Goal: Task Accomplishment & Management: Use online tool/utility

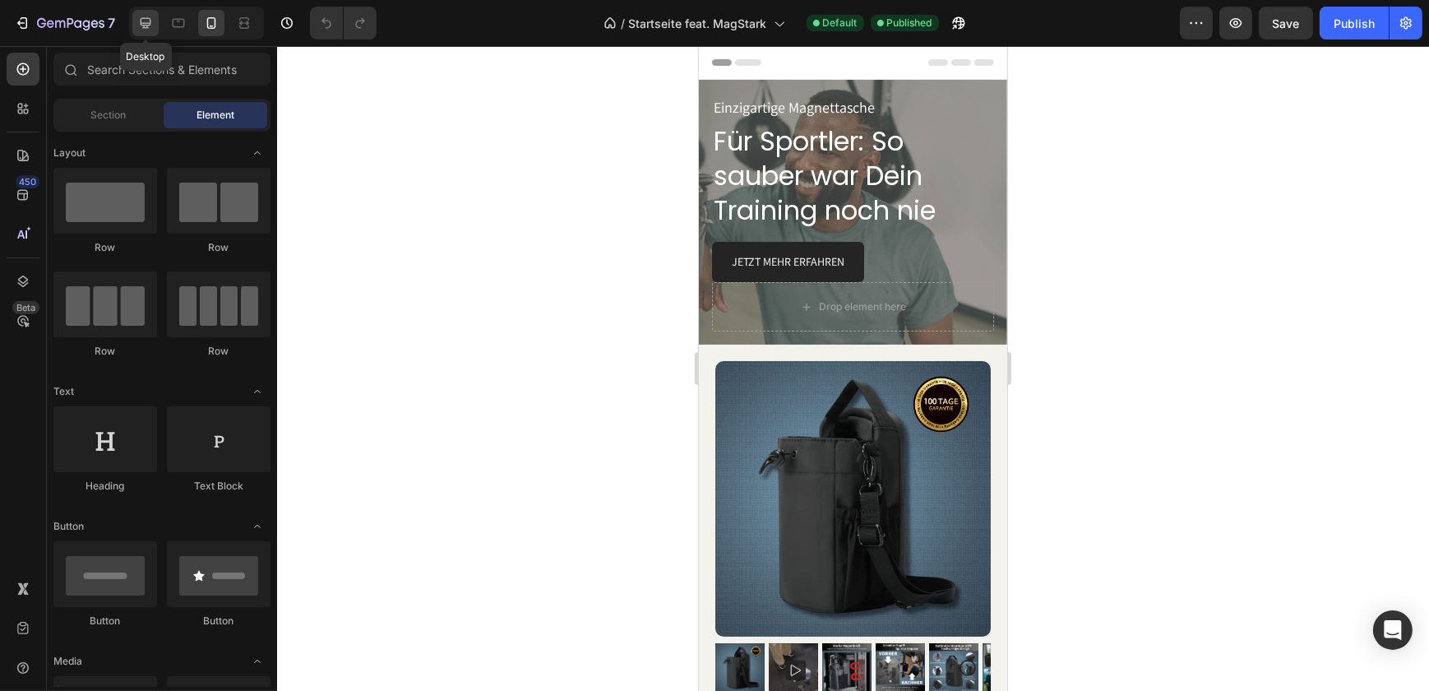
click at [142, 24] on icon at bounding box center [145, 23] width 16 height 16
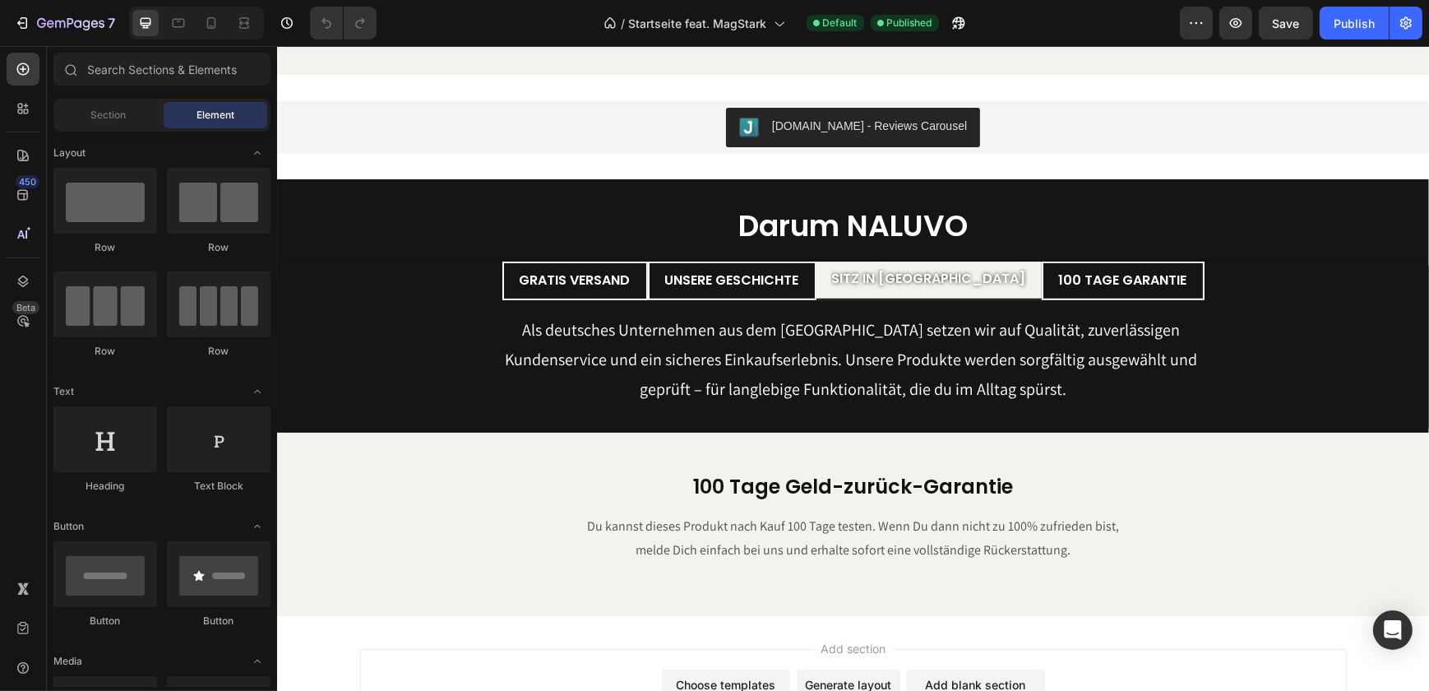
scroll to position [1274, 0]
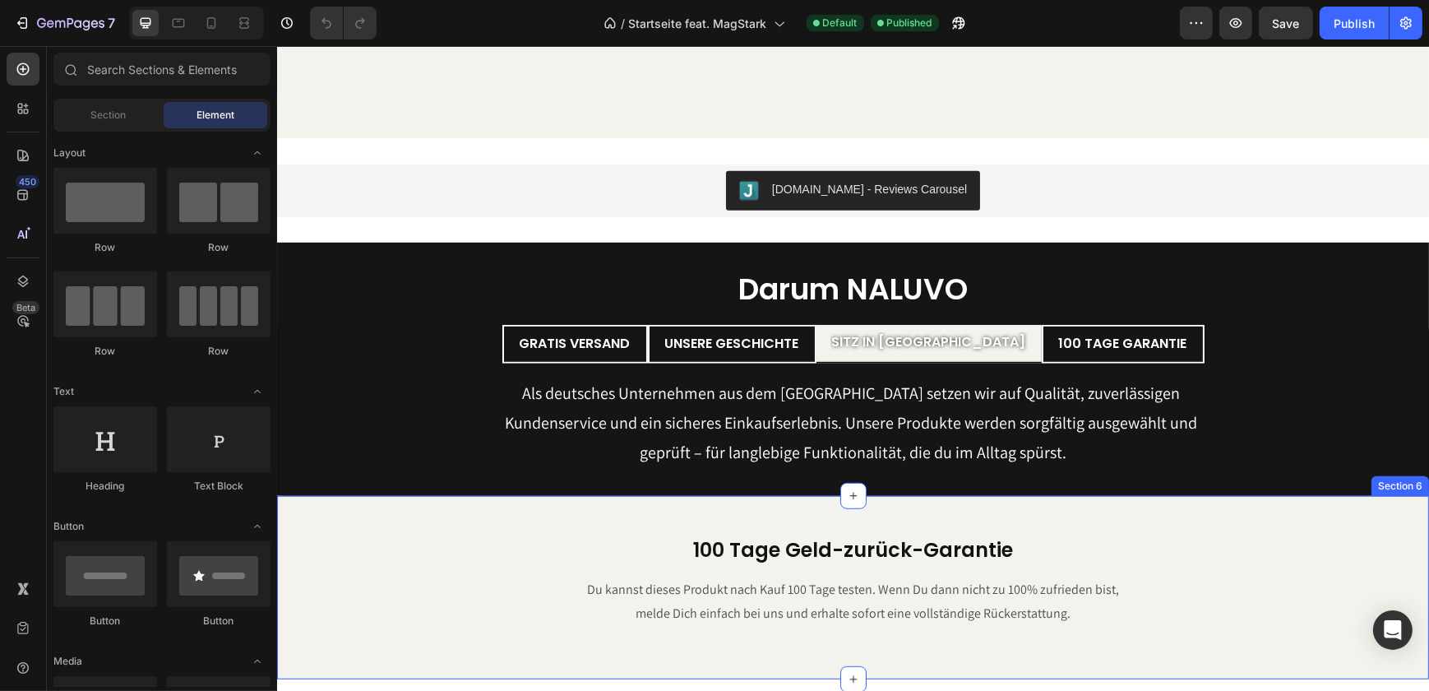
click at [577, 501] on div "100 Tage Geld-zurück-Garantie Heading Du kannst dieses Produkt nach Kauf 100 Ta…" at bounding box center [852, 587] width 1152 height 183
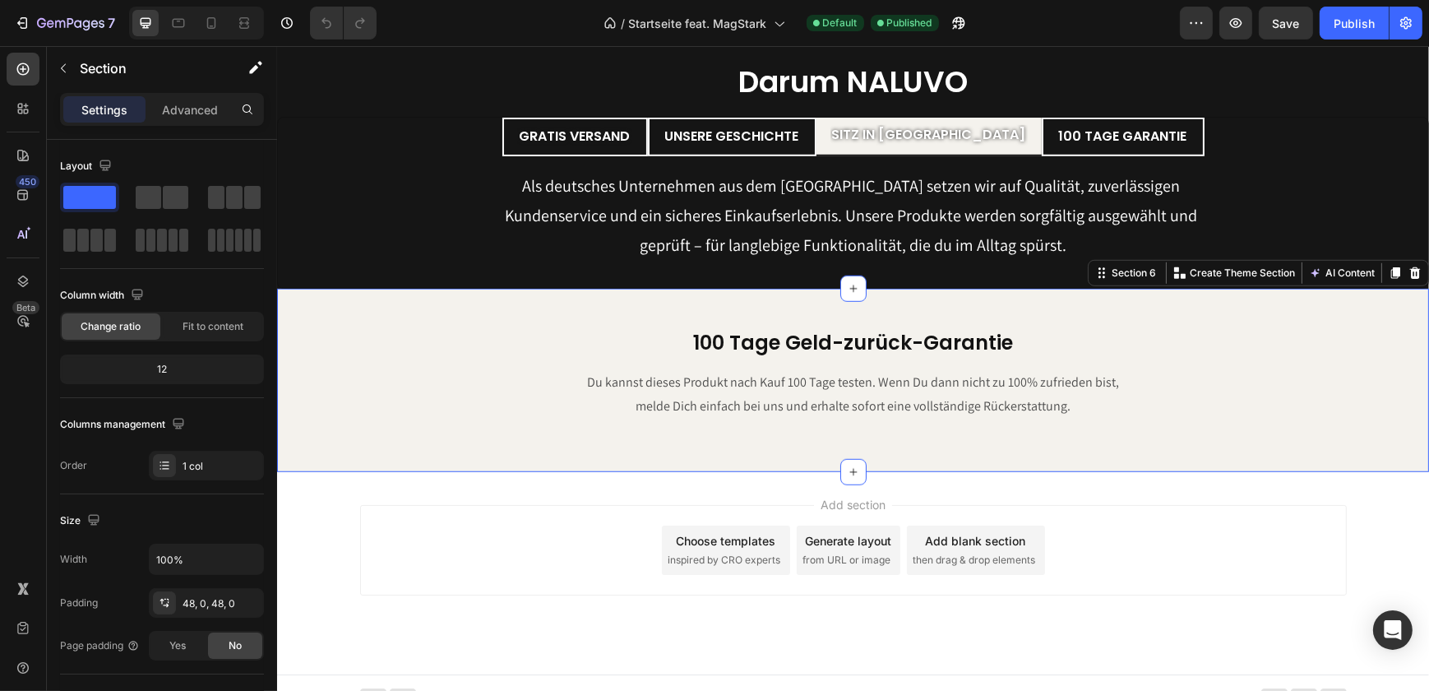
scroll to position [1498, 0]
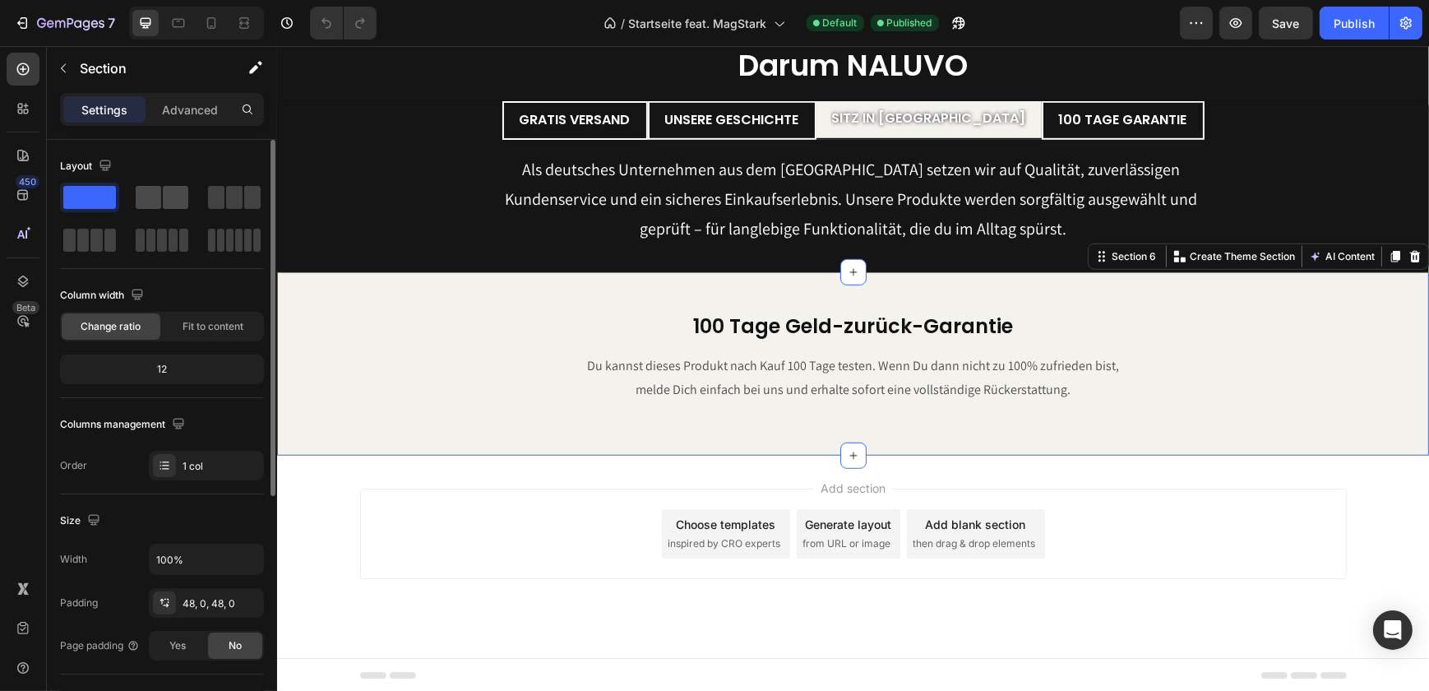
click at [157, 201] on span at bounding box center [148, 197] width 25 height 23
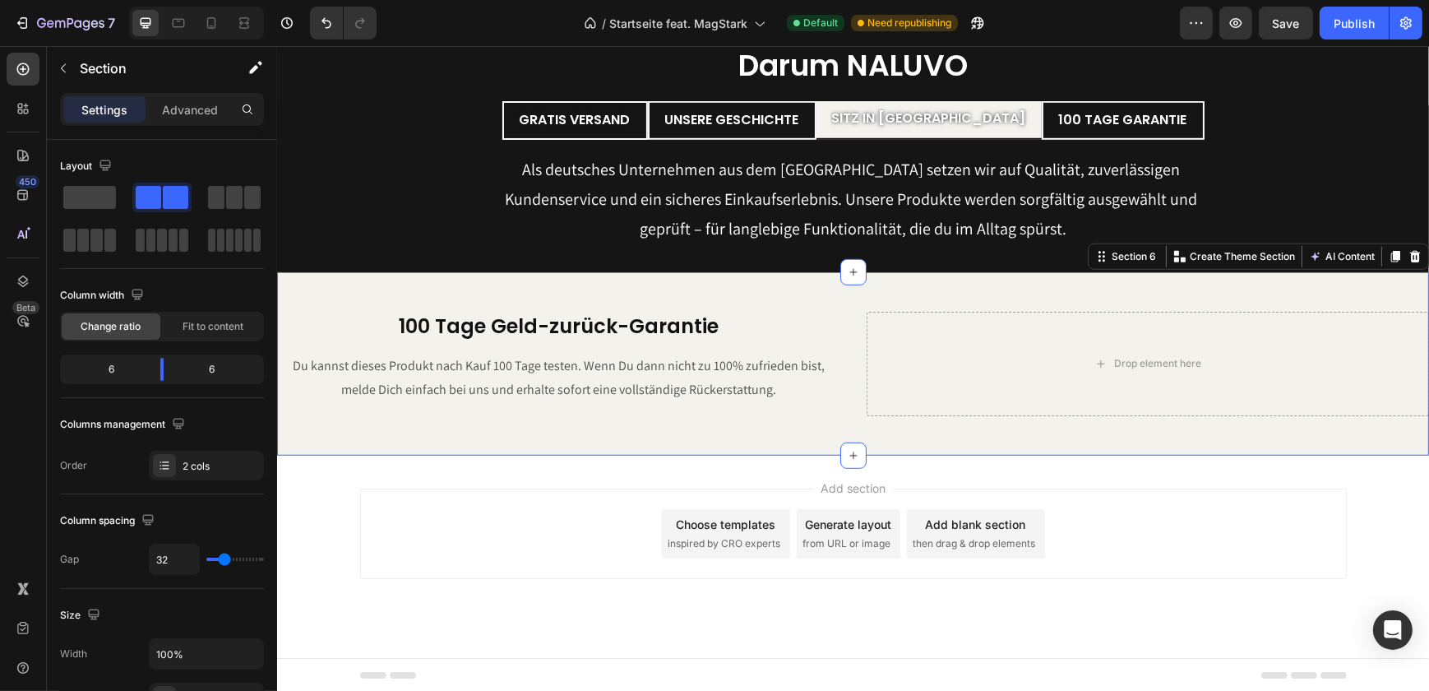
click at [409, 435] on div "100 Tage Geld-zurück-Garantie Heading Du kannst dieses Produkt nach Kauf 100 Ta…" at bounding box center [852, 363] width 1152 height 183
click at [368, 292] on div "100 Tage Geld-zurück-Garantie Heading Du kannst dieses Produkt nach Kauf 100 Ta…" at bounding box center [852, 363] width 1152 height 183
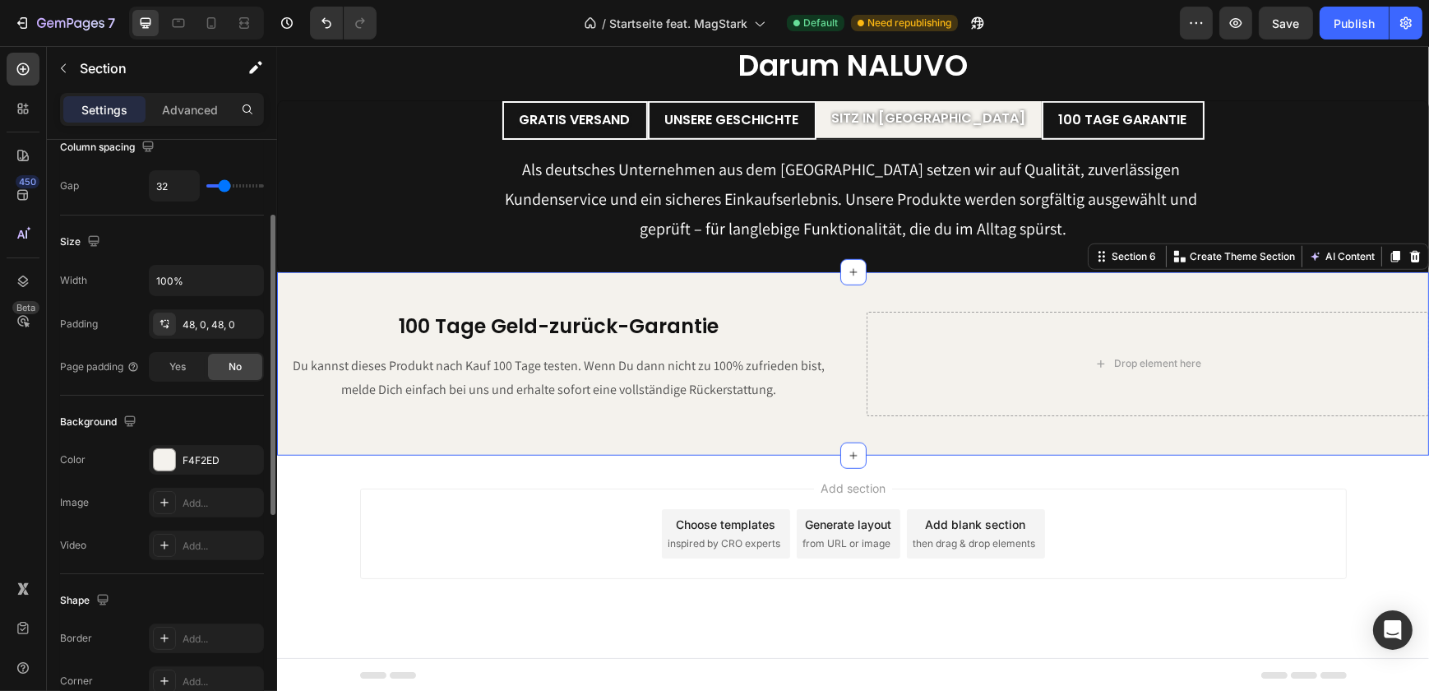
scroll to position [448, 0]
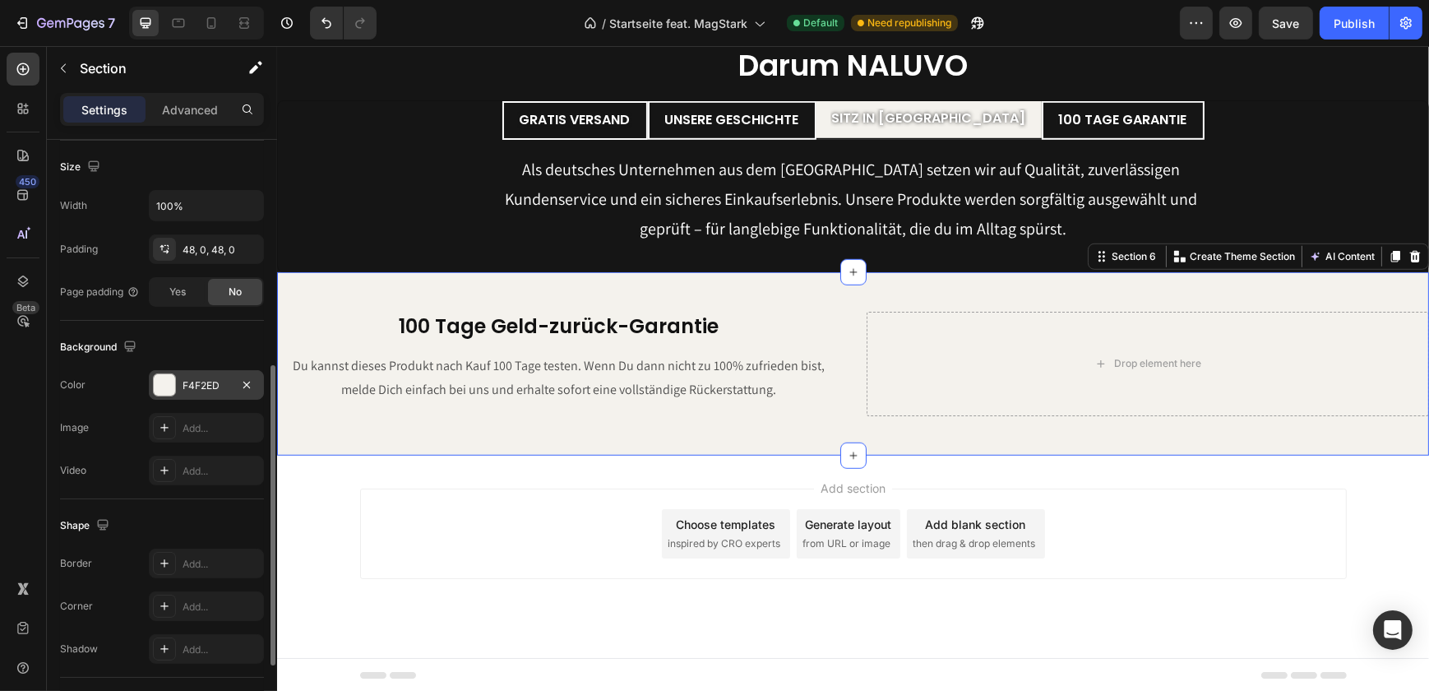
click at [204, 382] on div "F4F2ED" at bounding box center [207, 385] width 48 height 15
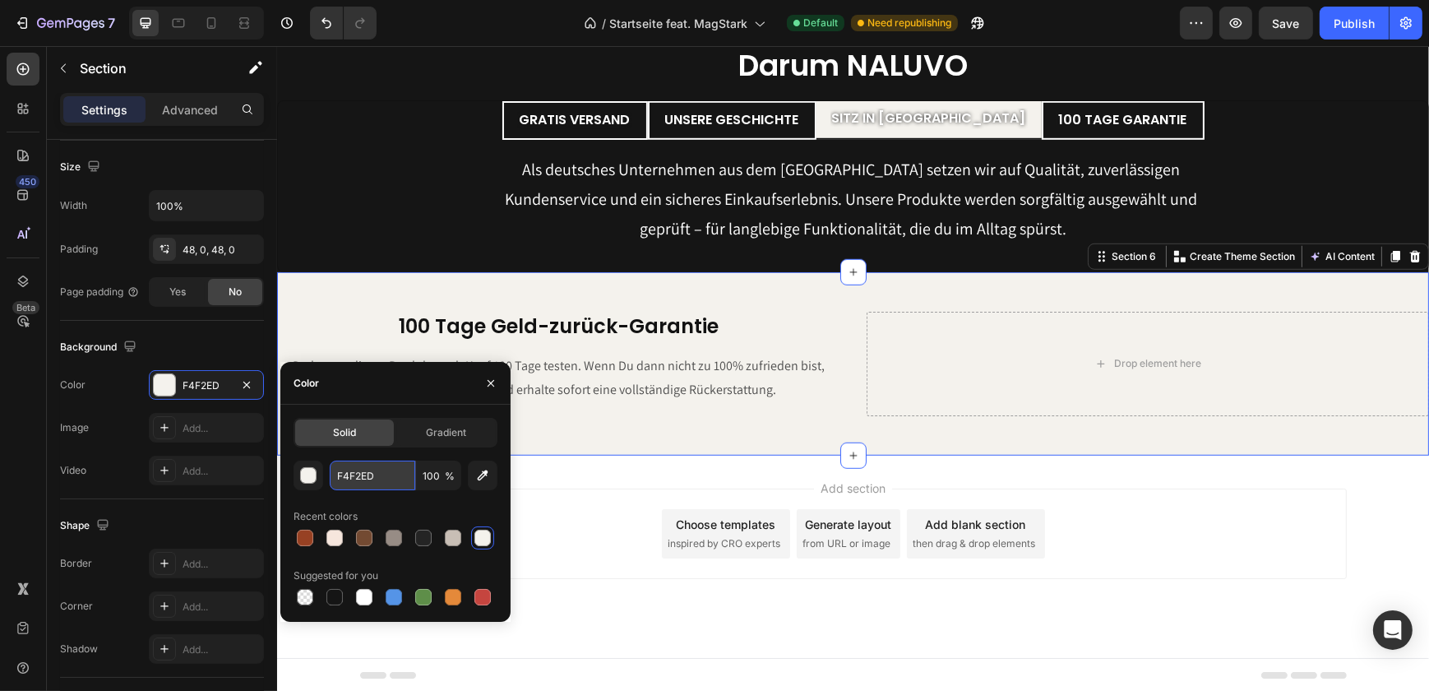
click at [369, 468] on input "F4F2ED" at bounding box center [373, 476] width 86 height 30
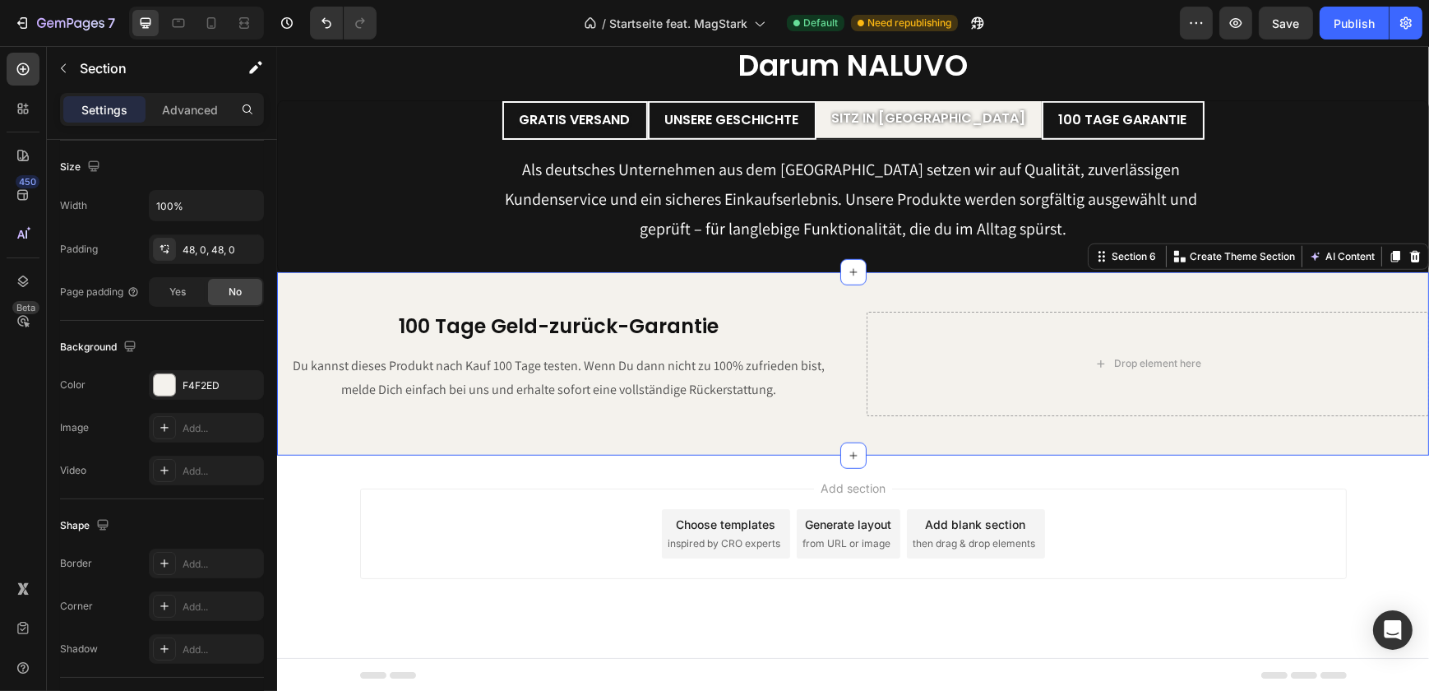
click at [345, 298] on div "100 Tage Geld-zurück-Garantie Heading Du kannst dieses Produkt nach Kauf 100 Ta…" at bounding box center [852, 363] width 1152 height 183
click at [200, 378] on div "F4F2ED" at bounding box center [207, 385] width 48 height 15
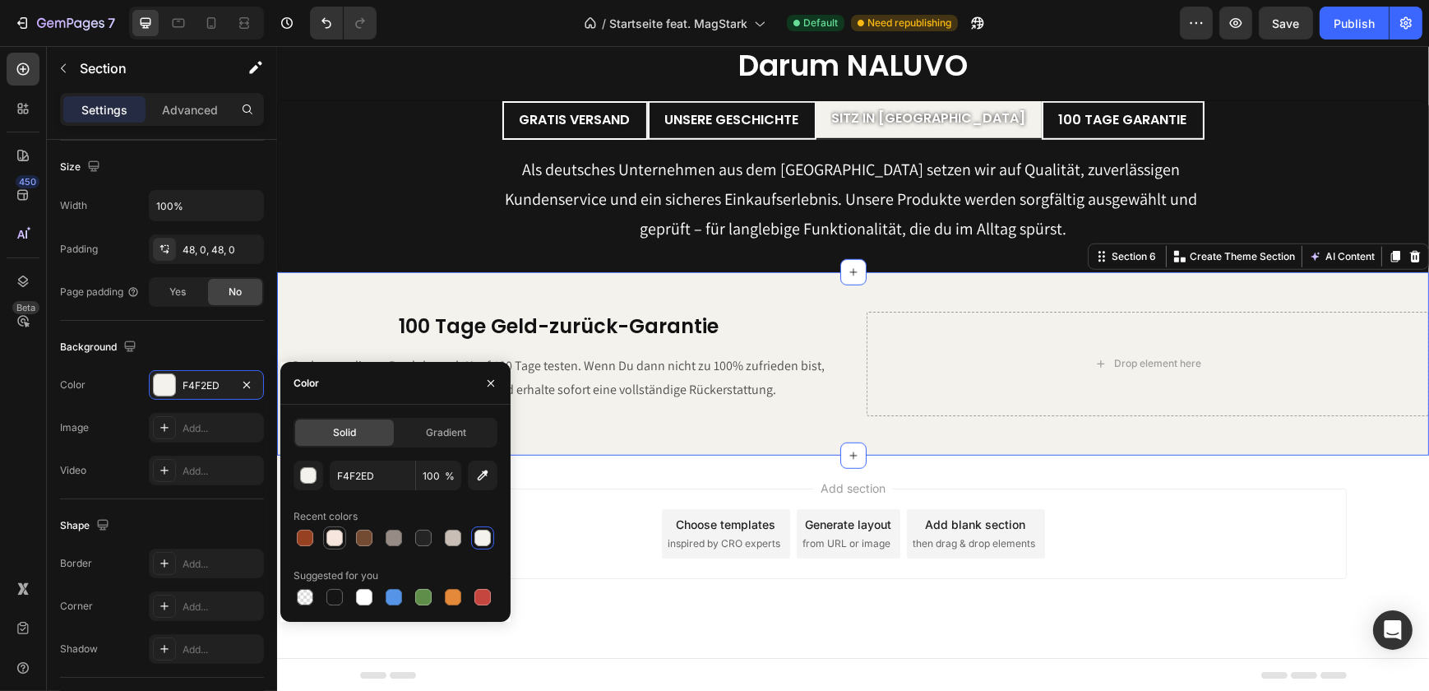
click at [335, 539] on div at bounding box center [334, 538] width 16 height 16
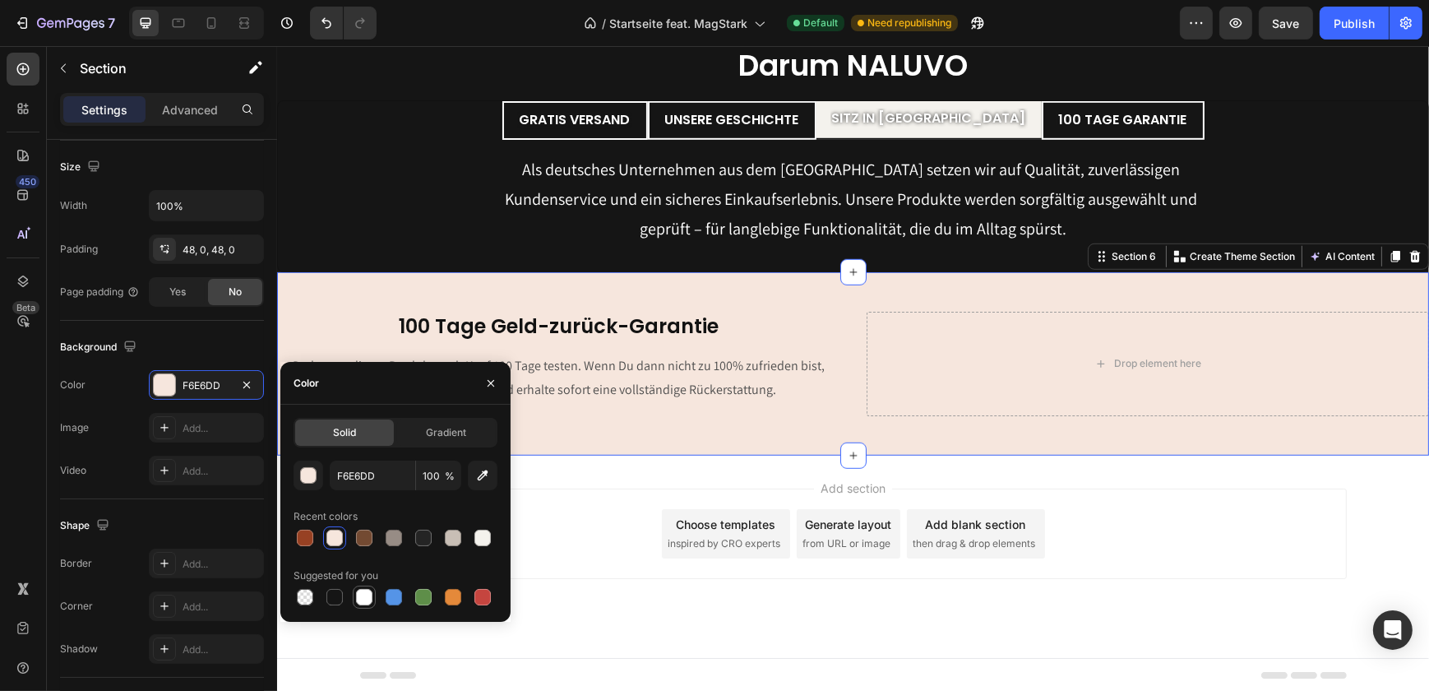
click at [359, 601] on div at bounding box center [364, 597] width 16 height 16
type input "FFFFFF"
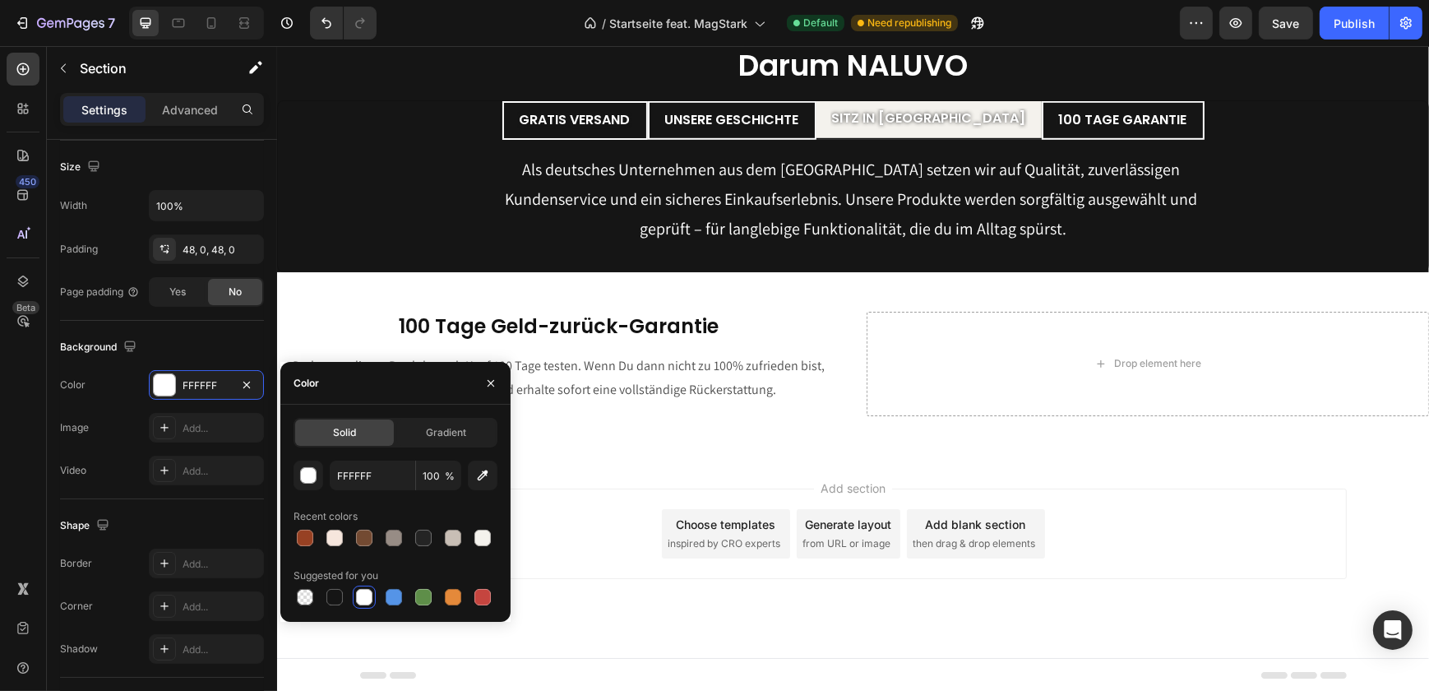
click at [644, 589] on div "Add section Choose templates inspired by CRO experts Generate layout from URL o…" at bounding box center [852, 557] width 1152 height 202
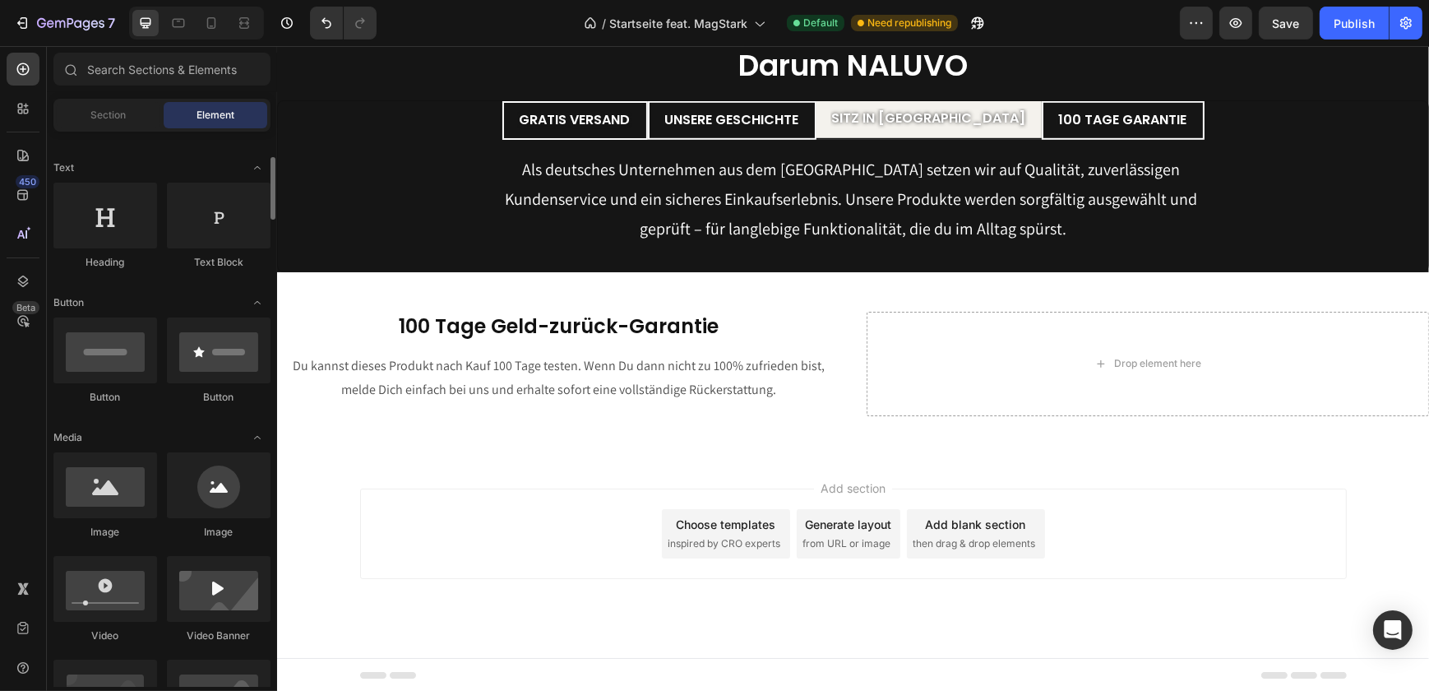
scroll to position [299, 0]
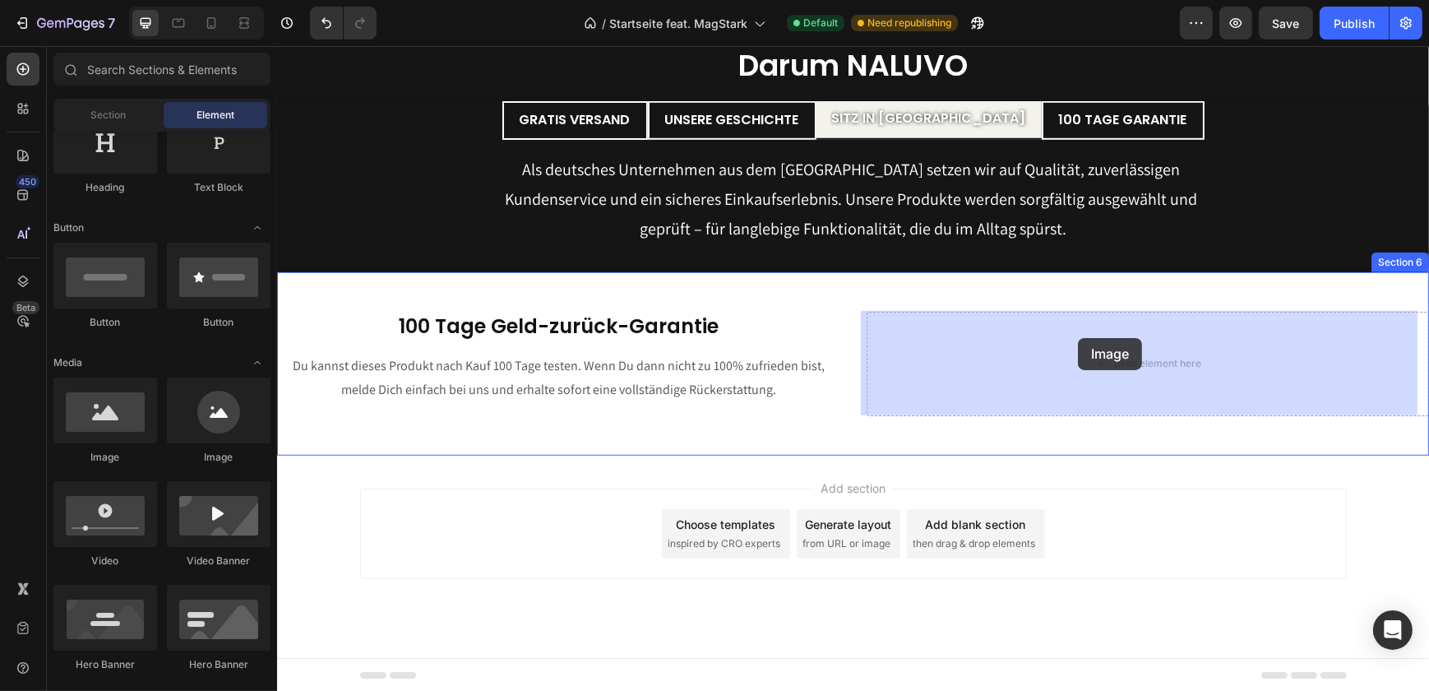
drag, startPoint x: 390, startPoint y: 476, endPoint x: 1077, endPoint y: 338, distance: 701.2
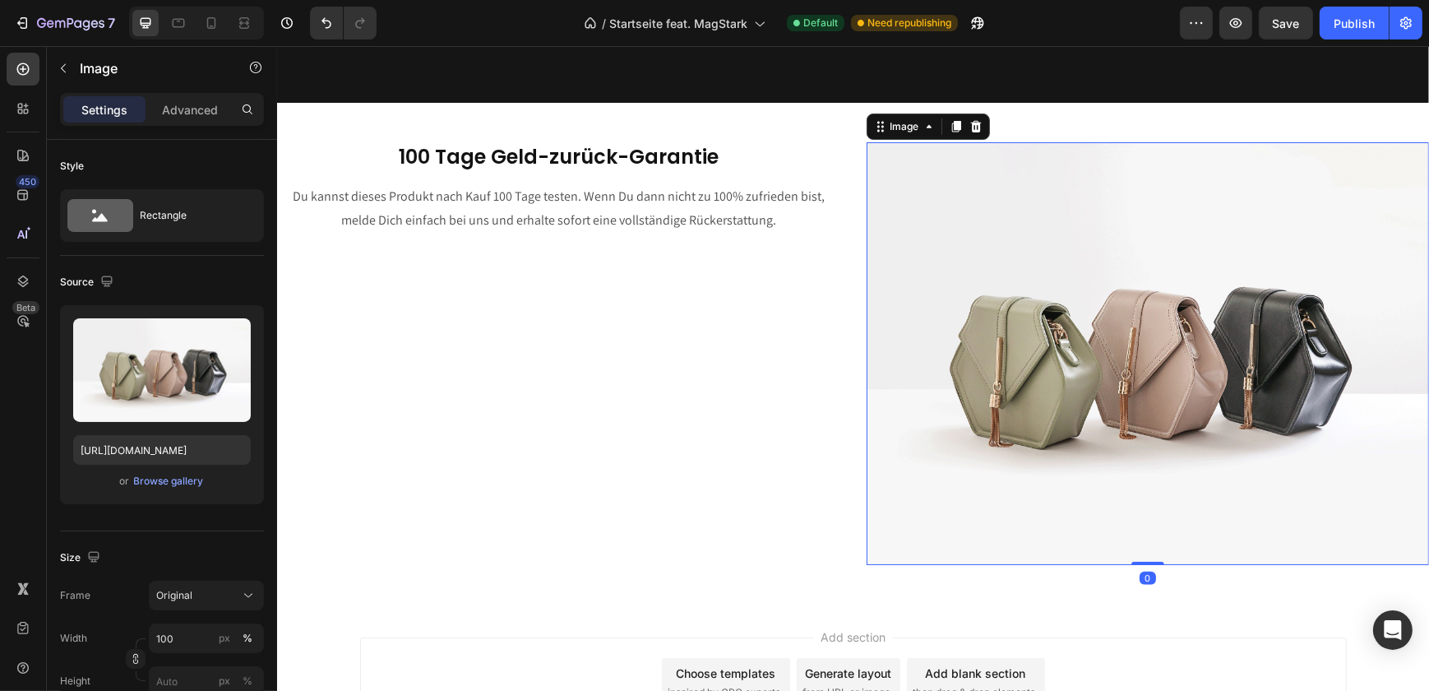
scroll to position [1662, 0]
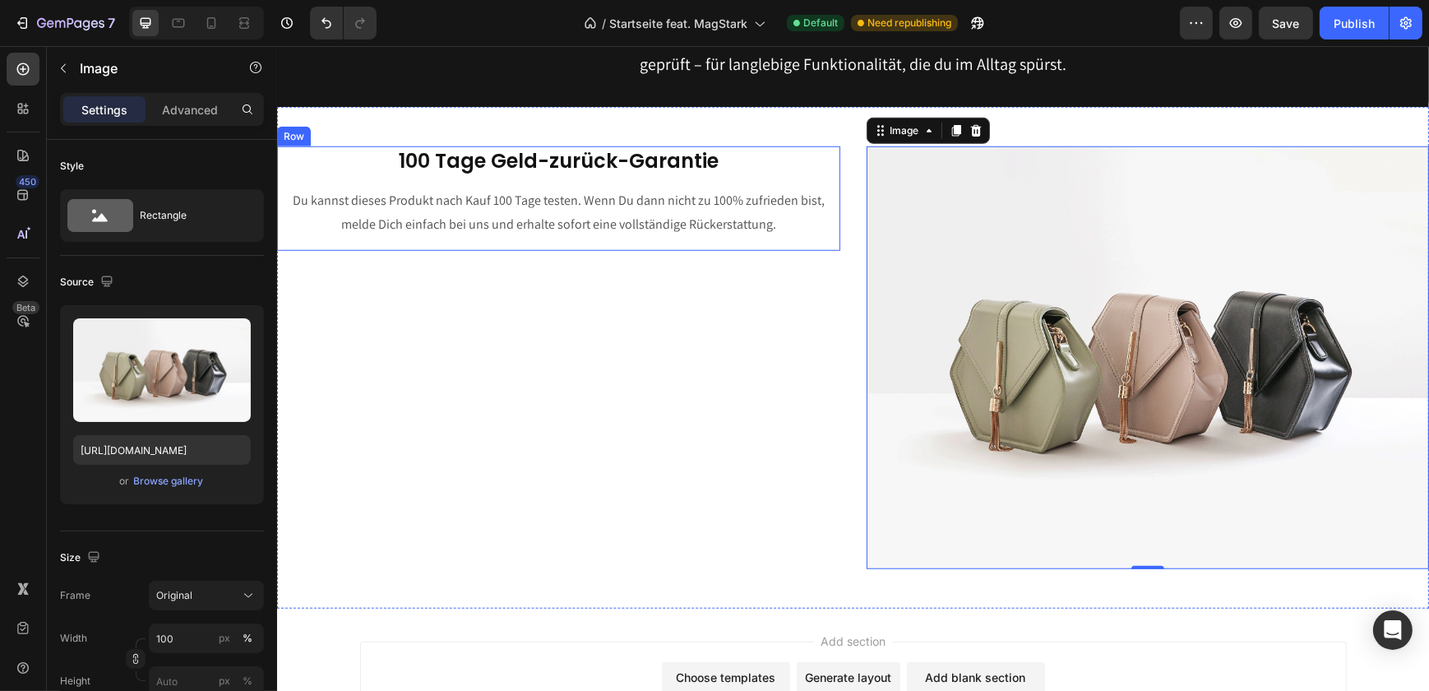
click at [530, 217] on p "melde Dich einfach bei uns und erhalte sofort eine vollständige Rückerstattung." at bounding box center [558, 225] width 560 height 24
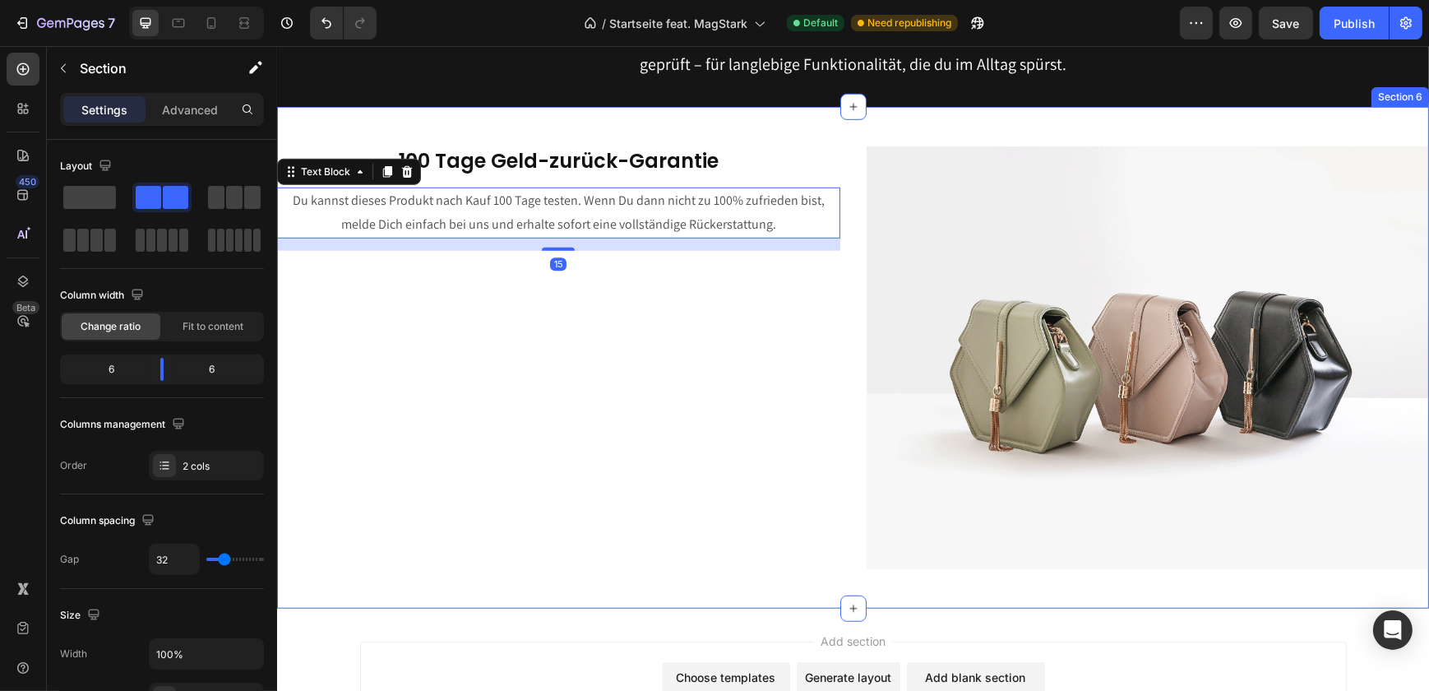
click at [521, 141] on div "100 Tage Geld-zurück-Garantie Heading Du kannst dieses Produkt nach Kauf 100 Ta…" at bounding box center [852, 357] width 1152 height 501
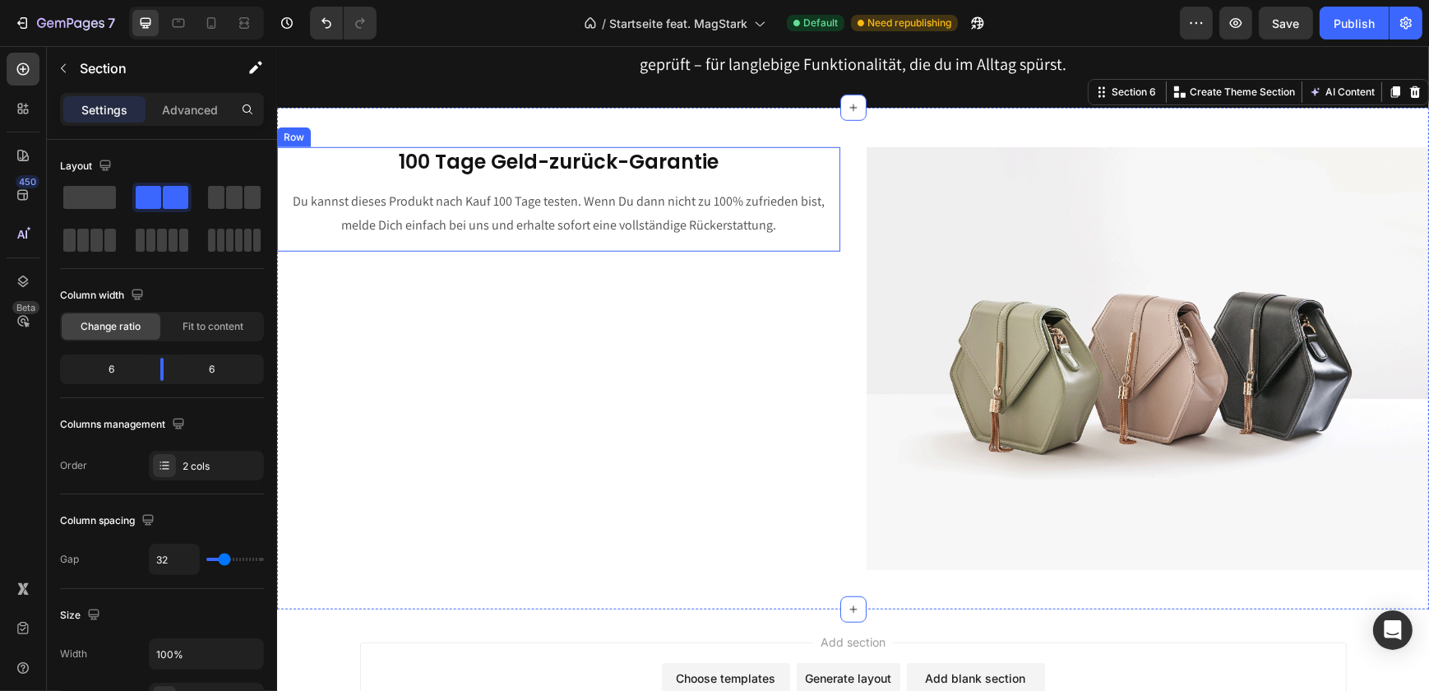
click at [512, 174] on div "100 Tage Geld-zurück-Garantie Heading Du kannst dieses Produkt nach Kauf 100 Ta…" at bounding box center [557, 199] width 563 height 104
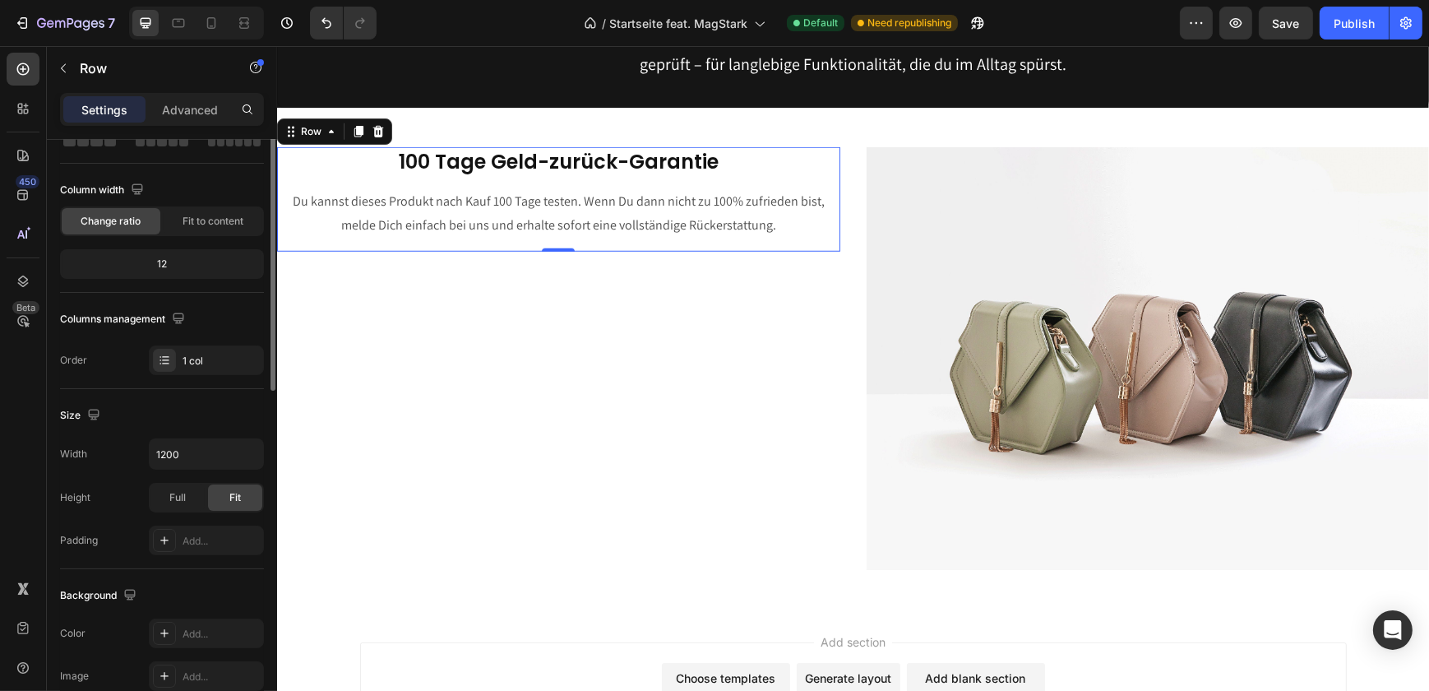
scroll to position [0, 0]
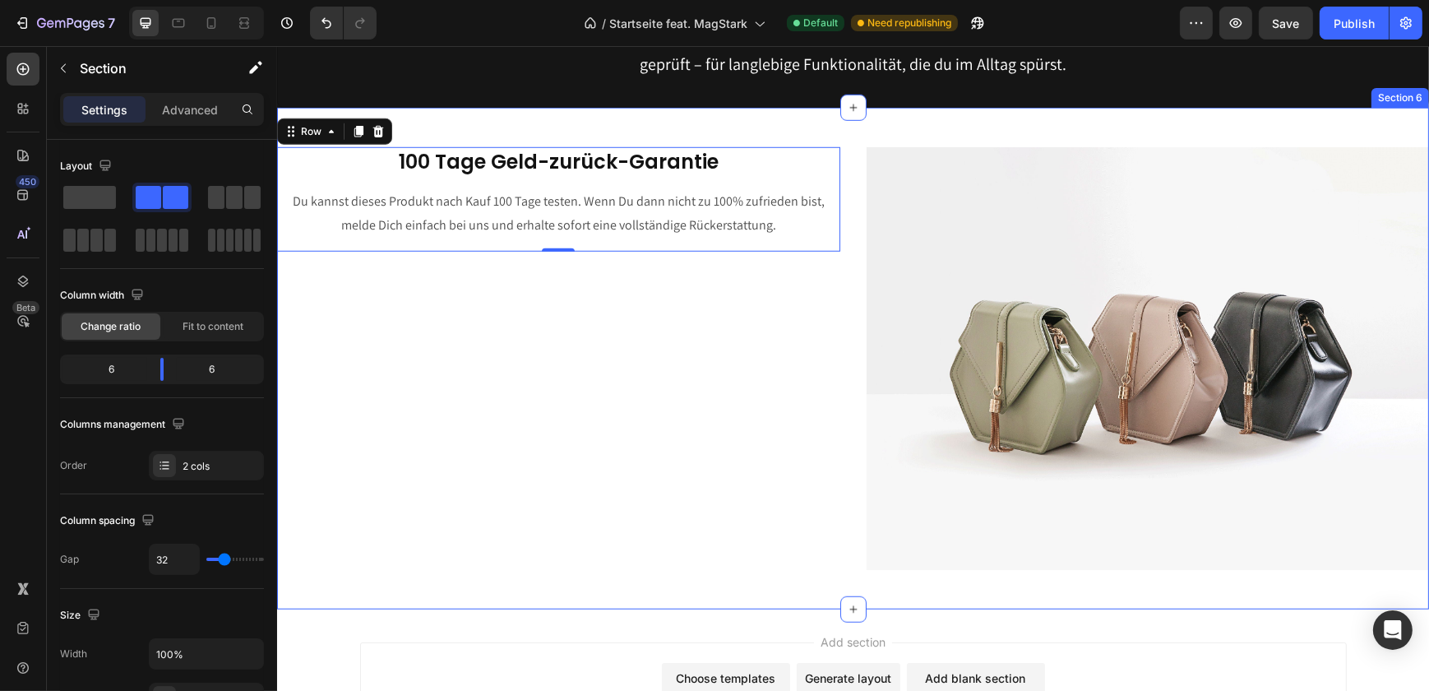
click at [698, 433] on div "100 Tage Geld-zurück-Garantie Heading Du kannst dieses Produkt nach Kauf 100 Ta…" at bounding box center [557, 358] width 563 height 422
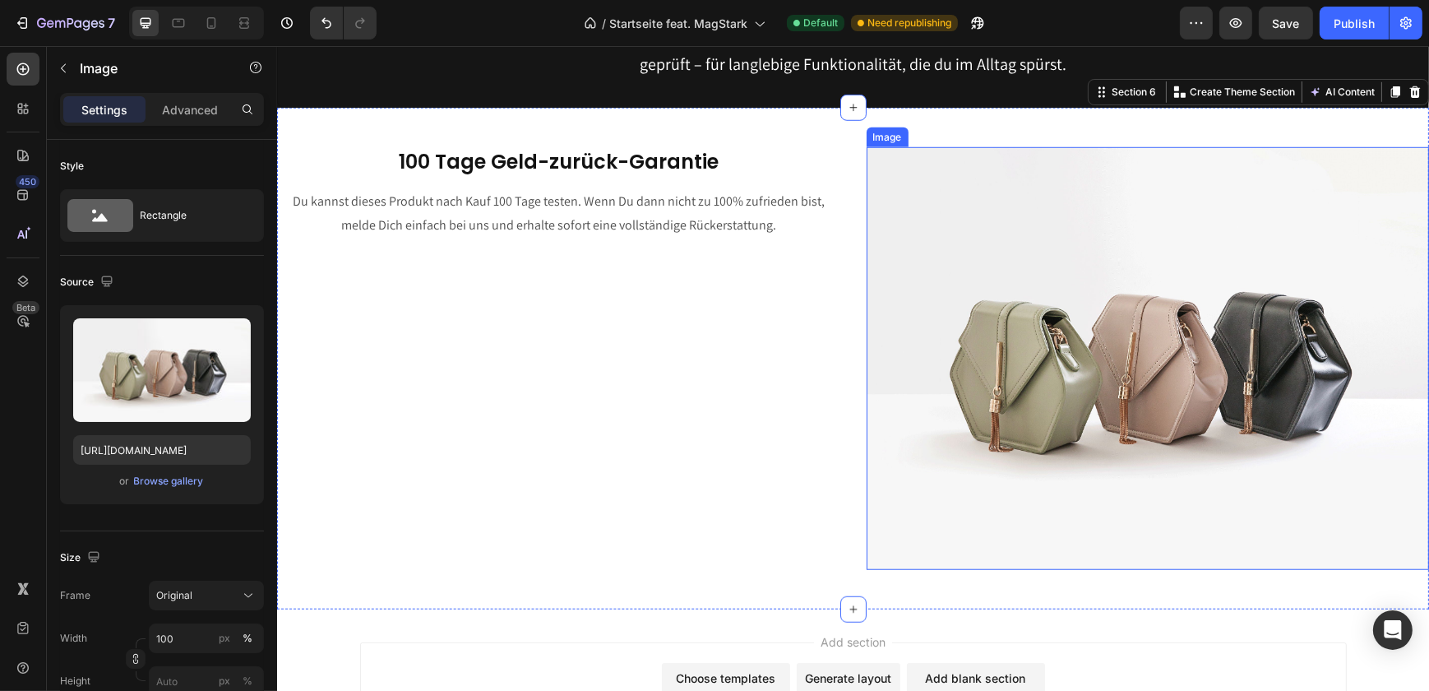
click at [1140, 403] on img at bounding box center [1147, 358] width 563 height 422
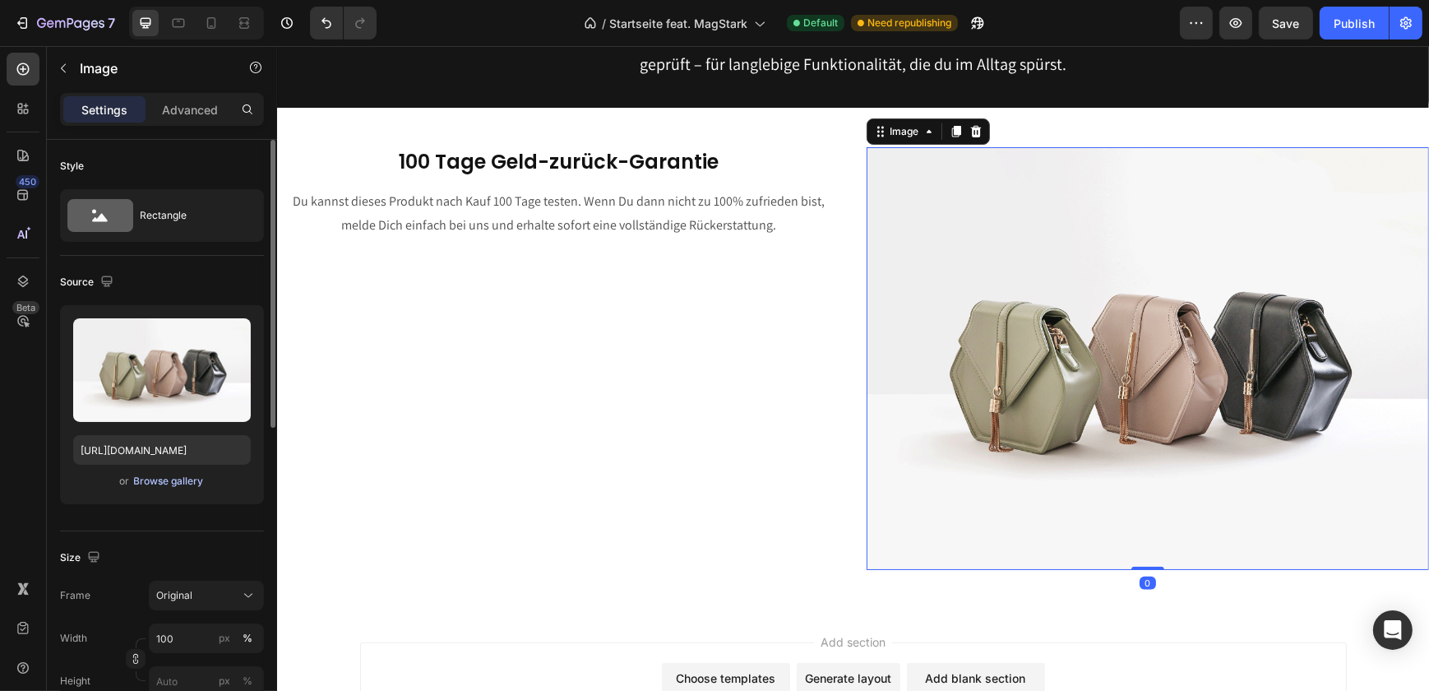
click at [169, 485] on div "Browse gallery" at bounding box center [169, 481] width 70 height 15
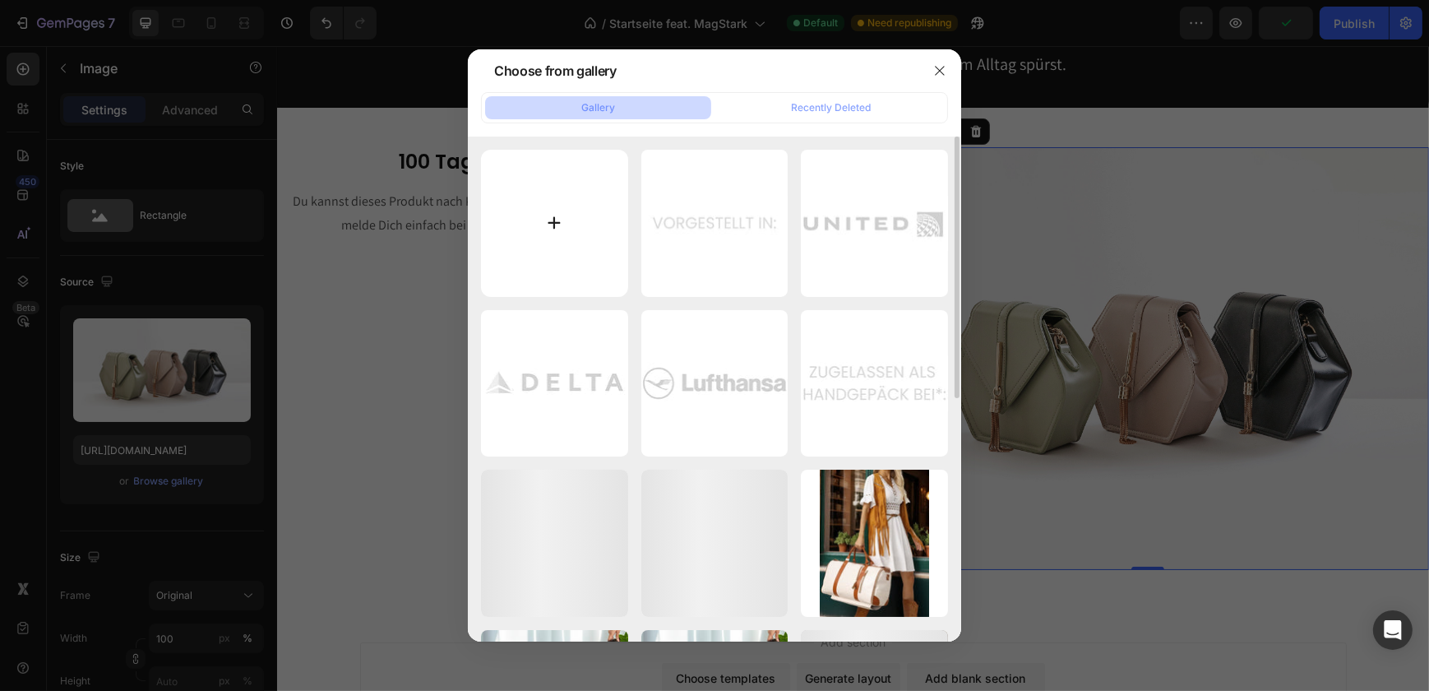
click at [561, 234] on input "file" at bounding box center [554, 223] width 147 height 147
type input "C:\fakepath\NALUVO (7) (1).png"
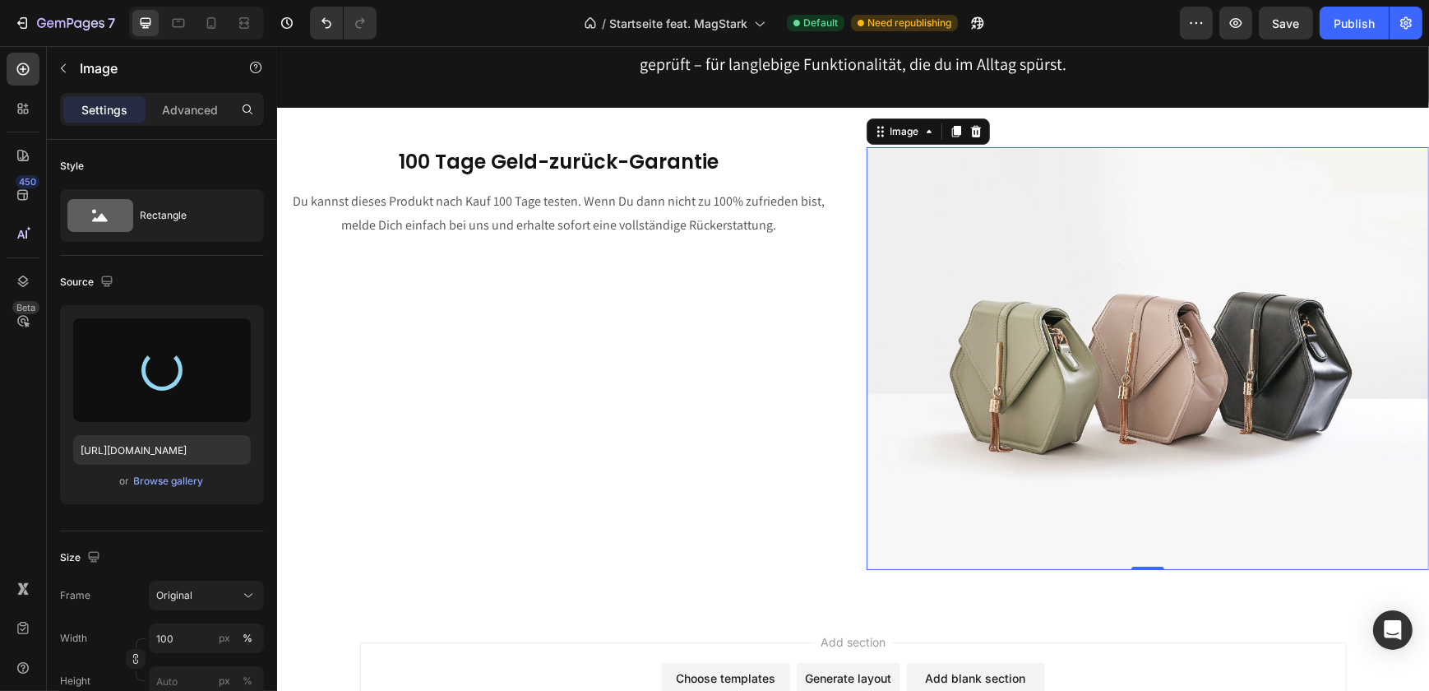
type input "https://cdn.shopify.com/s/files/1/0944/7253/6413/files/gempages_574614040299439…"
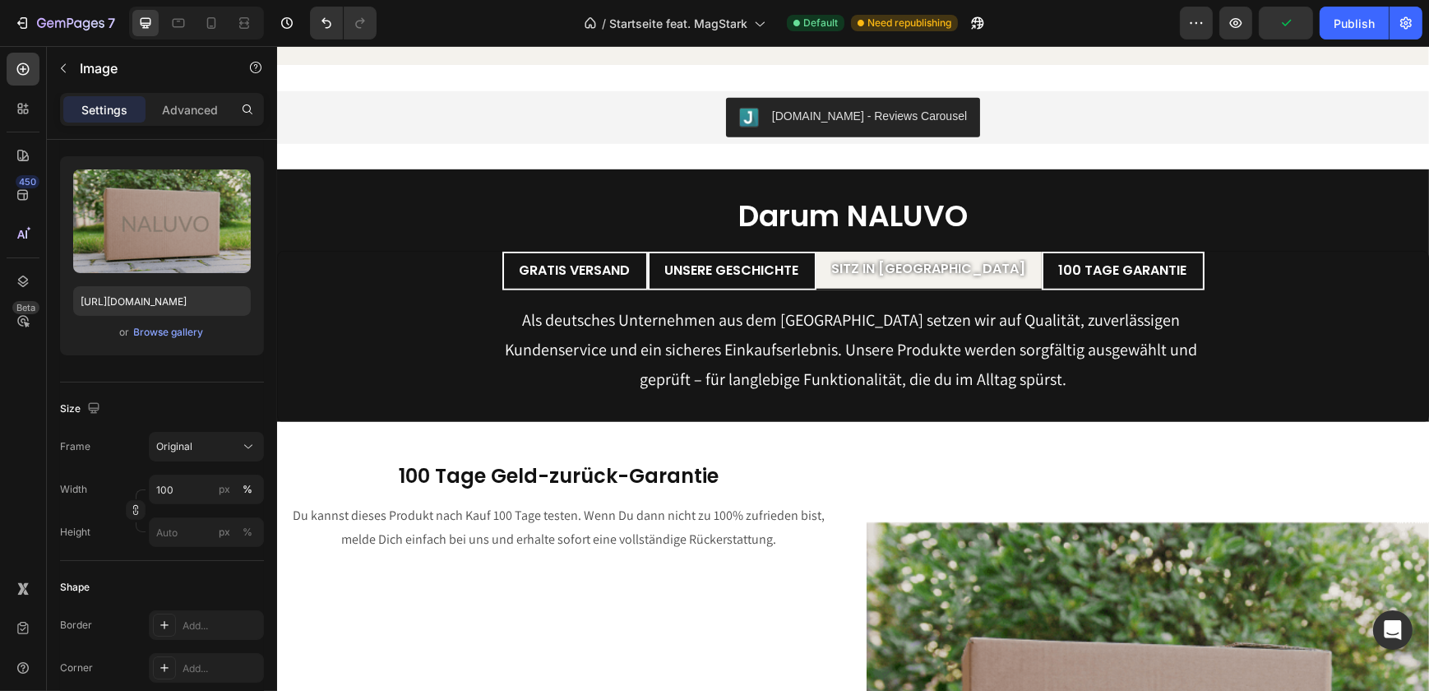
scroll to position [1354, 0]
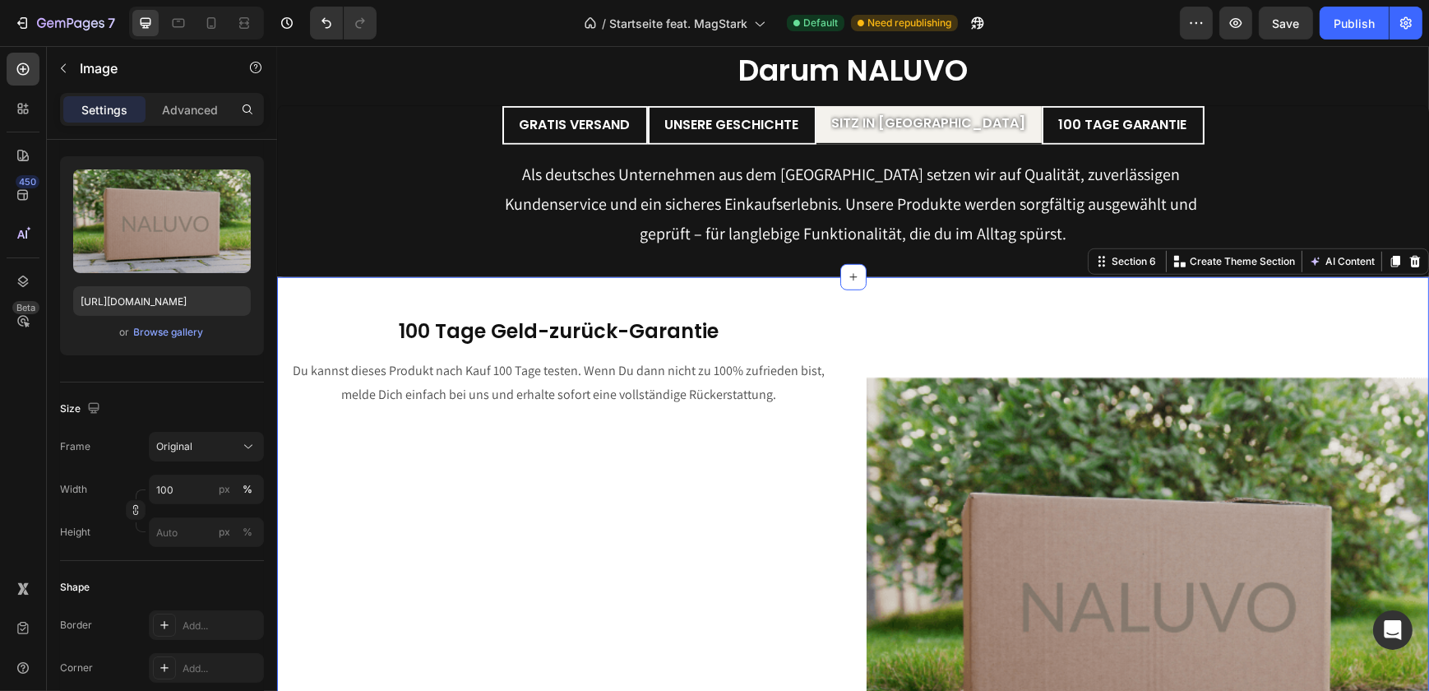
click at [365, 434] on div "100 Tage Geld-zurück-Garantie Heading Du kannst dieses Produkt nach Kauf 100 Ta…" at bounding box center [852, 598] width 1152 height 643
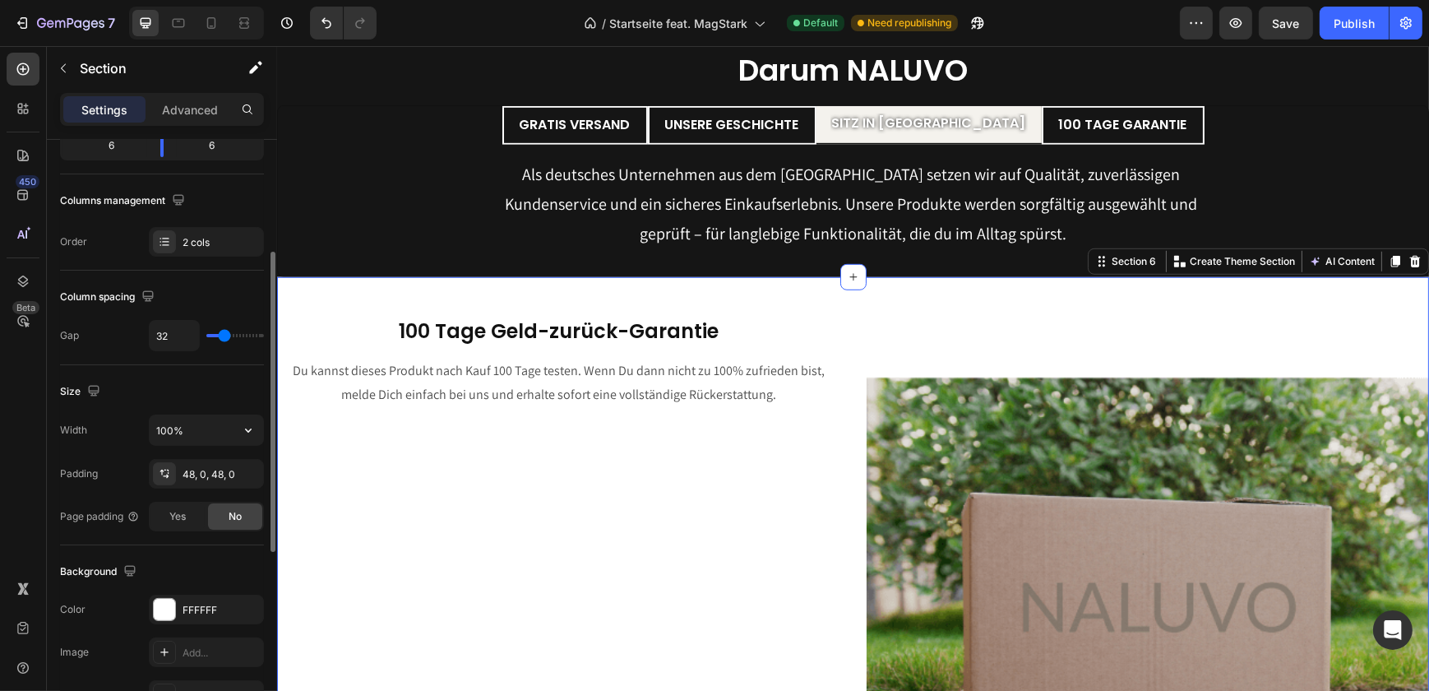
scroll to position [299, 0]
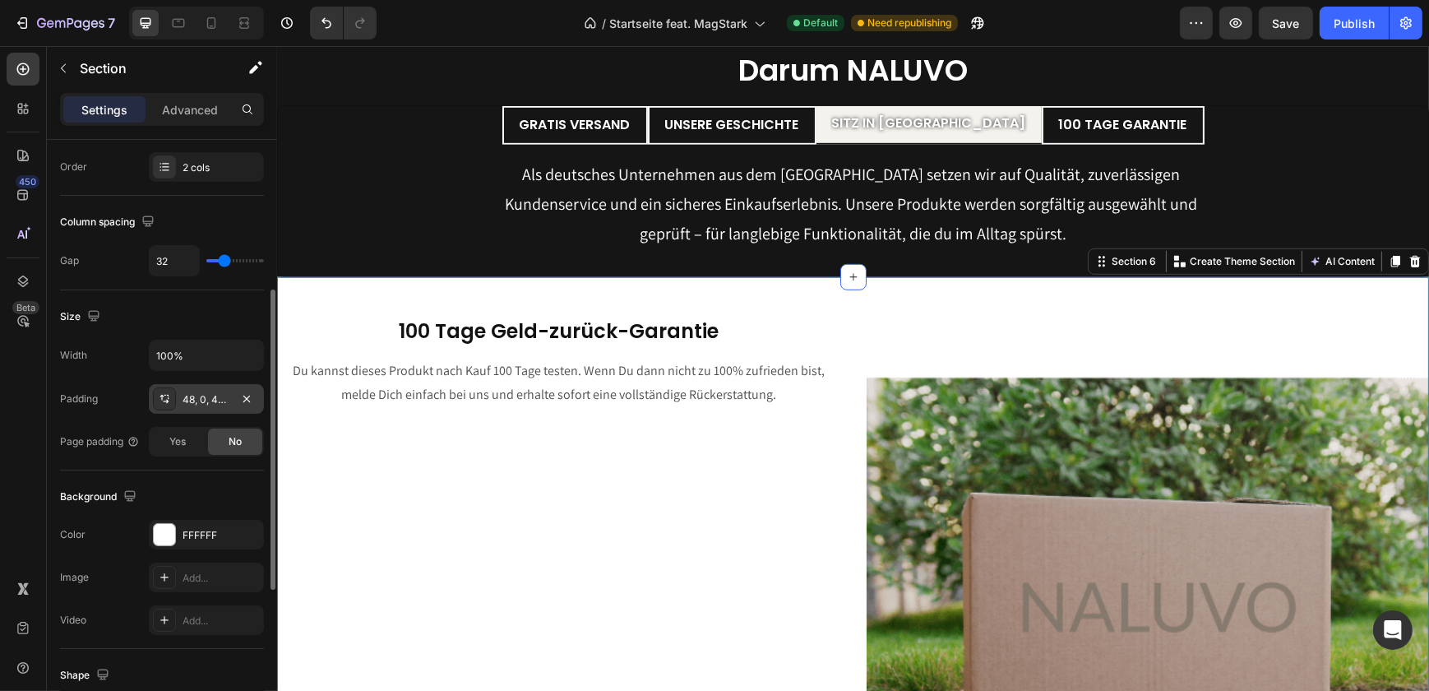
click at [209, 392] on div "48, 0, 48, 0" at bounding box center [207, 399] width 48 height 15
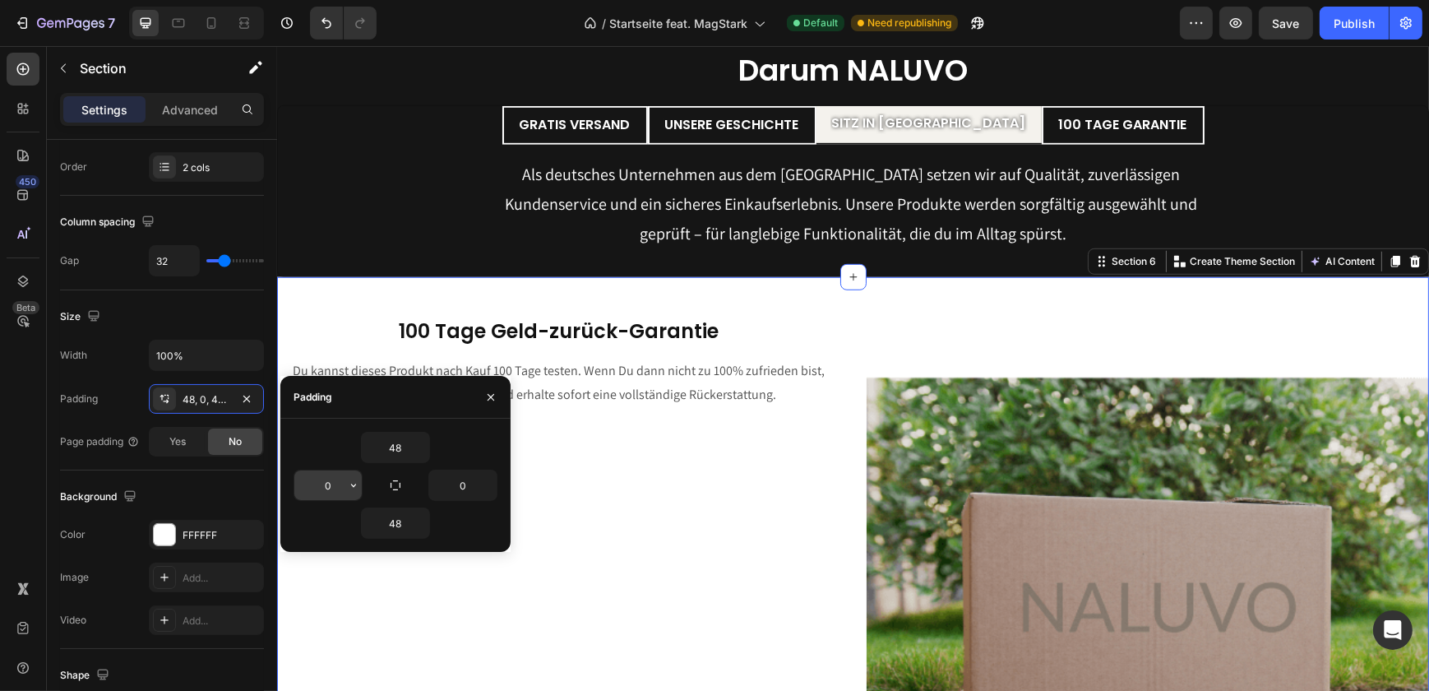
click at [326, 493] on input "0" at bounding box center [327, 485] width 67 height 30
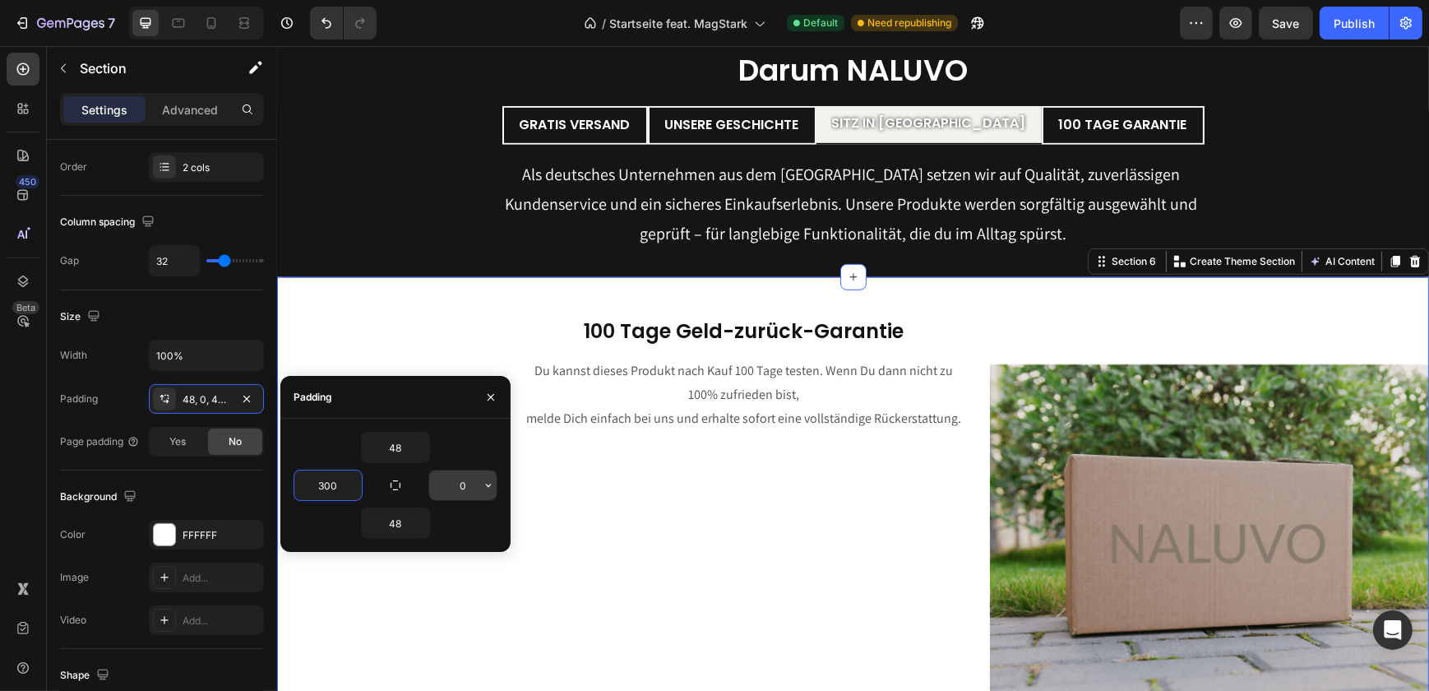
type input "300"
click at [466, 481] on input "0" at bounding box center [462, 485] width 67 height 30
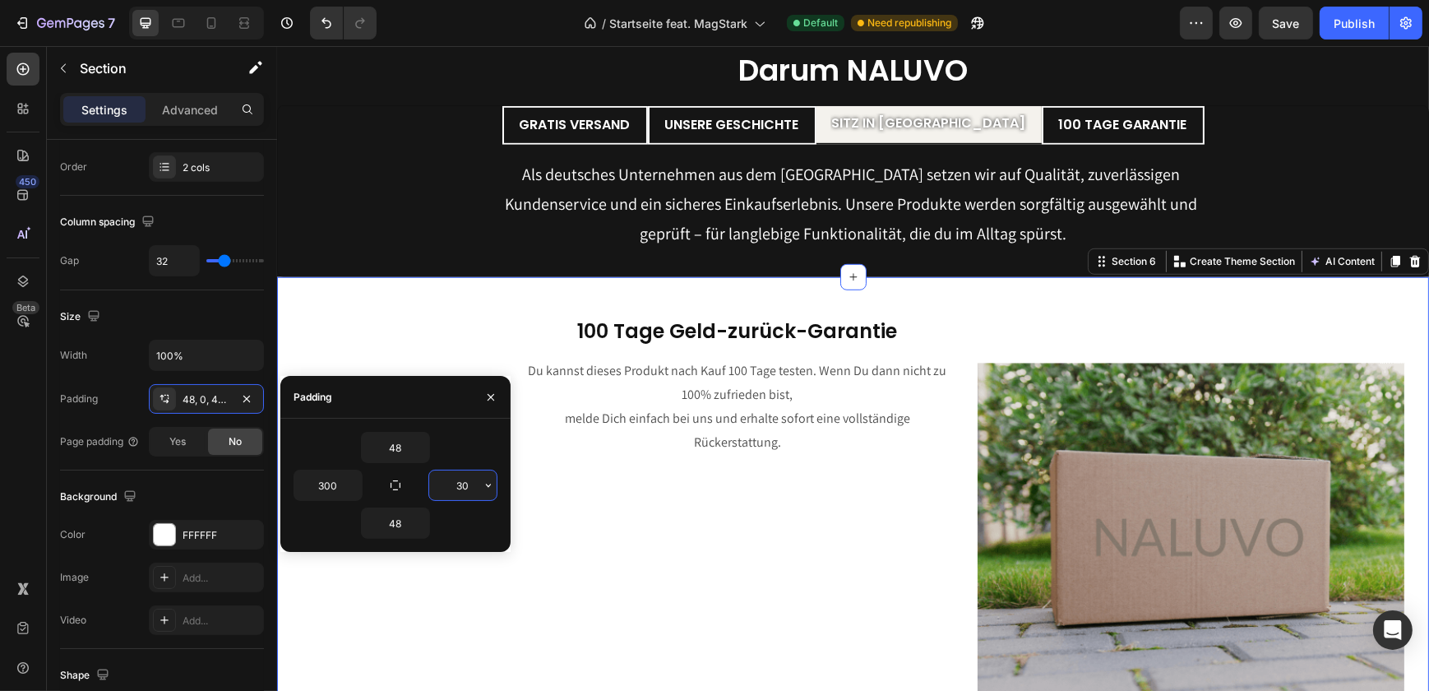
type input "300"
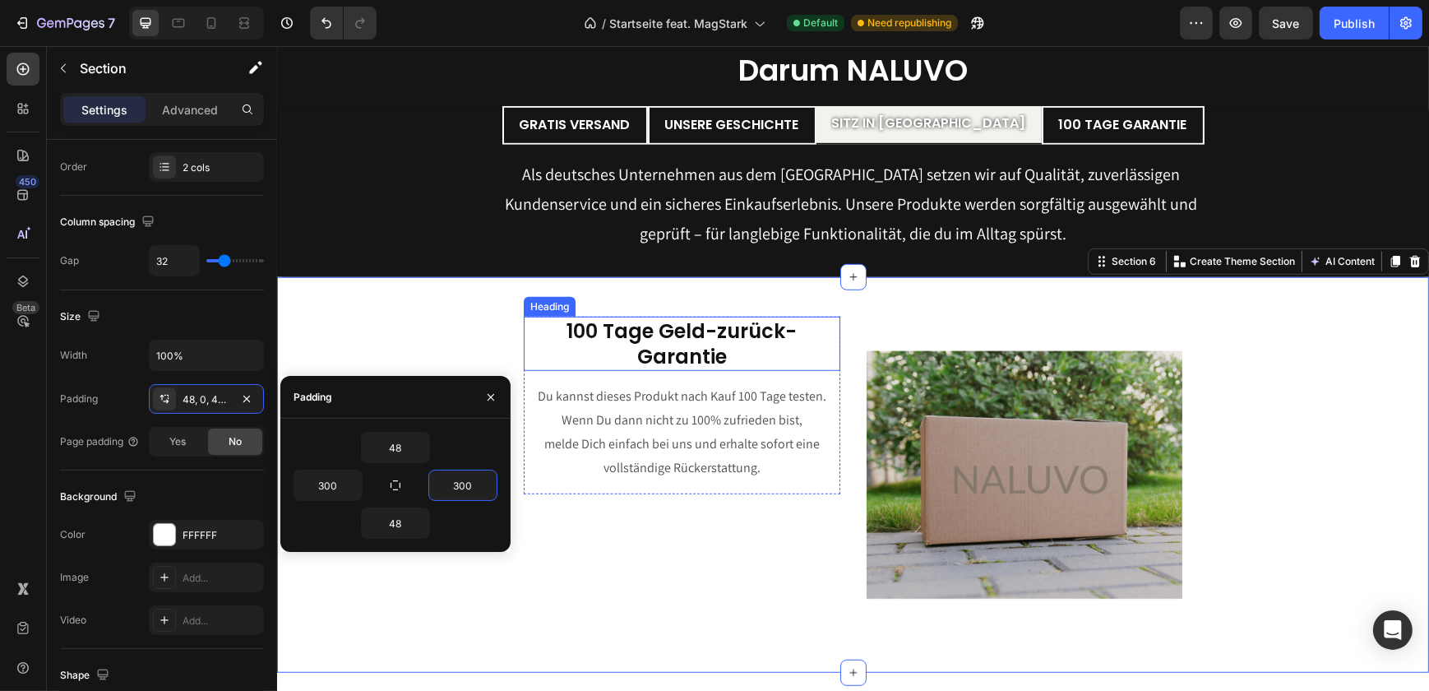
click at [694, 371] on h2 "100 Tage Geld-zurück-Garantie" at bounding box center [681, 344] width 317 height 54
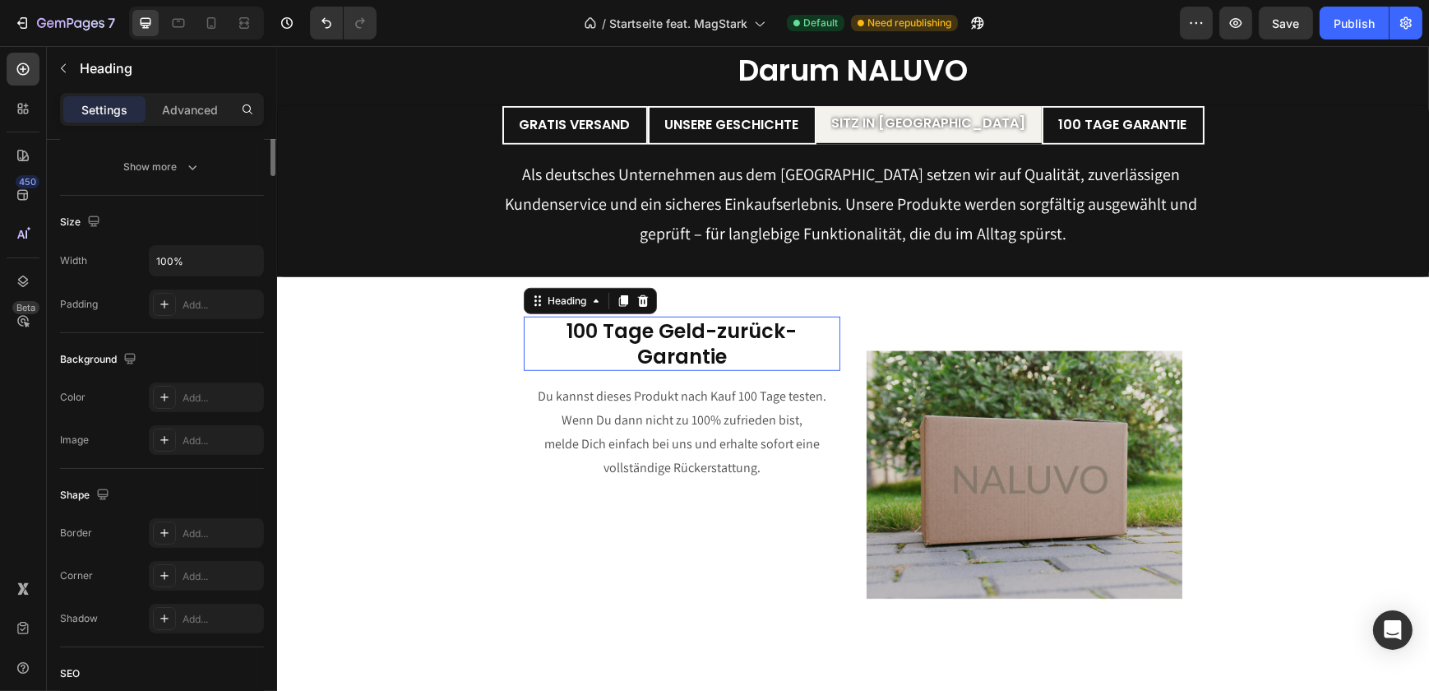
scroll to position [0, 0]
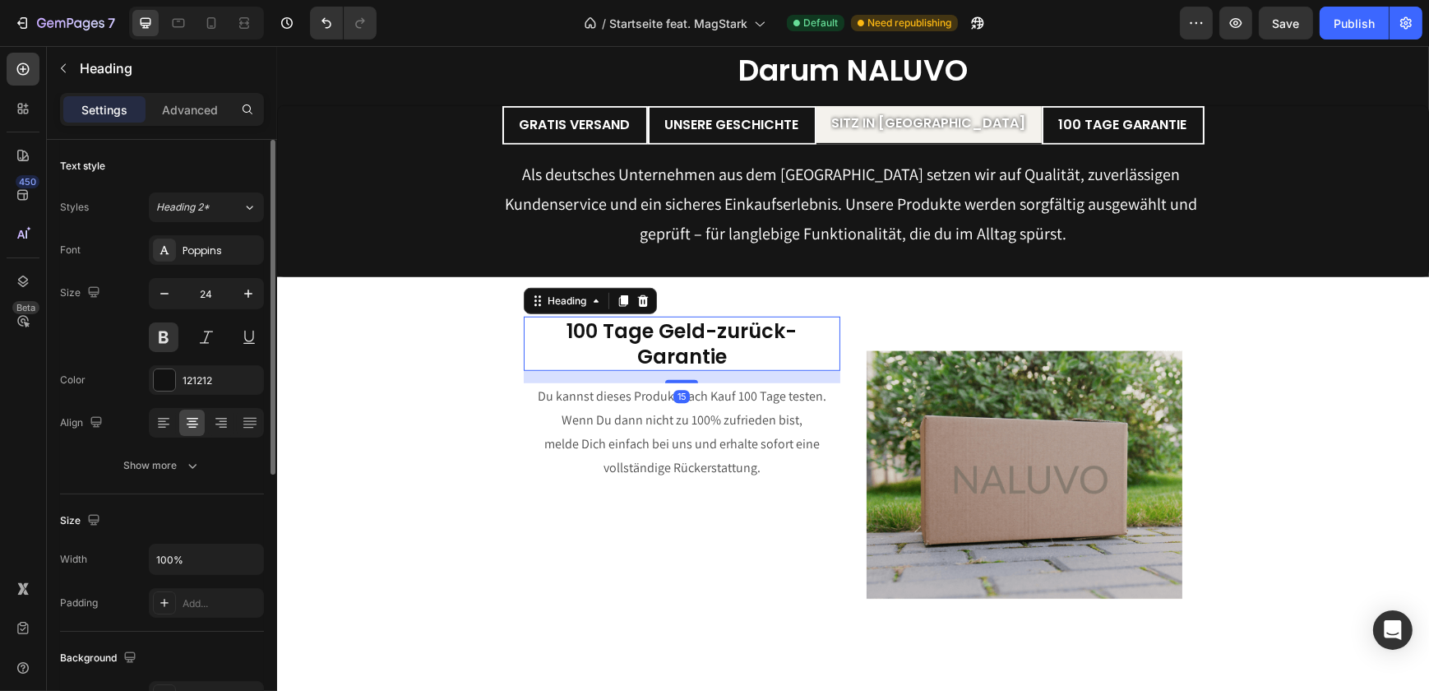
click at [729, 371] on h2 "100 Tage Geld-zurück-Garantie" at bounding box center [681, 344] width 317 height 54
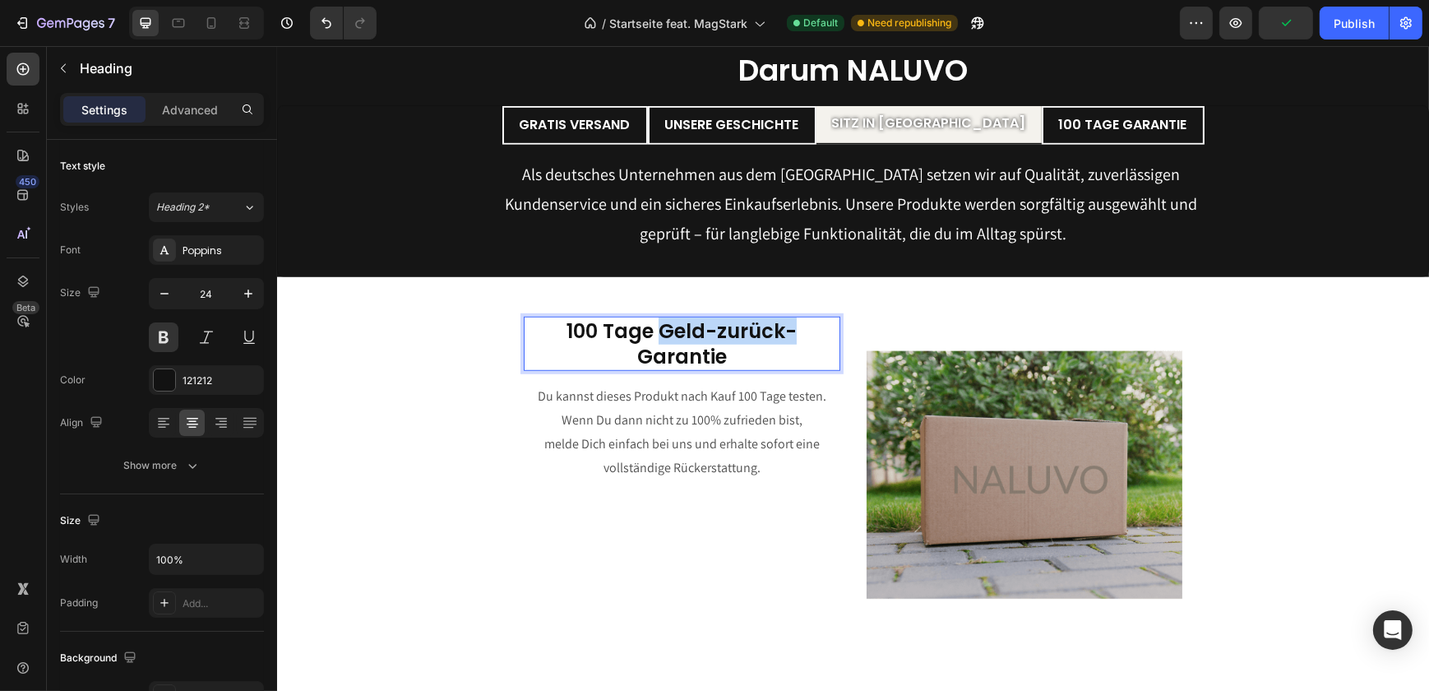
drag, startPoint x: 795, startPoint y: 466, endPoint x: 659, endPoint y: 468, distance: 136.5
click at [659, 369] on p "100 Tage Geld-zurück-Garantie" at bounding box center [681, 343] width 313 height 51
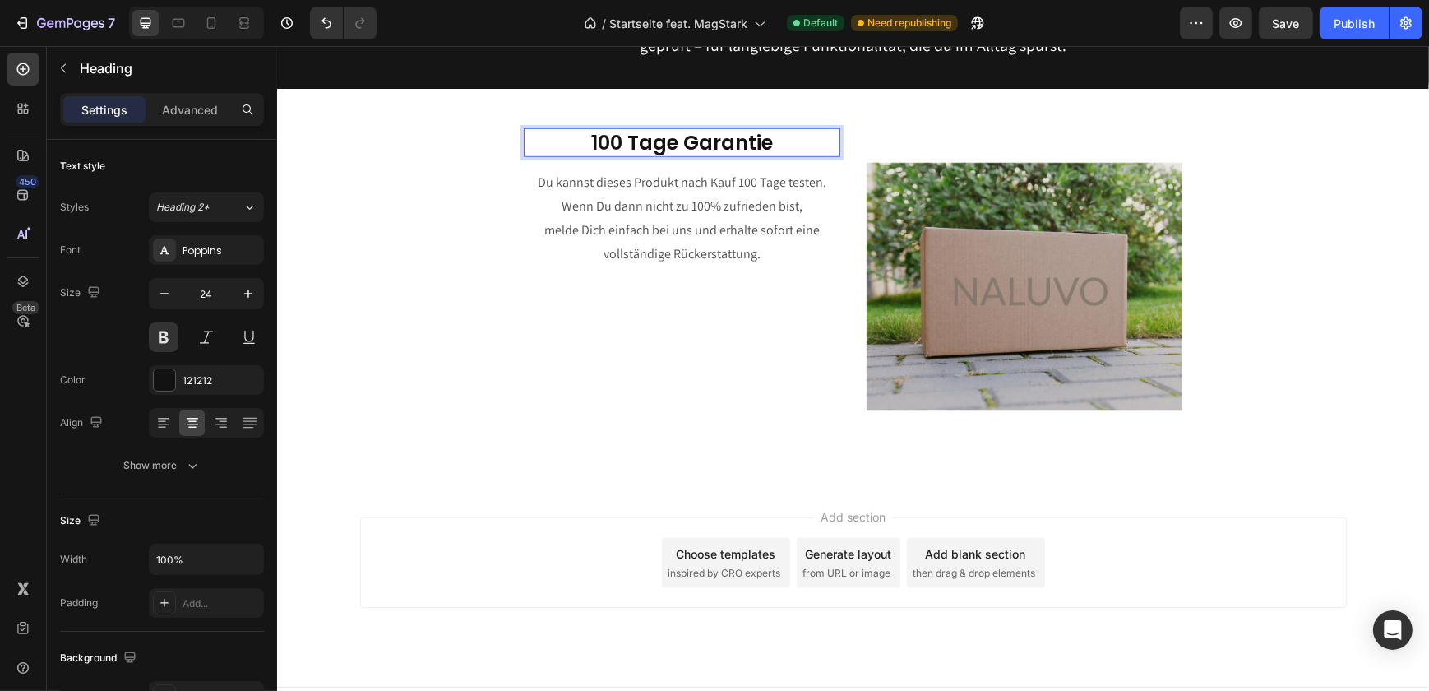
scroll to position [1705, 0]
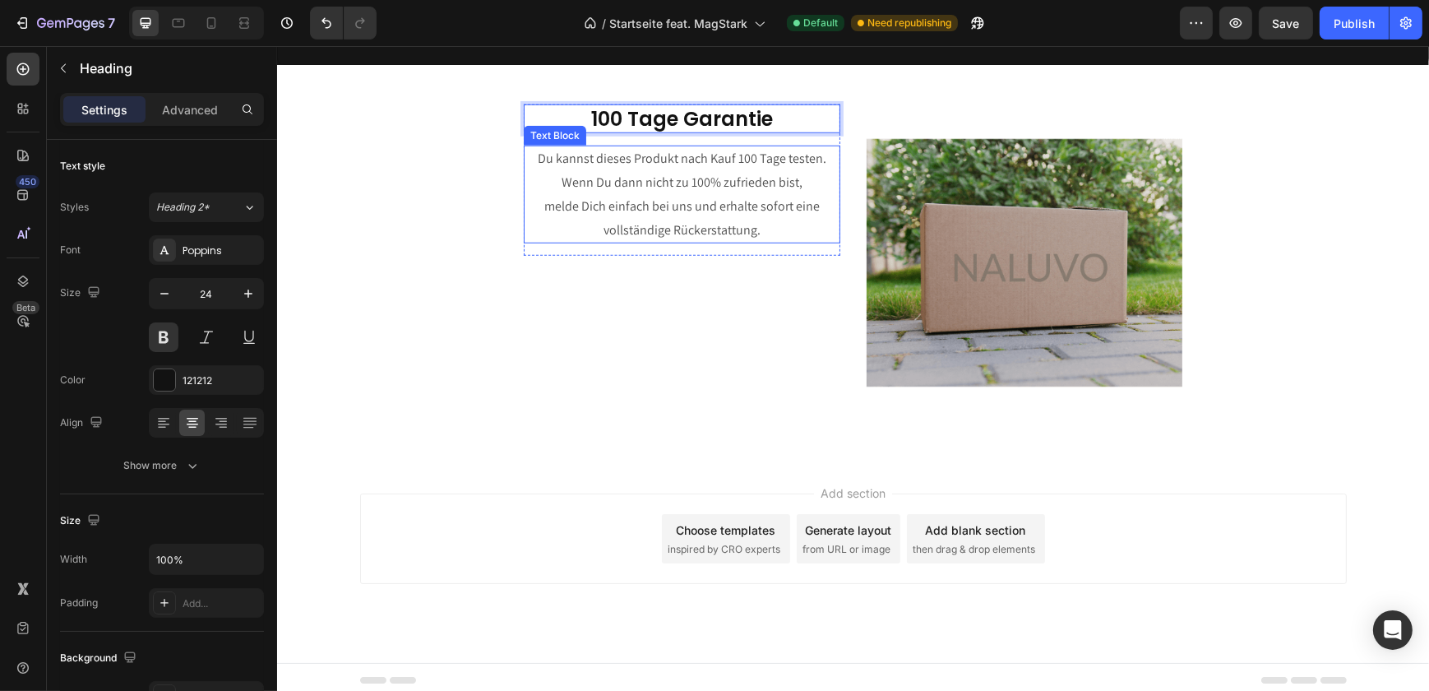
click at [562, 243] on div "100 Tage Garantie Heading 15 Du kannst dieses Produkt nach Kauf 100 Tage testen…" at bounding box center [681, 179] width 317 height 151
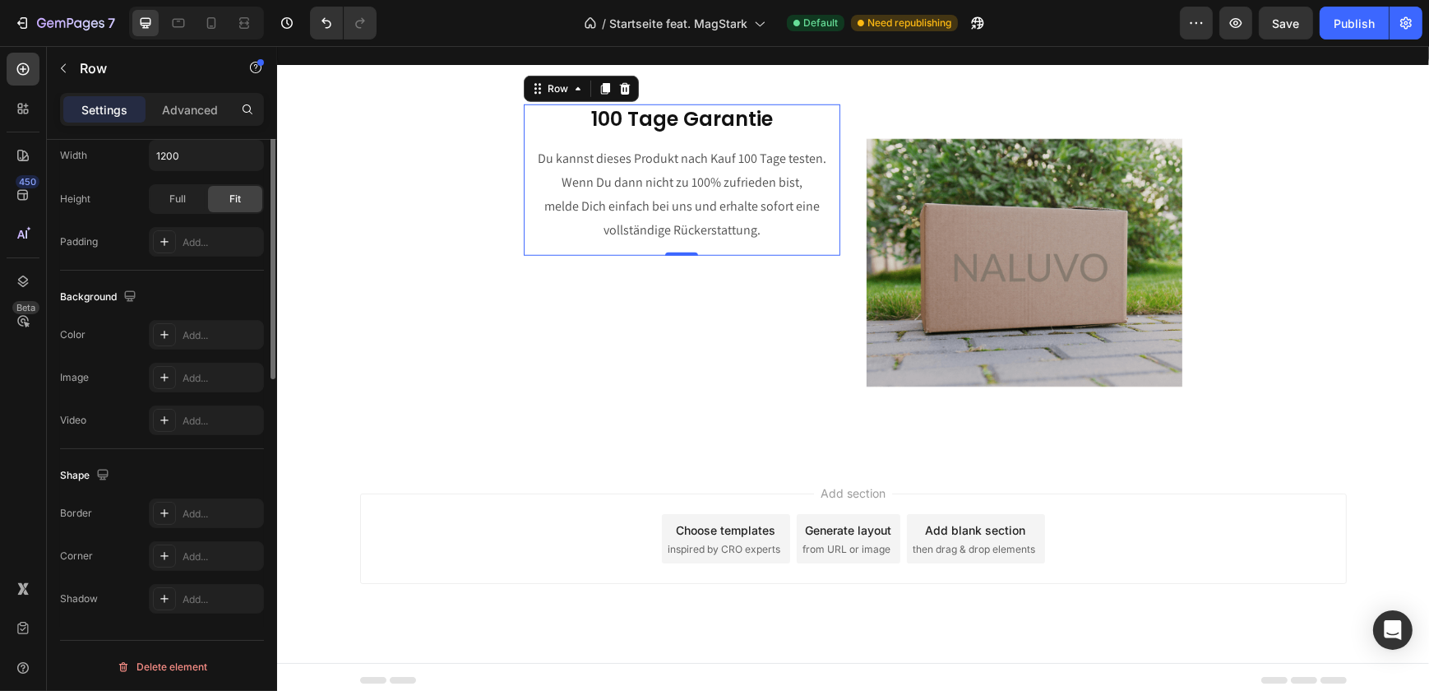
scroll to position [0, 0]
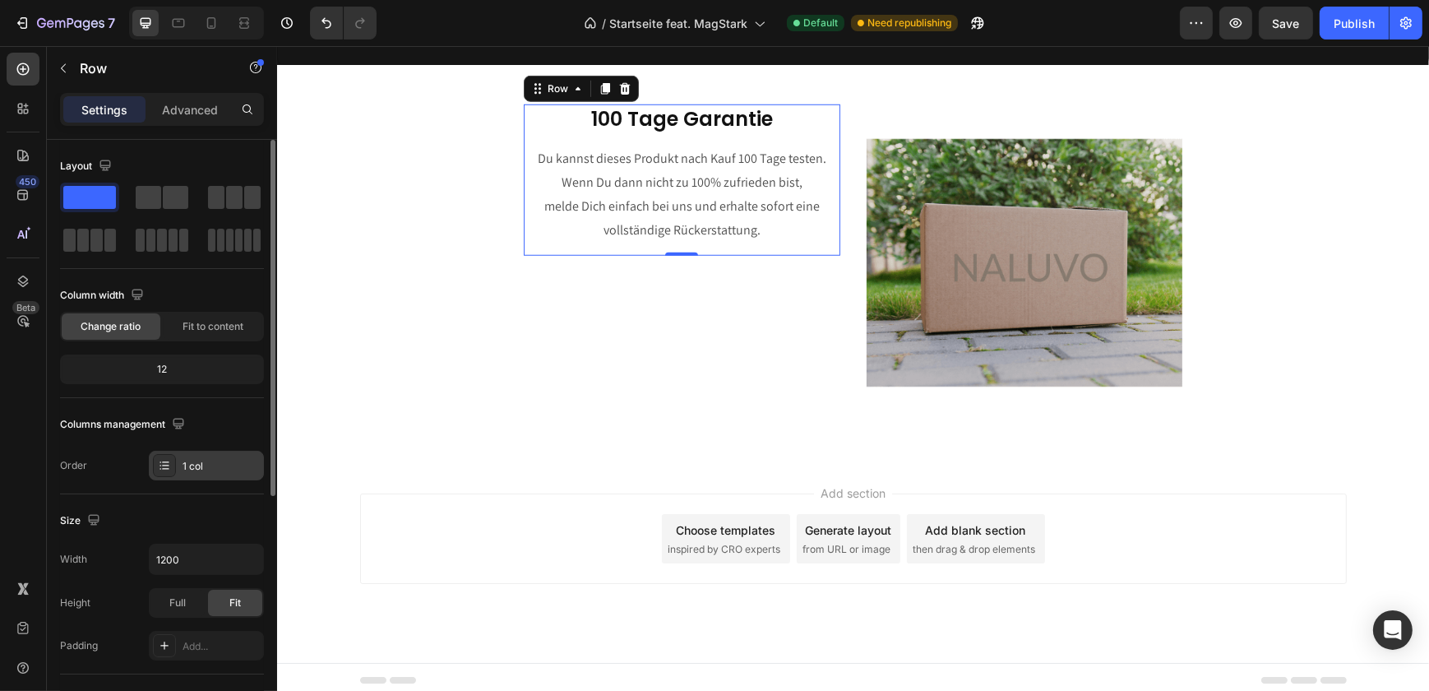
click at [190, 469] on div "1 col" at bounding box center [221, 466] width 77 height 15
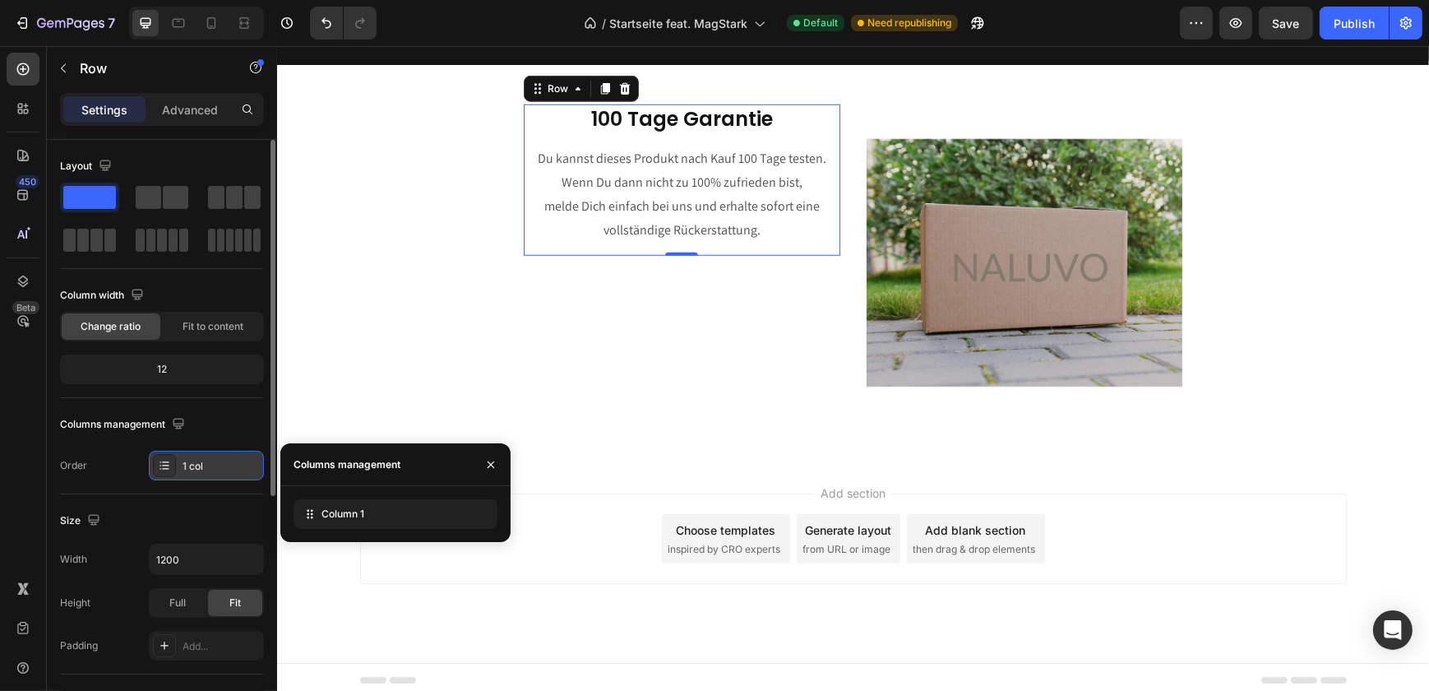
click at [190, 469] on div "1 col" at bounding box center [221, 466] width 77 height 15
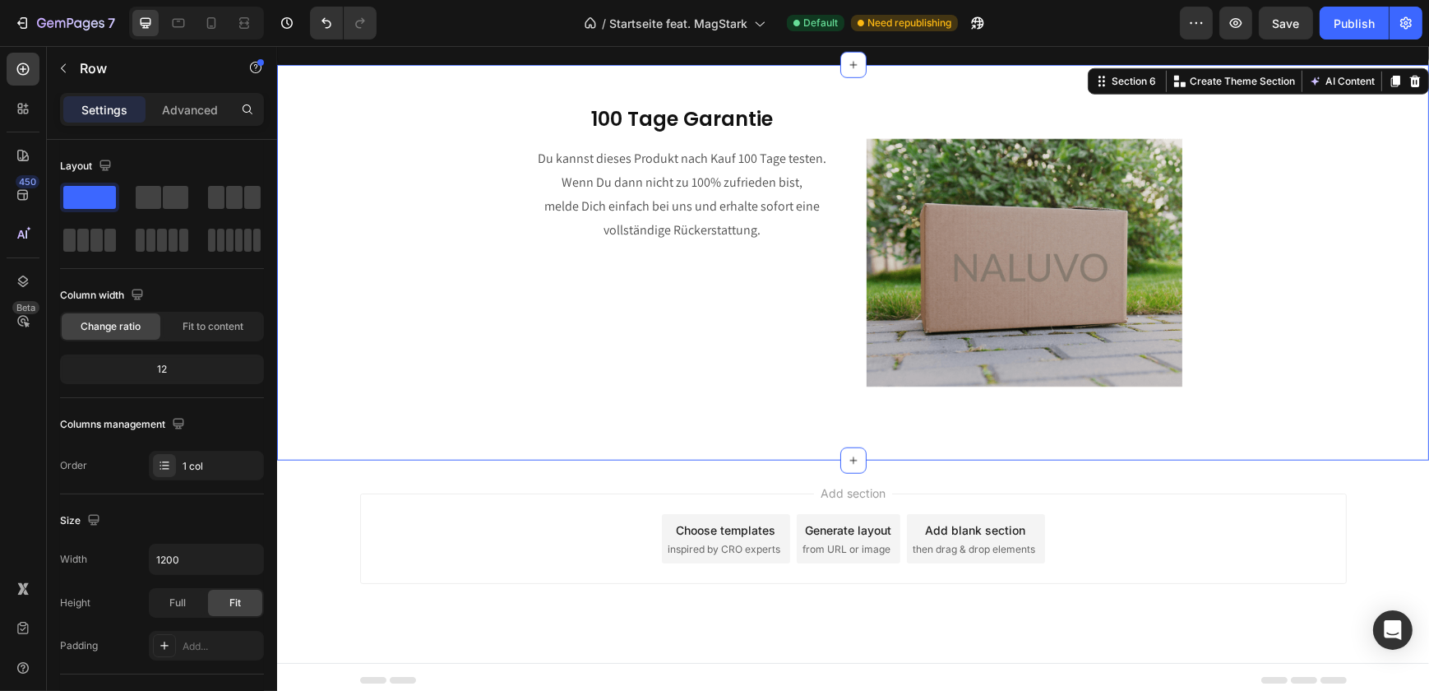
click at [697, 316] on div "100 Tage Garantie Heading Du kannst dieses Produkt nach Kauf 100 Tage testen. W…" at bounding box center [681, 262] width 317 height 317
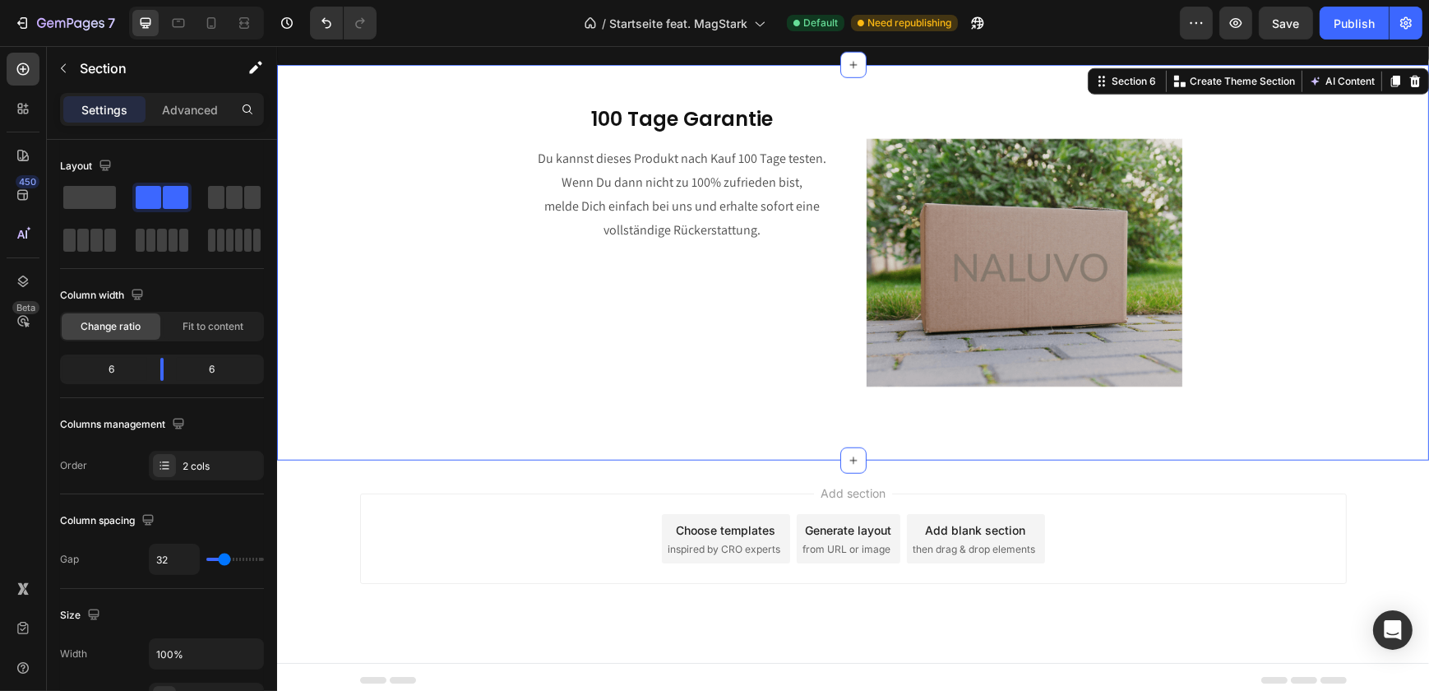
click at [1294, 275] on div "100 Tage Garantie Heading Du kannst dieses Produkt nach Kauf 100 Tage testen. W…" at bounding box center [852, 263] width 1152 height 396
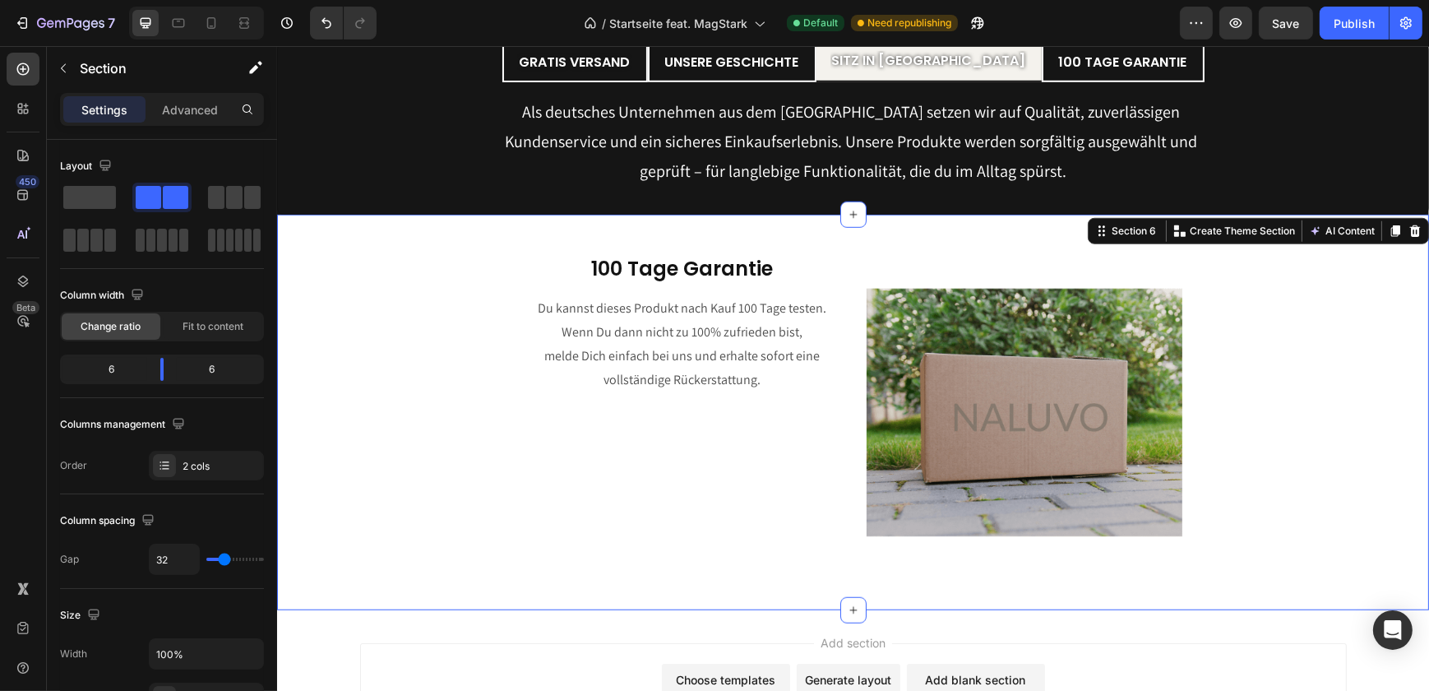
click at [839, 245] on div "100 Tage Garantie Heading Du kannst dieses Produkt nach Kauf 100 Tage testen. W…" at bounding box center [852, 413] width 1152 height 396
click at [199, 328] on span "Fit to content" at bounding box center [213, 326] width 61 height 15
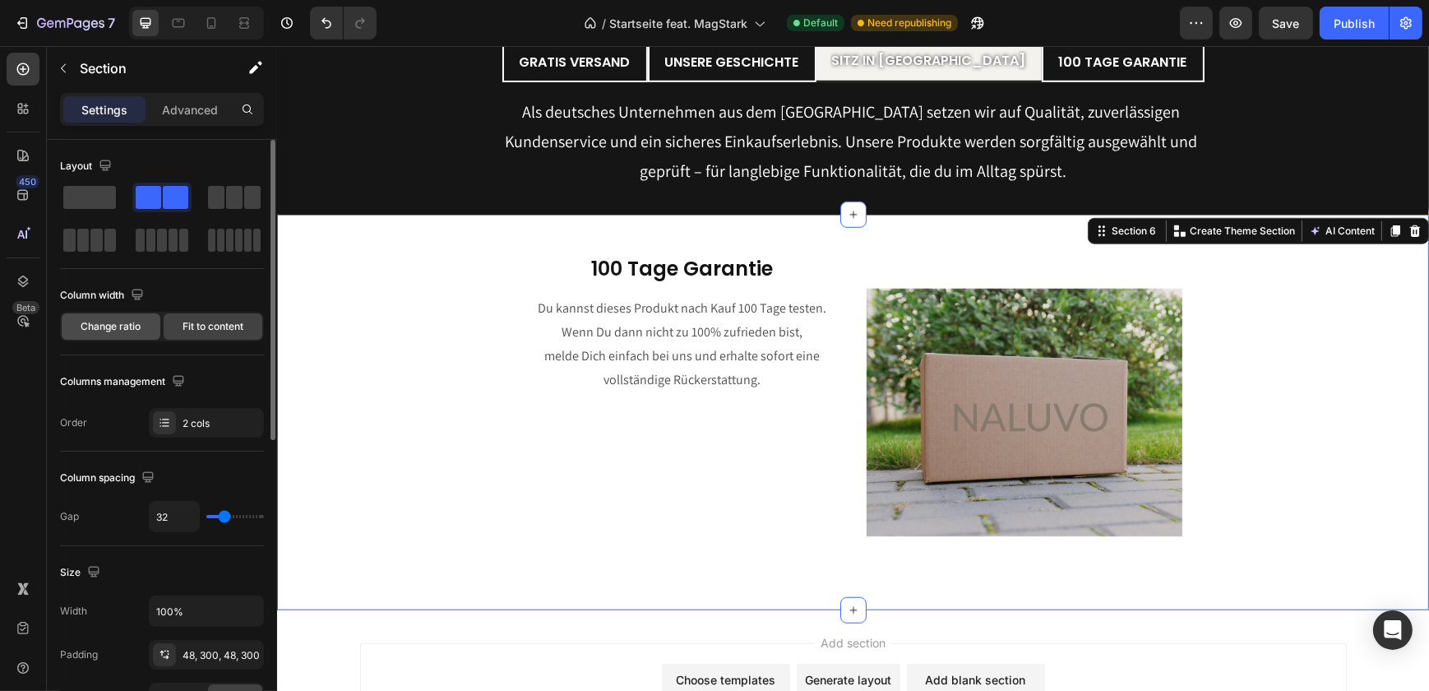
click at [132, 323] on span "Change ratio" at bounding box center [111, 326] width 60 height 15
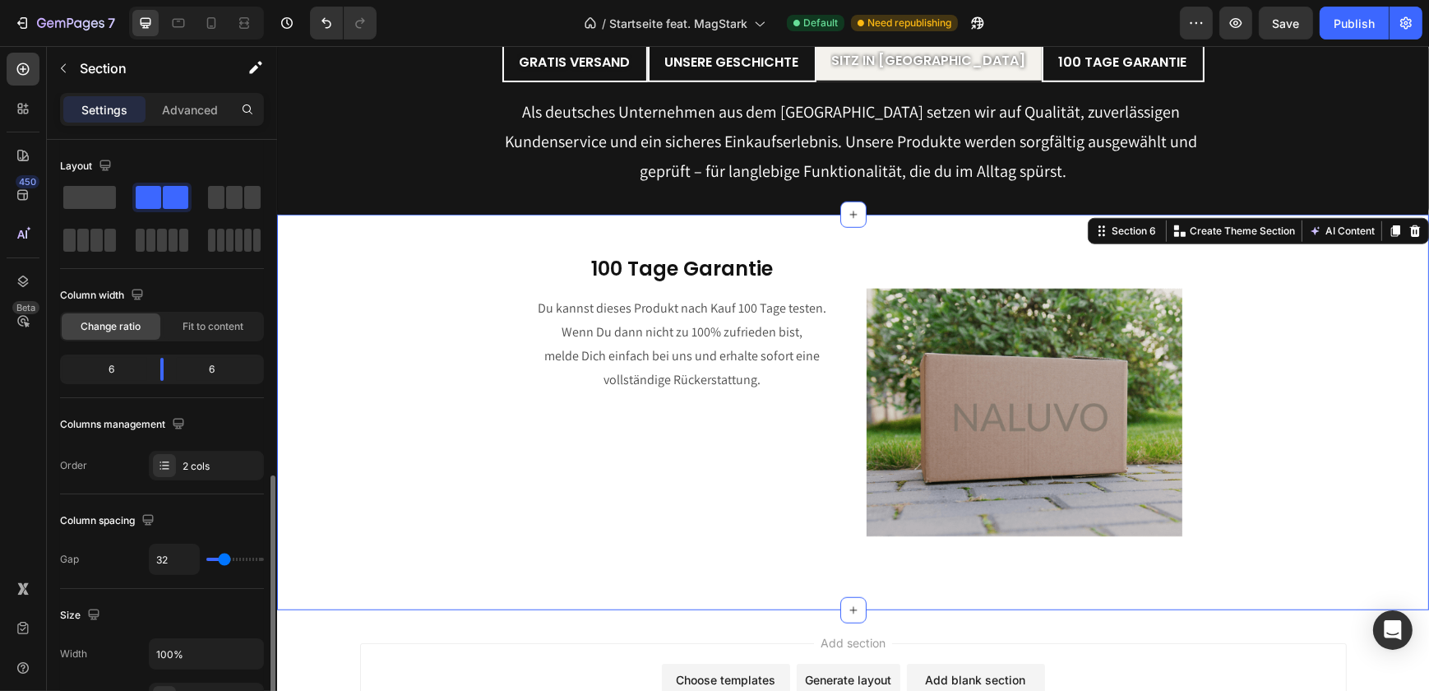
scroll to position [591, 0]
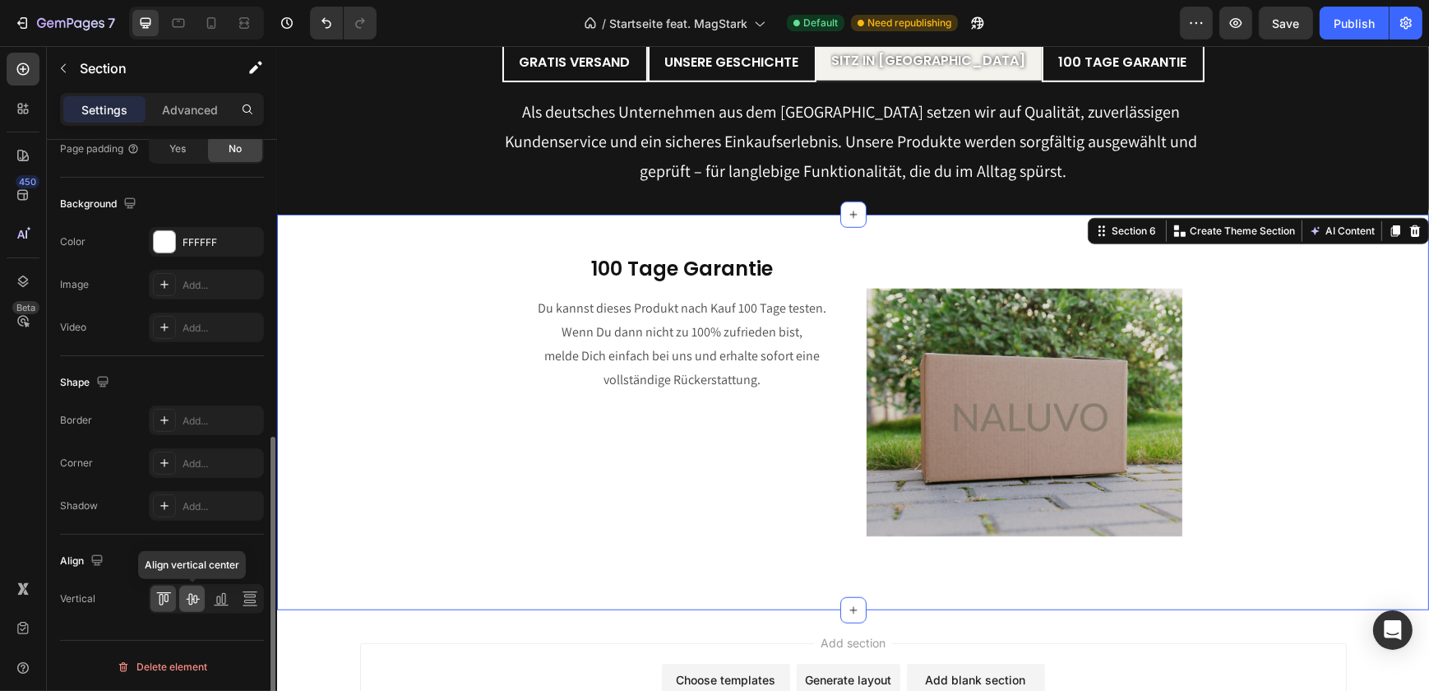
click at [191, 598] on icon at bounding box center [192, 600] width 13 height 12
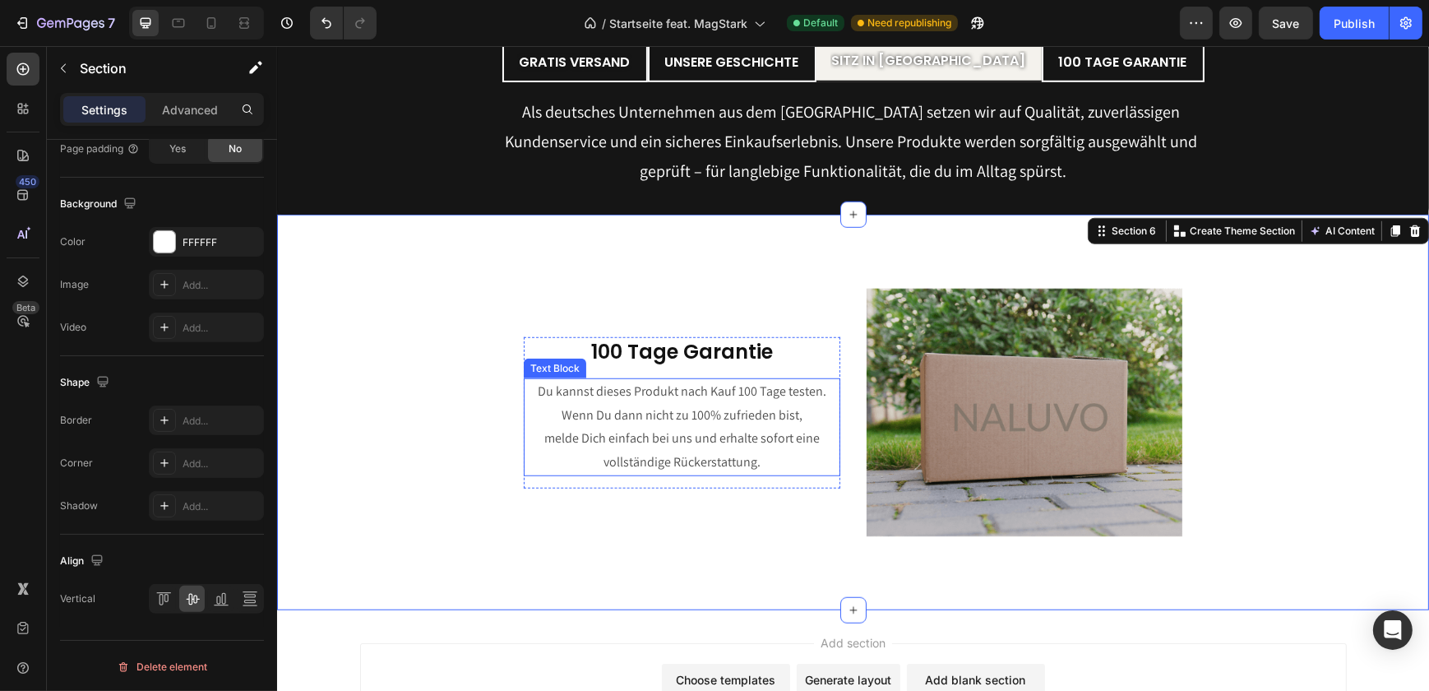
click at [669, 382] on p "Du kannst dieses Produkt nach Kauf 100 Tage testen. Wenn Du dann nicht zu 100% …" at bounding box center [681, 404] width 313 height 48
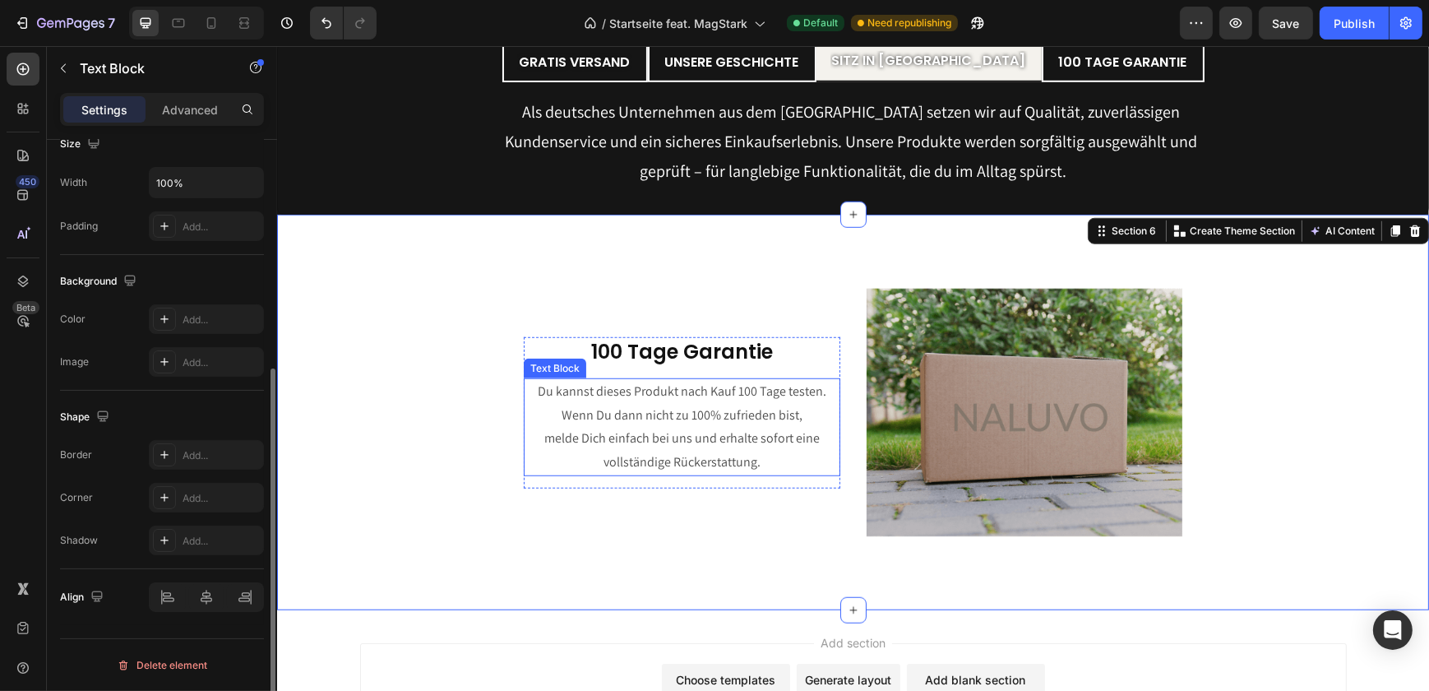
scroll to position [0, 0]
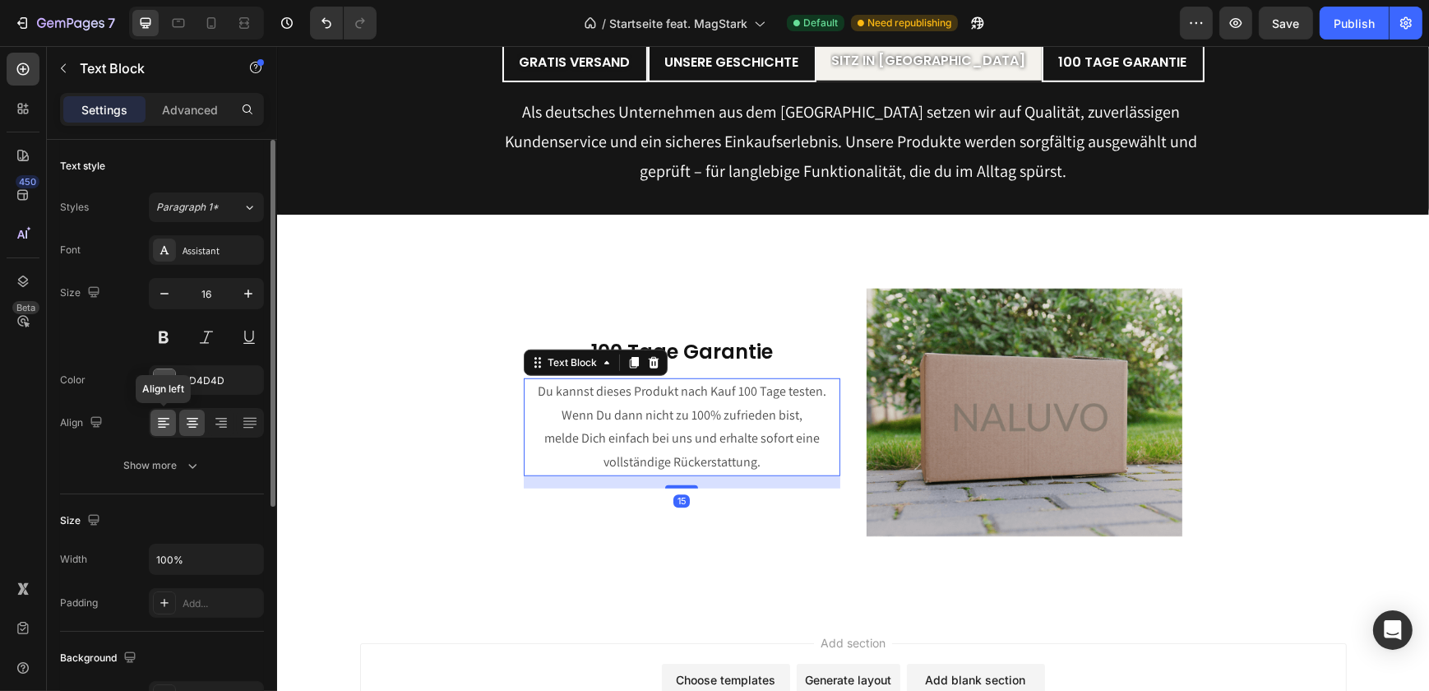
click at [160, 421] on icon at bounding box center [162, 422] width 8 height 2
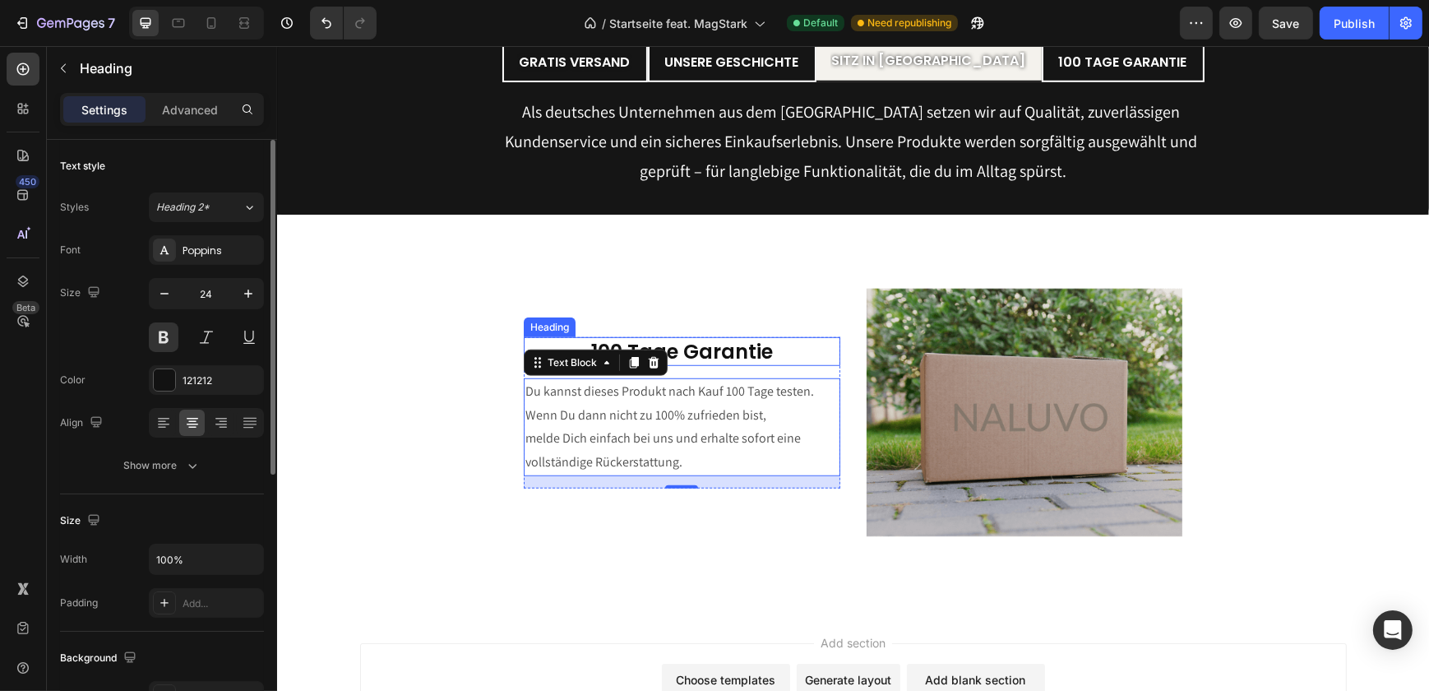
click at [709, 344] on p "100 Tage Garantie" at bounding box center [681, 351] width 313 height 25
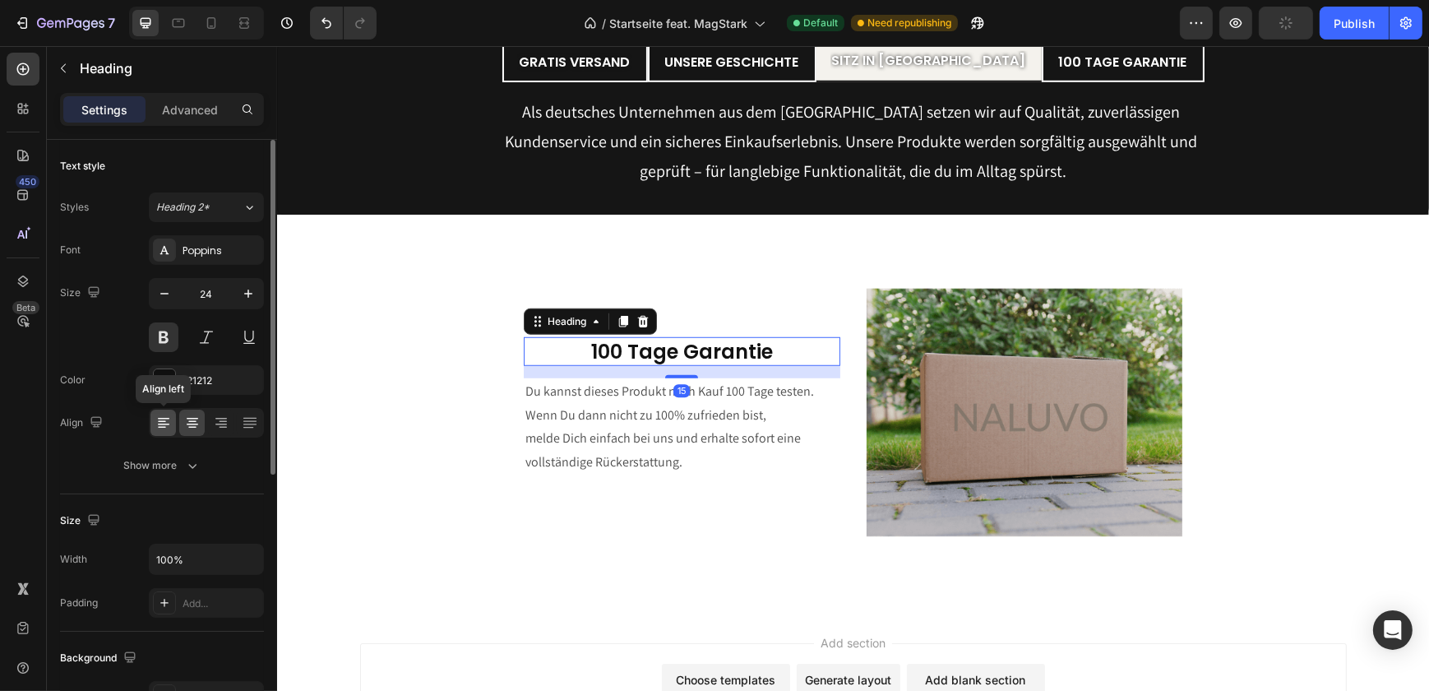
click at [164, 424] on icon at bounding box center [164, 425] width 12 height 2
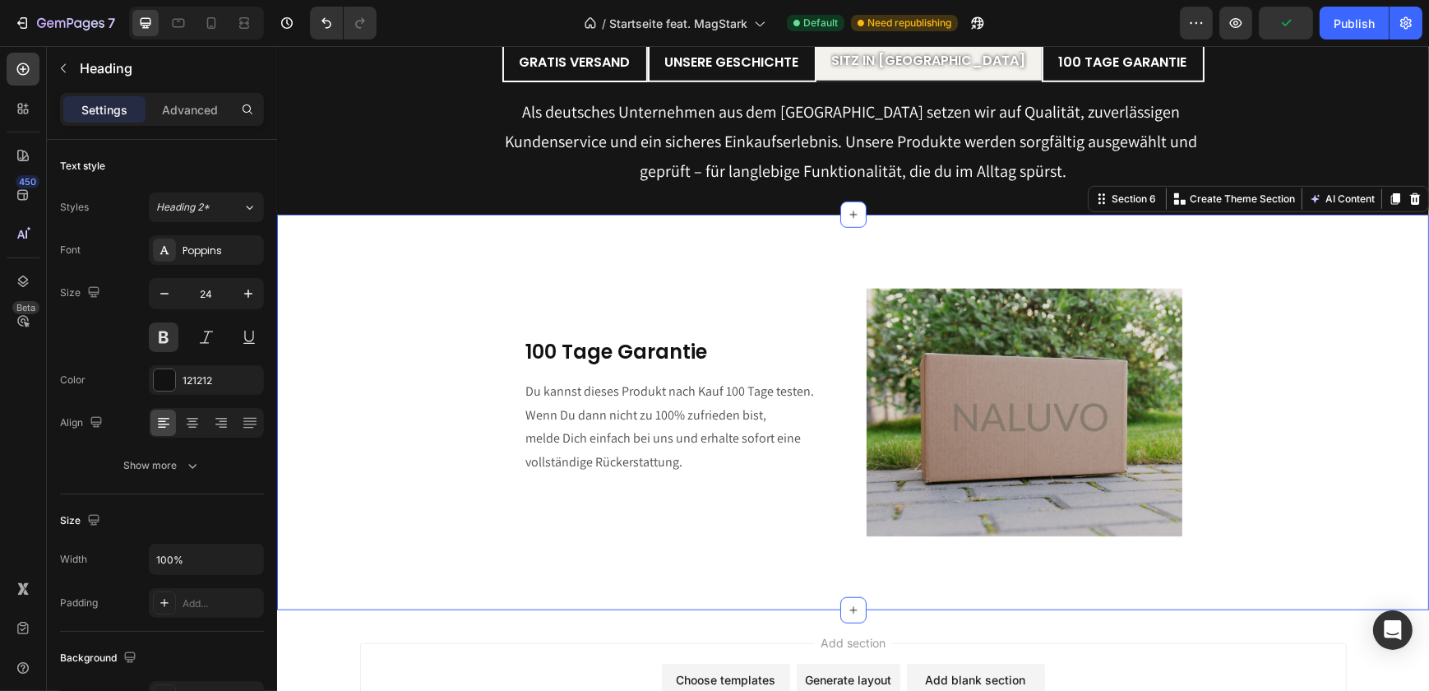
click at [1313, 437] on div "100 Tage Garantie Heading Du kannst dieses Produkt nach Kauf 100 Tage testen. W…" at bounding box center [852, 413] width 1152 height 396
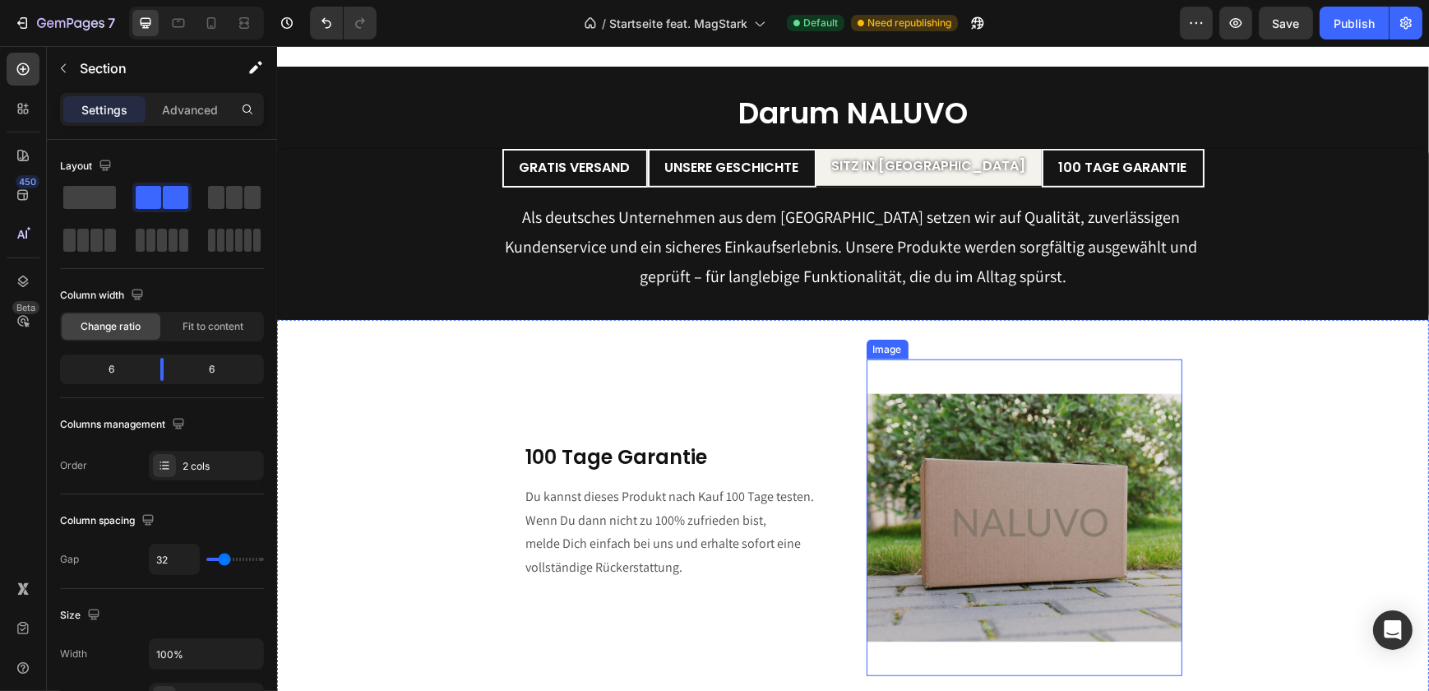
scroll to position [1406, 0]
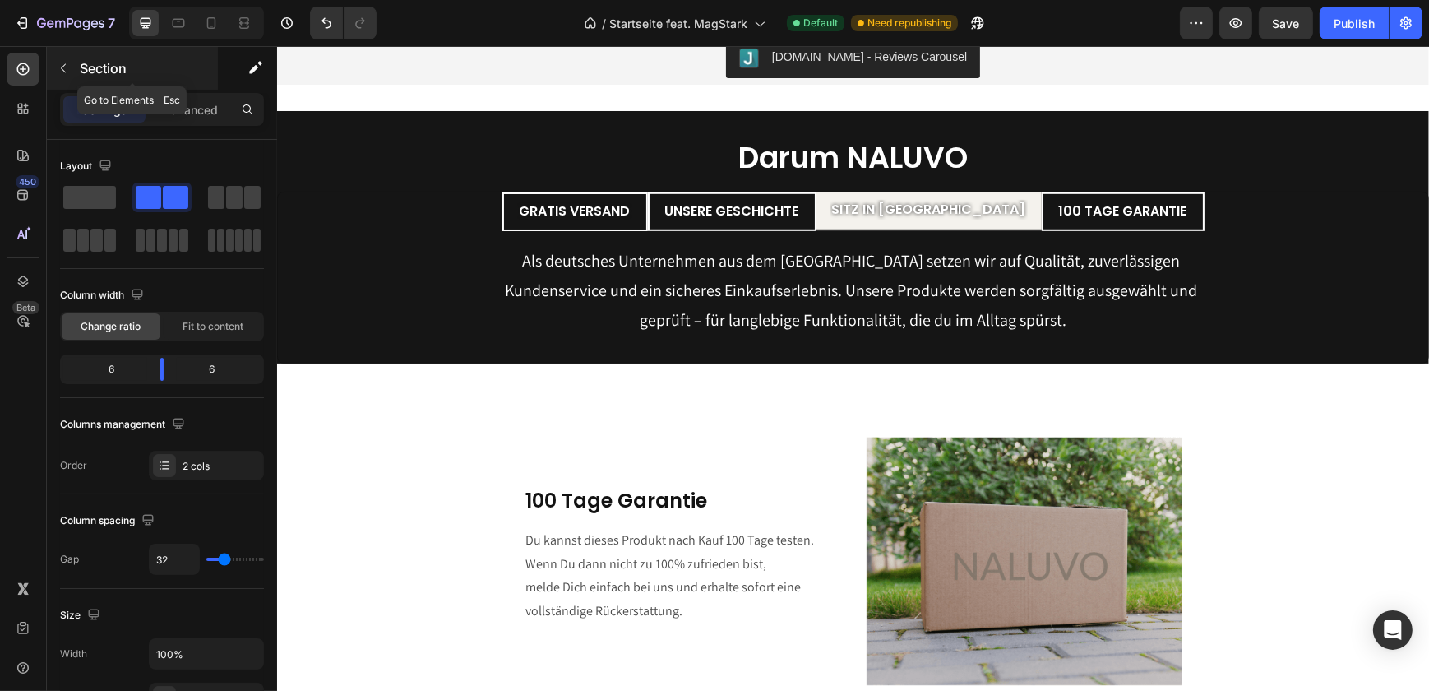
click at [68, 72] on icon "button" at bounding box center [63, 68] width 13 height 13
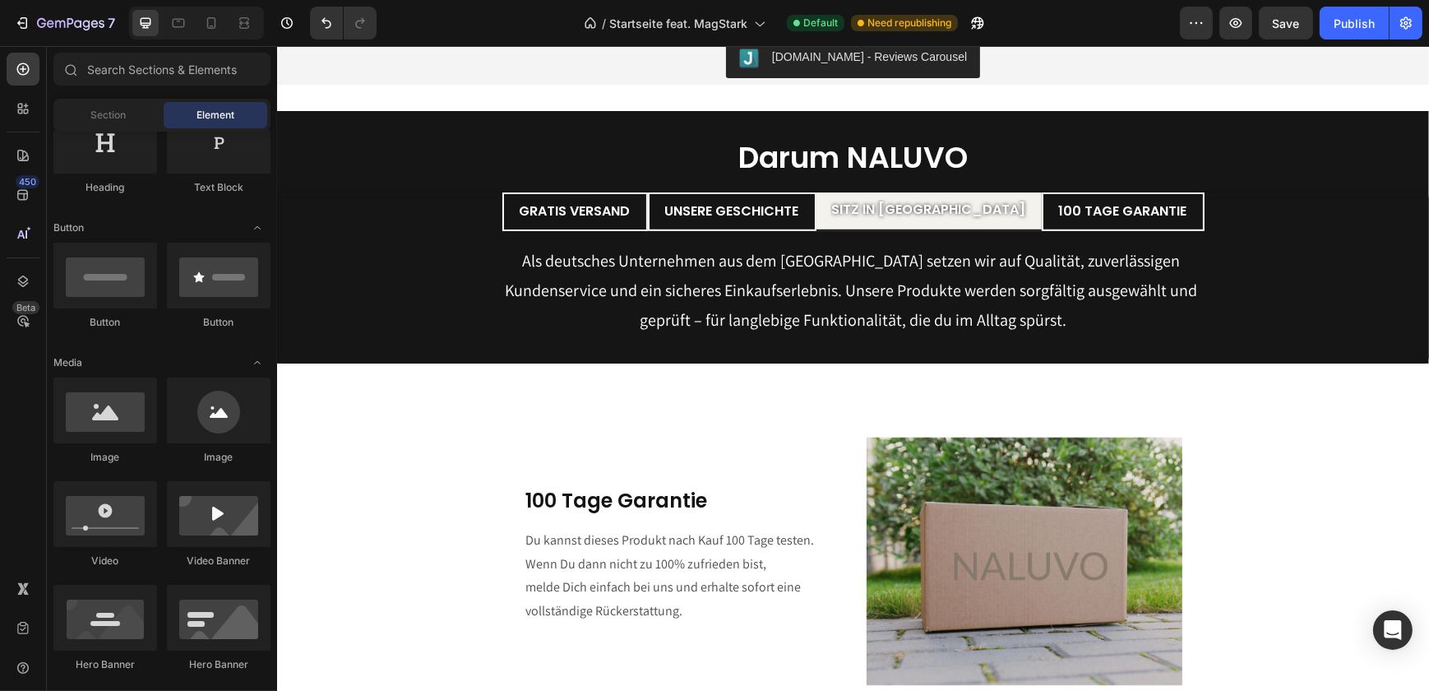
scroll to position [0, 0]
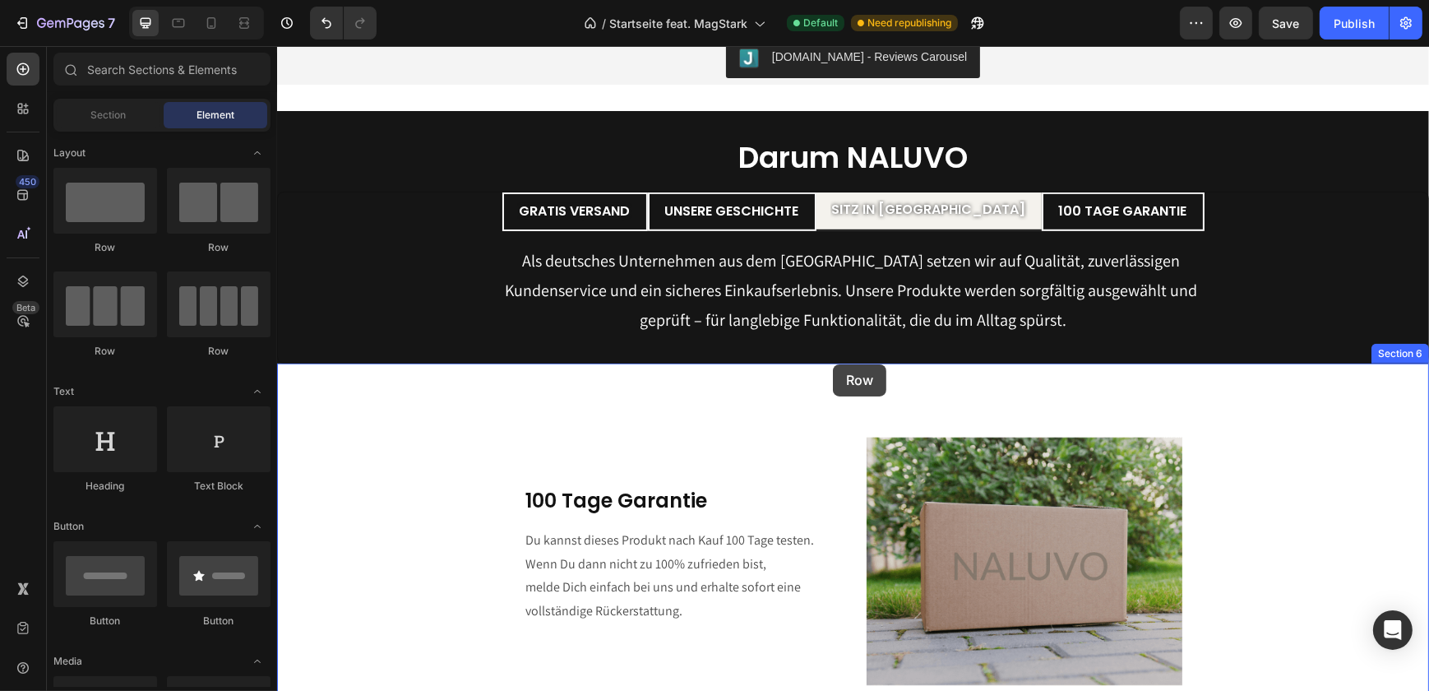
drag, startPoint x: 536, startPoint y: 276, endPoint x: 832, endPoint y: 364, distance: 308.9
click at [832, 364] on div "100 Tage Garantie Heading Du kannst dieses Produkt nach Kauf 100 Tage testen. W…" at bounding box center [852, 561] width 1152 height 396
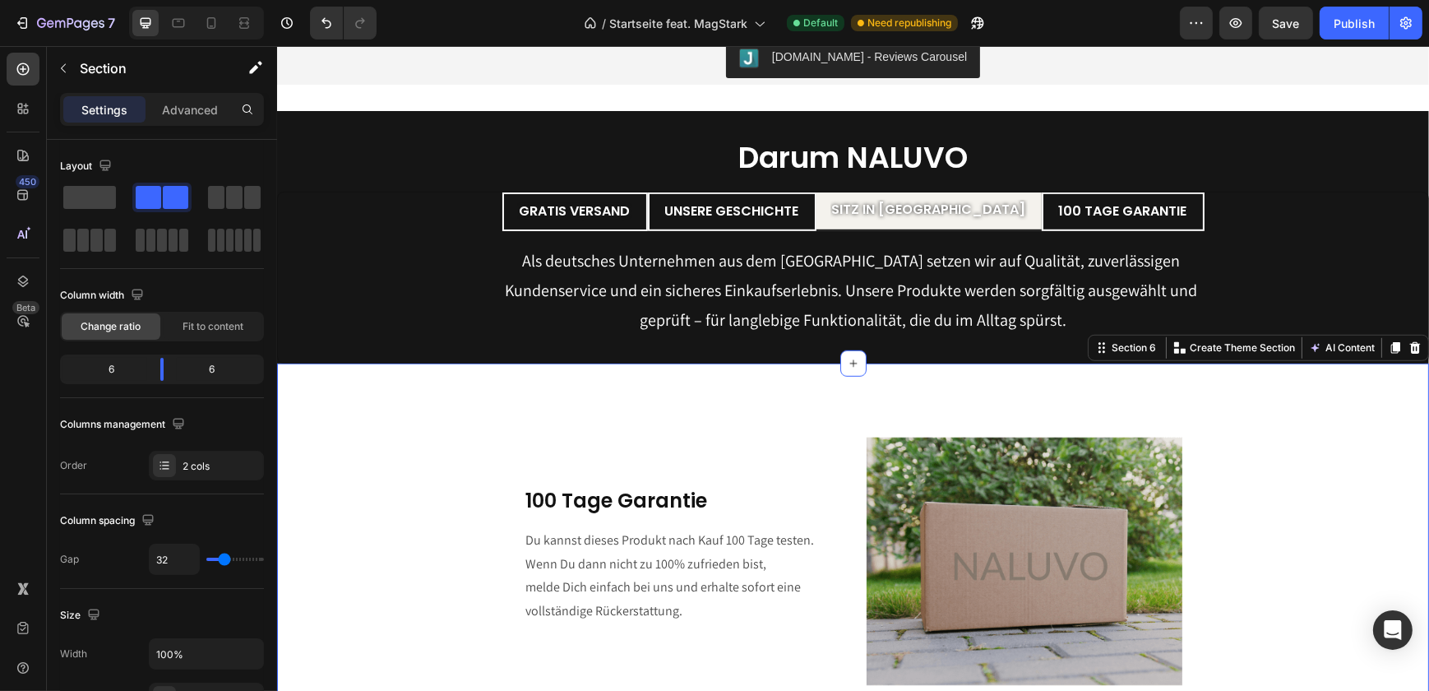
click at [886, 393] on div "100 Tage Garantie Heading Du kannst dieses Produkt nach Kauf 100 Tage testen. W…" at bounding box center [852, 561] width 1152 height 396
click at [421, 412] on div "100 Tage Garantie Heading Du kannst dieses Produkt nach Kauf 100 Tage testen. W…" at bounding box center [852, 561] width 1152 height 396
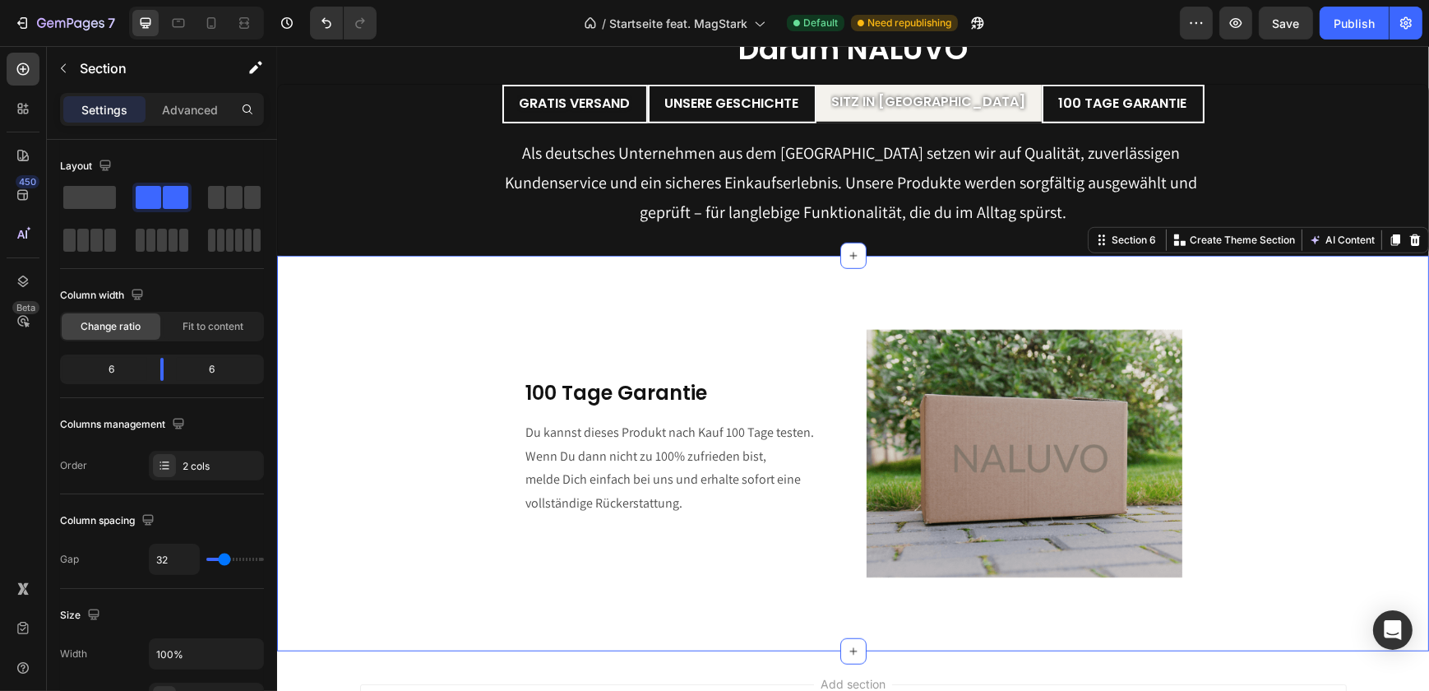
scroll to position [1480, 0]
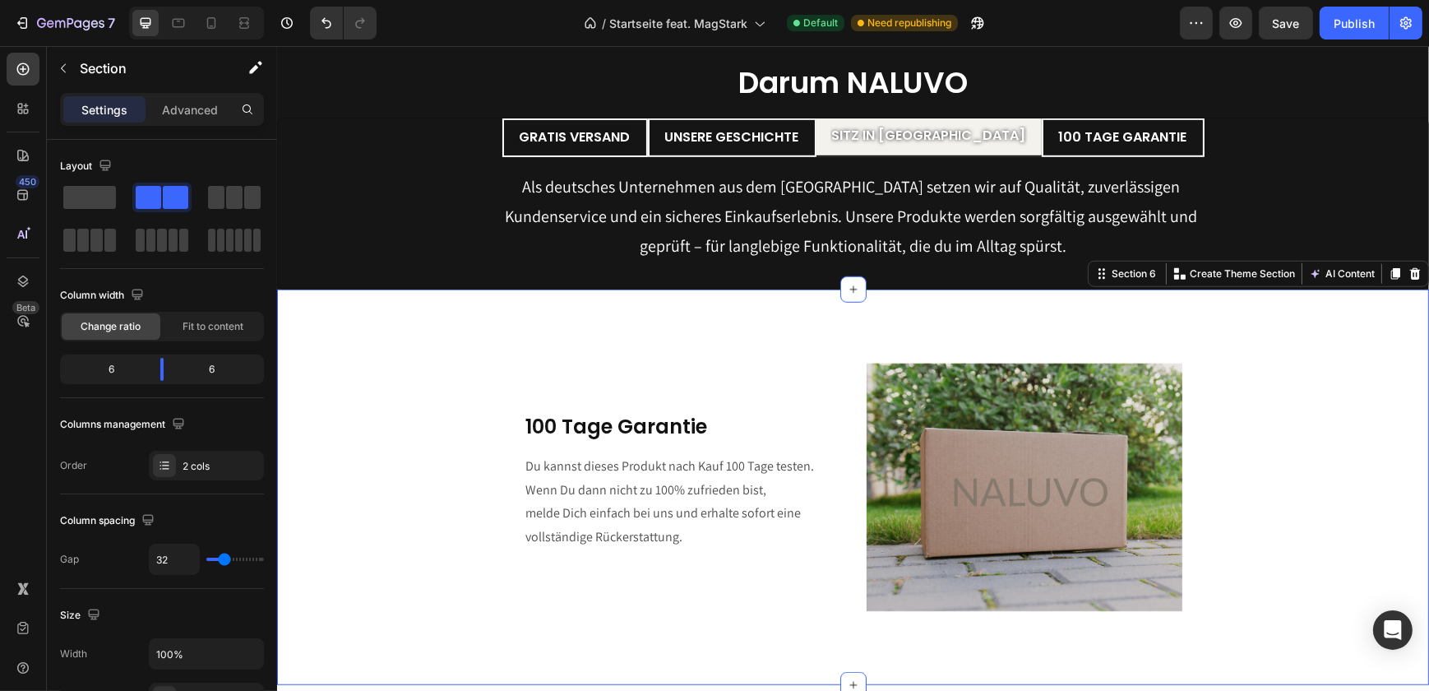
drag, startPoint x: 430, startPoint y: 243, endPoint x: 735, endPoint y: 315, distance: 313.6
click at [62, 75] on button "button" at bounding box center [63, 68] width 26 height 26
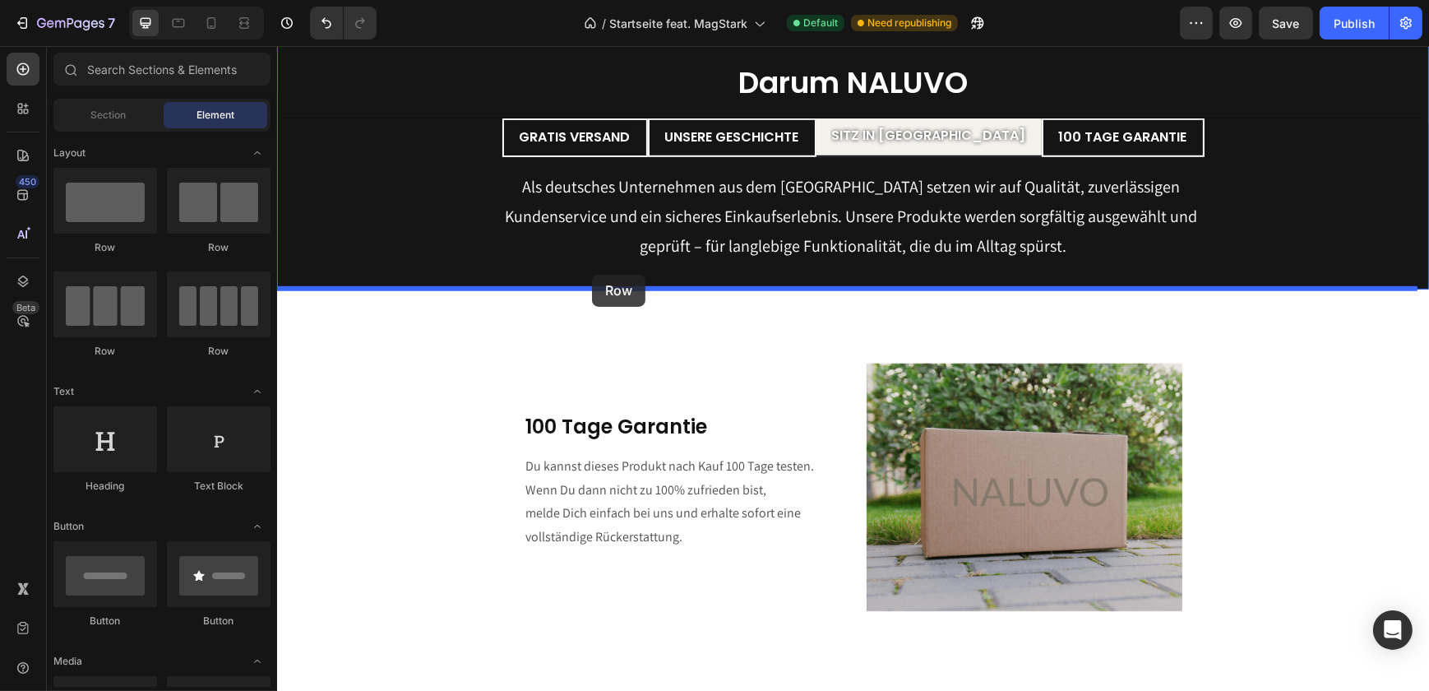
drag, startPoint x: 498, startPoint y: 254, endPoint x: 591, endPoint y: 275, distance: 95.2
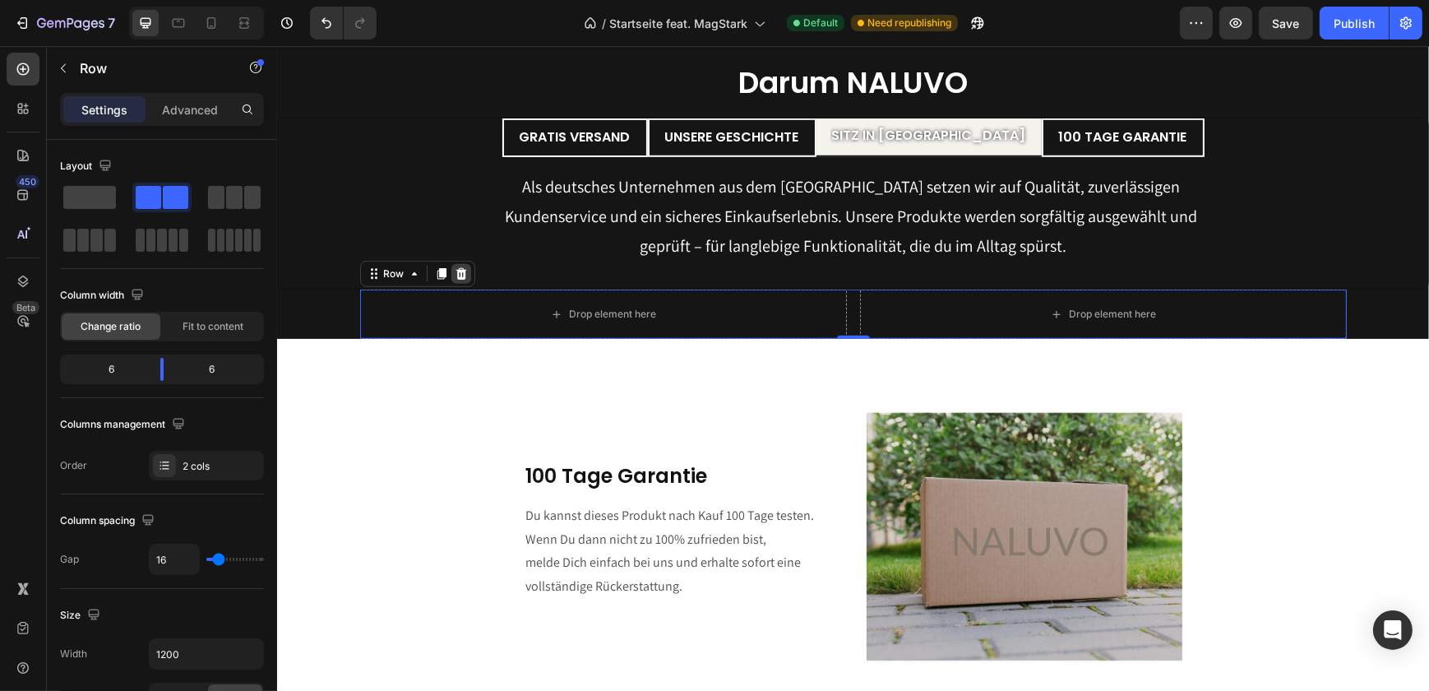
click at [459, 276] on icon at bounding box center [460, 273] width 13 height 13
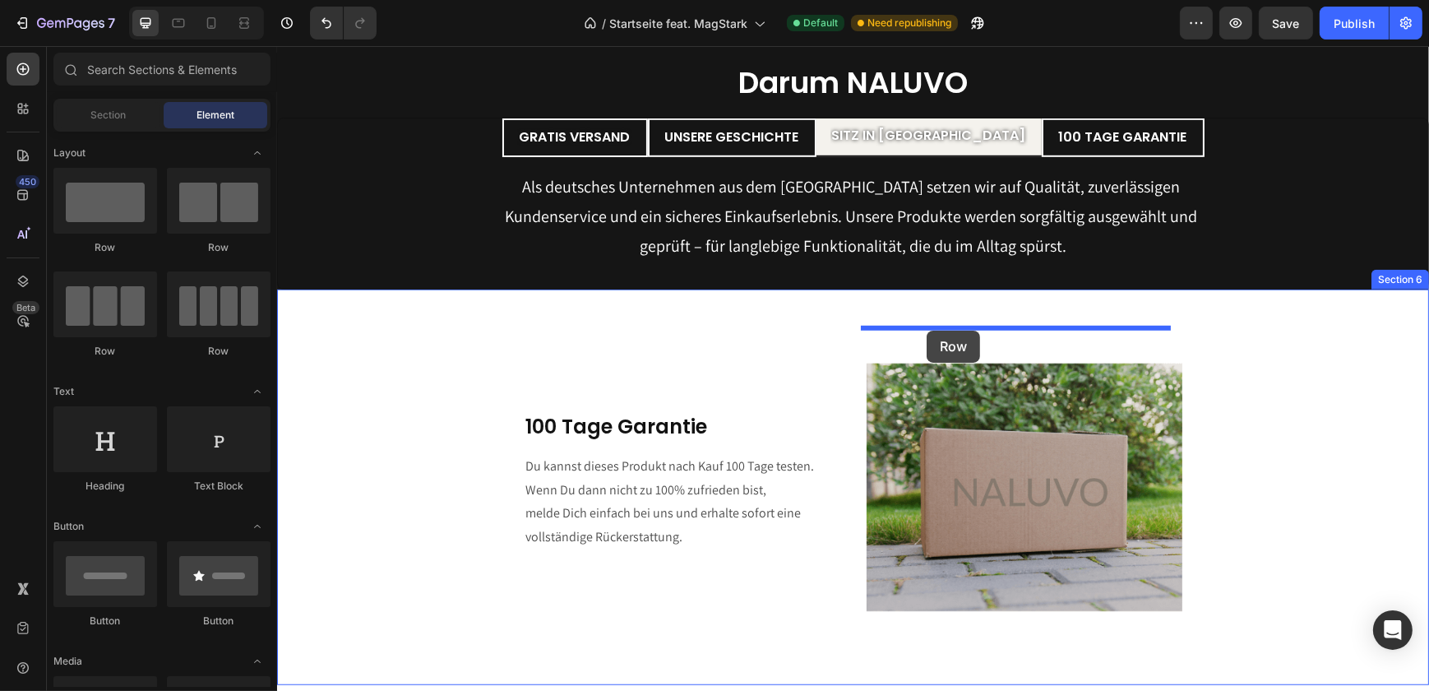
drag, startPoint x: 478, startPoint y: 251, endPoint x: 926, endPoint y: 331, distance: 455.2
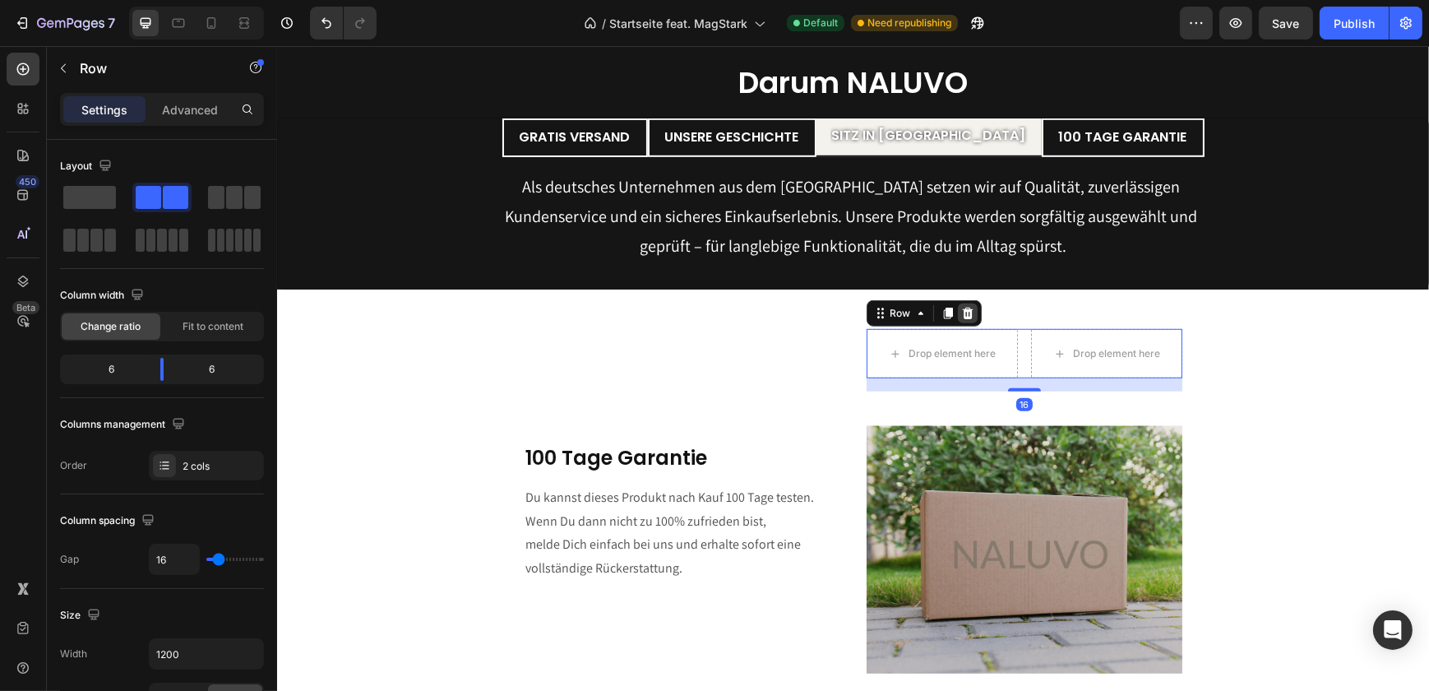
click at [961, 317] on icon at bounding box center [966, 314] width 11 height 12
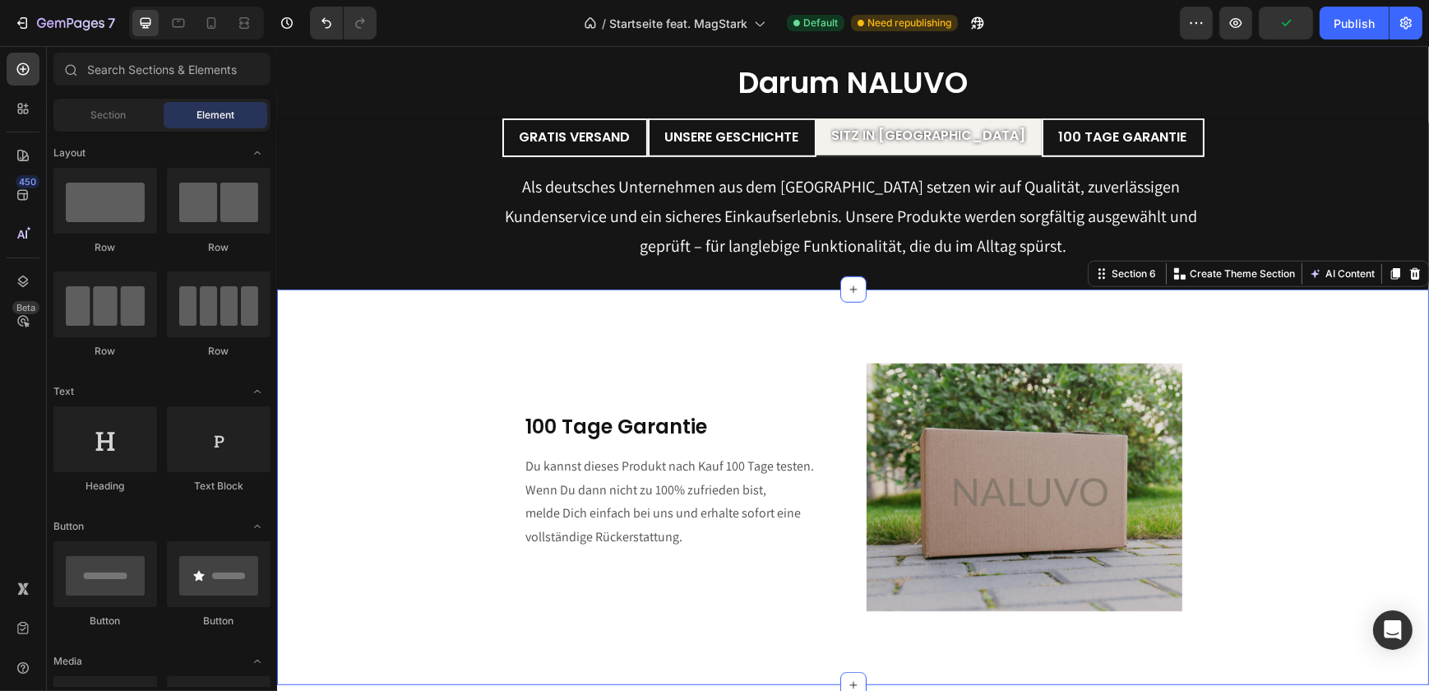
click at [353, 335] on div "100 Tage Garantie Heading Du kannst dieses Produkt nach Kauf 100 Tage testen. W…" at bounding box center [852, 487] width 1152 height 396
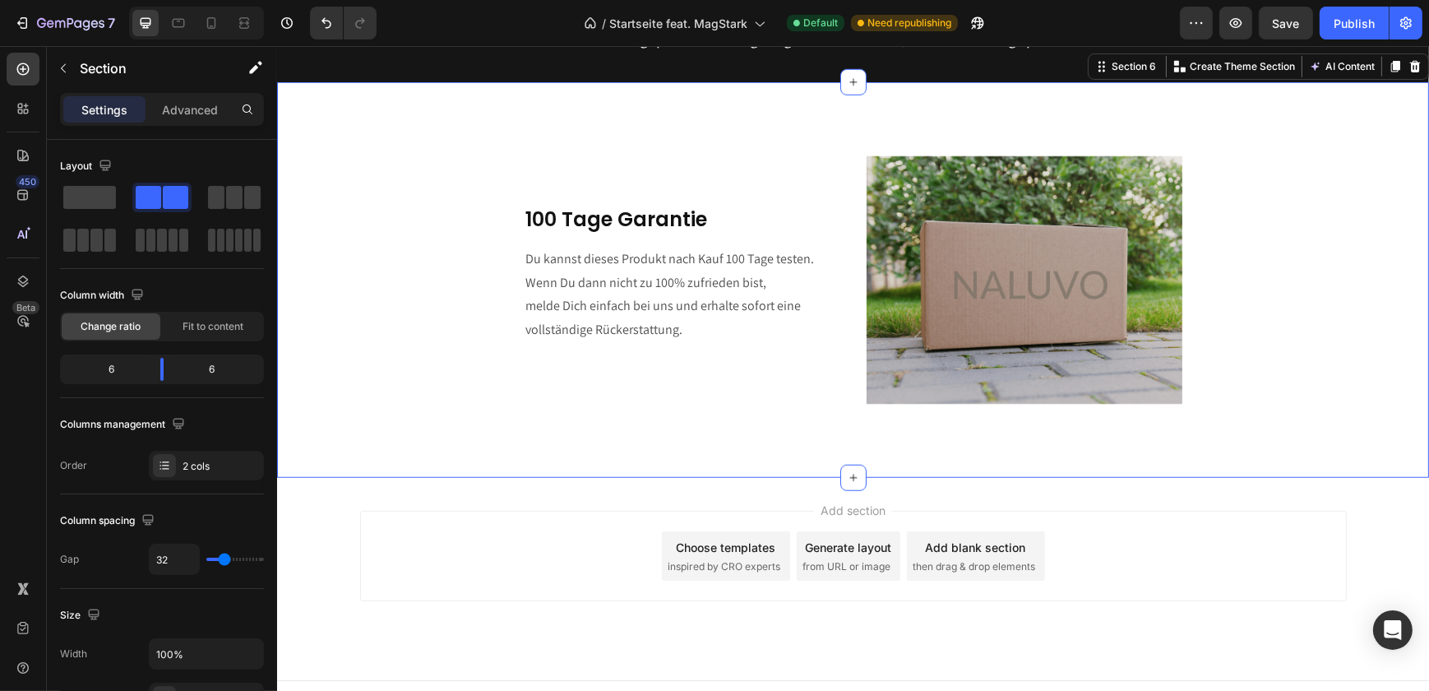
scroll to position [1705, 0]
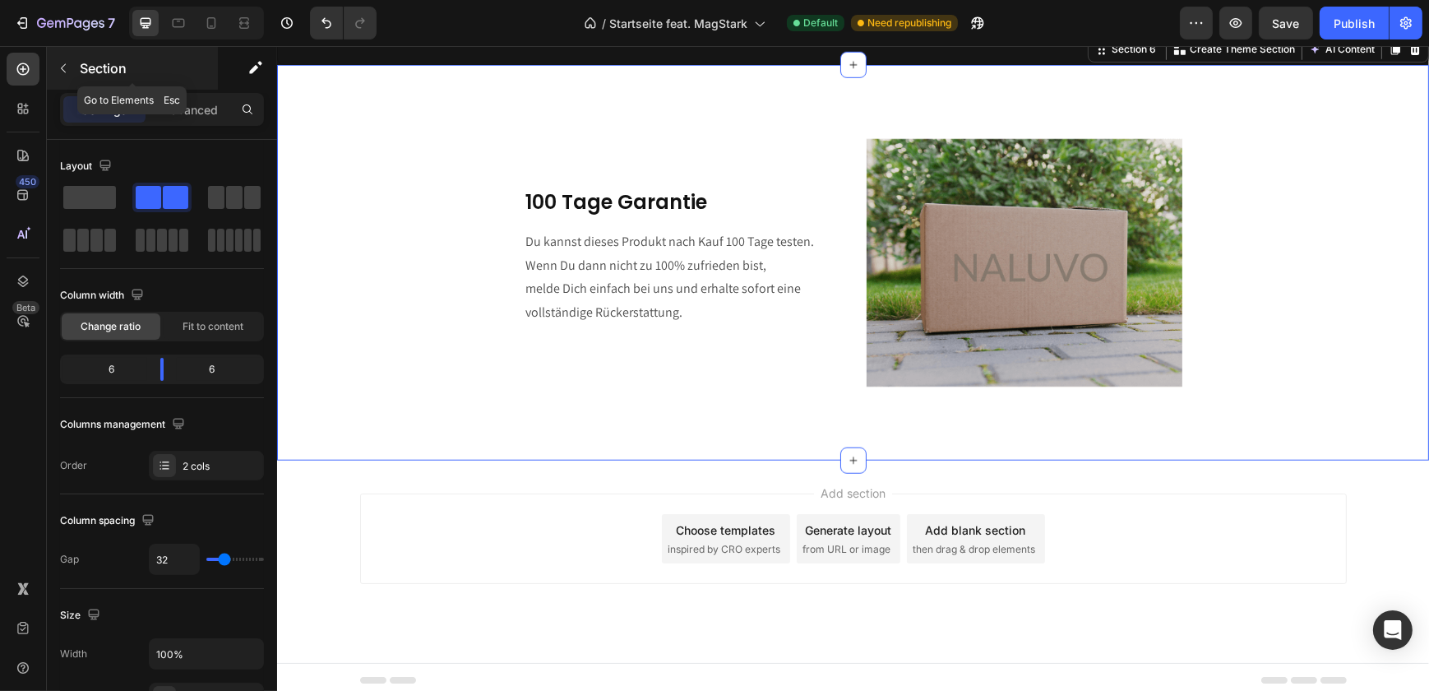
click at [61, 71] on icon "button" at bounding box center [63, 68] width 13 height 13
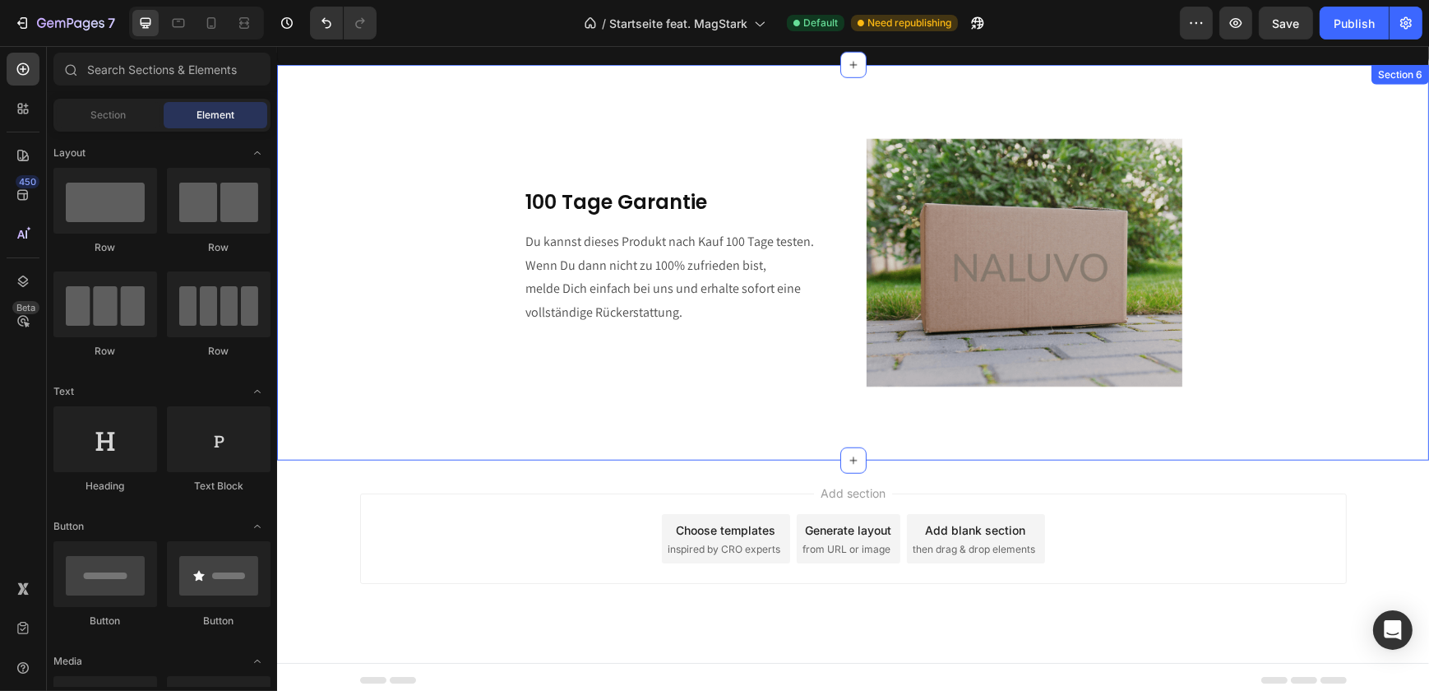
scroll to position [1630, 0]
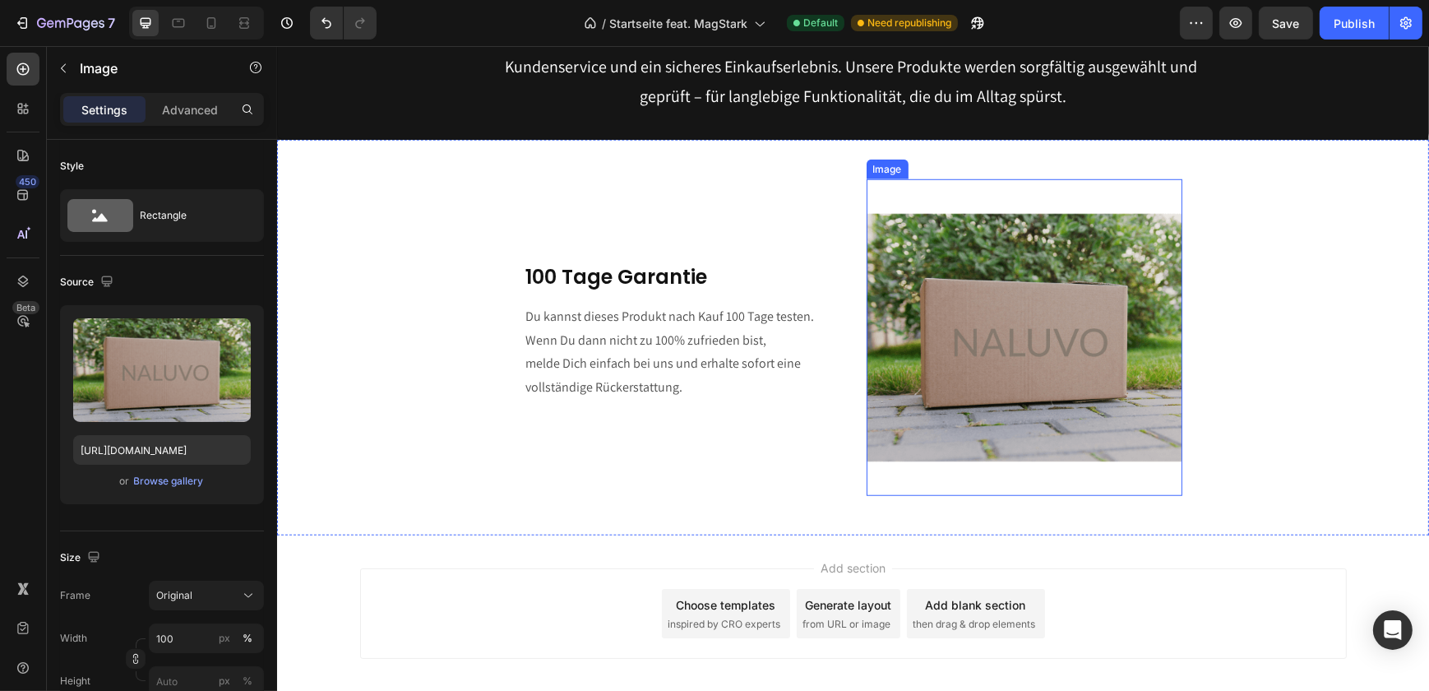
click at [901, 280] on img at bounding box center [1024, 337] width 317 height 317
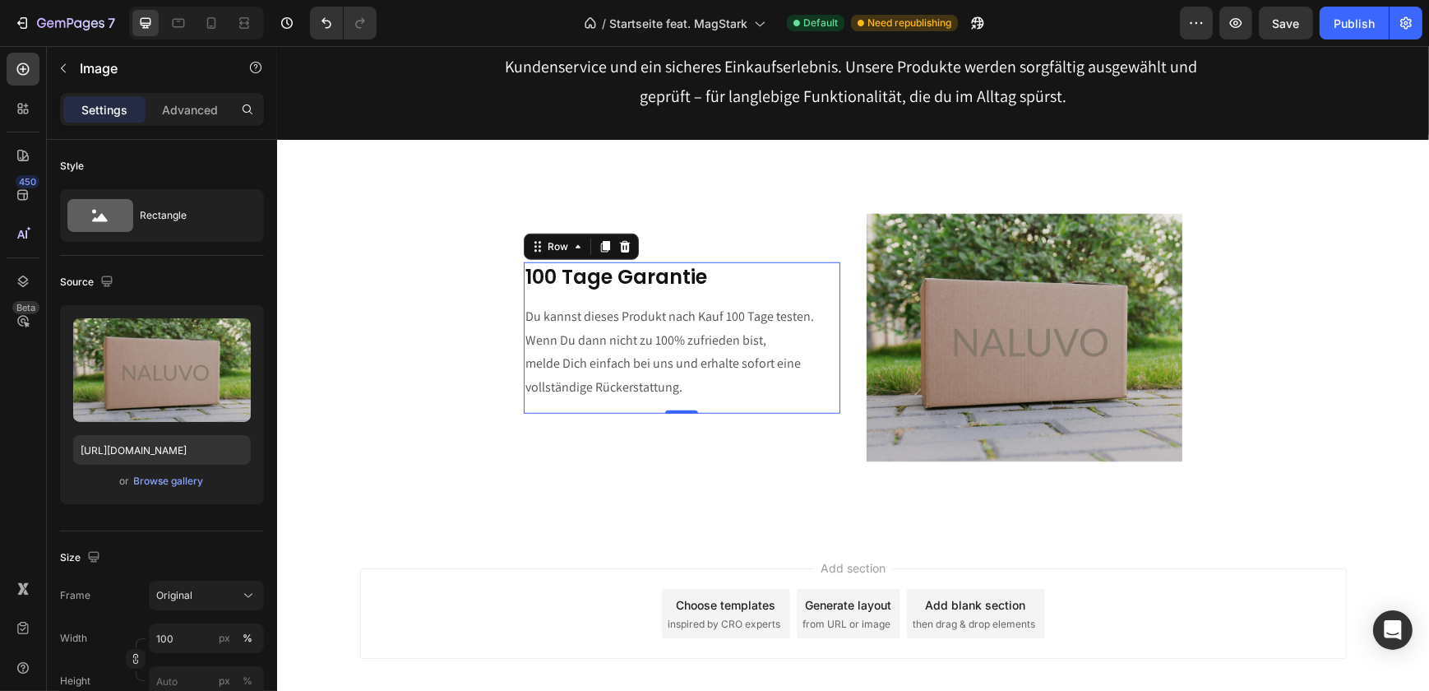
click at [697, 294] on div "100 Tage Garantie Heading Du kannst dieses Produkt nach Kauf 100 Tage testen. W…" at bounding box center [681, 337] width 317 height 151
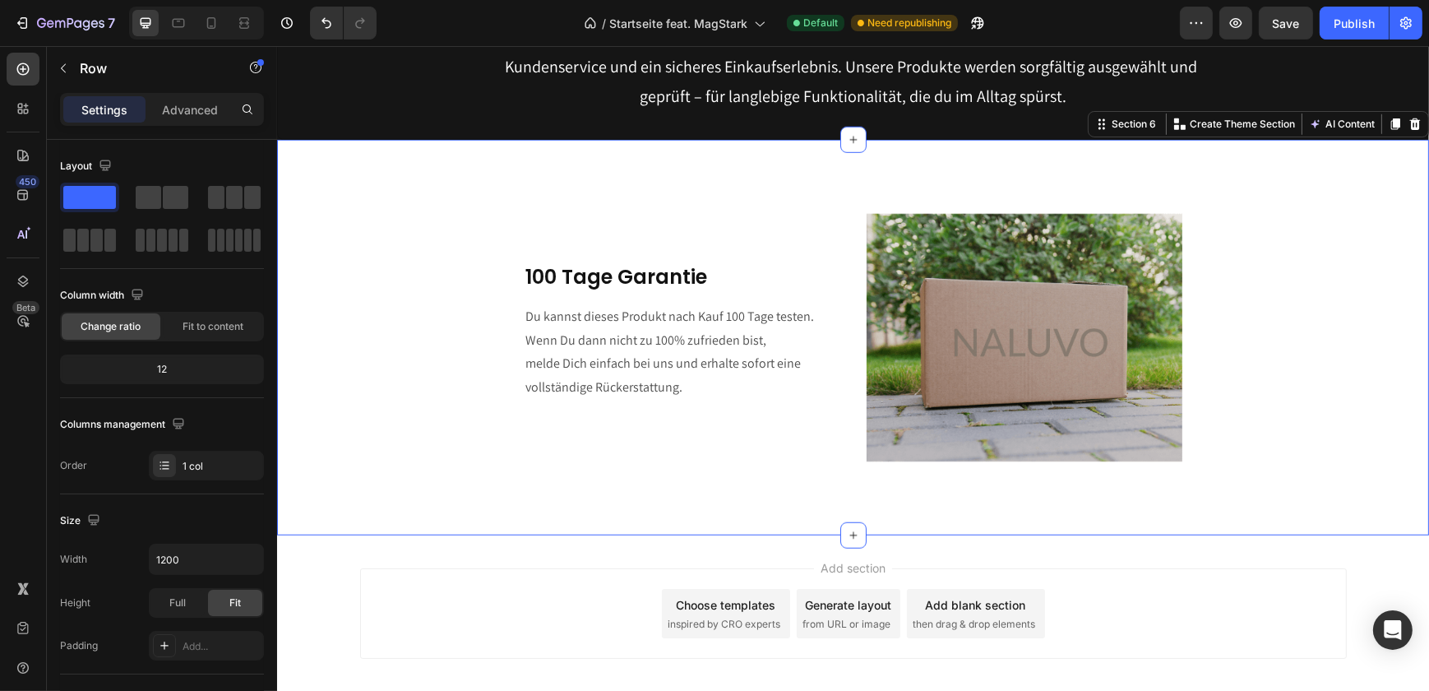
click at [771, 217] on div "100 Tage Garantie Heading Du kannst dieses Produkt nach Kauf 100 Tage testen. W…" at bounding box center [681, 337] width 317 height 317
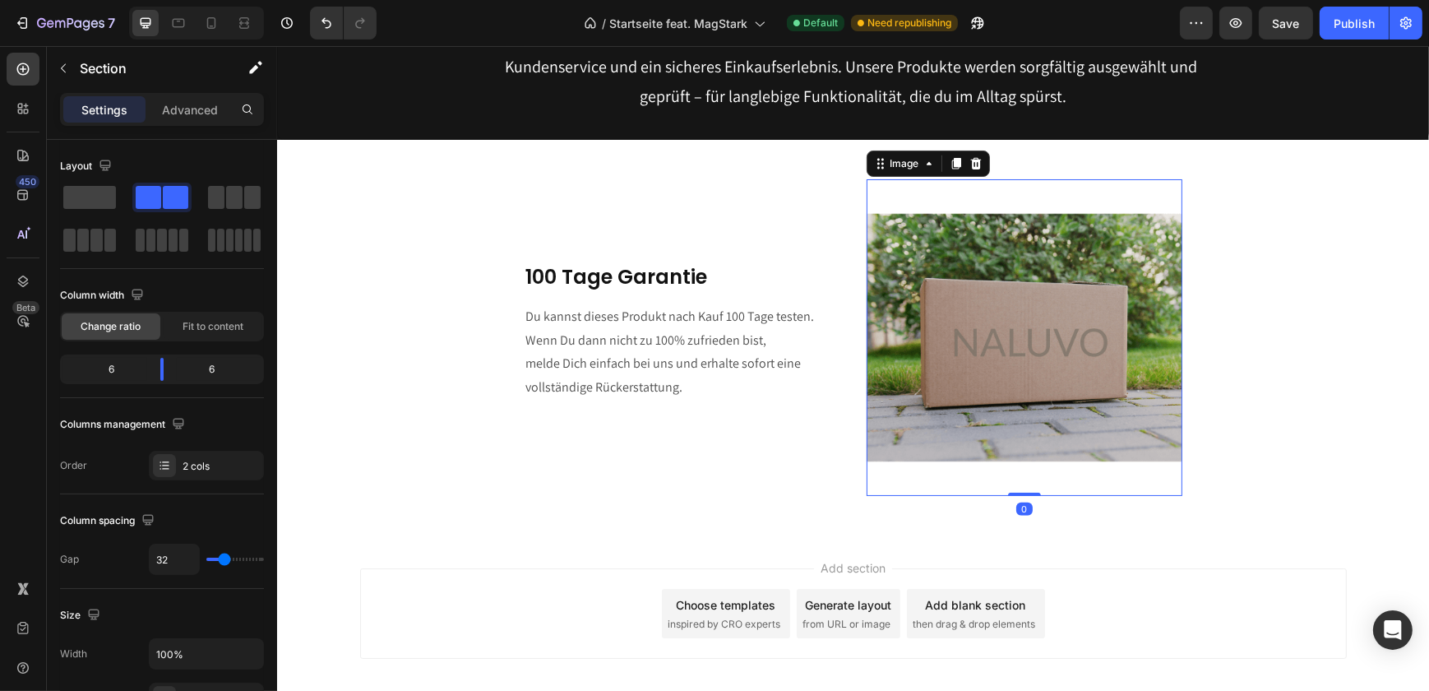
click at [878, 391] on img at bounding box center [1024, 337] width 317 height 317
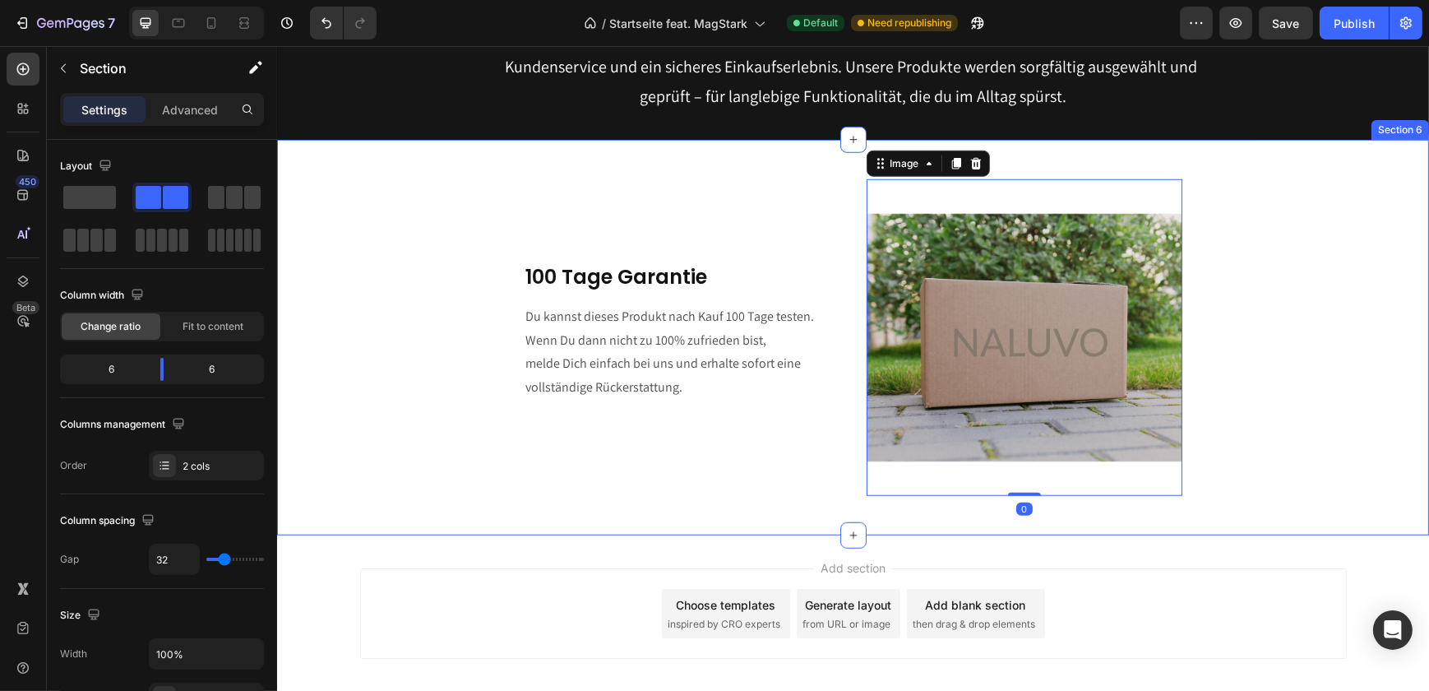
click at [839, 391] on div "100 Tage Garantie Heading Du kannst dieses Produkt nach Kauf 100 Tage testen. W…" at bounding box center [852, 338] width 1152 height 396
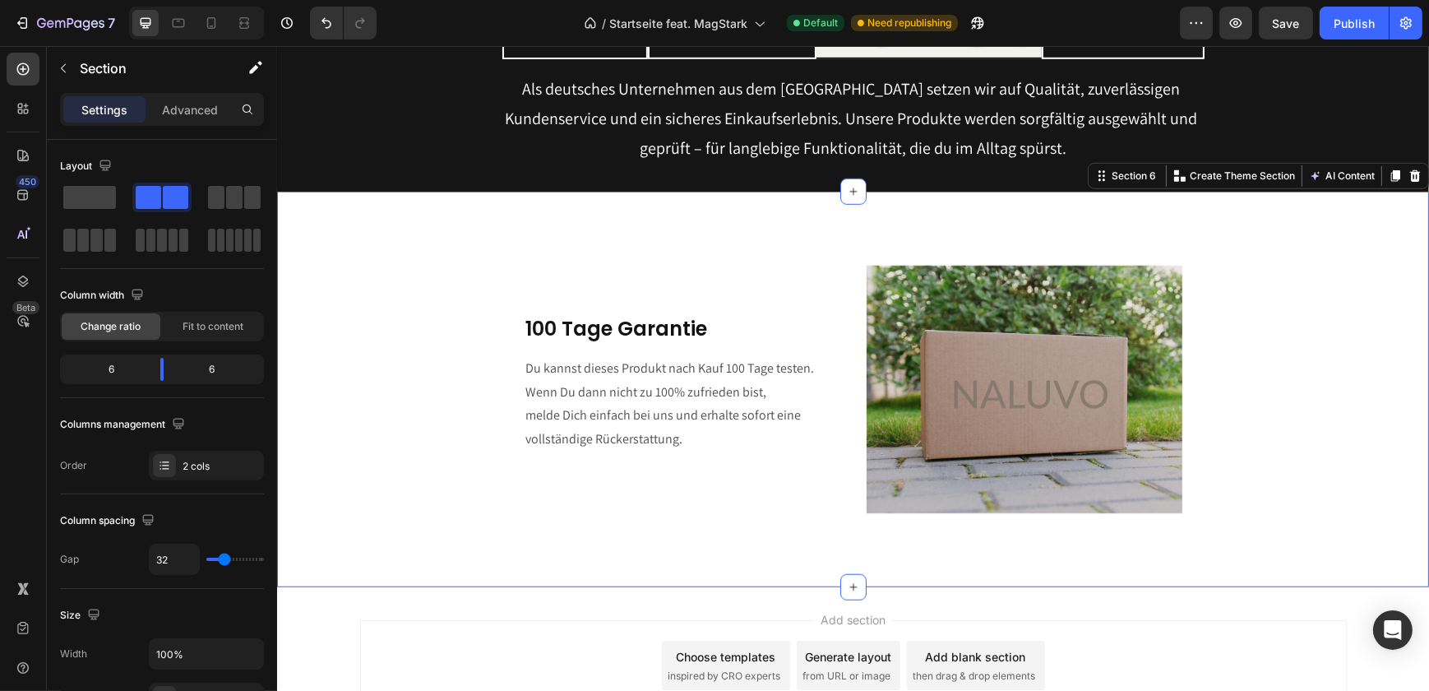
scroll to position [1555, 0]
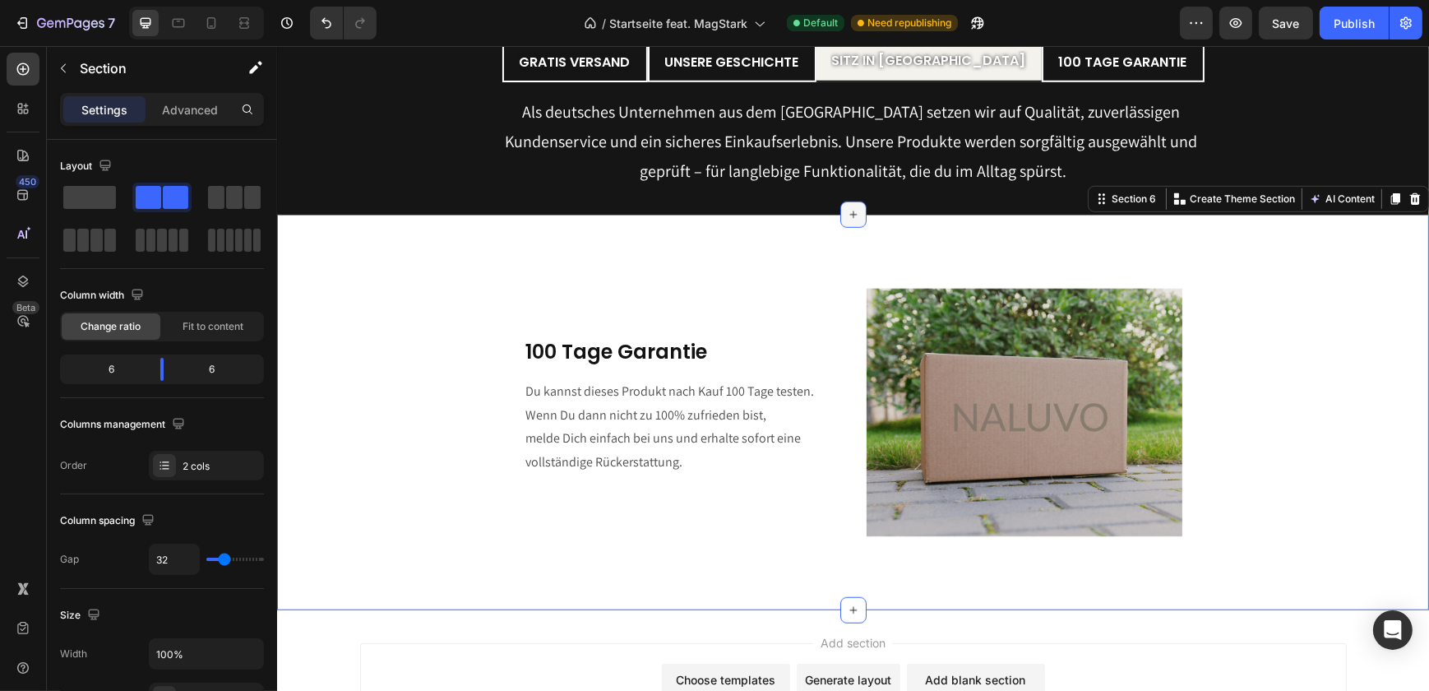
click at [840, 221] on div at bounding box center [853, 214] width 26 height 26
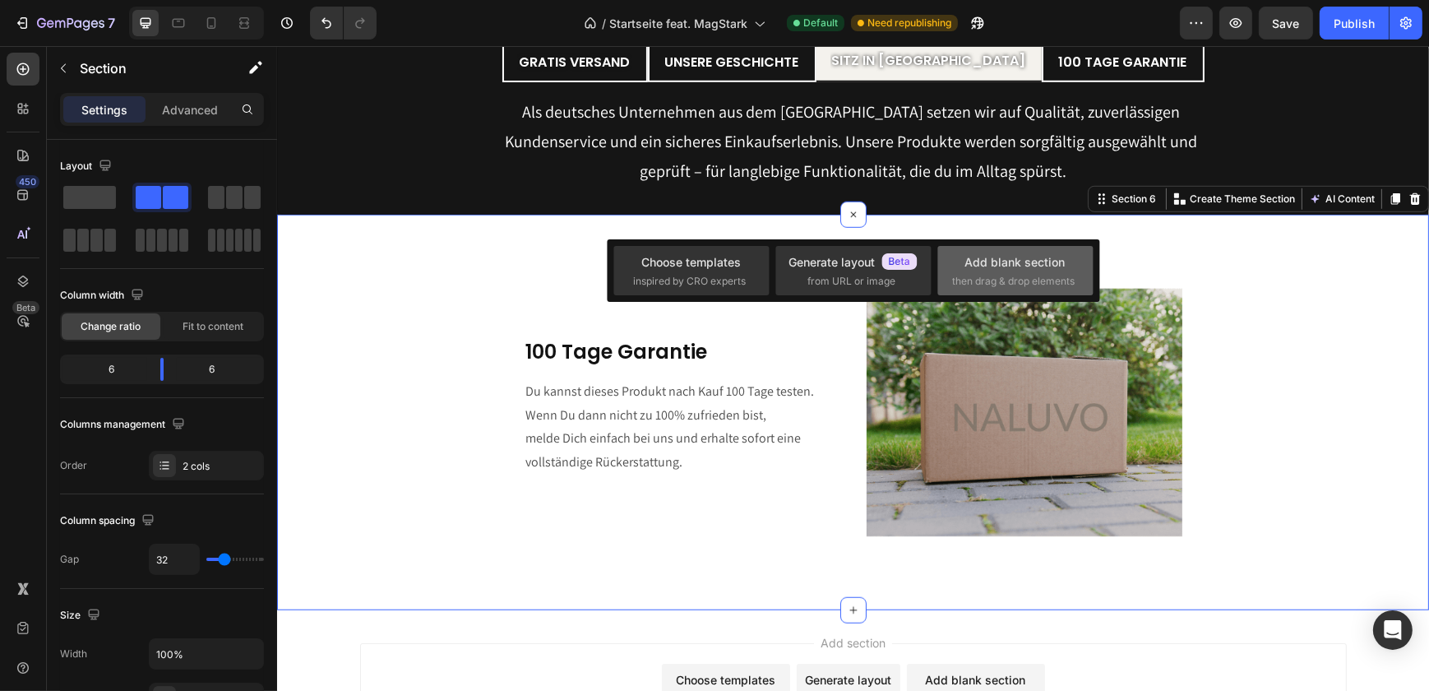
click at [995, 269] on div "Add blank section" at bounding box center [1015, 261] width 100 height 17
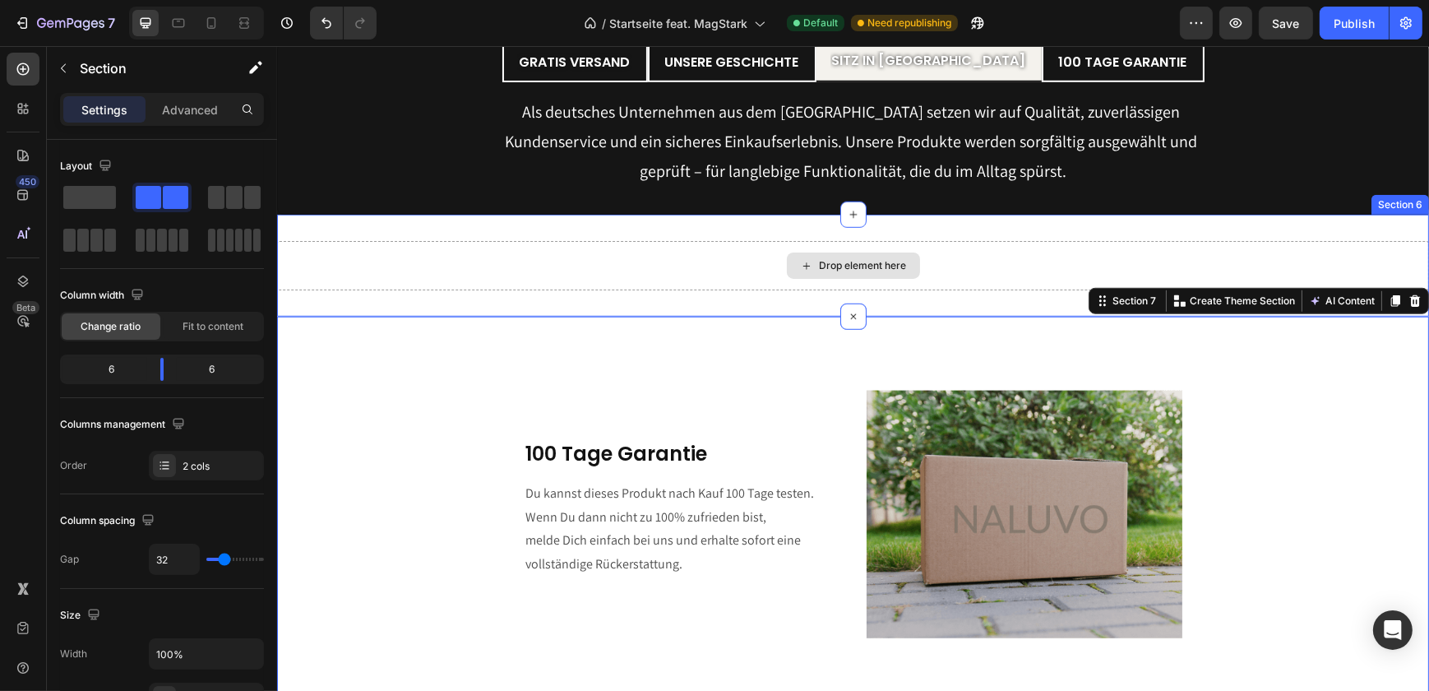
drag, startPoint x: 450, startPoint y: 239, endPoint x: 862, endPoint y: 264, distance: 412.7
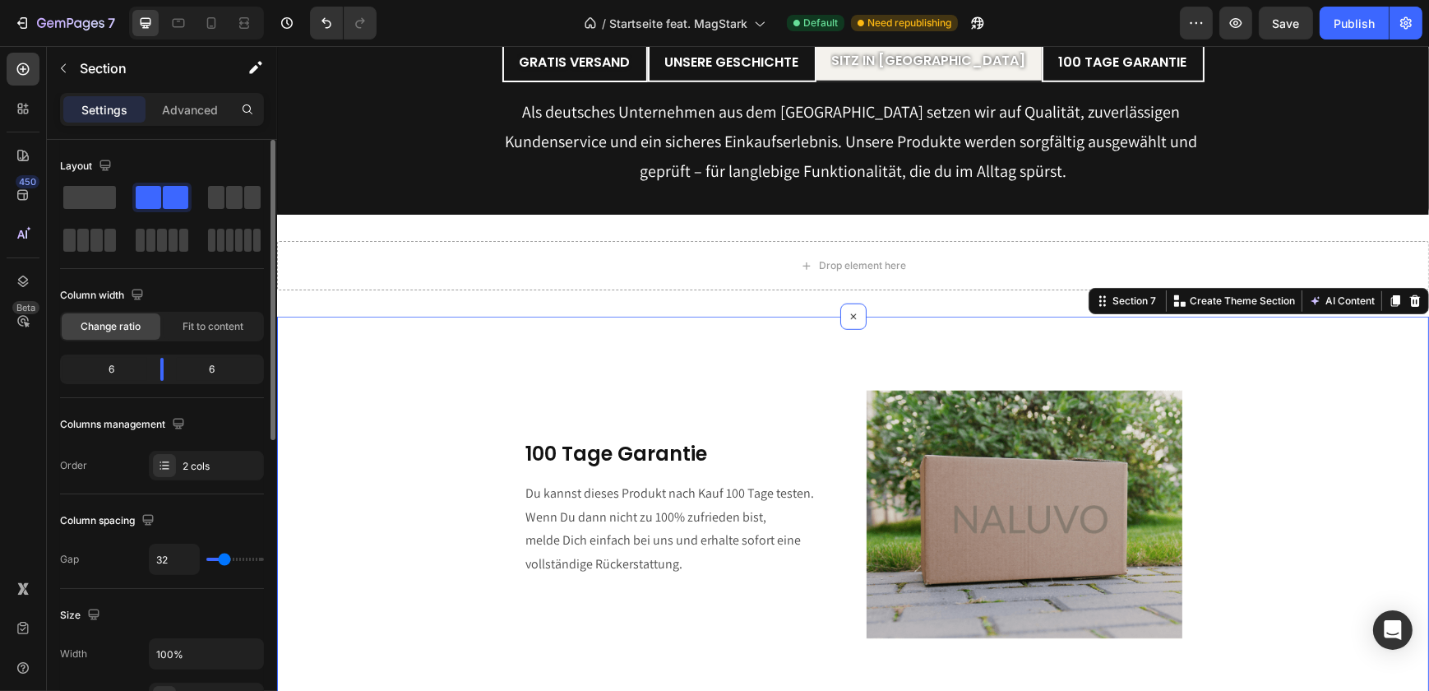
click at [160, 200] on span at bounding box center [148, 197] width 25 height 23
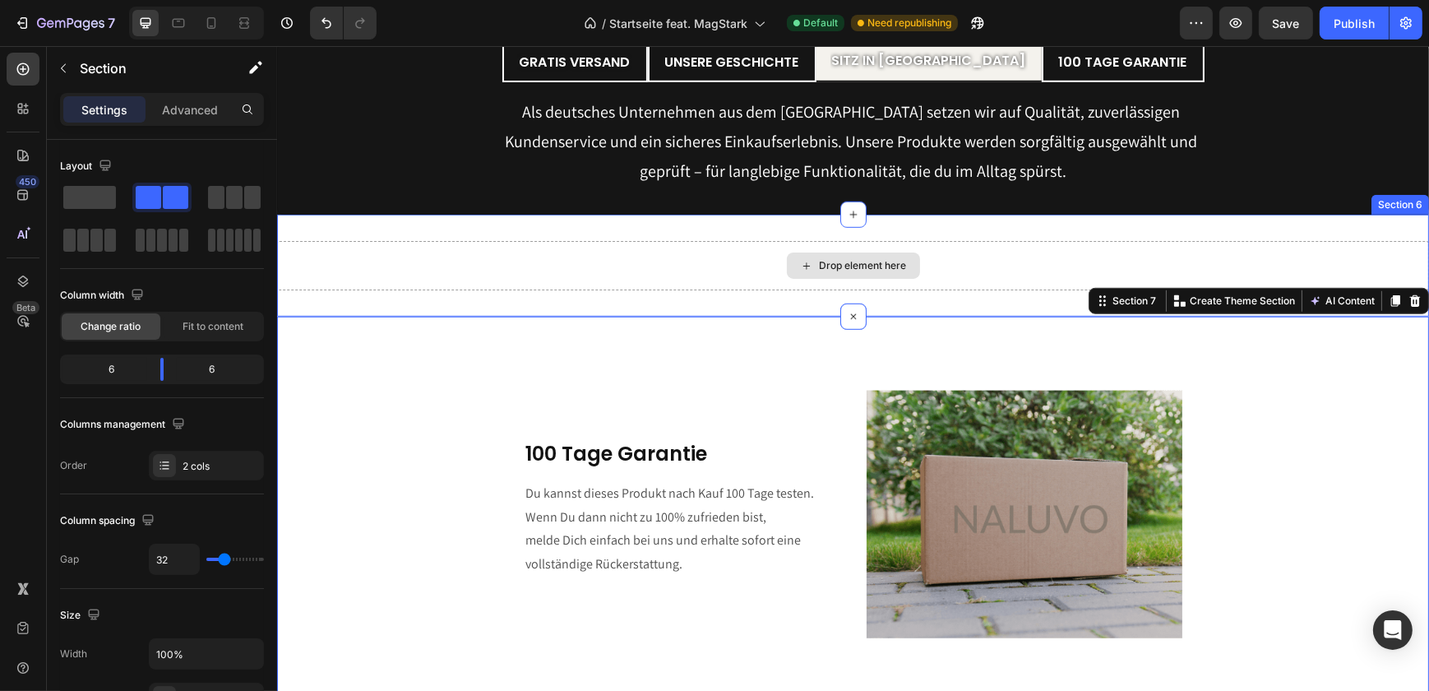
click at [706, 263] on div "Drop element here" at bounding box center [852, 265] width 1152 height 49
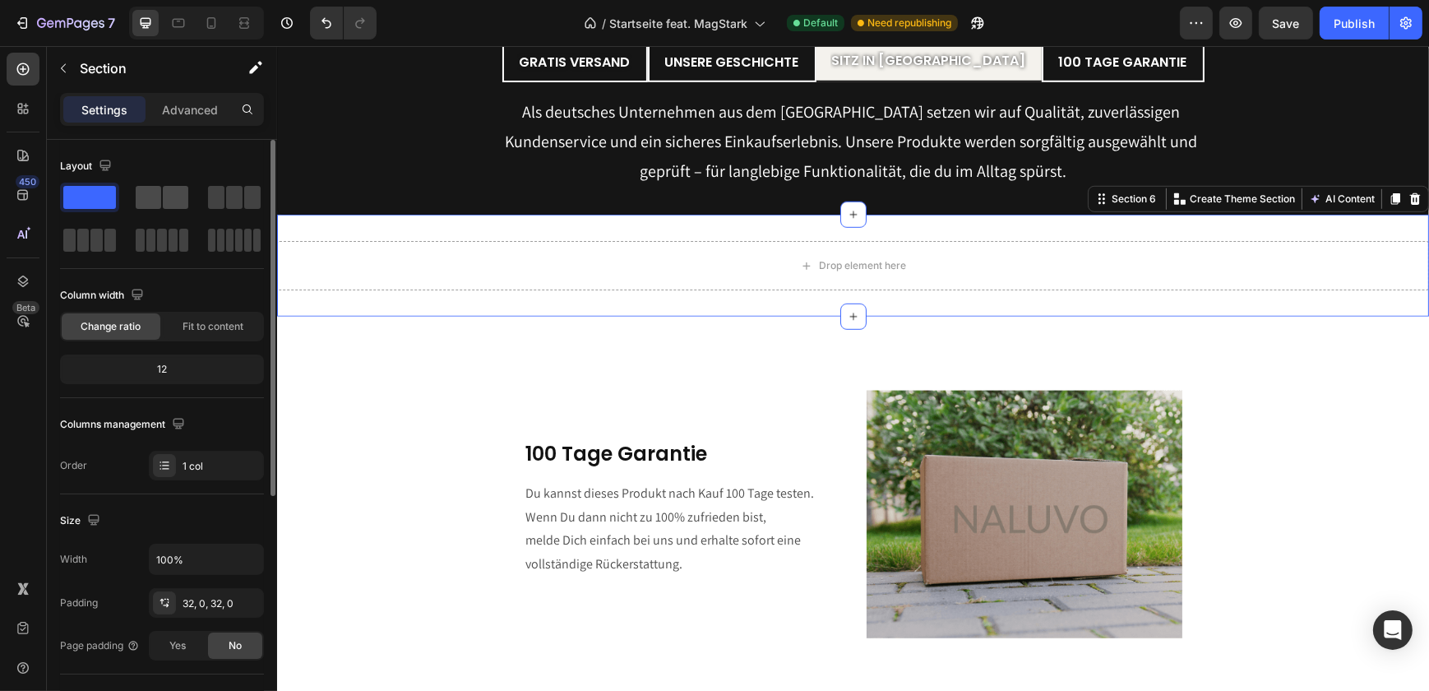
click at [166, 201] on span at bounding box center [175, 197] width 25 height 23
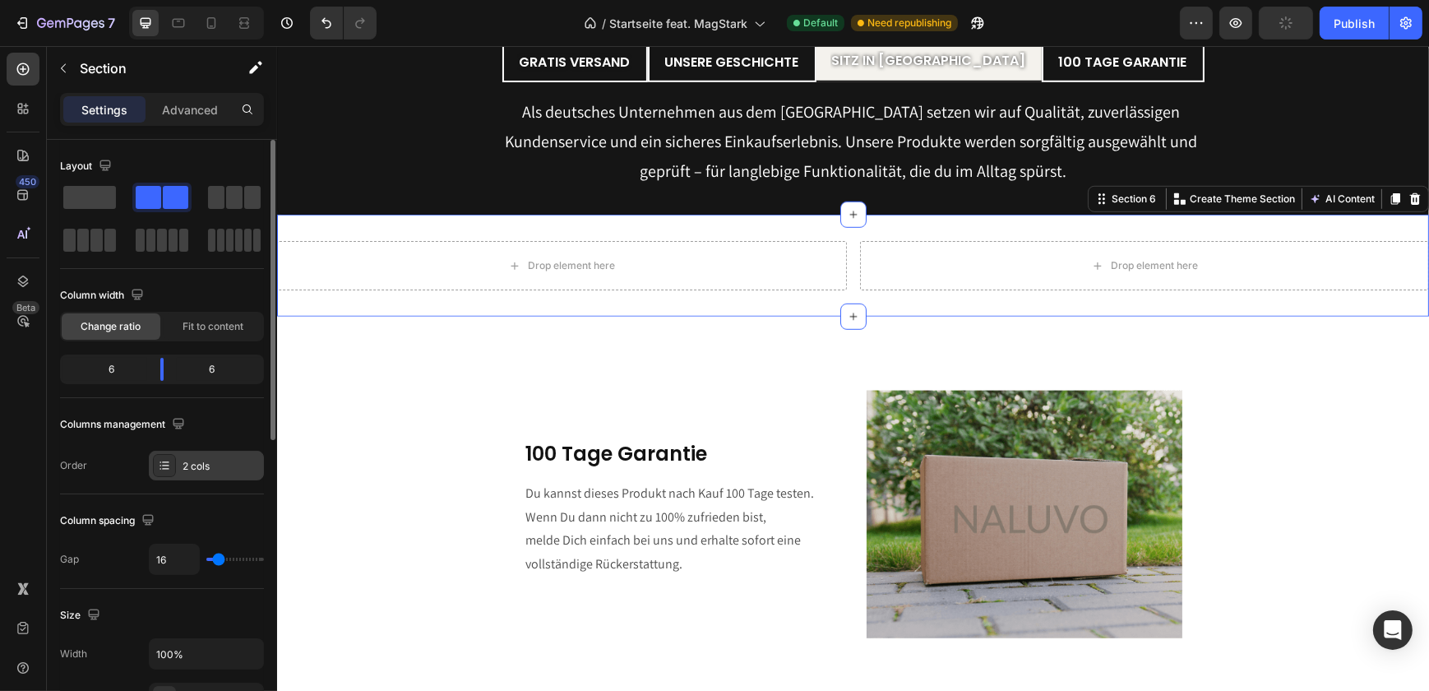
scroll to position [224, 0]
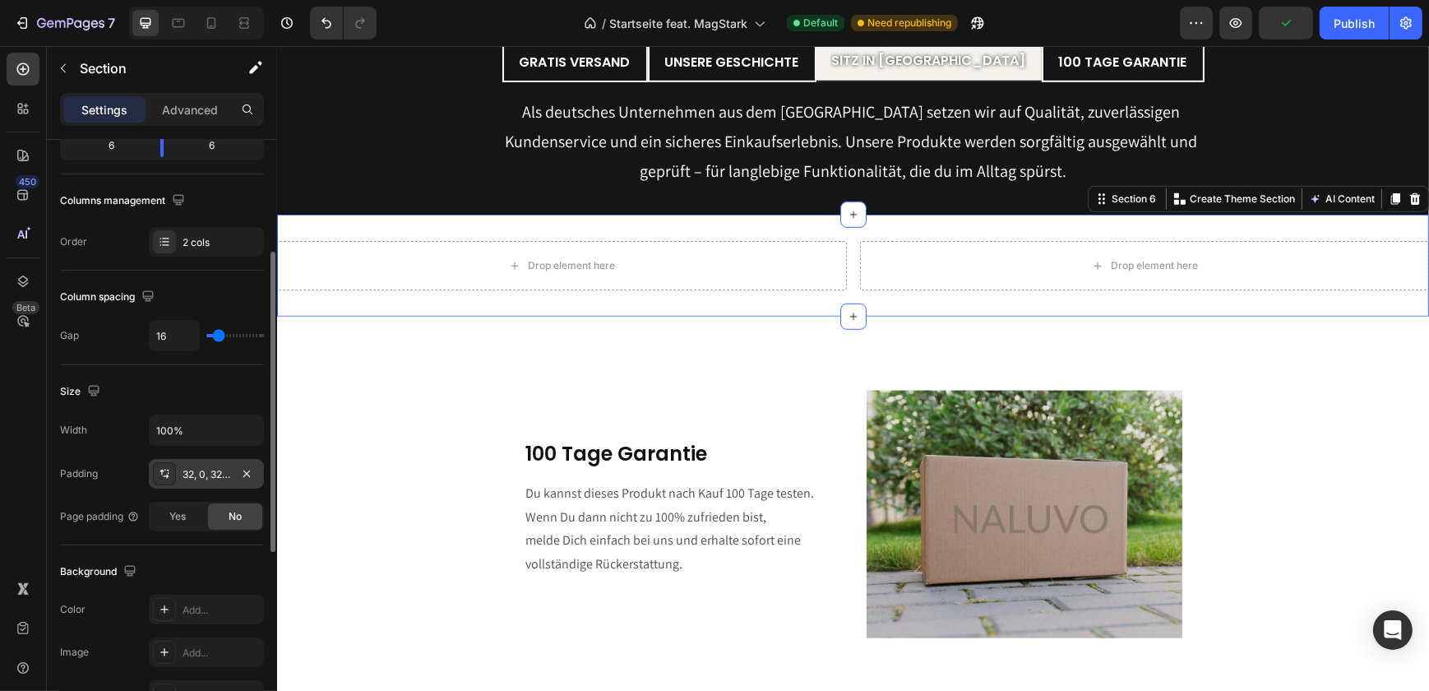
click at [214, 475] on div "32, 0, 32, 0" at bounding box center [207, 474] width 48 height 15
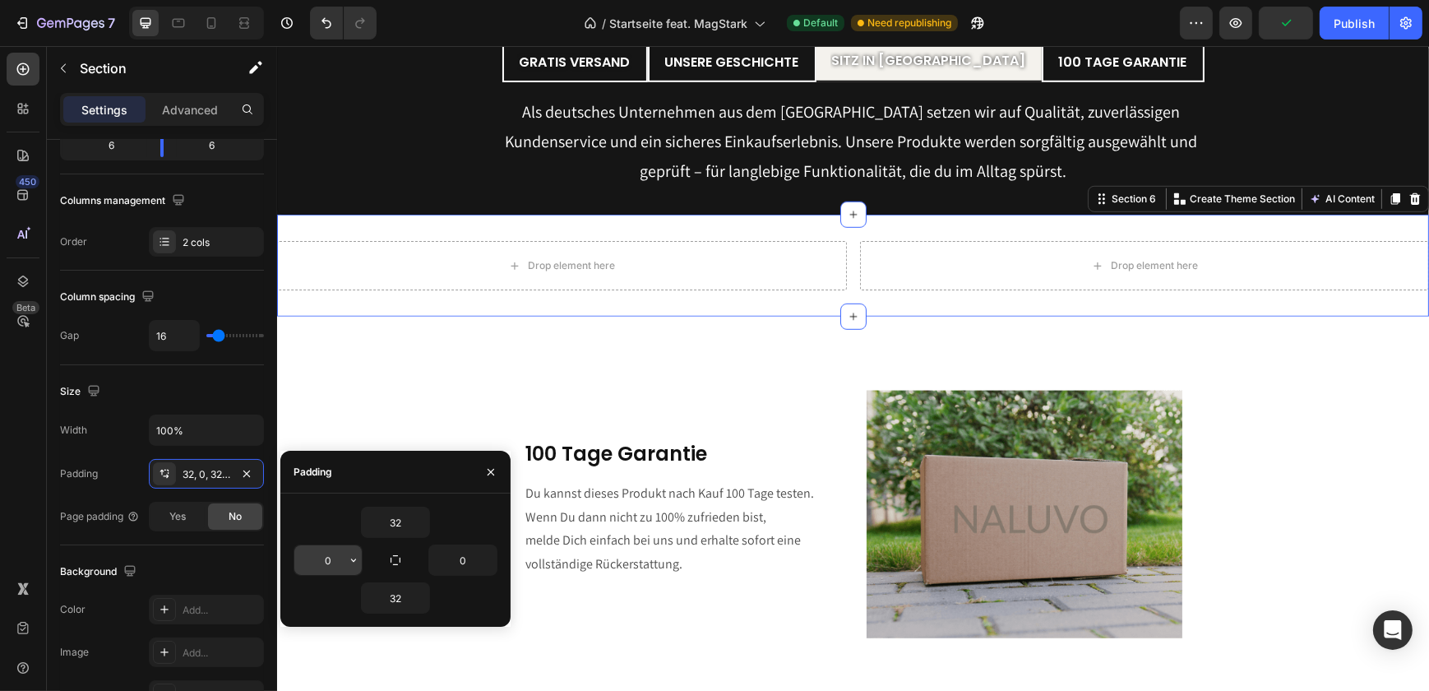
click at [334, 565] on input "0" at bounding box center [327, 560] width 67 height 30
type input "300"
click at [471, 564] on input "0" at bounding box center [462, 560] width 67 height 30
type input "300"
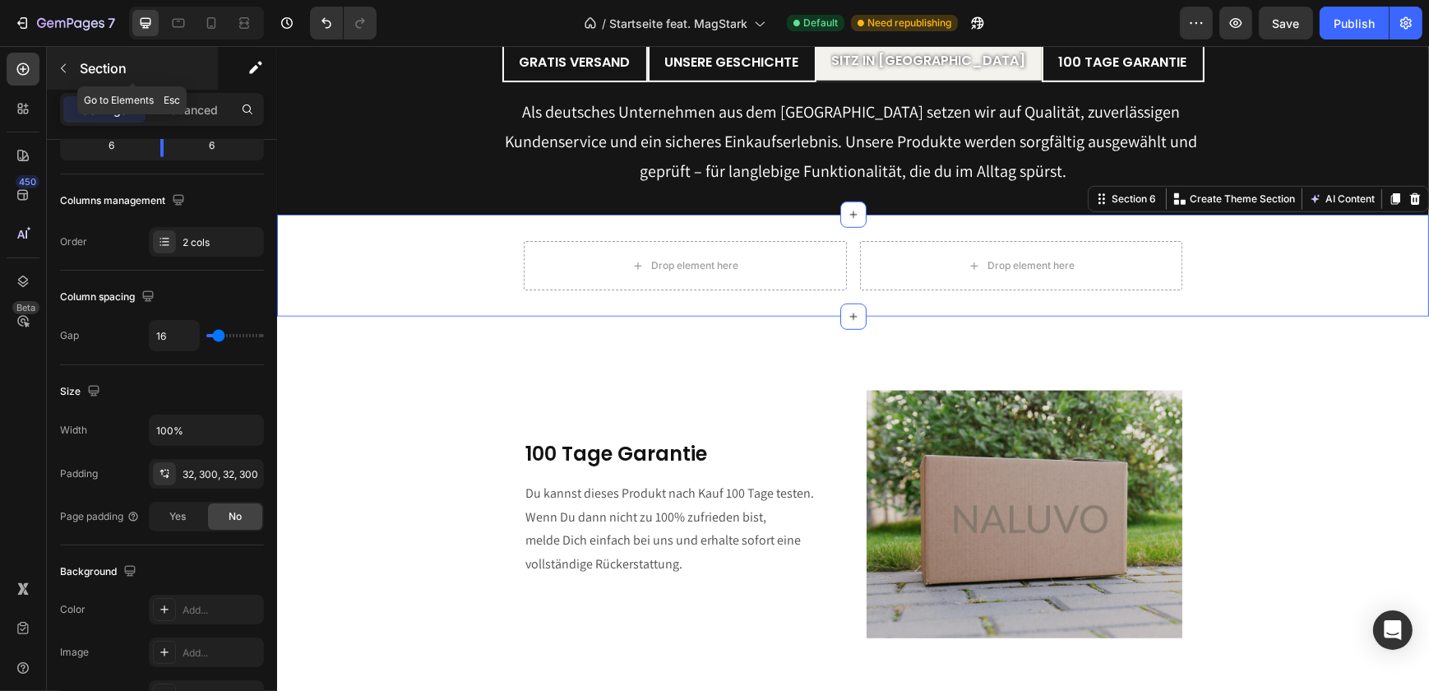
click at [72, 67] on button "button" at bounding box center [63, 68] width 26 height 26
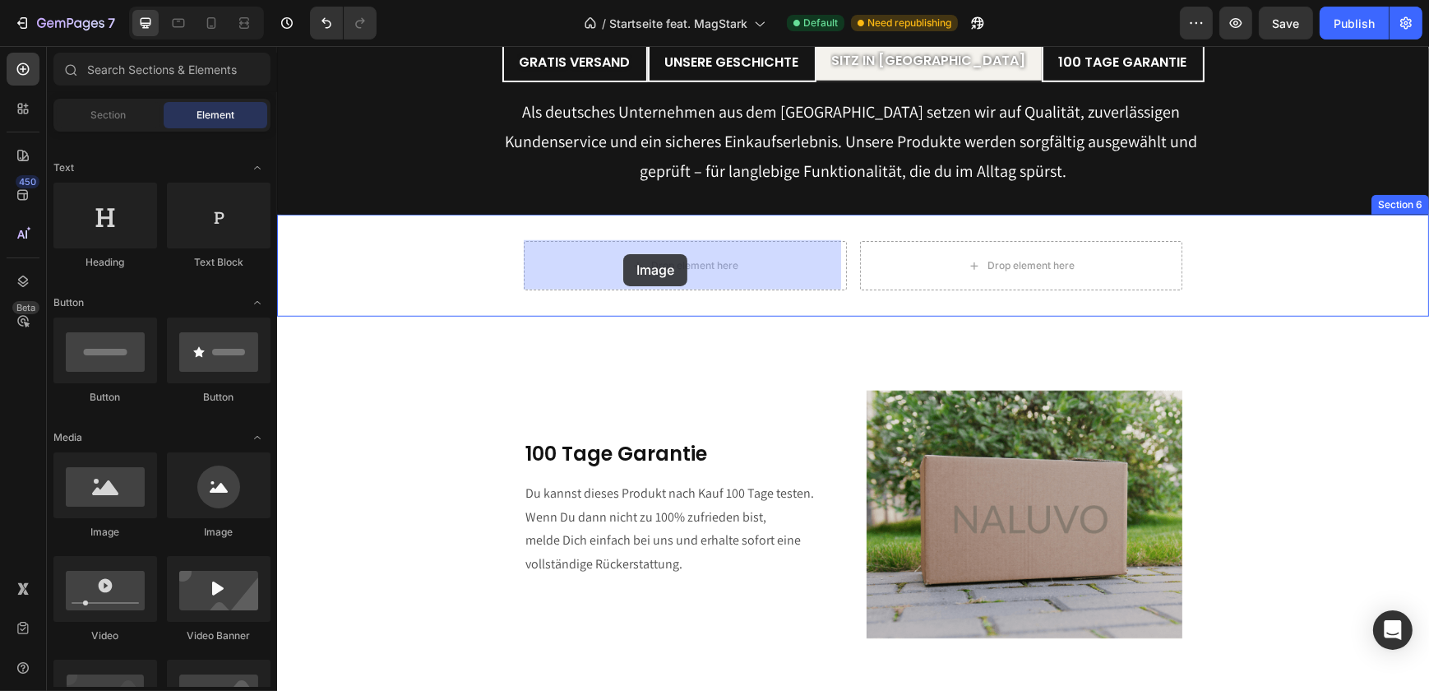
drag, startPoint x: 400, startPoint y: 533, endPoint x: 623, endPoint y: 254, distance: 356.9
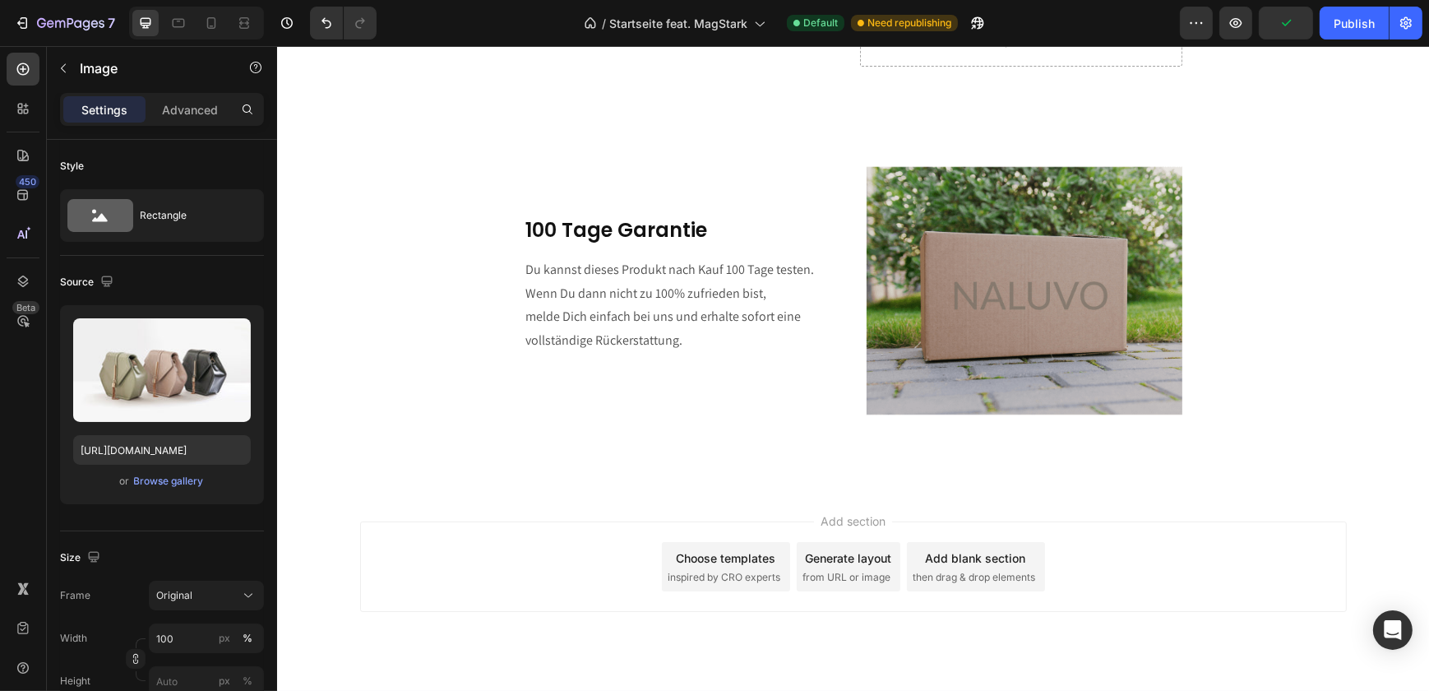
scroll to position [1780, 0]
click at [155, 479] on div "Browse gallery" at bounding box center [169, 481] width 70 height 15
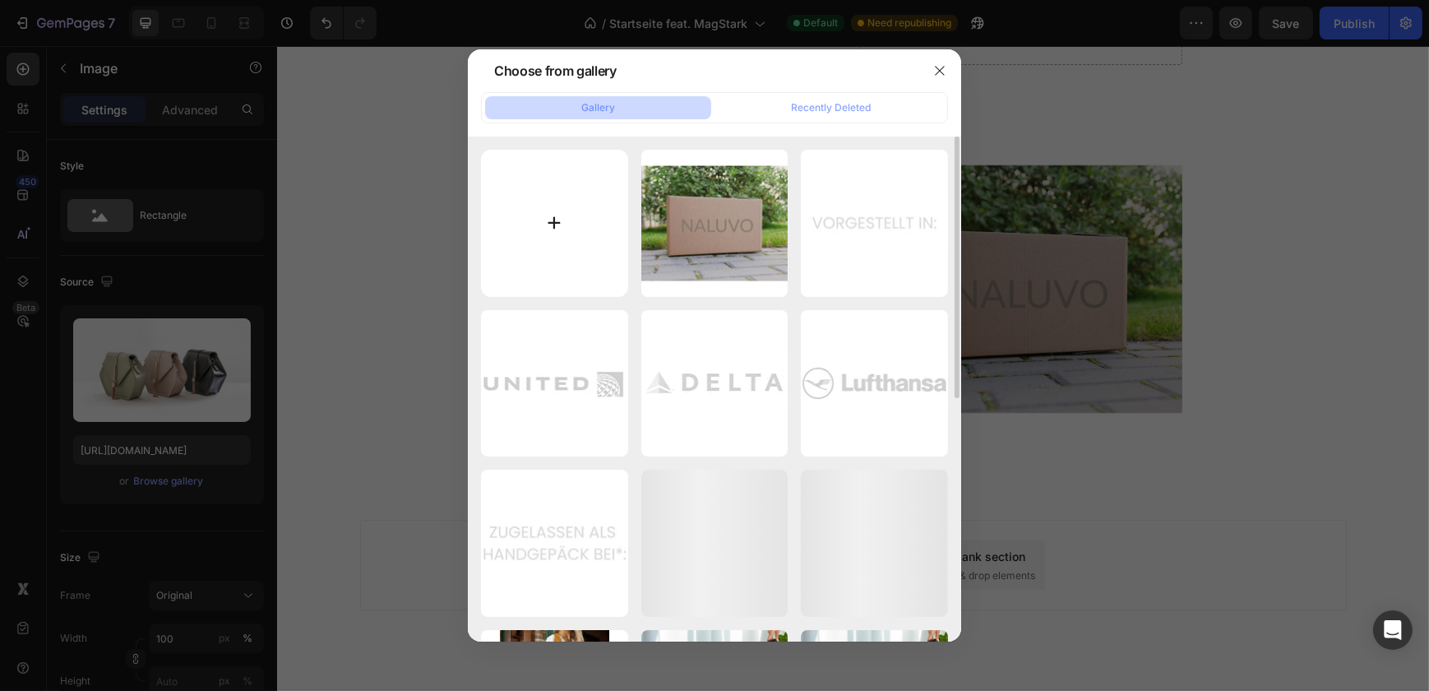
click at [562, 225] on input "file" at bounding box center [554, 223] width 147 height 147
type input "C:\fakepath\NALUVO (6) (1).png"
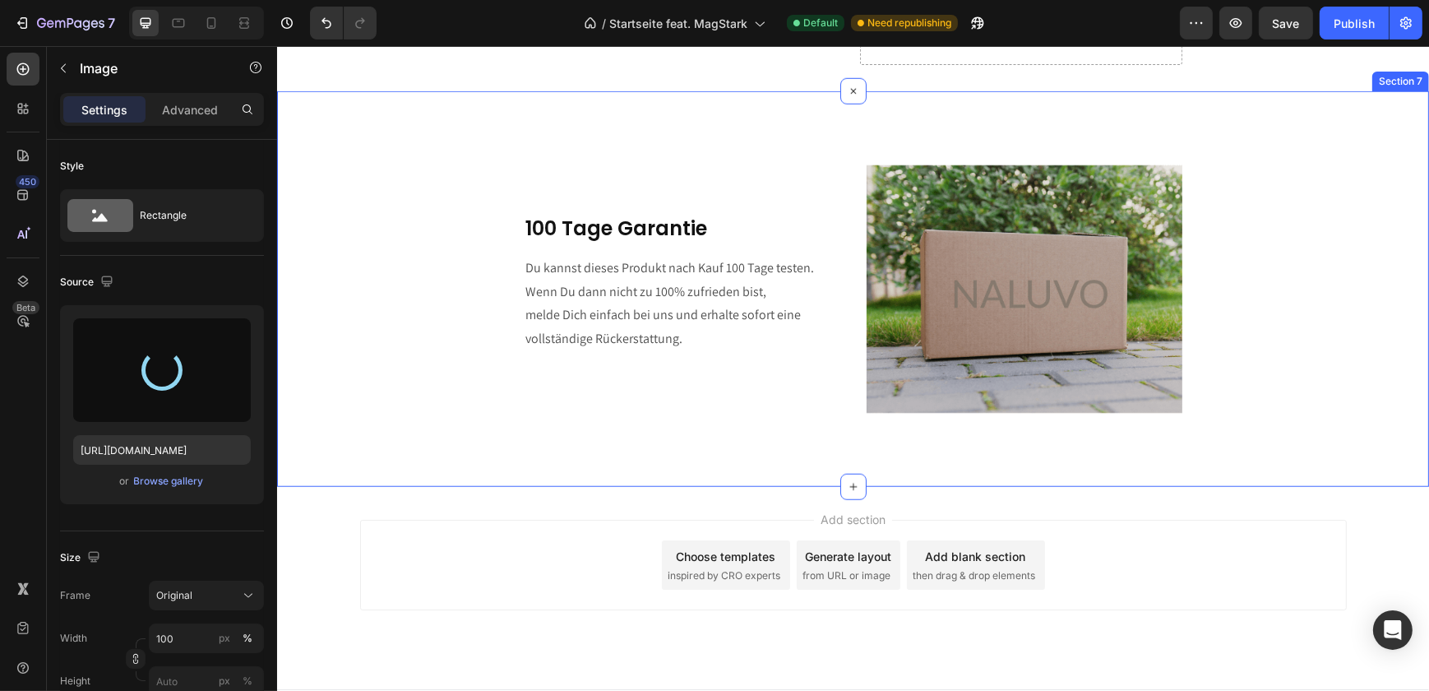
type input "https://cdn.shopify.com/s/files/1/0944/7253/6413/files/gempages_574614040299439…"
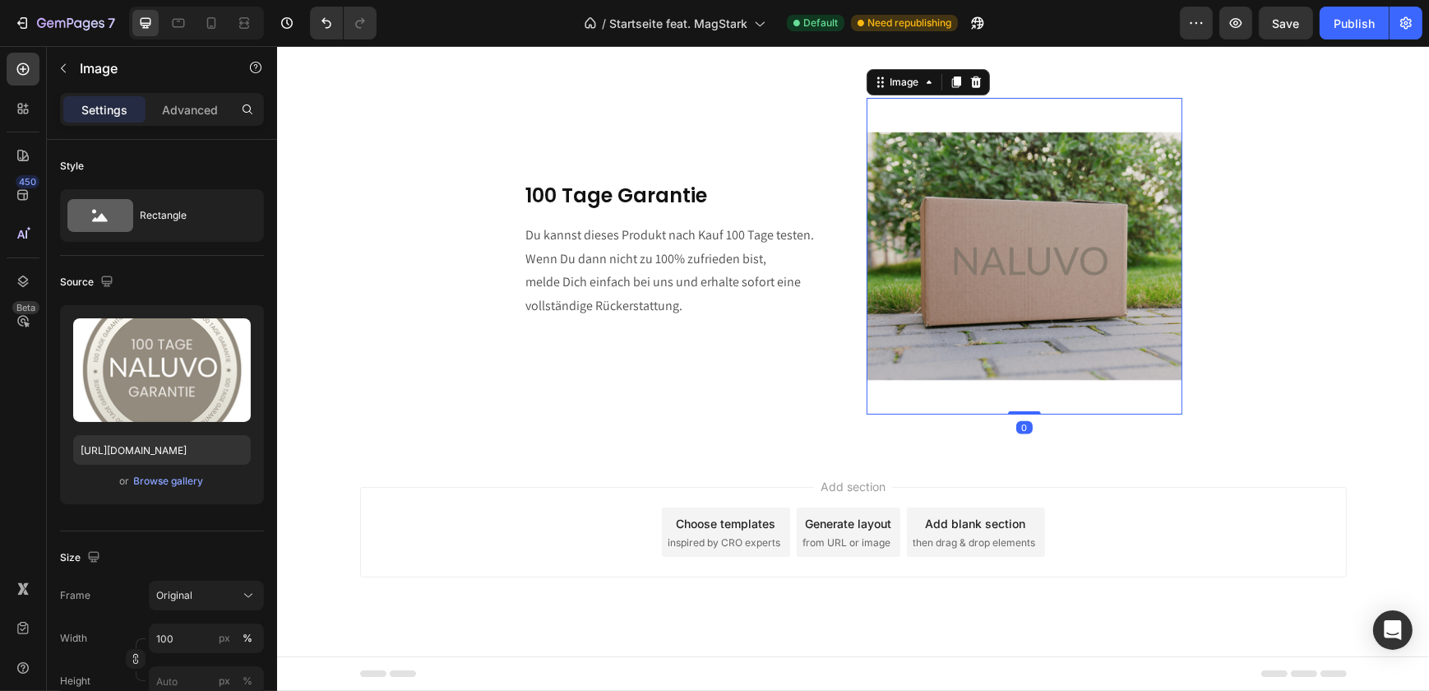
scroll to position [223, 0]
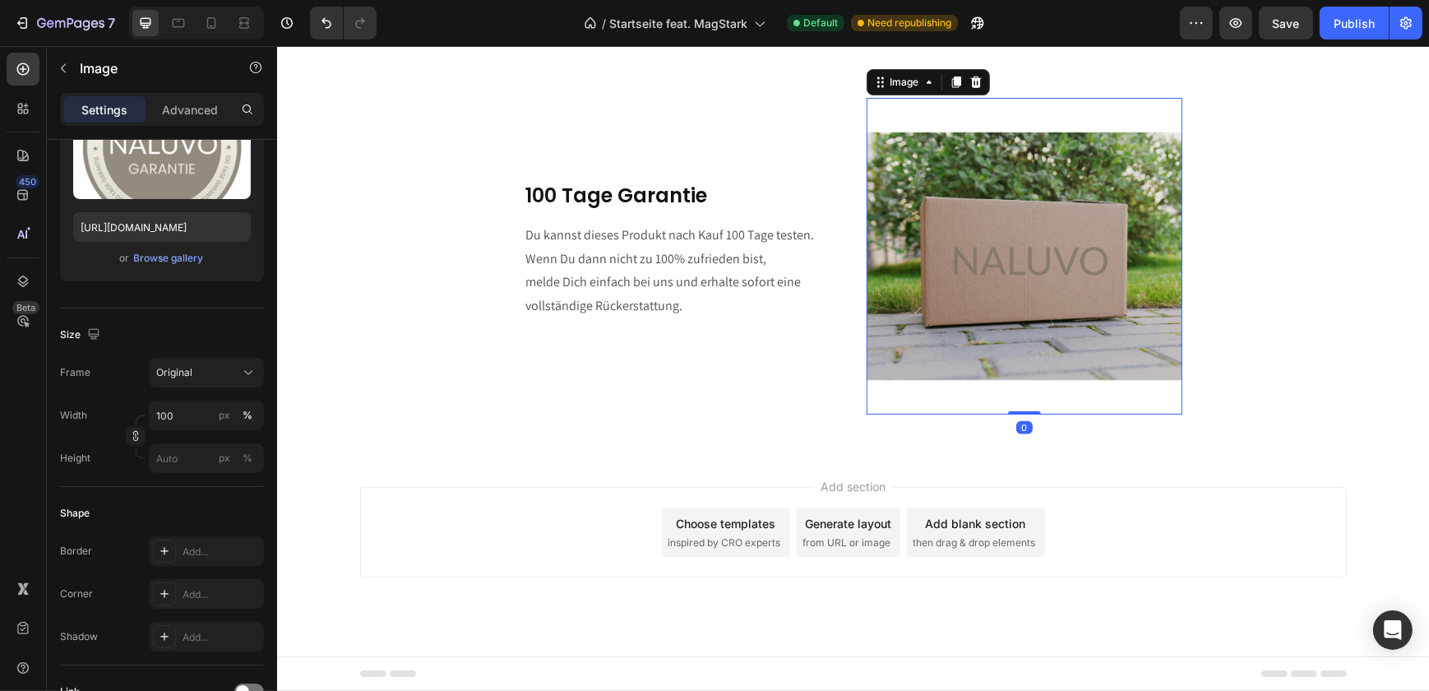
click at [1099, 414] on img at bounding box center [1024, 256] width 317 height 317
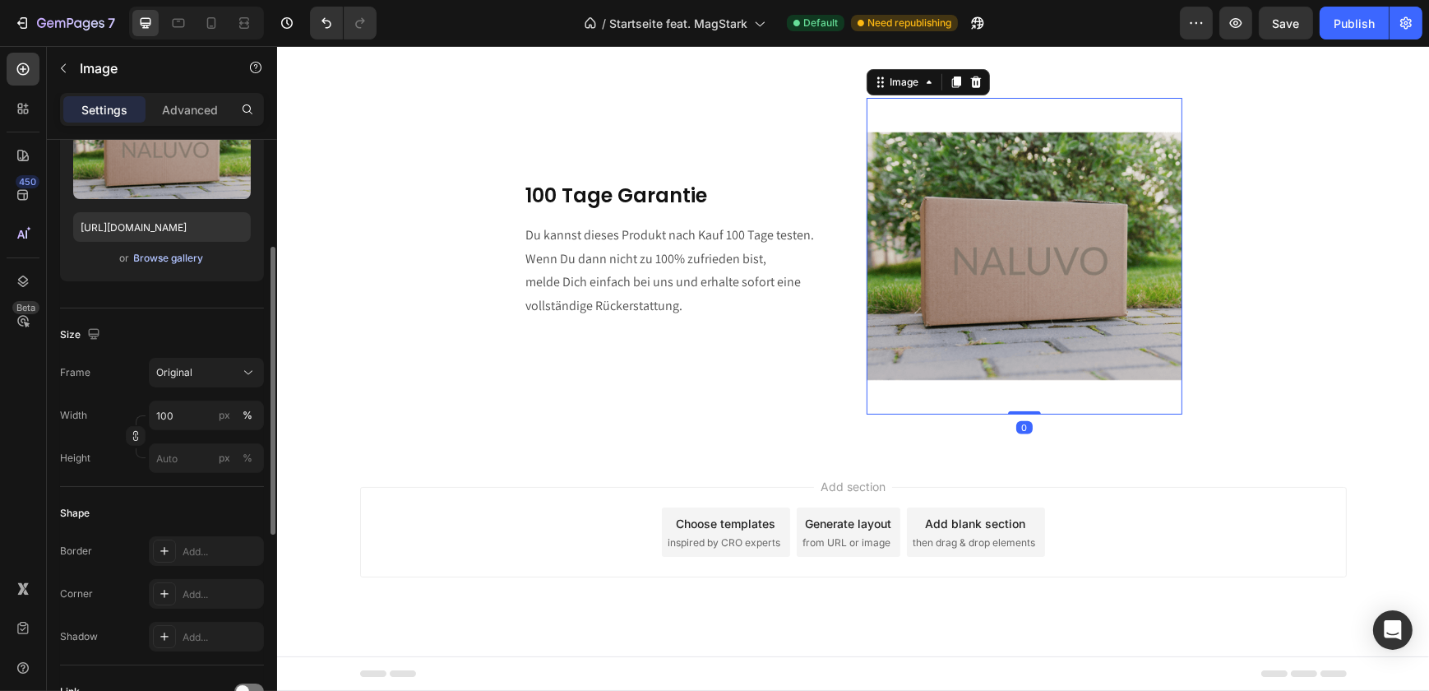
click at [183, 255] on div "Browse gallery" at bounding box center [169, 258] width 70 height 15
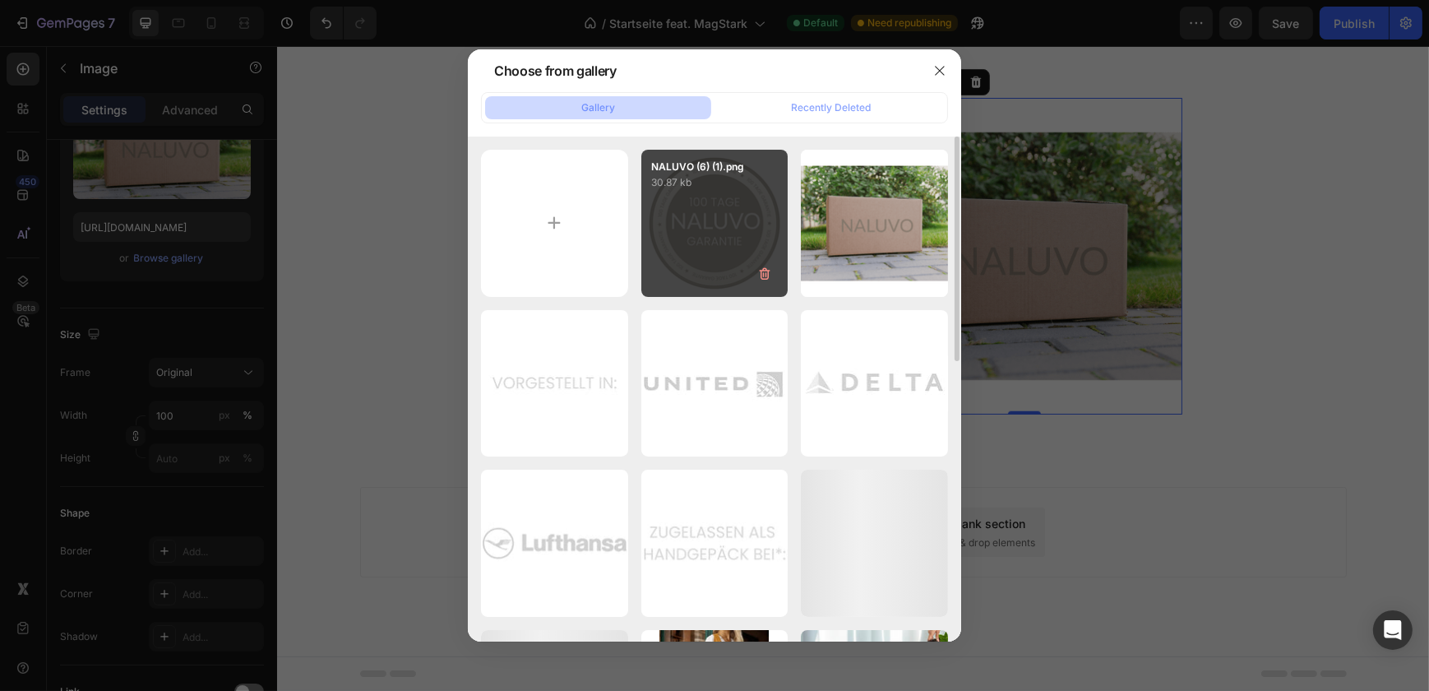
click at [699, 215] on div "NALUVO (6) (1).png 30.87 kb" at bounding box center [714, 223] width 147 height 147
type input "https://cdn.shopify.com/s/files/1/0944/7253/6413/files/gempages_574614040299439…"
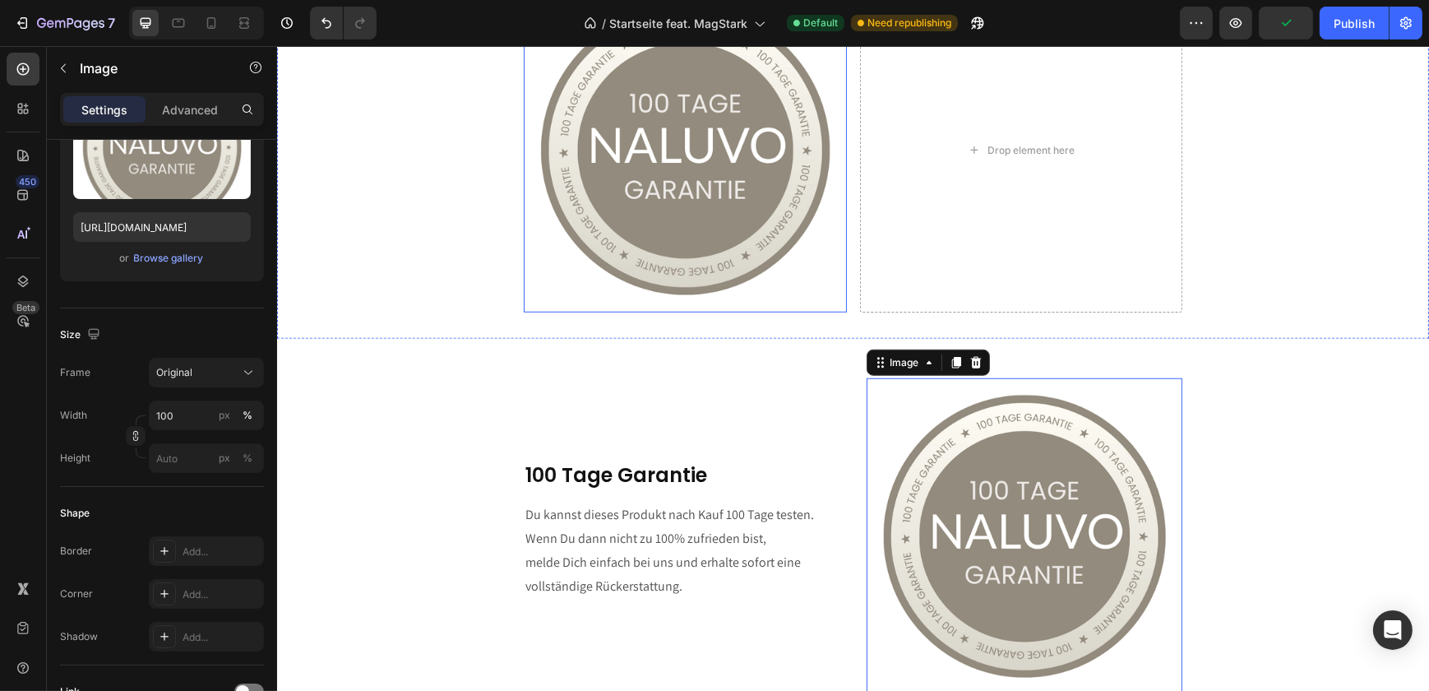
scroll to position [1780, 0]
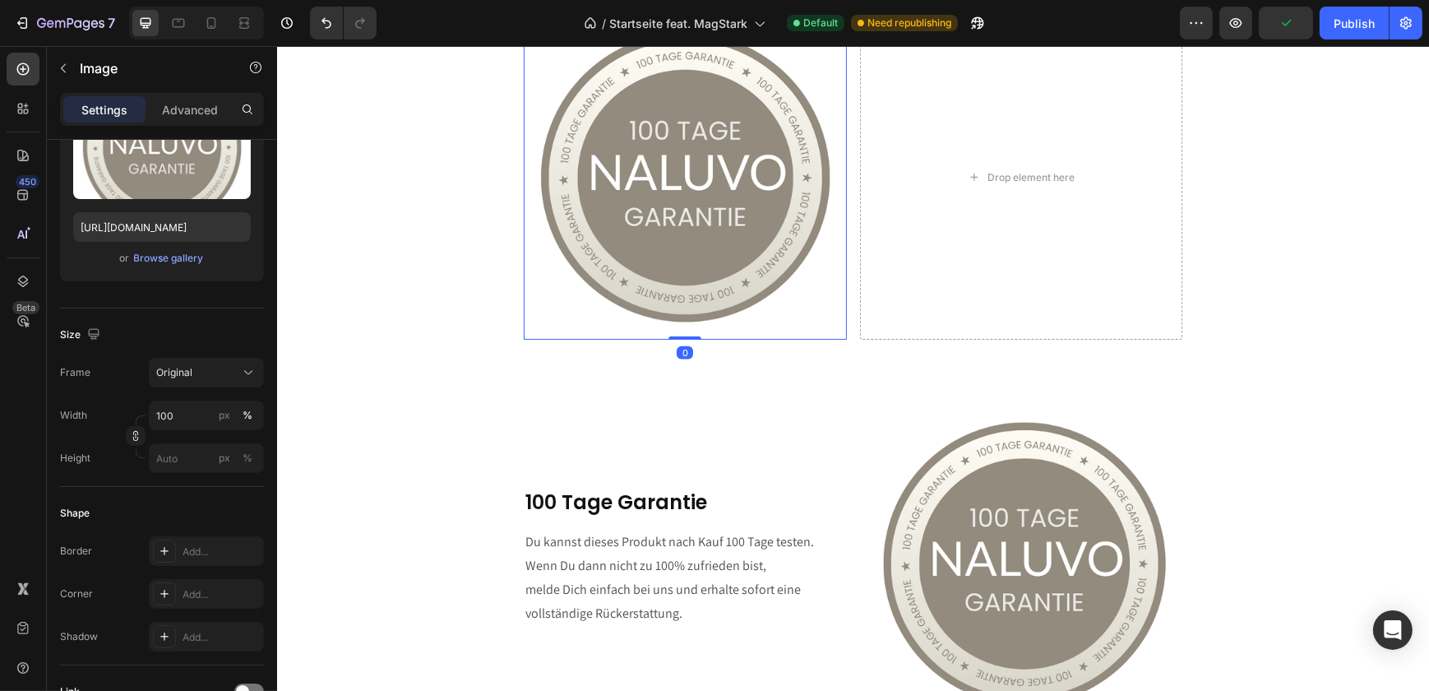
click at [695, 197] on img at bounding box center [684, 177] width 323 height 323
click at [189, 256] on div "Browse gallery" at bounding box center [169, 259] width 70 height 15
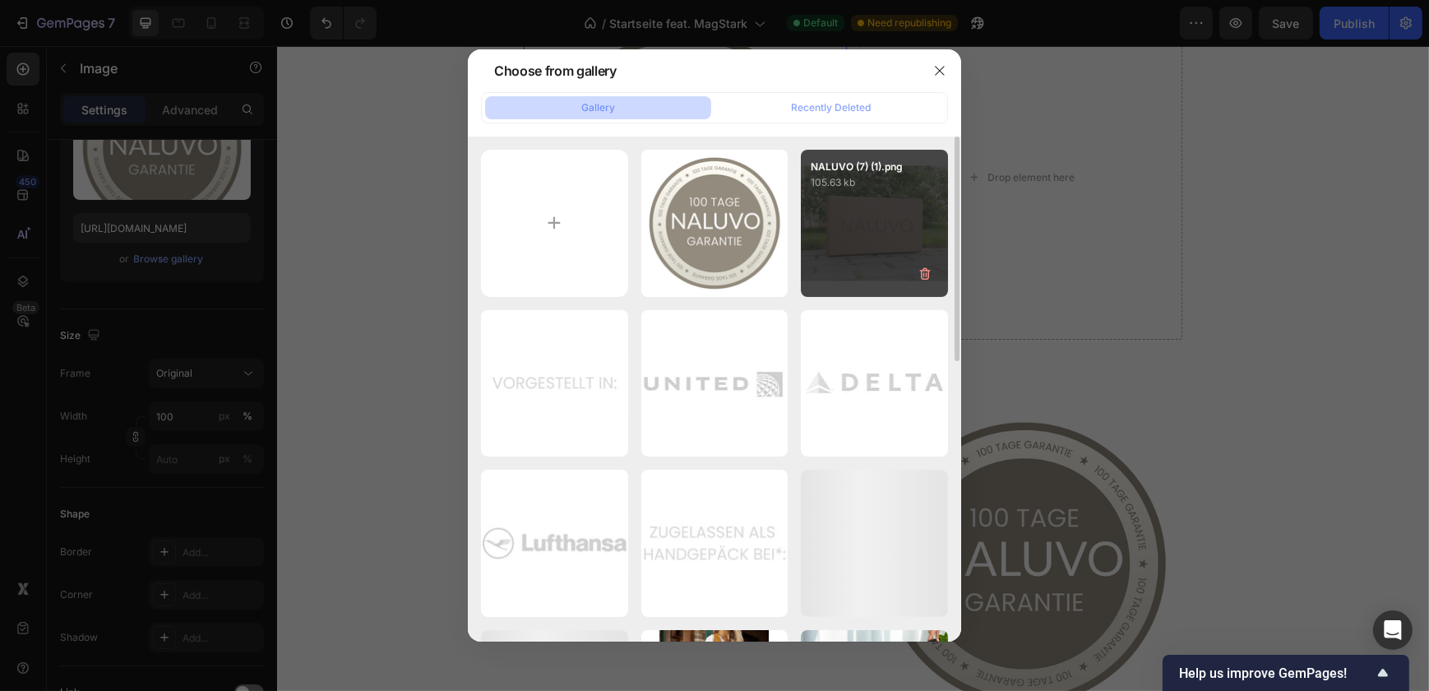
click at [845, 229] on div "NALUVO (7) (1).png 105.63 kb" at bounding box center [874, 223] width 147 height 147
type input "https://cdn.shopify.com/s/files/1/0944/7253/6413/files/gempages_574614040299439…"
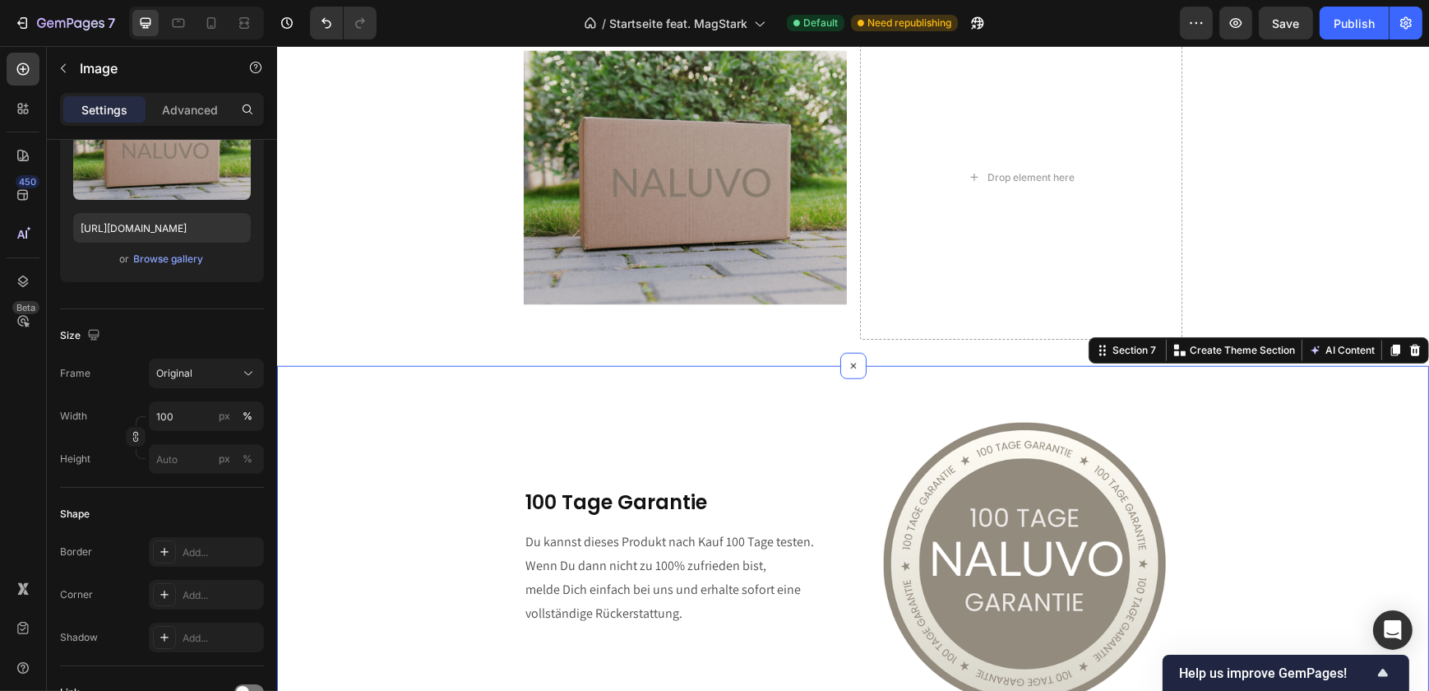
click at [1340, 439] on div "100 Tage Garantie Heading Du kannst dieses Produkt nach Kauf 100 Tage testen. W…" at bounding box center [852, 564] width 1152 height 396
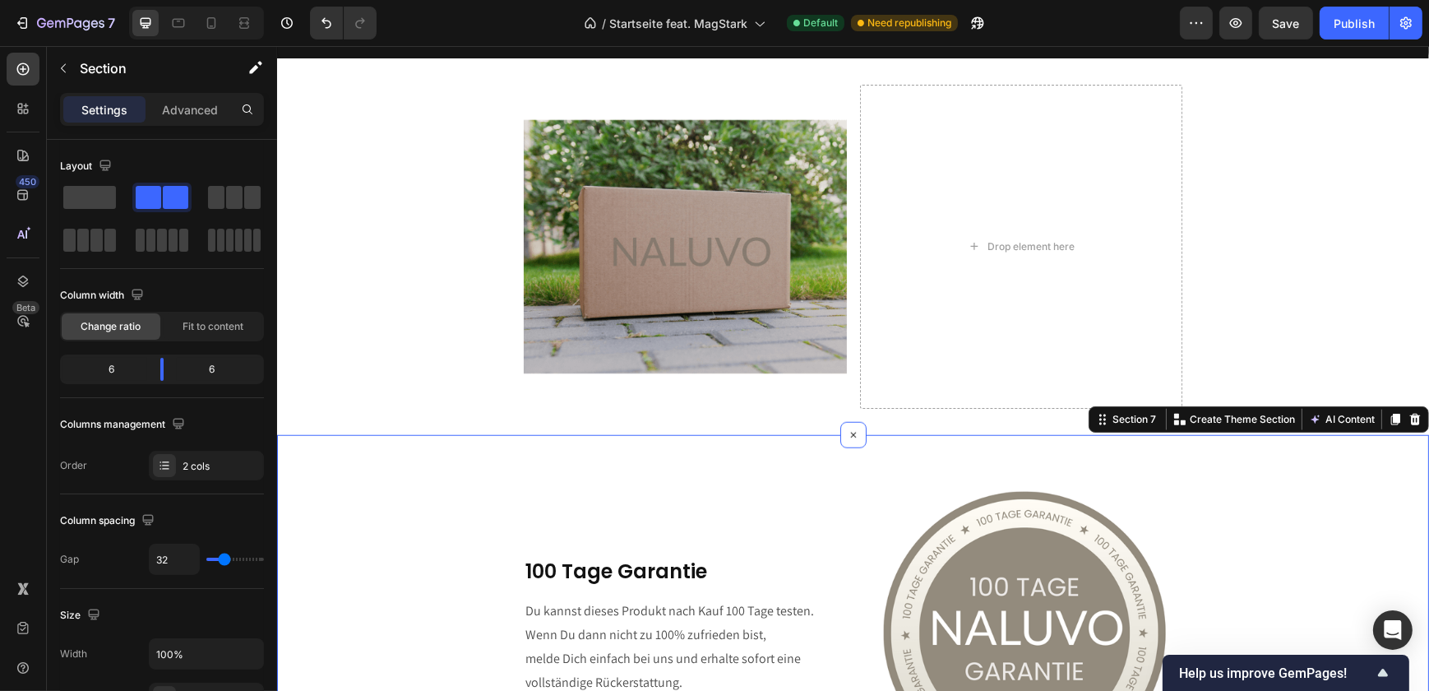
scroll to position [1705, 0]
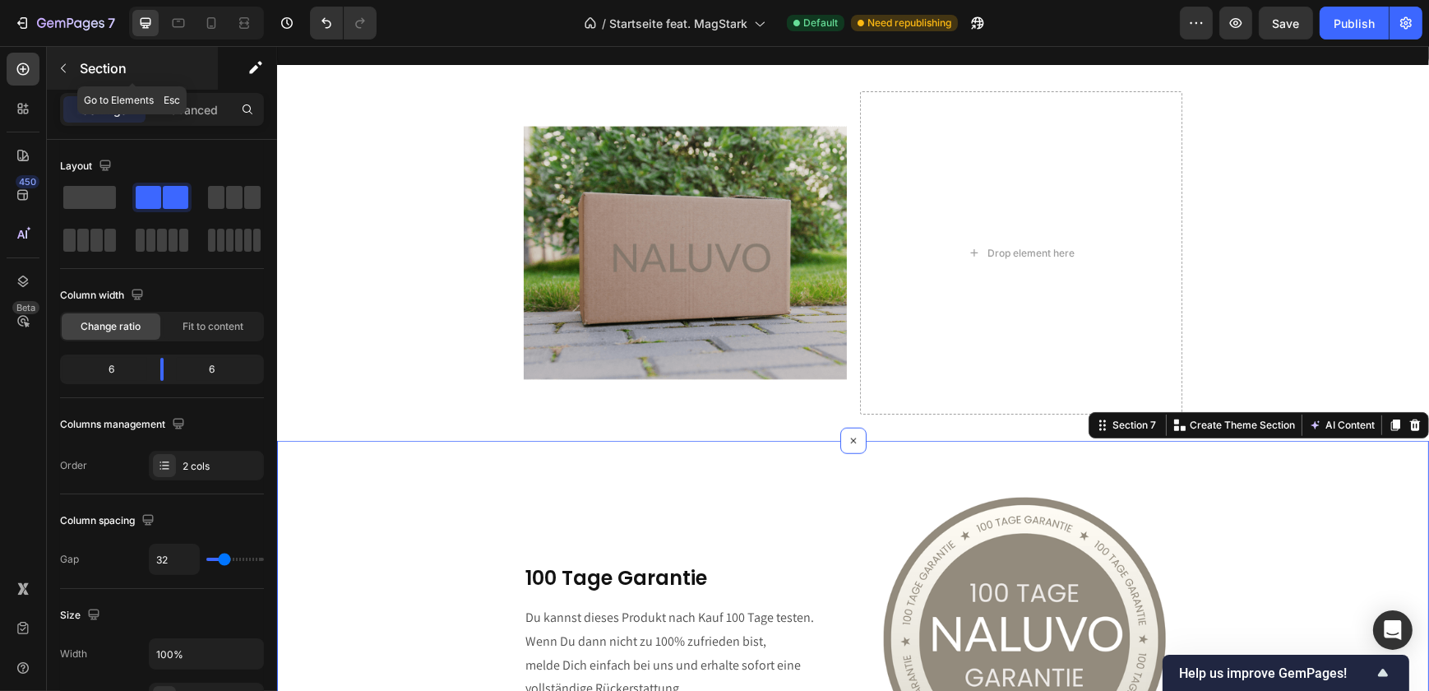
click at [57, 69] on icon "button" at bounding box center [63, 68] width 13 height 13
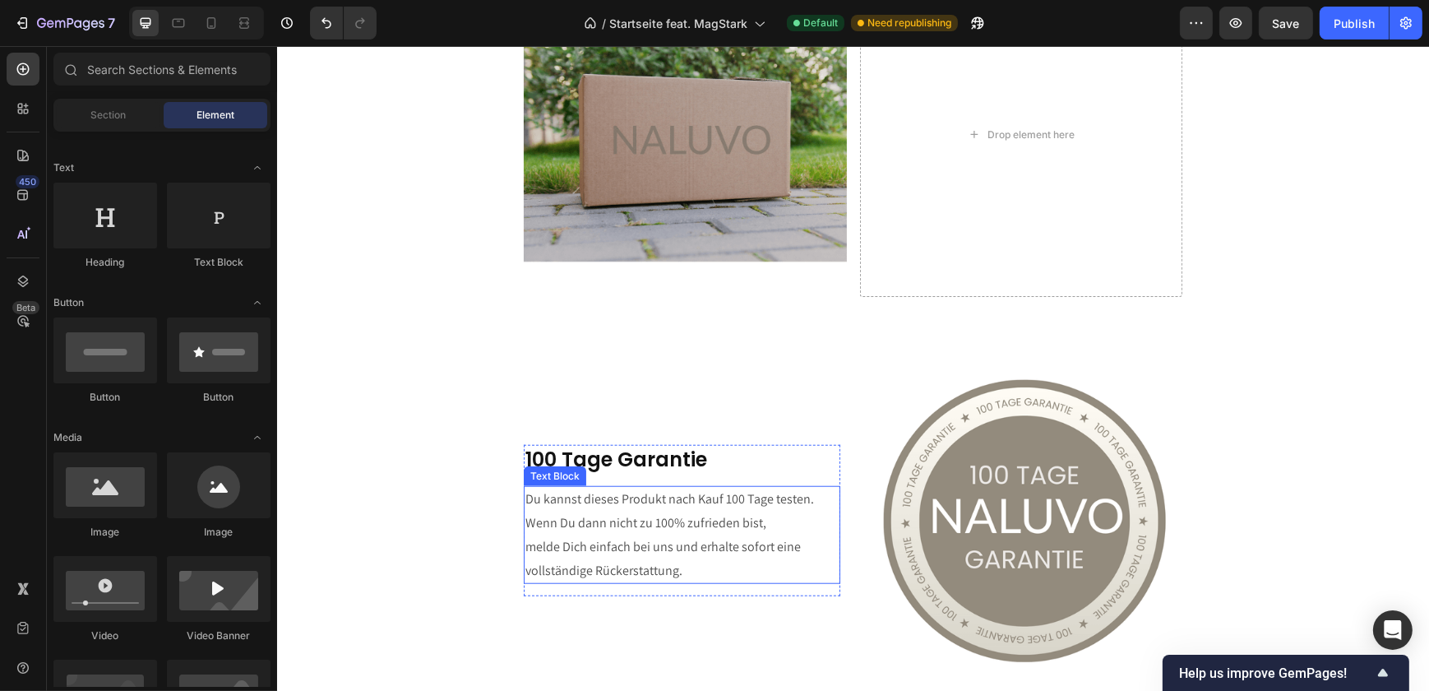
scroll to position [1854, 0]
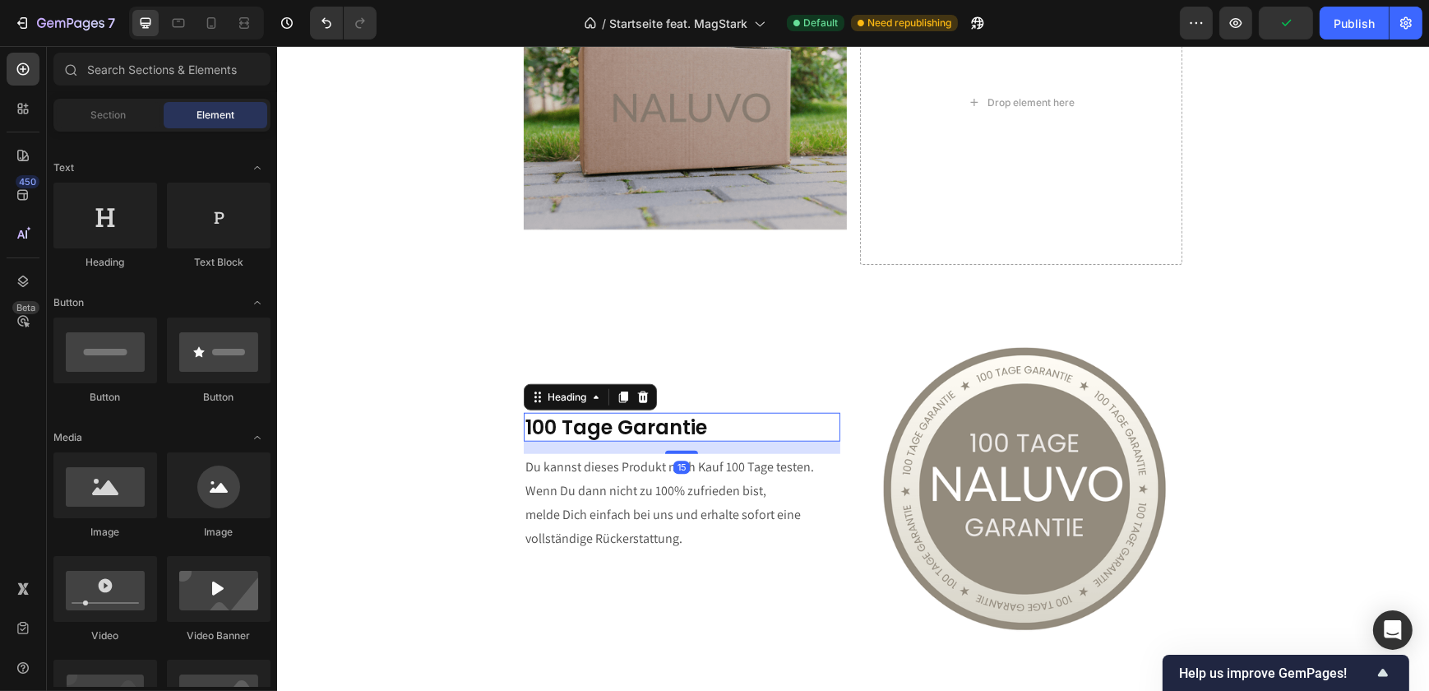
click at [705, 415] on h2 "100 Tage Garantie" at bounding box center [681, 427] width 317 height 29
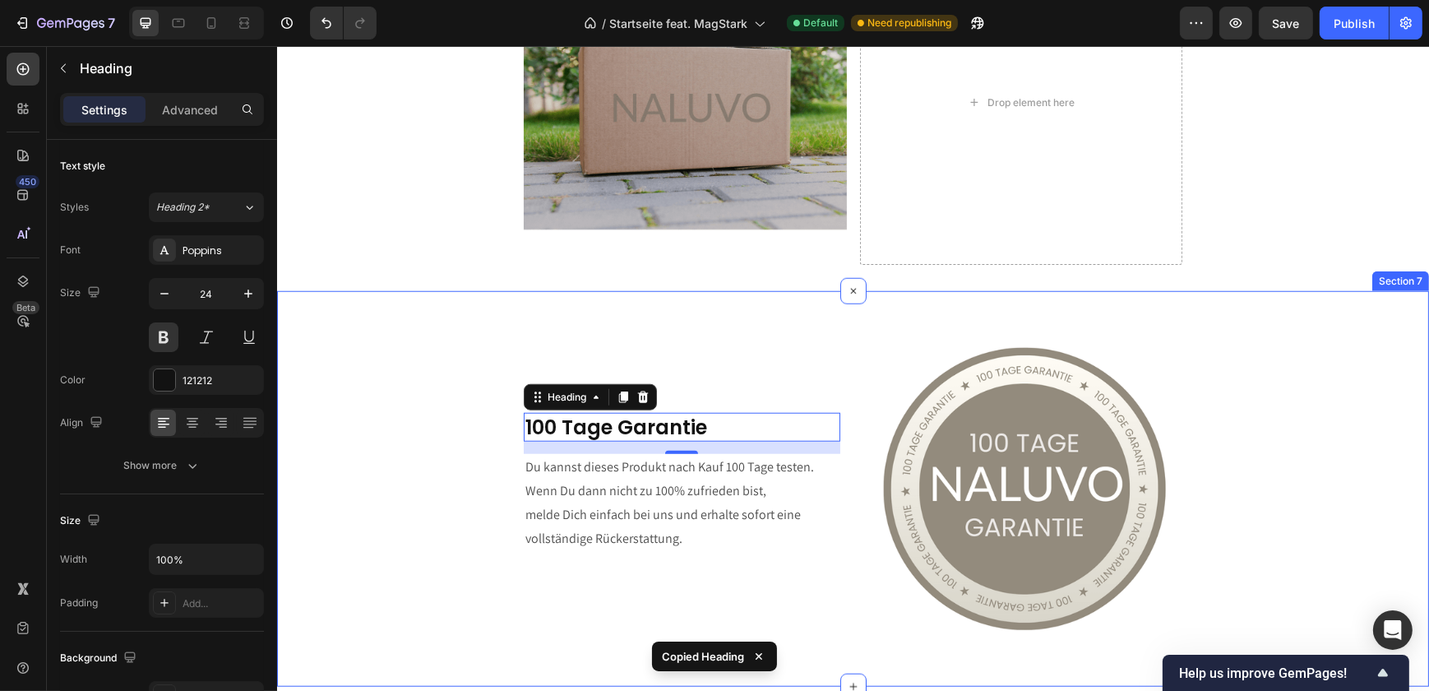
scroll to position [1630, 0]
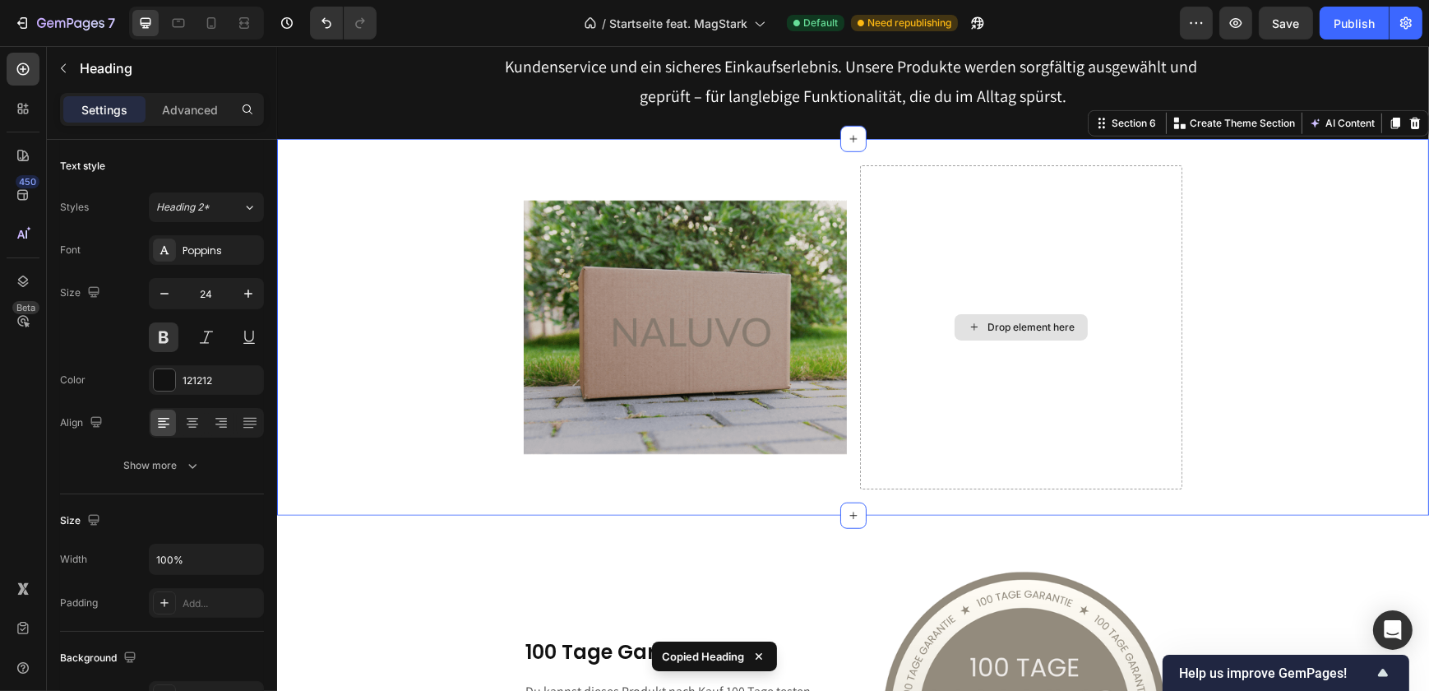
click at [994, 246] on div "Drop element here" at bounding box center [1020, 326] width 323 height 323
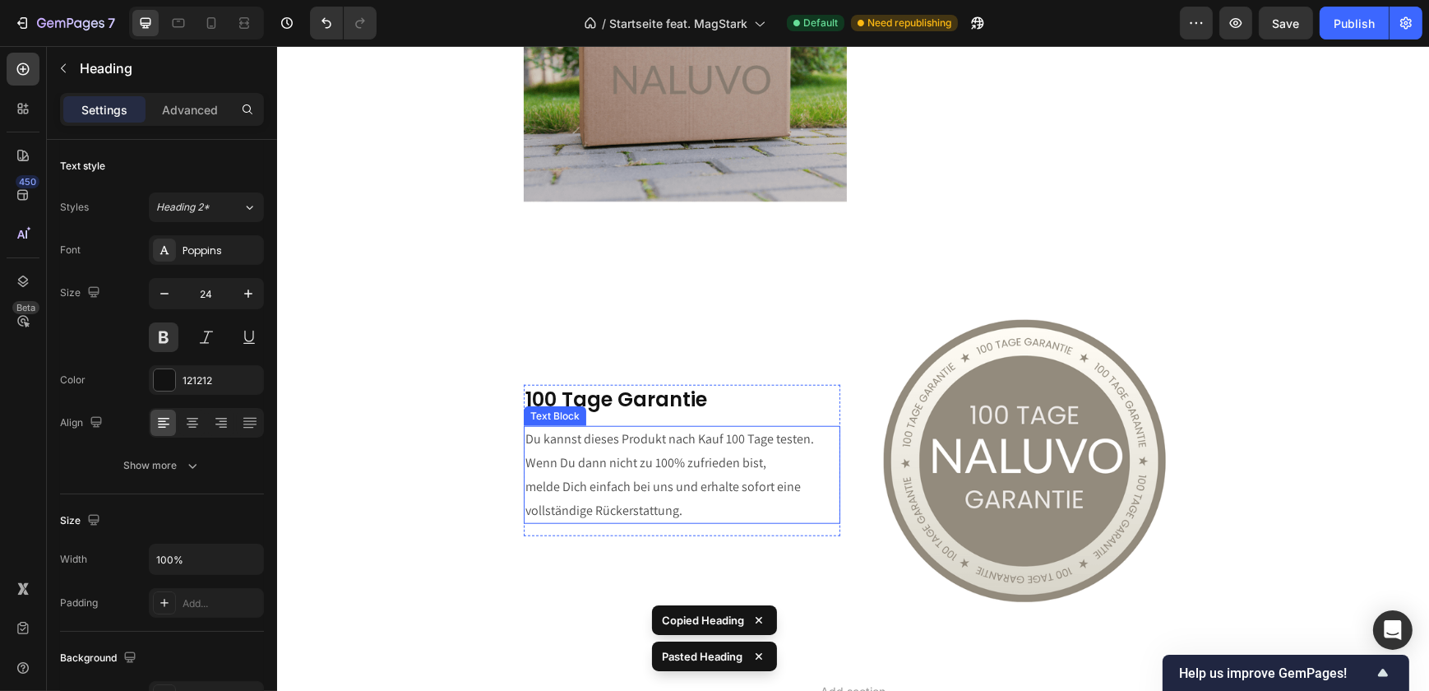
scroll to position [1929, 0]
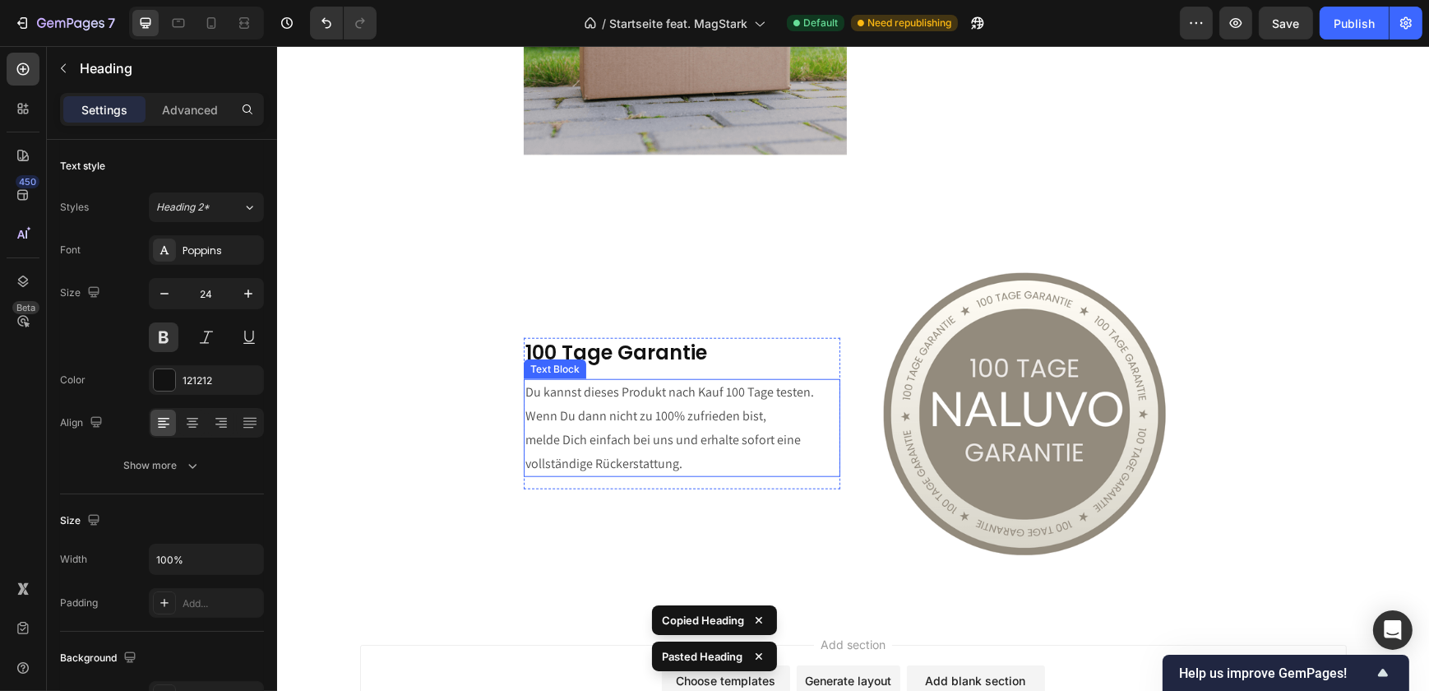
click at [706, 402] on p "Du kannst dieses Produkt nach Kauf 100 Tage testen. Wenn Du dann nicht zu 100% …" at bounding box center [681, 405] width 313 height 48
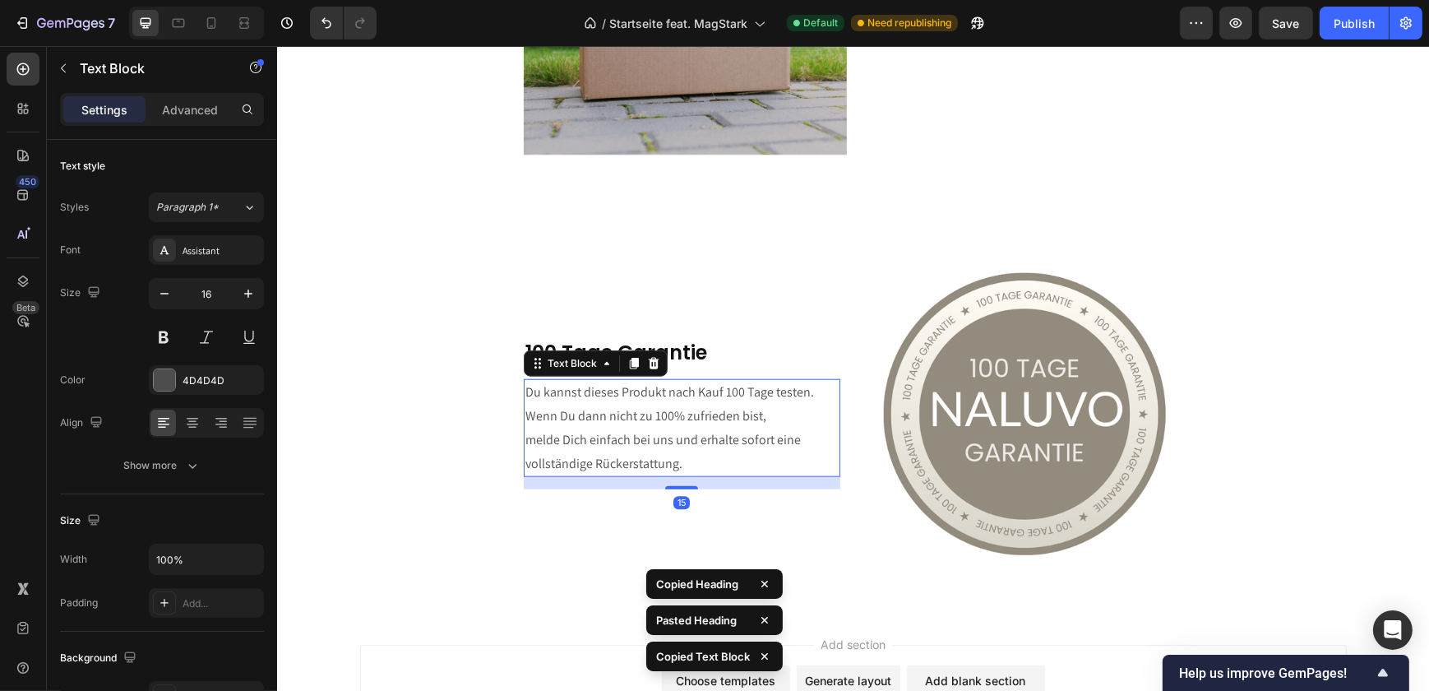
scroll to position [1630, 0]
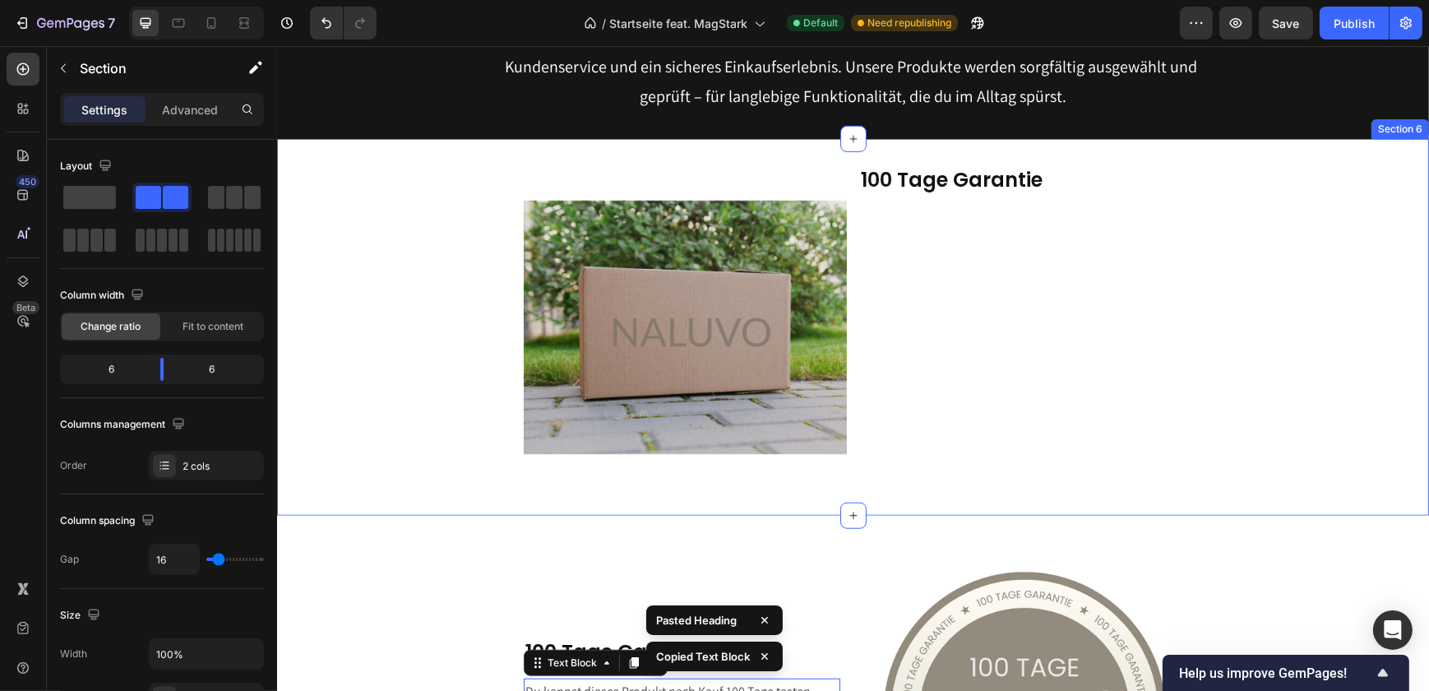
click at [928, 264] on div "100 Tage Garantie Heading" at bounding box center [1020, 326] width 323 height 323
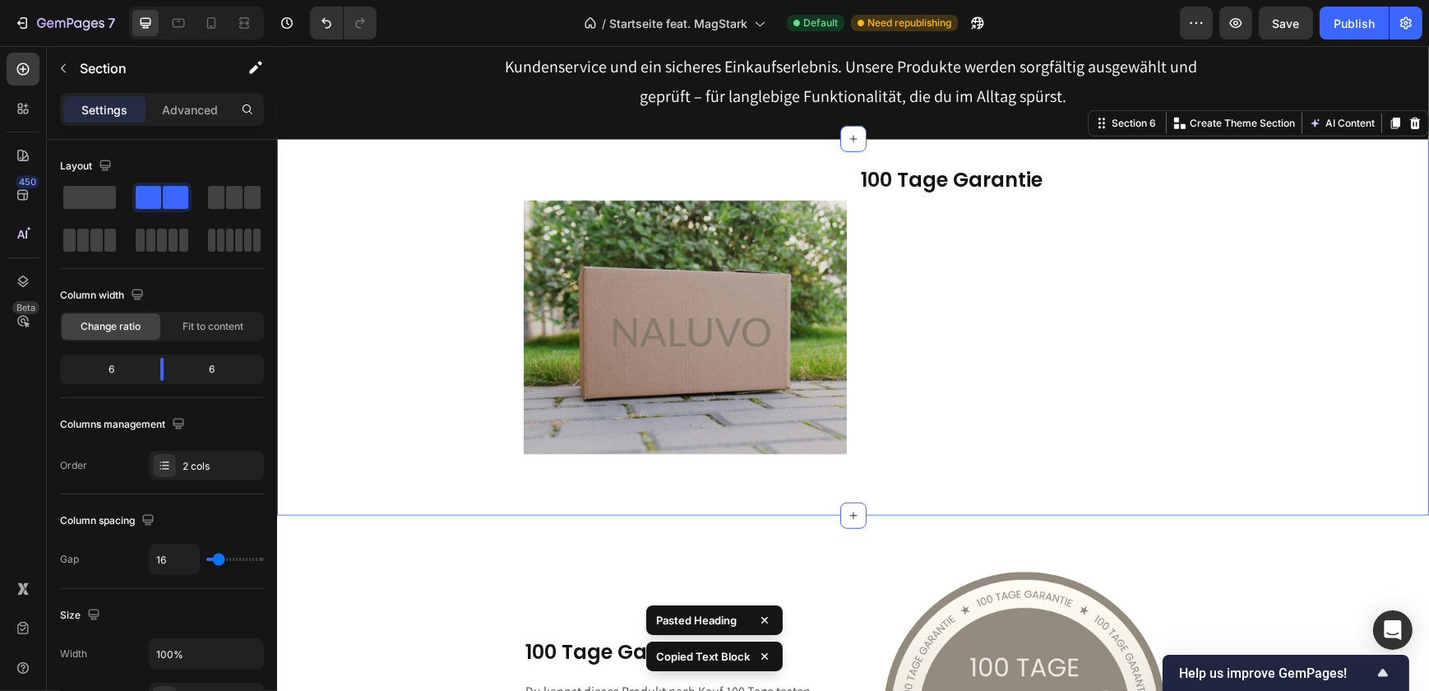
click at [973, 204] on div "100 Tage Garantie Heading" at bounding box center [1020, 326] width 323 height 323
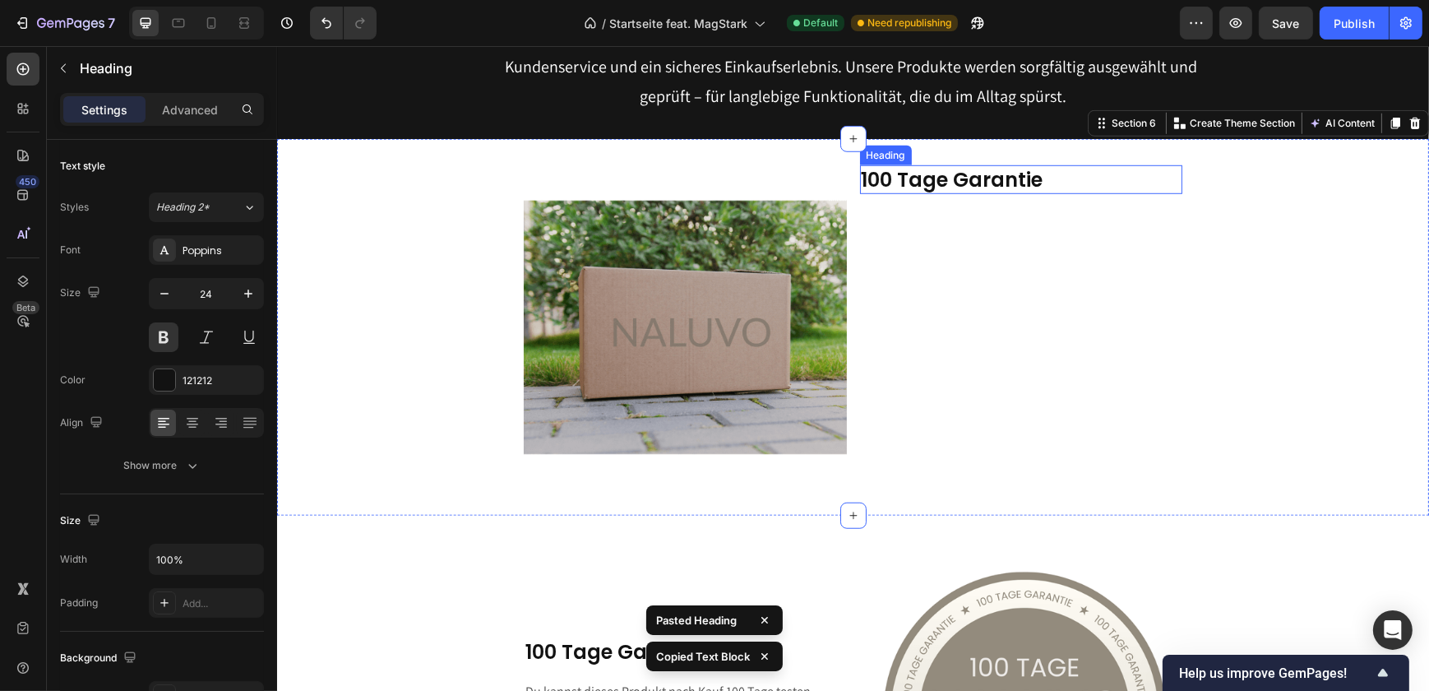
click at [982, 181] on h2 "100 Tage Garantie" at bounding box center [1020, 179] width 323 height 29
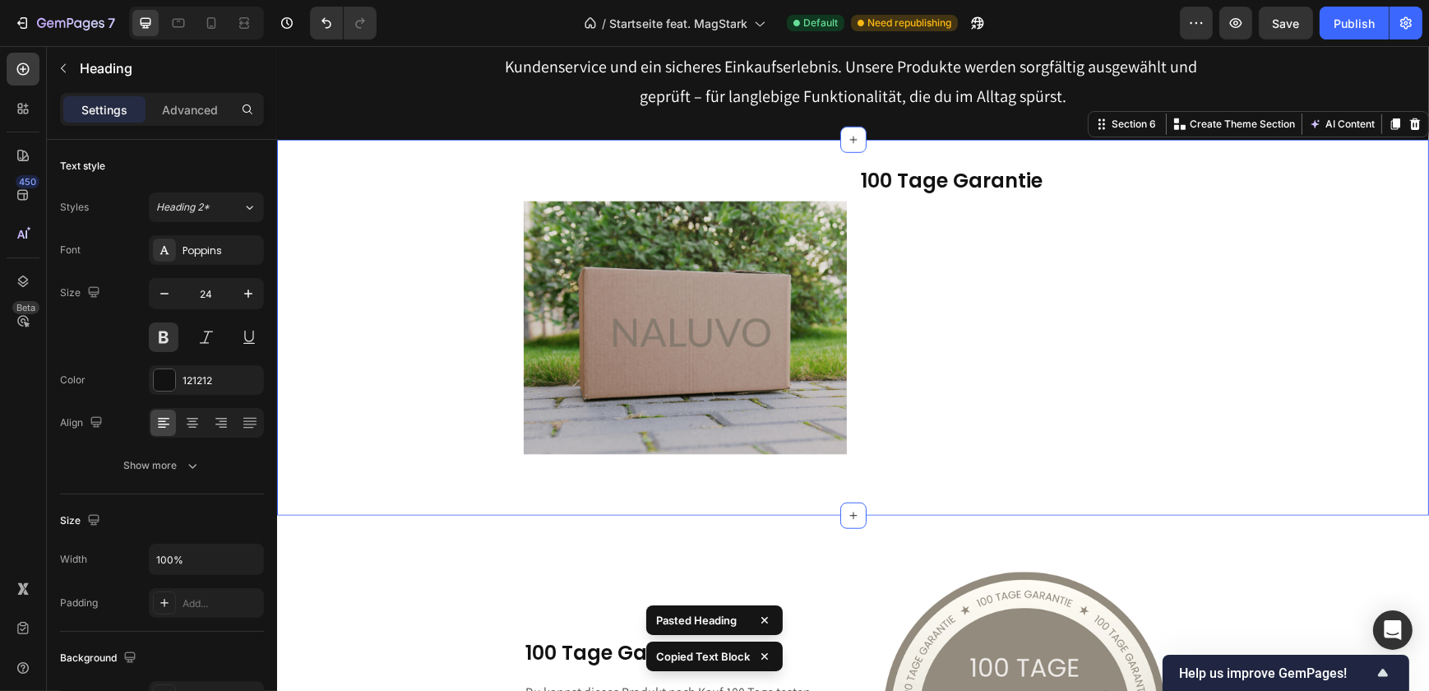
click at [1060, 211] on div "100 Tage Garantie Heading" at bounding box center [1020, 327] width 323 height 323
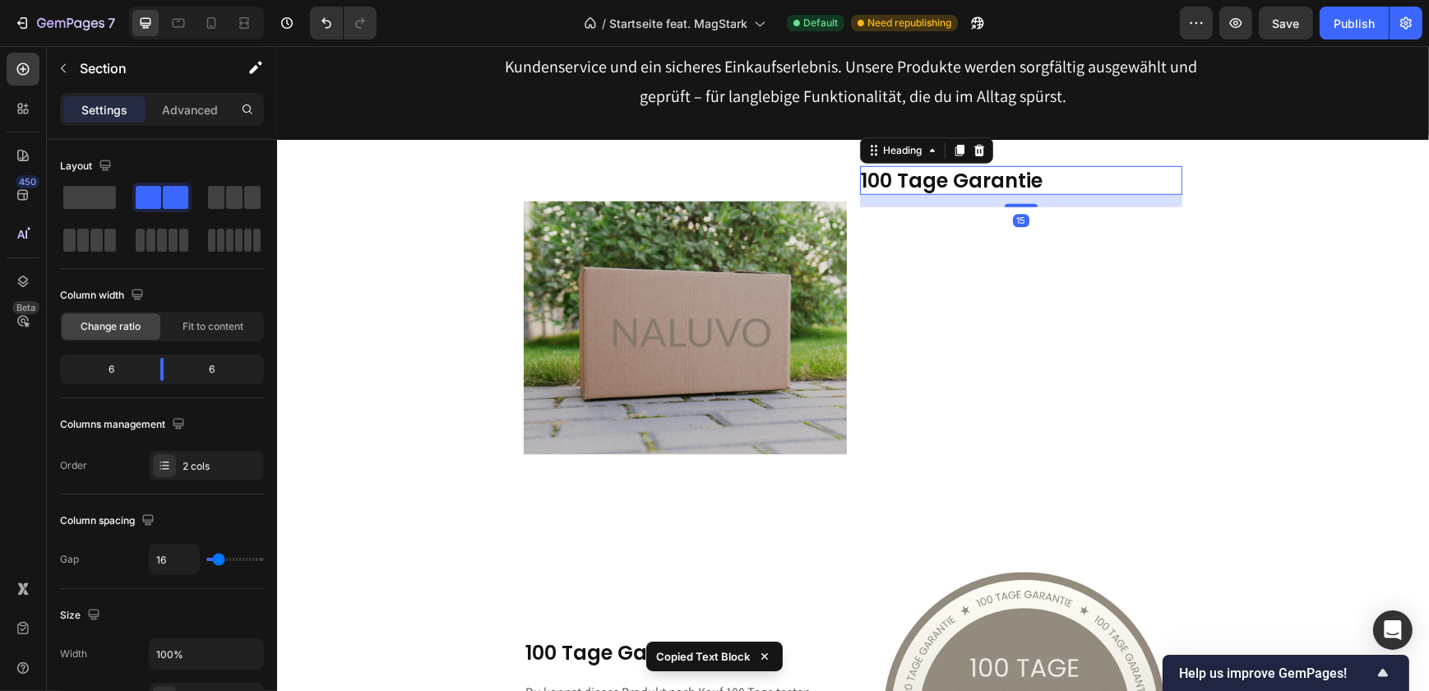
click at [1030, 187] on h2 "100 Tage Garantie" at bounding box center [1020, 180] width 323 height 29
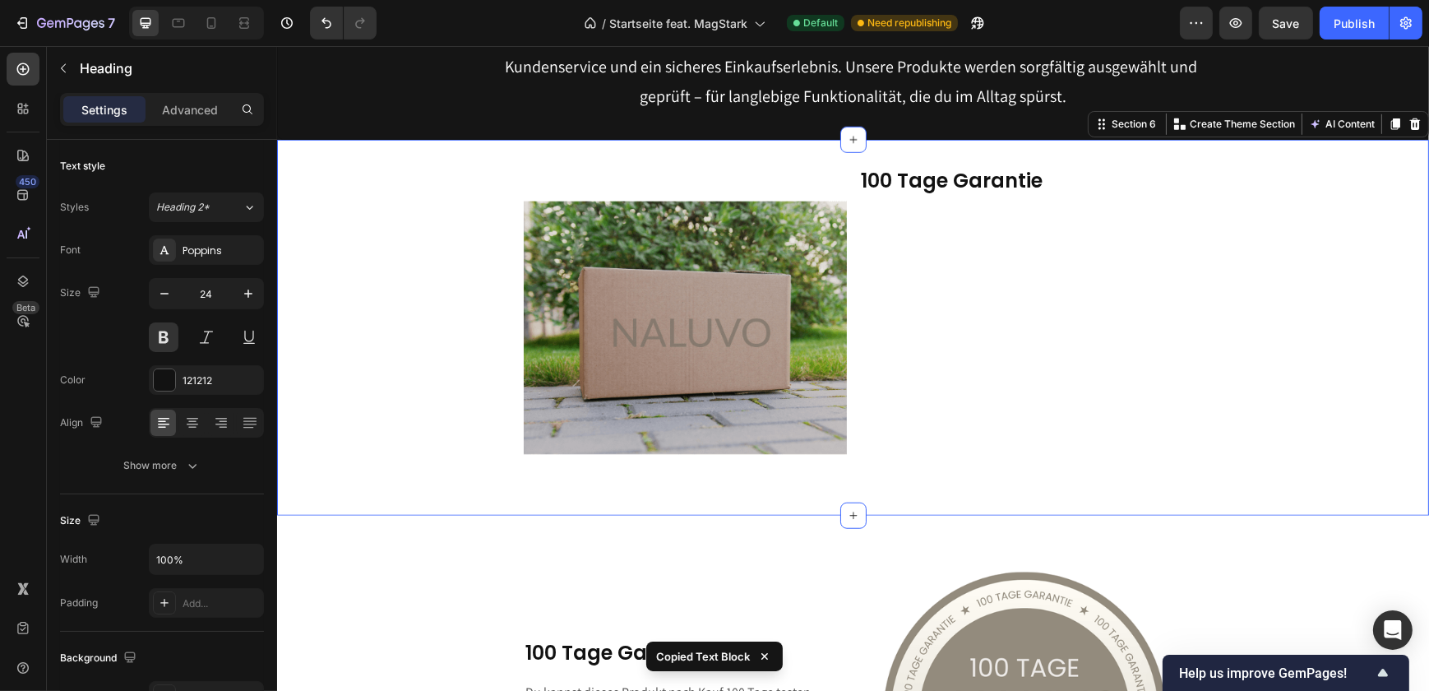
click at [1061, 225] on div "100 Tage Garantie Heading" at bounding box center [1020, 327] width 323 height 323
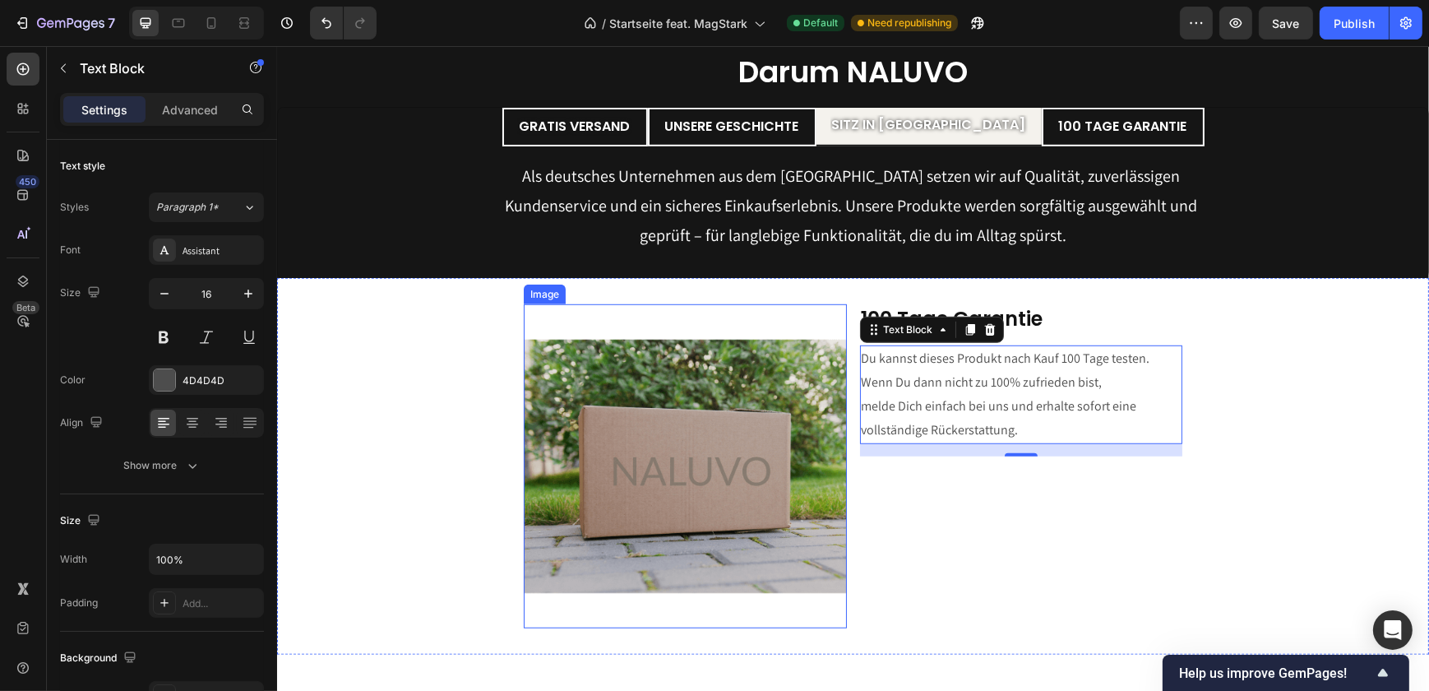
scroll to position [1480, 0]
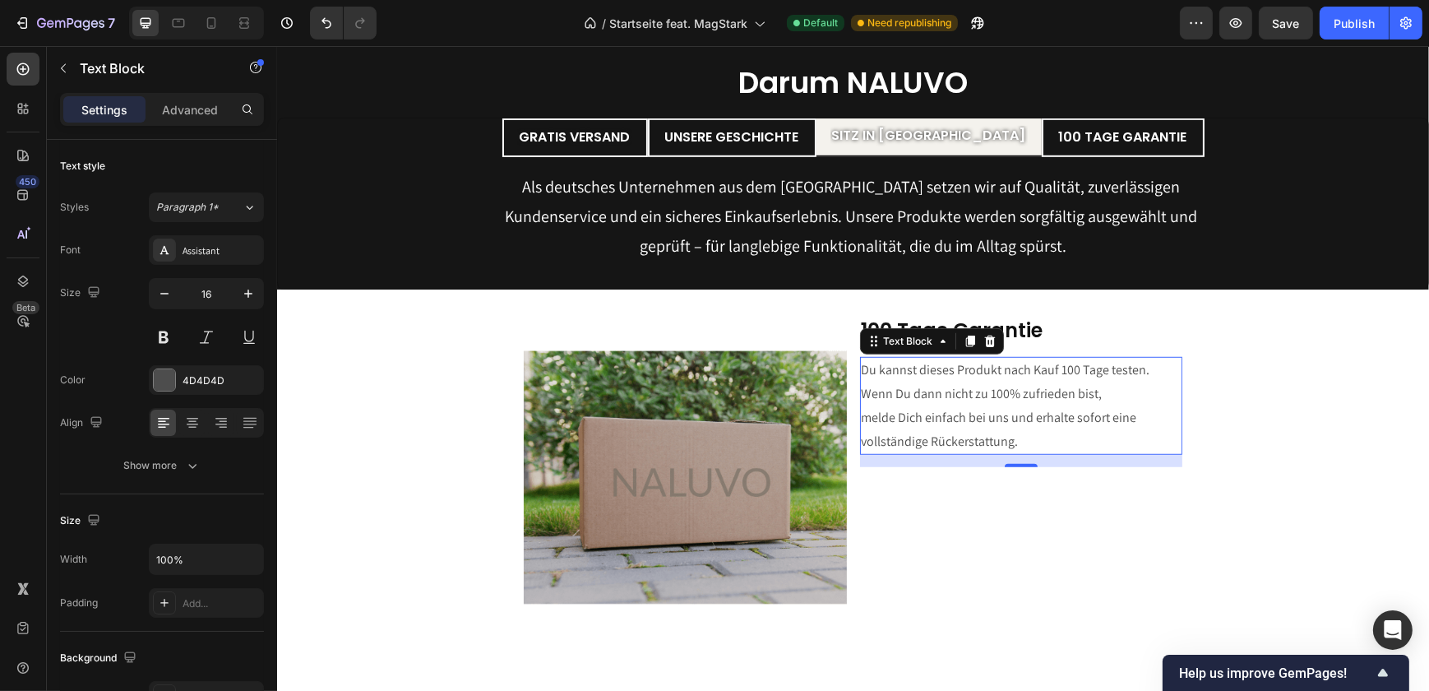
click at [1058, 375] on p "Du kannst dieses Produkt nach Kauf 100 Tage testen. Wenn Du dann nicht zu 100% …" at bounding box center [1021, 383] width 320 height 48
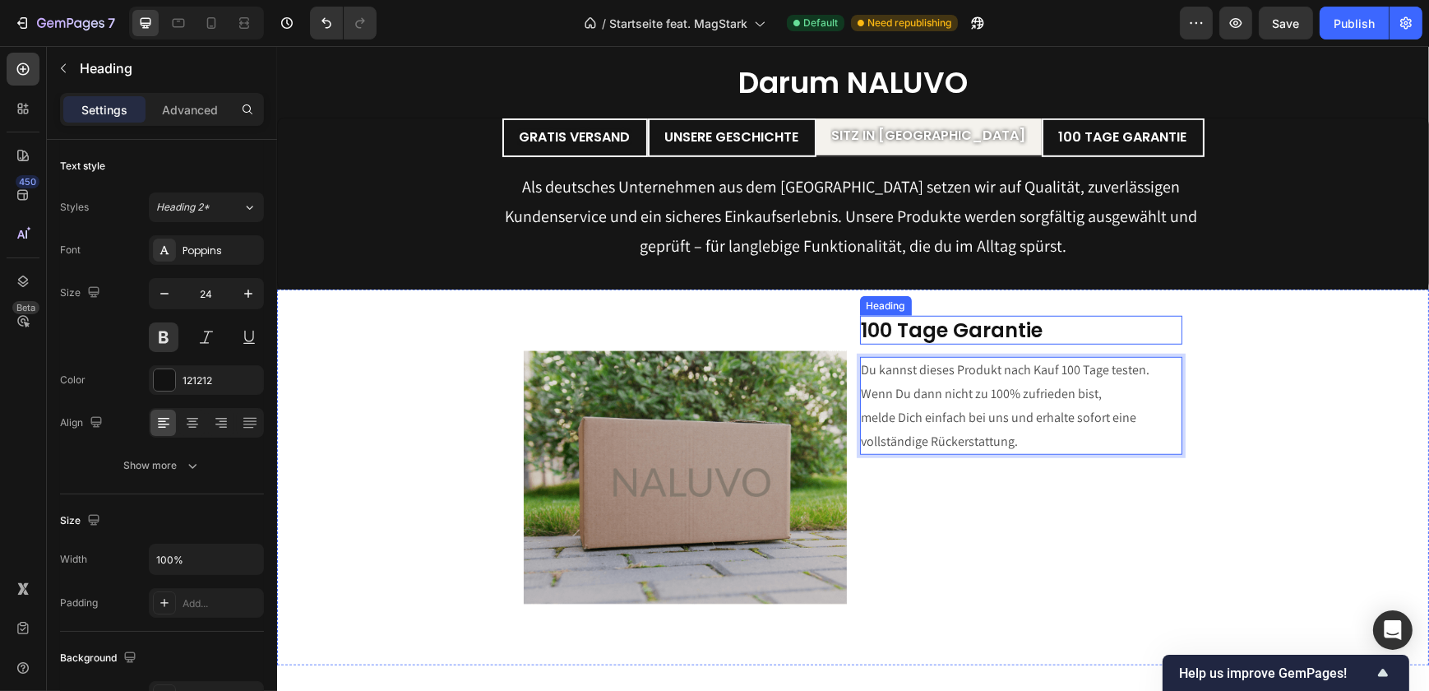
click at [1027, 322] on h2 "100 Tage Garantie" at bounding box center [1020, 330] width 323 height 29
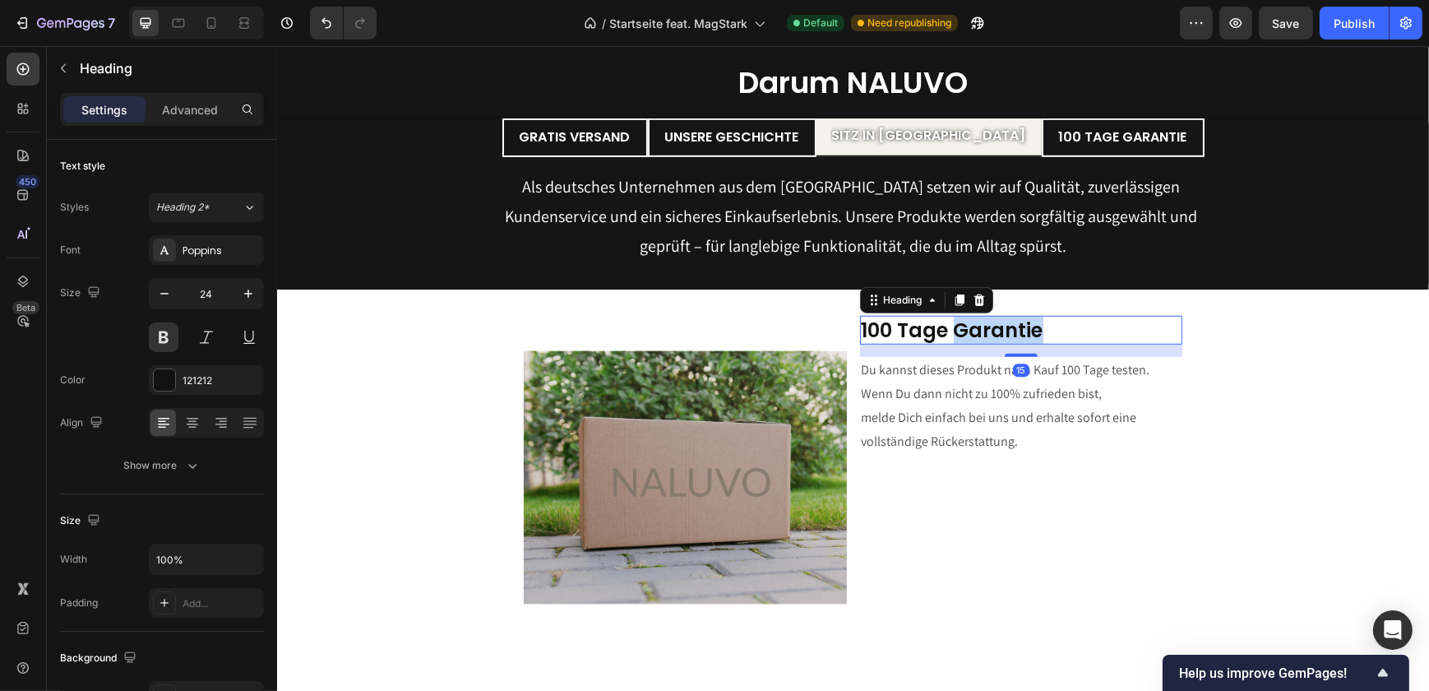
click at [1027, 322] on h2 "100 Tage Garantie" at bounding box center [1020, 330] width 323 height 29
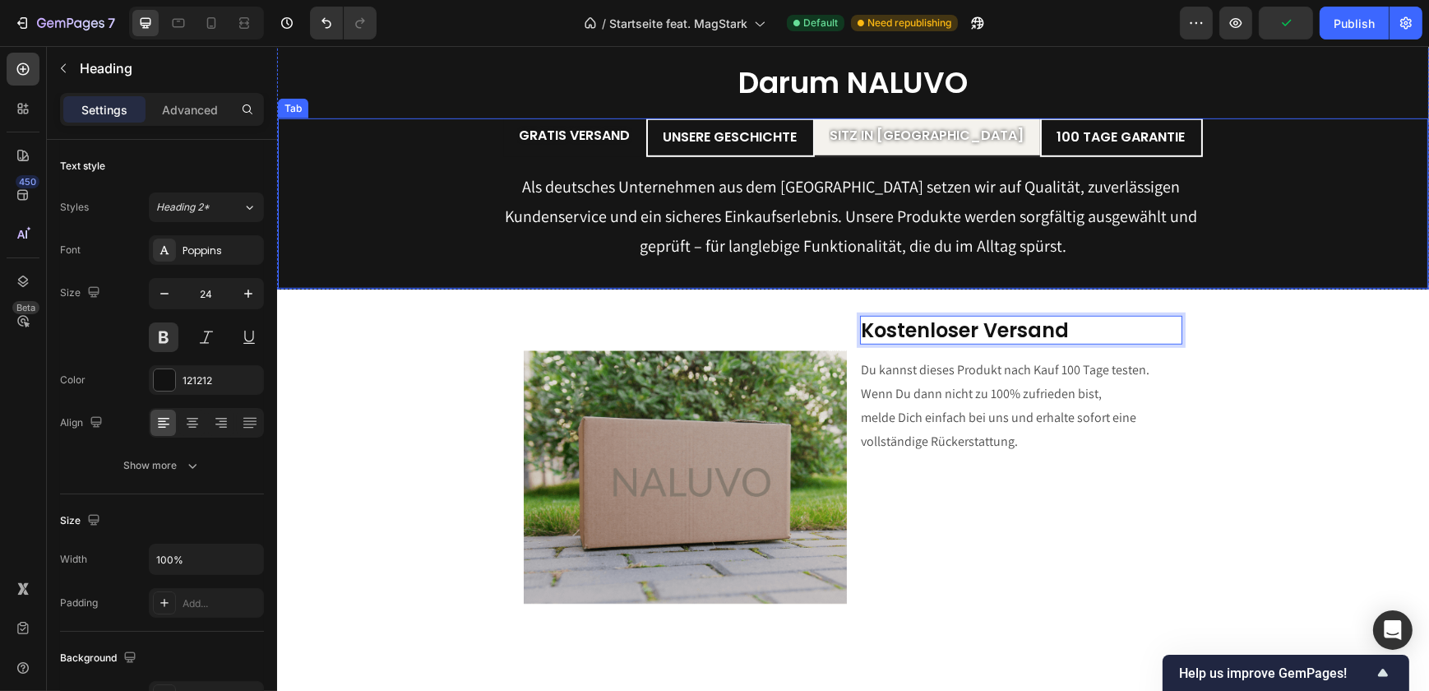
click at [594, 139] on p "Gratis Versand" at bounding box center [574, 135] width 111 height 17
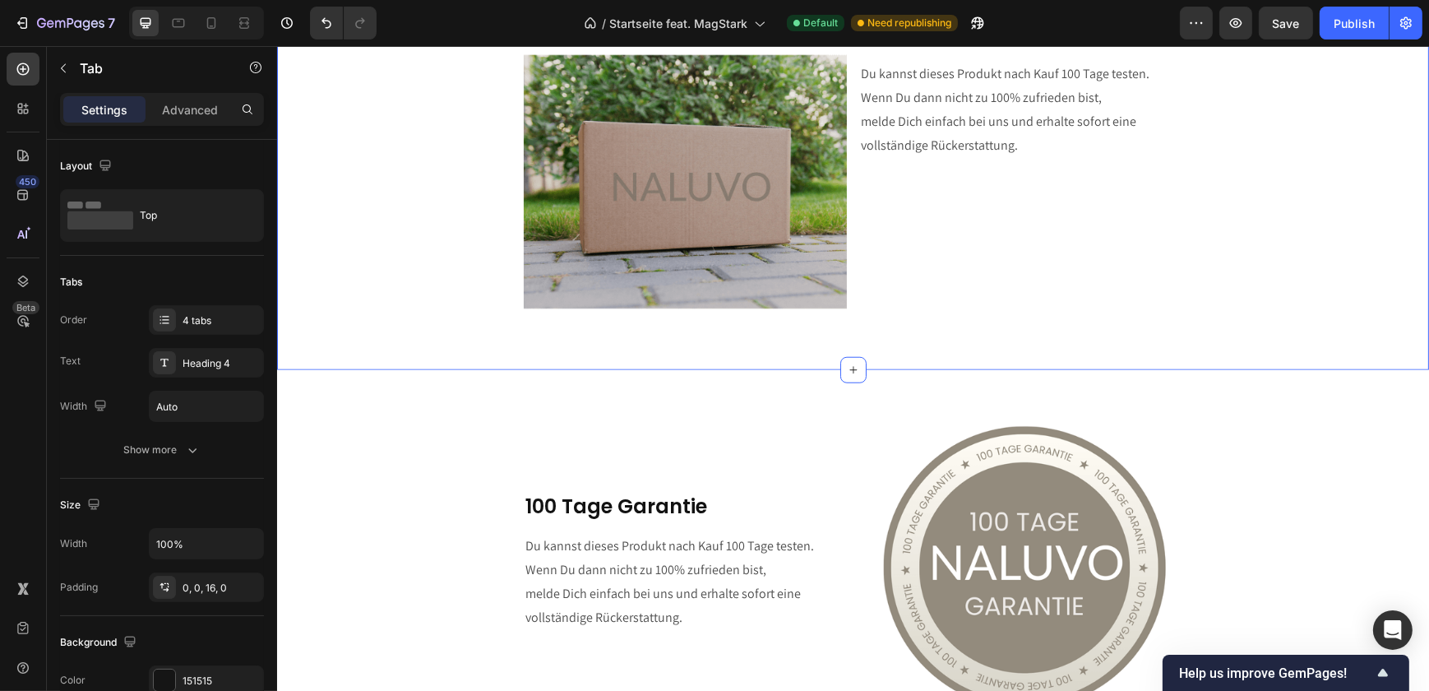
scroll to position [1780, 0]
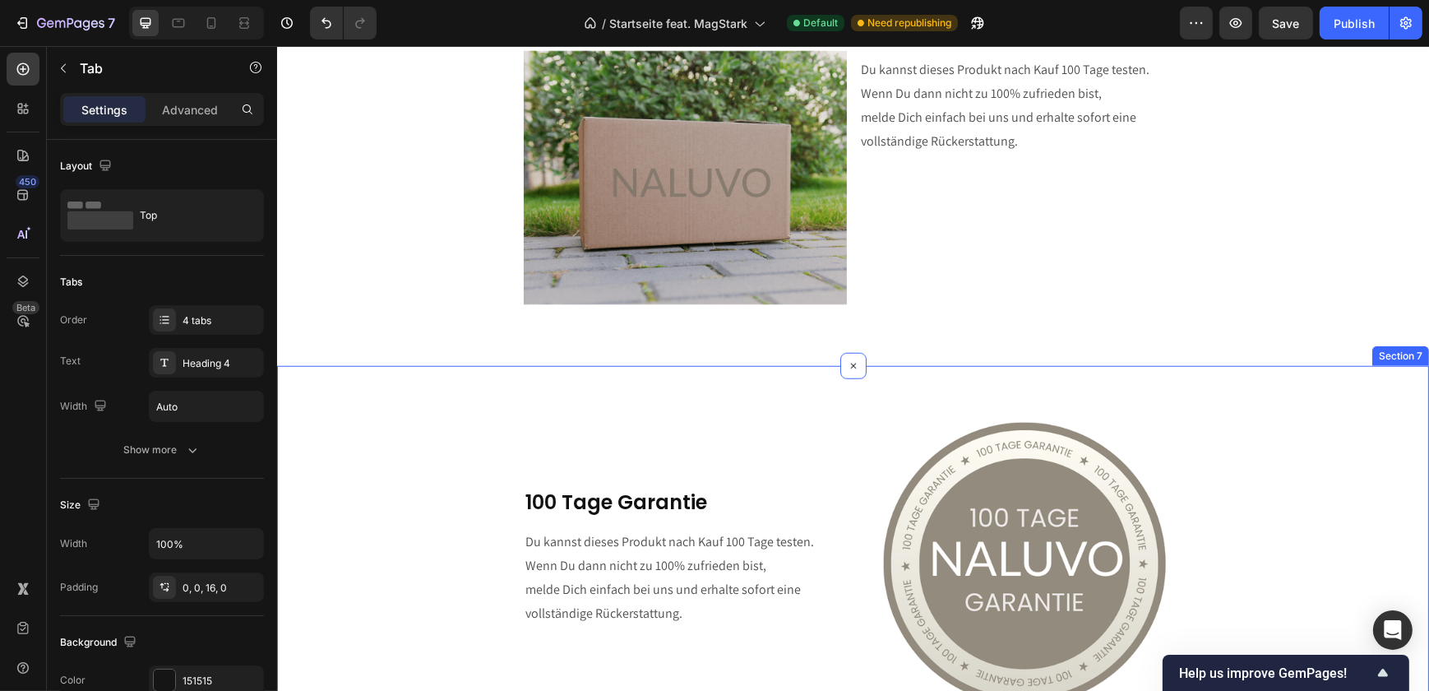
click at [773, 475] on div "100 Tage Garantie Heading Du kannst dieses Produkt nach Kauf 100 Tage testen. W…" at bounding box center [681, 563] width 317 height 317
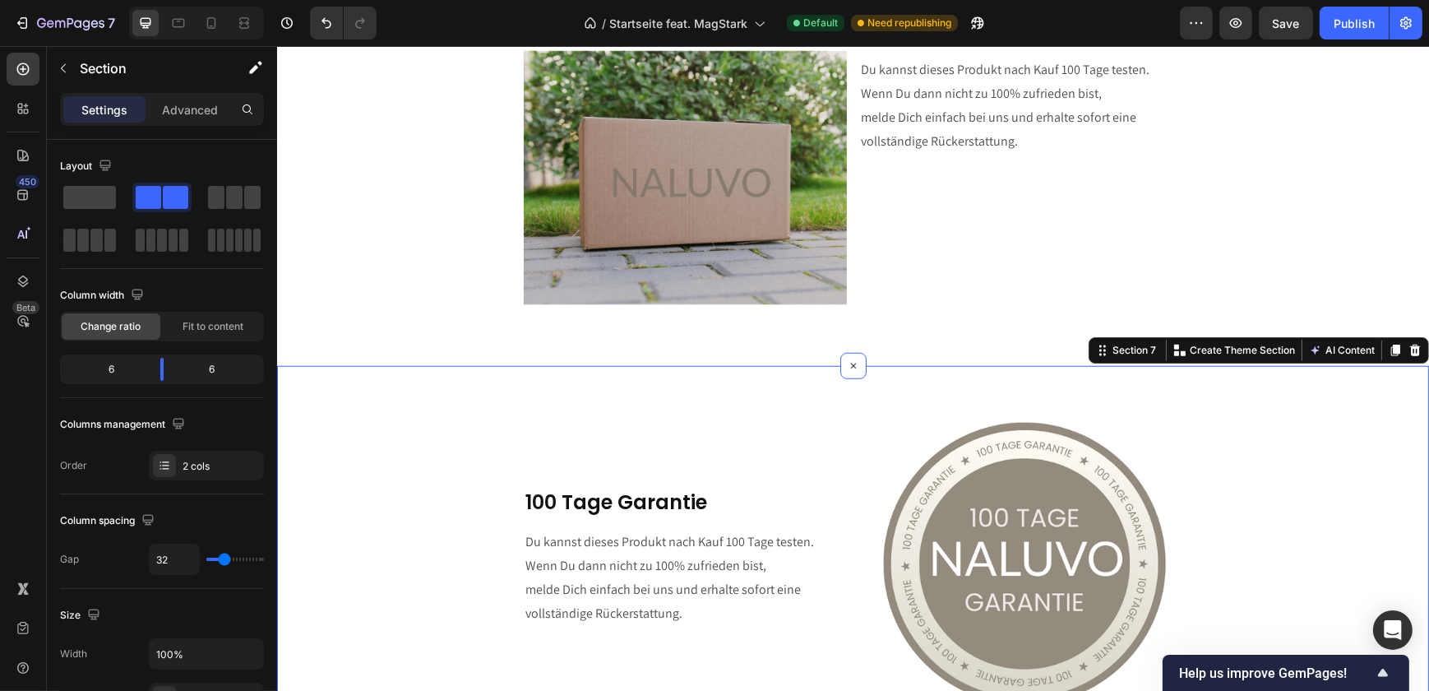
click at [859, 430] on div "100 Tage Garantie Heading Du kannst dieses Produkt nach Kauf 100 Tage testen. W…" at bounding box center [852, 564] width 1152 height 396
click at [788, 488] on h2 "100 Tage Garantie" at bounding box center [681, 502] width 317 height 29
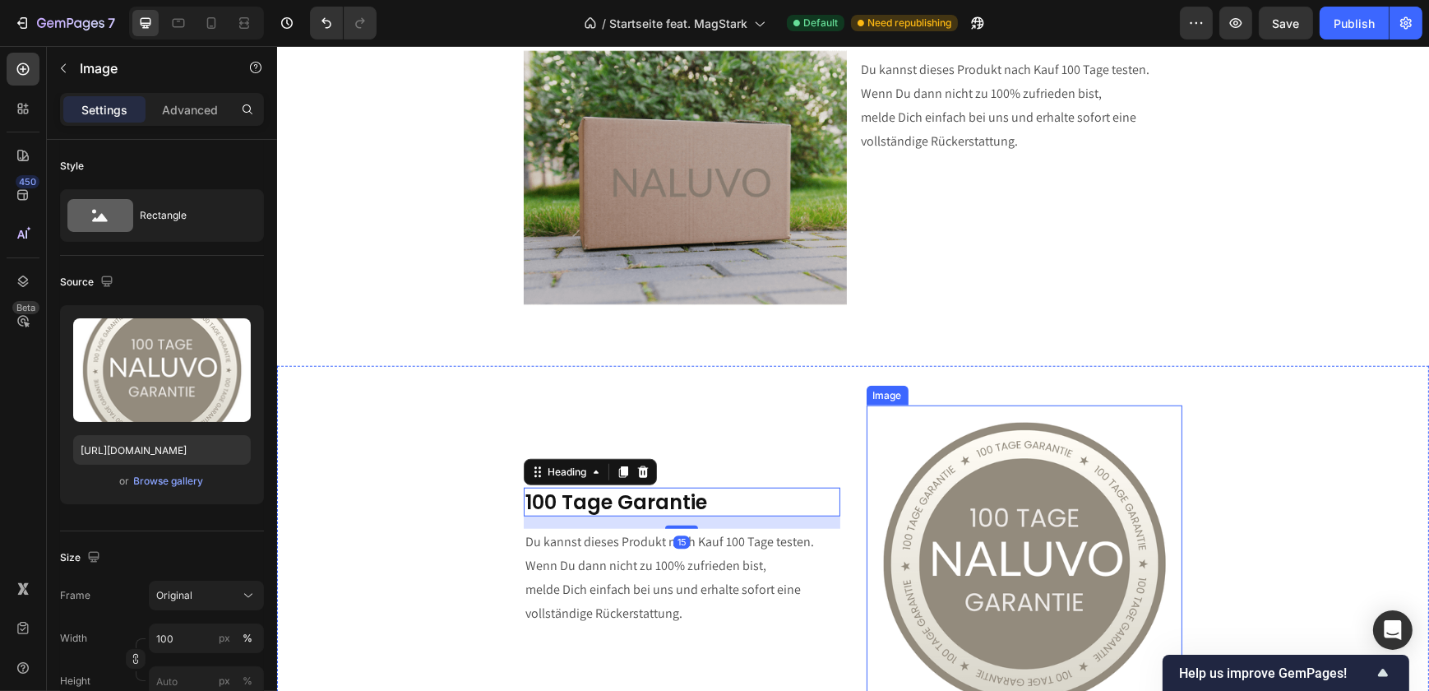
click at [866, 502] on img at bounding box center [1024, 563] width 317 height 317
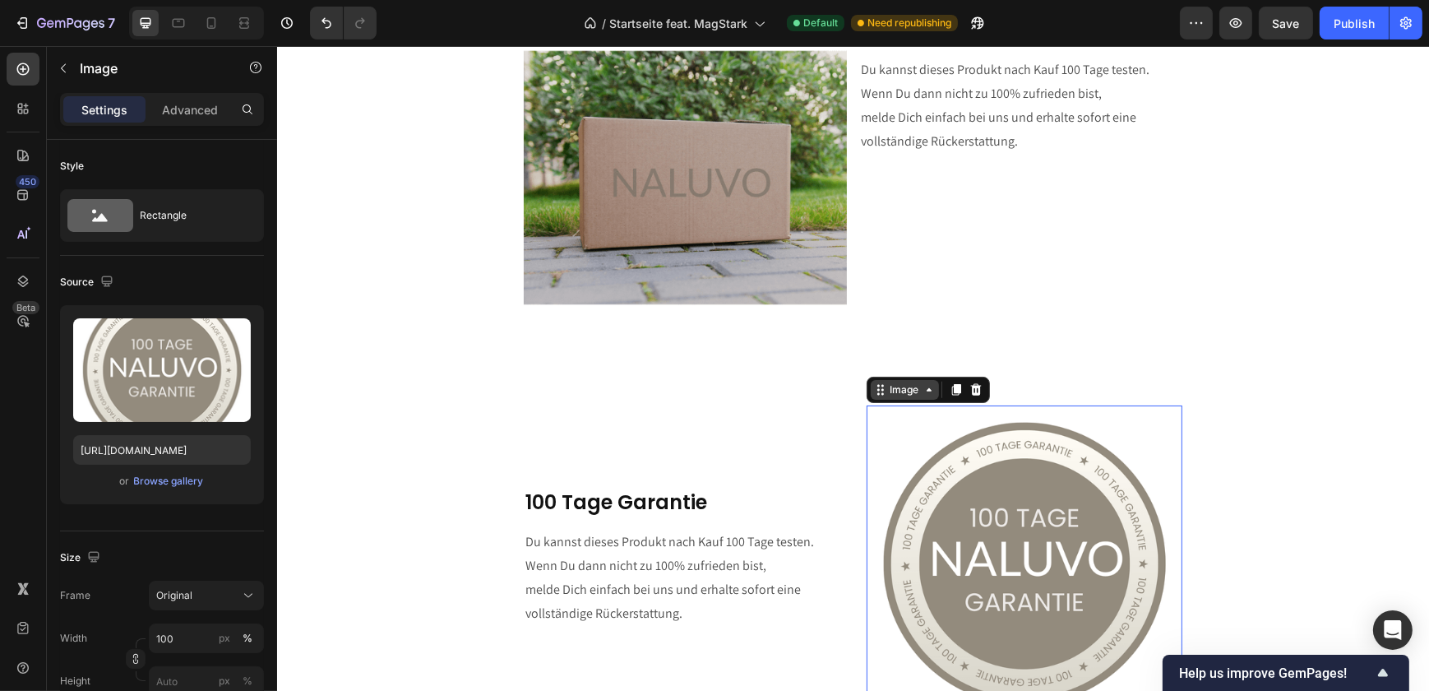
click at [891, 387] on div "Image" at bounding box center [904, 389] width 35 height 15
click at [924, 386] on icon at bounding box center [928, 389] width 13 height 13
click at [876, 383] on icon at bounding box center [879, 389] width 13 height 13
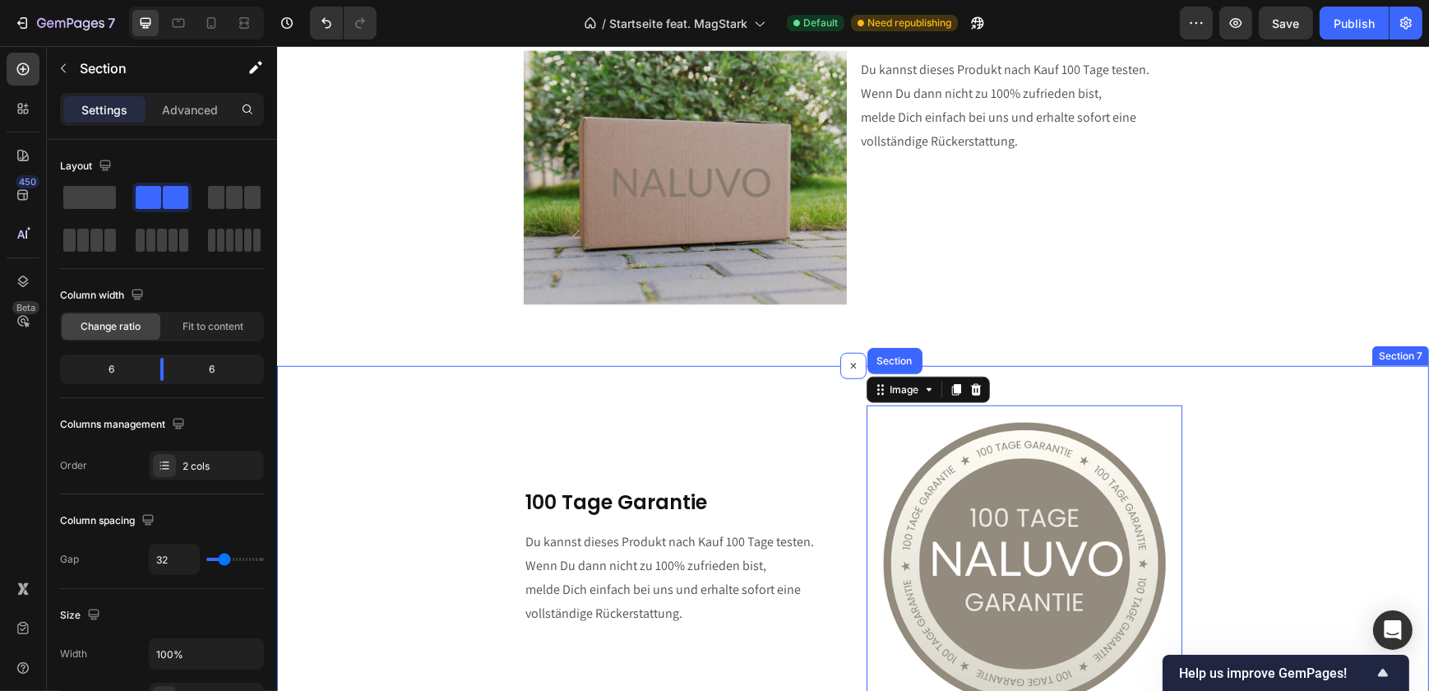
click at [760, 433] on div "100 Tage Garantie Heading Du kannst dieses Produkt nach Kauf 100 Tage testen. W…" at bounding box center [681, 563] width 317 height 317
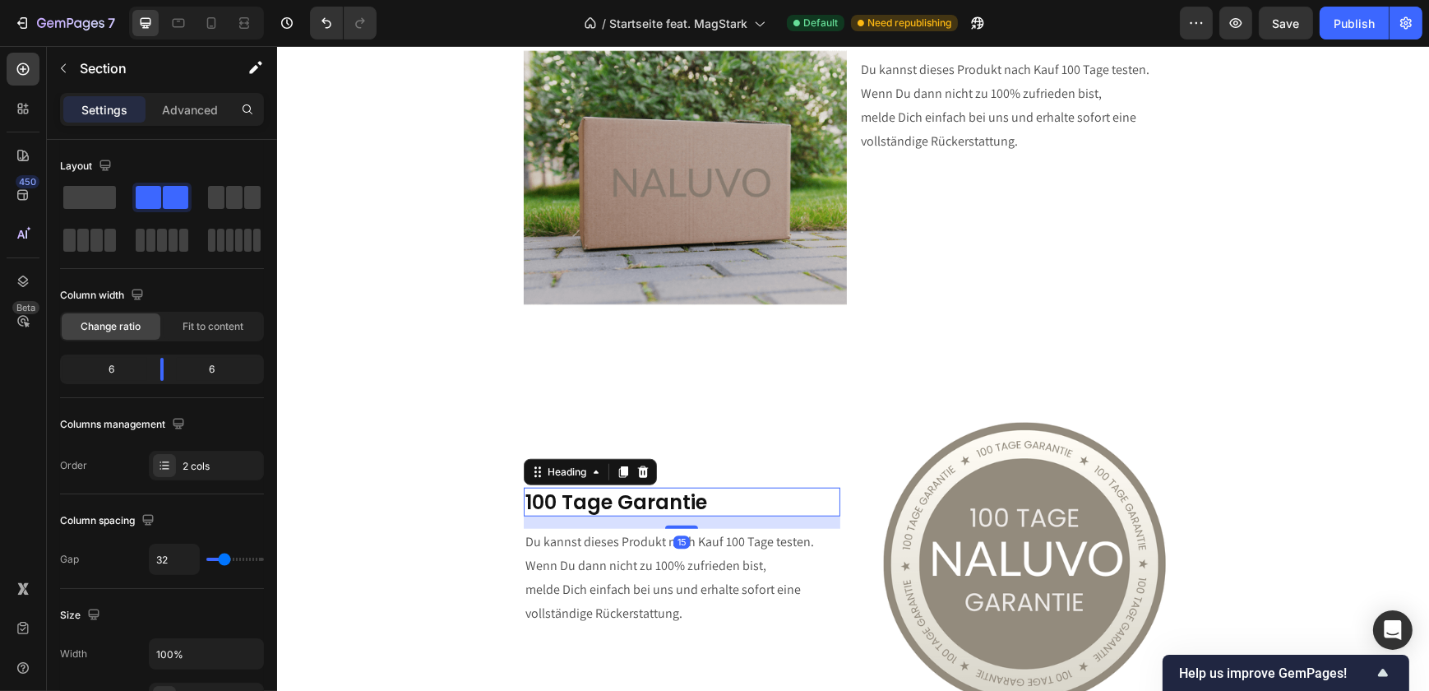
click at [664, 488] on h2 "100 Tage Garantie" at bounding box center [681, 502] width 317 height 29
click at [914, 288] on div "Kostenloser Versand Heading Du kannst dieses Produkt nach Kauf 100 Tage testen.…" at bounding box center [1020, 177] width 323 height 323
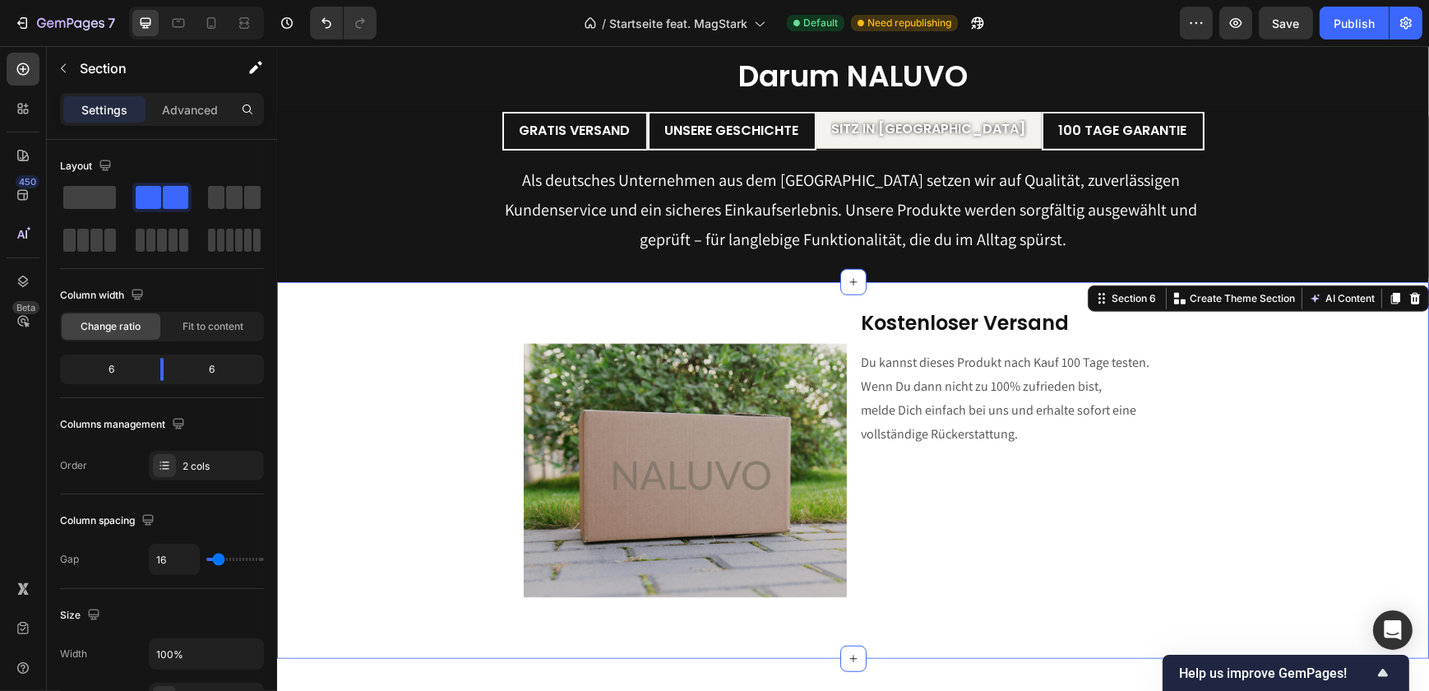
scroll to position [1480, 0]
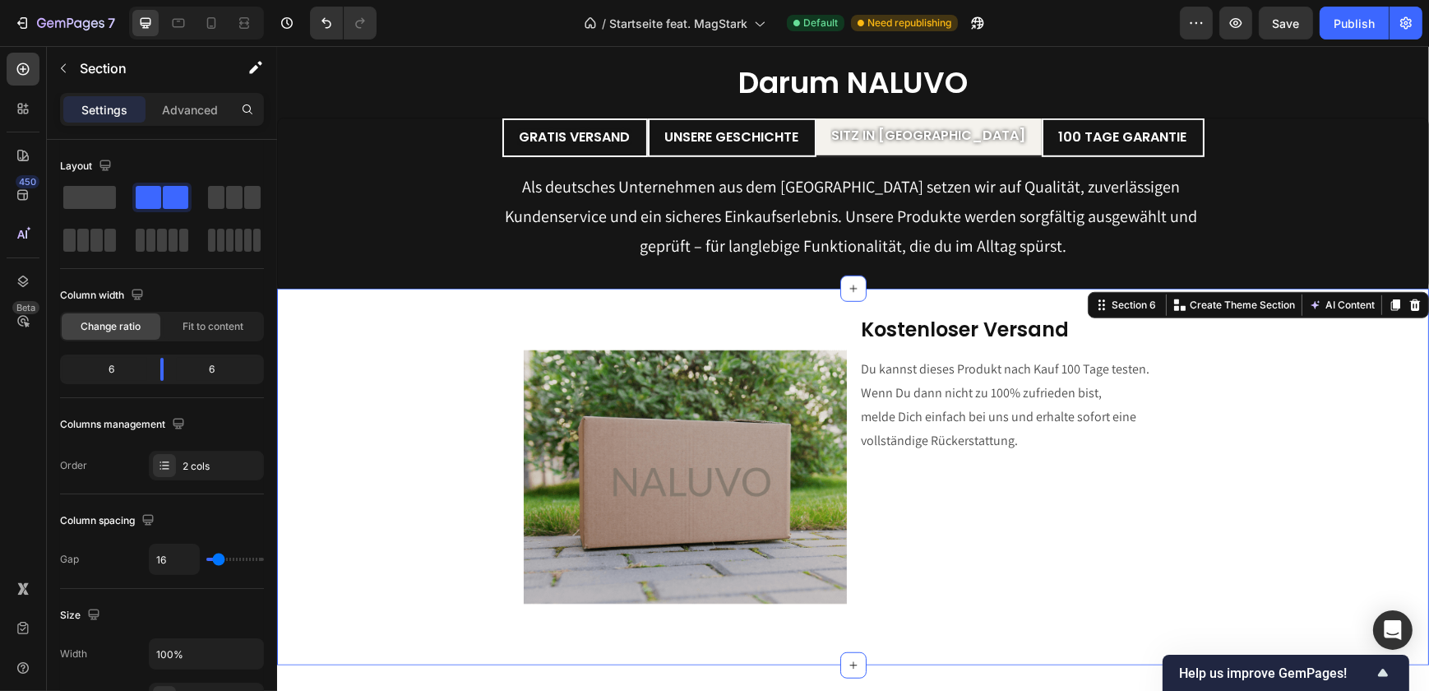
click at [845, 318] on div "Image Kostenloser Versand Heading Du kannst dieses Produkt nach Kauf 100 Tage t…" at bounding box center [852, 477] width 1152 height 376
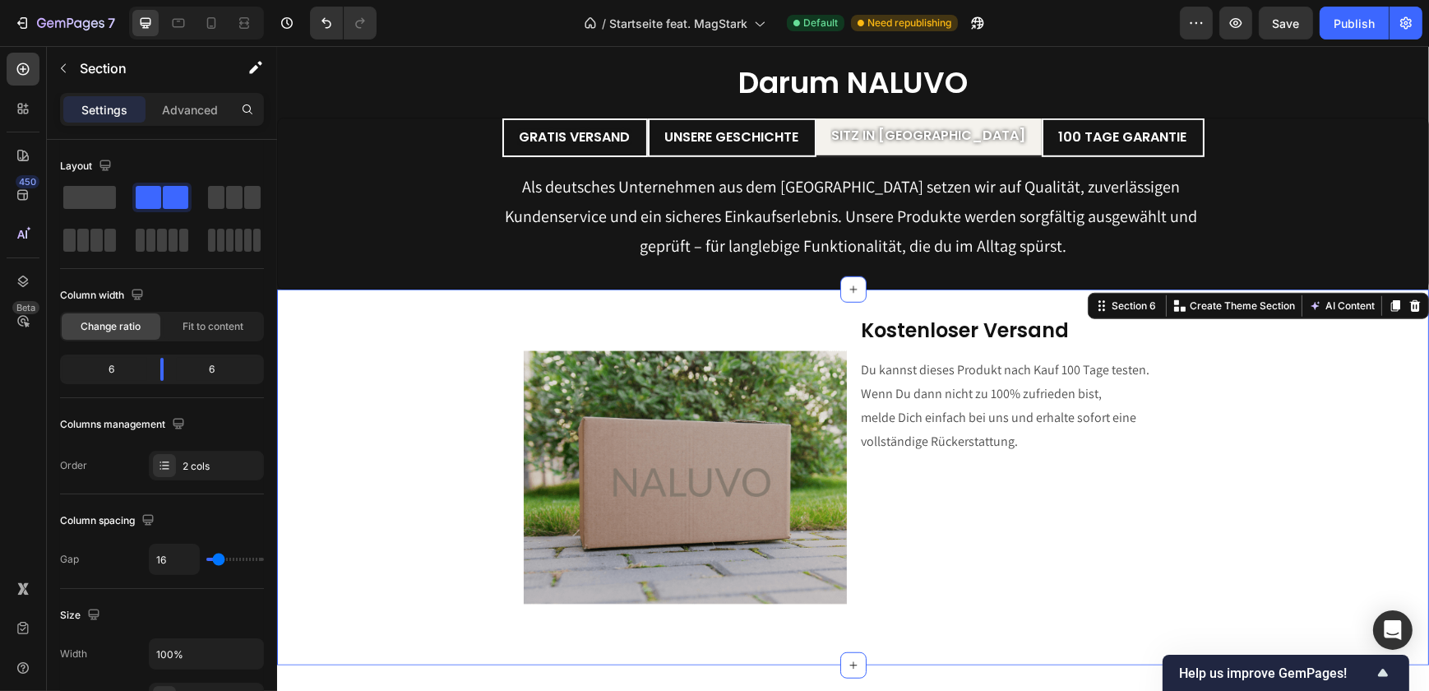
click at [905, 345] on div "Kostenloser Versand Heading Du kannst dieses Produkt nach Kauf 100 Tage testen.…" at bounding box center [1020, 477] width 323 height 323
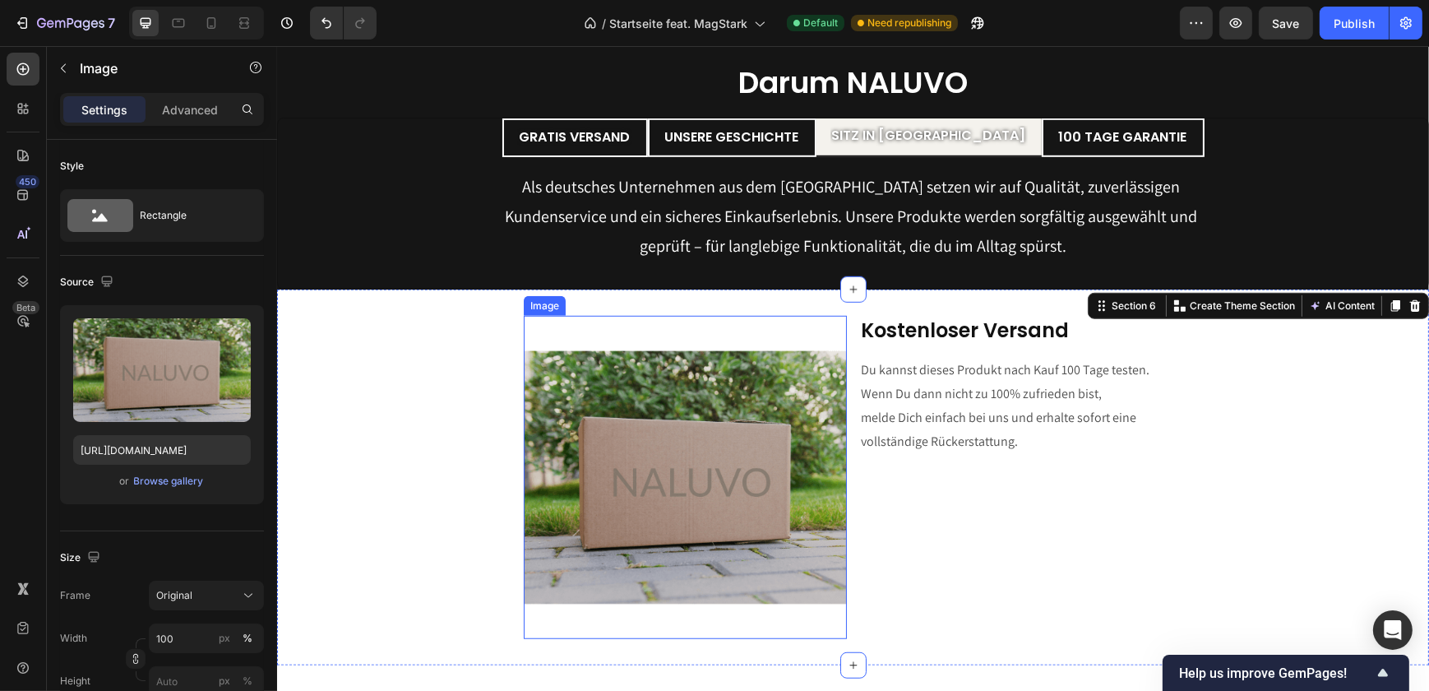
click at [776, 399] on img at bounding box center [684, 477] width 323 height 323
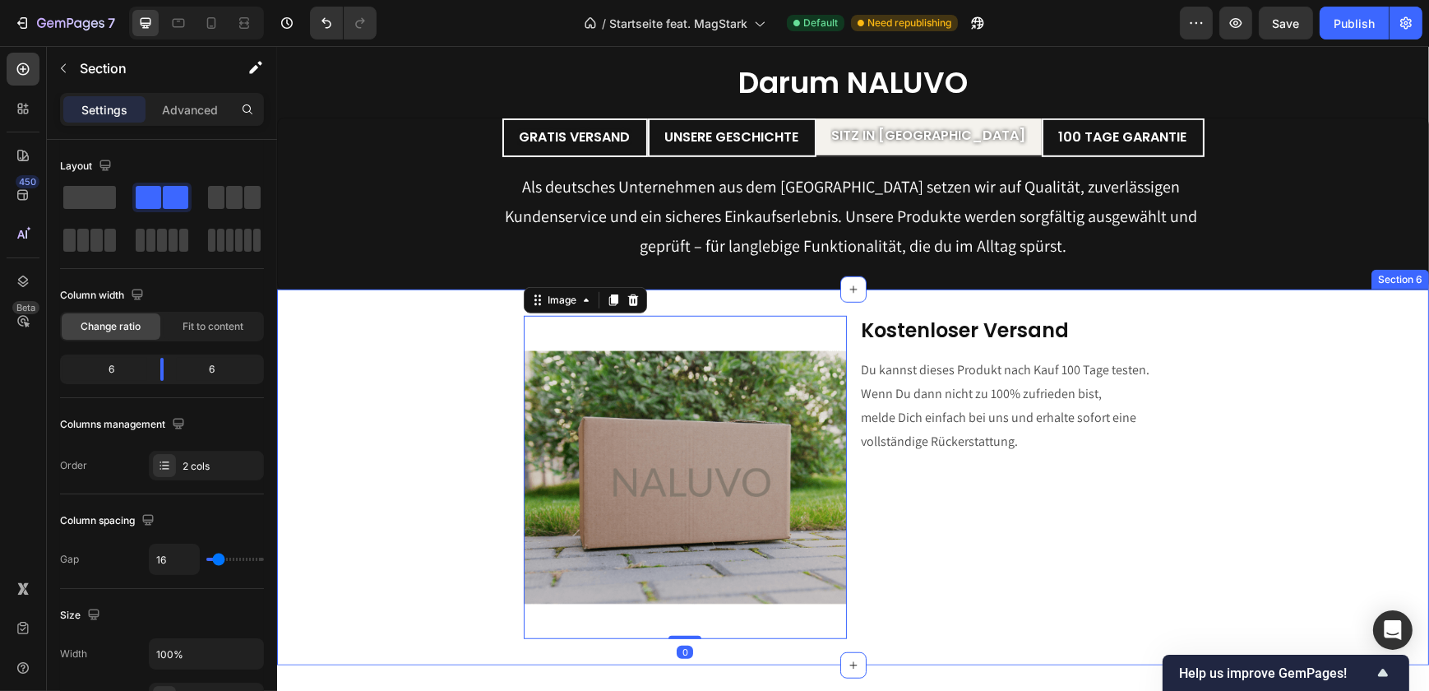
click at [469, 387] on div "Image 0 Kostenloser Versand Heading Du kannst dieses Produkt nach Kauf 100 Tage…" at bounding box center [852, 477] width 1152 height 376
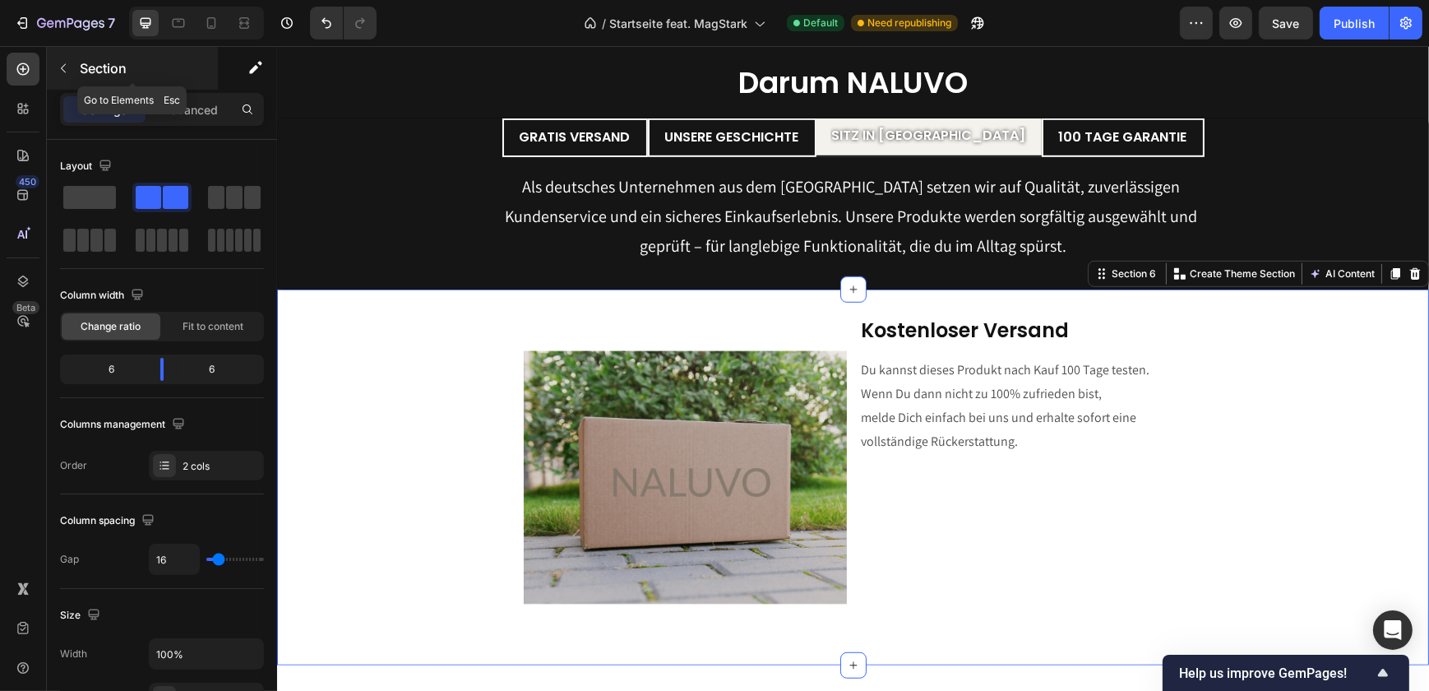
click at [62, 65] on icon "button" at bounding box center [63, 68] width 13 height 13
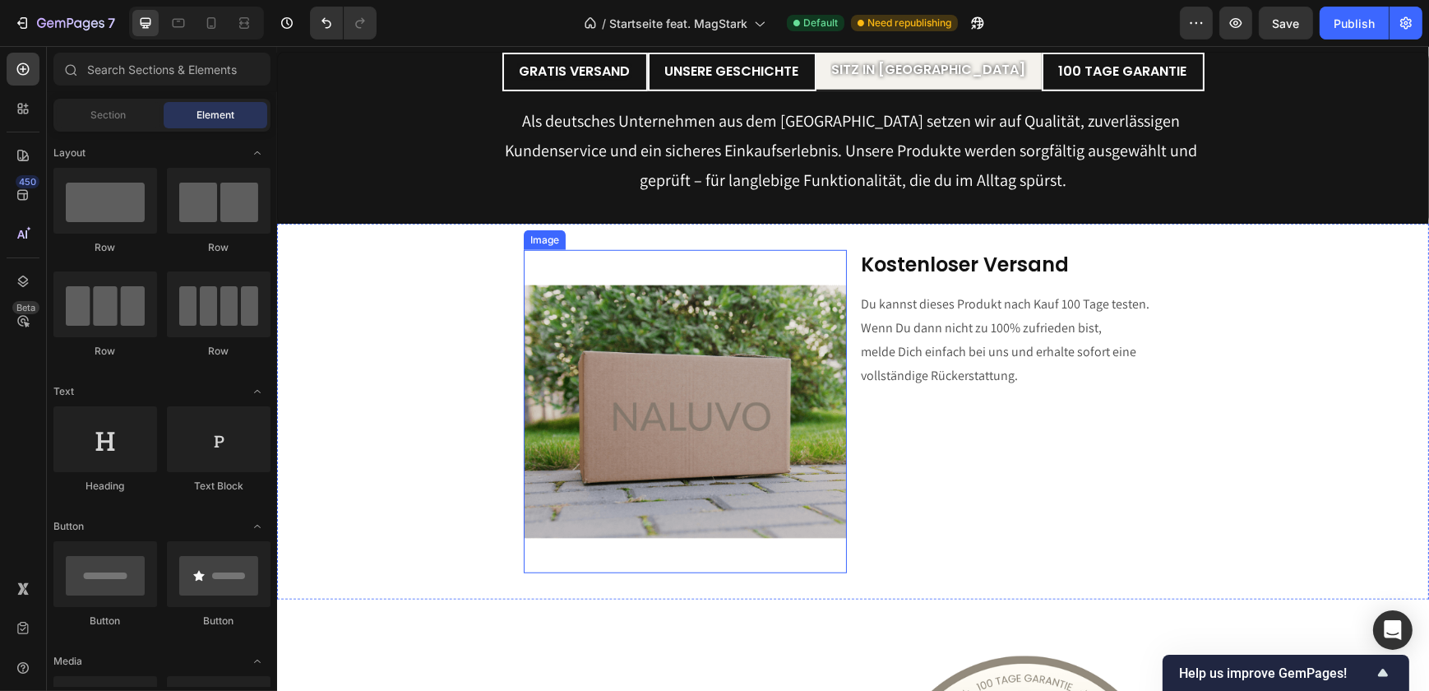
scroll to position [1555, 0]
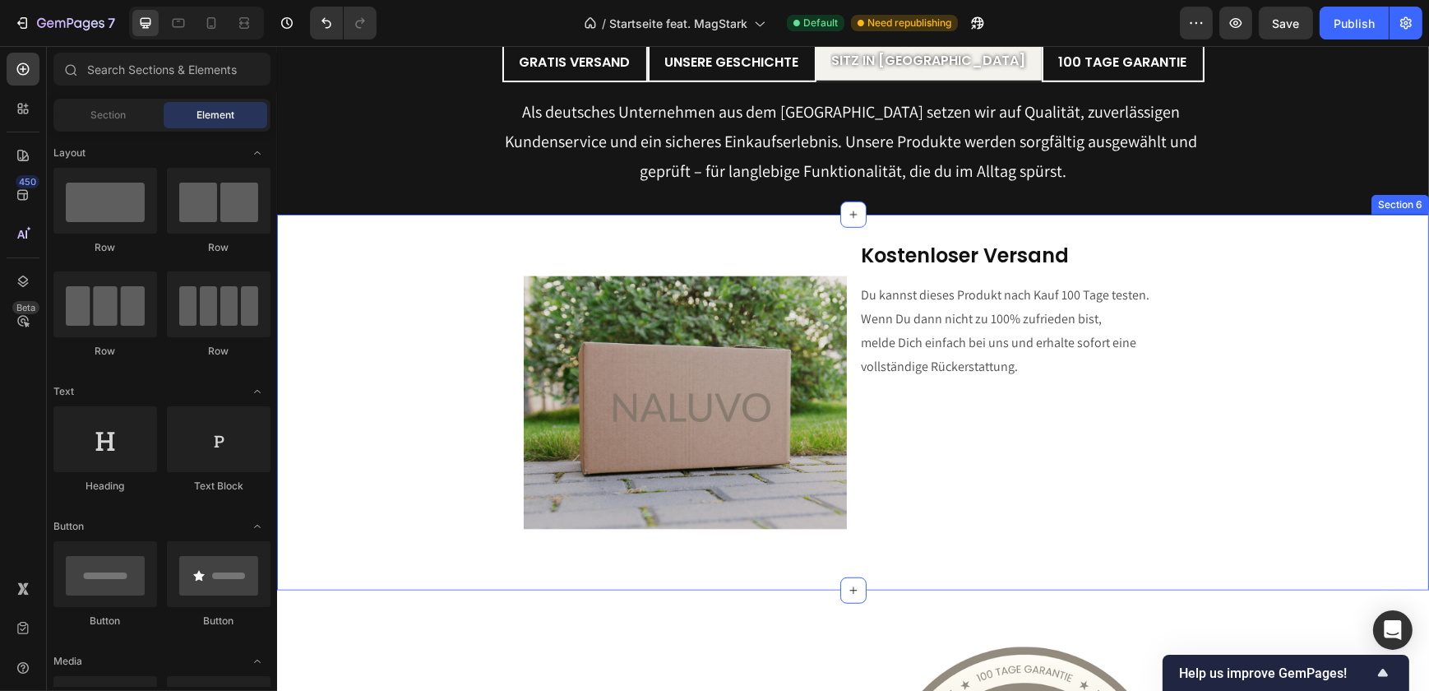
click at [900, 410] on div "Kostenloser Versand Heading Du kannst dieses Produkt nach Kauf 100 Tage testen.…" at bounding box center [1020, 402] width 323 height 323
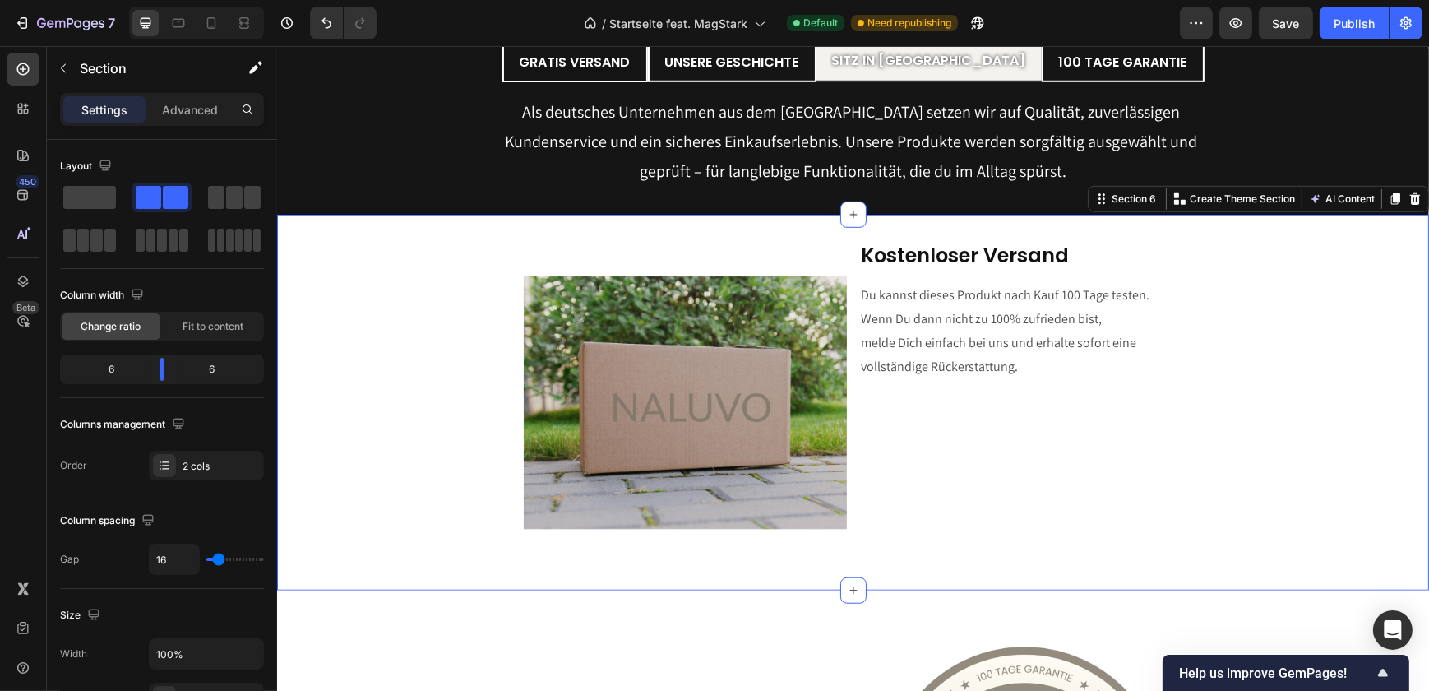
click at [799, 382] on img at bounding box center [684, 402] width 323 height 323
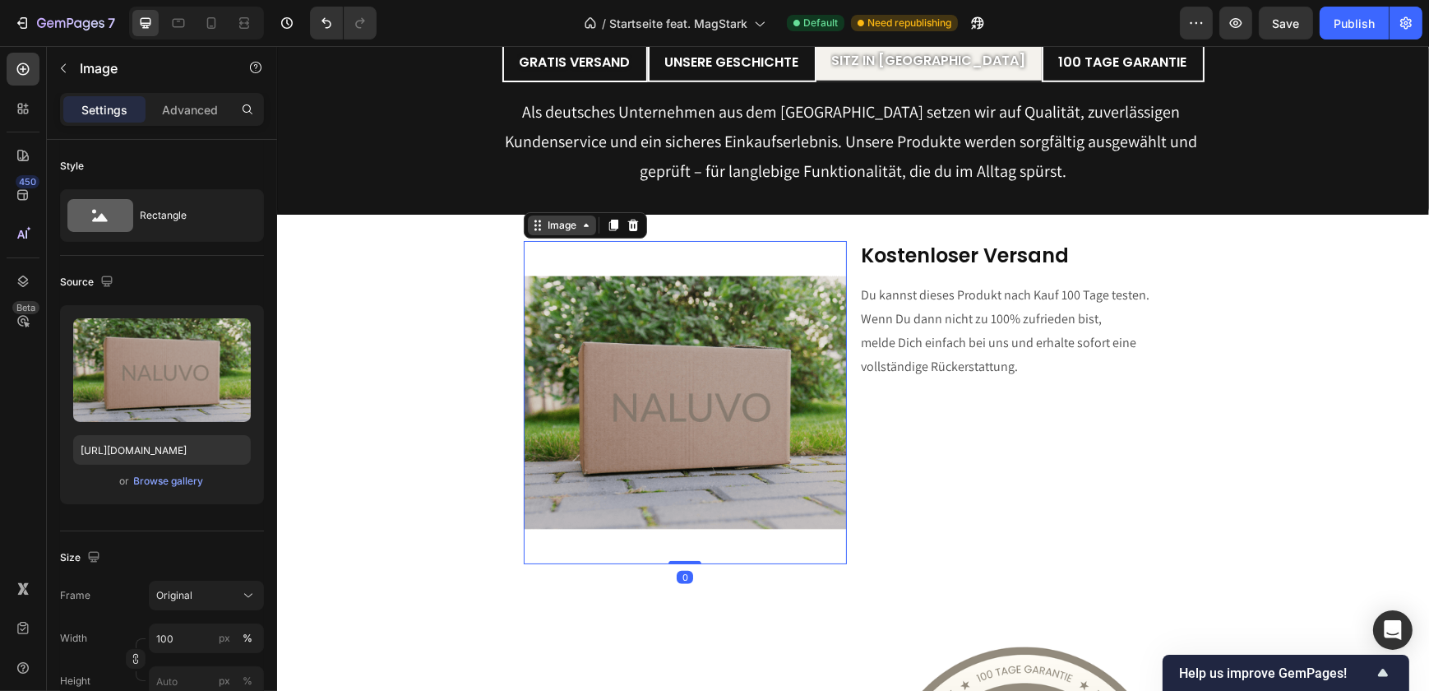
click at [582, 224] on icon at bounding box center [585, 225] width 13 height 13
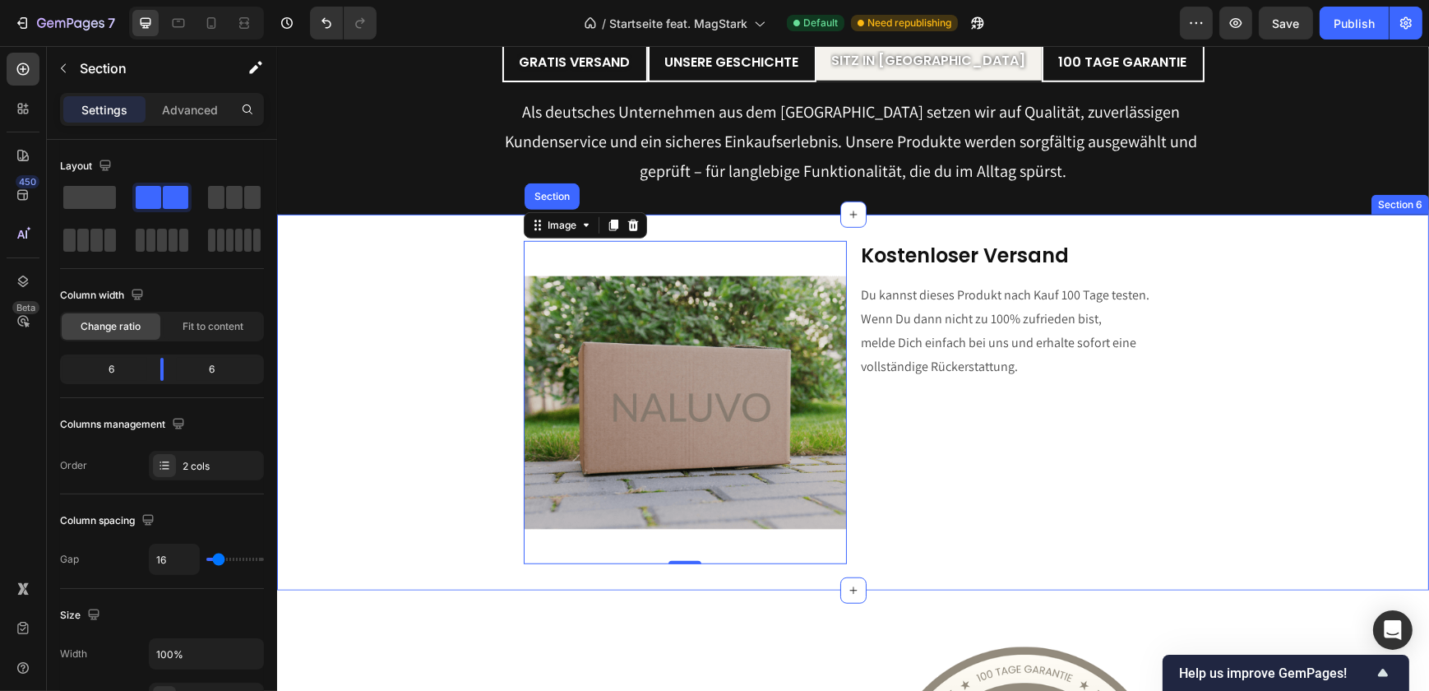
click at [1002, 465] on div "Kostenloser Versand Heading Du kannst dieses Produkt nach Kauf 100 Tage testen.…" at bounding box center [1020, 402] width 323 height 323
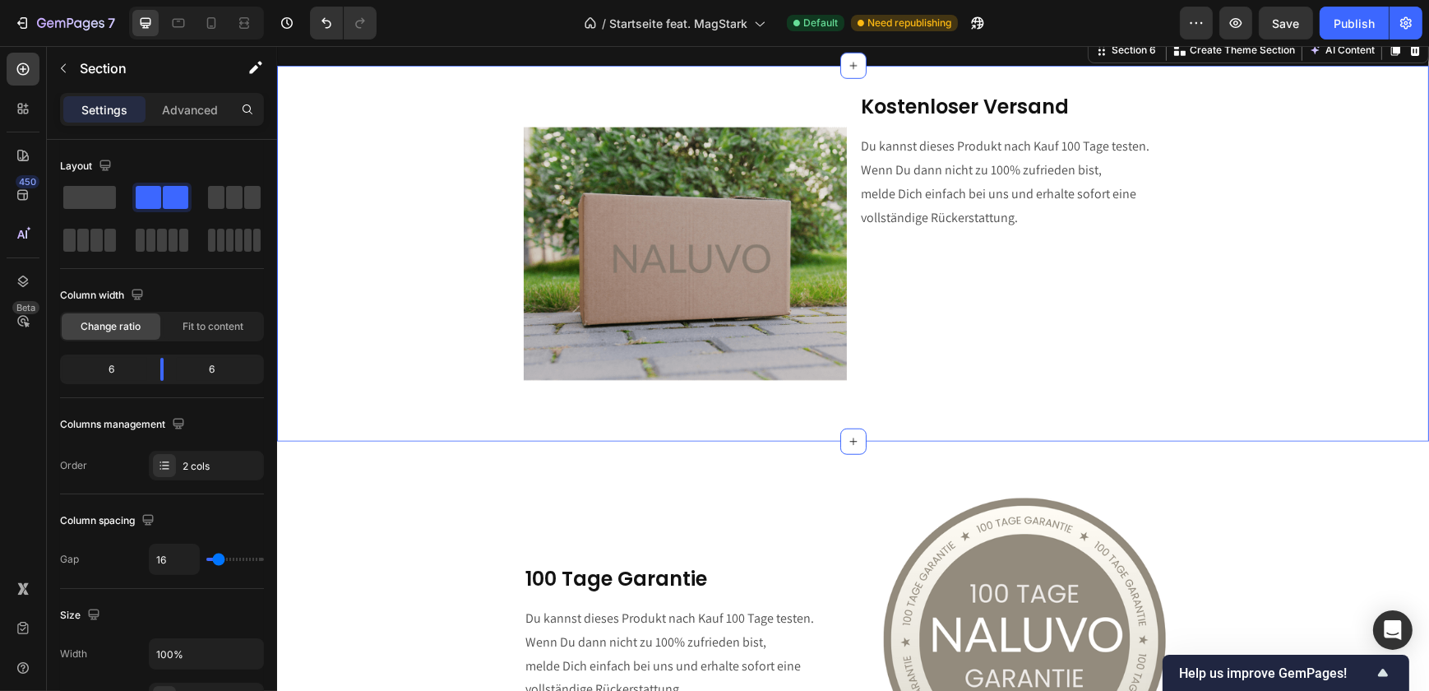
scroll to position [1705, 0]
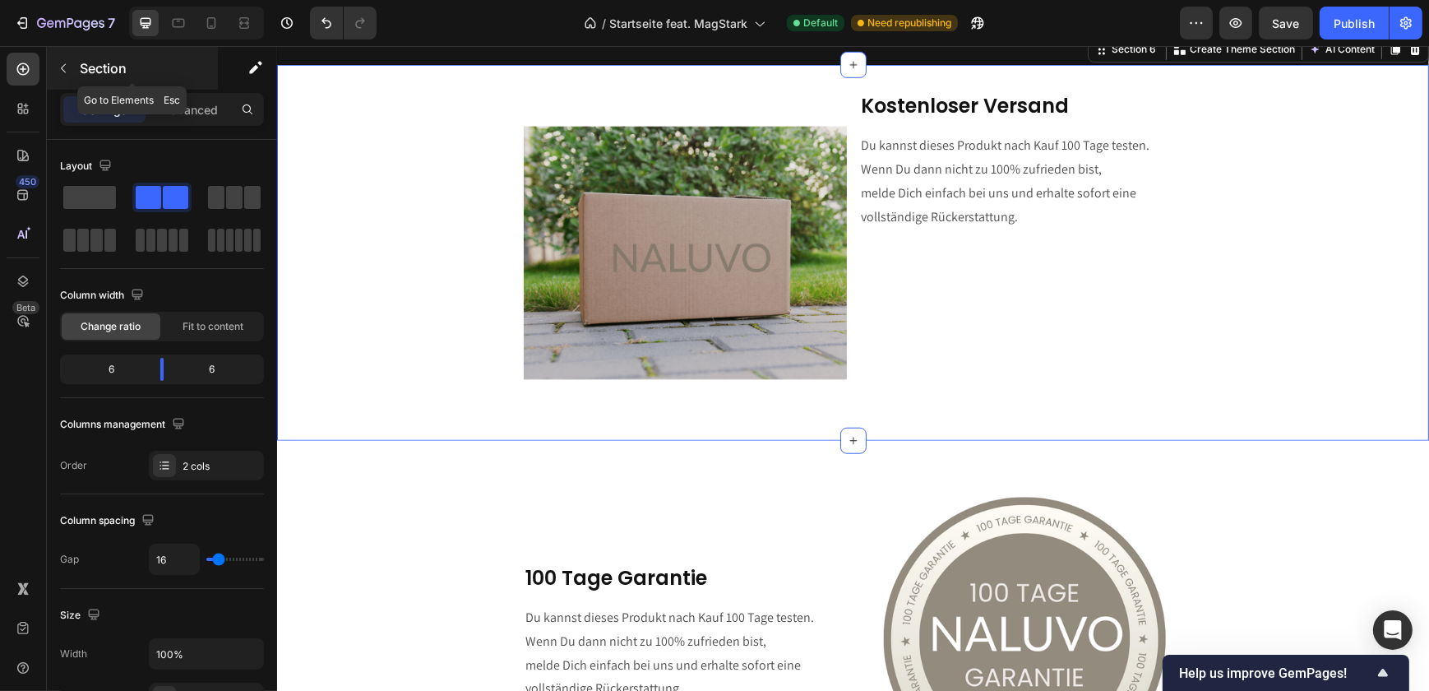
click at [53, 72] on button "button" at bounding box center [63, 68] width 26 height 26
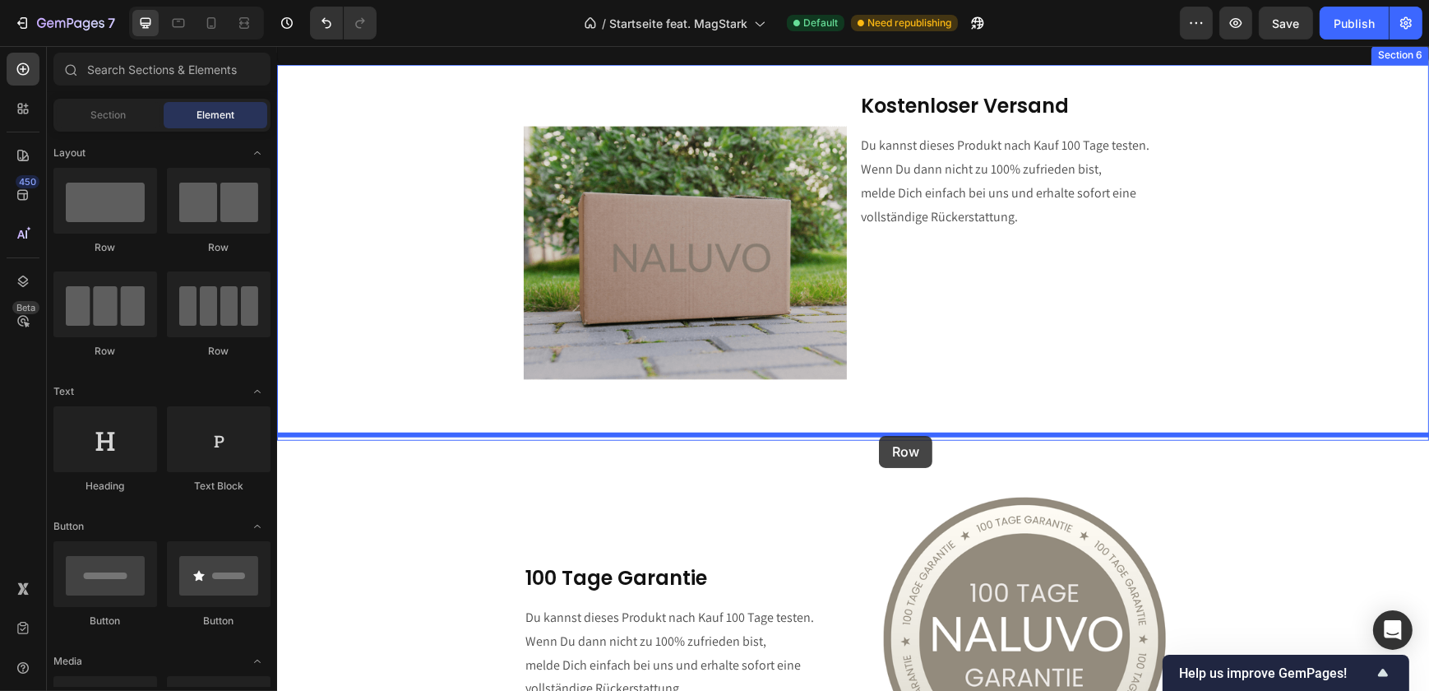
drag, startPoint x: 510, startPoint y: 262, endPoint x: 878, endPoint y: 436, distance: 407.6
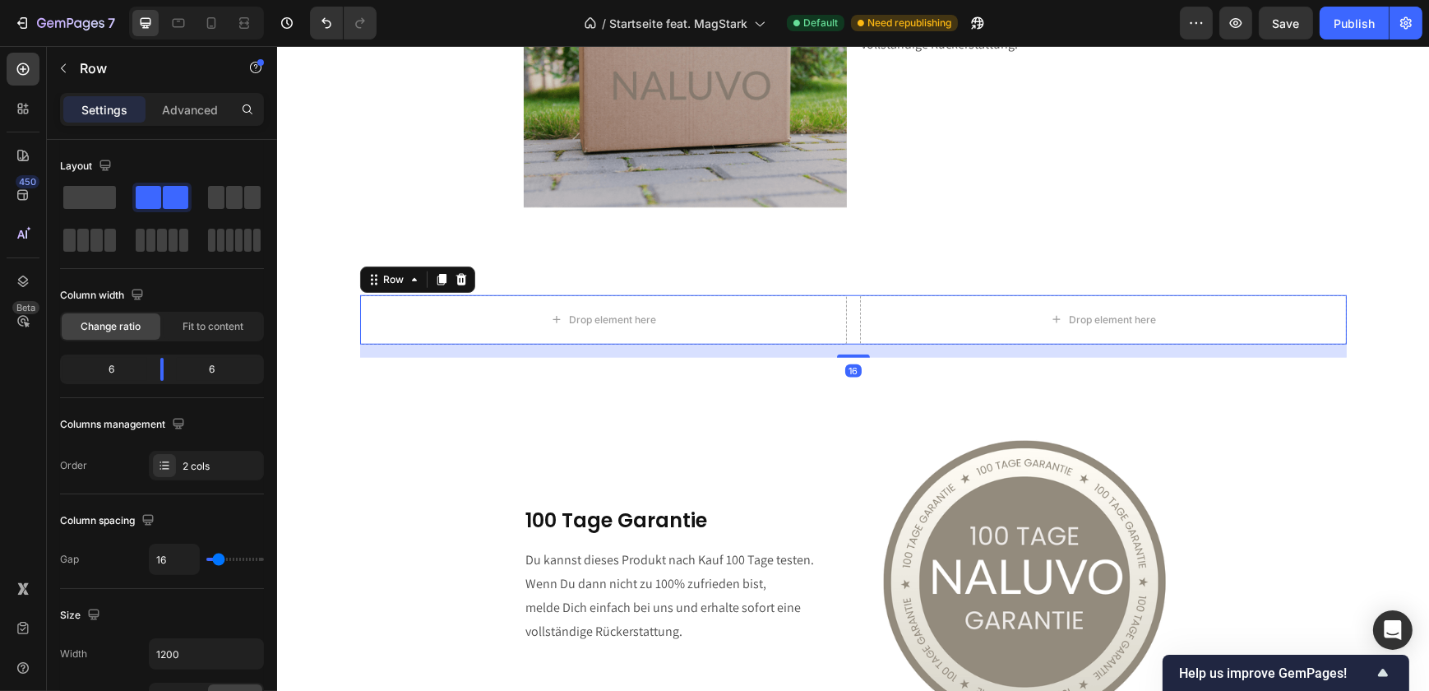
scroll to position [1929, 0]
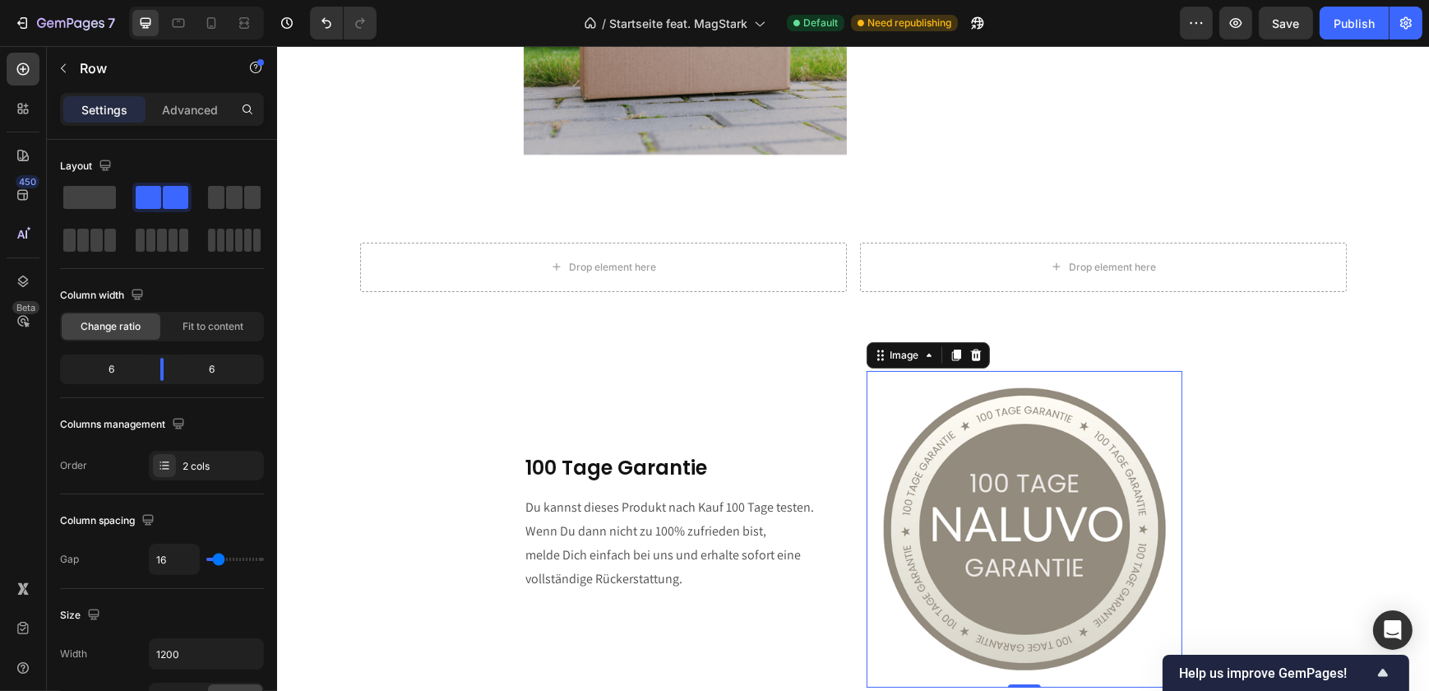
click at [1023, 524] on img at bounding box center [1024, 529] width 317 height 317
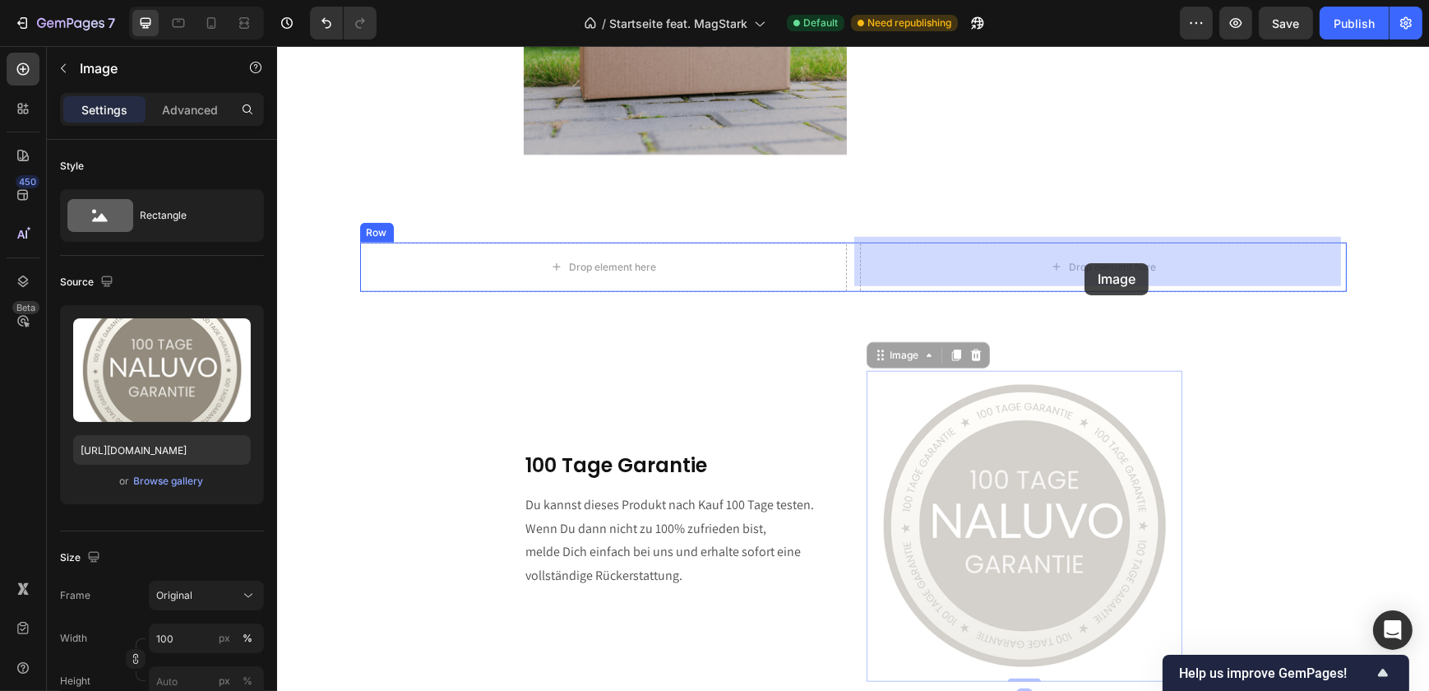
drag, startPoint x: 1039, startPoint y: 540, endPoint x: 1084, endPoint y: 263, distance: 280.7
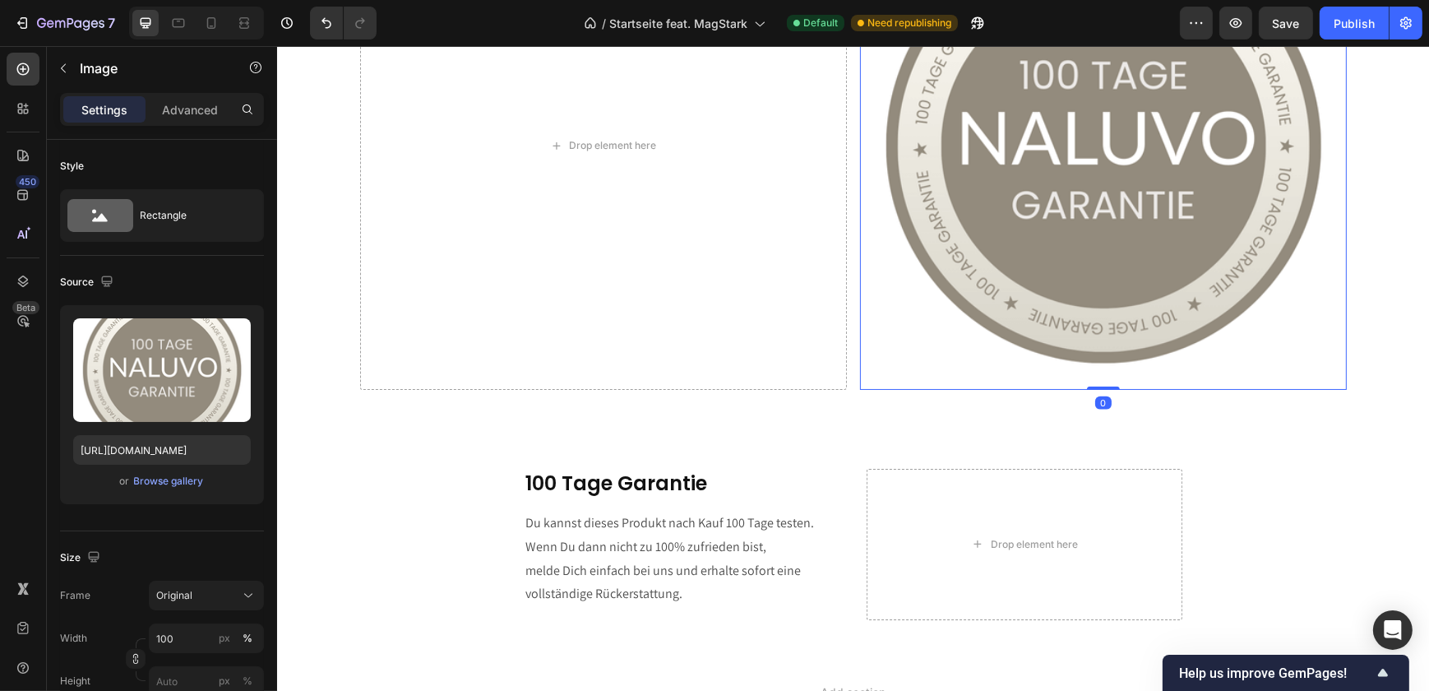
scroll to position [2303, 0]
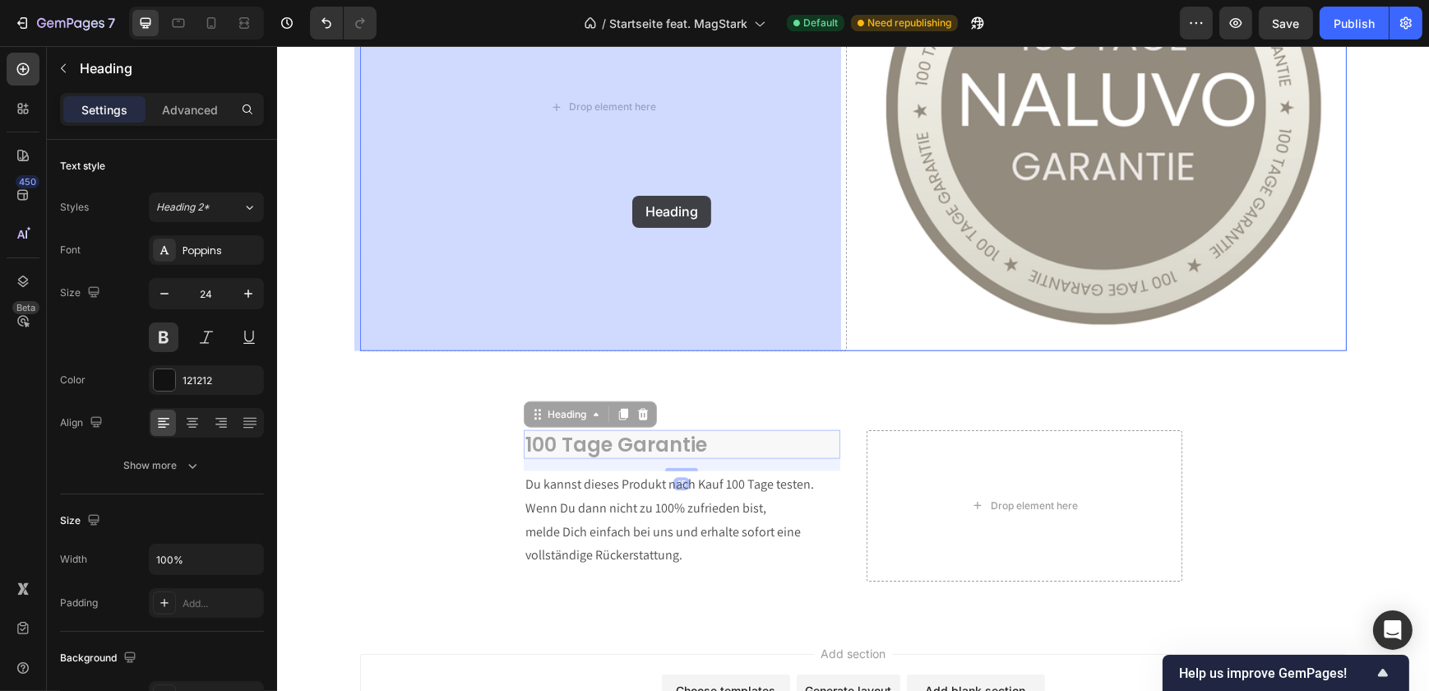
drag, startPoint x: 598, startPoint y: 446, endPoint x: 632, endPoint y: 233, distance: 215.6
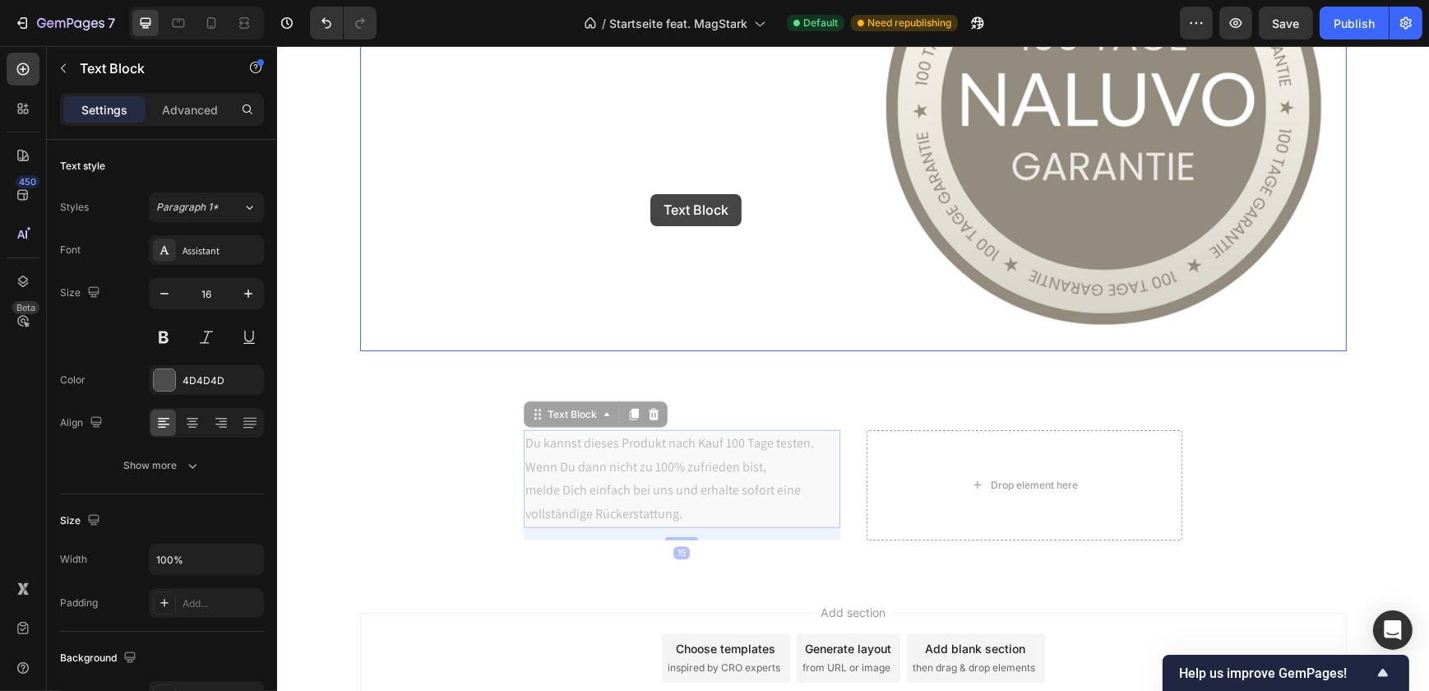
drag, startPoint x: 647, startPoint y: 475, endPoint x: 650, endPoint y: 194, distance: 280.4
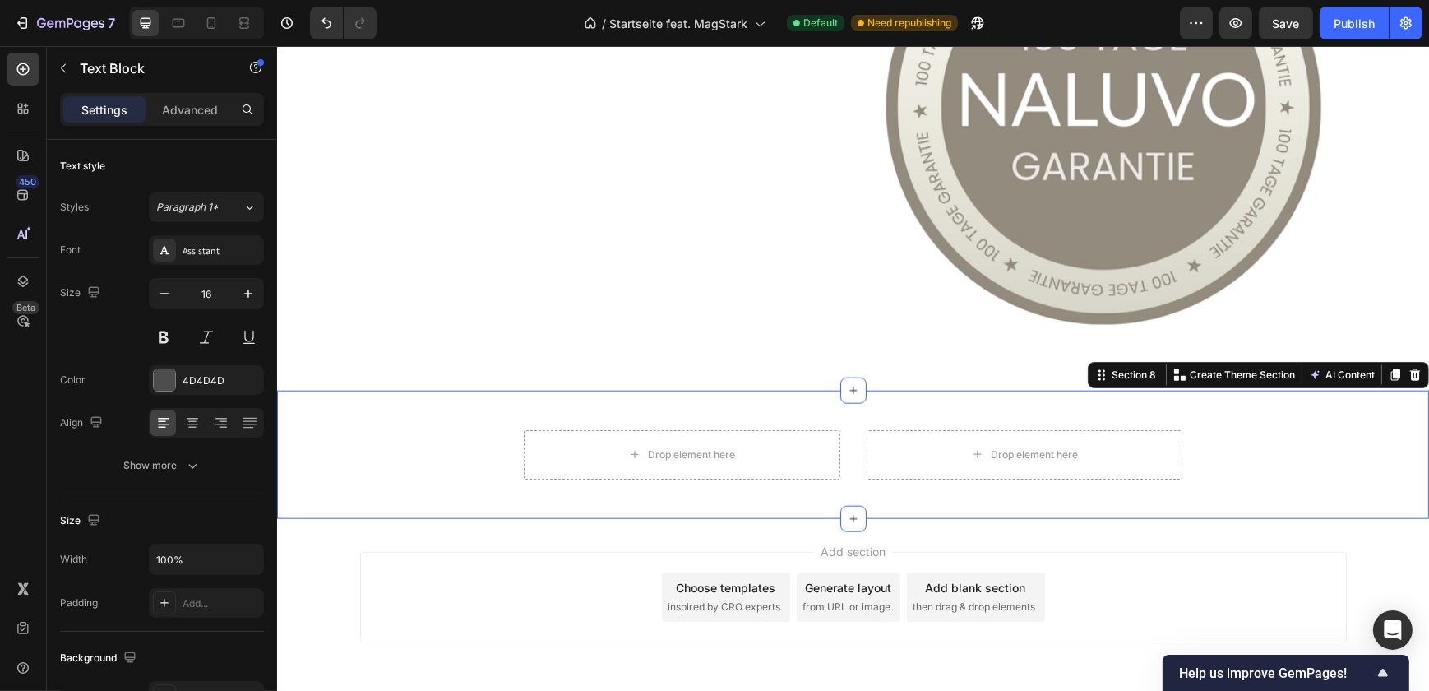
click at [494, 418] on div "Drop element here Row Drop element here Section 8 You can create reusable secti…" at bounding box center [852, 455] width 1152 height 128
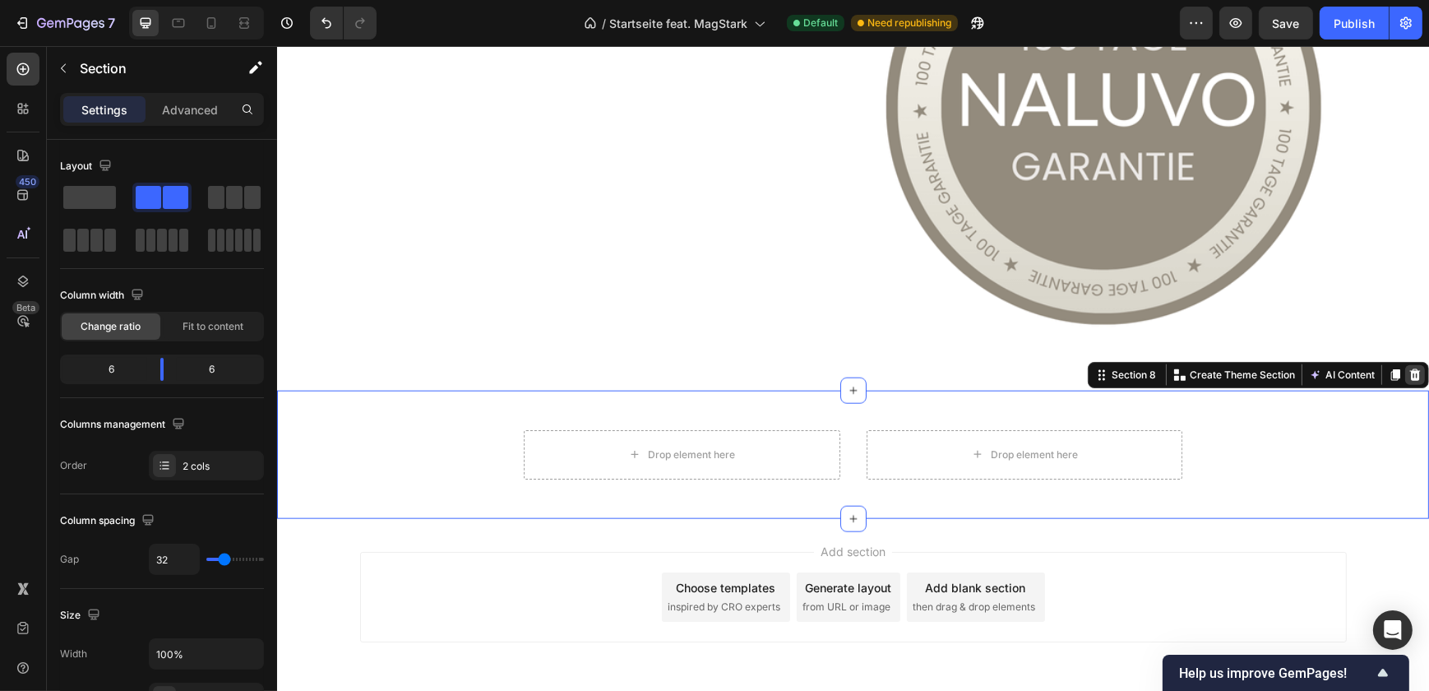
click at [1408, 373] on icon at bounding box center [1414, 374] width 13 height 13
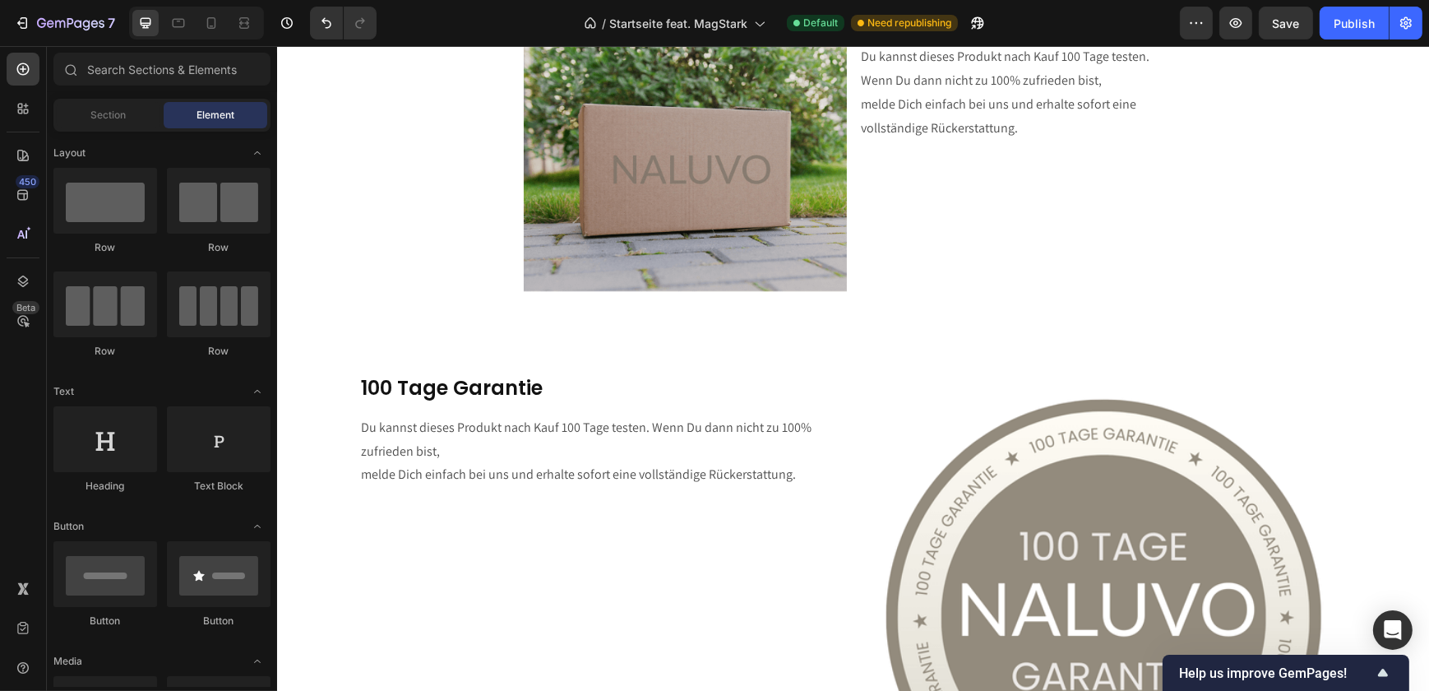
scroll to position [1790, 0]
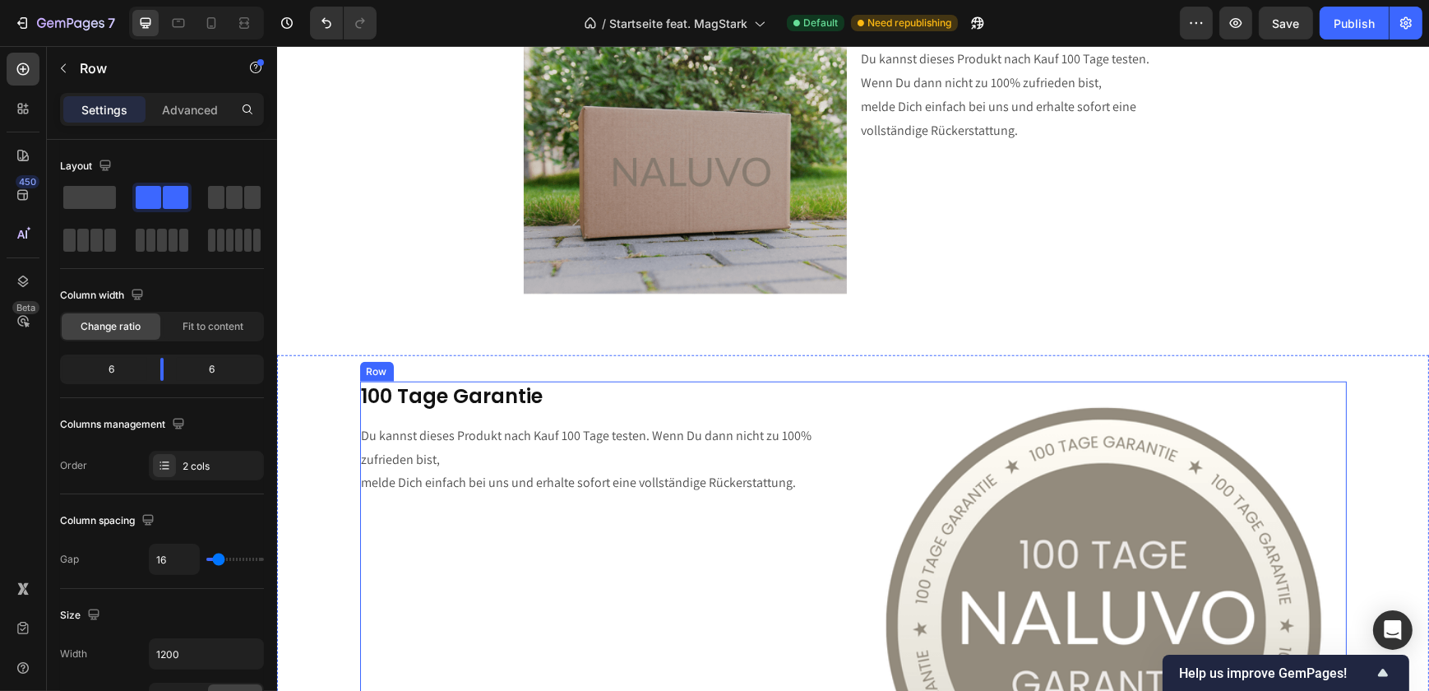
click at [844, 401] on div "100 Tage Garantie Heading Du kannst dieses Produkt nach Kauf 100 Tage testen. W…" at bounding box center [852, 626] width 987 height 488
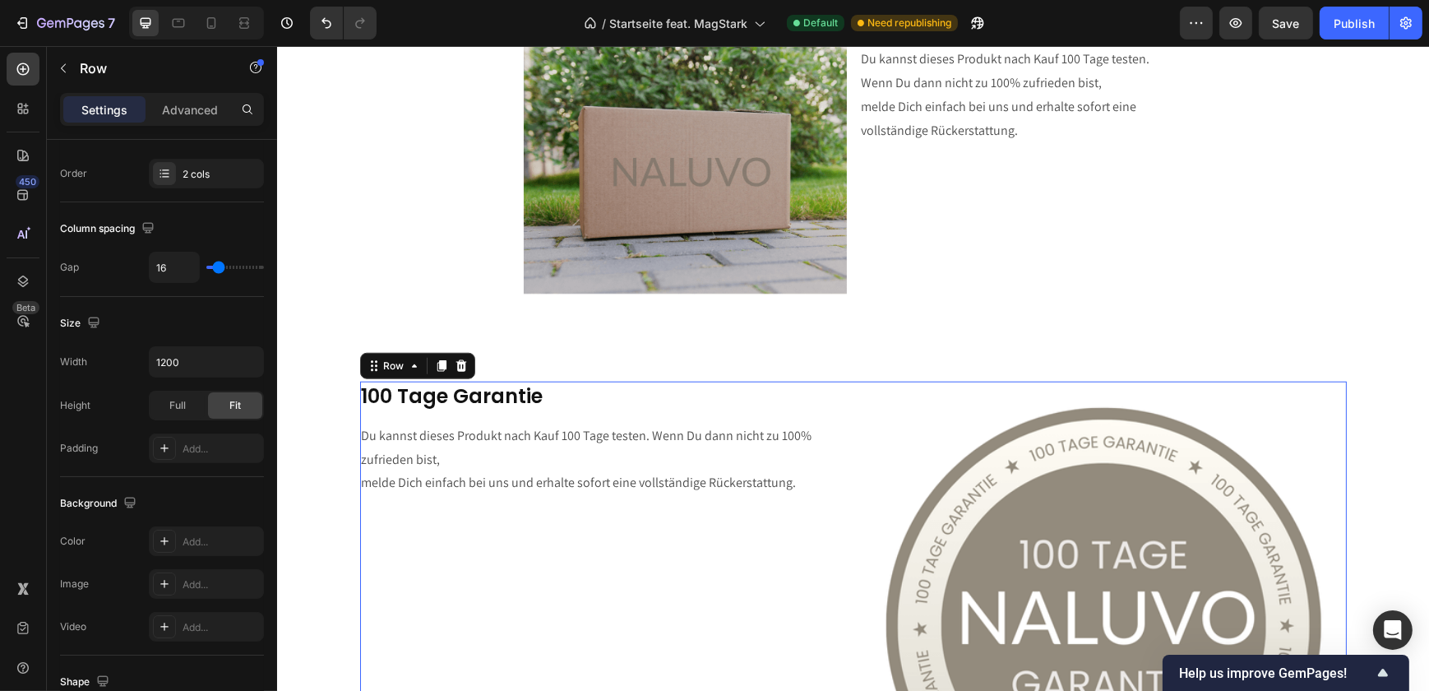
scroll to position [217, 0]
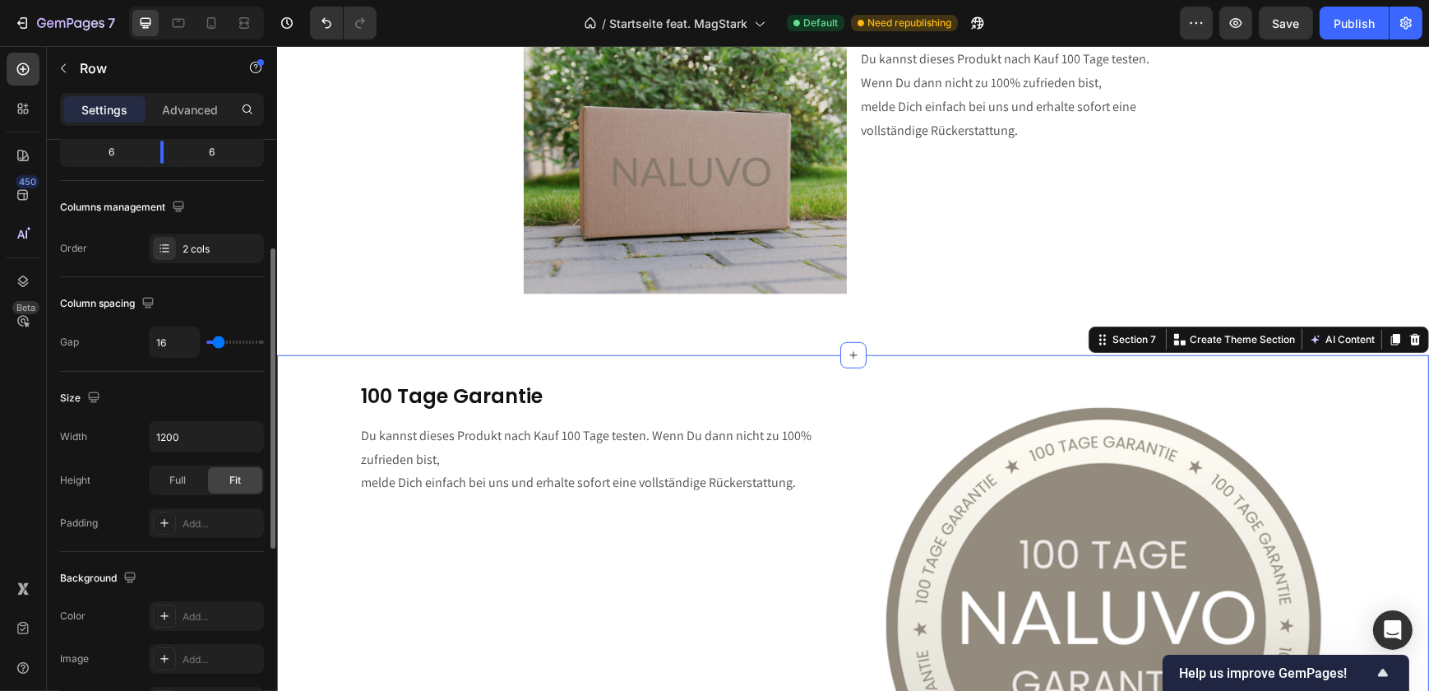
click at [536, 355] on div "100 Tage Garantie Heading Du kannst dieses Produkt nach Kauf 100 Tage testen. W…" at bounding box center [852, 631] width 1152 height 553
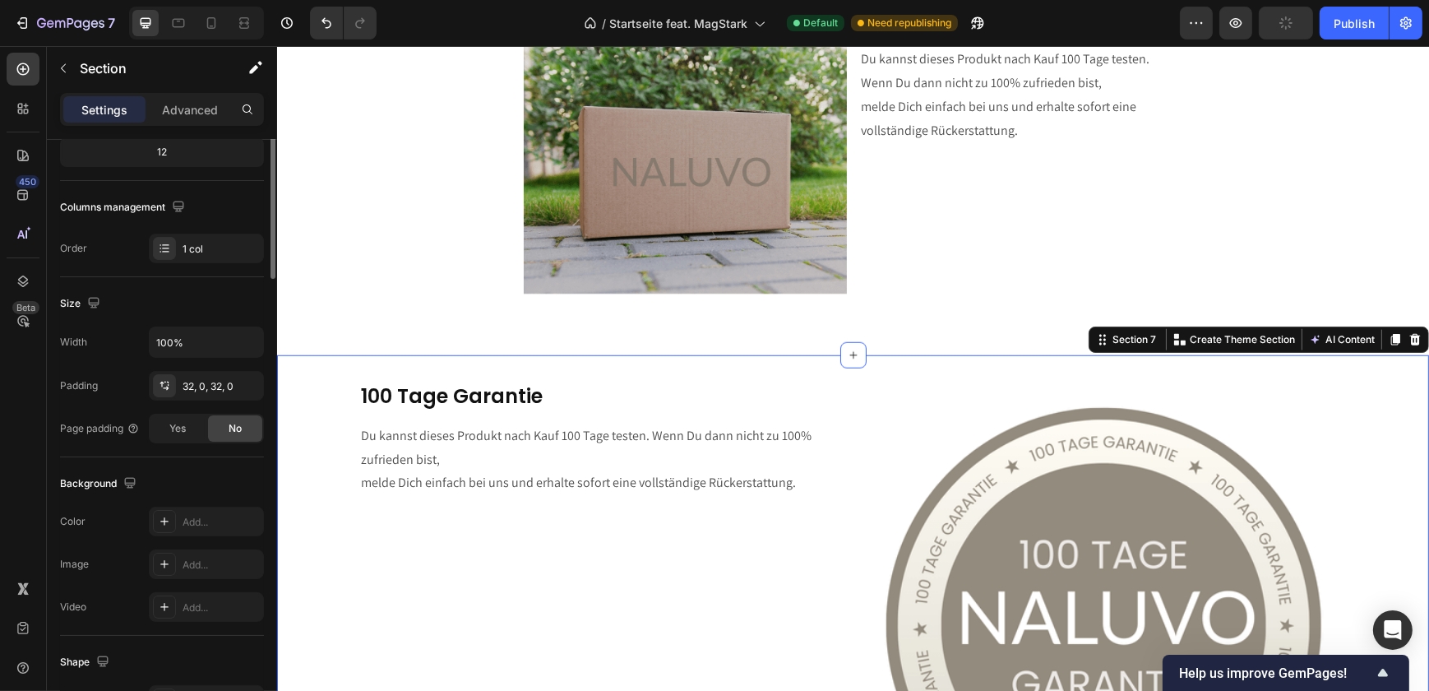
scroll to position [0, 0]
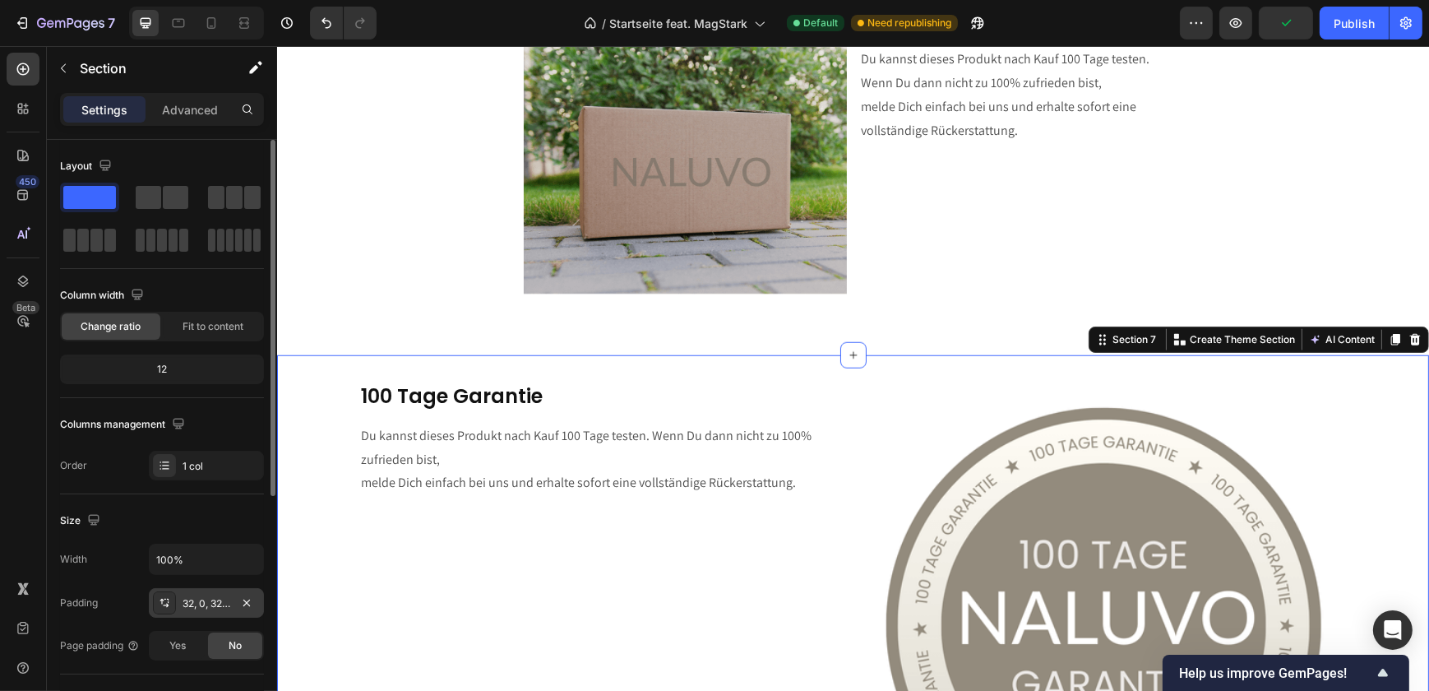
click at [215, 599] on div "32, 0, 32, 0" at bounding box center [207, 603] width 48 height 15
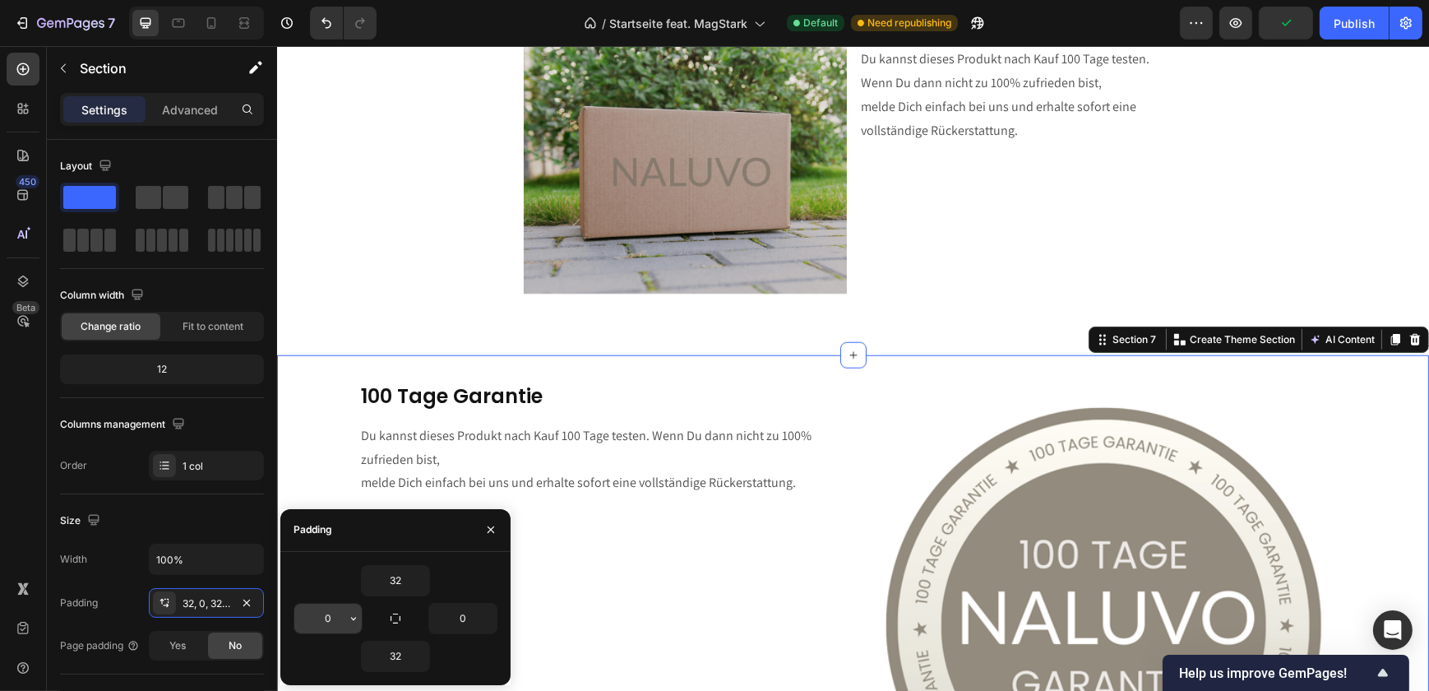
click at [334, 616] on input "0" at bounding box center [327, 619] width 67 height 30
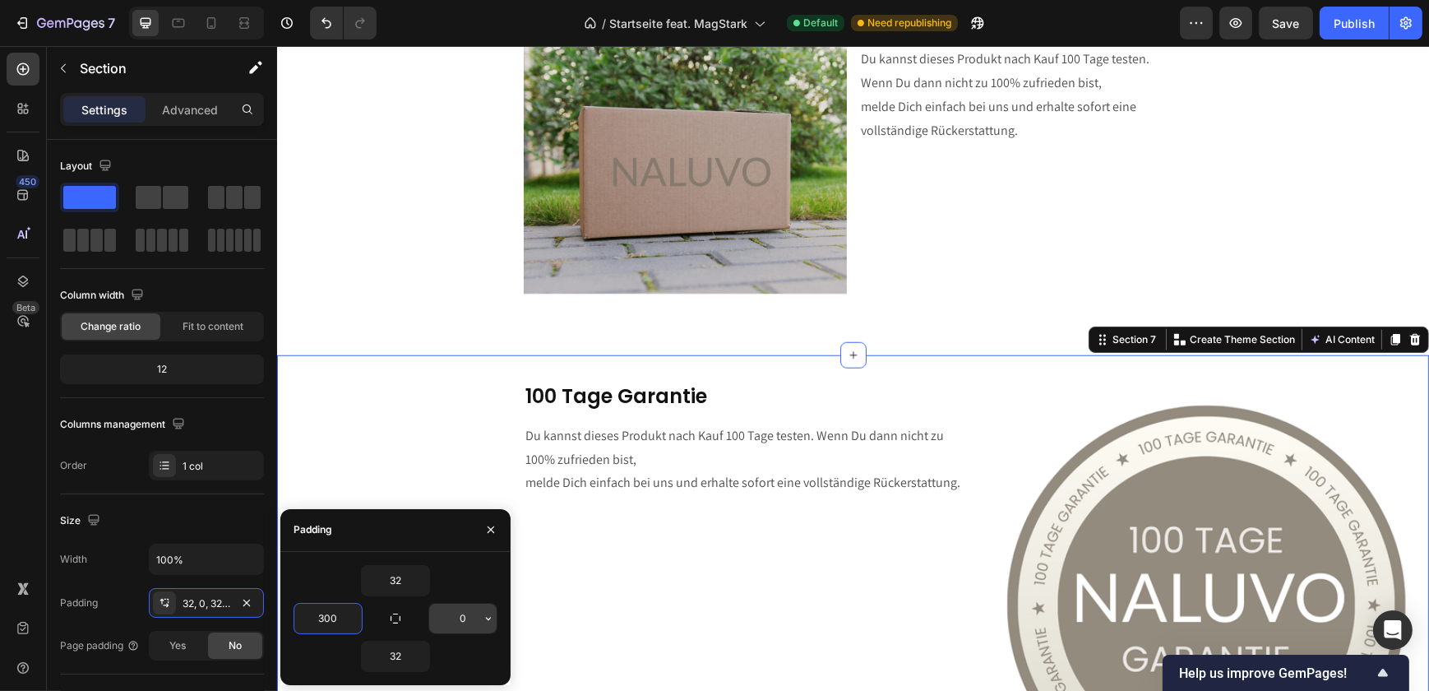
type input "300"
click at [475, 615] on input "0" at bounding box center [462, 619] width 67 height 30
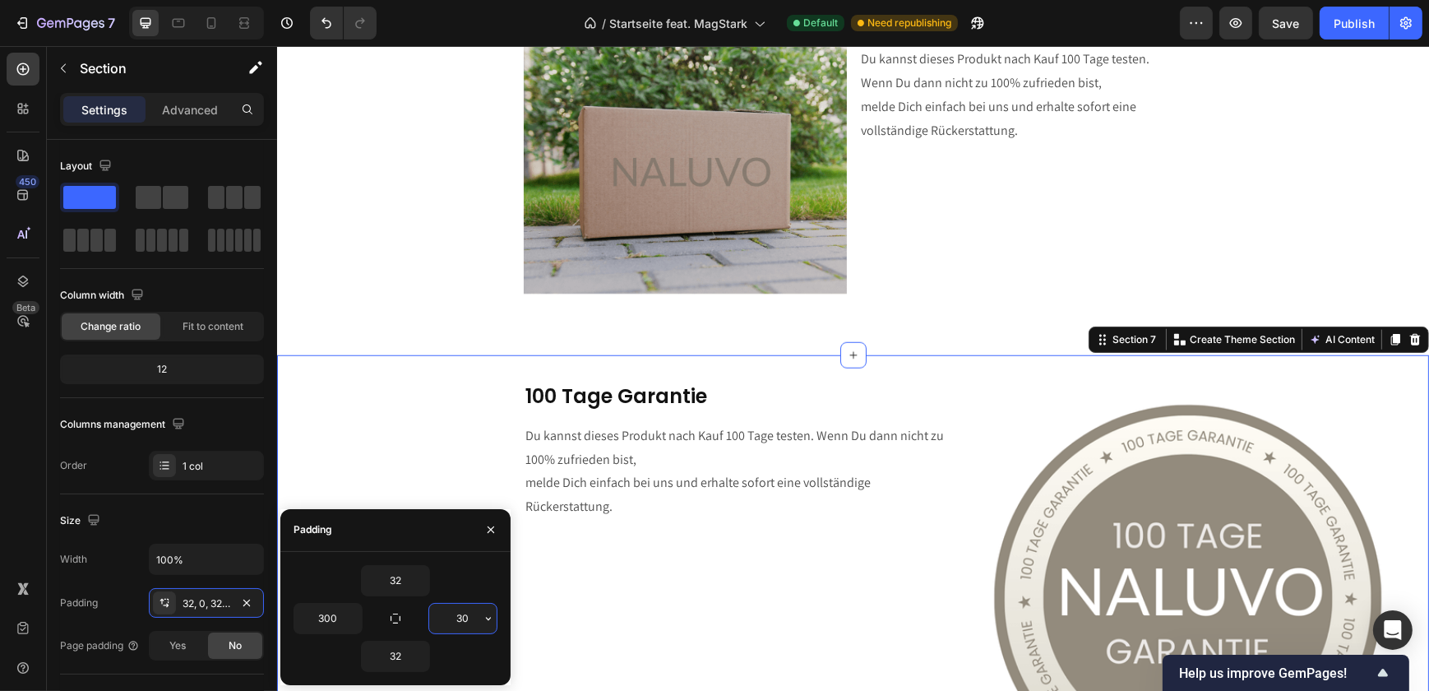
type input "300"
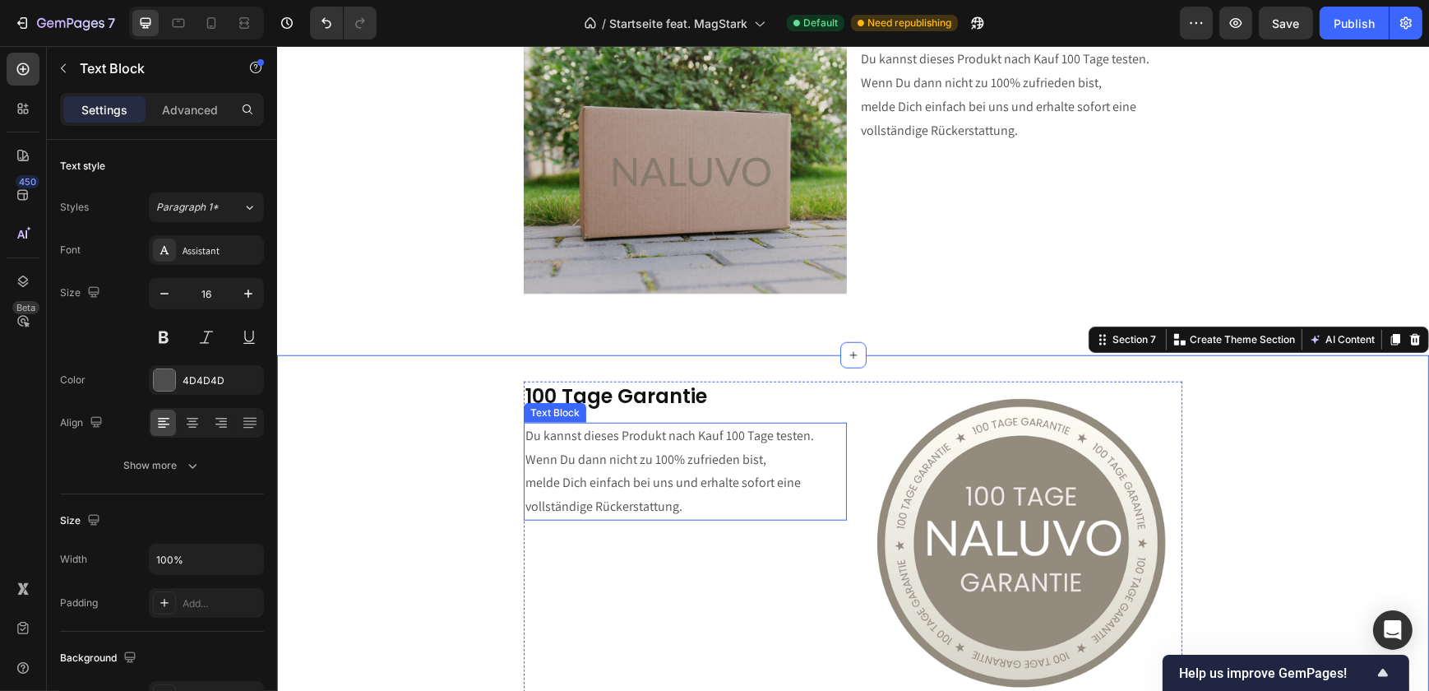
click at [581, 461] on p "Du kannst dieses Produkt nach Kauf 100 Tage testen. Wenn Du dann nicht zu 100% …" at bounding box center [685, 448] width 320 height 48
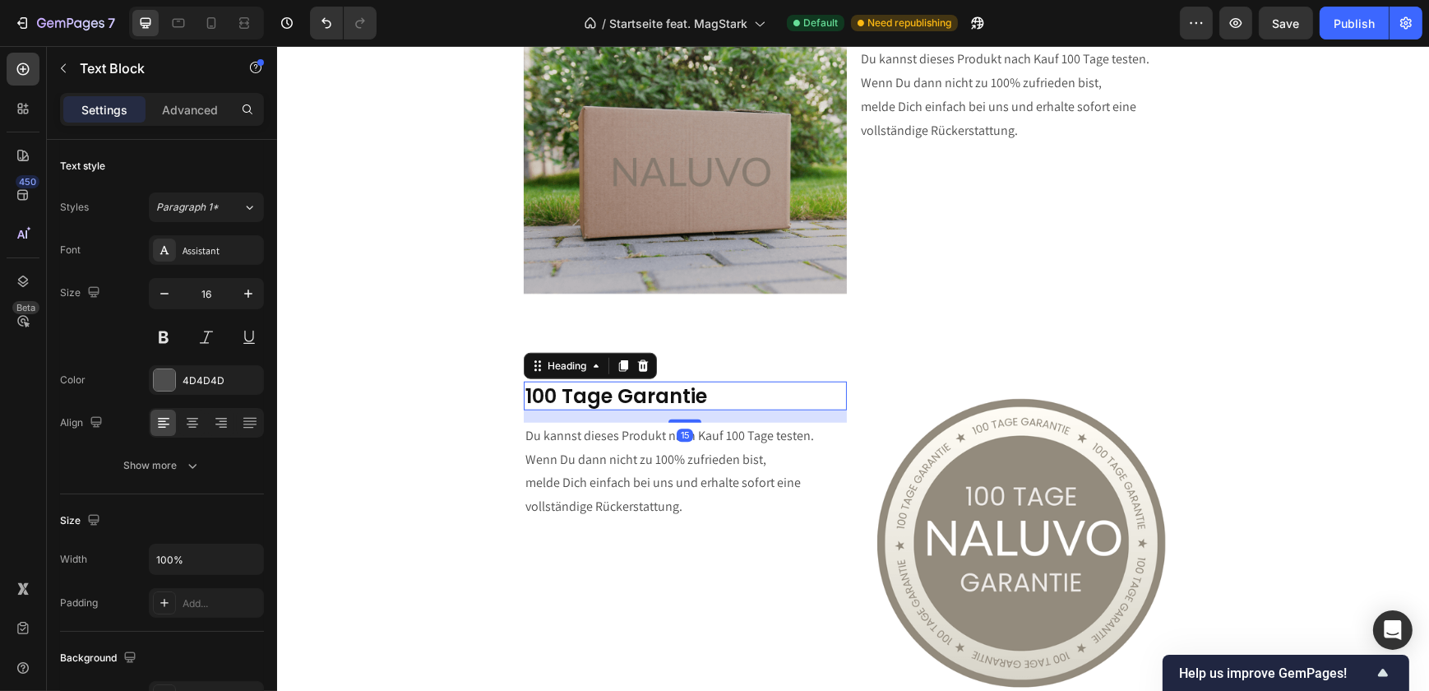
click at [721, 395] on h2 "100 Tage Garantie" at bounding box center [684, 396] width 323 height 29
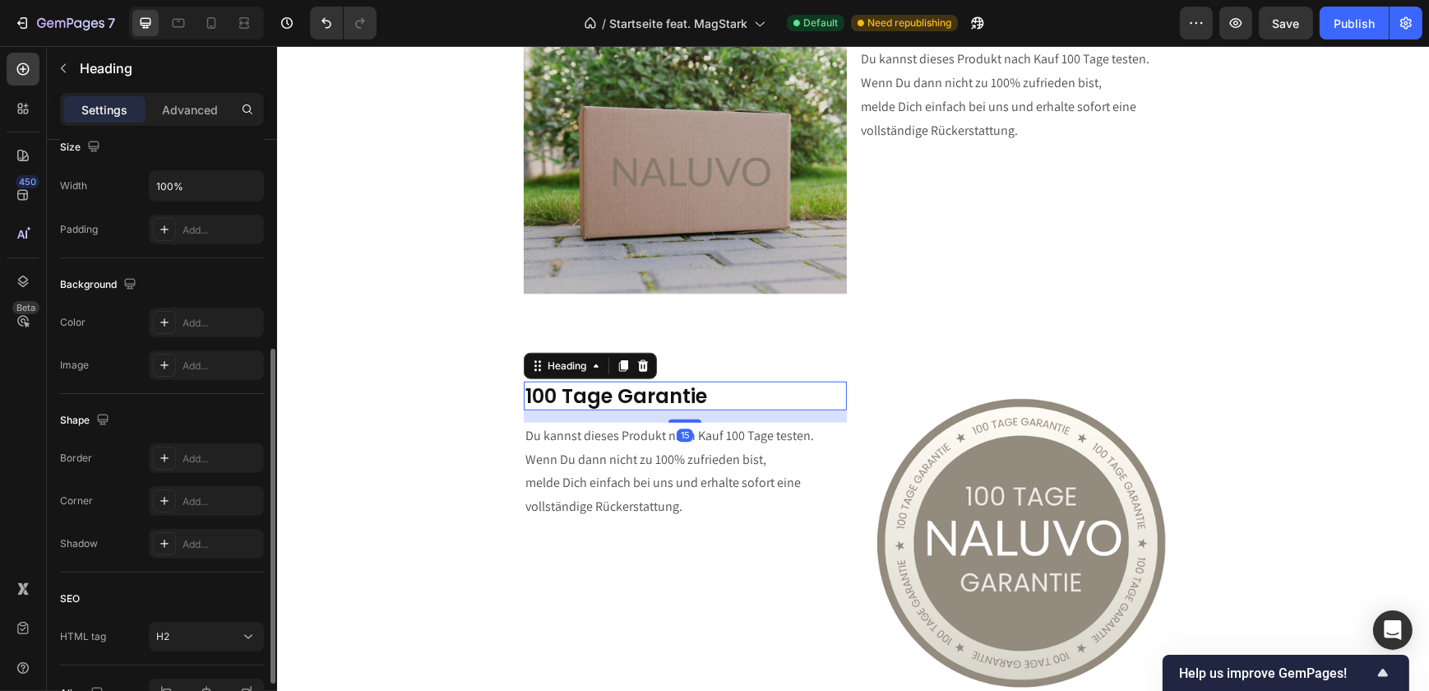
scroll to position [469, 0]
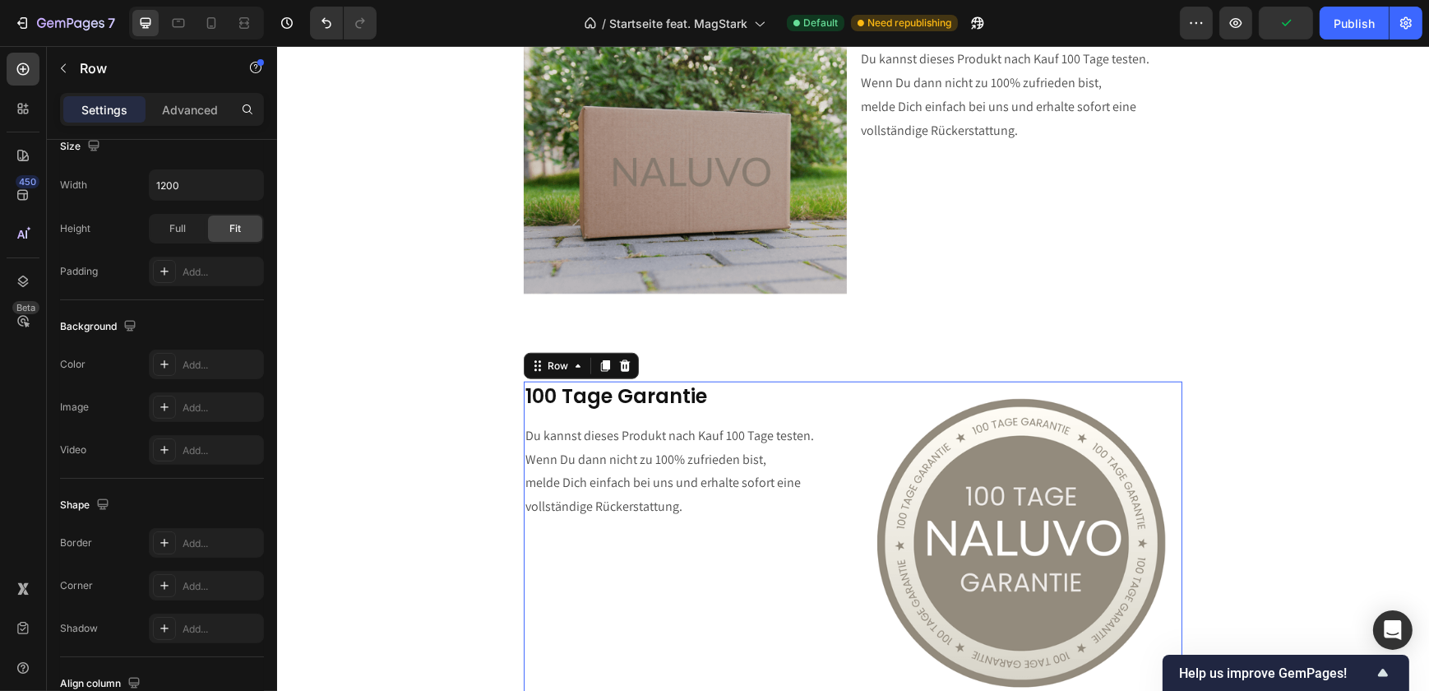
click at [808, 569] on div "100 Tage Garantie Heading Du kannst dieses Produkt nach Kauf 100 Tage testen. W…" at bounding box center [684, 543] width 323 height 323
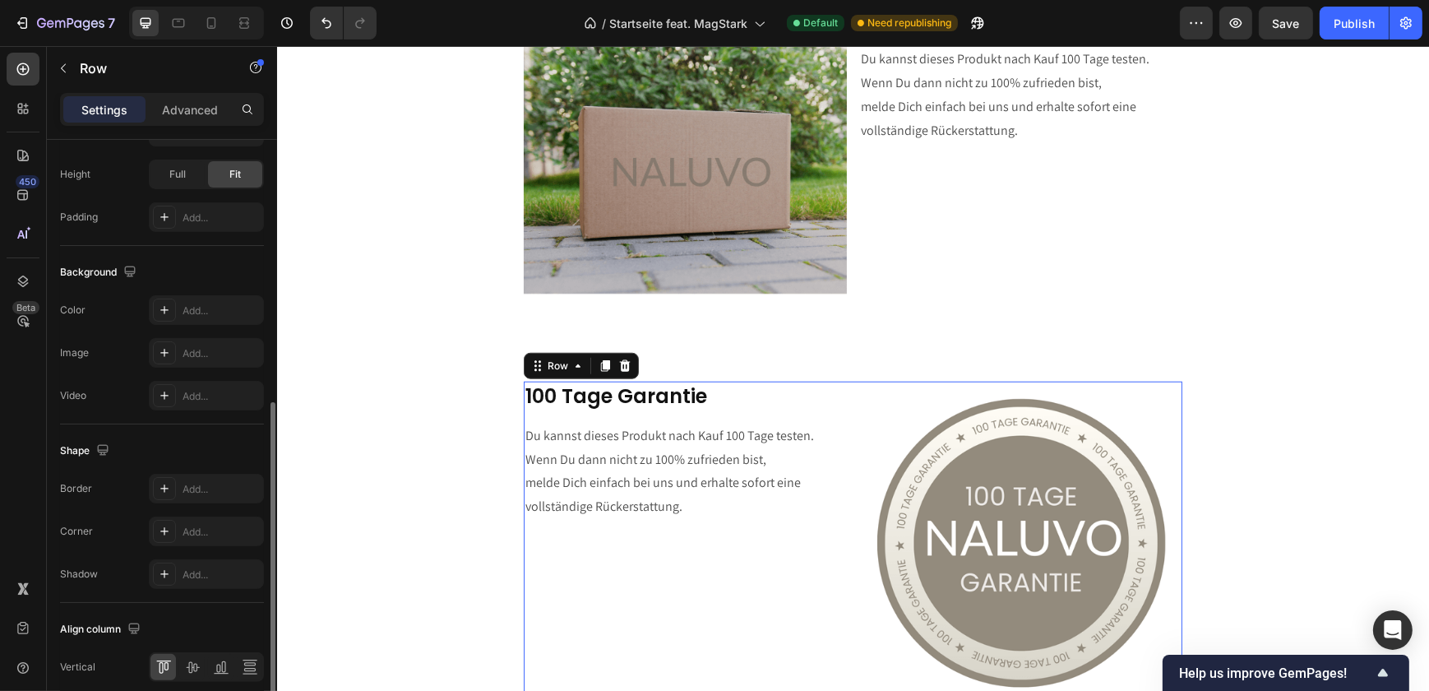
scroll to position [591, 0]
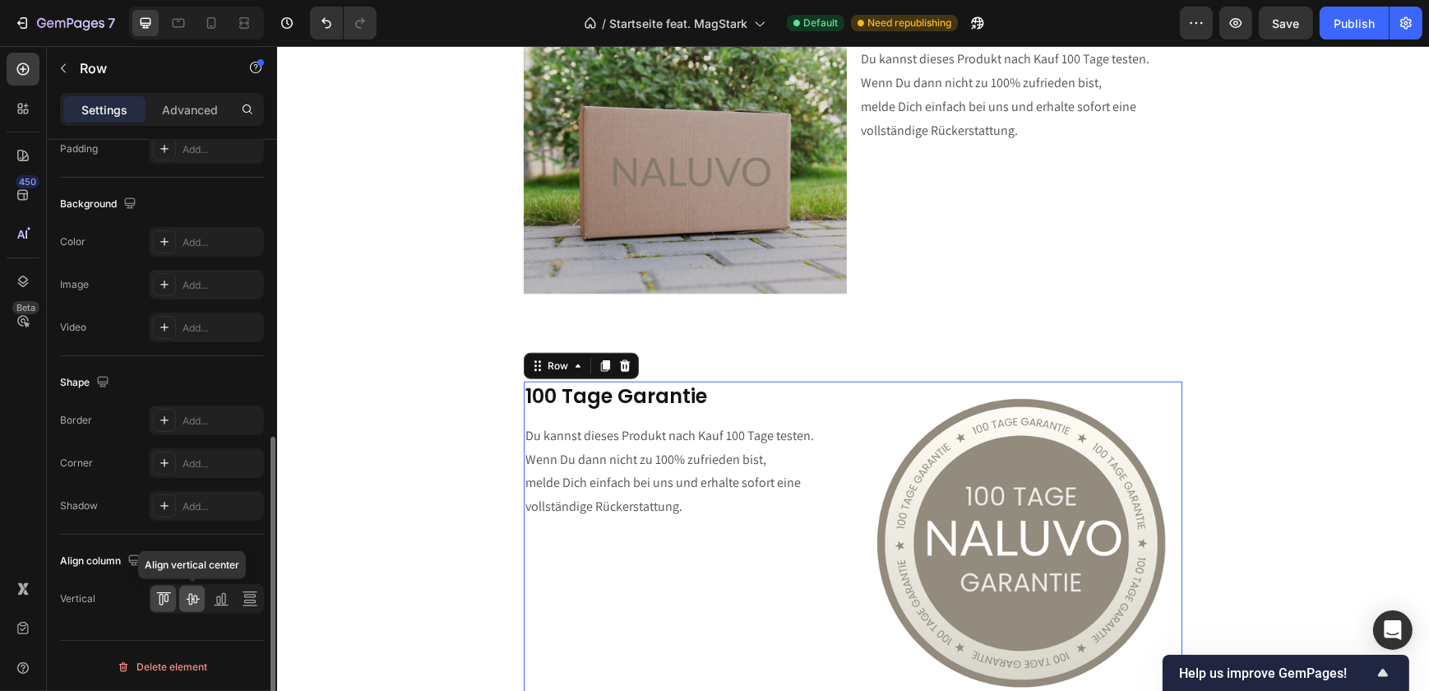
click at [194, 592] on icon at bounding box center [192, 598] width 16 height 16
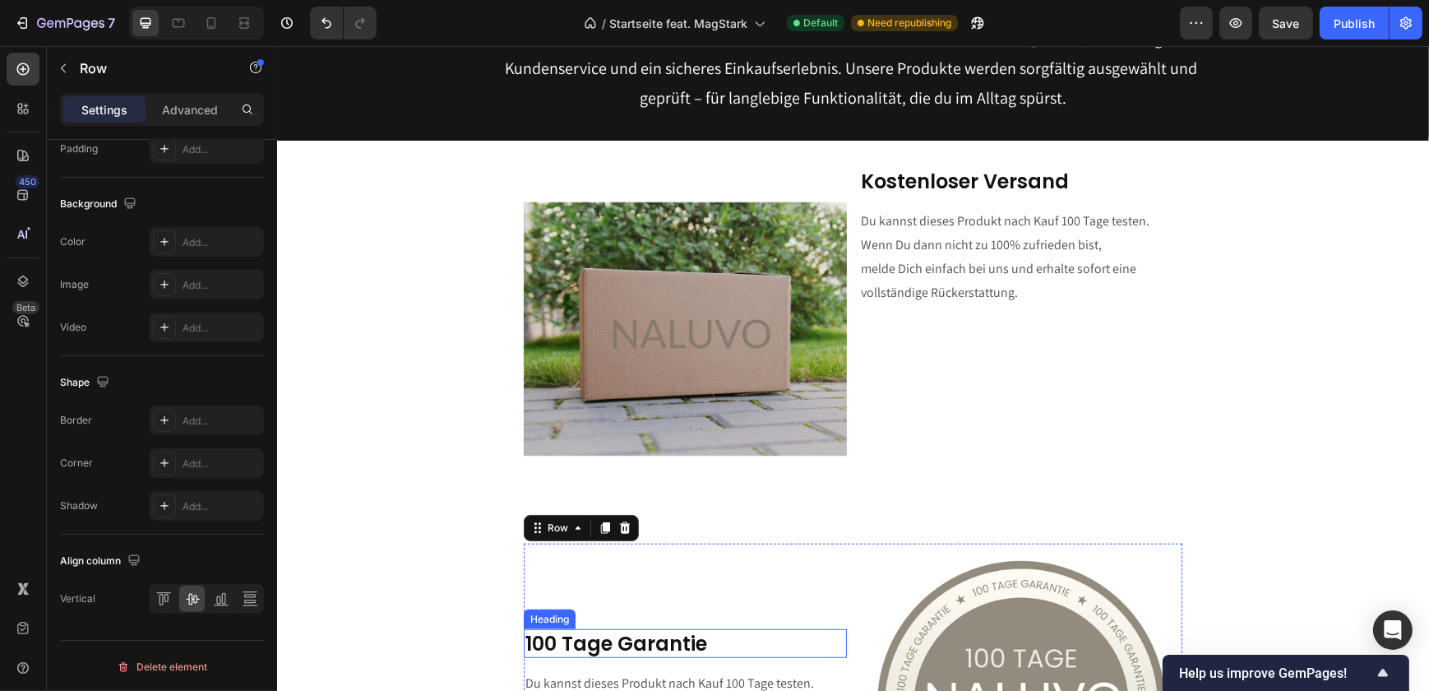
scroll to position [1566, 0]
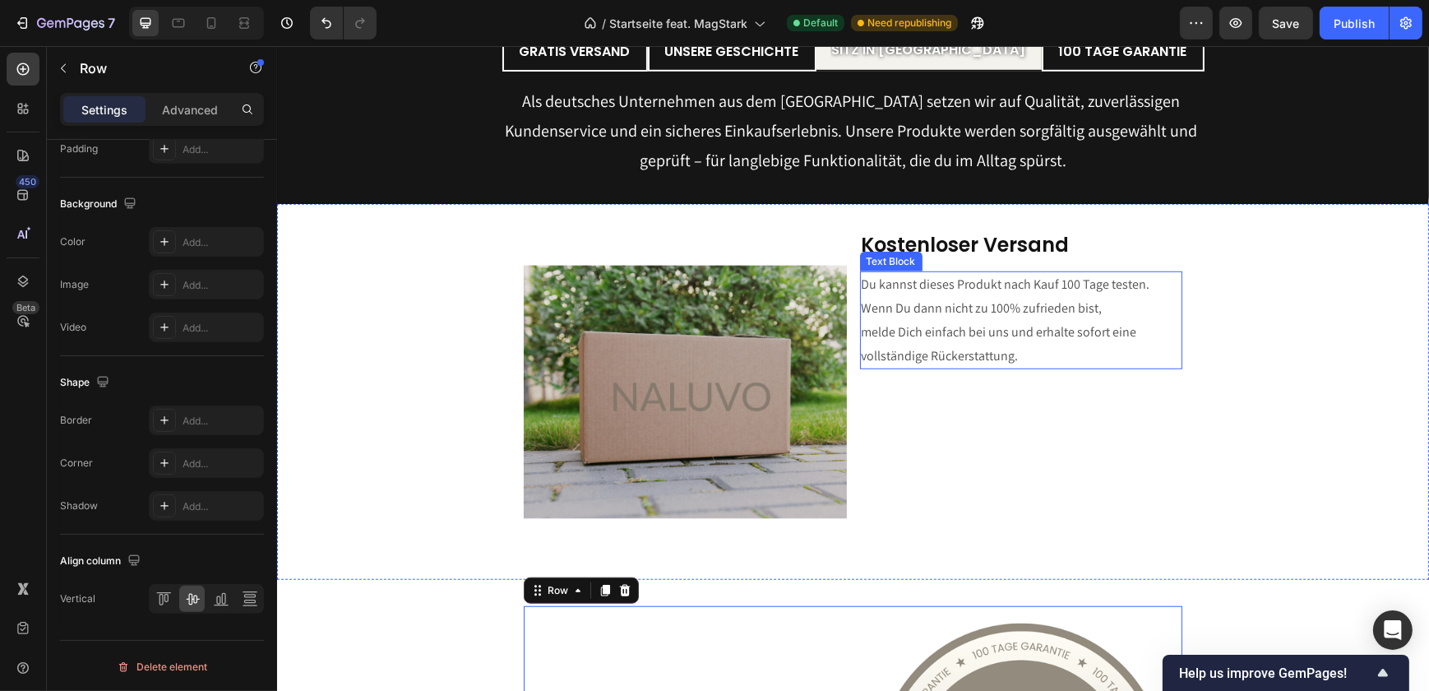
click at [1155, 273] on p "Du kannst dieses Produkt nach Kauf 100 Tage testen. Wenn Du dann nicht zu 100% …" at bounding box center [1021, 297] width 320 height 48
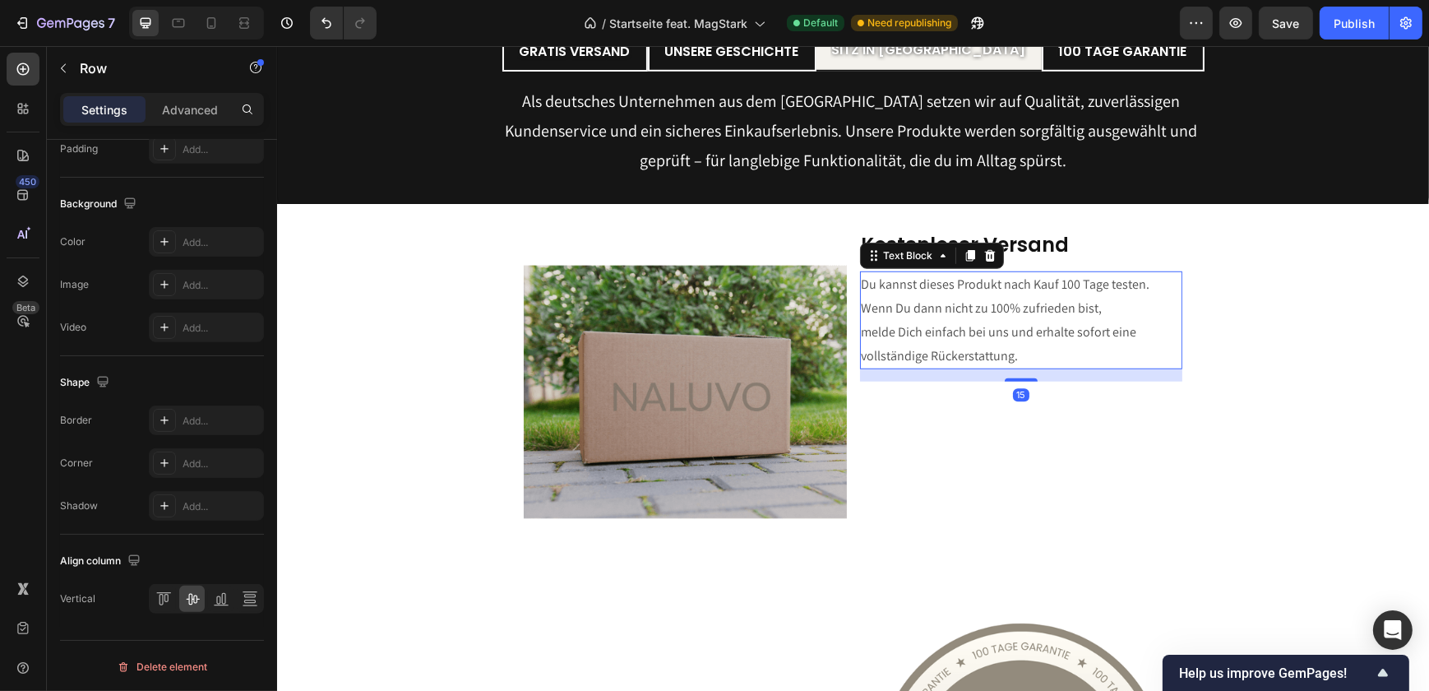
scroll to position [0, 0]
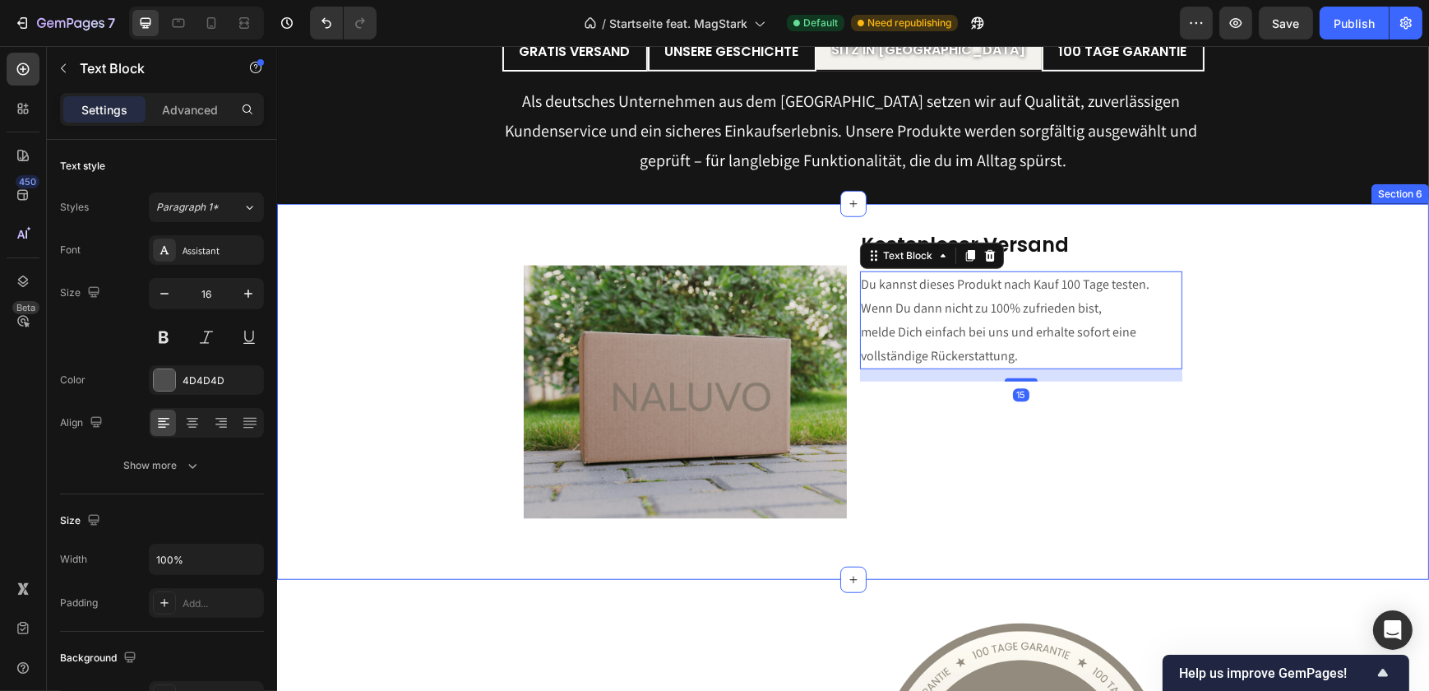
click at [1095, 261] on div "Kostenloser Versand Heading Du kannst dieses Produkt nach Kauf 100 Tage testen.…" at bounding box center [1020, 391] width 323 height 323
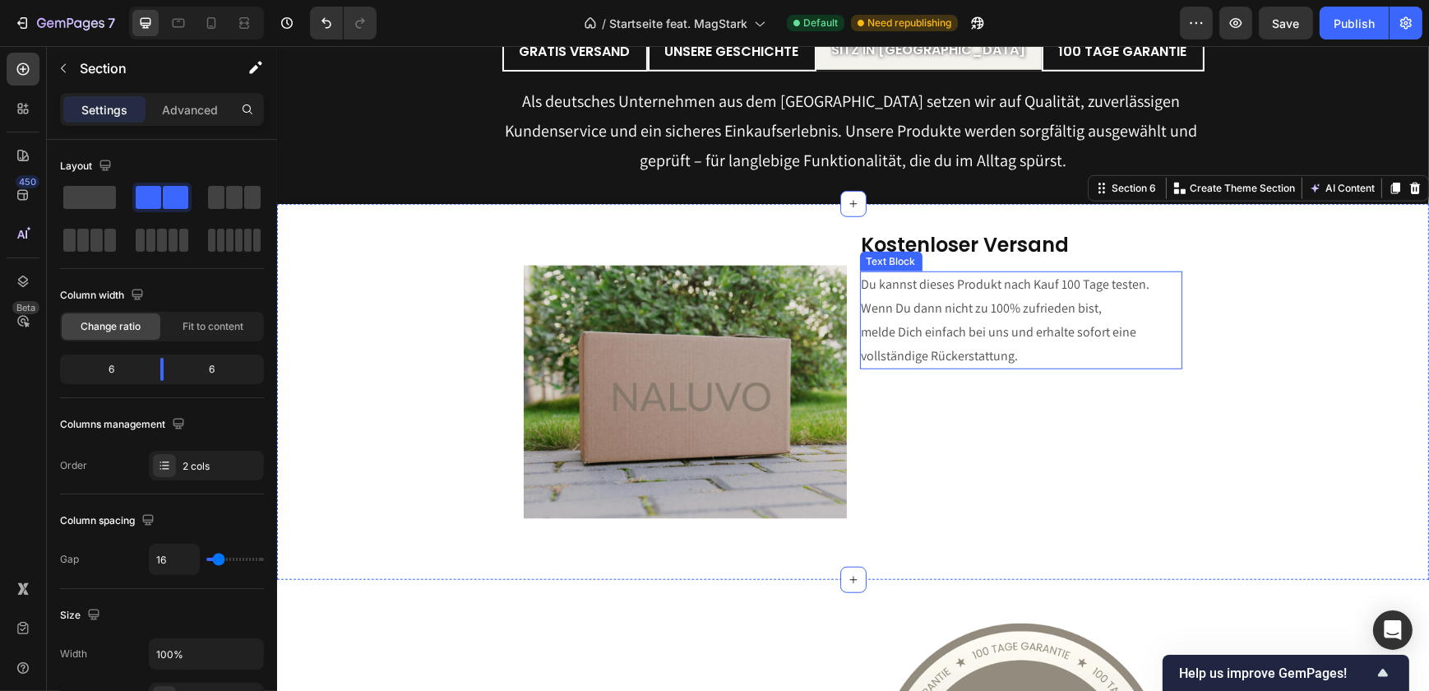
click at [945, 317] on p "Du kannst dieses Produkt nach Kauf 100 Tage testen. Wenn Du dann nicht zu 100% …" at bounding box center [1021, 297] width 320 height 48
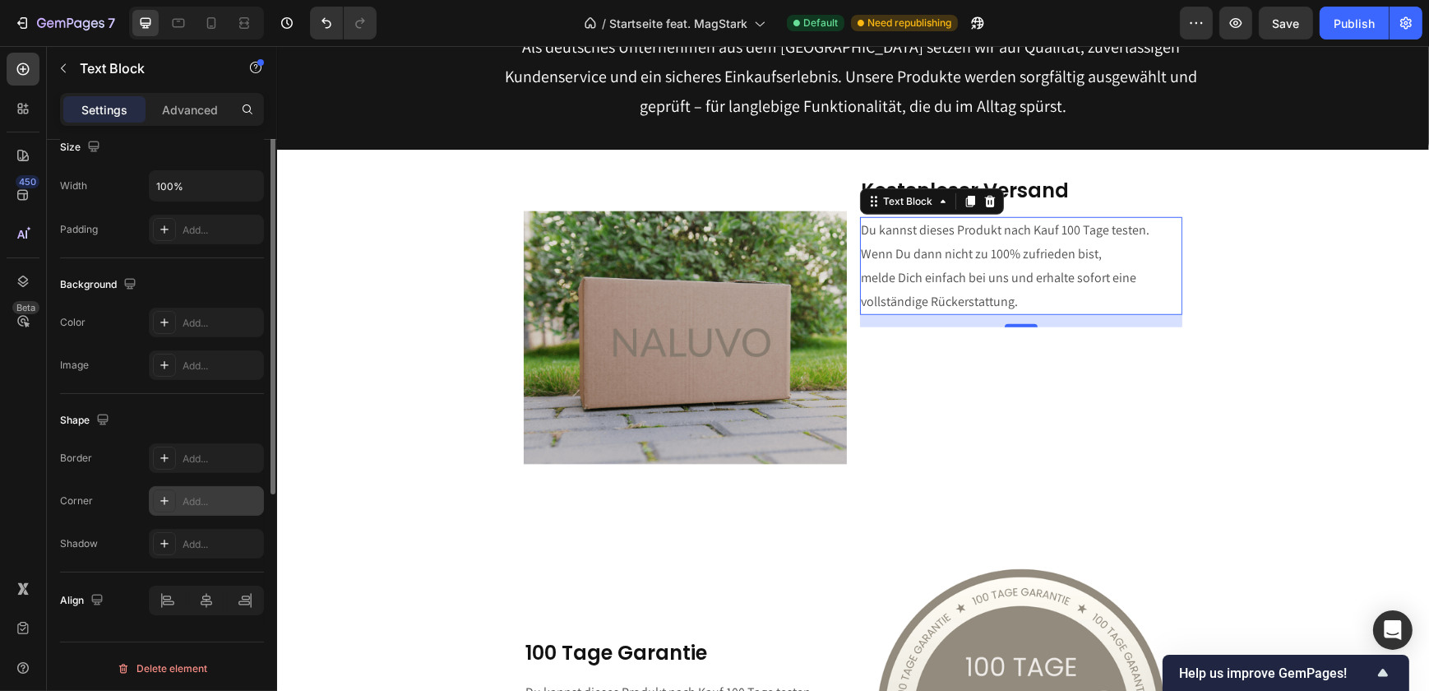
scroll to position [375, 0]
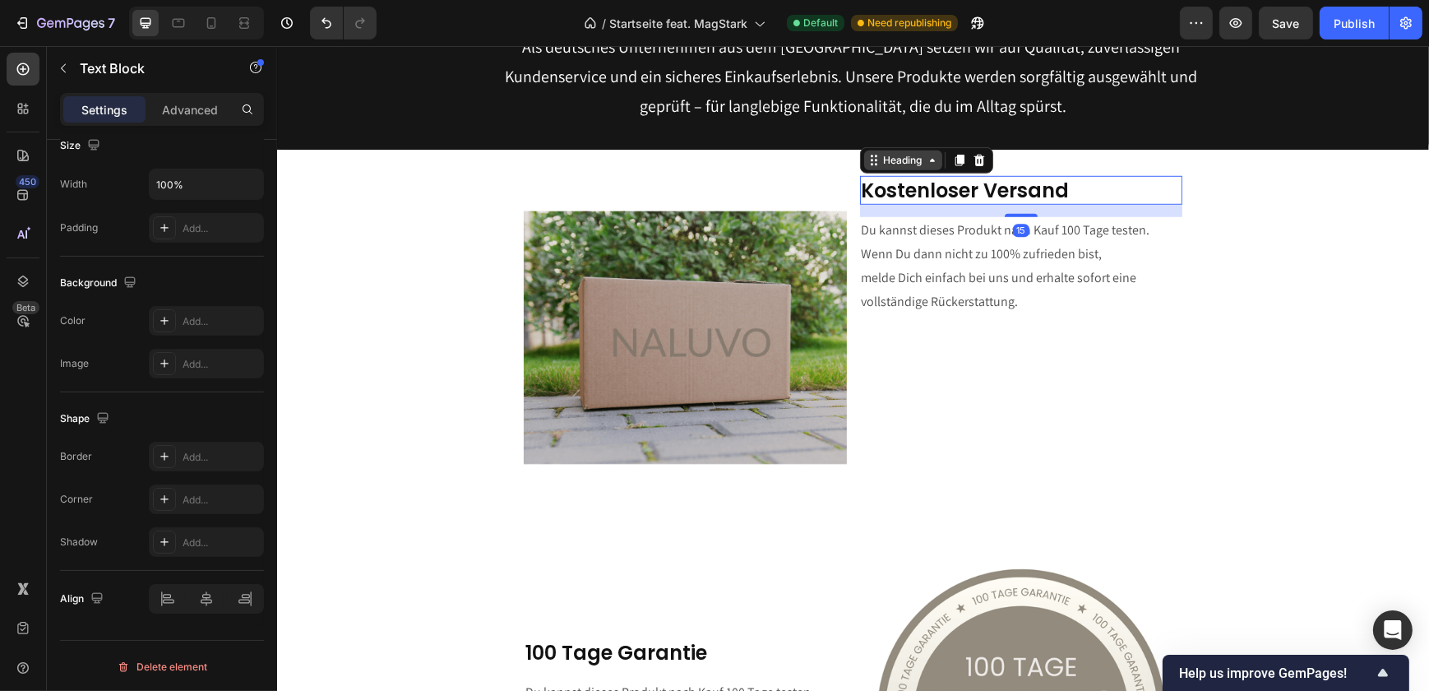
click at [872, 167] on div "Heading" at bounding box center [902, 160] width 78 height 20
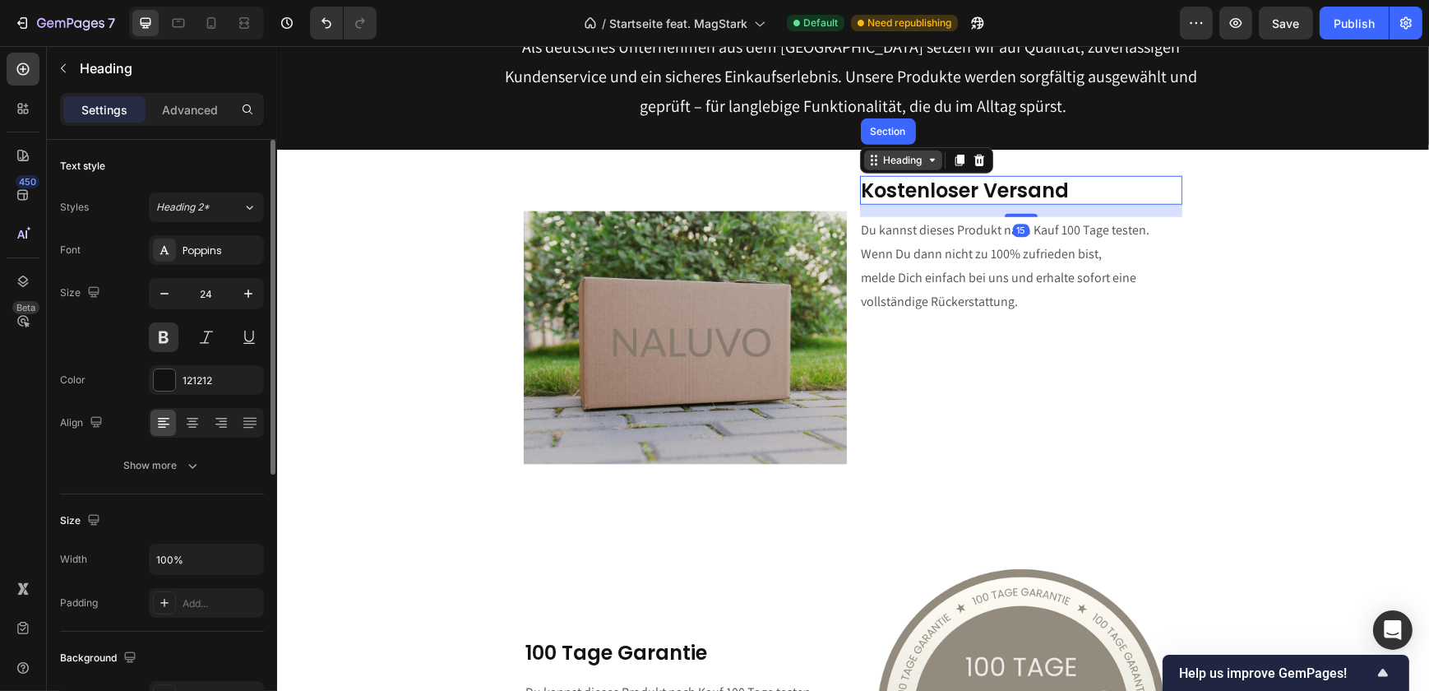
click at [887, 161] on div "Heading" at bounding box center [902, 160] width 45 height 15
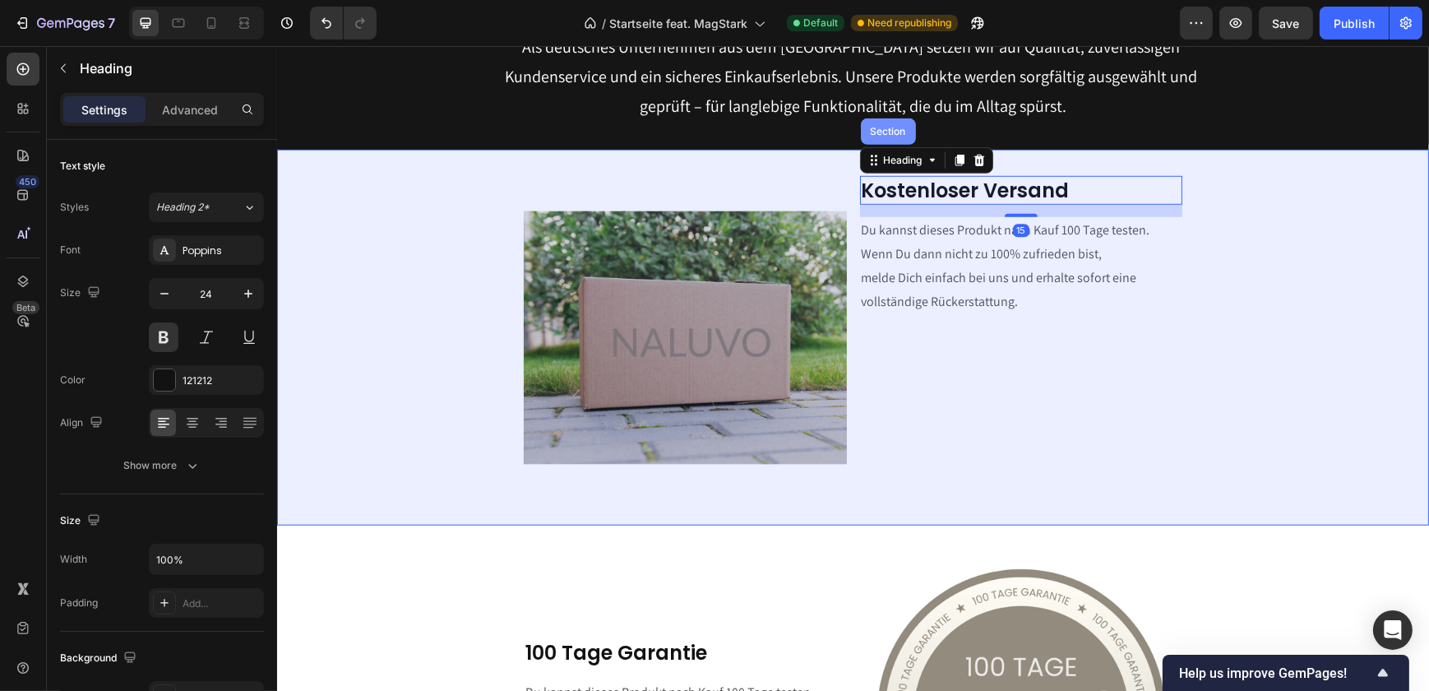
click at [887, 137] on div "Section" at bounding box center [887, 131] width 55 height 26
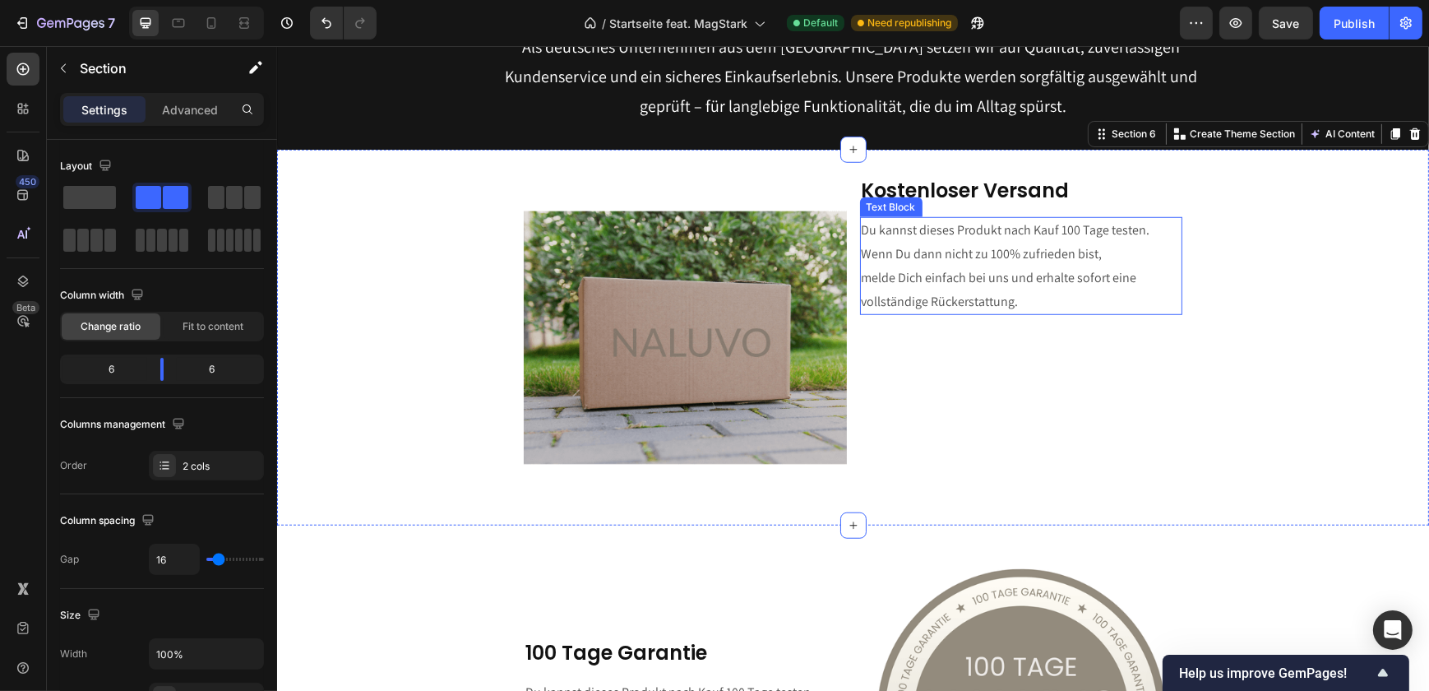
click at [1135, 312] on p "melde Dich einfach bei uns und erhalte sofort eine vollständige Rückerstattung." at bounding box center [1021, 290] width 320 height 48
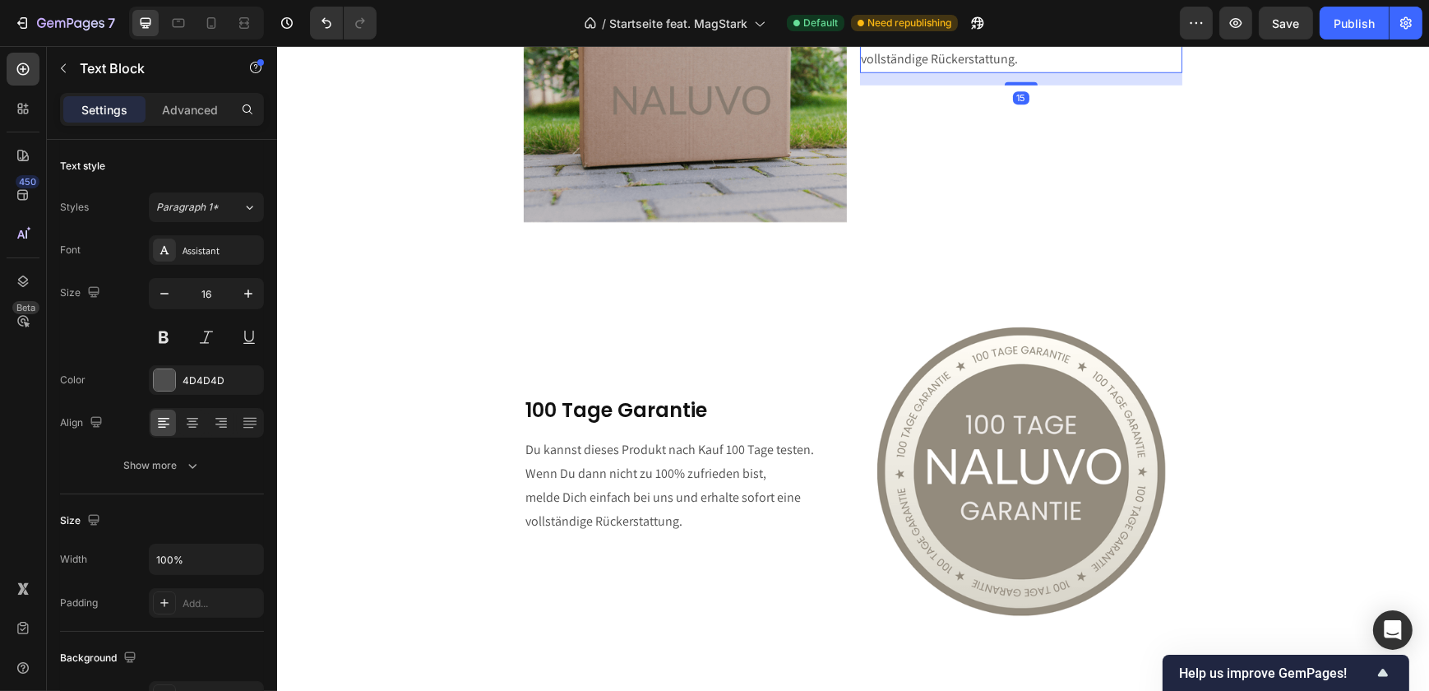
scroll to position [2068, 0]
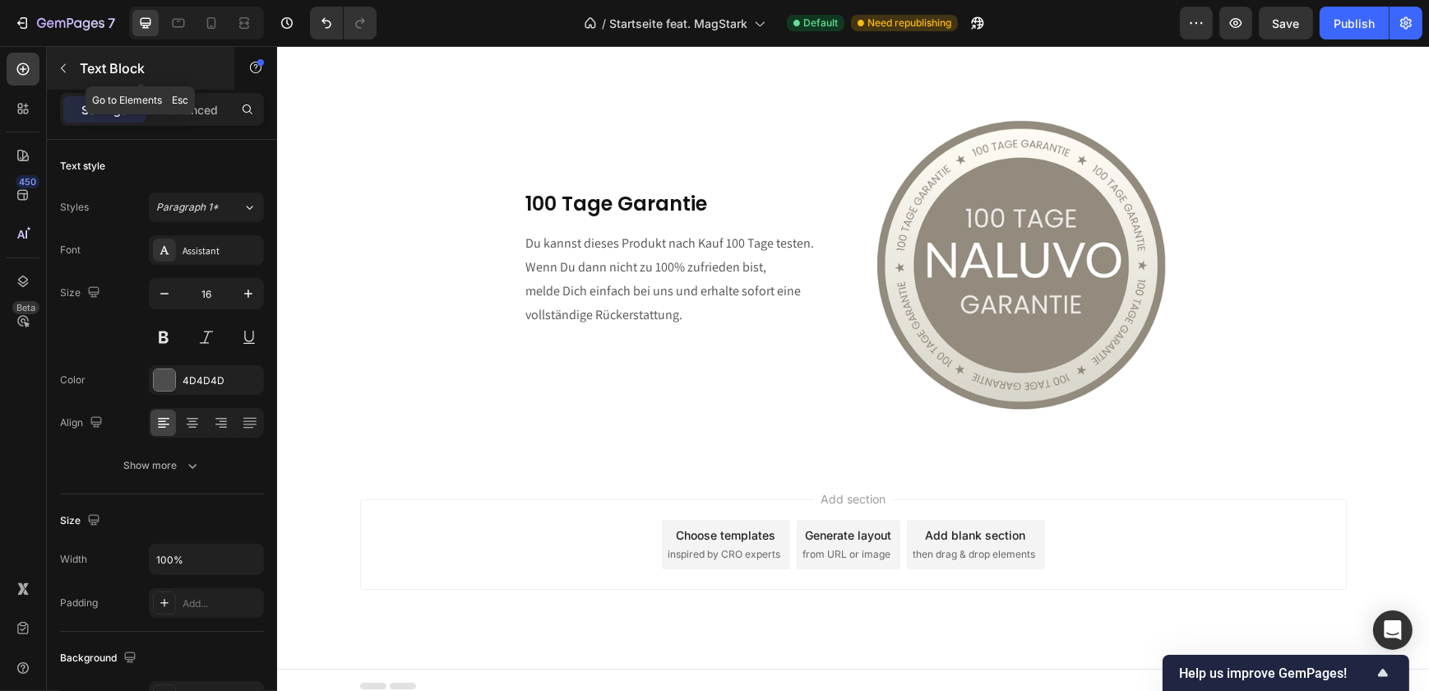
click at [66, 77] on button "button" at bounding box center [63, 68] width 26 height 26
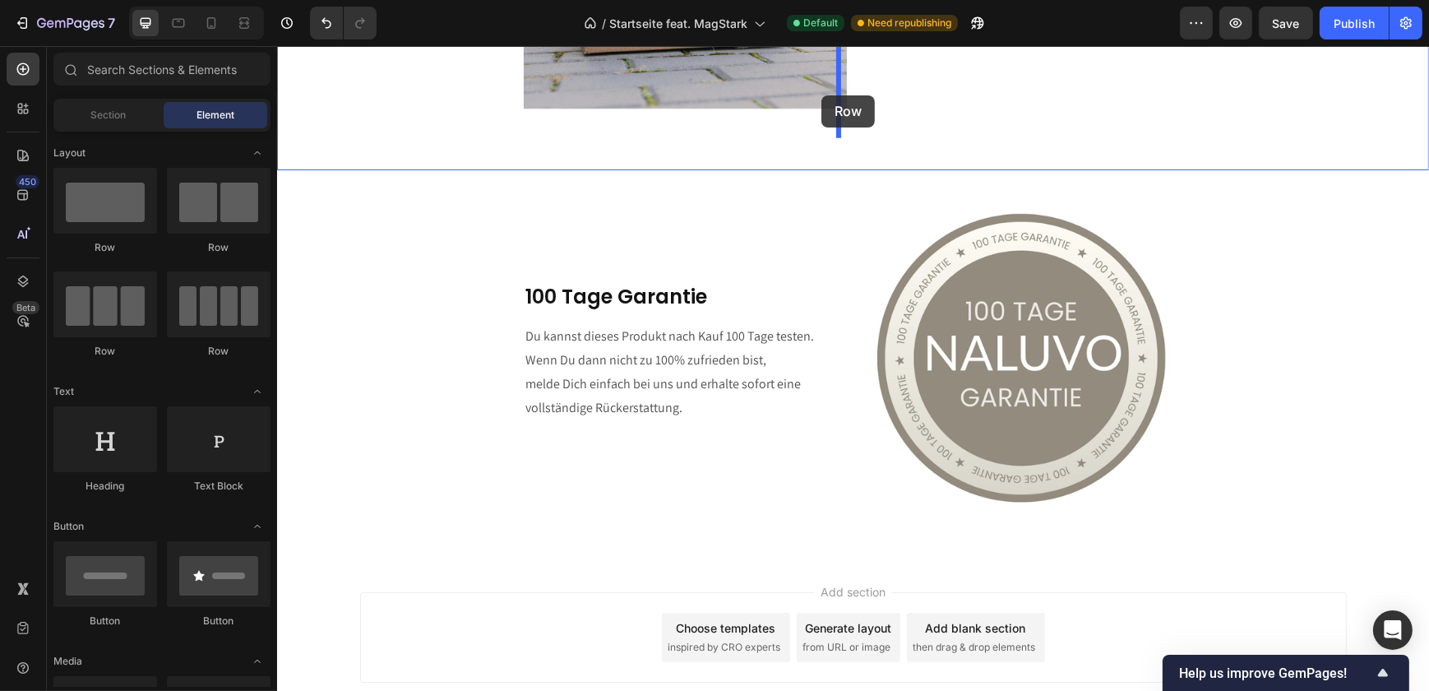
scroll to position [1937, 0]
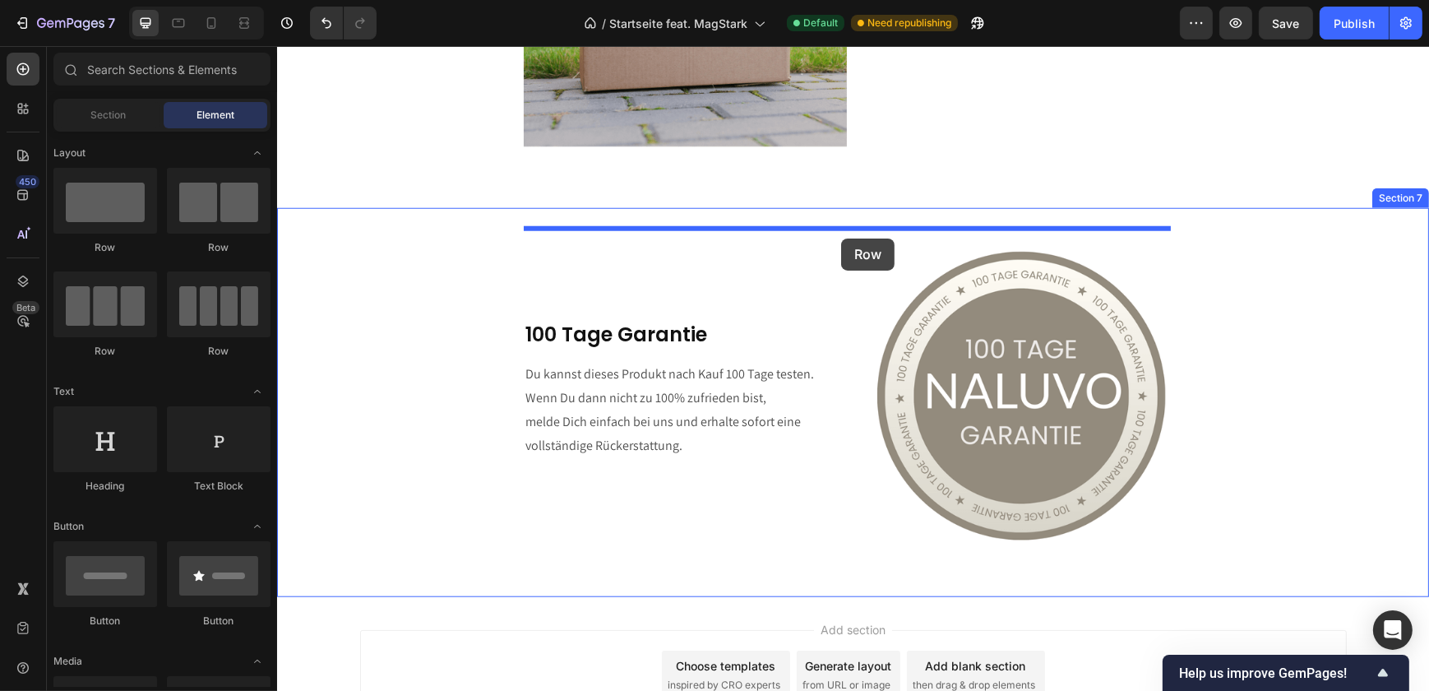
drag, startPoint x: 493, startPoint y: 247, endPoint x: 840, endPoint y: 238, distance: 347.1
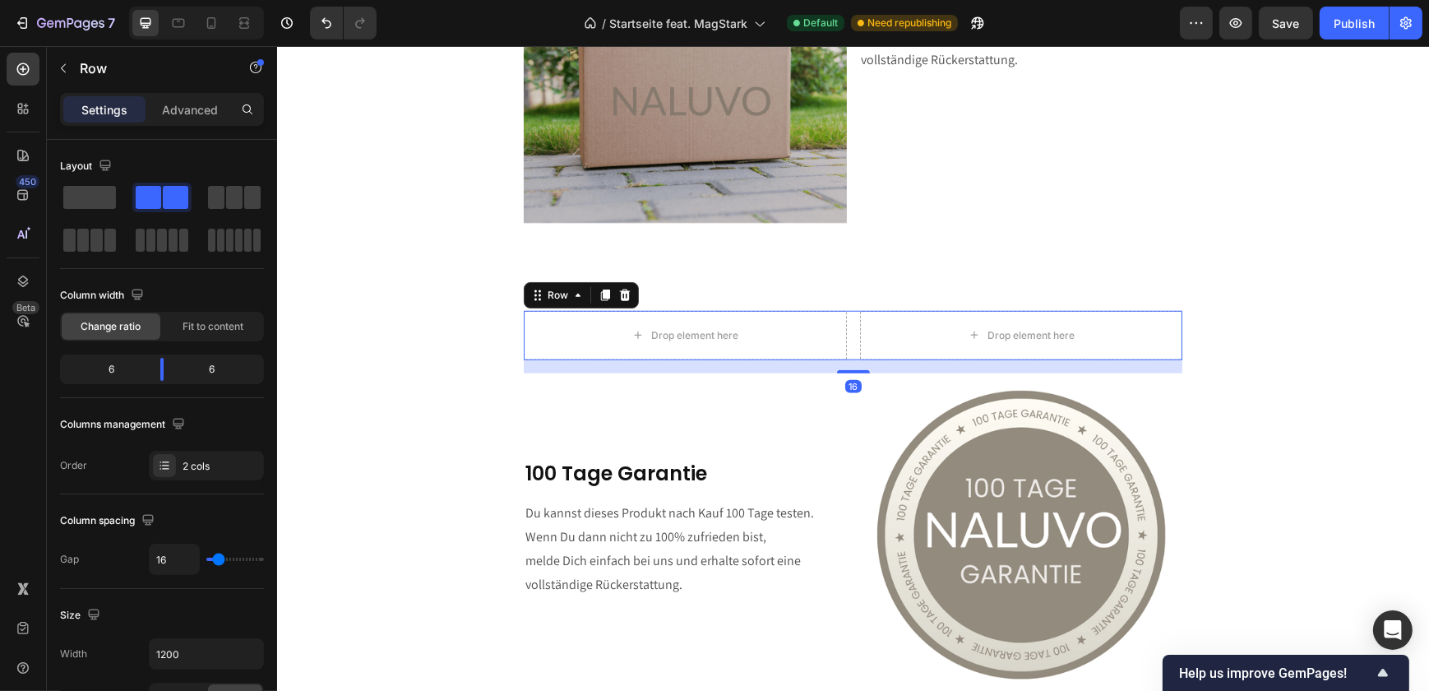
scroll to position [1788, 0]
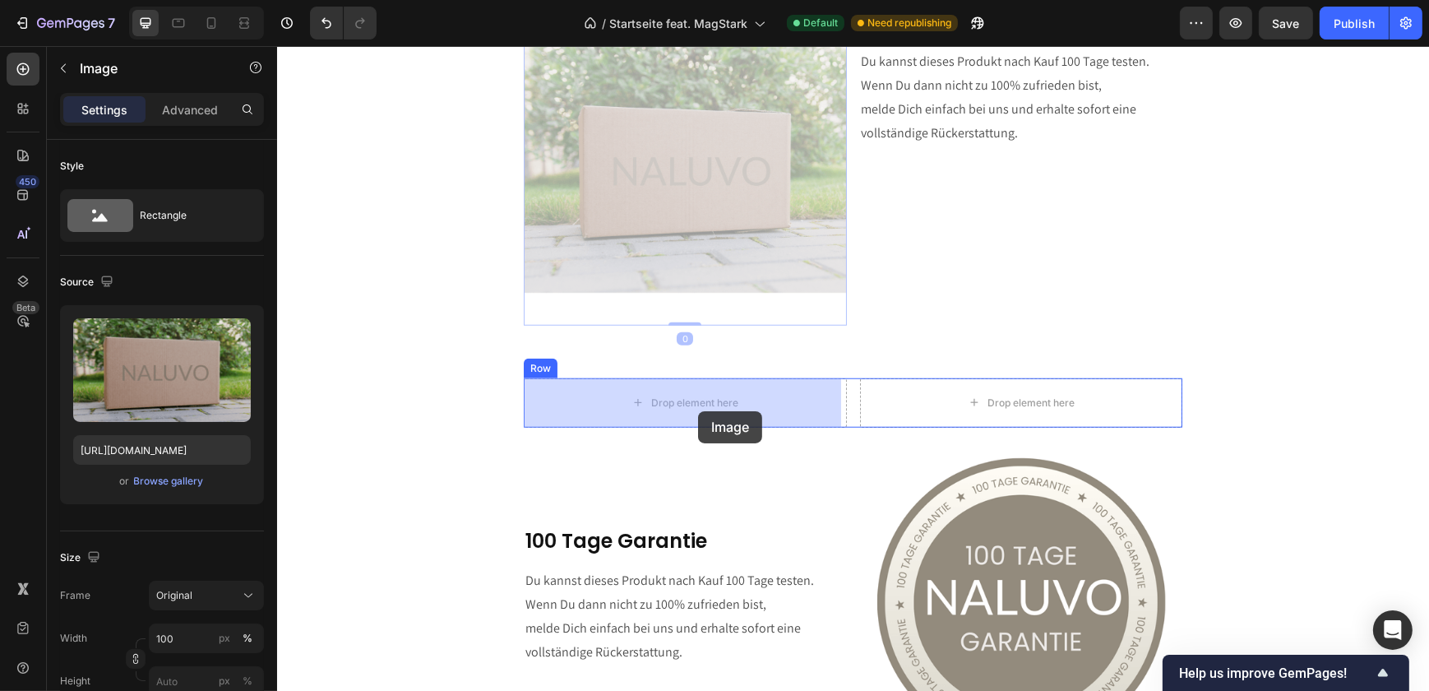
drag, startPoint x: 675, startPoint y: 155, endPoint x: 697, endPoint y: 411, distance: 256.7
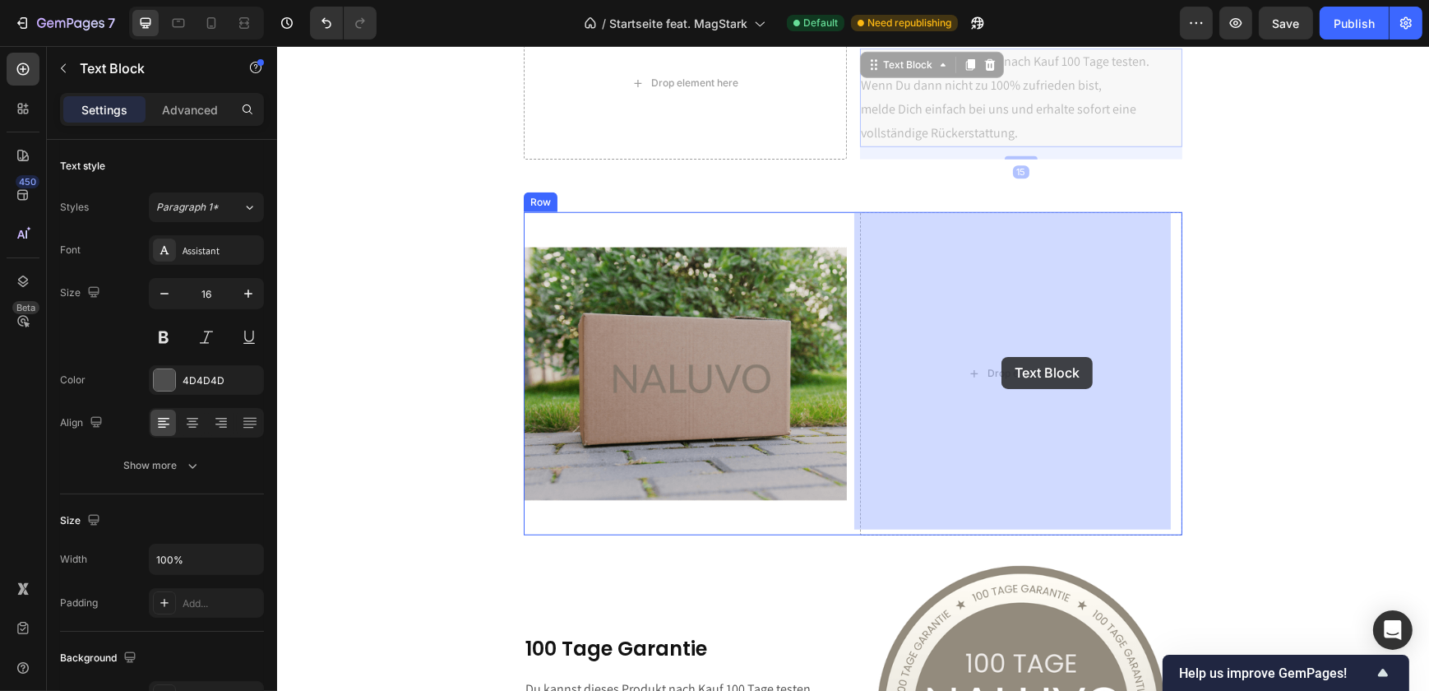
drag, startPoint x: 959, startPoint y: 109, endPoint x: 1001, endPoint y: 357, distance: 251.9
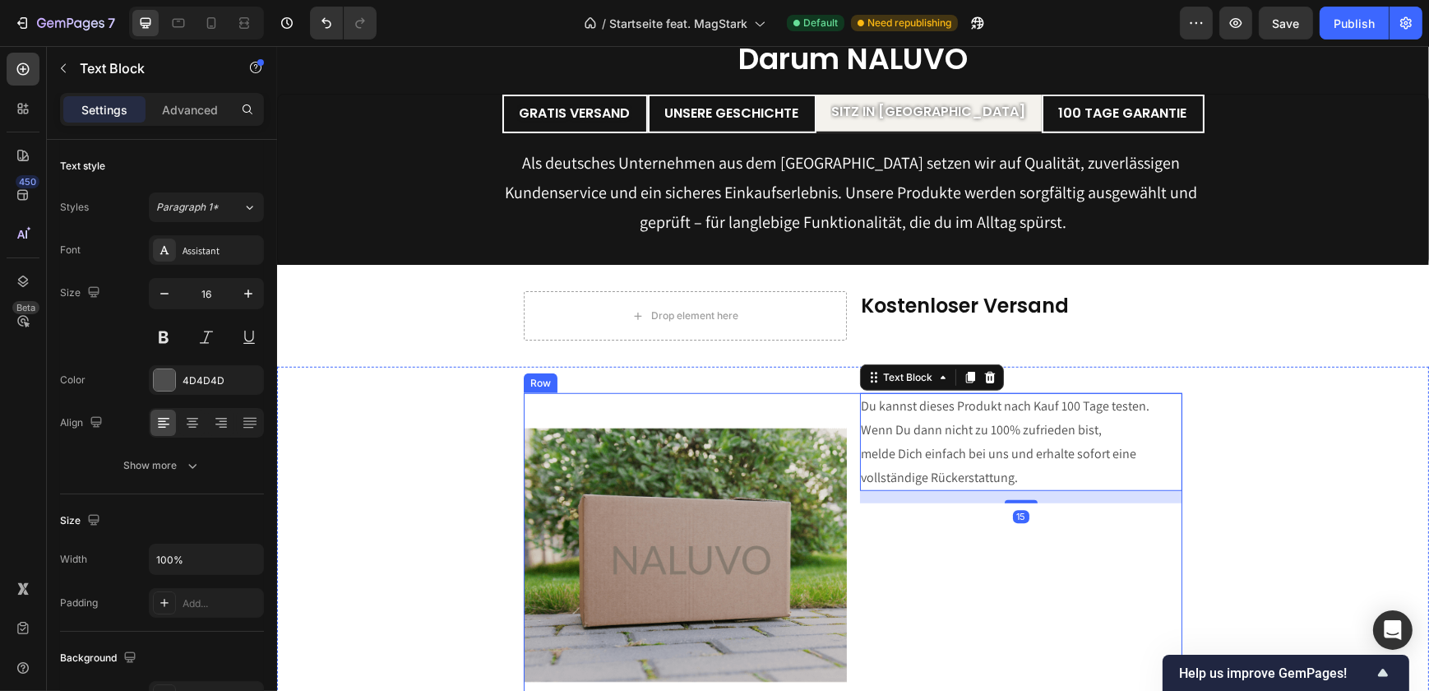
scroll to position [1488, 0]
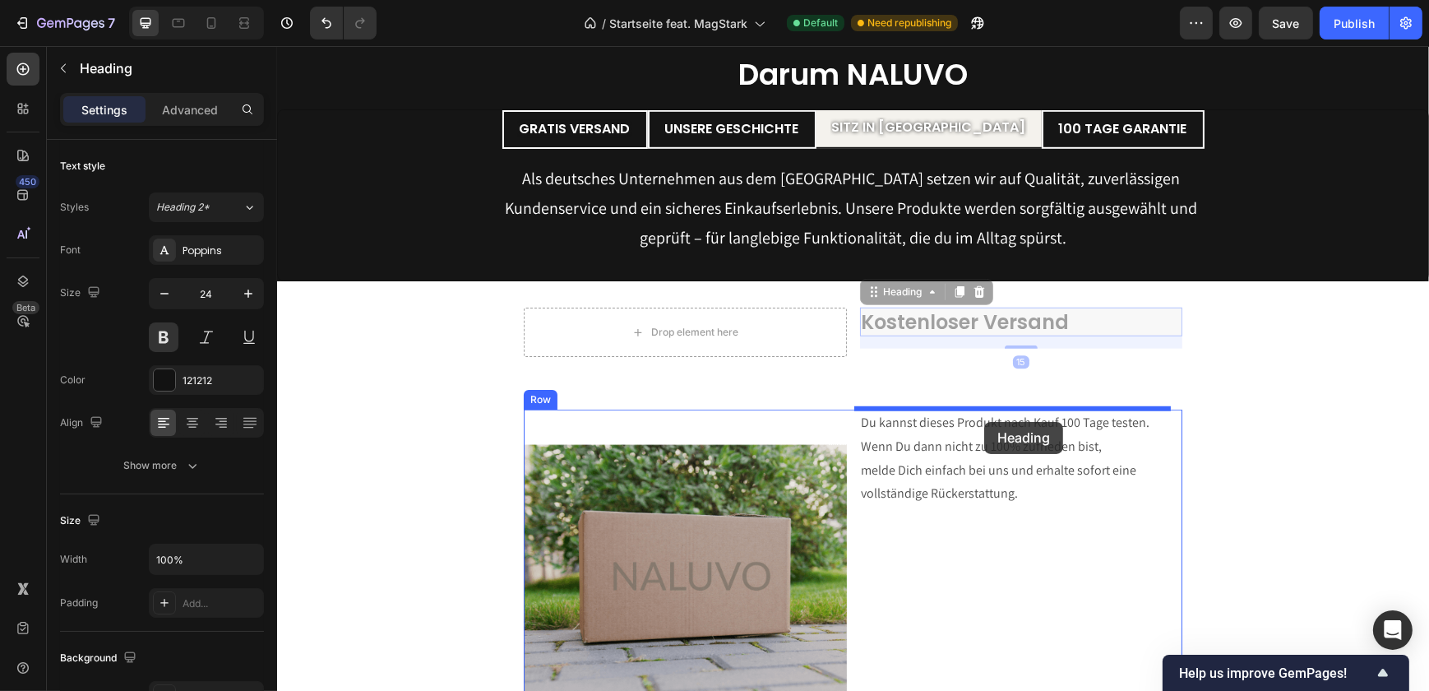
drag, startPoint x: 980, startPoint y: 313, endPoint x: 984, endPoint y: 422, distance: 108.6
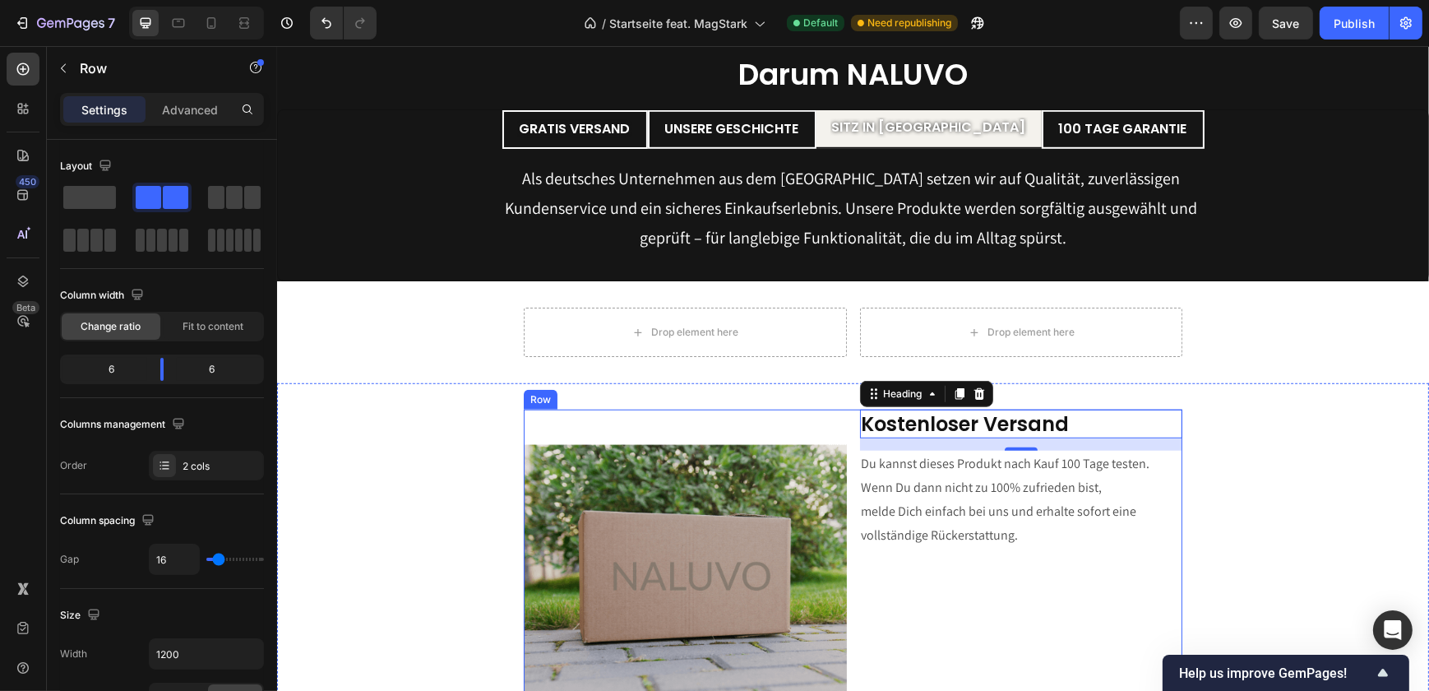
click at [1086, 576] on div "Kostenloser Versand Heading 15 Du kannst dieses Produkt nach Kauf 100 Tage test…" at bounding box center [1020, 571] width 323 height 323
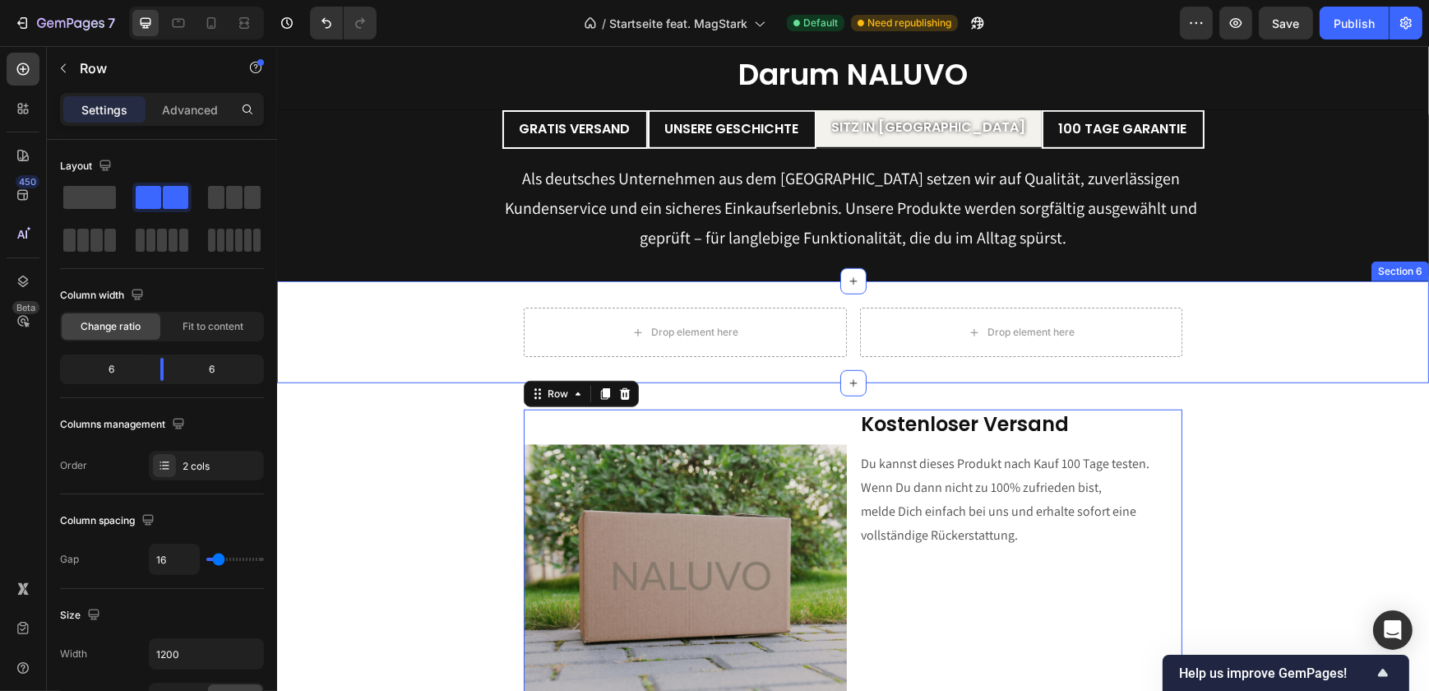
click at [449, 296] on div "Drop element here Drop element here Section 6" at bounding box center [852, 332] width 1152 height 102
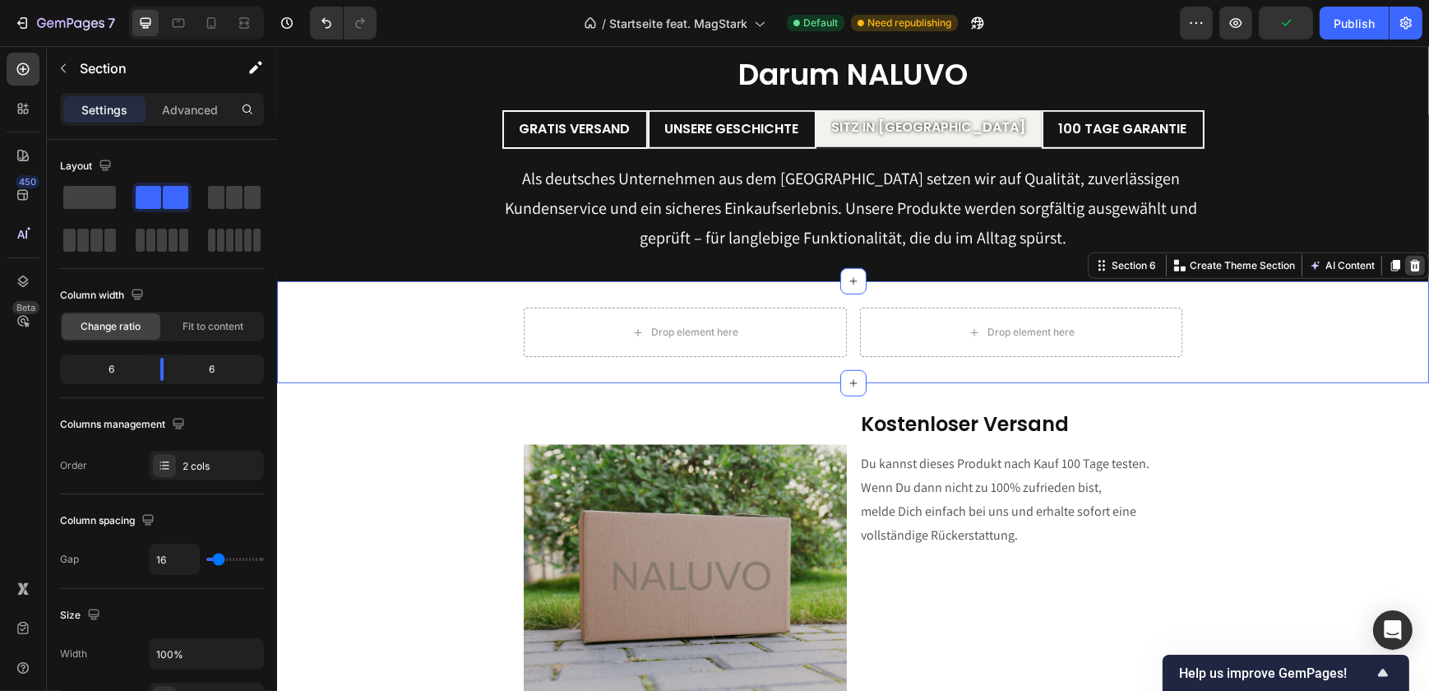
click at [1410, 267] on div at bounding box center [1415, 266] width 20 height 20
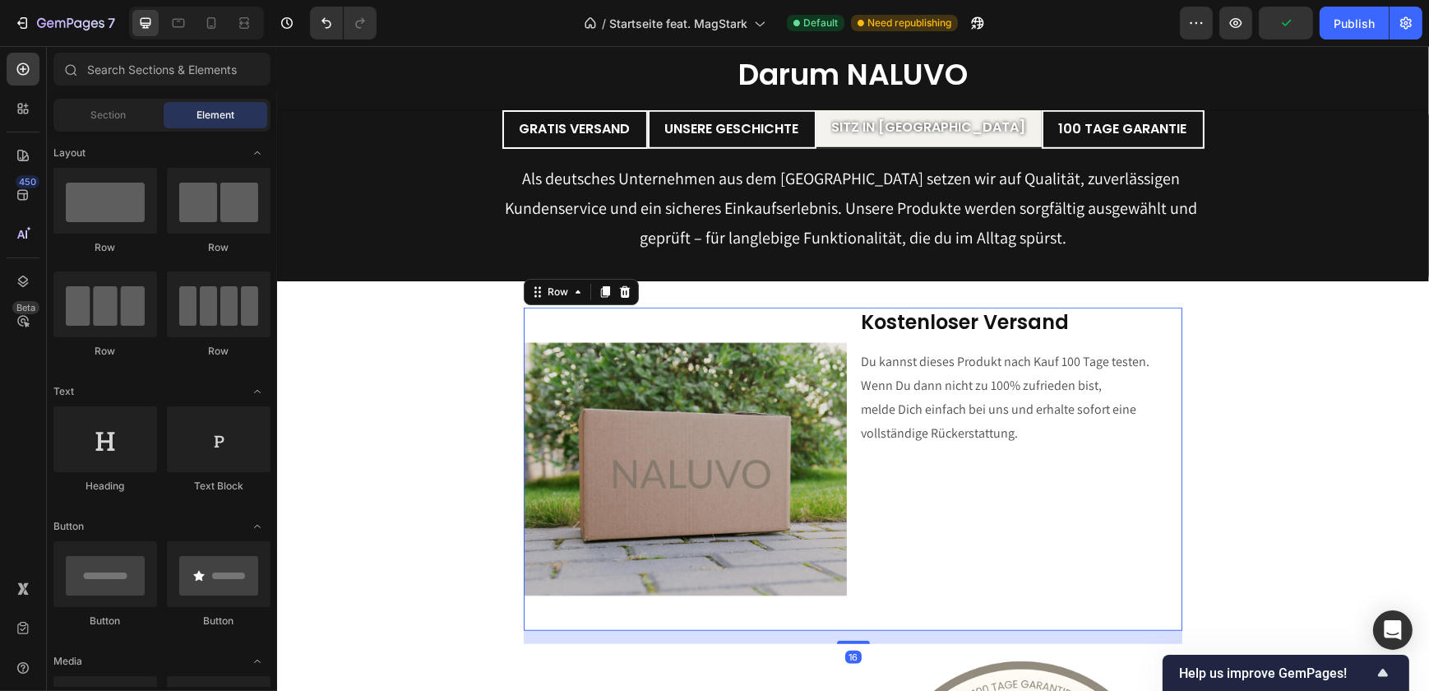
click at [945, 485] on div "Kostenloser Versand Heading Du kannst dieses Produkt nach Kauf 100 Tage testen.…" at bounding box center [1020, 469] width 323 height 323
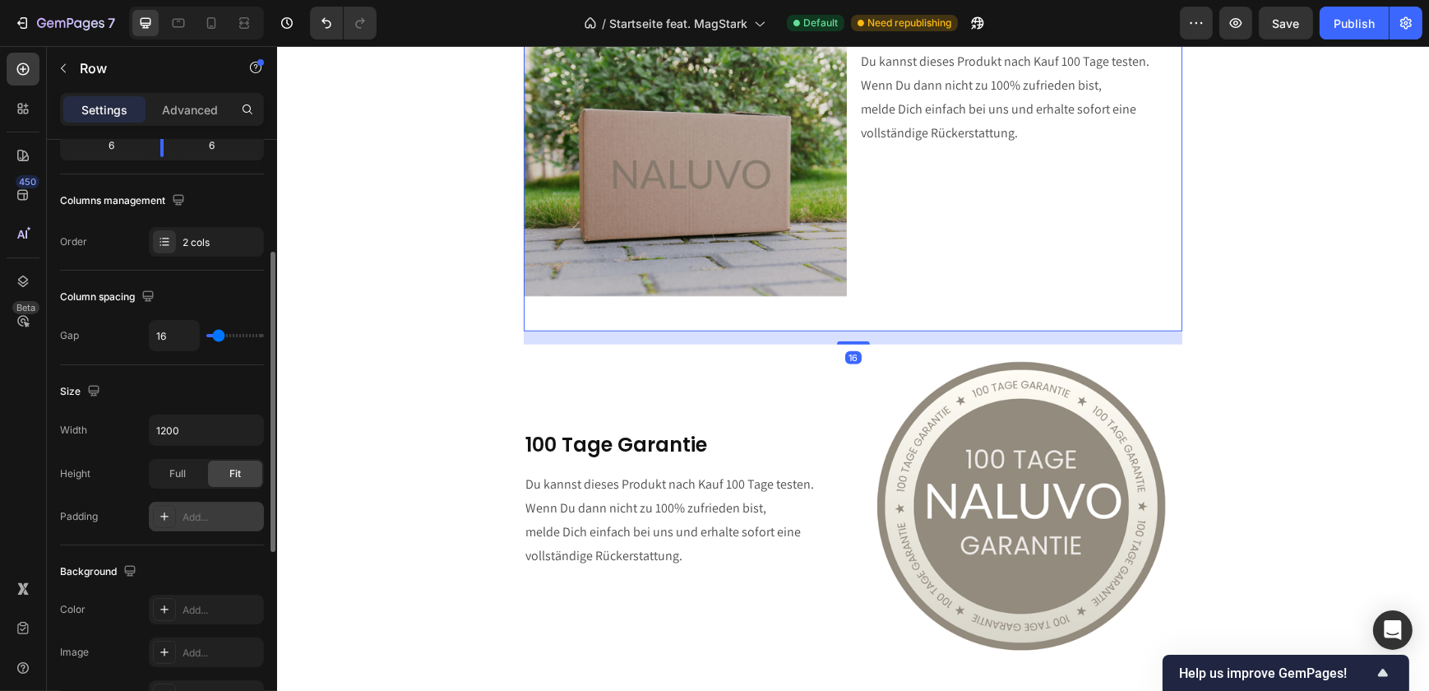
scroll to position [523, 0]
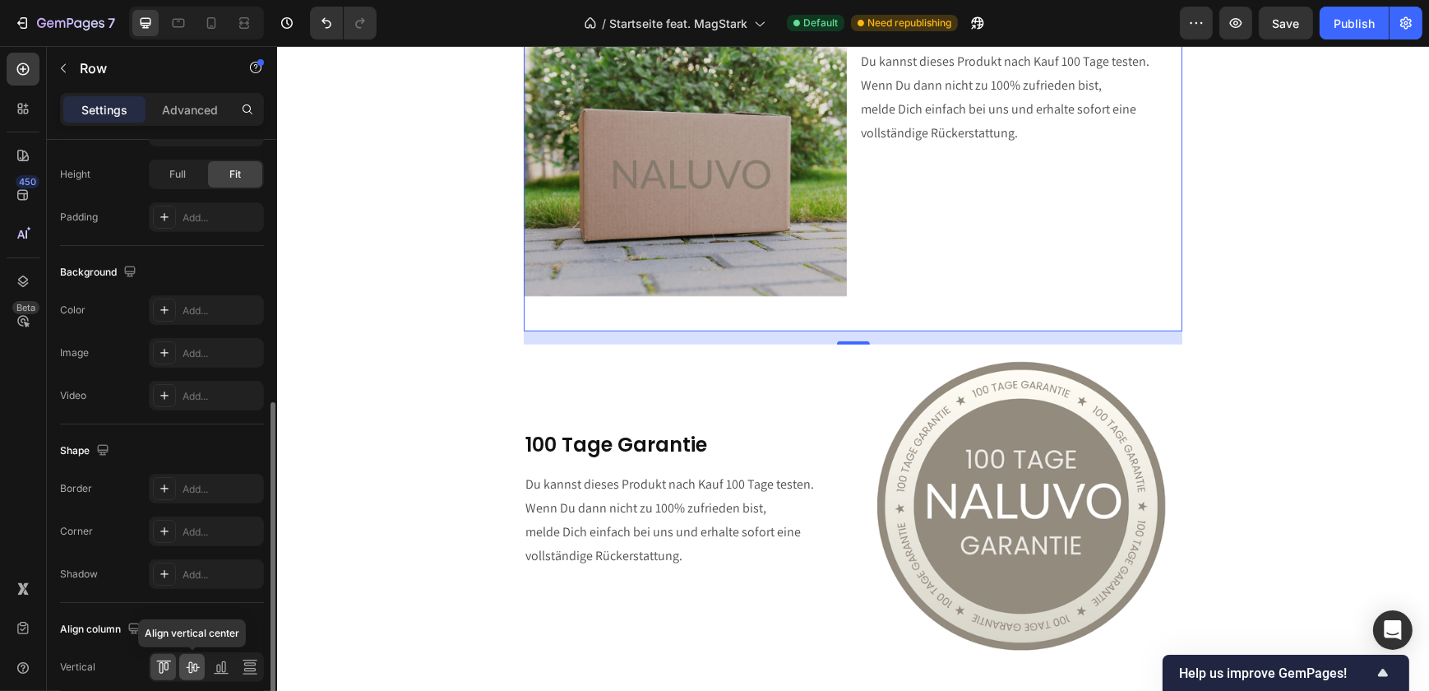
click at [193, 666] on icon at bounding box center [192, 668] width 13 height 12
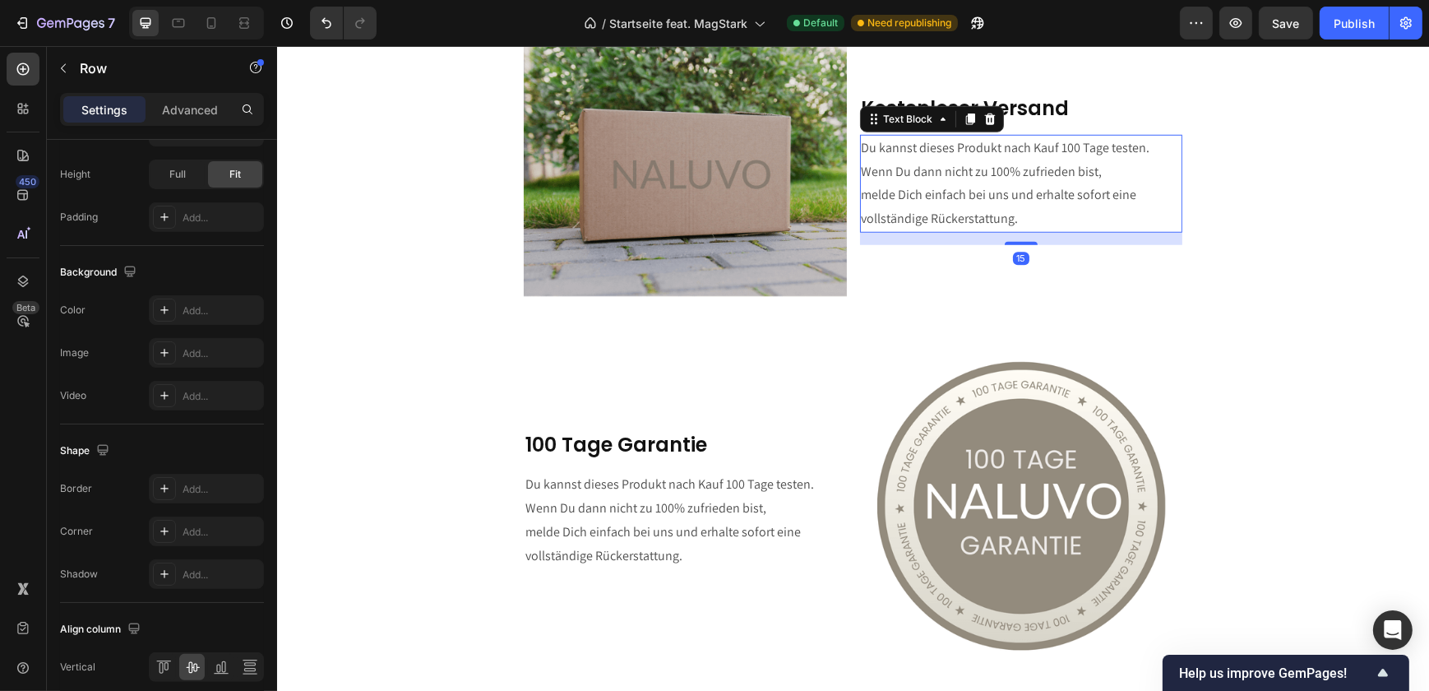
scroll to position [375, 0]
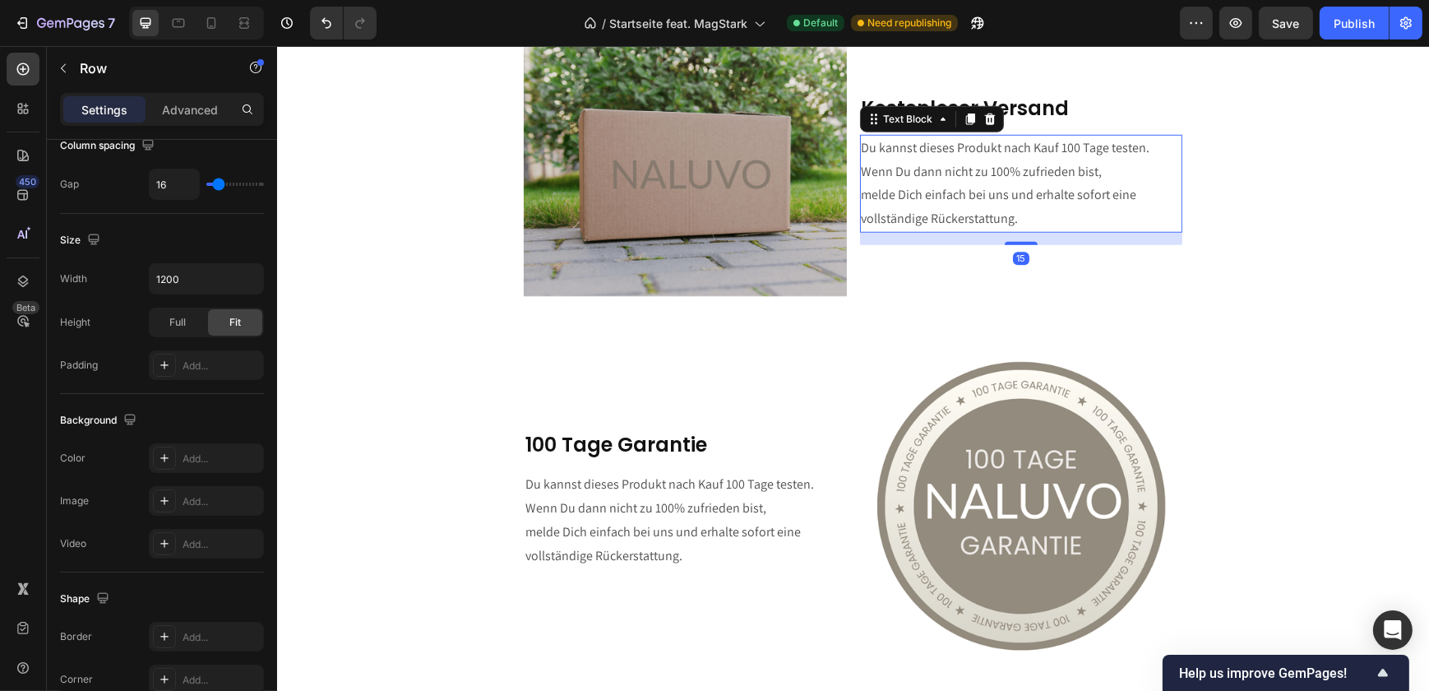
click at [924, 207] on p "melde Dich einfach bei uns und erhalte sofort eine vollständige Rückerstattung." at bounding box center [1021, 207] width 320 height 48
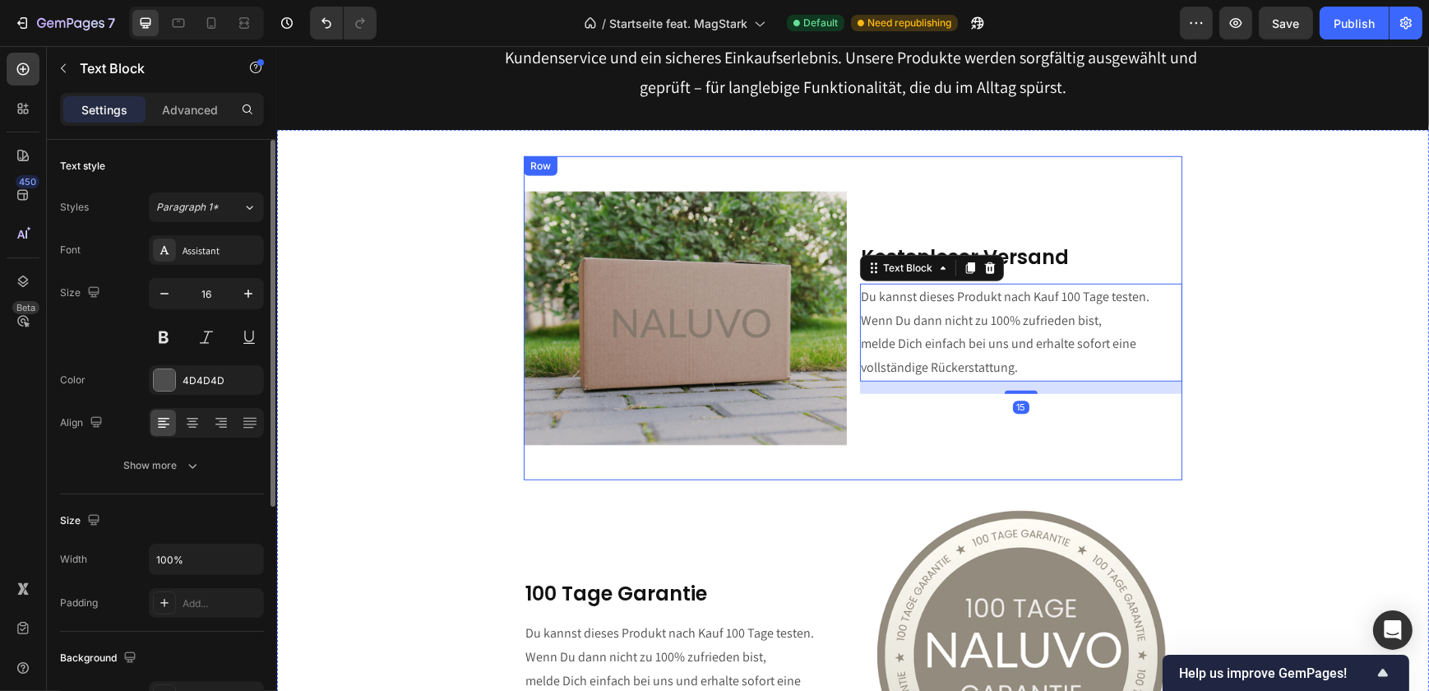
scroll to position [1638, 0]
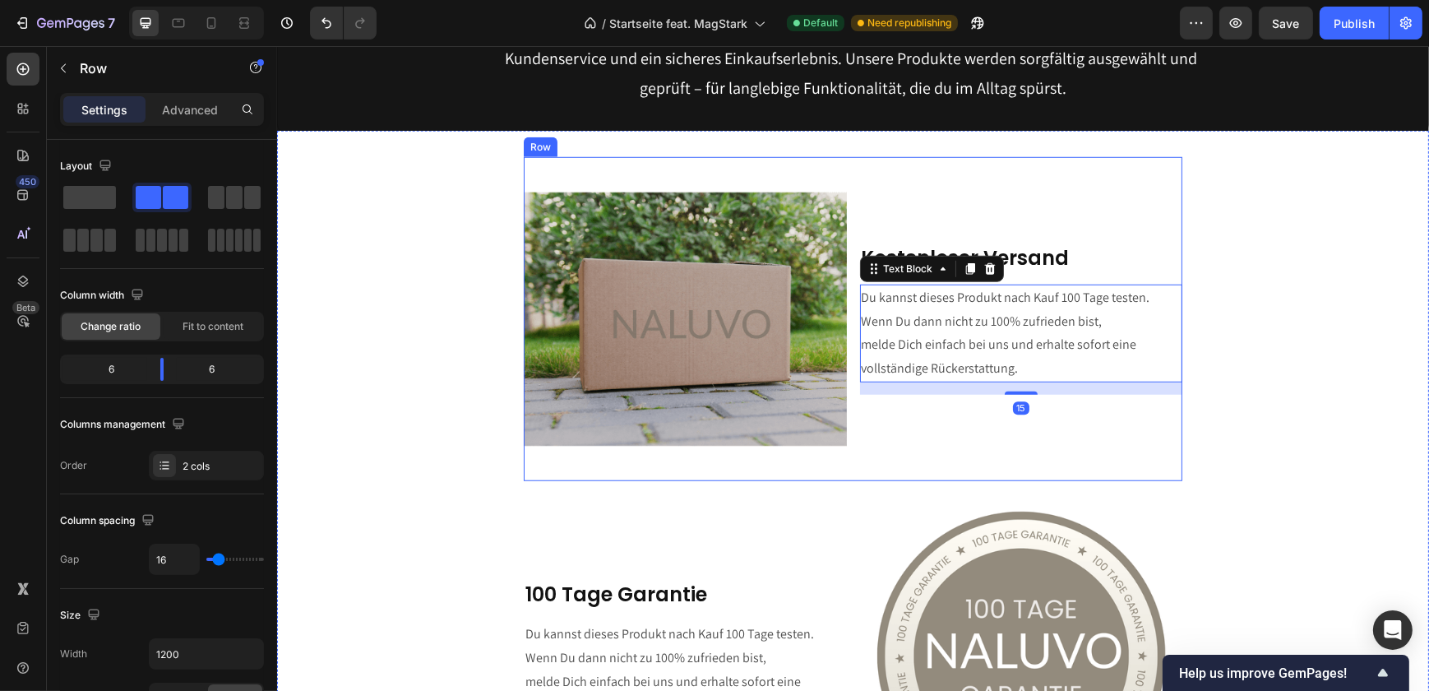
click at [847, 202] on div "Image Kostenloser Versand Heading Du kannst dieses Produkt nach Kauf 100 Tage t…" at bounding box center [852, 318] width 659 height 323
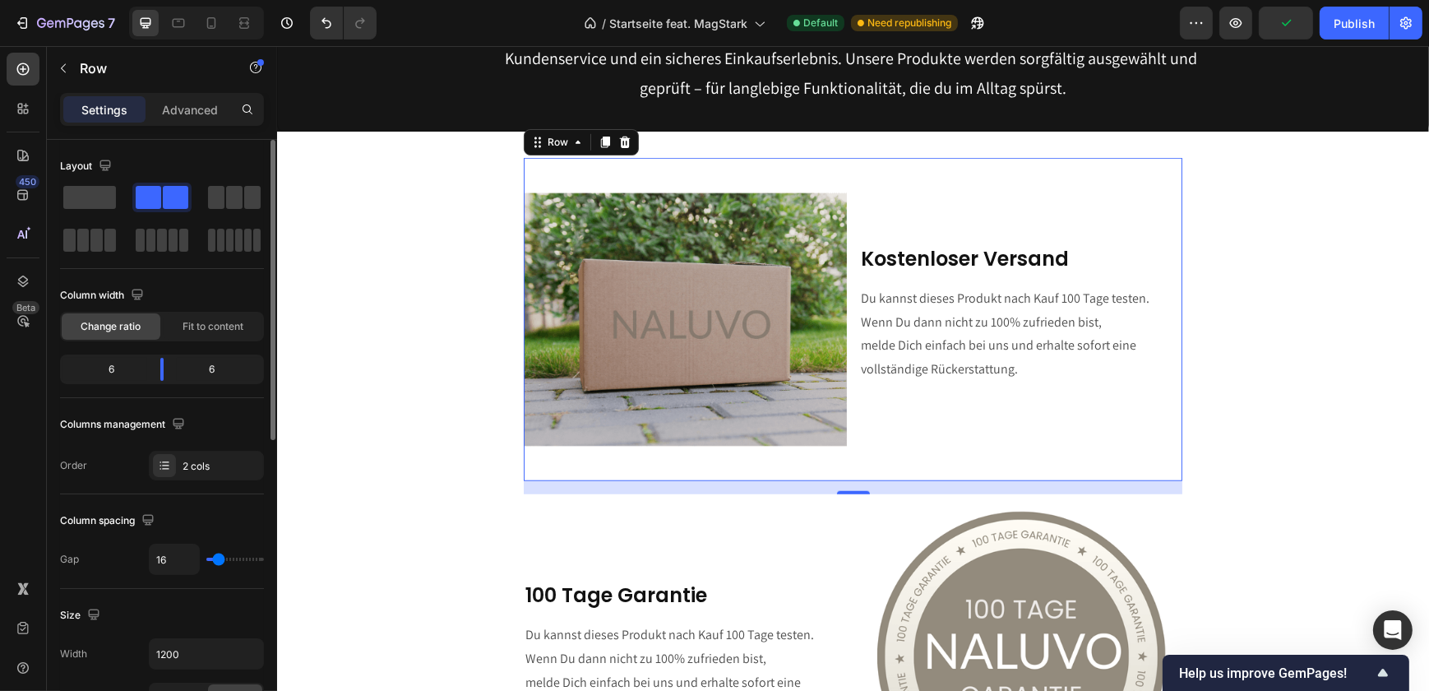
type input "12"
type input "16"
type input "18"
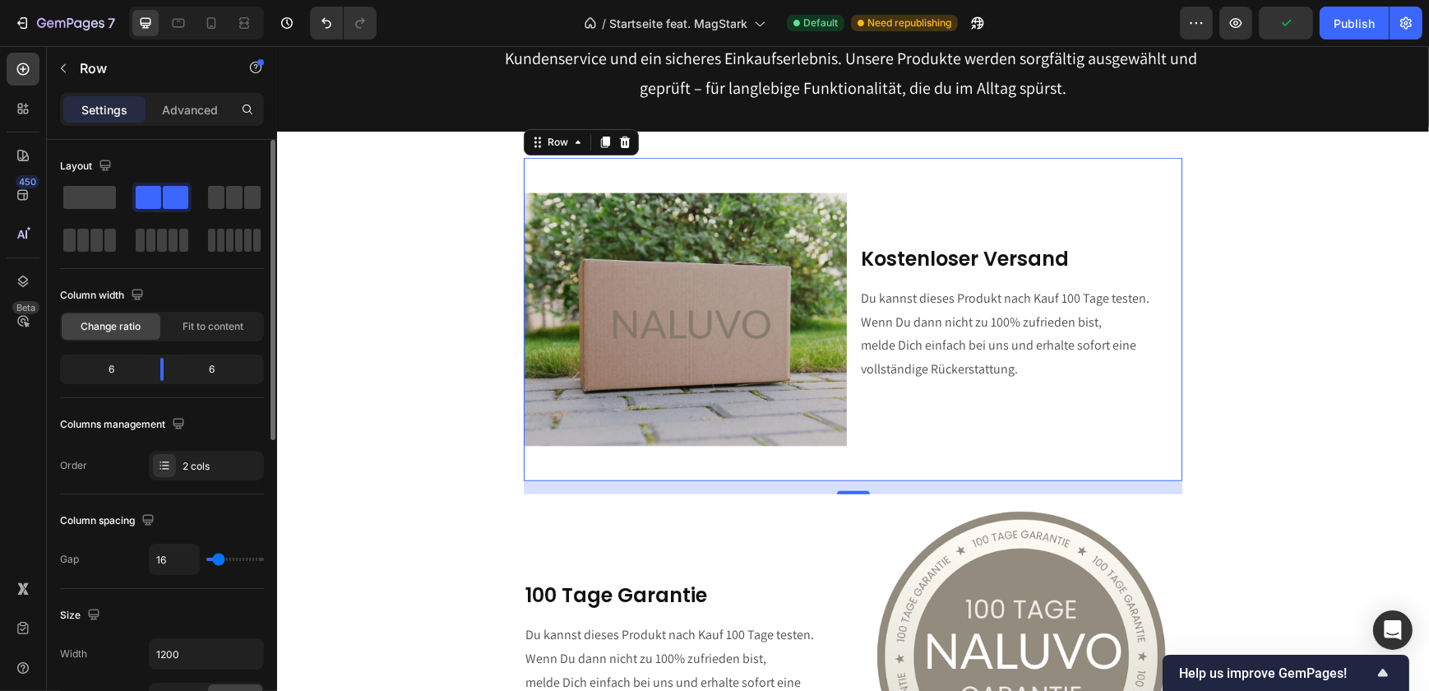
type input "18"
type input "20"
type input "22"
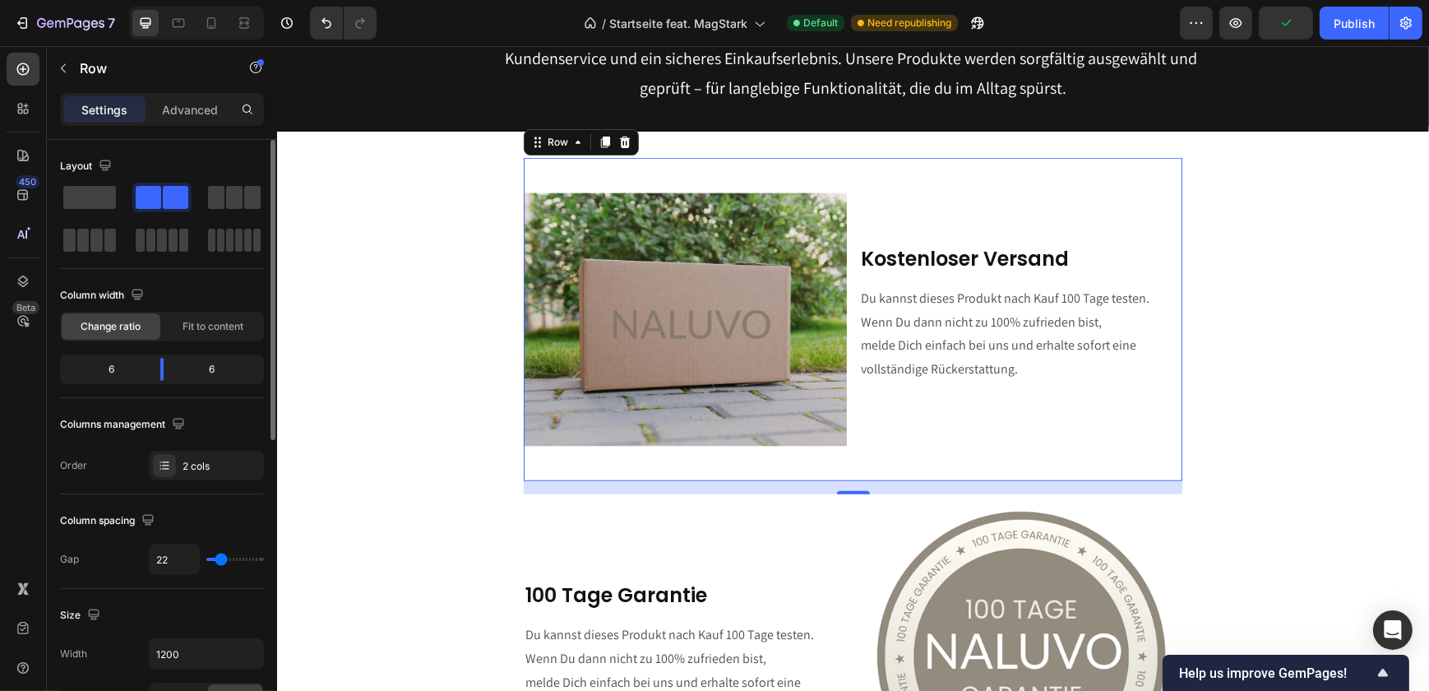
type input "25"
type input "27"
type input "29"
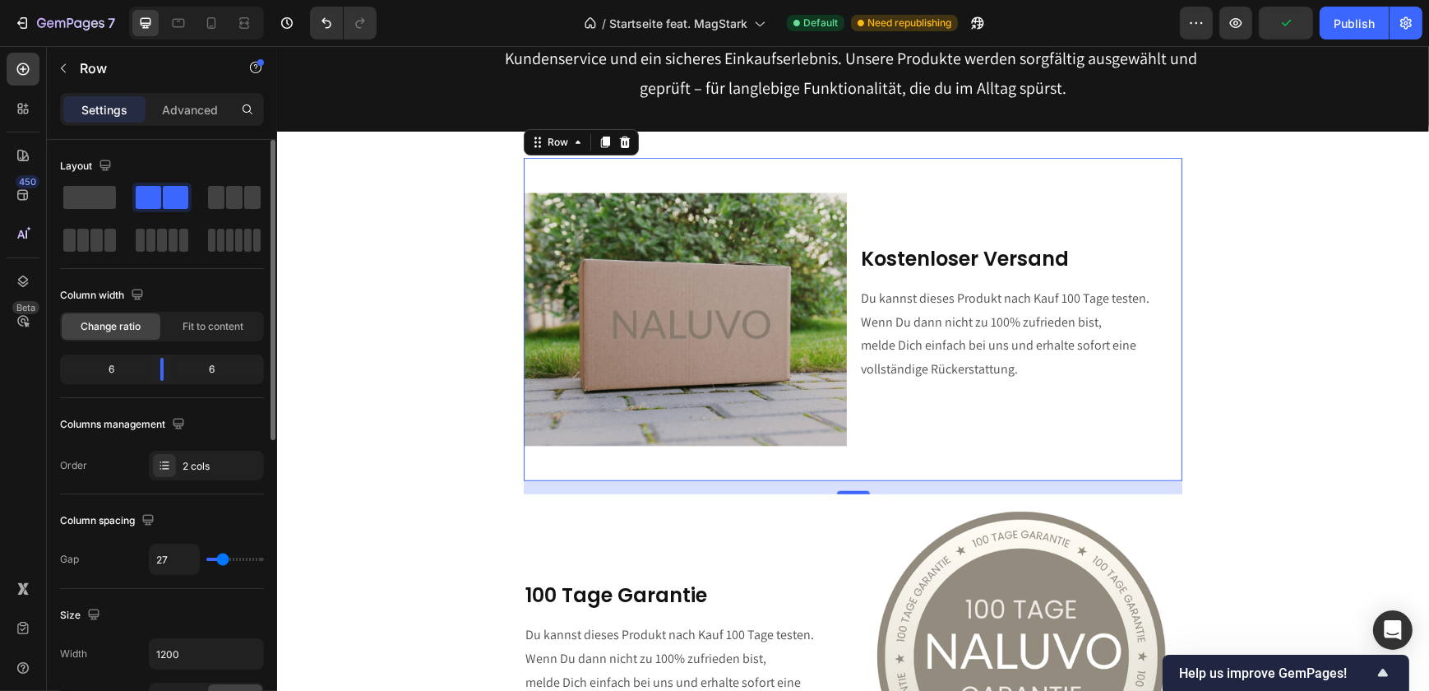
type input "29"
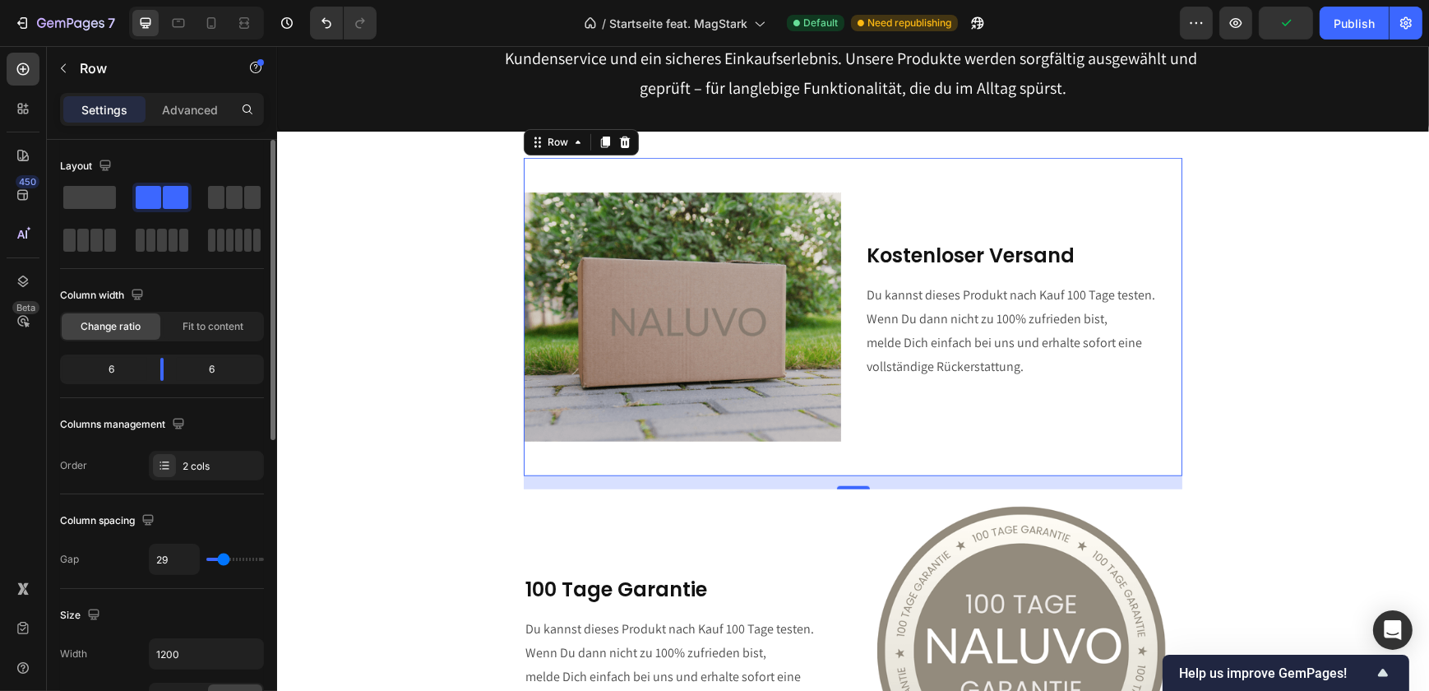
type input "31"
type input "33"
type input "35"
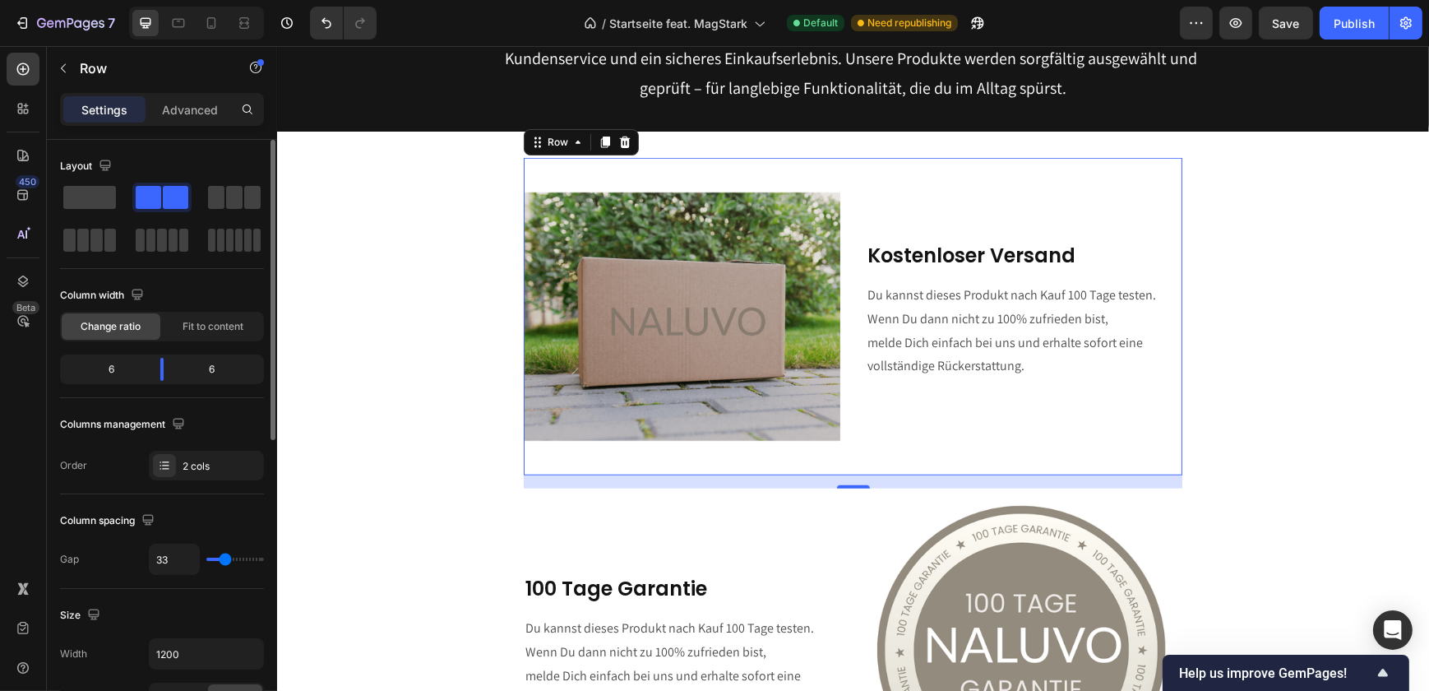
type input "35"
type input "37"
type input "39"
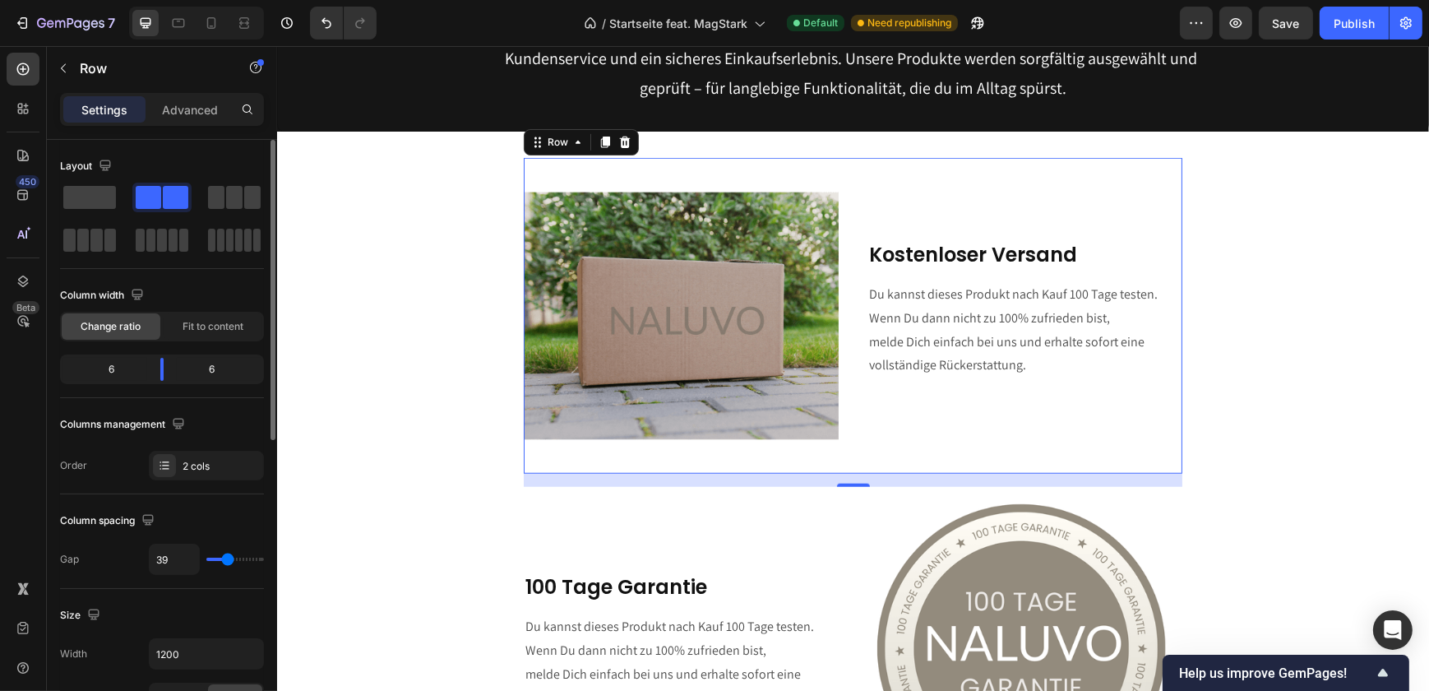
type input "41"
type input "43"
type input "45"
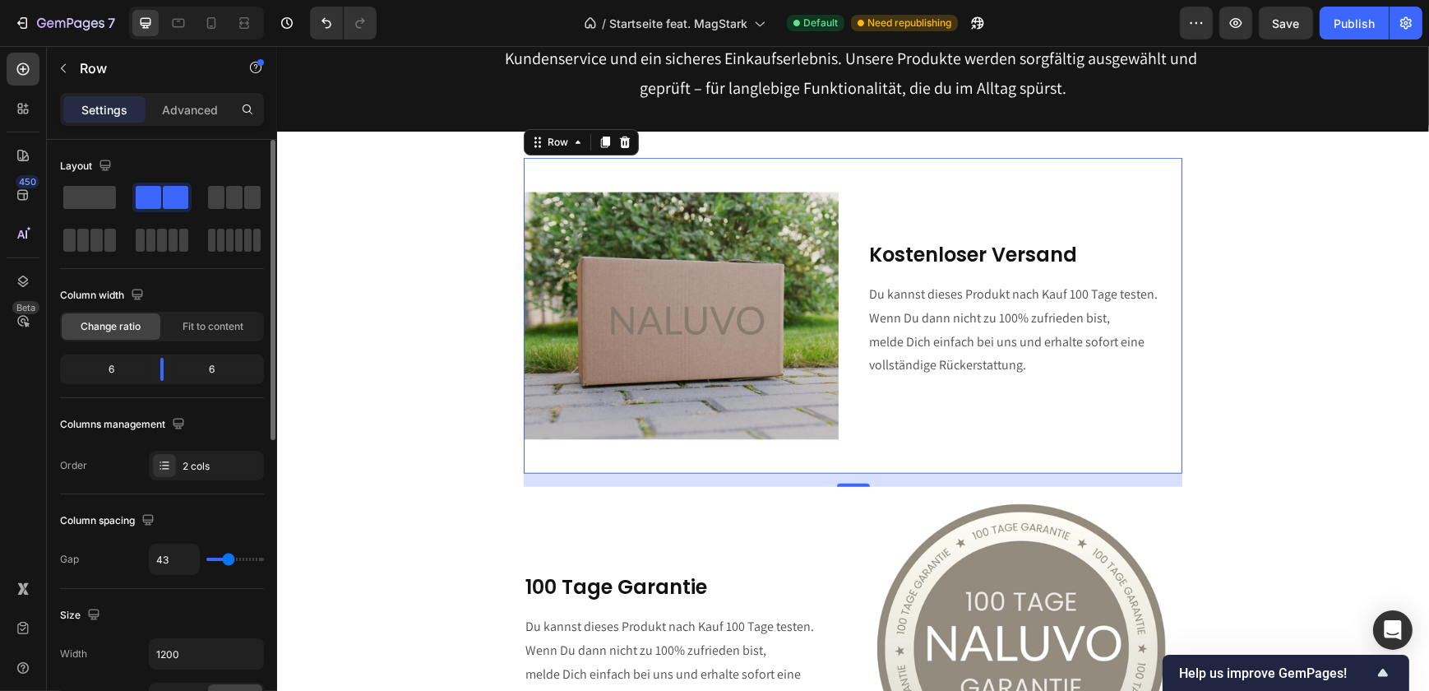
type input "45"
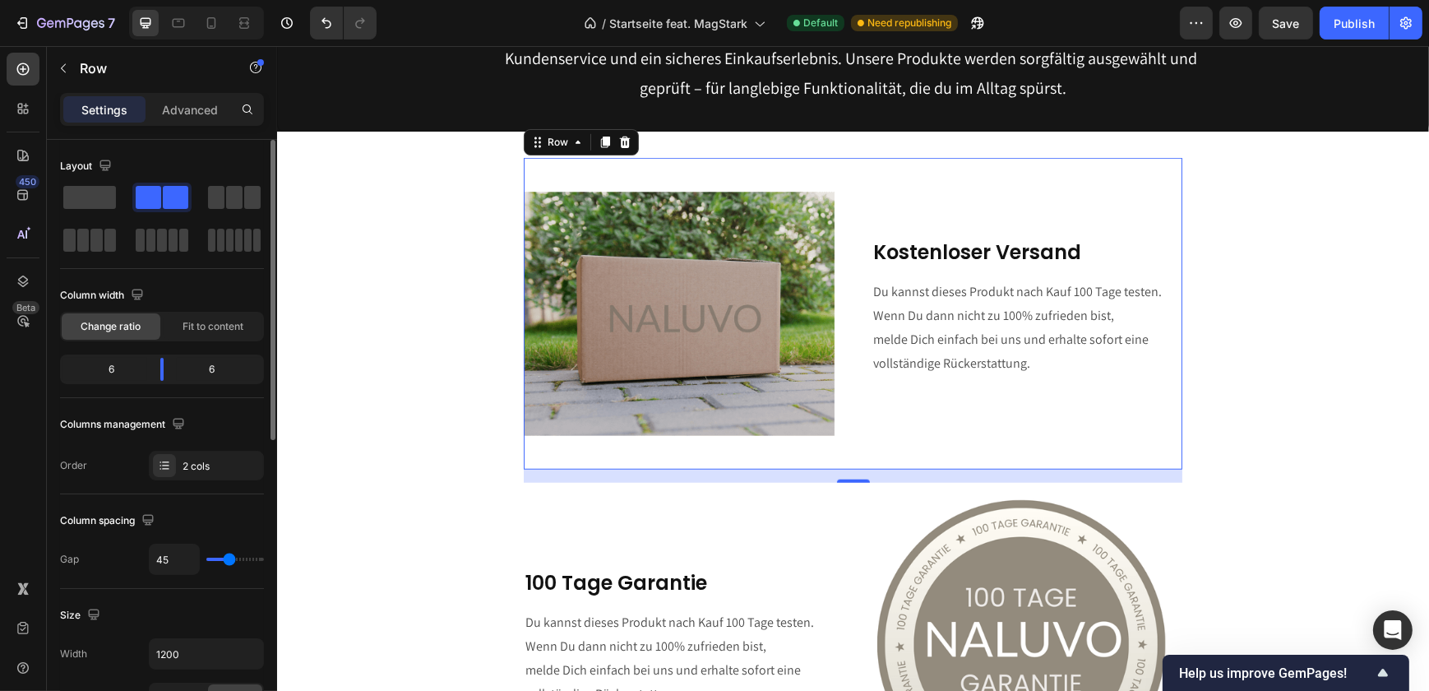
type input "47"
type input "49"
type input "51"
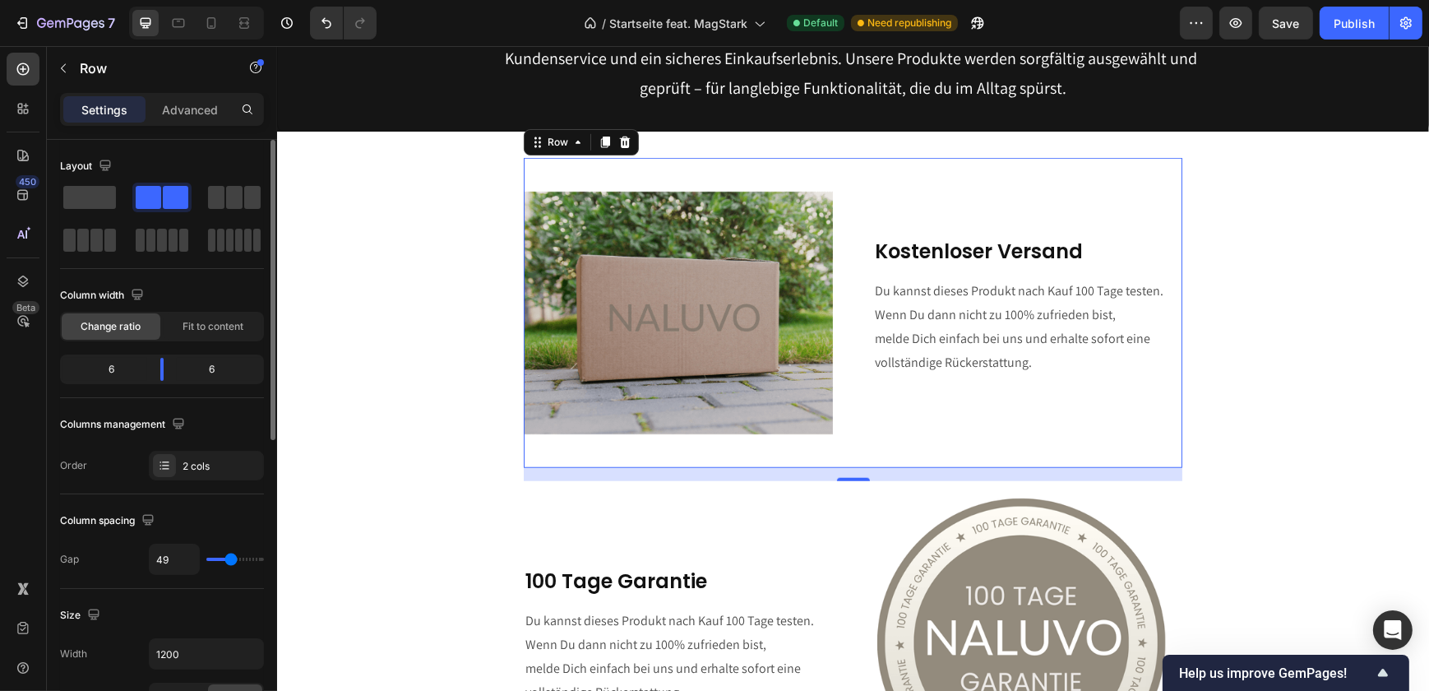
type input "51"
type input "53"
type input "55"
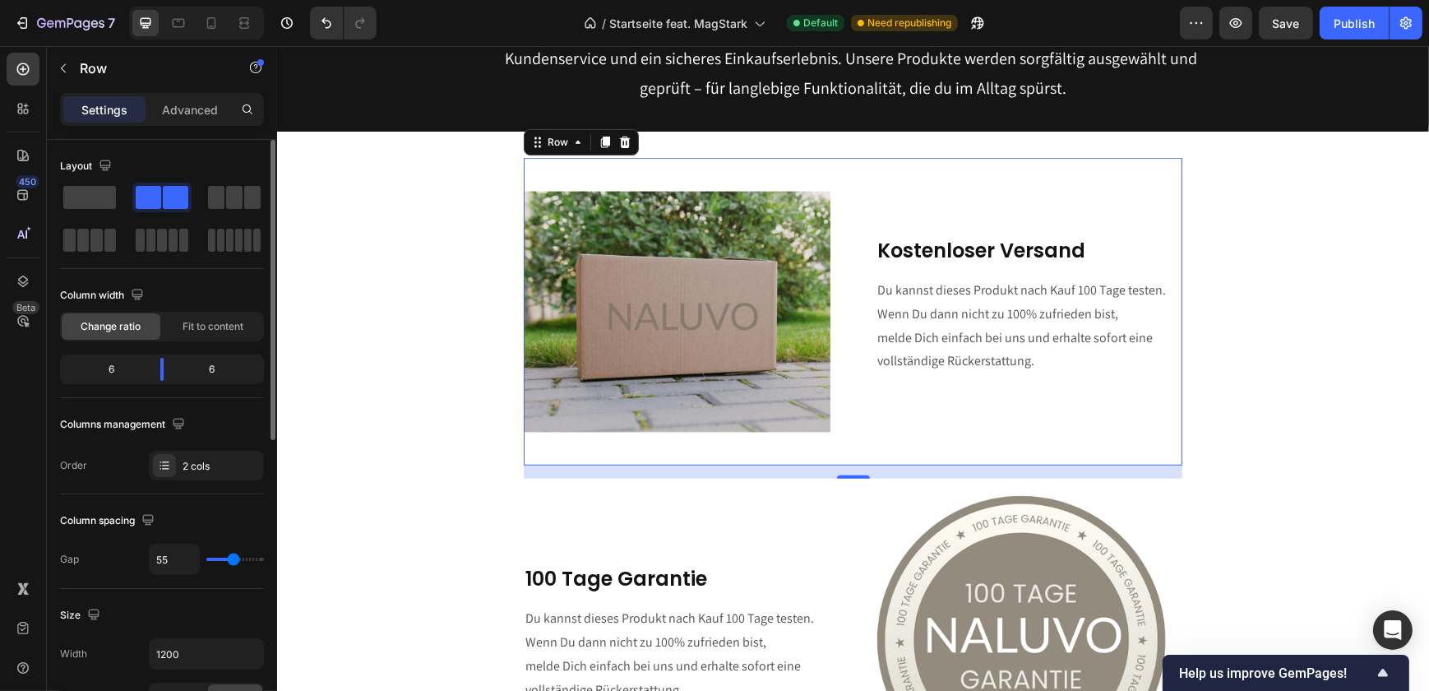
type input "57"
type input "59"
type input "61"
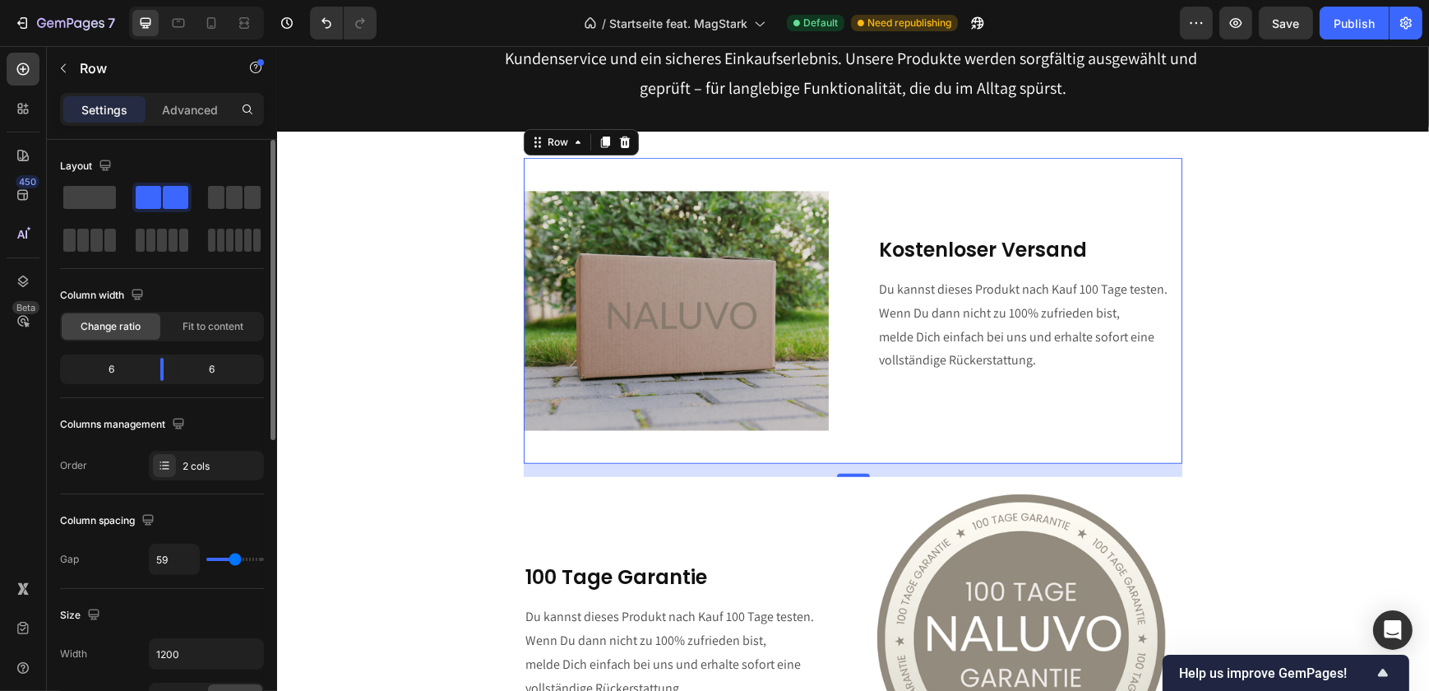
type input "61"
type input "59"
drag, startPoint x: 216, startPoint y: 560, endPoint x: 234, endPoint y: 558, distance: 18.3
type input "59"
click at [234, 558] on input "range" at bounding box center [235, 559] width 58 height 3
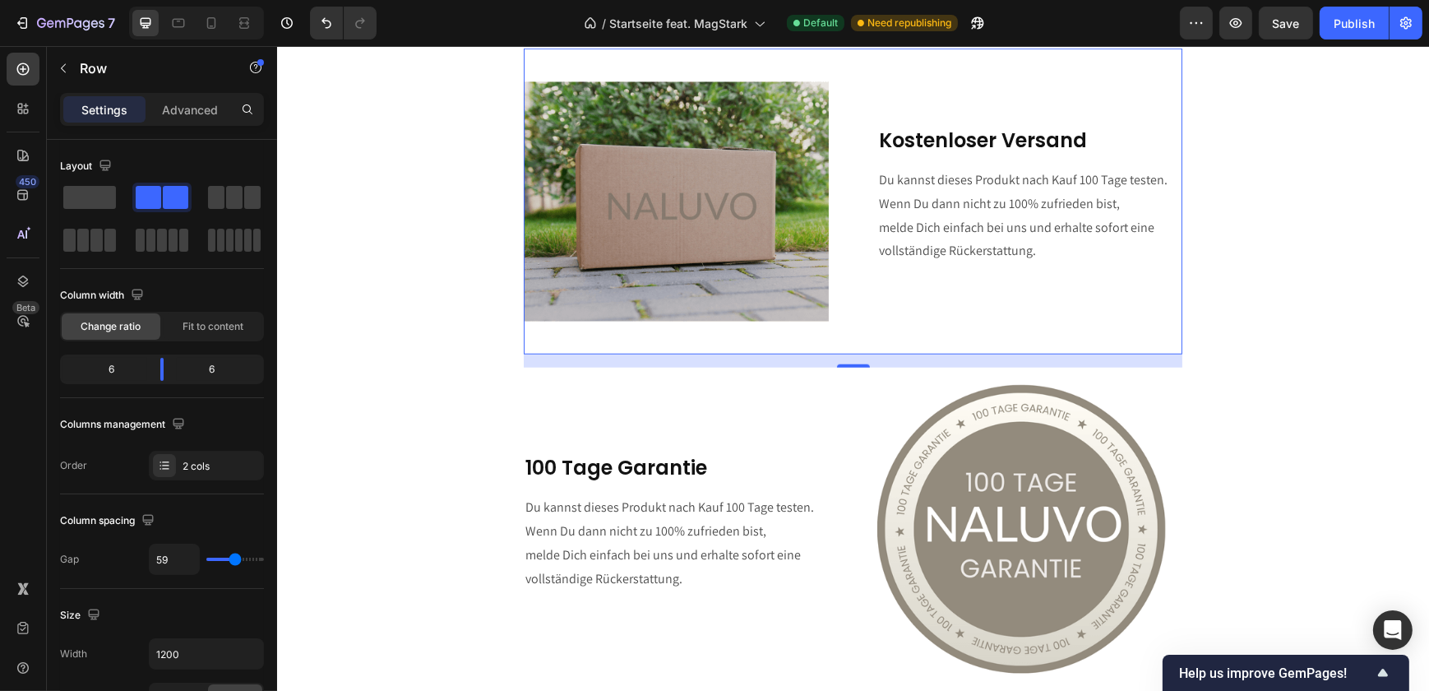
scroll to position [1788, 0]
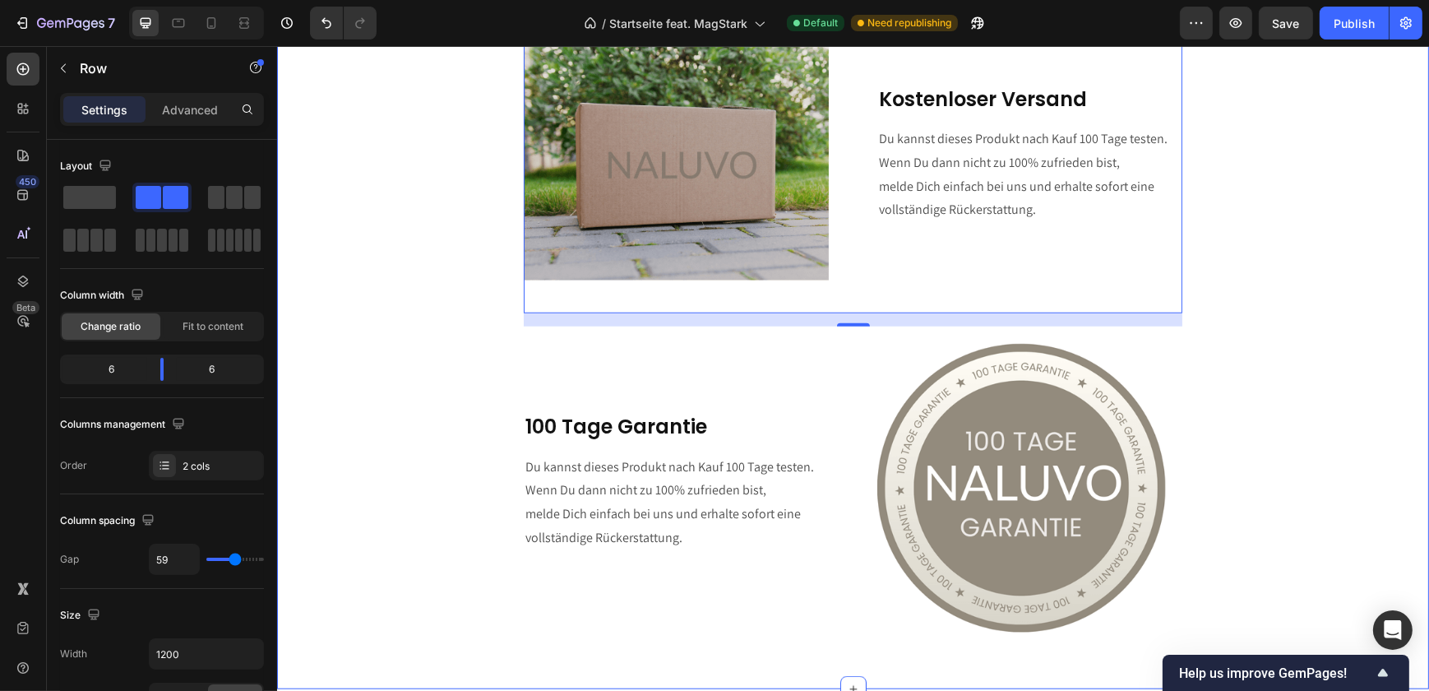
click at [1289, 385] on div "Image Kostenloser Versand Heading Du kannst dieses Produkt nach Kauf 100 Tage t…" at bounding box center [852, 335] width 1152 height 708
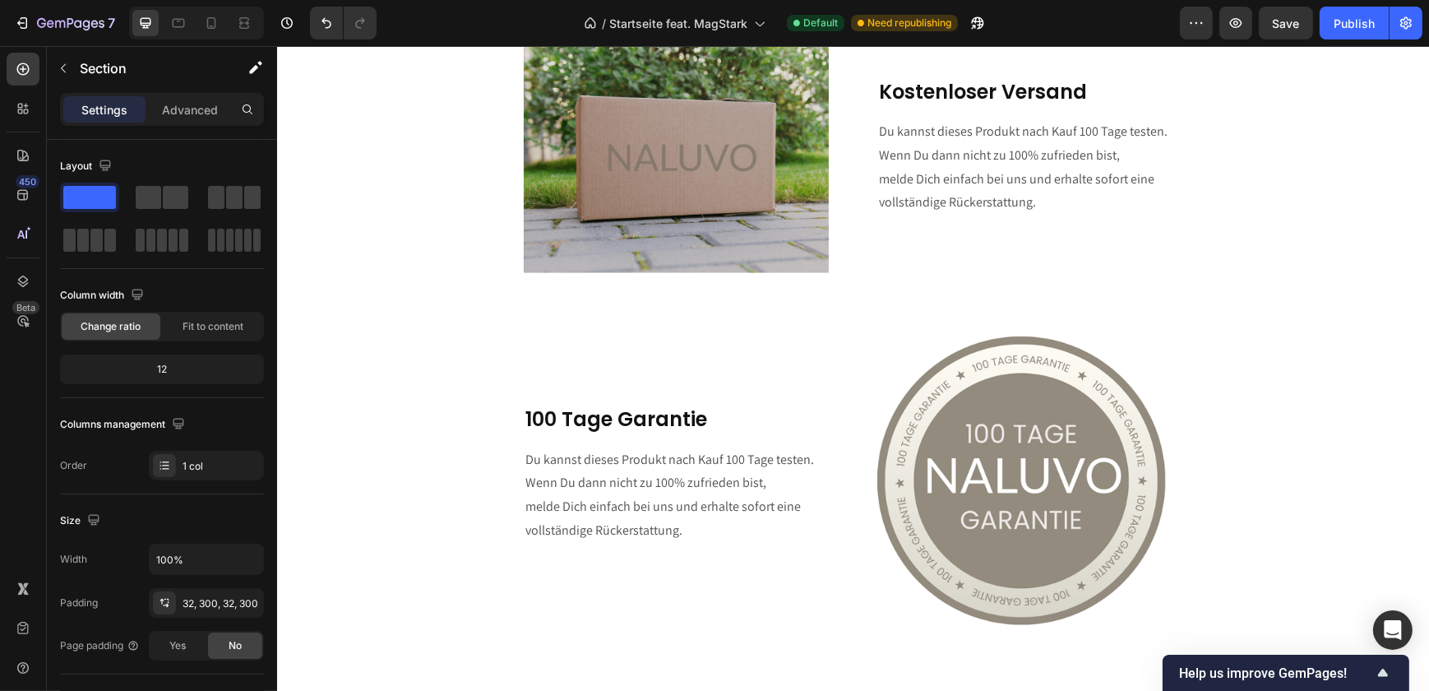
scroll to position [1787, 0]
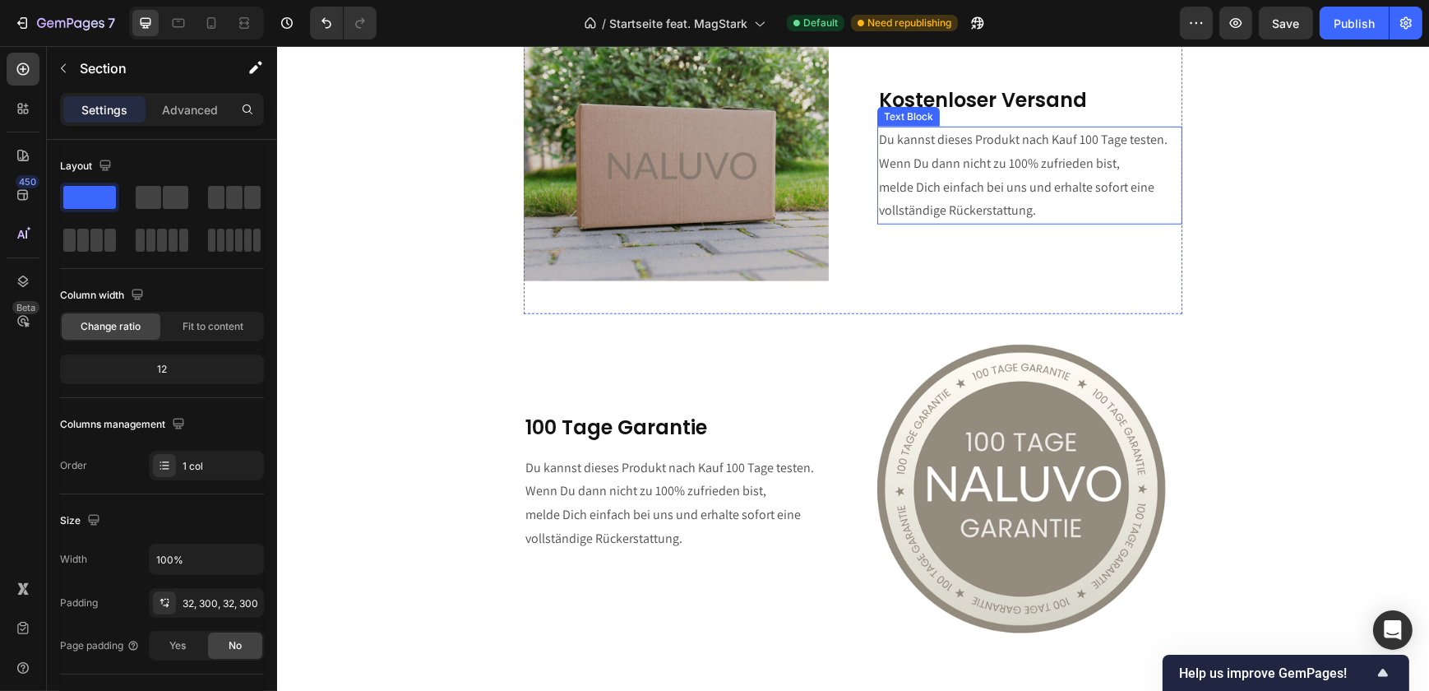
click at [997, 164] on p "Du kannst dieses Produkt nach Kauf 100 Tage testen. Wenn Du dann nicht zu 100% …" at bounding box center [1029, 152] width 302 height 48
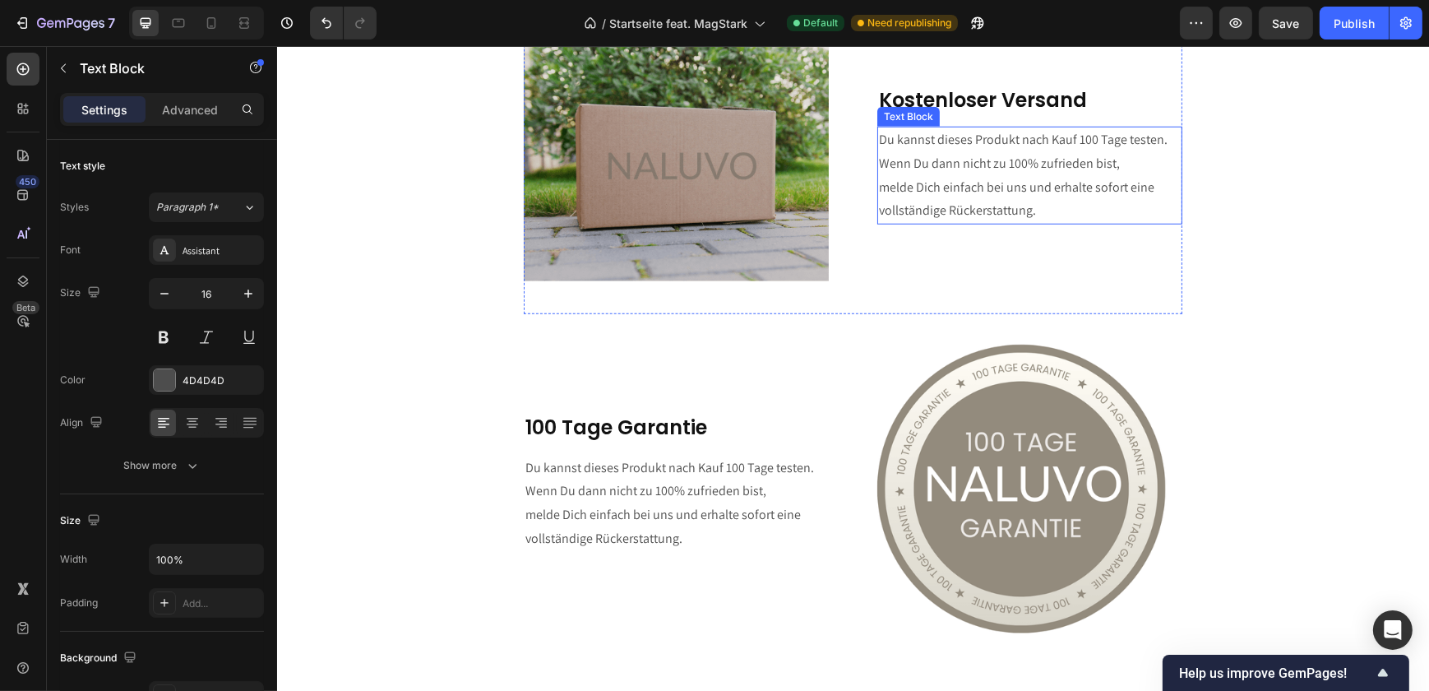
click at [997, 164] on p "Du kannst dieses Produkt nach Kauf 100 Tage testen. Wenn Du dann nicht zu 100% …" at bounding box center [1029, 152] width 302 height 48
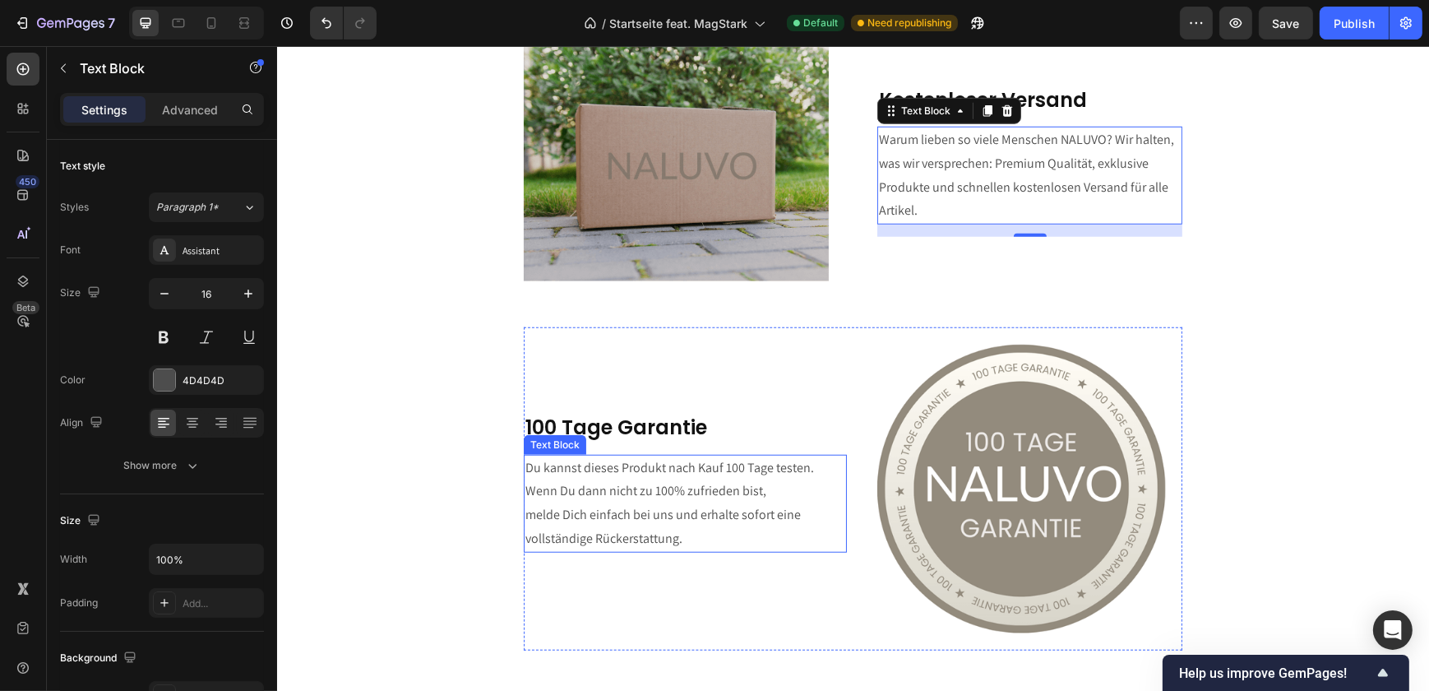
click at [650, 488] on p "Du kannst dieses Produkt nach Kauf 100 Tage testen. Wenn Du dann nicht zu 100% …" at bounding box center [685, 480] width 320 height 48
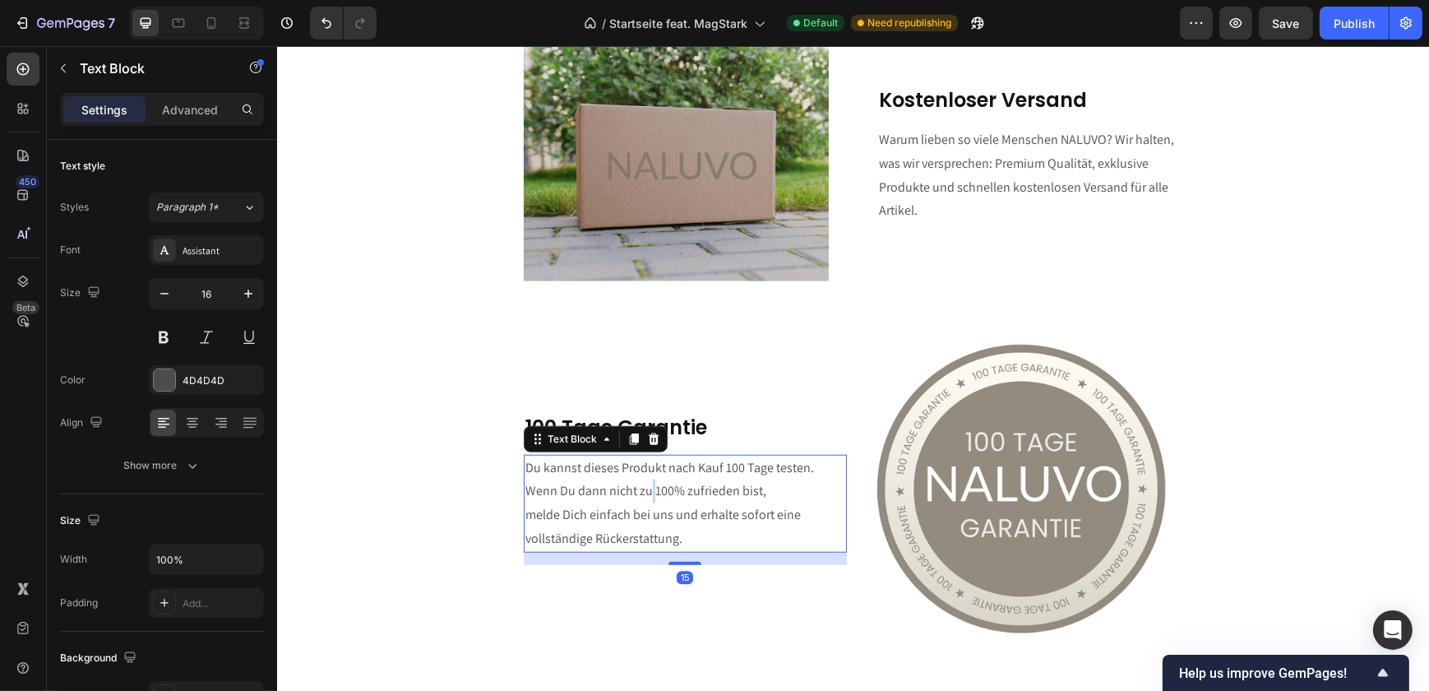
click at [650, 488] on p "Du kannst dieses Produkt nach Kauf 100 Tage testen. Wenn Du dann nicht zu 100% …" at bounding box center [685, 480] width 320 height 48
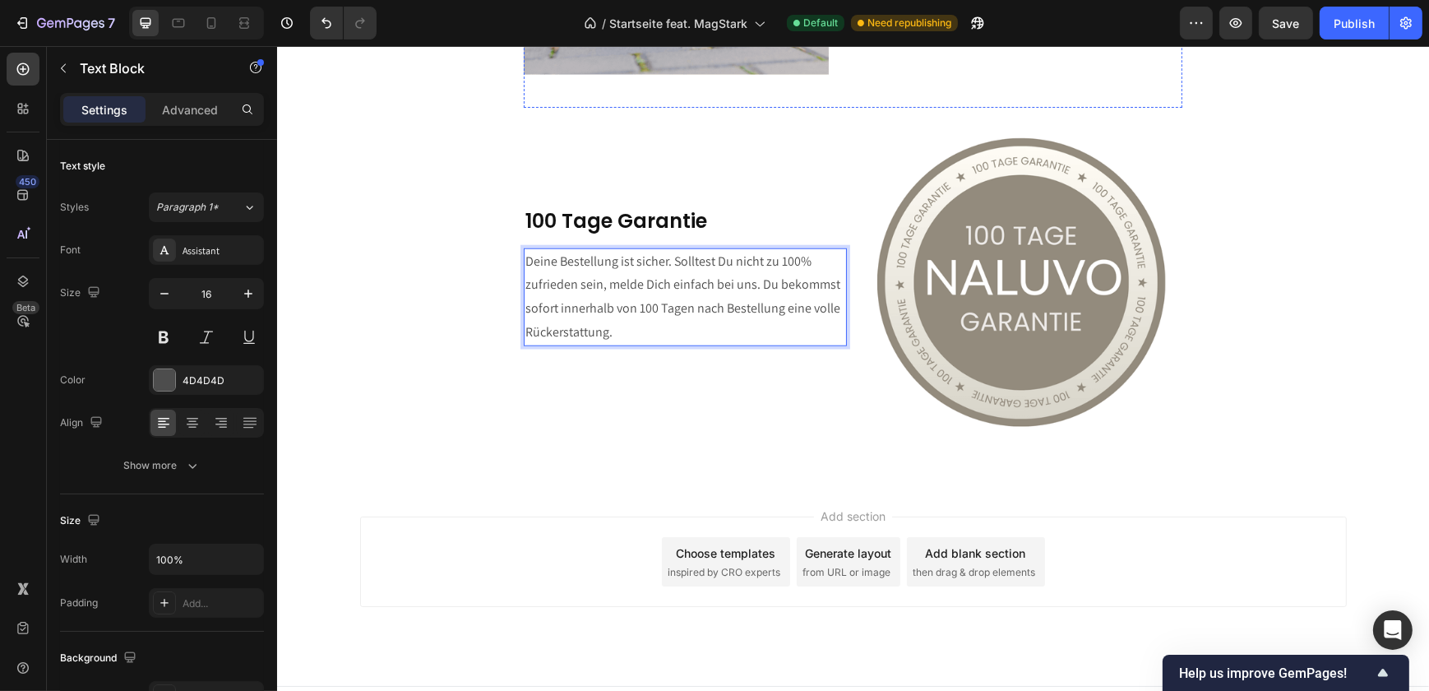
scroll to position [2012, 0]
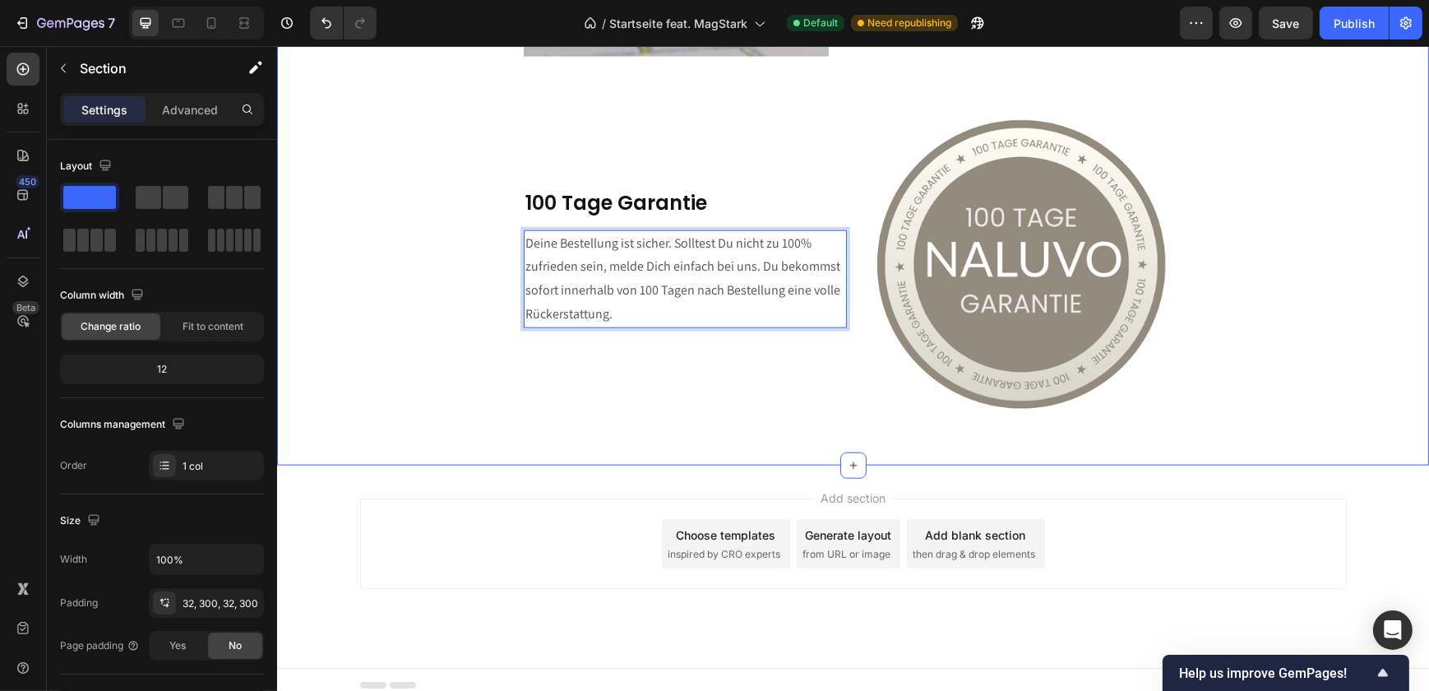
click at [1314, 421] on div "Image Kostenloser Versand Heading Warum lieben so viele Menschen NALUVO? Wir ha…" at bounding box center [852, 111] width 1152 height 708
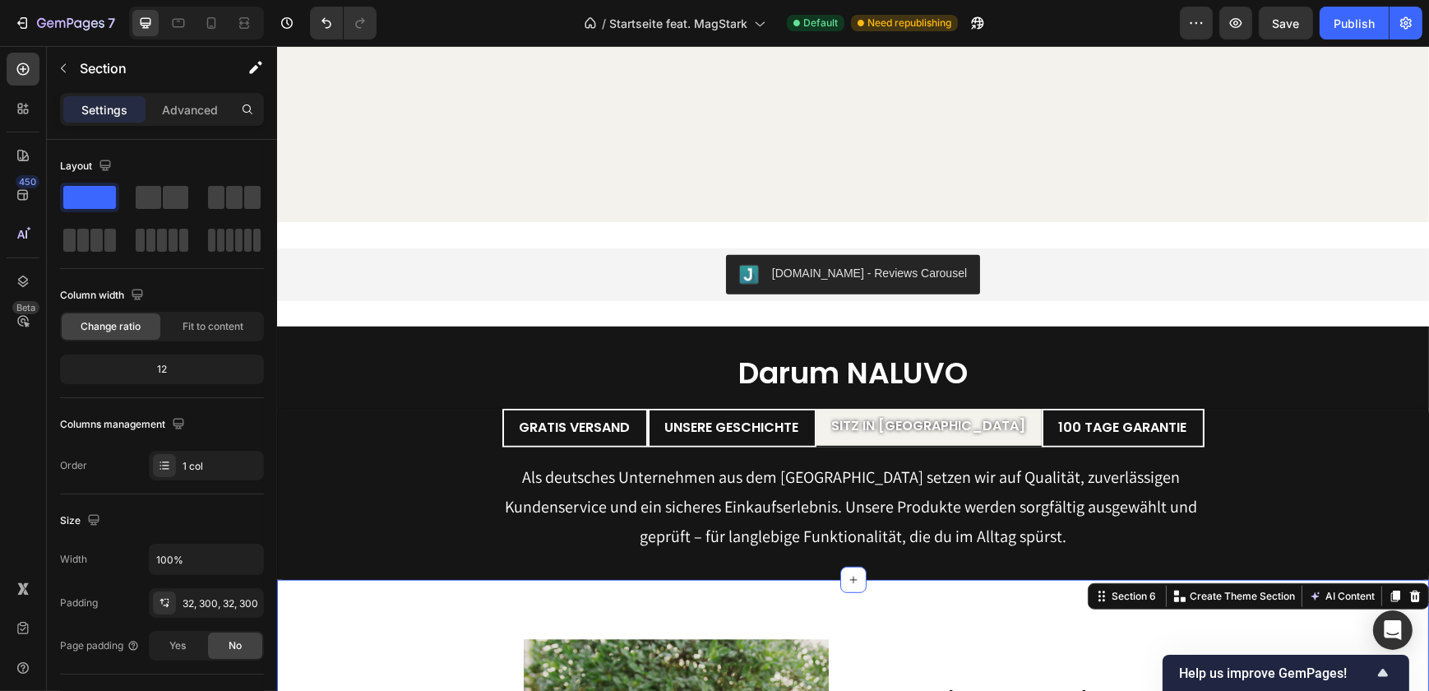
scroll to position [1189, 0]
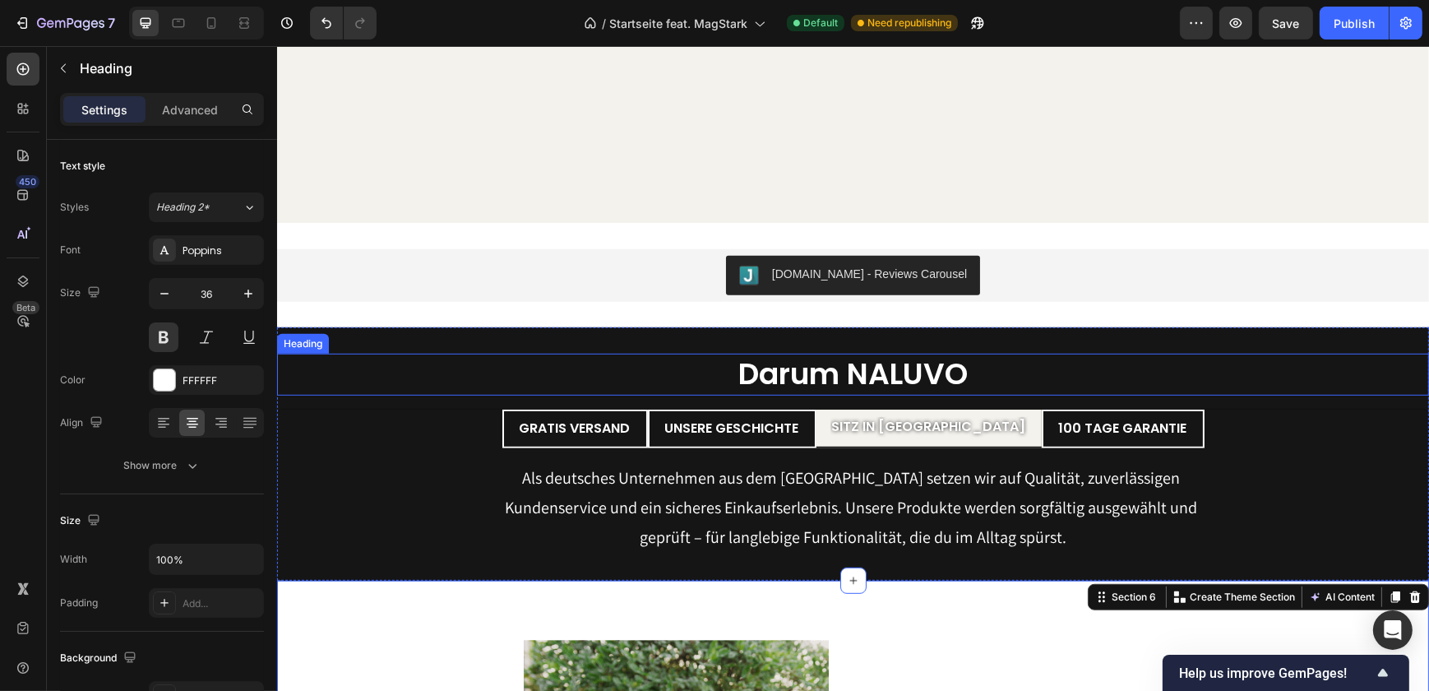
click at [442, 365] on h2 "Darum NALUVO" at bounding box center [852, 375] width 1152 height 42
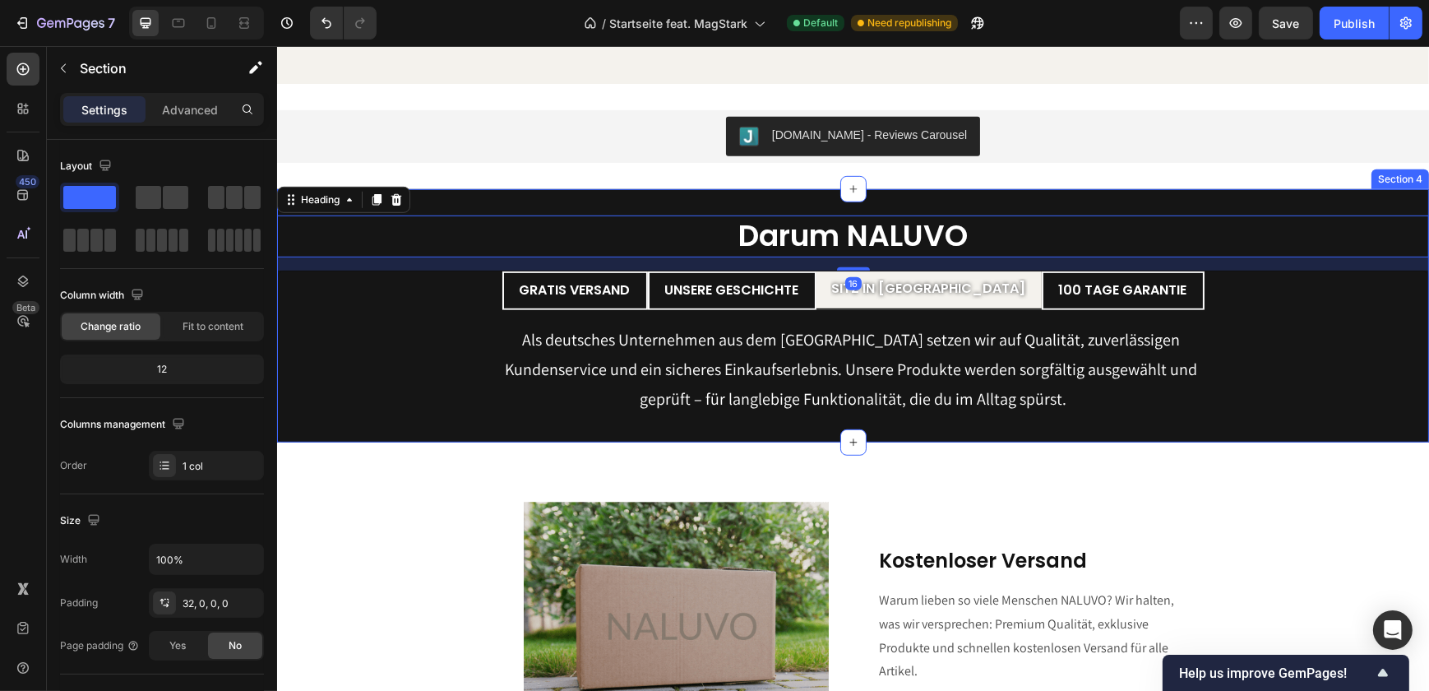
click at [442, 336] on div "Darum NALUVO Heading 16 Gratis Versand Unsere Geschichte Sitz in Deutschland 10…" at bounding box center [852, 315] width 1152 height 253
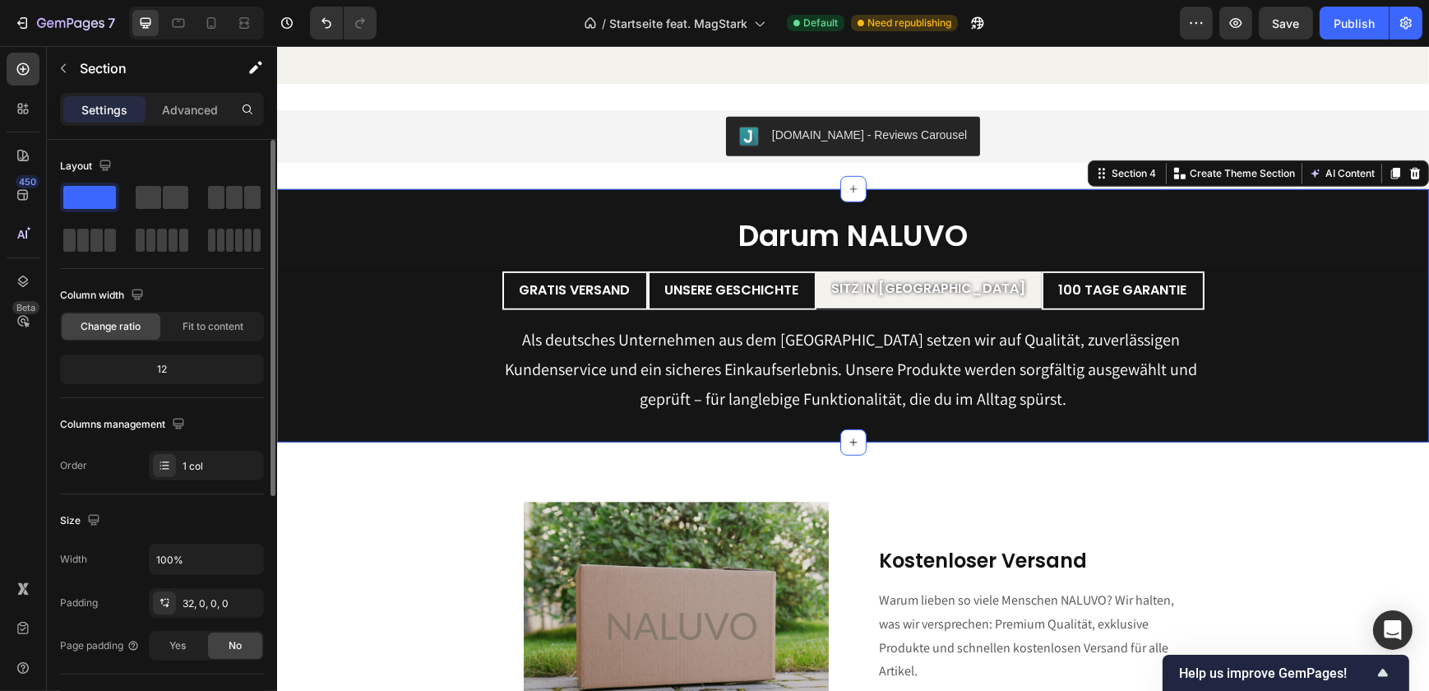
scroll to position [224, 0]
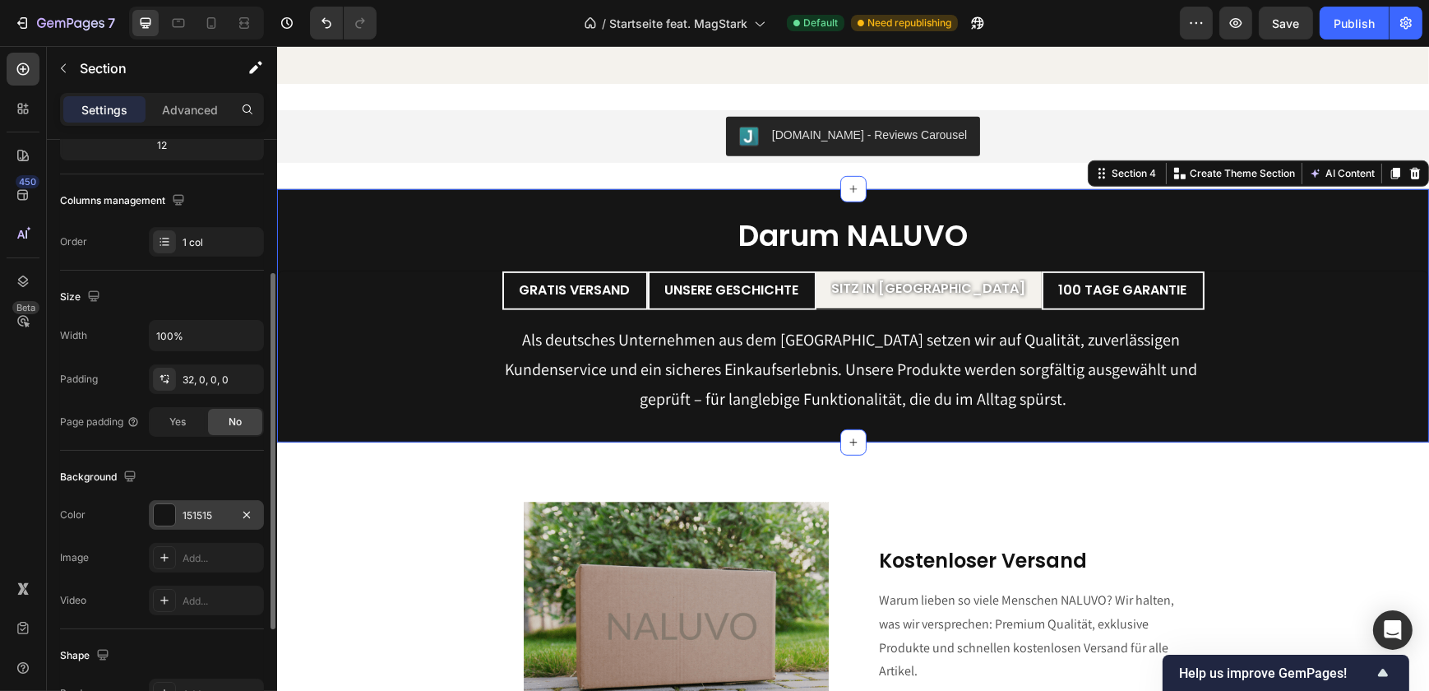
click at [197, 513] on div "151515" at bounding box center [207, 515] width 48 height 15
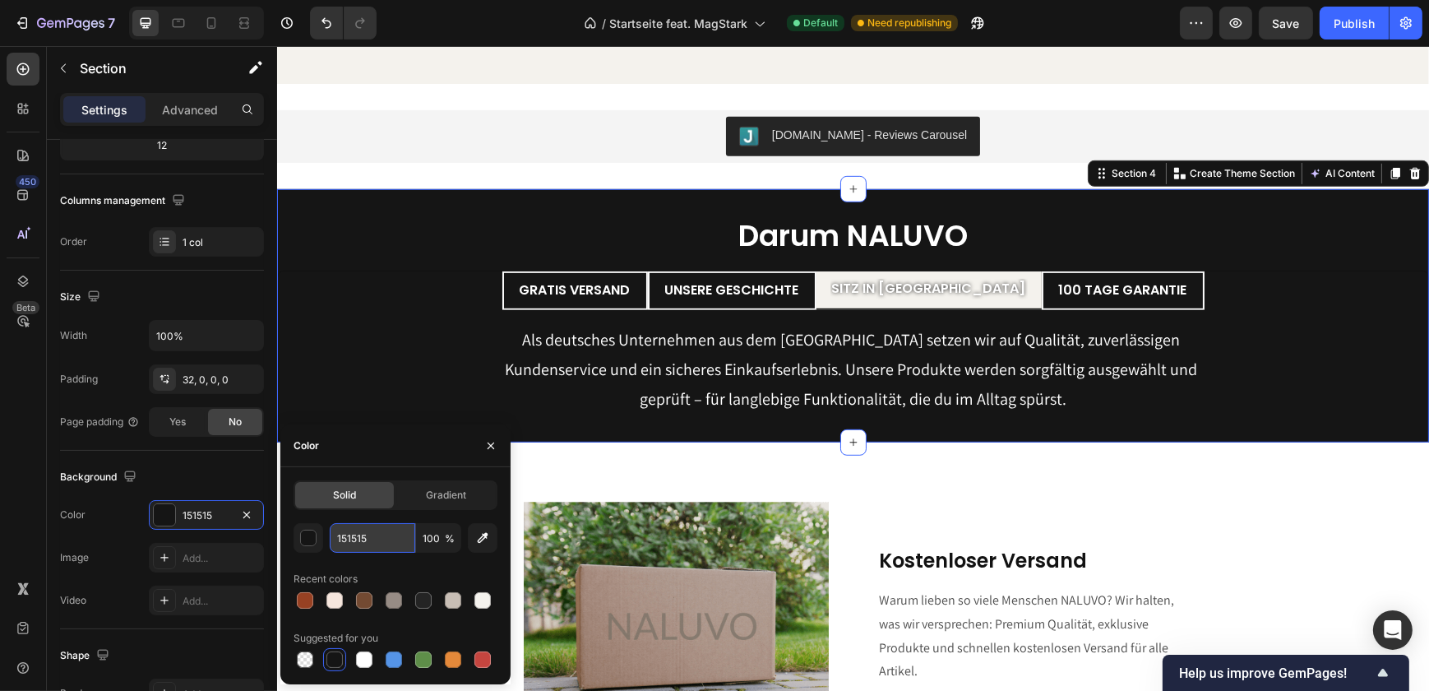
click at [351, 532] on input "151515" at bounding box center [373, 538] width 86 height 30
paste input "978c8"
type input "978c85"
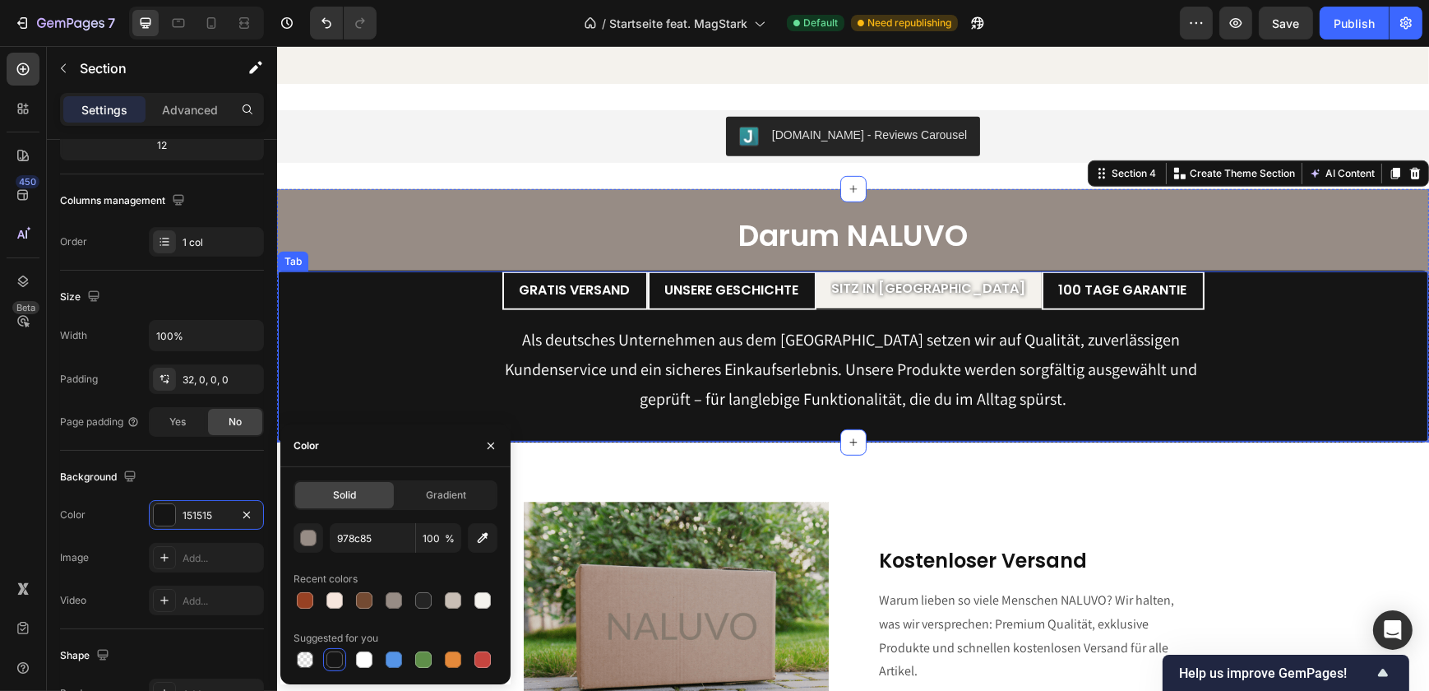
click at [703, 442] on div "Gratis Versand Unsere Geschichte Sitz in Deutschland 100 Tage Garantie Kostenlo…" at bounding box center [852, 357] width 1152 height 172
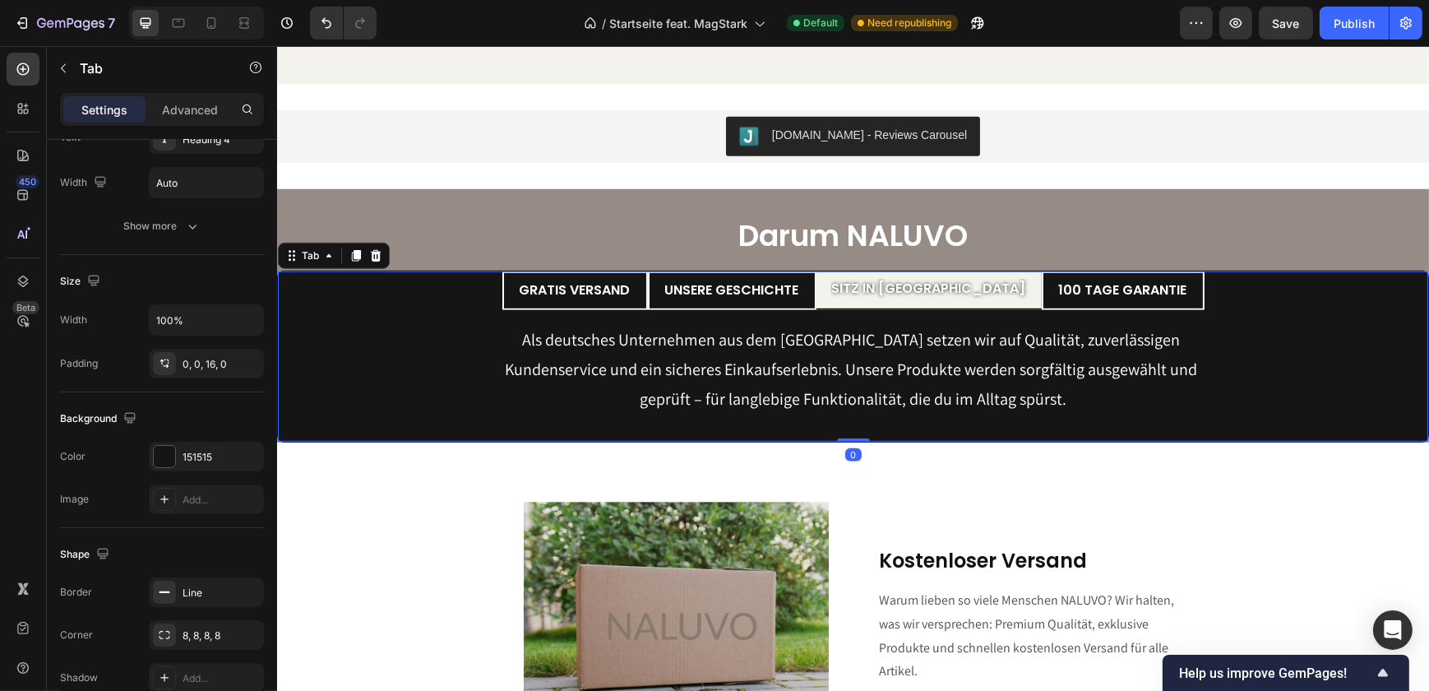
scroll to position [0, 0]
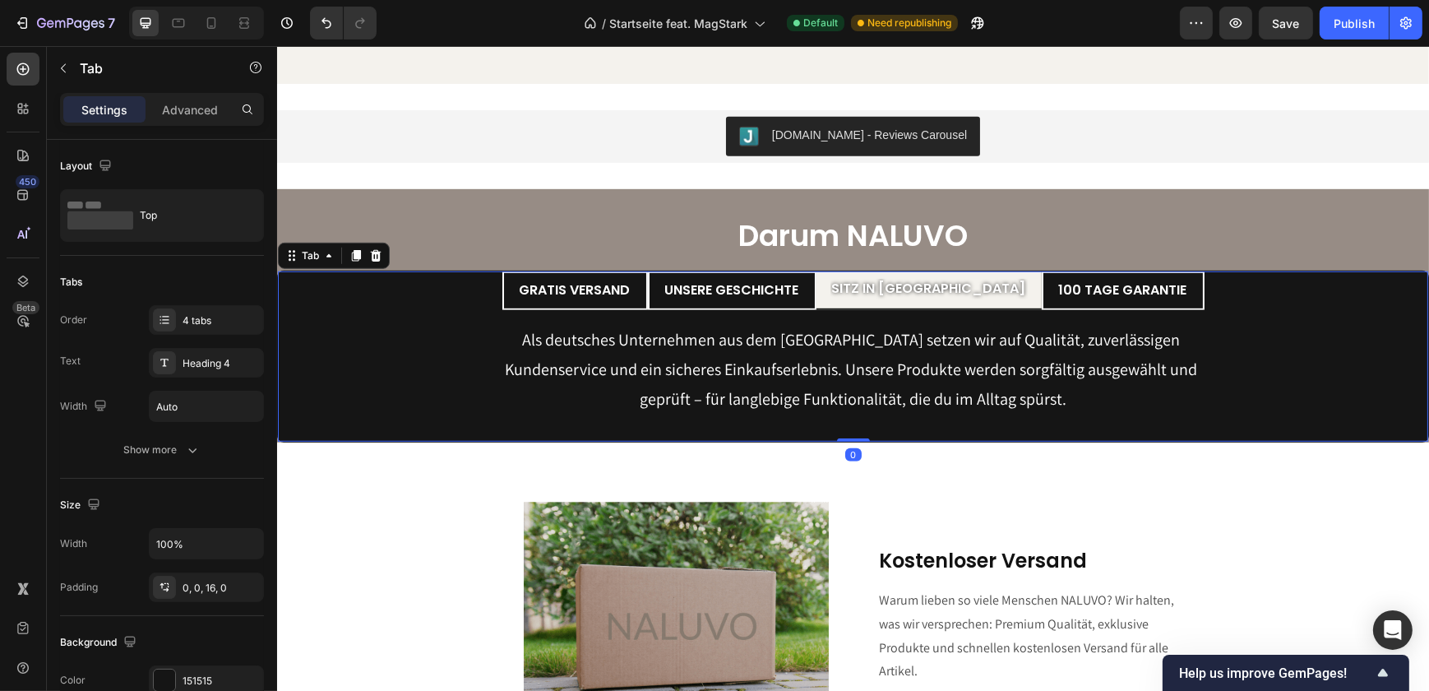
click at [443, 310] on ul "Gratis Versand Unsere Geschichte Sitz in [GEOGRAPHIC_DATA] 100 Tage Garantie" at bounding box center [852, 290] width 1150 height 39
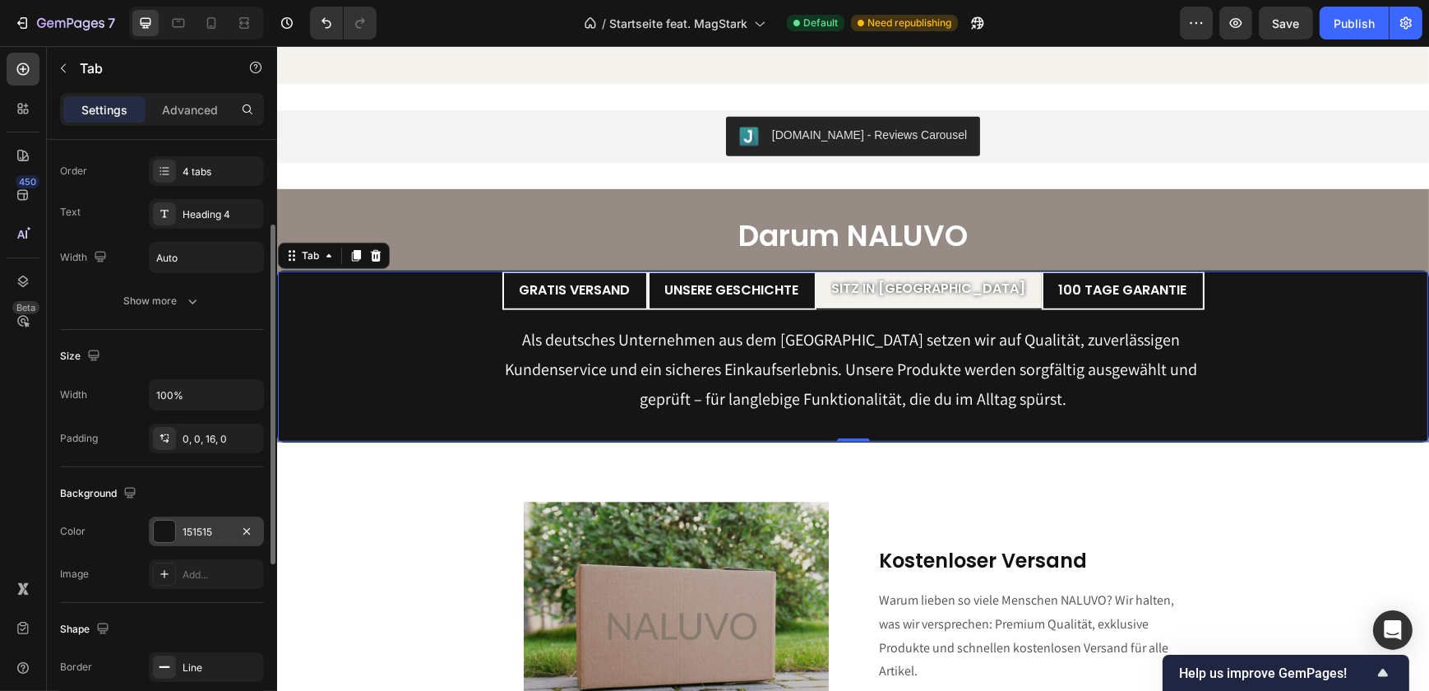
click at [203, 535] on div "151515" at bounding box center [207, 532] width 48 height 15
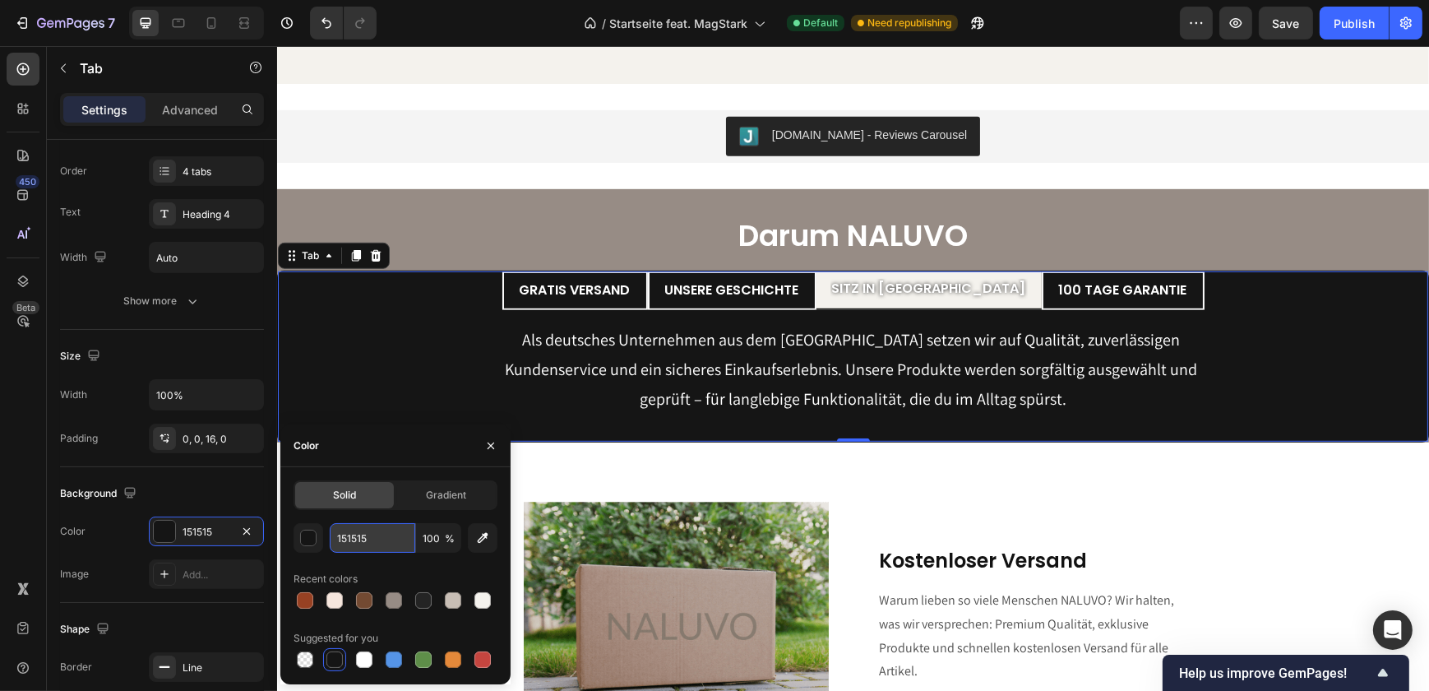
click at [363, 533] on input "151515" at bounding box center [373, 538] width 86 height 30
paste input "978c8"
type input "978c85"
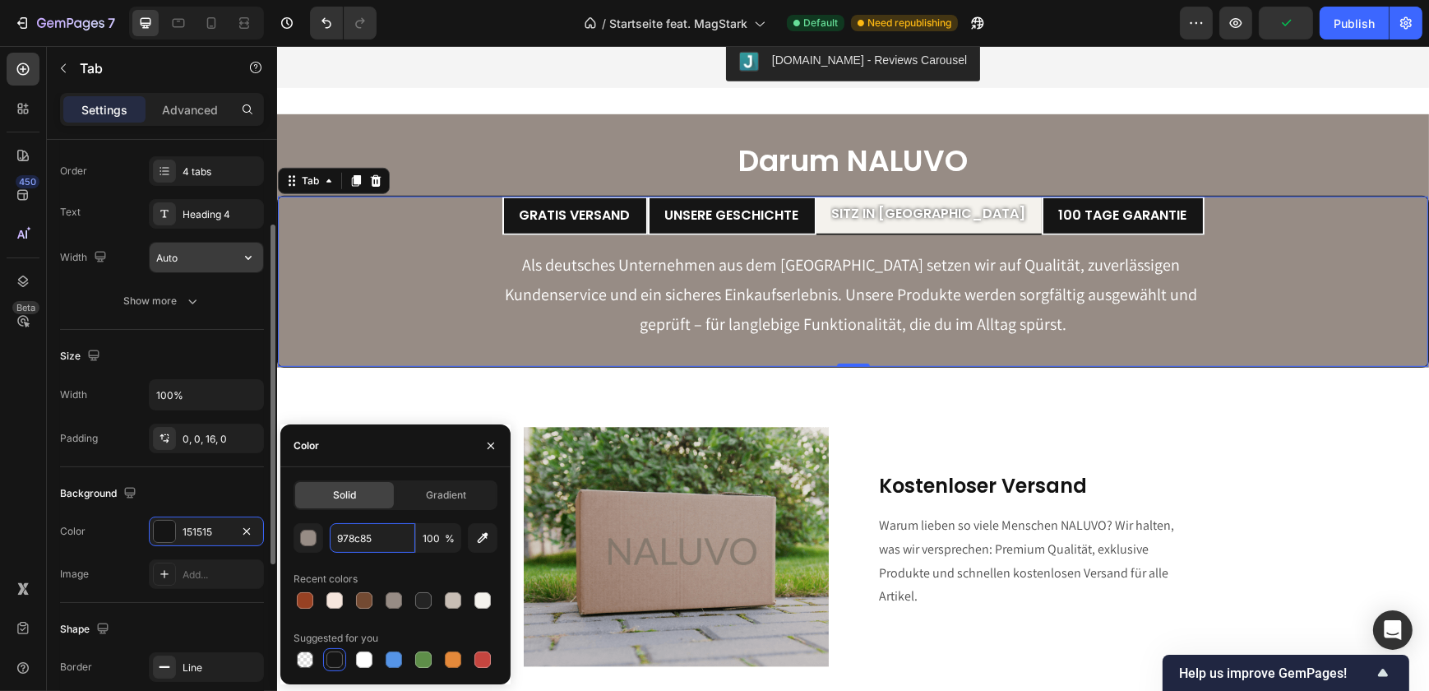
scroll to position [0, 0]
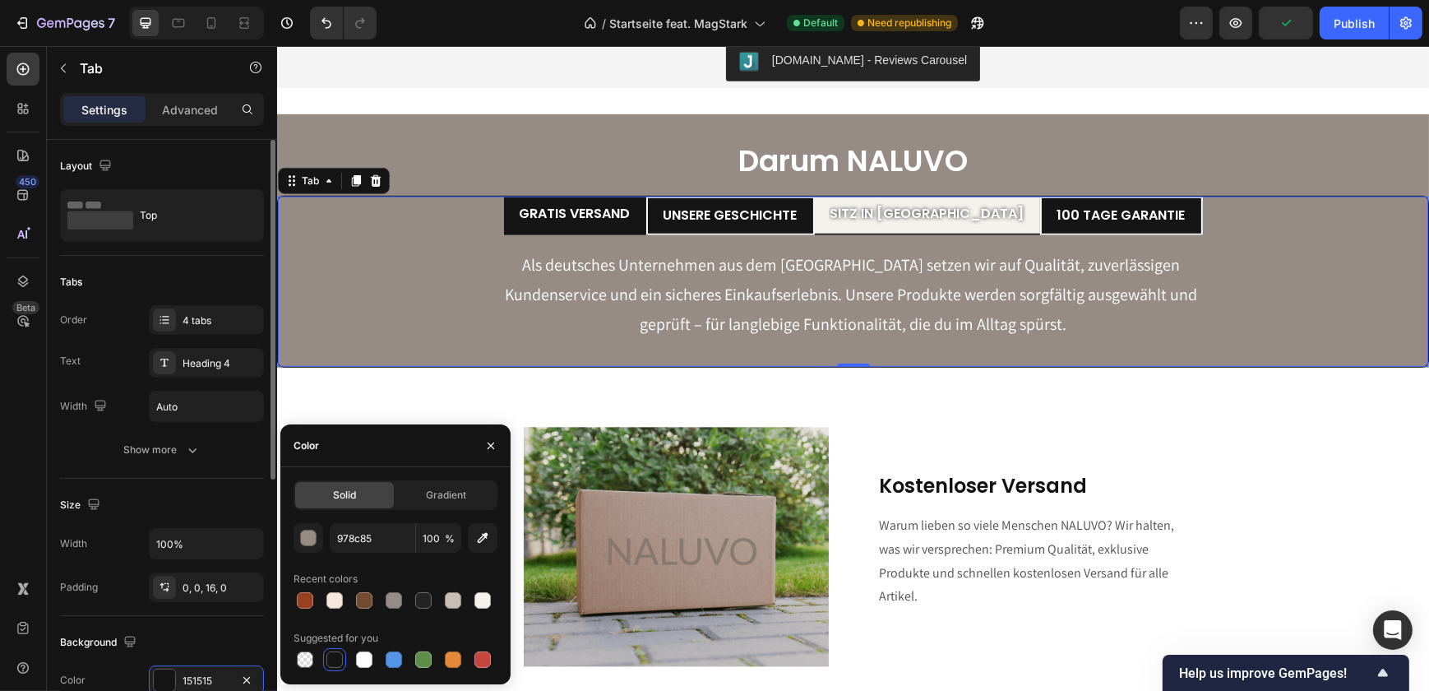
click at [574, 223] on p "Gratis Versand" at bounding box center [574, 214] width 111 height 17
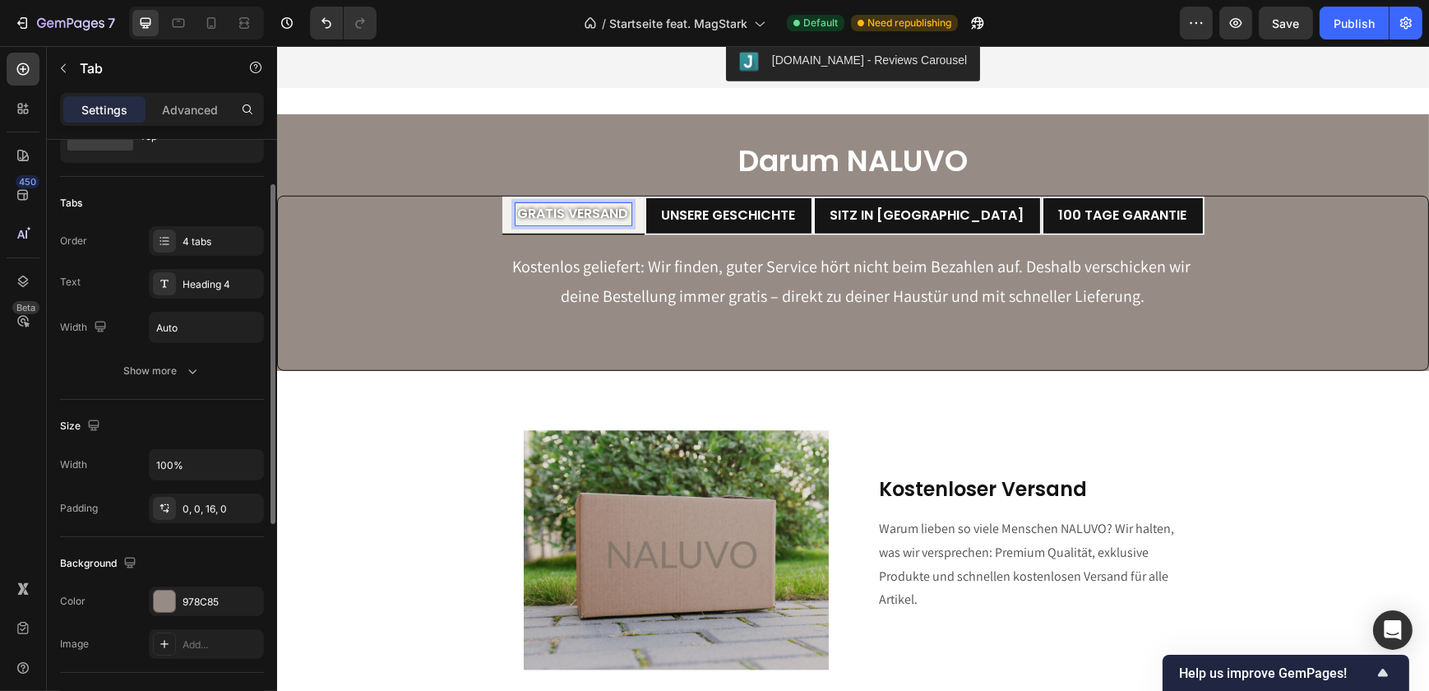
scroll to position [4, 0]
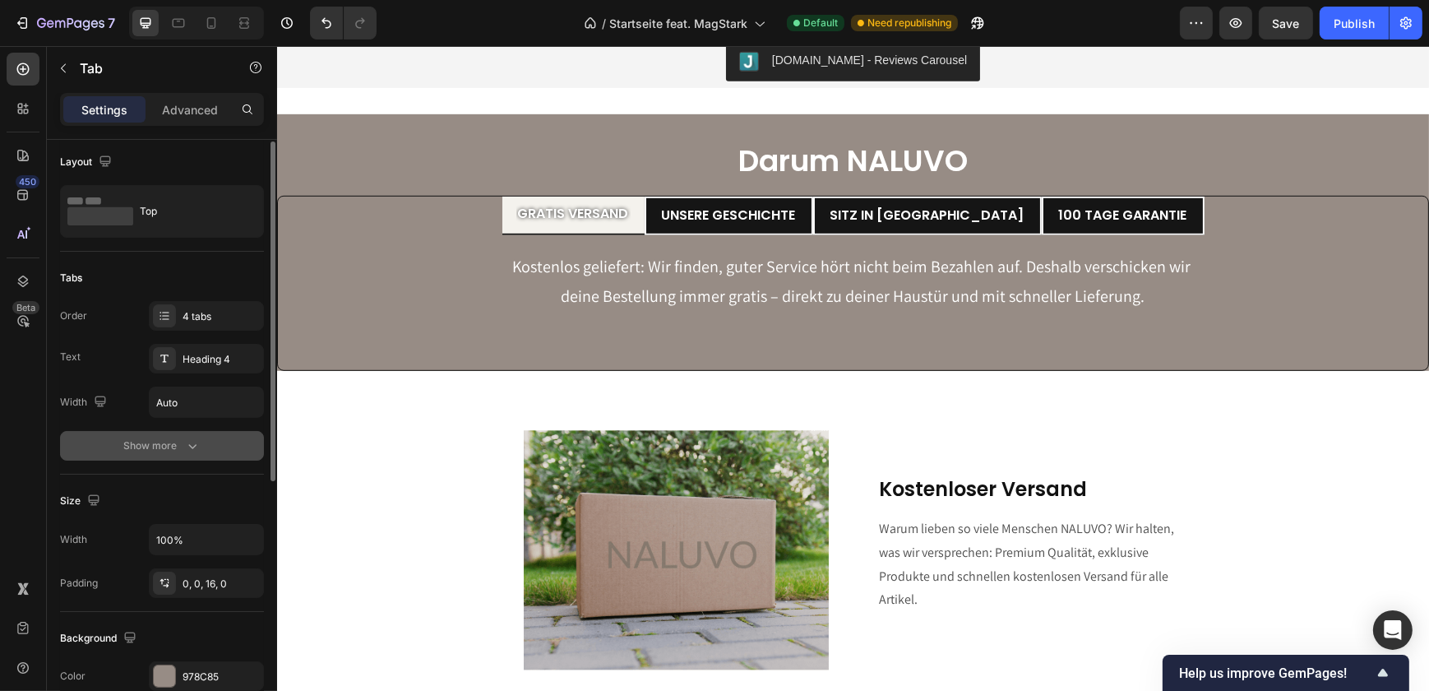
click at [178, 451] on div "Show more" at bounding box center [162, 445] width 76 height 16
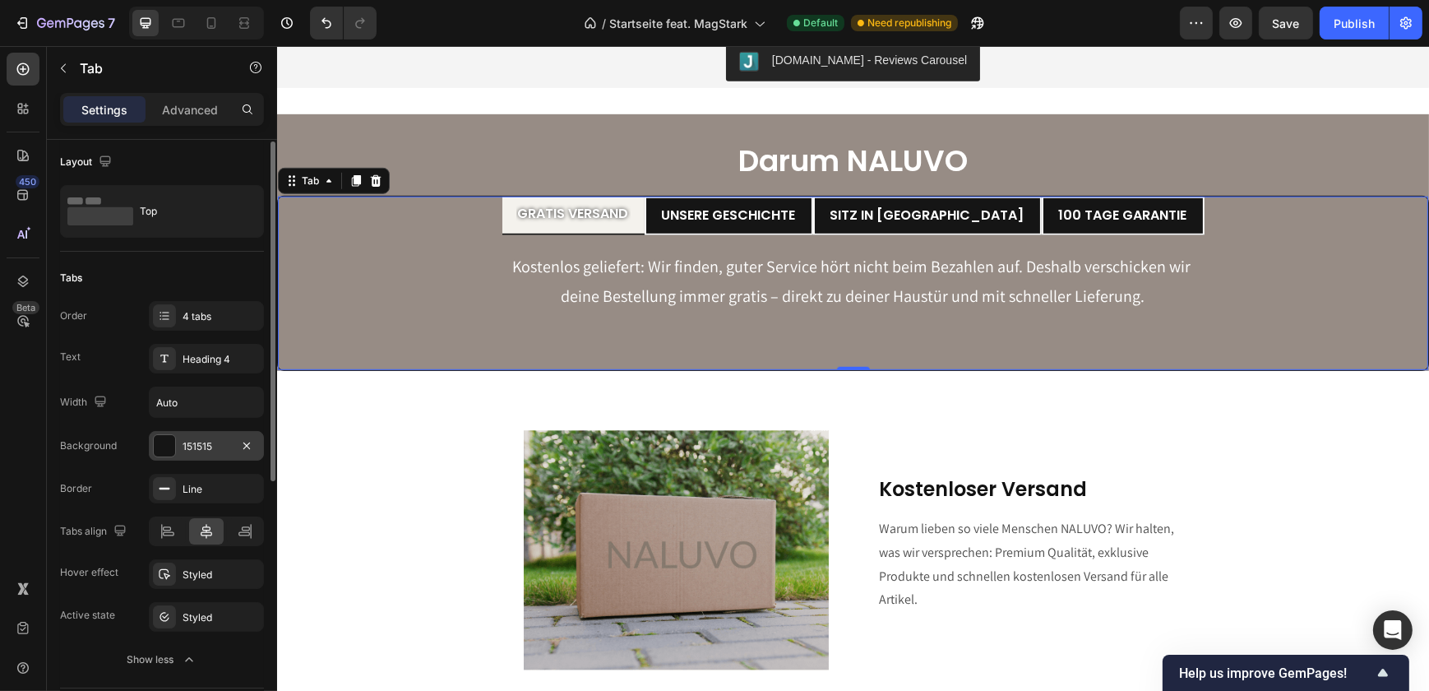
click at [201, 443] on div "151515" at bounding box center [207, 446] width 48 height 15
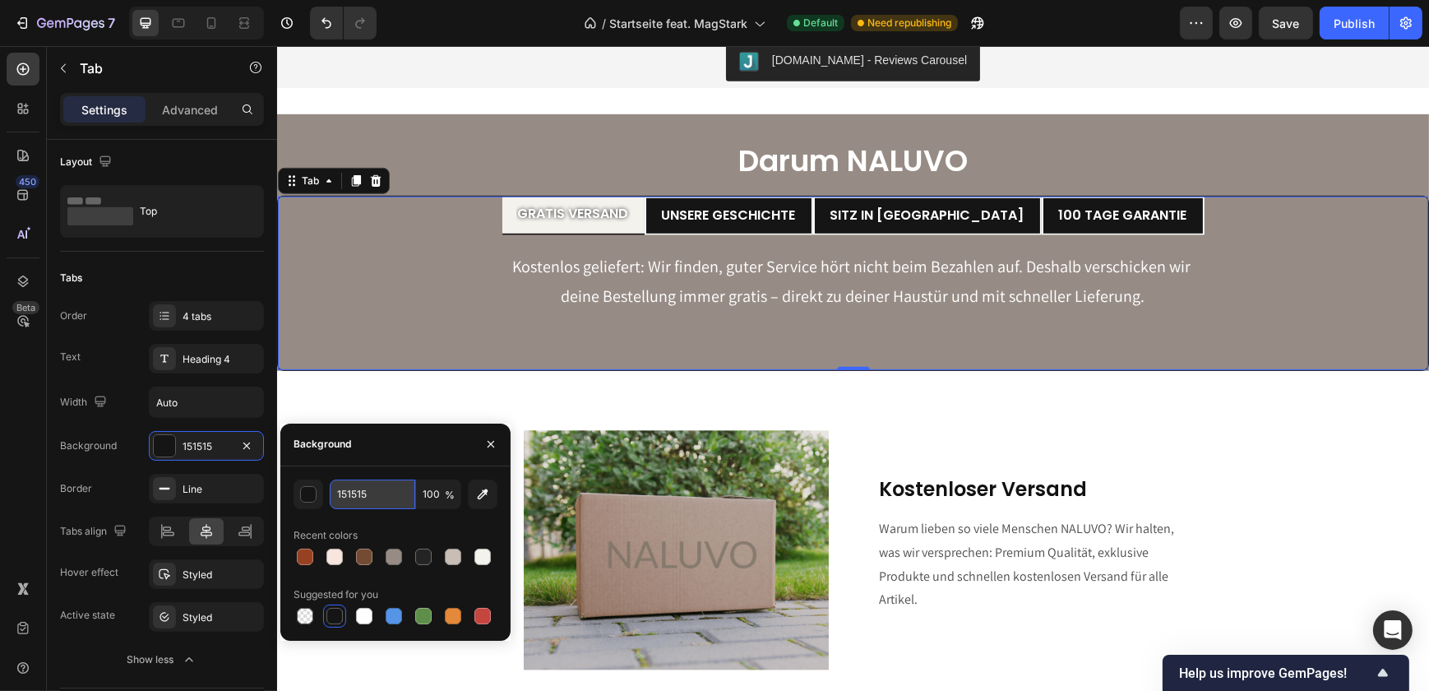
click at [358, 494] on input "151515" at bounding box center [373, 494] width 86 height 30
paste input "978c8"
type input "978c85"
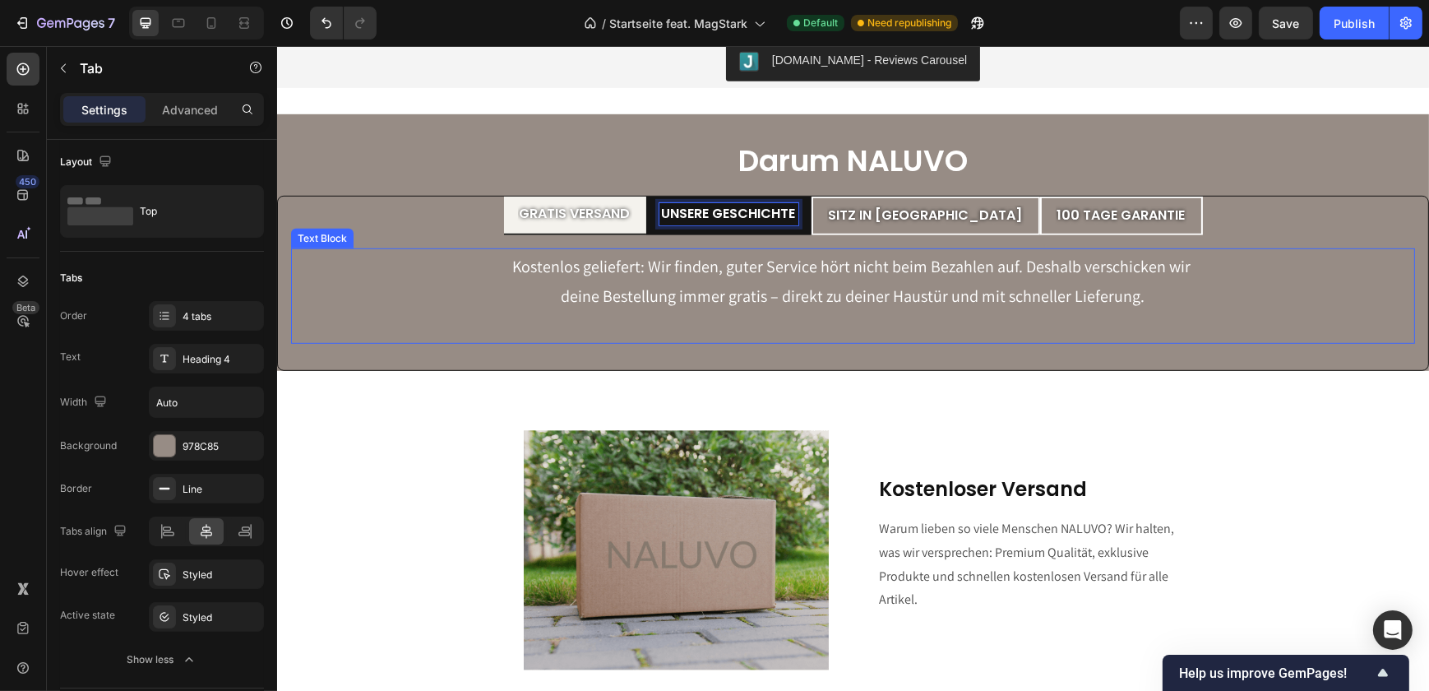
scroll to position [1266, 0]
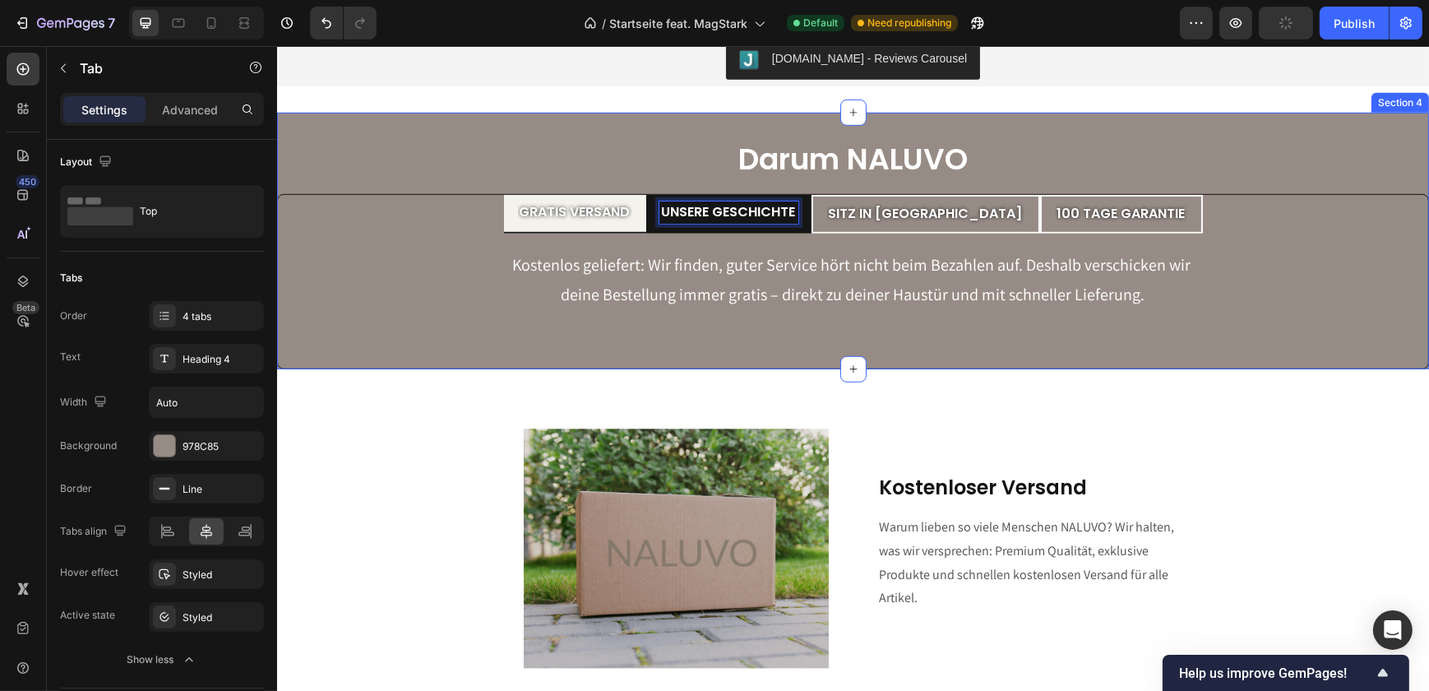
click at [451, 181] on h2 "Darum NALUVO" at bounding box center [852, 160] width 1152 height 42
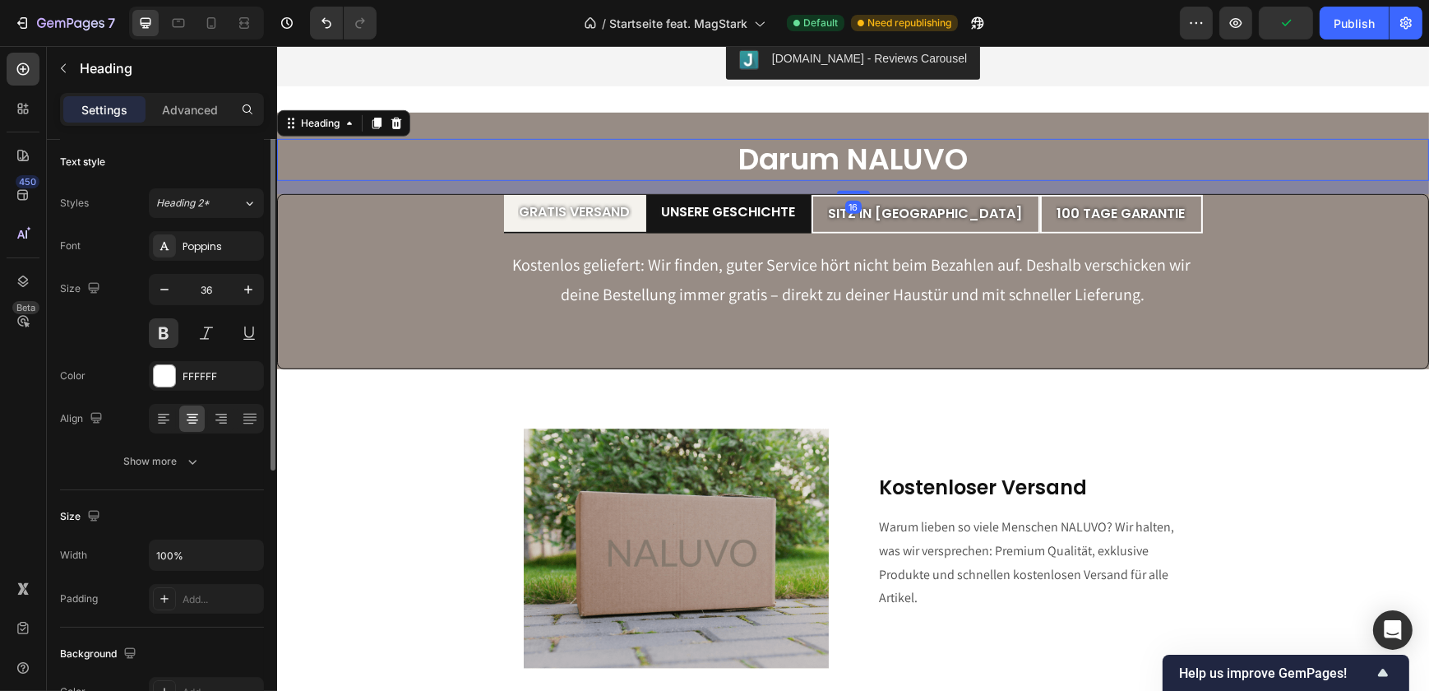
scroll to position [0, 0]
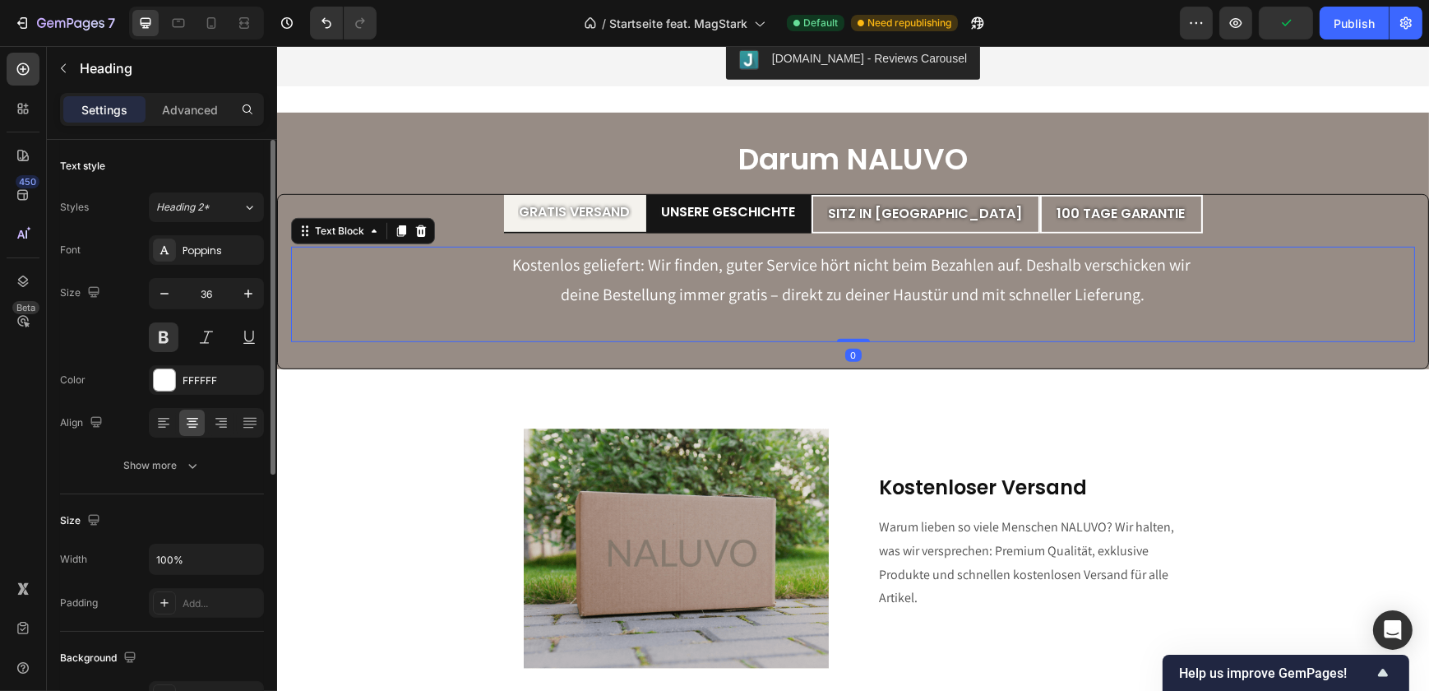
click at [464, 342] on div "Kostenlos geliefert: Wir finden, guter Service hört nicht beim Bezahlen auf. De…" at bounding box center [852, 294] width 1124 height 95
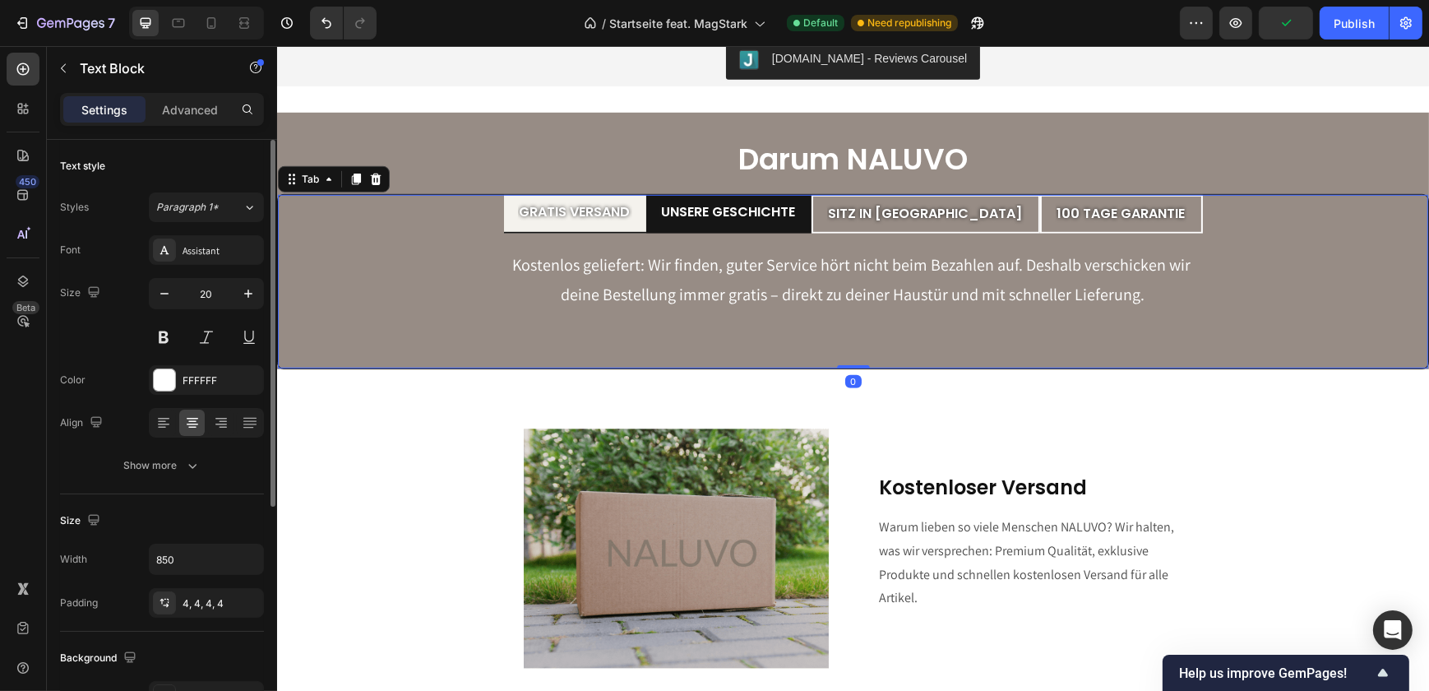
click at [735, 221] on p "Unsere Geschichte" at bounding box center [728, 212] width 134 height 17
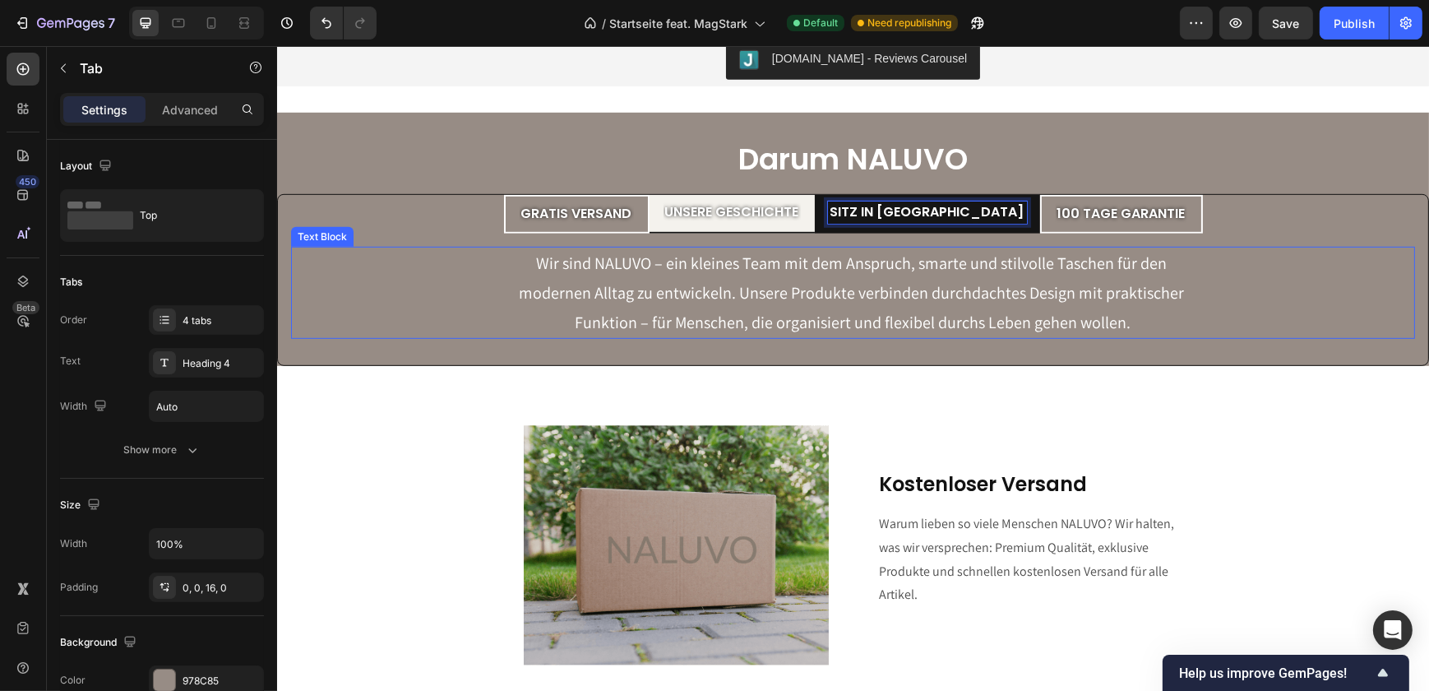
scroll to position [1266, 0]
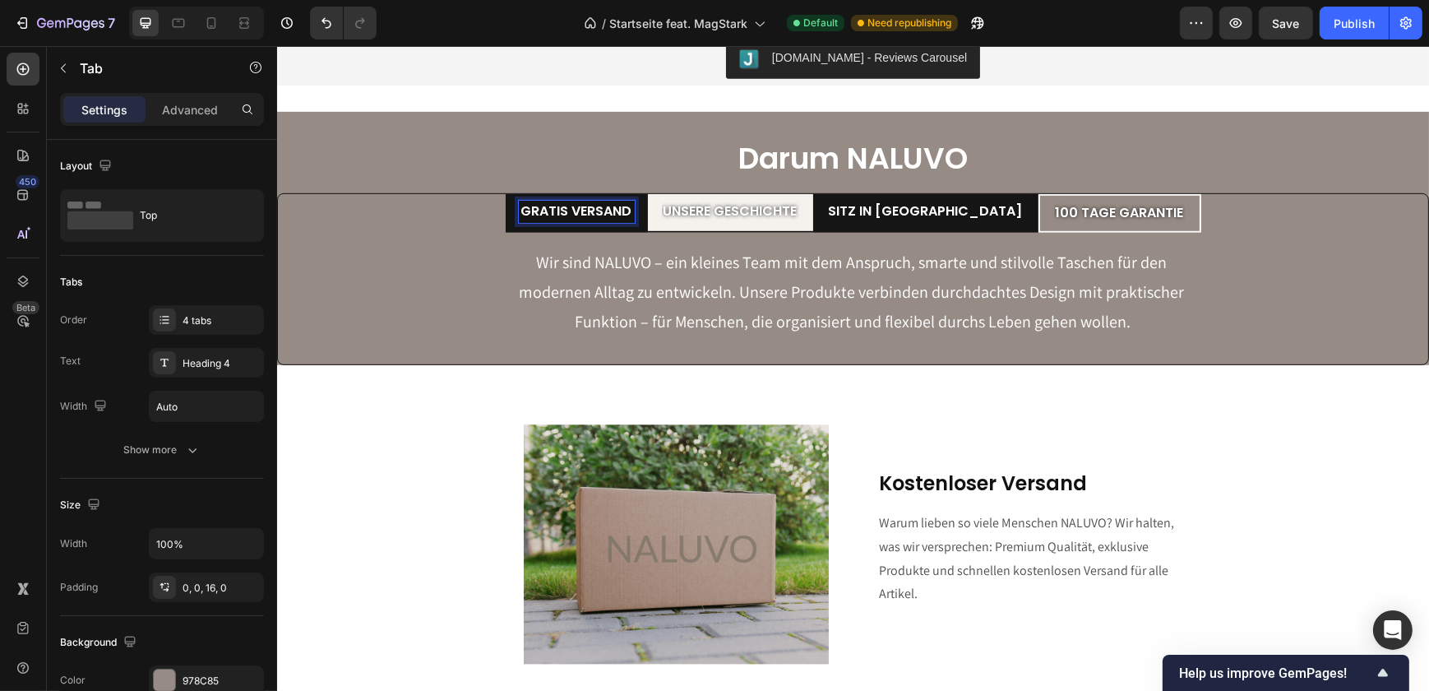
click at [604, 220] on p "Gratis Versand" at bounding box center [576, 211] width 111 height 17
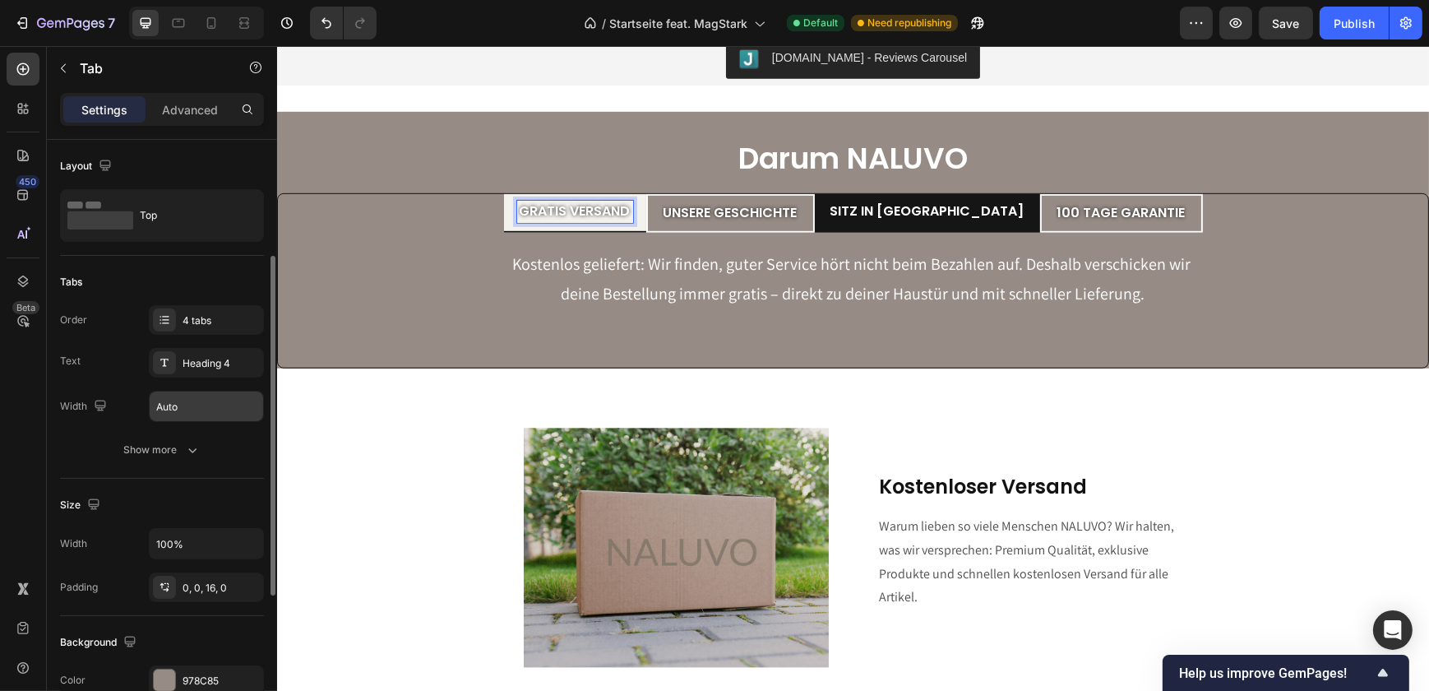
scroll to position [74, 0]
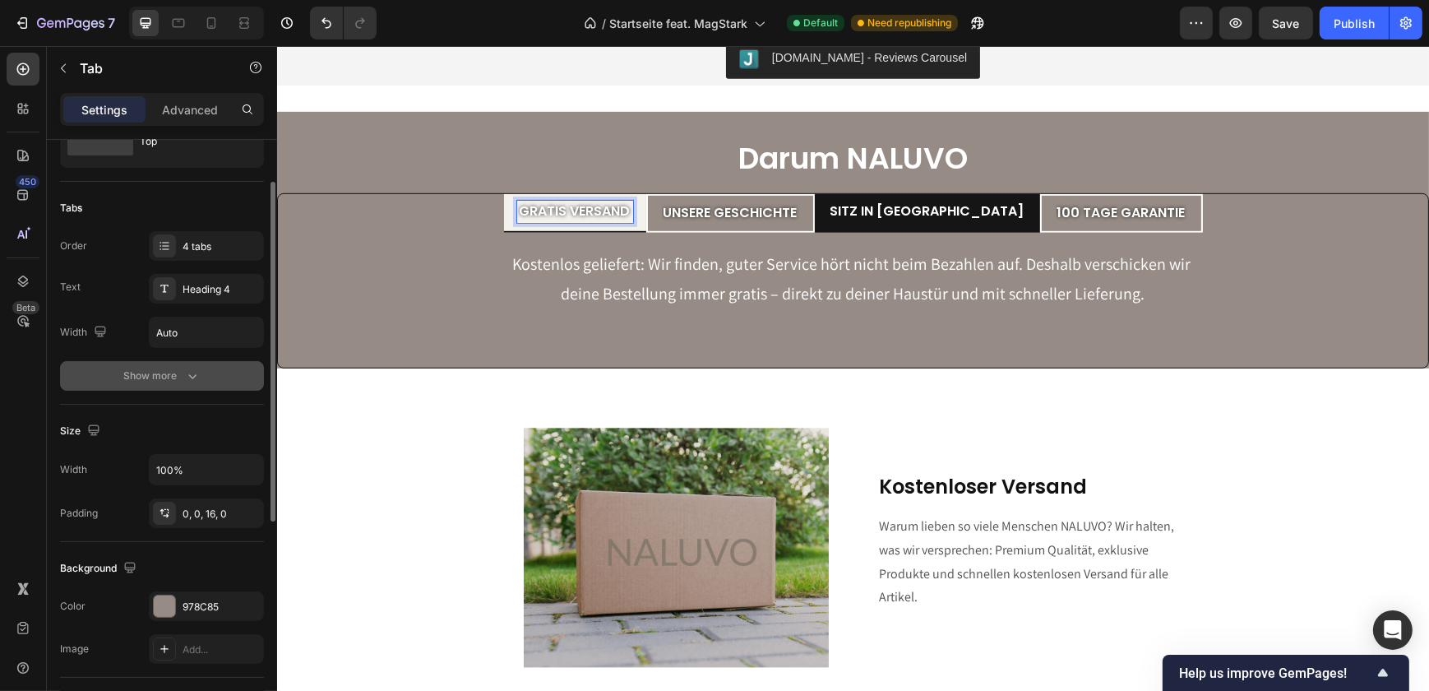
click at [178, 377] on div "Show more" at bounding box center [162, 376] width 76 height 16
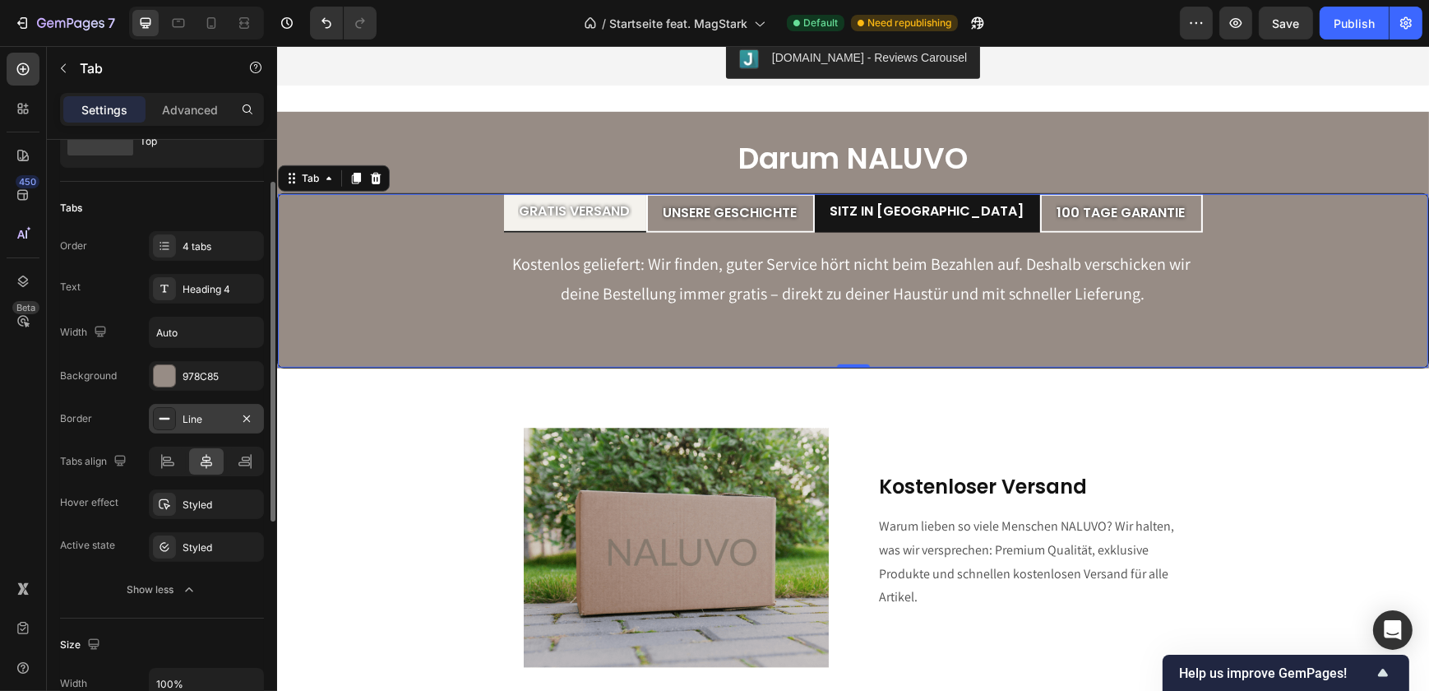
click at [194, 414] on div "Line" at bounding box center [207, 419] width 48 height 15
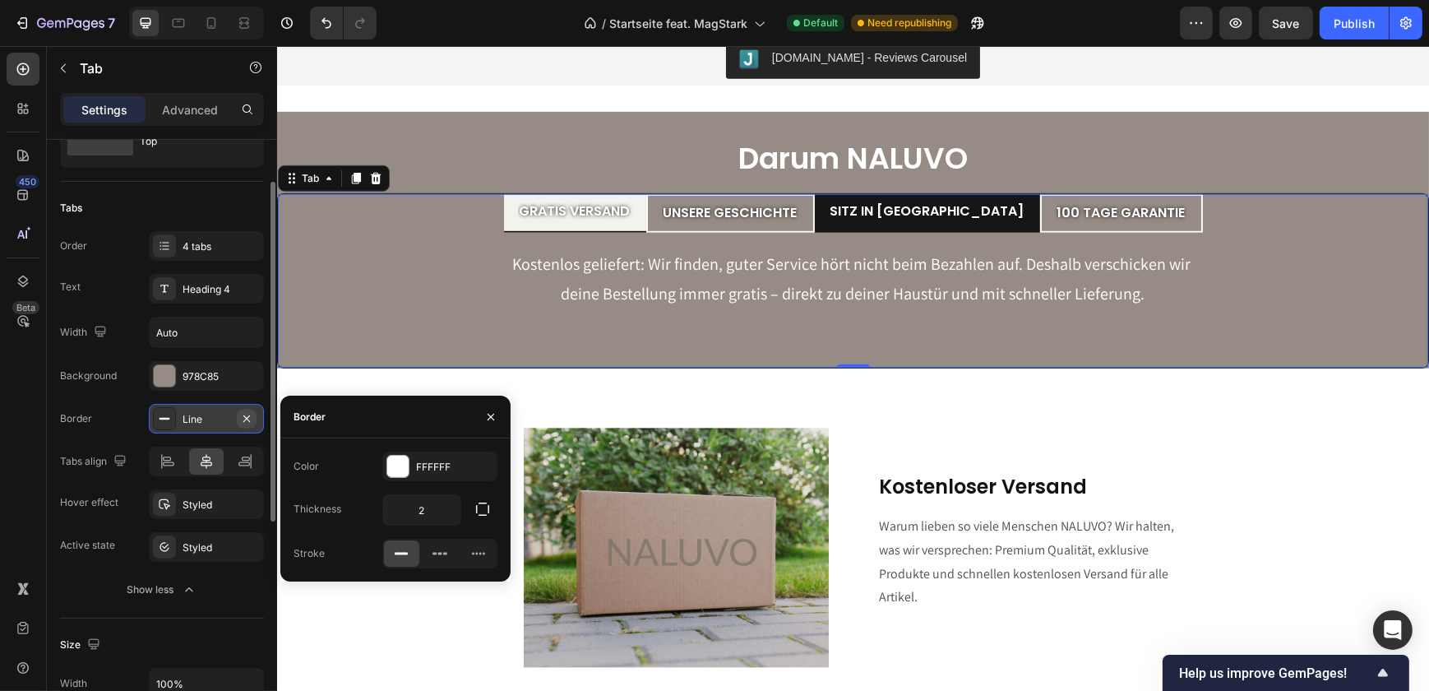
click at [248, 419] on icon "button" at bounding box center [246, 417] width 7 height 7
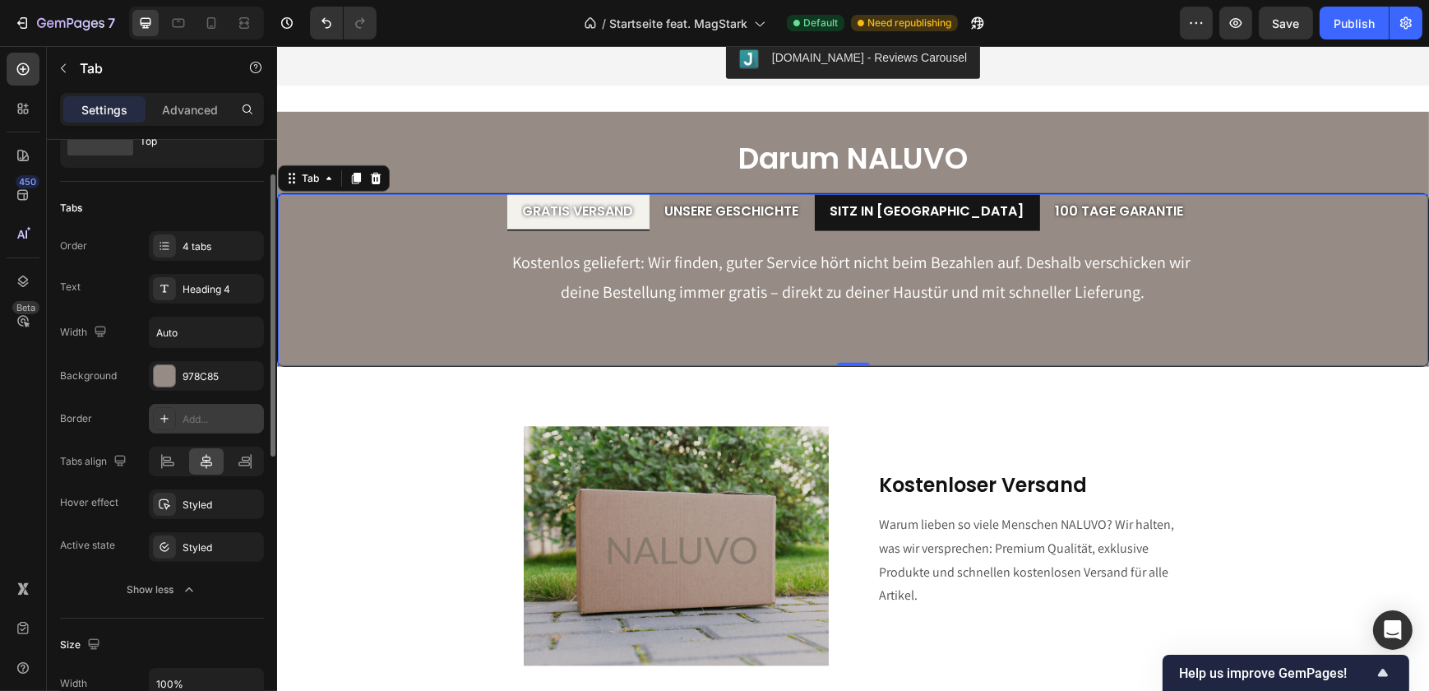
click at [170, 420] on icon at bounding box center [164, 418] width 13 height 13
type input "1"
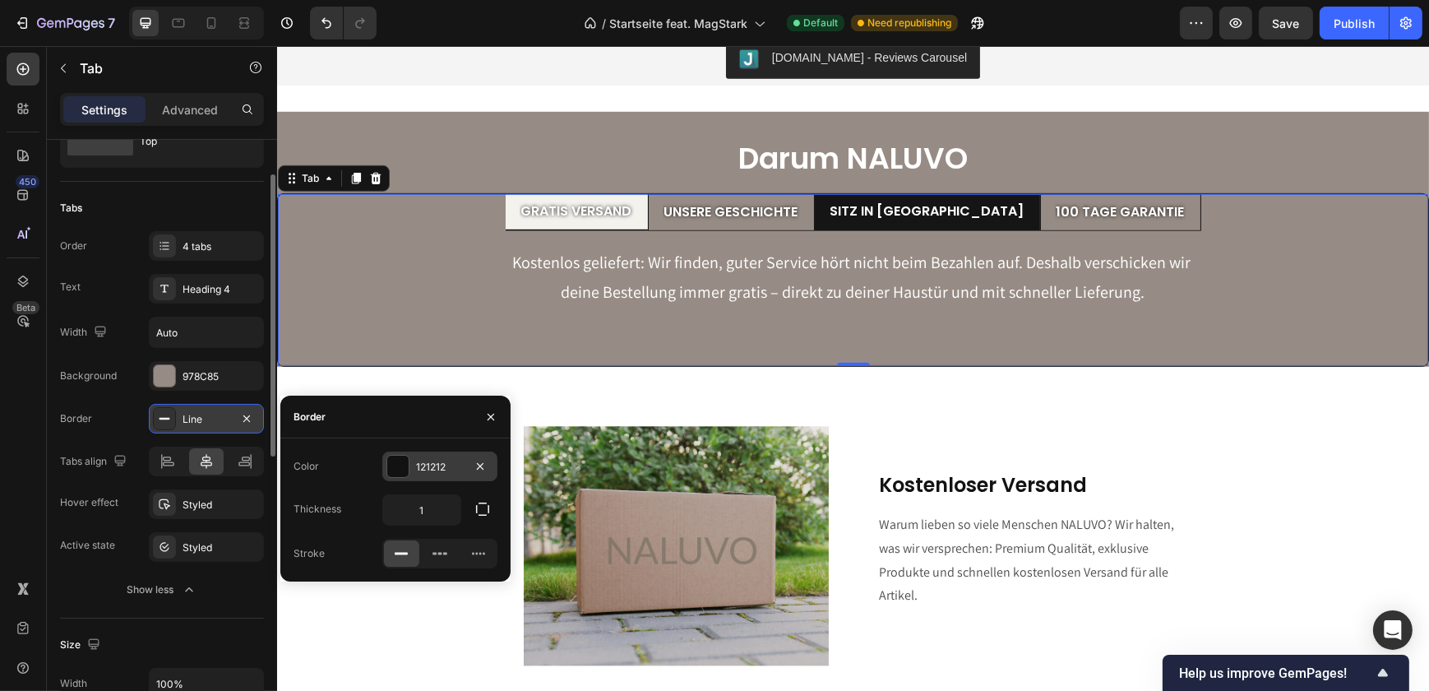
click at [436, 466] on div "121212" at bounding box center [440, 467] width 48 height 15
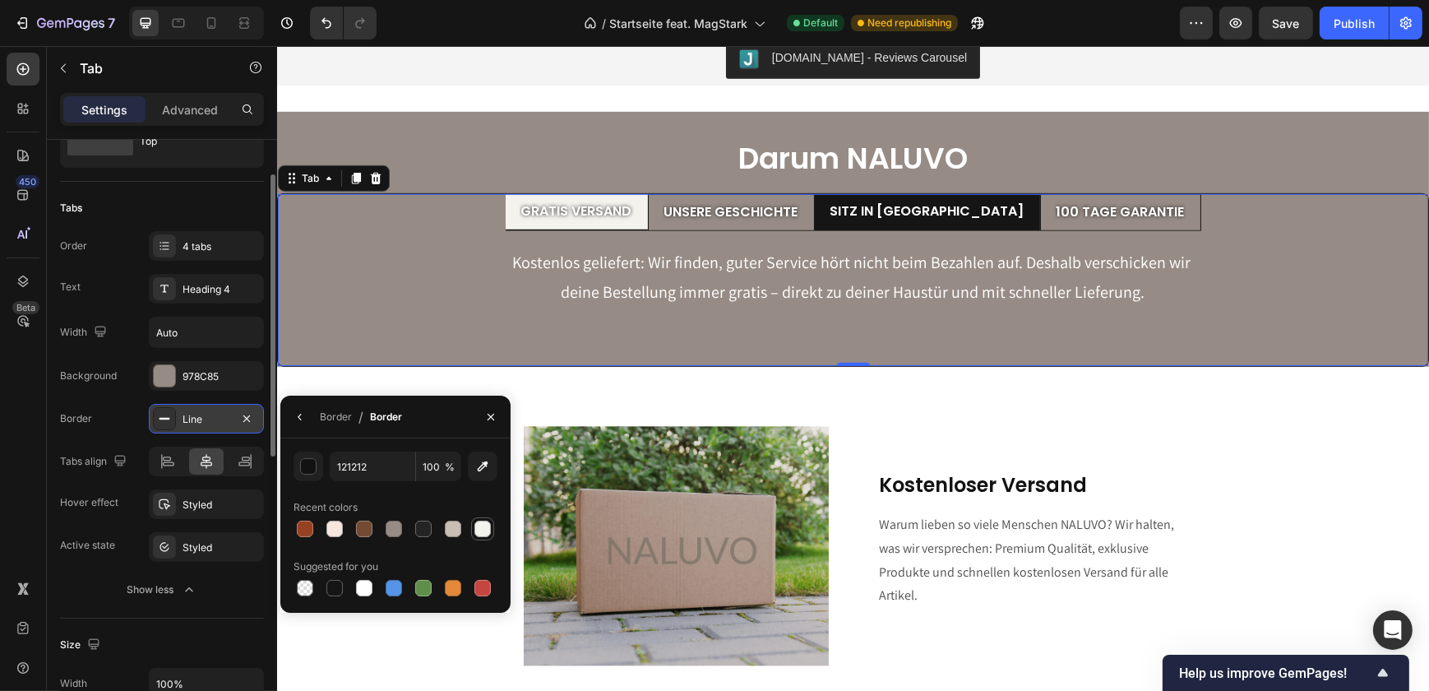
click at [487, 528] on div at bounding box center [483, 529] width 16 height 16
type input "F4F2ED"
click at [192, 420] on div "Line" at bounding box center [207, 419] width 48 height 15
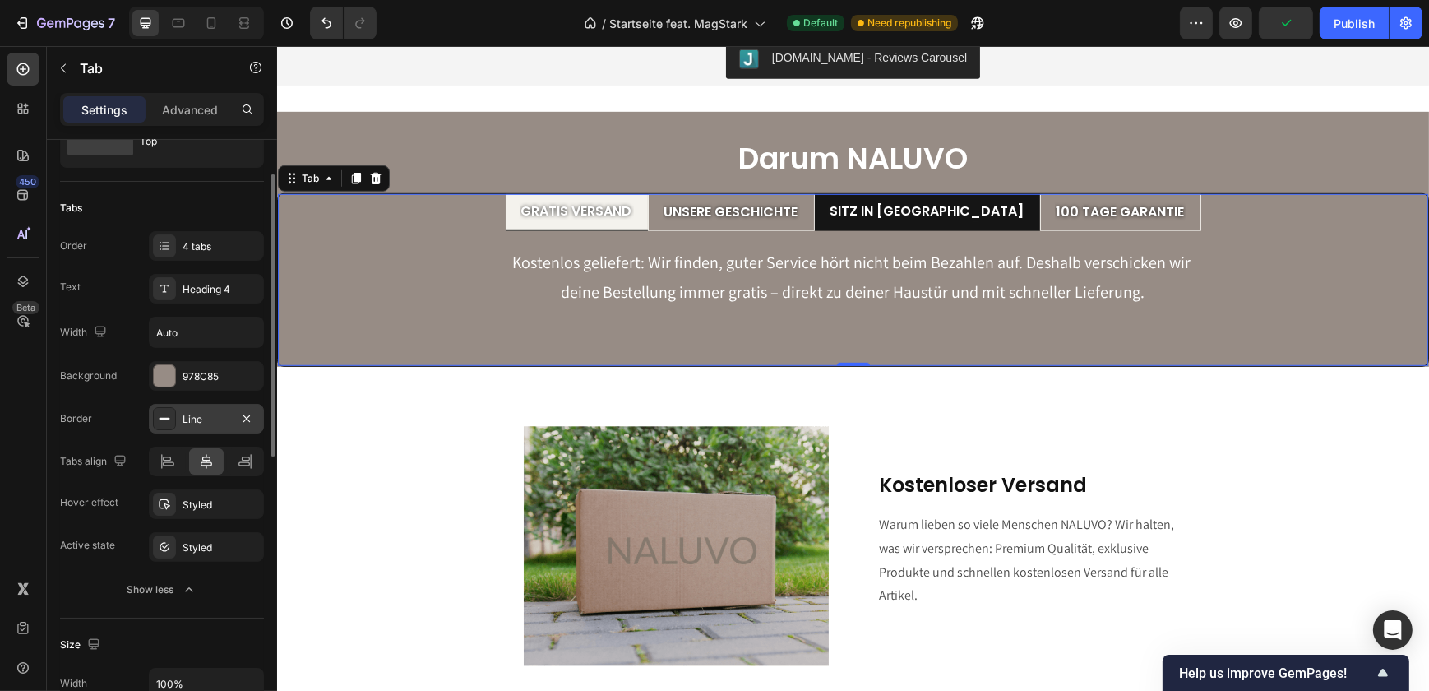
click at [192, 420] on div "Line" at bounding box center [207, 419] width 48 height 15
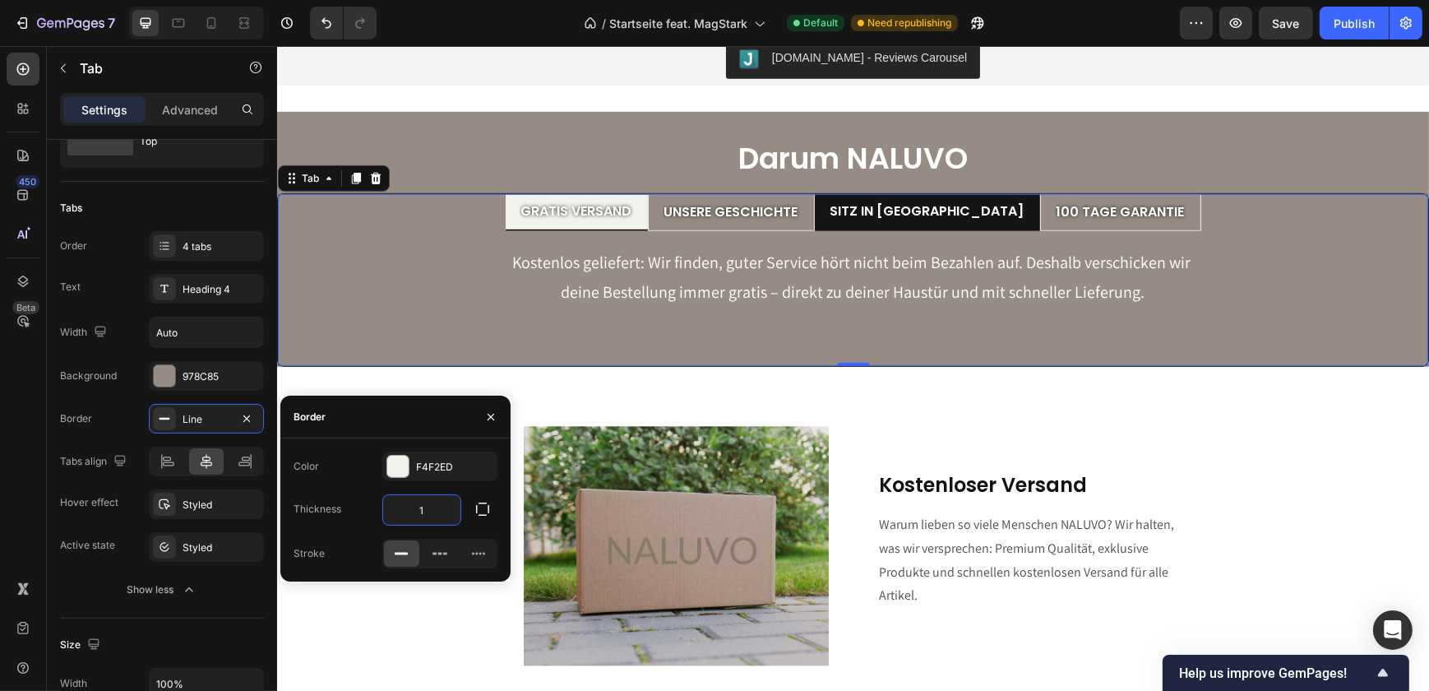
click at [426, 507] on input "1" at bounding box center [421, 510] width 77 height 30
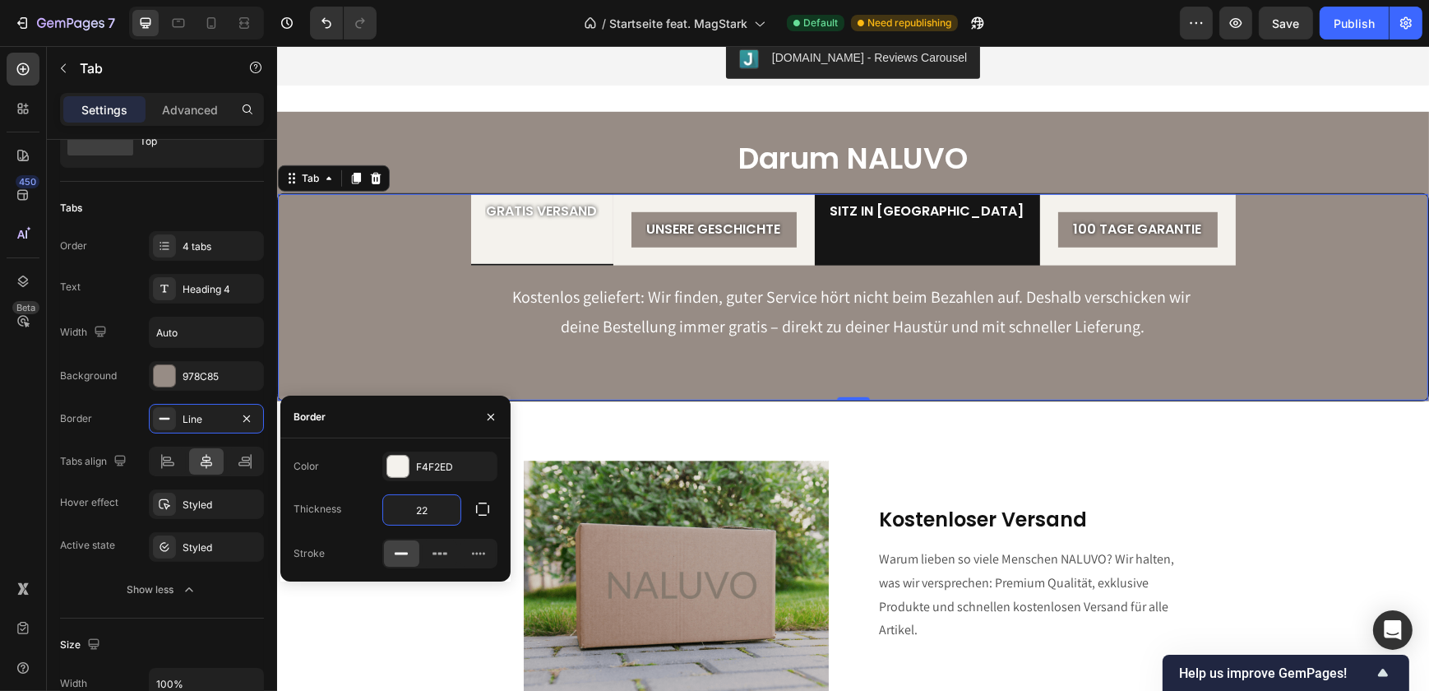
type input "2"
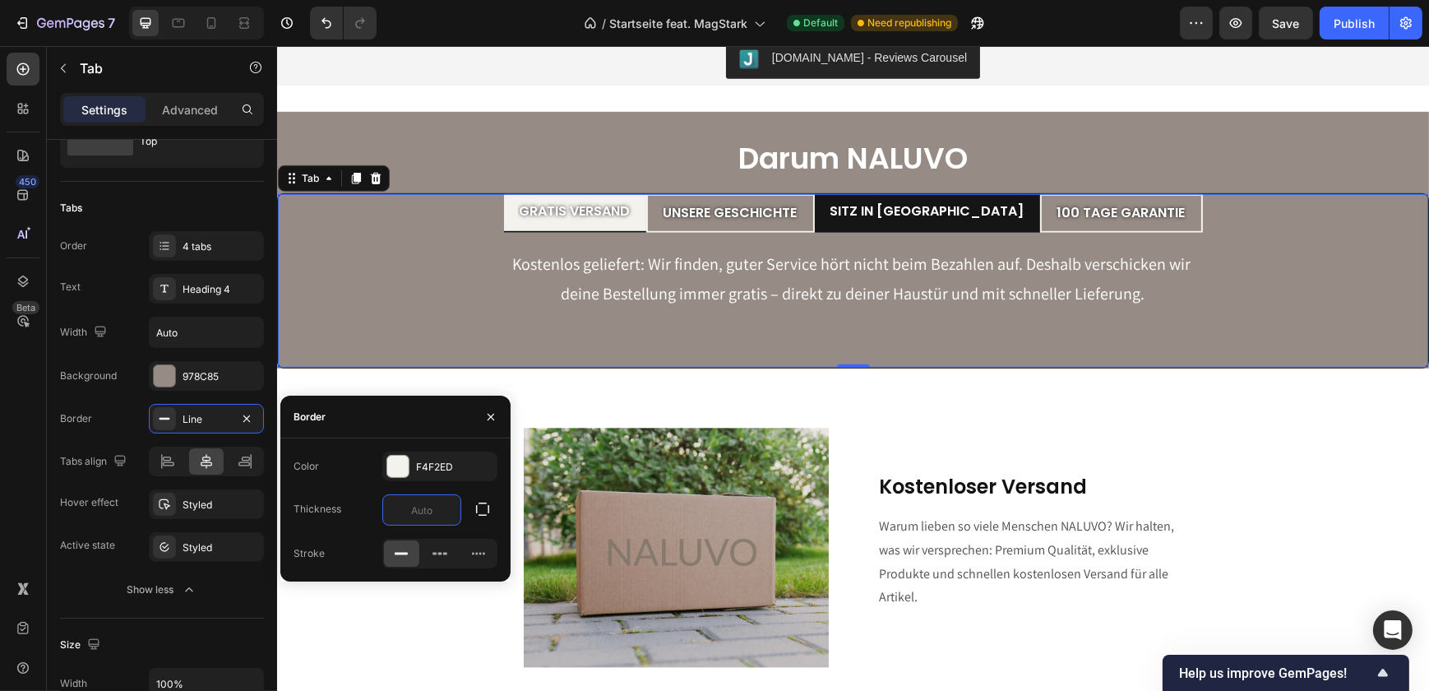
type input "3"
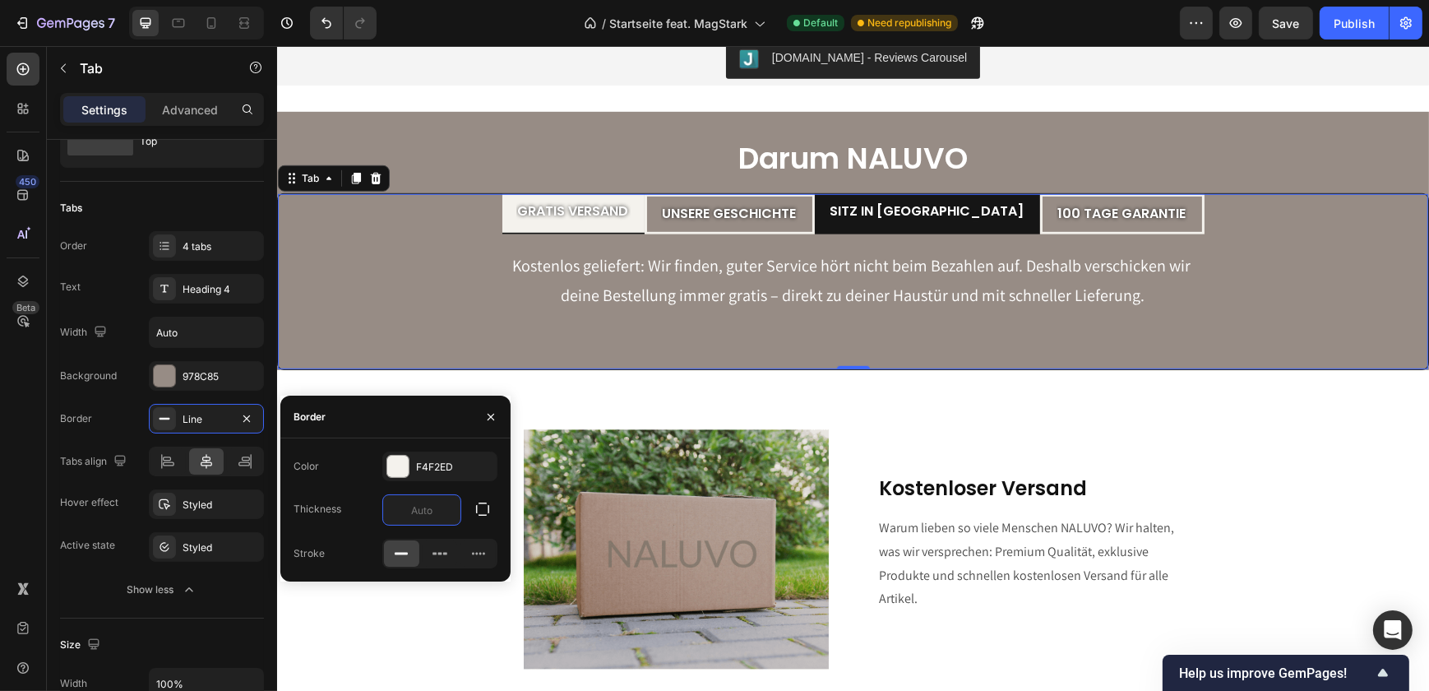
type input "4"
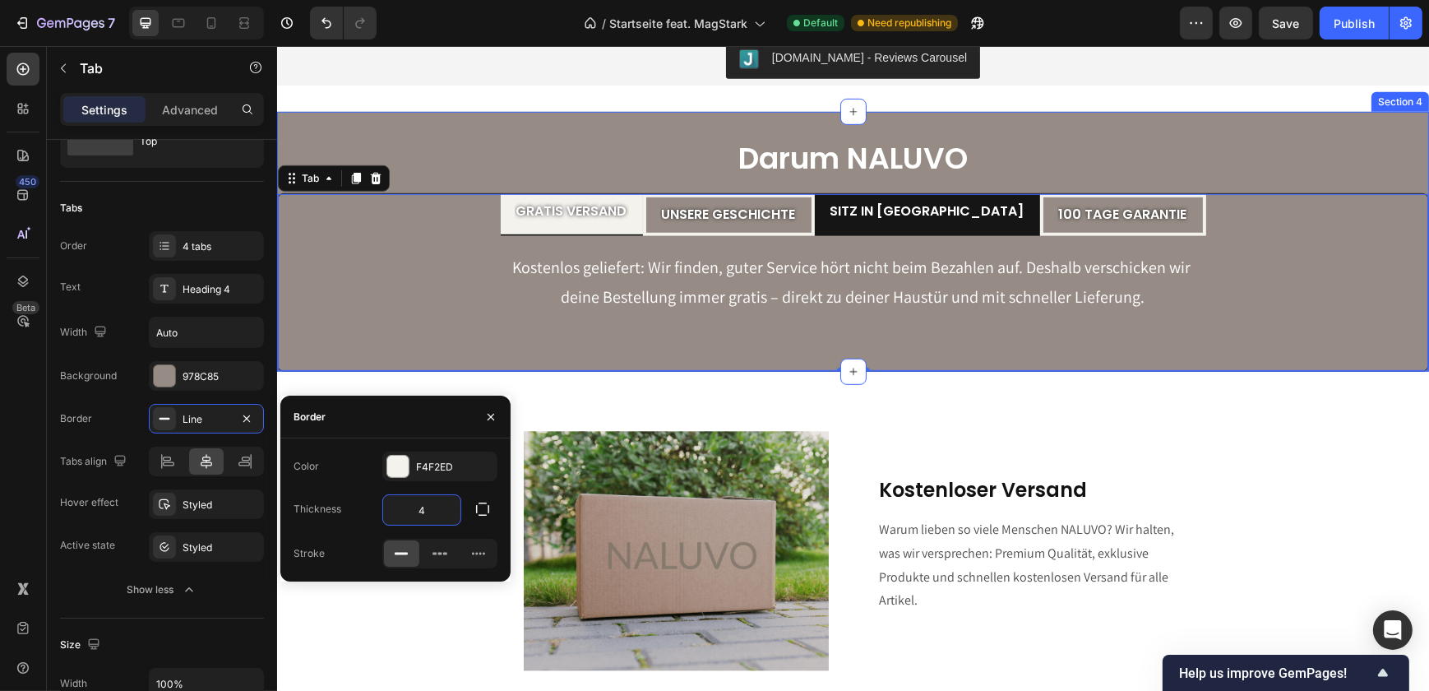
click at [1129, 253] on div "Darum NALUVO Heading Gratis Versand Unsere Geschichte Sitz in Deutschland 100 T…" at bounding box center [852, 242] width 1152 height 260
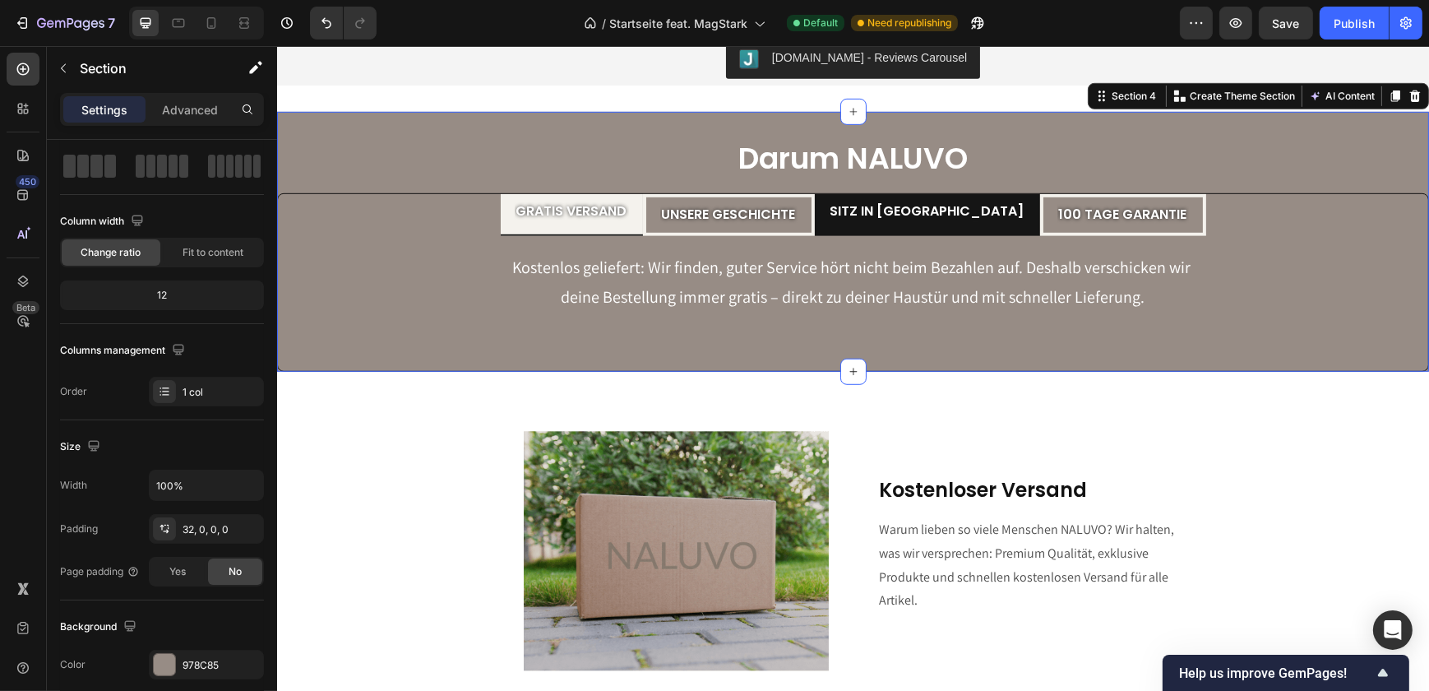
scroll to position [0, 0]
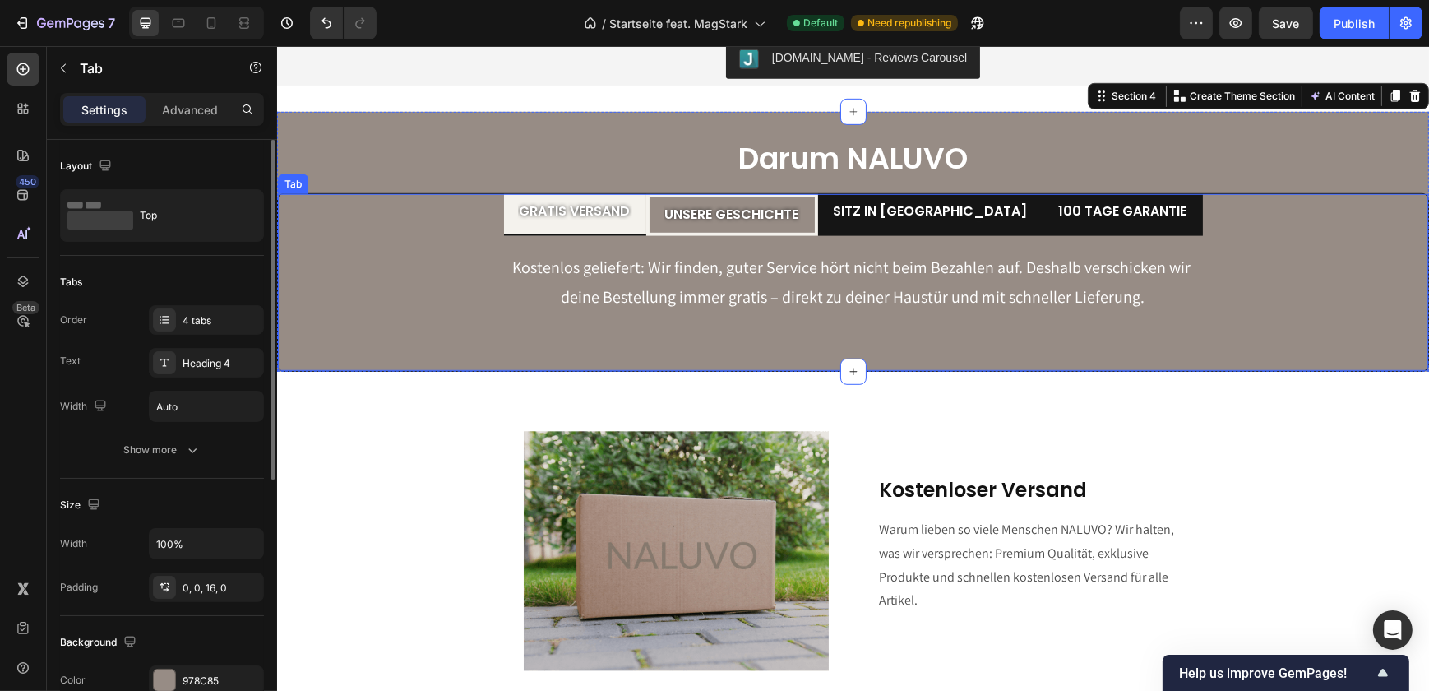
click at [1114, 220] on p "100 Tage Garantie" at bounding box center [1122, 211] width 128 height 17
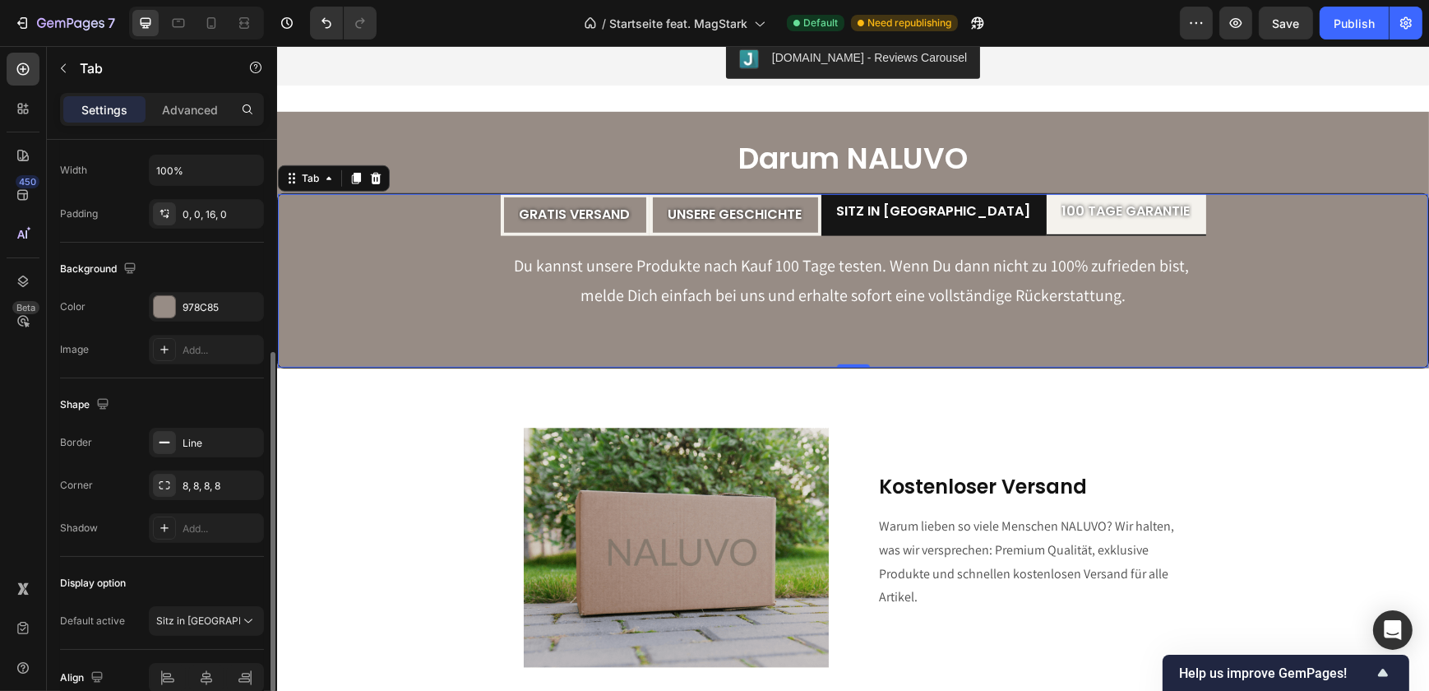
scroll to position [448, 0]
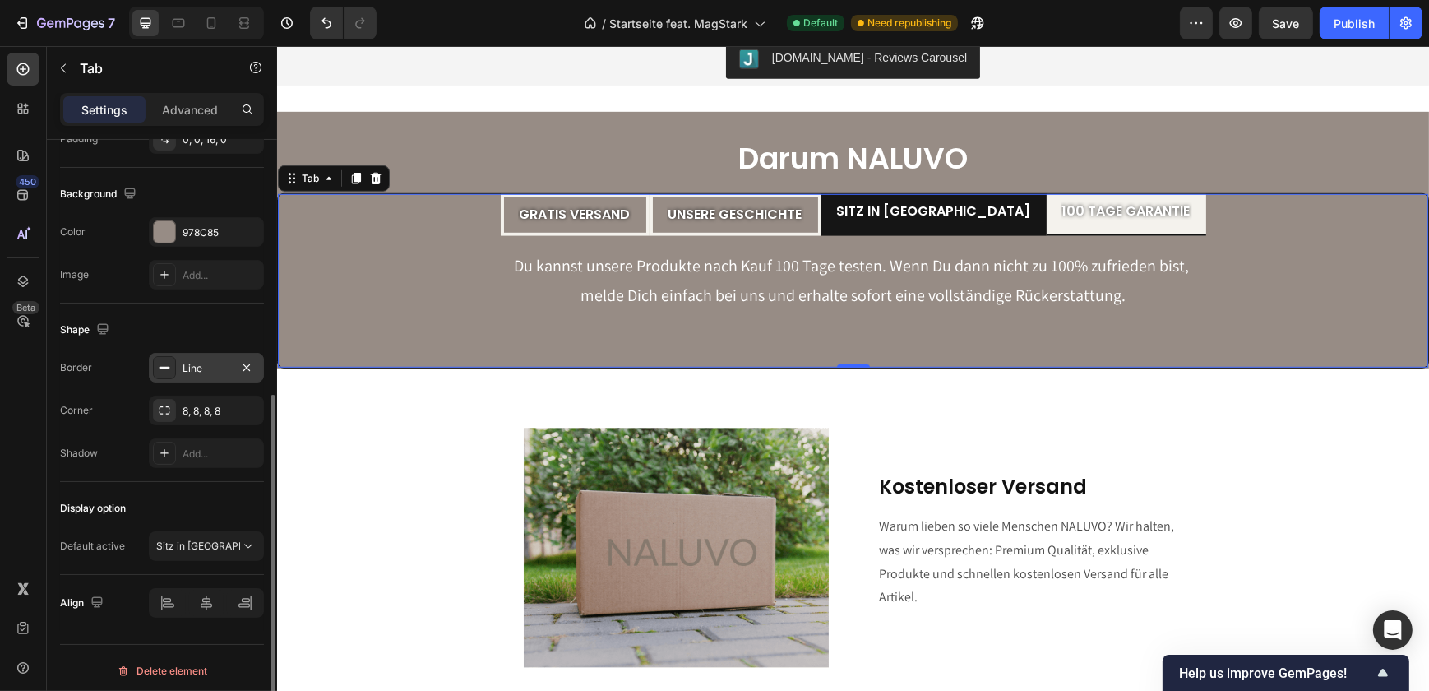
click at [205, 368] on div "Line" at bounding box center [207, 368] width 48 height 15
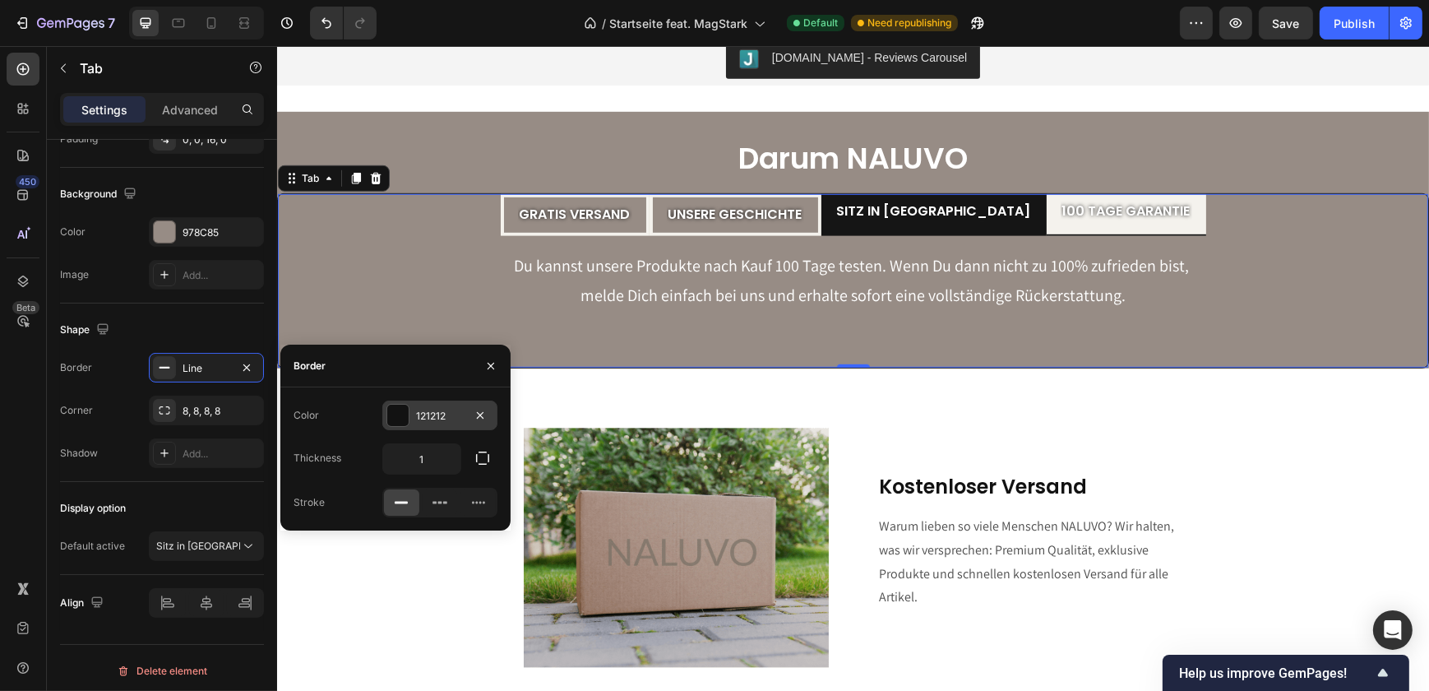
click at [428, 418] on div "121212" at bounding box center [440, 416] width 48 height 15
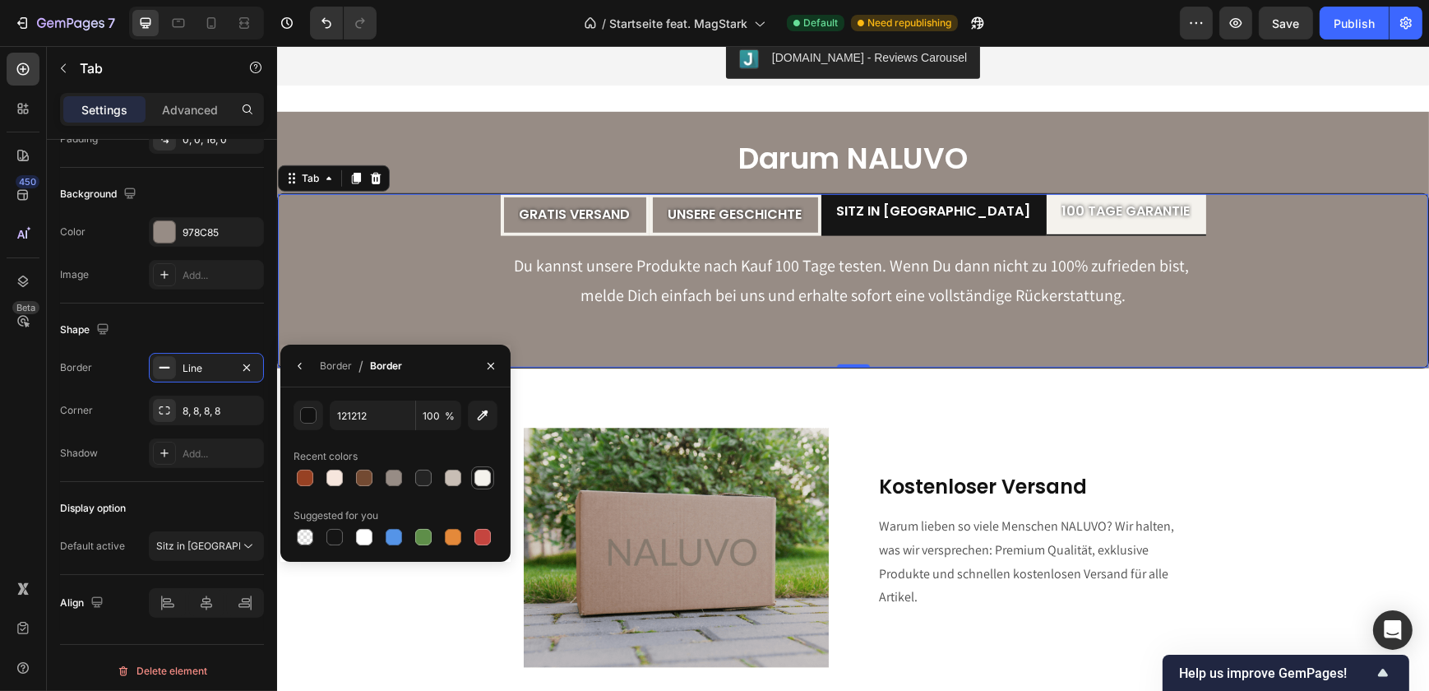
click at [485, 484] on div at bounding box center [483, 478] width 16 height 16
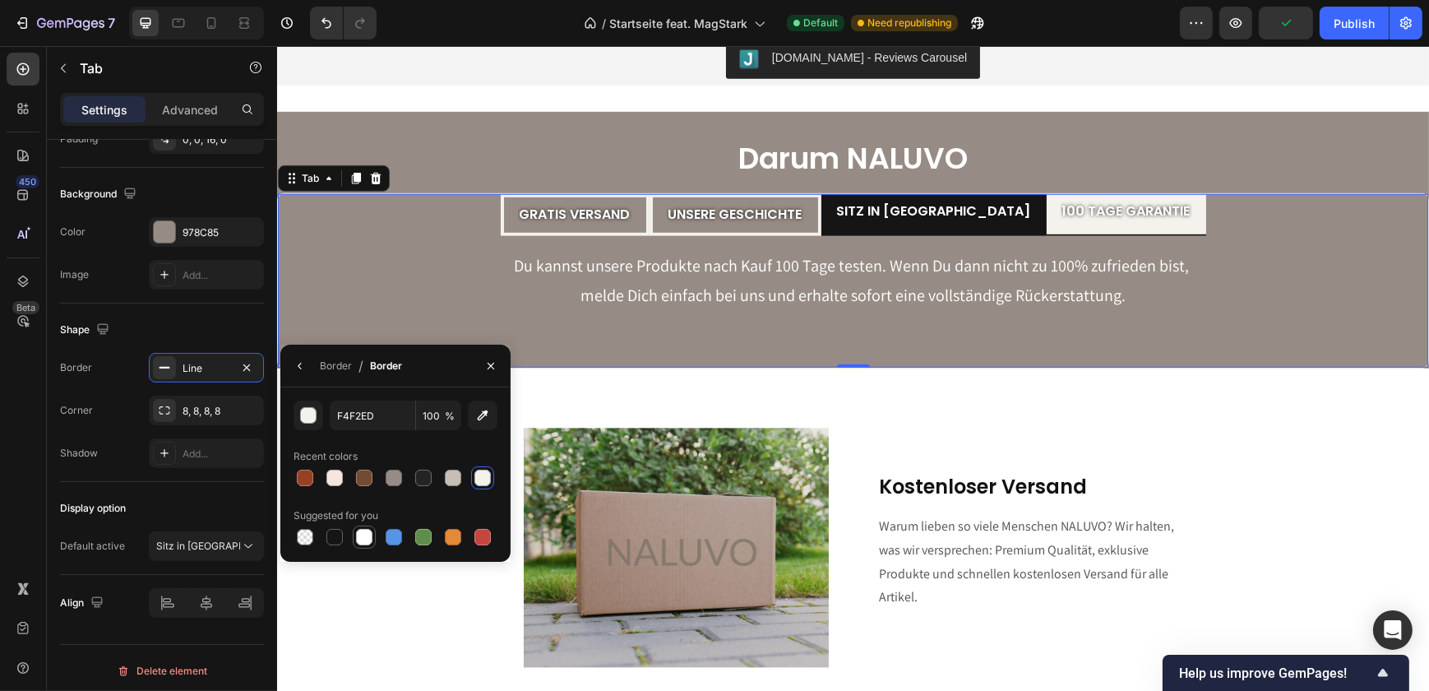
click at [363, 539] on div at bounding box center [364, 537] width 16 height 16
type input "FFFFFF"
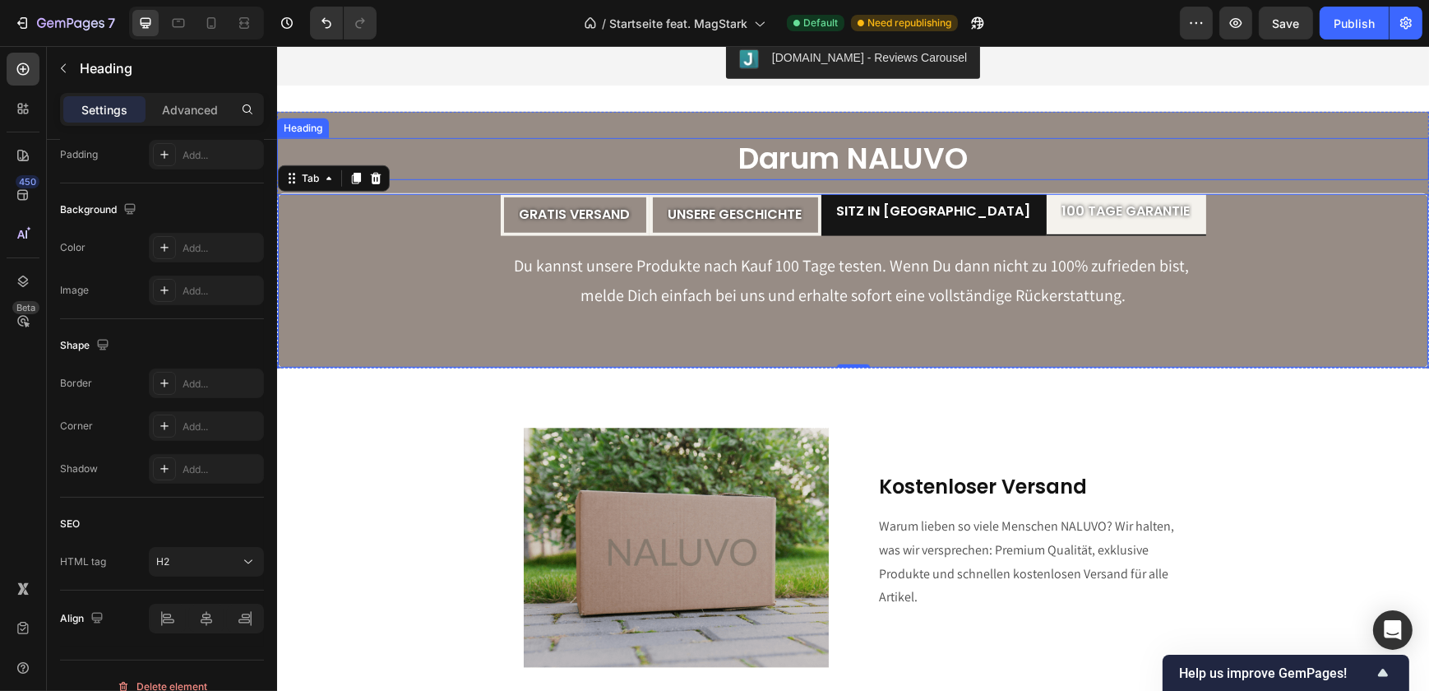
click at [438, 180] on h2 "Darum NALUVO" at bounding box center [852, 159] width 1152 height 42
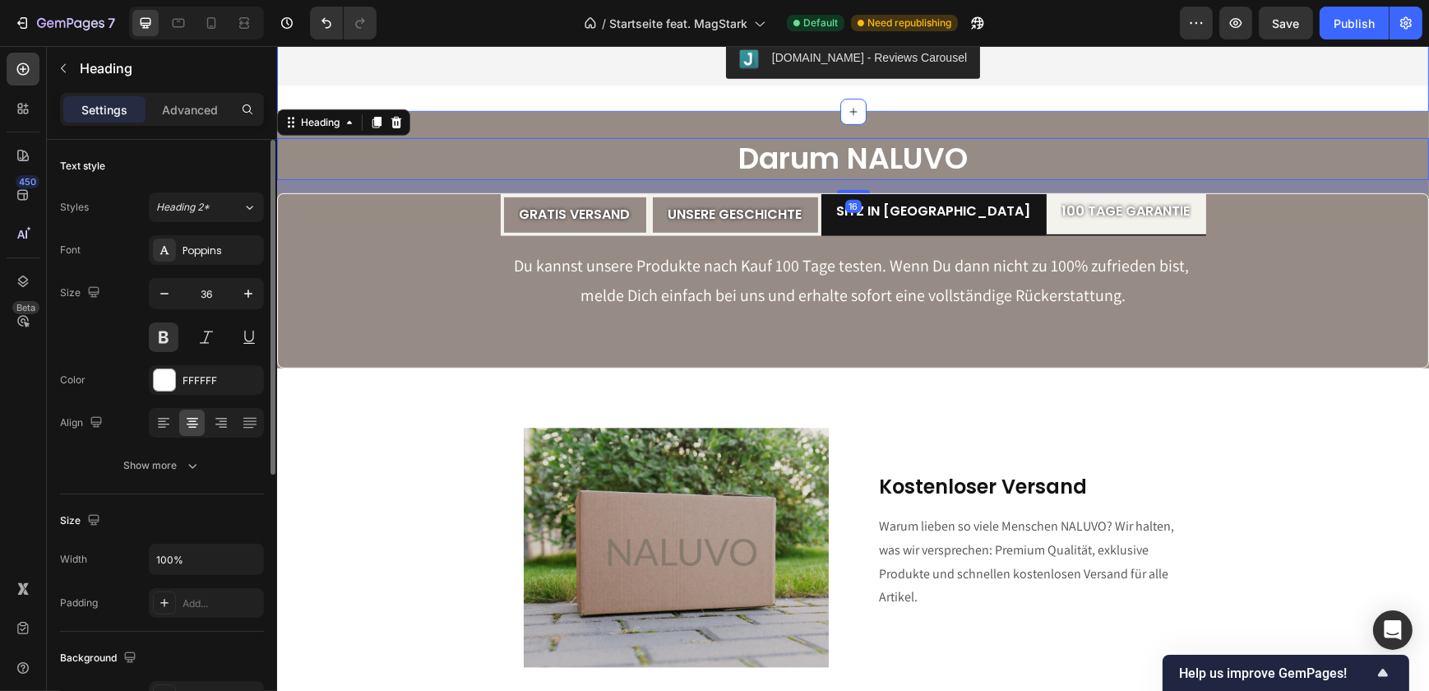
click at [1125, 112] on div "Judge.me - Reviews Carousel Judge.me Section 3" at bounding box center [852, 59] width 1152 height 105
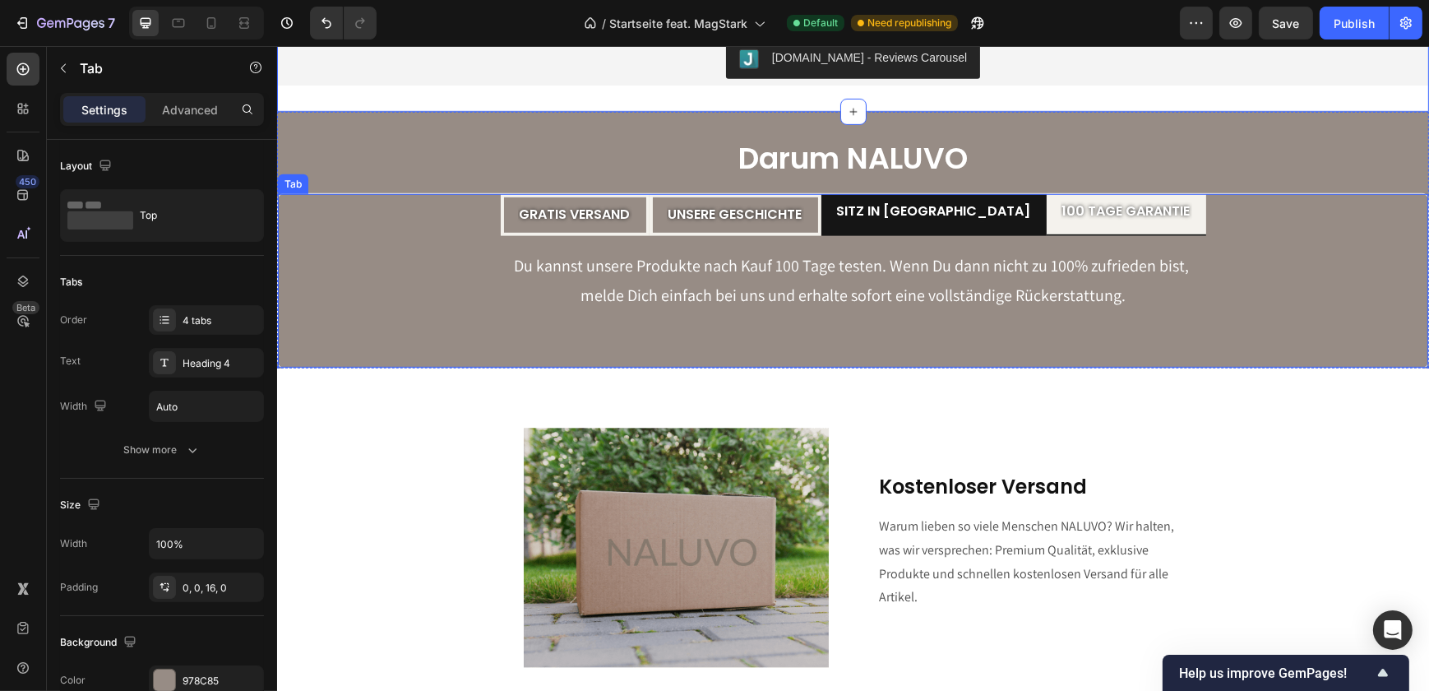
click at [1103, 220] on p "100 Tage Garantie" at bounding box center [1126, 211] width 128 height 17
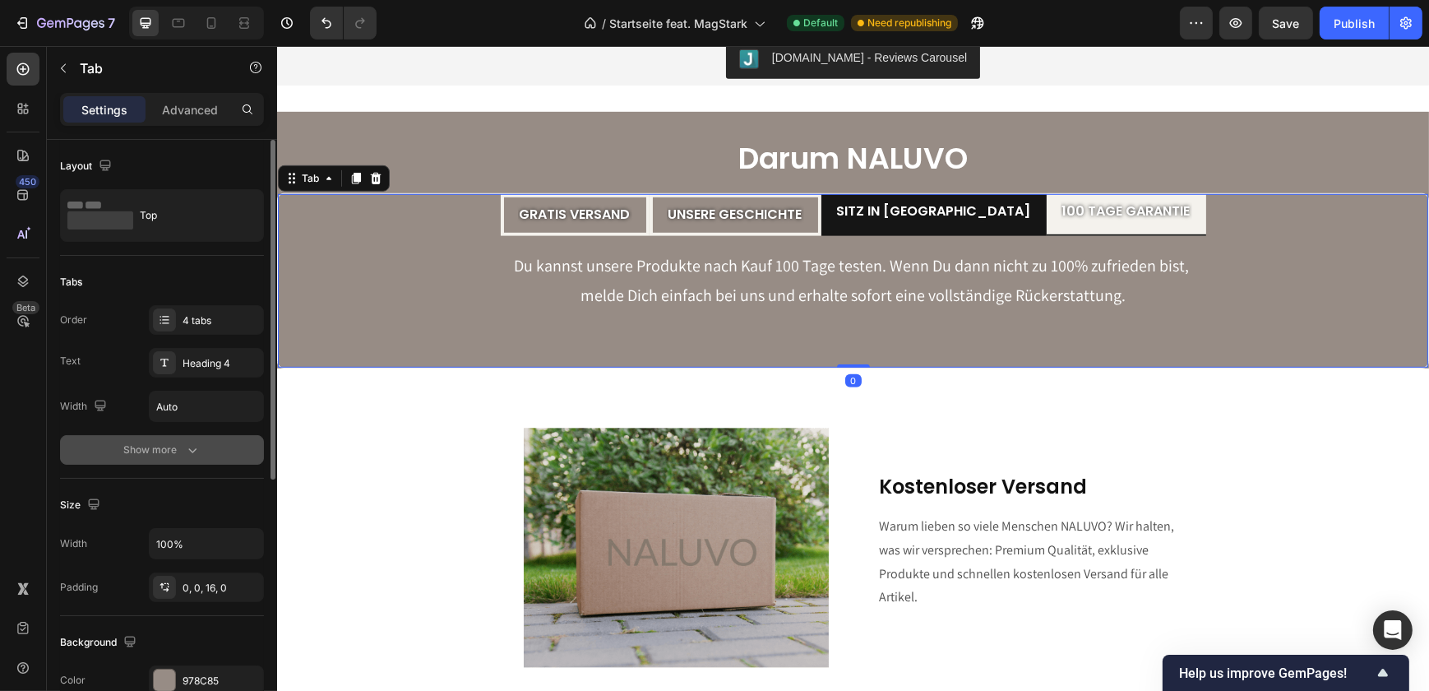
click at [203, 438] on button "Show more" at bounding box center [162, 450] width 204 height 30
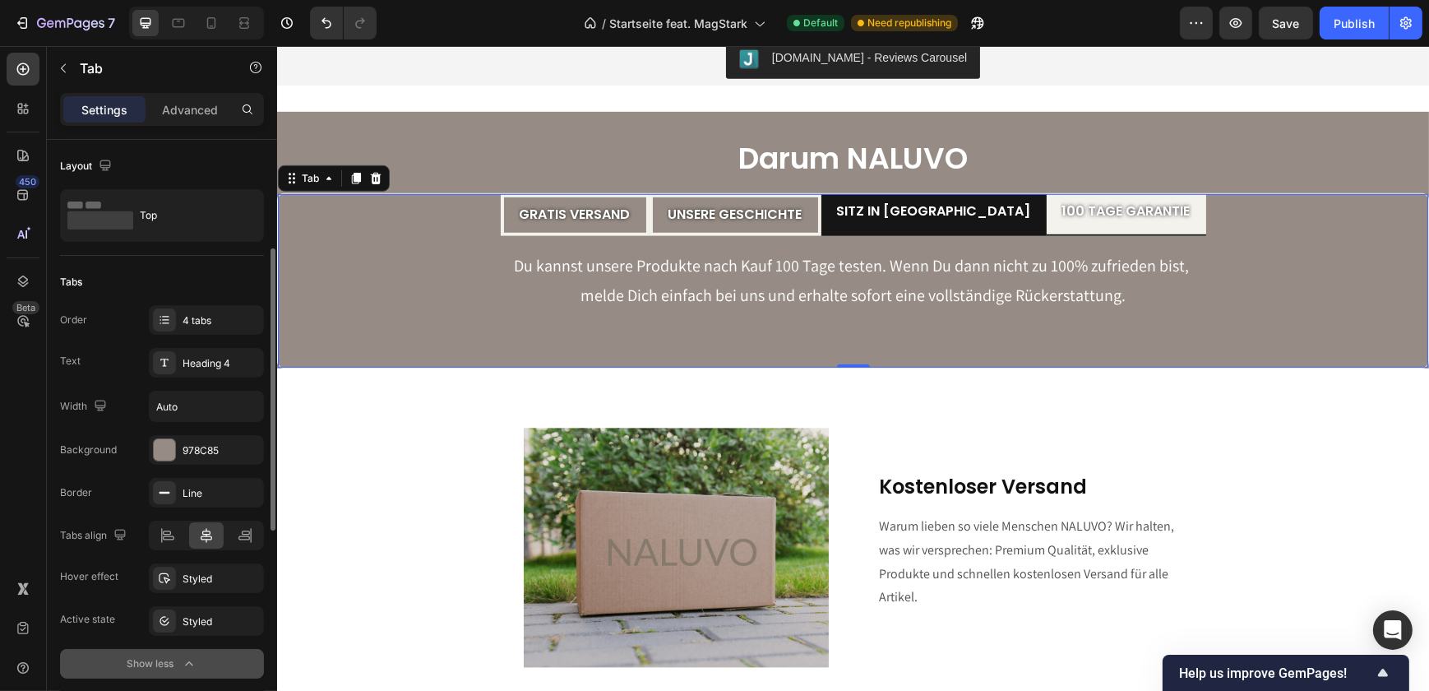
scroll to position [74, 0]
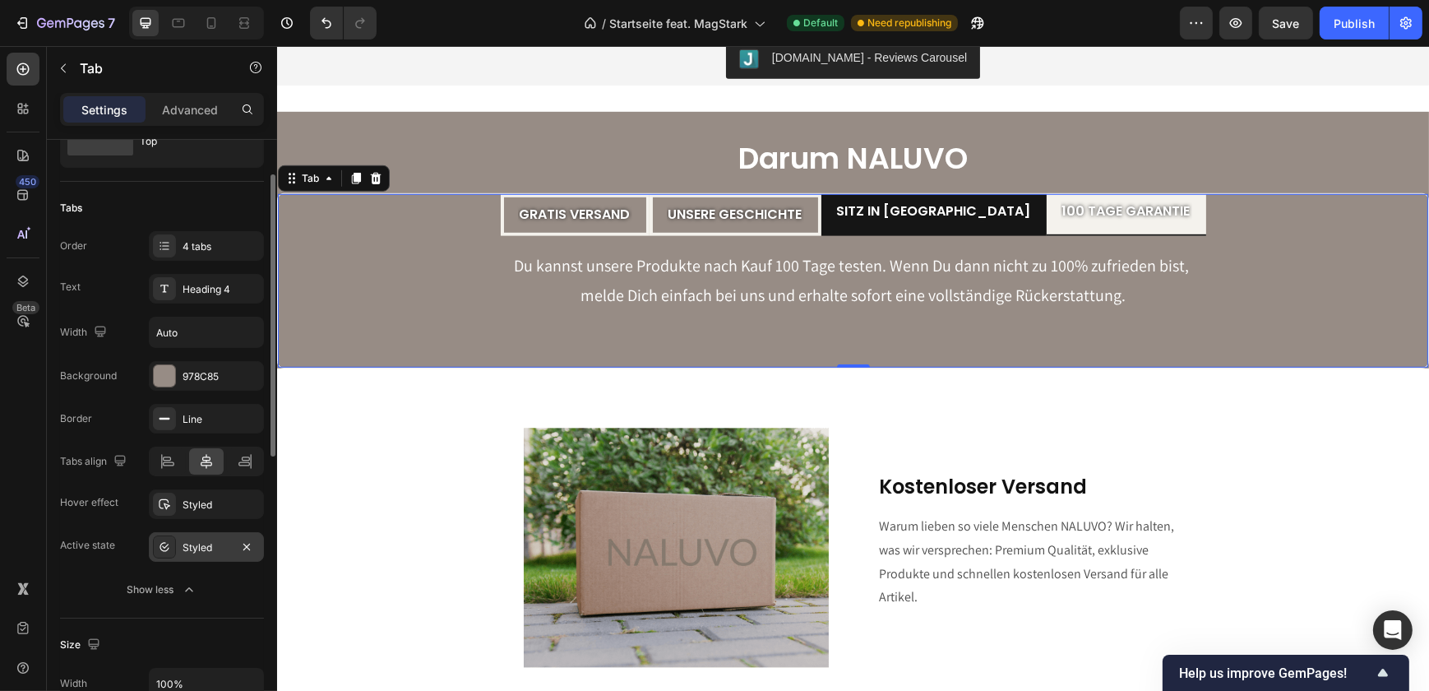
click at [199, 549] on div "Styled" at bounding box center [207, 547] width 48 height 15
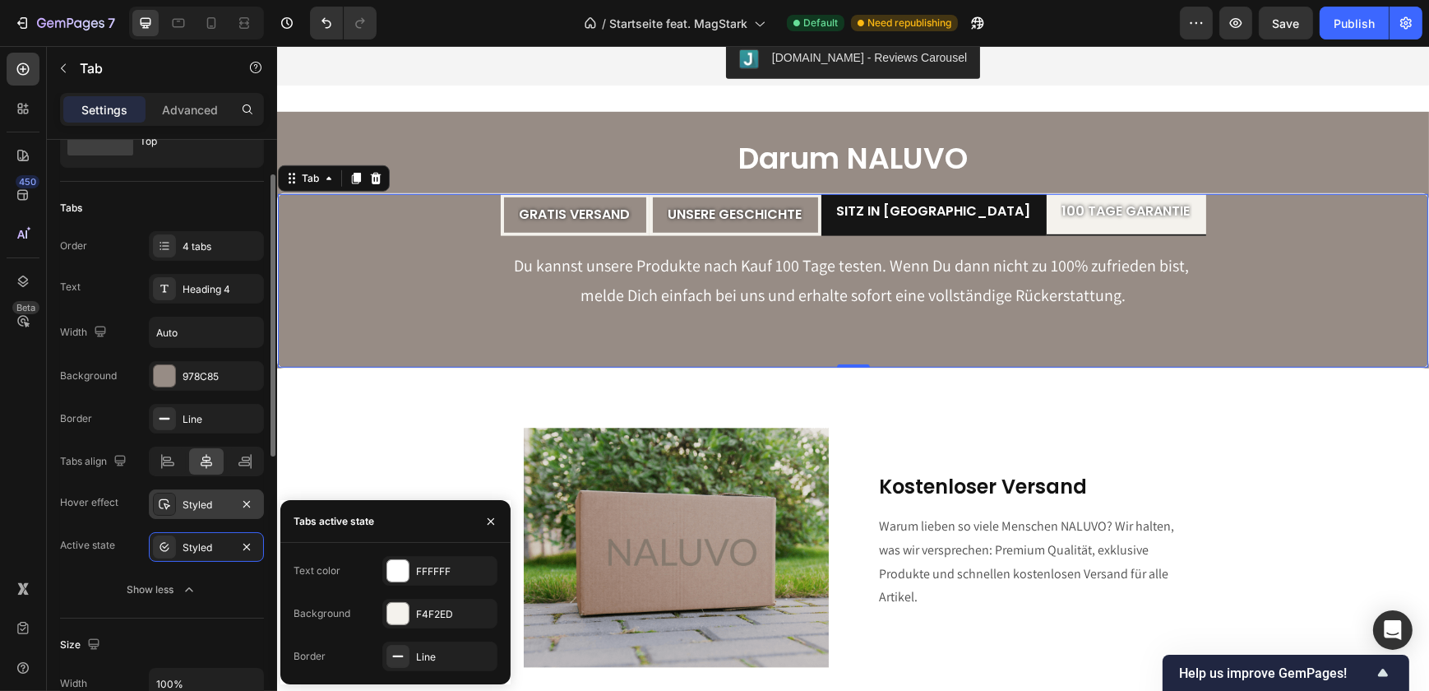
click at [203, 511] on div "Styled" at bounding box center [206, 504] width 115 height 30
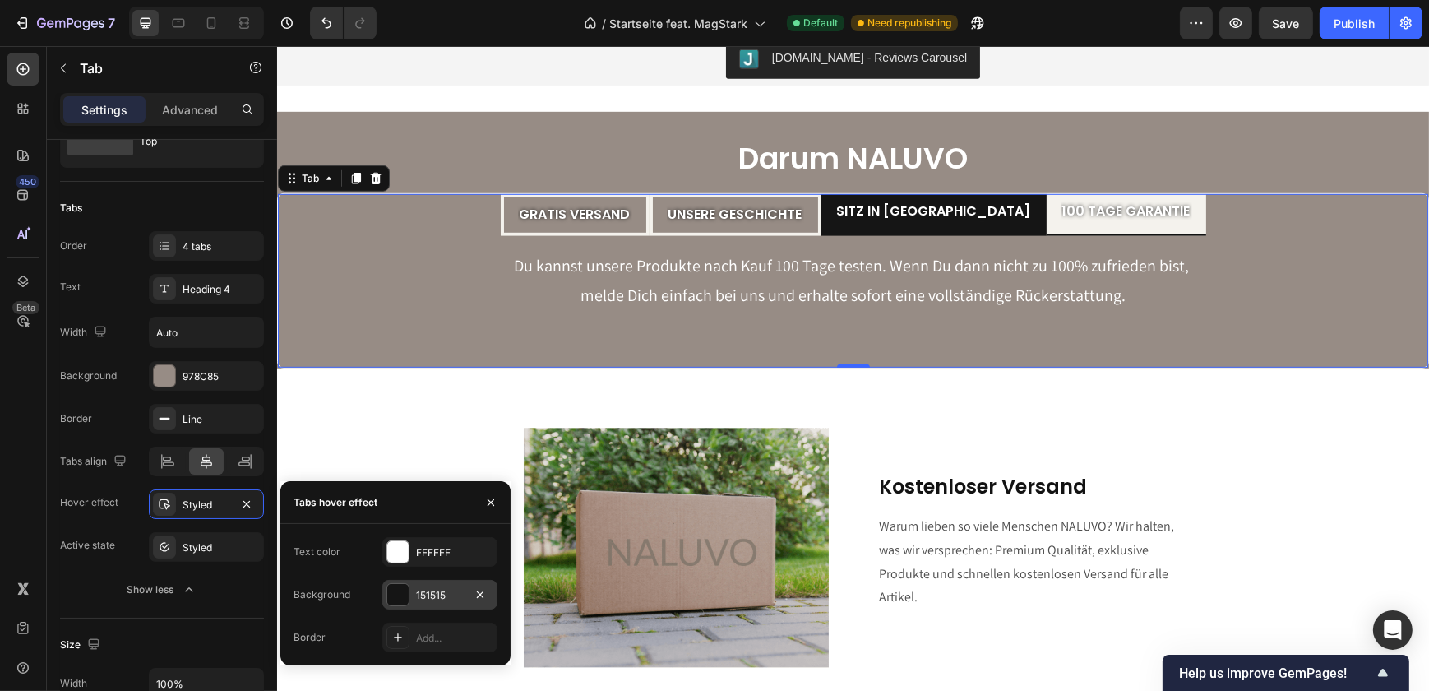
click at [431, 592] on div "151515" at bounding box center [440, 595] width 48 height 15
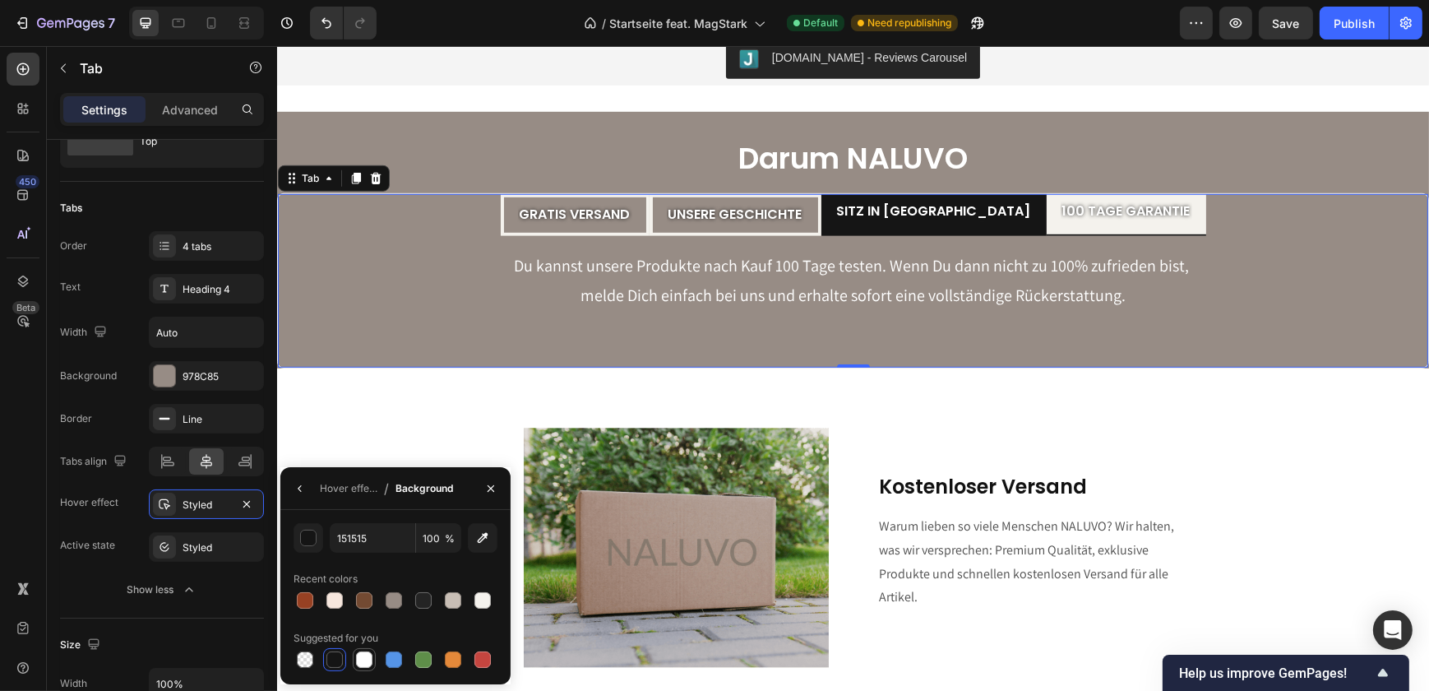
click at [361, 659] on div at bounding box center [364, 659] width 16 height 16
type input "FFFFFF"
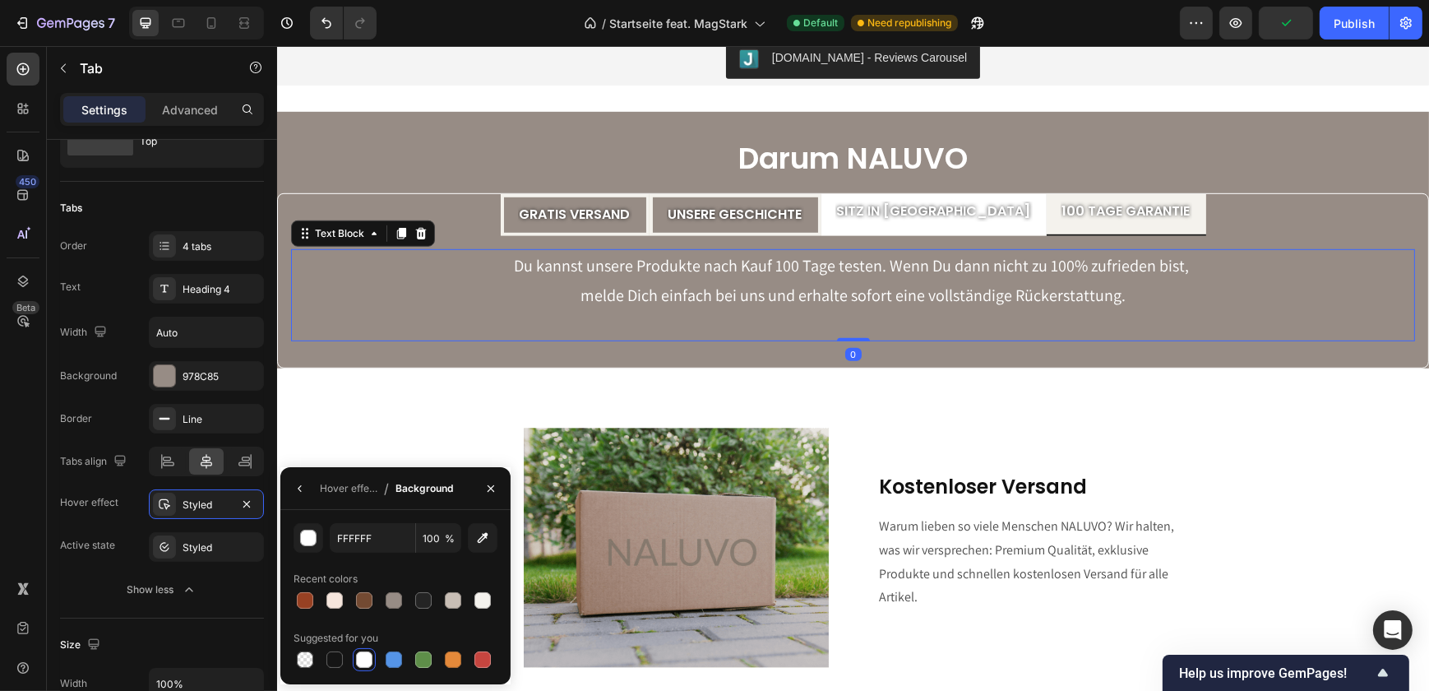
click at [406, 341] on div "Du kannst unsere Produkte nach Kauf 100 Tage testen. Wenn Du dann nicht zu 100%…" at bounding box center [852, 295] width 1124 height 92
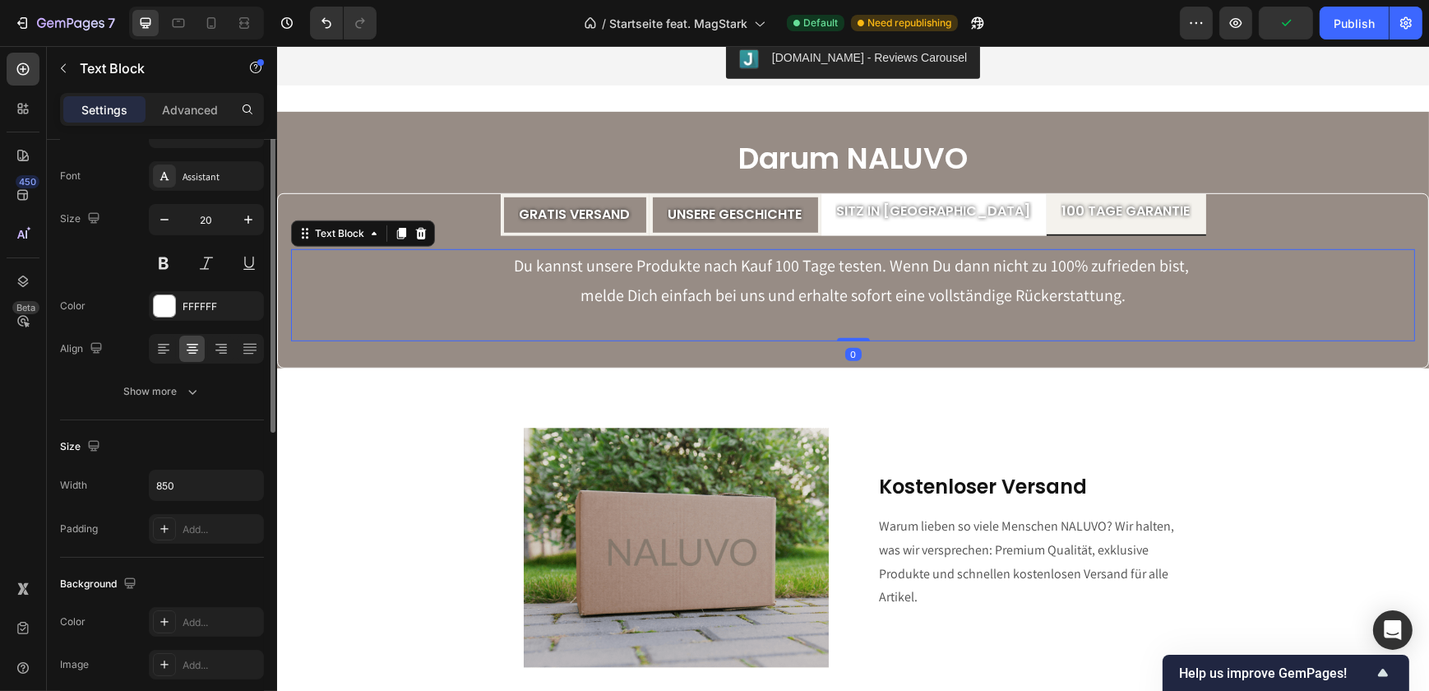
scroll to position [0, 0]
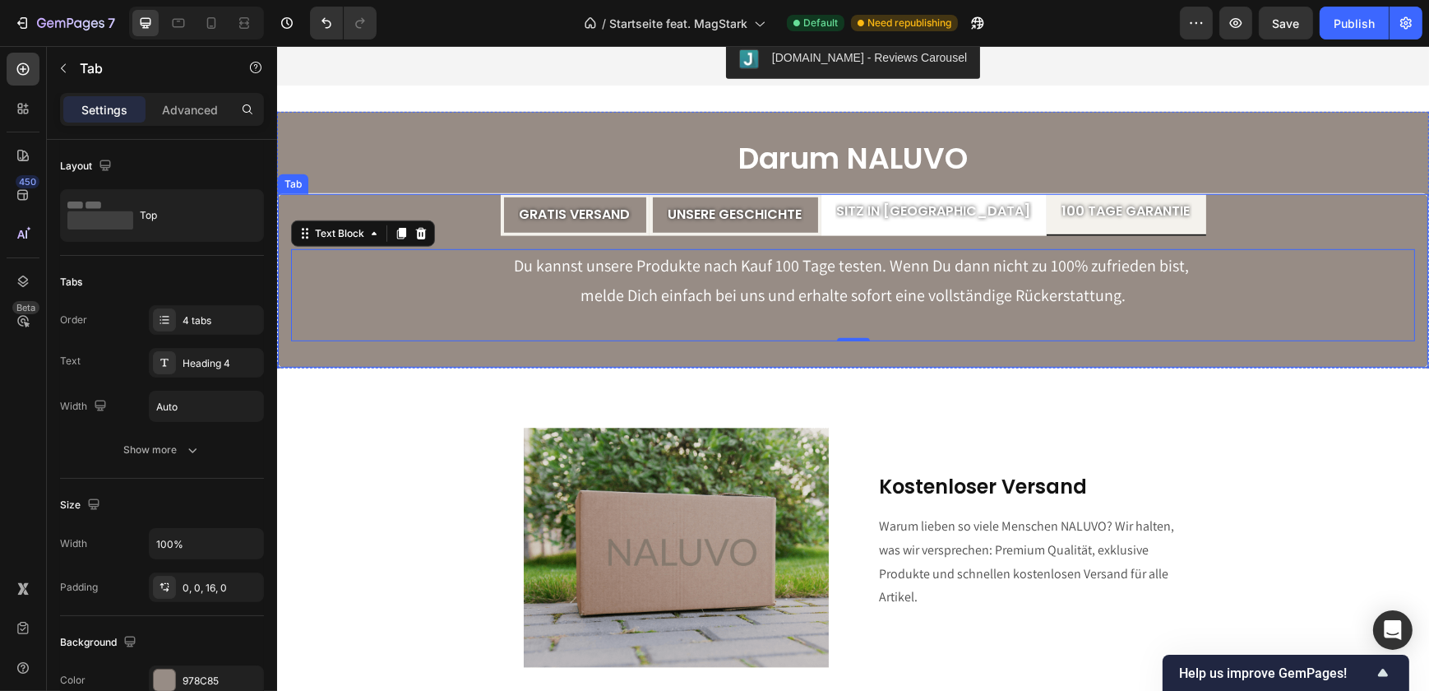
click at [980, 220] on p "Sitz in [GEOGRAPHIC_DATA]" at bounding box center [933, 211] width 194 height 17
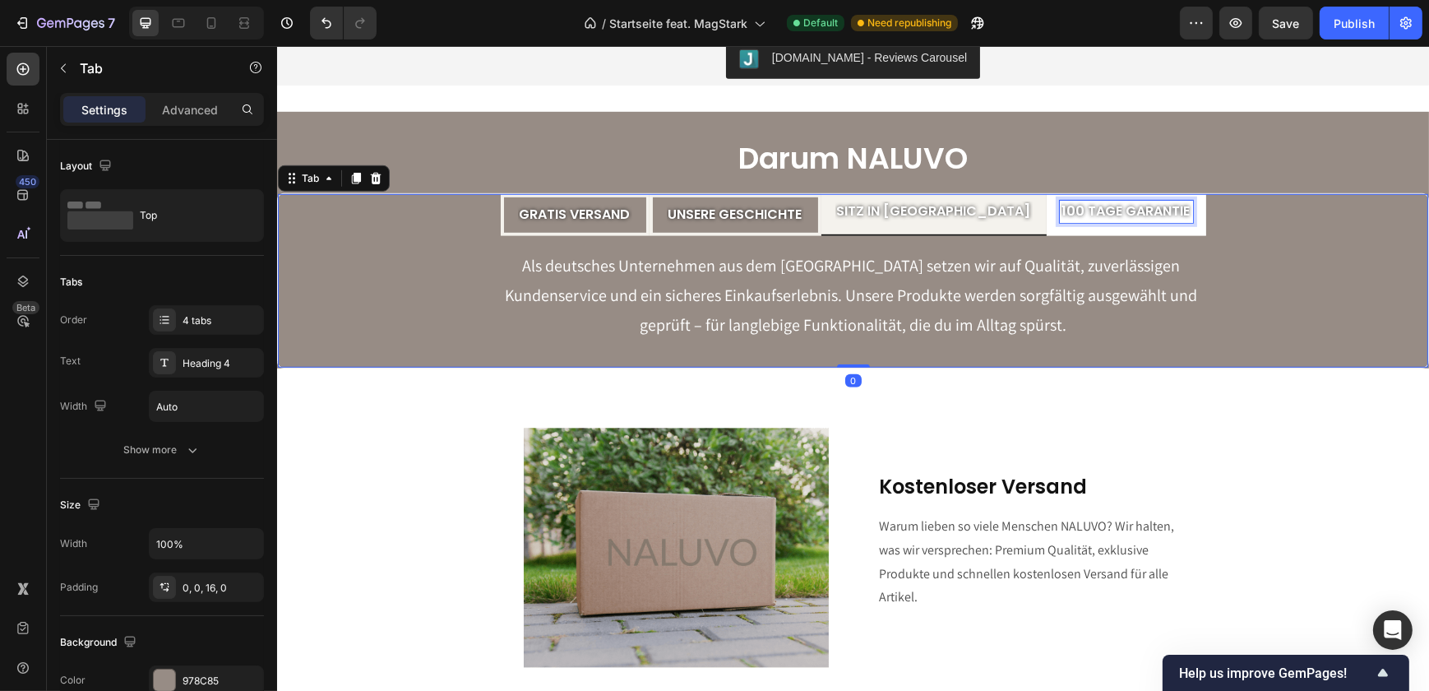
scroll to position [1270, 0]
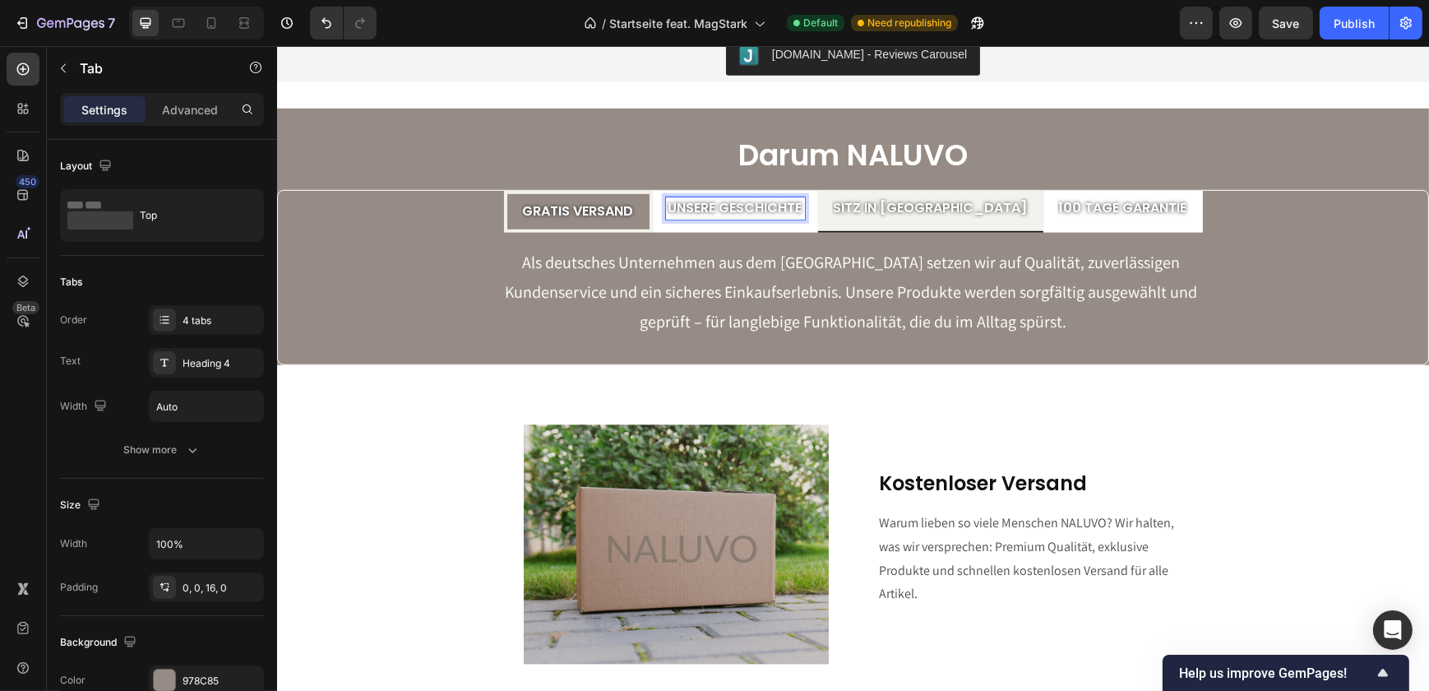
click at [787, 217] on p "Unsere Geschichte" at bounding box center [735, 208] width 134 height 17
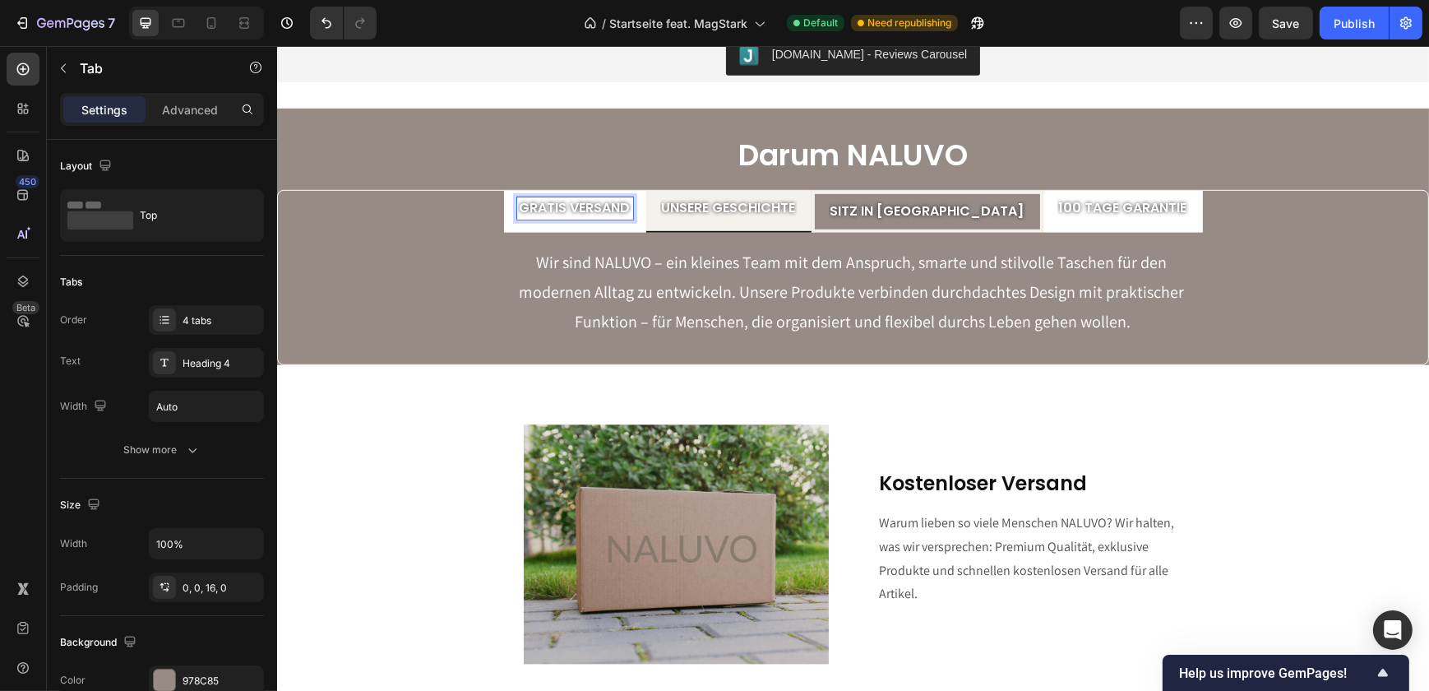
click at [610, 217] on p "Gratis Versand" at bounding box center [574, 208] width 111 height 17
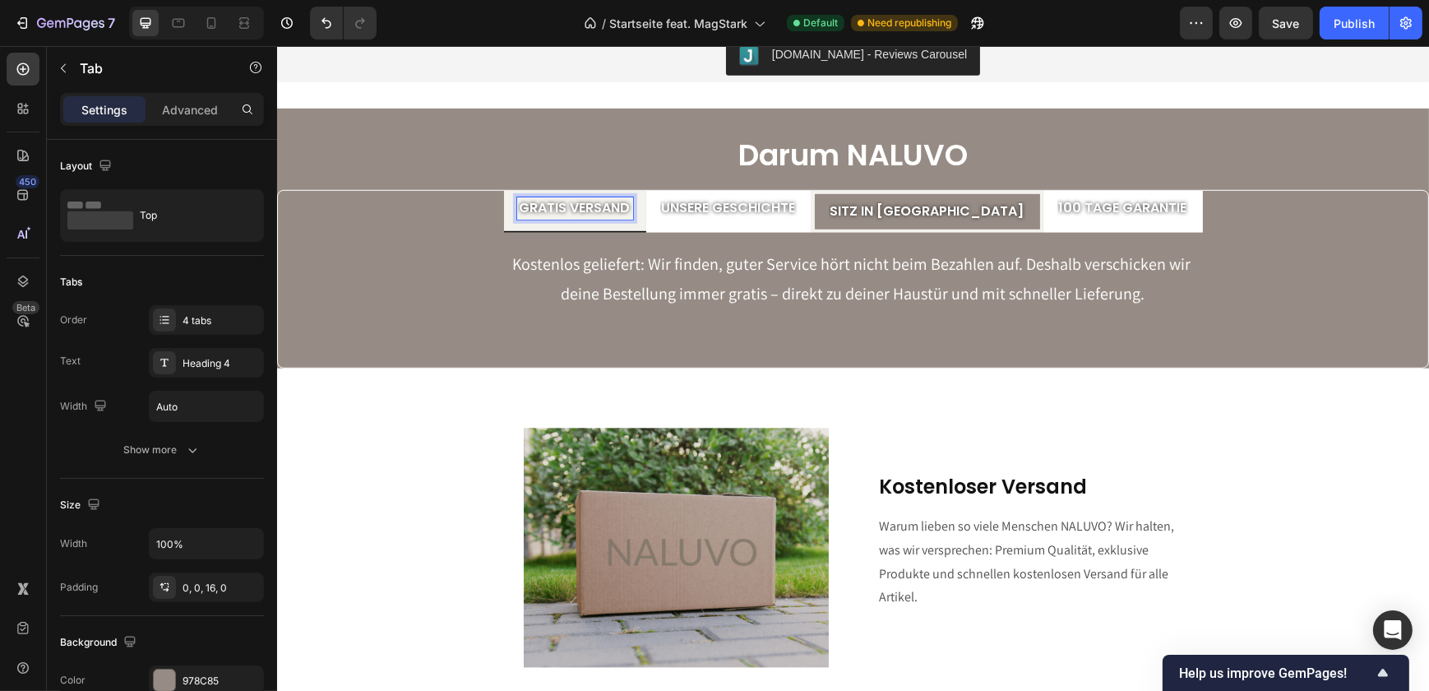
click at [719, 217] on p "Unsere Geschichte" at bounding box center [728, 208] width 134 height 17
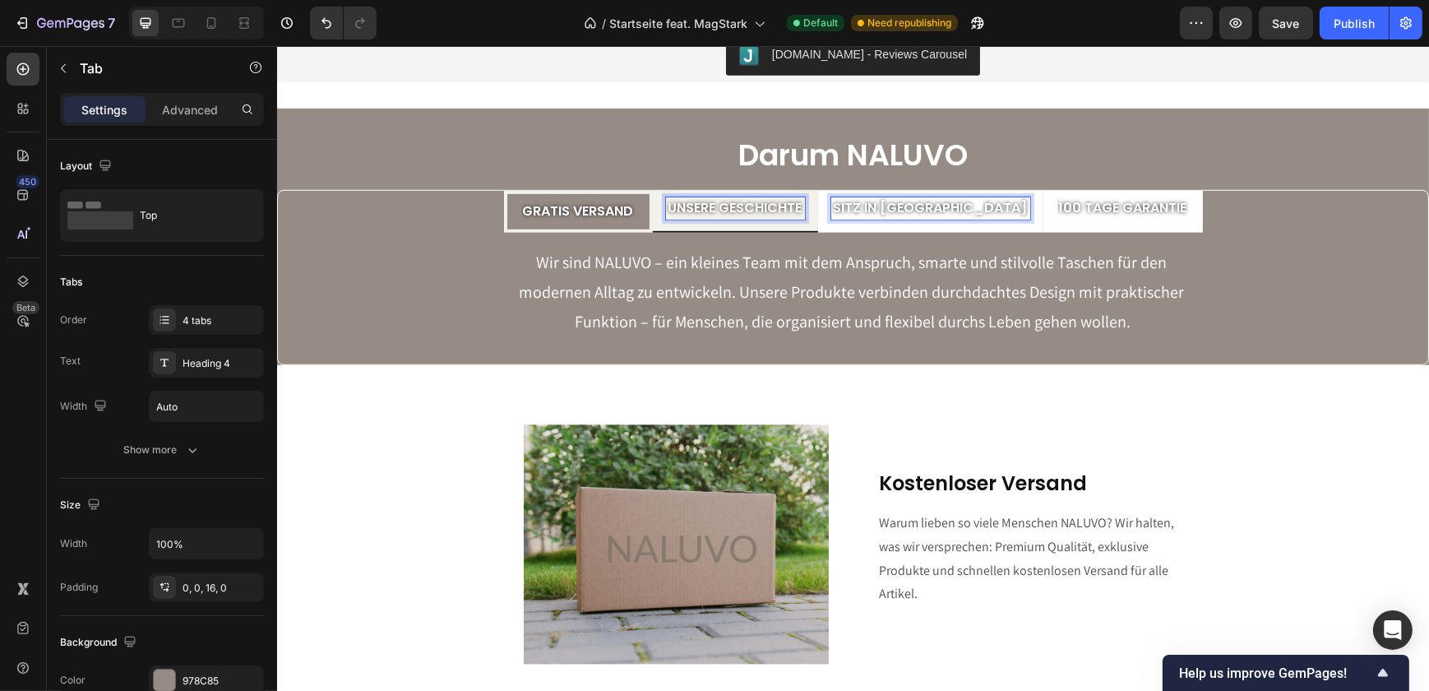
click at [924, 217] on p "Sitz in [GEOGRAPHIC_DATA]" at bounding box center [930, 208] width 194 height 17
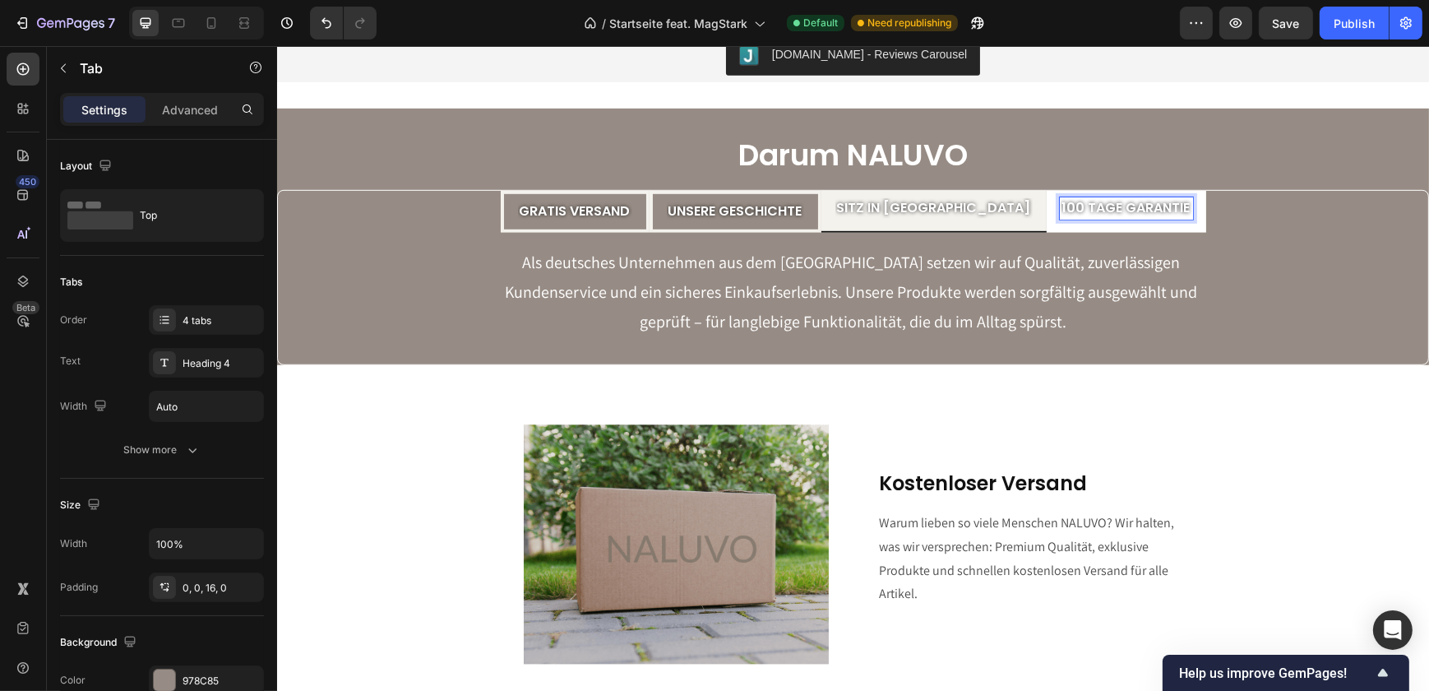
click at [1062, 217] on p "100 Tage Garantie" at bounding box center [1126, 208] width 128 height 17
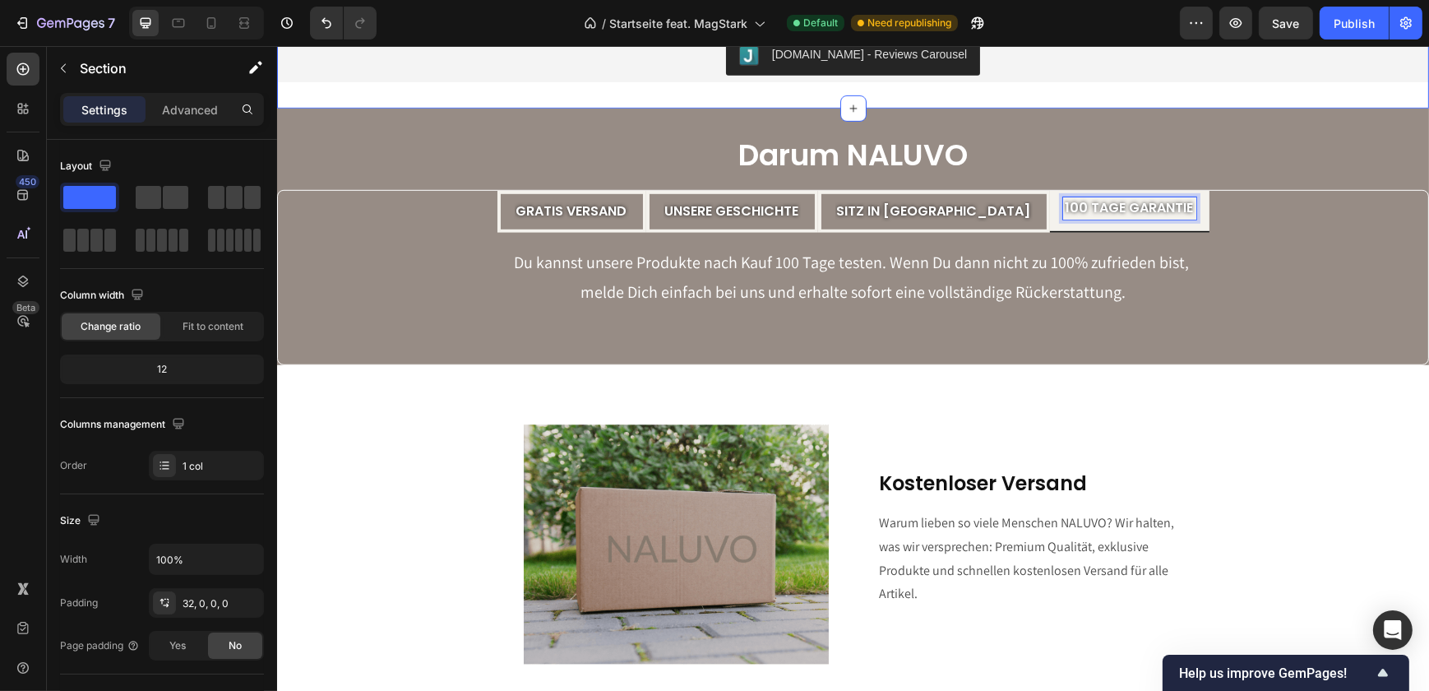
click at [1164, 247] on div "Darum NALUVO Heading Gratis Versand Unsere Geschichte Sitz in Deutschland 100 T…" at bounding box center [852, 237] width 1152 height 257
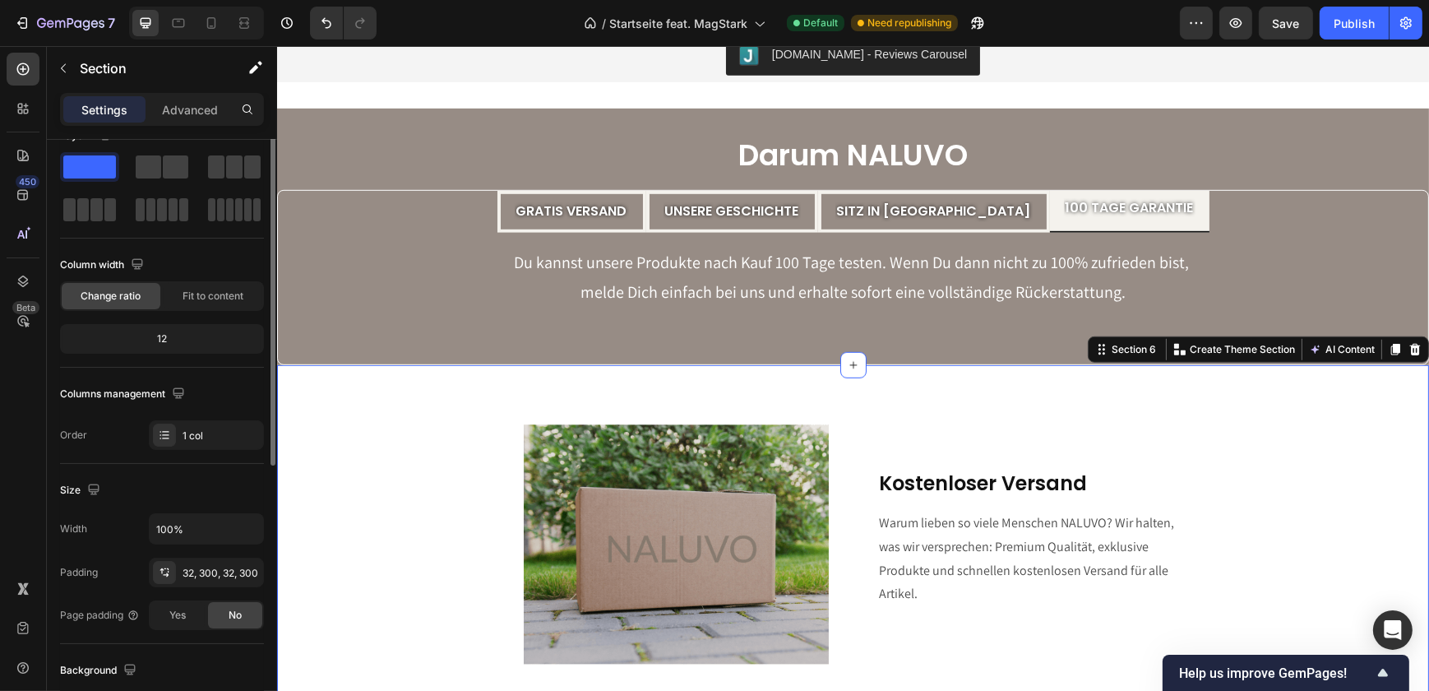
scroll to position [0, 0]
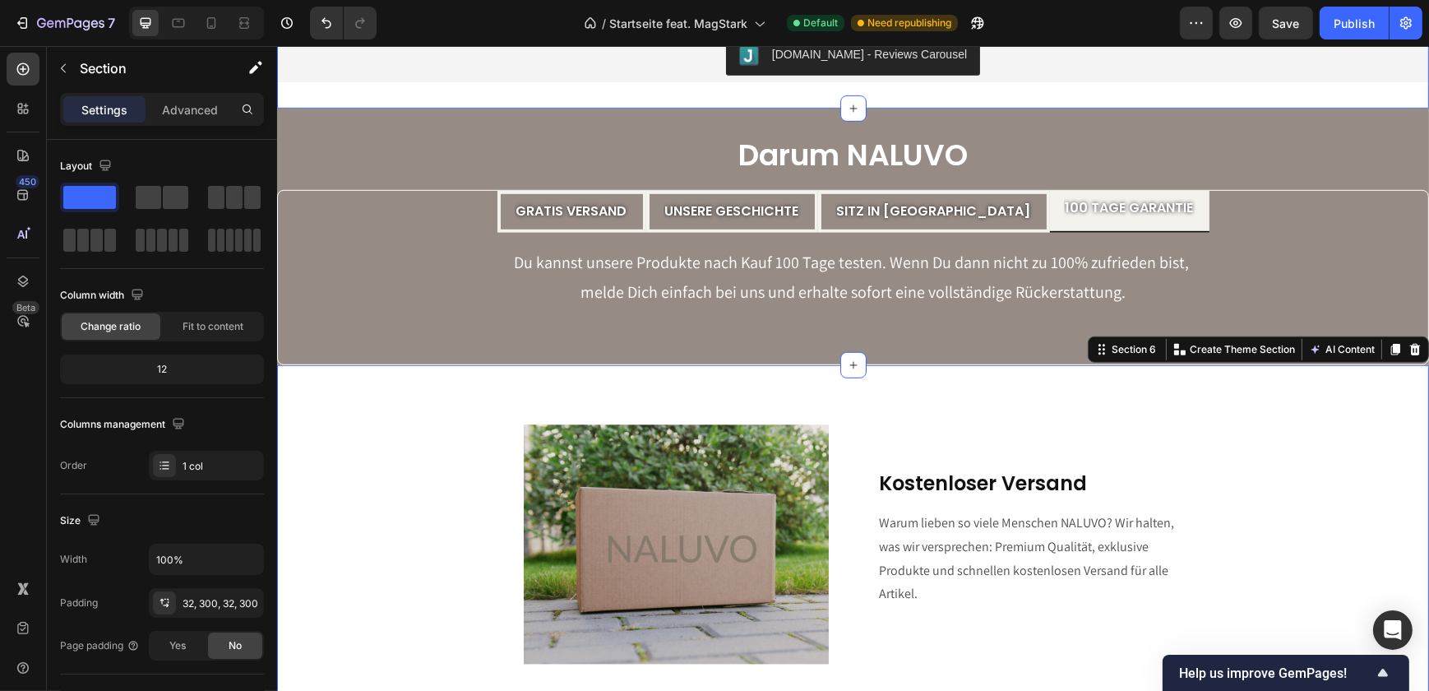
click at [587, 109] on div "Judge.me - Reviews Carousel Judge.me Section 3" at bounding box center [852, 55] width 1152 height 105
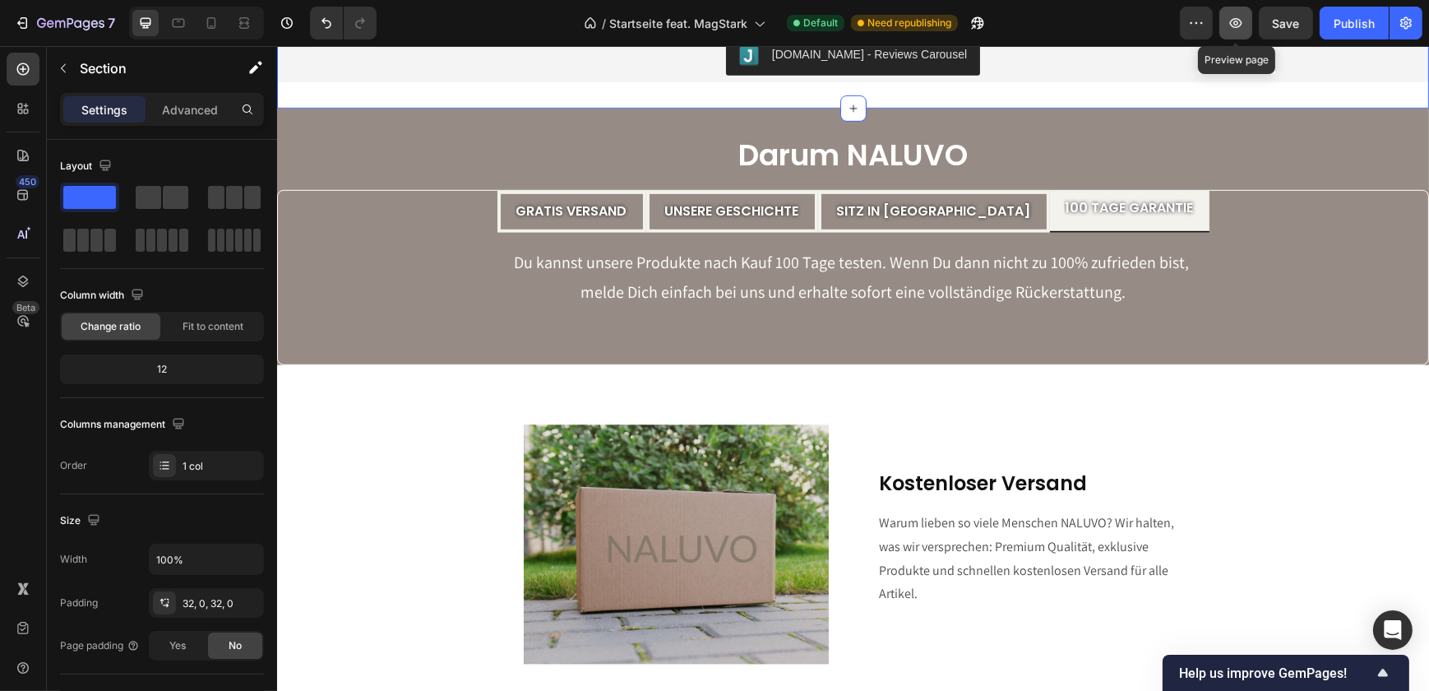
click at [1241, 33] on button "button" at bounding box center [1236, 23] width 33 height 33
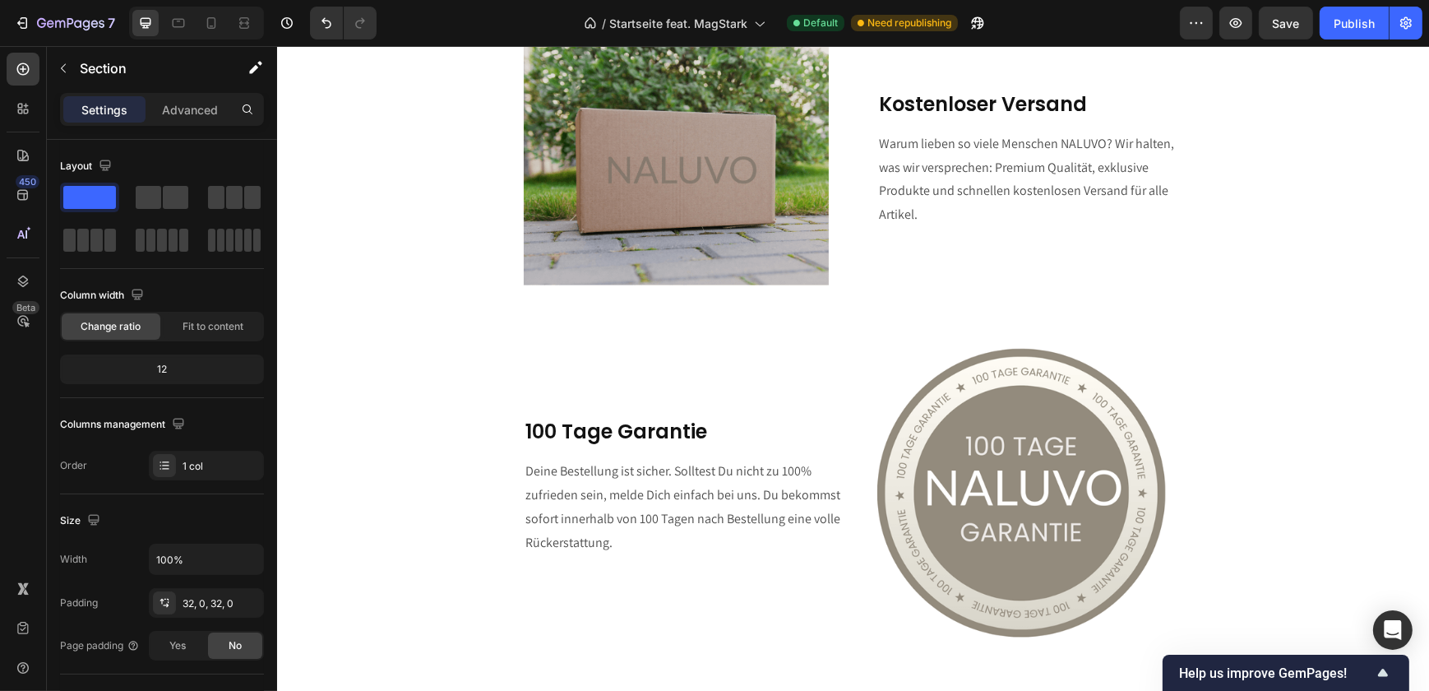
scroll to position [1868, 0]
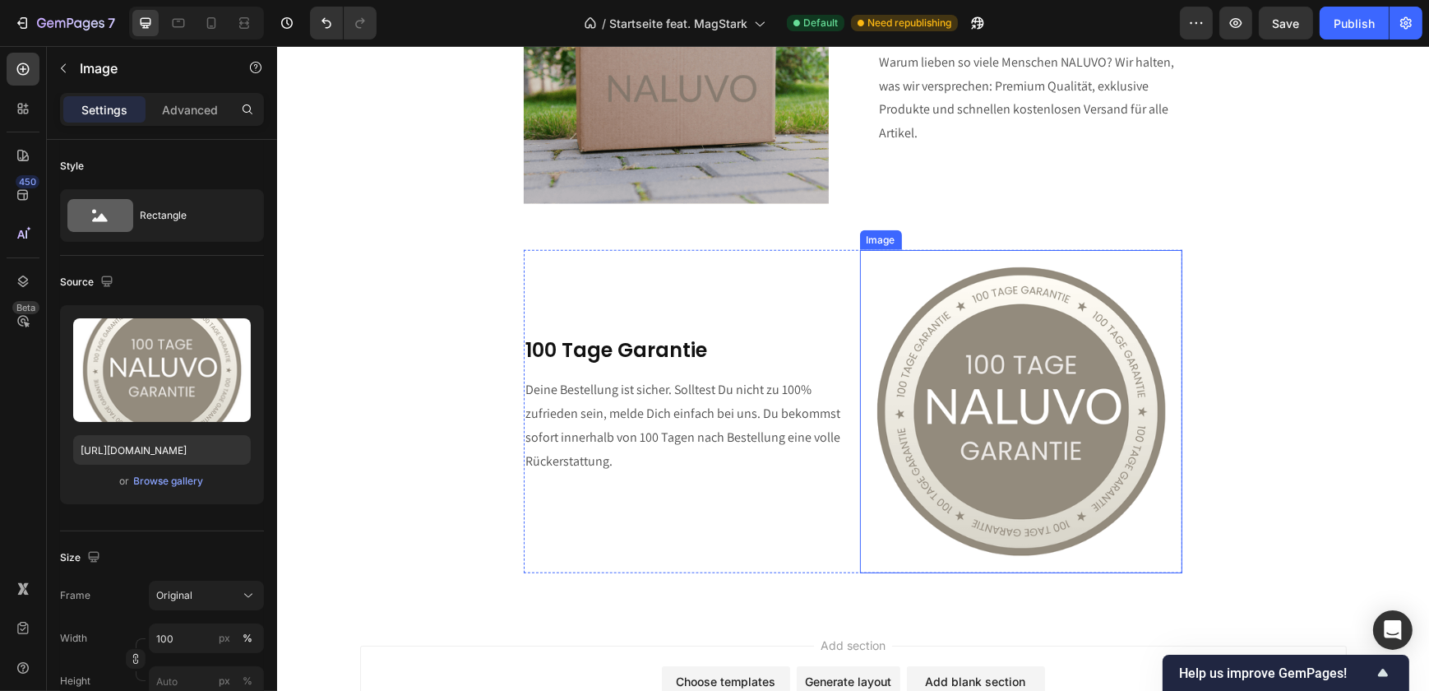
click at [1018, 350] on img at bounding box center [1020, 411] width 323 height 323
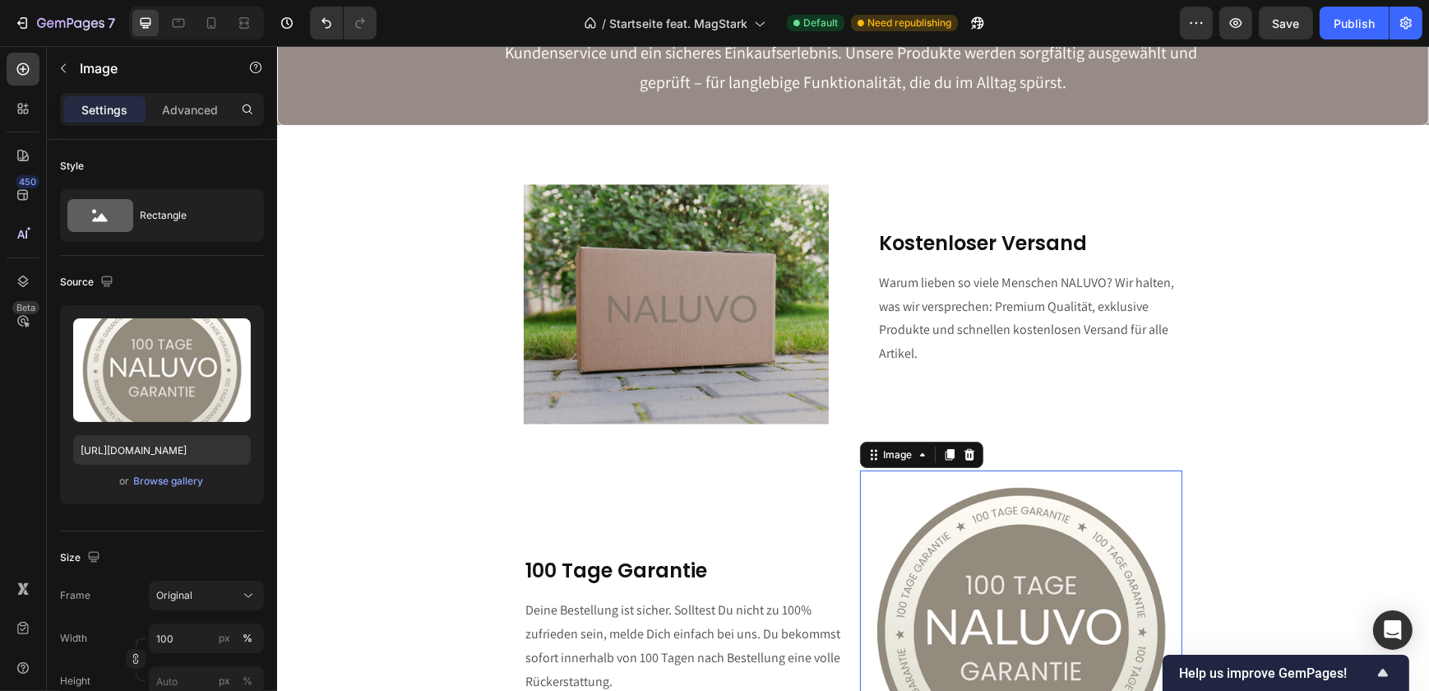
scroll to position [1644, 0]
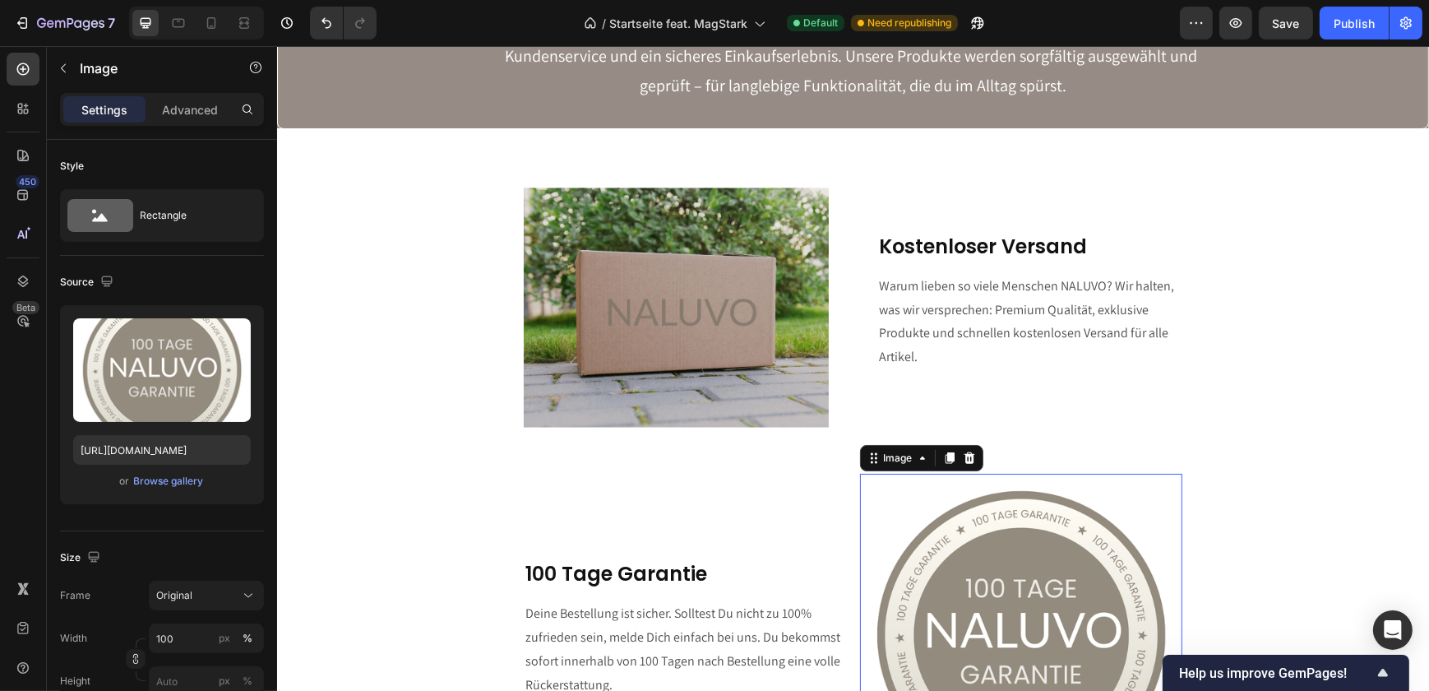
click at [1090, 613] on img at bounding box center [1020, 635] width 323 height 323
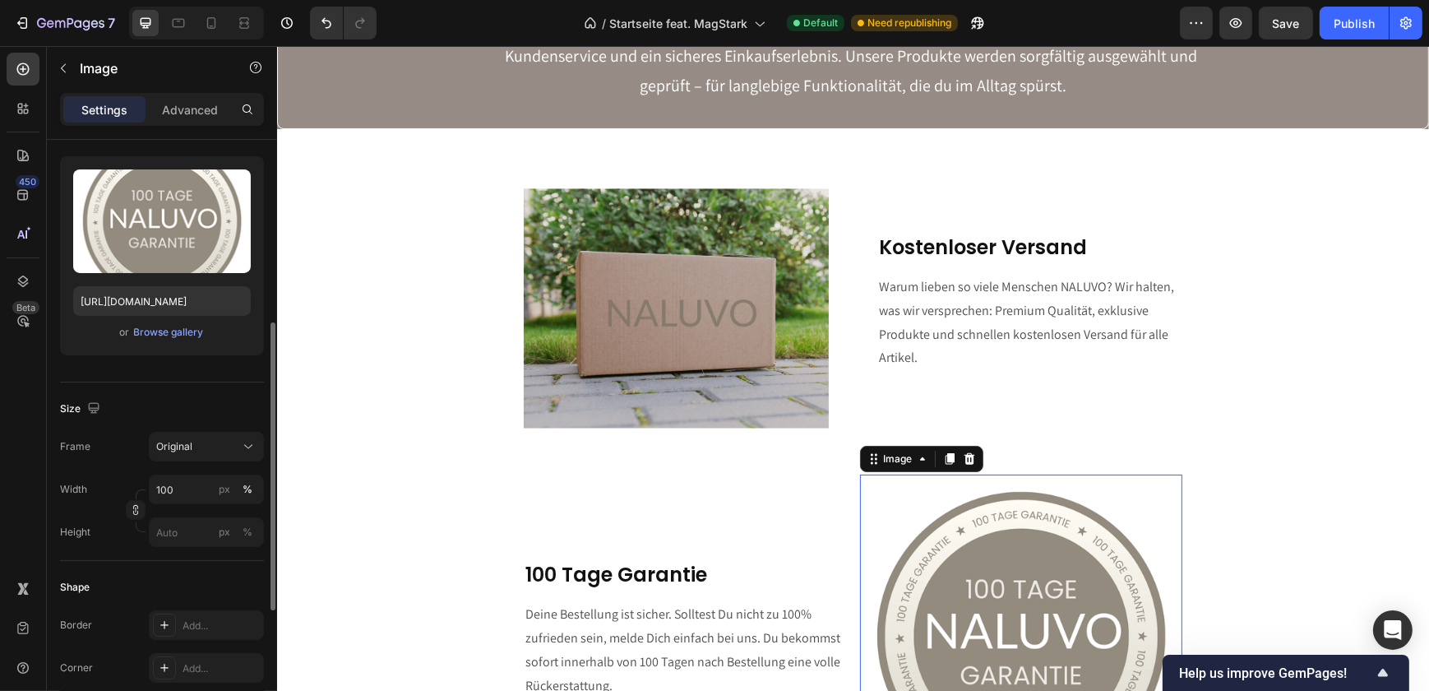
scroll to position [224, 0]
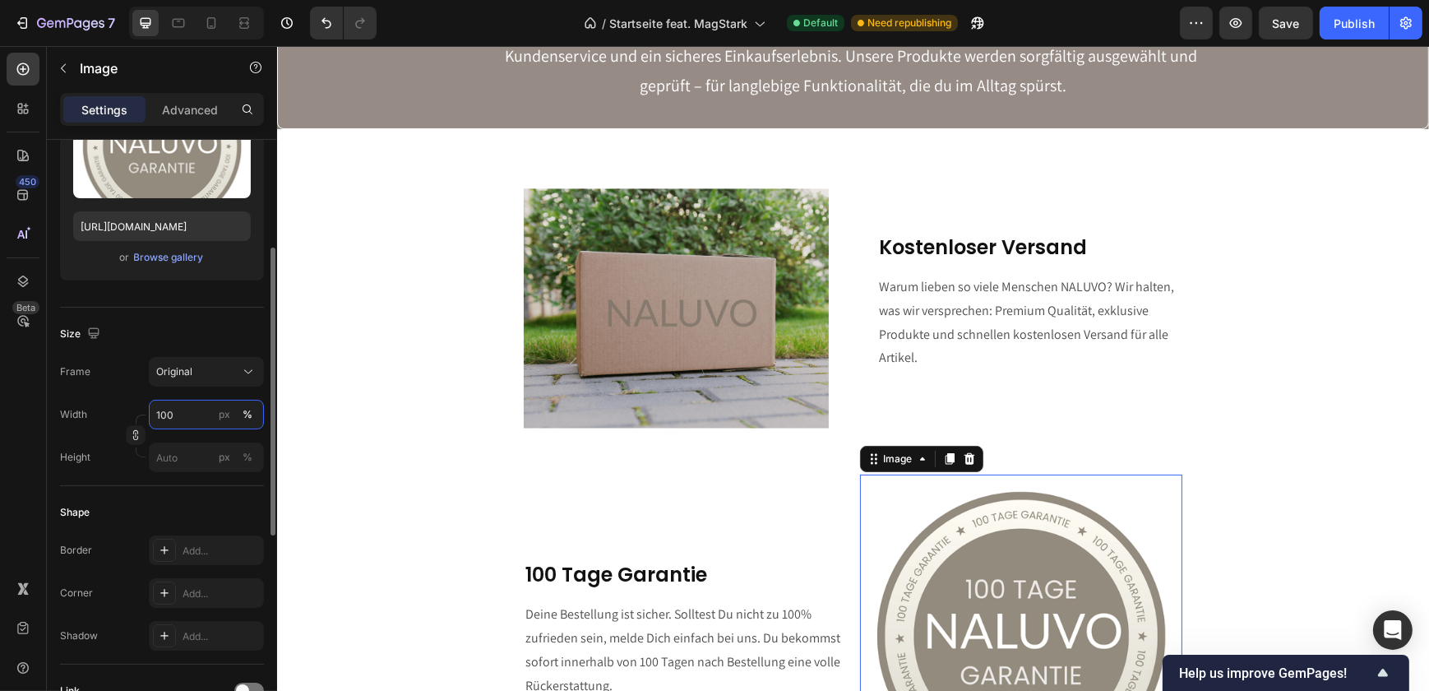
click at [179, 410] on input "100" at bounding box center [206, 415] width 115 height 30
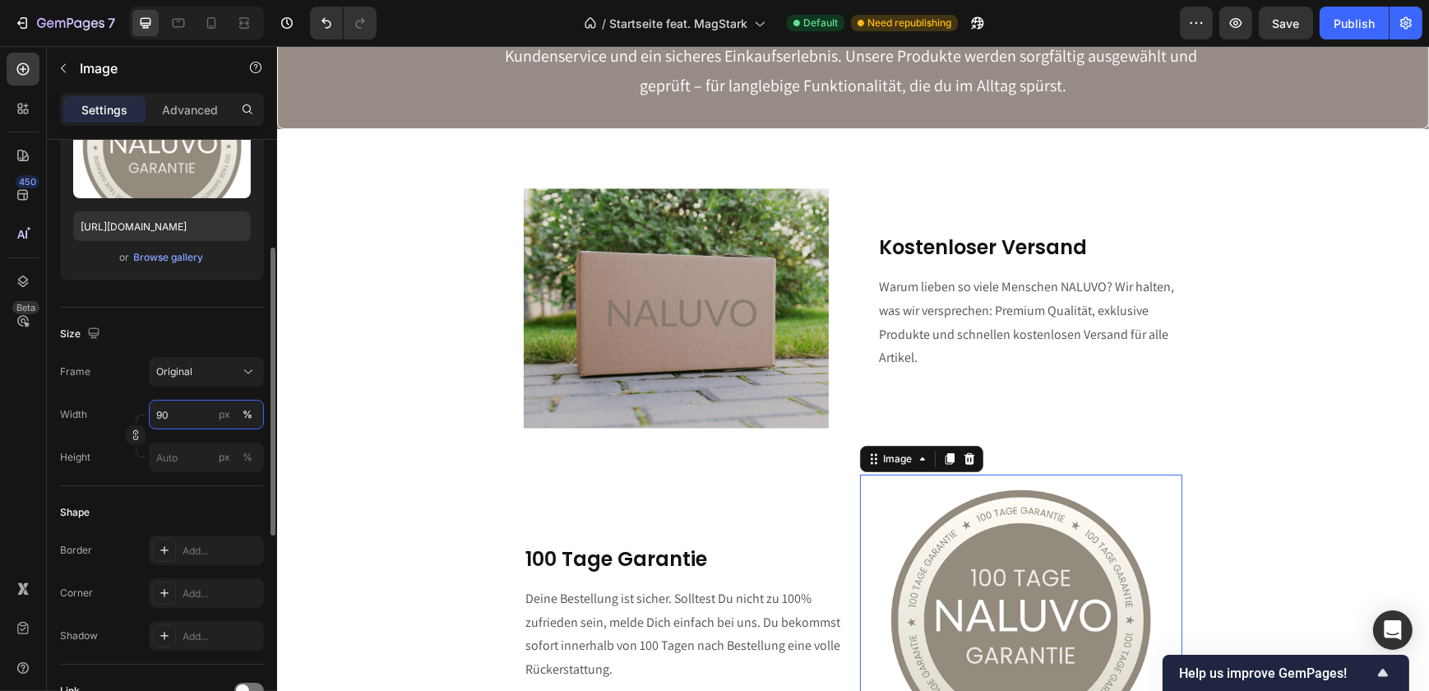
type input "9"
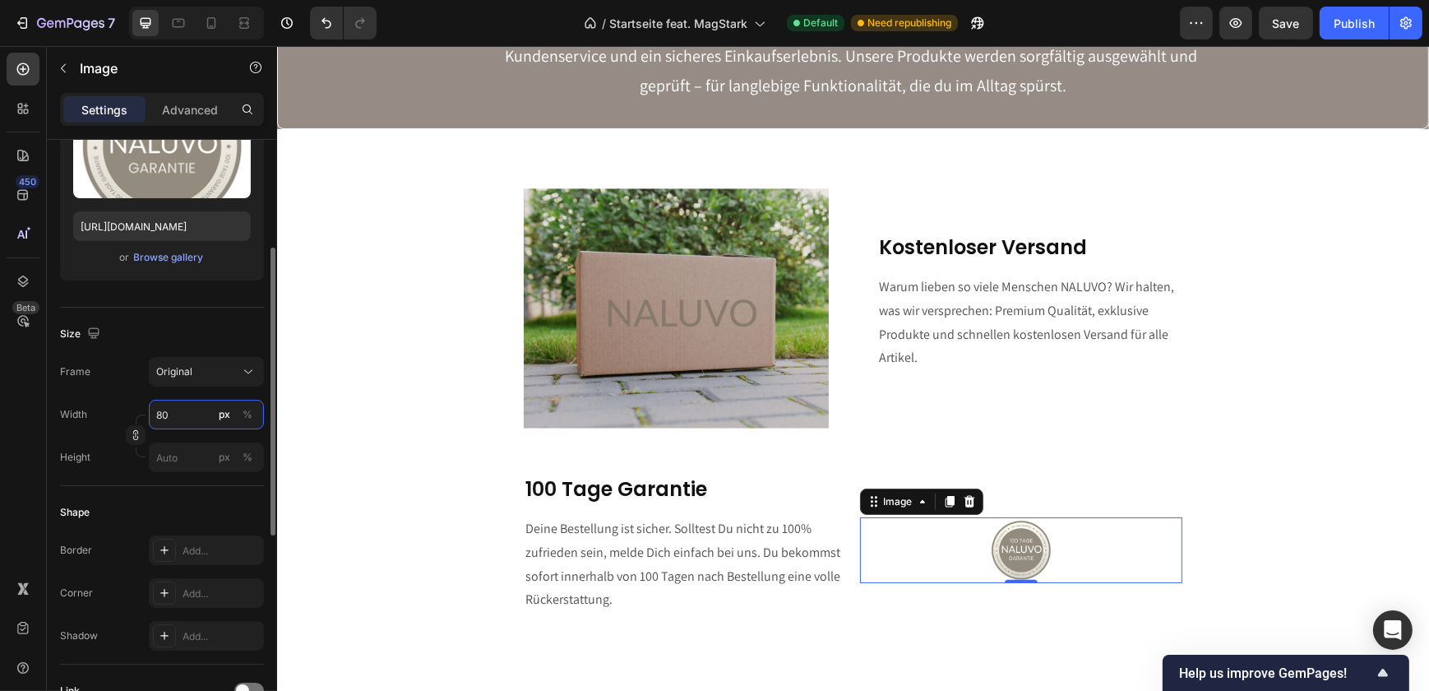
type input "8"
type input "80"
click at [247, 415] on div "%" at bounding box center [248, 414] width 10 height 15
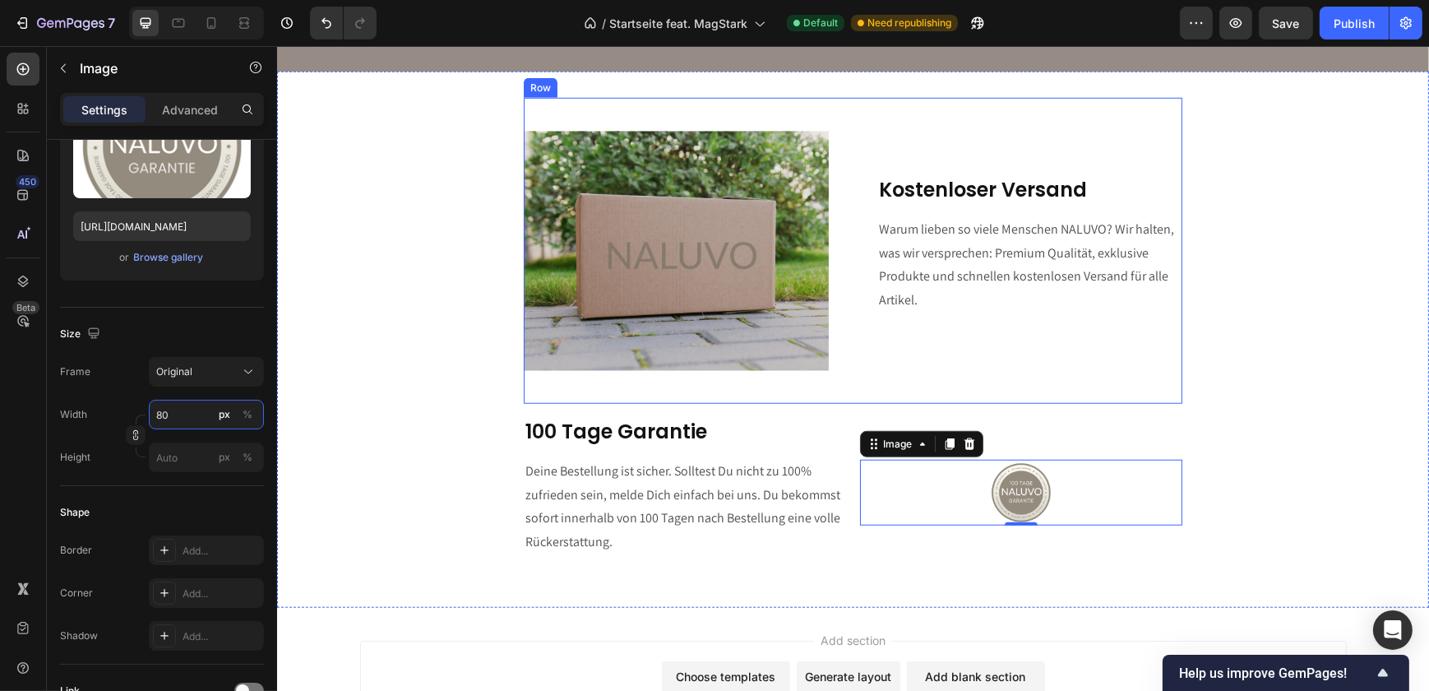
scroll to position [1849, 0]
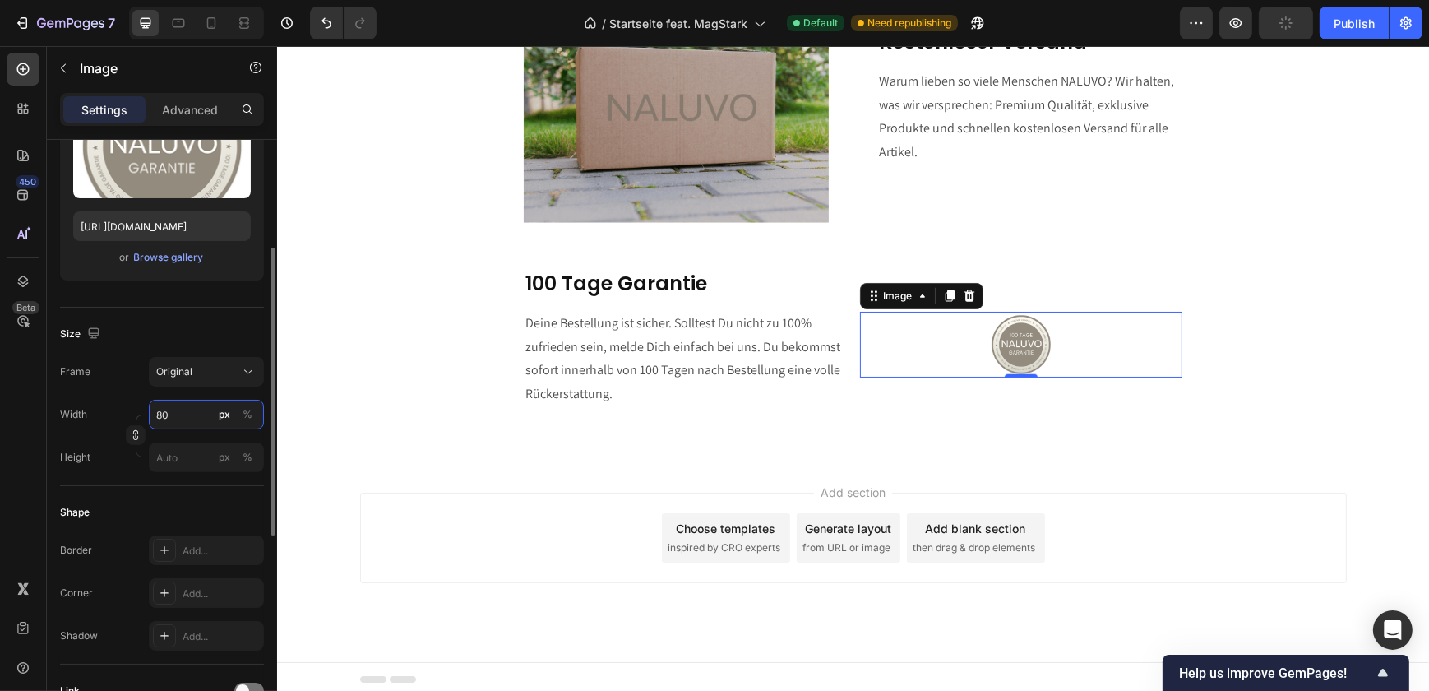
click at [175, 412] on input "80" at bounding box center [206, 415] width 115 height 30
click at [247, 410] on div "%" at bounding box center [248, 414] width 10 height 15
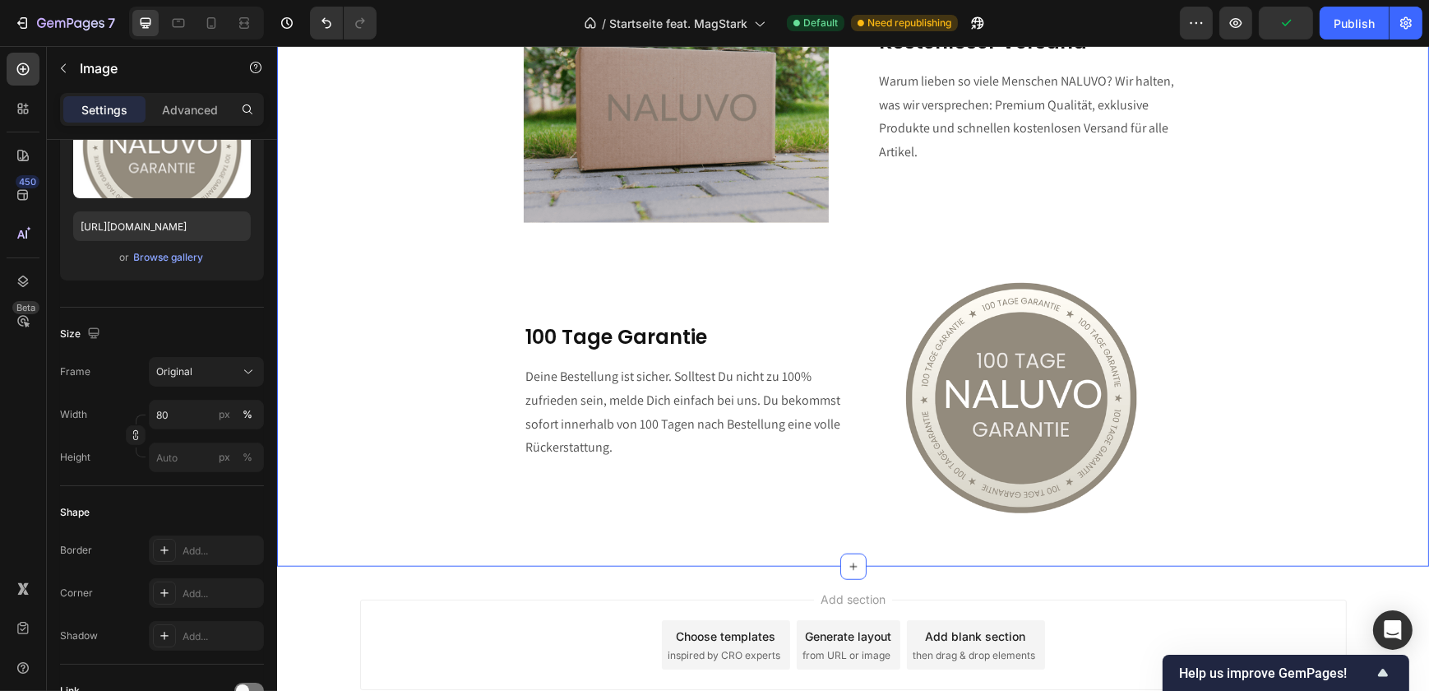
click at [1275, 405] on div "Image Kostenloser Versand Heading Warum lieben so viele Menschen NALUVO? Wir ha…" at bounding box center [852, 245] width 1152 height 643
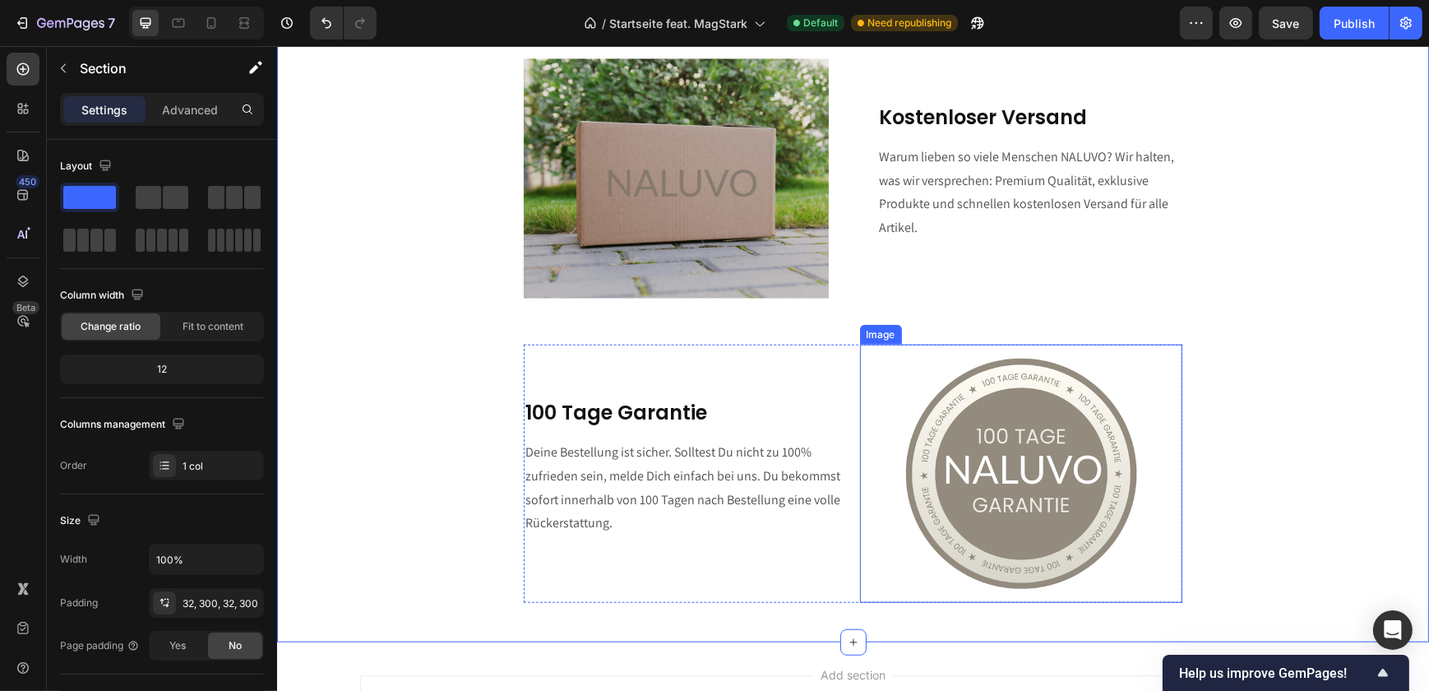
scroll to position [1774, 0]
click at [984, 493] on img at bounding box center [1020, 473] width 258 height 259
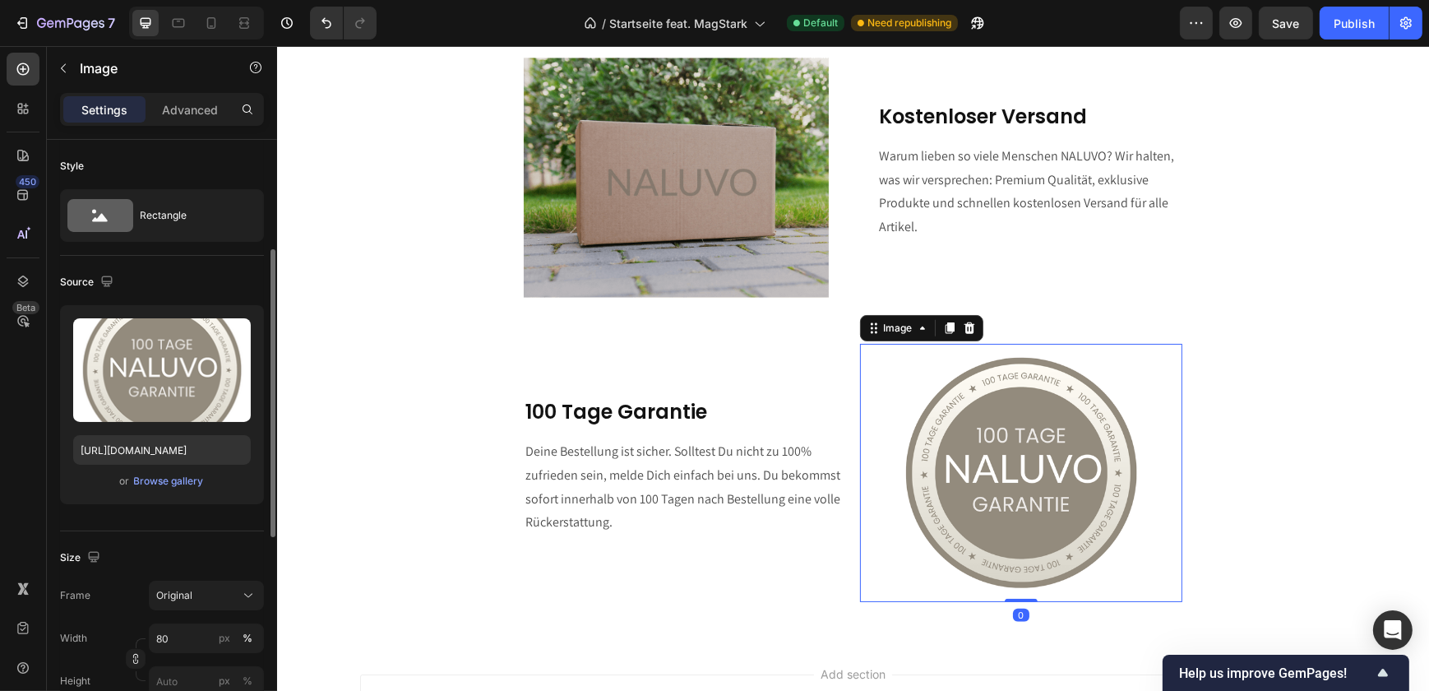
scroll to position [74, 0]
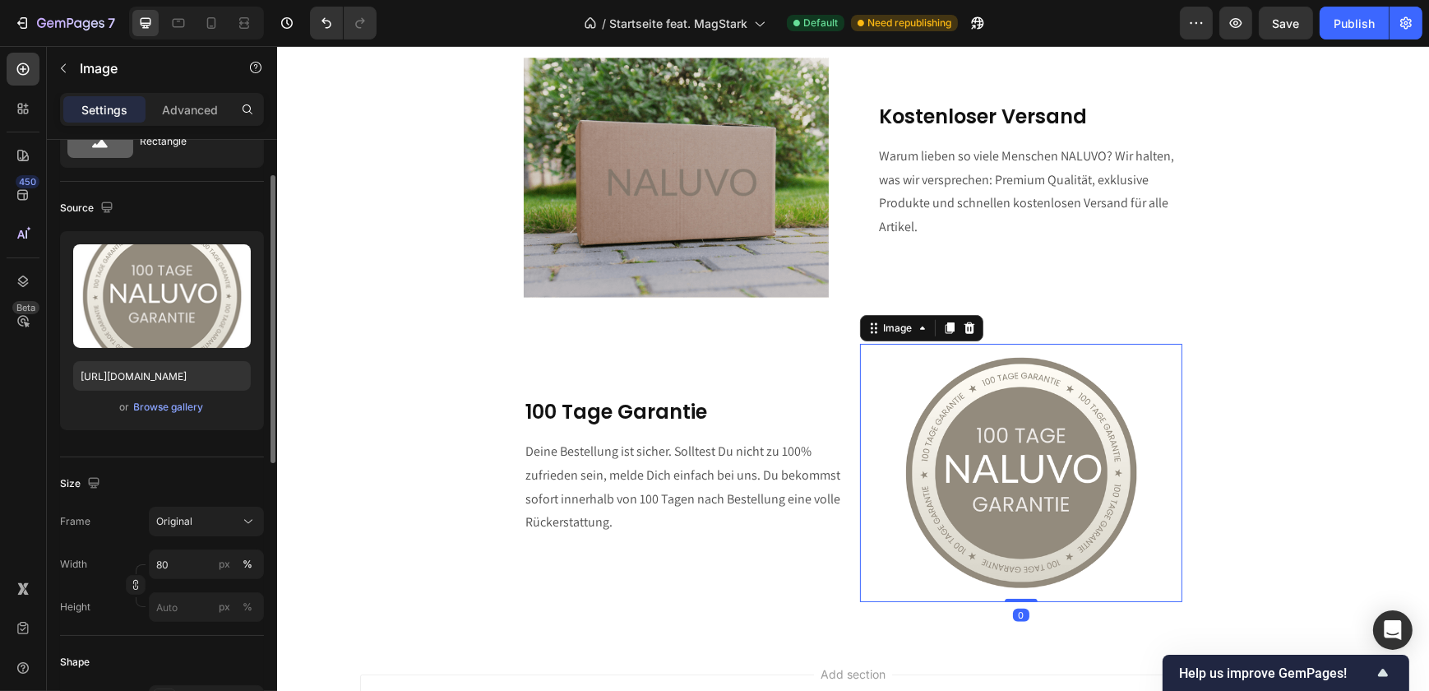
click at [191, 547] on div "Frame Original Width 80 px % Height px %" at bounding box center [162, 564] width 204 height 115
click at [183, 559] on input "80" at bounding box center [206, 564] width 115 height 30
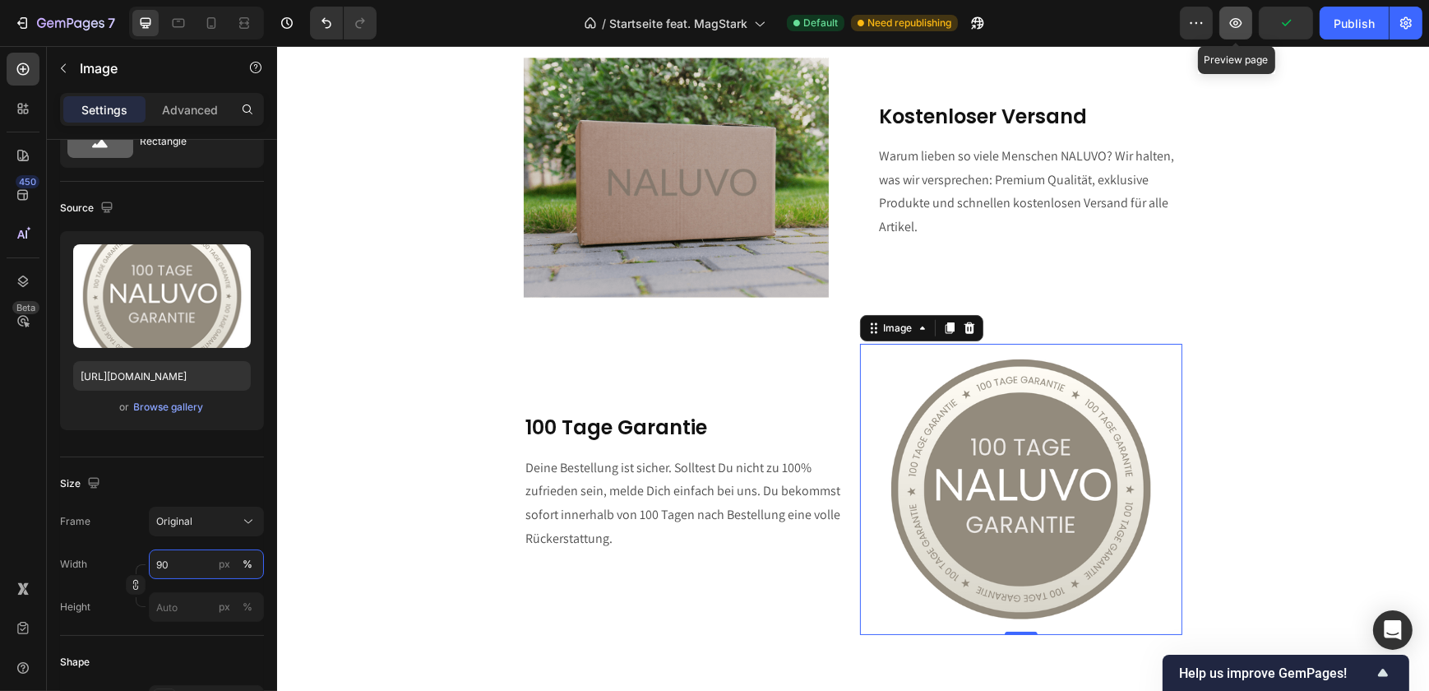
type input "90"
click at [1248, 31] on button "button" at bounding box center [1236, 23] width 33 height 33
click at [985, 445] on img at bounding box center [1020, 489] width 290 height 291
click at [962, 322] on icon at bounding box center [968, 328] width 13 height 13
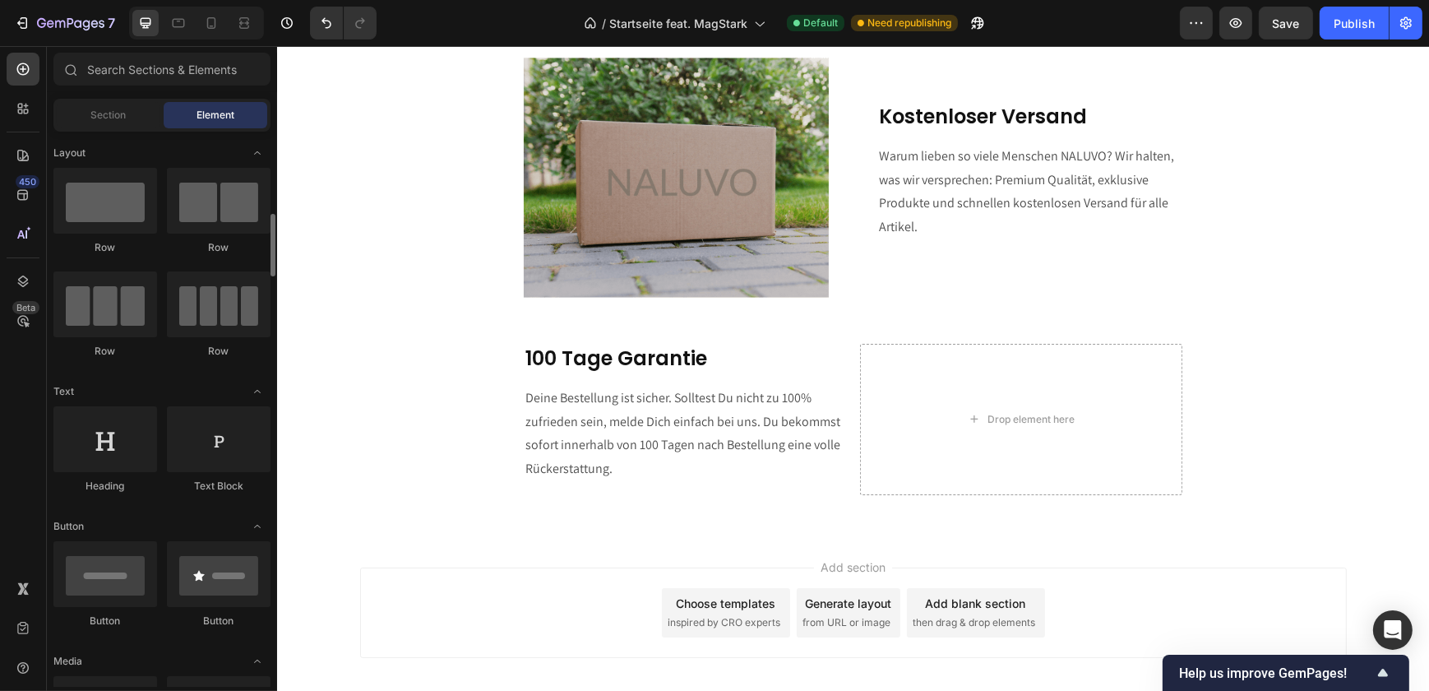
scroll to position [224, 0]
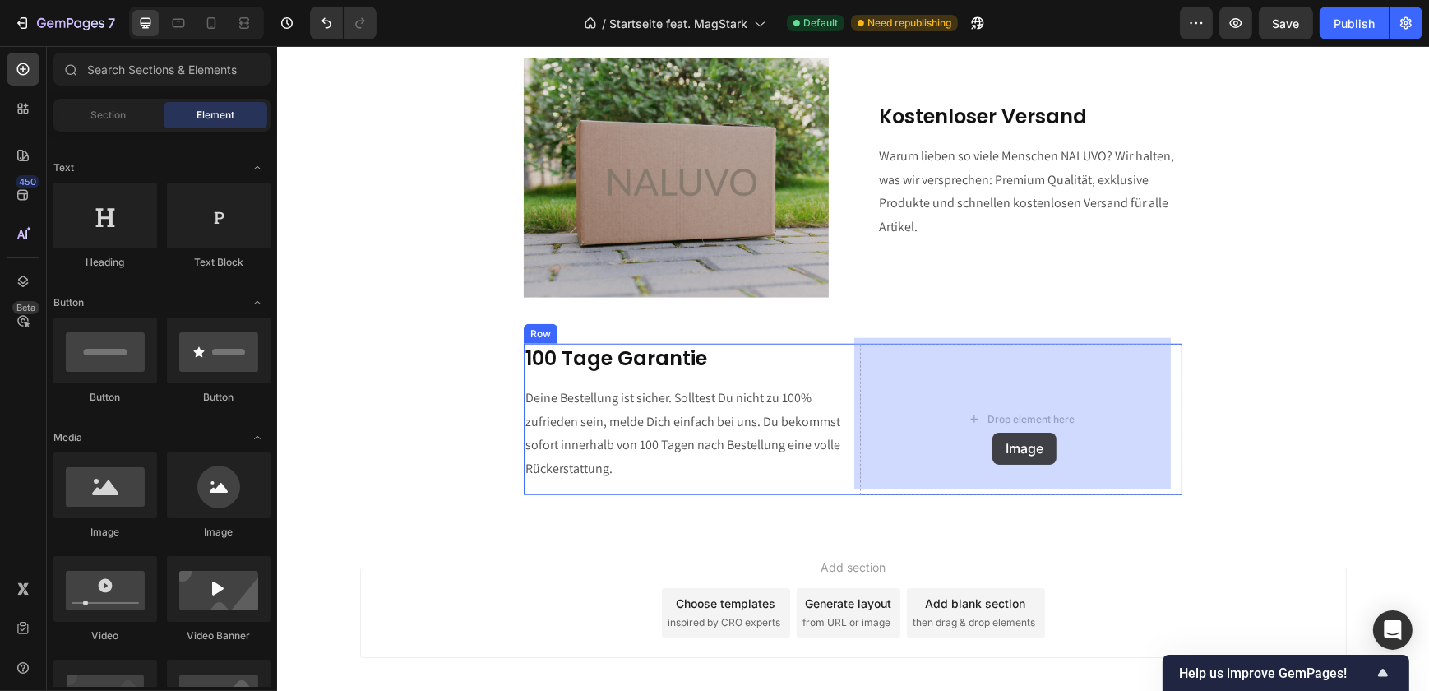
drag, startPoint x: 439, startPoint y: 543, endPoint x: 992, endPoint y: 433, distance: 563.5
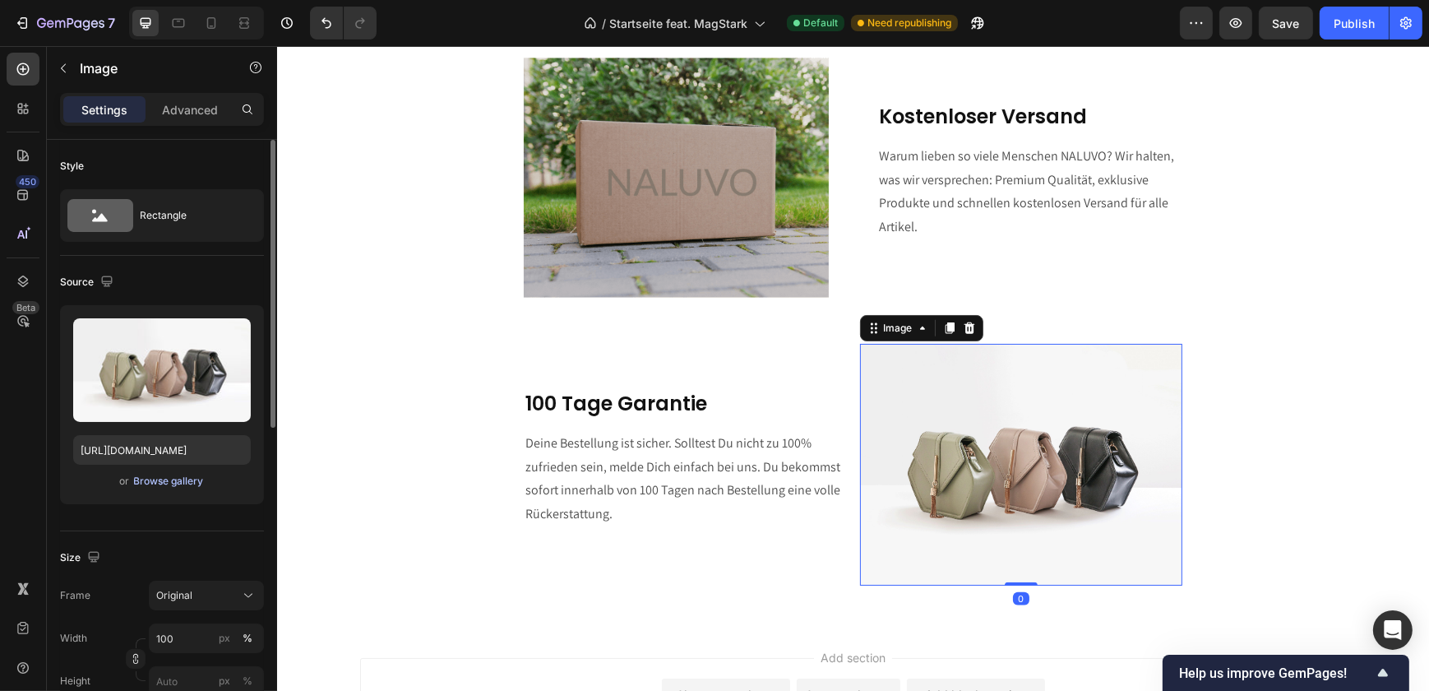
click at [159, 483] on div "Browse gallery" at bounding box center [169, 481] width 70 height 15
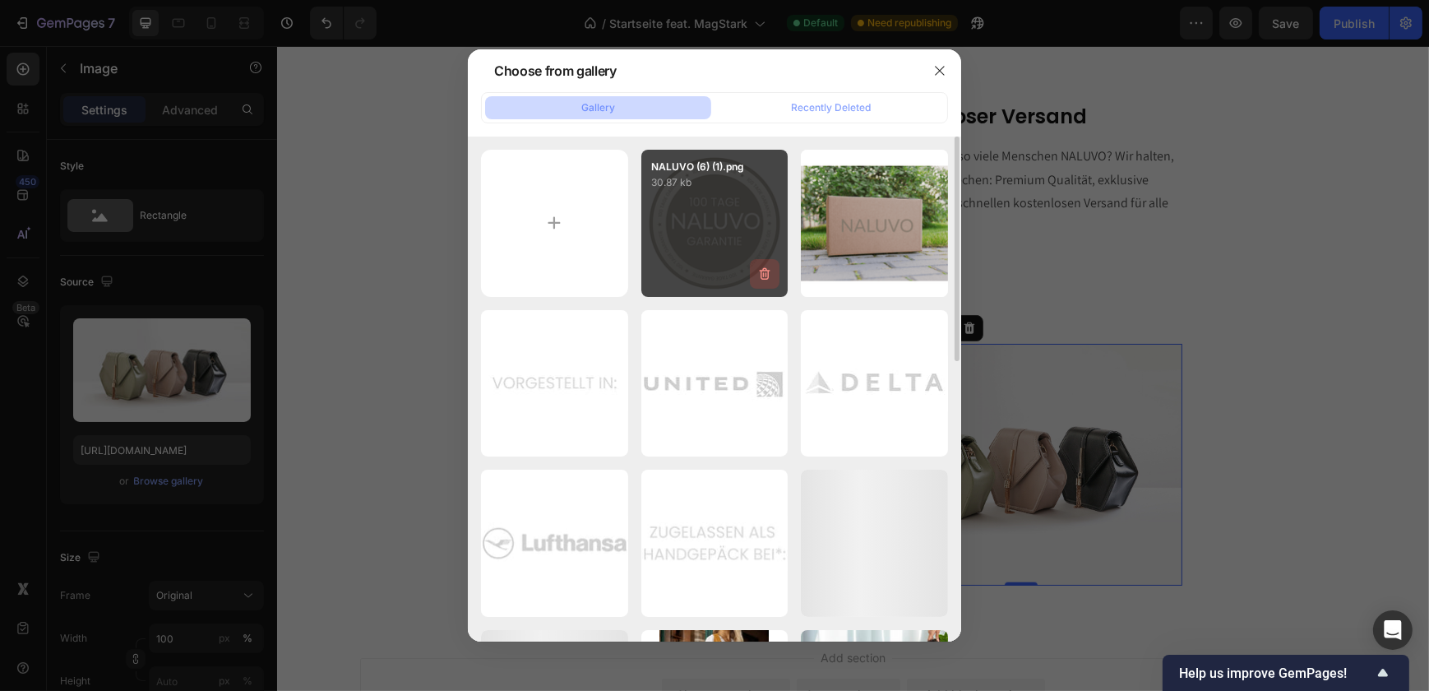
click at [768, 280] on icon "button" at bounding box center [765, 274] width 16 height 16
click at [770, 285] on button "Delete" at bounding box center [755, 277] width 45 height 20
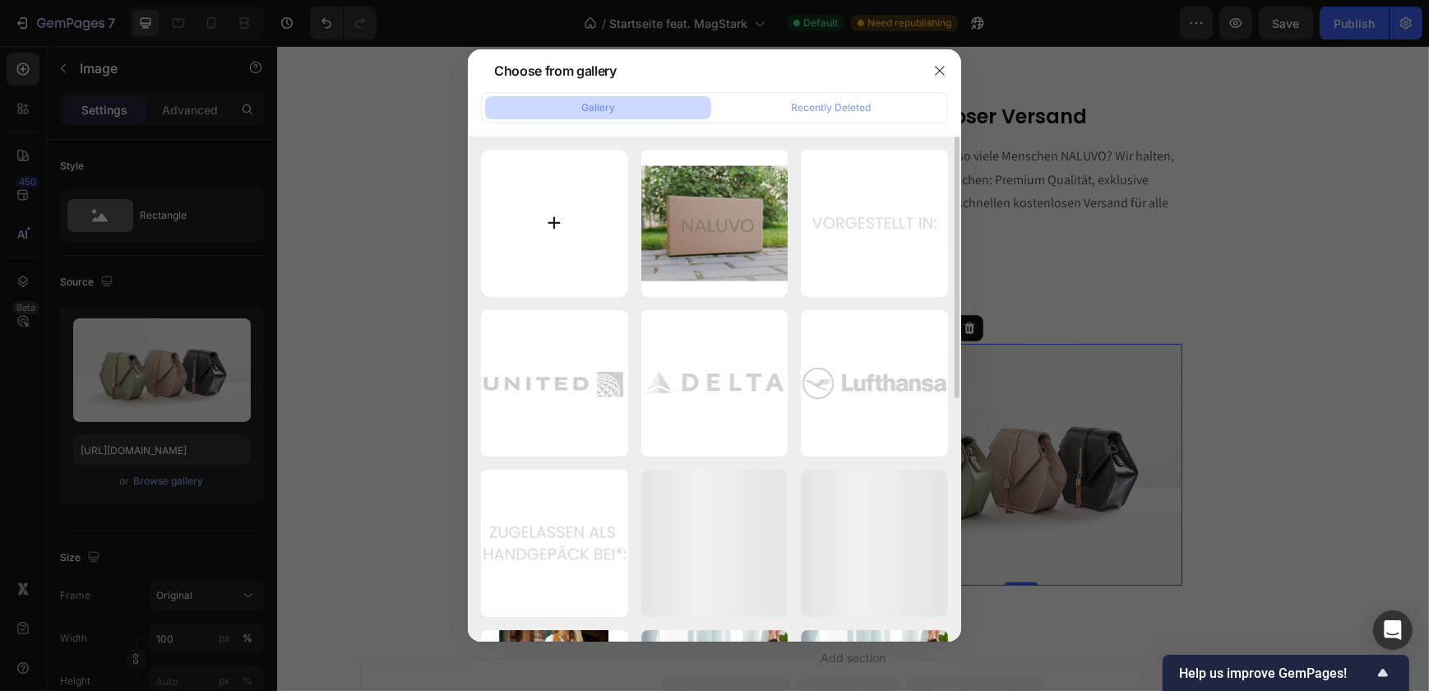
click at [584, 232] on input "file" at bounding box center [554, 223] width 147 height 147
type input "C:\fakepath\NALUVO (8) (1).png"
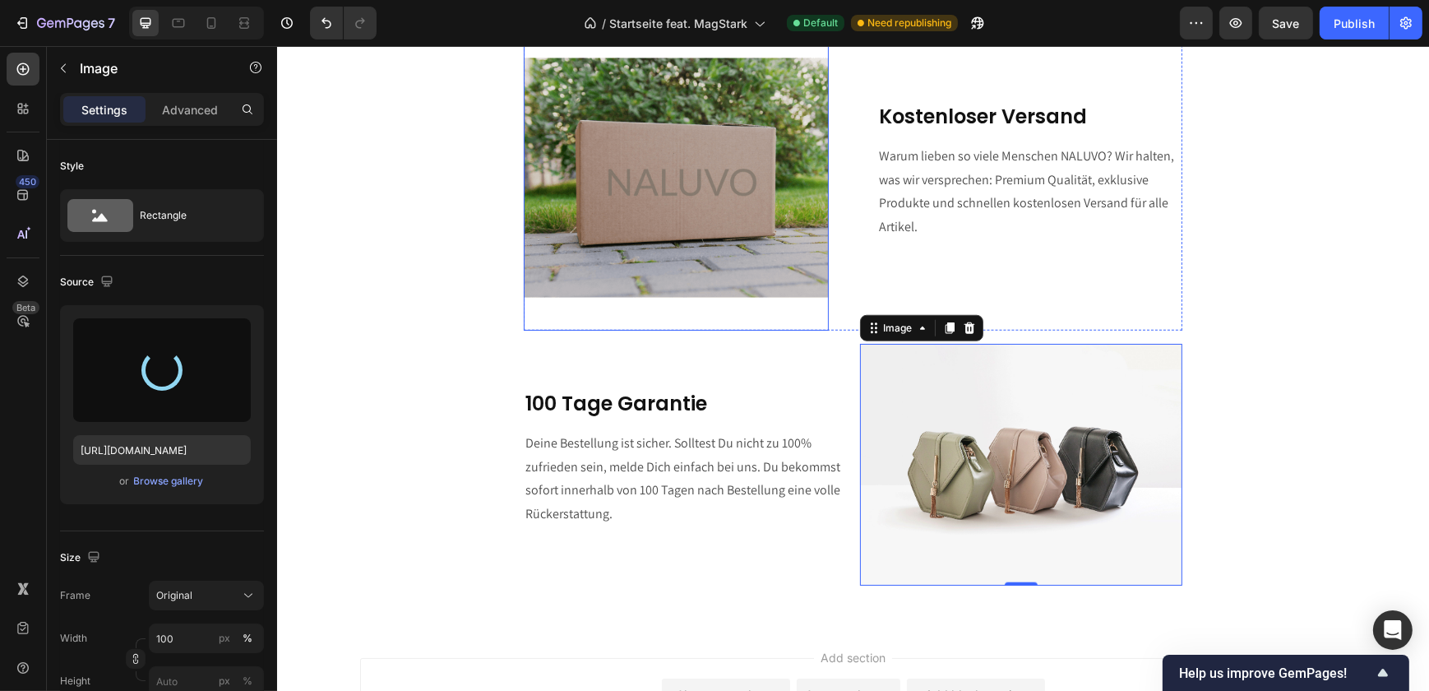
type input "https://cdn.shopify.com/s/files/1/0944/7253/6413/files/gempages_574614040299439…"
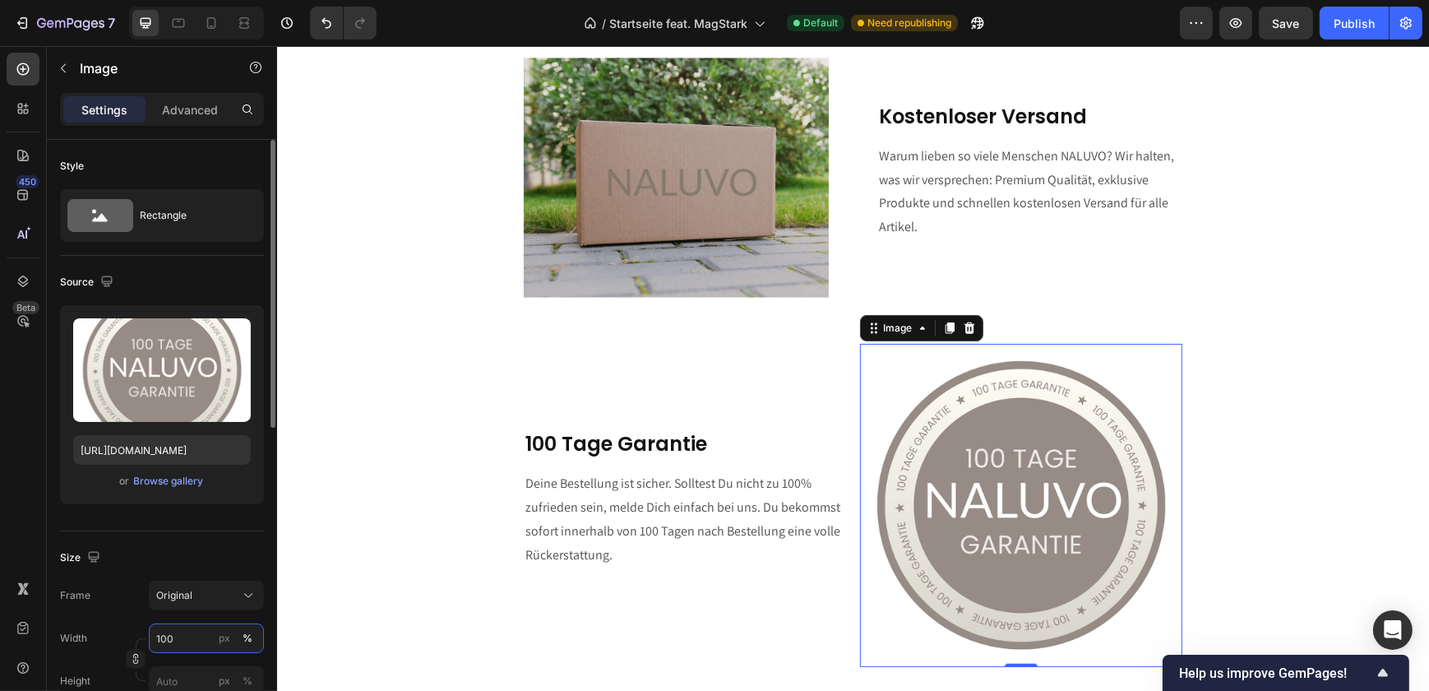
click at [181, 636] on input "100" at bounding box center [206, 638] width 115 height 30
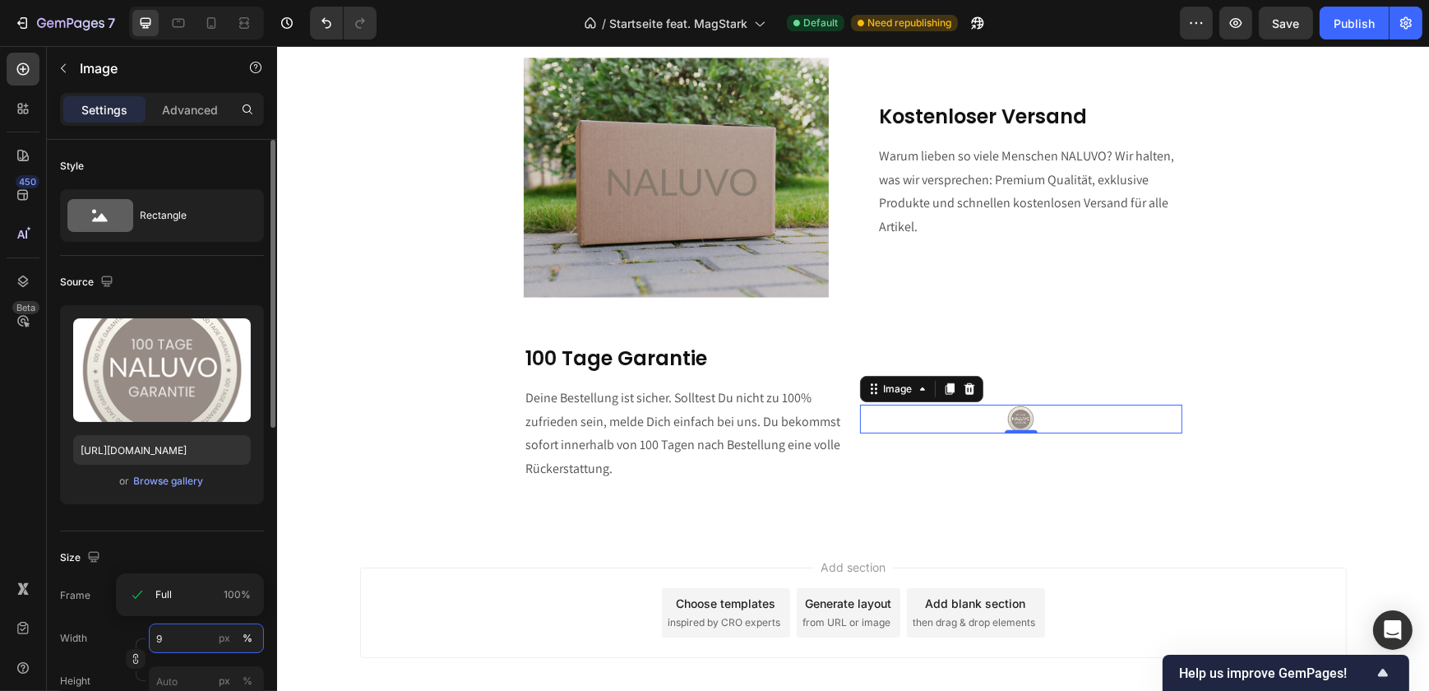
type input "90"
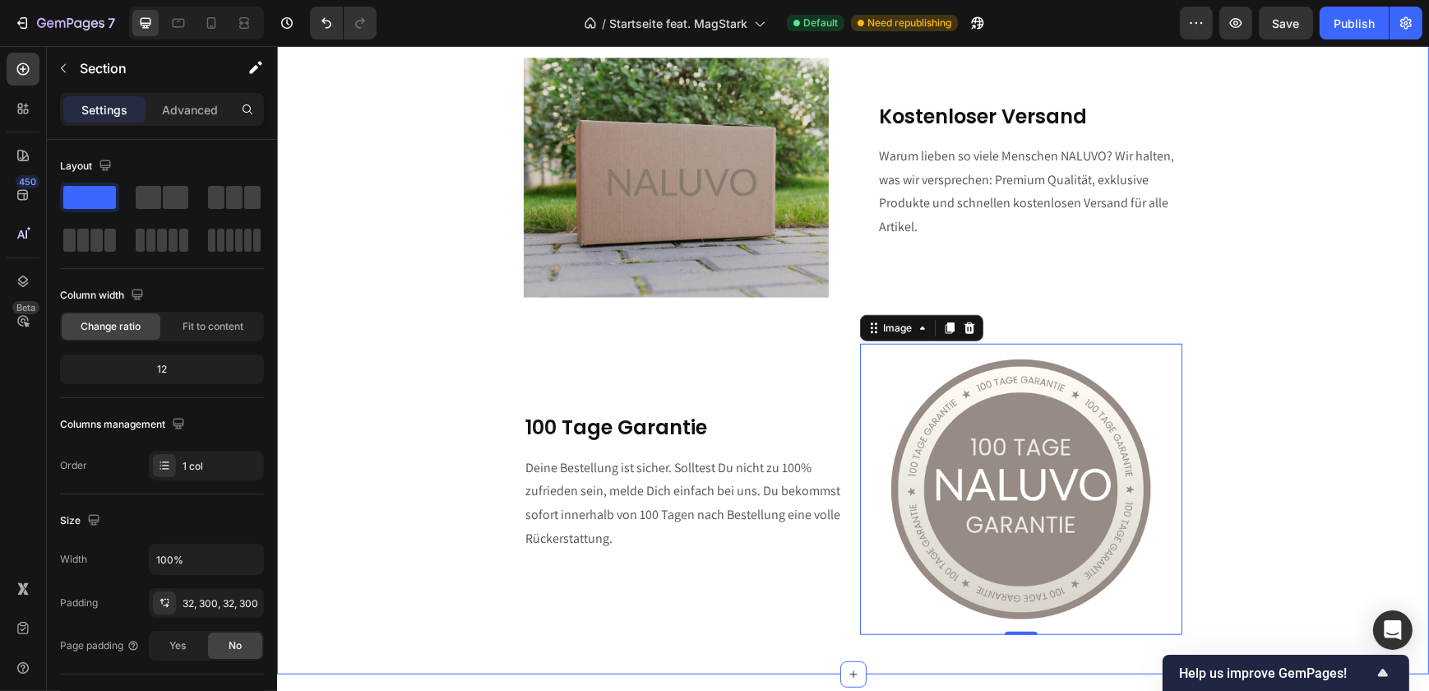
click at [1247, 467] on div "Image Kostenloser Versand Heading Warum lieben so viele Menschen NALUVO? Wir ha…" at bounding box center [852, 336] width 1152 height 676
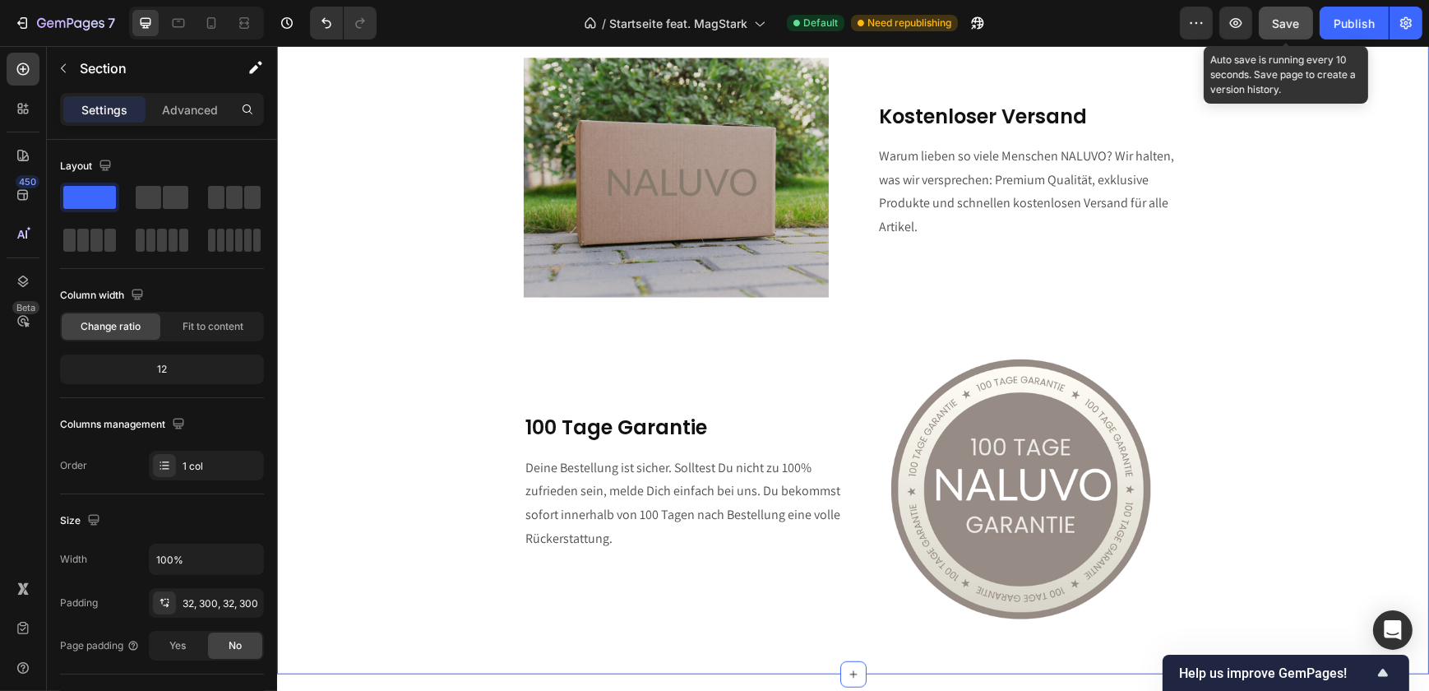
click at [1276, 29] on span "Save" at bounding box center [1286, 23] width 27 height 14
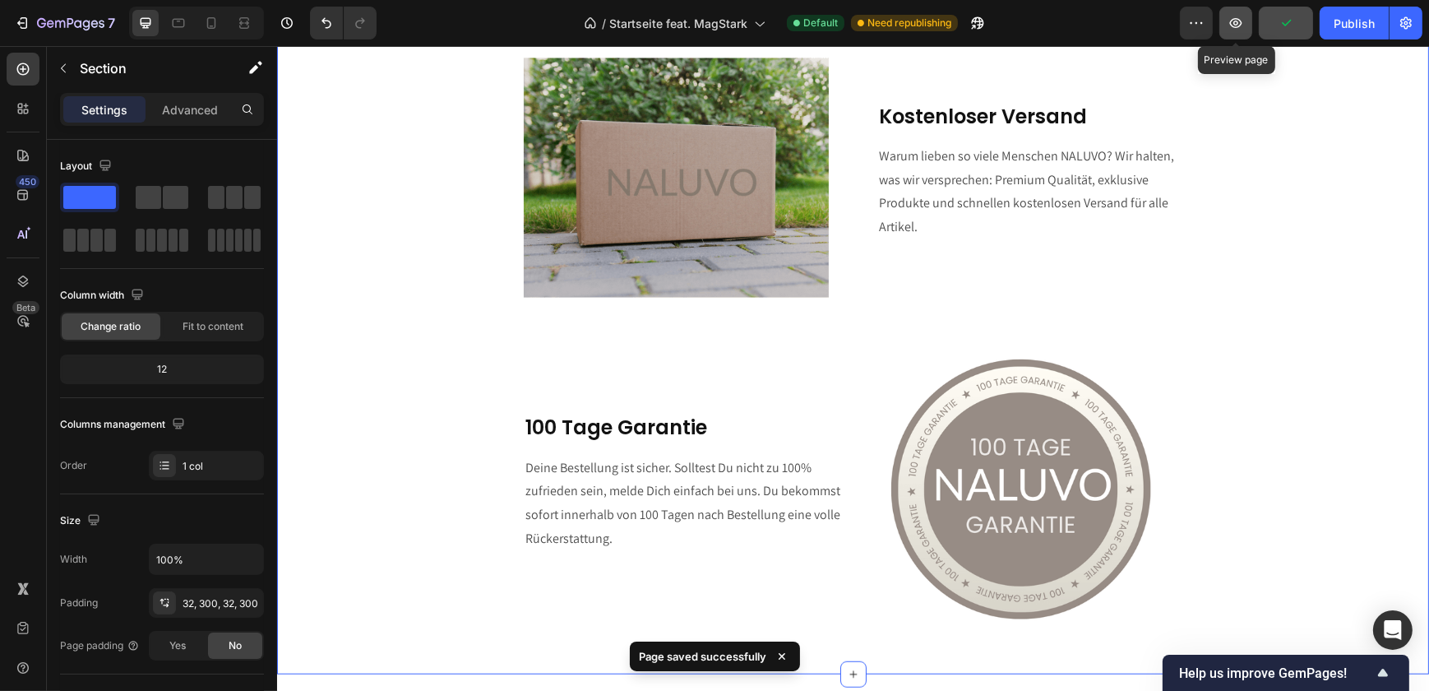
click at [1241, 30] on icon "button" at bounding box center [1236, 23] width 16 height 16
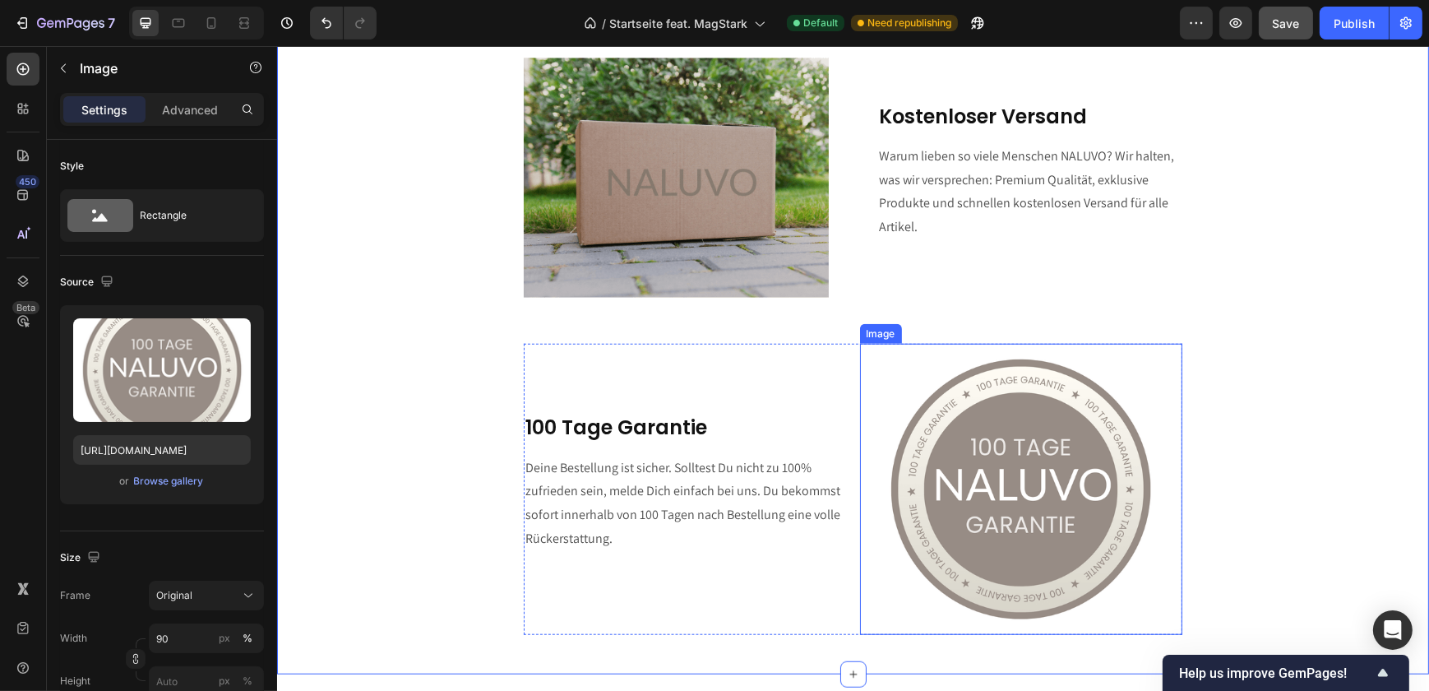
click at [1127, 534] on img at bounding box center [1020, 489] width 290 height 291
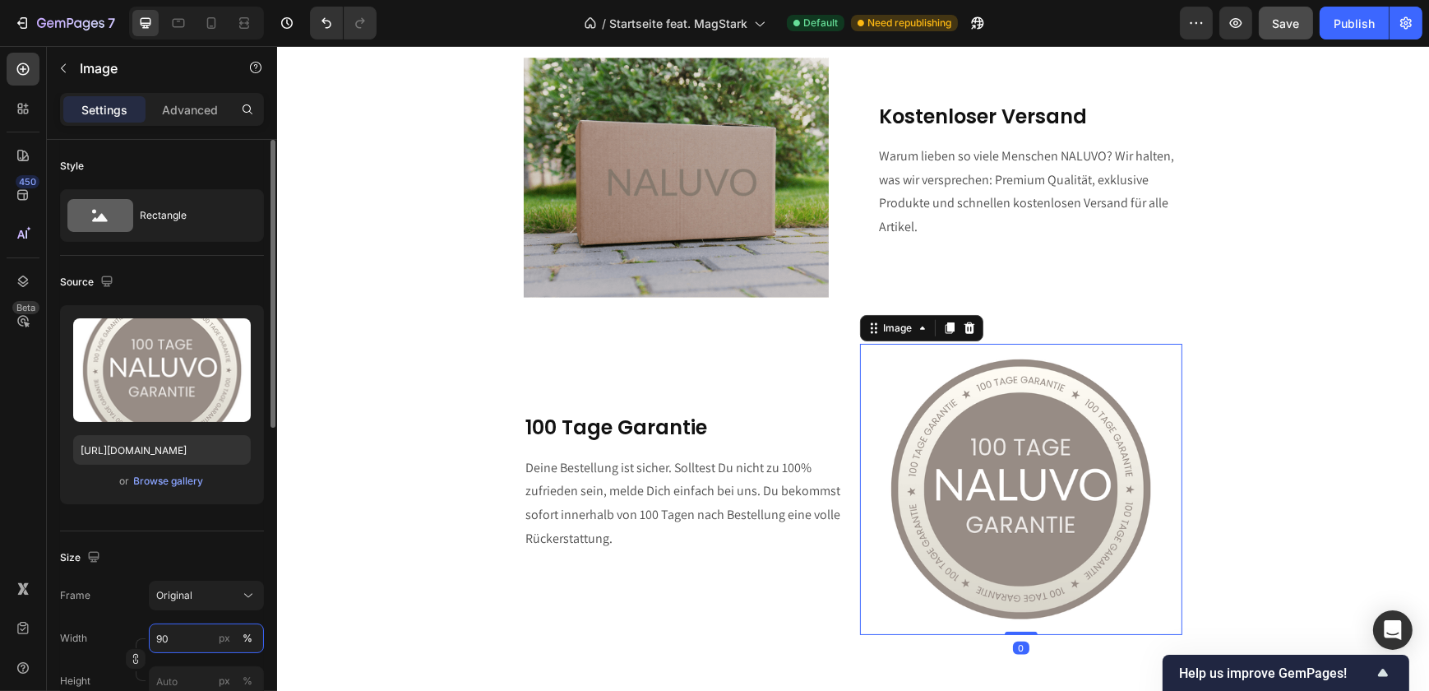
click at [184, 633] on input "90" at bounding box center [206, 638] width 115 height 30
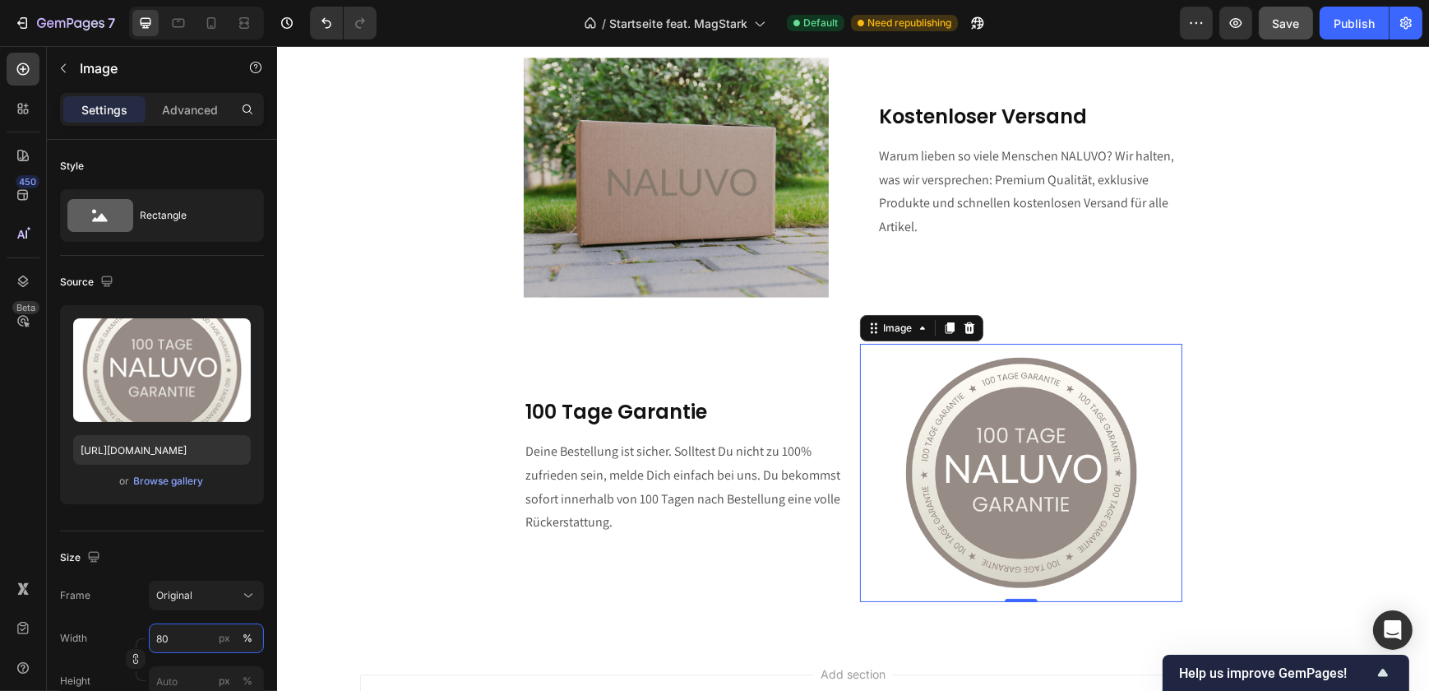
type input "80"
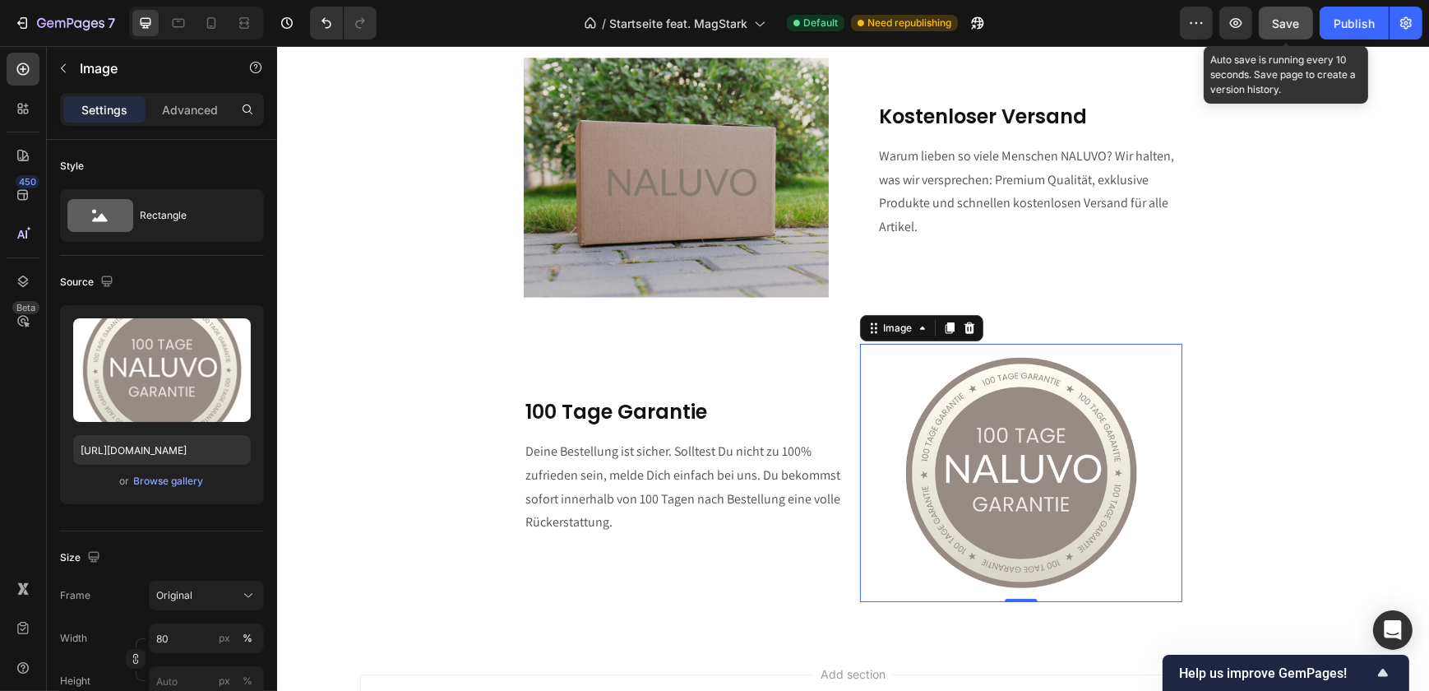
click at [1297, 13] on button "Save" at bounding box center [1286, 23] width 54 height 33
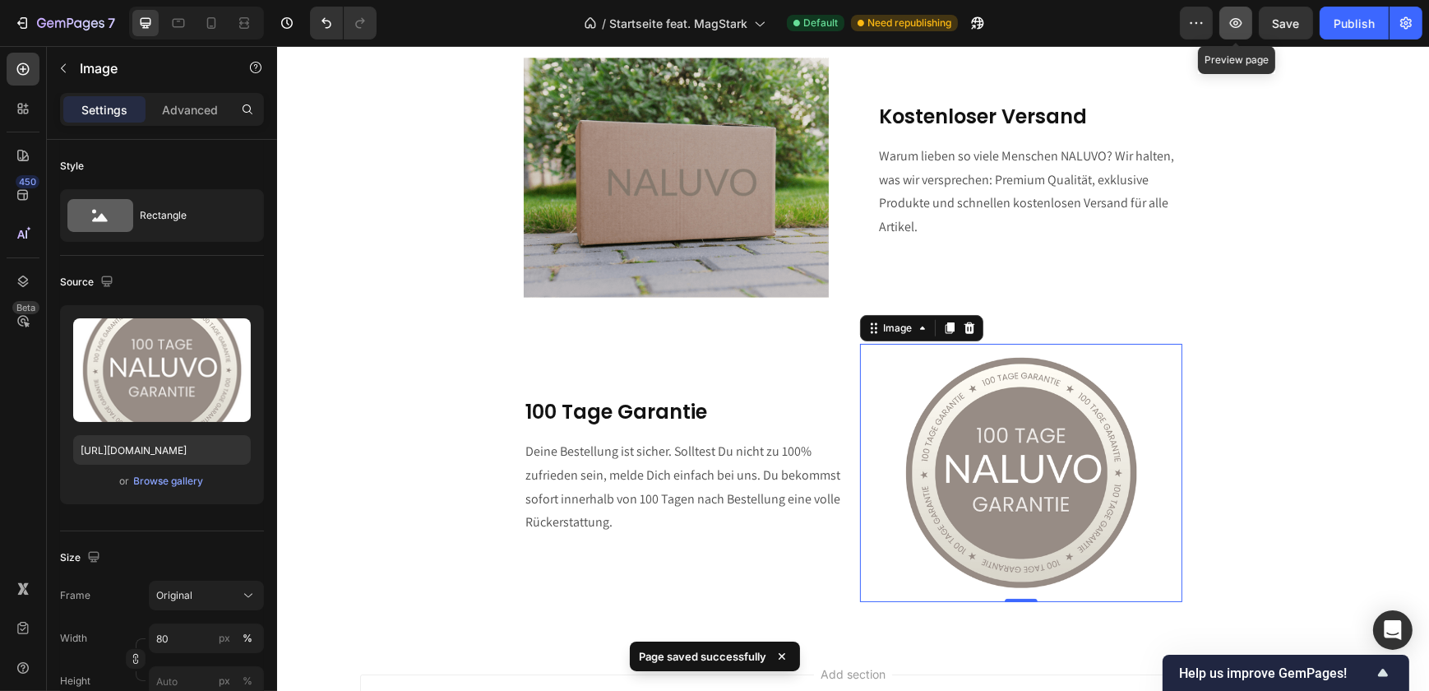
click at [1234, 24] on icon "button" at bounding box center [1236, 23] width 16 height 16
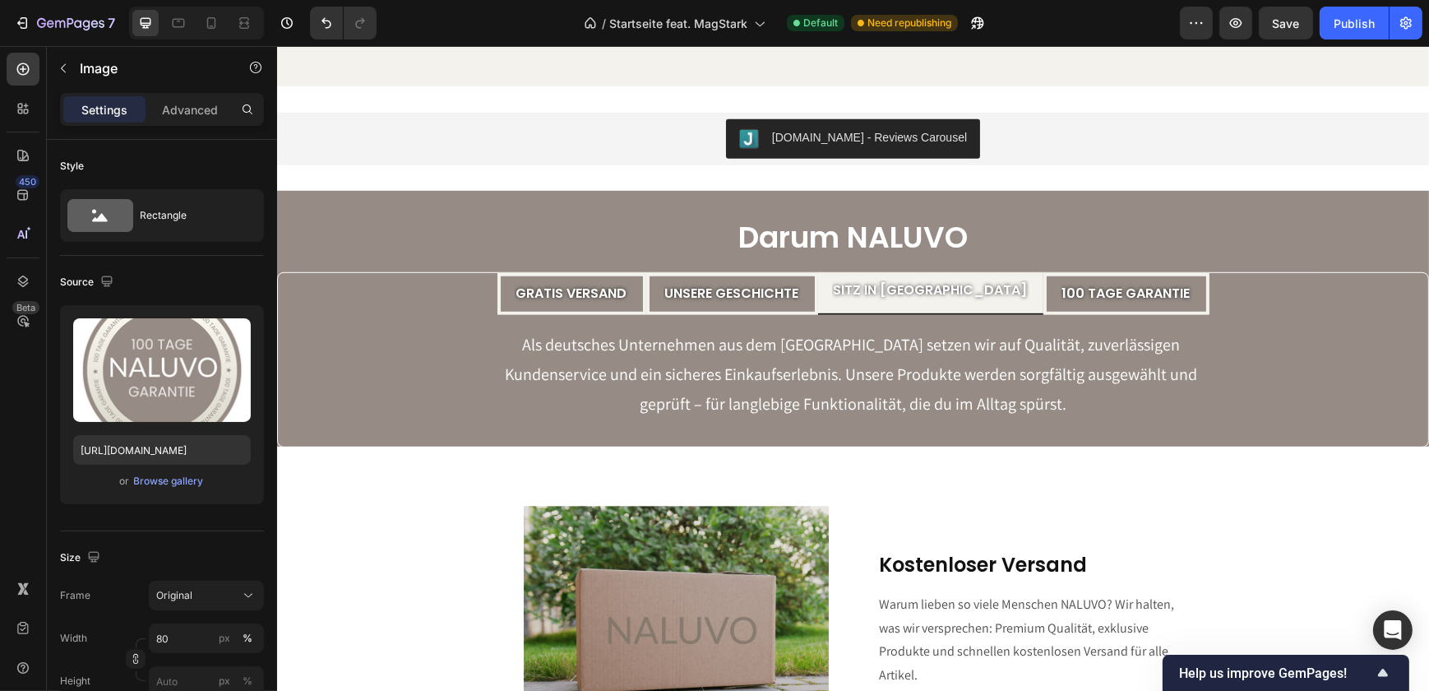
scroll to position [1325, 0]
click at [746, 367] on p "Als deutsches Unternehmen aus dem [GEOGRAPHIC_DATA] setzen wir auf Qualität, zu…" at bounding box center [853, 375] width 696 height 89
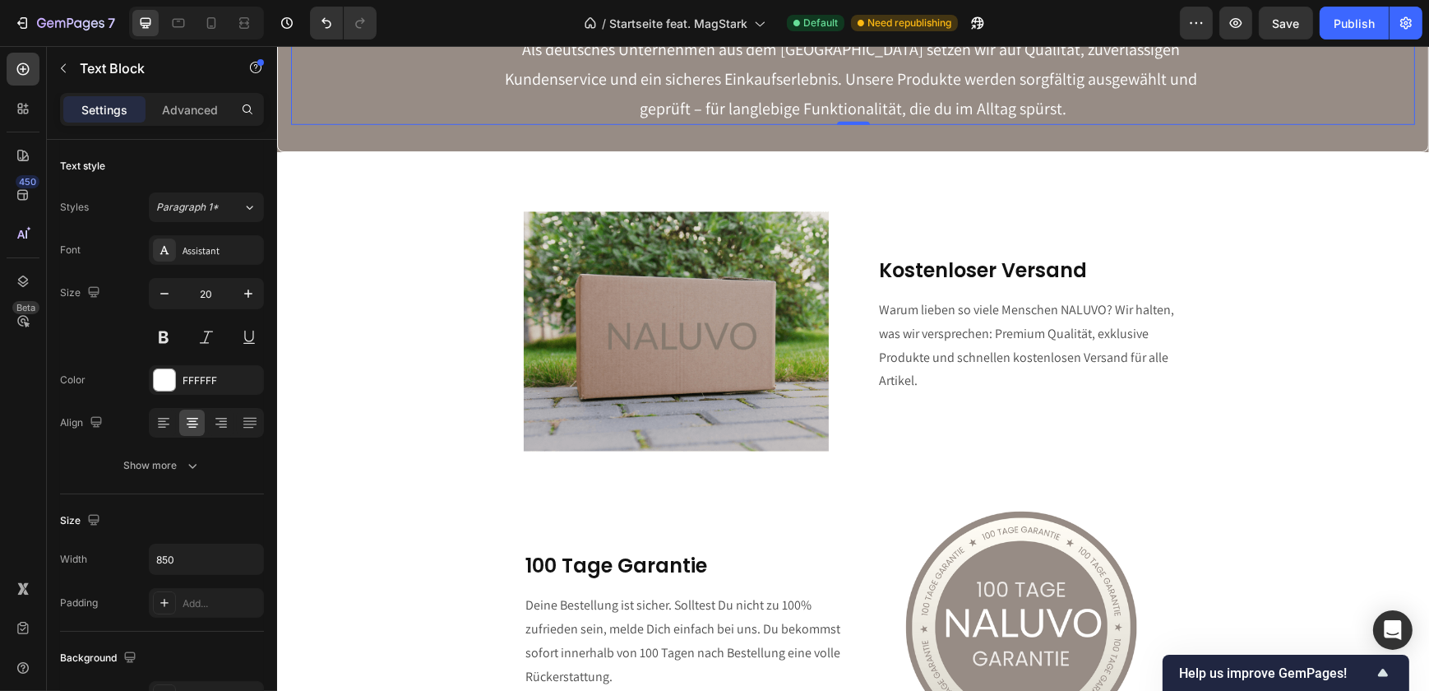
scroll to position [1624, 0]
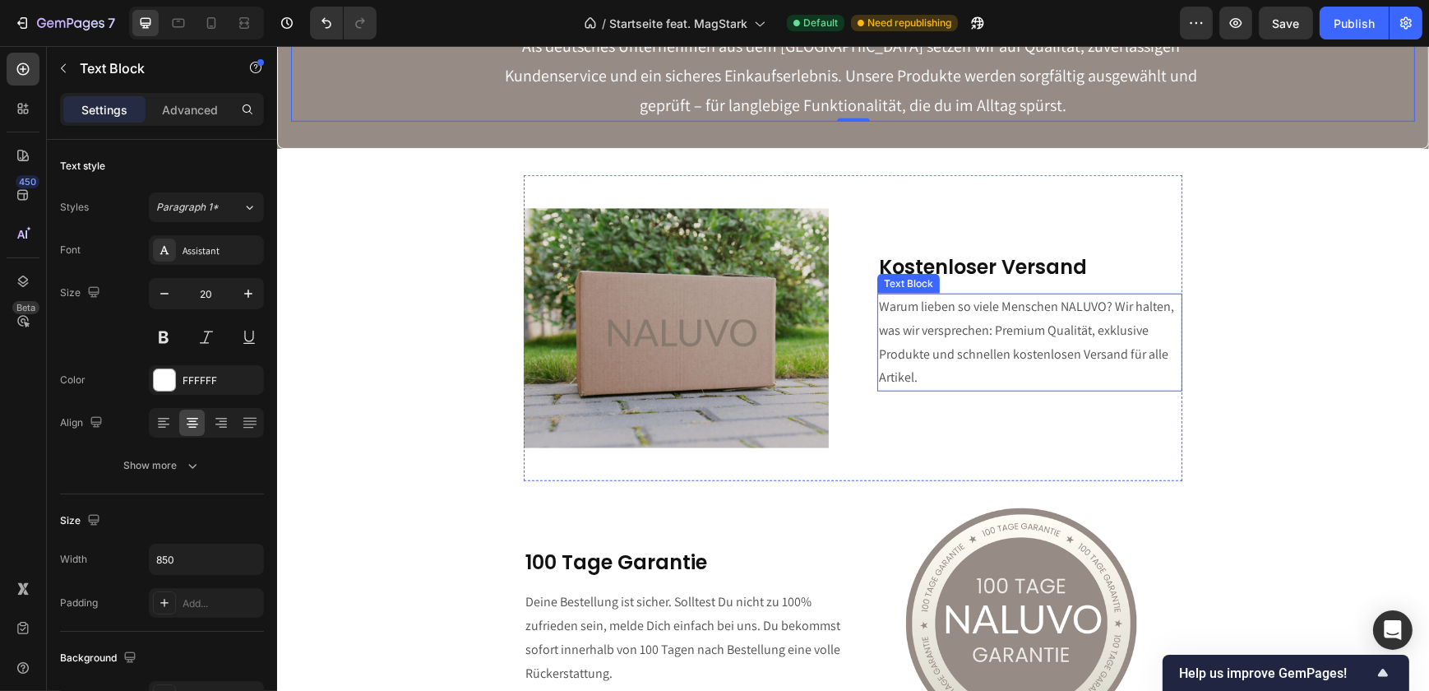
click at [921, 327] on p "Warum lieben so viele Menschen NALUVO? Wir halten, was wir versprechen: Premium…" at bounding box center [1029, 342] width 302 height 95
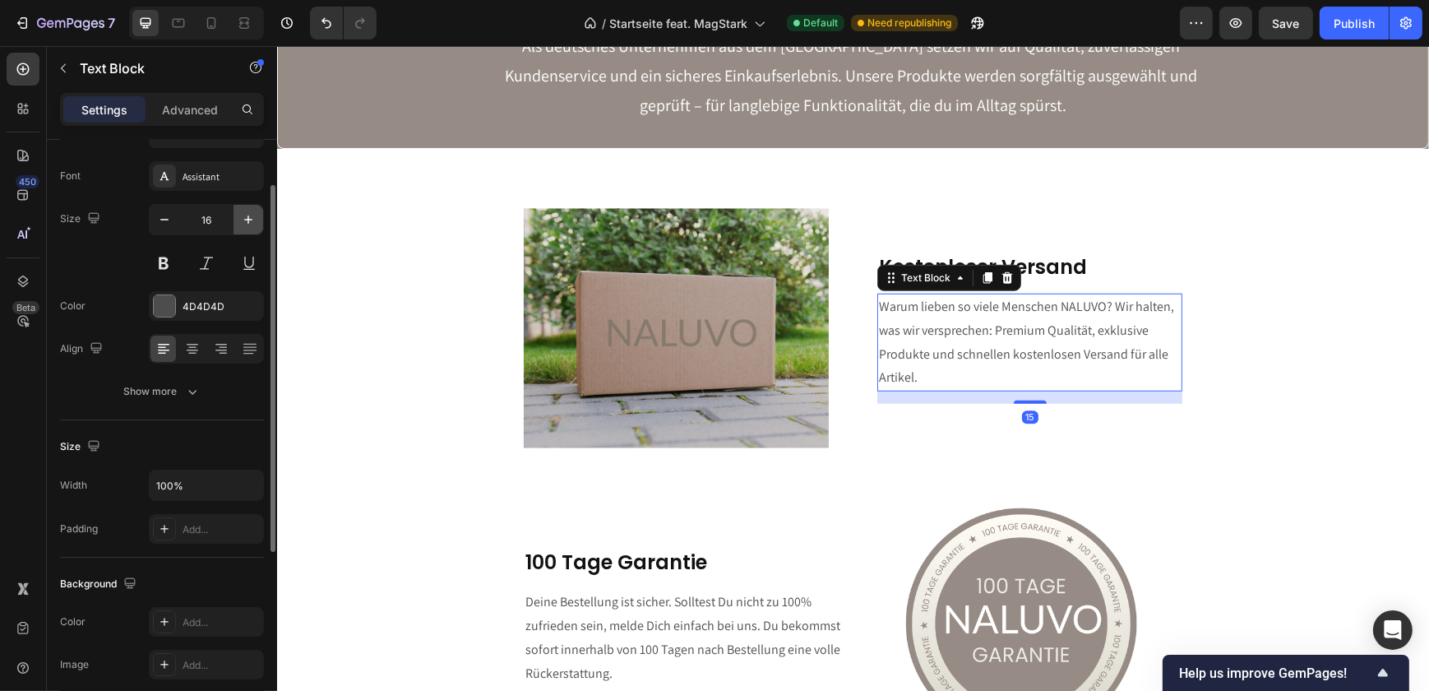
click at [247, 215] on icon "button" at bounding box center [248, 219] width 16 height 16
type input "18"
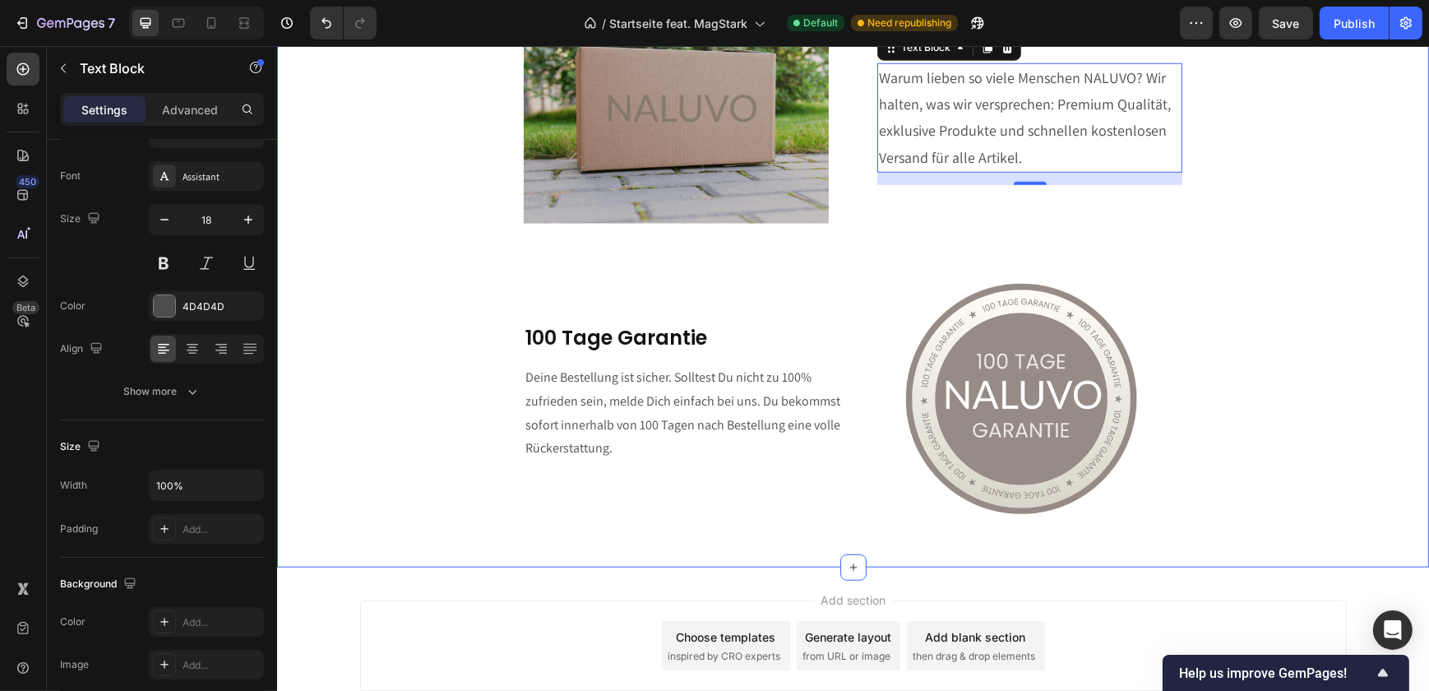
scroll to position [1849, 0]
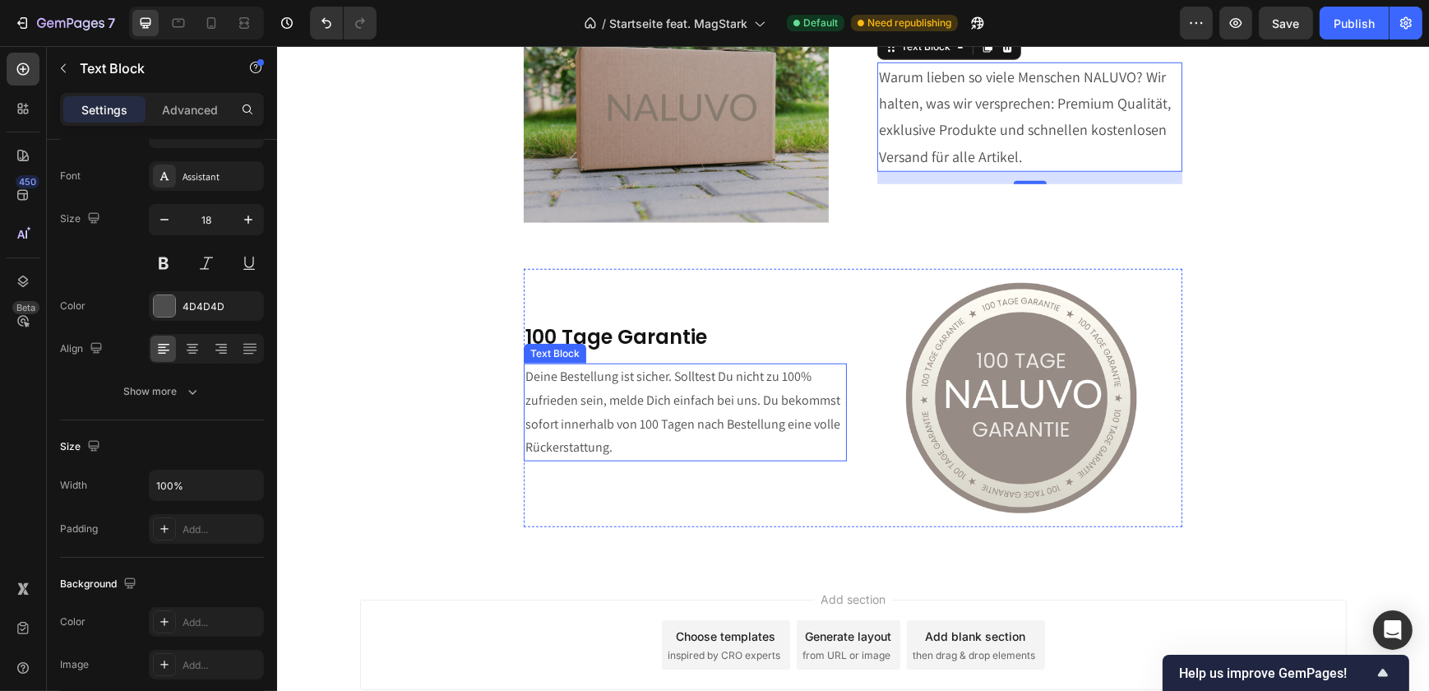
click at [602, 393] on p "Deine Bestellung ist sicher. Solltest Du nicht zu 100% zufrieden sein, melde Di…" at bounding box center [685, 412] width 320 height 95
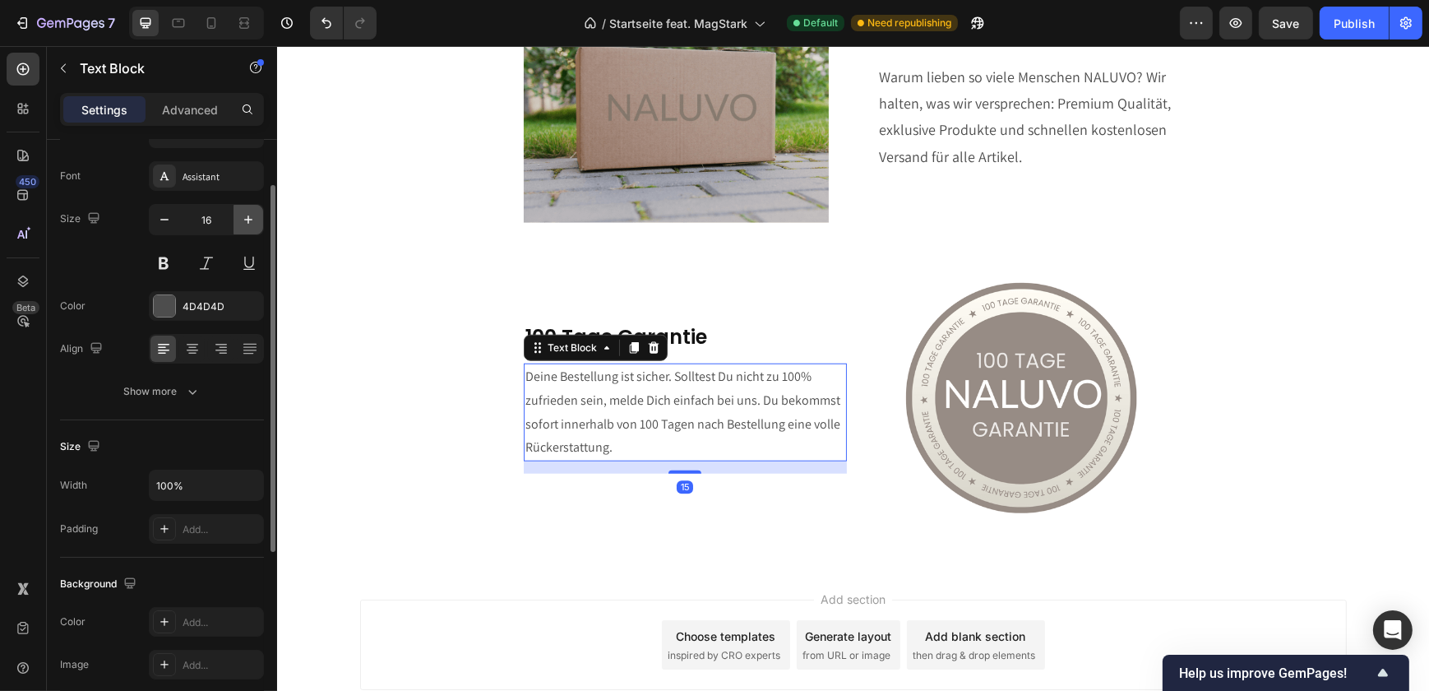
click at [243, 222] on icon "button" at bounding box center [248, 219] width 16 height 16
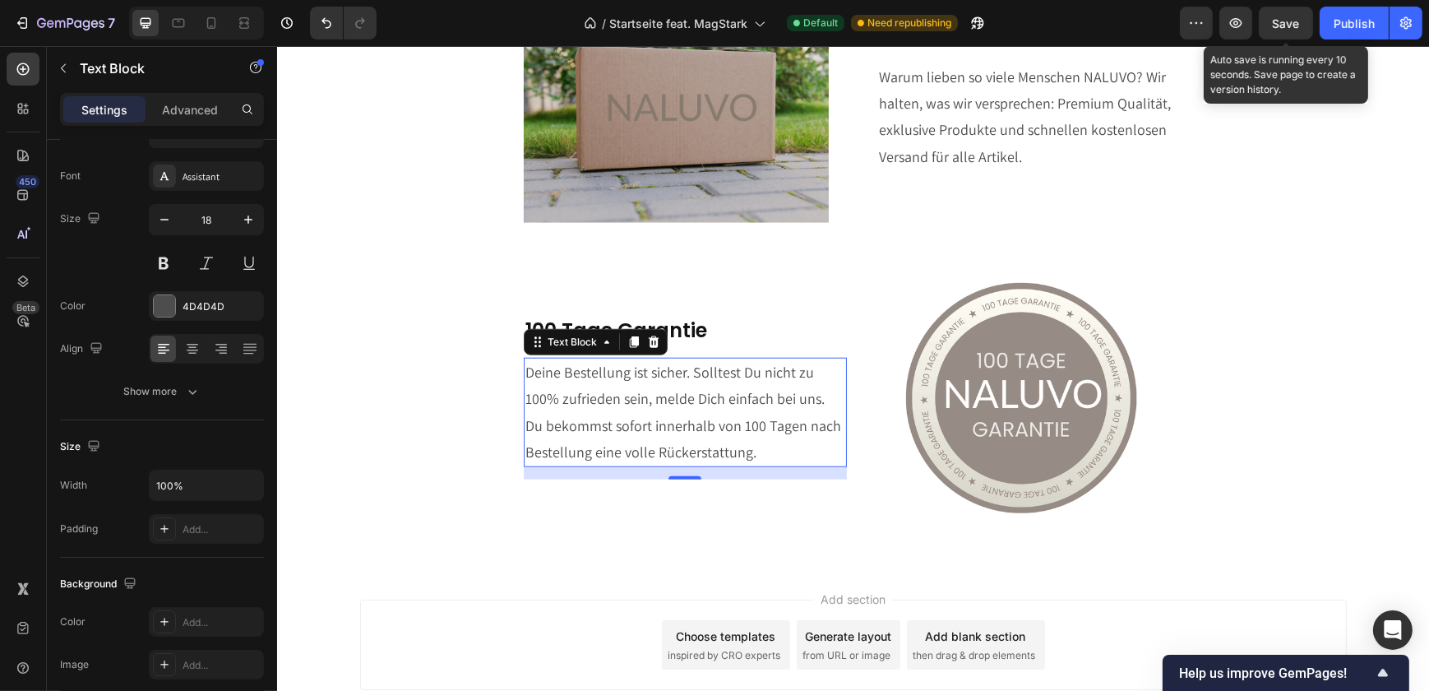
click at [1290, 25] on span "Save" at bounding box center [1286, 23] width 27 height 14
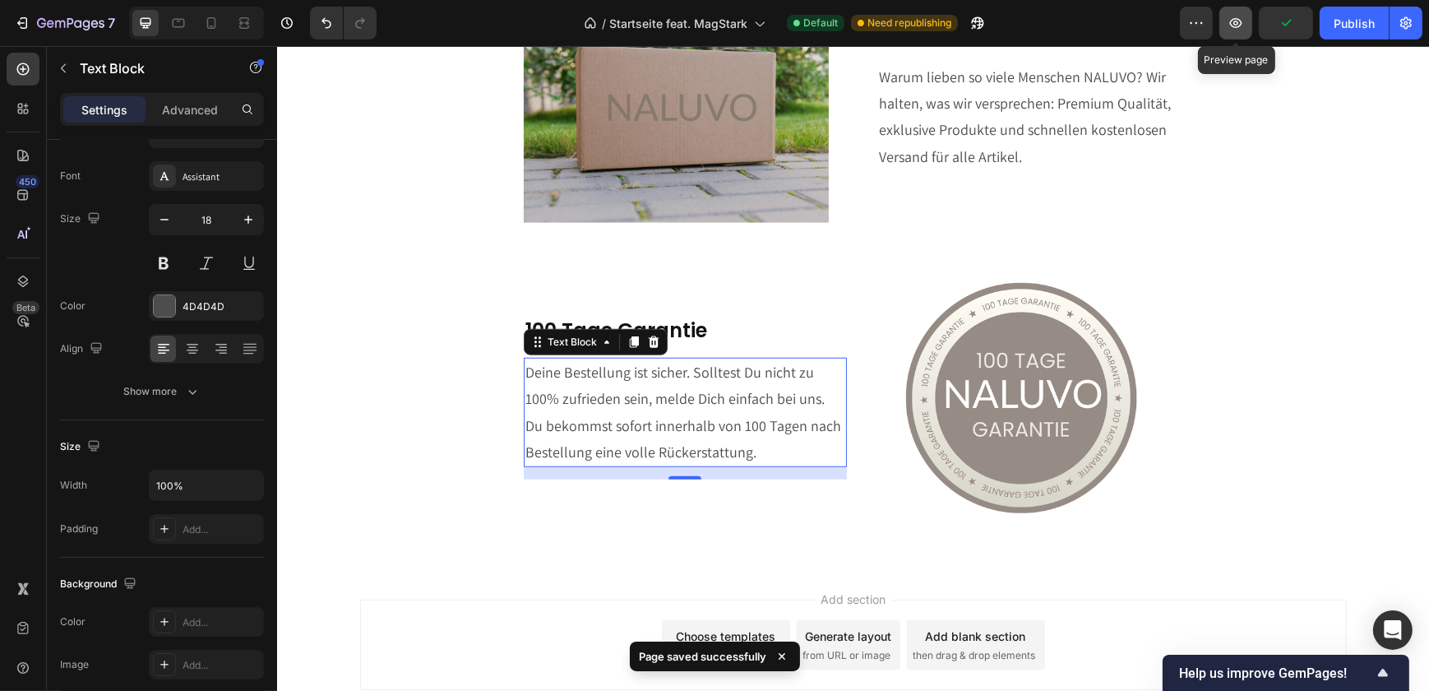
click at [1238, 35] on button "button" at bounding box center [1236, 23] width 33 height 33
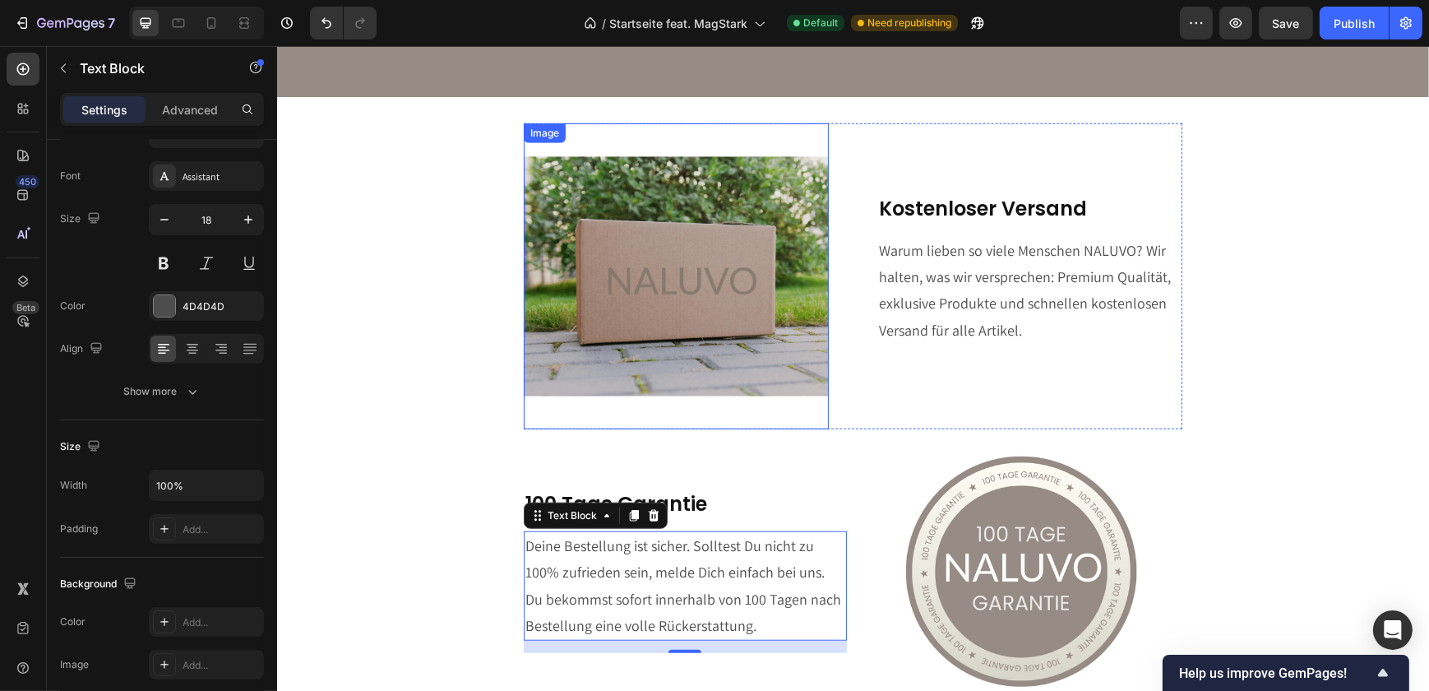
scroll to position [1624, 0]
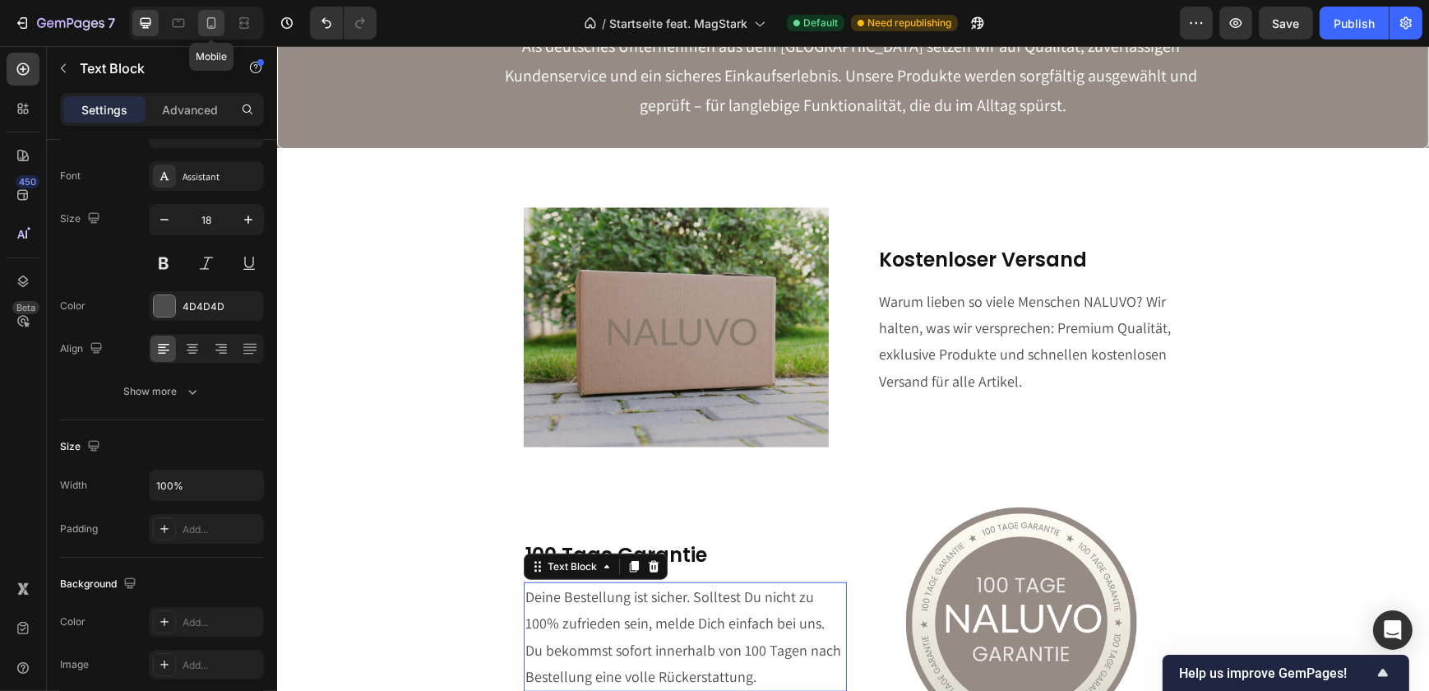
click at [216, 32] on div at bounding box center [211, 23] width 26 height 26
type input "15"
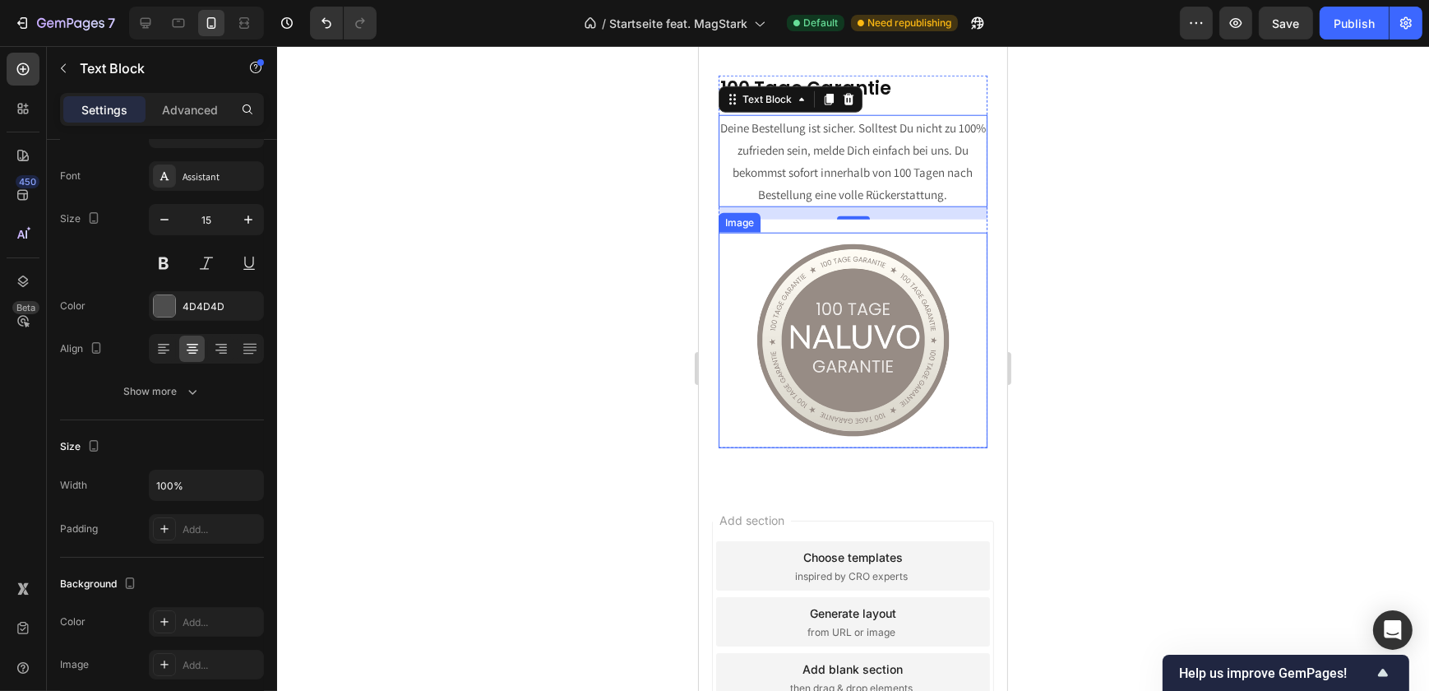
scroll to position [2147, 0]
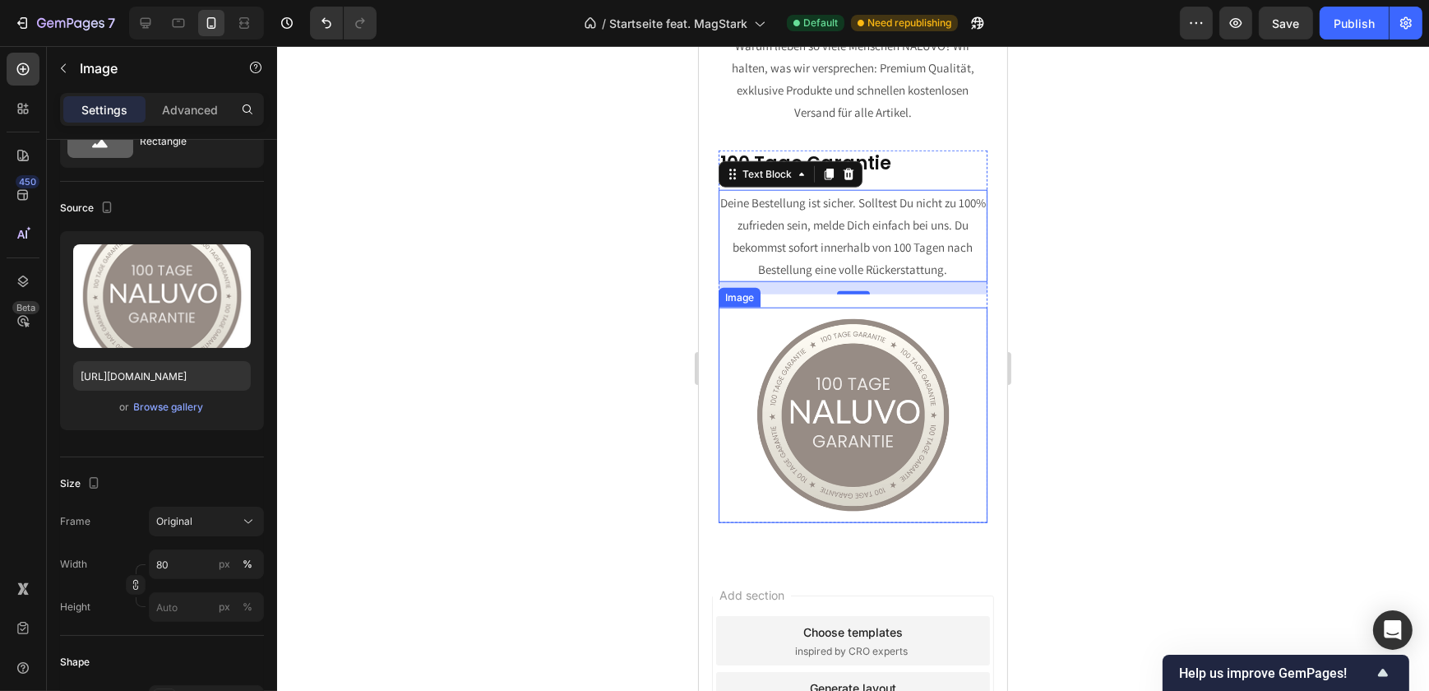
click at [937, 308] on img at bounding box center [852, 415] width 215 height 215
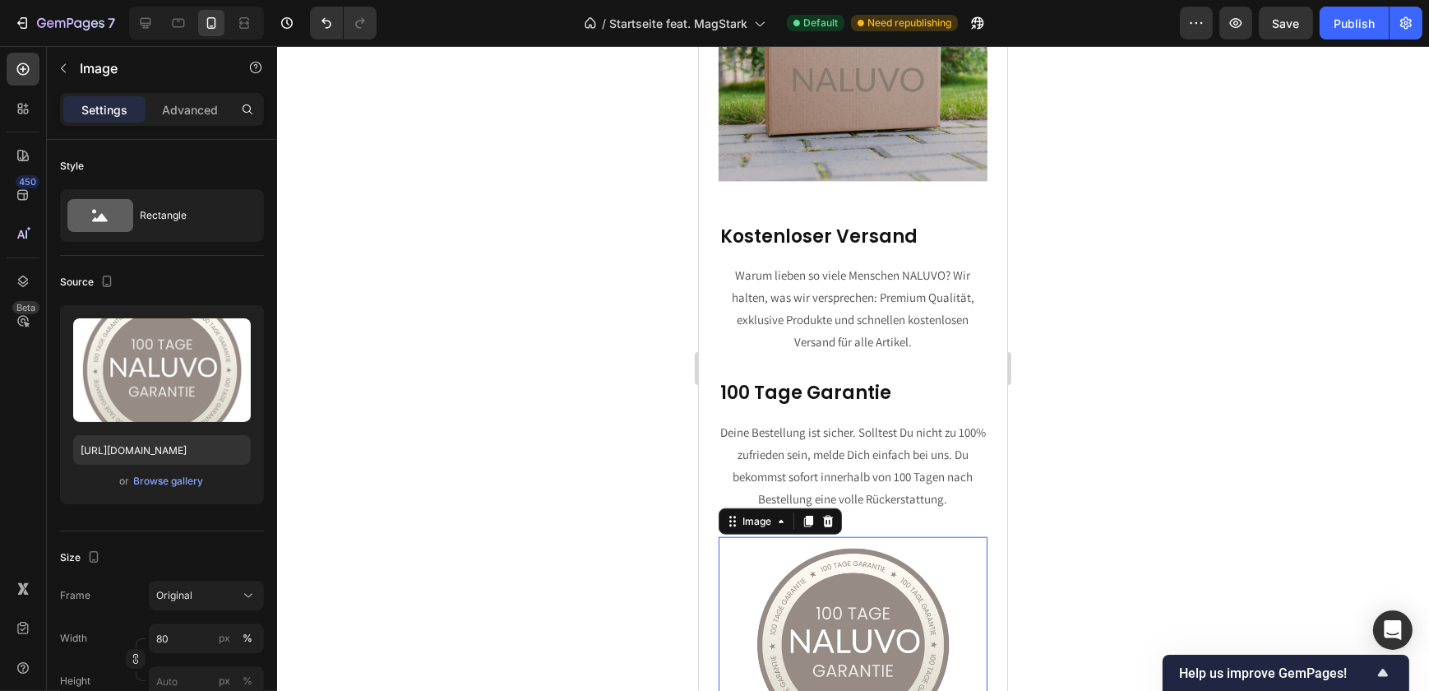
scroll to position [1924, 0]
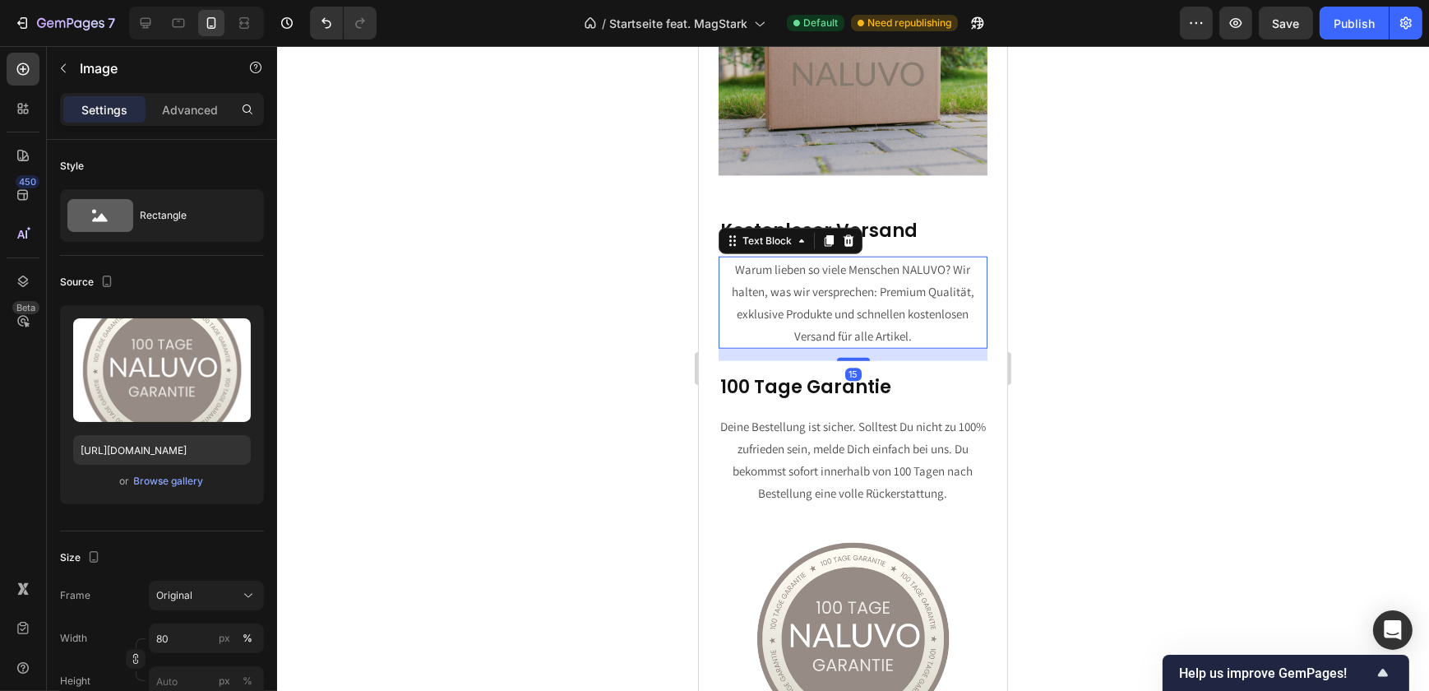
click at [859, 304] on p "Warum lieben so viele Menschen NALUVO? Wir halten, was wir versprechen: Premium…" at bounding box center [853, 302] width 266 height 89
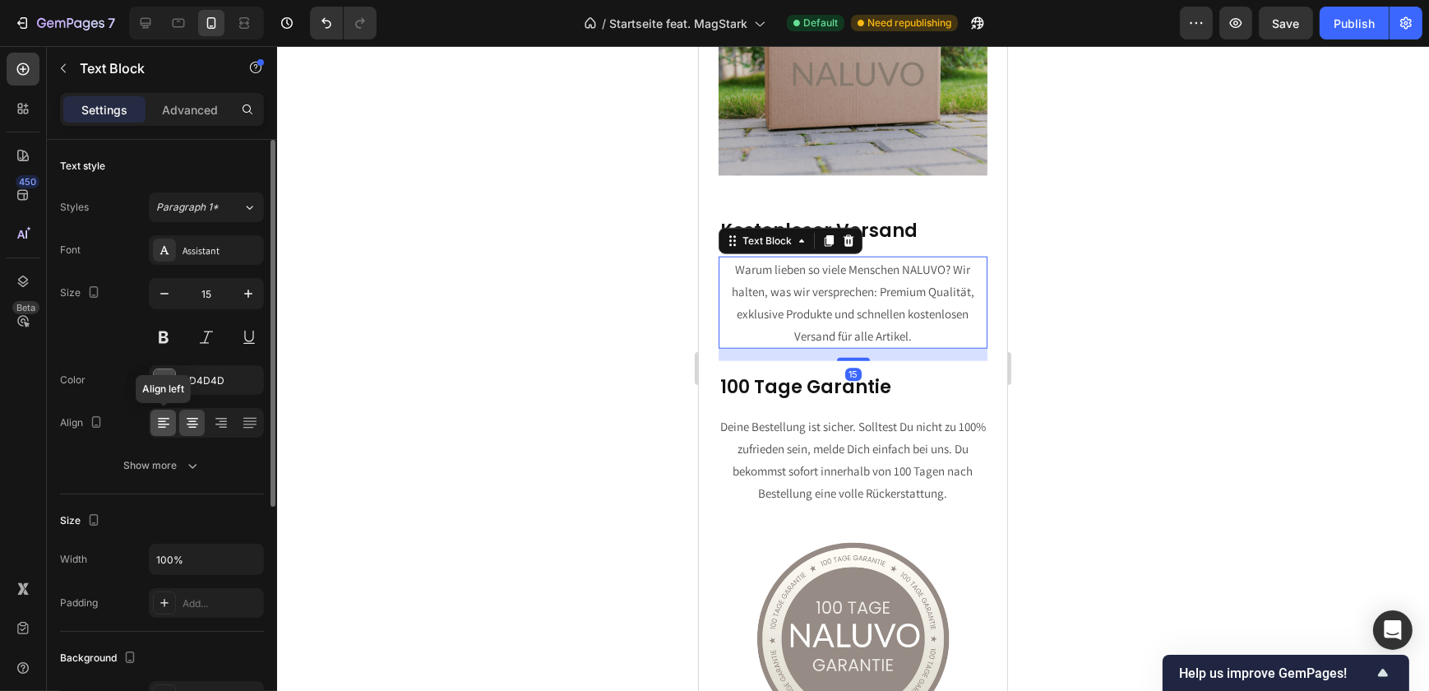
click at [156, 422] on icon at bounding box center [163, 422] width 16 height 16
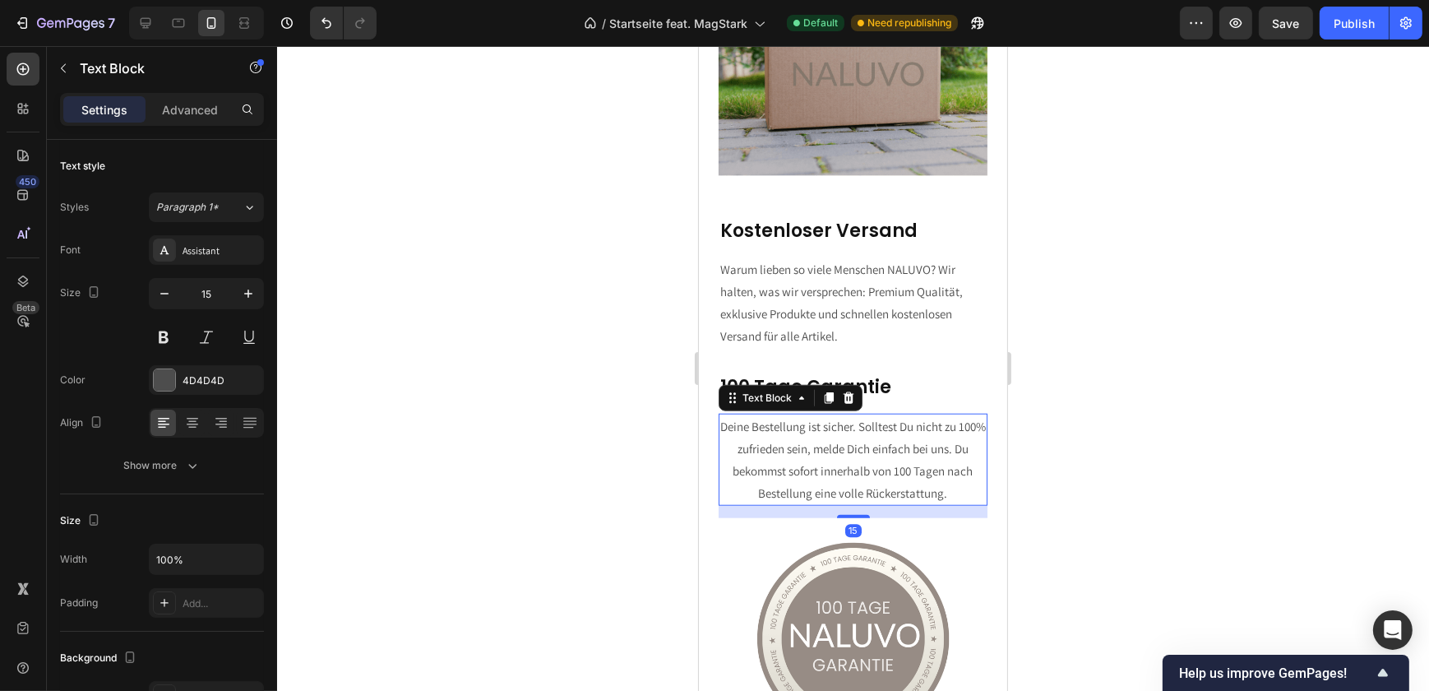
click at [829, 428] on p "Deine Bestellung ist sicher. Solltest Du nicht zu 100% zufrieden sein, melde Di…" at bounding box center [853, 459] width 266 height 89
click at [166, 426] on icon at bounding box center [163, 422] width 16 height 16
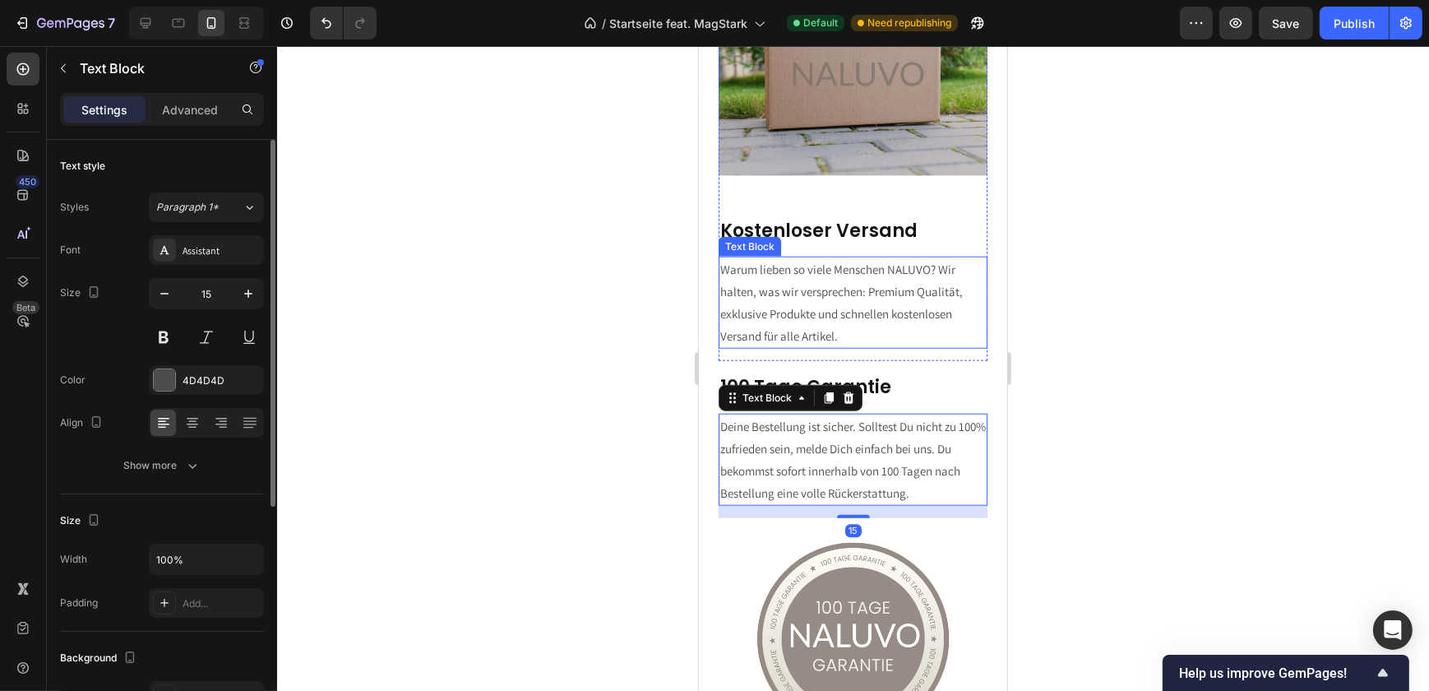
click at [752, 280] on p "Warum lieben so viele Menschen NALUVO? Wir halten, was wir versprechen: Premium…" at bounding box center [853, 302] width 266 height 89
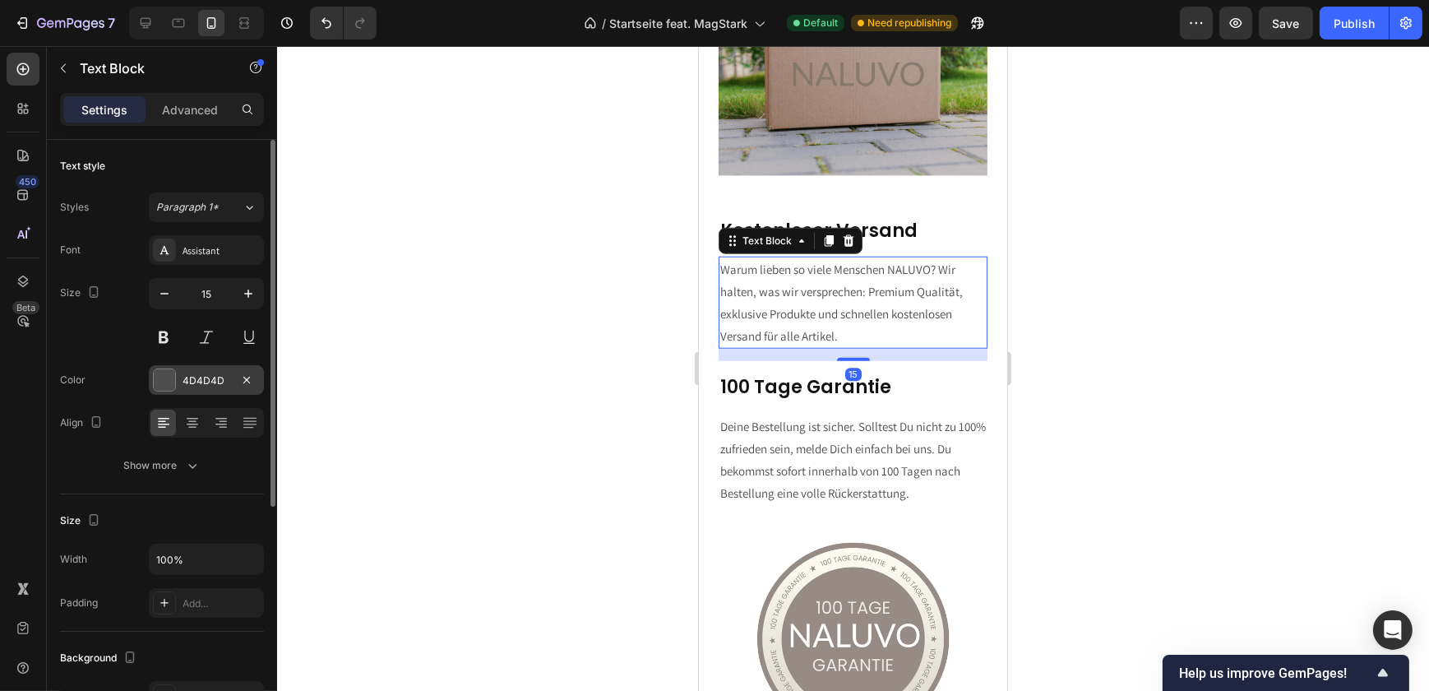
click at [212, 381] on div "4D4D4D" at bounding box center [207, 380] width 48 height 15
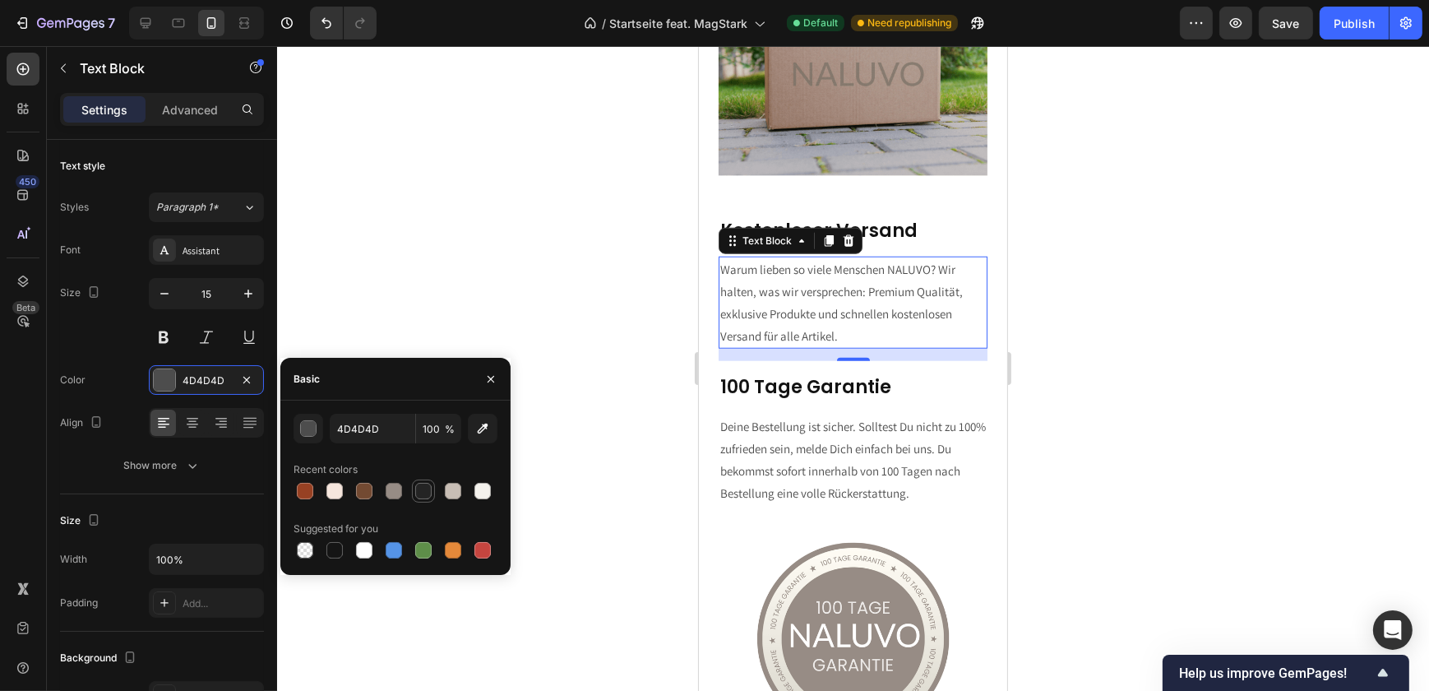
click at [428, 493] on div at bounding box center [423, 491] width 16 height 16
type input "242424"
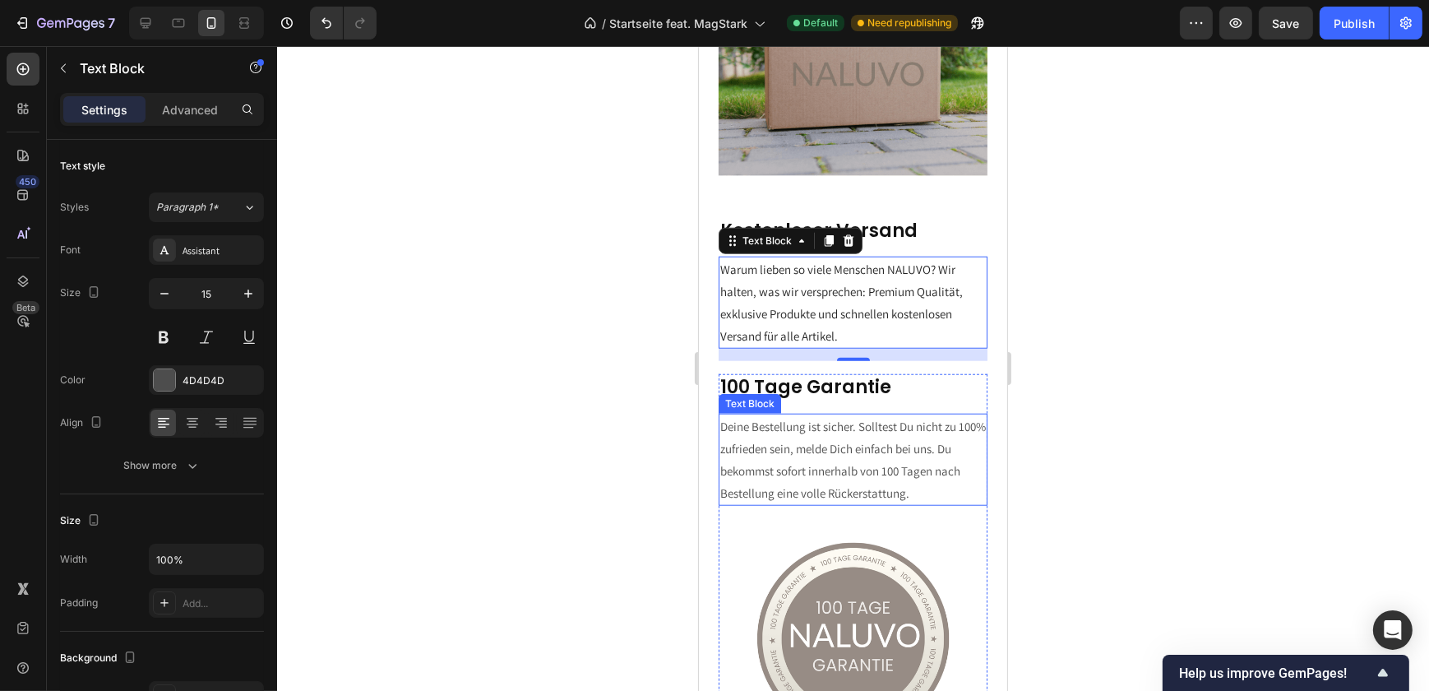
click at [750, 446] on p "Deine Bestellung ist sicher. Solltest Du nicht zu 100% zufrieden sein, melde Di…" at bounding box center [853, 459] width 266 height 89
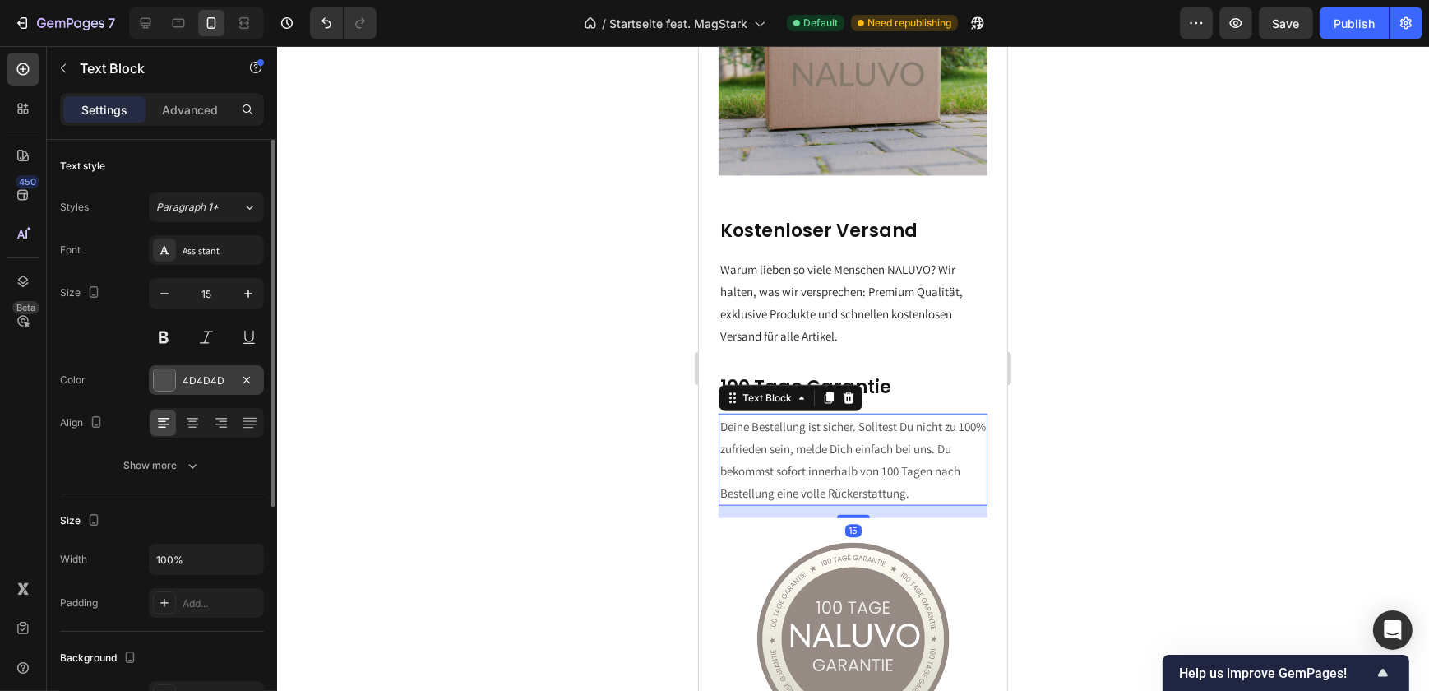
click at [222, 386] on div "4D4D4D" at bounding box center [207, 380] width 48 height 15
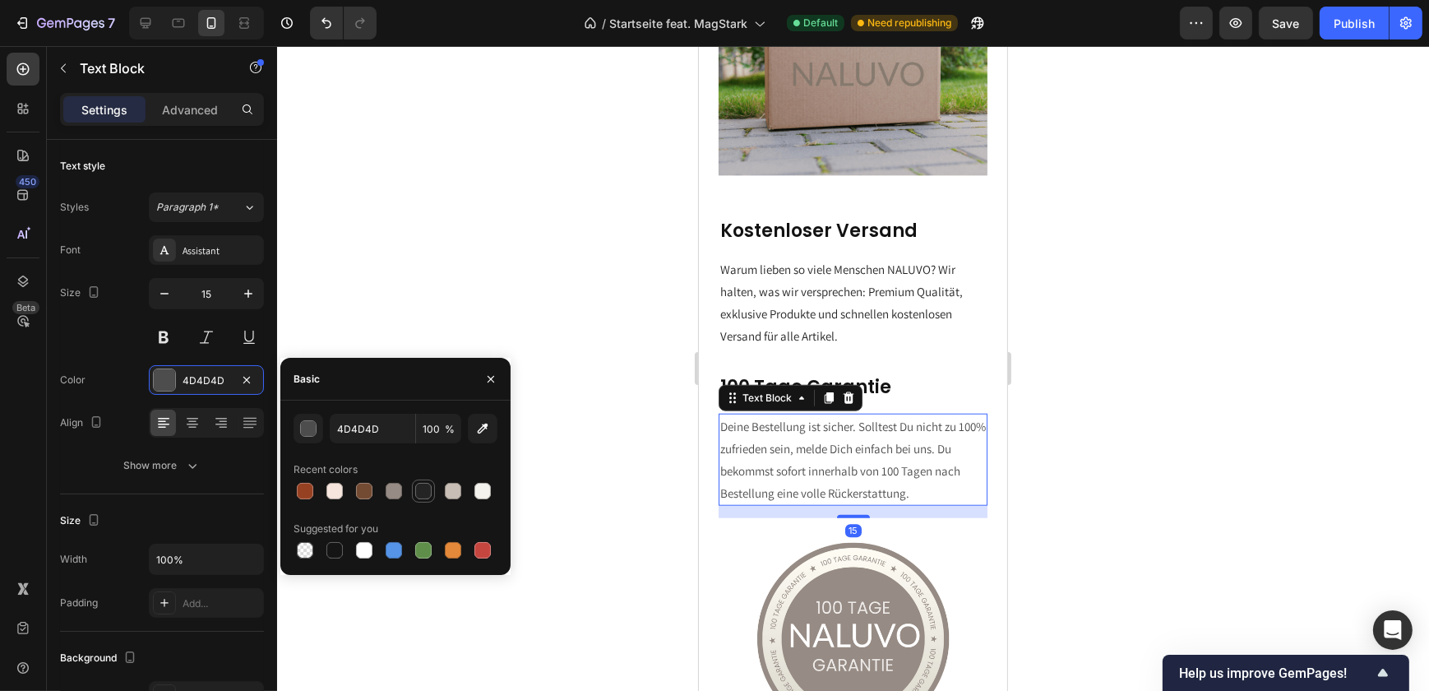
click at [425, 488] on div at bounding box center [423, 491] width 16 height 16
type input "242424"
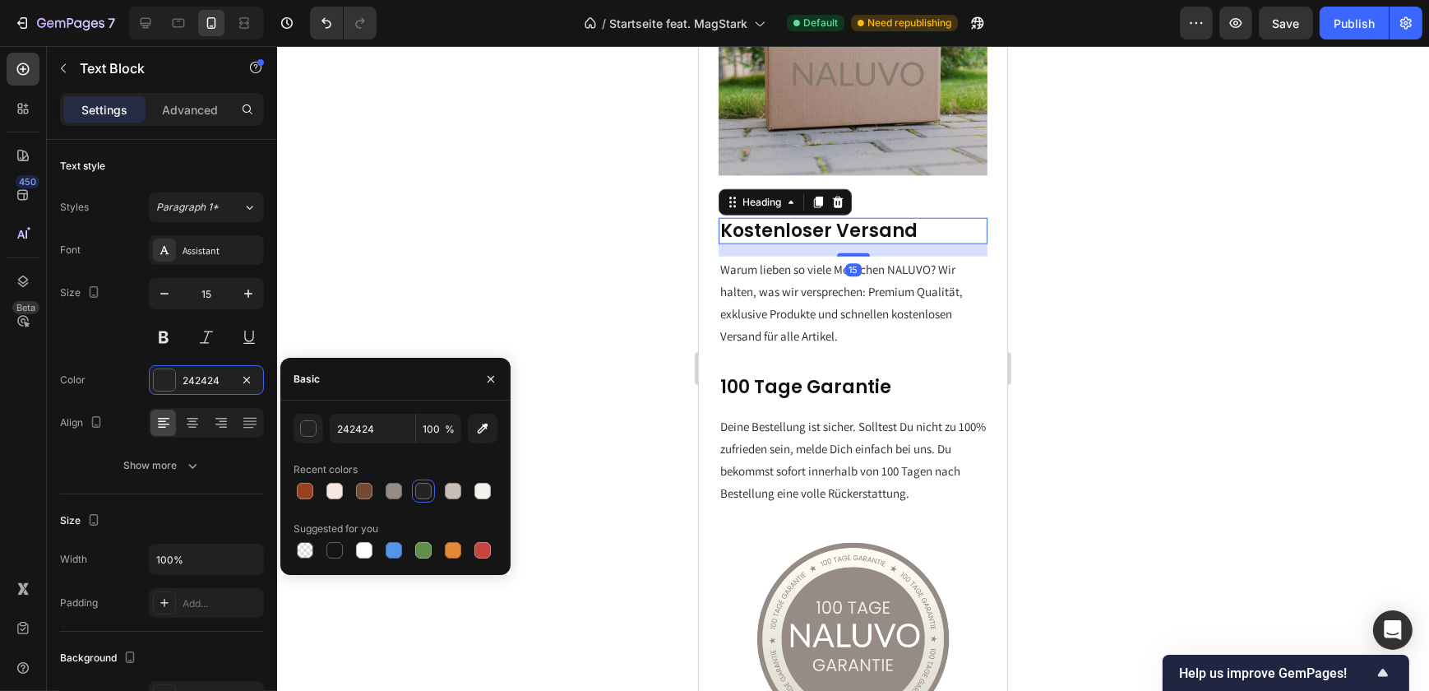
click at [757, 223] on h2 "Kostenloser Versand" at bounding box center [852, 231] width 269 height 27
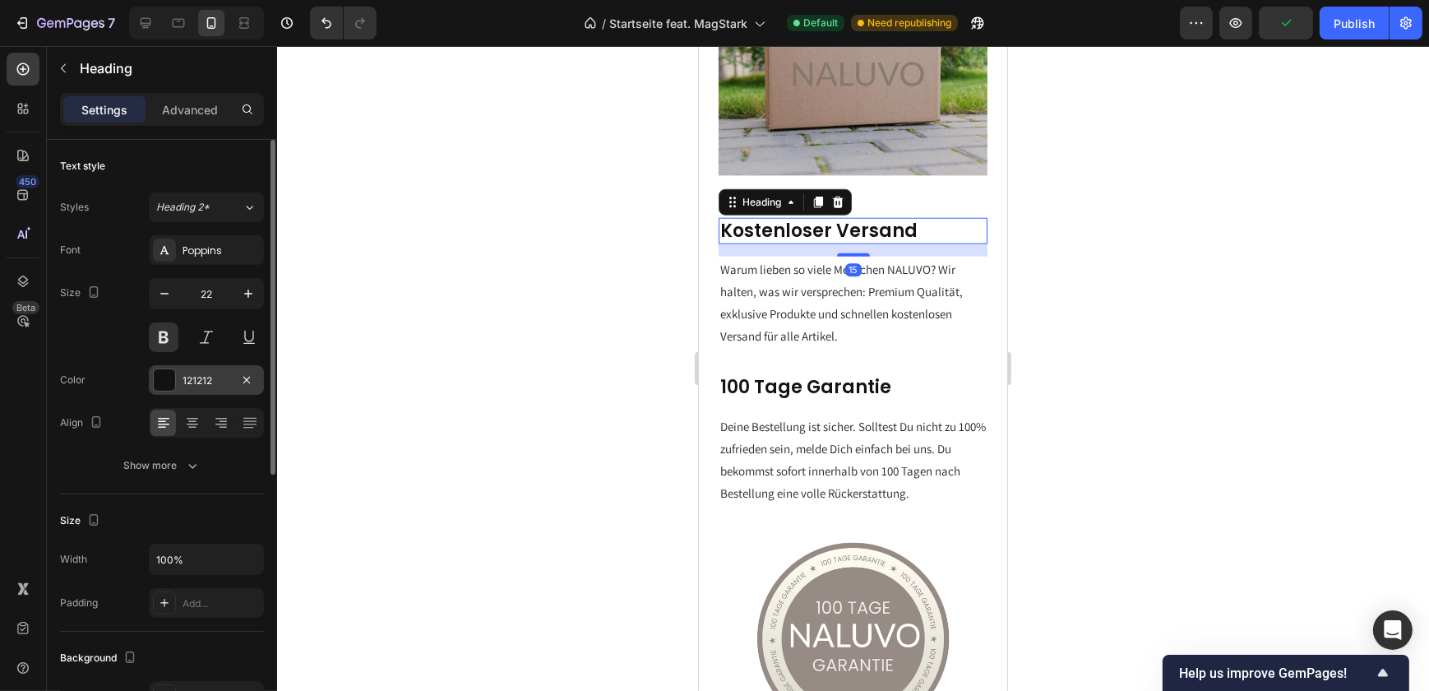
click at [192, 383] on div "121212" at bounding box center [207, 380] width 48 height 15
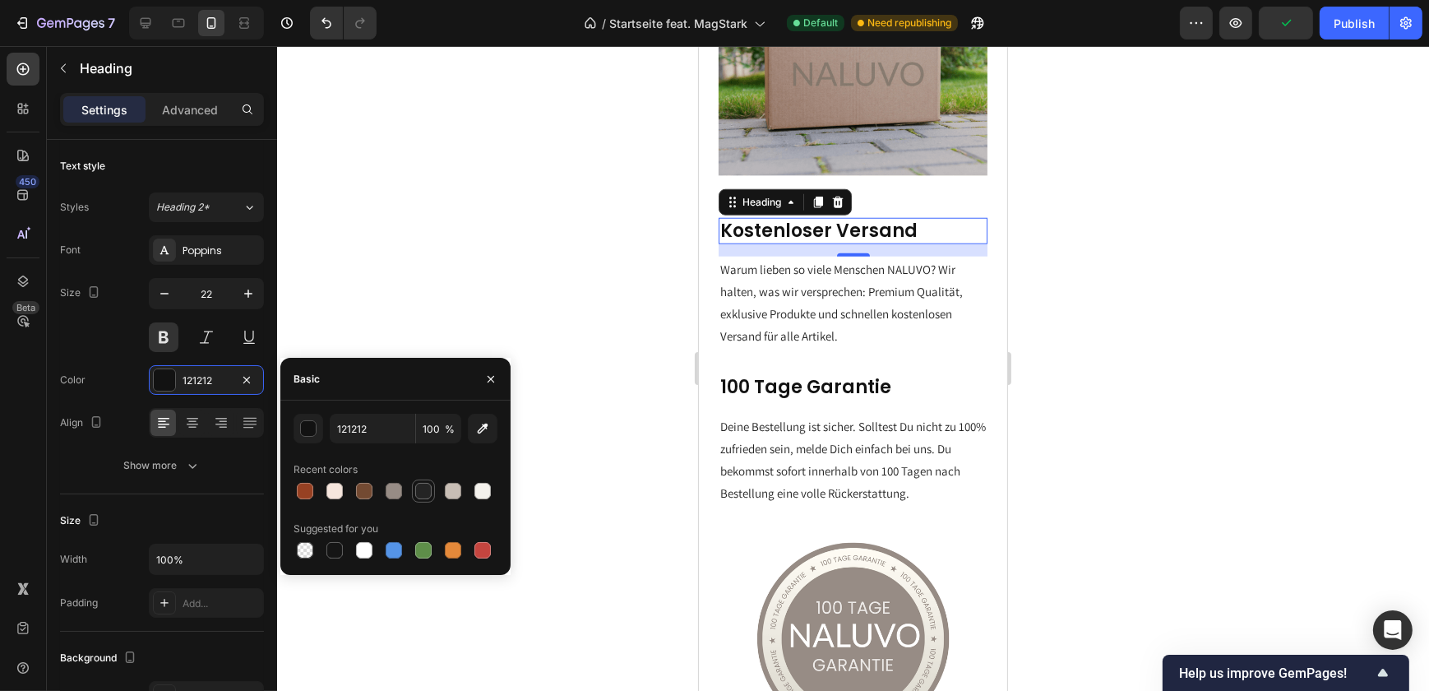
click at [417, 490] on div at bounding box center [423, 491] width 16 height 16
type input "242424"
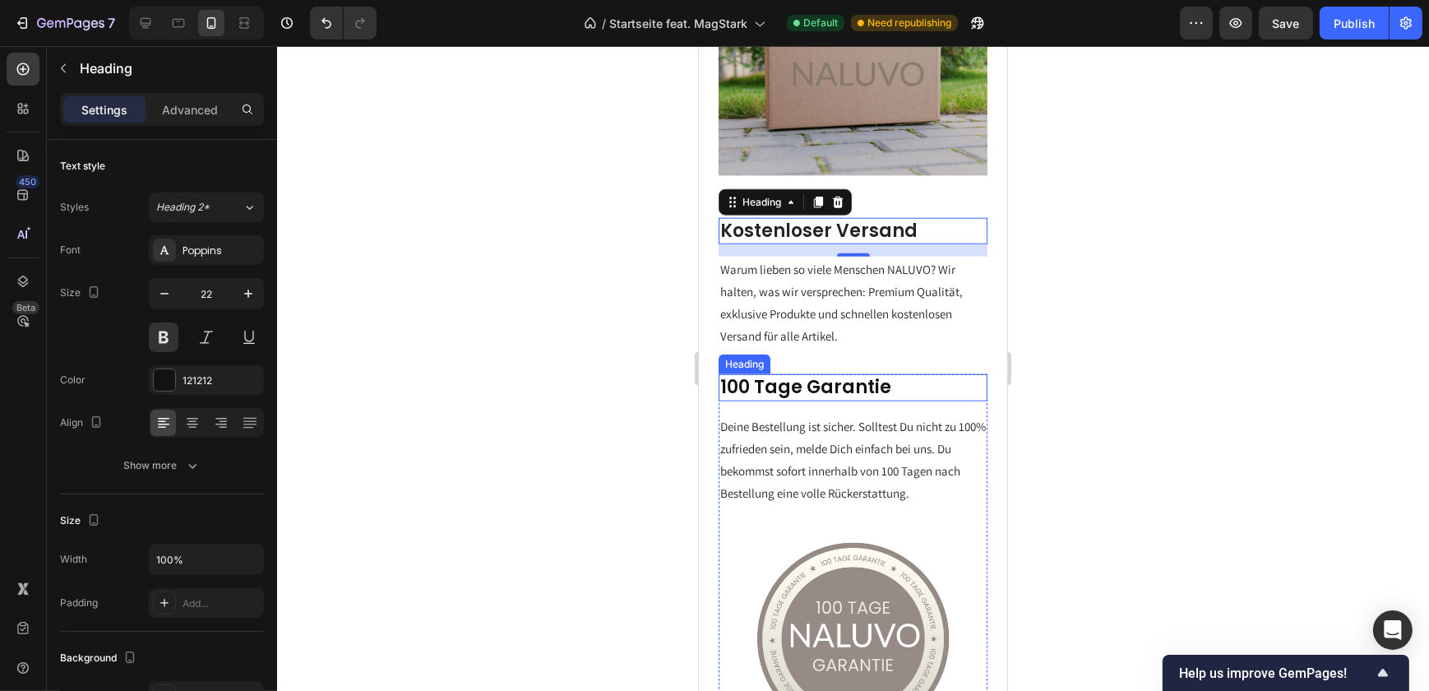
click at [799, 377] on h2 "100 Tage Garantie" at bounding box center [852, 387] width 269 height 27
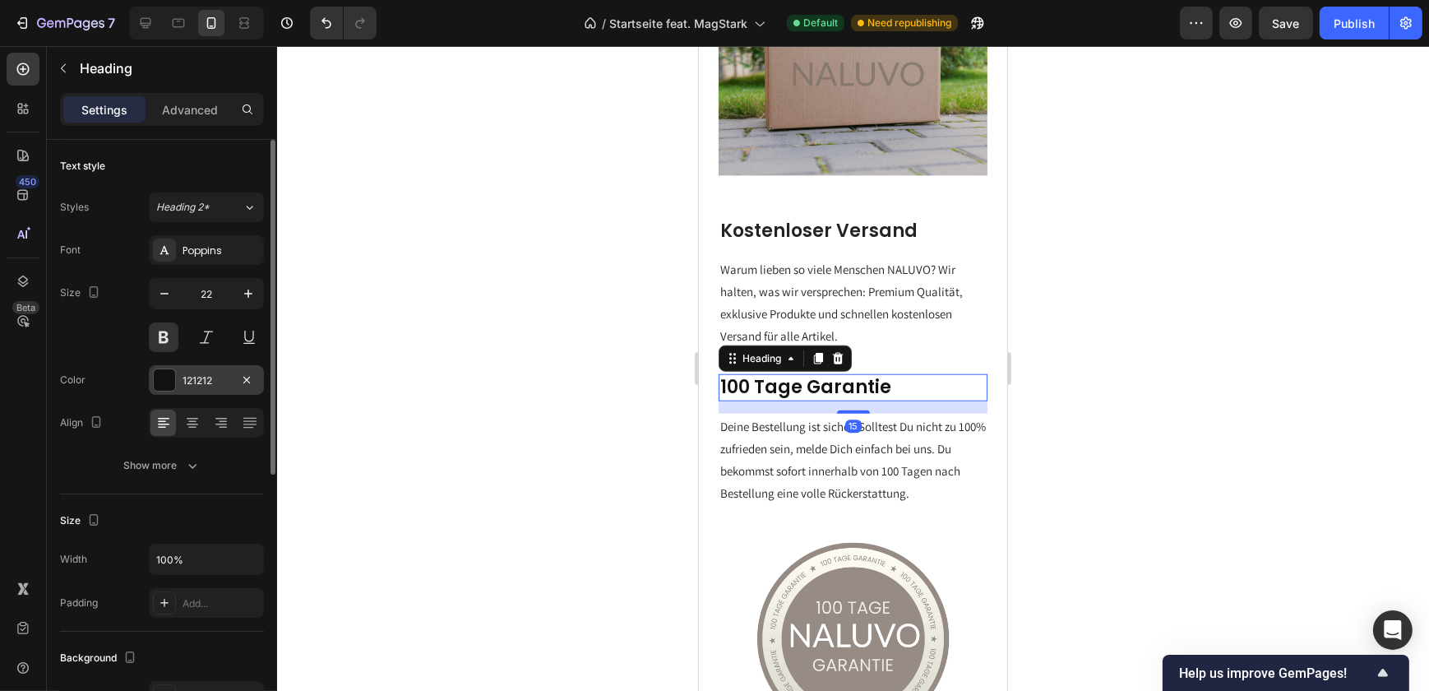
click at [200, 378] on div "121212" at bounding box center [207, 380] width 48 height 15
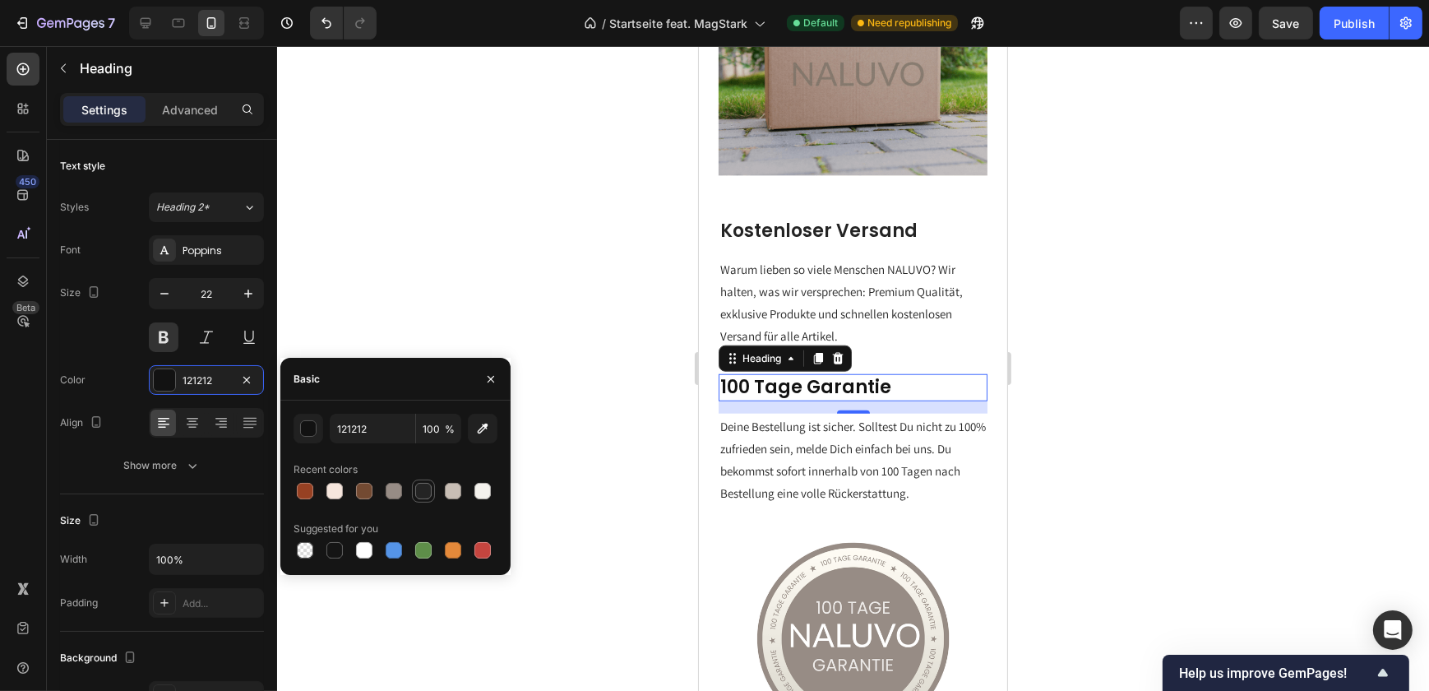
click at [415, 491] on div at bounding box center [423, 491] width 16 height 16
type input "242424"
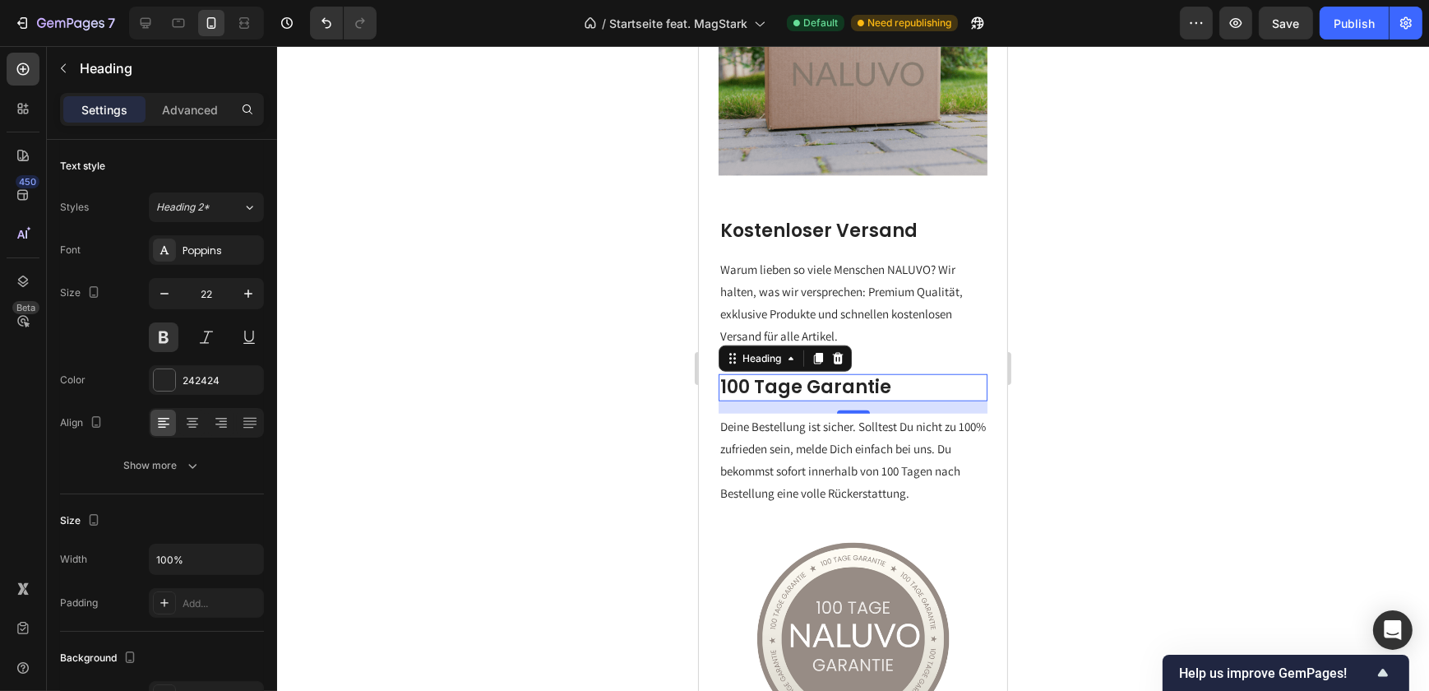
click at [1132, 262] on div at bounding box center [853, 368] width 1152 height 645
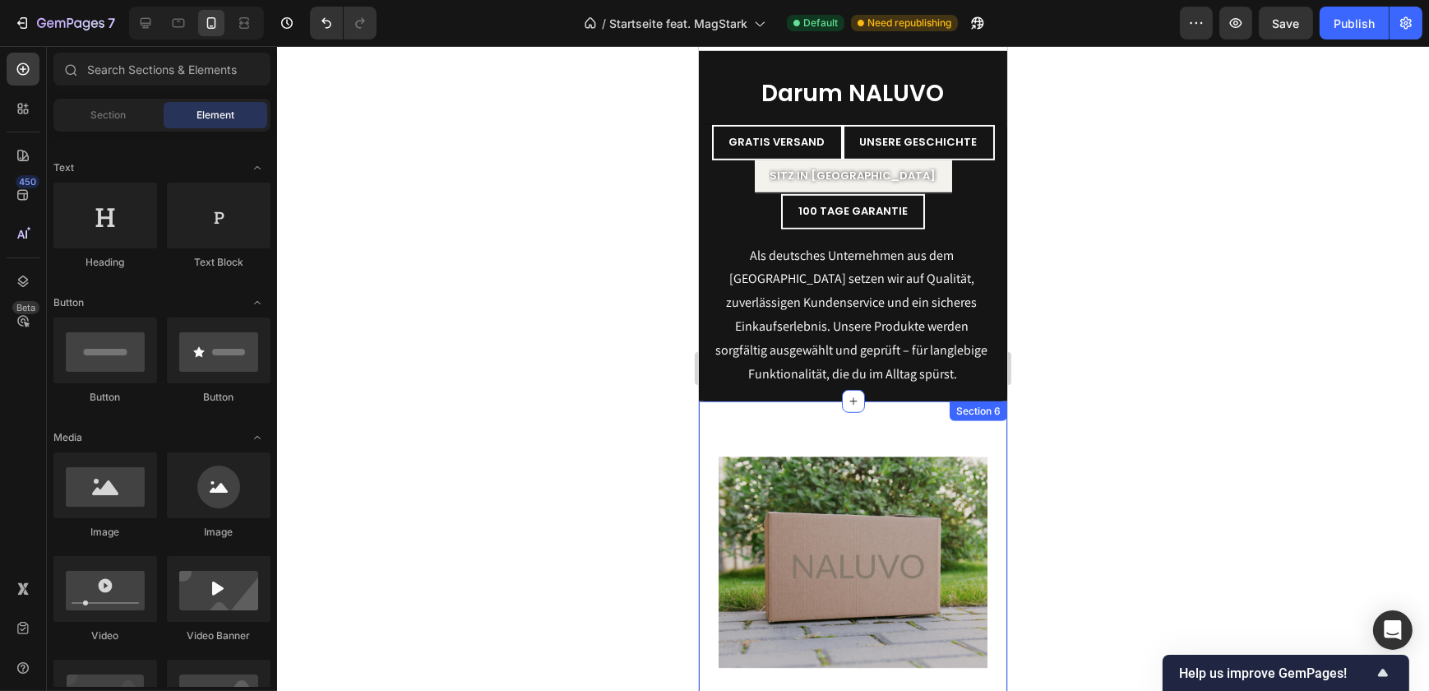
scroll to position [1325, 0]
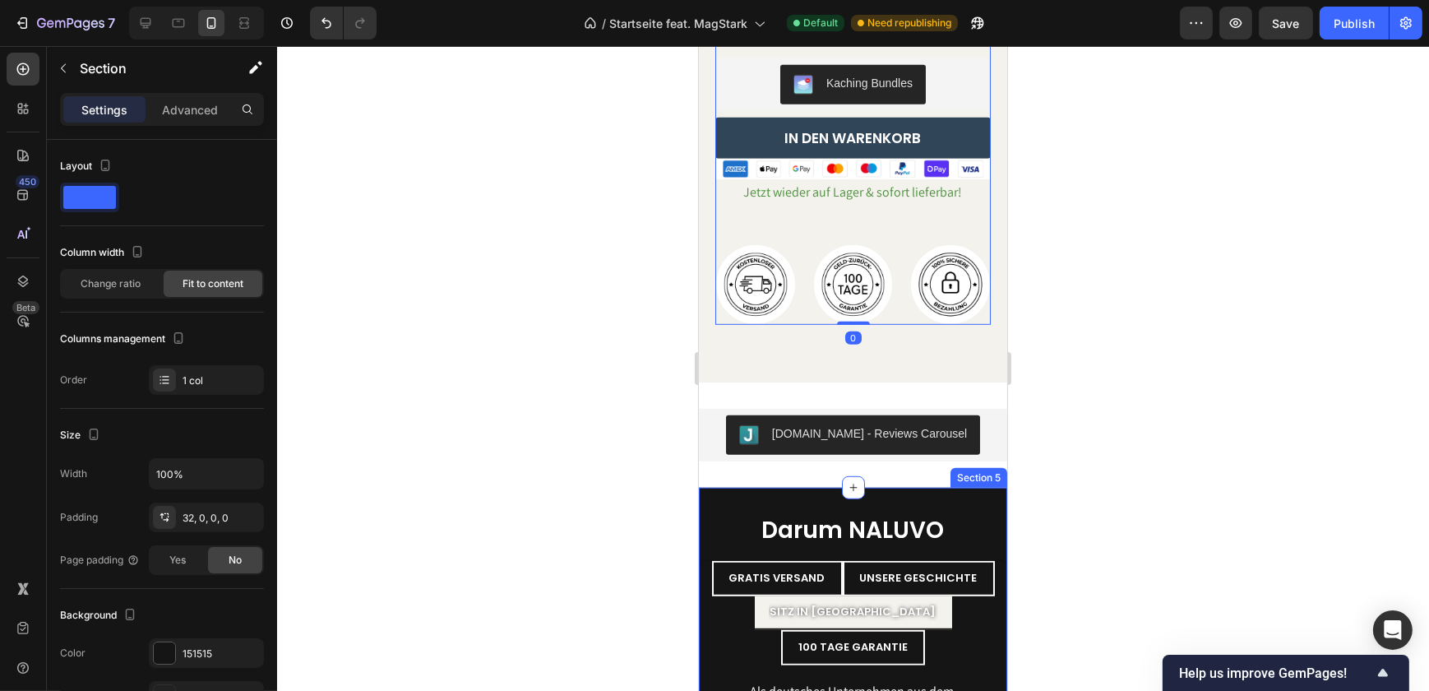
click at [743, 488] on div "Darum NALUVO Heading Gratis Versand Unsere Geschichte Sitz in Deutschland 100 T…" at bounding box center [852, 663] width 308 height 350
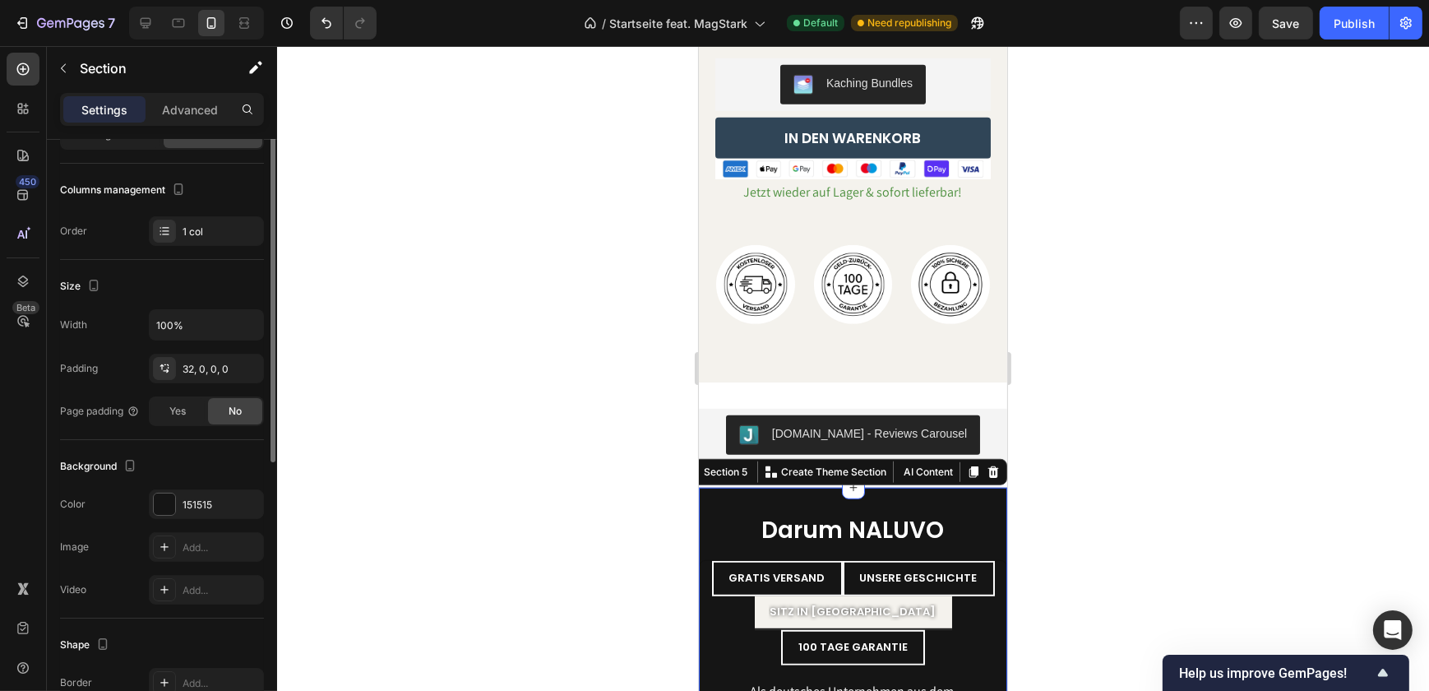
scroll to position [224, 0]
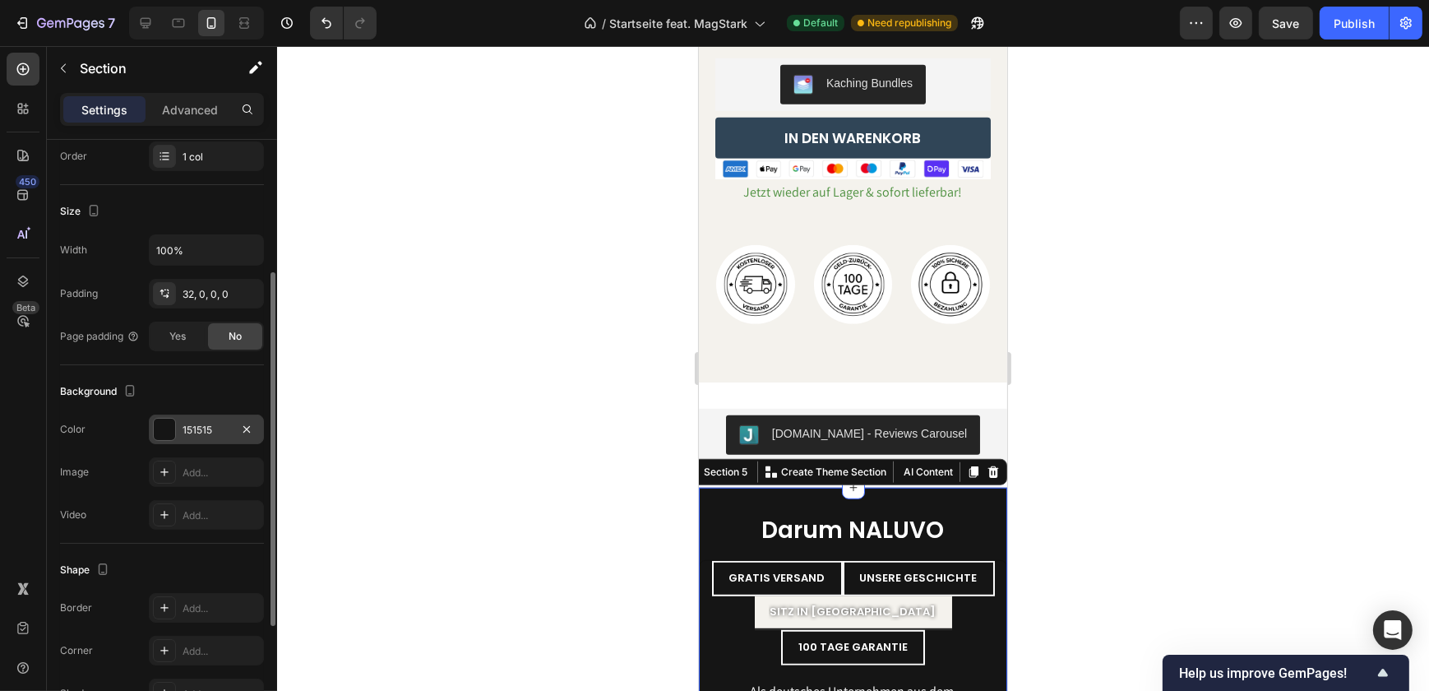
click at [196, 434] on div "151515" at bounding box center [207, 430] width 48 height 15
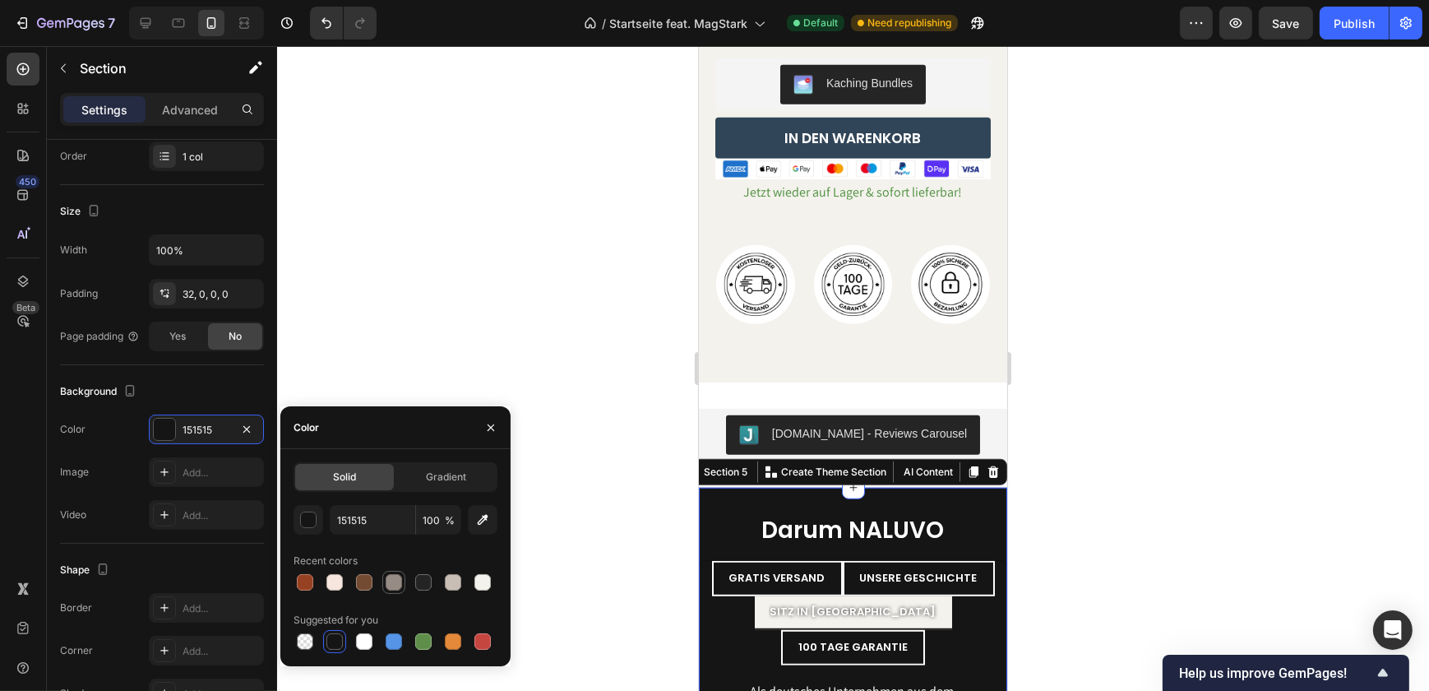
click at [397, 588] on div at bounding box center [394, 582] width 16 height 16
type input "978C85"
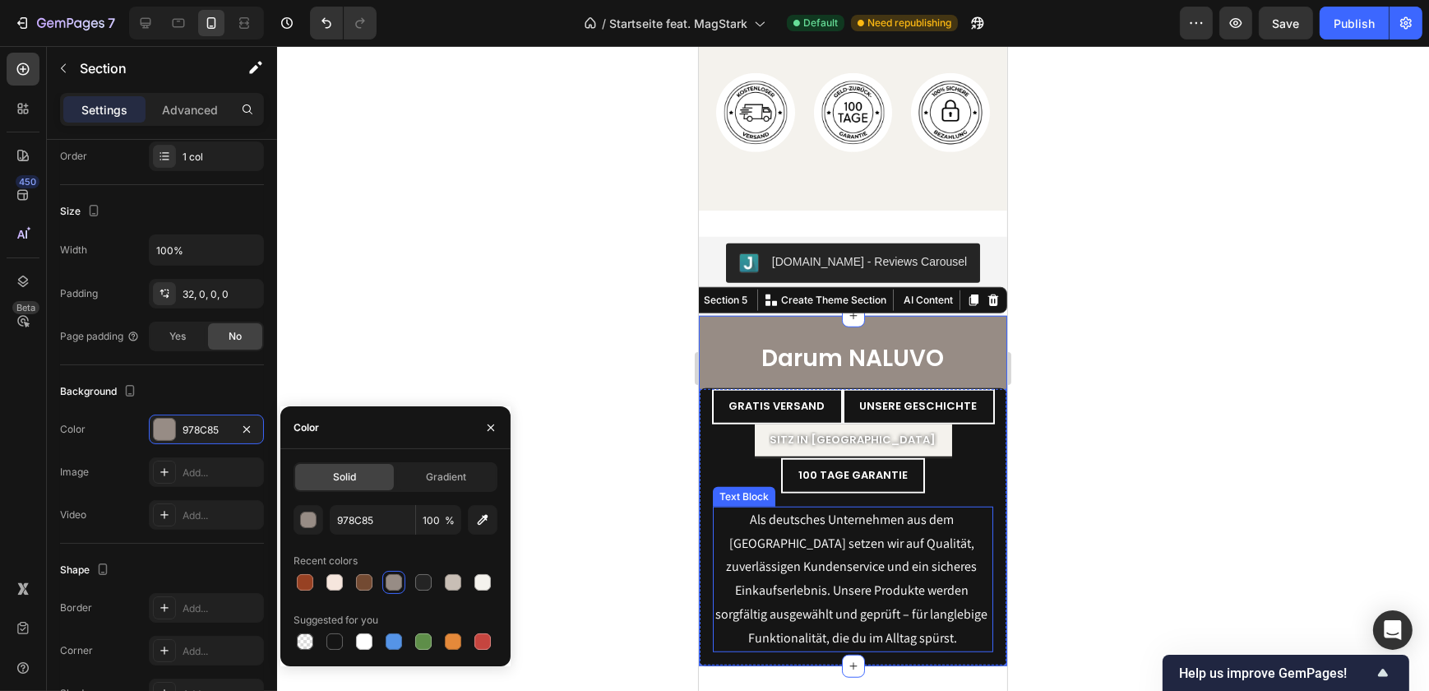
scroll to position [1549, 0]
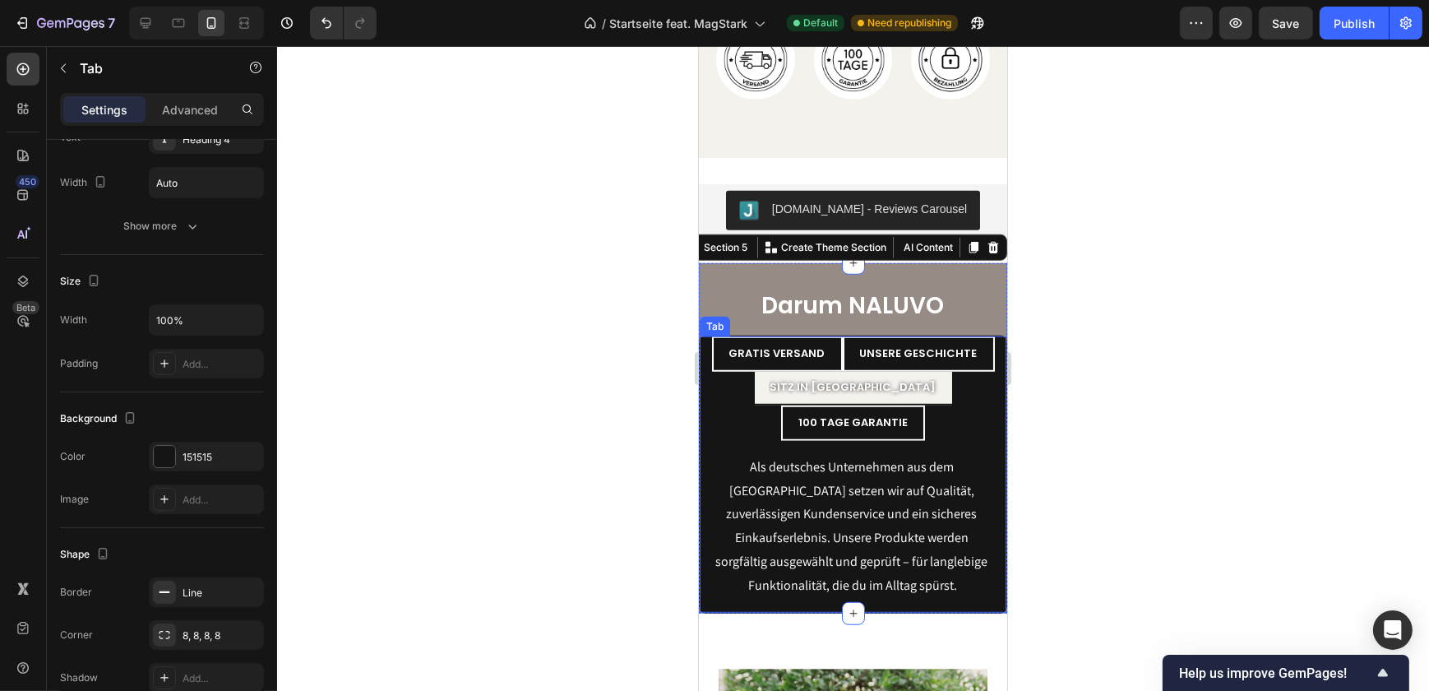
click at [706, 336] on ul "Gratis Versand Unsere Geschichte Sitz in [GEOGRAPHIC_DATA] 100 Tage Garantie" at bounding box center [852, 388] width 307 height 104
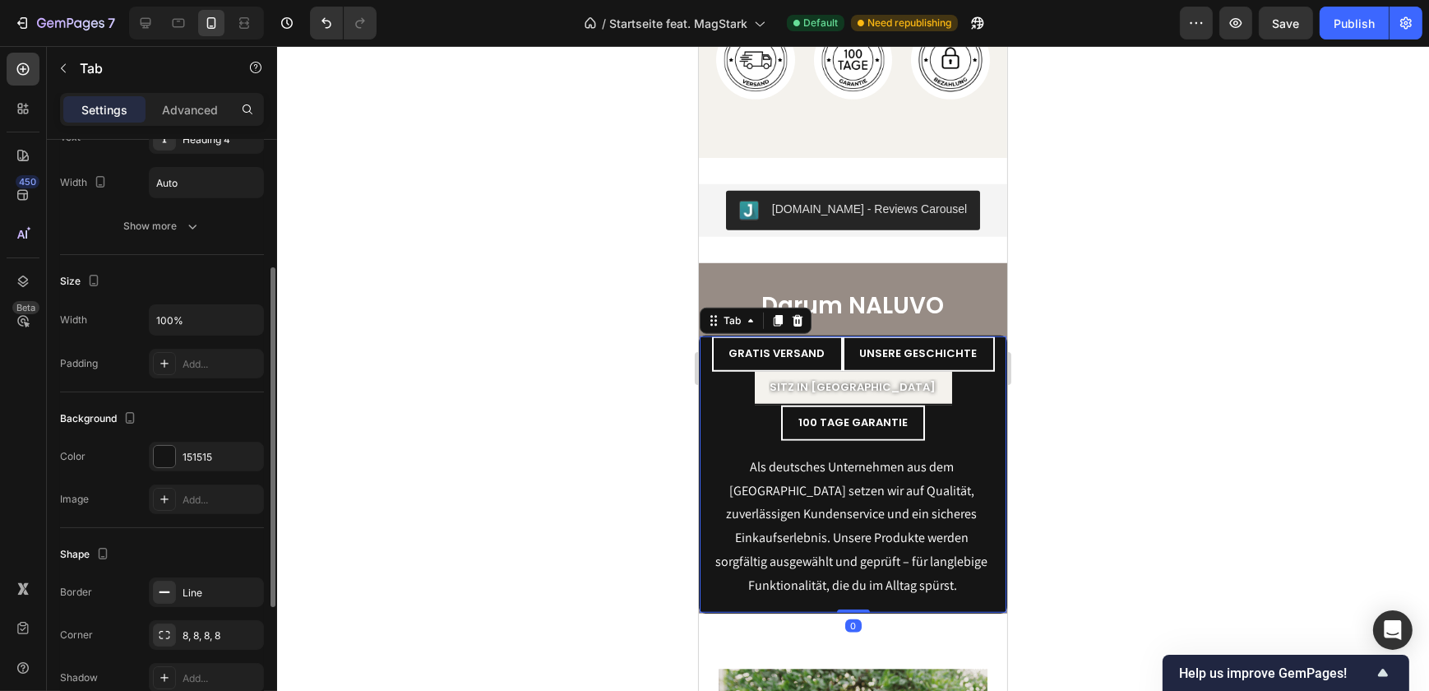
scroll to position [299, 0]
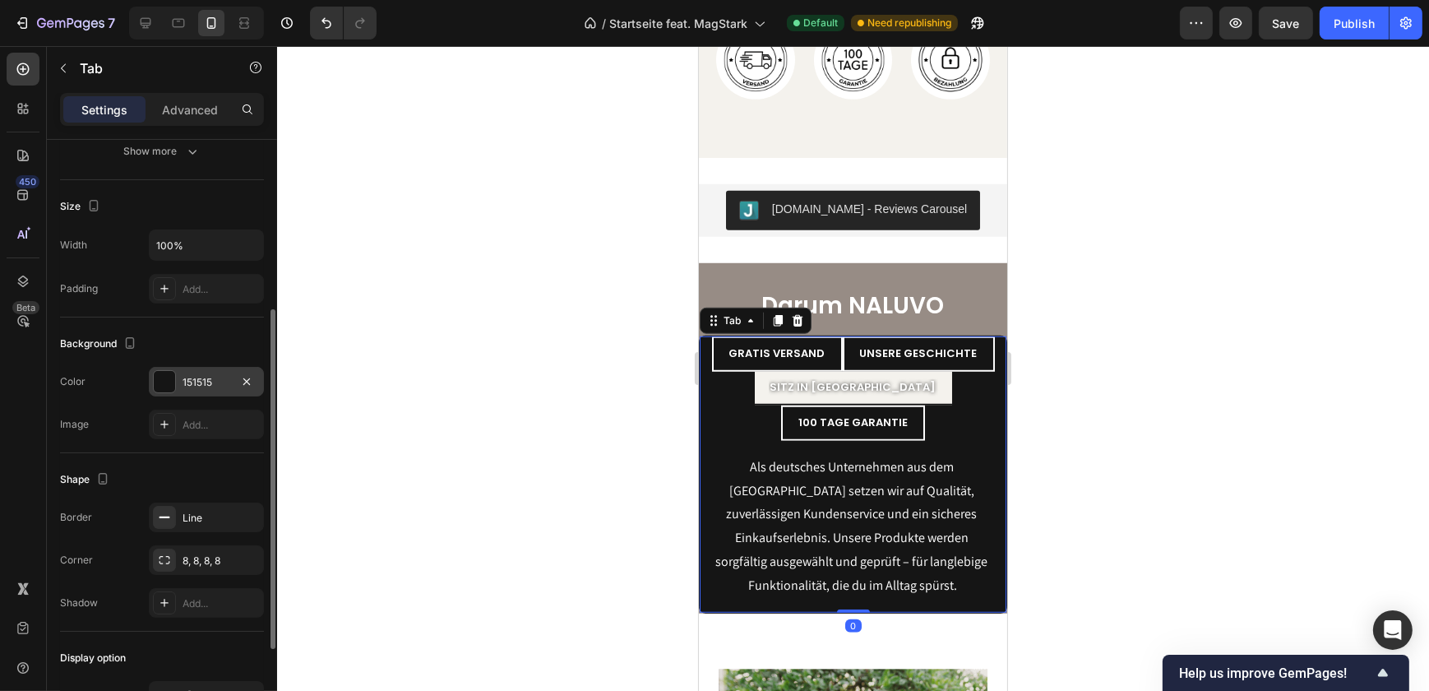
click at [183, 377] on div "151515" at bounding box center [207, 382] width 48 height 15
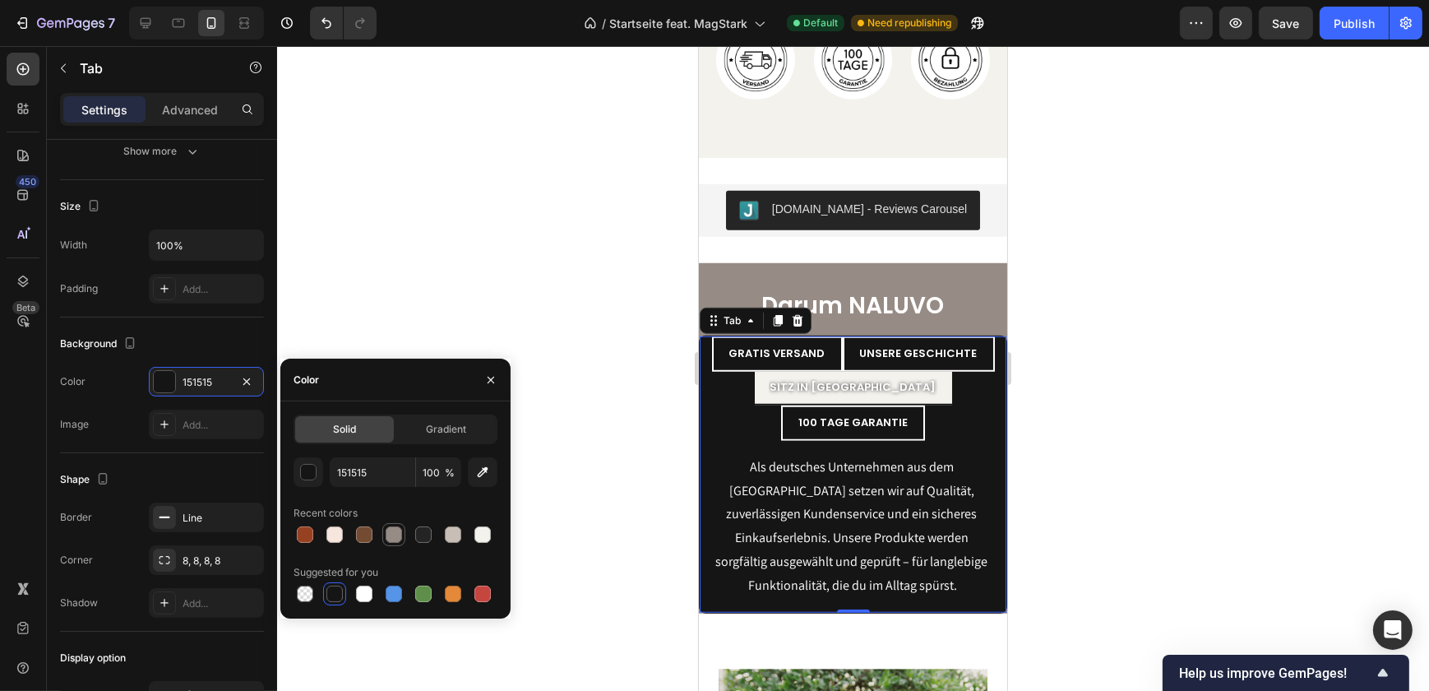
click at [394, 538] on div at bounding box center [394, 534] width 16 height 16
type input "978C85"
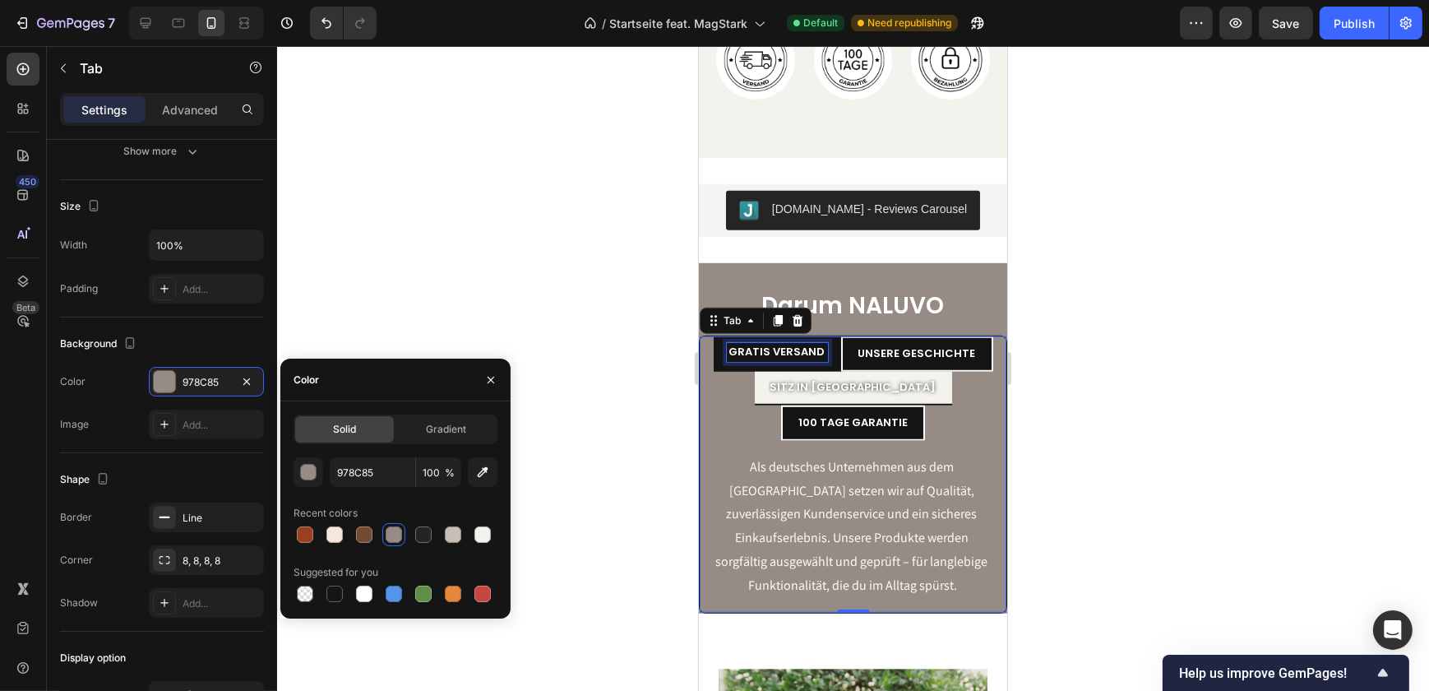
click at [730, 345] on p "Gratis Versand" at bounding box center [777, 352] width 96 height 14
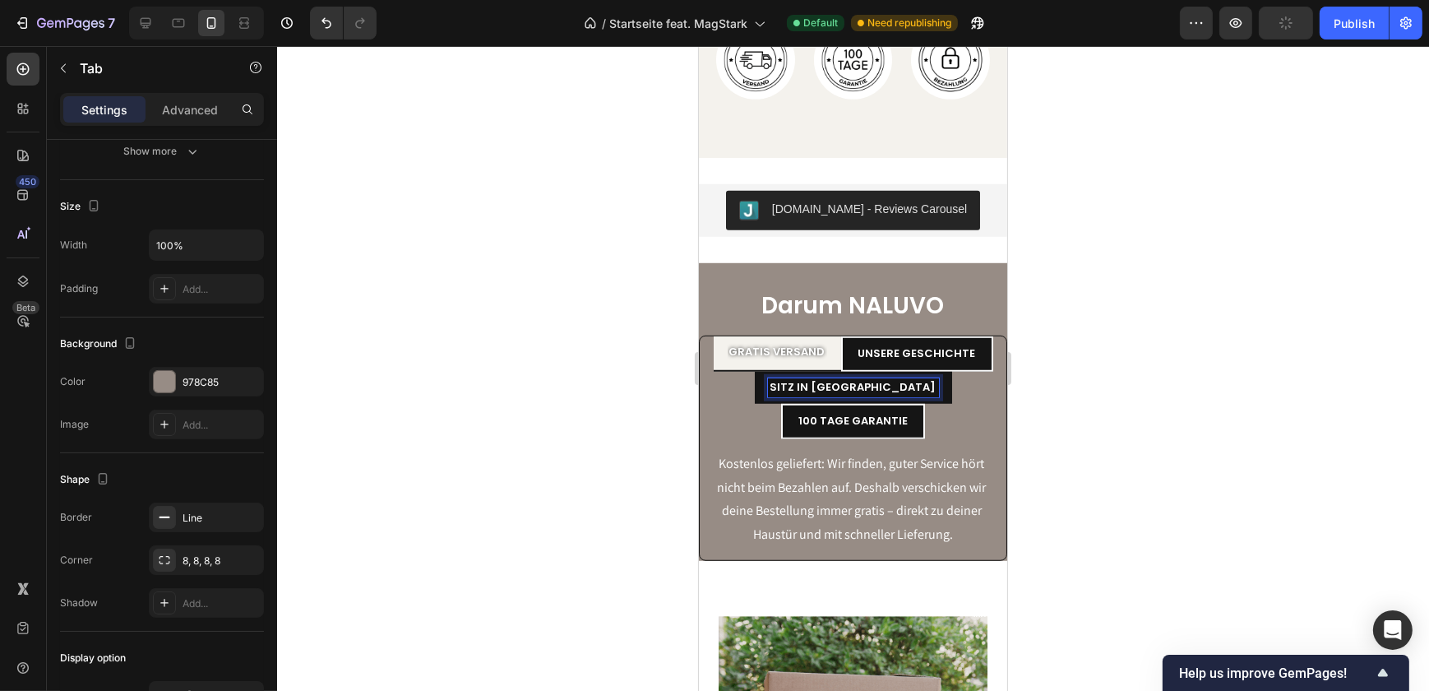
click at [789, 381] on p "Sitz in [GEOGRAPHIC_DATA]" at bounding box center [853, 388] width 166 height 14
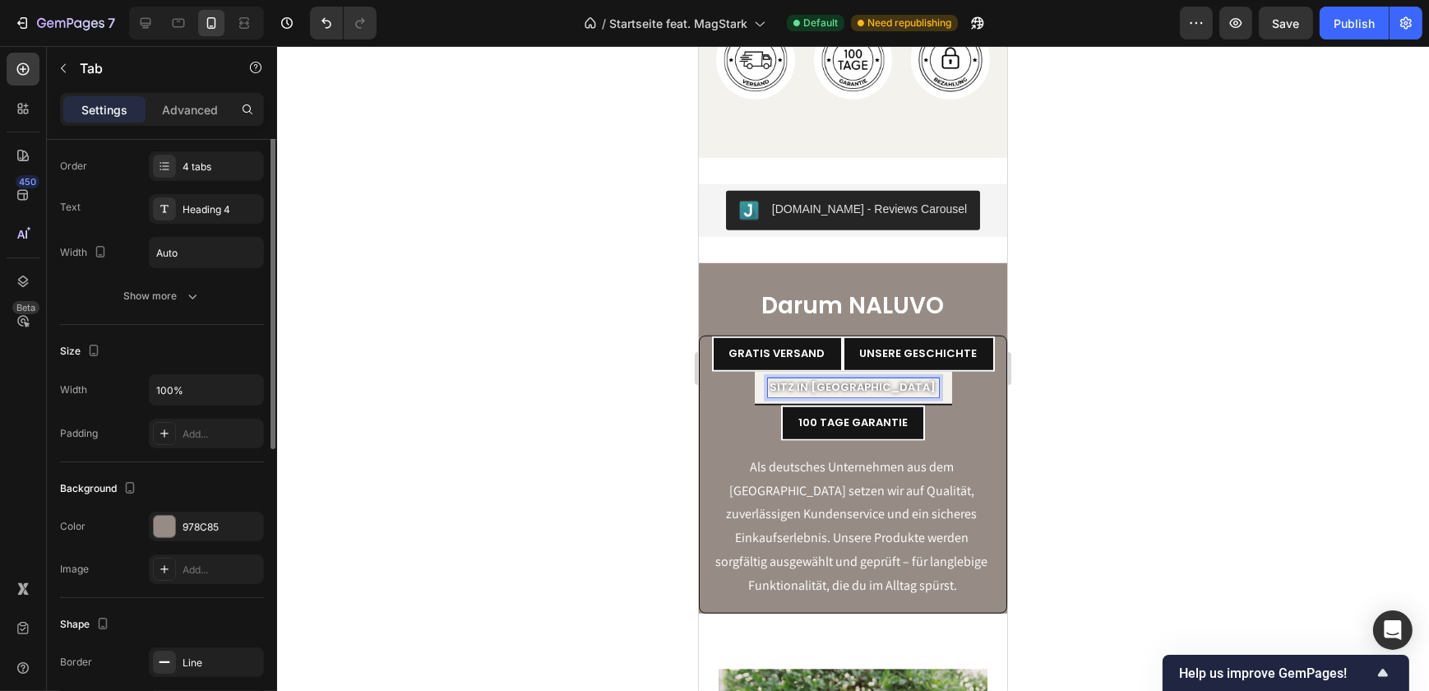
scroll to position [79, 0]
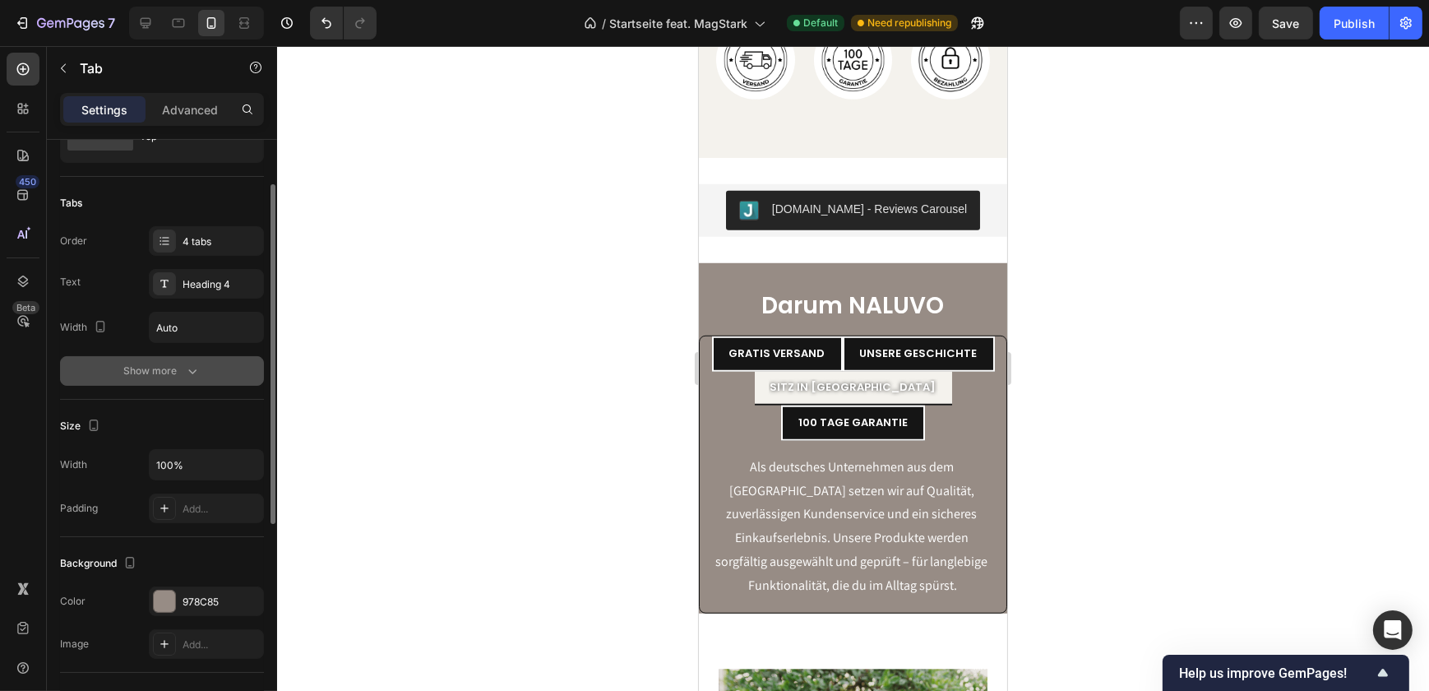
click at [198, 367] on icon "button" at bounding box center [192, 371] width 16 height 16
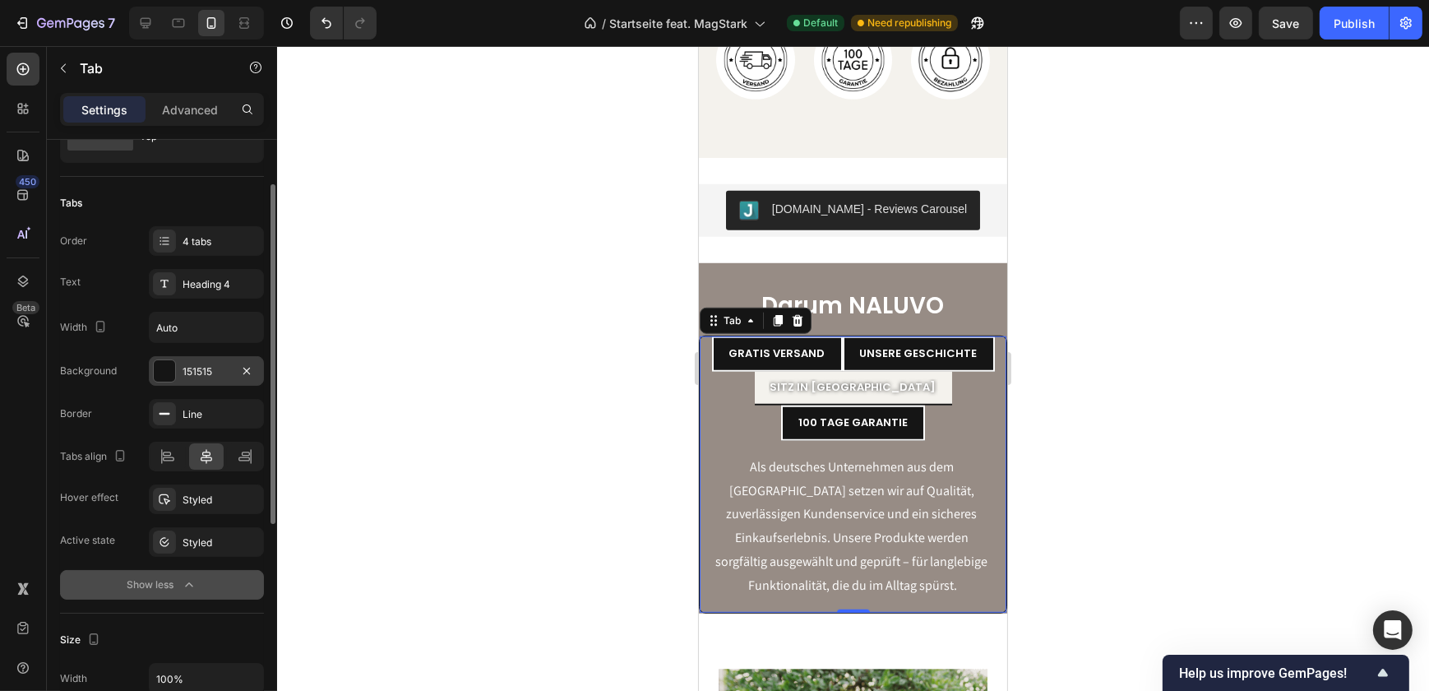
click at [198, 377] on div "151515" at bounding box center [207, 371] width 48 height 15
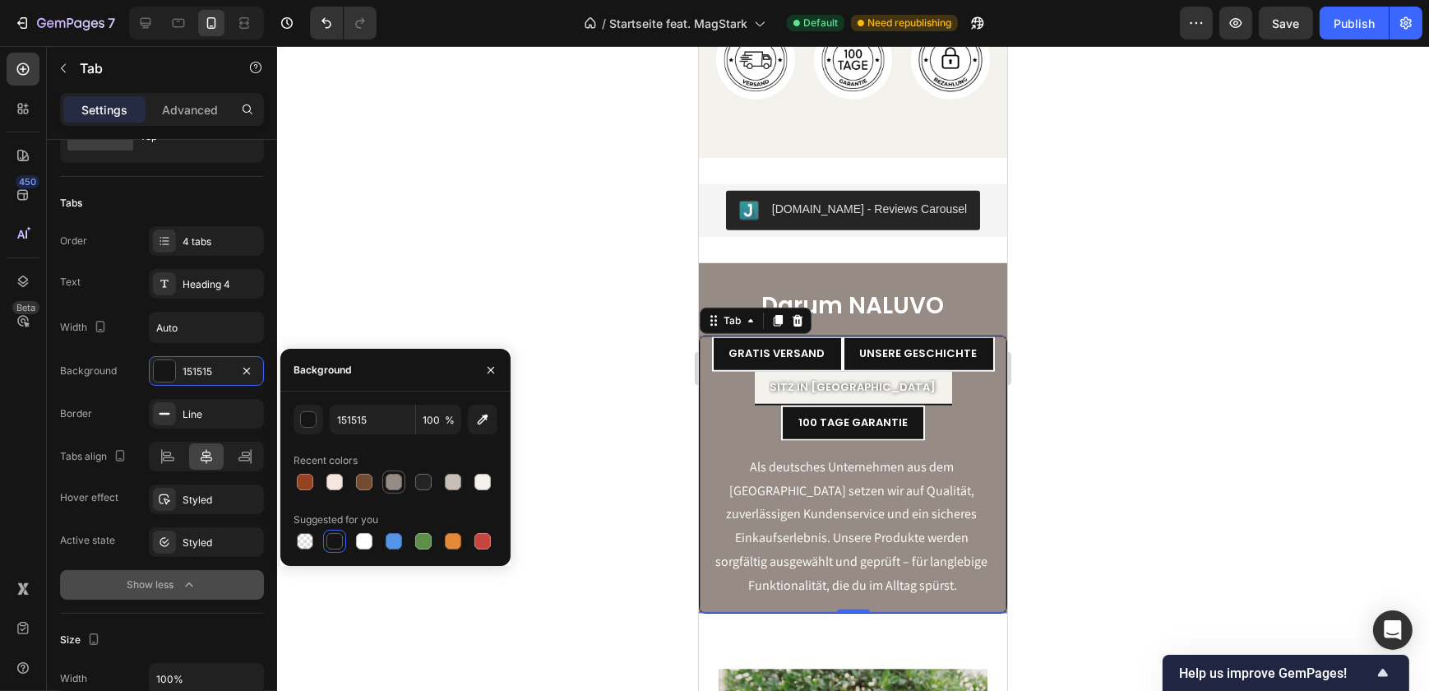
click at [392, 486] on div at bounding box center [394, 482] width 16 height 16
type input "978C85"
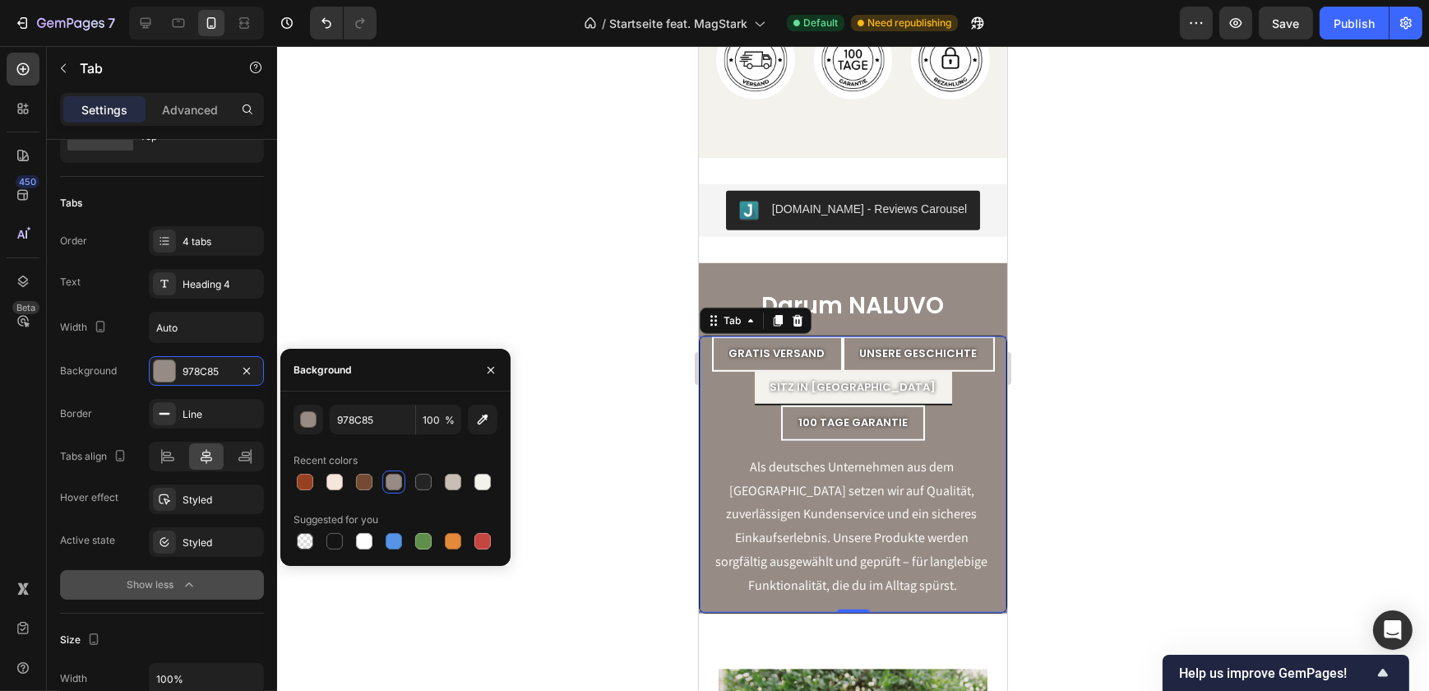
click at [535, 285] on div at bounding box center [853, 368] width 1152 height 645
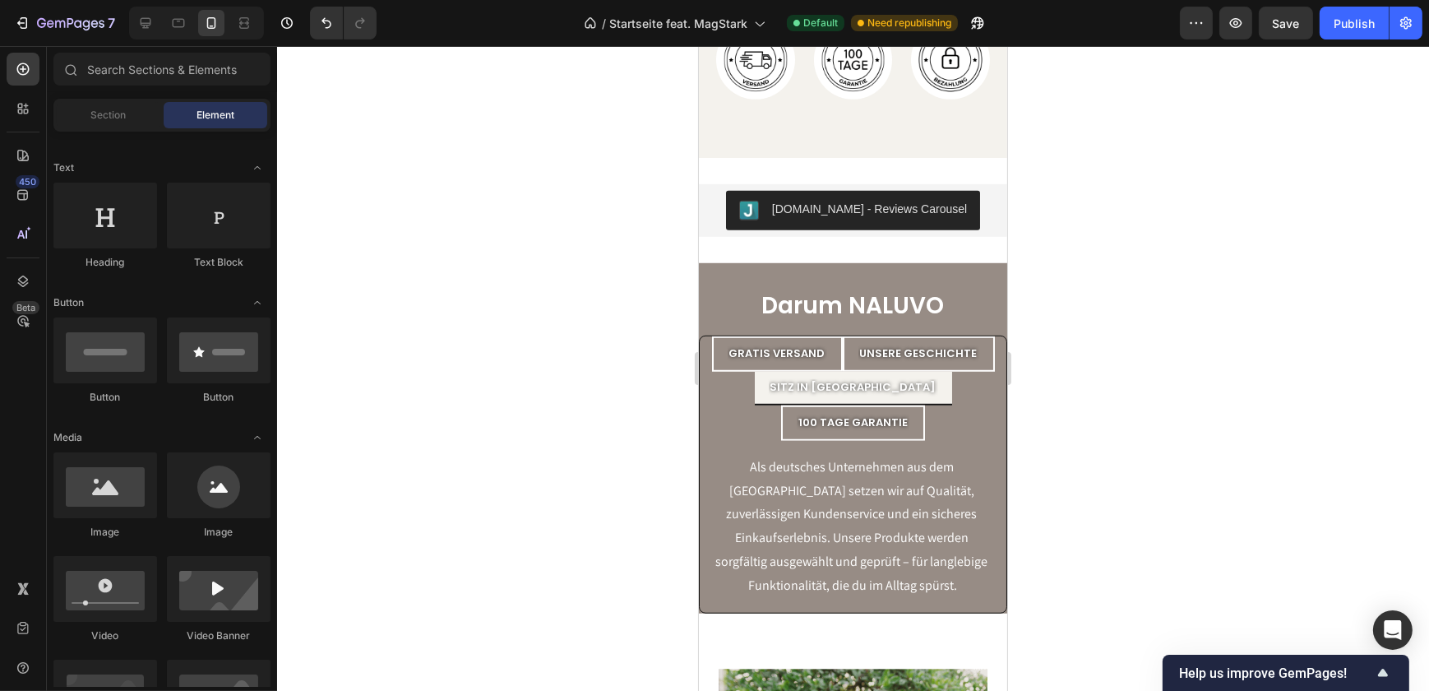
click at [1188, 357] on div at bounding box center [853, 368] width 1152 height 645
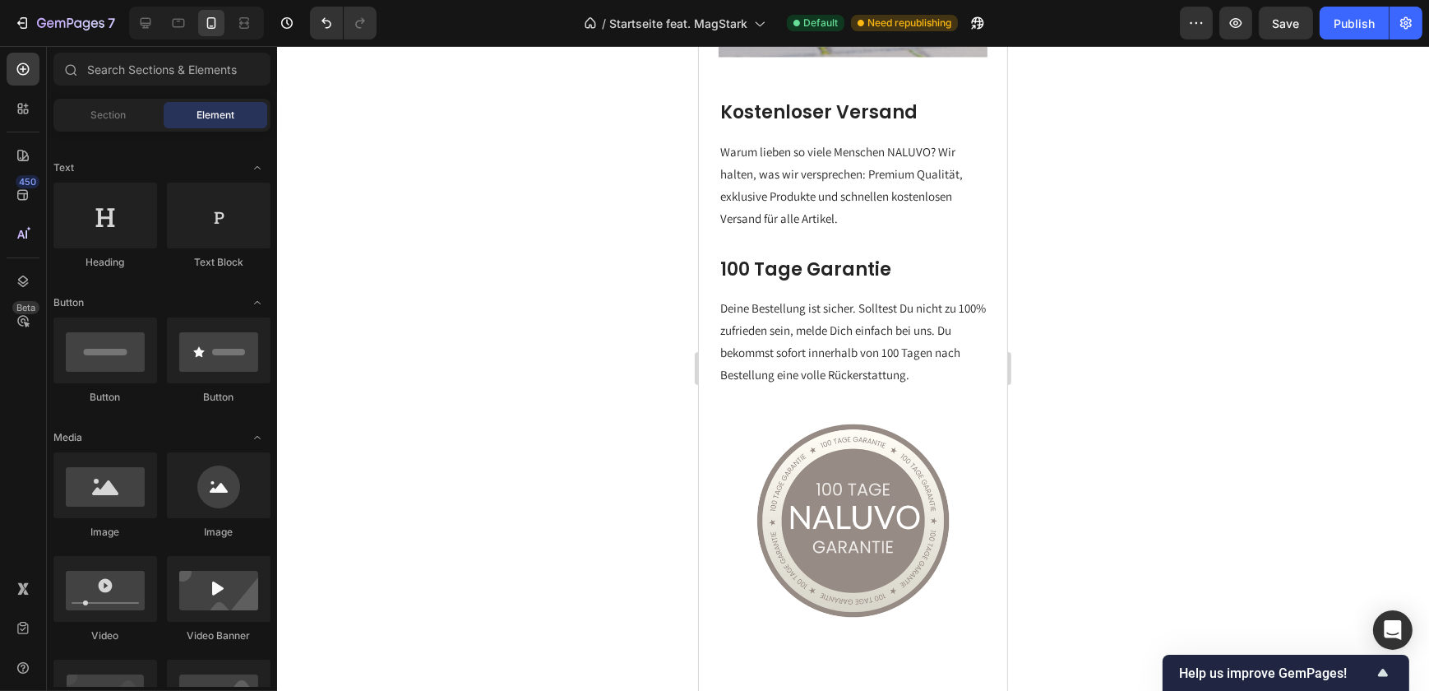
scroll to position [2297, 0]
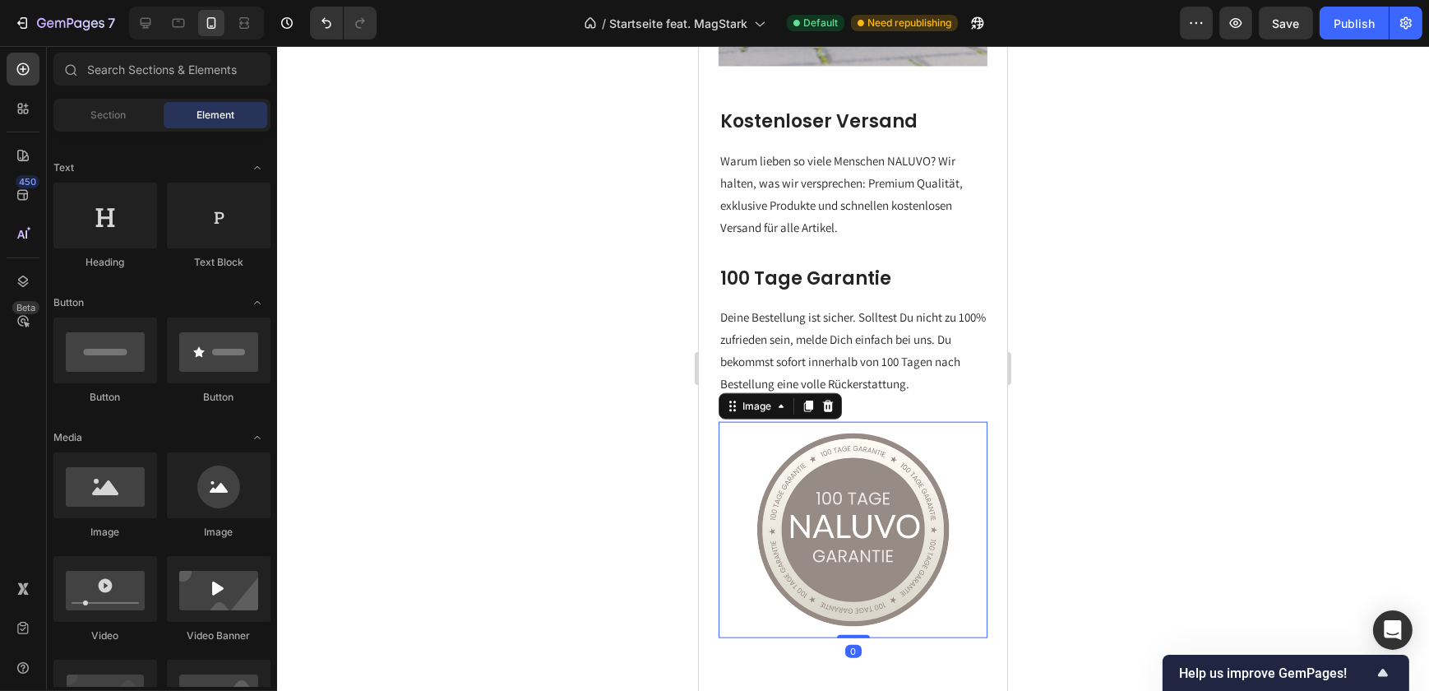
click at [863, 488] on img at bounding box center [852, 529] width 215 height 215
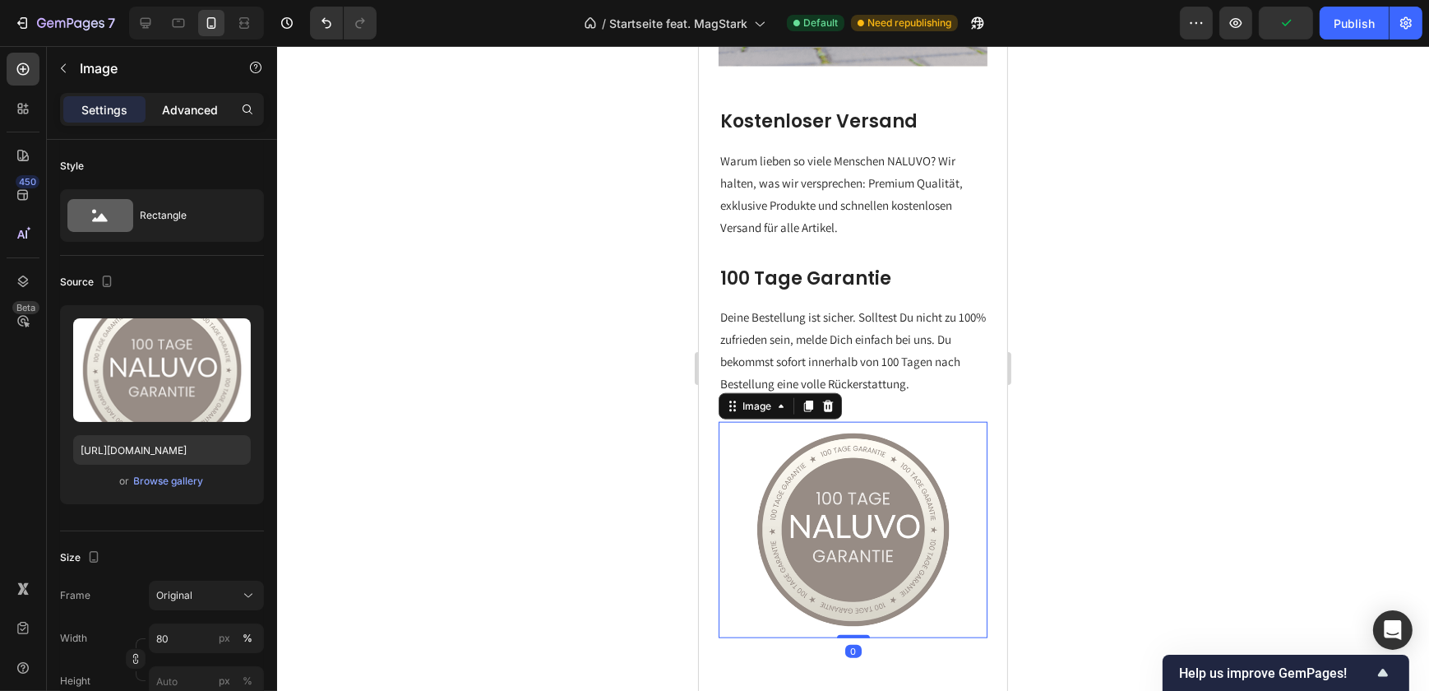
click at [180, 117] on p "Advanced" at bounding box center [190, 109] width 56 height 17
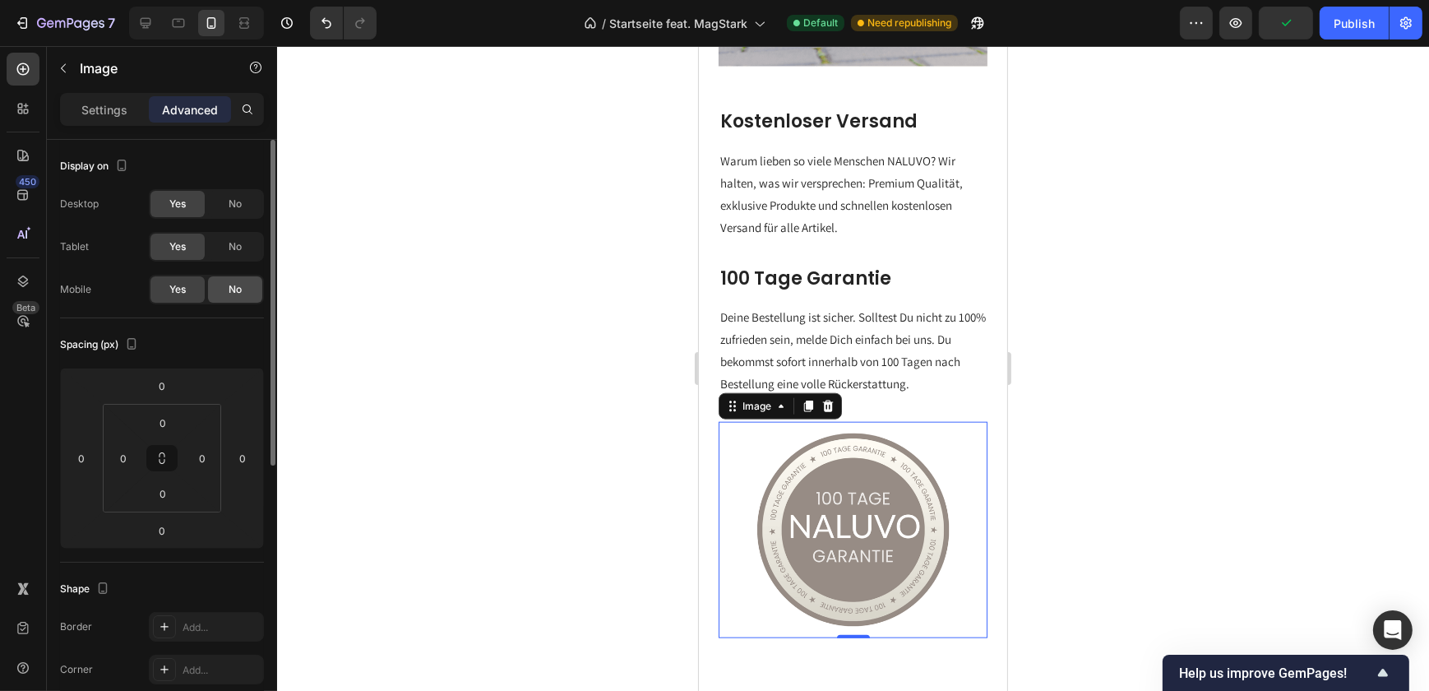
click at [237, 289] on span "No" at bounding box center [235, 289] width 13 height 15
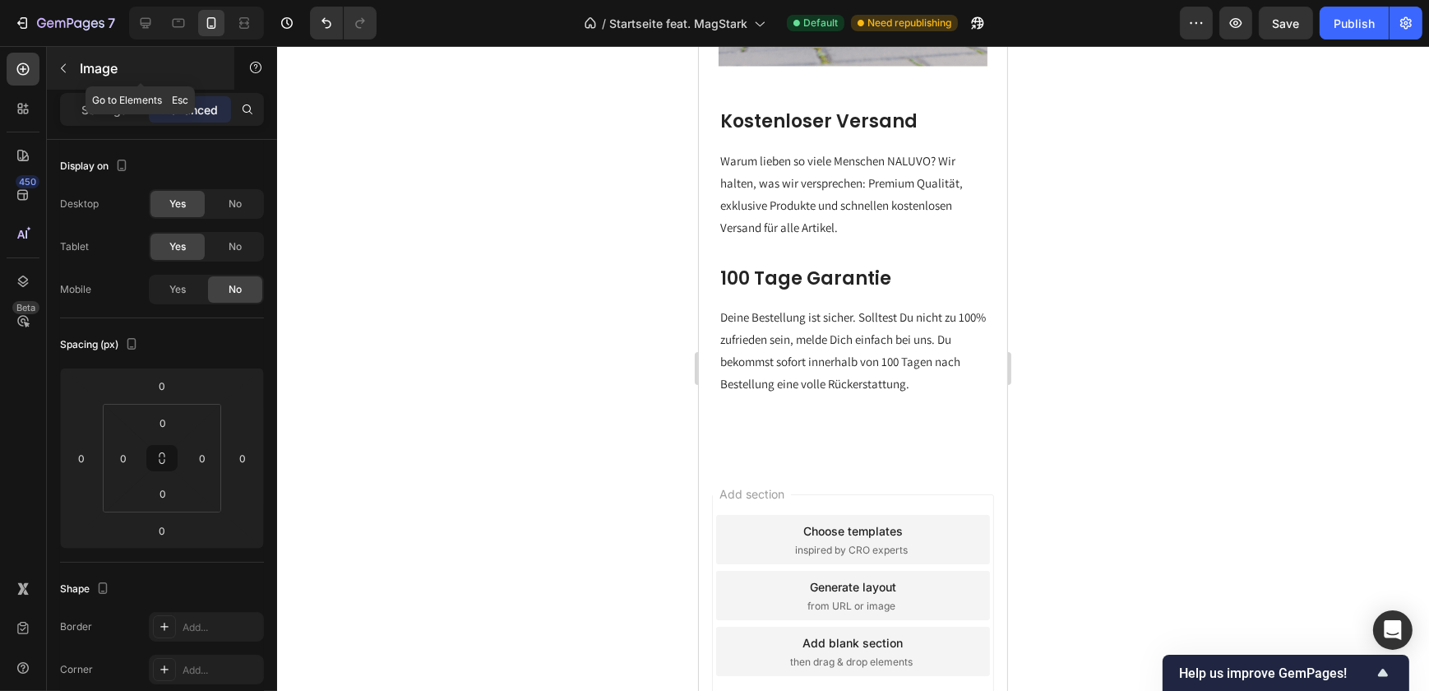
click at [72, 70] on button "button" at bounding box center [63, 68] width 26 height 26
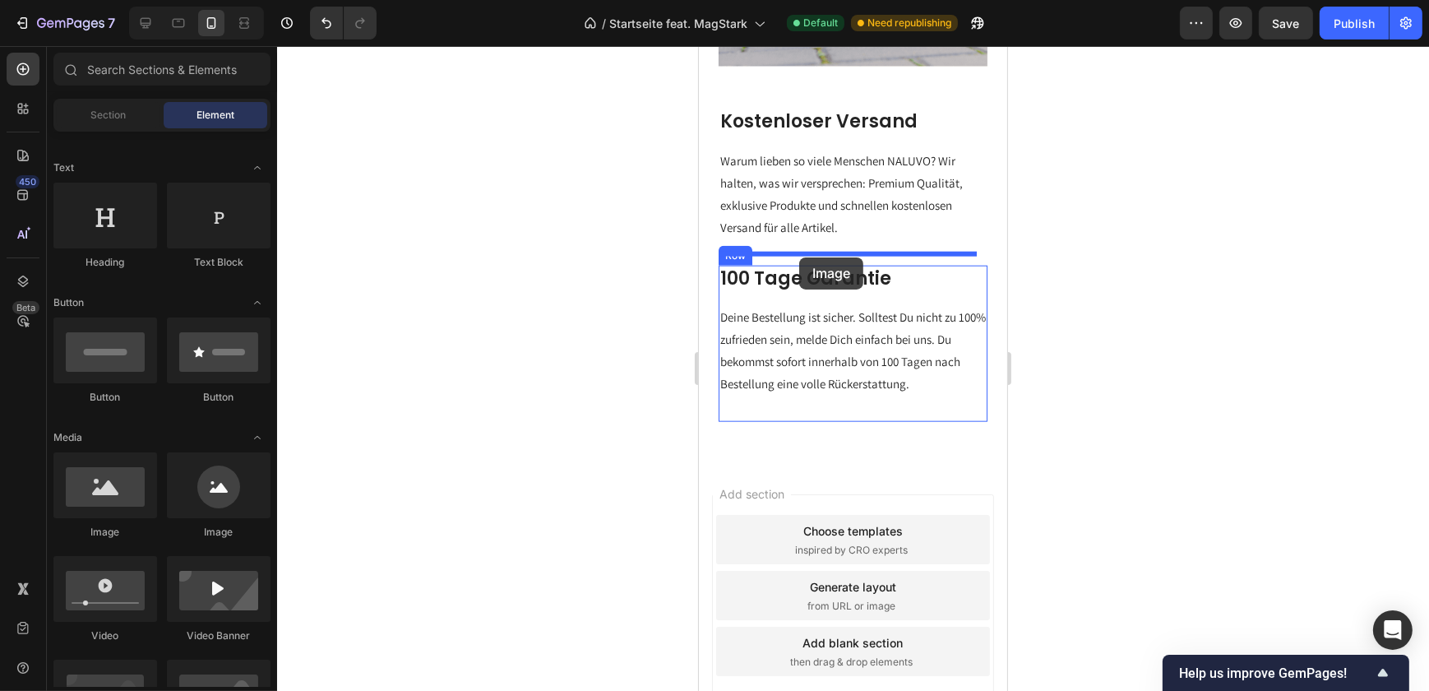
drag, startPoint x: 830, startPoint y: 532, endPoint x: 799, endPoint y: 257, distance: 276.4
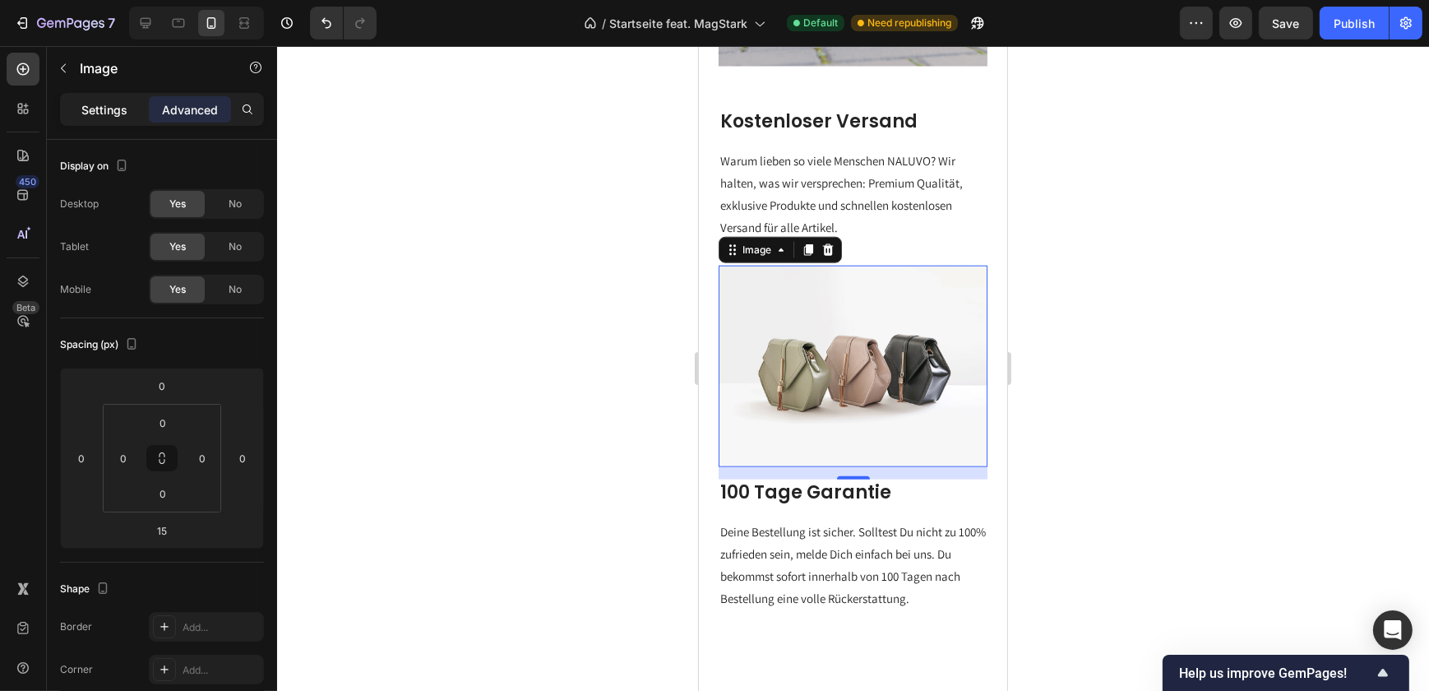
click at [89, 118] on div "Settings" at bounding box center [104, 109] width 82 height 26
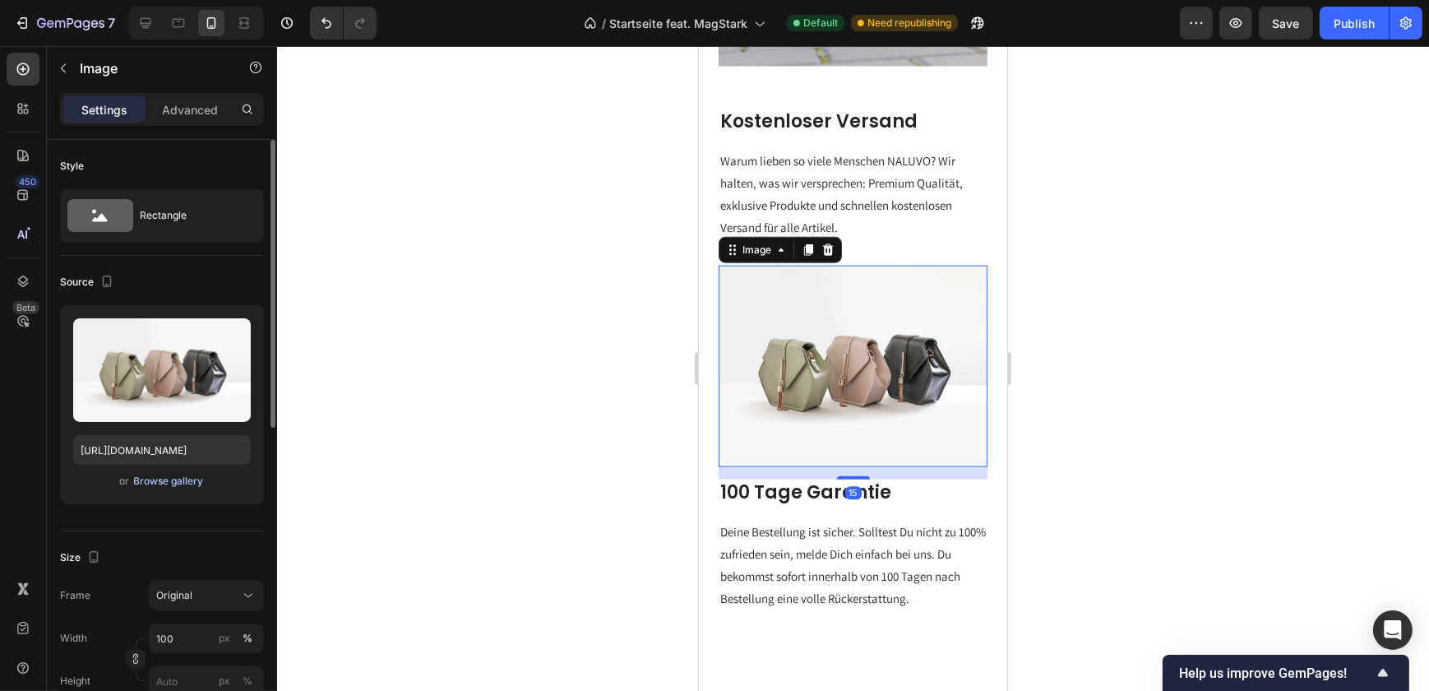
click at [162, 480] on div "Browse gallery" at bounding box center [169, 481] width 70 height 15
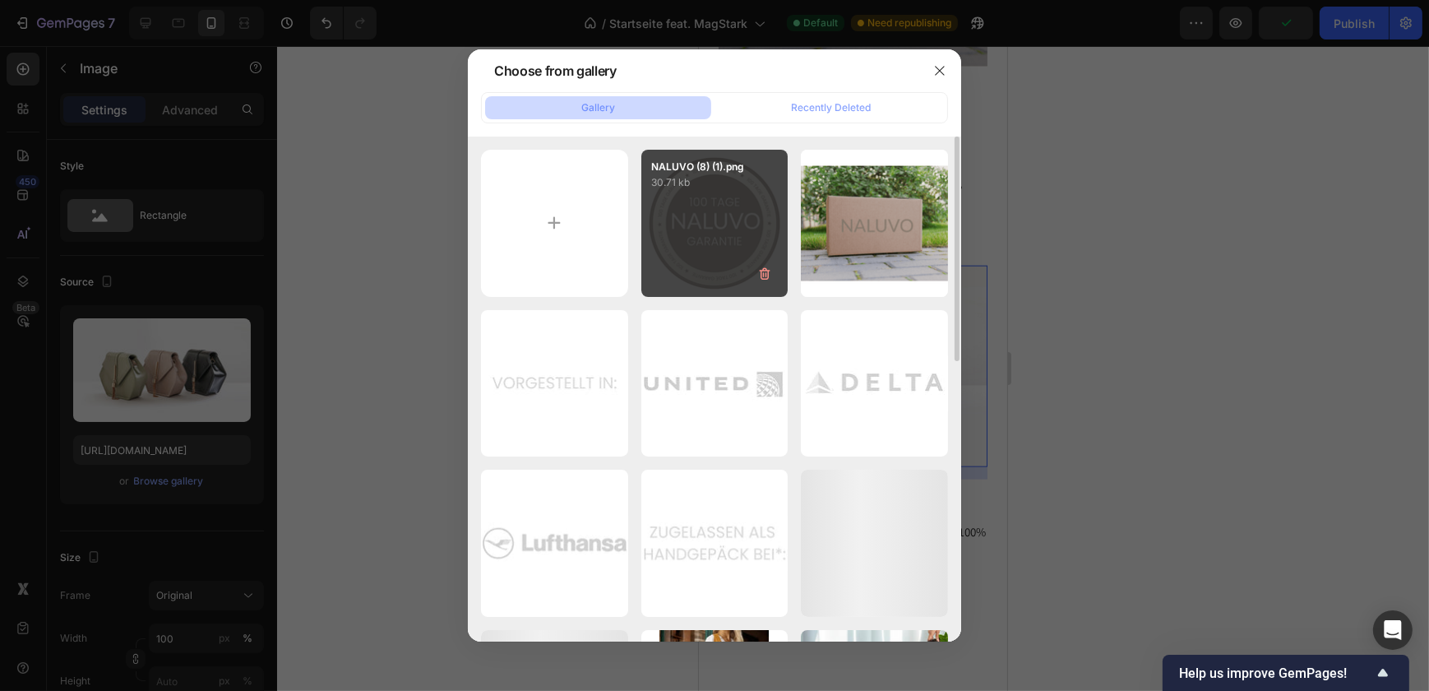
click at [734, 230] on div "NALUVO (8) (1).png 30.71 kb" at bounding box center [714, 223] width 147 height 147
type input "https://cdn.shopify.com/s/files/1/0944/7253/6413/files/gempages_574614040299439…"
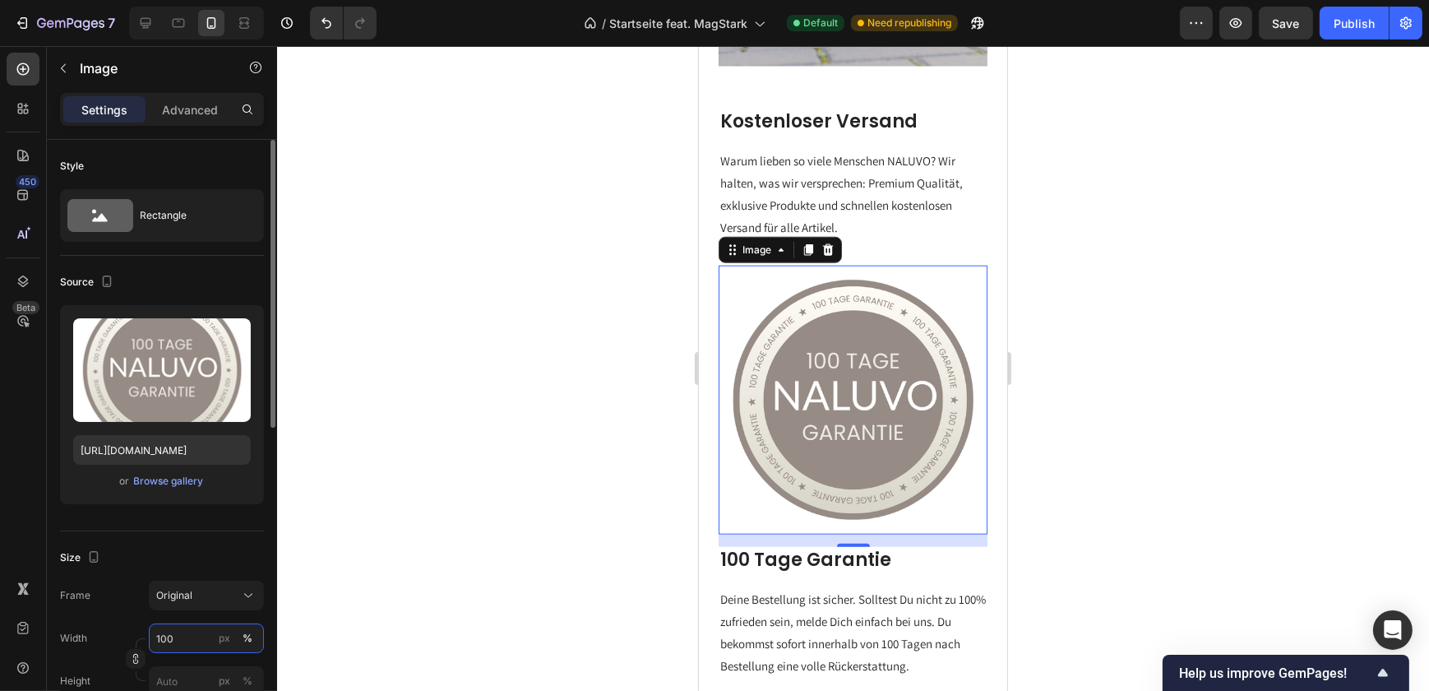
click at [179, 637] on input "100" at bounding box center [206, 638] width 115 height 30
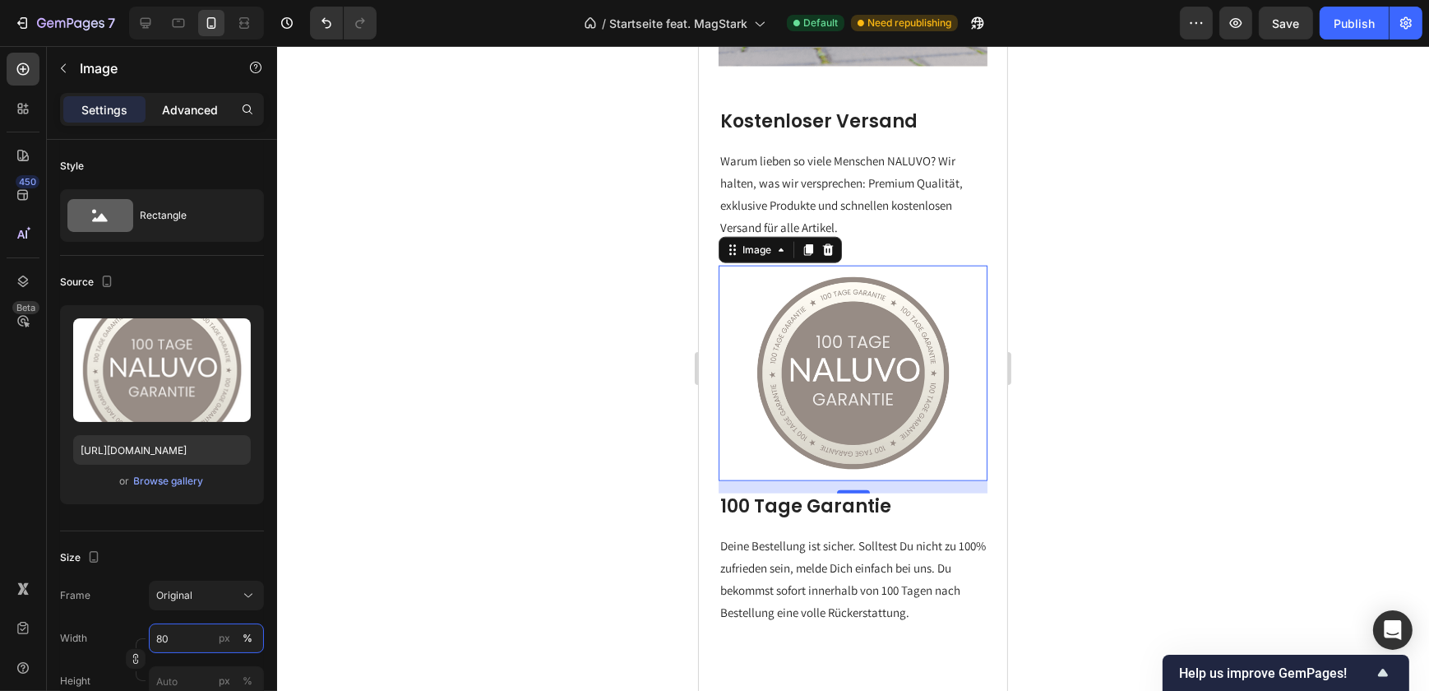
type input "80"
click at [201, 107] on p "Advanced" at bounding box center [190, 109] width 56 height 17
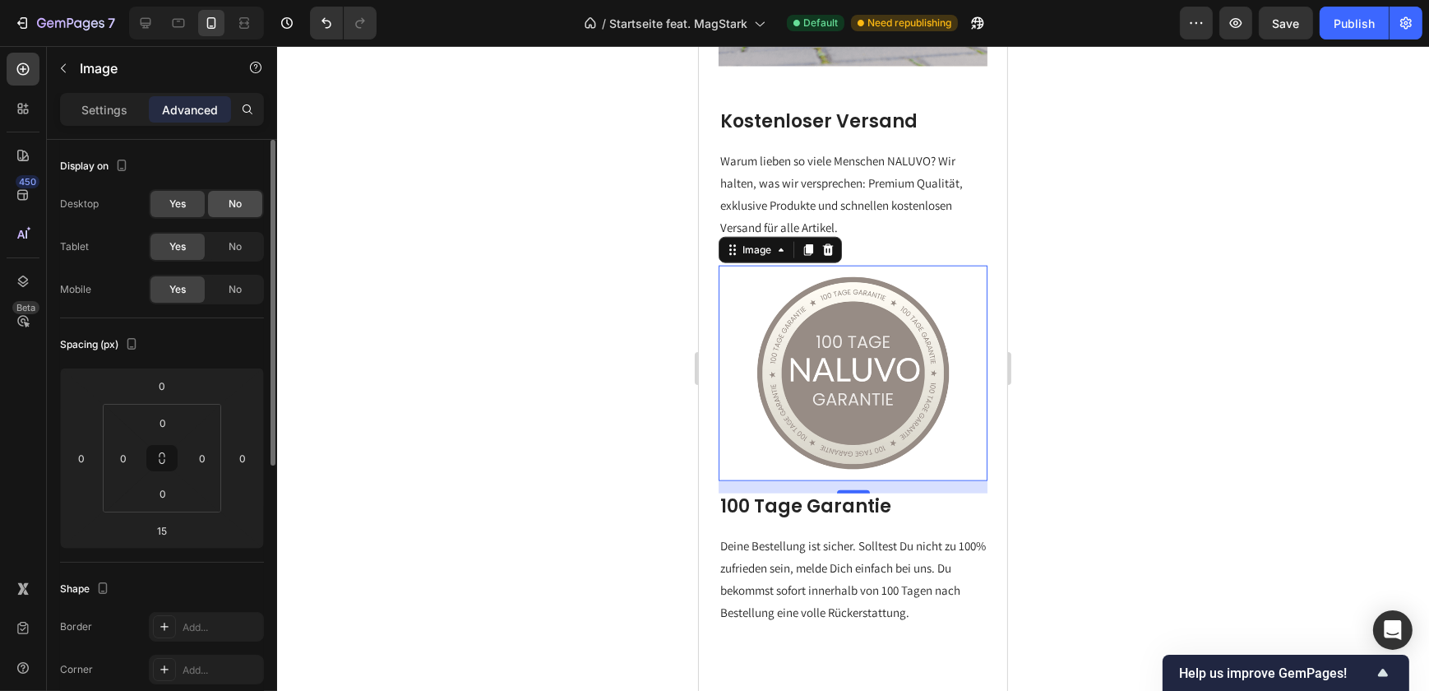
click at [229, 197] on span "No" at bounding box center [235, 204] width 13 height 15
click at [239, 241] on span "No" at bounding box center [235, 246] width 13 height 15
click at [1140, 295] on div at bounding box center [853, 368] width 1152 height 645
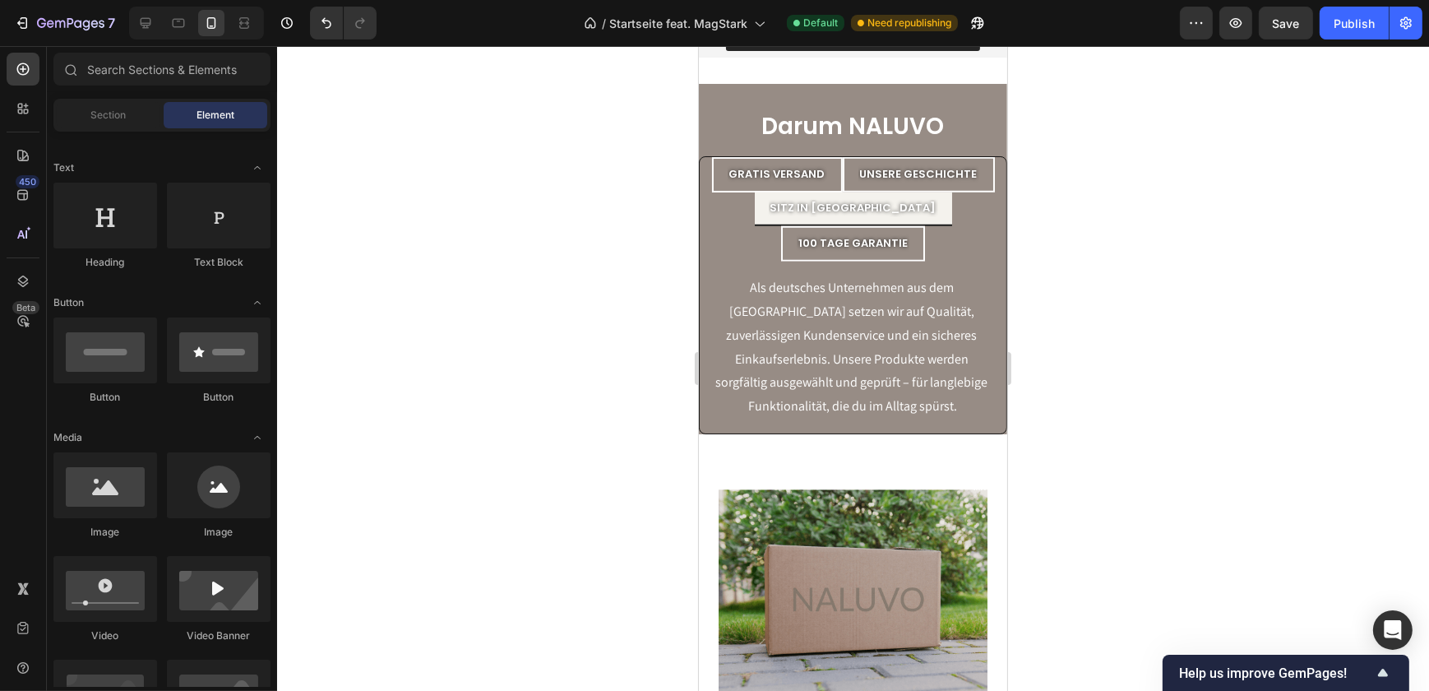
scroll to position [1699, 0]
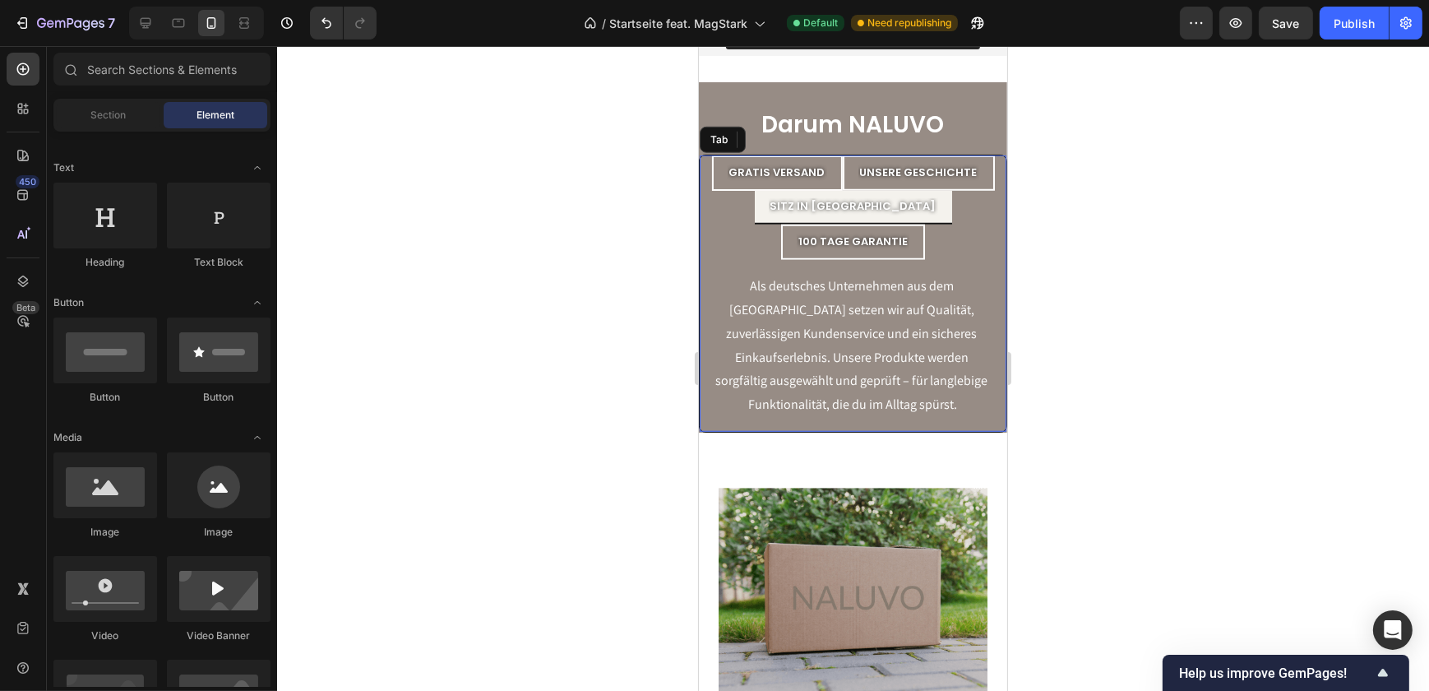
click at [985, 169] on ul "Gratis Versand Unsere Geschichte Sitz in [GEOGRAPHIC_DATA] 100 Tage Garantie" at bounding box center [852, 207] width 307 height 104
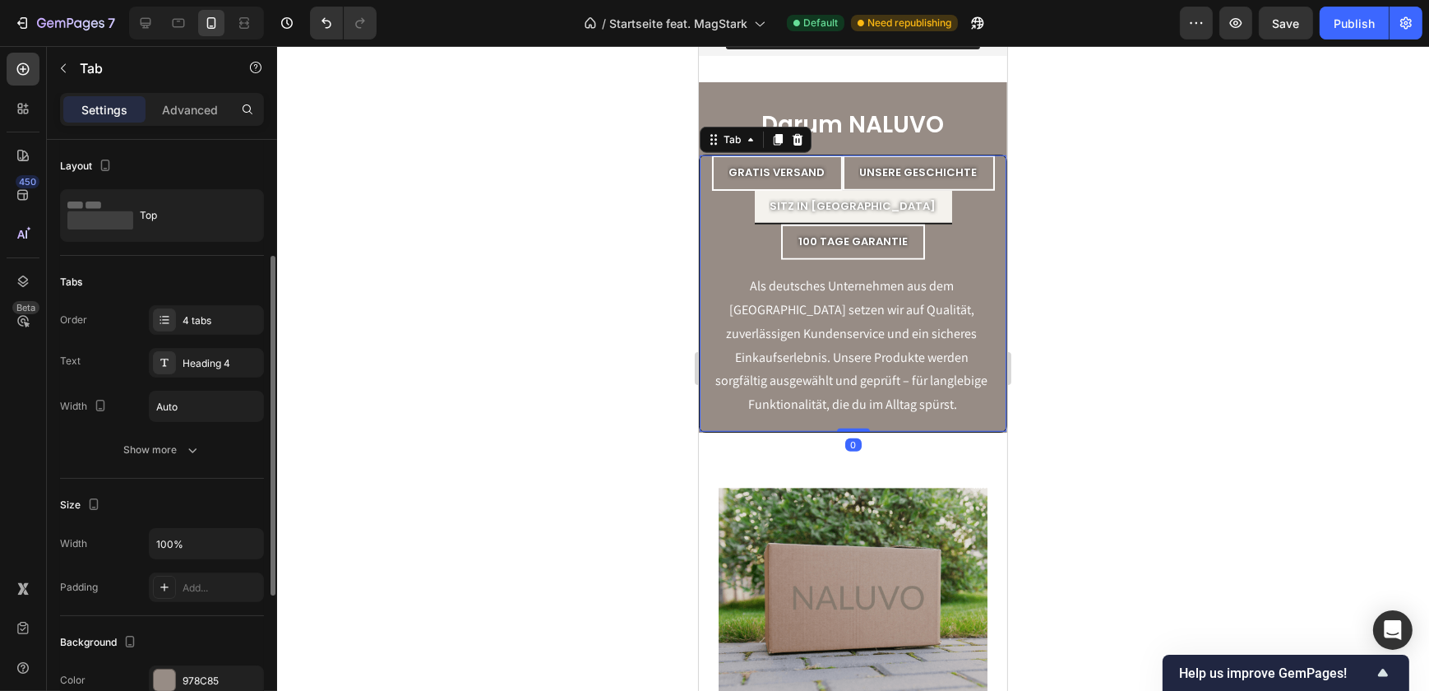
scroll to position [74, 0]
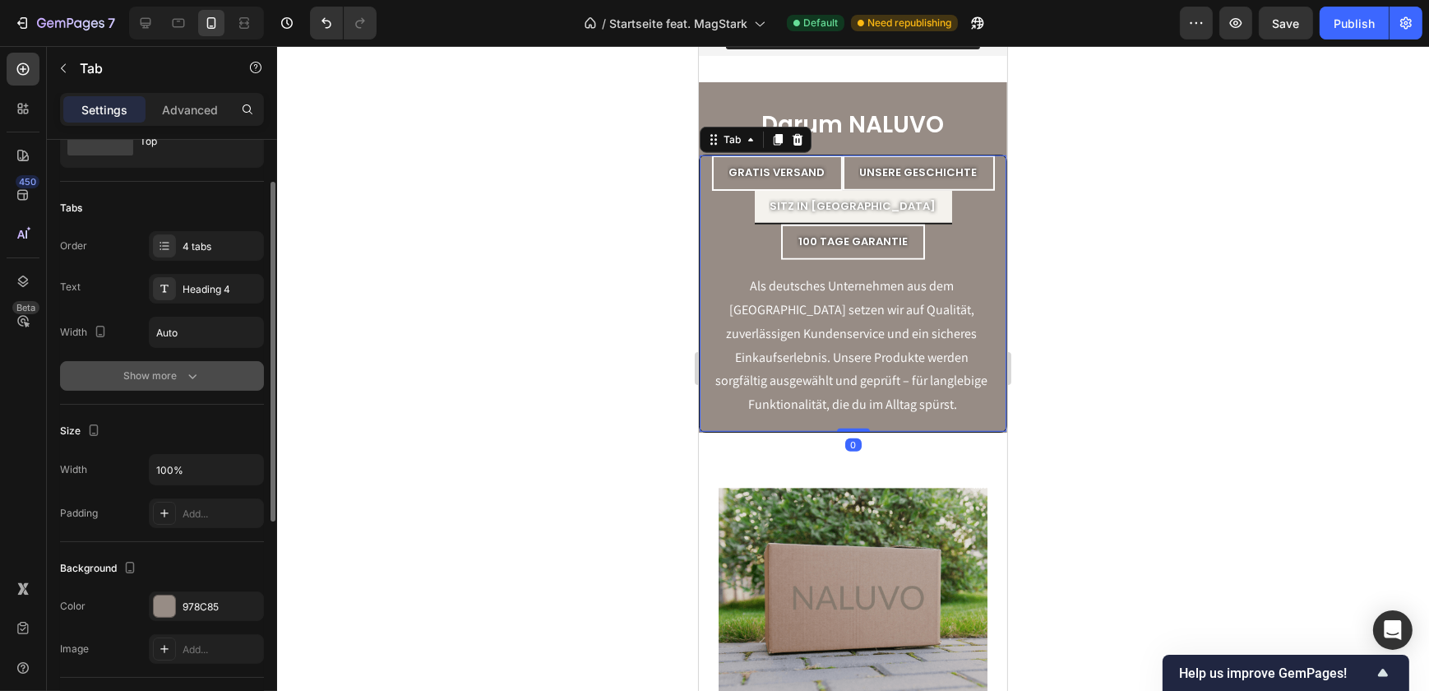
click at [184, 373] on icon "button" at bounding box center [192, 376] width 16 height 16
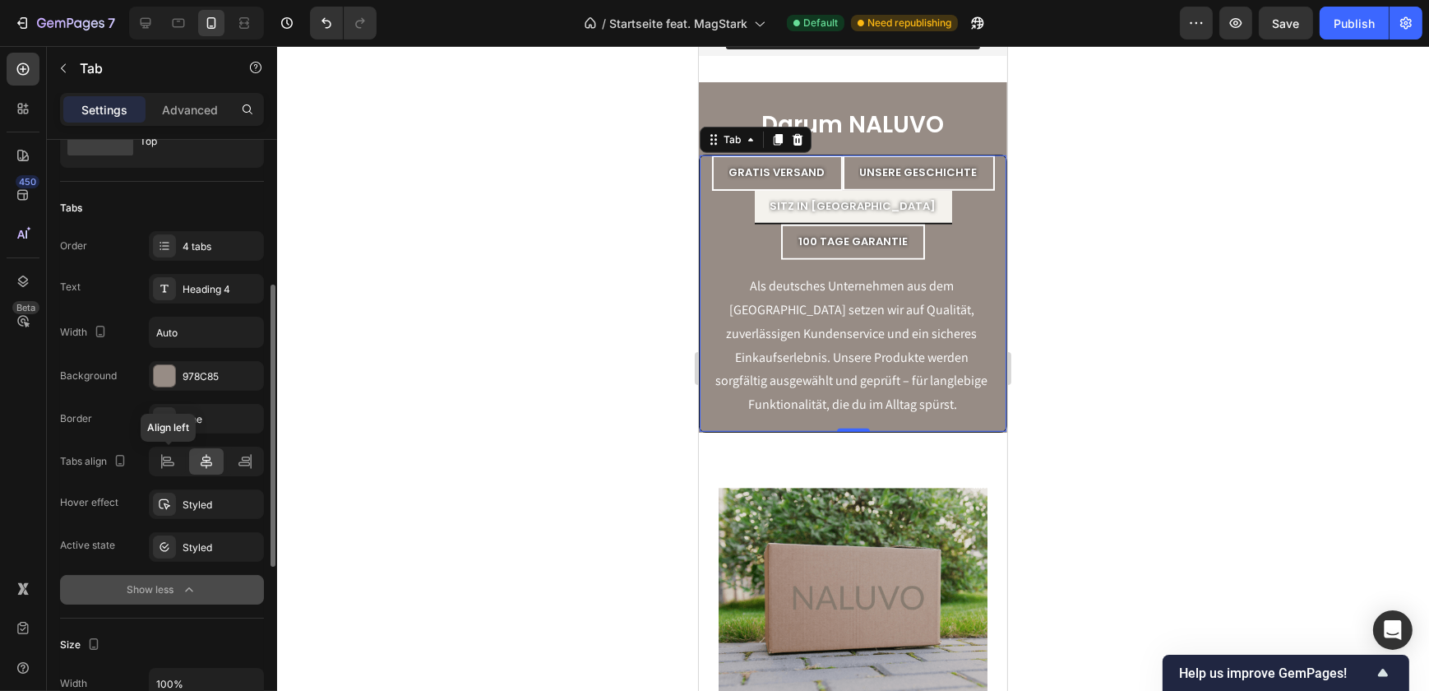
scroll to position [149, 0]
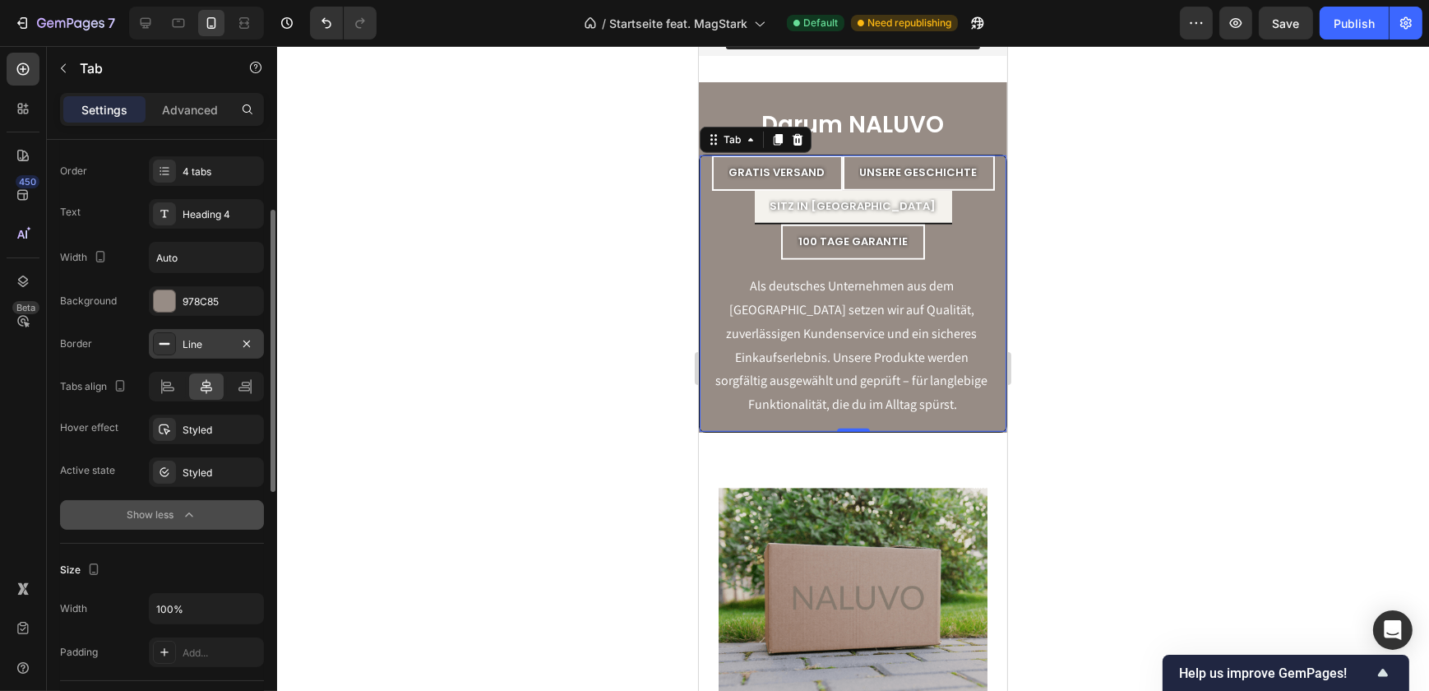
click at [189, 344] on div "Line" at bounding box center [207, 344] width 48 height 15
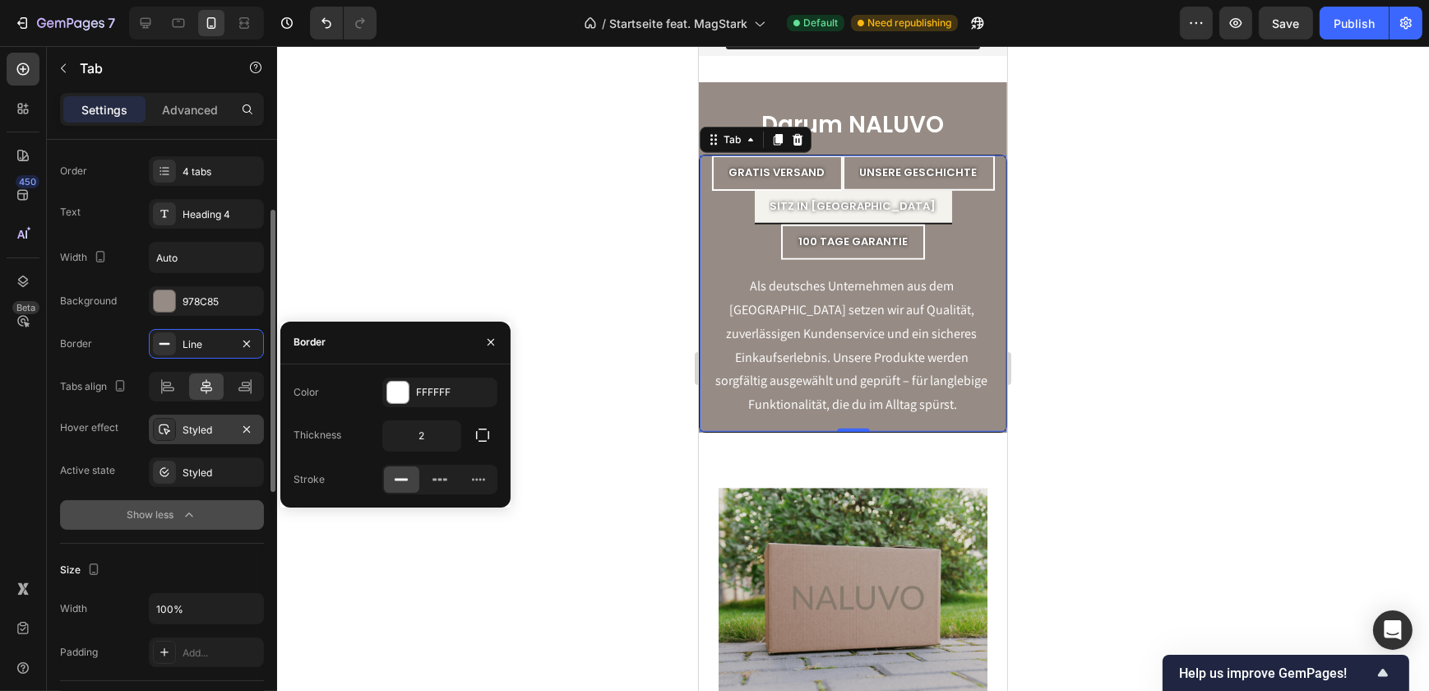
click at [202, 428] on div "Styled" at bounding box center [207, 430] width 48 height 15
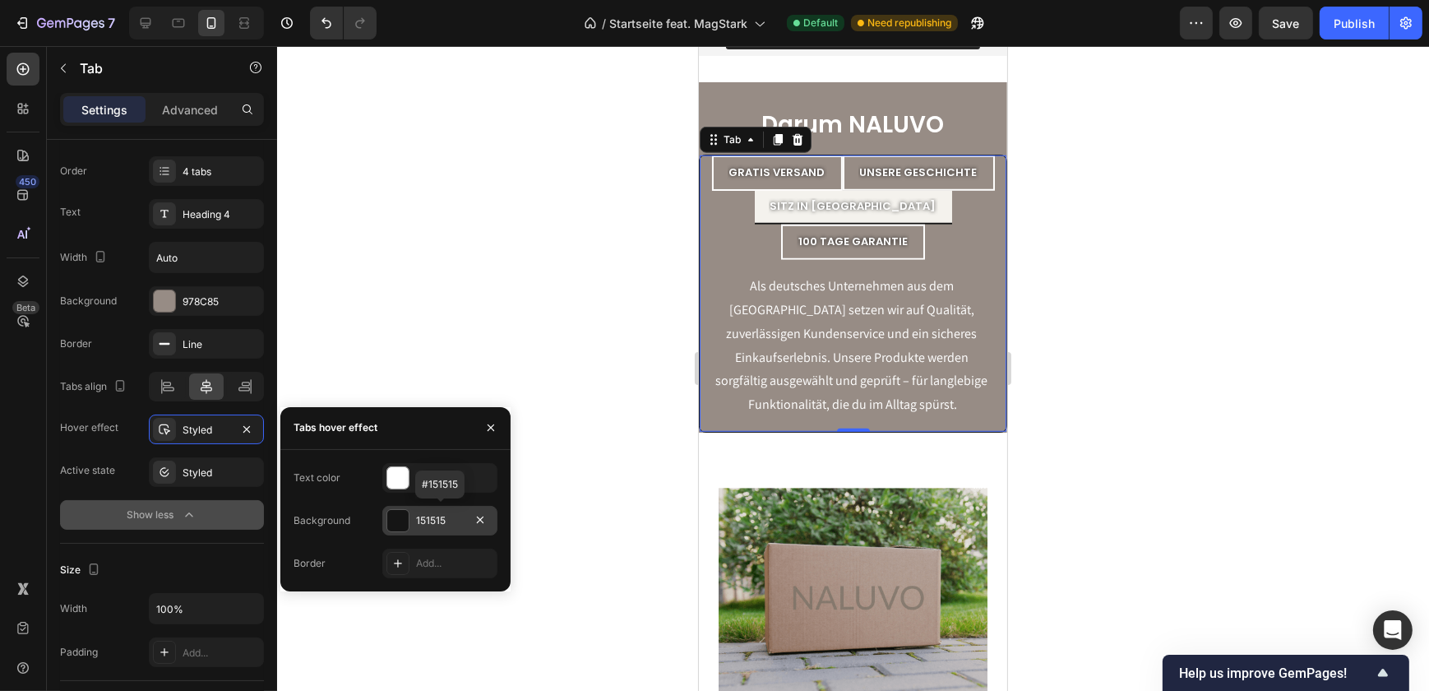
click at [426, 515] on div "151515" at bounding box center [440, 520] width 48 height 15
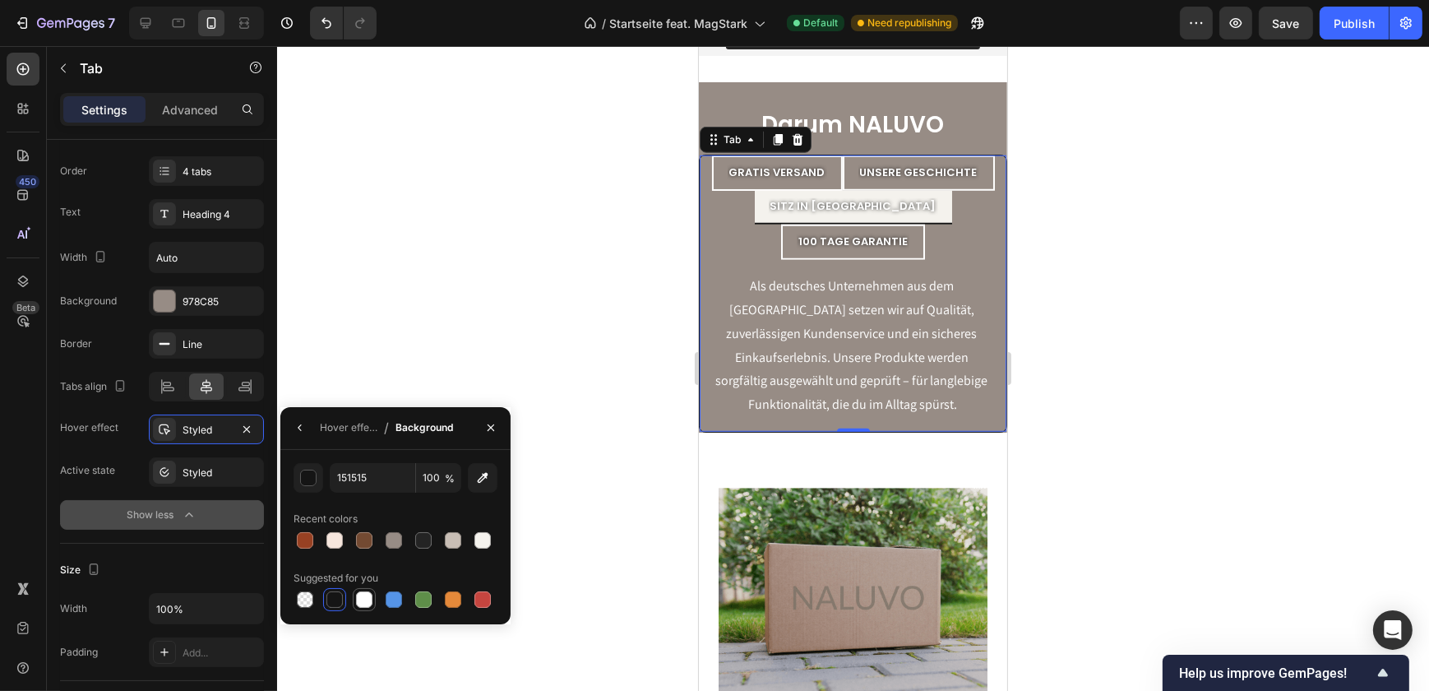
click at [365, 598] on div at bounding box center [364, 599] width 16 height 16
type input "FFFFFF"
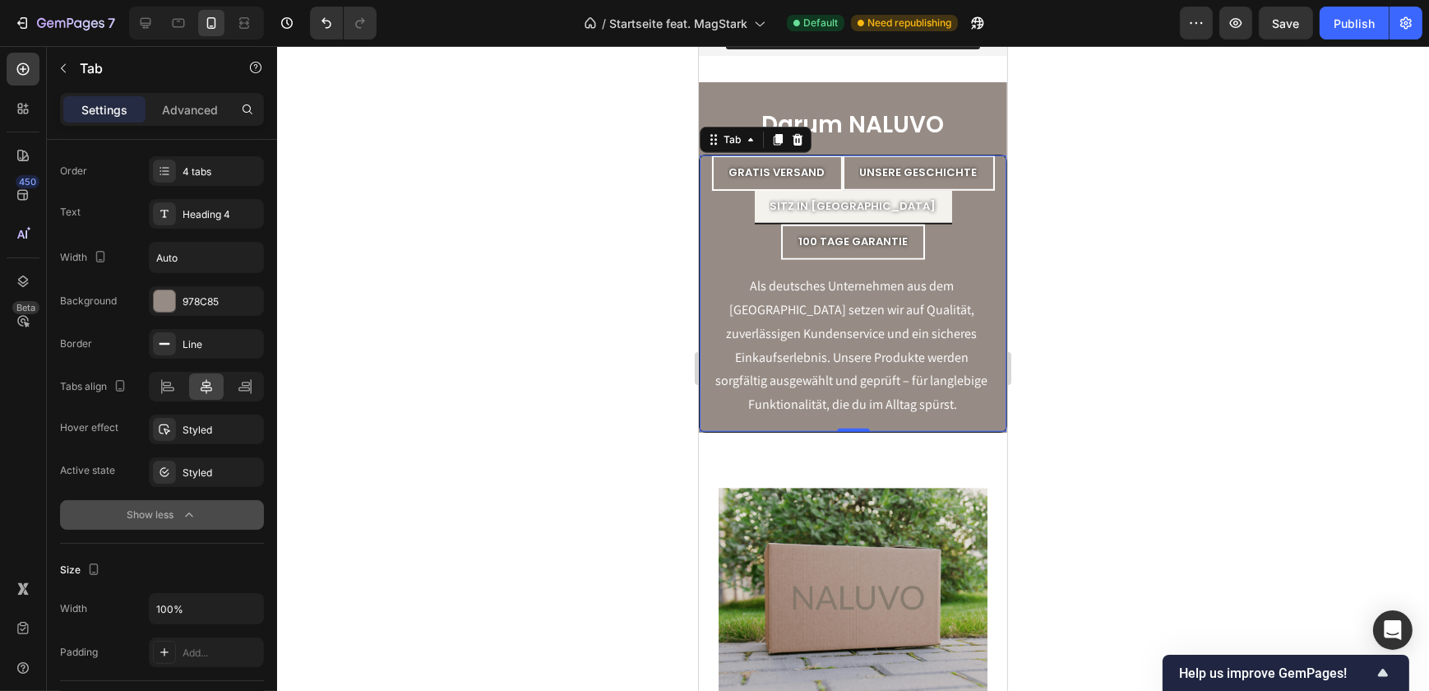
click at [419, 300] on div at bounding box center [853, 368] width 1152 height 645
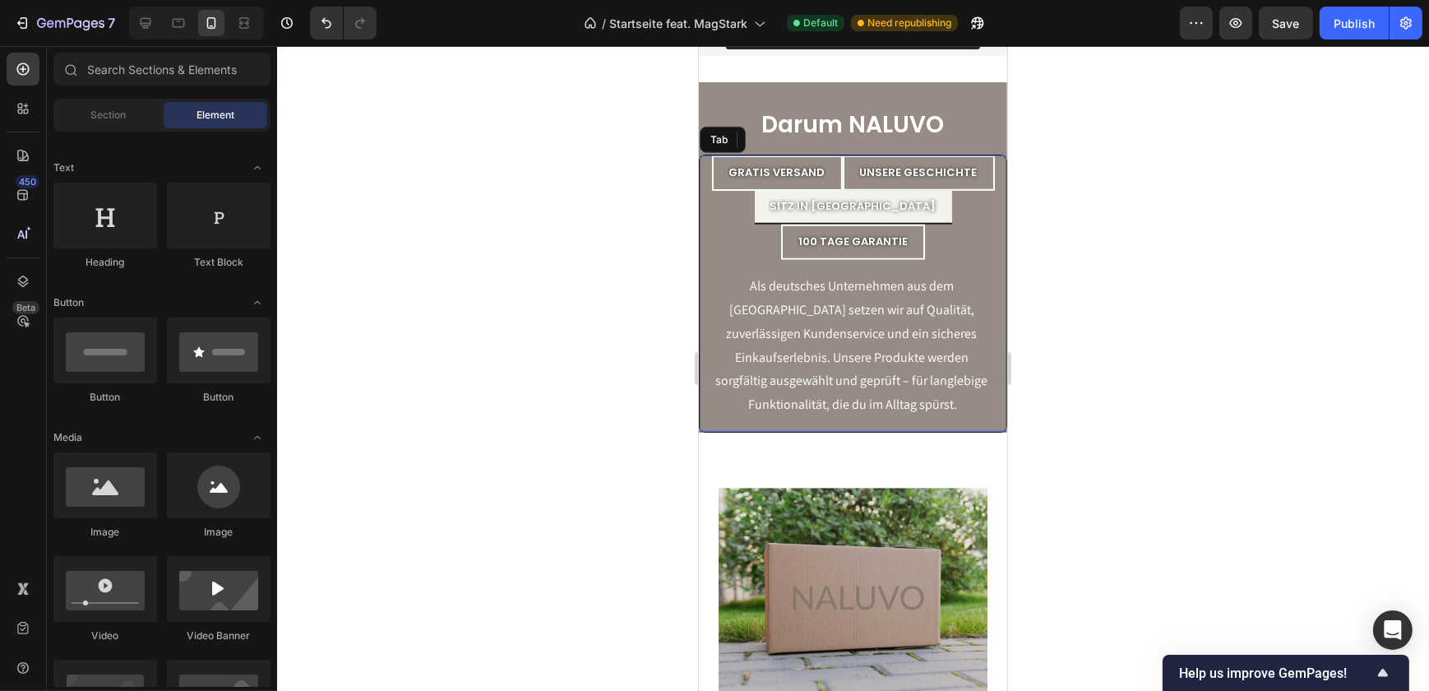
click at [770, 207] on p "Sitz in [GEOGRAPHIC_DATA]" at bounding box center [853, 207] width 166 height 14
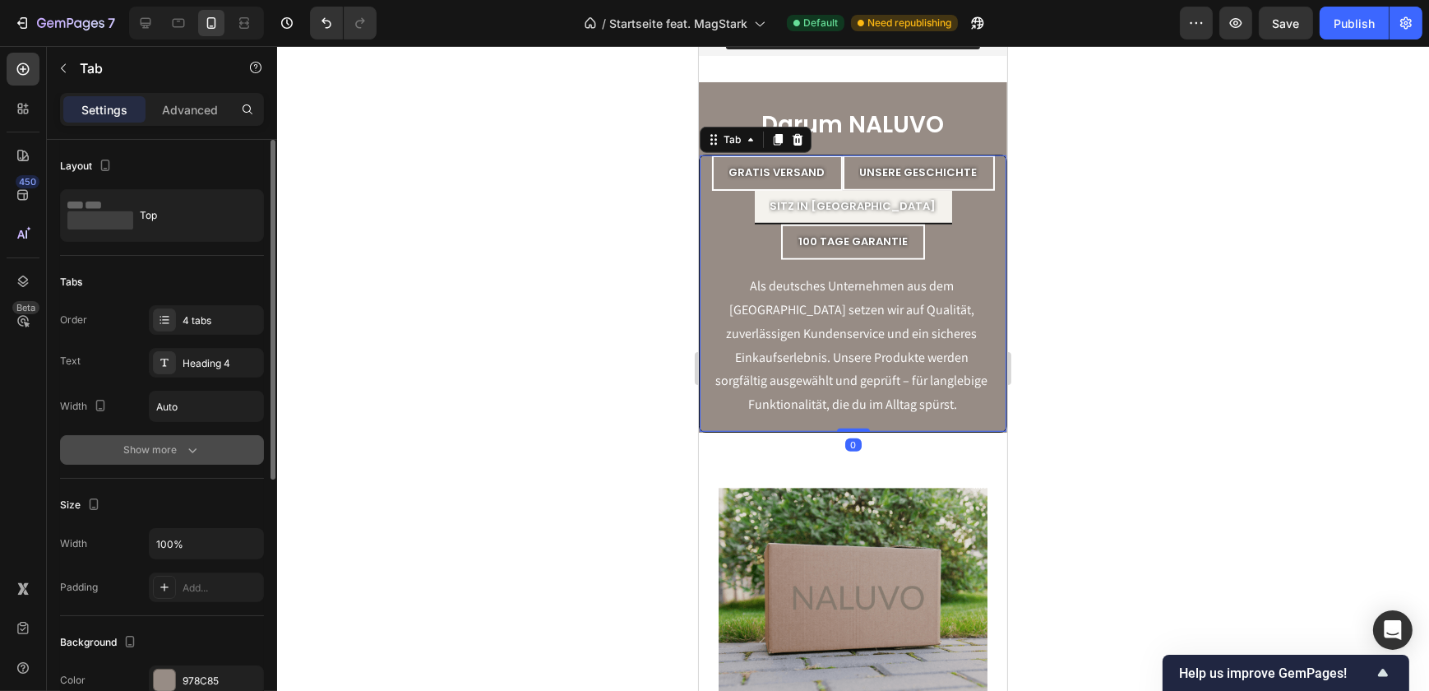
click at [184, 451] on icon "button" at bounding box center [192, 450] width 16 height 16
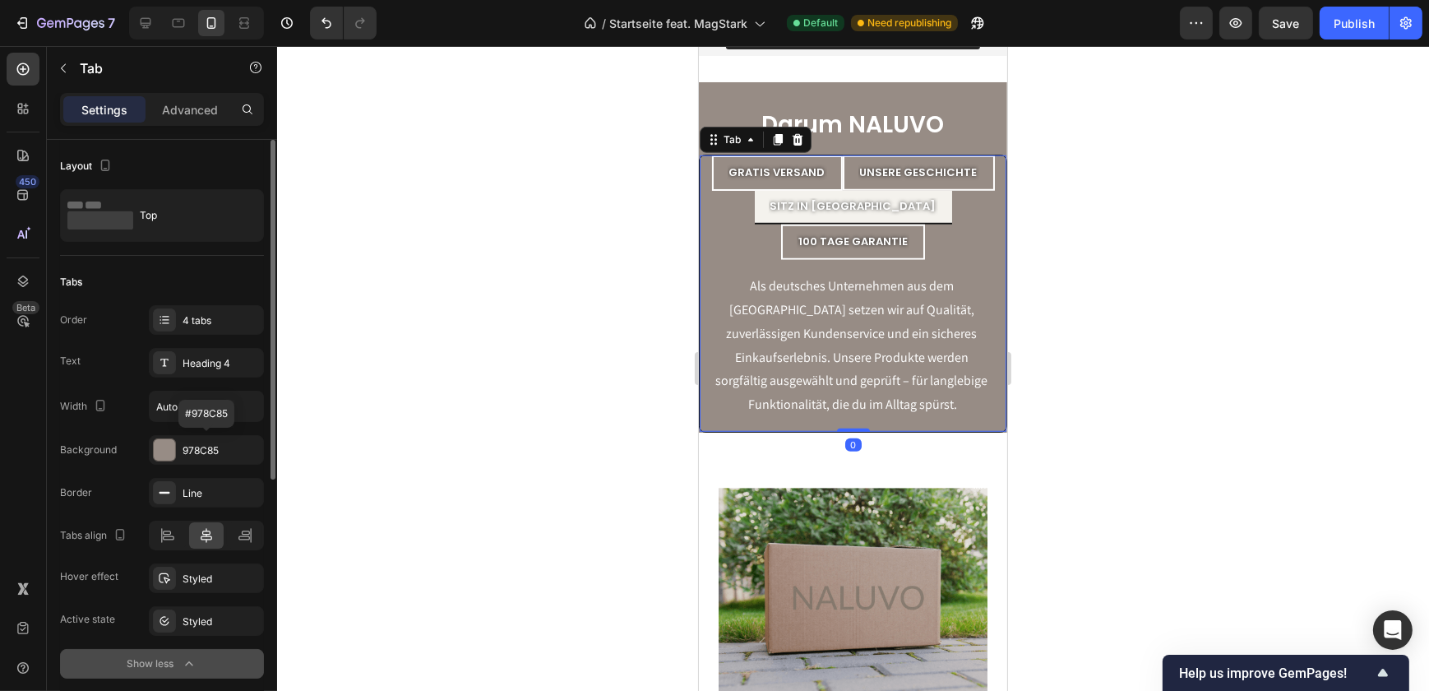
scroll to position [74, 0]
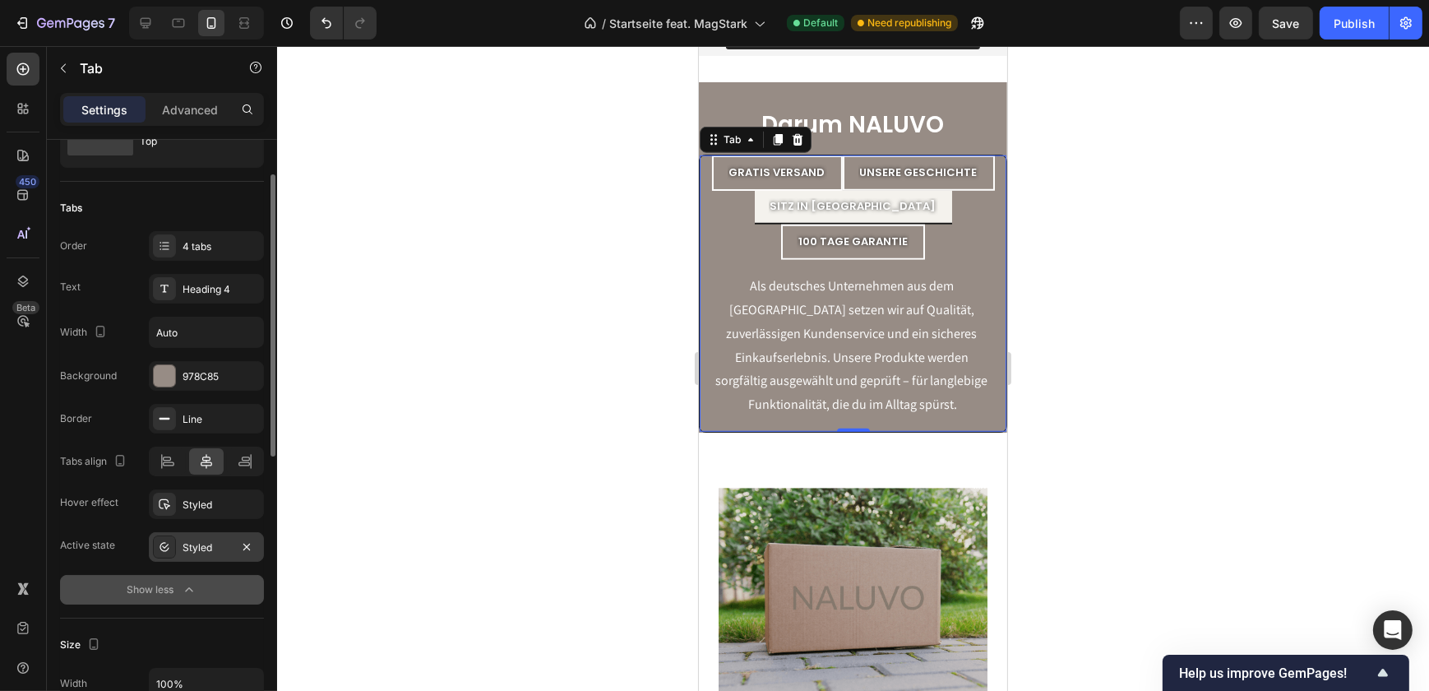
click at [197, 549] on div "Styled" at bounding box center [207, 547] width 48 height 15
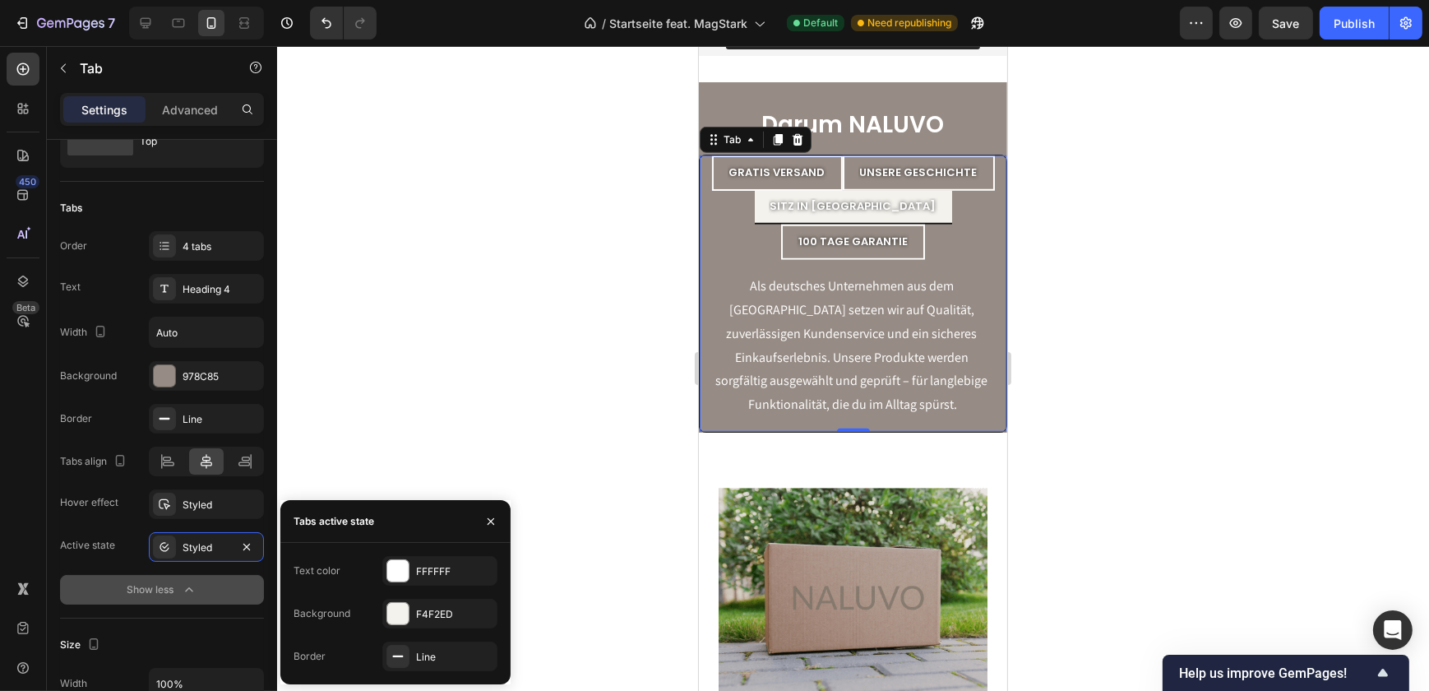
click at [433, 363] on div at bounding box center [853, 368] width 1152 height 645
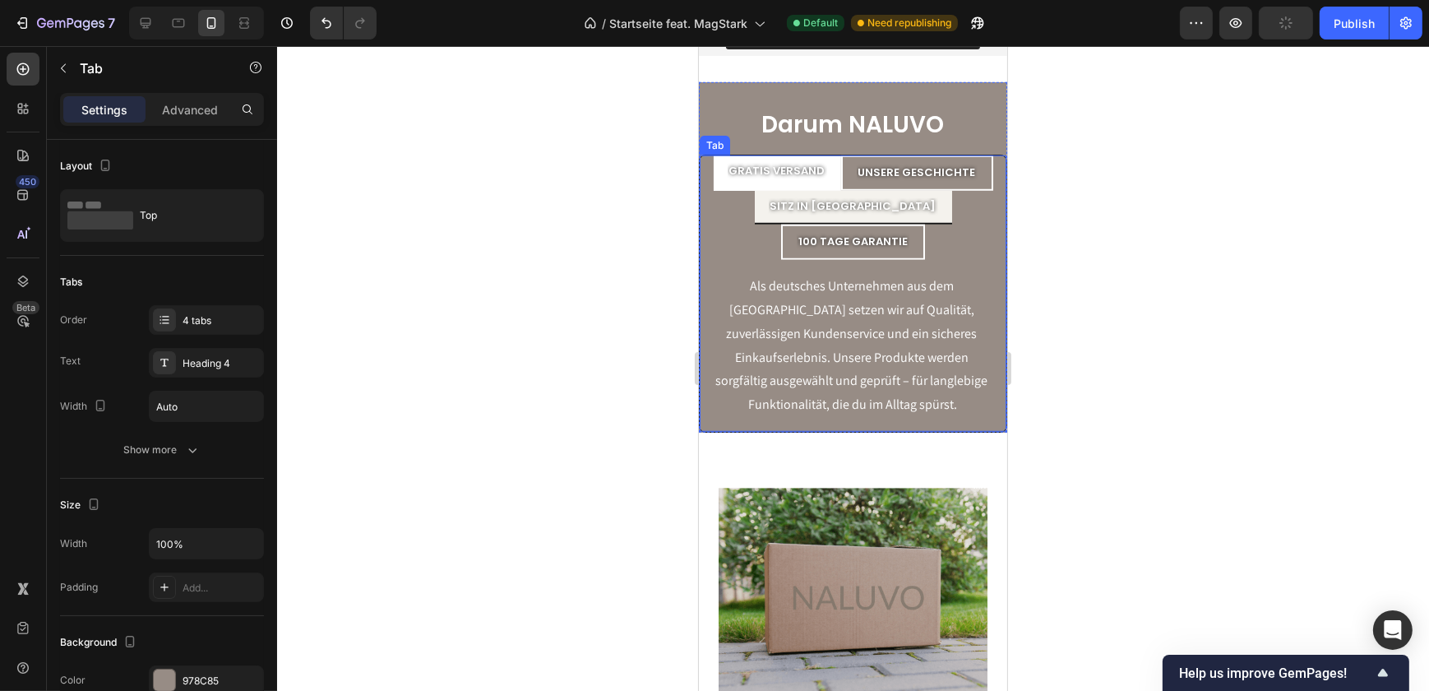
click at [793, 166] on p "Gratis Versand" at bounding box center [777, 171] width 96 height 14
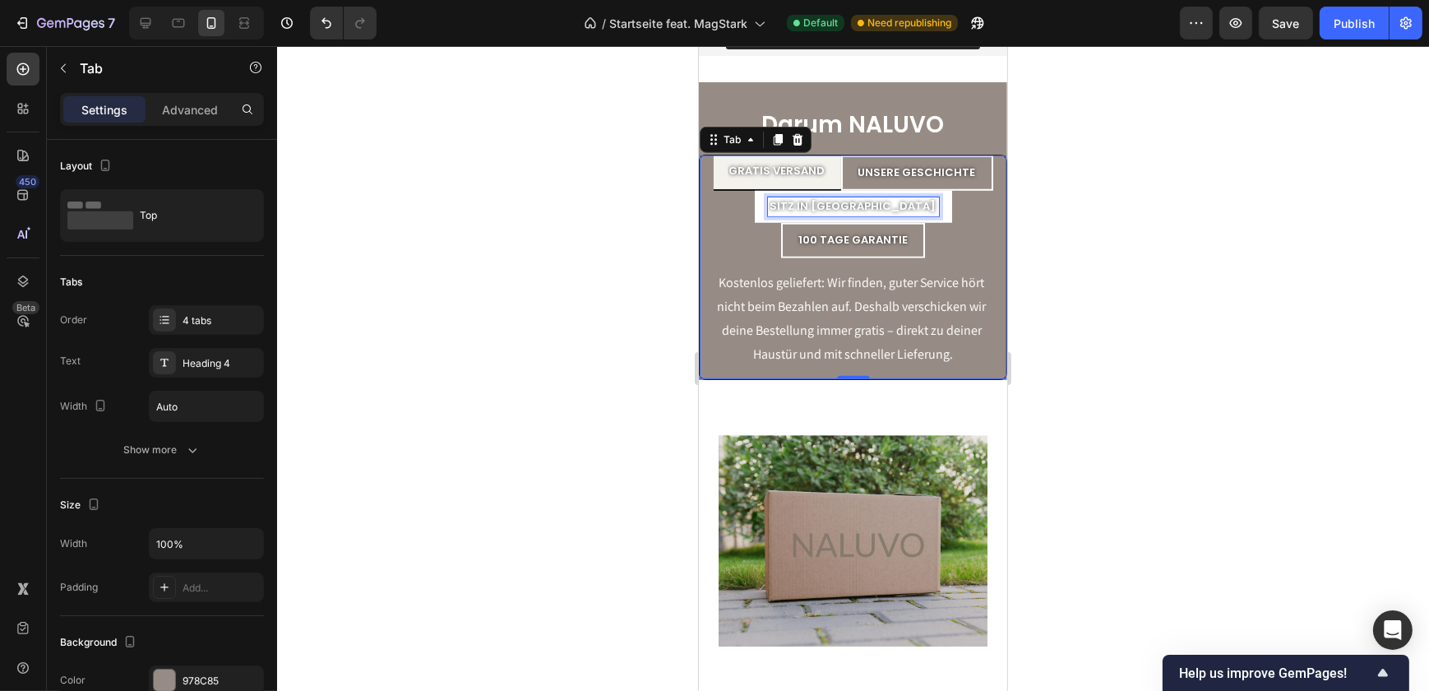
click at [778, 206] on p "Sitz in [GEOGRAPHIC_DATA]" at bounding box center [853, 207] width 166 height 14
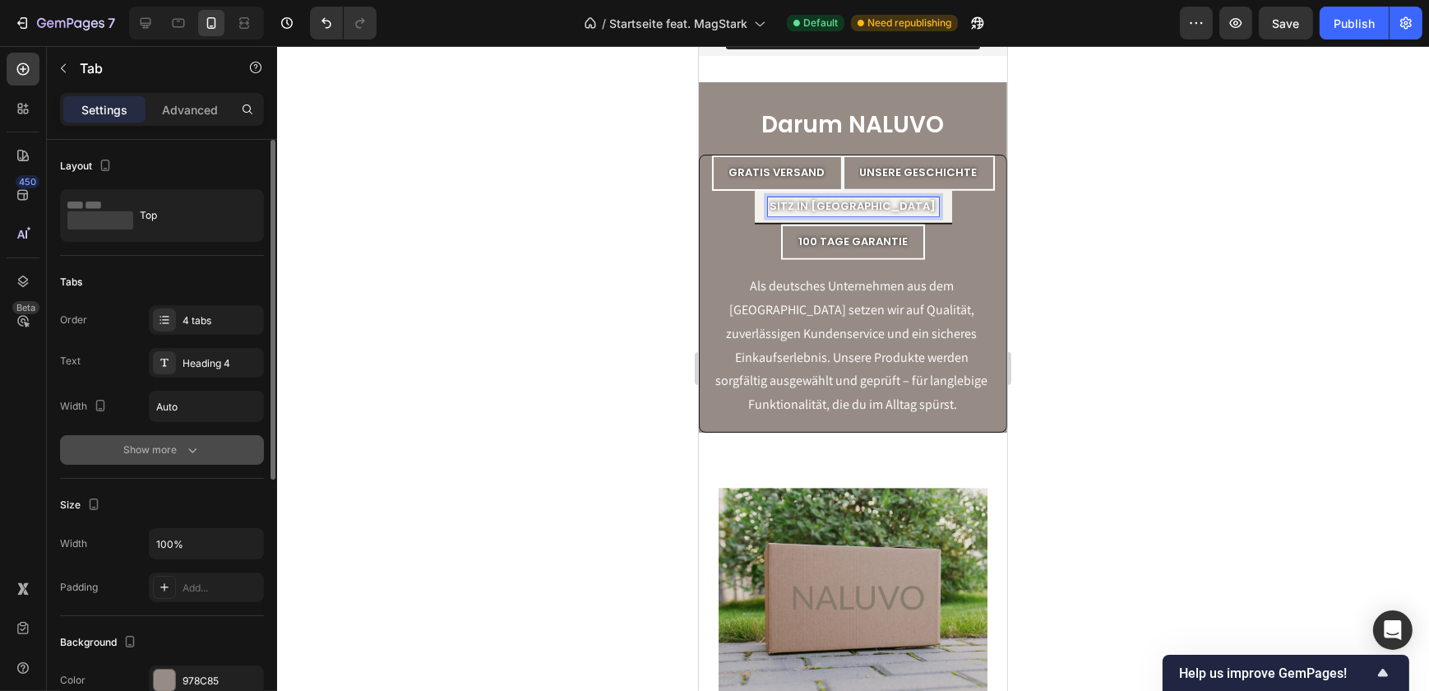
click at [196, 451] on icon "button" at bounding box center [192, 450] width 16 height 16
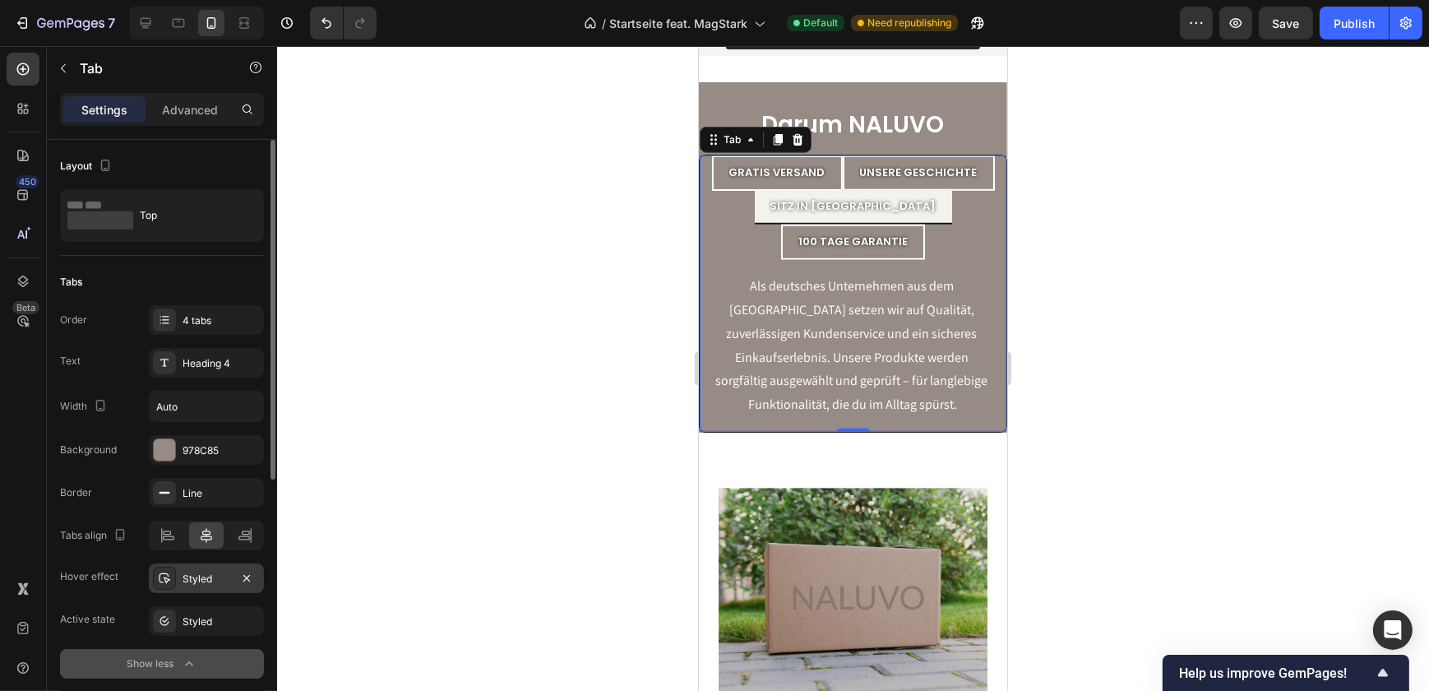
click at [198, 576] on div "Styled" at bounding box center [207, 579] width 48 height 15
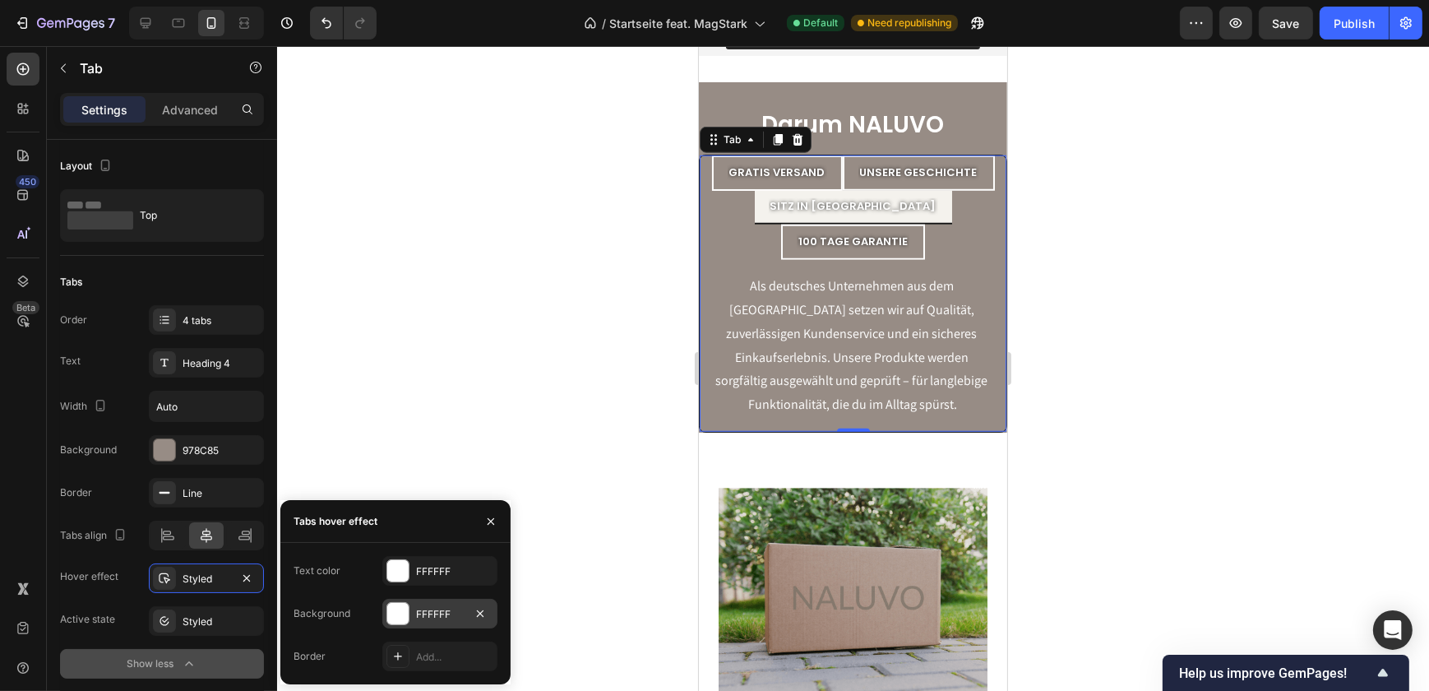
click at [434, 614] on div "FFFFFF" at bounding box center [440, 614] width 48 height 15
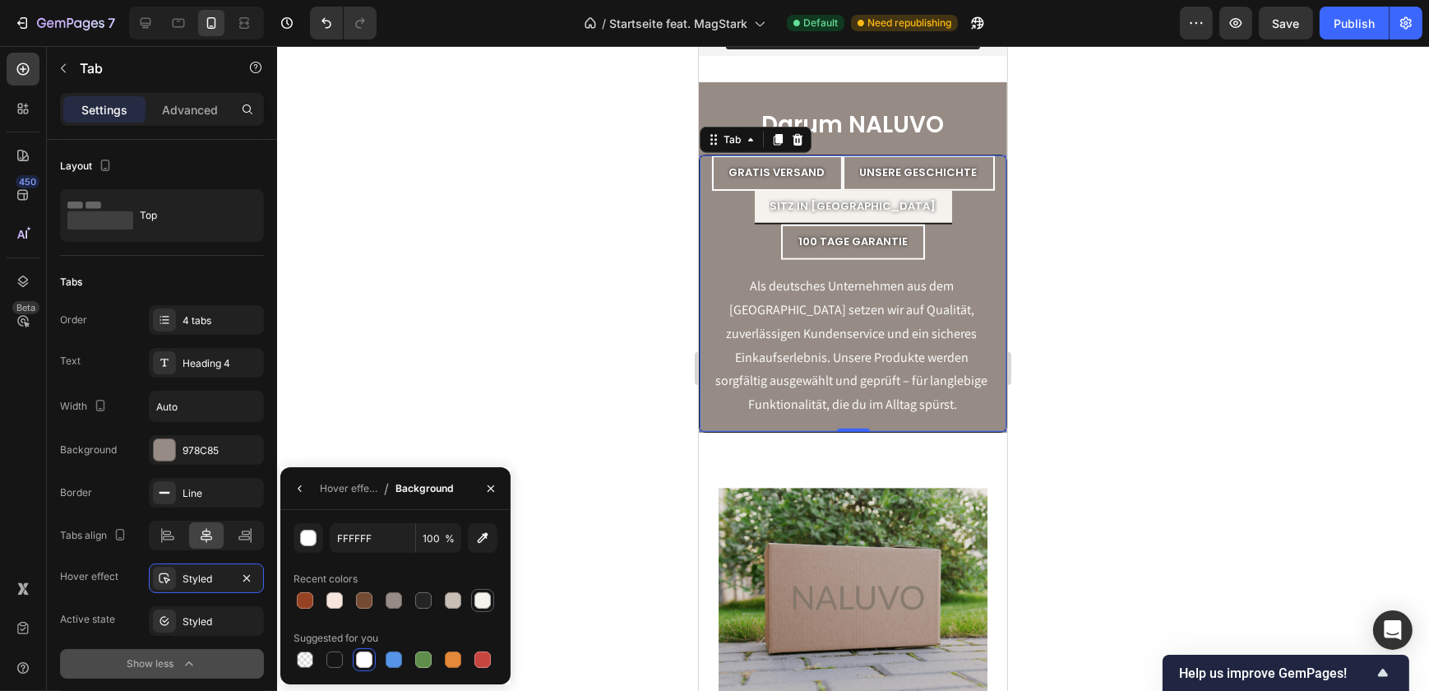
click at [481, 600] on div at bounding box center [483, 600] width 16 height 16
type input "F4F2ED"
click at [494, 377] on div at bounding box center [853, 368] width 1152 height 645
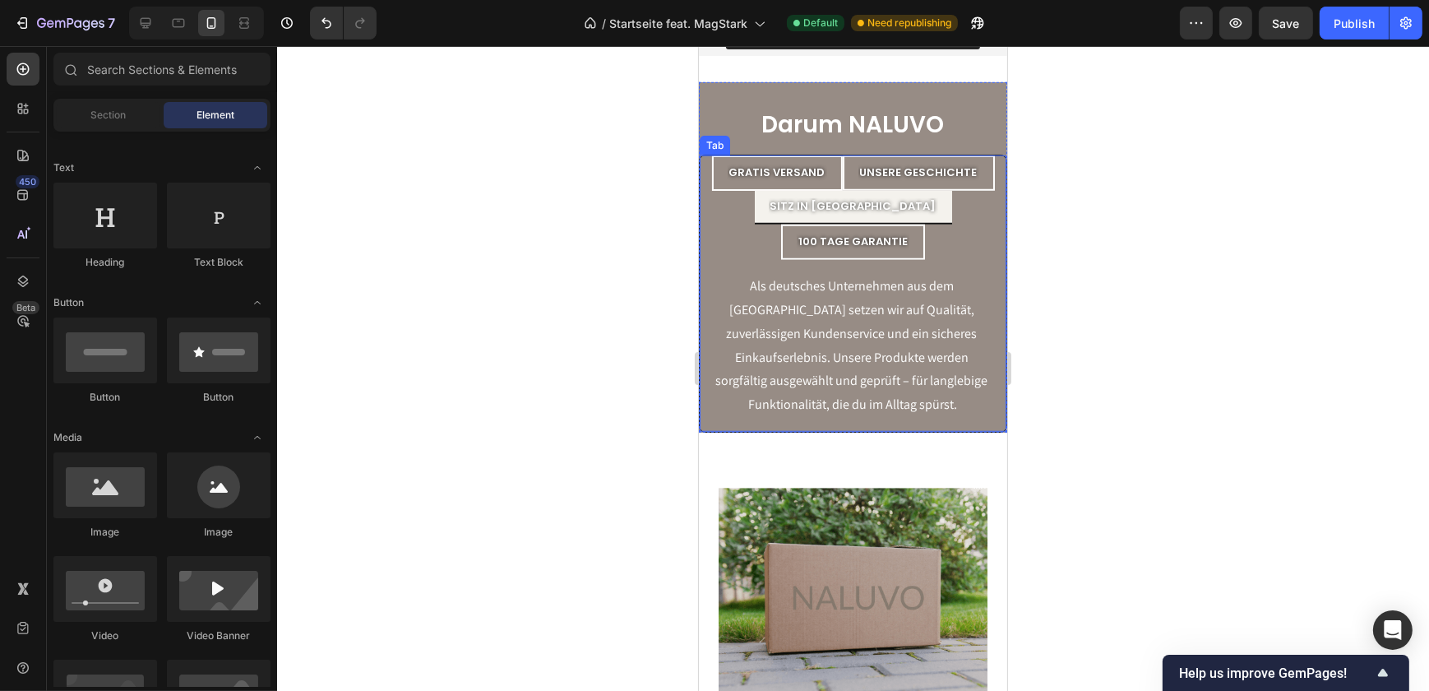
click at [702, 269] on div "Kostenlos geliefert: Wir finden, guter Service hört nicht beim Bezahlen auf. De…" at bounding box center [852, 346] width 307 height 172
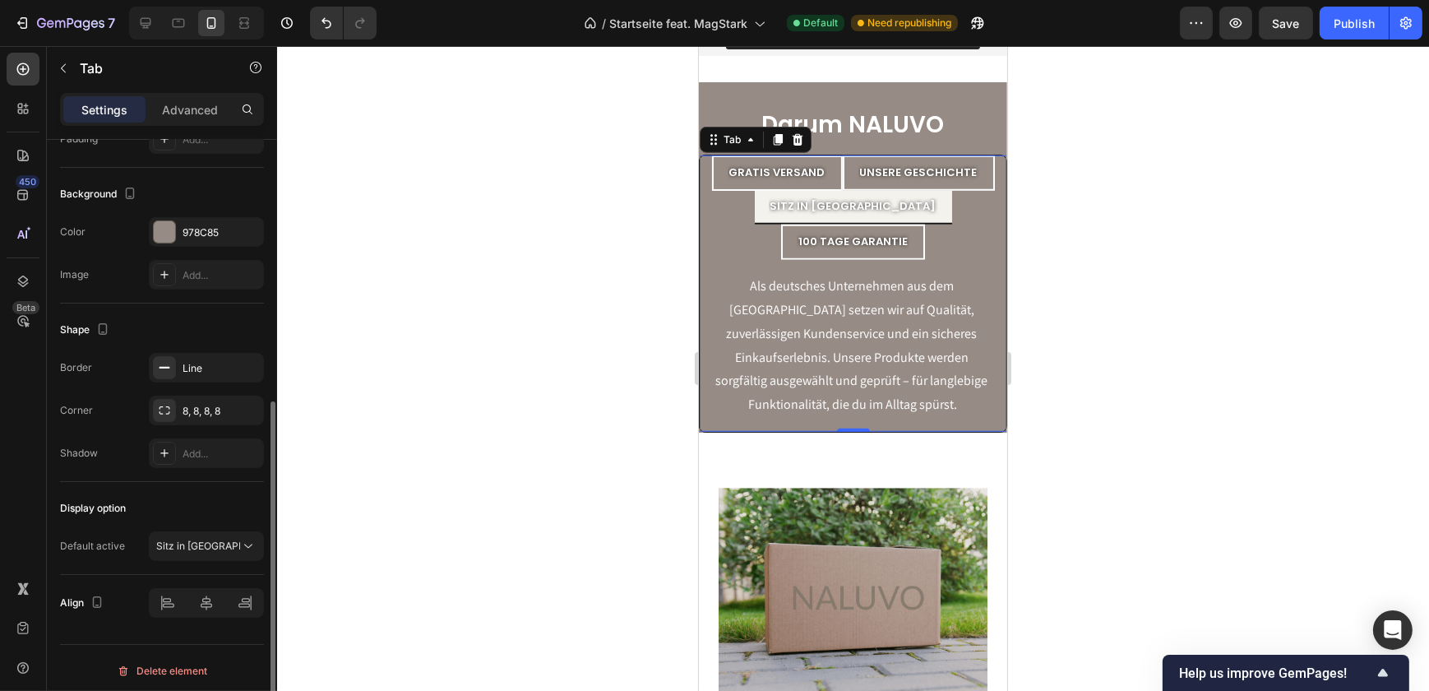
scroll to position [452, 0]
click at [187, 357] on div "Line" at bounding box center [207, 364] width 48 height 15
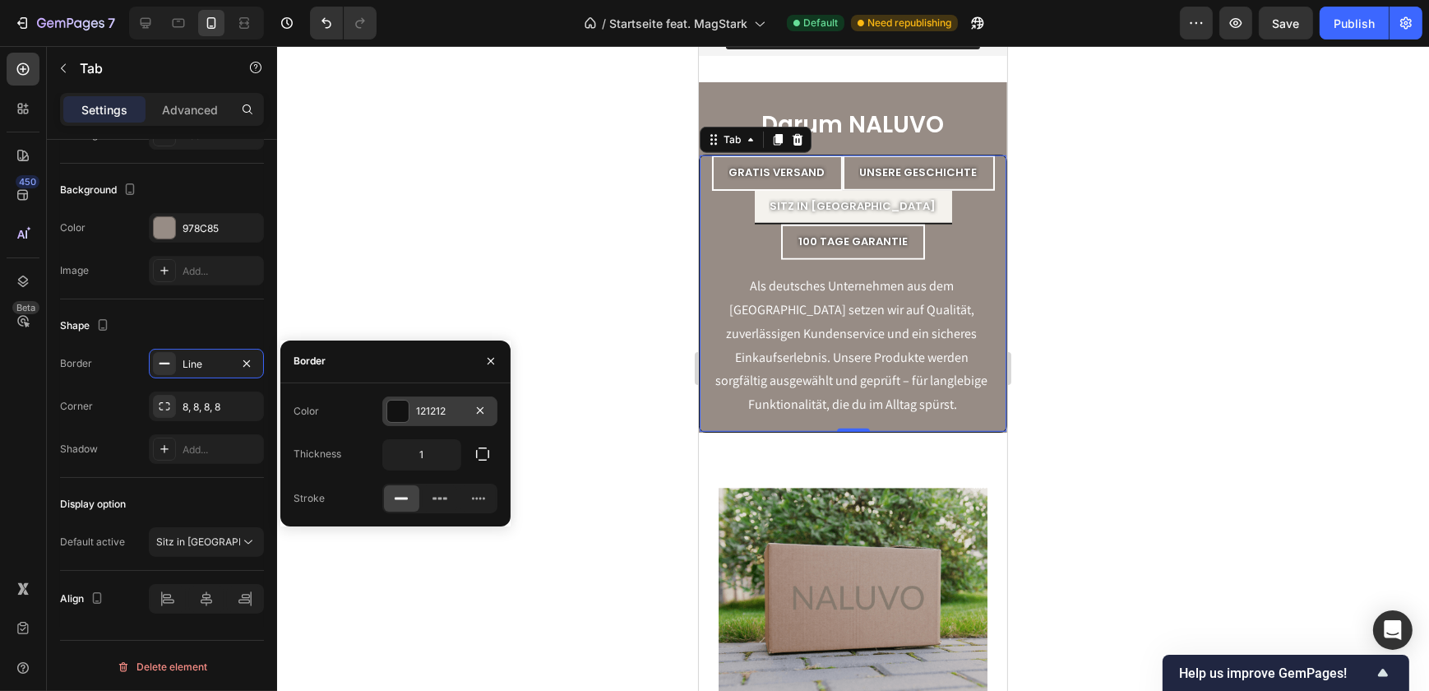
click at [431, 411] on div "121212" at bounding box center [440, 411] width 48 height 15
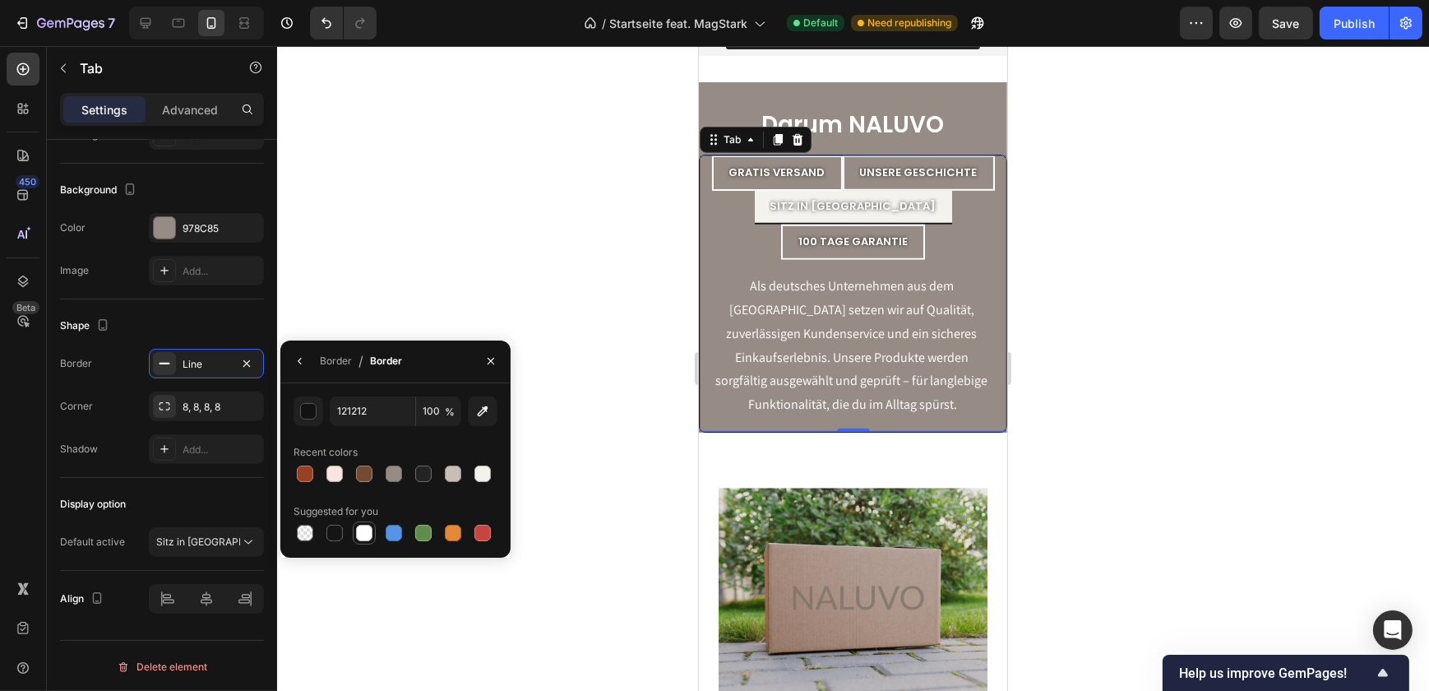
click at [368, 533] on div at bounding box center [364, 533] width 16 height 16
click at [311, 530] on div at bounding box center [305, 533] width 16 height 16
type input "000000"
type input "0"
click at [465, 270] on div at bounding box center [853, 368] width 1152 height 645
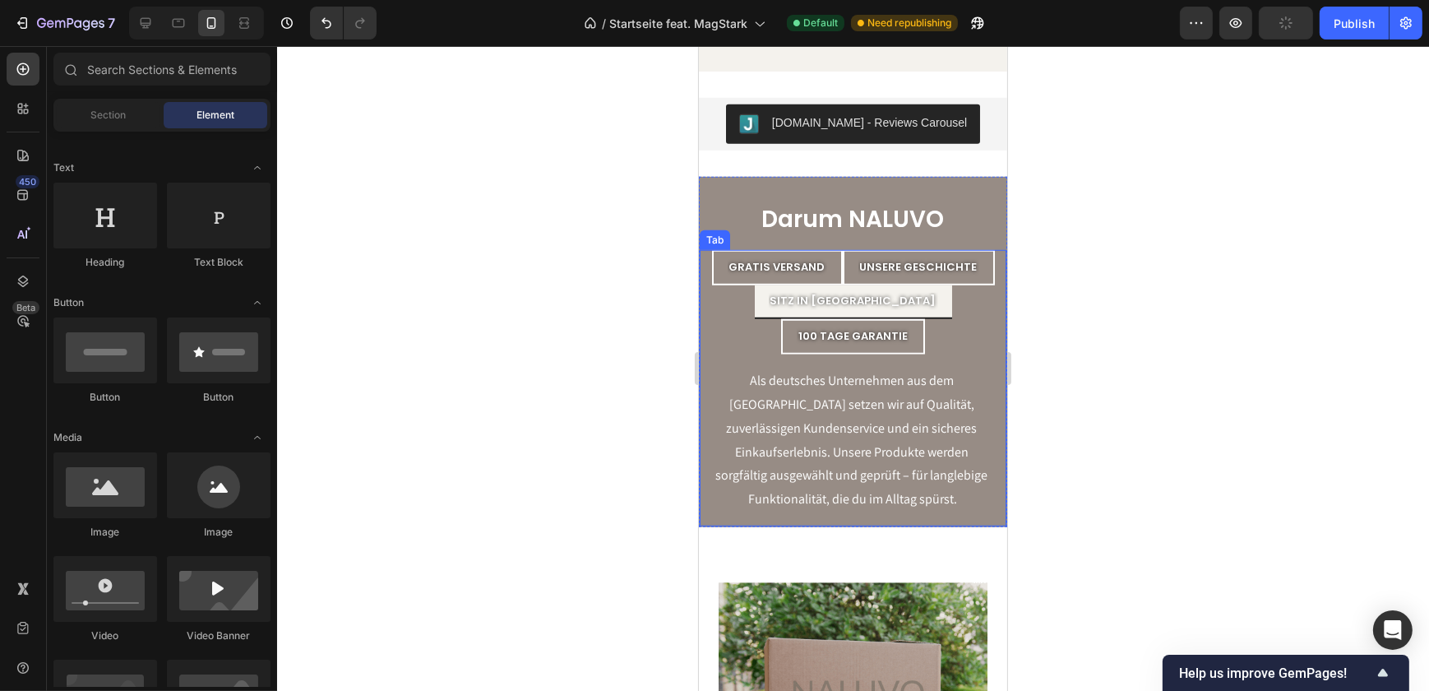
scroll to position [1624, 0]
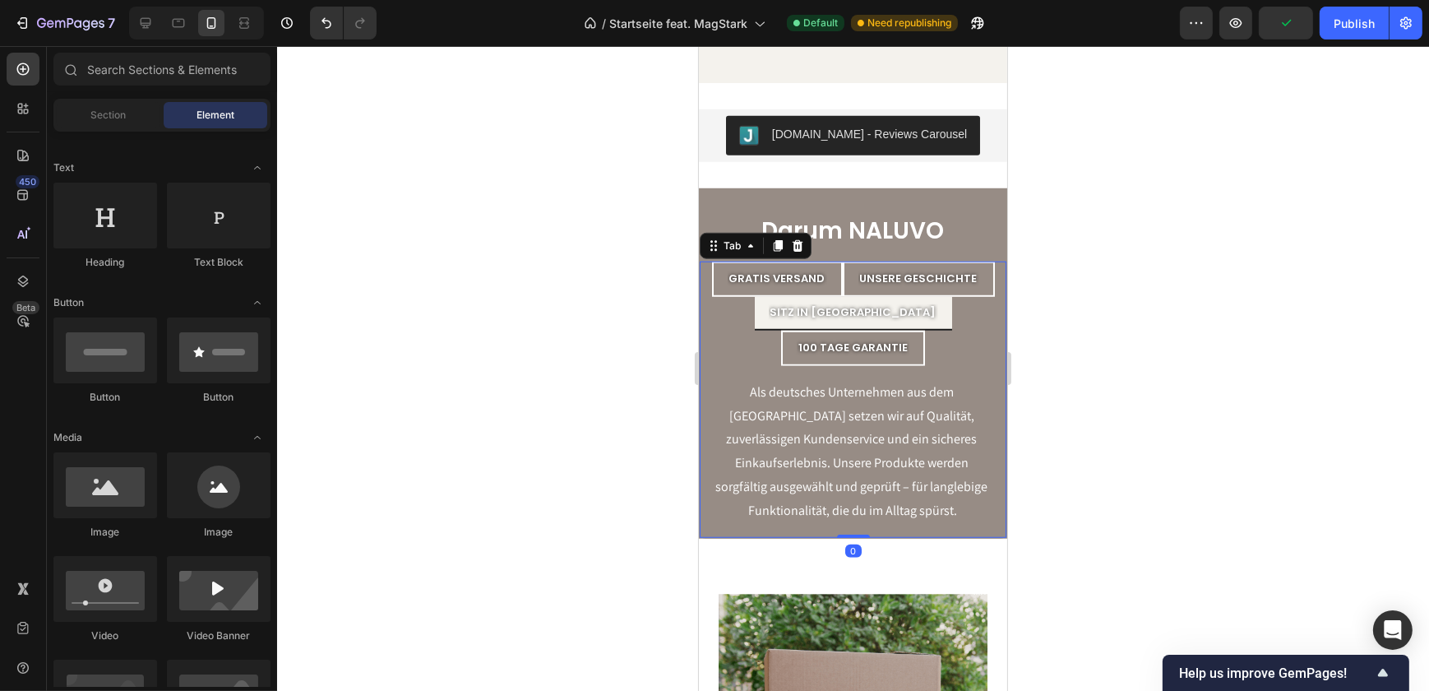
click at [754, 297] on li "Sitz in [GEOGRAPHIC_DATA]" at bounding box center [852, 314] width 197 height 34
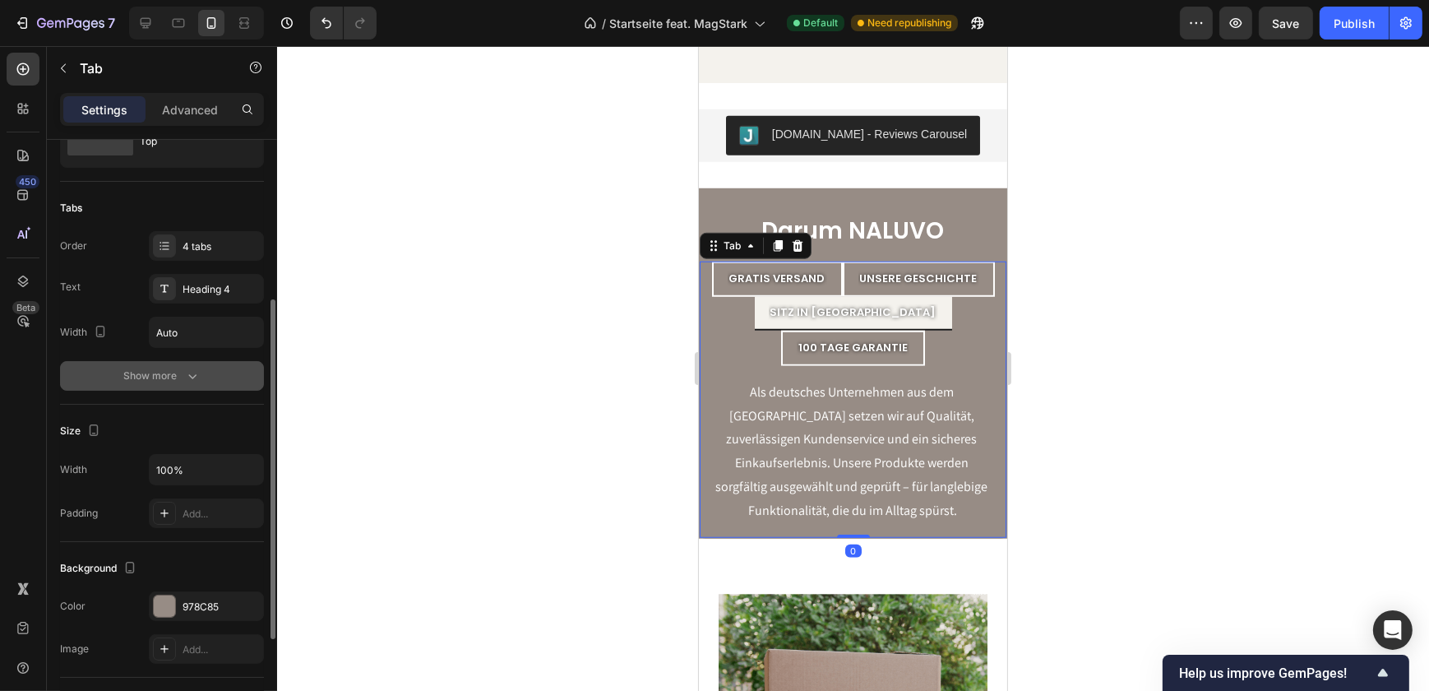
scroll to position [149, 0]
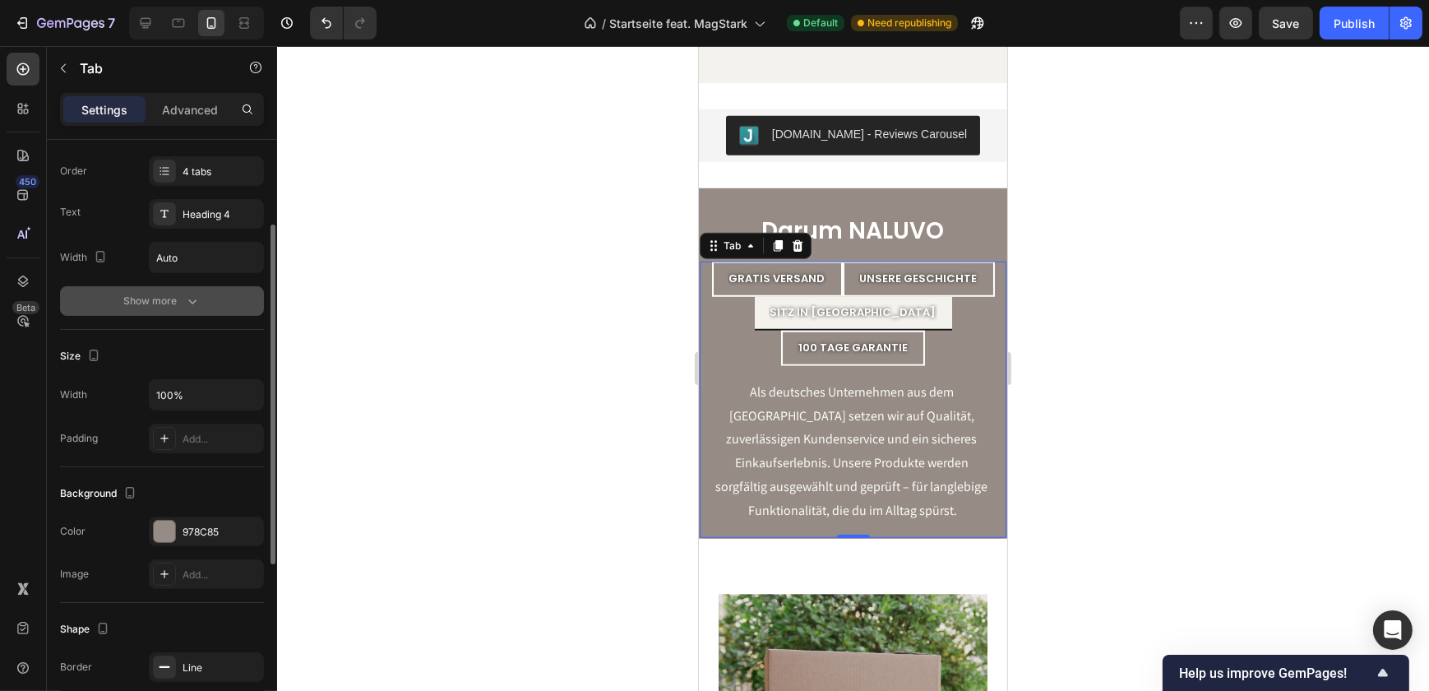
click at [188, 290] on button "Show more" at bounding box center [162, 301] width 204 height 30
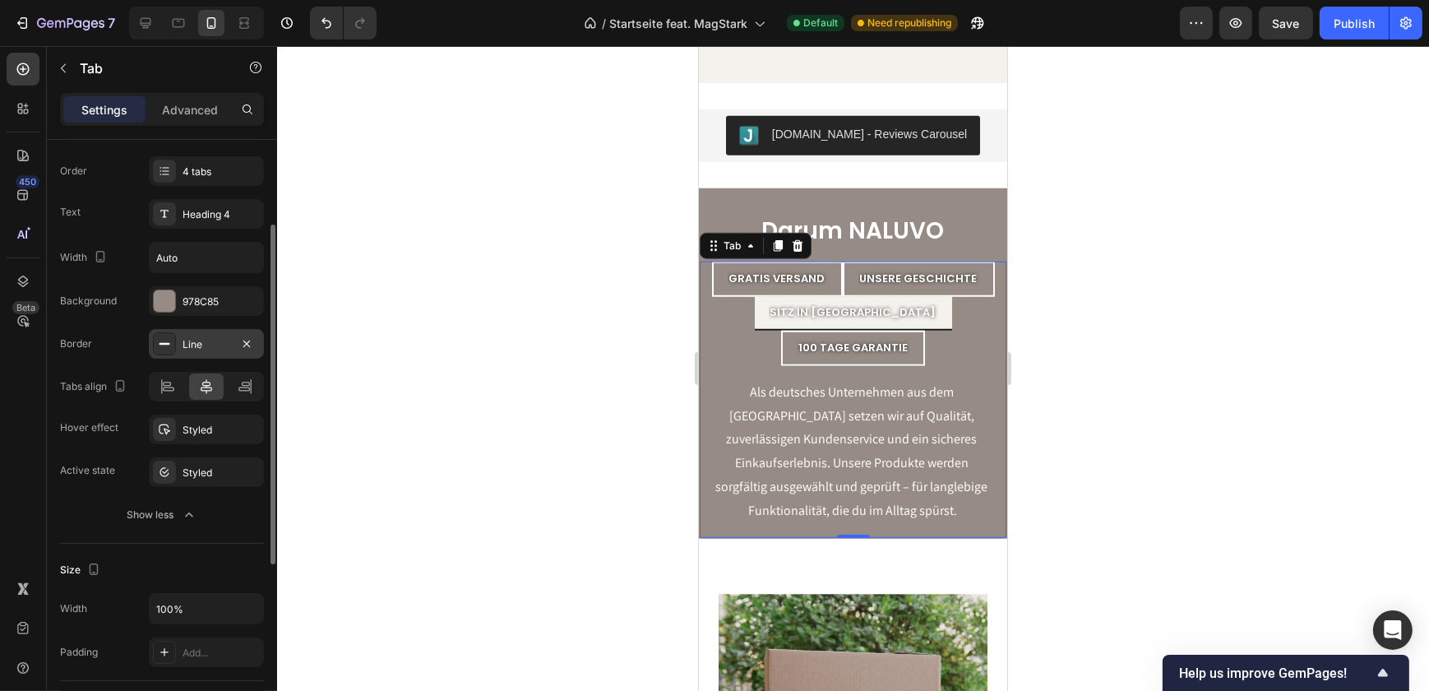
click at [201, 345] on div "Line" at bounding box center [207, 344] width 48 height 15
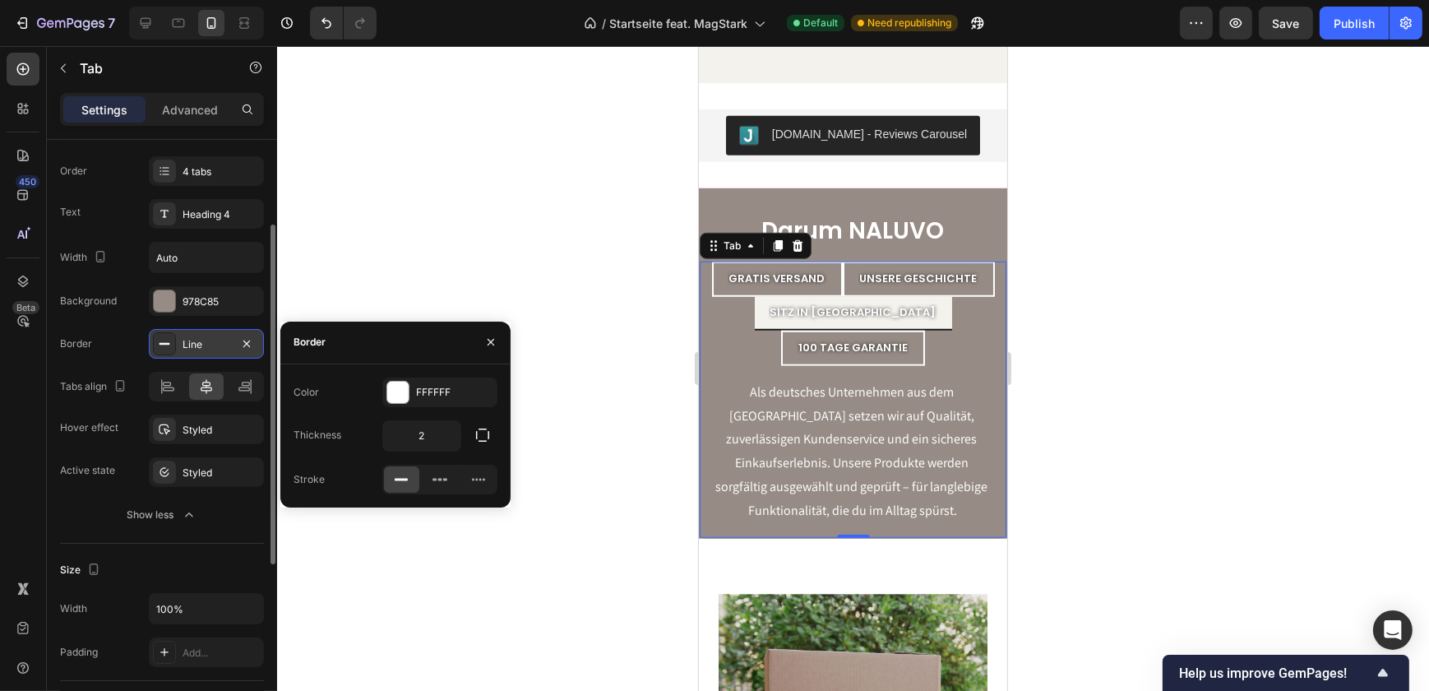
click at [201, 345] on div "Line" at bounding box center [207, 344] width 48 height 15
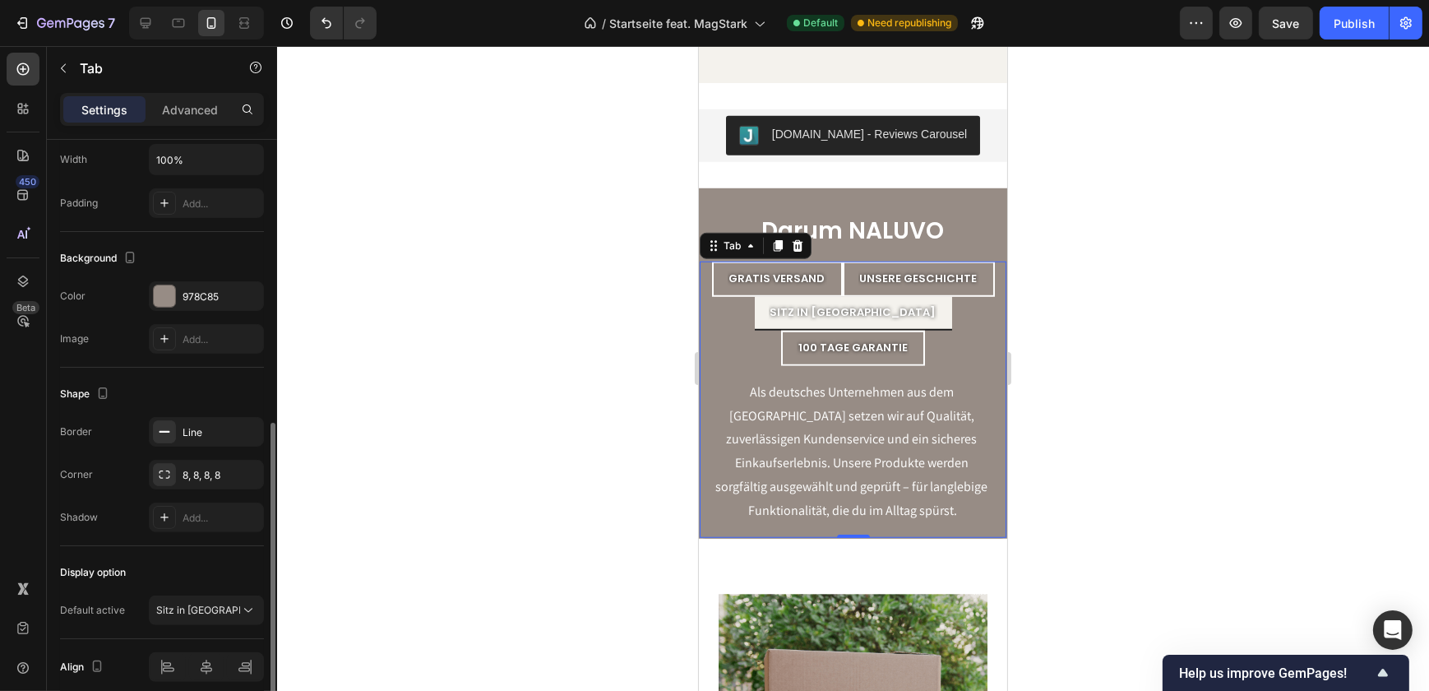
scroll to position [666, 0]
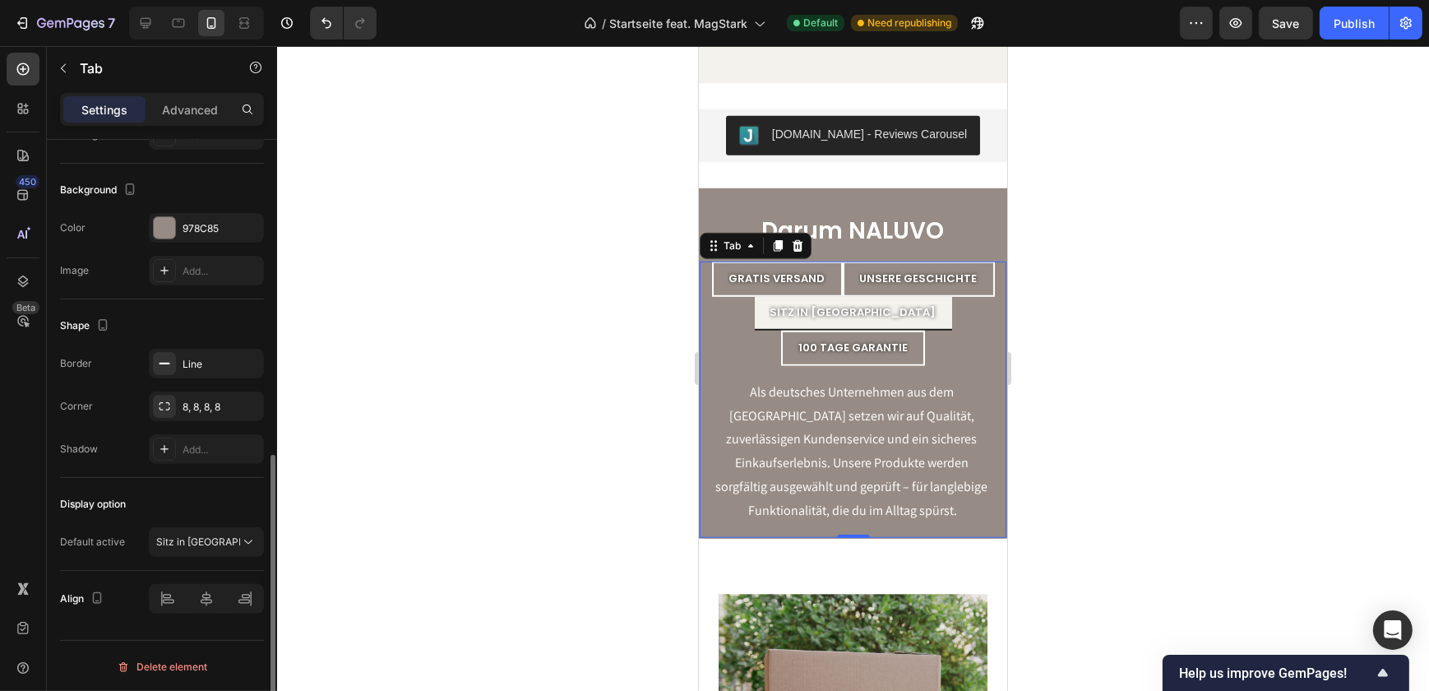
click at [485, 397] on div at bounding box center [853, 368] width 1152 height 645
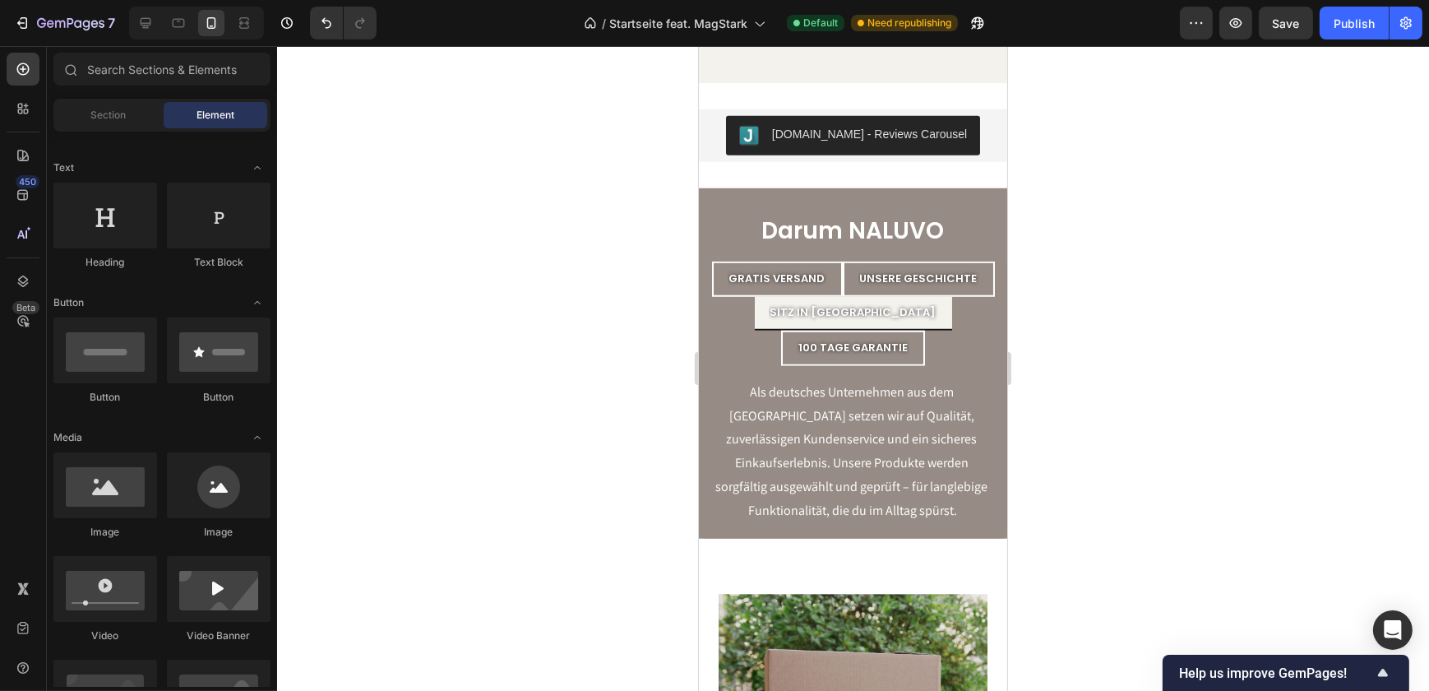
click at [1135, 410] on div at bounding box center [853, 368] width 1152 height 645
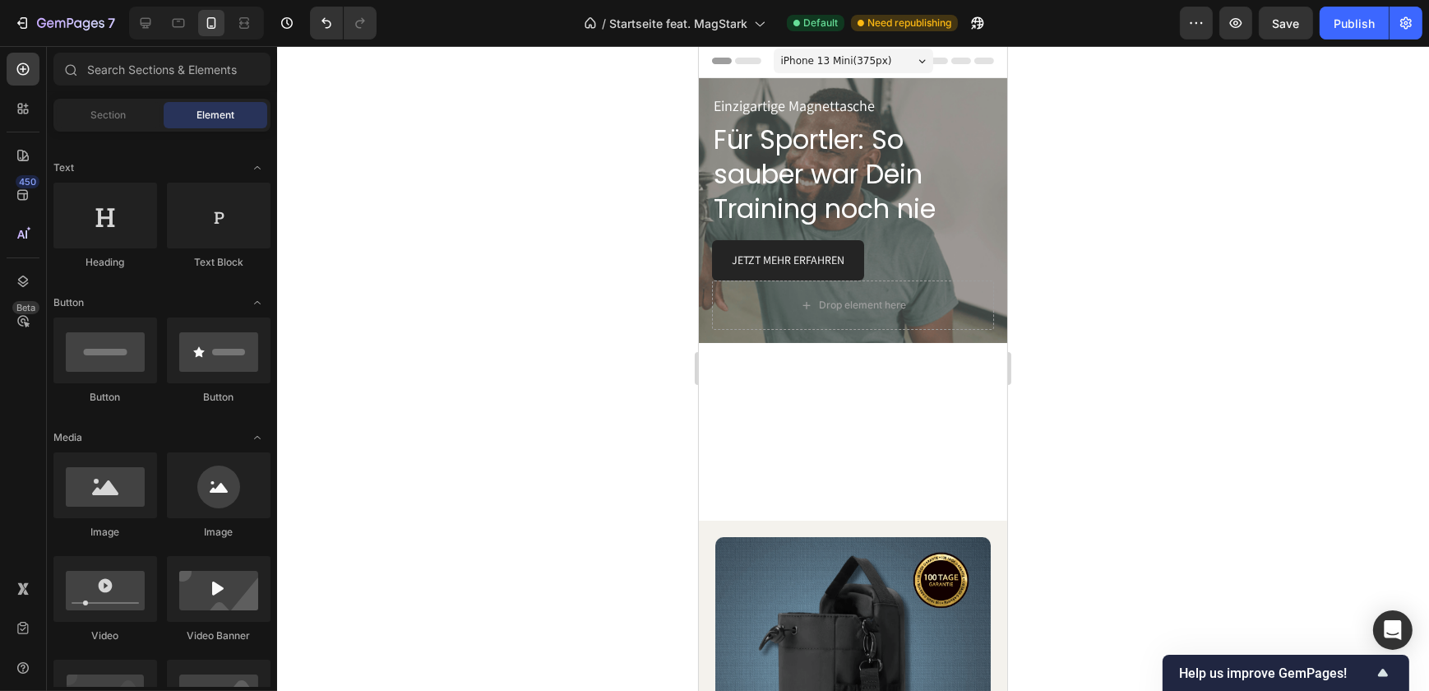
scroll to position [0, 0]
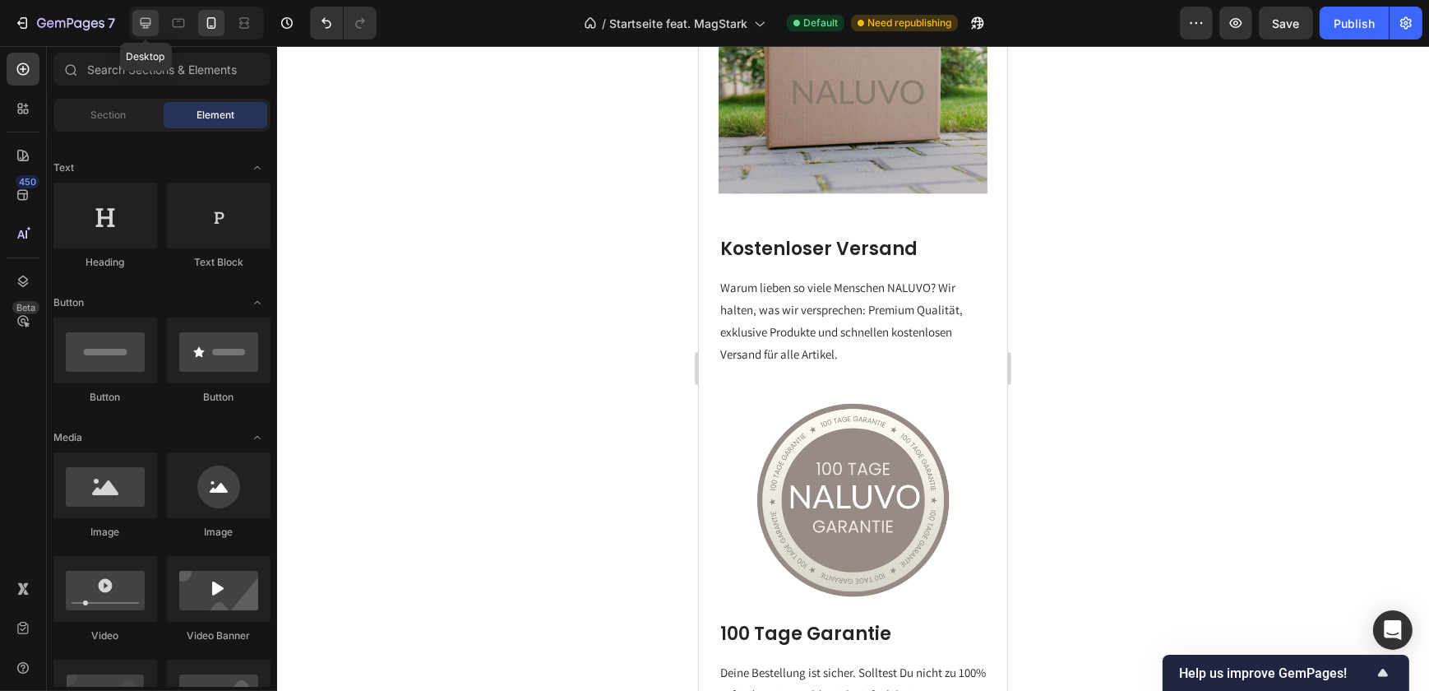
click at [157, 17] on div at bounding box center [145, 23] width 26 height 26
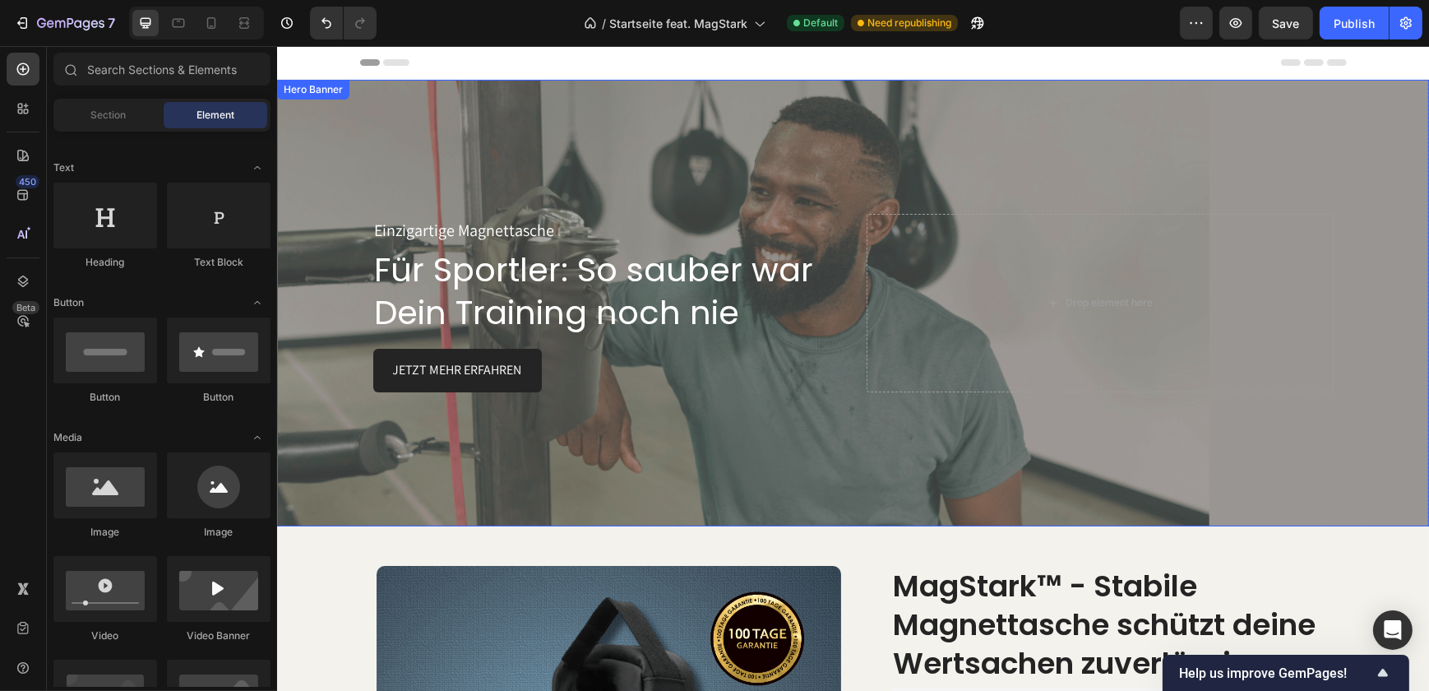
click at [634, 133] on div "Background Image" at bounding box center [852, 303] width 1152 height 447
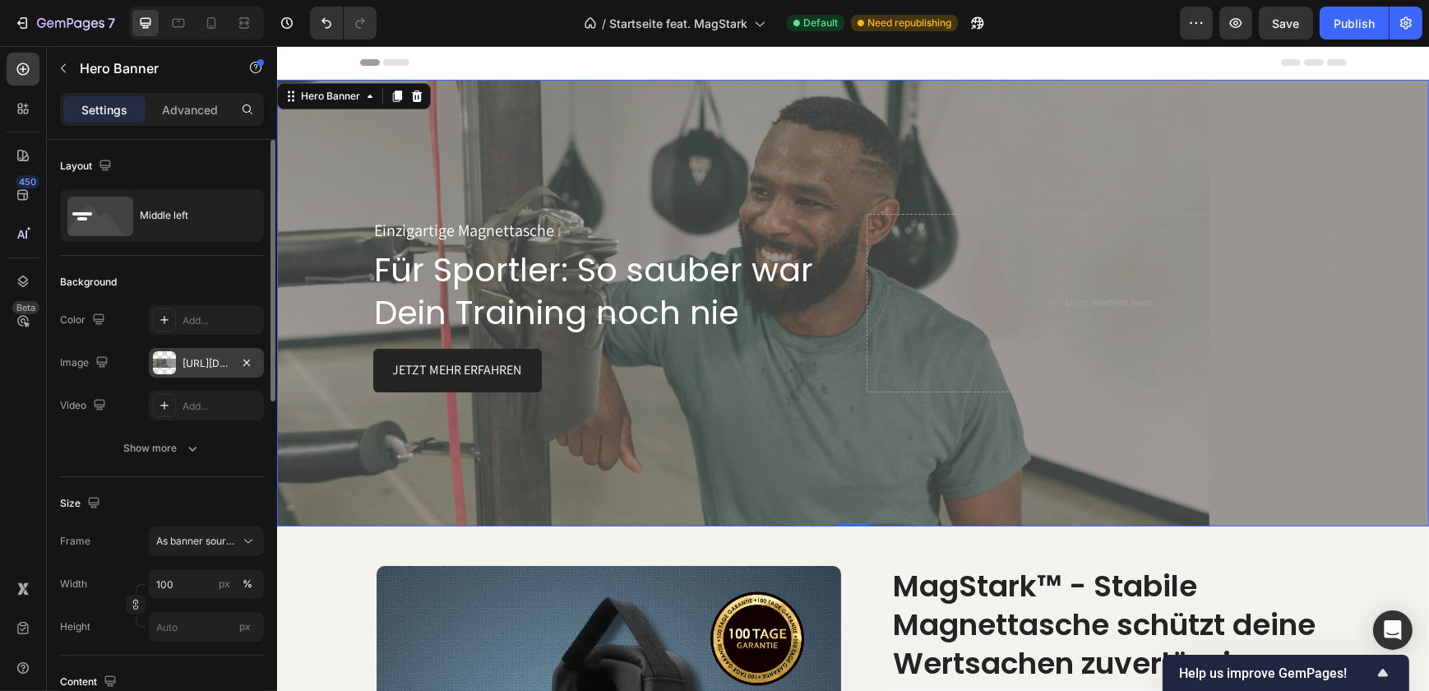
click at [207, 364] on div "https://cdn.shopify.com/s/files/1/0944/7253/6413/files/gempages_574614040299439…" at bounding box center [207, 363] width 48 height 15
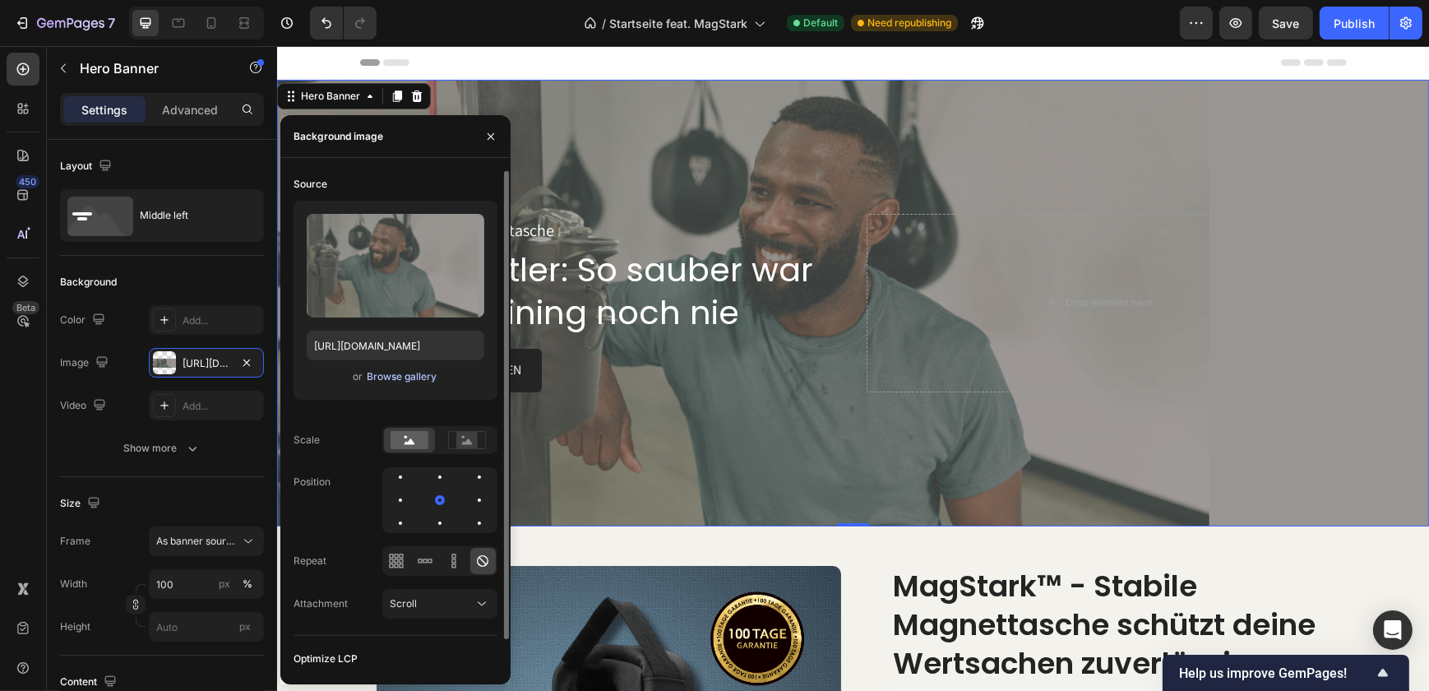
click at [417, 378] on div "Browse gallery" at bounding box center [402, 376] width 70 height 15
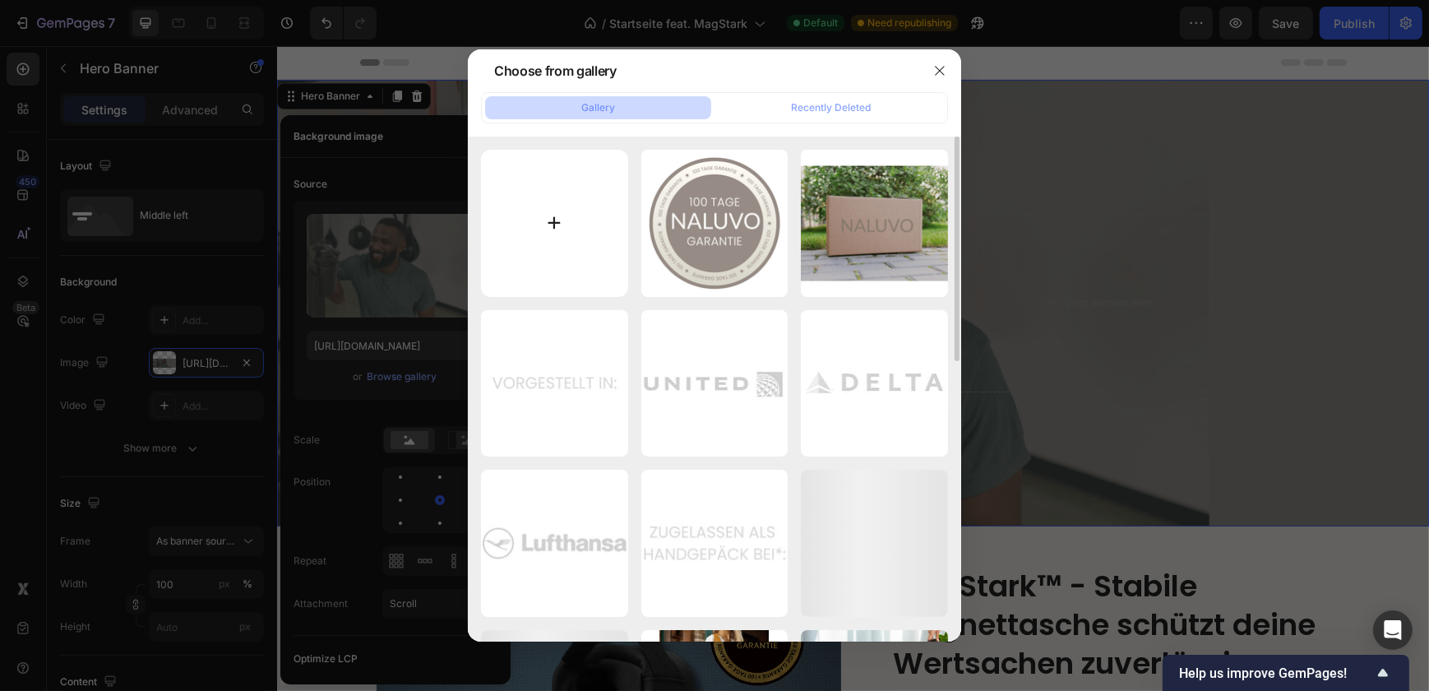
click at [544, 209] on input "file" at bounding box center [554, 223] width 147 height 147
type input "C:\fakepath\Bildbanner Shopify (2).png"
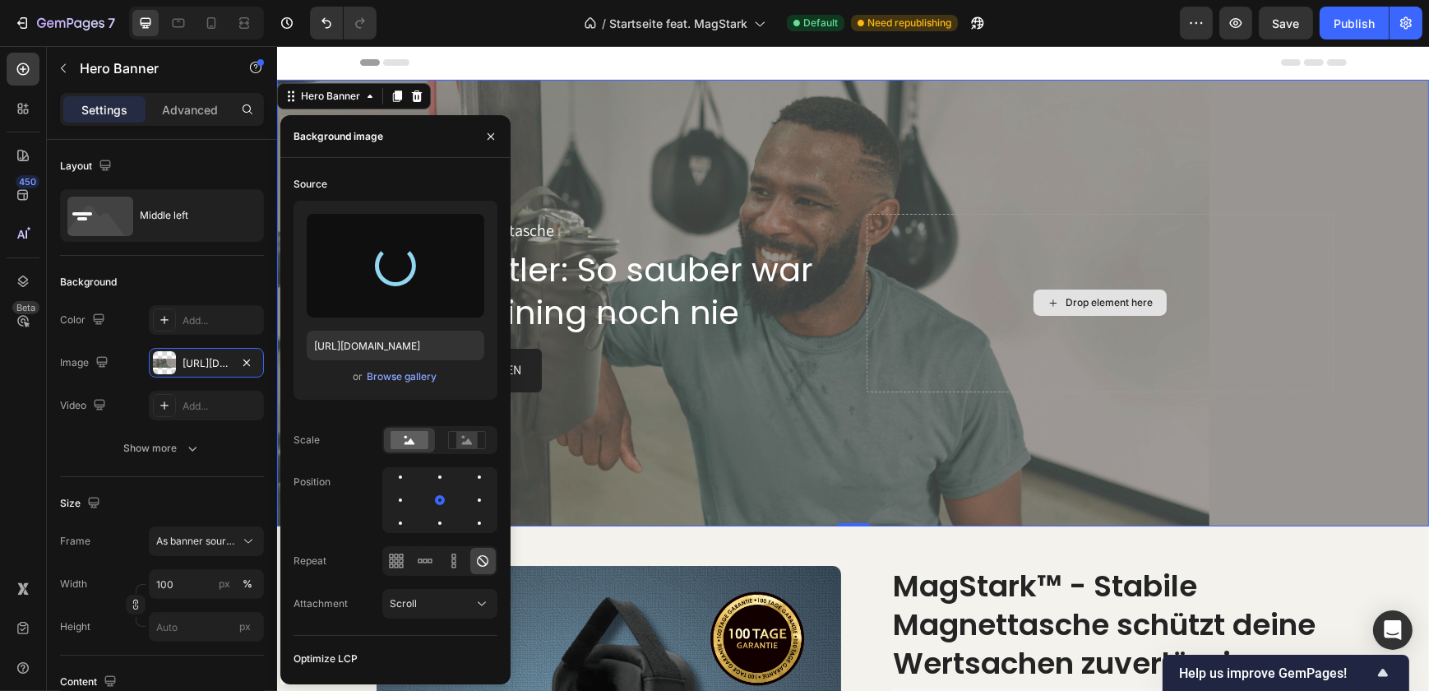
type input "[URL][DOMAIN_NAME]"
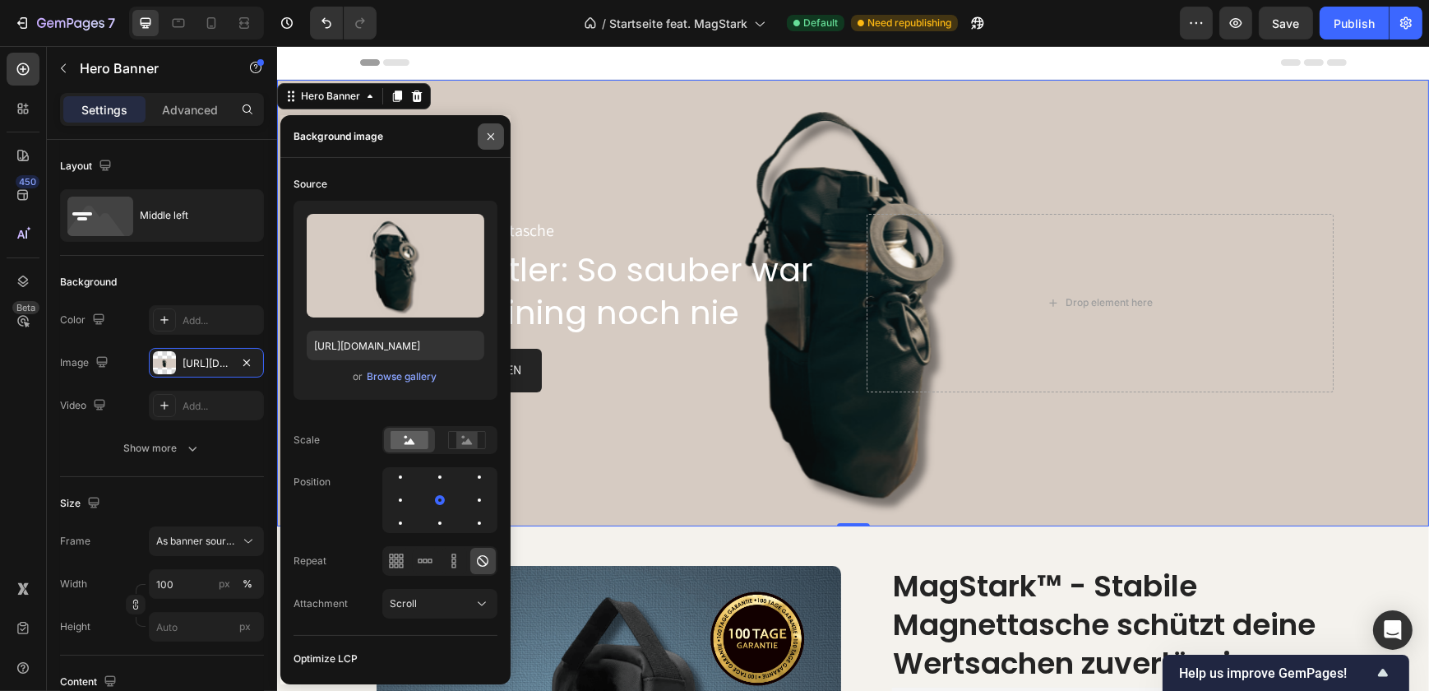
click at [492, 135] on icon "button" at bounding box center [491, 135] width 7 height 7
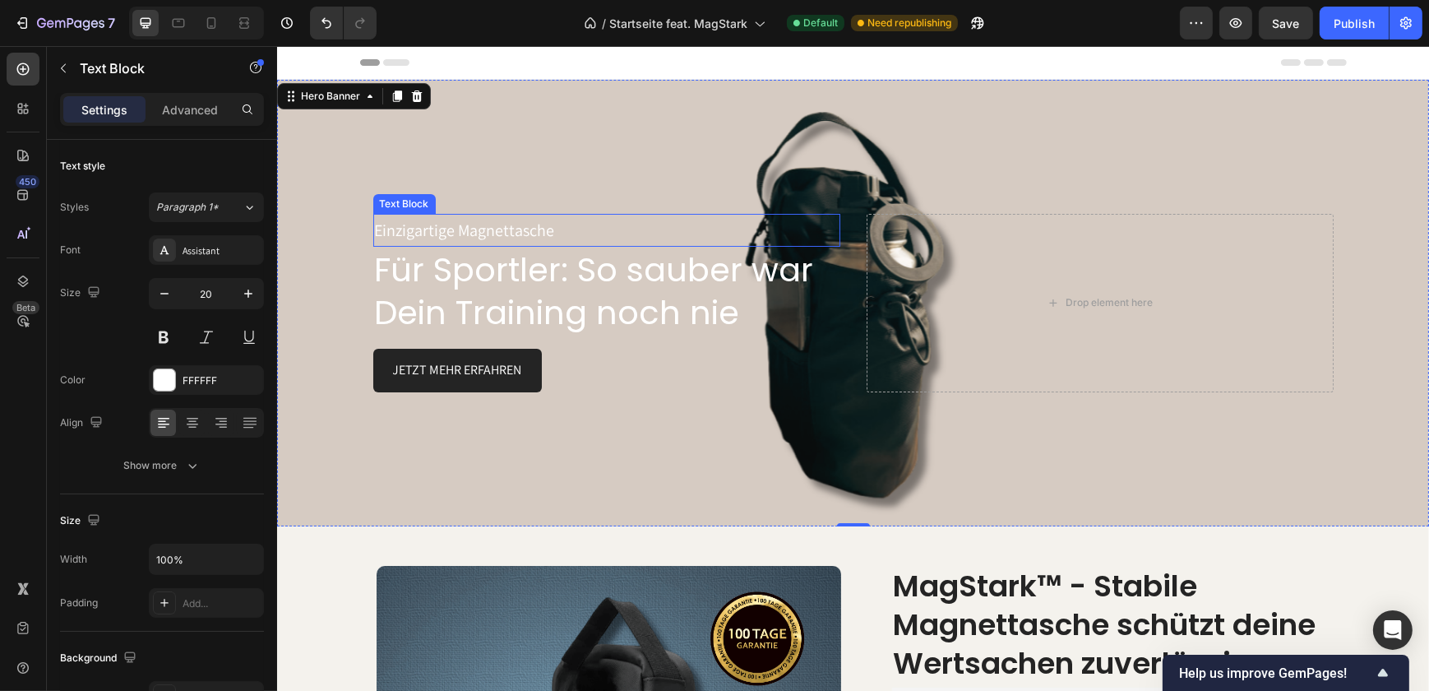
click at [493, 218] on p "Einzigartige Magnettasche" at bounding box center [606, 230] width 464 height 30
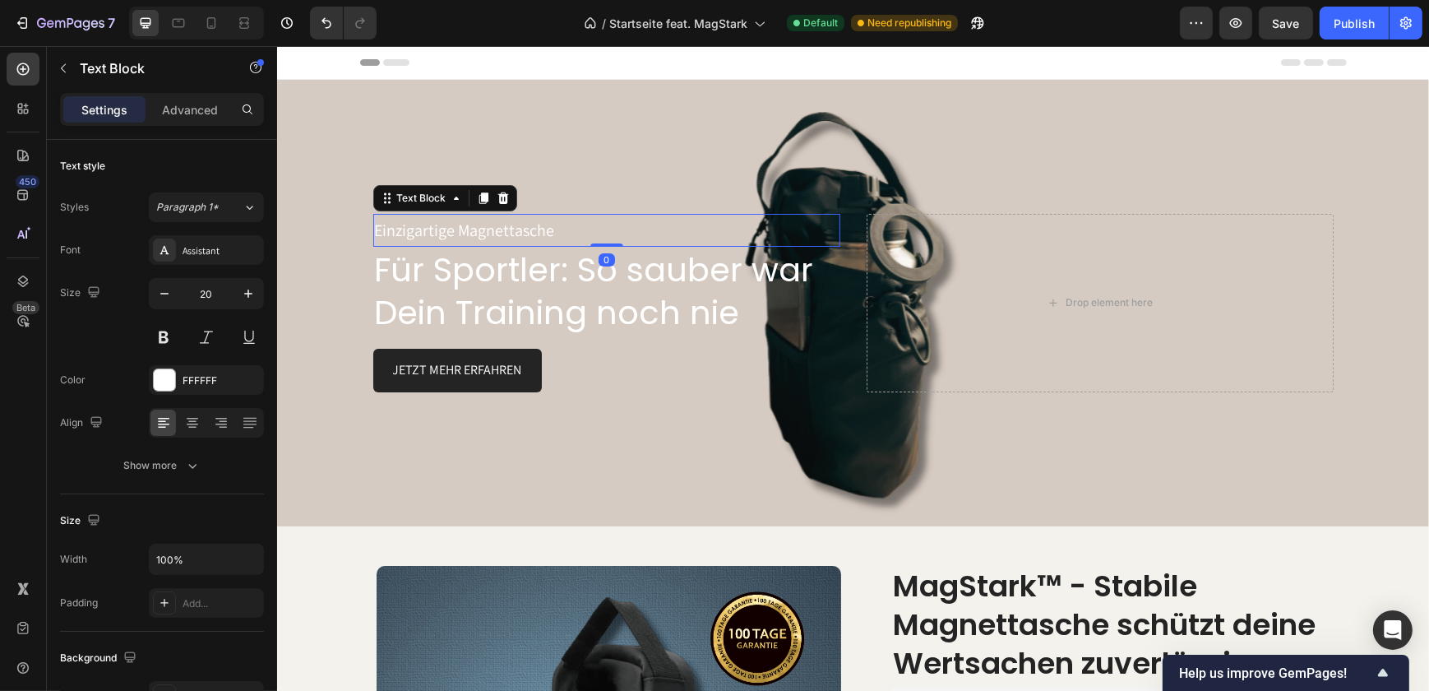
click at [493, 218] on p "Einzigartige Magnettasche" at bounding box center [606, 230] width 464 height 30
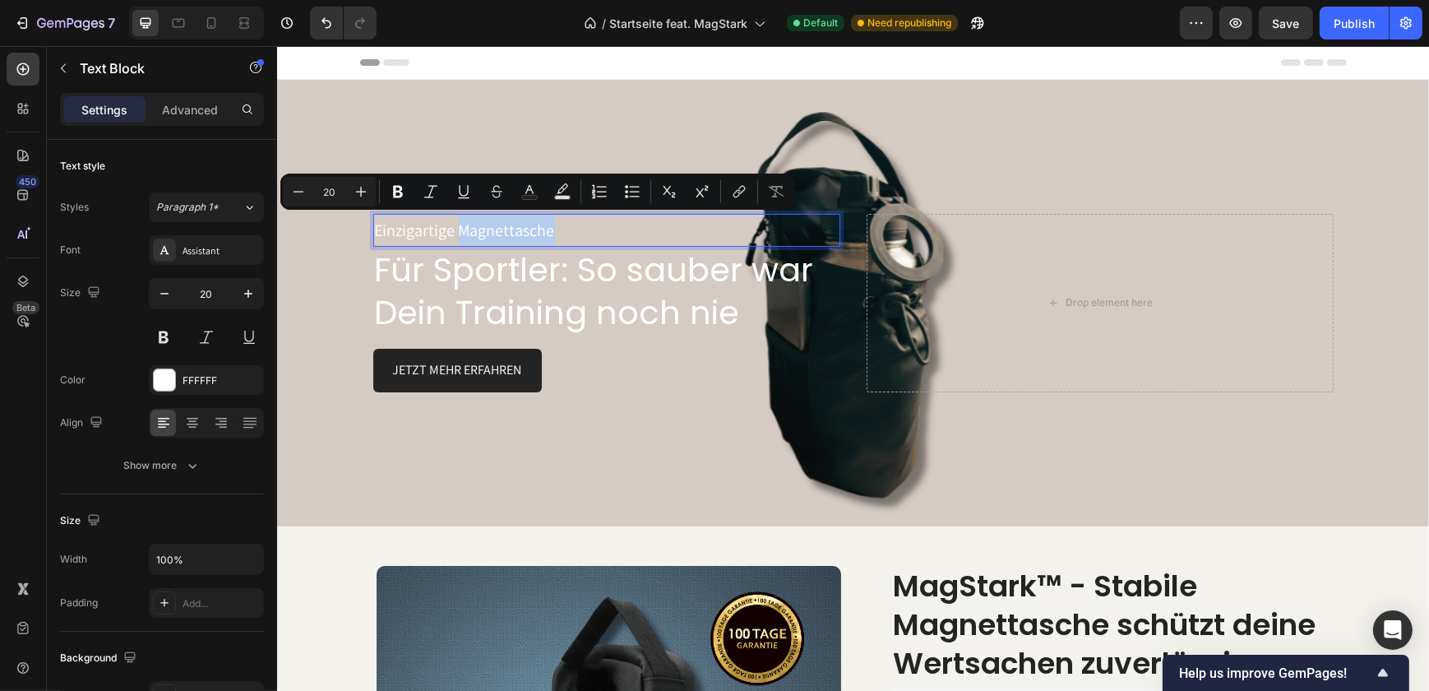
click at [561, 238] on p "Einzigartige Magnettasche" at bounding box center [606, 230] width 464 height 30
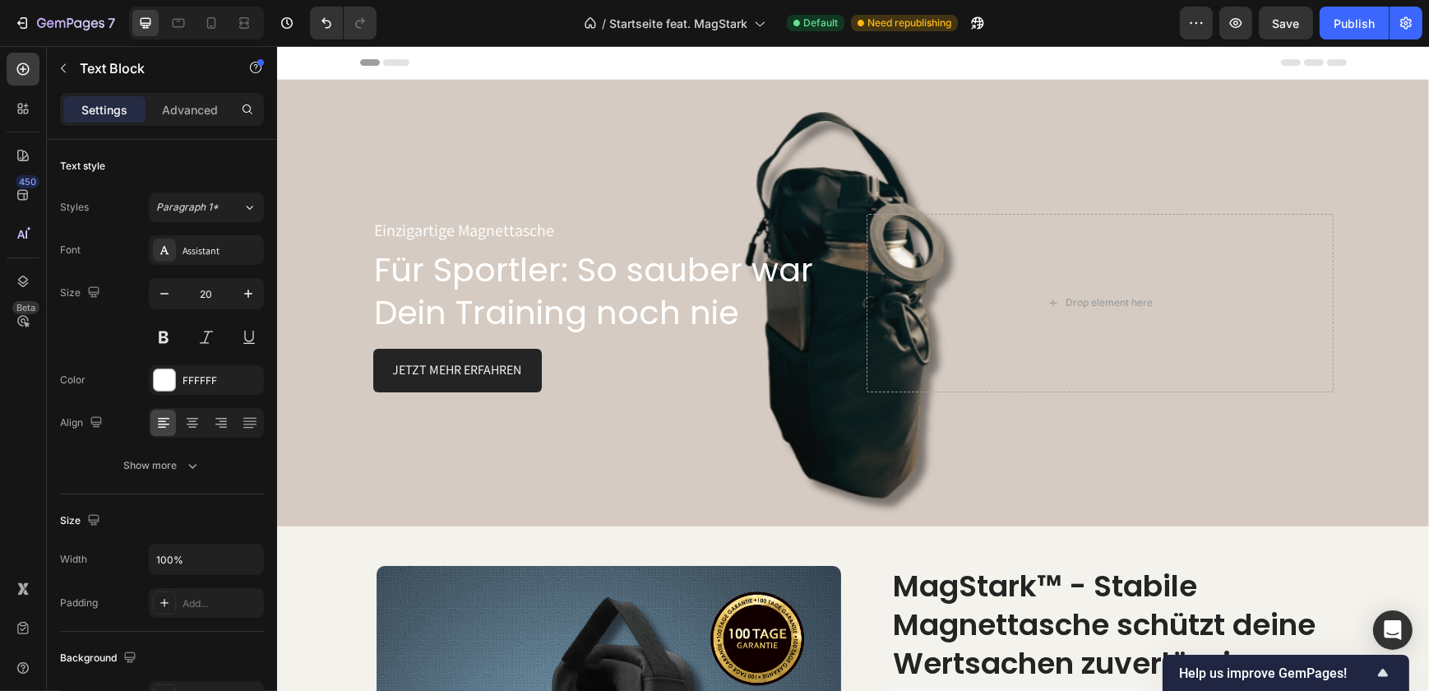
click at [516, 228] on p "Einzigartige Magnettasche" at bounding box center [606, 230] width 464 height 30
click at [429, 229] on strong "MagStark™" at bounding box center [414, 230] width 80 height 21
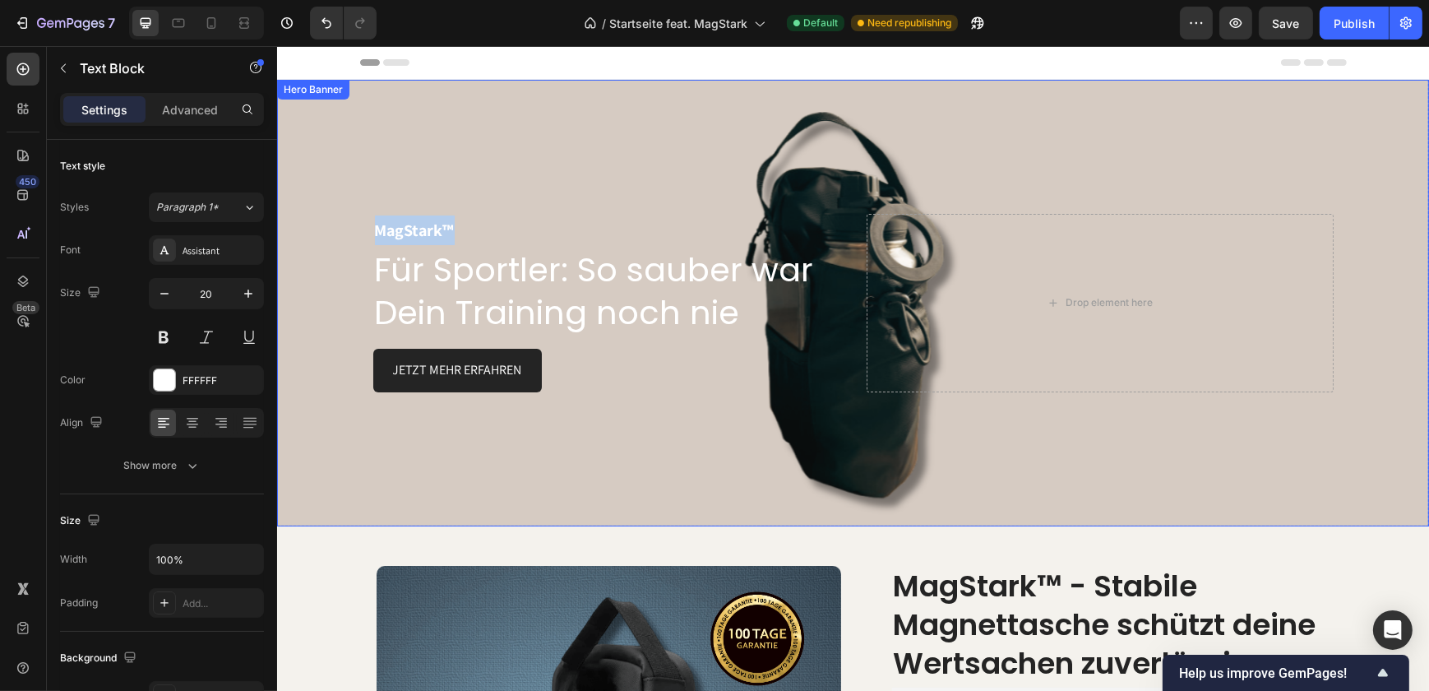
drag, startPoint x: 455, startPoint y: 224, endPoint x: 348, endPoint y: 225, distance: 106.9
click at [348, 225] on div "MagStark™ Text Block Für Sportler: So sauber war Dein Training noch nie Heading…" at bounding box center [852, 303] width 1152 height 447
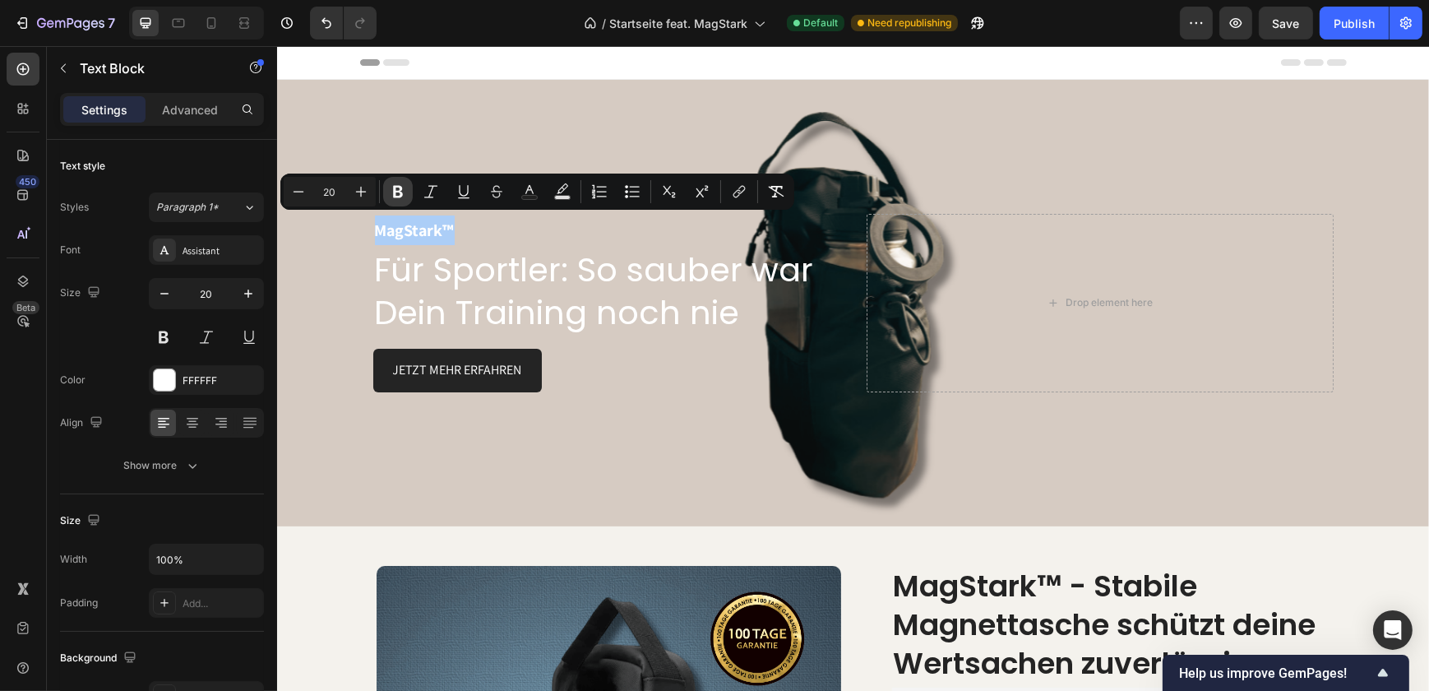
click at [396, 195] on icon "Editor contextual toolbar" at bounding box center [398, 191] width 16 height 16
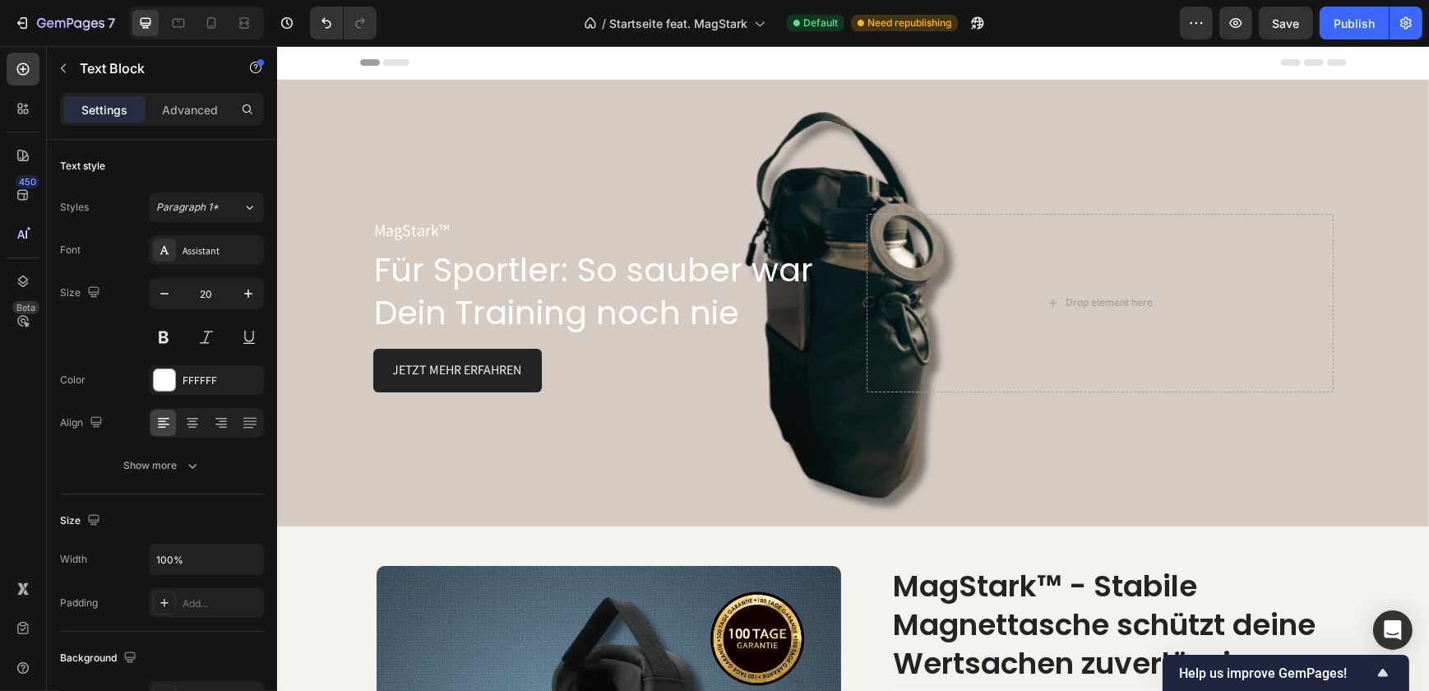
click at [417, 229] on p "MagStark™" at bounding box center [606, 230] width 464 height 30
click at [448, 220] on p "MagStark™" at bounding box center [606, 230] width 464 height 30
drag, startPoint x: 447, startPoint y: 224, endPoint x: 354, endPoint y: 225, distance: 92.1
click at [359, 225] on div "MagStark™ Text Block Für Sportler: So sauber war Dein Training noch nie Heading…" at bounding box center [852, 303] width 987 height 185
click at [420, 231] on p "MagStark™" at bounding box center [606, 230] width 464 height 30
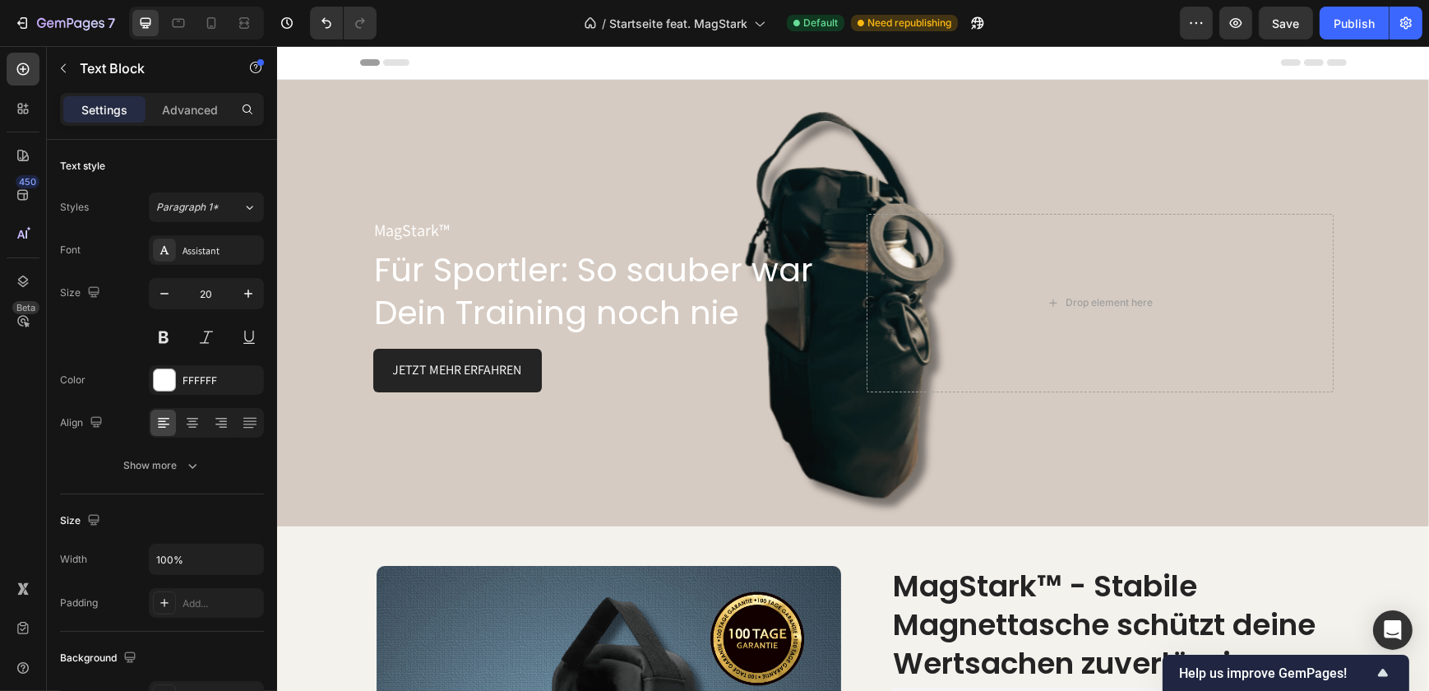
click at [420, 231] on p "MagStark™" at bounding box center [606, 230] width 464 height 30
click at [218, 250] on div "Assistant" at bounding box center [221, 250] width 77 height 15
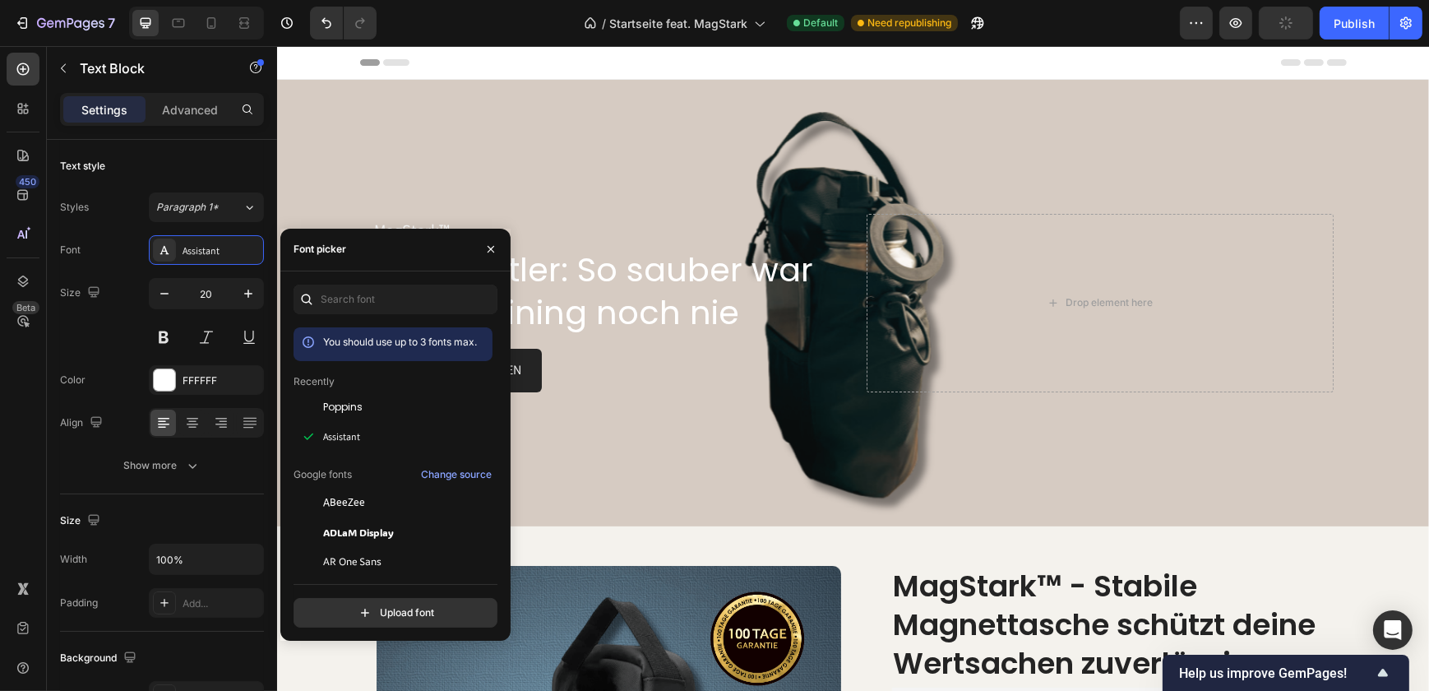
click at [345, 400] on span "Poppins" at bounding box center [342, 407] width 39 height 15
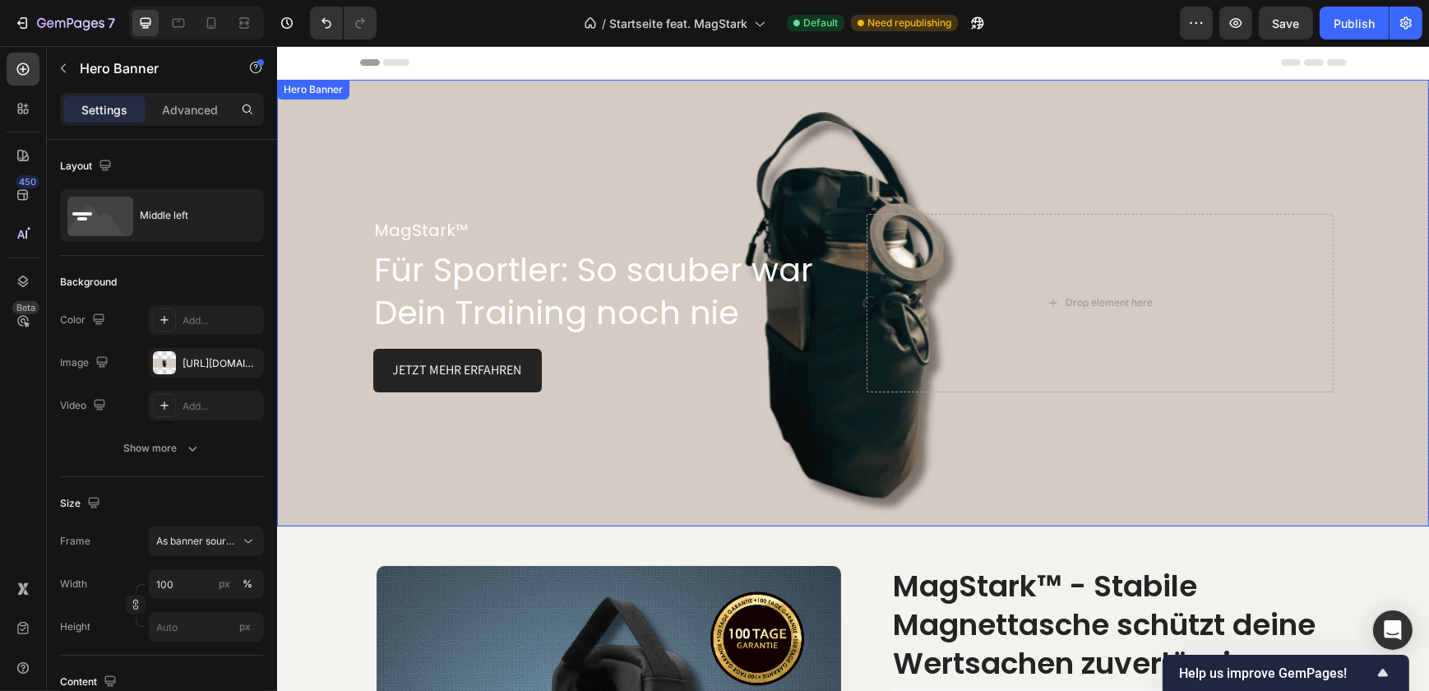
click at [640, 199] on div "Background Image" at bounding box center [852, 303] width 1152 height 447
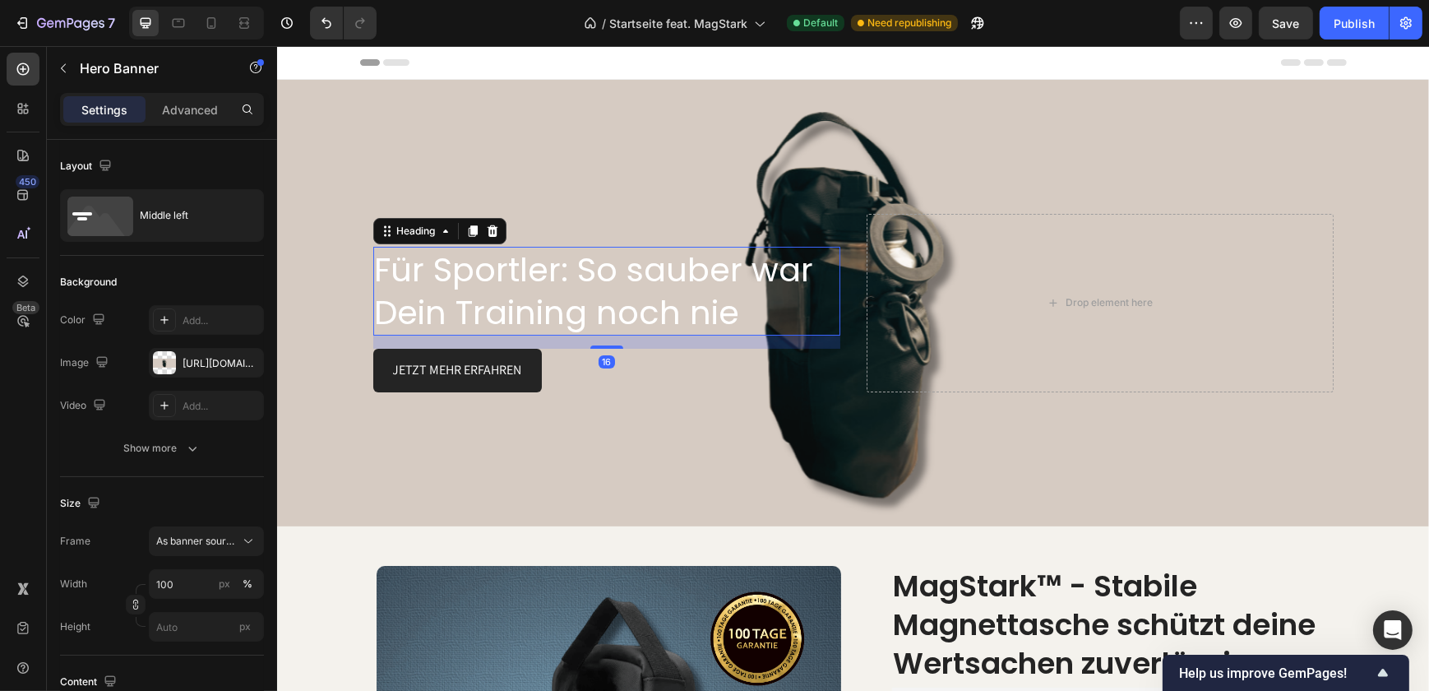
click at [662, 298] on h2 "Für Sportler: So sauber war Dein Training noch nie" at bounding box center [606, 291] width 467 height 89
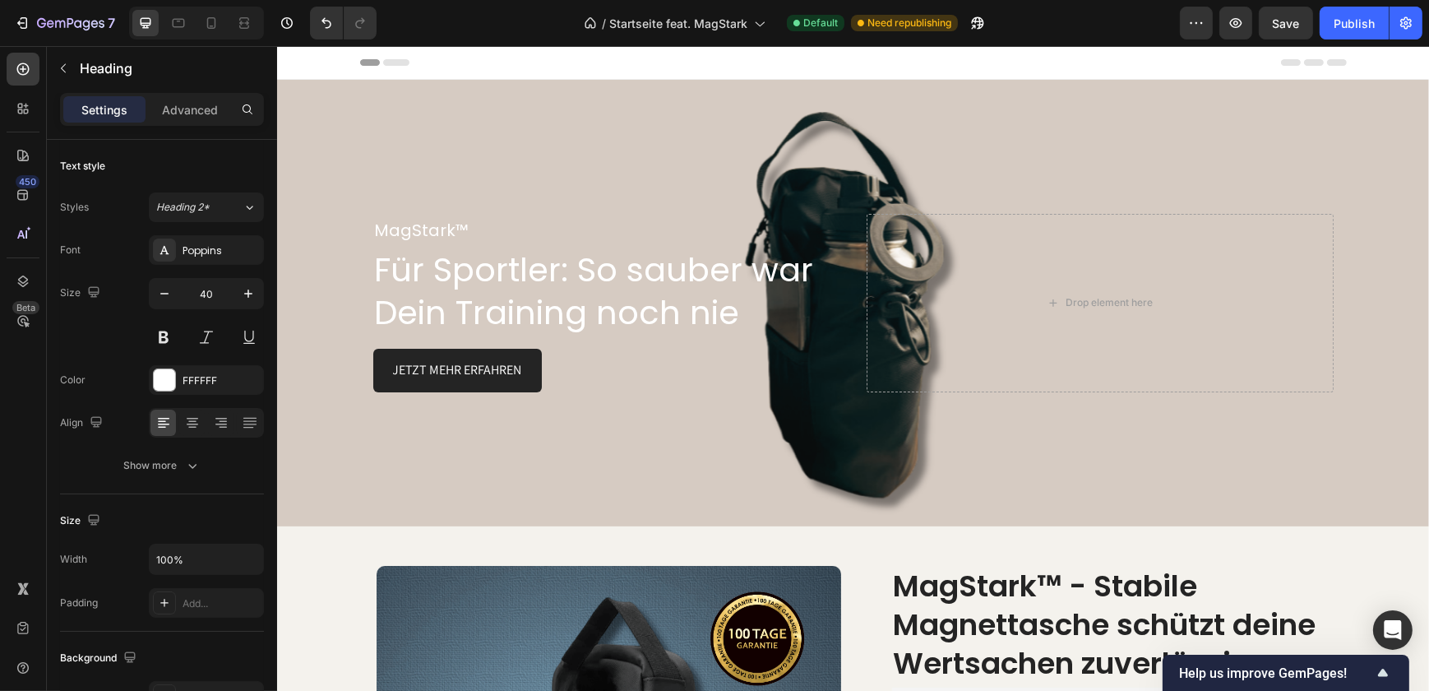
click at [568, 265] on h2 "Für Sportler: So sauber war Dein Training noch nie" at bounding box center [606, 291] width 467 height 89
click at [568, 265] on p "Für Sportler: So sauber war Dein Training noch nie" at bounding box center [606, 291] width 464 height 86
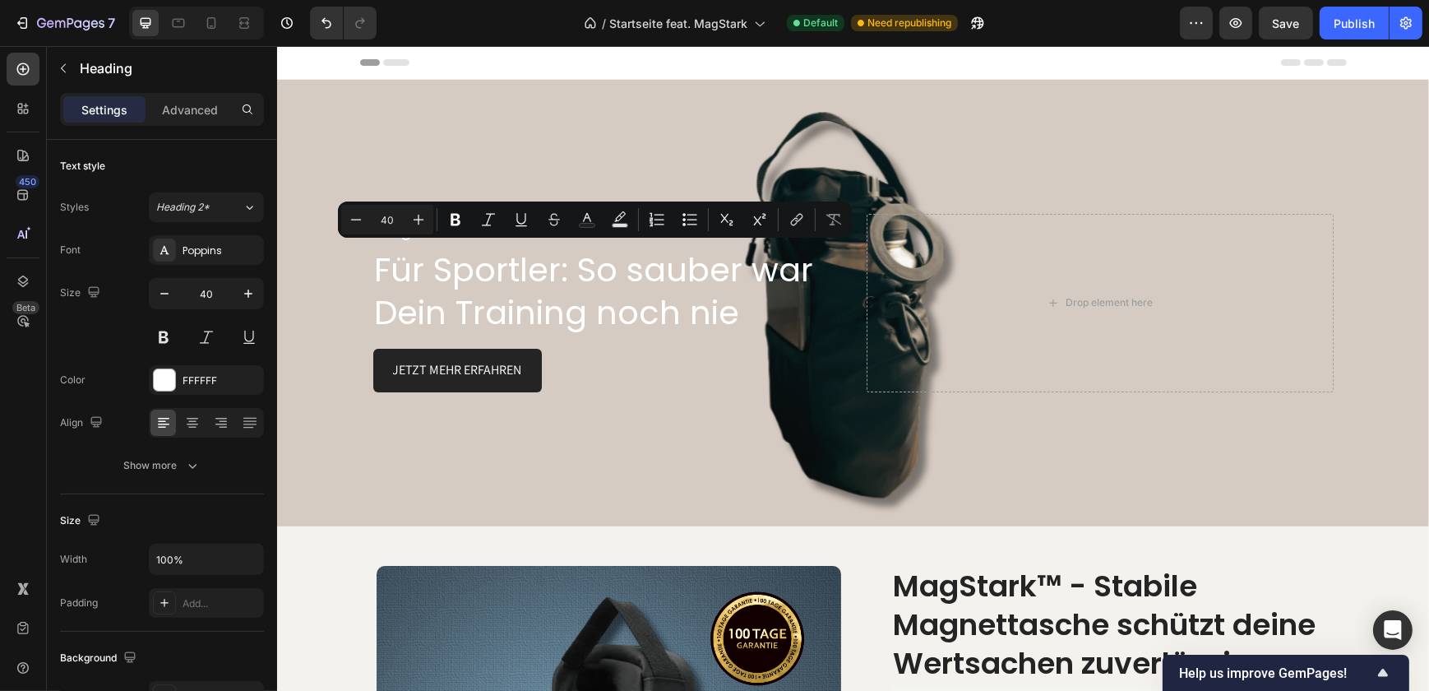
click at [725, 298] on p "Für Sportler: So sauber war Dein Training noch nie" at bounding box center [606, 291] width 464 height 86
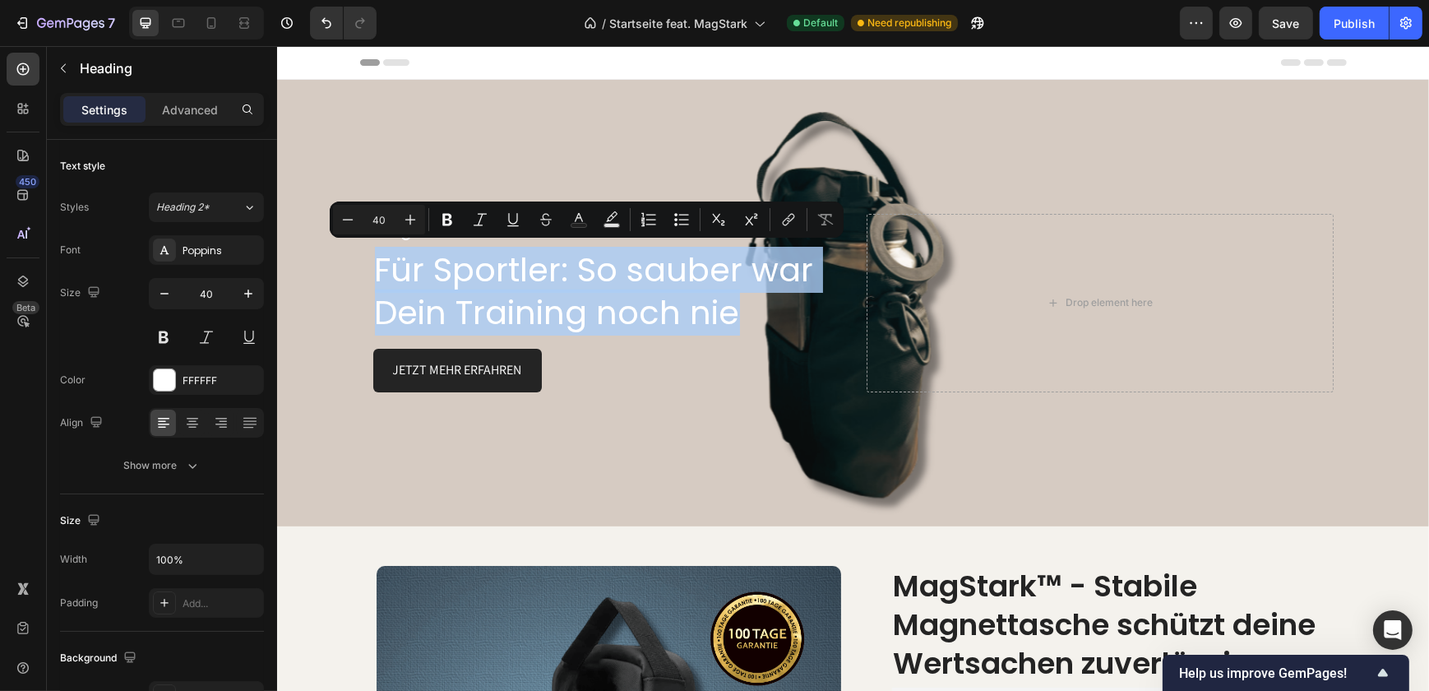
drag, startPoint x: 734, startPoint y: 315, endPoint x: 373, endPoint y: 271, distance: 364.5
click at [374, 271] on p "Für Sportler: So sauber war Dein Training noch nie" at bounding box center [606, 291] width 464 height 86
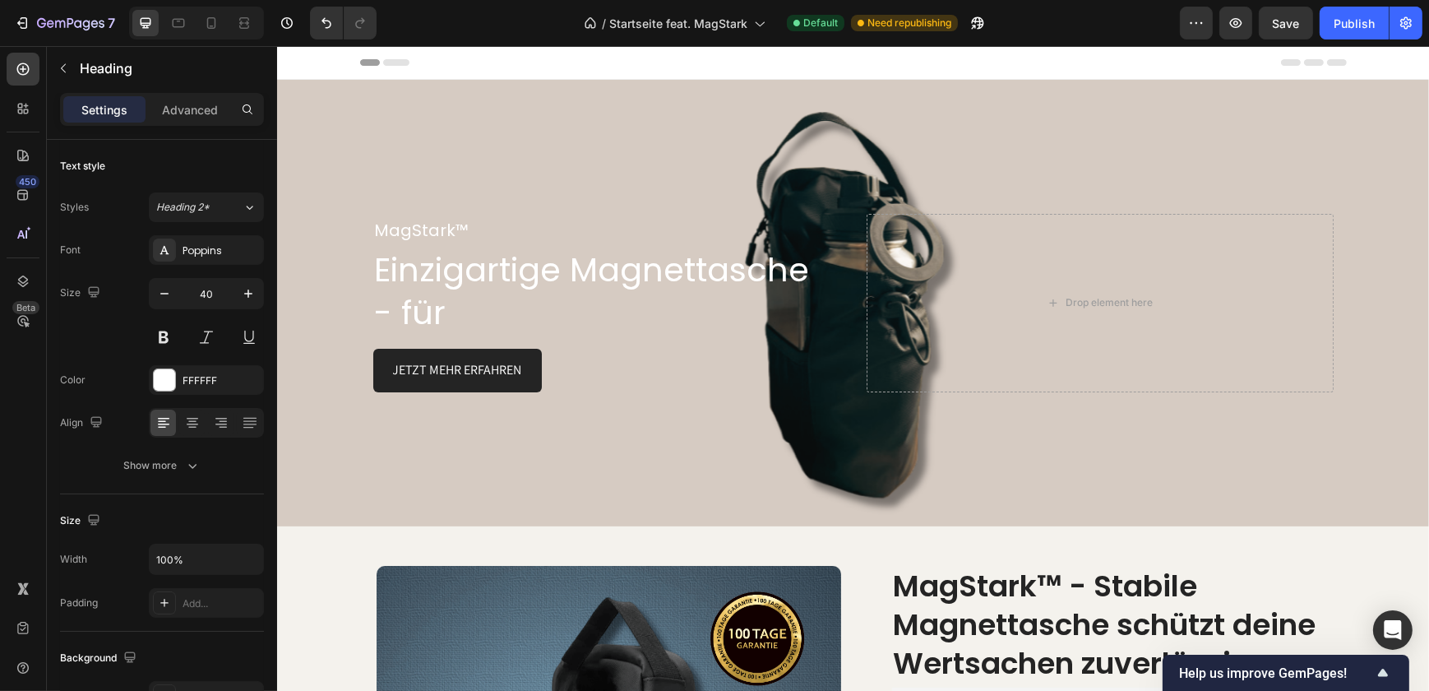
click at [468, 286] on p "Einzigartige Magnettasche - für" at bounding box center [606, 291] width 464 height 86
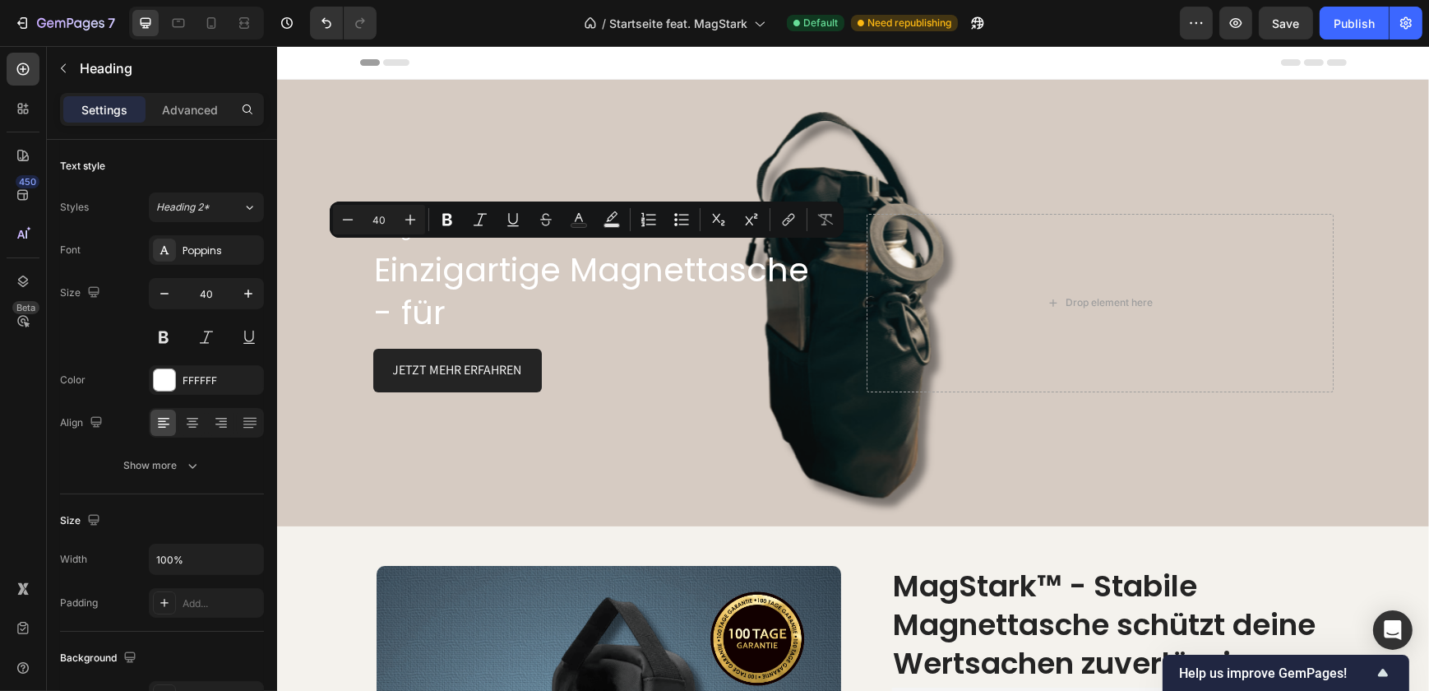
drag, startPoint x: 447, startPoint y: 312, endPoint x: 363, endPoint y: 271, distance: 92.7
click at [363, 271] on div "MagStark™ Text Block Einzigartige Magnettasche - für Heading Jetzt mehr erfahre…" at bounding box center [852, 303] width 987 height 185
click at [168, 345] on button at bounding box center [164, 337] width 30 height 30
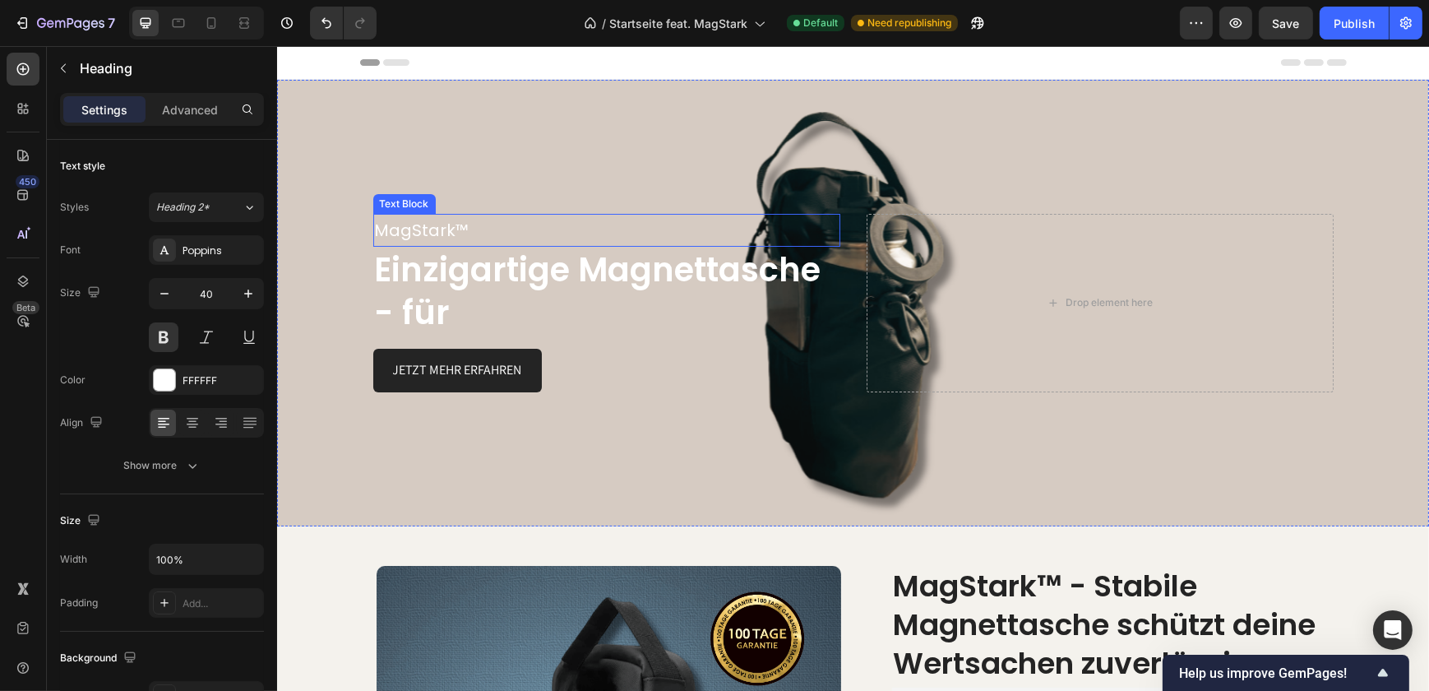
click at [418, 221] on p "MagStark™" at bounding box center [606, 230] width 464 height 30
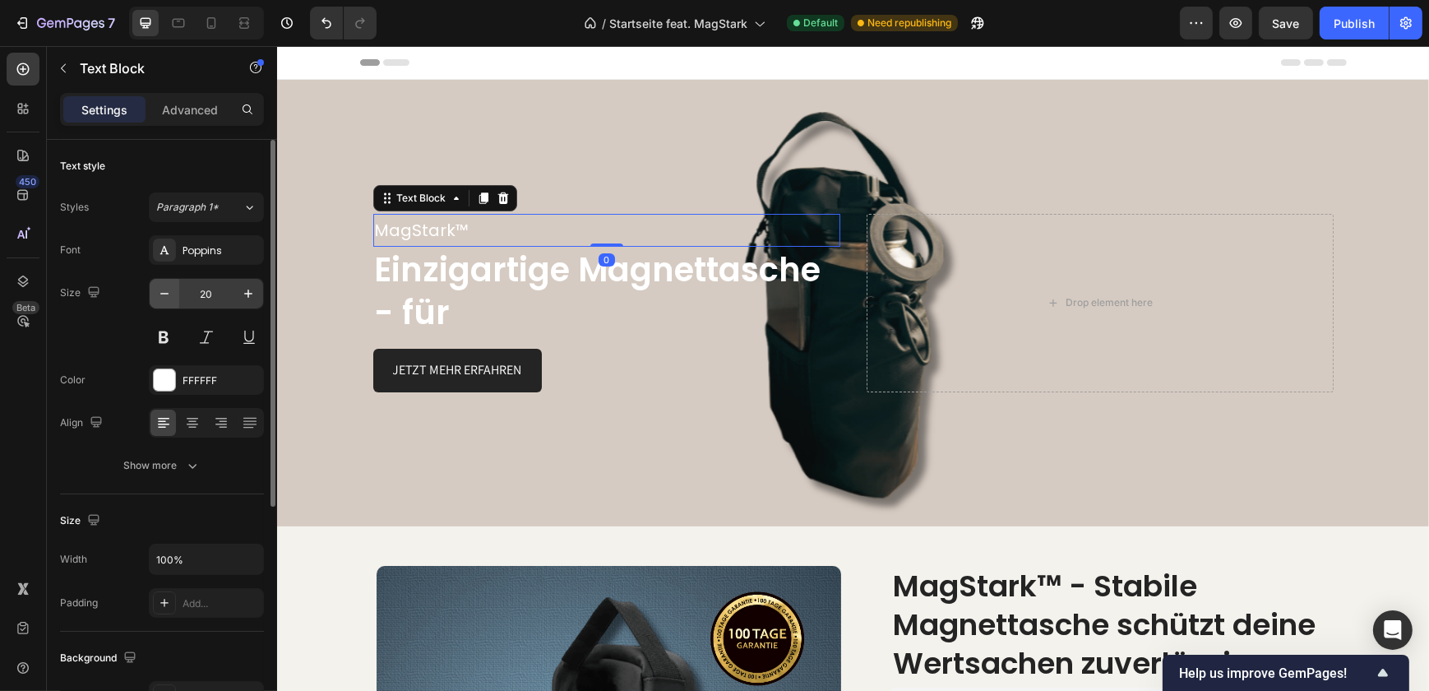
click at [170, 295] on icon "button" at bounding box center [164, 293] width 16 height 16
type input "18"
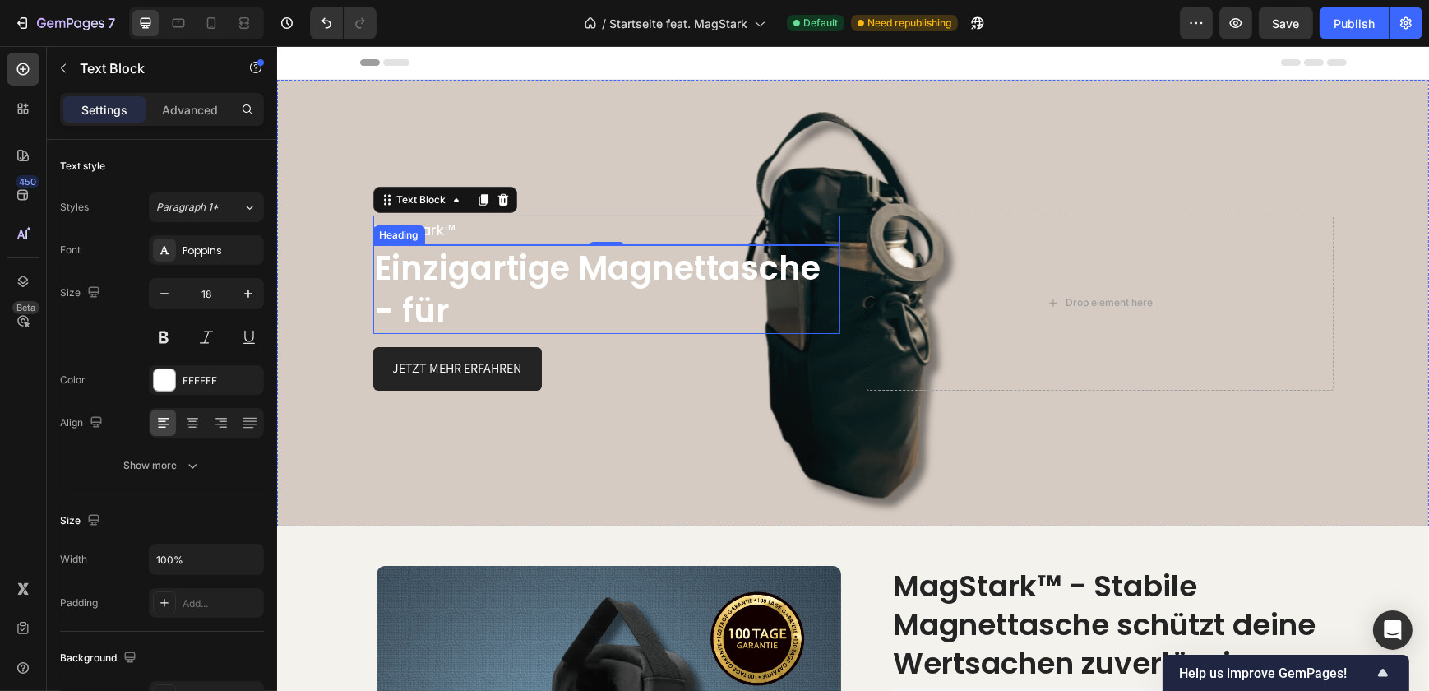
click at [484, 279] on p "Einzigartige Magnettasche - für" at bounding box center [606, 290] width 464 height 86
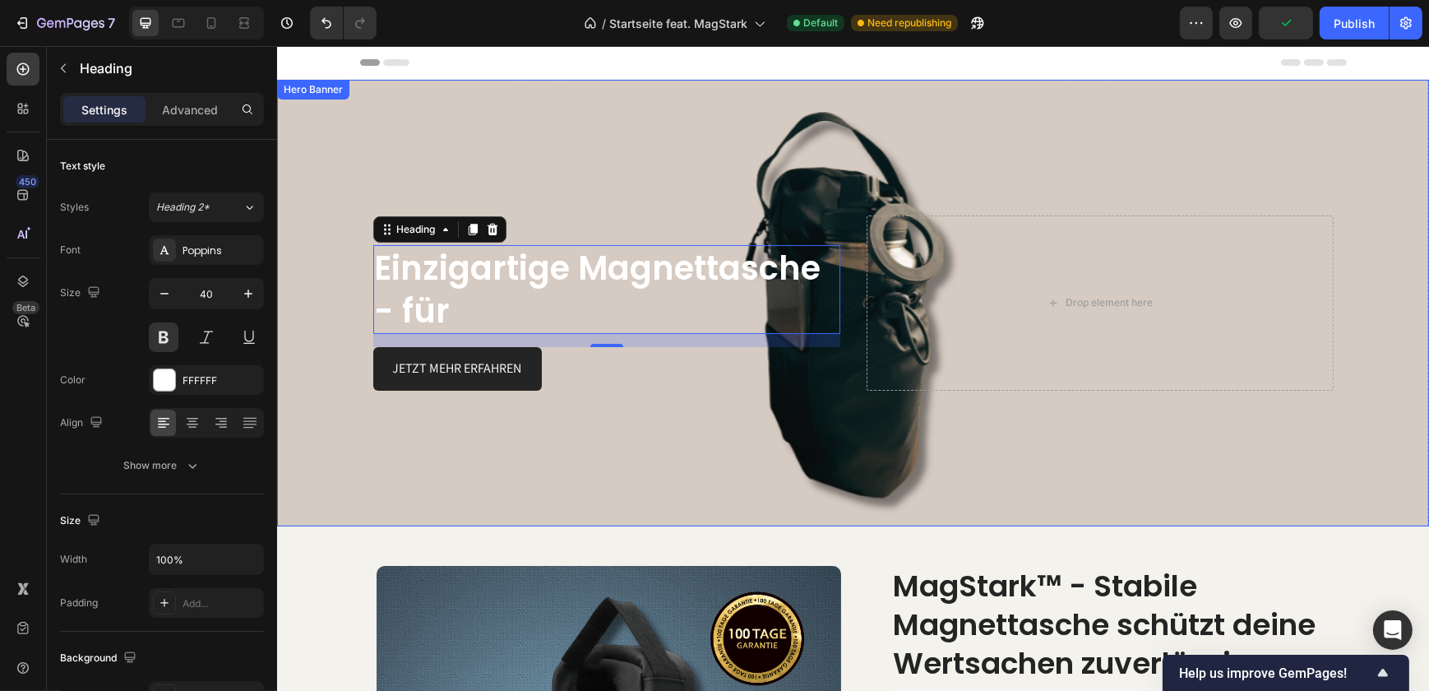
click at [676, 170] on div "Background Image" at bounding box center [852, 303] width 1152 height 447
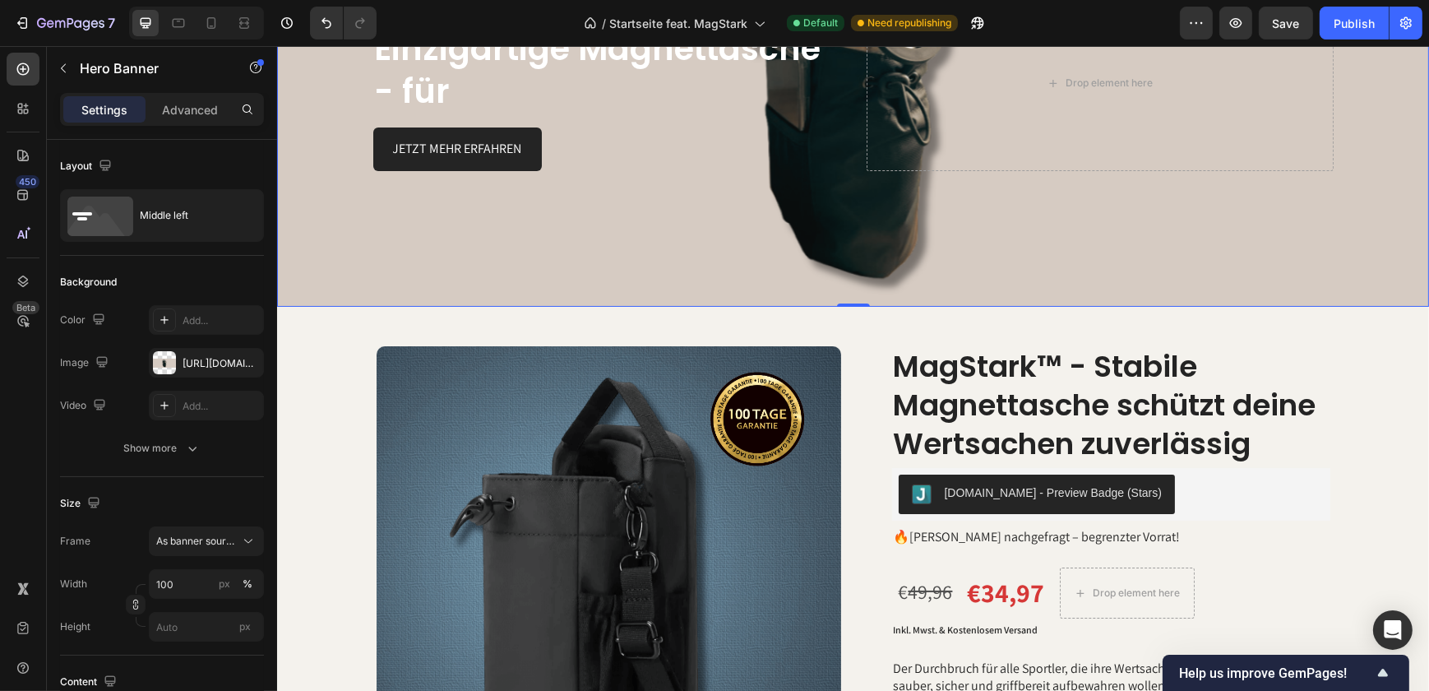
scroll to position [299, 0]
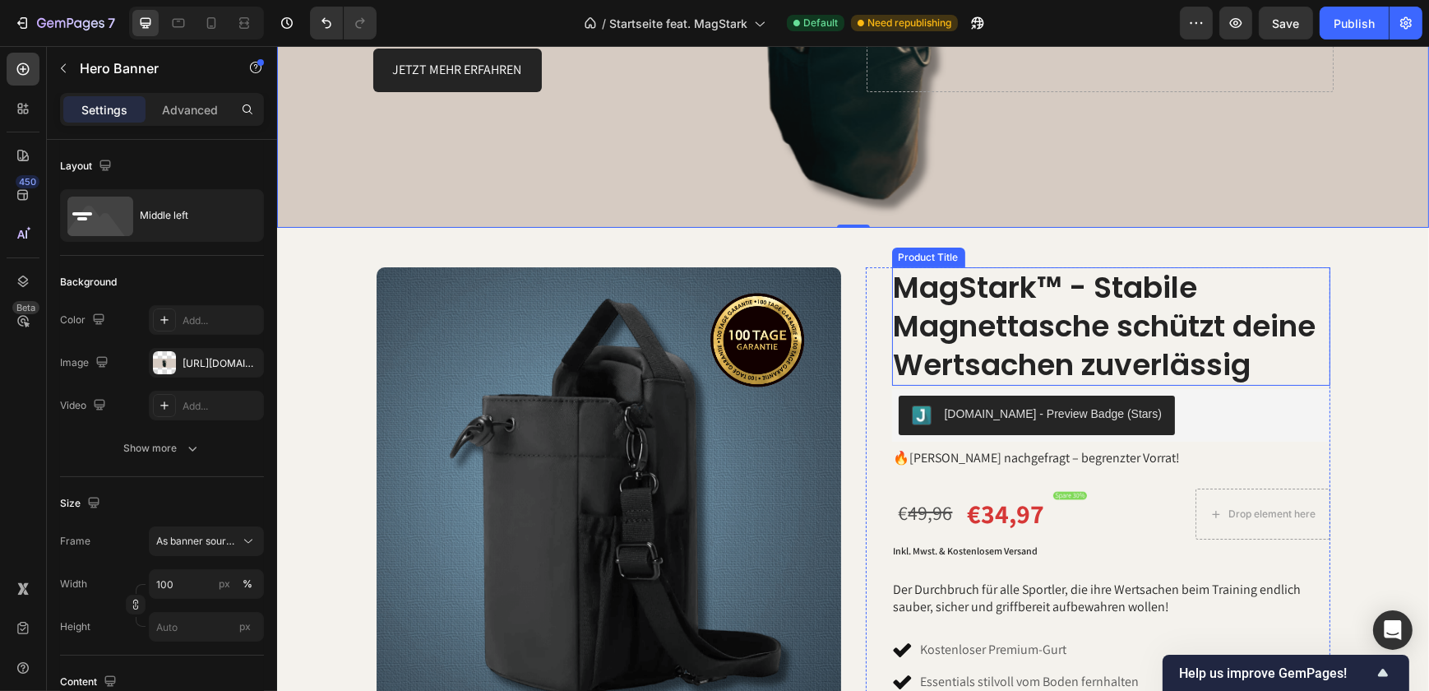
click at [1141, 322] on h1 "MagStark™ - Stabile Magnettasche schützt deine Wertsachen zuverlässig" at bounding box center [1110, 326] width 438 height 118
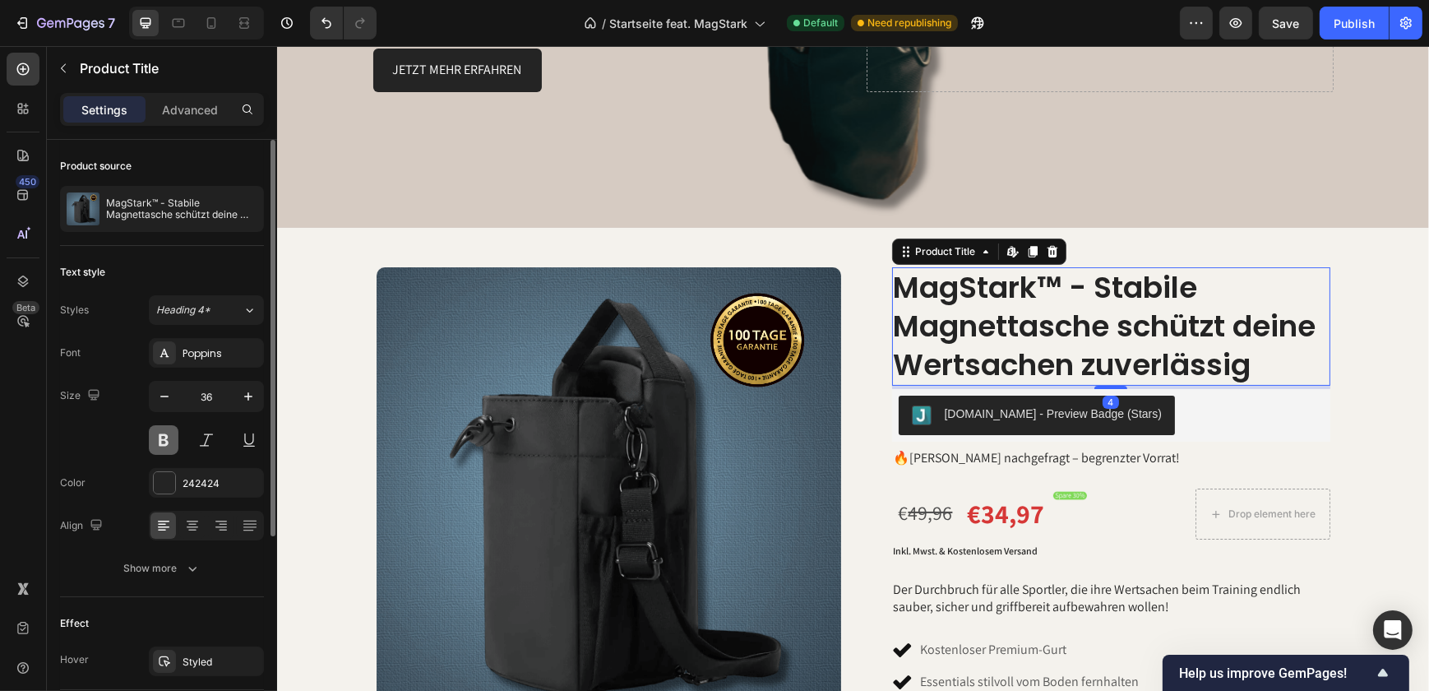
click at [171, 437] on button at bounding box center [164, 440] width 30 height 30
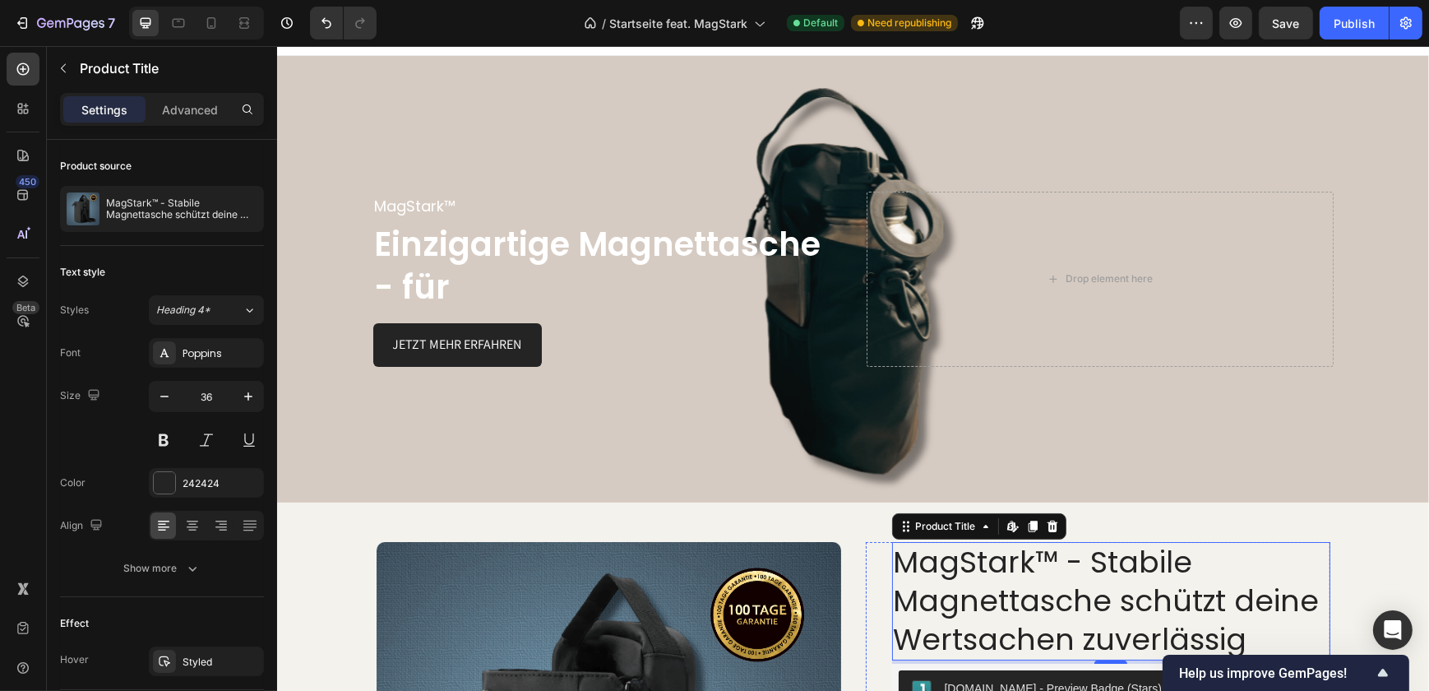
scroll to position [0, 0]
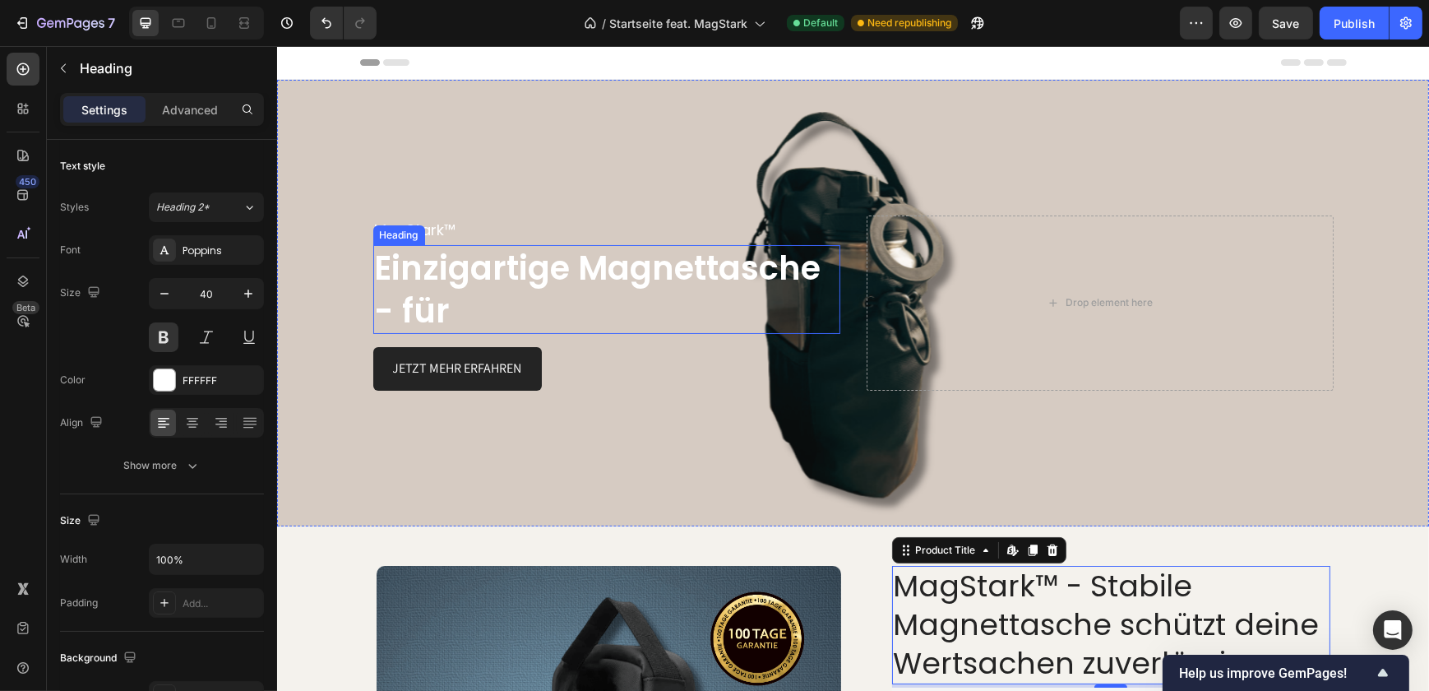
click at [630, 277] on p "Einzigartige Magnettasche - für" at bounding box center [606, 290] width 464 height 86
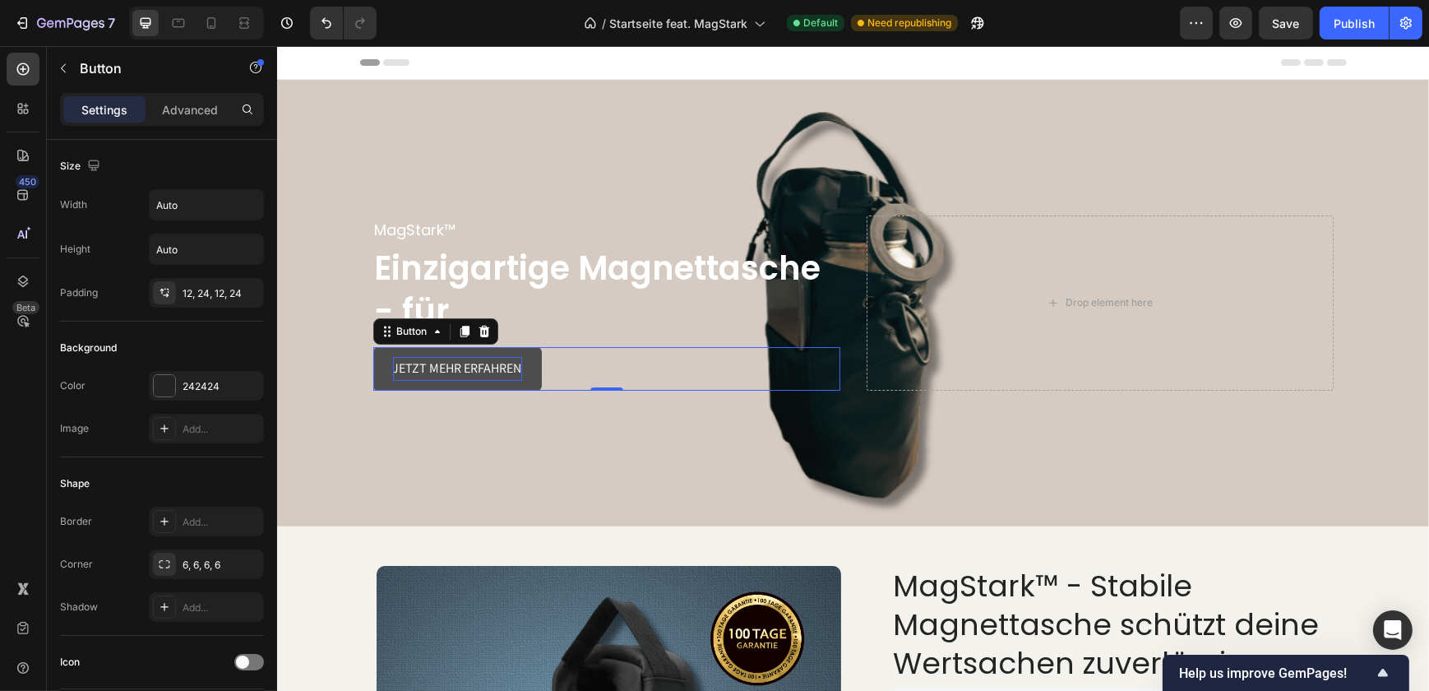
click at [489, 357] on p "Jetzt mehr erfahren" at bounding box center [456, 369] width 129 height 24
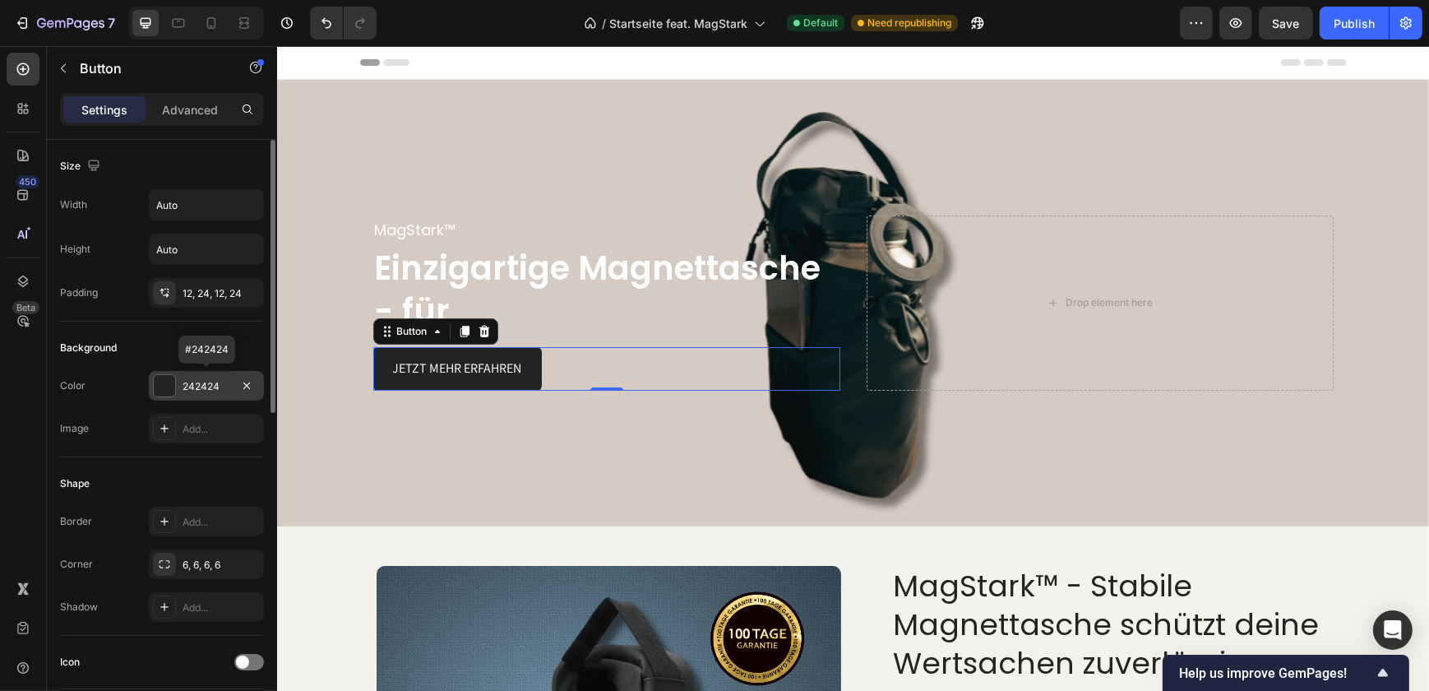
click at [191, 386] on div "242424" at bounding box center [207, 386] width 48 height 15
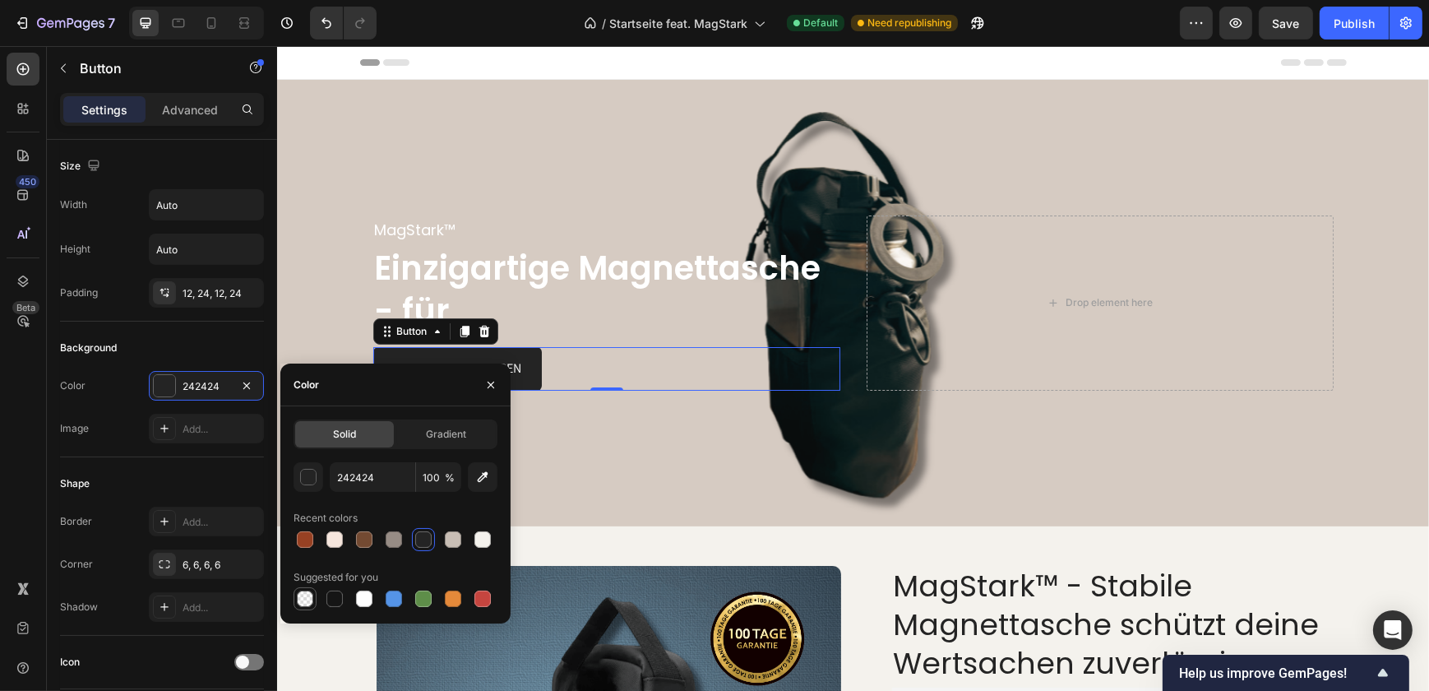
click at [306, 600] on div at bounding box center [305, 598] width 16 height 16
type input "000000"
type input "0"
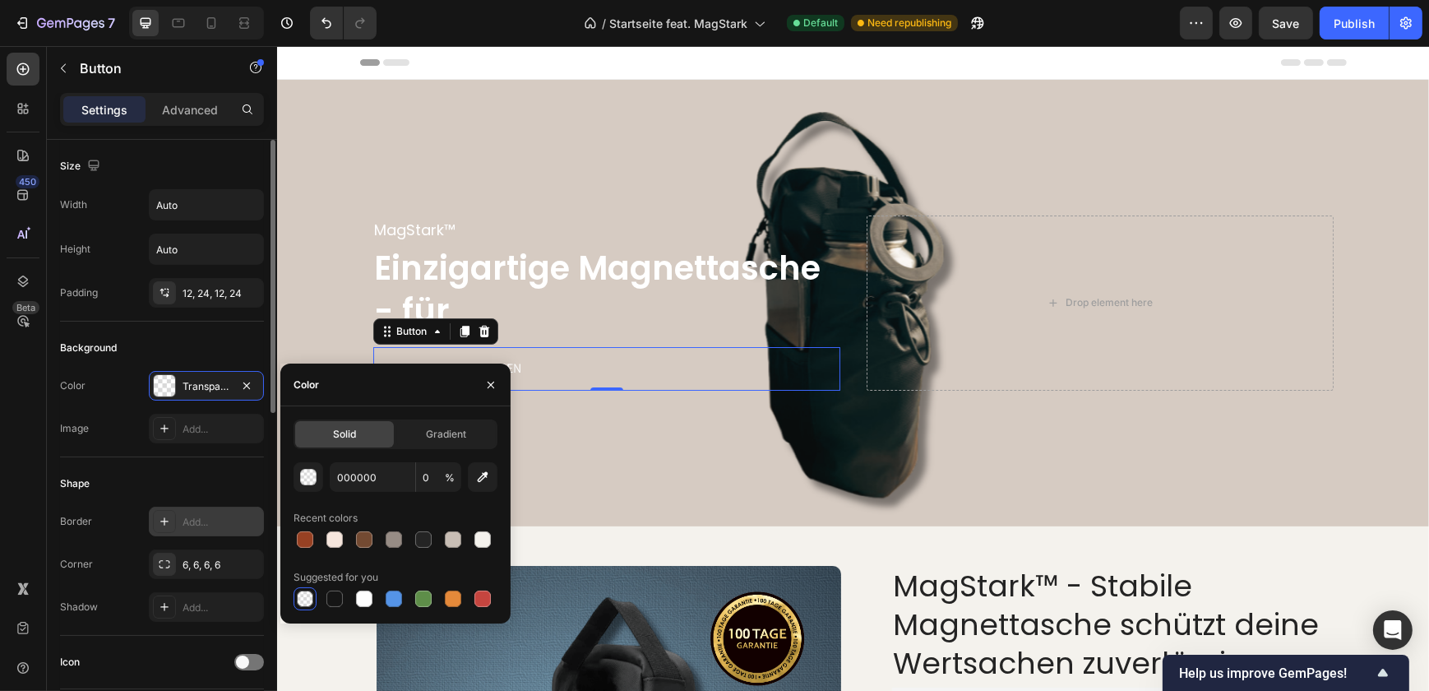
click at [194, 521] on div "Add..." at bounding box center [221, 522] width 77 height 15
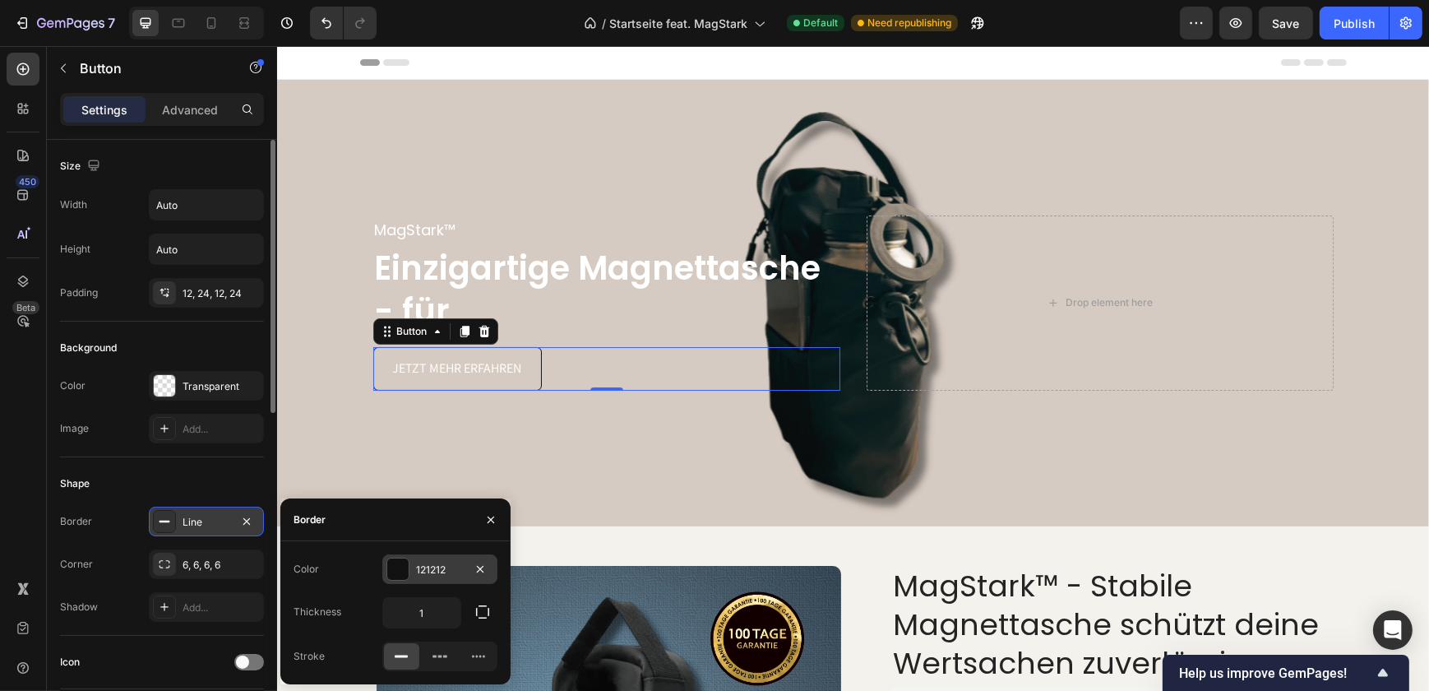
click at [433, 574] on div "121212" at bounding box center [440, 569] width 48 height 15
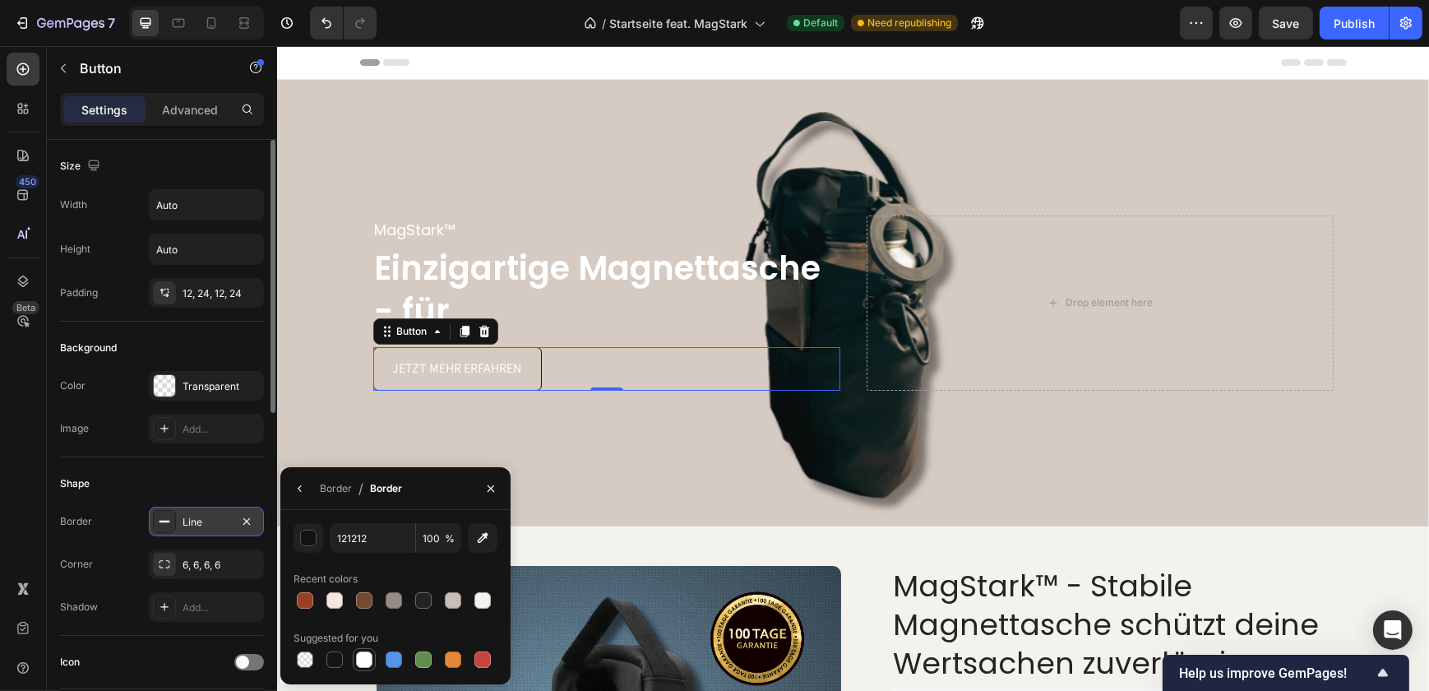
click at [358, 664] on div at bounding box center [364, 659] width 16 height 16
type input "FFFFFF"
click at [585, 453] on div "Background Image" at bounding box center [852, 303] width 1152 height 447
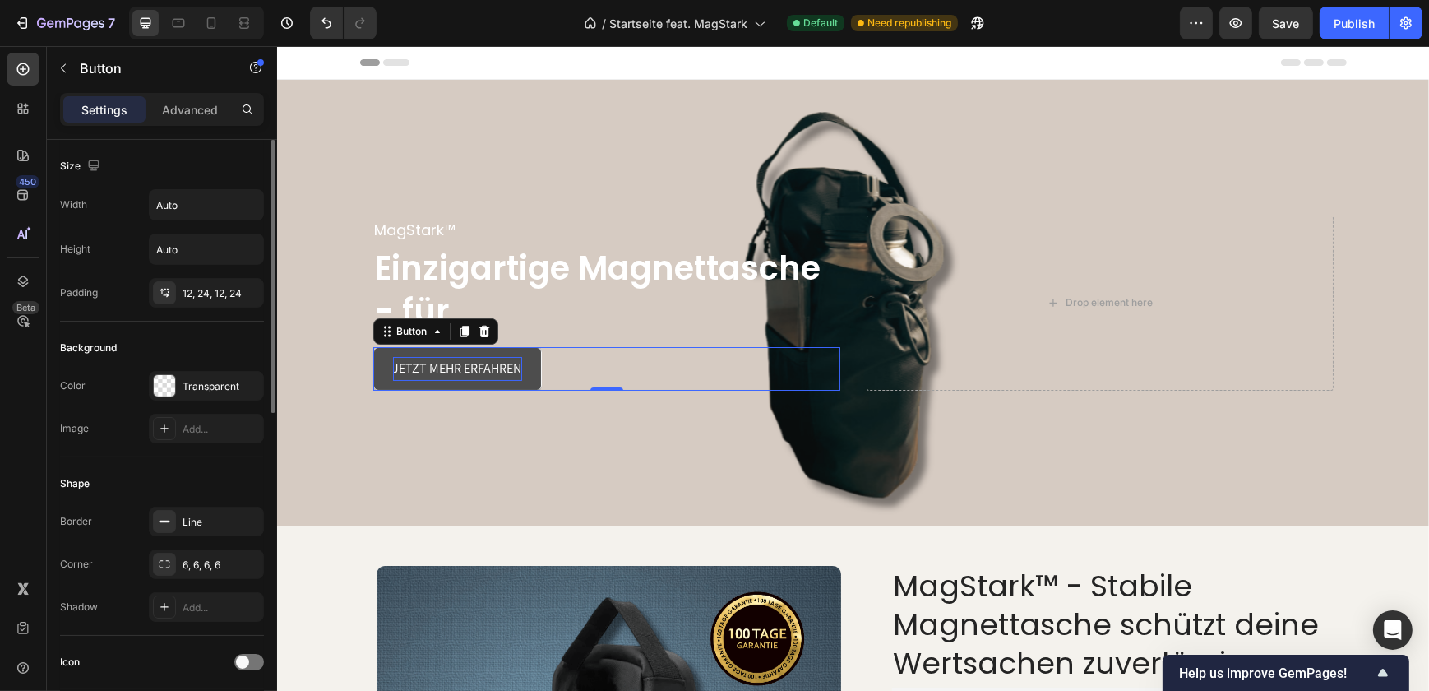
click at [467, 369] on p "Jetzt mehr erfahren" at bounding box center [456, 369] width 129 height 24
click at [479, 374] on p "Jetzt mehr erfahren" at bounding box center [456, 369] width 129 height 24
drag, startPoint x: 512, startPoint y: 368, endPoint x: 387, endPoint y: 371, distance: 125.0
click at [392, 371] on p "Jetzt mehr erfahren" at bounding box center [456, 369] width 129 height 24
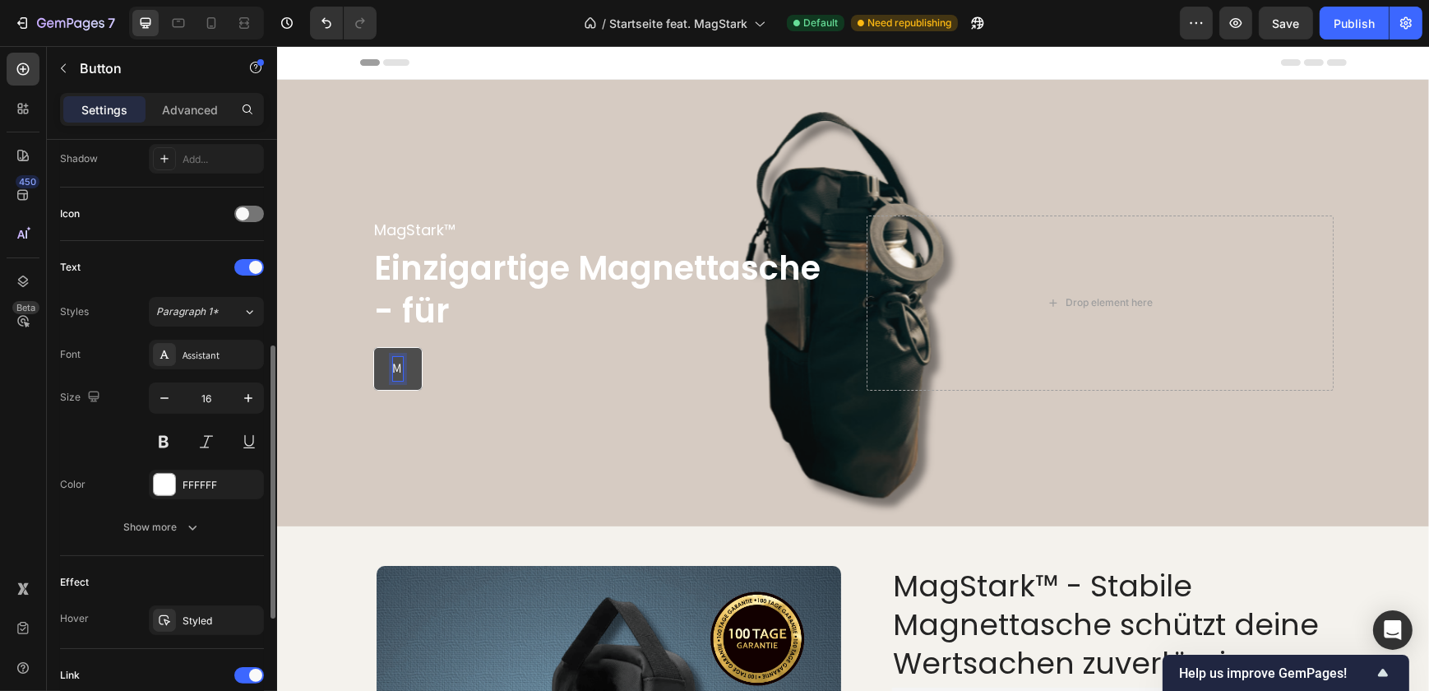
scroll to position [523, 0]
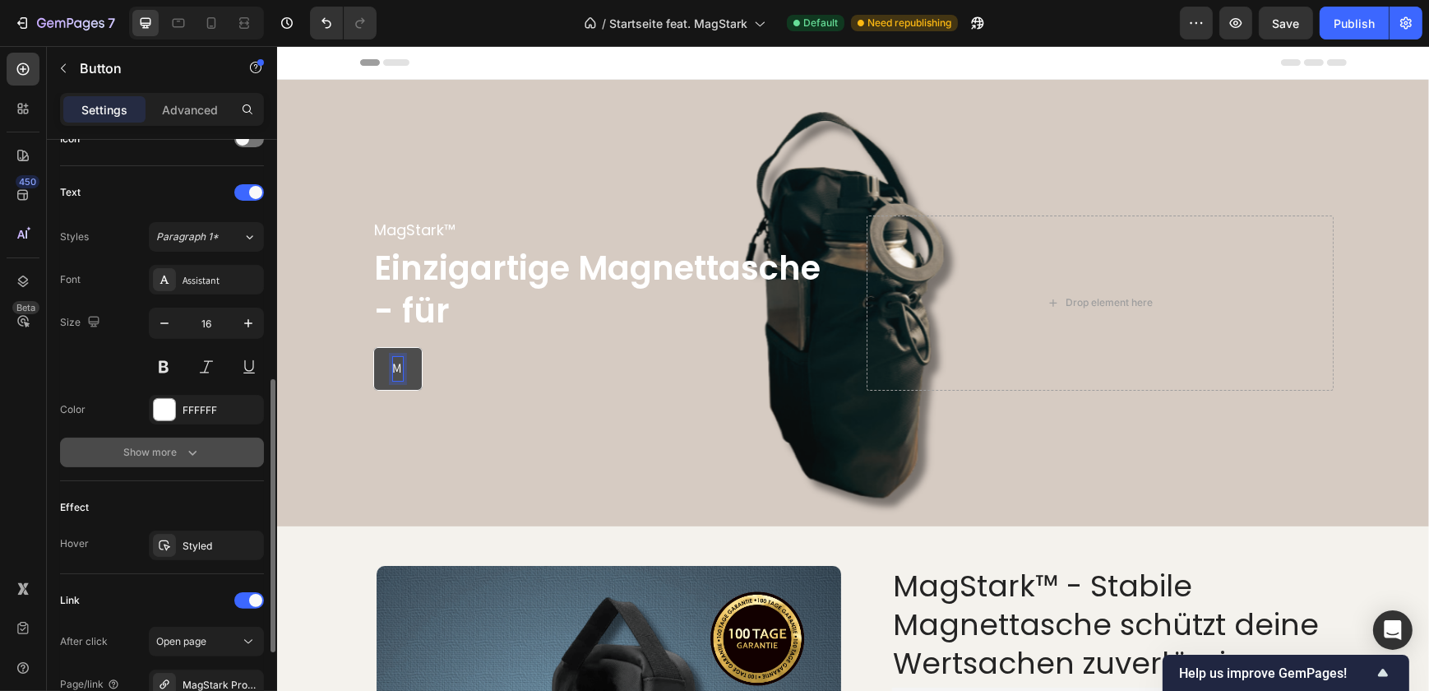
click at [205, 446] on button "Show more" at bounding box center [162, 452] width 204 height 30
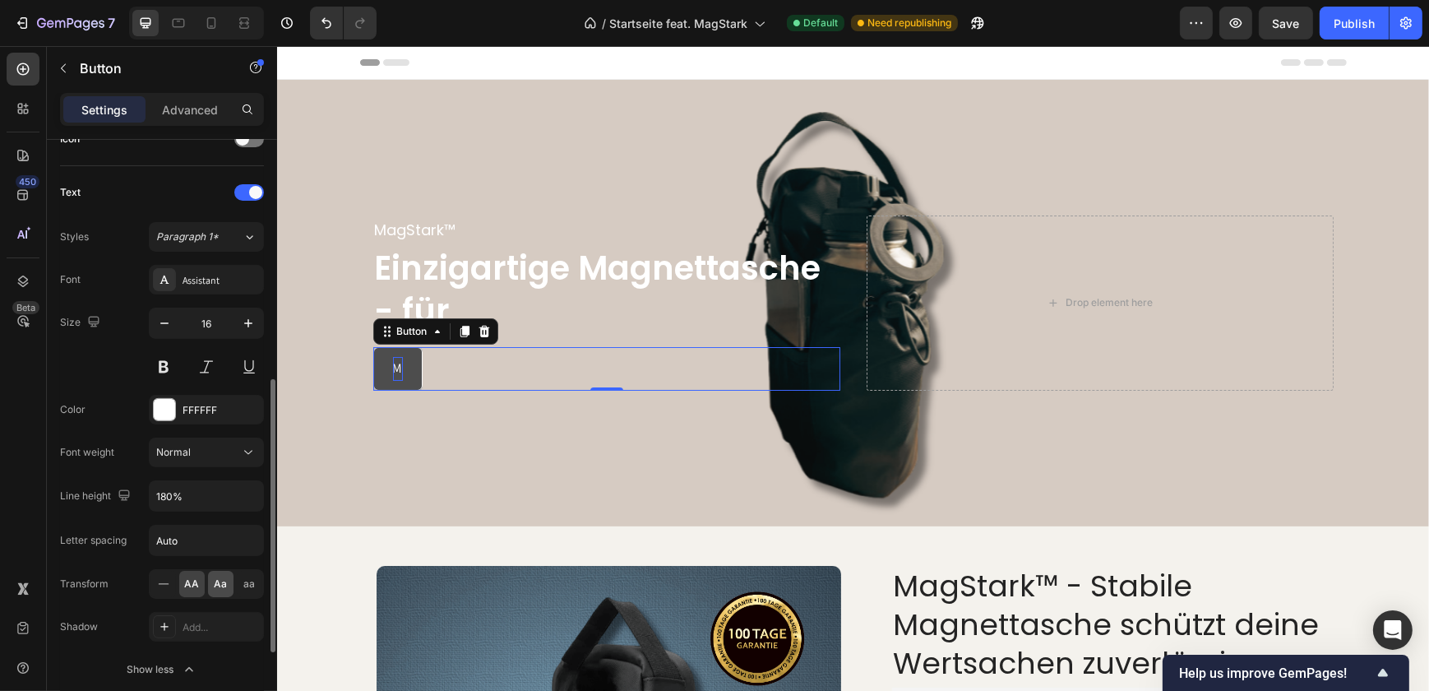
click at [220, 586] on span "Aa" at bounding box center [221, 583] width 13 height 15
click at [396, 367] on link "m" at bounding box center [397, 369] width 49 height 44
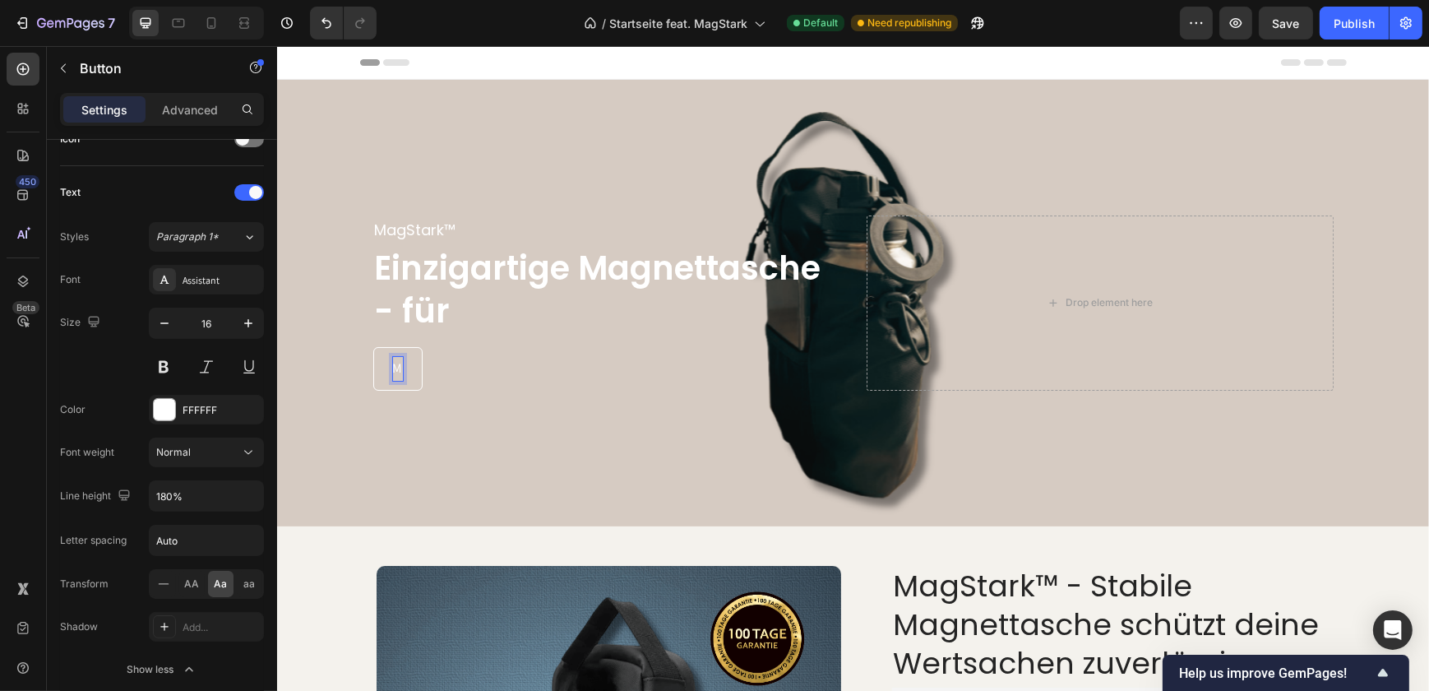
click at [393, 367] on p "m" at bounding box center [397, 369] width 10 height 24
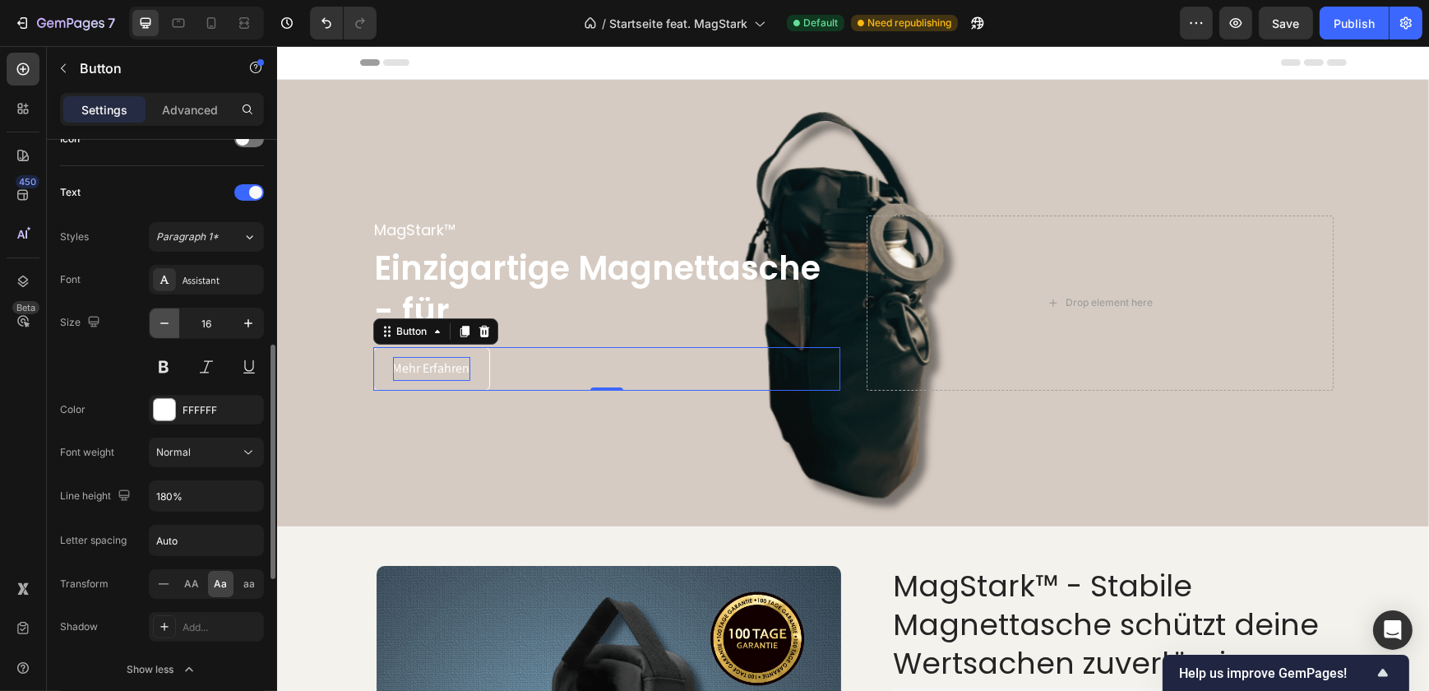
click at [166, 322] on icon "button" at bounding box center [164, 323] width 8 height 2
click at [253, 326] on icon "button" at bounding box center [248, 323] width 16 height 16
type input "16"
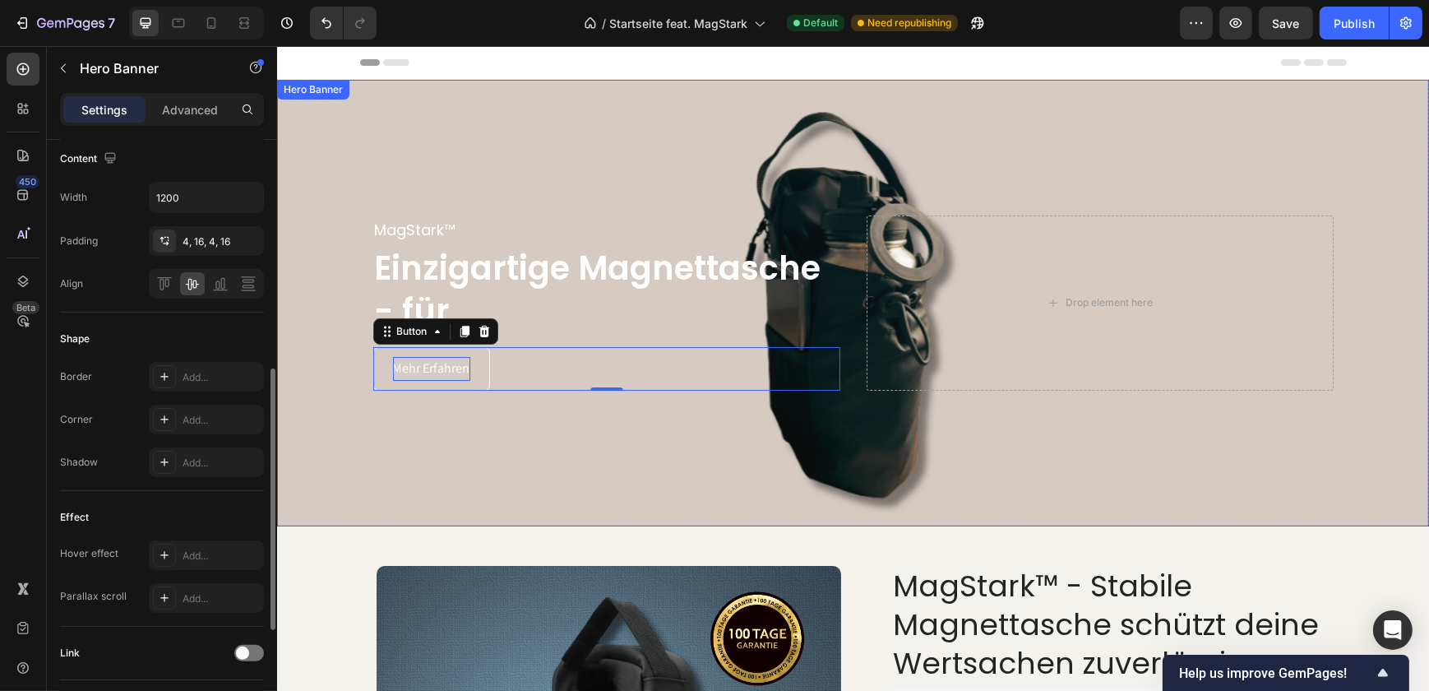
click at [590, 432] on div "Background Image" at bounding box center [852, 303] width 1152 height 447
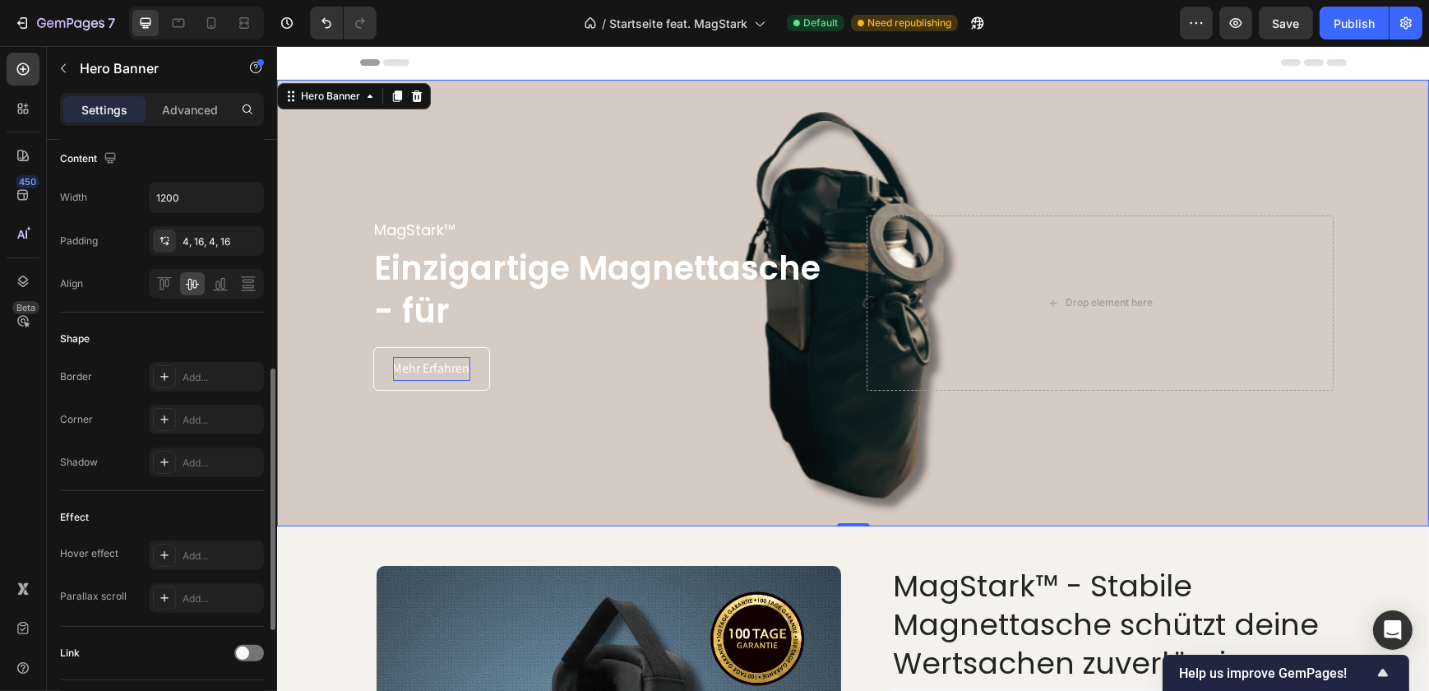
scroll to position [0, 0]
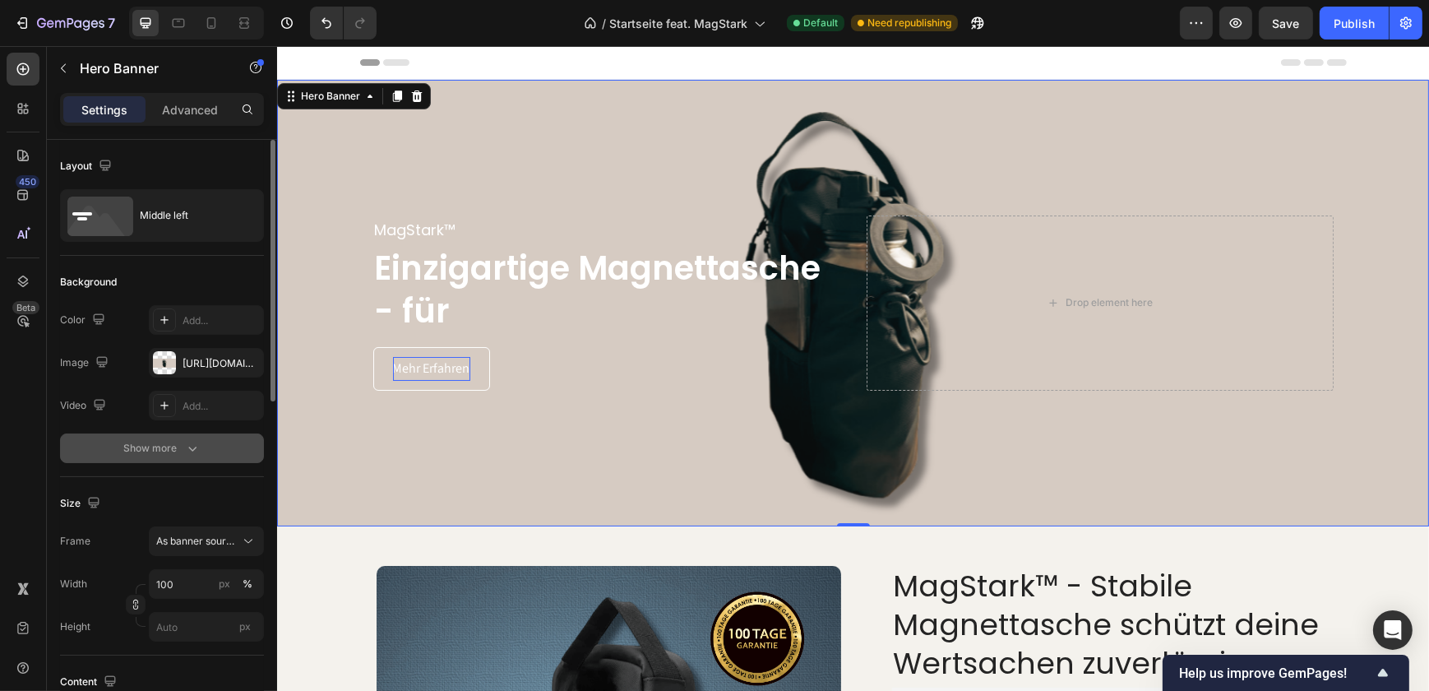
click at [174, 440] on div "Show more" at bounding box center [162, 448] width 76 height 16
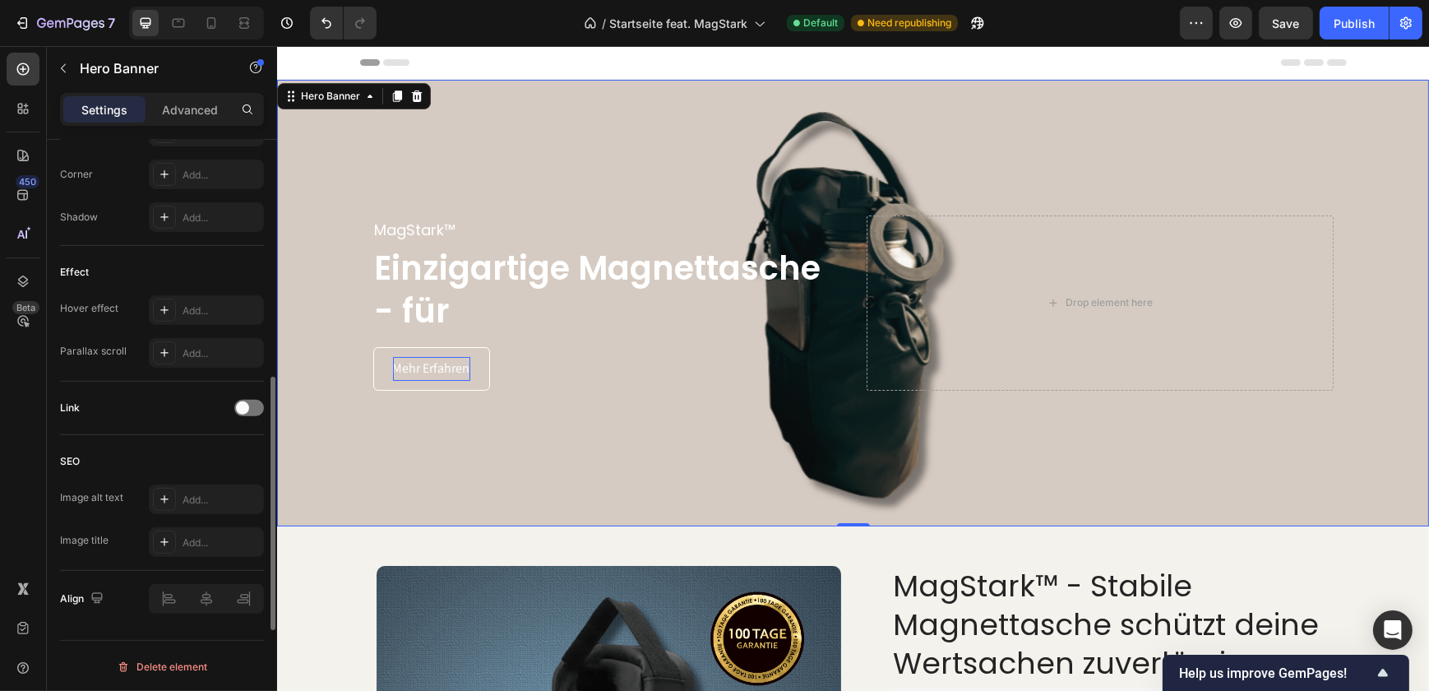
scroll to position [736, 0]
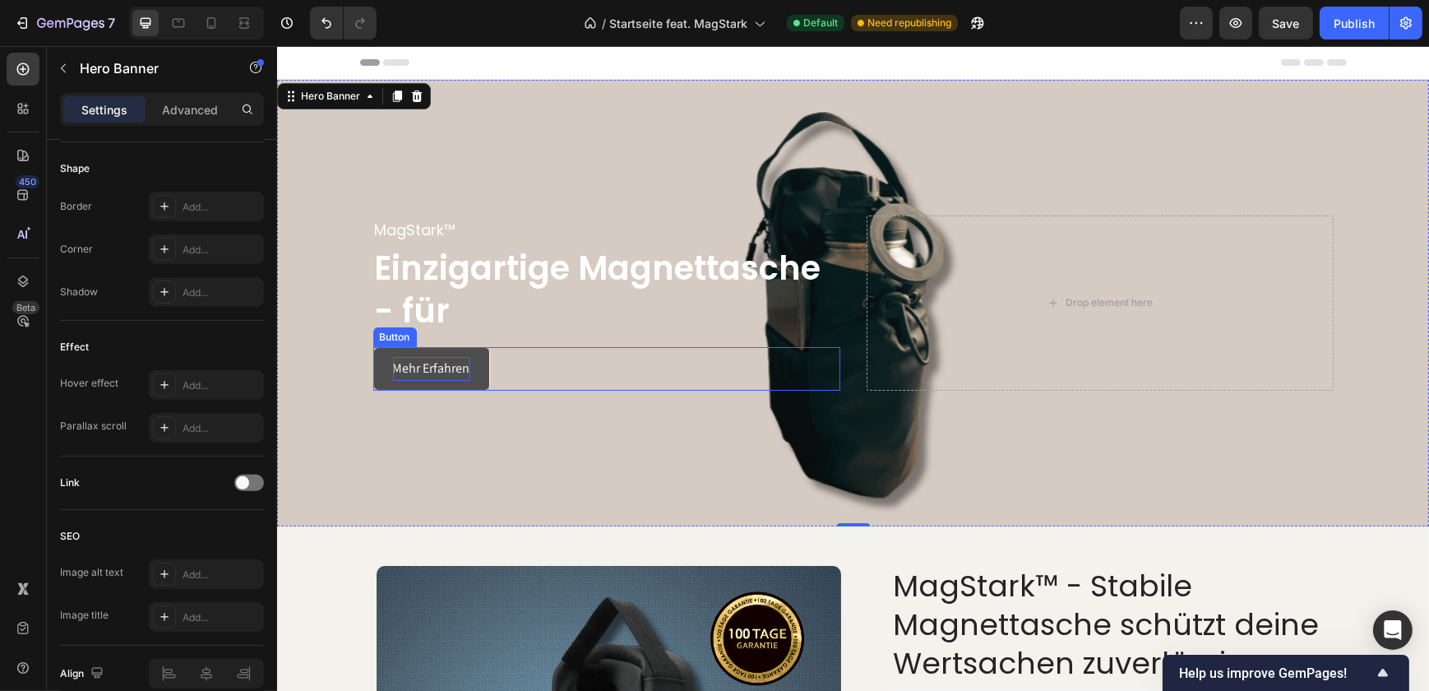
click at [473, 362] on link "mehr erfahren" at bounding box center [431, 369] width 117 height 44
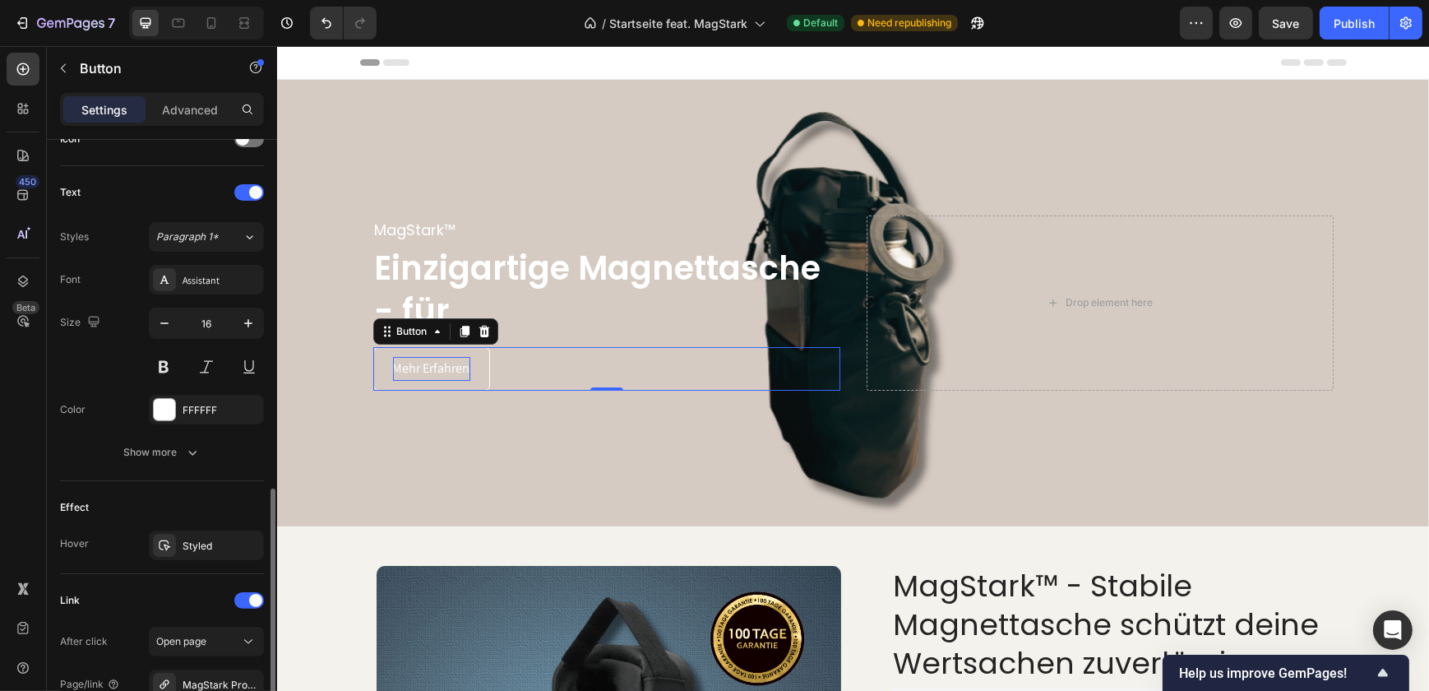
scroll to position [598, 0]
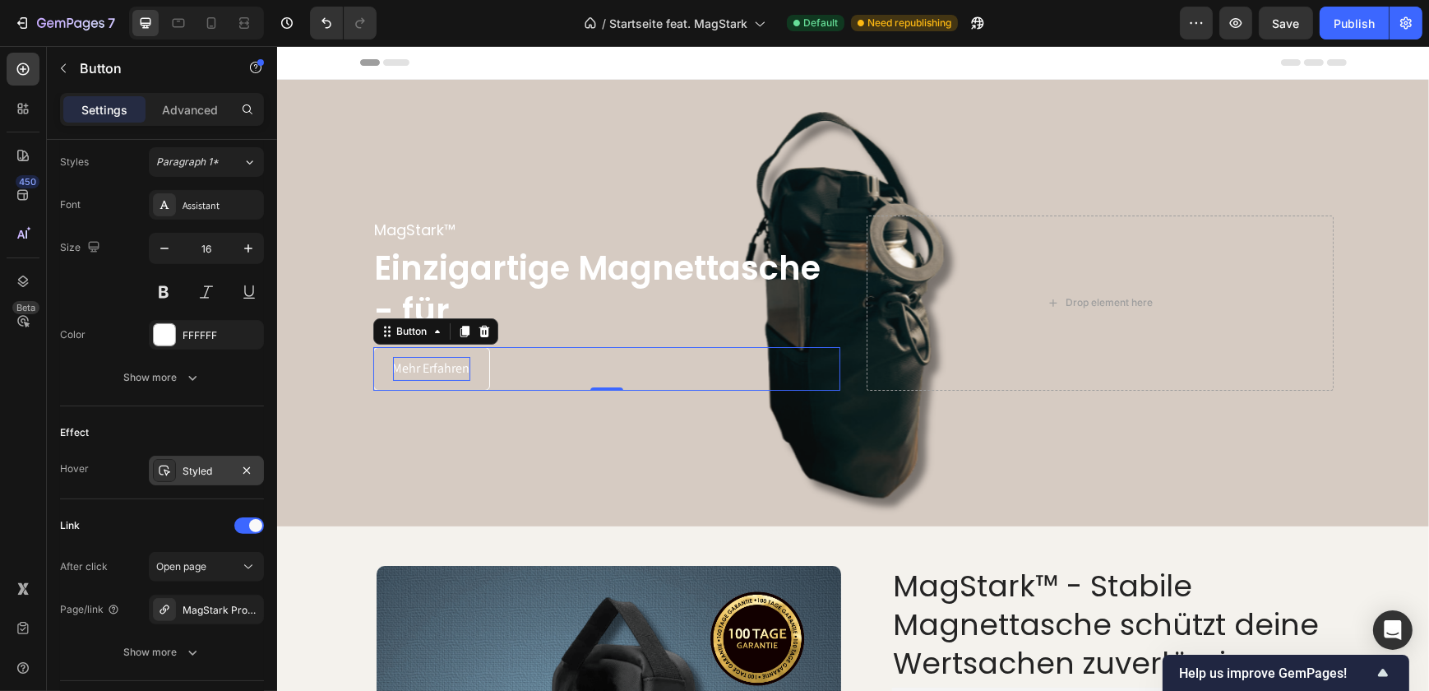
click at [208, 473] on div "Styled" at bounding box center [207, 471] width 48 height 15
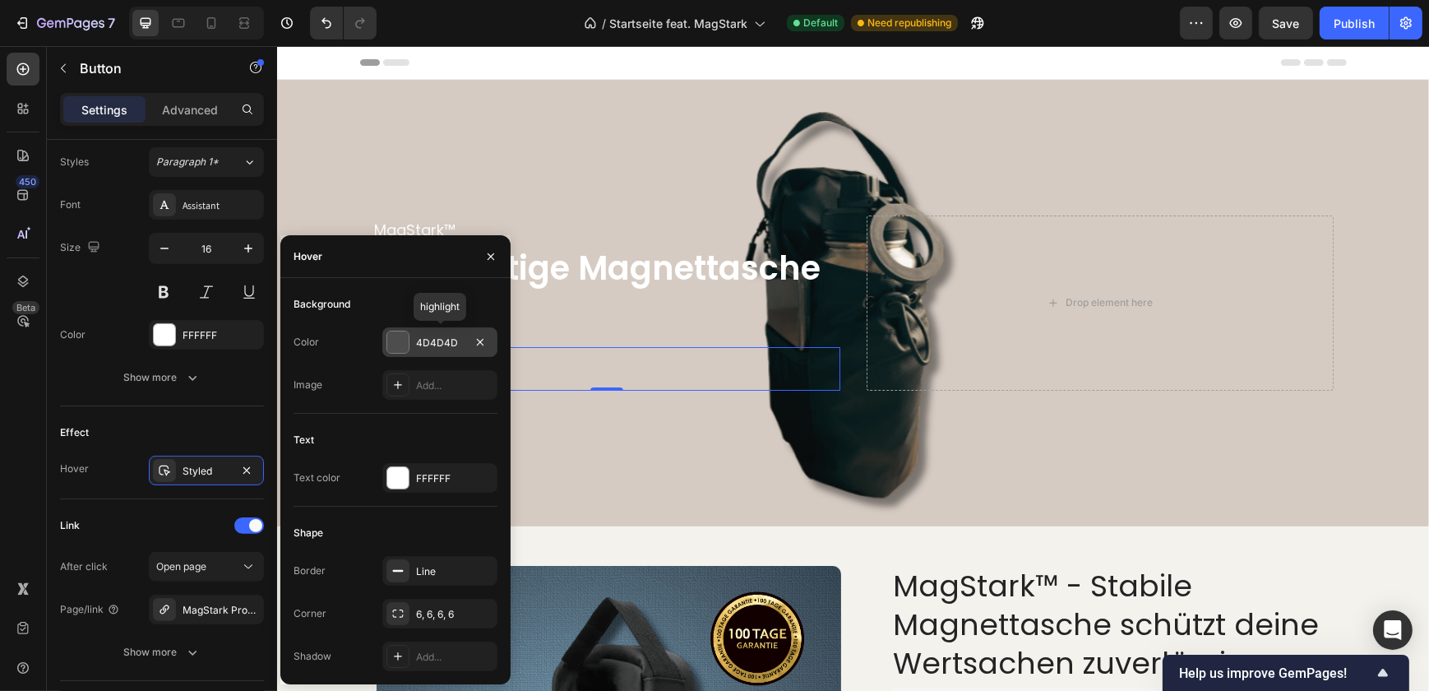
click at [436, 343] on div "4D4D4D" at bounding box center [440, 343] width 48 height 15
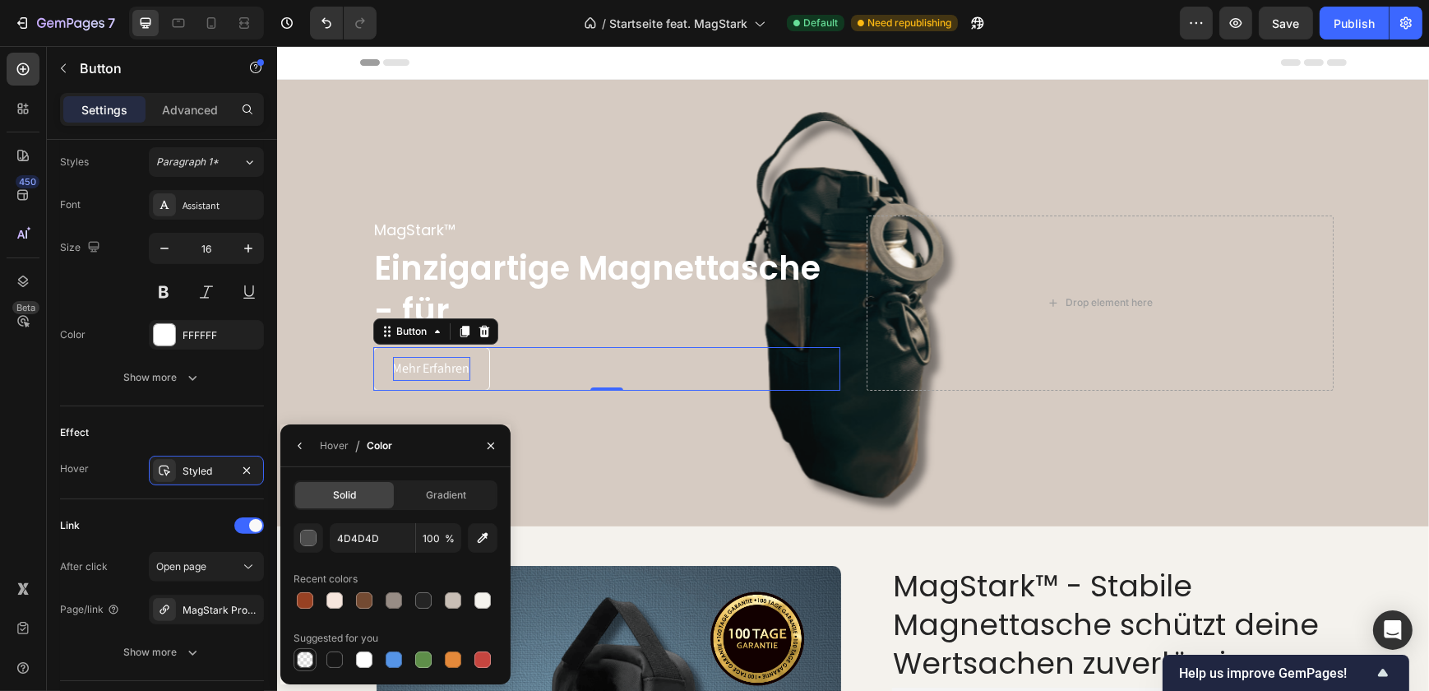
click at [307, 658] on div at bounding box center [305, 659] width 16 height 16
type input "000000"
type input "0"
click at [312, 446] on button "button" at bounding box center [300, 446] width 26 height 26
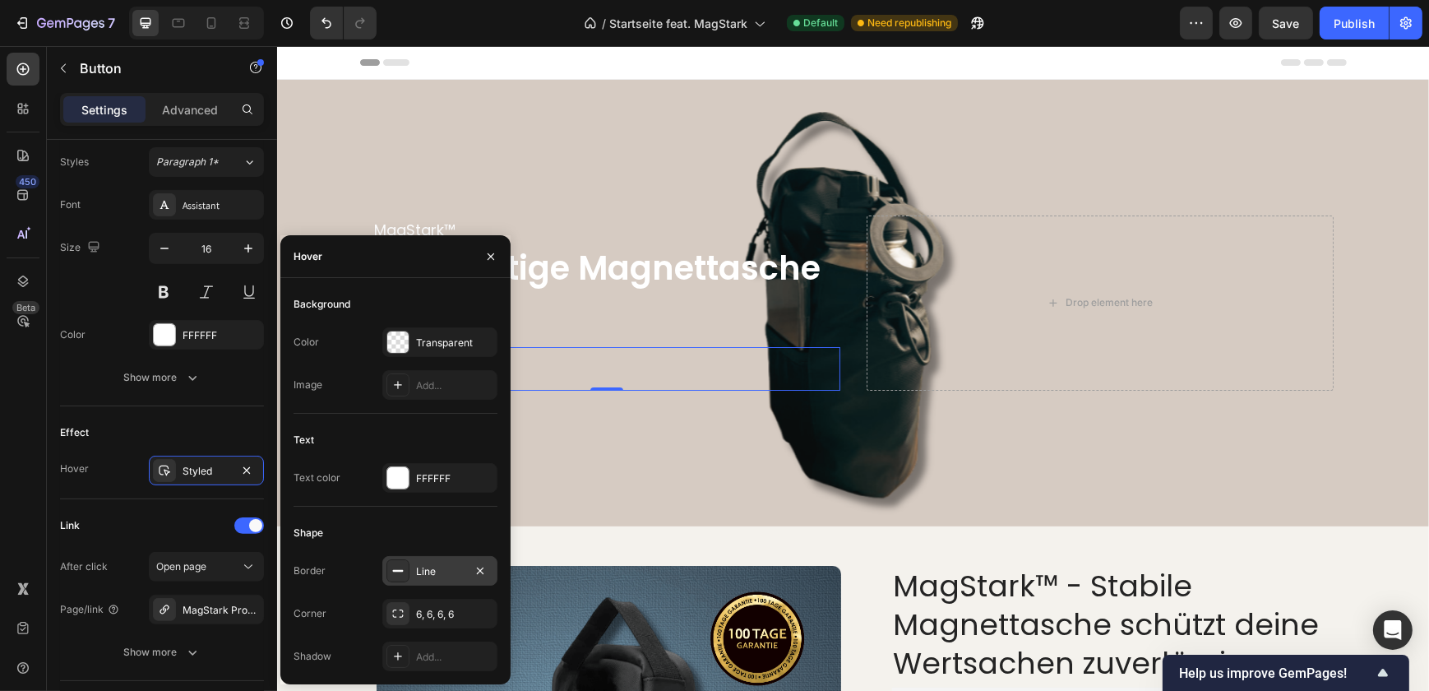
click at [435, 572] on div "Line" at bounding box center [440, 571] width 48 height 15
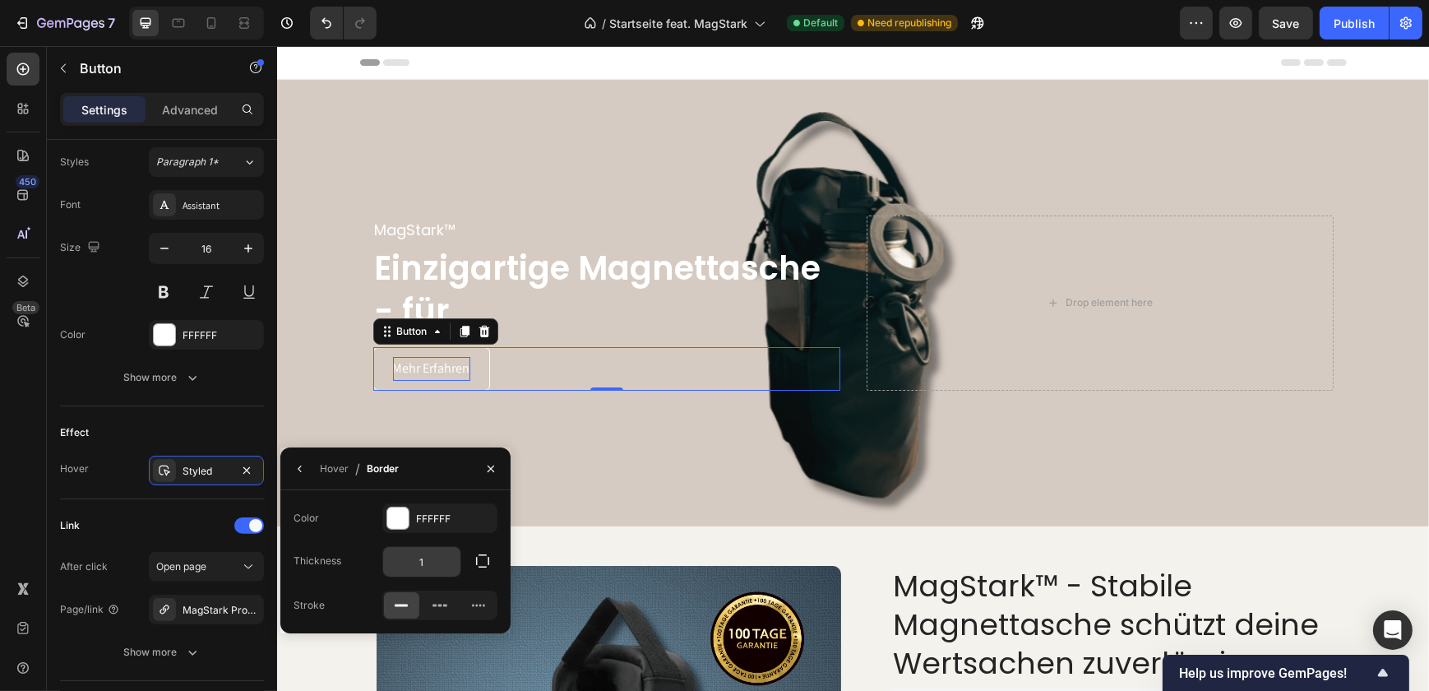
click at [427, 558] on input "1" at bounding box center [421, 562] width 77 height 30
type input "2"
click at [570, 471] on div "Background Image" at bounding box center [852, 303] width 1152 height 447
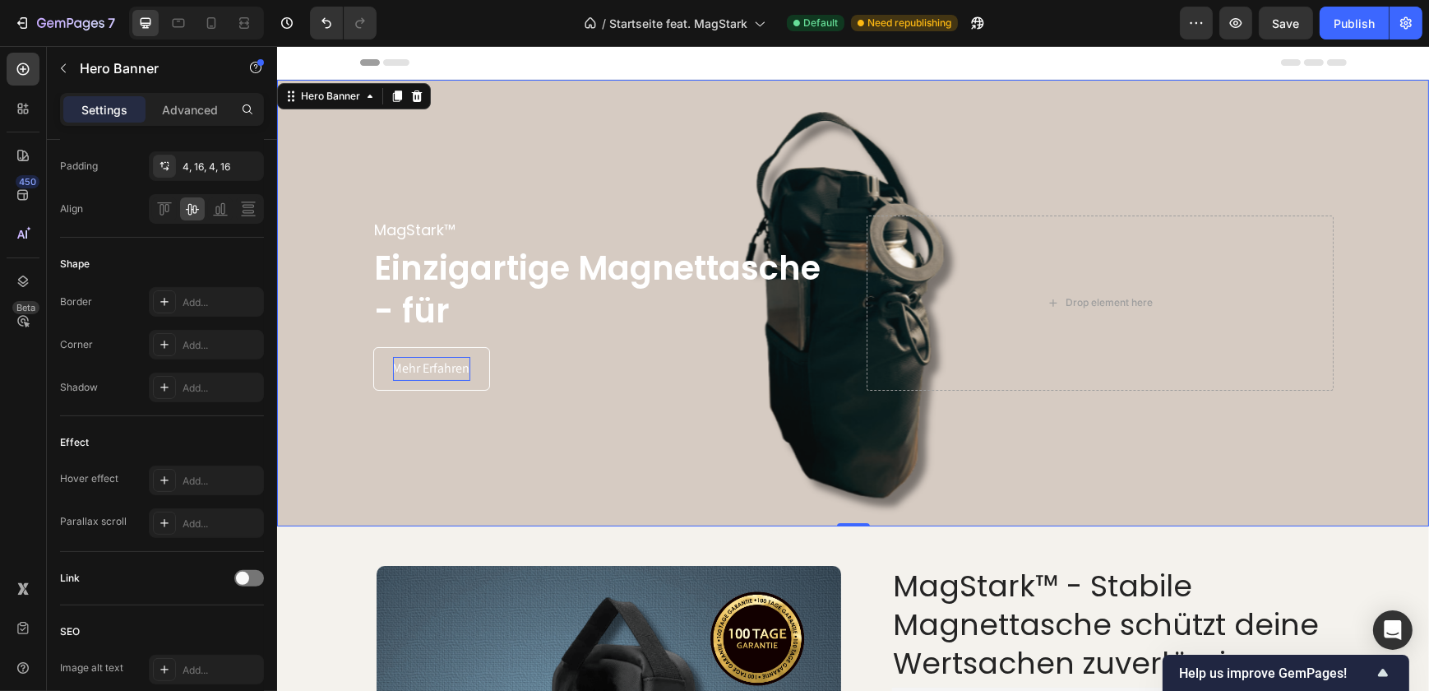
scroll to position [0, 0]
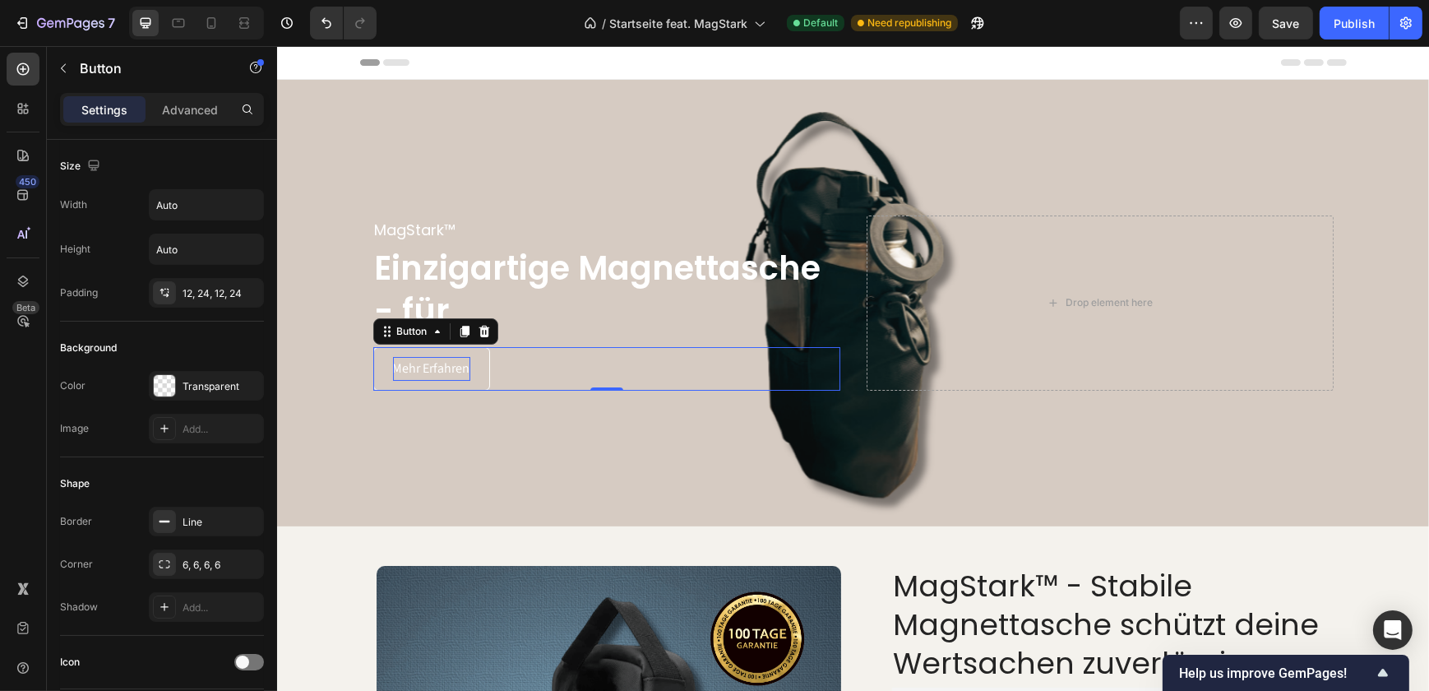
click at [413, 372] on p "mehr erfahren" at bounding box center [430, 369] width 77 height 24
click at [373, 382] on link "mehr erfahren" at bounding box center [431, 369] width 117 height 44
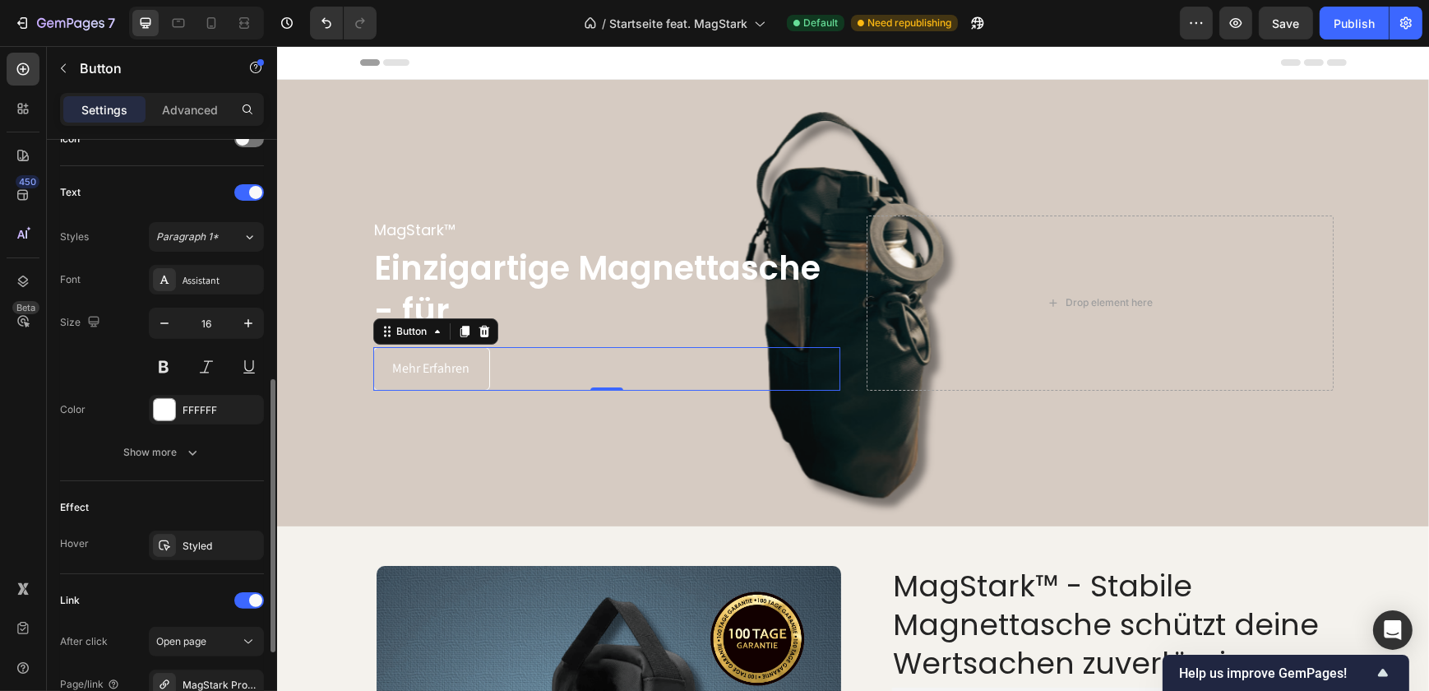
scroll to position [598, 0]
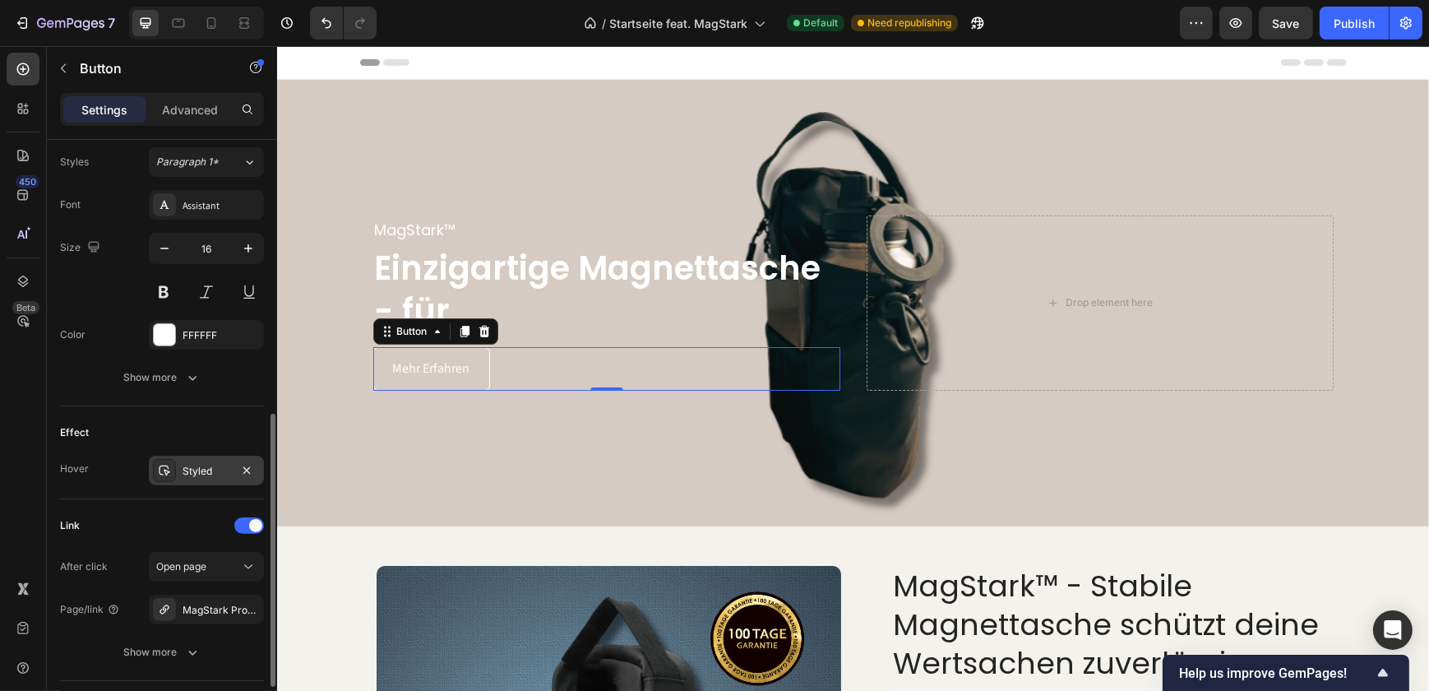
click at [197, 469] on div "Styled" at bounding box center [207, 471] width 48 height 15
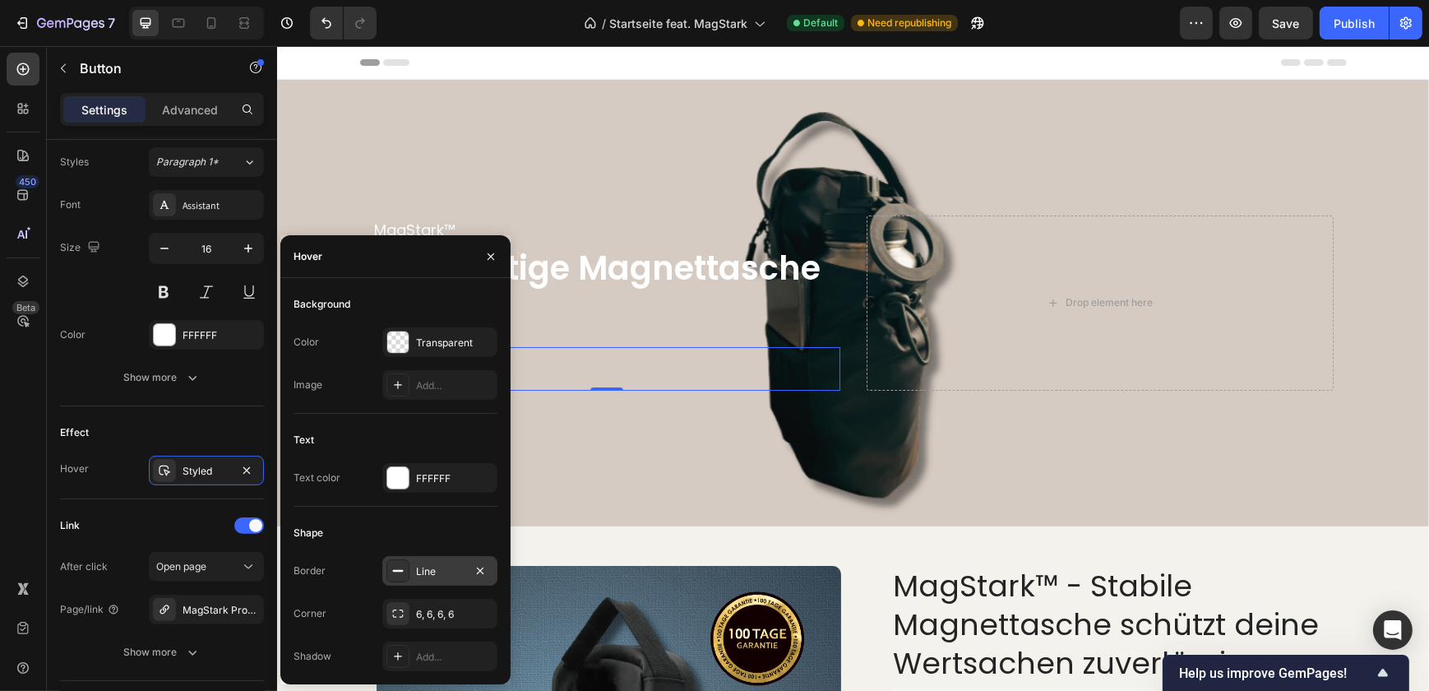
click at [430, 572] on div "Line" at bounding box center [440, 571] width 48 height 15
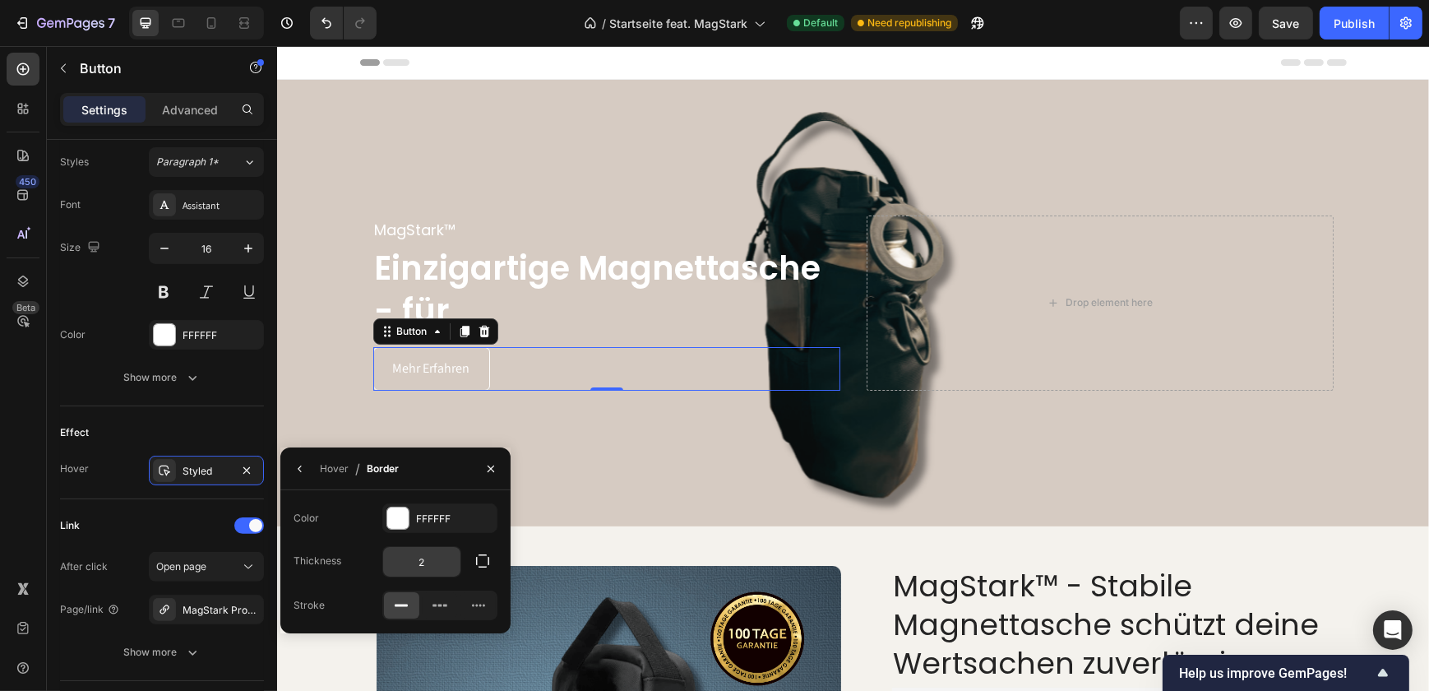
click at [431, 565] on input "2" at bounding box center [421, 562] width 77 height 30
type input "3"
click at [534, 412] on div "Background Image" at bounding box center [852, 303] width 1152 height 447
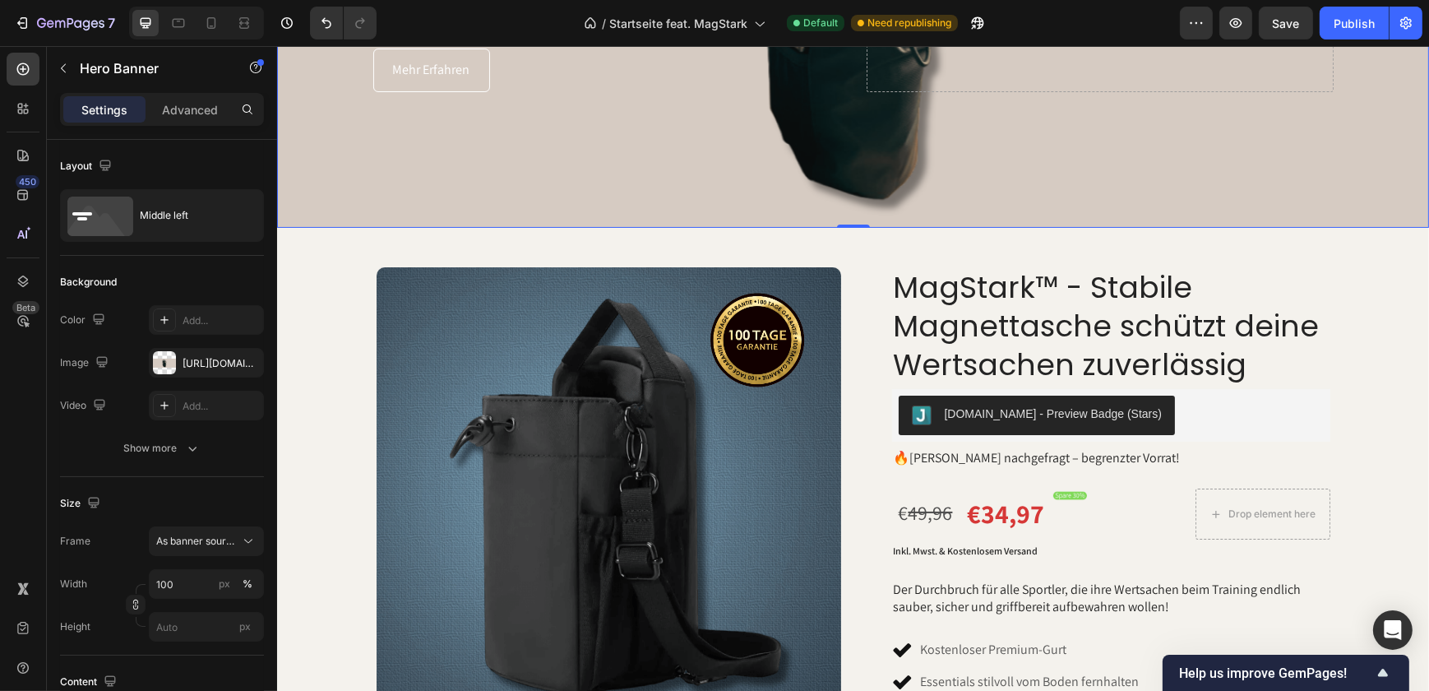
scroll to position [448, 0]
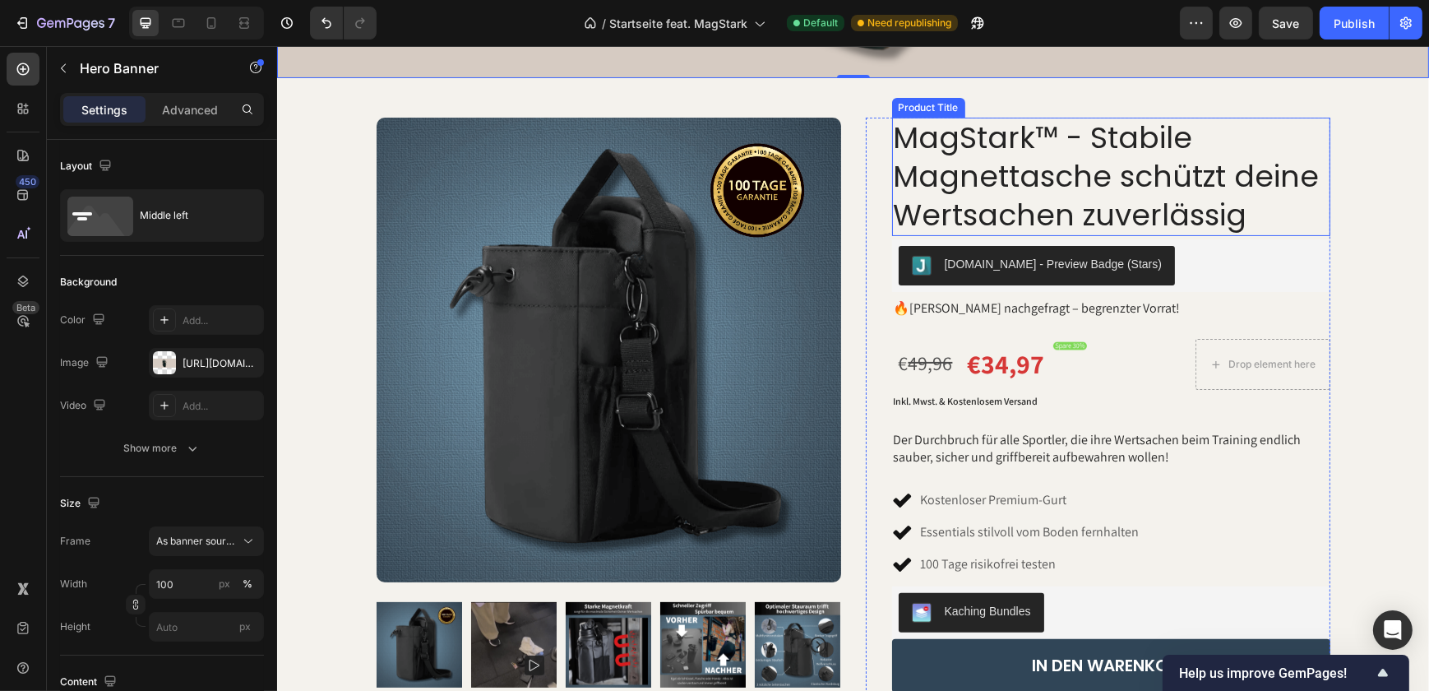
click at [969, 139] on h1 "MagStark™ - Stabile Magnettasche schützt deine Wertsachen zuverlässig" at bounding box center [1110, 177] width 438 height 118
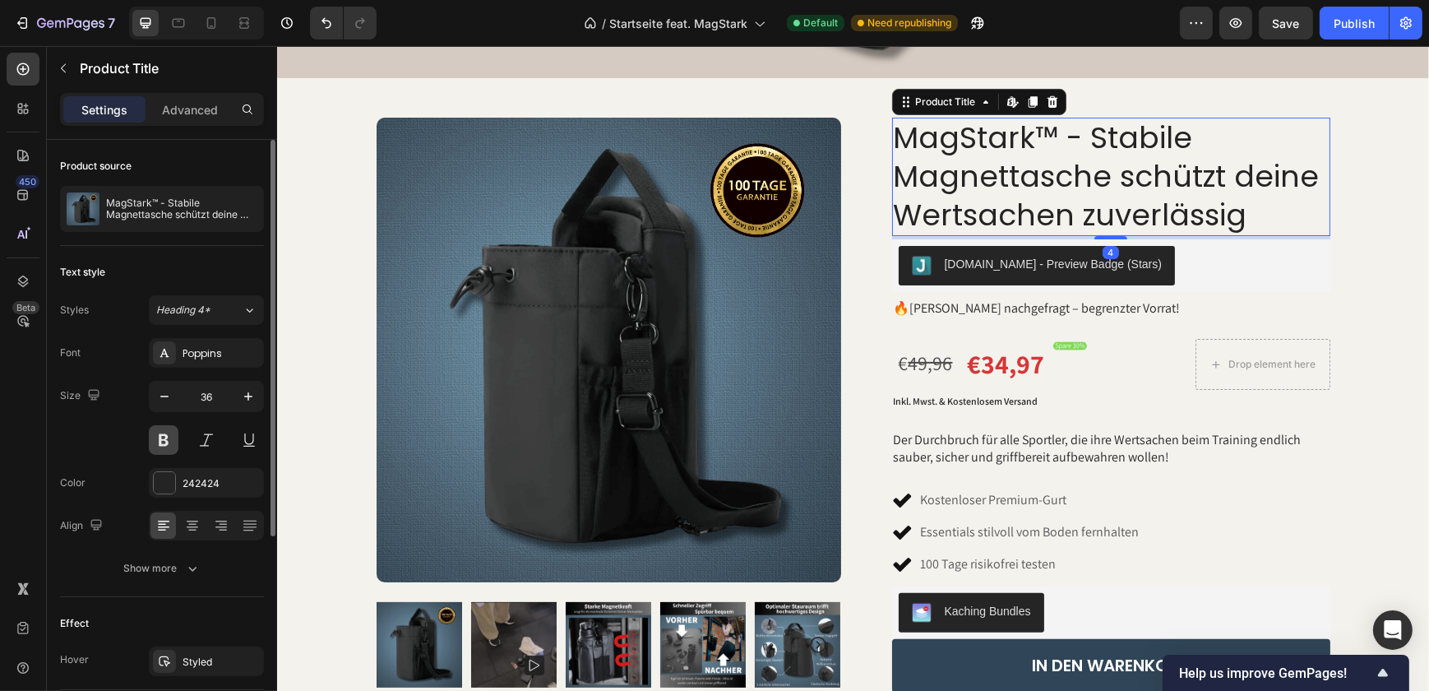
click at [165, 437] on button at bounding box center [164, 440] width 30 height 30
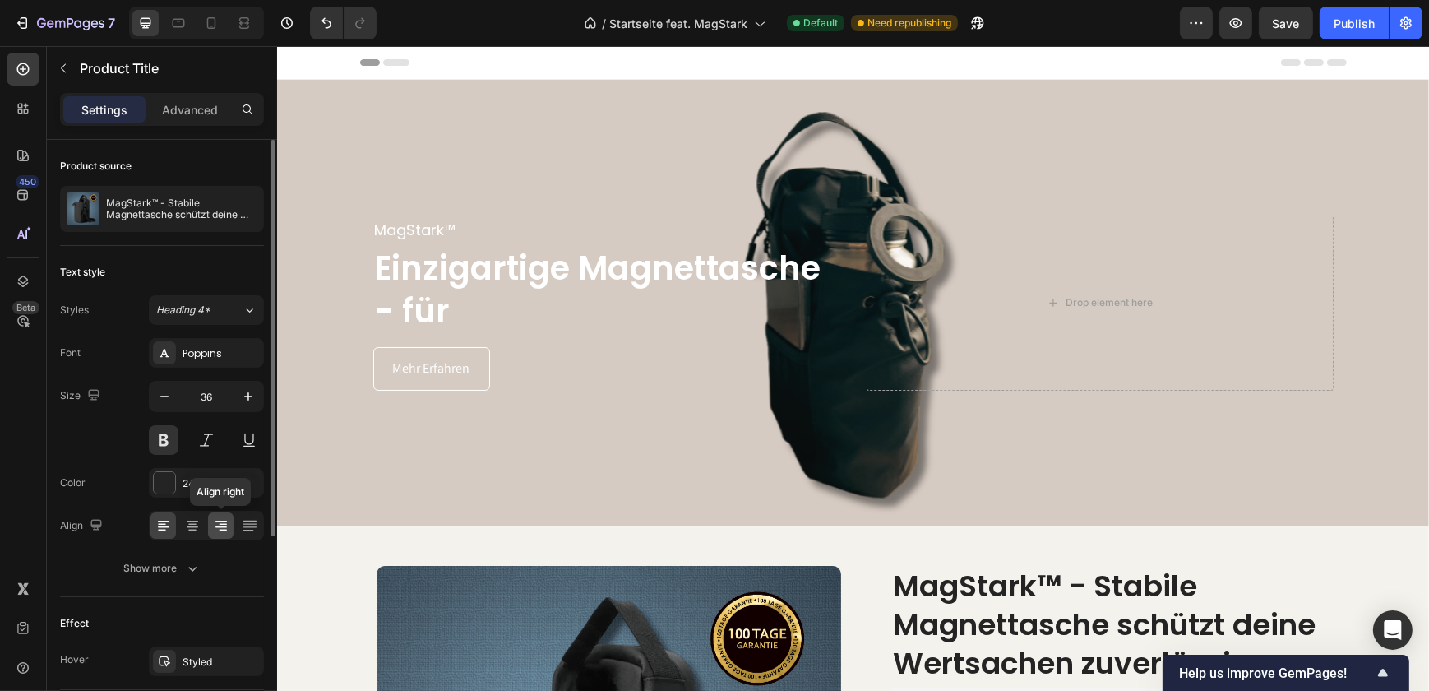
scroll to position [303, 0]
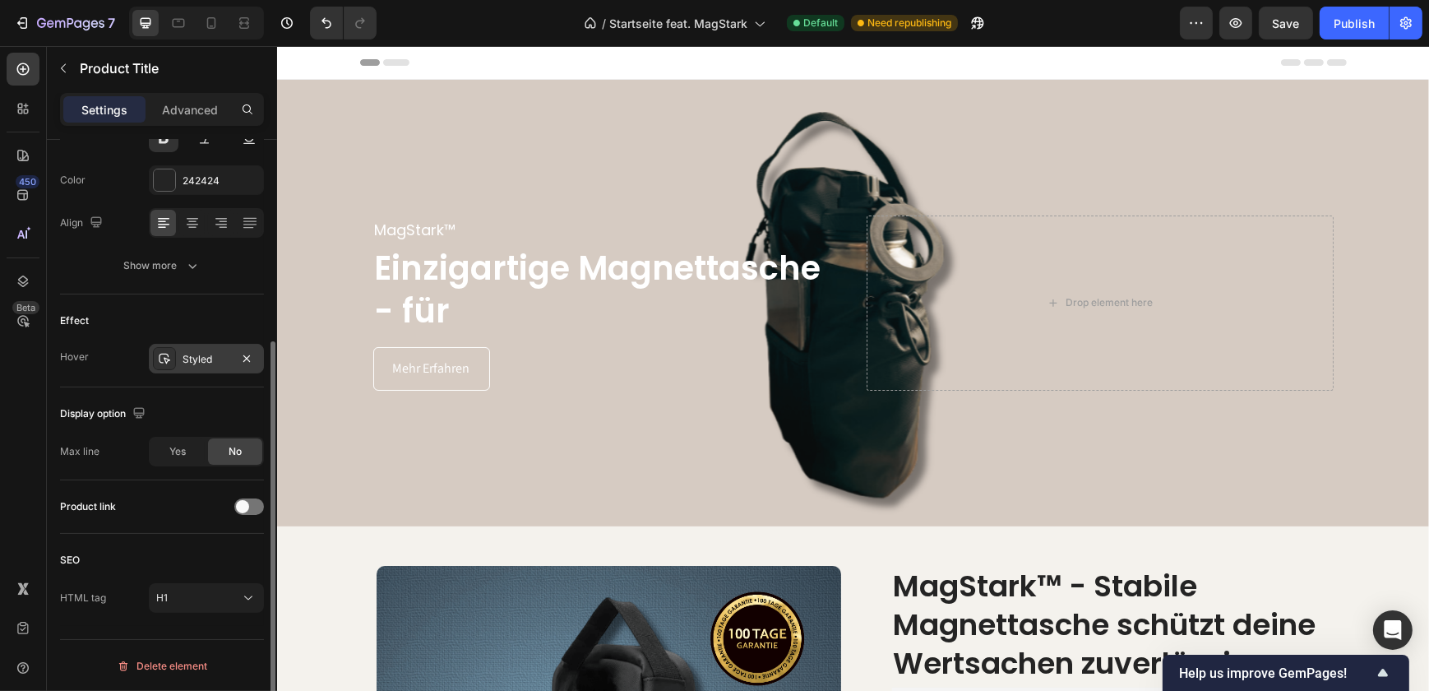
click at [197, 369] on div "Styled" at bounding box center [206, 359] width 115 height 30
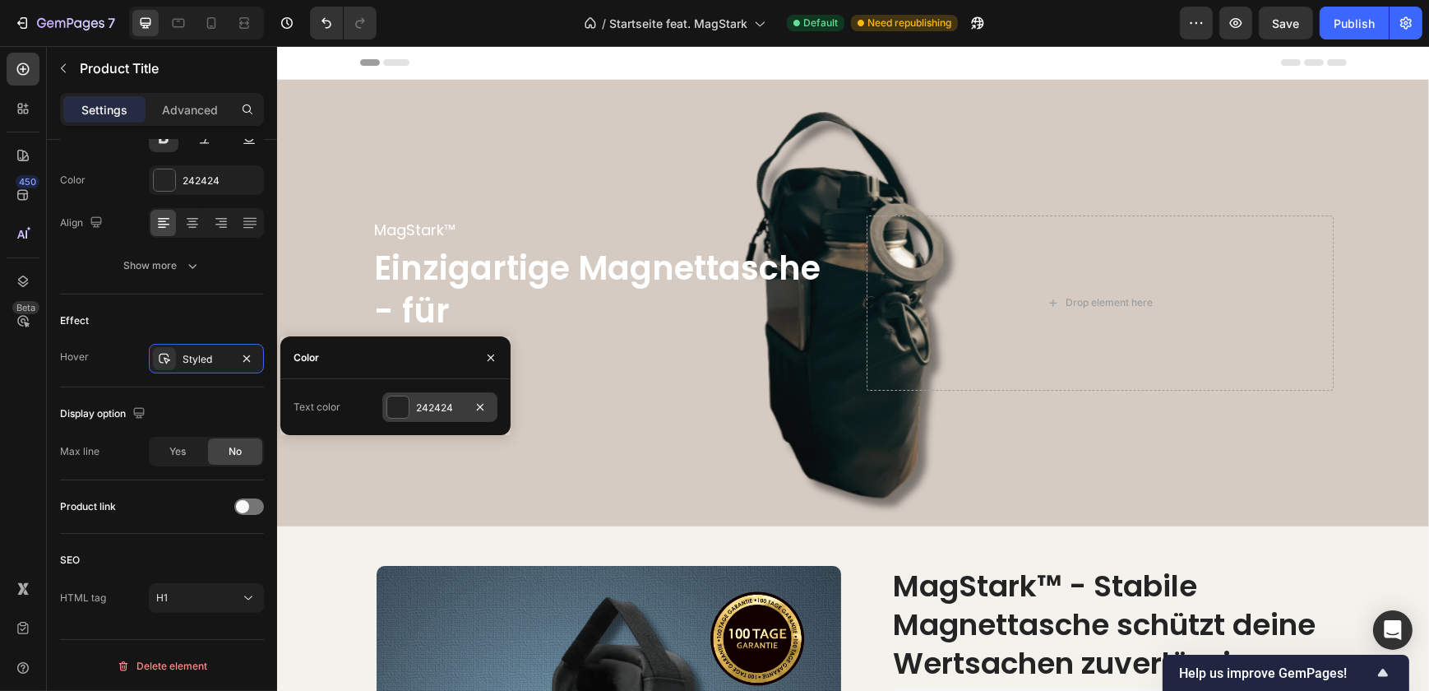
click at [446, 404] on div "242424" at bounding box center [440, 407] width 48 height 15
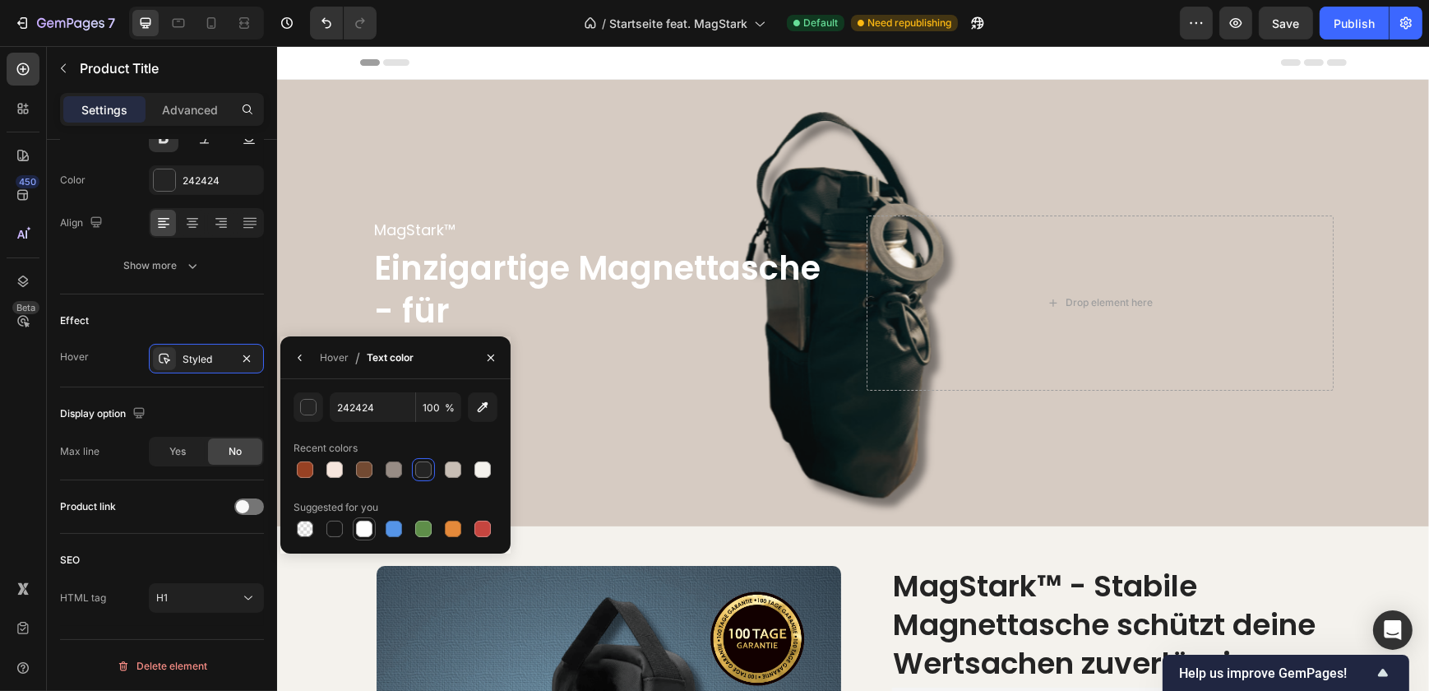
click at [364, 527] on div at bounding box center [364, 529] width 16 height 16
type input "FFFFFF"
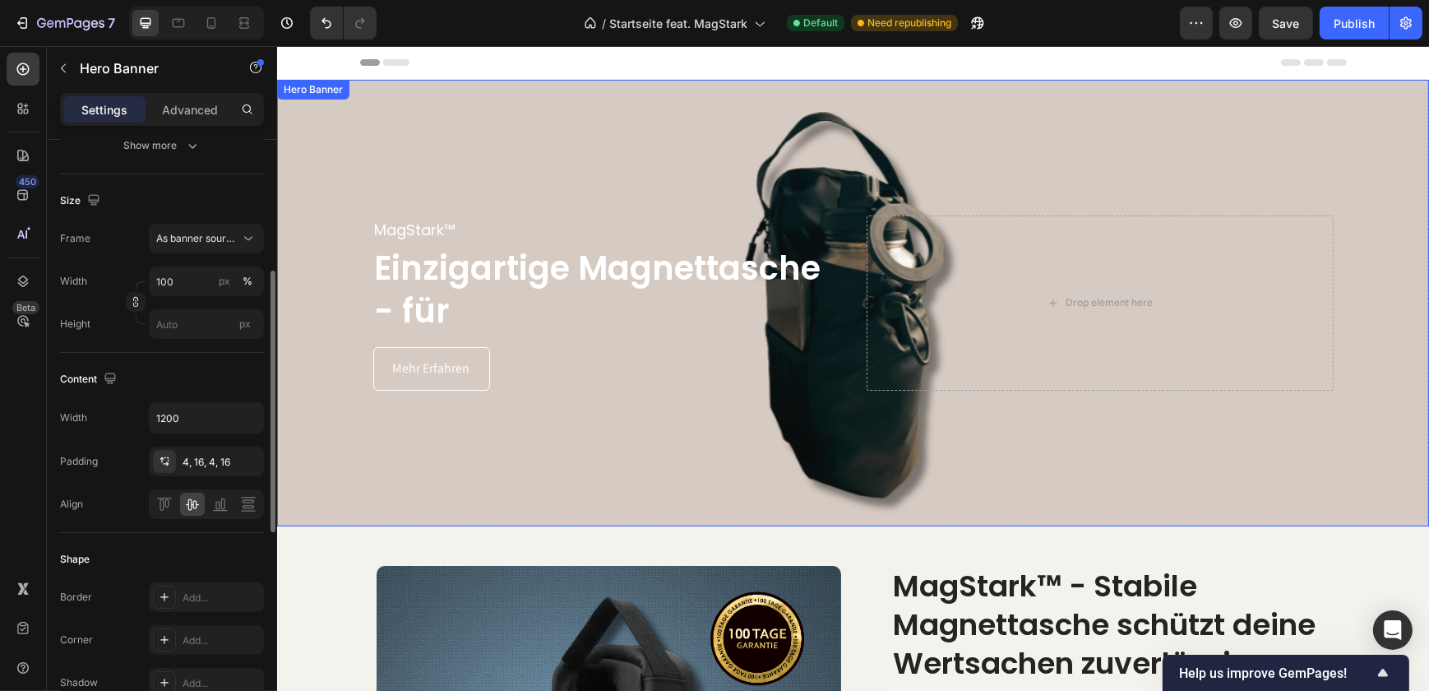
click at [641, 394] on div "Background Image" at bounding box center [852, 303] width 1152 height 447
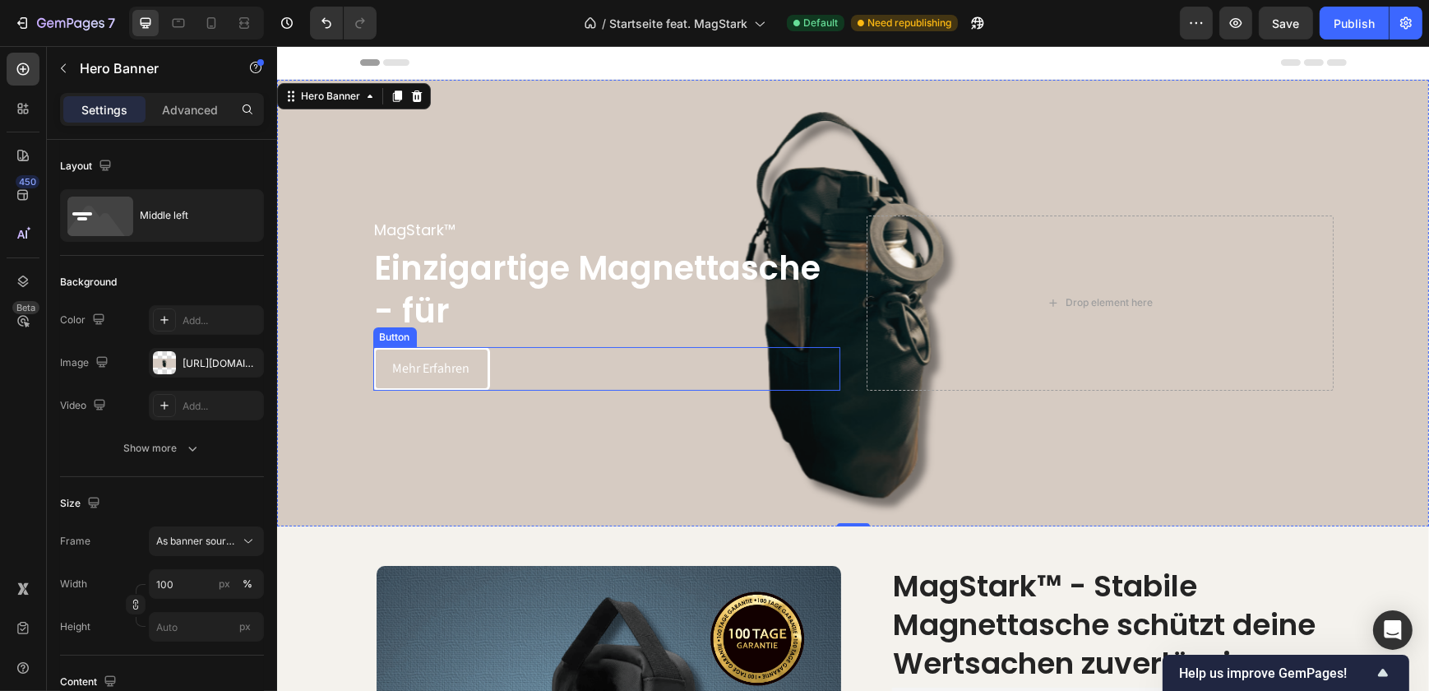
click at [468, 367] on link "mehr erfahren" at bounding box center [431, 369] width 117 height 44
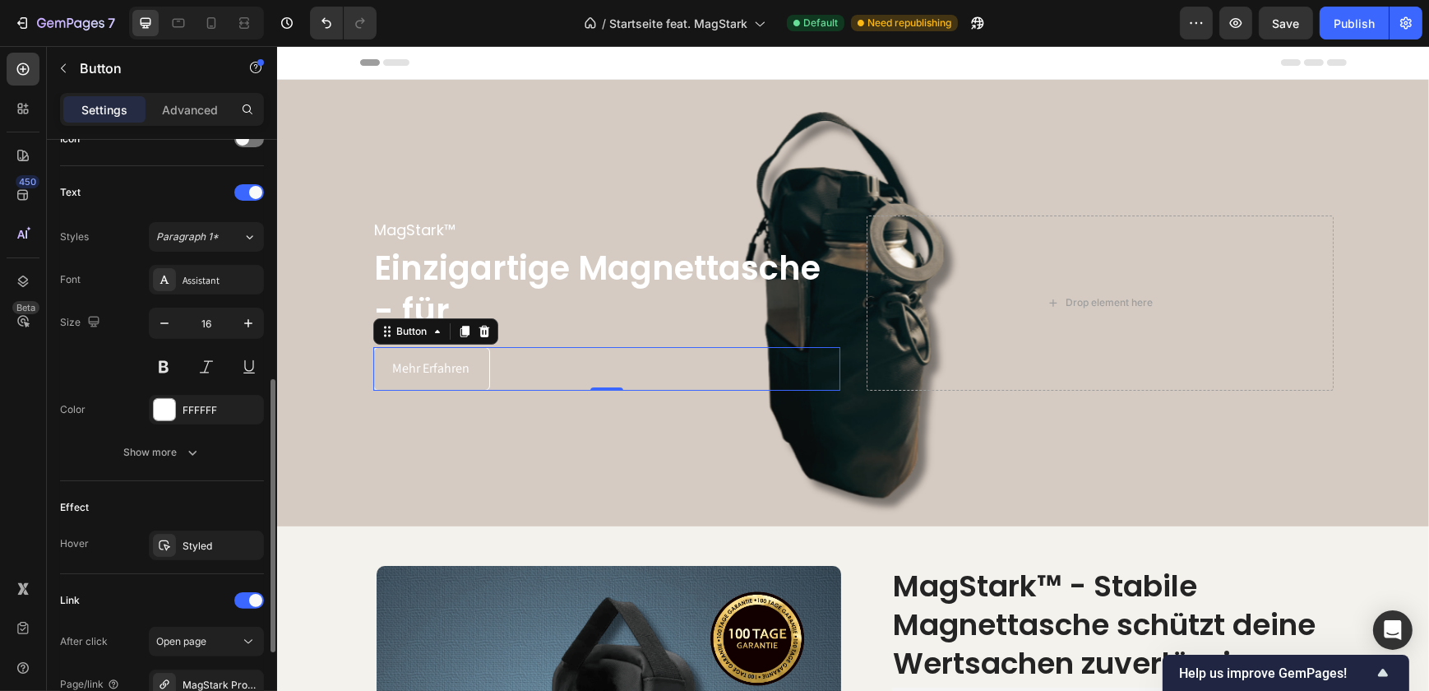
scroll to position [598, 0]
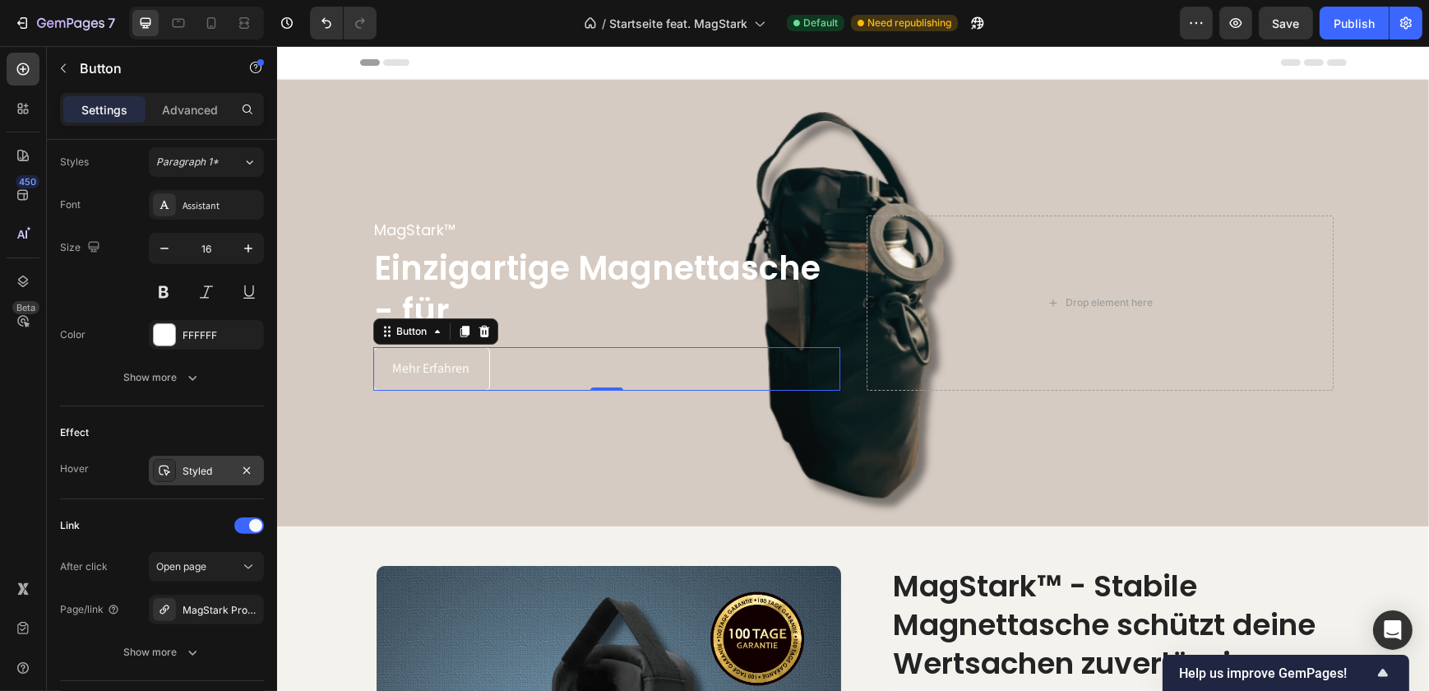
click at [212, 467] on div "Styled" at bounding box center [207, 471] width 48 height 15
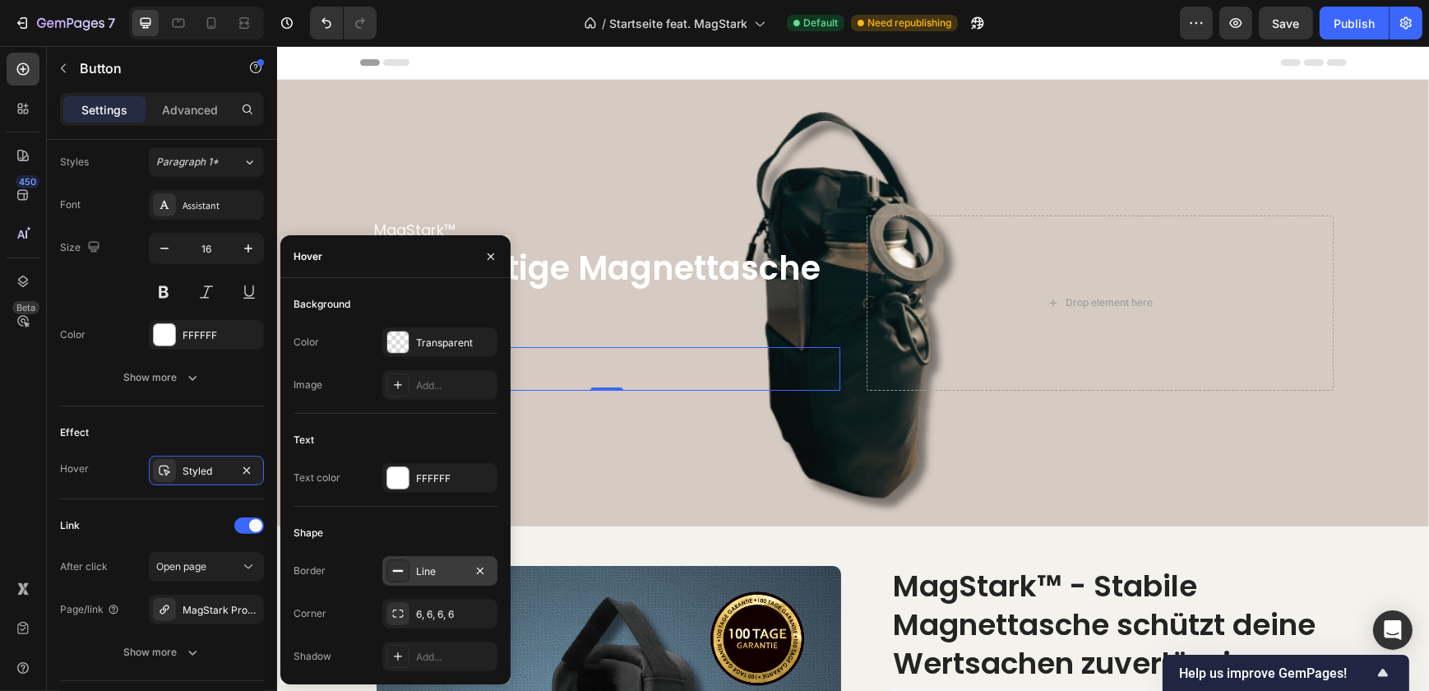
click at [425, 559] on div "Line" at bounding box center [439, 571] width 115 height 30
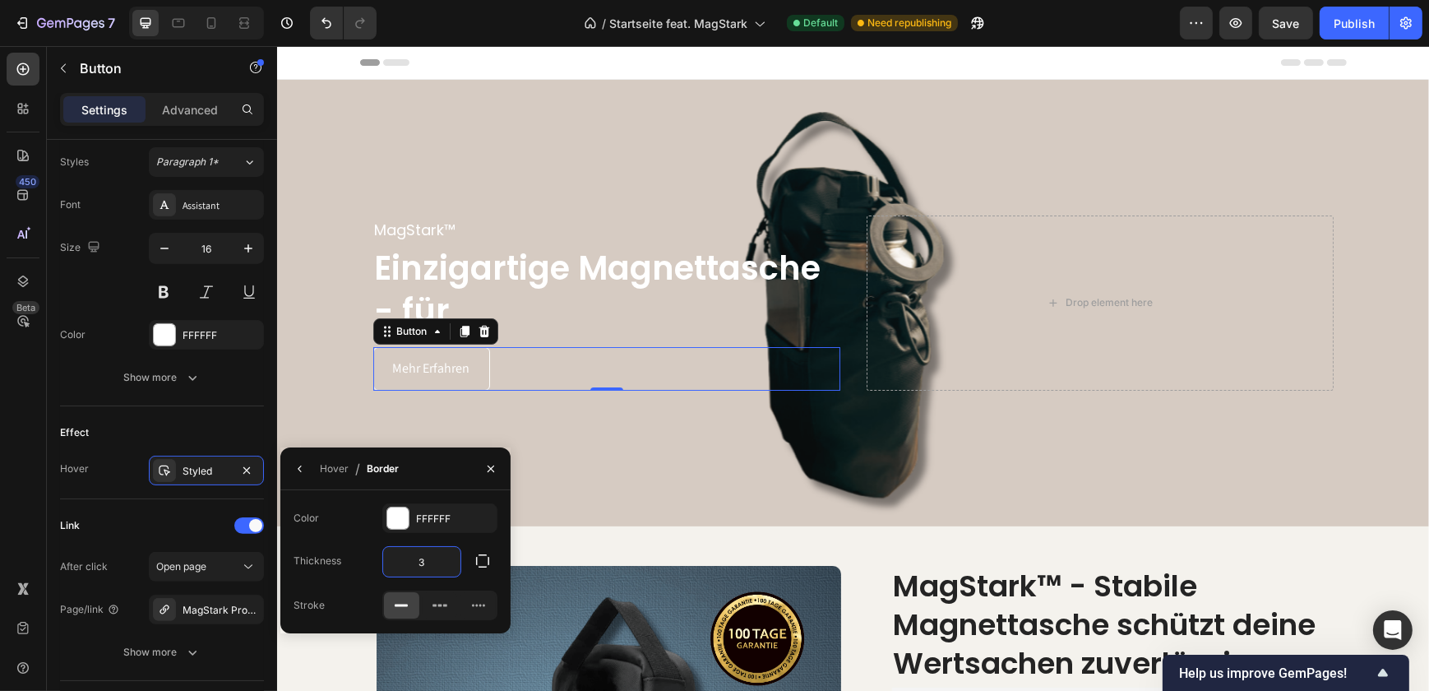
click at [422, 561] on input "3" at bounding box center [421, 562] width 77 height 30
type input "2"
click at [724, 467] on div "Background Image" at bounding box center [852, 303] width 1152 height 447
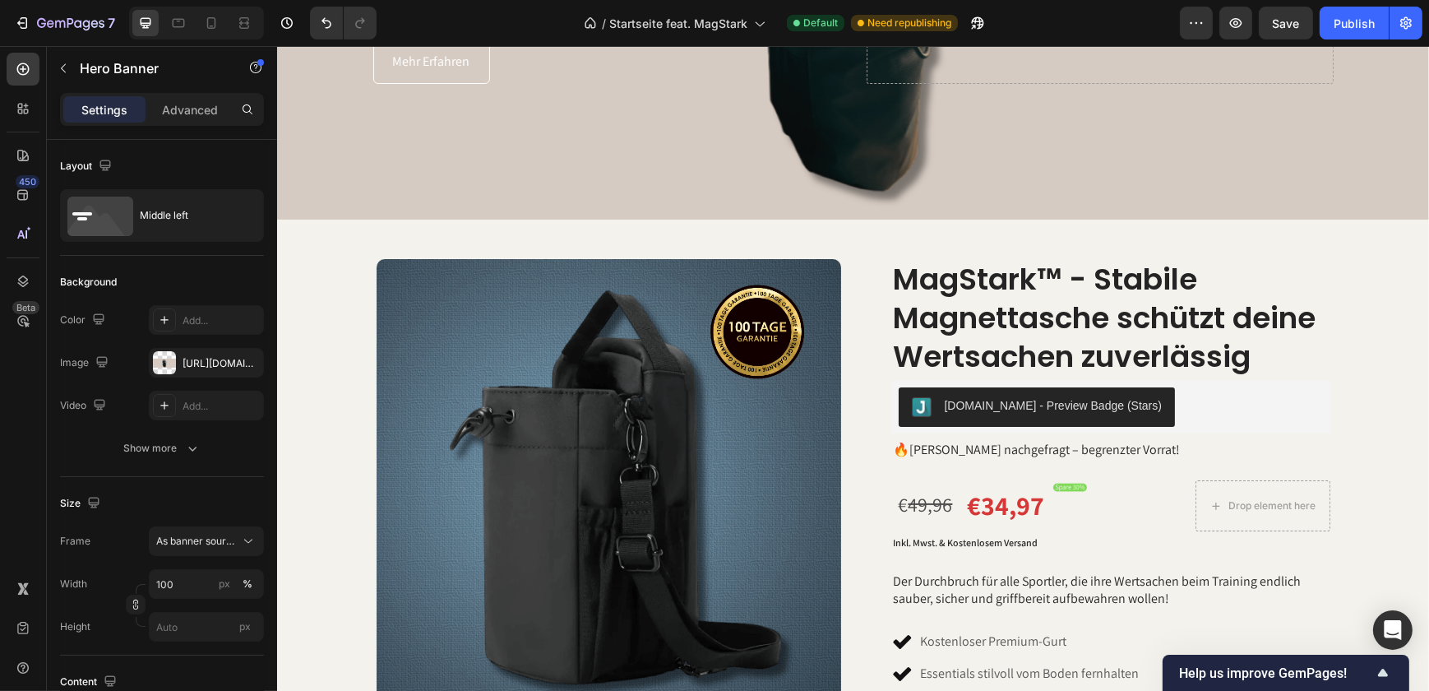
scroll to position [231, 0]
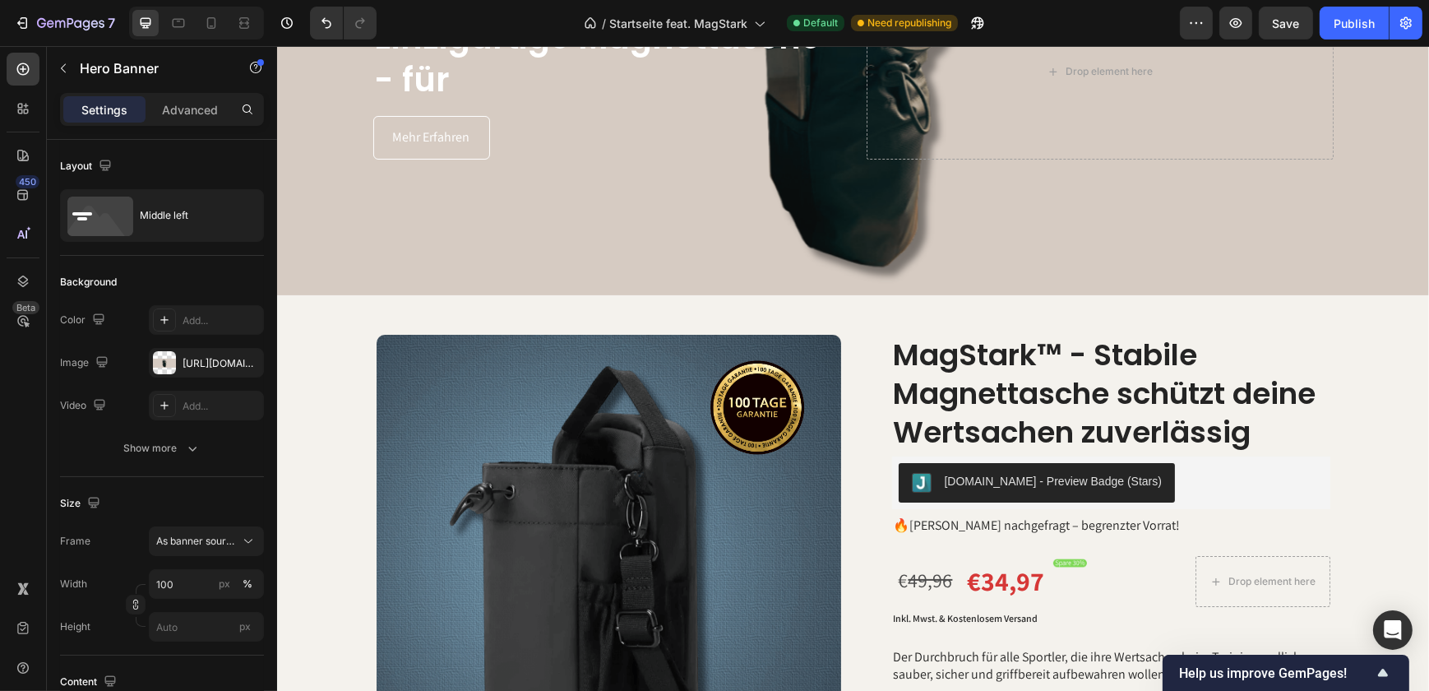
click at [701, 243] on div "Background Image" at bounding box center [852, 72] width 1152 height 447
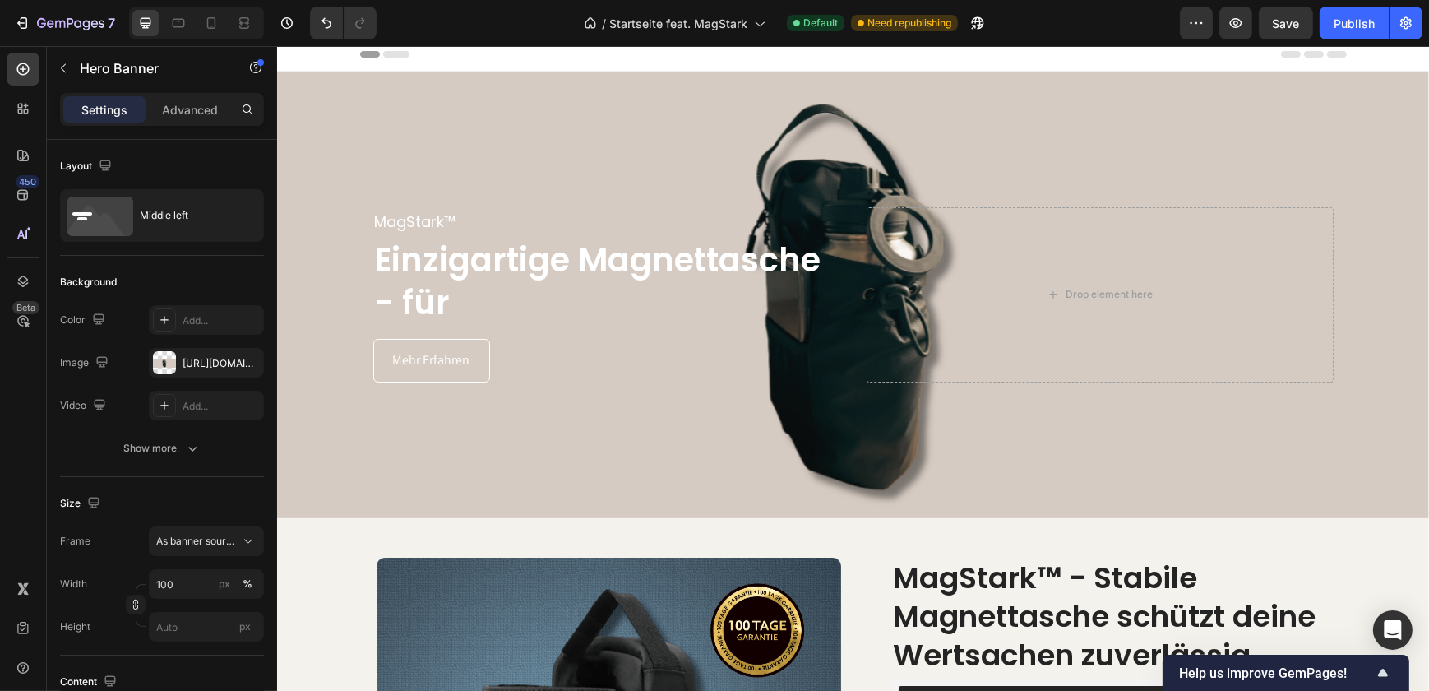
scroll to position [7, 0]
click at [1349, 485] on div "Background Image" at bounding box center [852, 295] width 1152 height 447
click at [215, 20] on icon at bounding box center [211, 23] width 16 height 16
type input "Auto"
type input "100%"
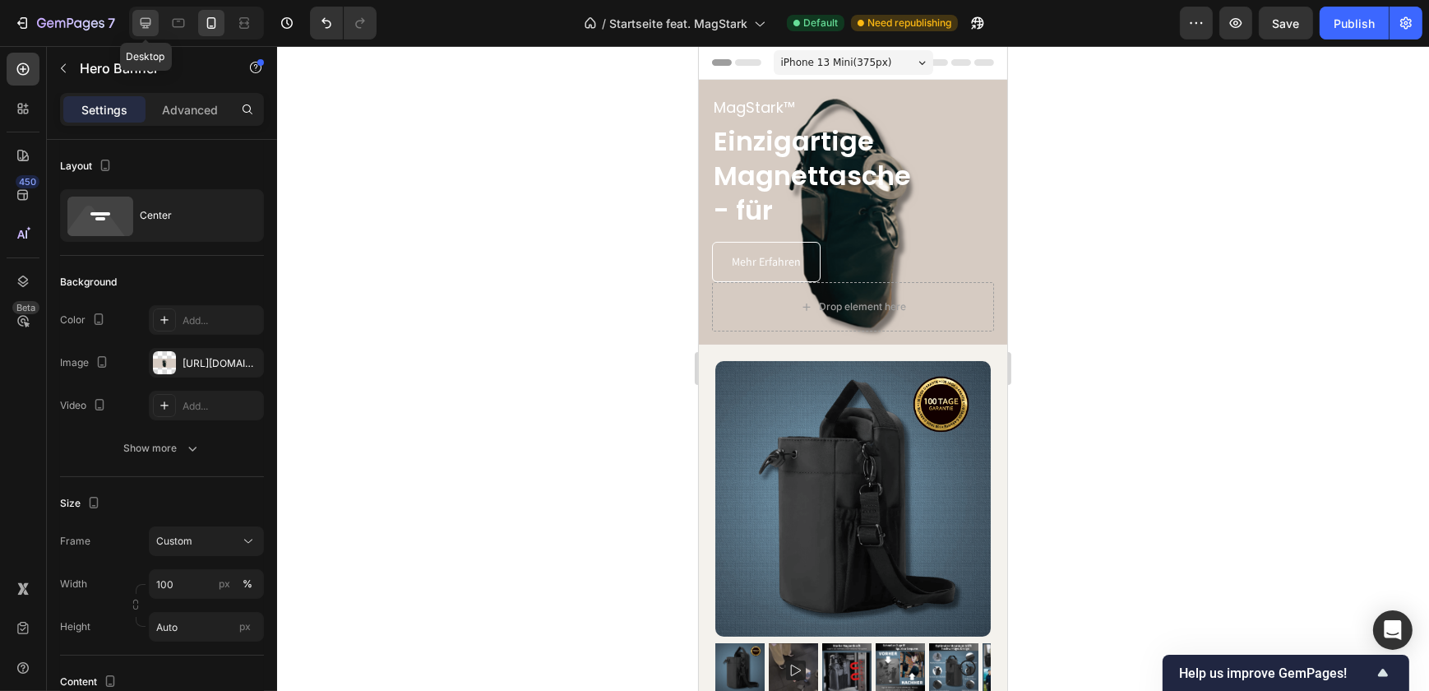
click at [141, 29] on icon at bounding box center [145, 23] width 16 height 16
type input "1200"
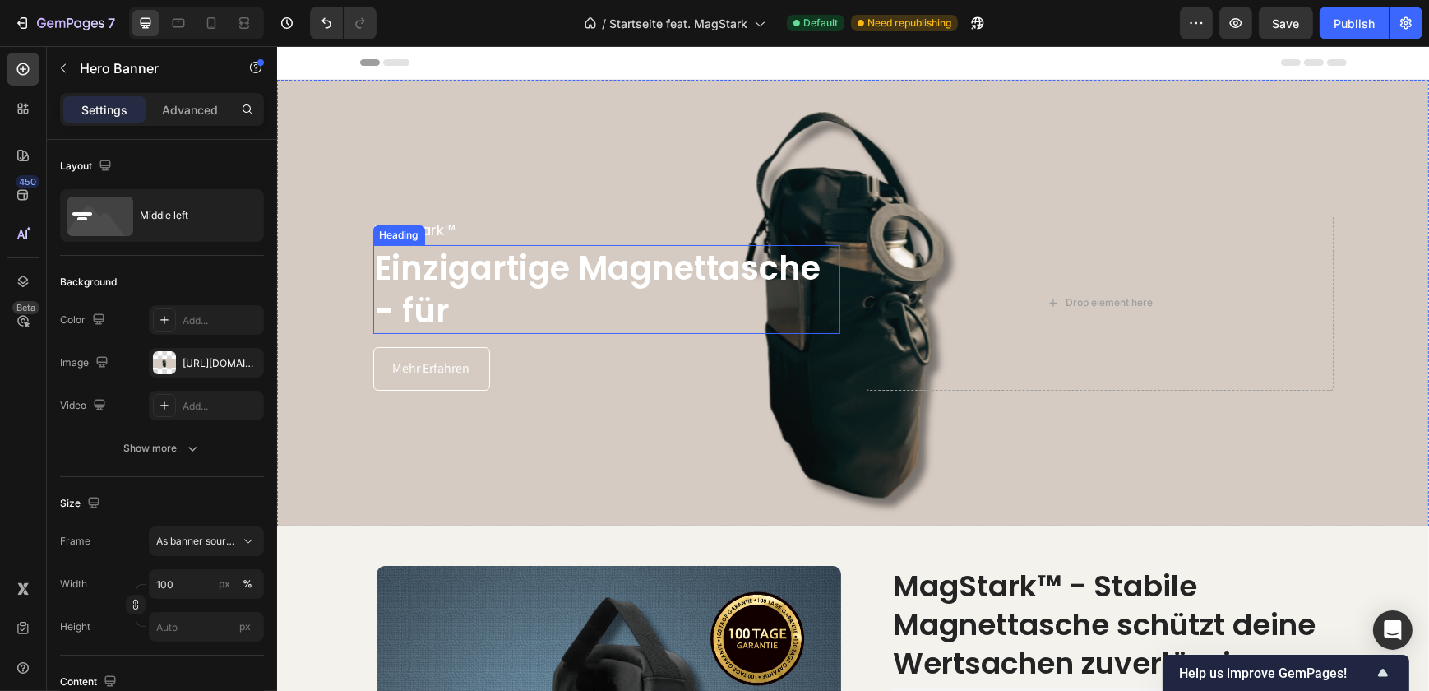
click at [434, 300] on h2 "Einzigartige Magnettasche - für" at bounding box center [606, 289] width 467 height 89
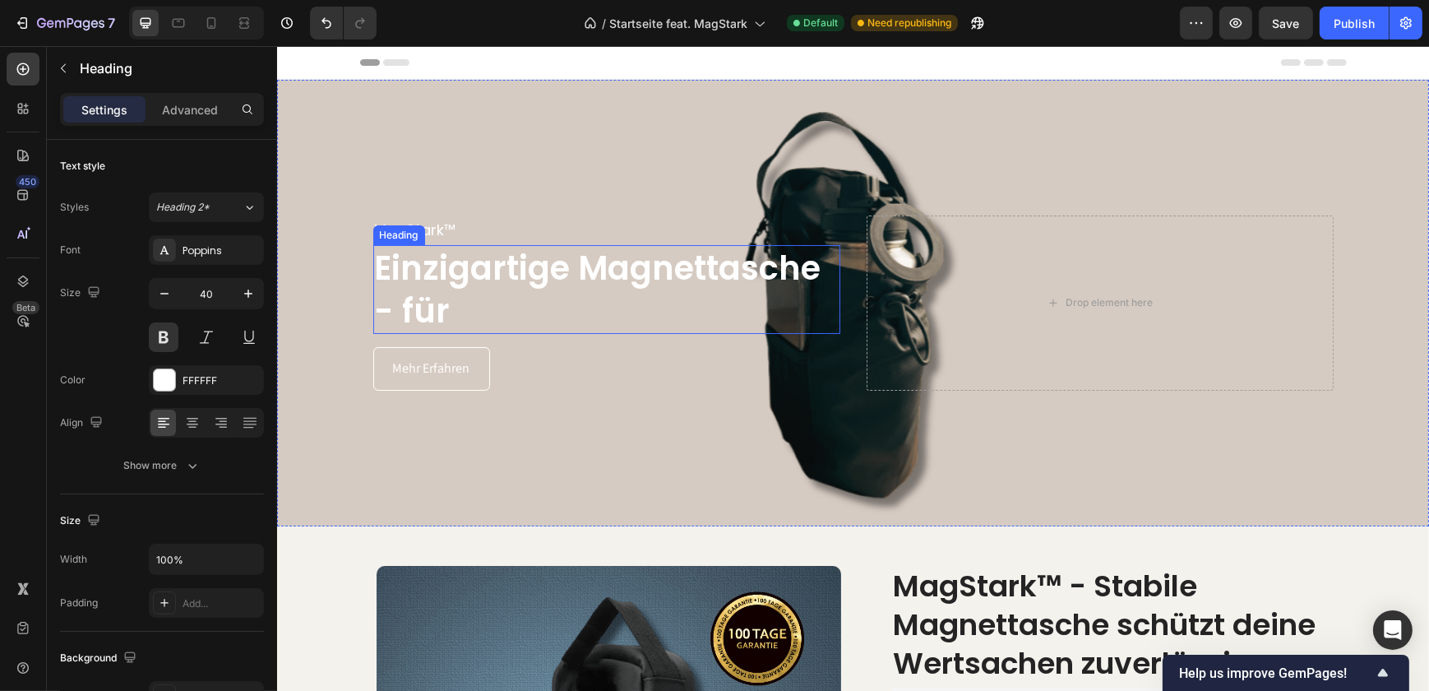
click at [434, 300] on h2 "Einzigartige Magnettasche - für" at bounding box center [606, 289] width 467 height 89
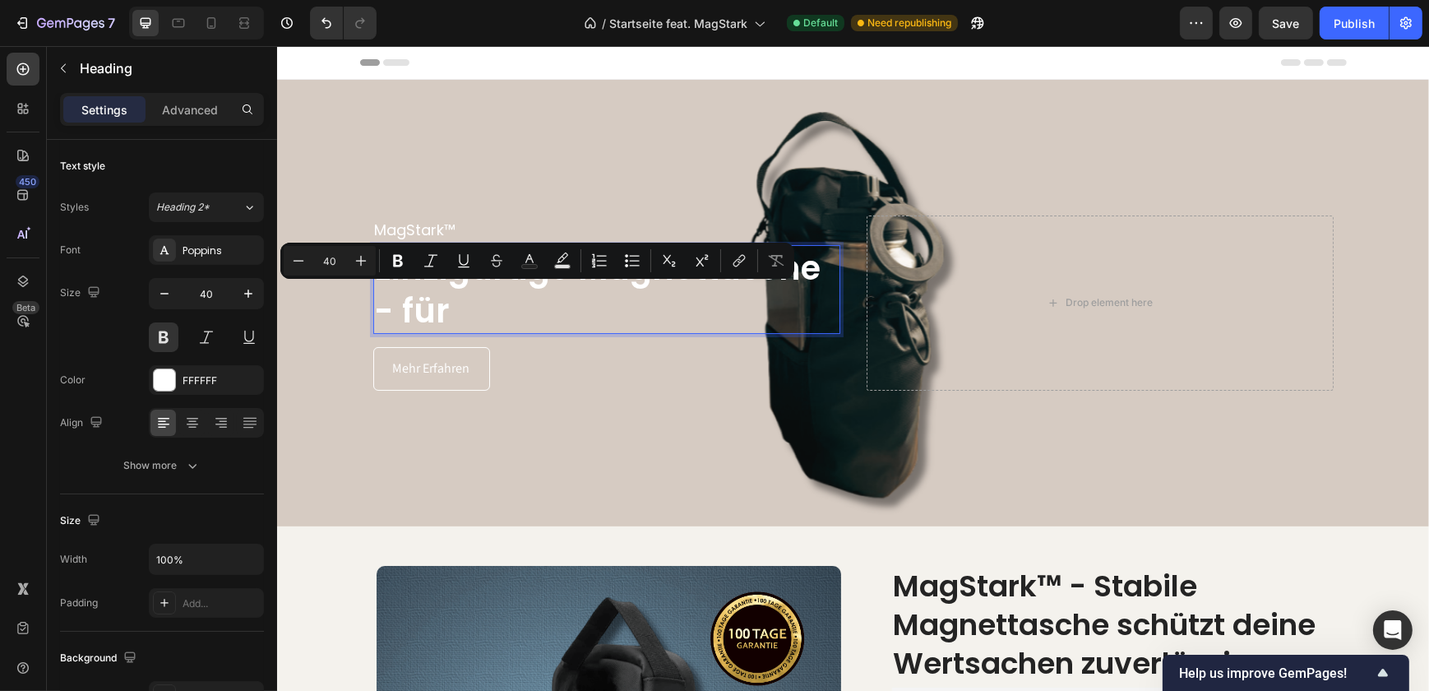
click at [456, 304] on p "Einzigartige Magnettasche - für" at bounding box center [606, 290] width 464 height 86
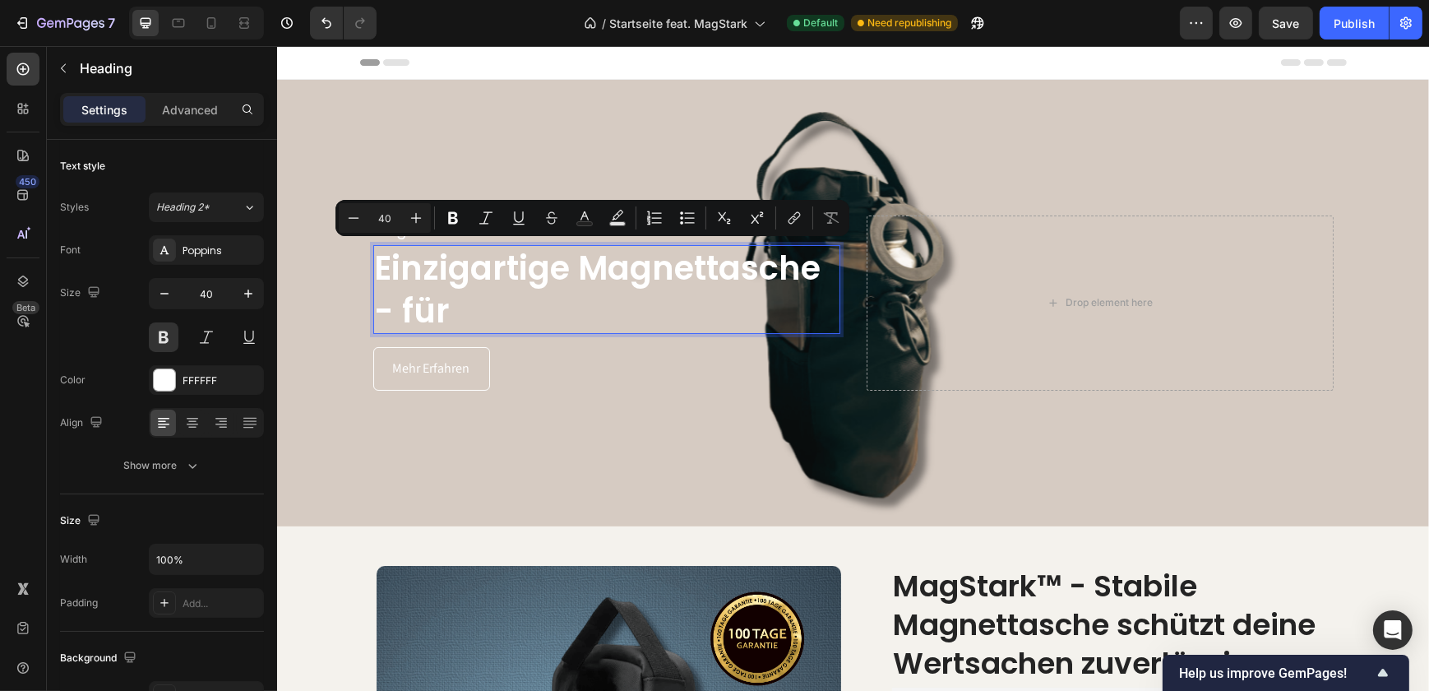
drag, startPoint x: 405, startPoint y: 289, endPoint x: 371, endPoint y: 270, distance: 39.4
click at [374, 270] on p "Einzigartige Magnettasche - für" at bounding box center [606, 290] width 464 height 86
copy p "Einzigartige Magnettasche - für"
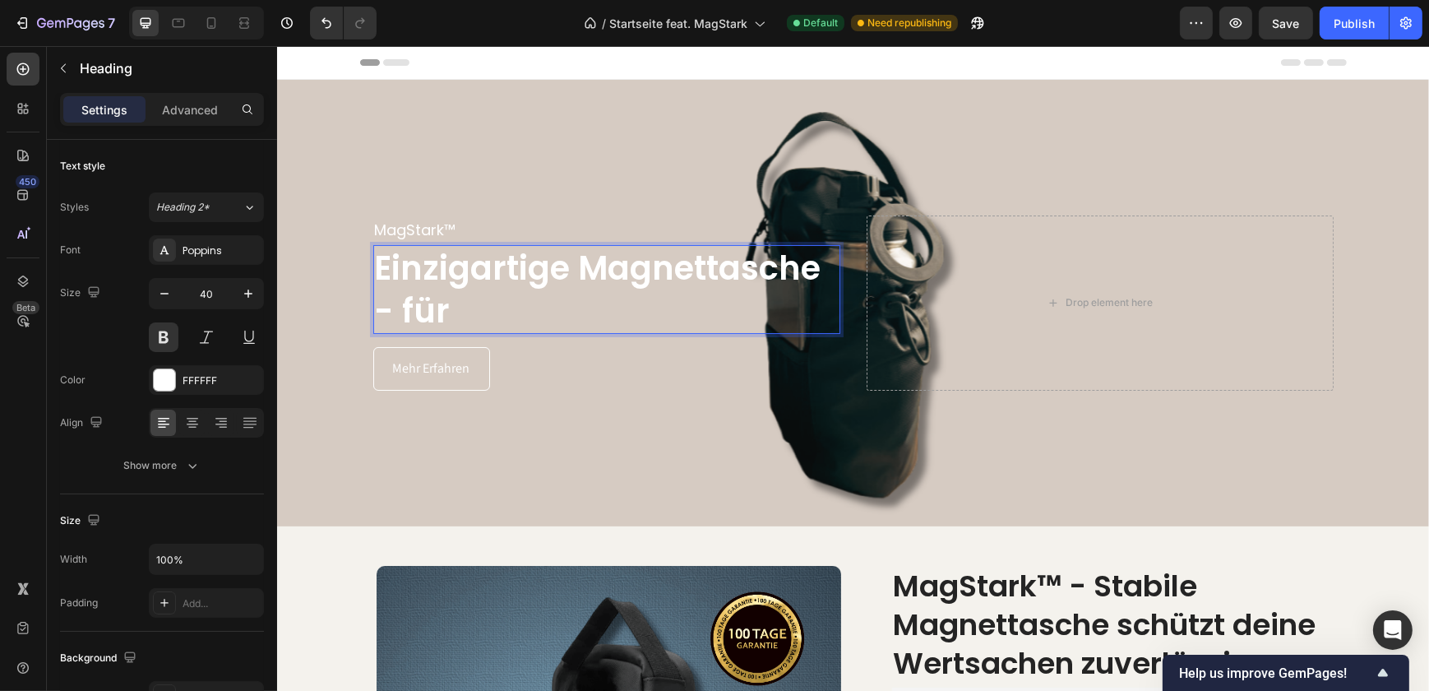
click at [459, 315] on p "Einzigartige Magnettasche - für" at bounding box center [606, 290] width 464 height 86
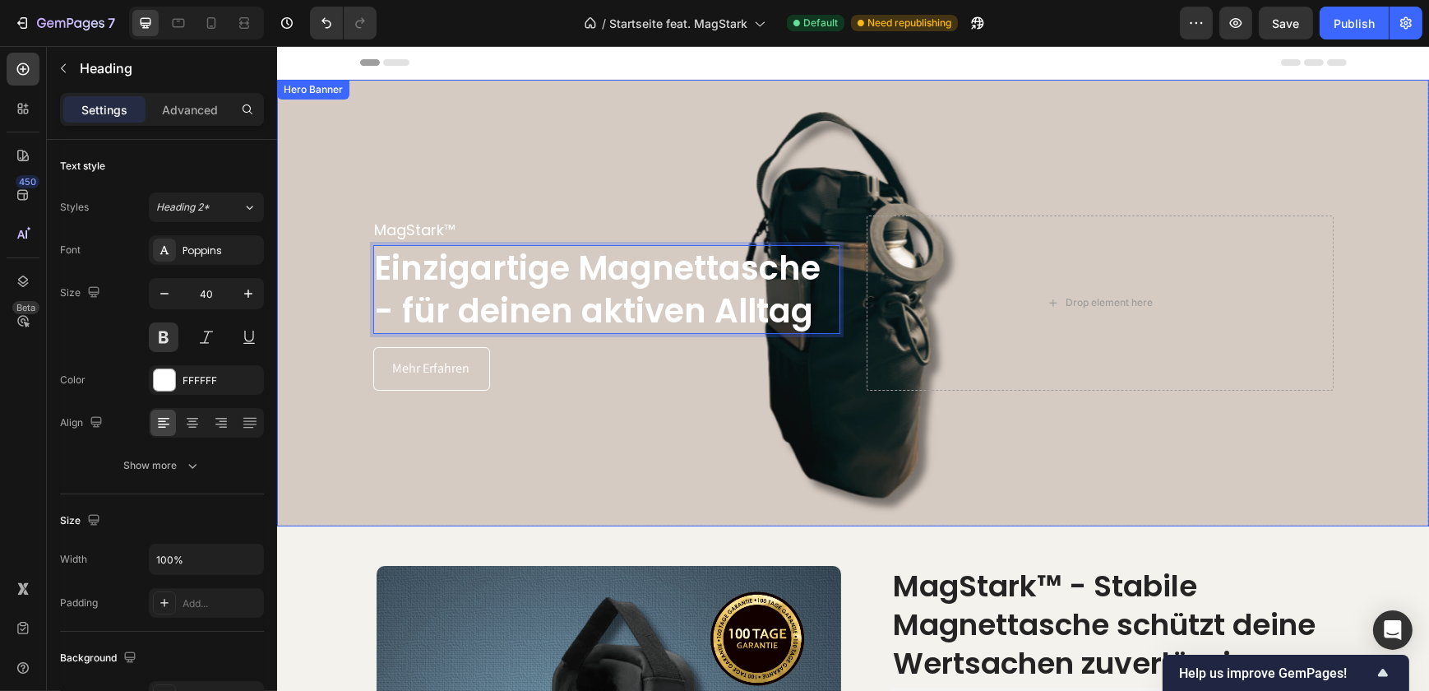
click at [643, 401] on div "Background Image" at bounding box center [852, 303] width 1152 height 447
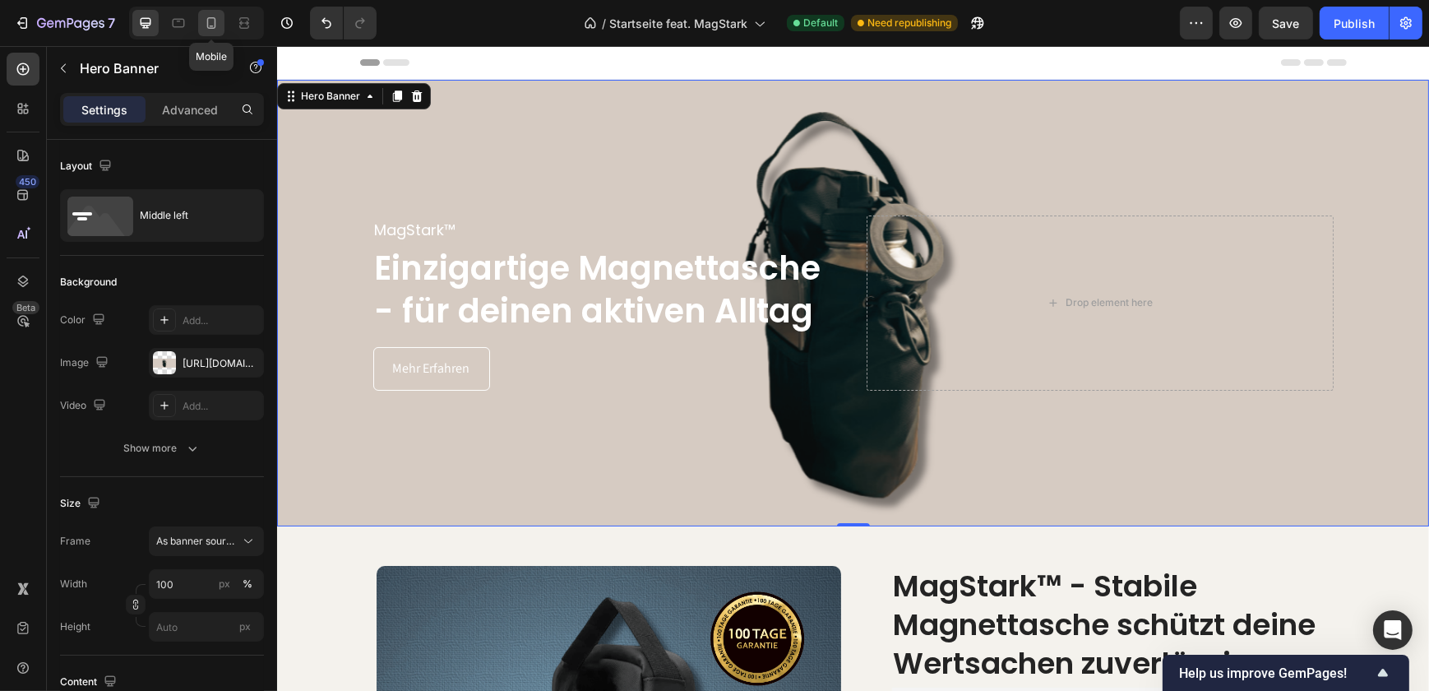
click at [209, 31] on div at bounding box center [211, 23] width 26 height 26
type input "Auto"
type input "100%"
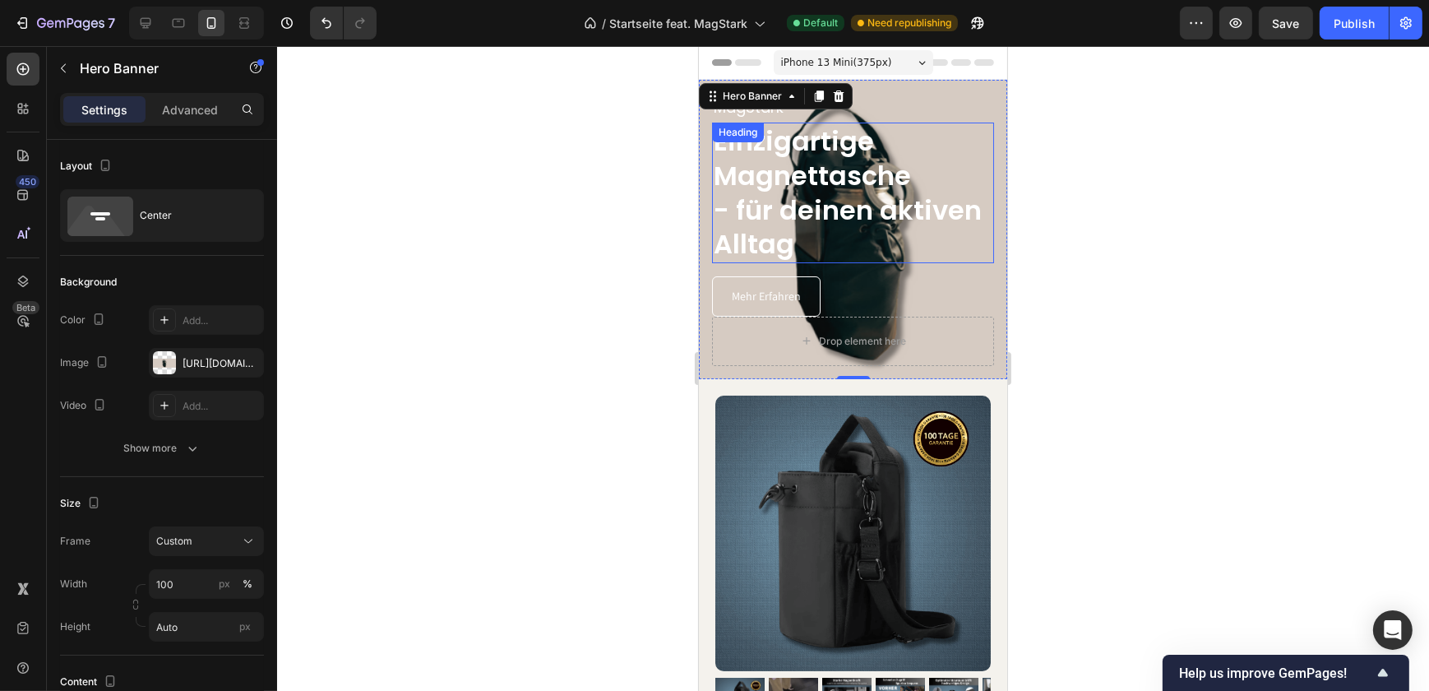
click at [788, 204] on p "Einzigartige Magnettasche - für deinen aktiven Alltag" at bounding box center [852, 192] width 279 height 137
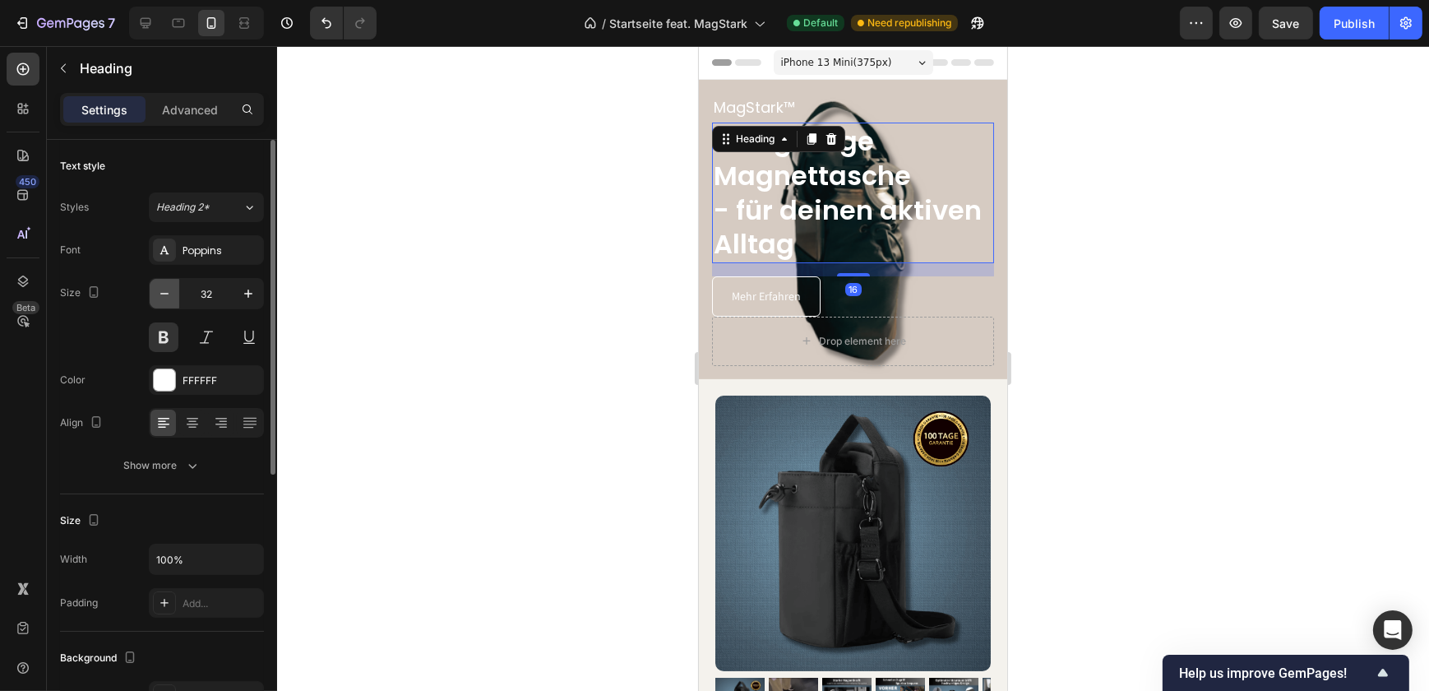
click at [169, 298] on icon "button" at bounding box center [164, 293] width 16 height 16
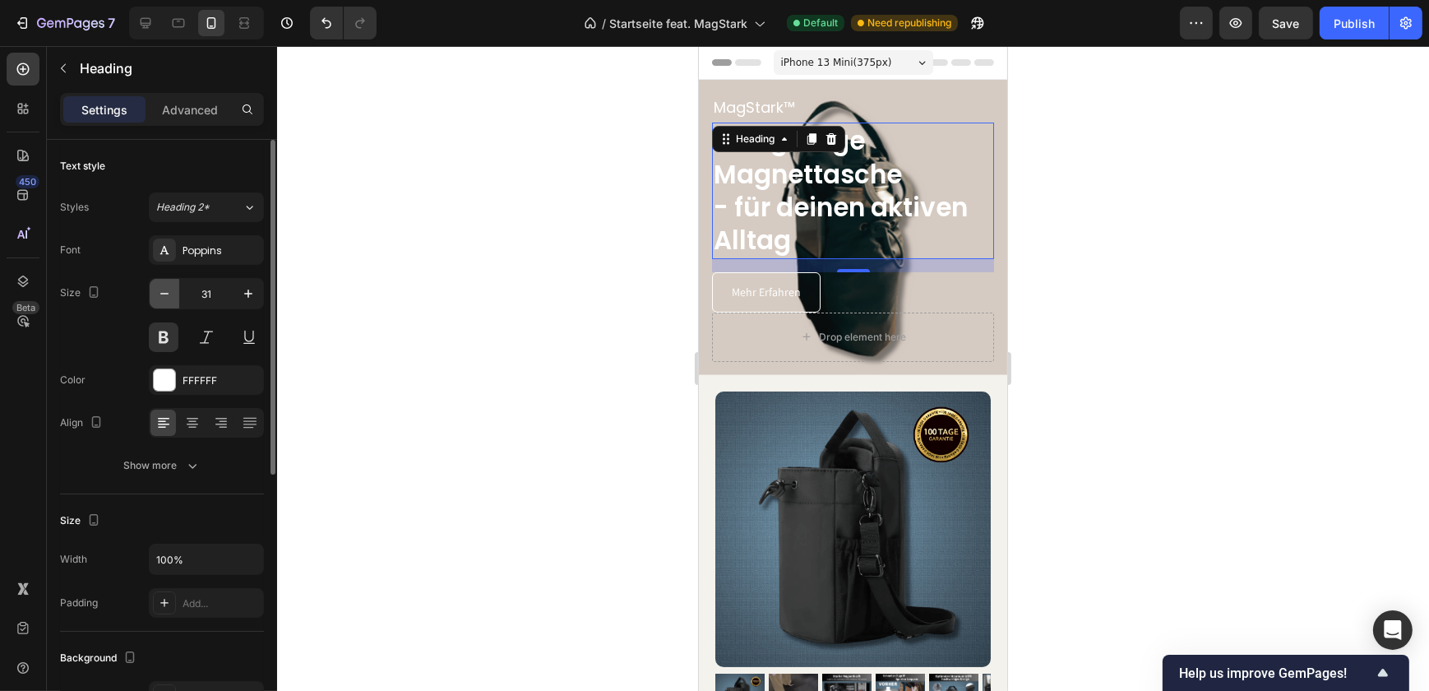
click at [169, 298] on icon "button" at bounding box center [164, 293] width 16 height 16
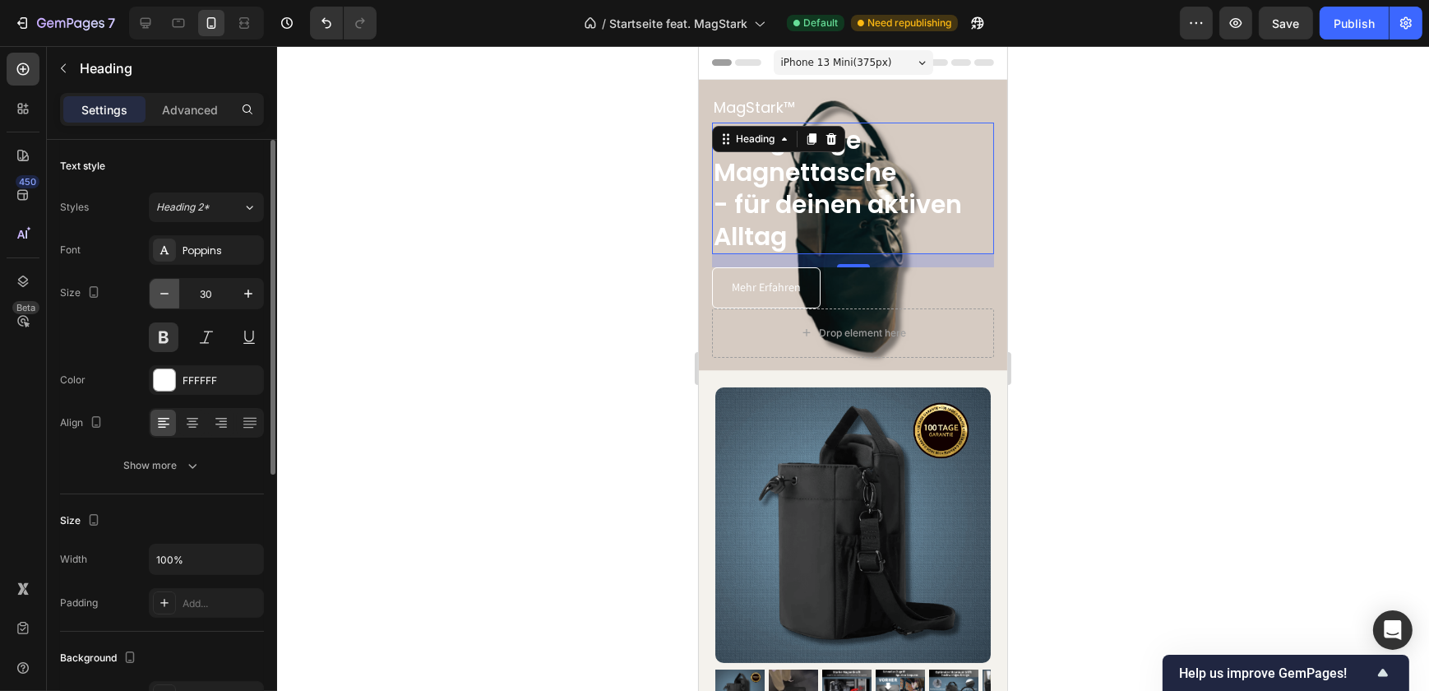
click at [169, 298] on icon "button" at bounding box center [164, 293] width 16 height 16
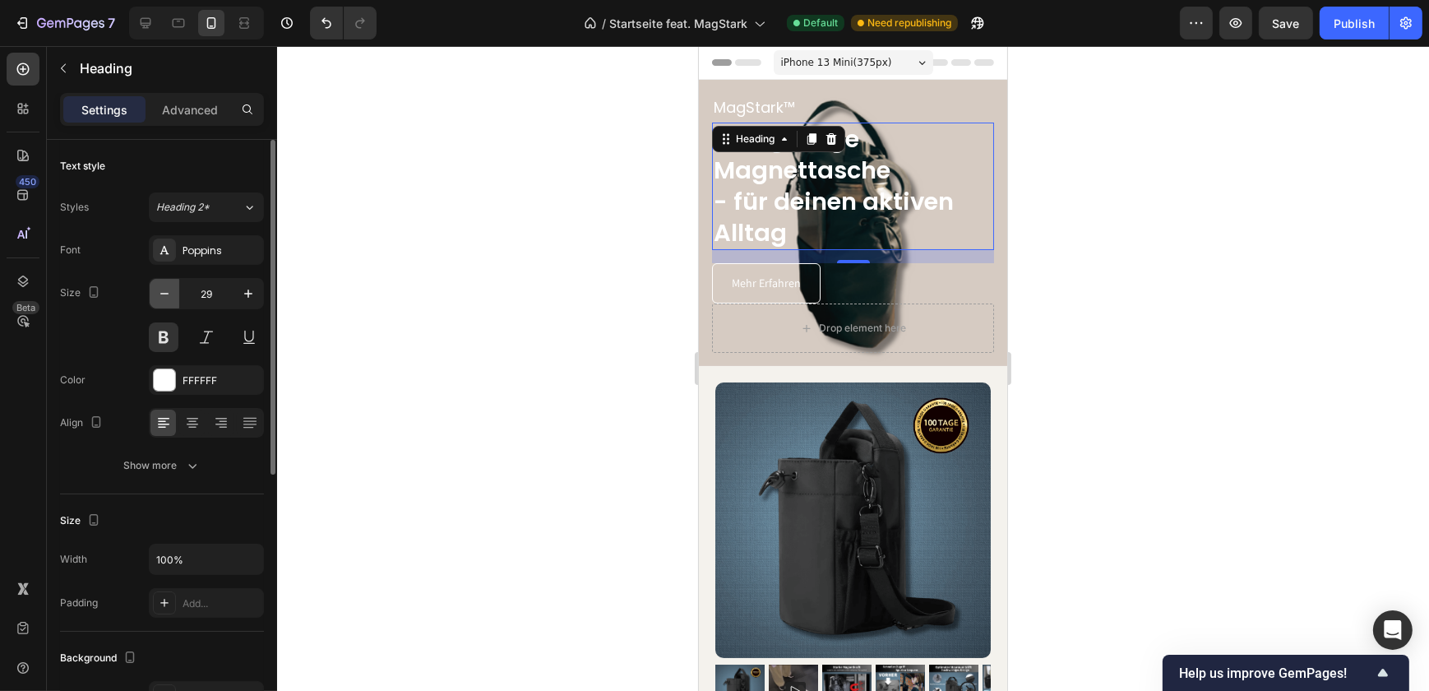
click at [169, 298] on icon "button" at bounding box center [164, 293] width 16 height 16
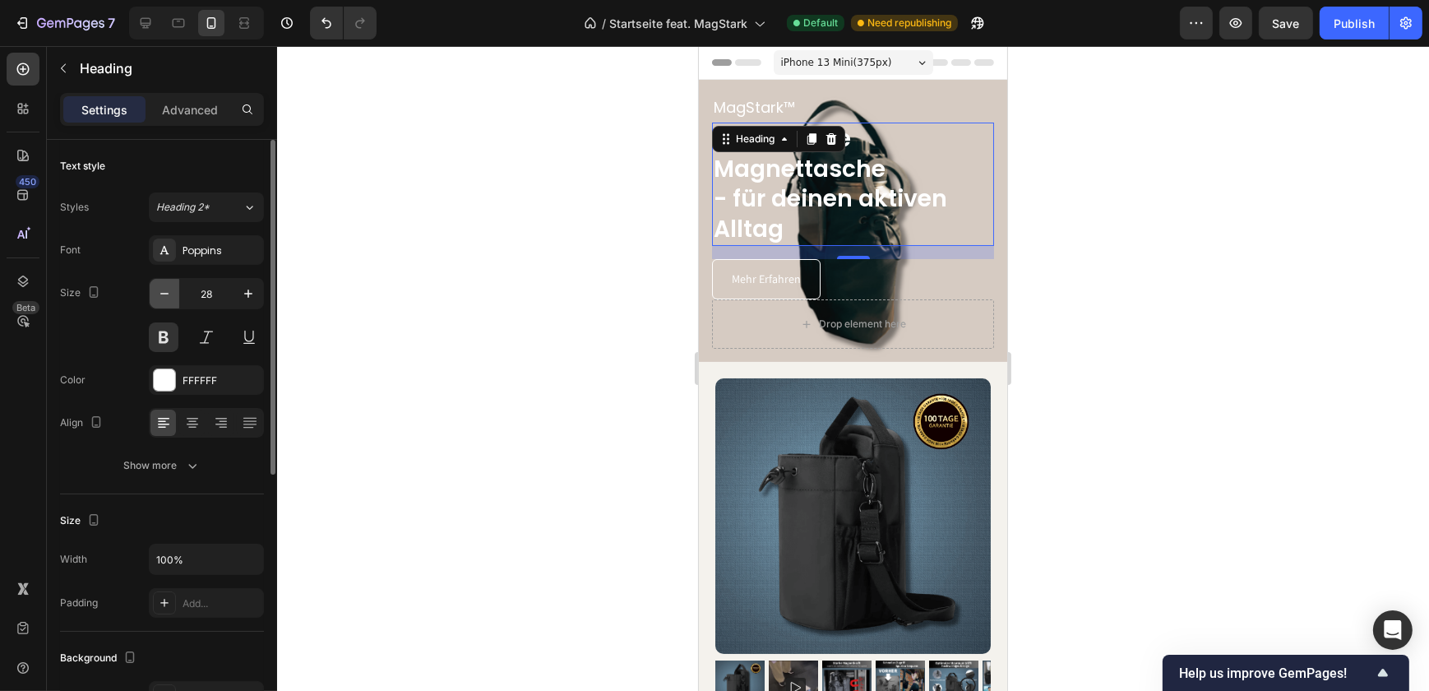
click at [169, 298] on icon "button" at bounding box center [164, 293] width 16 height 16
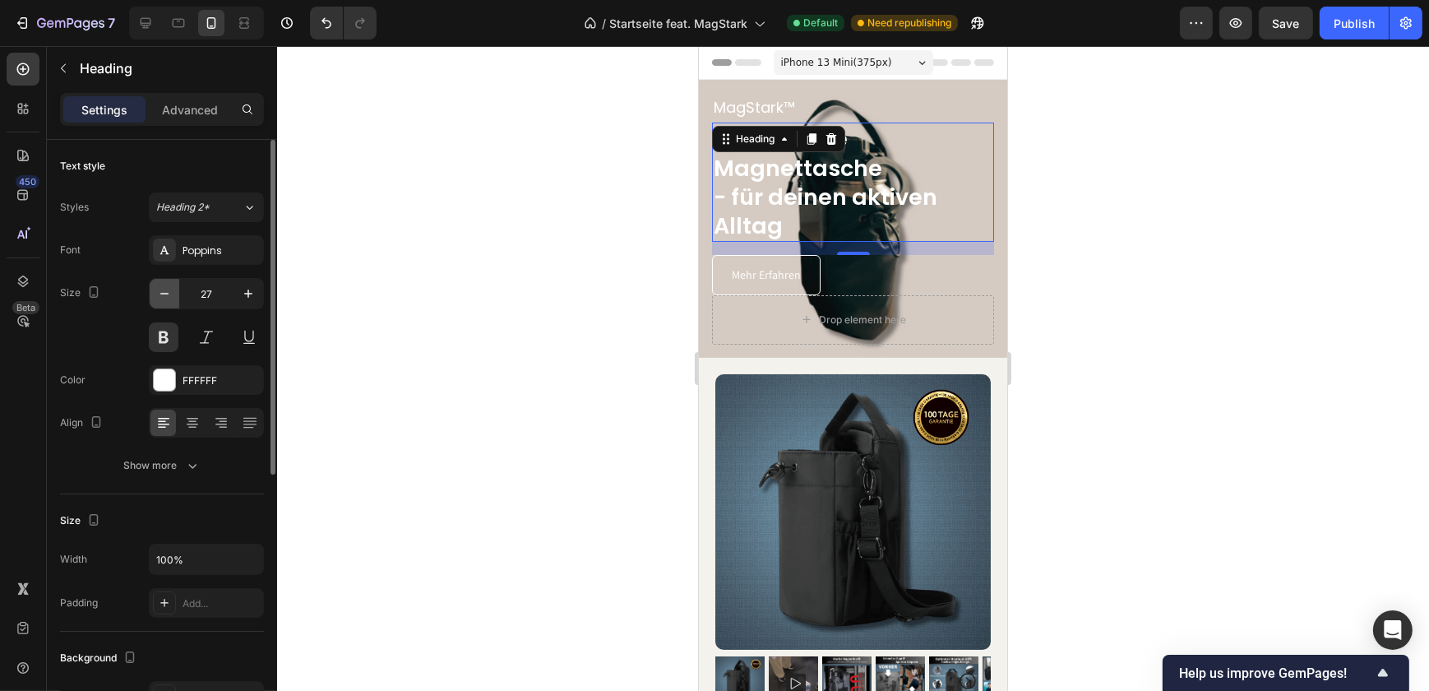
click at [169, 298] on icon "button" at bounding box center [164, 293] width 16 height 16
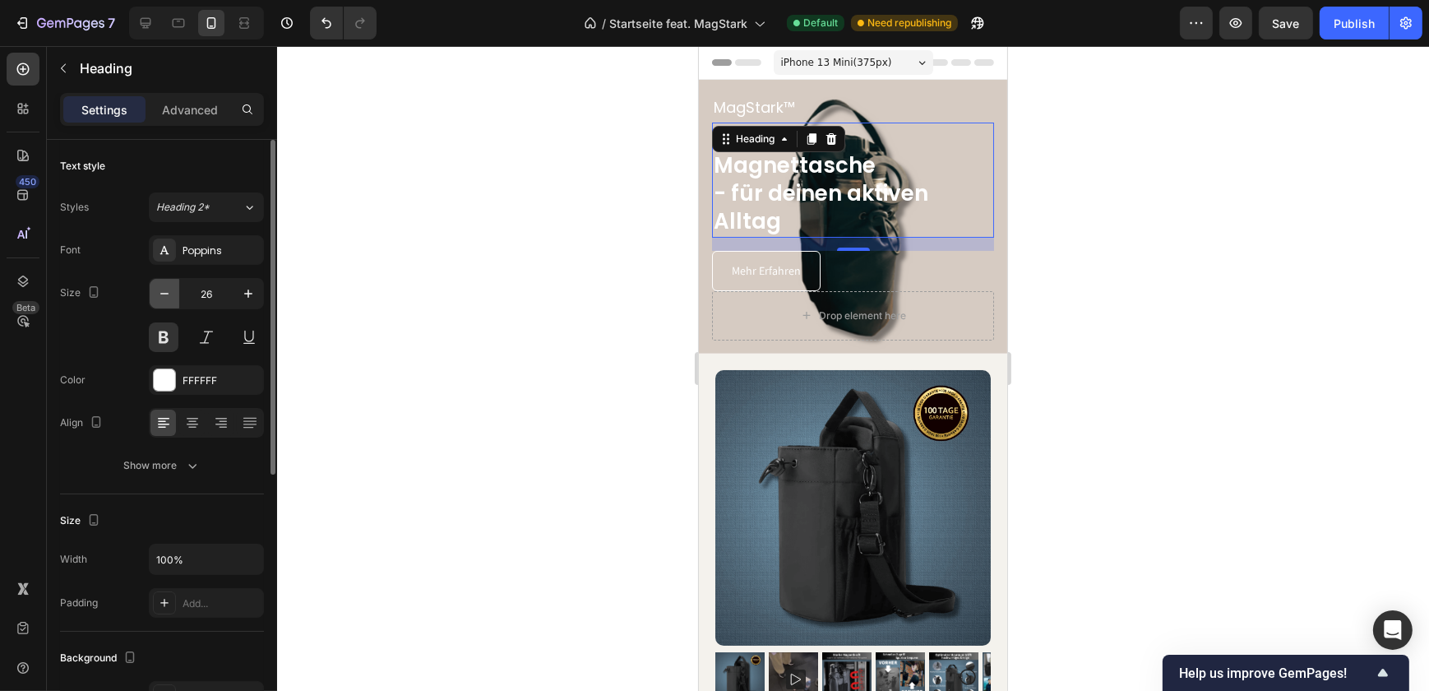
click at [169, 298] on icon "button" at bounding box center [164, 293] width 16 height 16
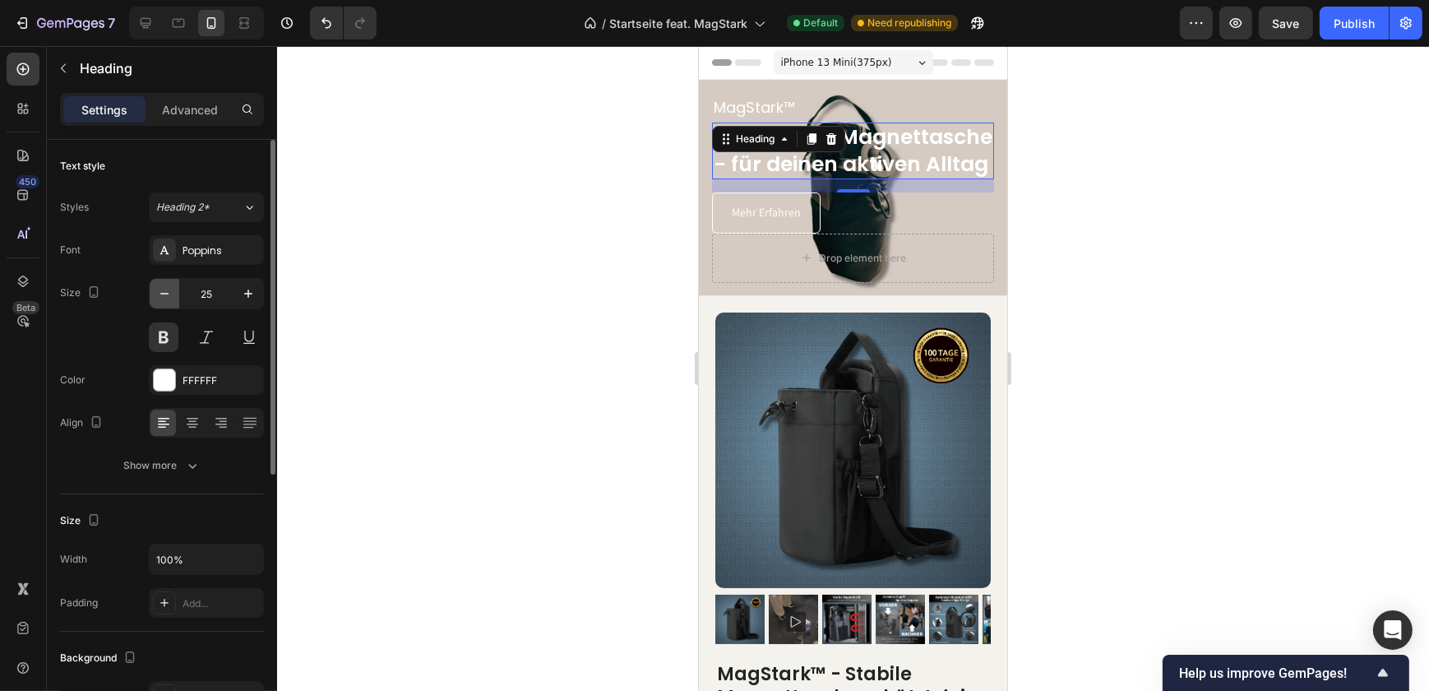
click at [169, 298] on icon "button" at bounding box center [164, 293] width 16 height 16
type input "24"
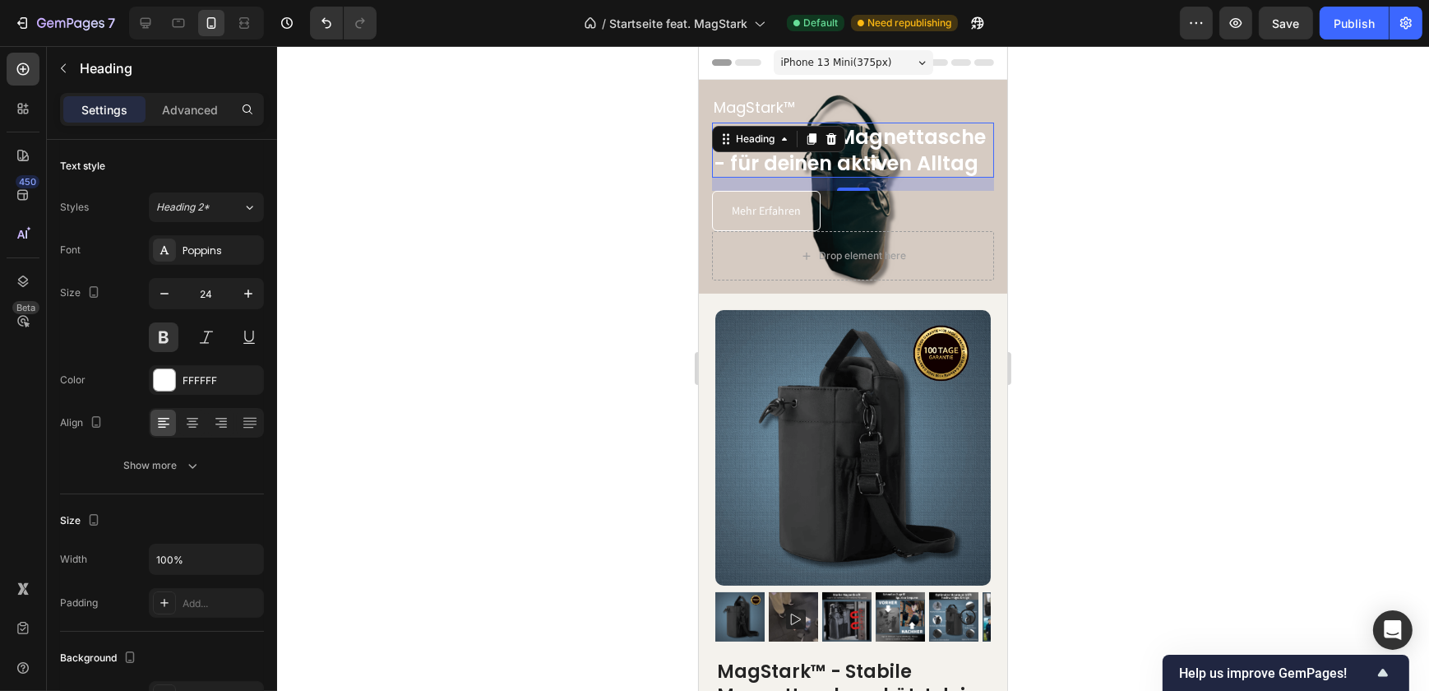
click at [1141, 257] on div at bounding box center [853, 368] width 1152 height 645
click at [788, 159] on p "Einzigartige Magnettasche - für deinen aktiven Alltag" at bounding box center [852, 149] width 279 height 51
click at [167, 292] on icon "button" at bounding box center [164, 293] width 16 height 16
type input "23"
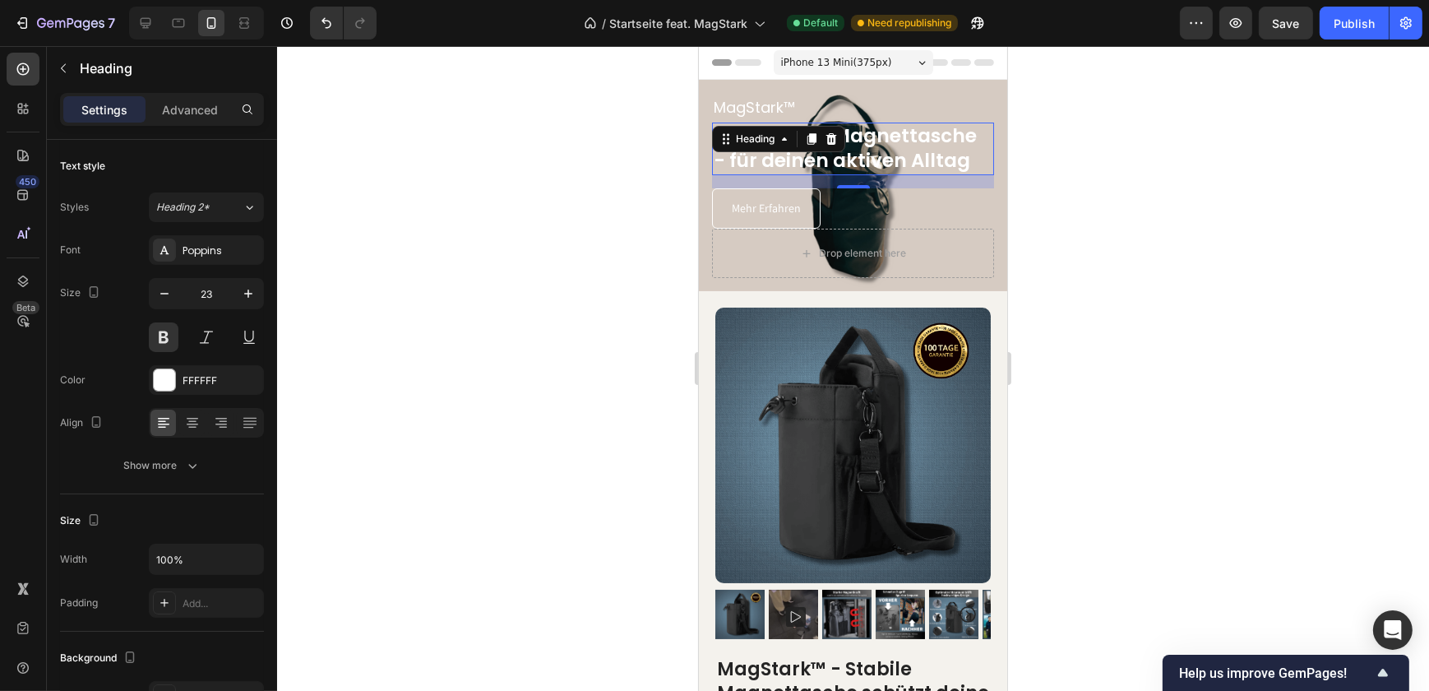
click at [1184, 287] on div at bounding box center [853, 368] width 1152 height 645
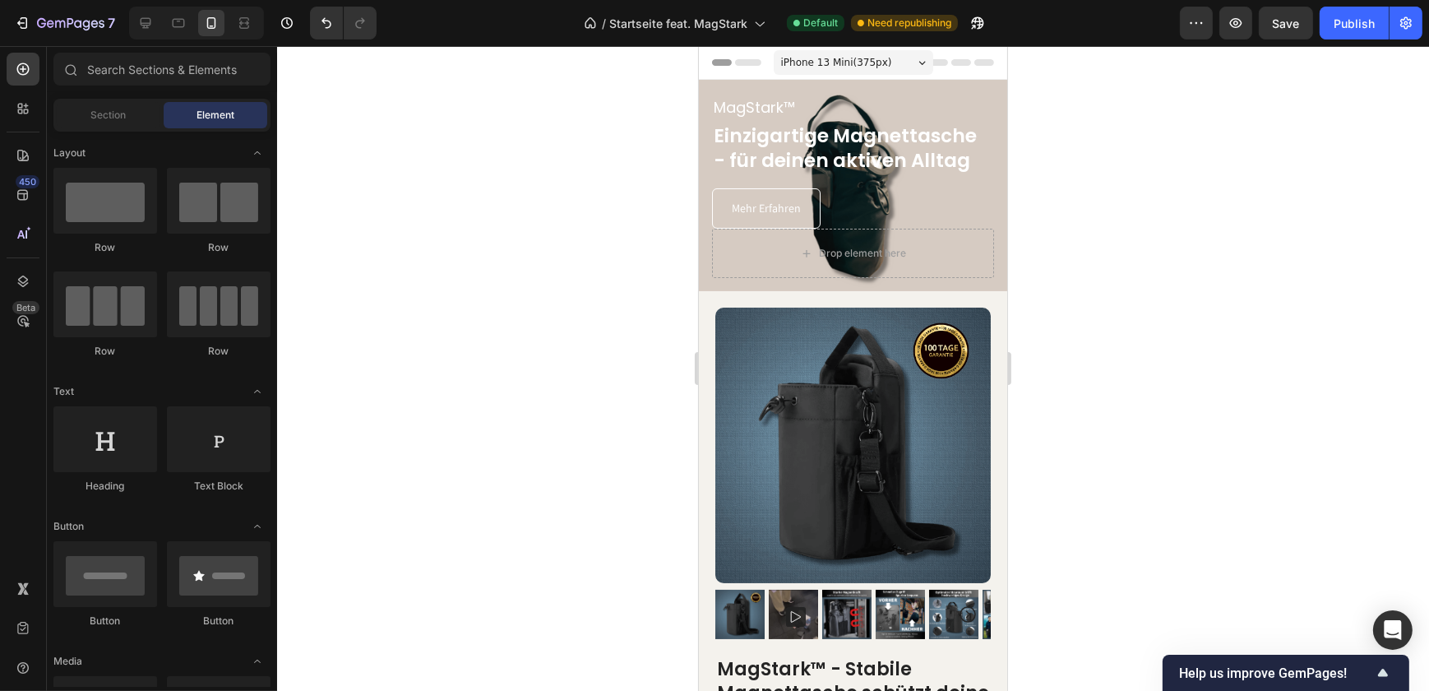
click at [1158, 312] on div at bounding box center [853, 368] width 1152 height 645
click at [965, 255] on div "Drop element here" at bounding box center [852, 253] width 282 height 49
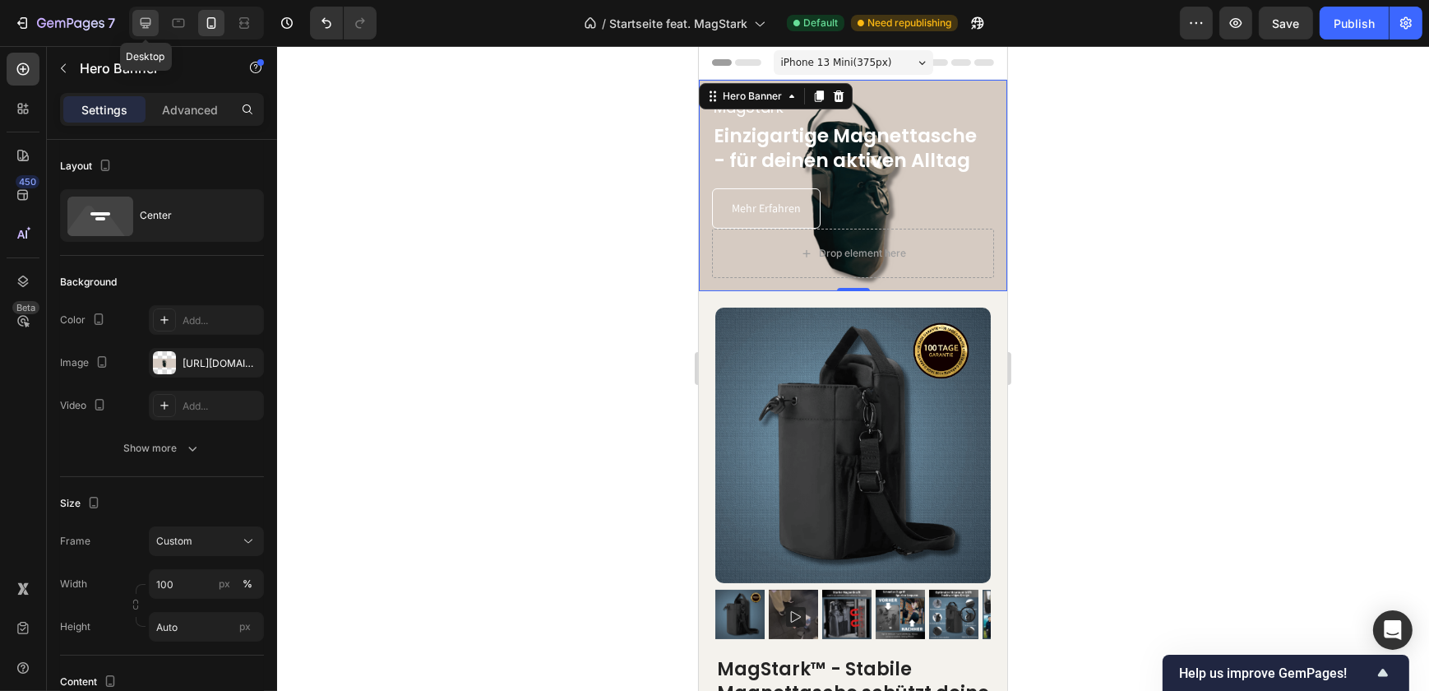
click at [138, 24] on icon at bounding box center [145, 23] width 16 height 16
type input "1200"
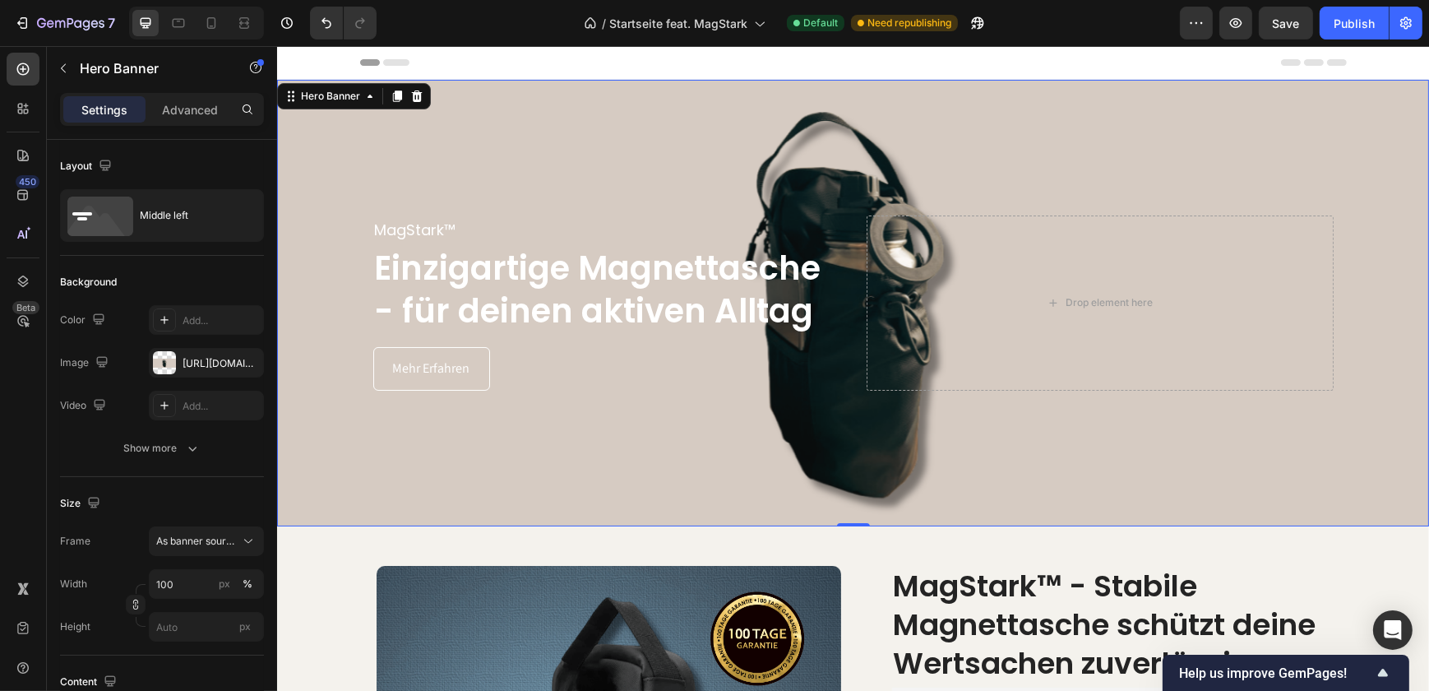
click at [722, 409] on div "Background Image" at bounding box center [852, 303] width 1152 height 447
click at [432, 143] on div "Background Image" at bounding box center [852, 303] width 1152 height 447
click at [201, 211] on div "Middle left" at bounding box center [190, 216] width 100 height 38
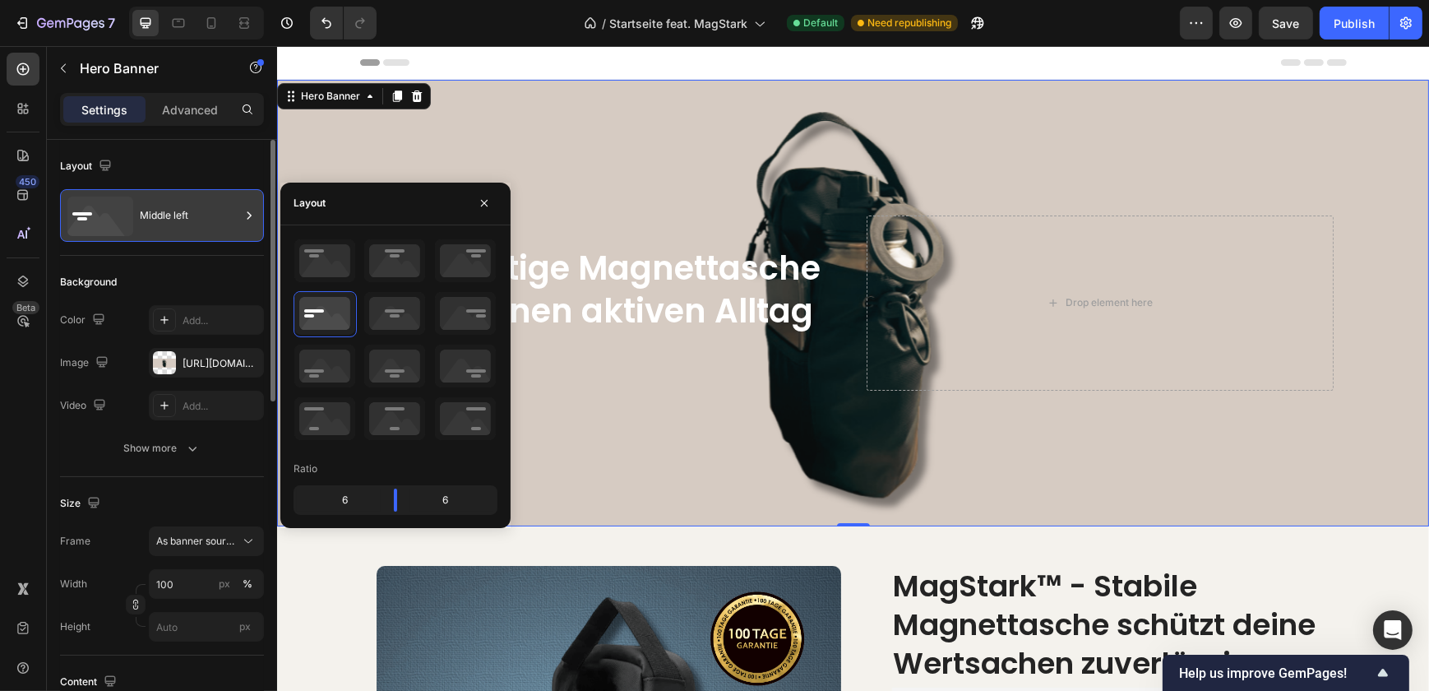
click at [201, 211] on div "Middle left" at bounding box center [190, 216] width 100 height 38
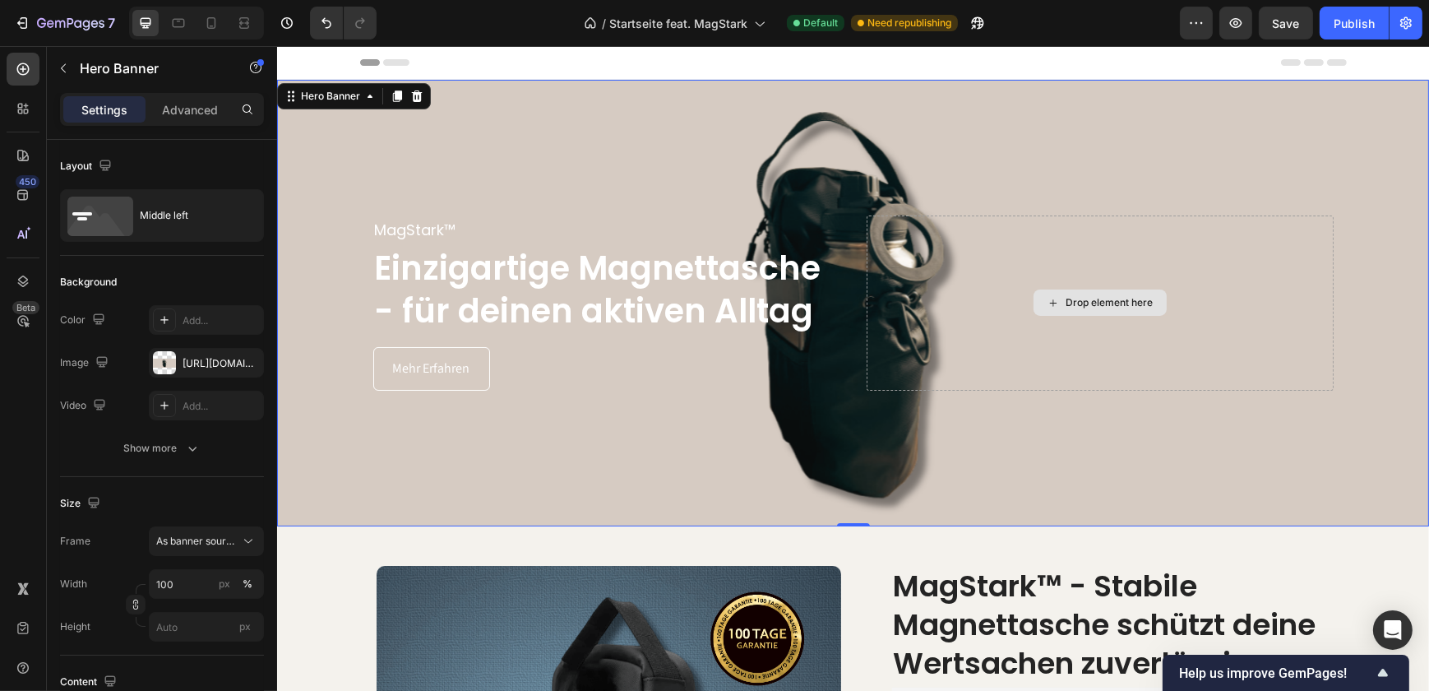
click at [962, 331] on div "Drop element here" at bounding box center [1099, 302] width 467 height 175
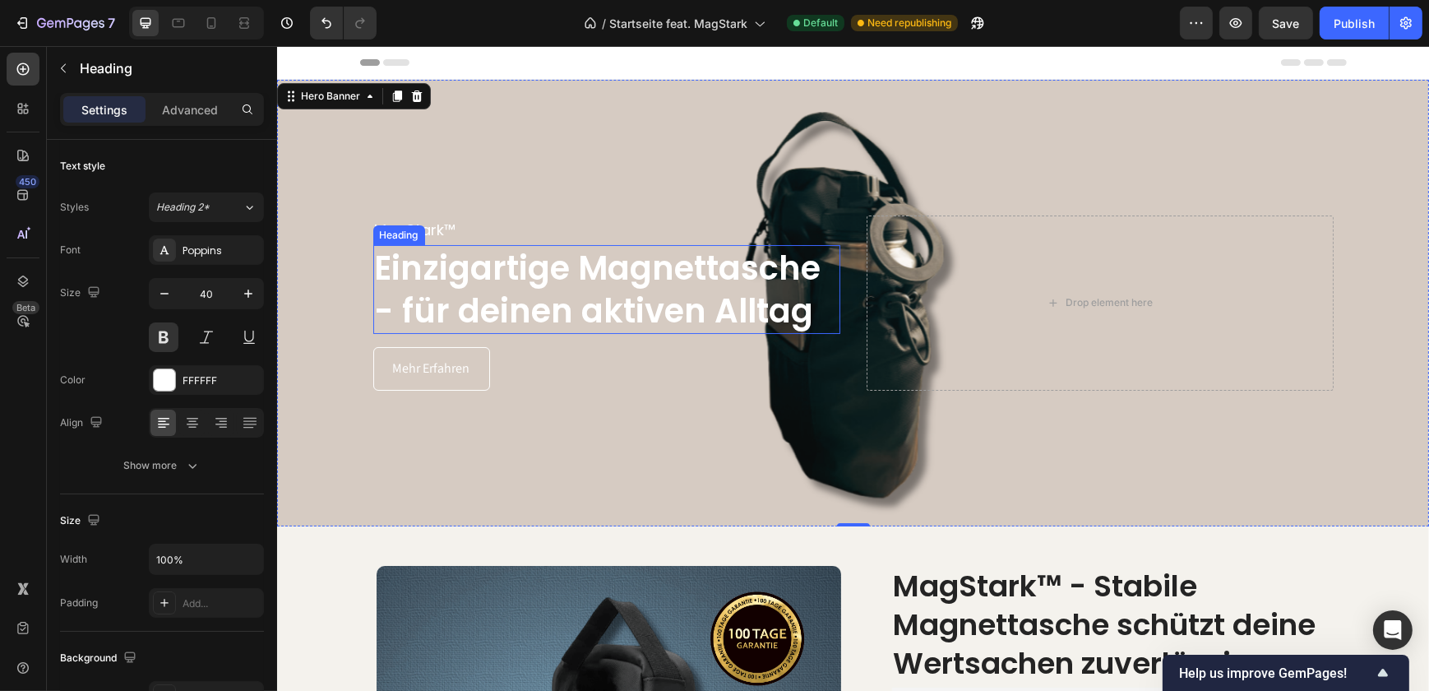
click at [669, 281] on p "Einzigartige Magnettasche - für deinen aktiven Alltag" at bounding box center [606, 290] width 464 height 86
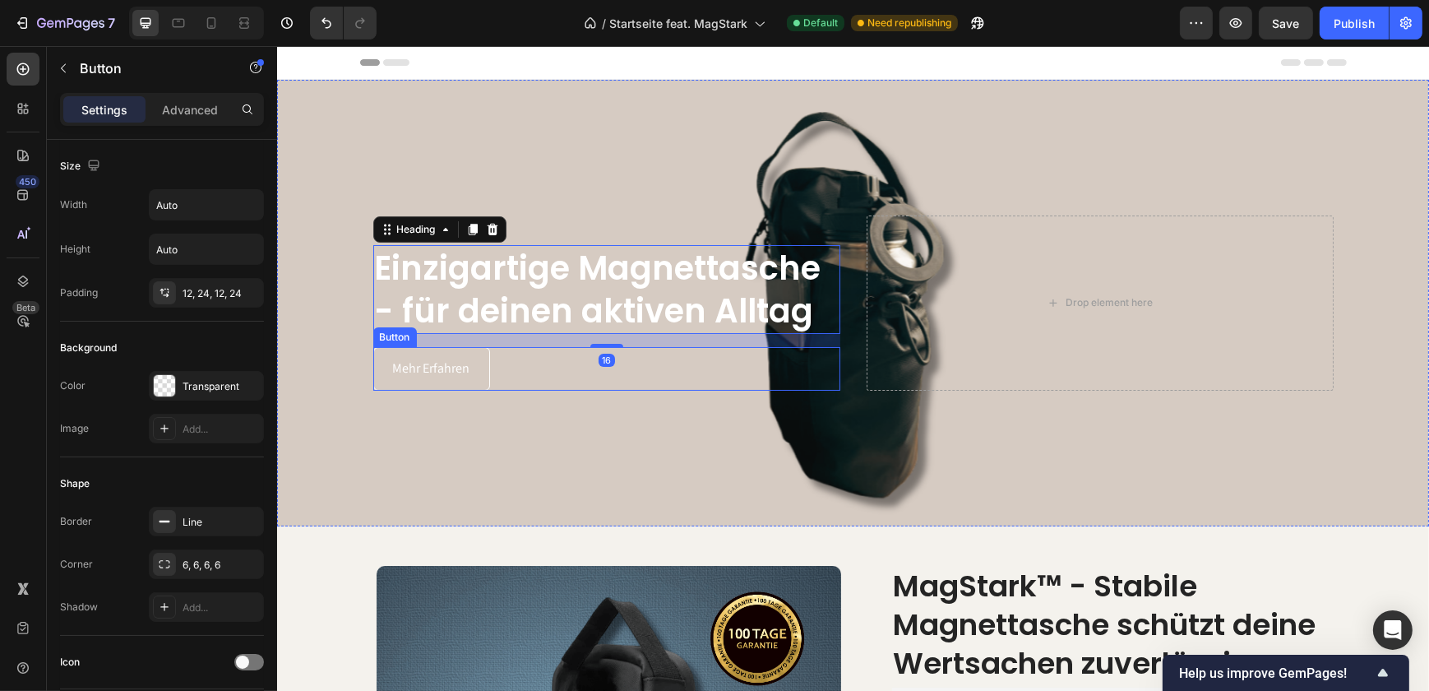
click at [769, 362] on div "mehr erfahren Button" at bounding box center [606, 369] width 467 height 44
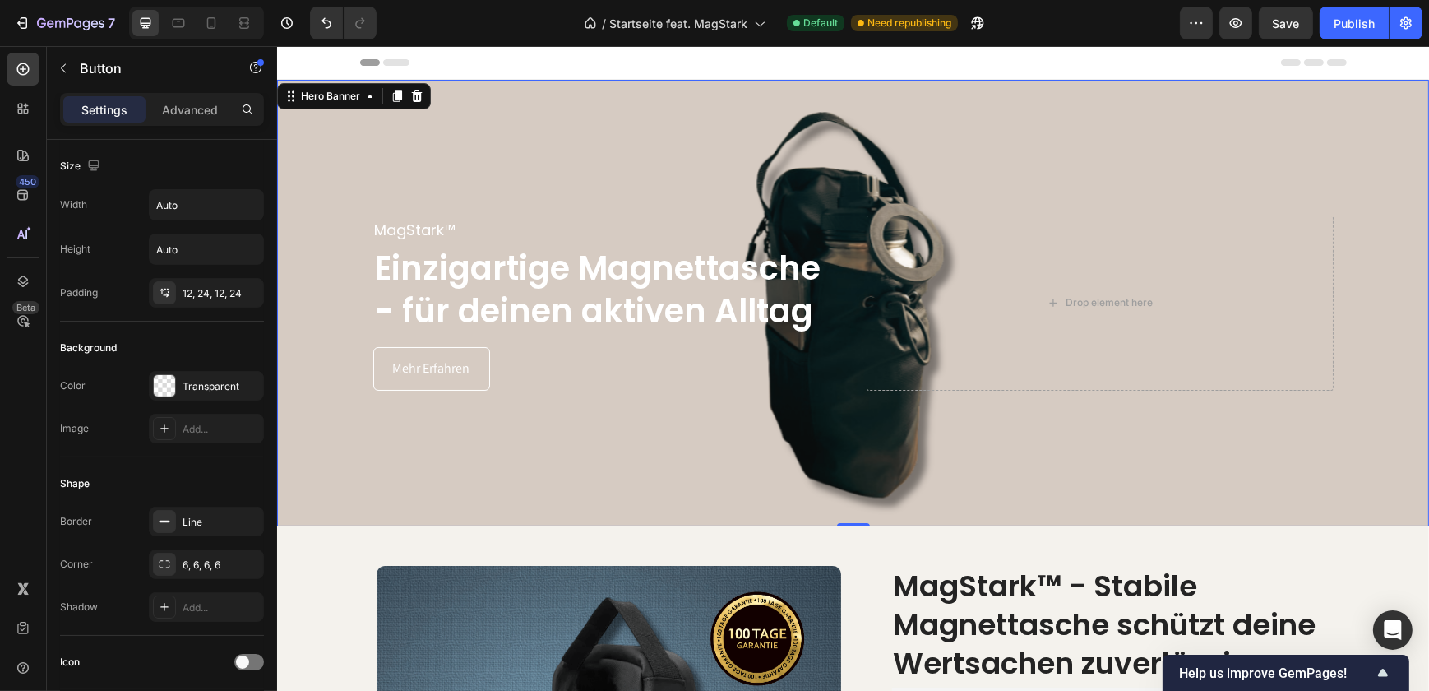
click at [843, 339] on div "MagStark™ Text Block Einzigartige Magnettasche - für deinen aktiven Alltag Head…" at bounding box center [852, 303] width 987 height 182
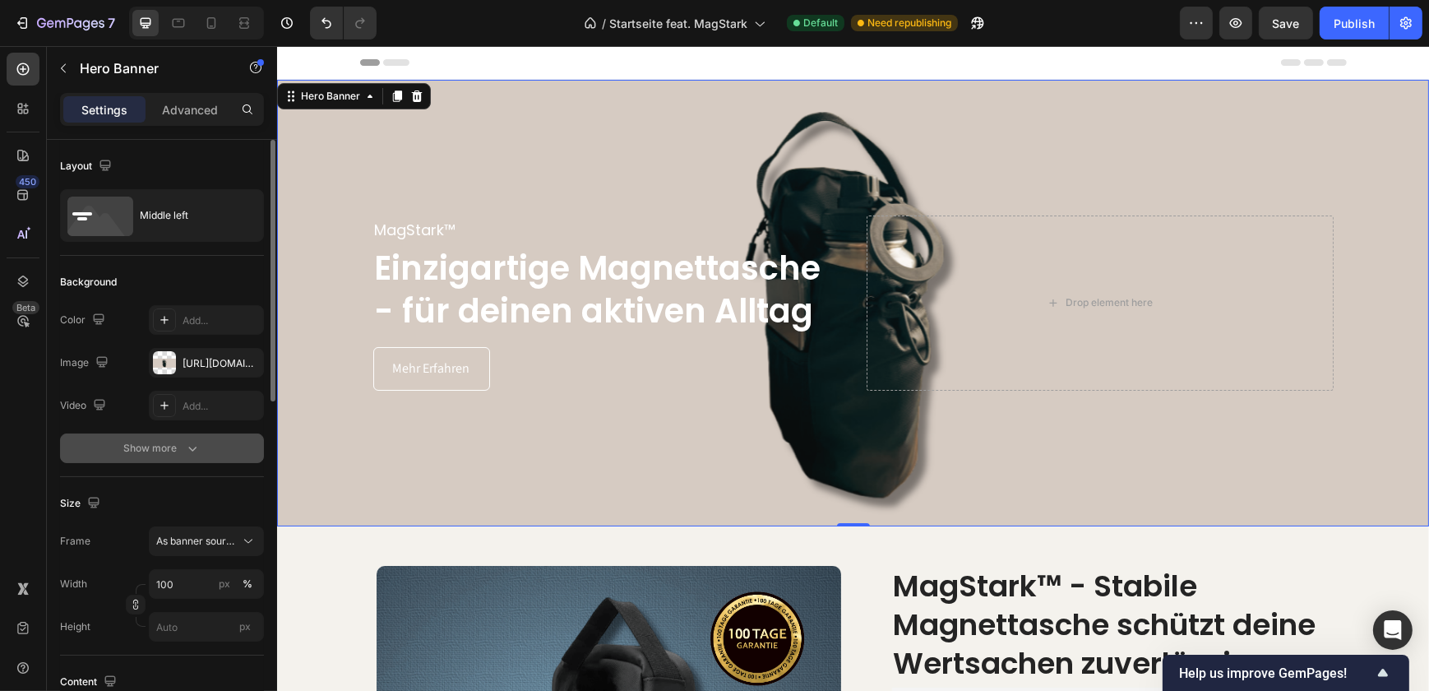
click at [163, 451] on div "Show more" at bounding box center [162, 448] width 76 height 16
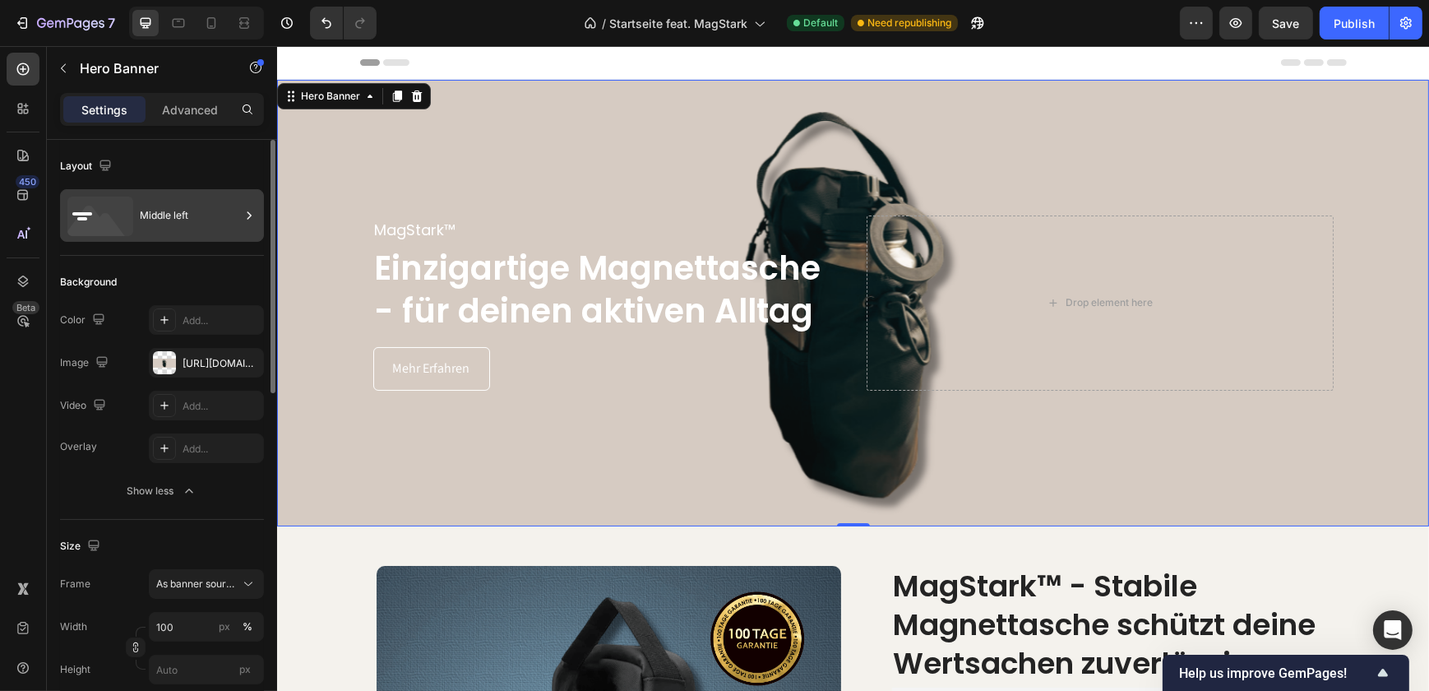
click at [205, 225] on div "Middle left" at bounding box center [190, 216] width 100 height 38
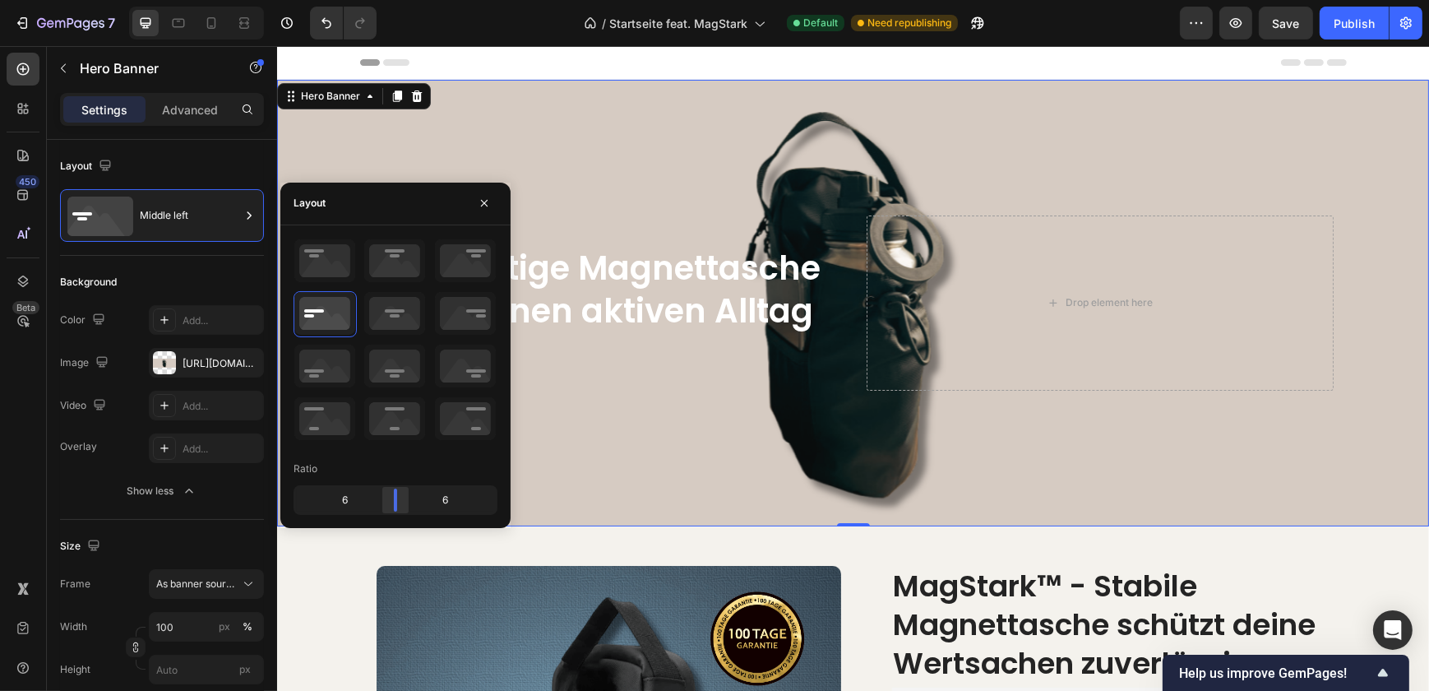
click at [400, 0] on body "7 Version history / Startseite feat. MagStark Default Need republishing Preview…" at bounding box center [714, 0] width 1429 height 0
drag, startPoint x: 394, startPoint y: 498, endPoint x: 510, endPoint y: 502, distance: 116.1
click at [510, 0] on body "7 Version history / Startseite feat. MagStark Default Need republishing Preview…" at bounding box center [714, 0] width 1429 height 0
drag, startPoint x: 483, startPoint y: 498, endPoint x: 495, endPoint y: 498, distance: 12.3
click at [495, 498] on div "11 1" at bounding box center [396, 500] width 204 height 30
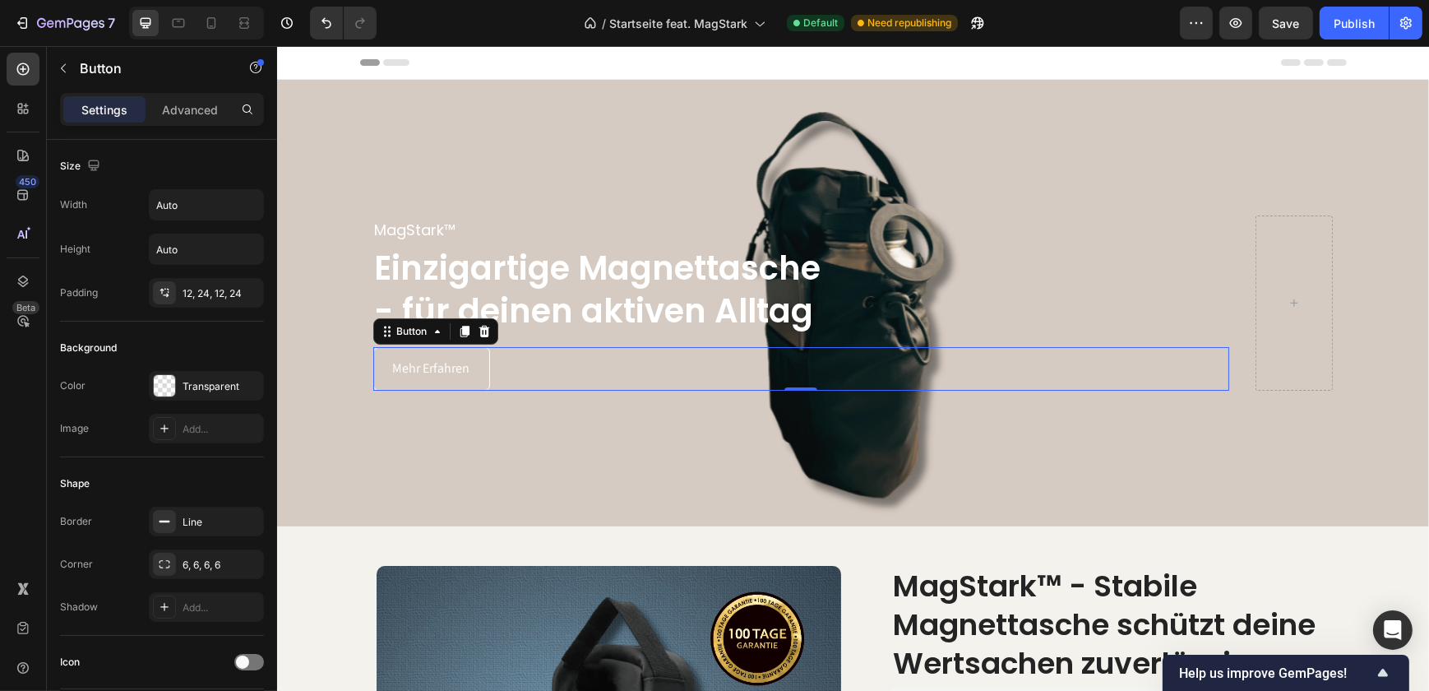
click at [935, 347] on div "mehr erfahren Button 0" at bounding box center [801, 369] width 856 height 44
click at [706, 196] on div "Background Image" at bounding box center [852, 303] width 1152 height 447
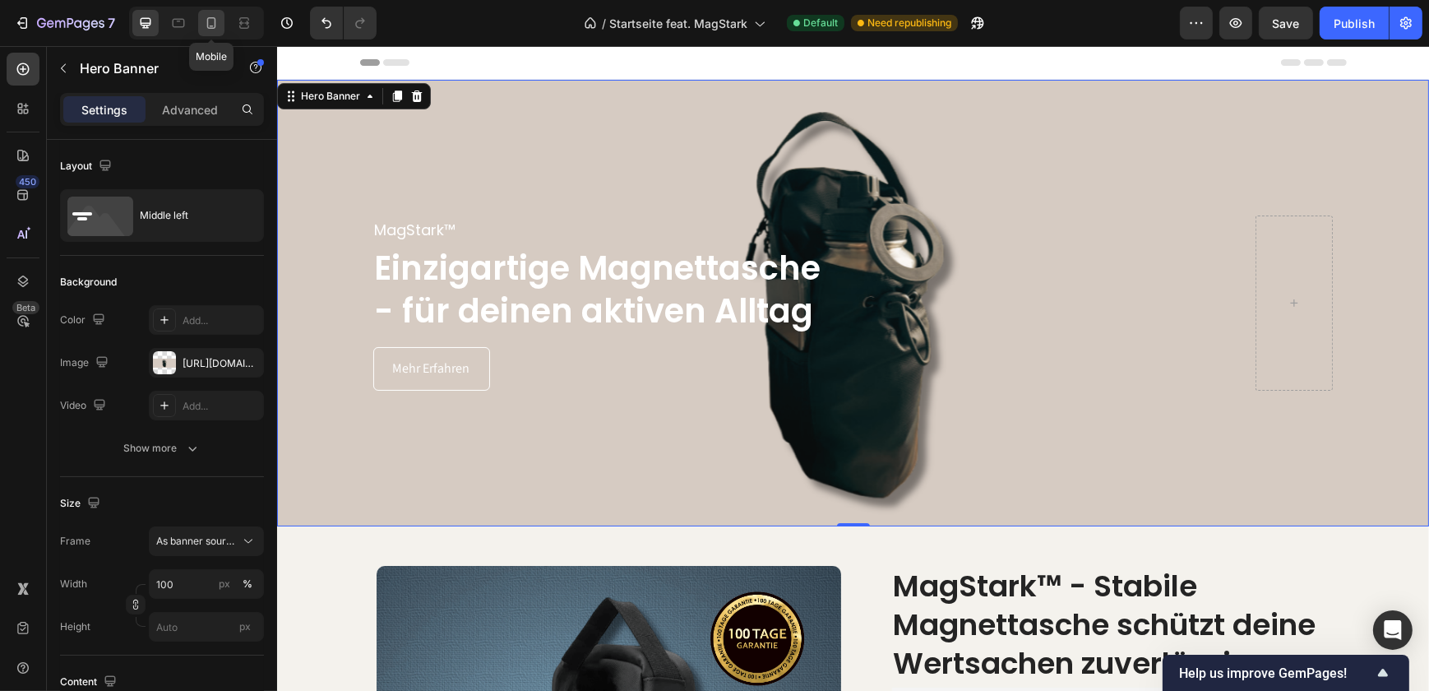
click at [215, 20] on icon at bounding box center [211, 23] width 16 height 16
type input "Auto"
type input "100%"
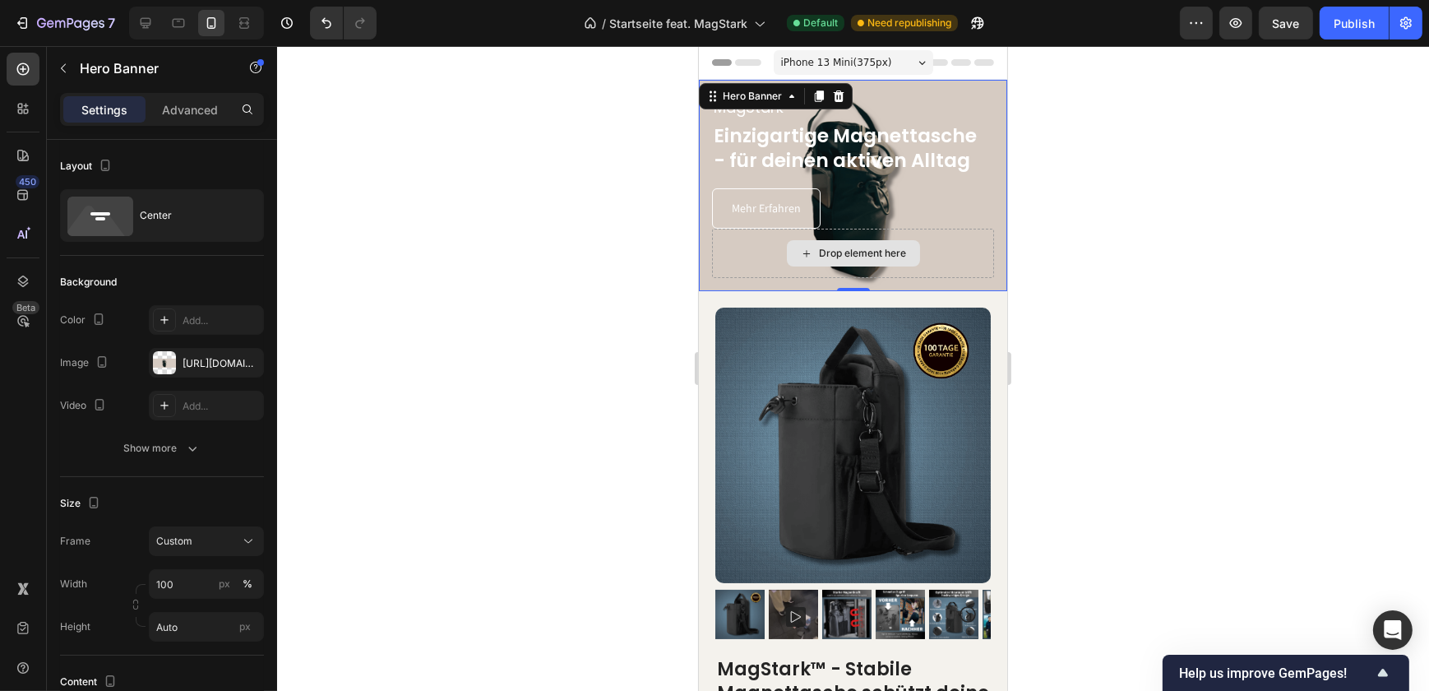
click at [750, 250] on div "Drop element here" at bounding box center [852, 253] width 282 height 49
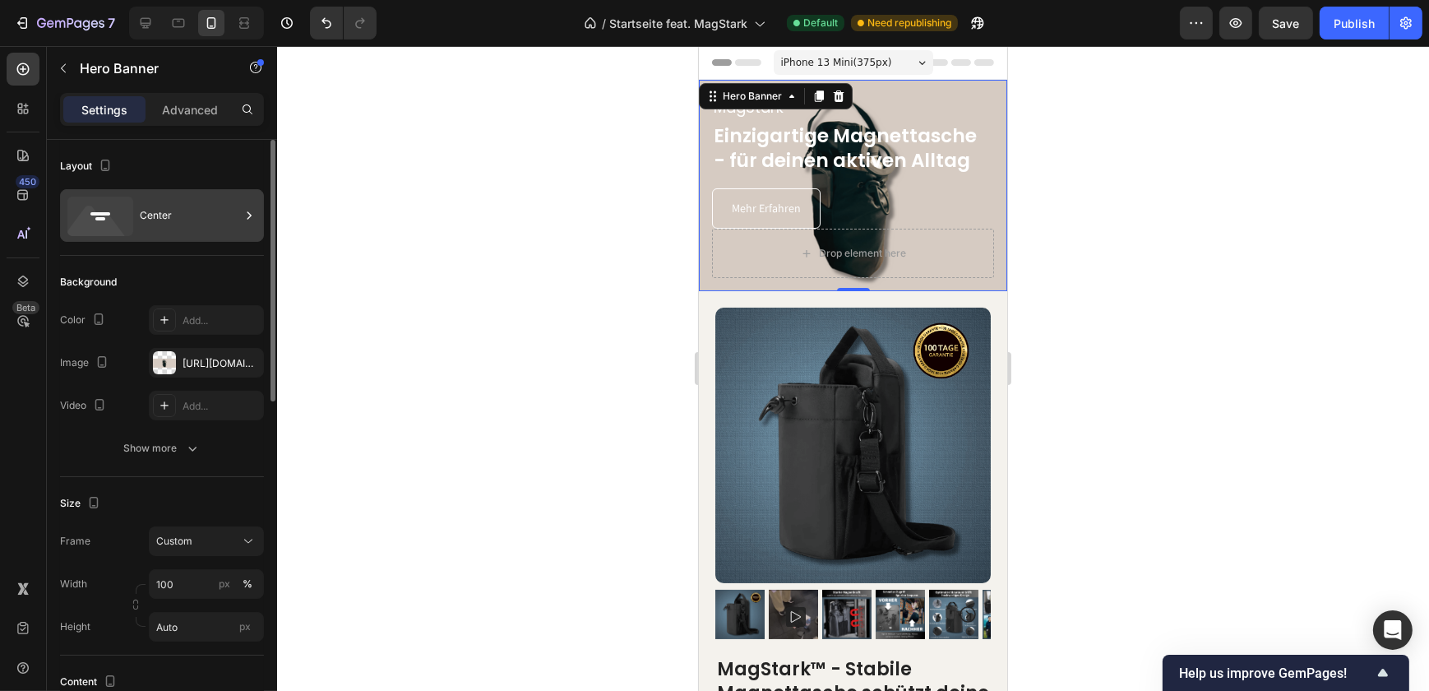
click at [176, 209] on div "Center" at bounding box center [190, 216] width 100 height 38
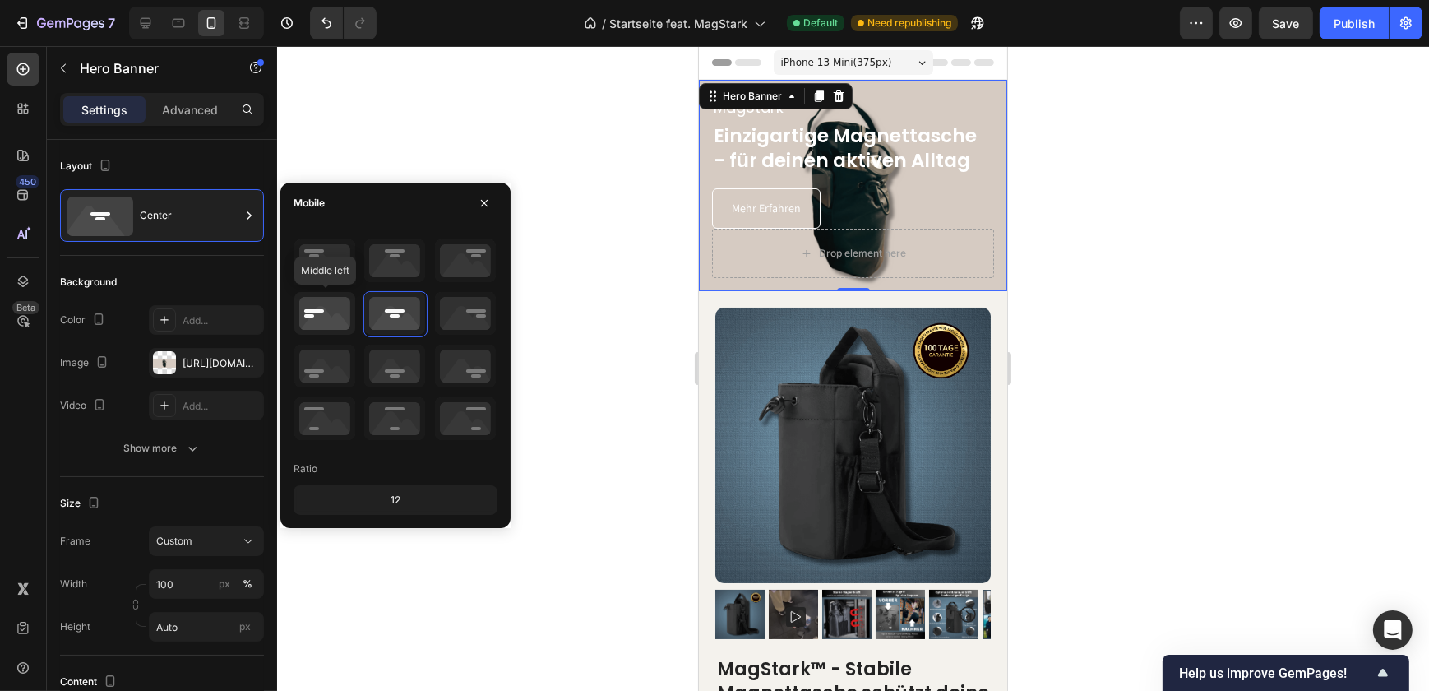
click at [336, 325] on icon at bounding box center [324, 313] width 61 height 43
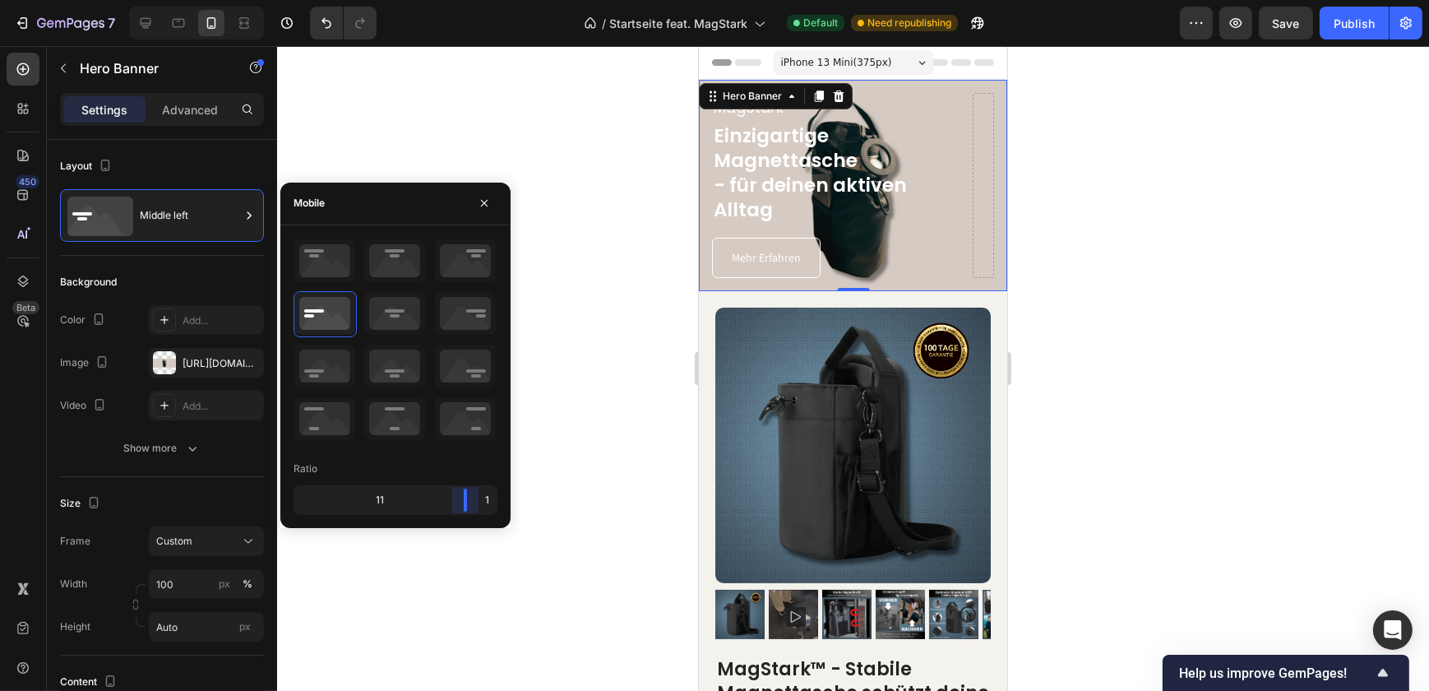
drag, startPoint x: 394, startPoint y: 504, endPoint x: 484, endPoint y: 502, distance: 90.5
click at [484, 0] on body "7 Version history / Startseite feat. MagStark Default Need republishing Preview…" at bounding box center [714, 0] width 1429 height 0
click at [535, 182] on div at bounding box center [853, 368] width 1152 height 645
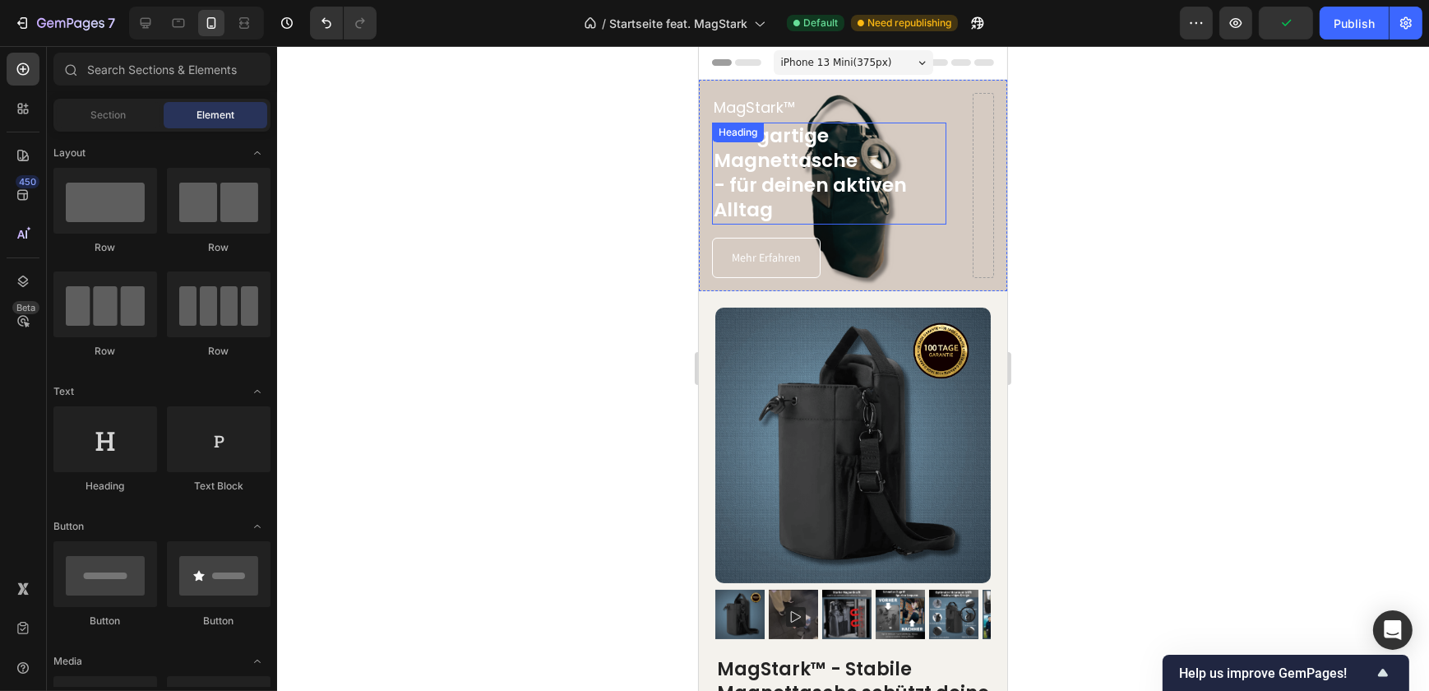
click at [838, 181] on p "Einzigartige Magnettasche - für deinen aktiven Alltag" at bounding box center [828, 173] width 231 height 99
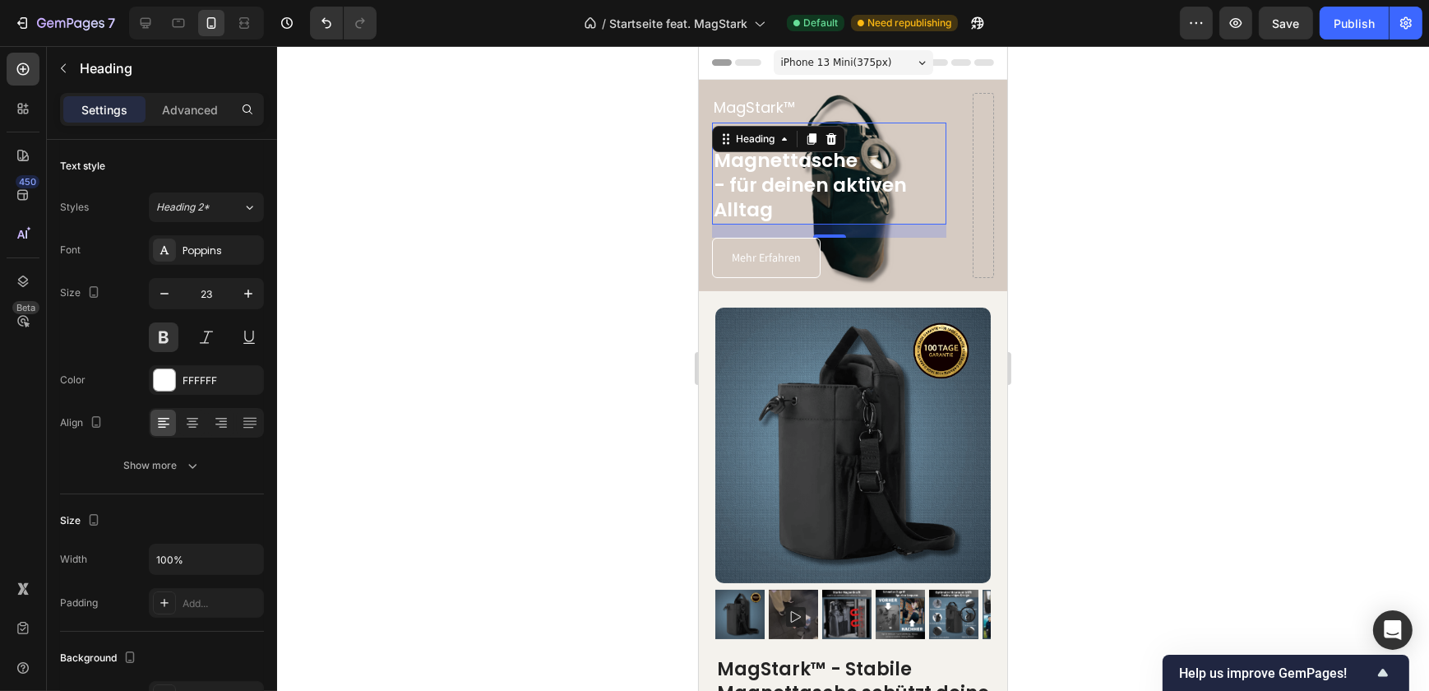
click at [1192, 208] on div at bounding box center [853, 368] width 1152 height 645
click at [830, 179] on p "Einzigartige Magnettasche - für deinen aktiven Alltag" at bounding box center [828, 173] width 231 height 99
click at [976, 189] on div at bounding box center [983, 186] width 26 height 26
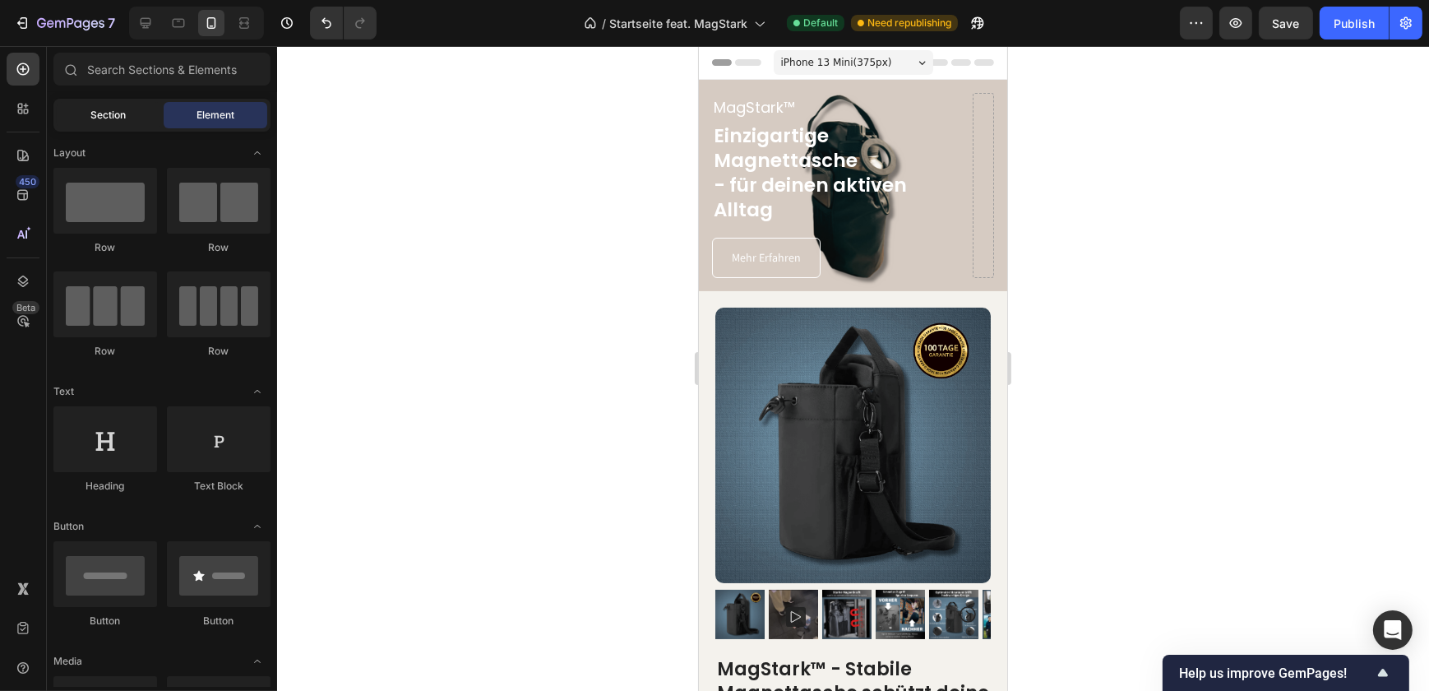
click at [91, 113] on span "Section" at bounding box center [108, 115] width 35 height 15
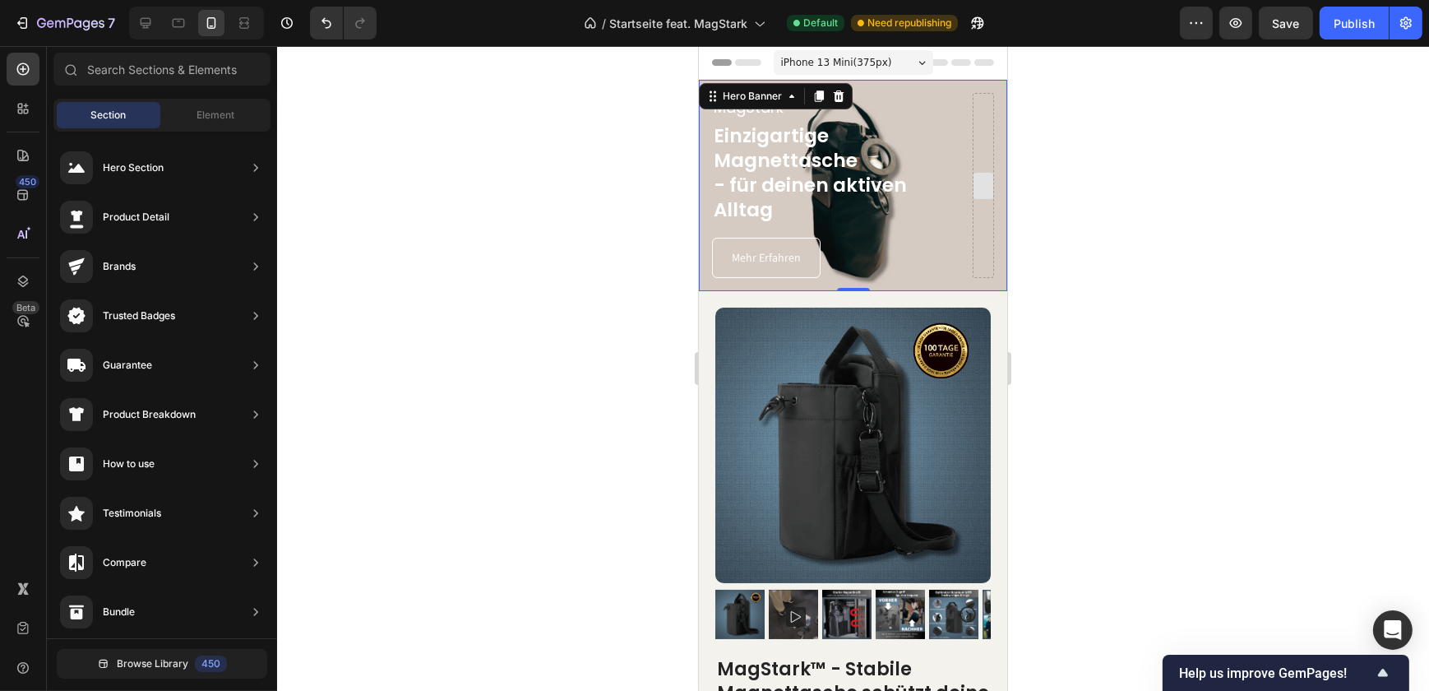
click at [972, 166] on div at bounding box center [982, 185] width 21 height 185
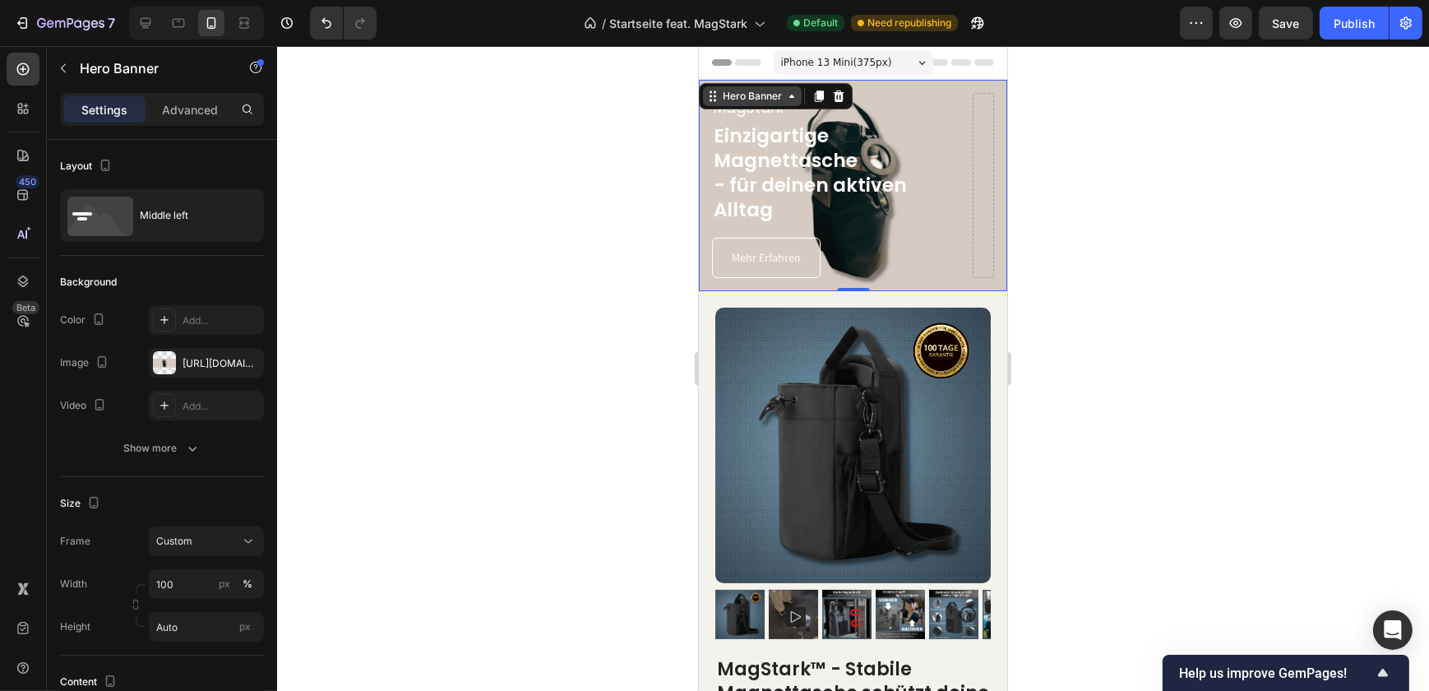
click at [785, 102] on icon at bounding box center [791, 96] width 13 height 13
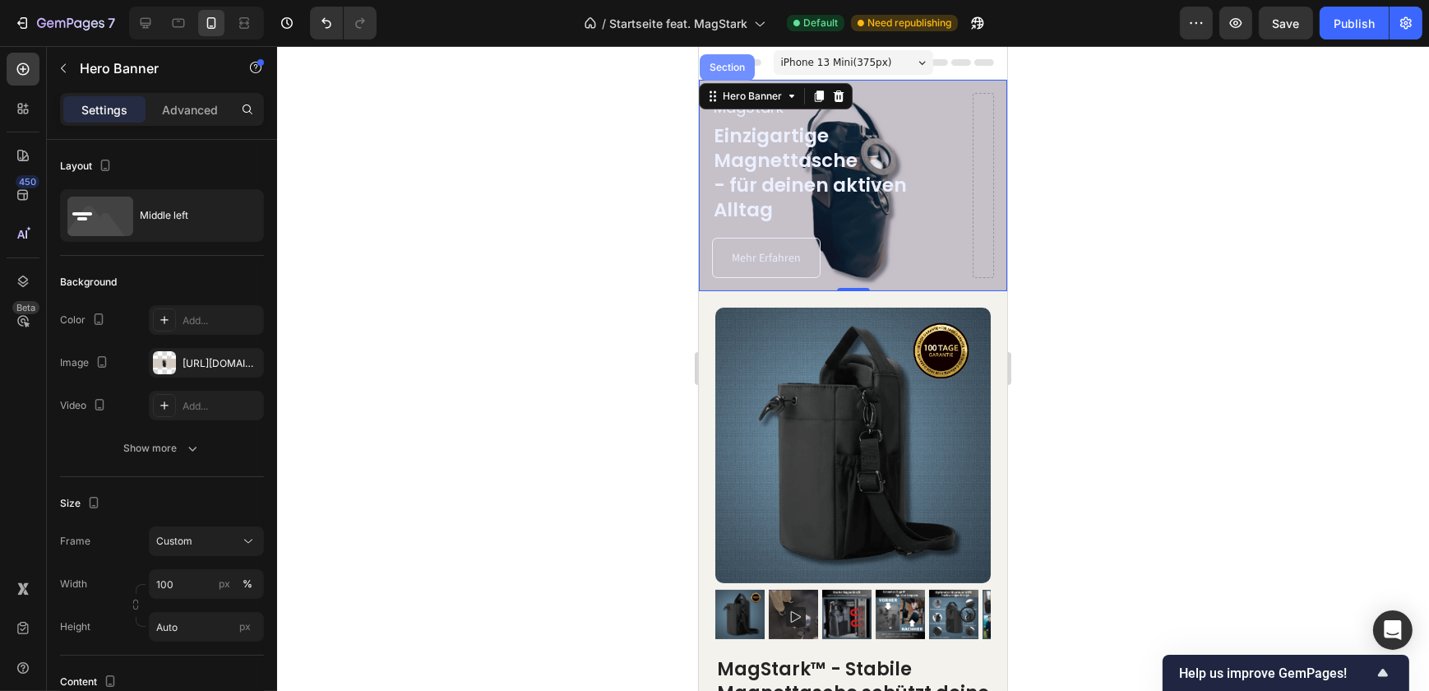
click at [726, 72] on div "Section" at bounding box center [727, 67] width 42 height 10
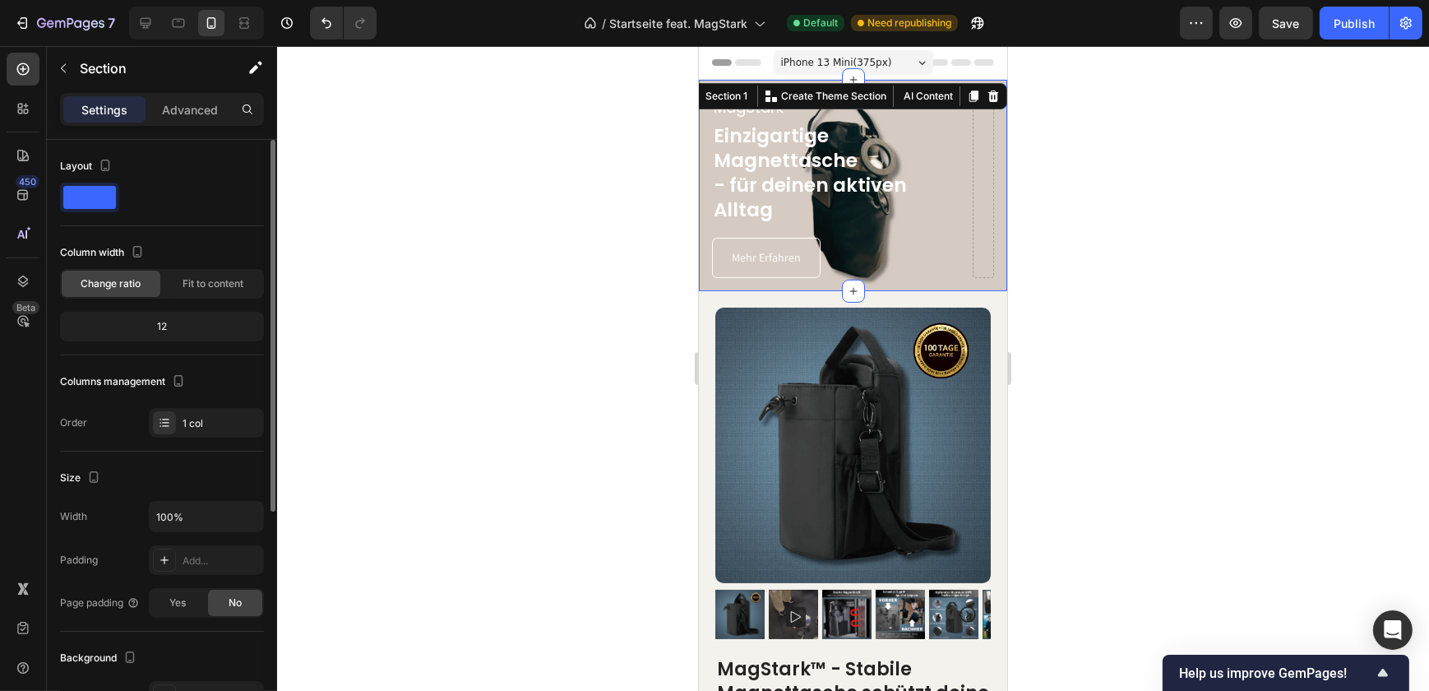
click at [98, 197] on span at bounding box center [89, 197] width 53 height 23
click at [189, 428] on div "1 col" at bounding box center [221, 423] width 77 height 15
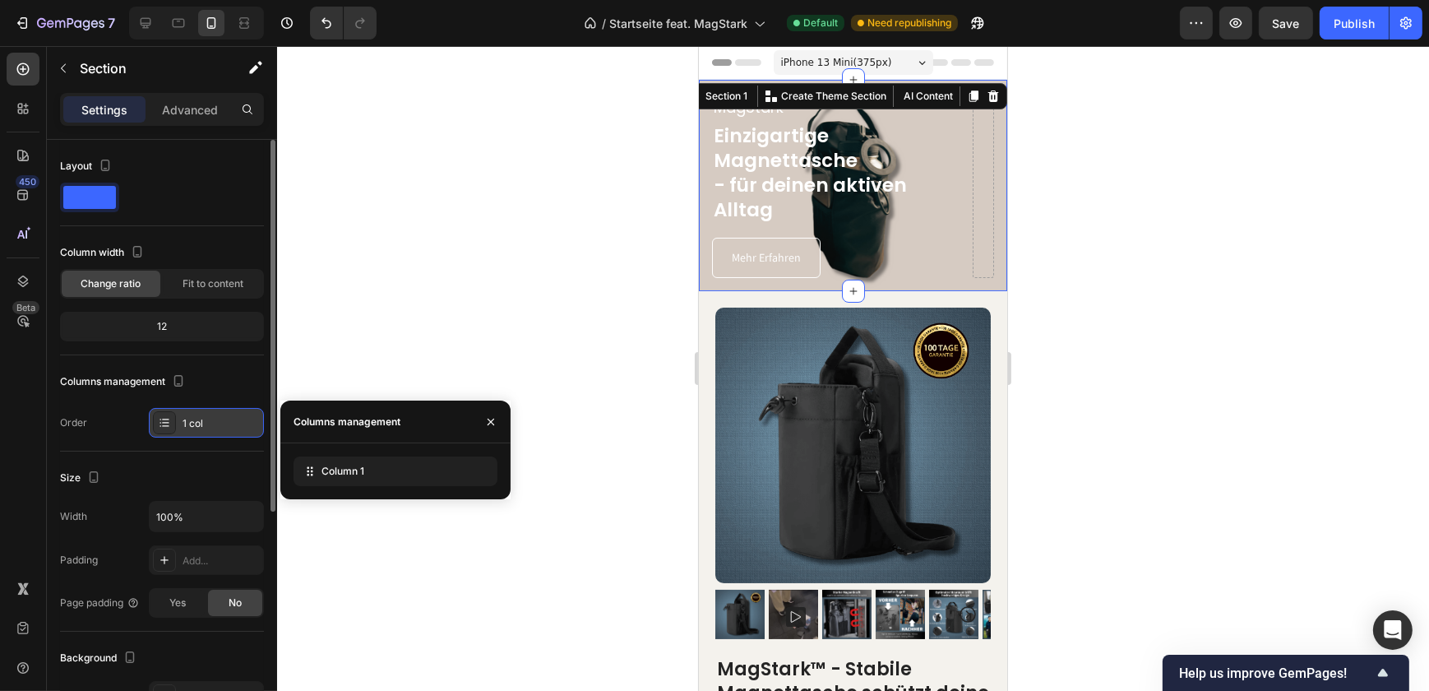
click at [189, 428] on div "1 col" at bounding box center [221, 423] width 77 height 15
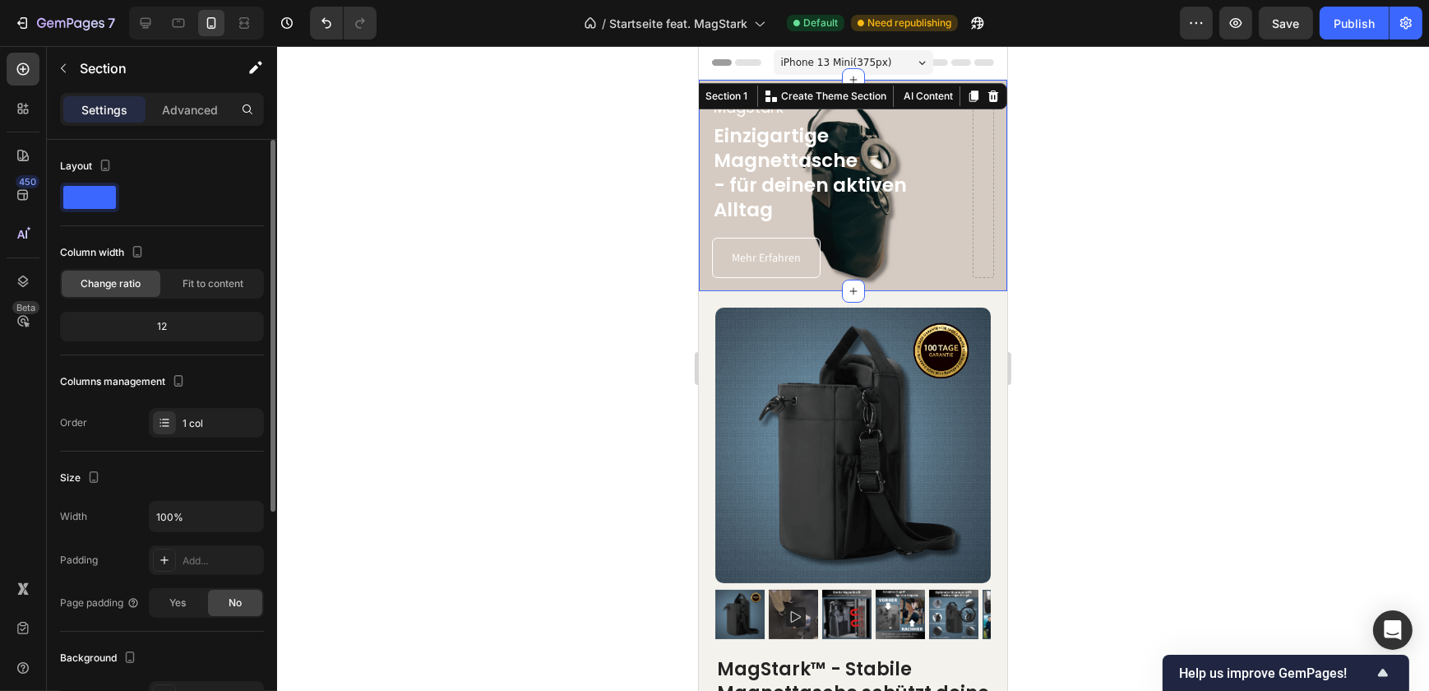
click at [84, 201] on span at bounding box center [89, 197] width 53 height 23
click at [417, 224] on div at bounding box center [853, 368] width 1152 height 645
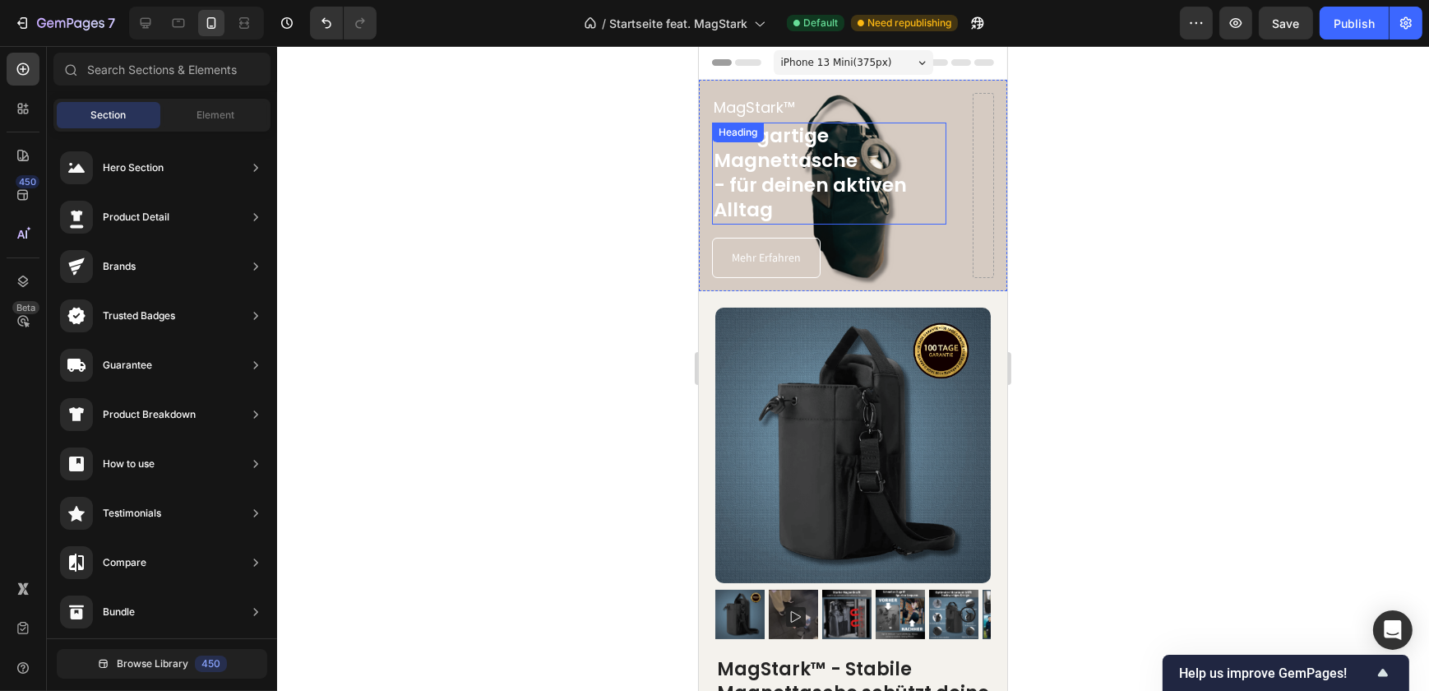
click at [810, 180] on p "Einzigartige Magnettasche - für deinen aktiven Alltag" at bounding box center [828, 173] width 231 height 99
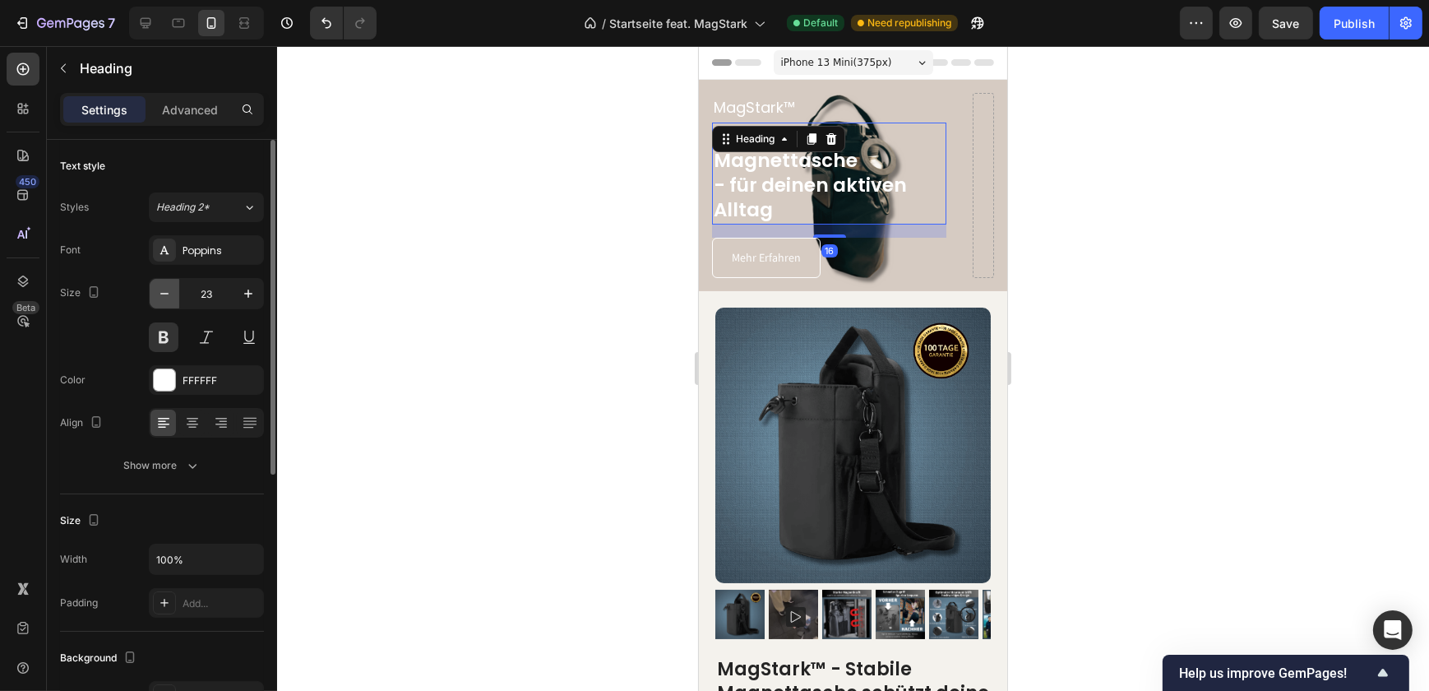
click at [160, 295] on icon "button" at bounding box center [164, 293] width 16 height 16
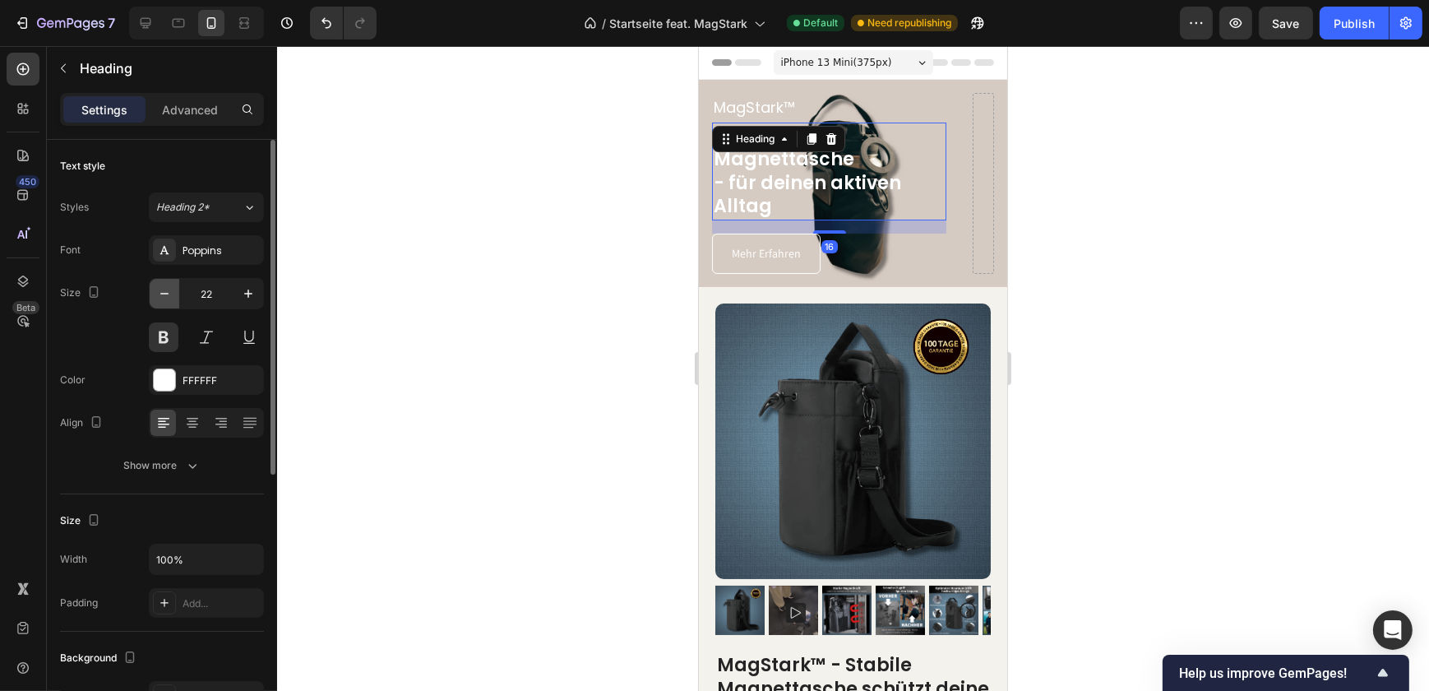
click at [160, 295] on icon "button" at bounding box center [164, 293] width 16 height 16
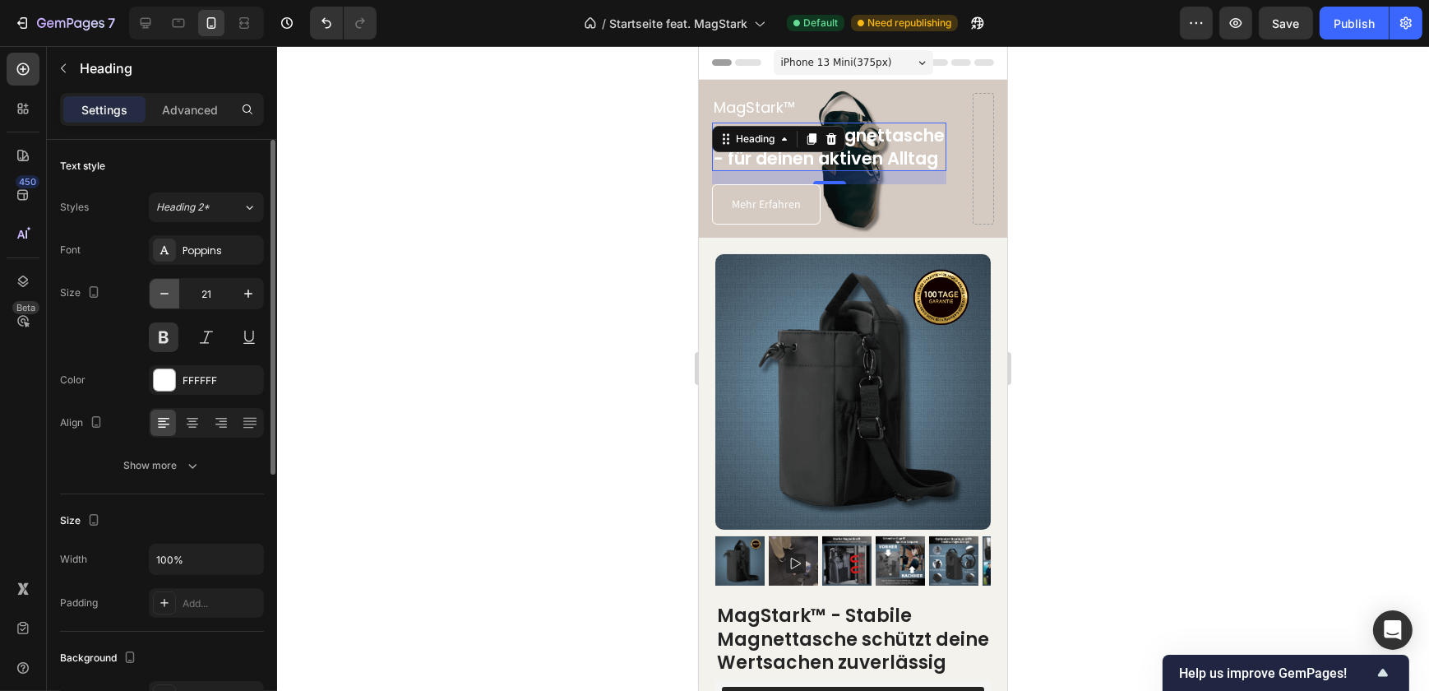
click at [160, 295] on icon "button" at bounding box center [164, 293] width 16 height 16
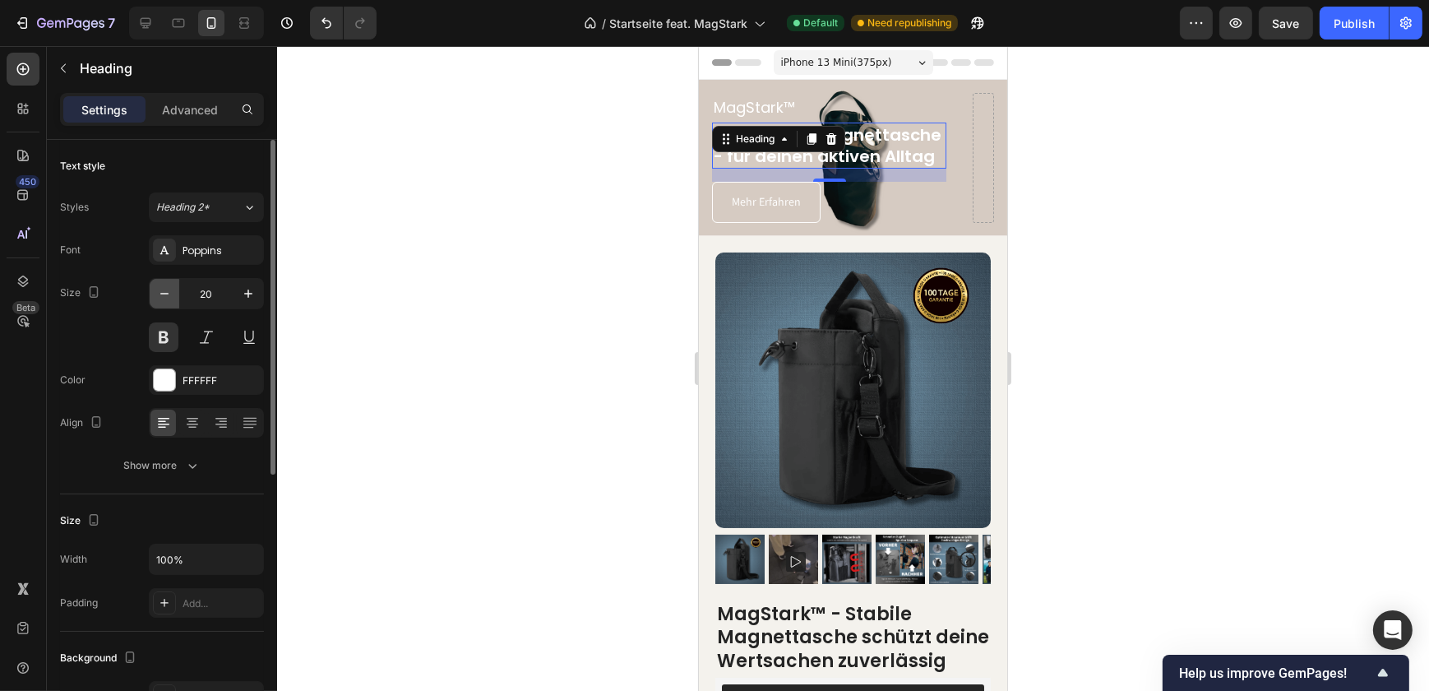
click at [160, 295] on icon "button" at bounding box center [164, 293] width 16 height 16
type input "19"
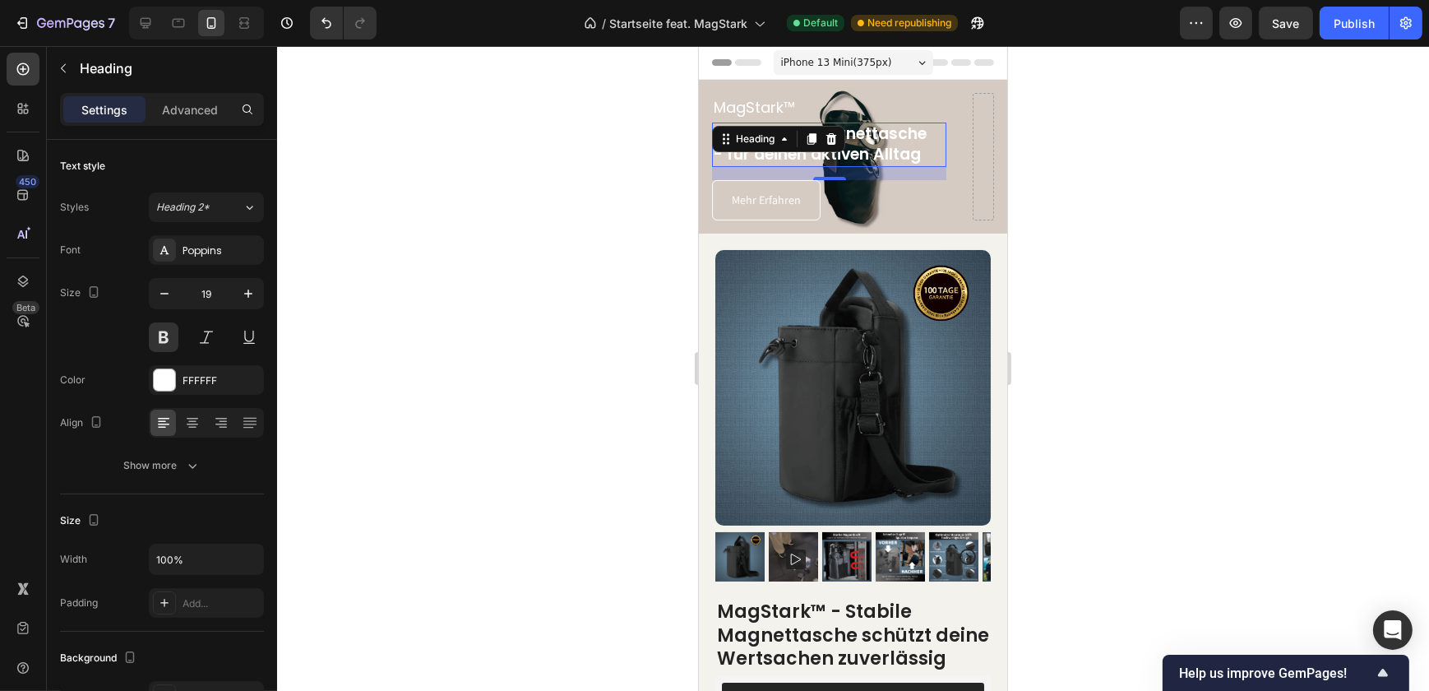
click at [1192, 286] on div at bounding box center [853, 368] width 1152 height 645
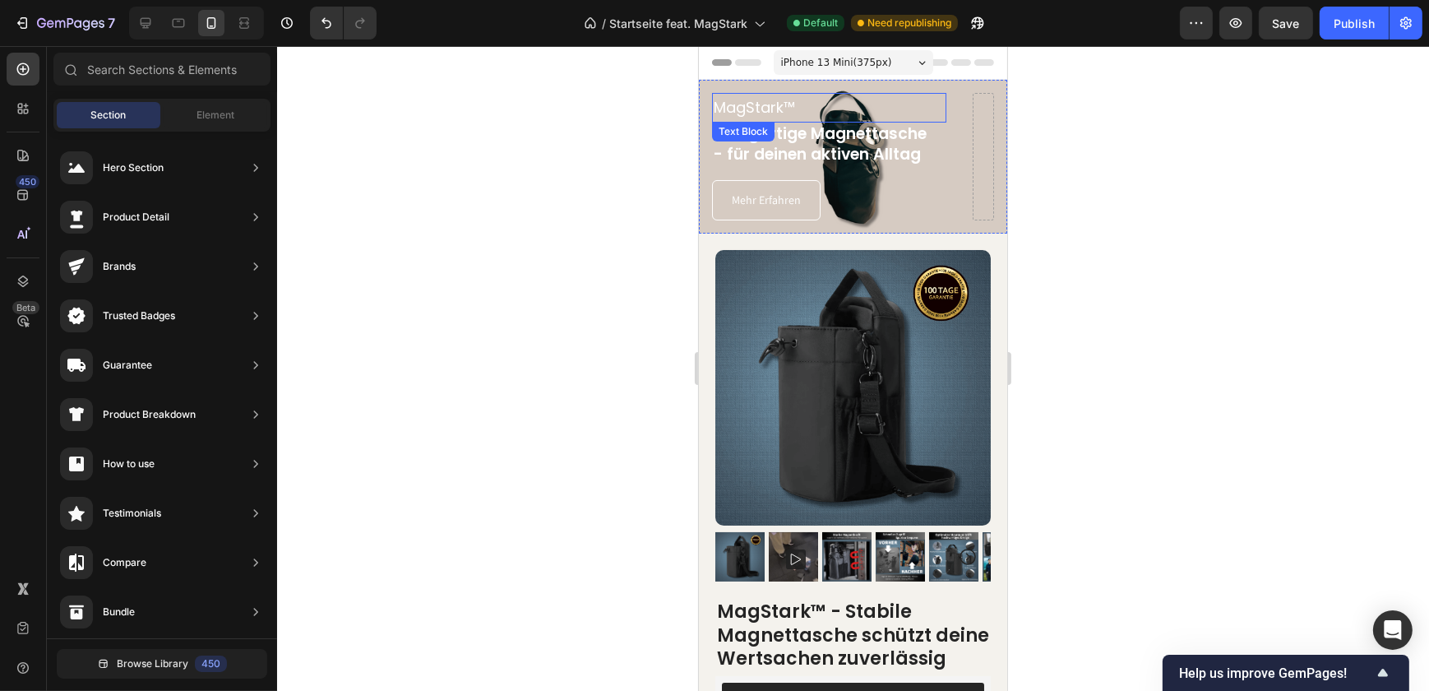
click at [762, 100] on p "MagStark™" at bounding box center [828, 108] width 231 height 26
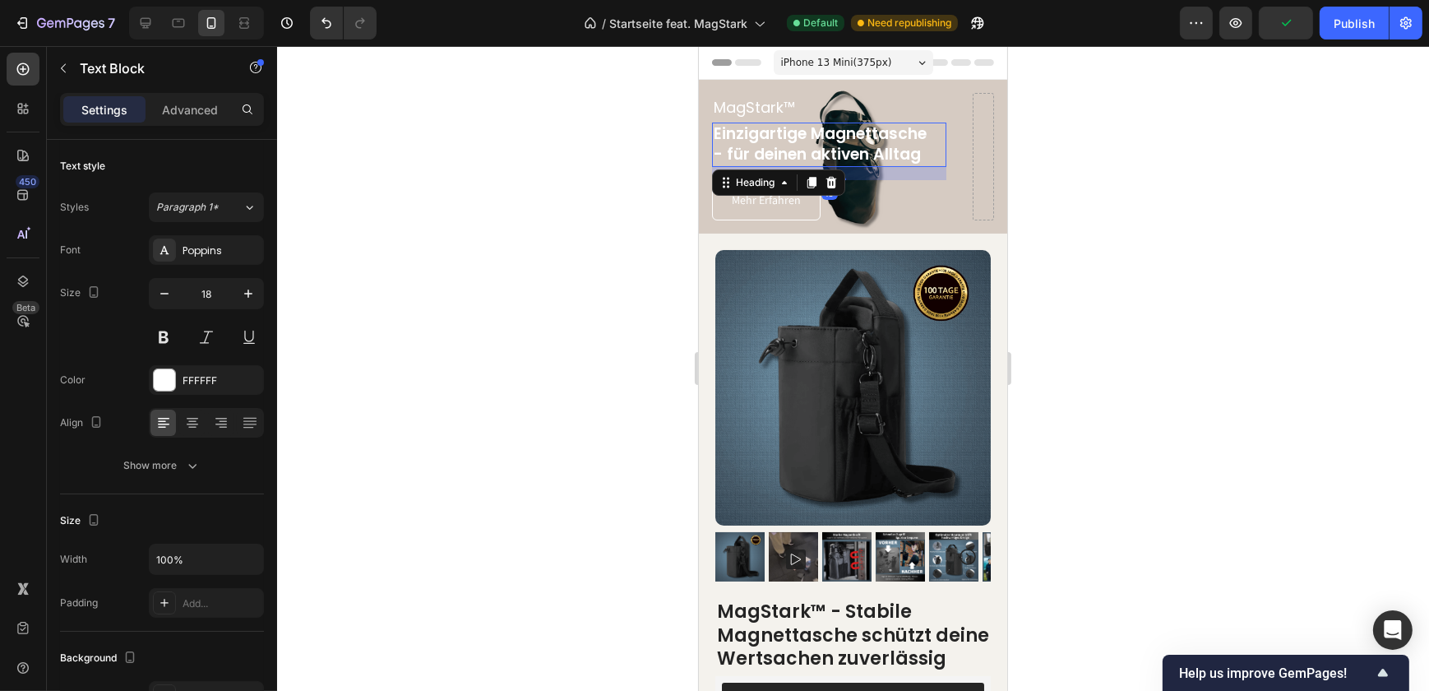
click at [824, 151] on p "Einzigartige Magnettasche - für deinen aktiven Alltag" at bounding box center [828, 144] width 231 height 40
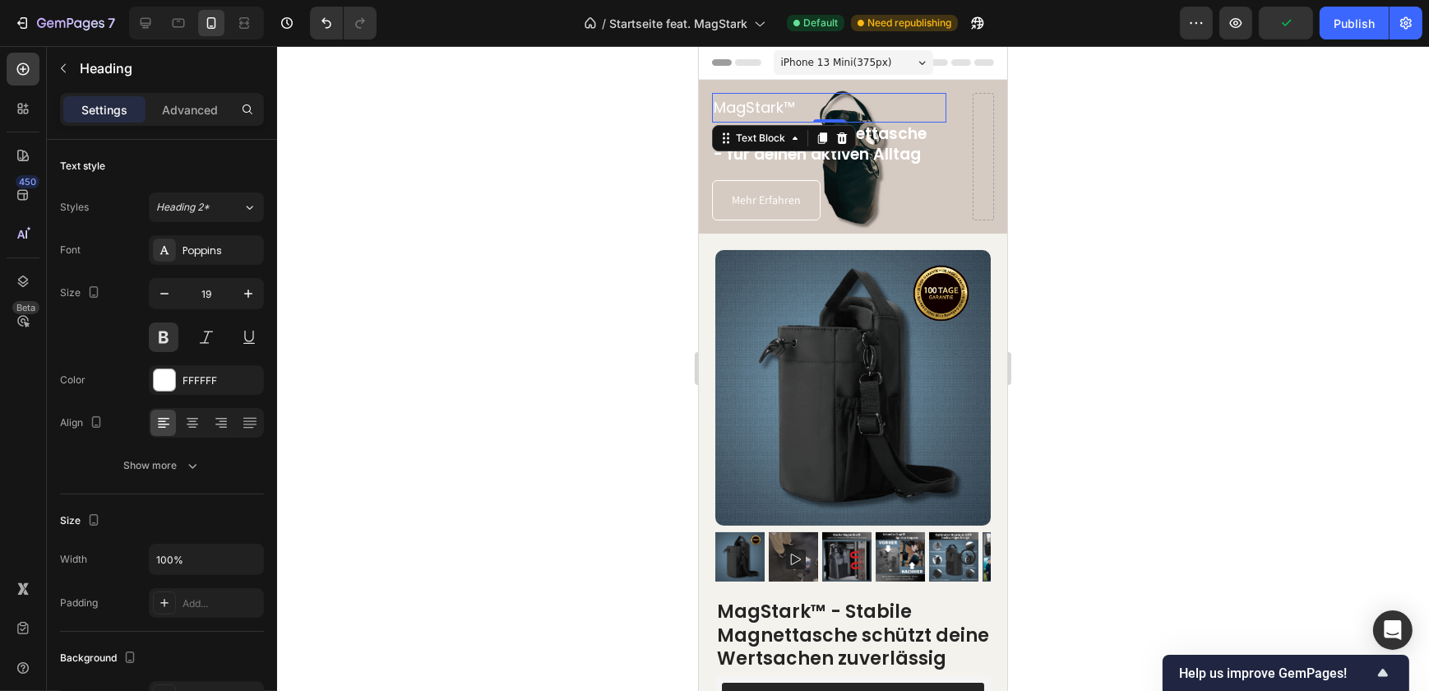
click at [774, 106] on p "MagStark™" at bounding box center [828, 108] width 231 height 26
click at [169, 294] on icon "button" at bounding box center [164, 293] width 16 height 16
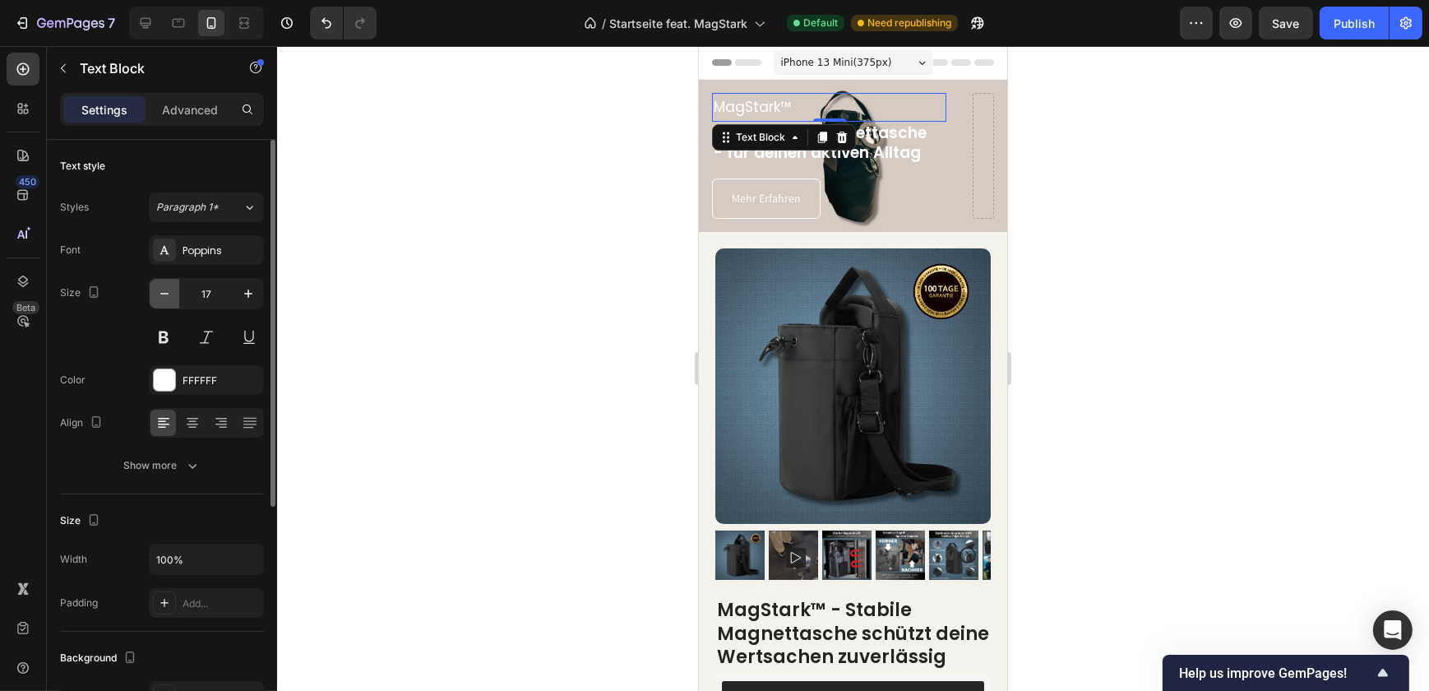
click at [169, 294] on icon "button" at bounding box center [164, 293] width 16 height 16
type input "16"
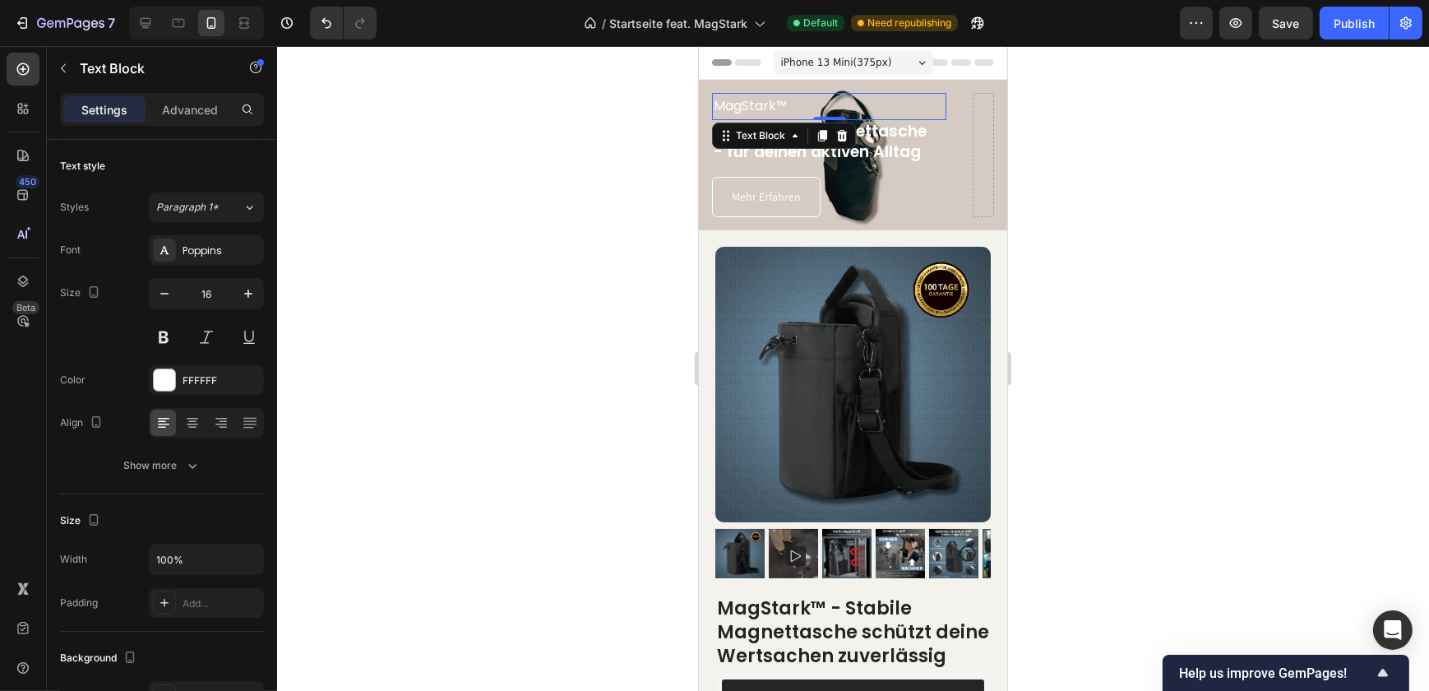
click at [1121, 266] on div at bounding box center [853, 368] width 1152 height 645
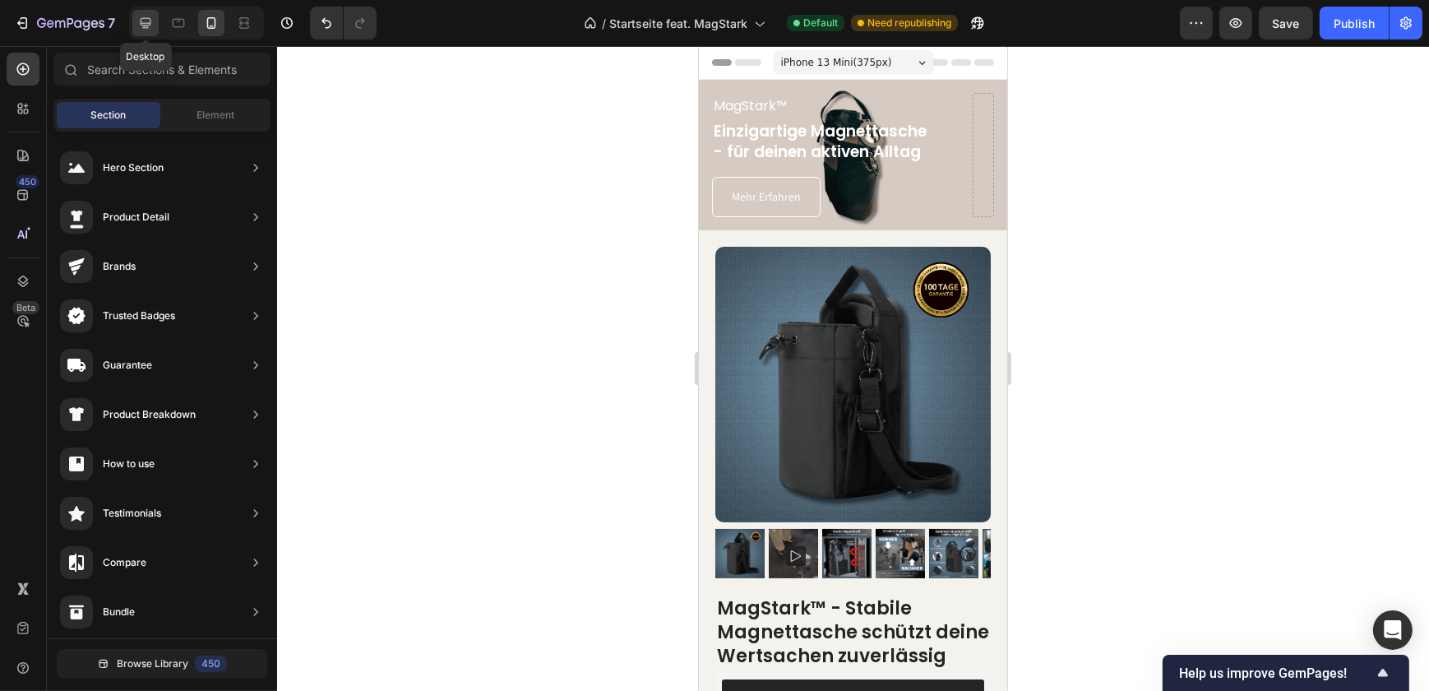
click at [152, 22] on icon at bounding box center [145, 23] width 16 height 16
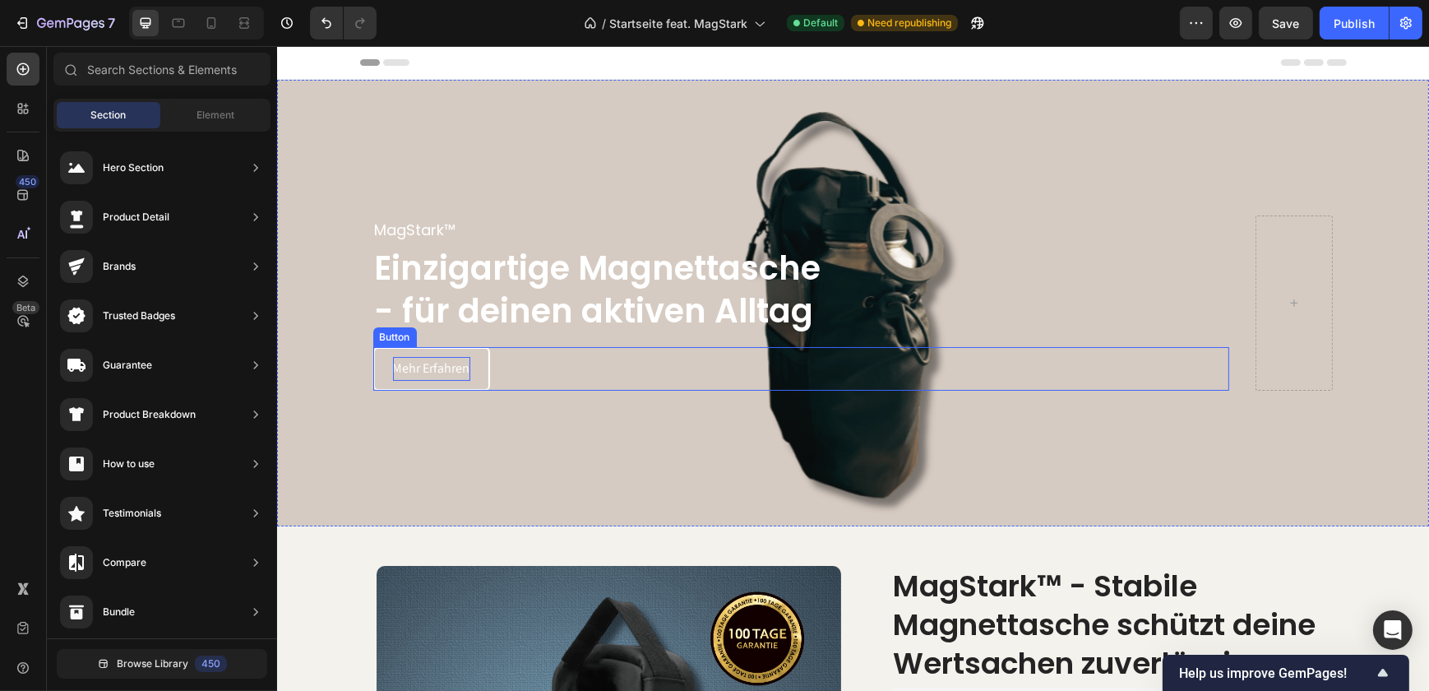
drag, startPoint x: 433, startPoint y: 366, endPoint x: 424, endPoint y: 368, distance: 10.2
click at [433, 366] on p "mehr erfahren" at bounding box center [430, 369] width 77 height 24
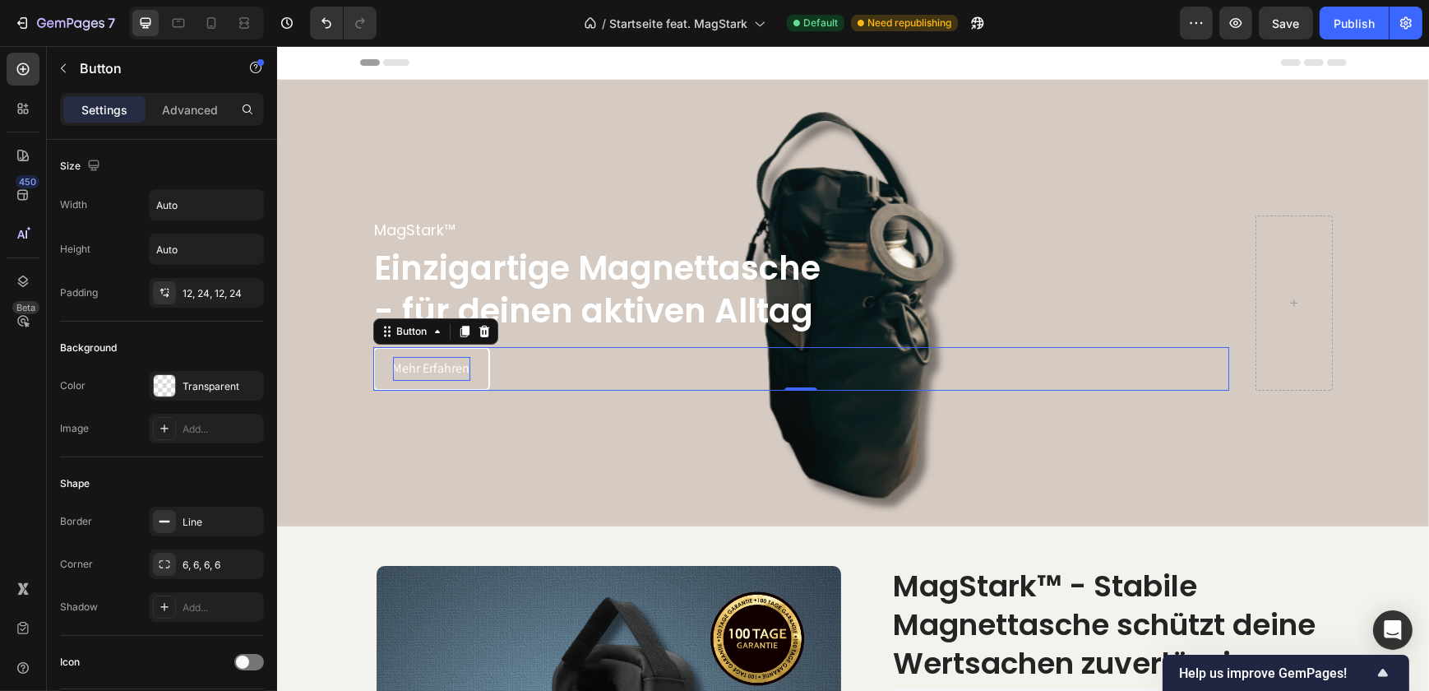
click at [424, 368] on p "mehr erfahren" at bounding box center [430, 369] width 77 height 24
click at [415, 374] on p "mehr erfahren" at bounding box center [430, 369] width 77 height 24
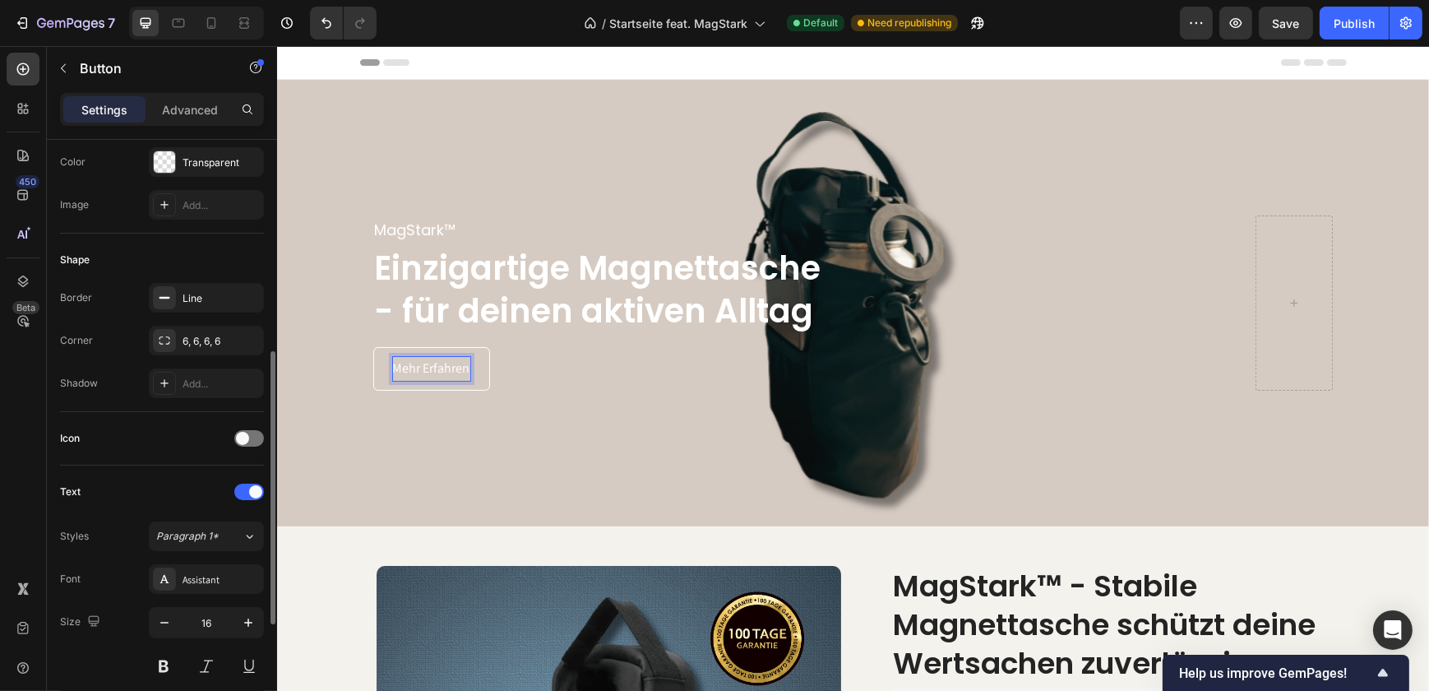
scroll to position [448, 0]
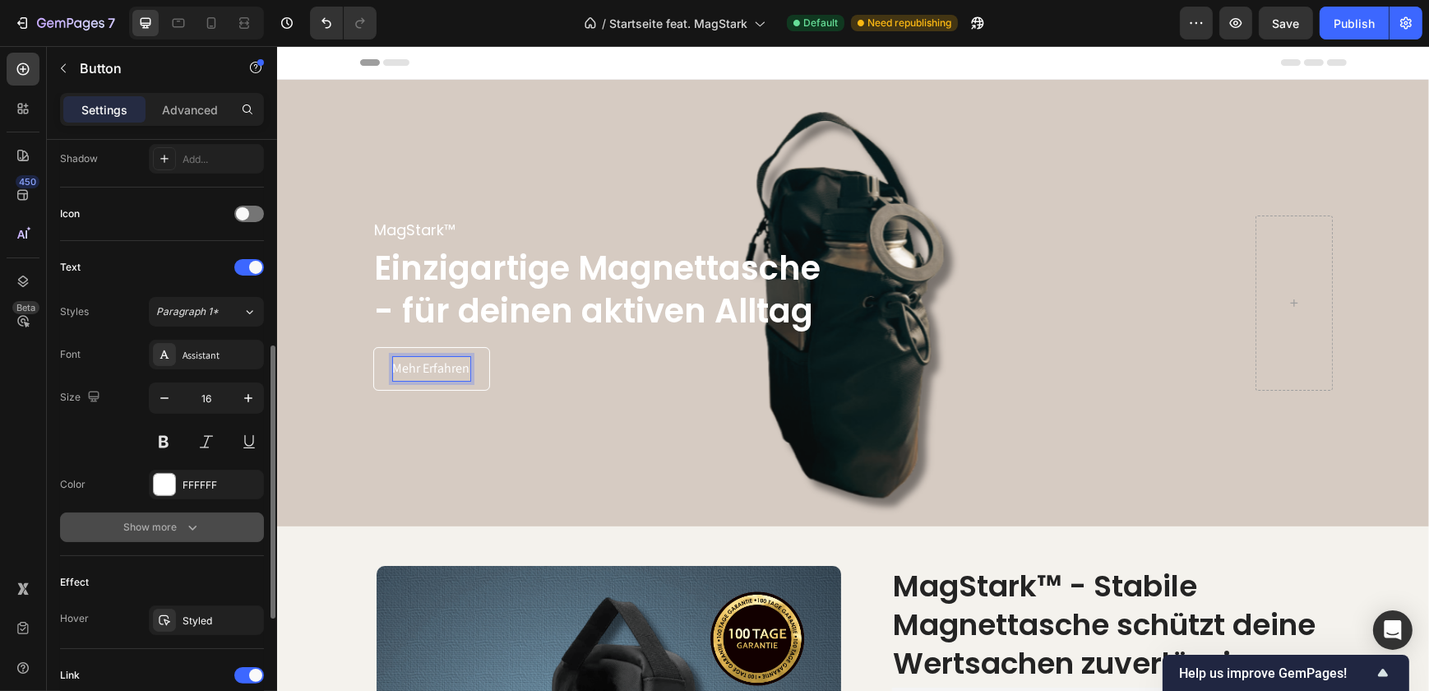
click at [186, 525] on icon "button" at bounding box center [192, 527] width 16 height 16
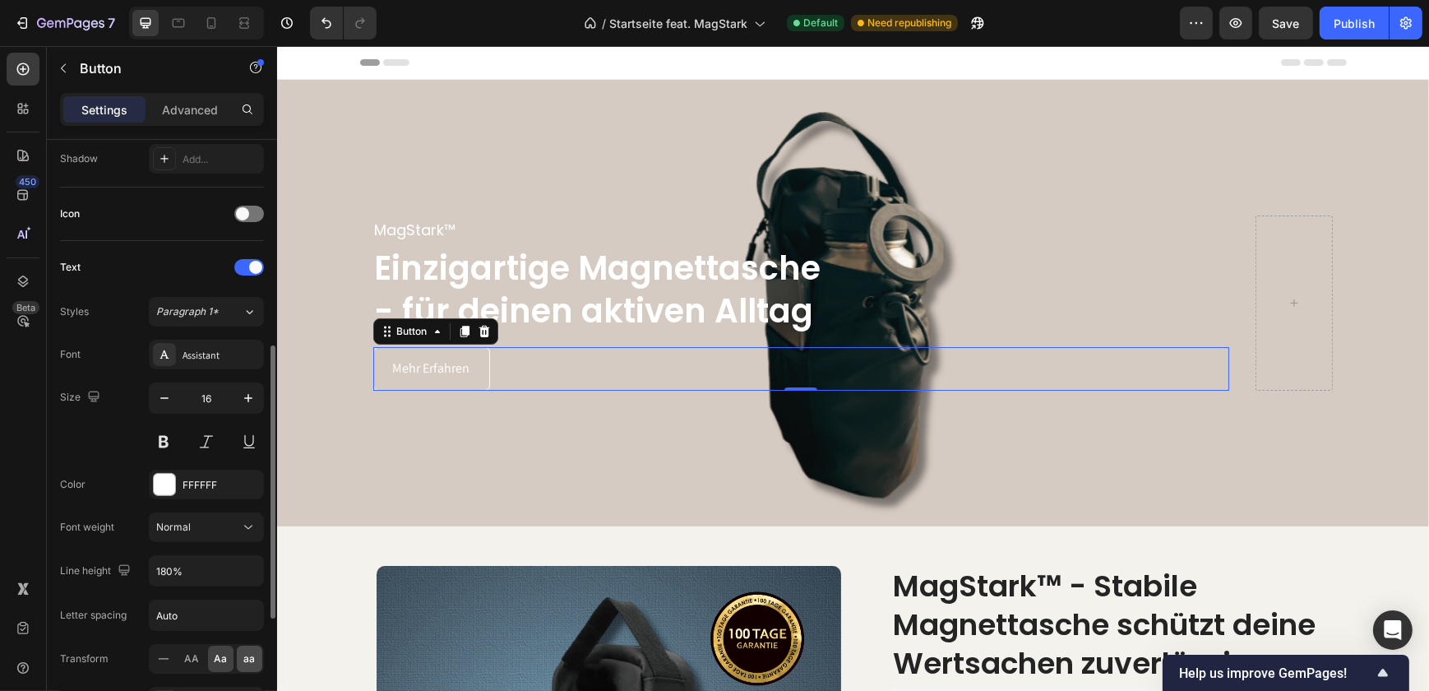
click at [255, 661] on div "aa" at bounding box center [249, 659] width 25 height 26
click at [172, 658] on div at bounding box center [162, 659] width 25 height 26
click at [394, 365] on p "mehr erfahren" at bounding box center [431, 369] width 78 height 24
click at [591, 380] on div "Mehr erfahren Button 0" at bounding box center [801, 369] width 856 height 44
click at [421, 359] on p "Mehr erfahren" at bounding box center [430, 369] width 77 height 24
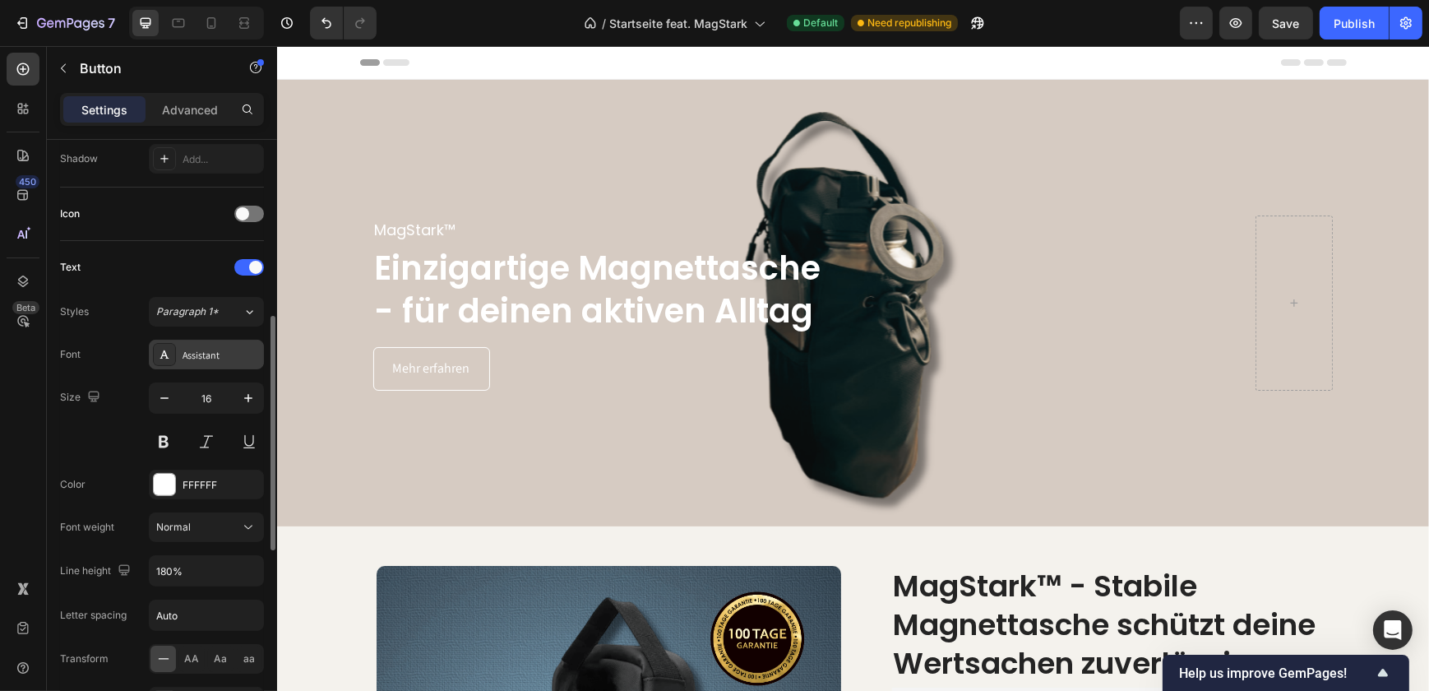
click at [212, 357] on div "Assistant" at bounding box center [221, 355] width 77 height 15
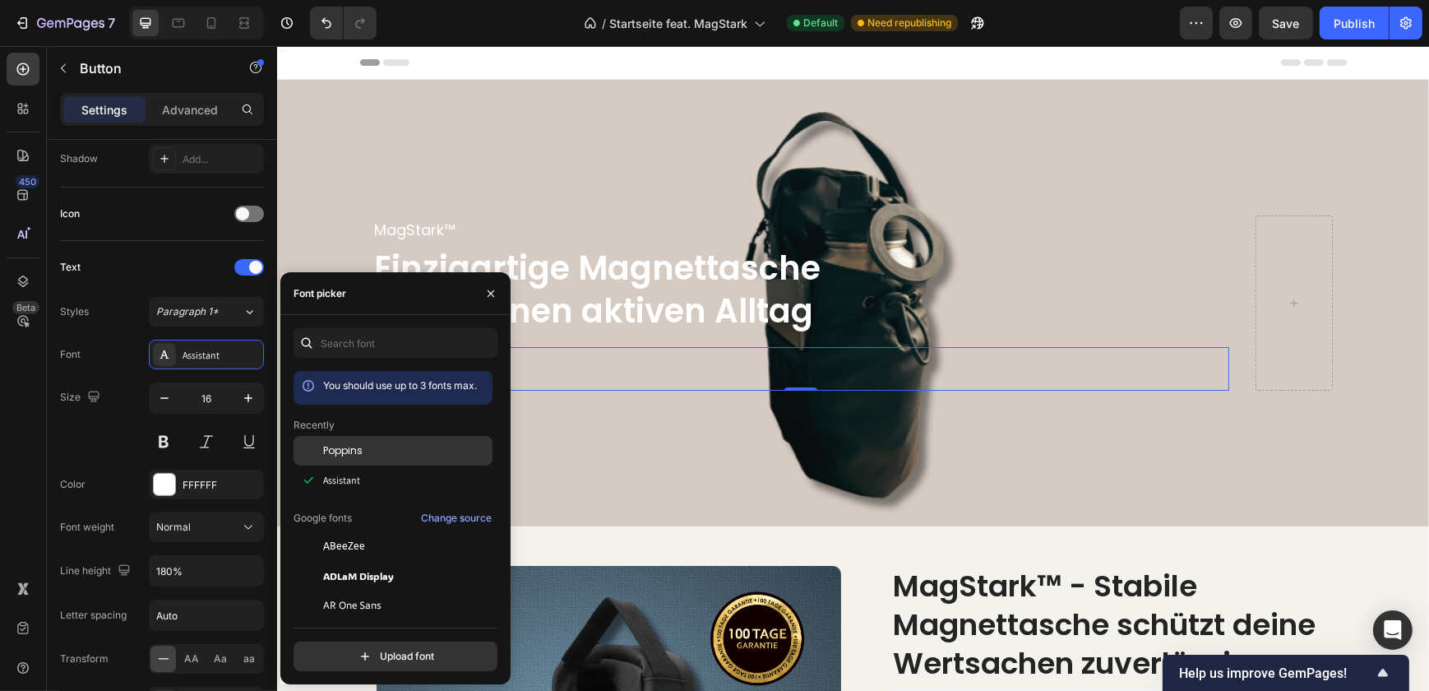
click at [329, 444] on span "Poppins" at bounding box center [342, 450] width 39 height 15
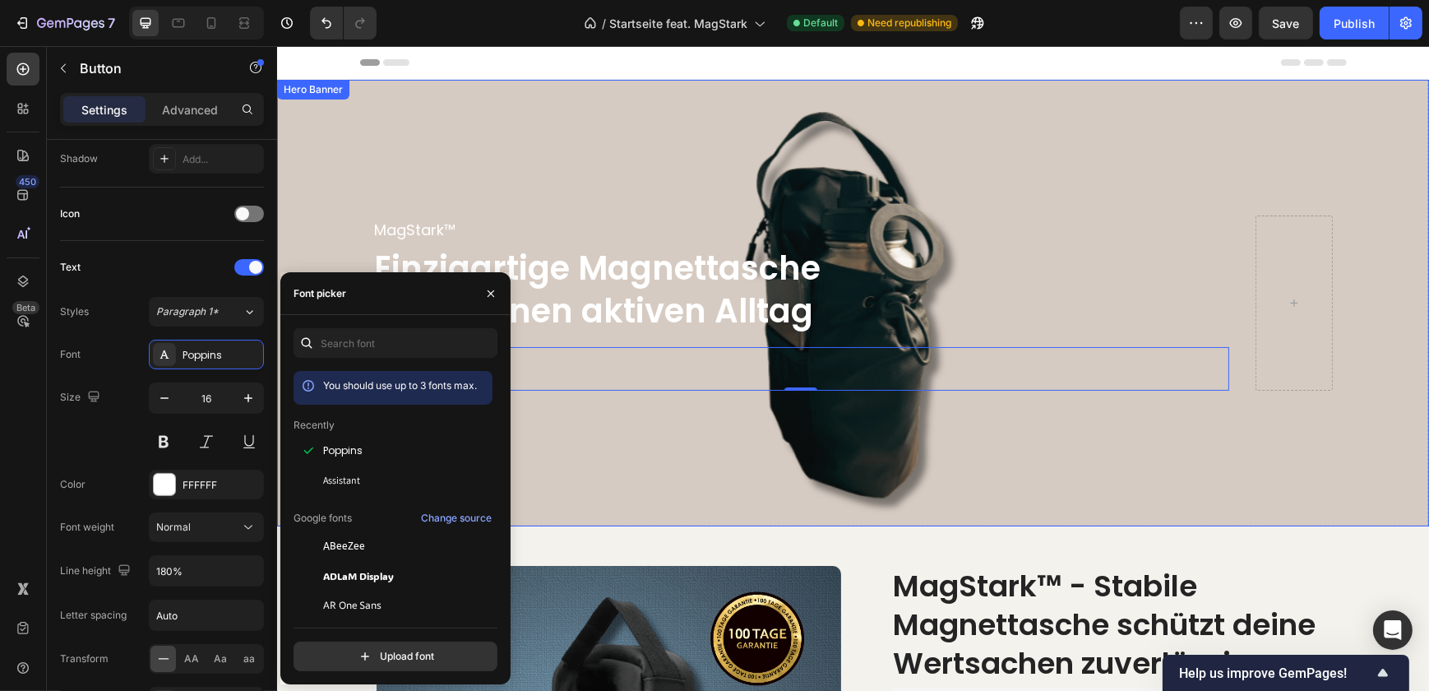
click at [623, 431] on div "Background Image" at bounding box center [852, 303] width 1152 height 447
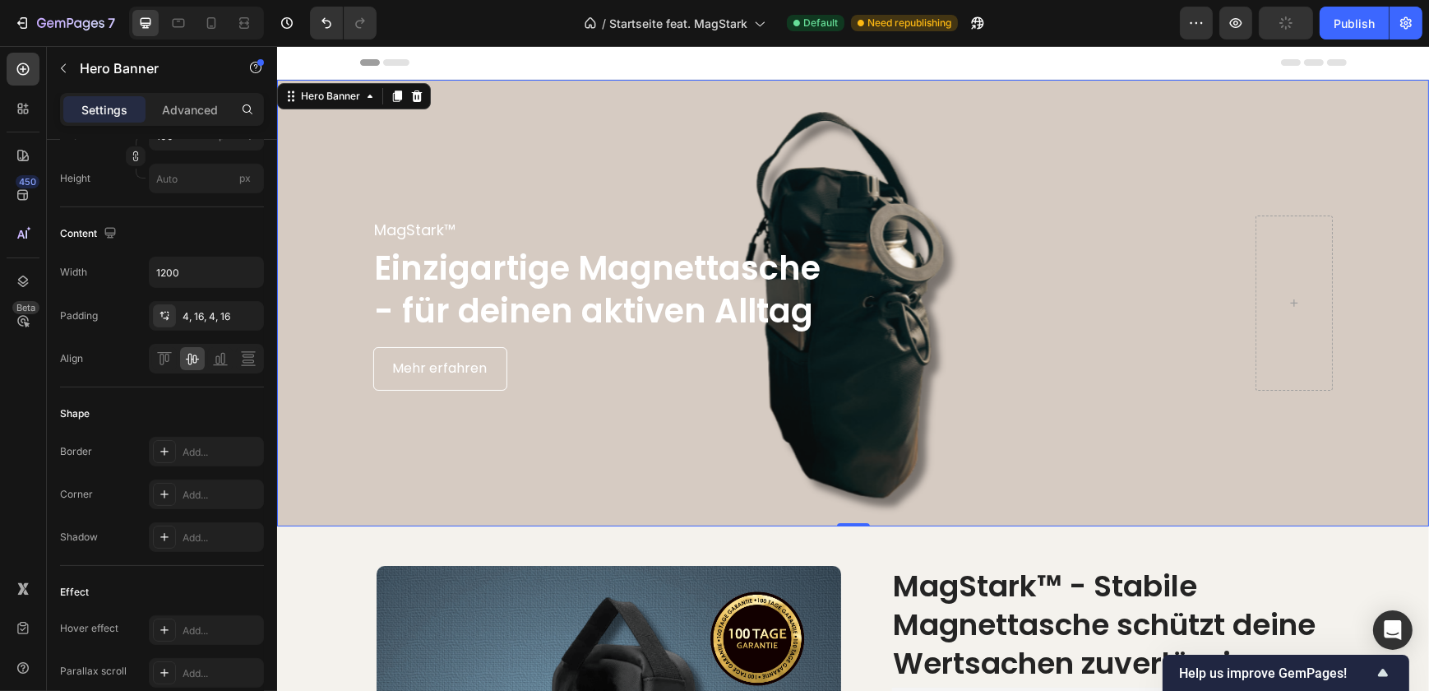
scroll to position [0, 0]
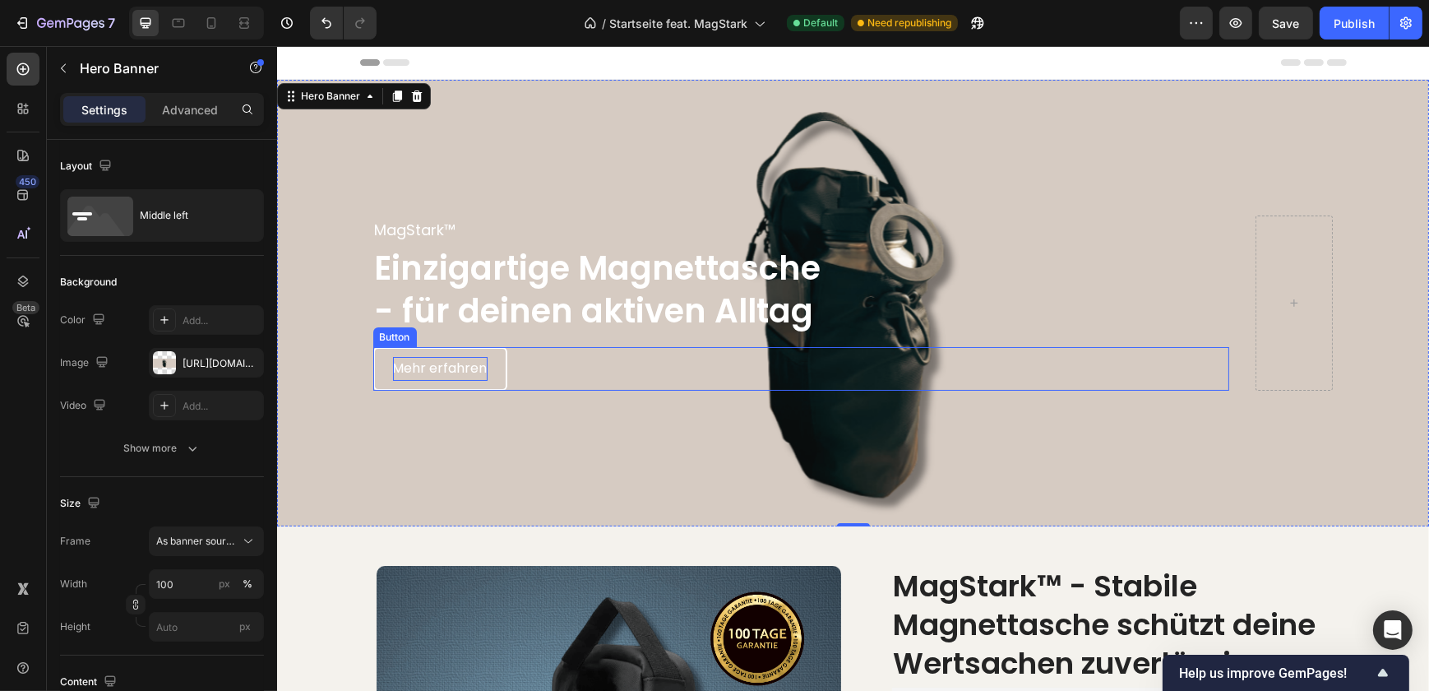
click at [439, 366] on p "Mehr erfahren" at bounding box center [439, 369] width 95 height 24
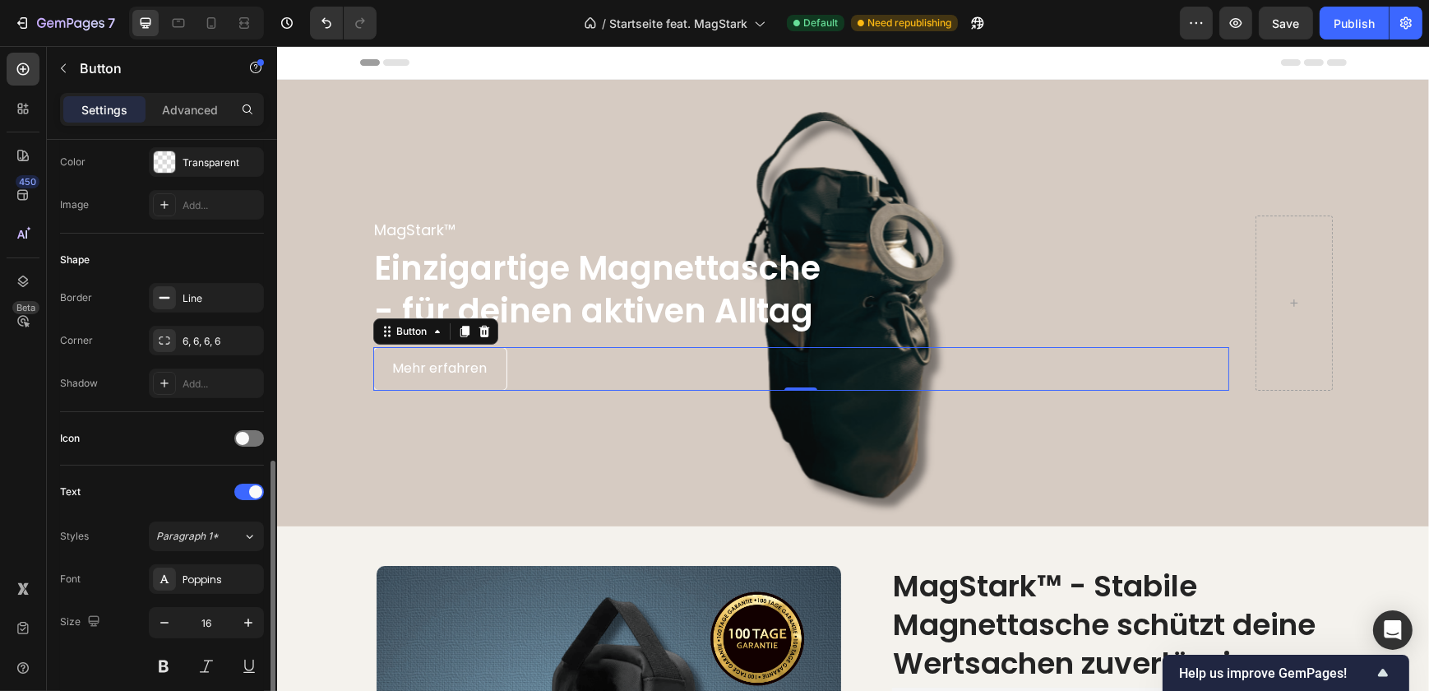
scroll to position [373, 0]
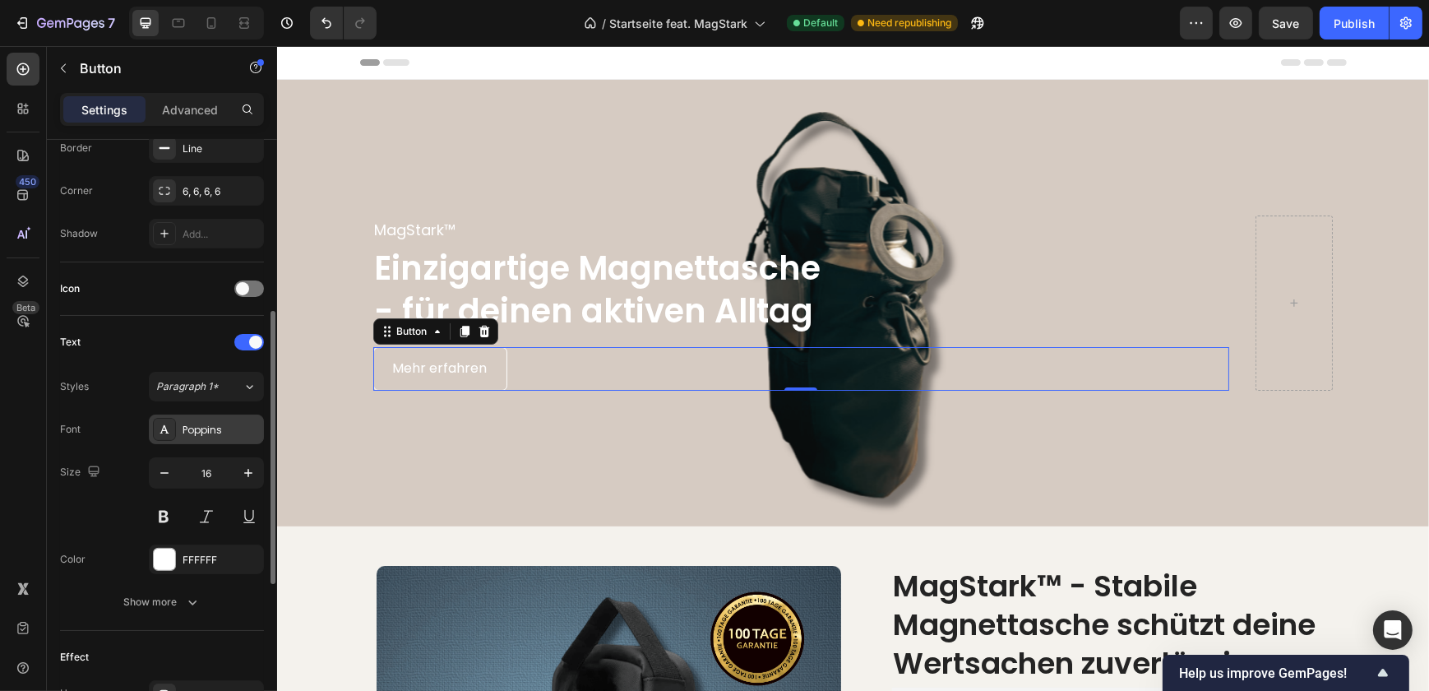
click at [204, 429] on div "Poppins" at bounding box center [221, 430] width 77 height 15
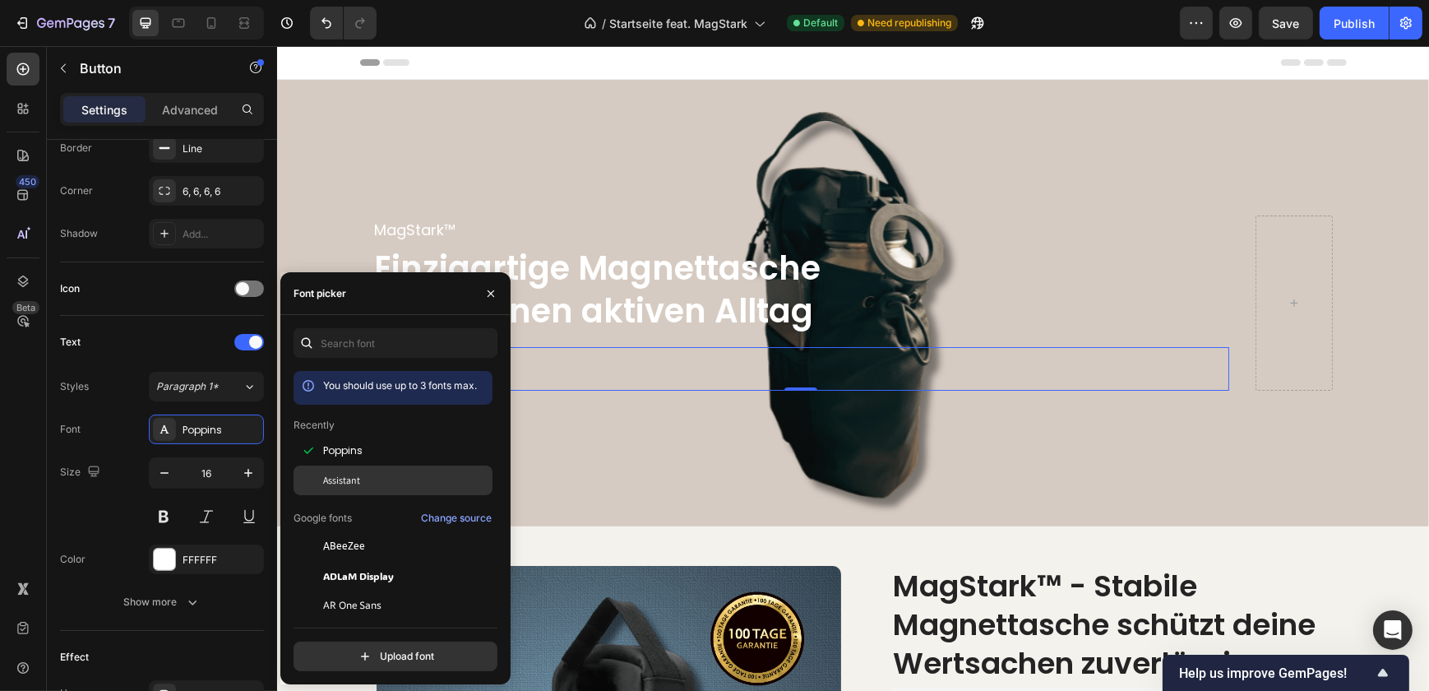
click at [339, 475] on span "Assistant" at bounding box center [341, 480] width 37 height 15
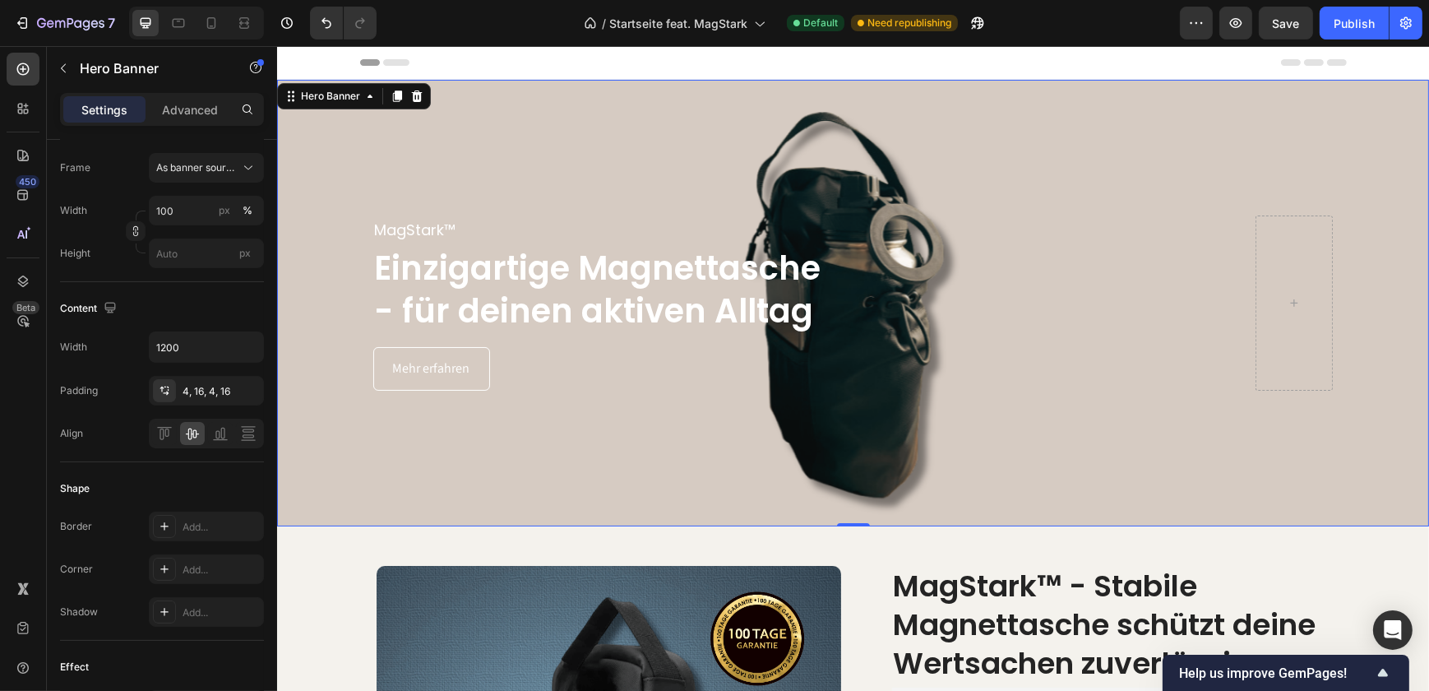
click at [686, 462] on div "Background Image" at bounding box center [852, 303] width 1152 height 447
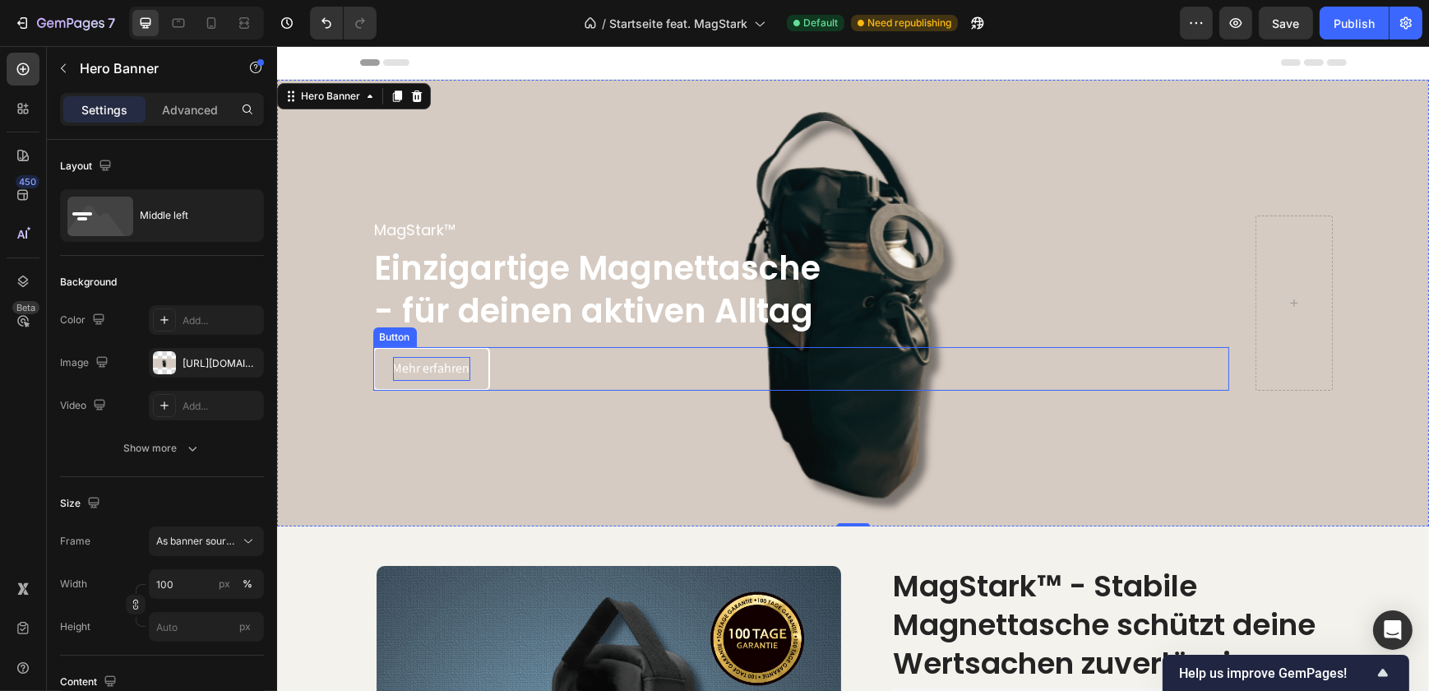
click at [413, 369] on p "Mehr erfahren" at bounding box center [430, 369] width 77 height 24
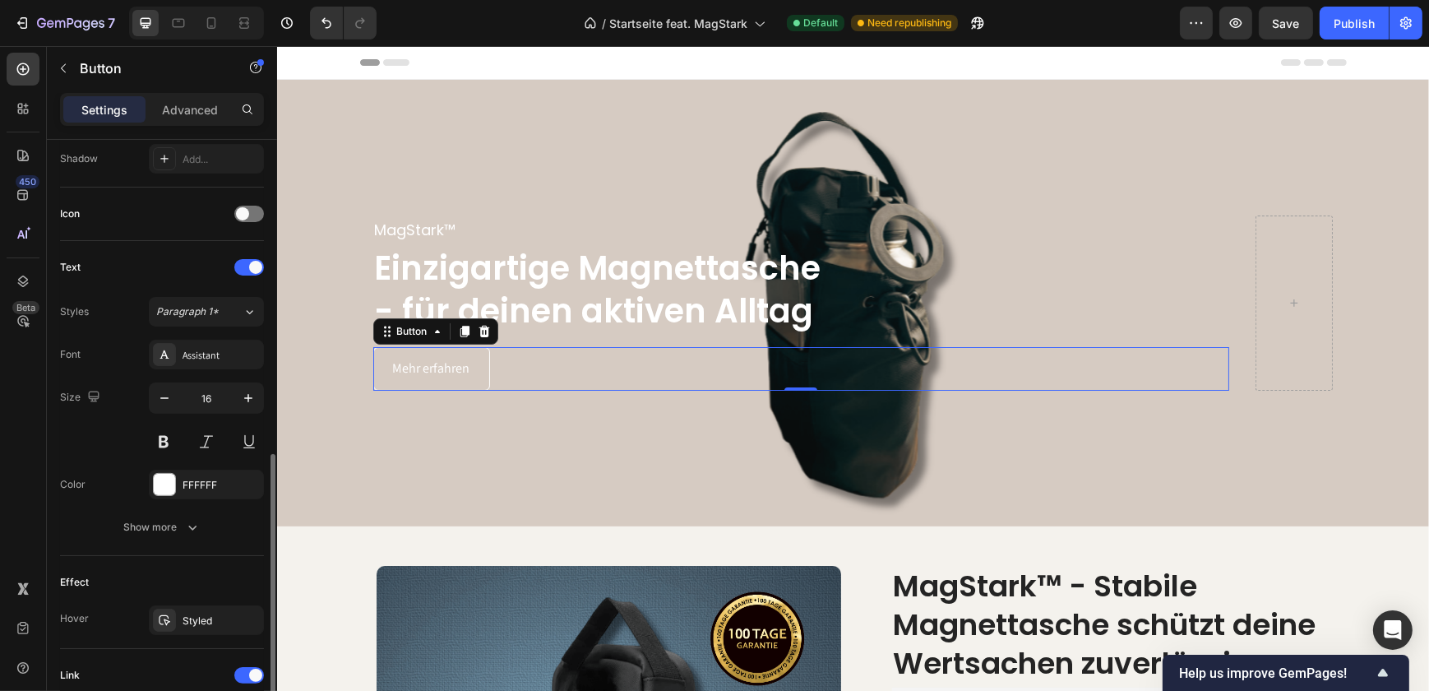
scroll to position [523, 0]
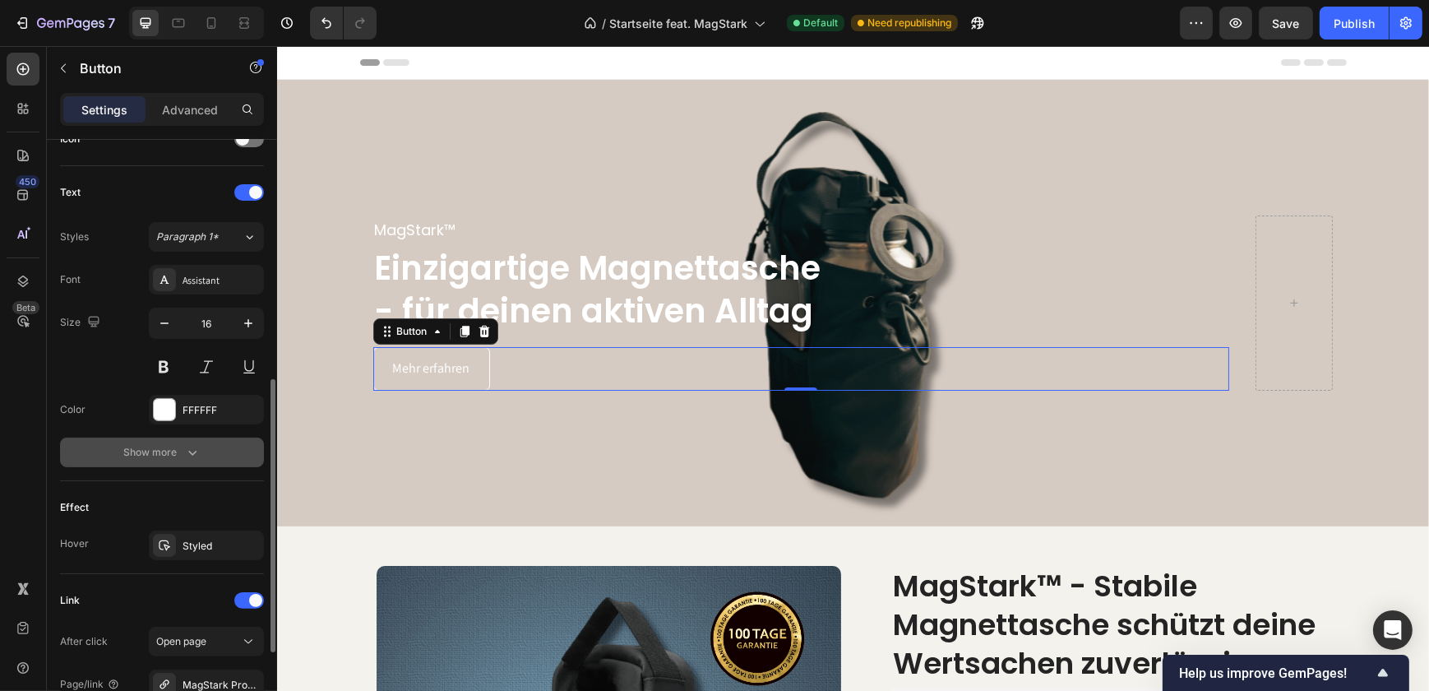
click at [171, 450] on div "Show more" at bounding box center [162, 452] width 76 height 16
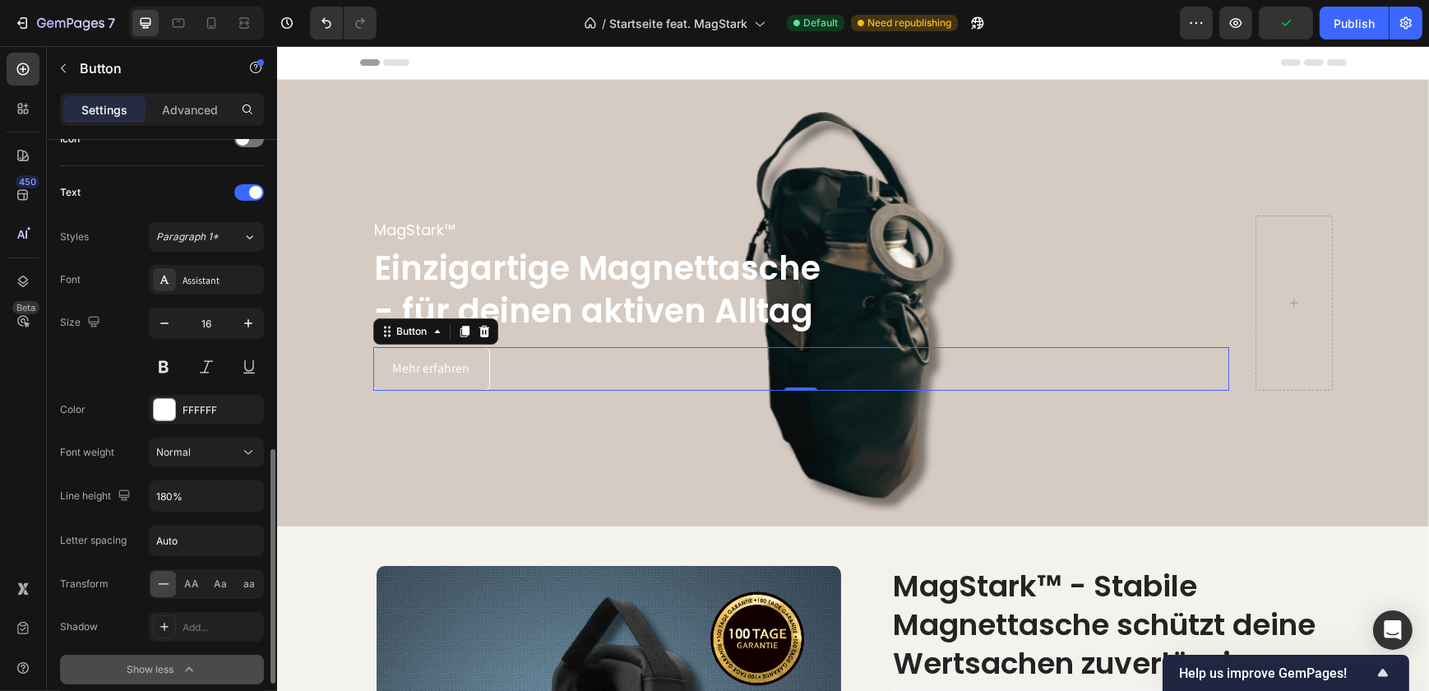
scroll to position [598, 0]
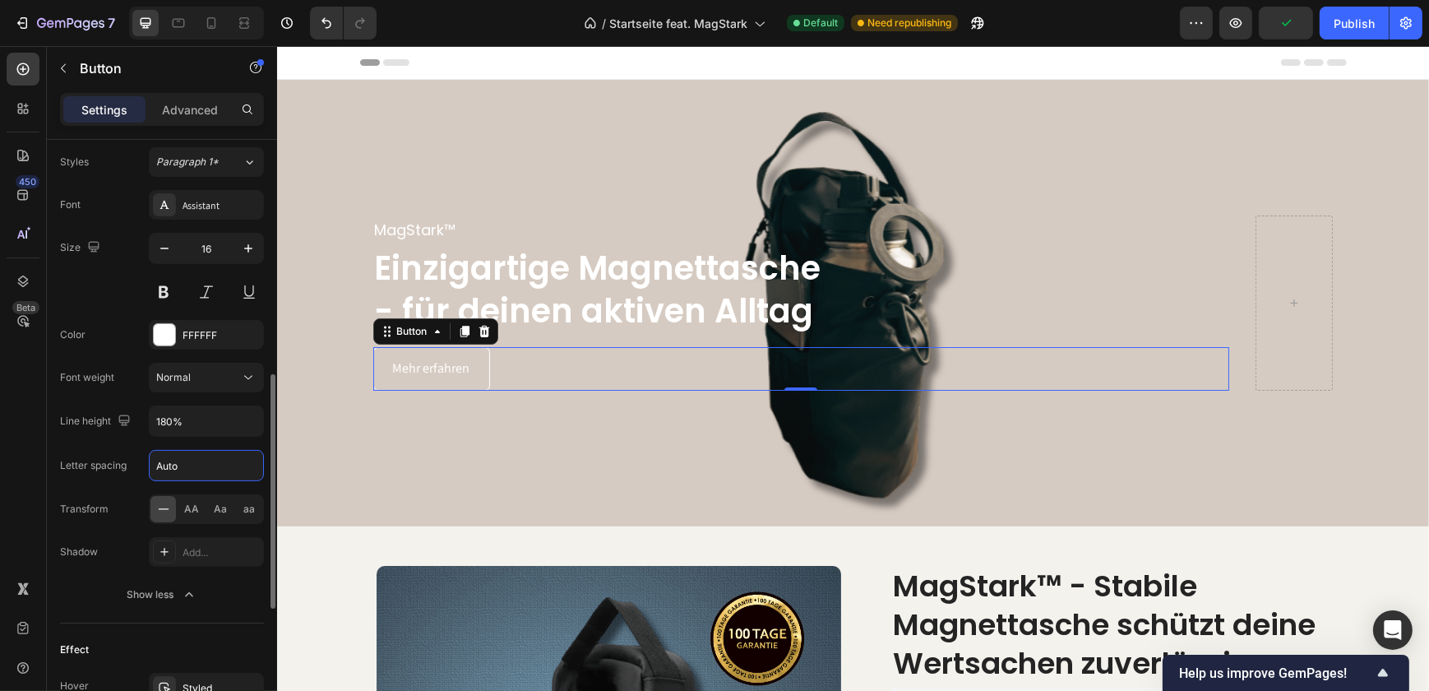
click at [188, 455] on input "Auto" at bounding box center [206, 466] width 113 height 30
click at [214, 461] on input "Auto" at bounding box center [206, 466] width 113 height 30
click at [206, 453] on input "Auto" at bounding box center [206, 466] width 113 height 30
drag, startPoint x: 197, startPoint y: 461, endPoint x: 133, endPoint y: 465, distance: 63.5
click at [133, 465] on div "Letter spacing Auto" at bounding box center [162, 465] width 204 height 31
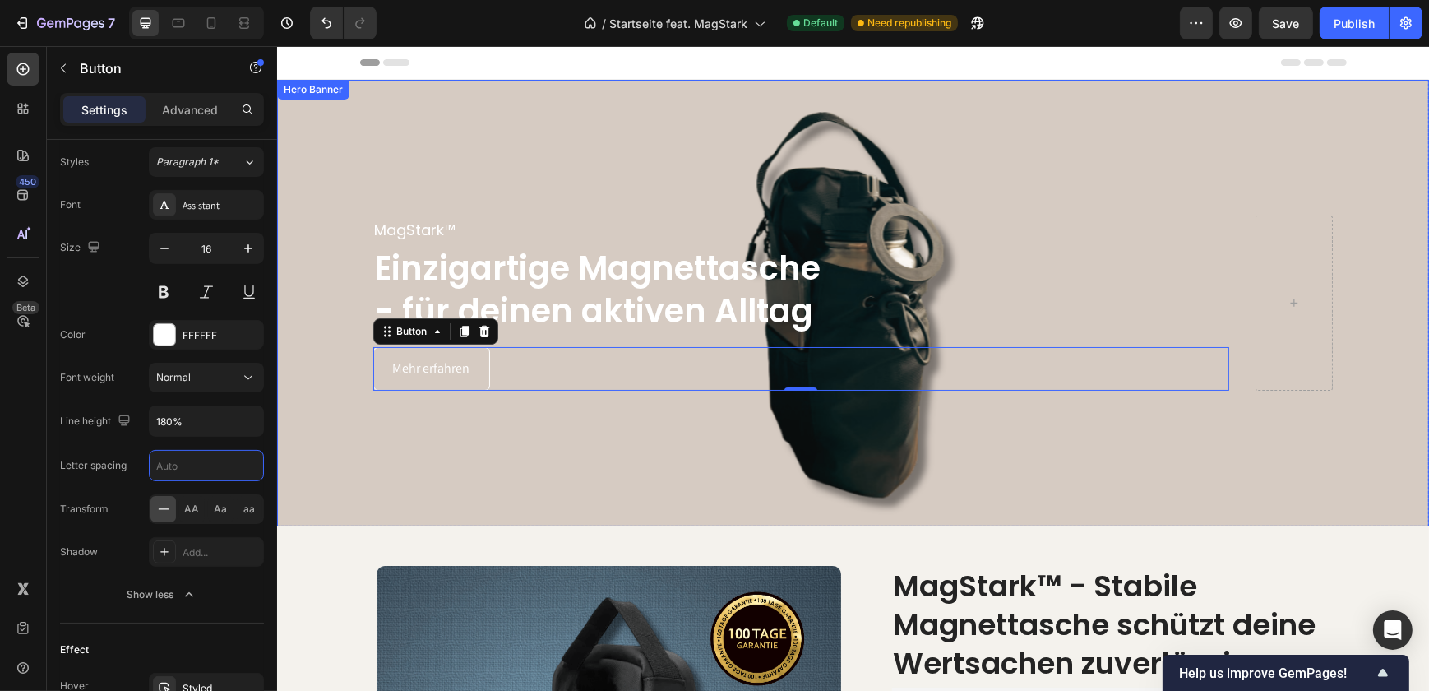
click at [373, 451] on div "Background Image" at bounding box center [852, 303] width 1152 height 447
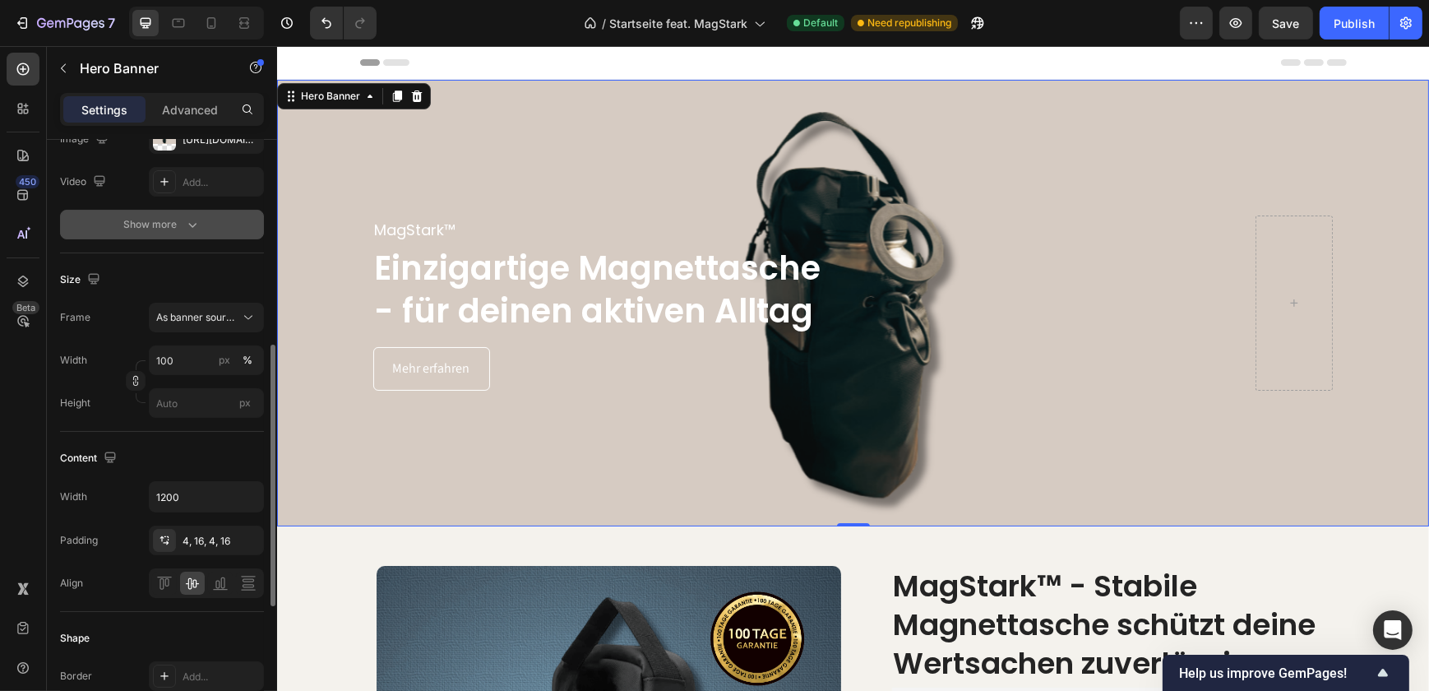
scroll to position [299, 0]
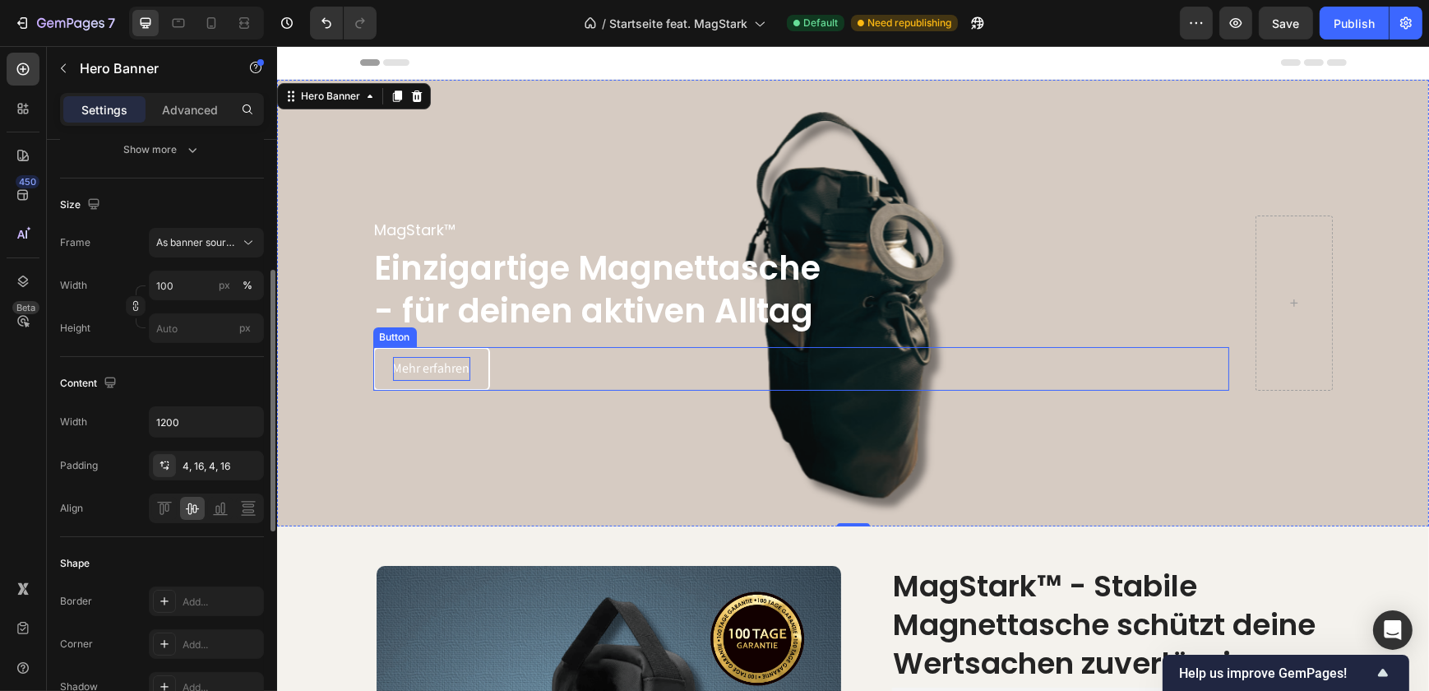
click at [404, 370] on p "Mehr erfahren" at bounding box center [430, 369] width 77 height 24
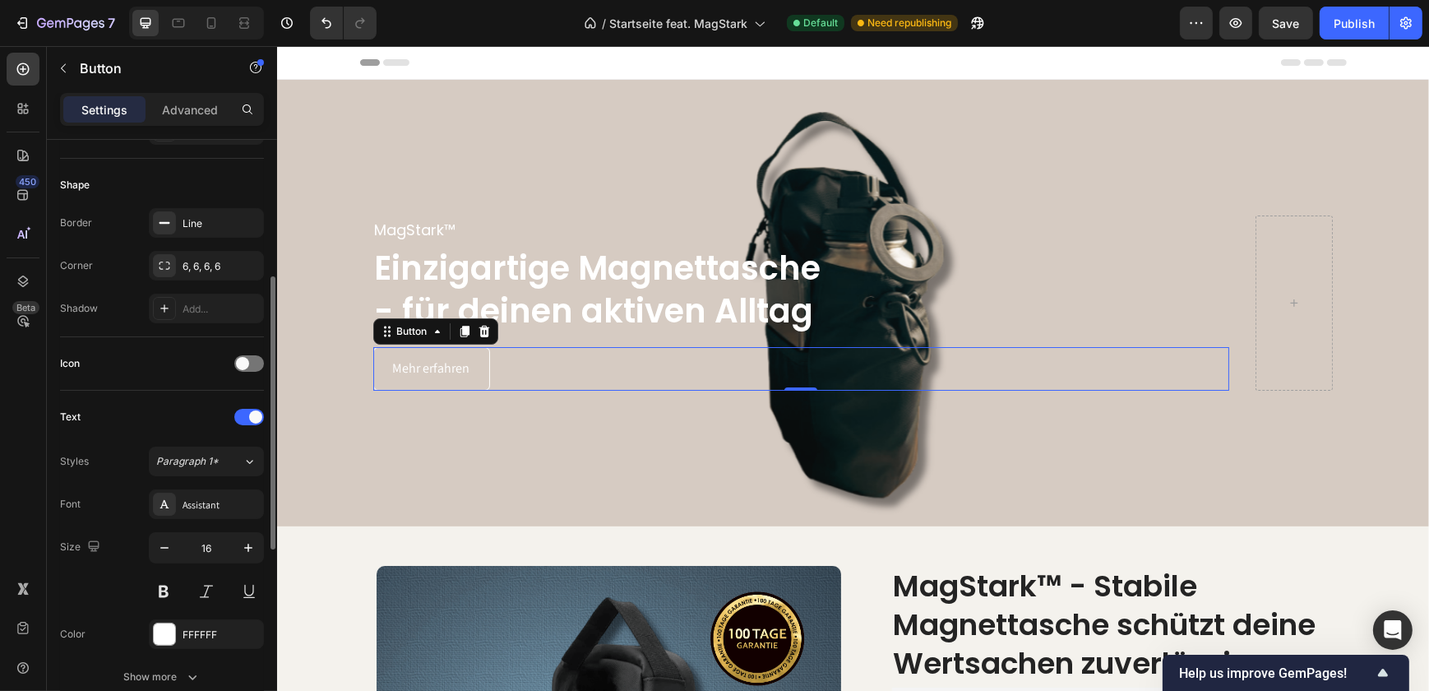
scroll to position [523, 0]
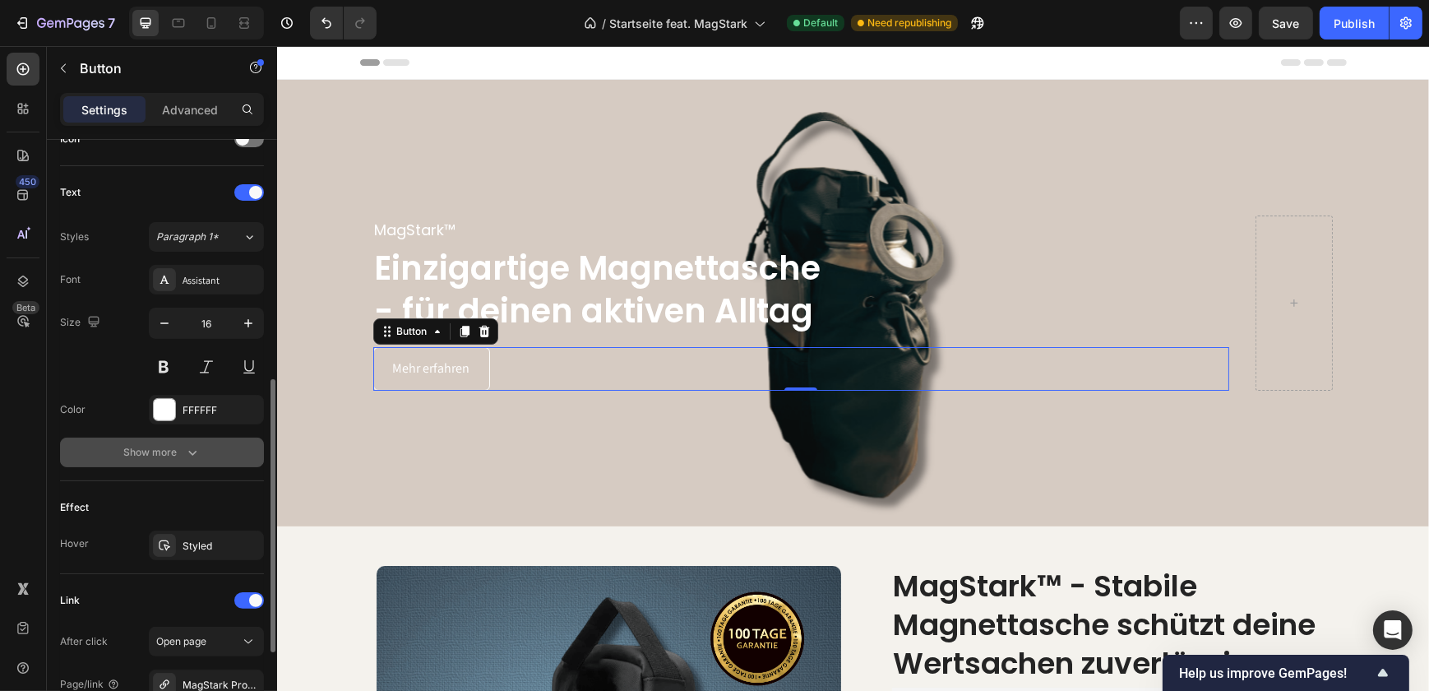
click at [202, 460] on button "Show more" at bounding box center [162, 452] width 204 height 30
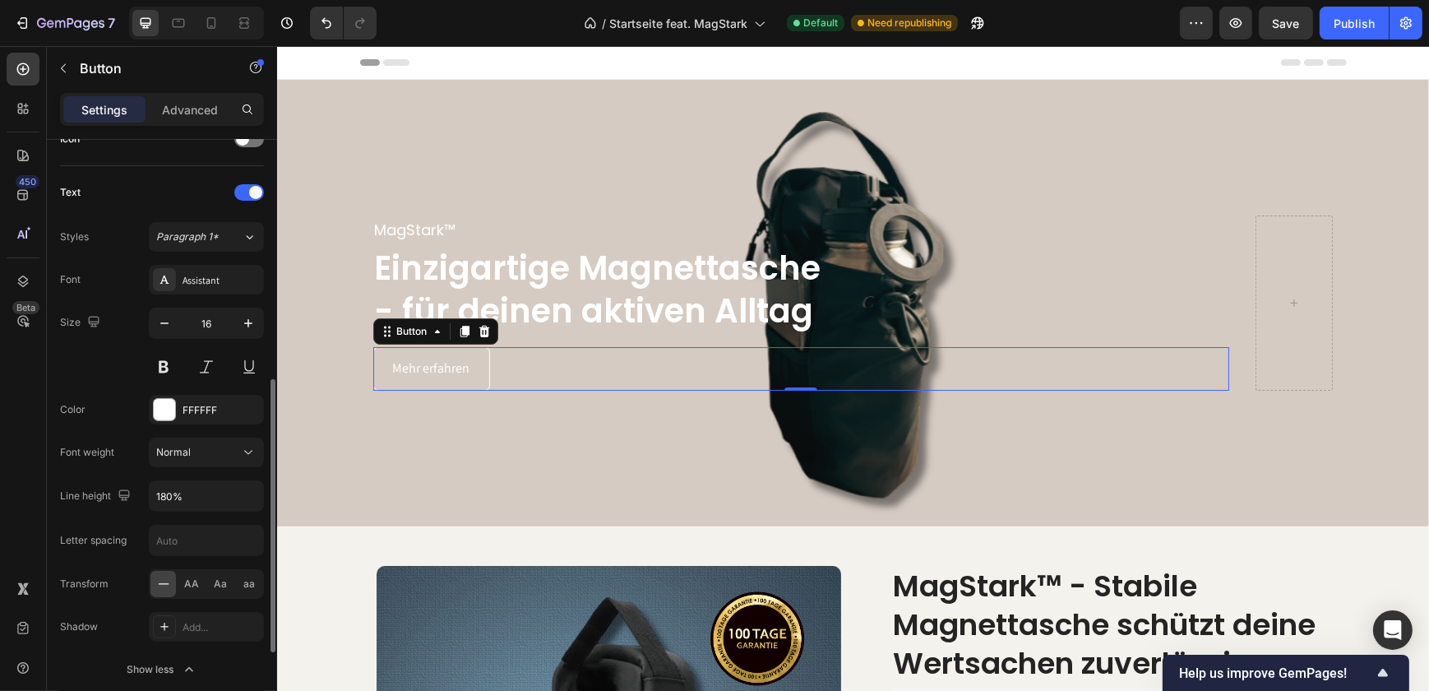
click at [223, 555] on div "Font Assistant Size 16 Color FFFFFF Font weight Normal Line height 180% Letter …" at bounding box center [162, 474] width 204 height 419
click at [222, 546] on input "text" at bounding box center [206, 540] width 113 height 30
type input "1"
type input "2"
type input "1"
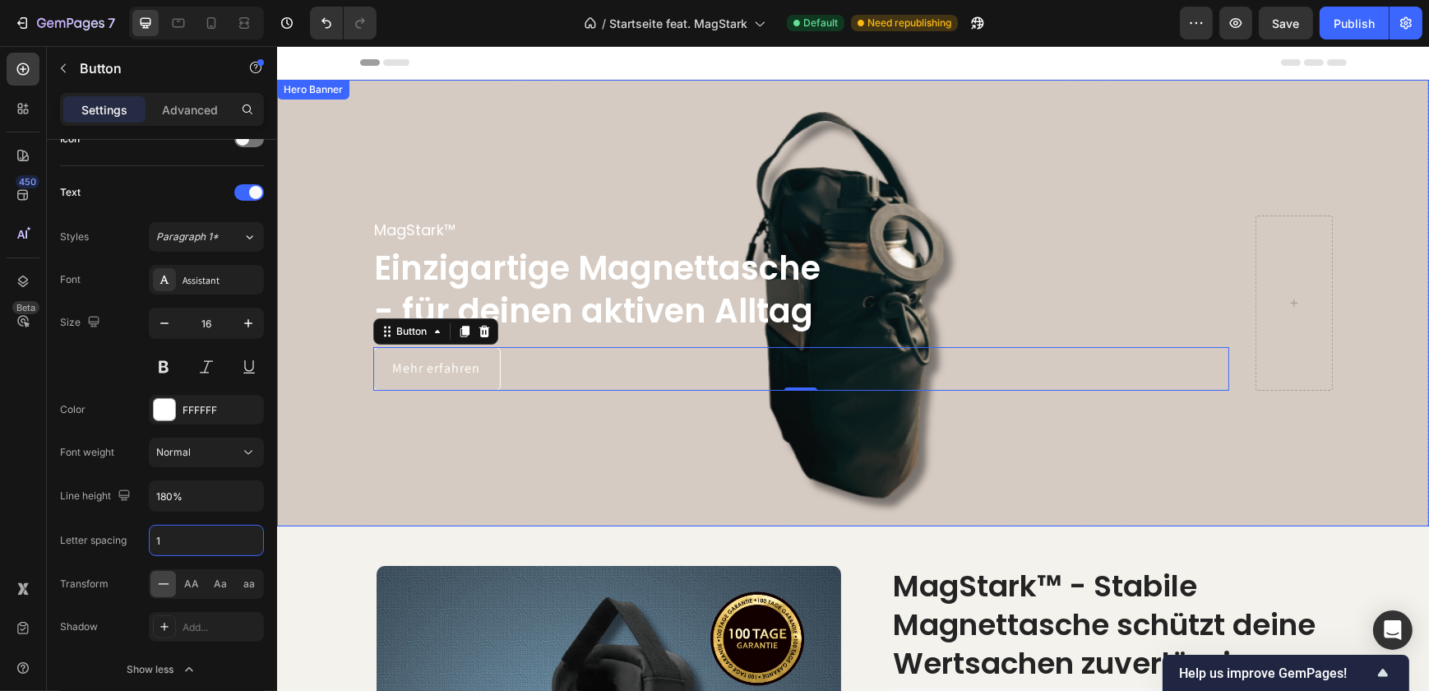
click at [499, 452] on div "Background Image" at bounding box center [852, 303] width 1152 height 447
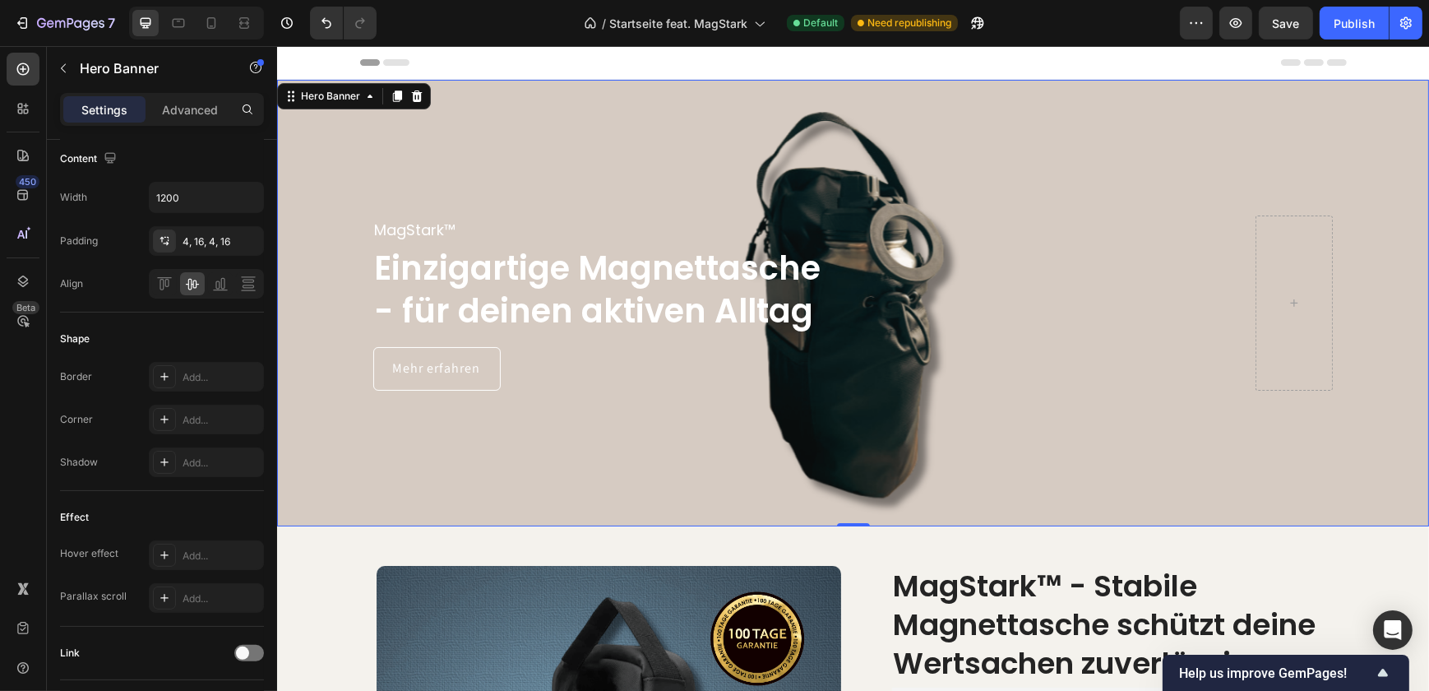
scroll to position [0, 0]
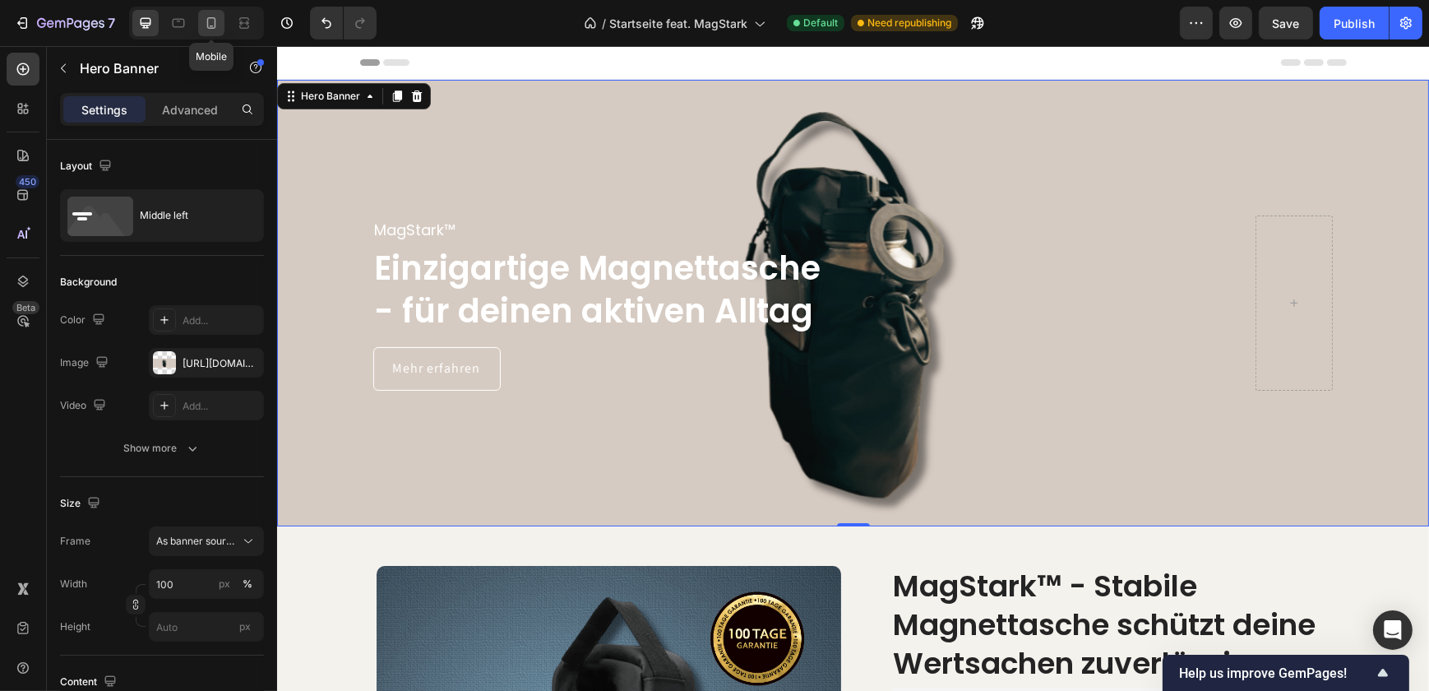
click at [217, 21] on icon at bounding box center [211, 23] width 16 height 16
type input "Auto"
type input "100%"
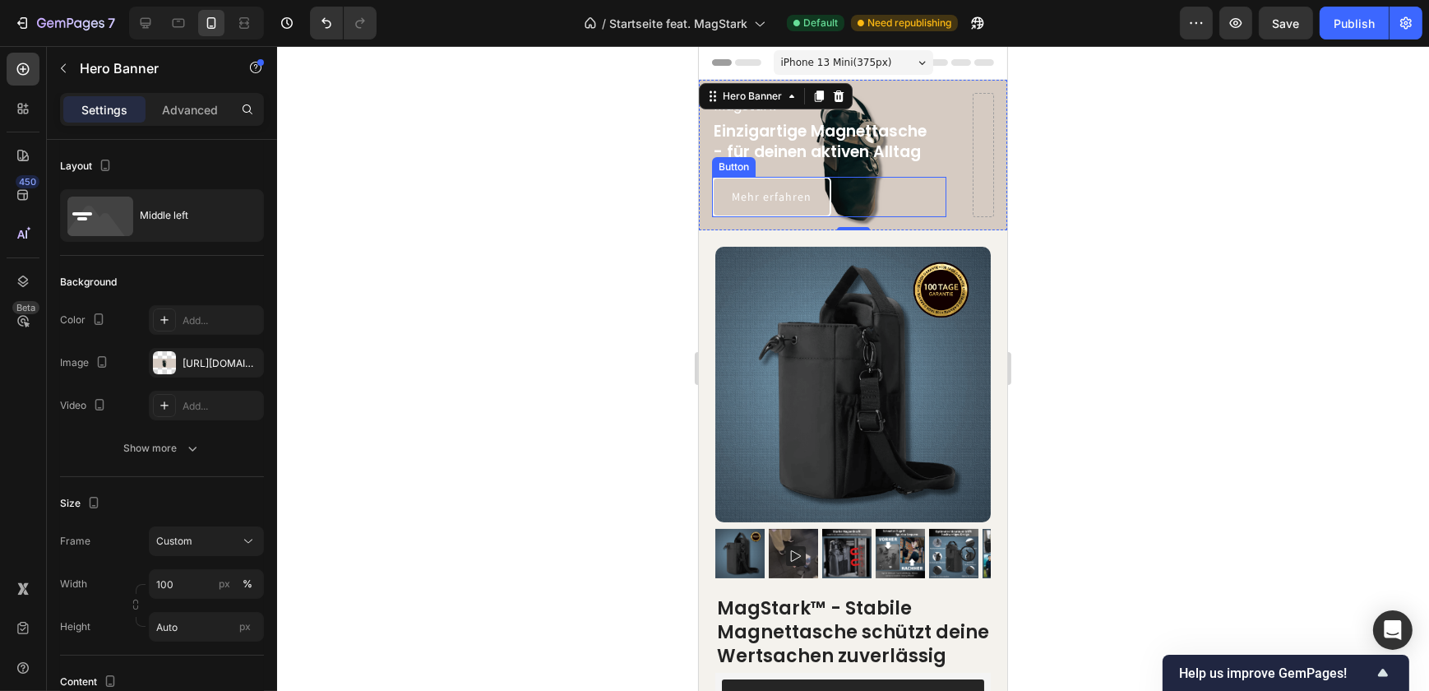
click at [812, 205] on link "Mehr erfahren" at bounding box center [770, 197] width 119 height 40
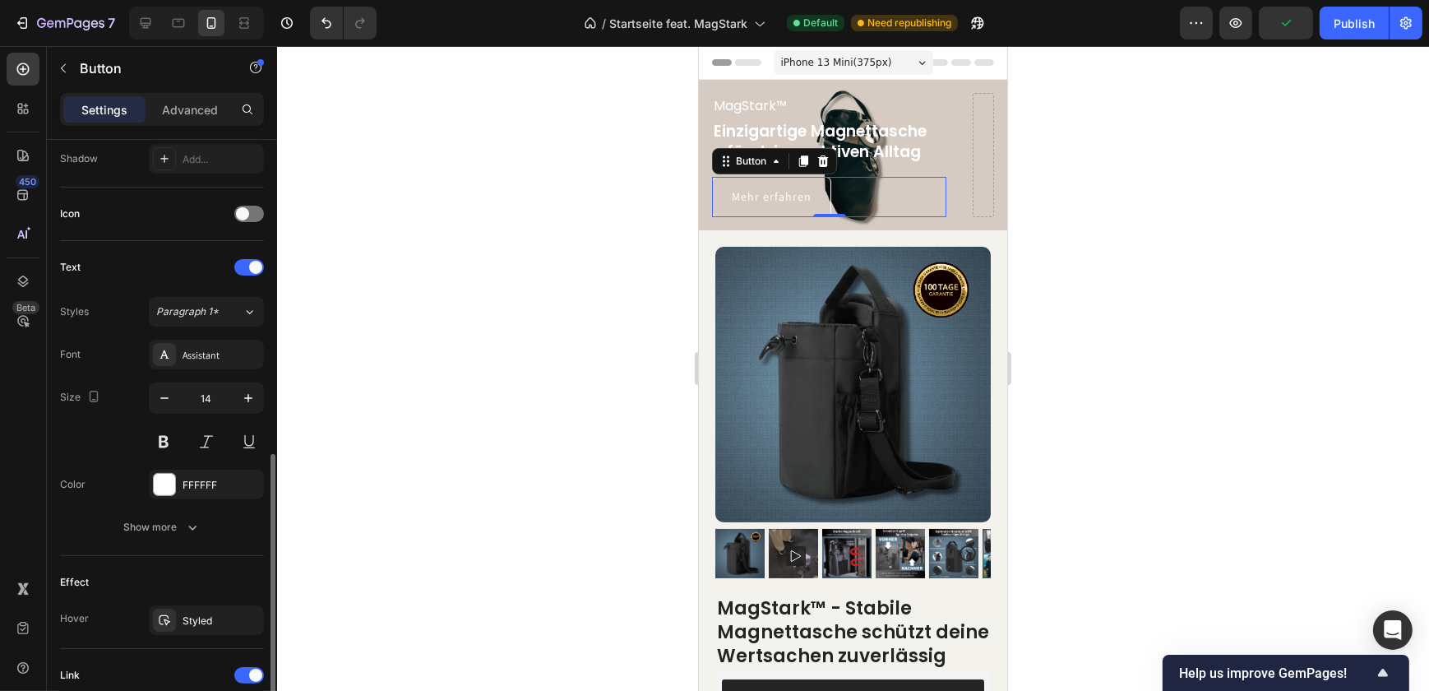
scroll to position [707, 0]
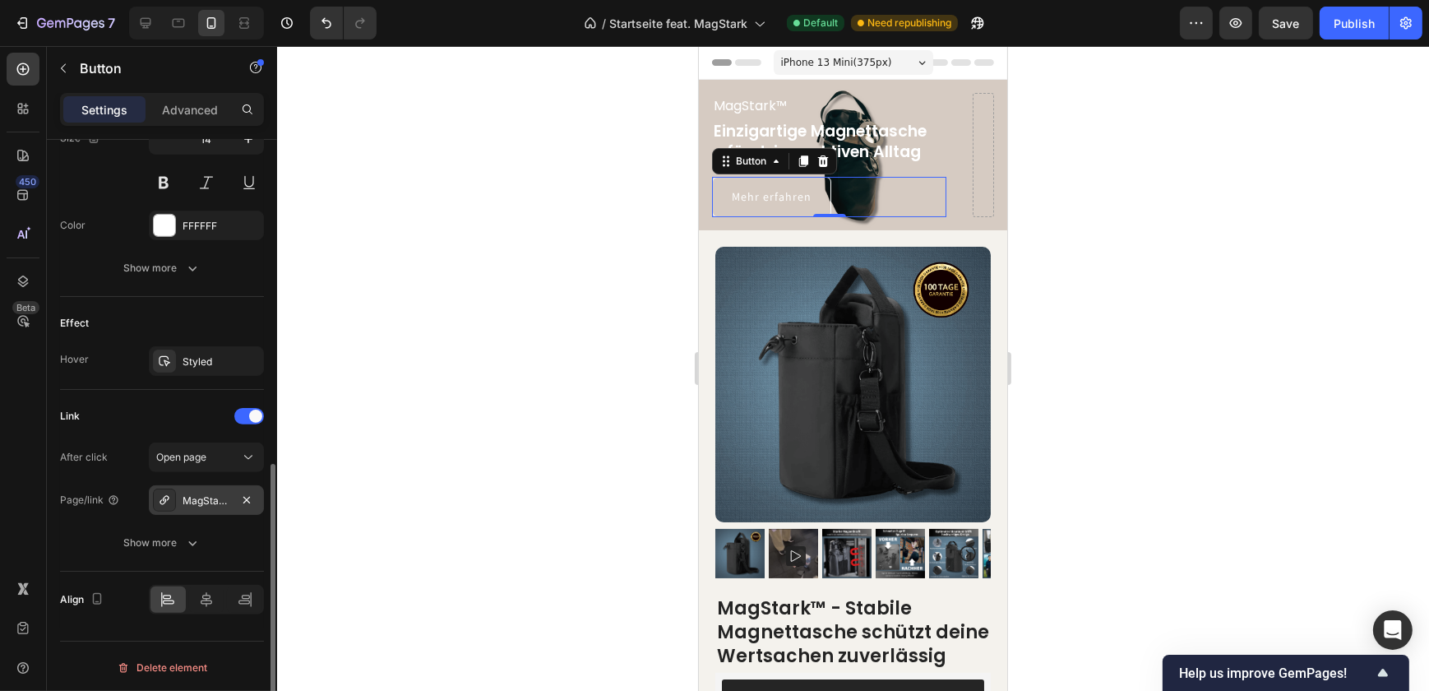
click at [216, 501] on div "MagStark Produktseite" at bounding box center [207, 500] width 48 height 15
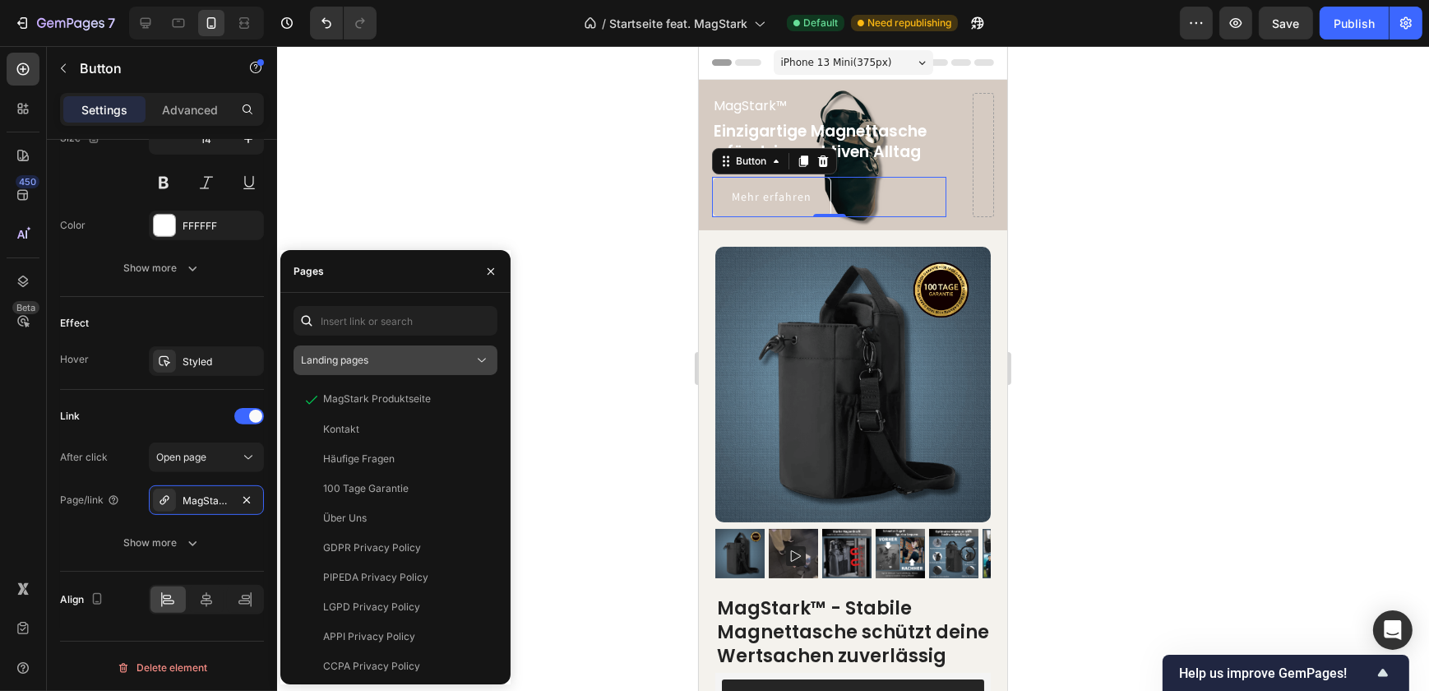
click at [466, 361] on div "Landing pages" at bounding box center [387, 360] width 173 height 15
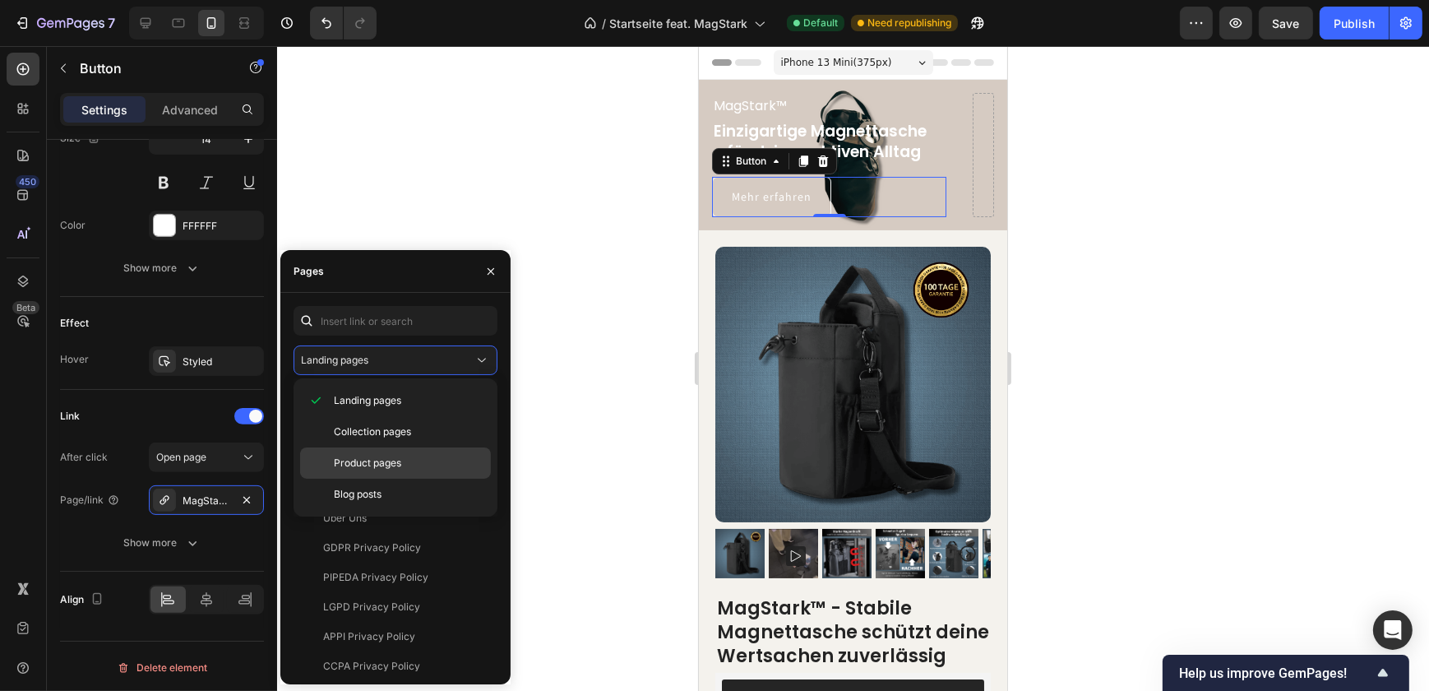
click at [405, 459] on p "Product pages" at bounding box center [409, 463] width 150 height 15
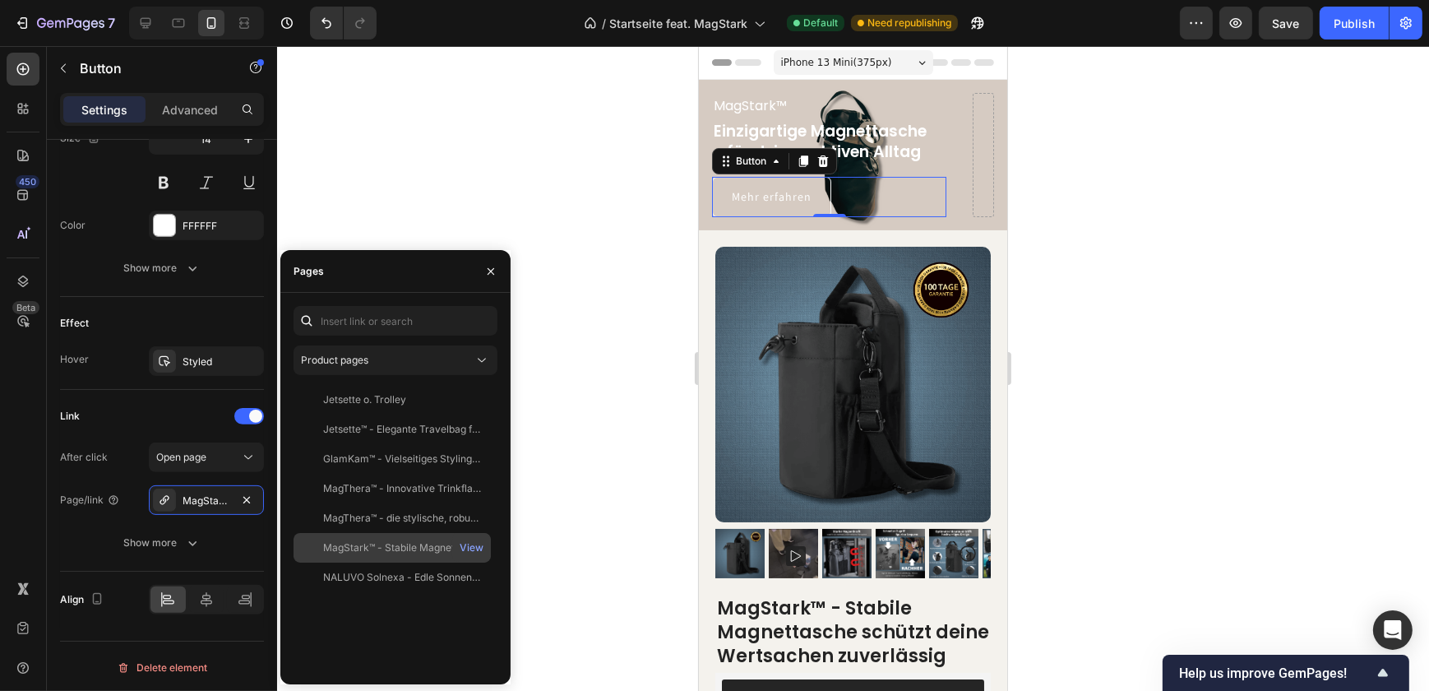
click at [408, 548] on div "MagStark™ - Stabile Magnettasche schützt deine Wertsachen zuverlässig" at bounding box center [402, 547] width 158 height 15
click at [578, 497] on div at bounding box center [853, 368] width 1152 height 645
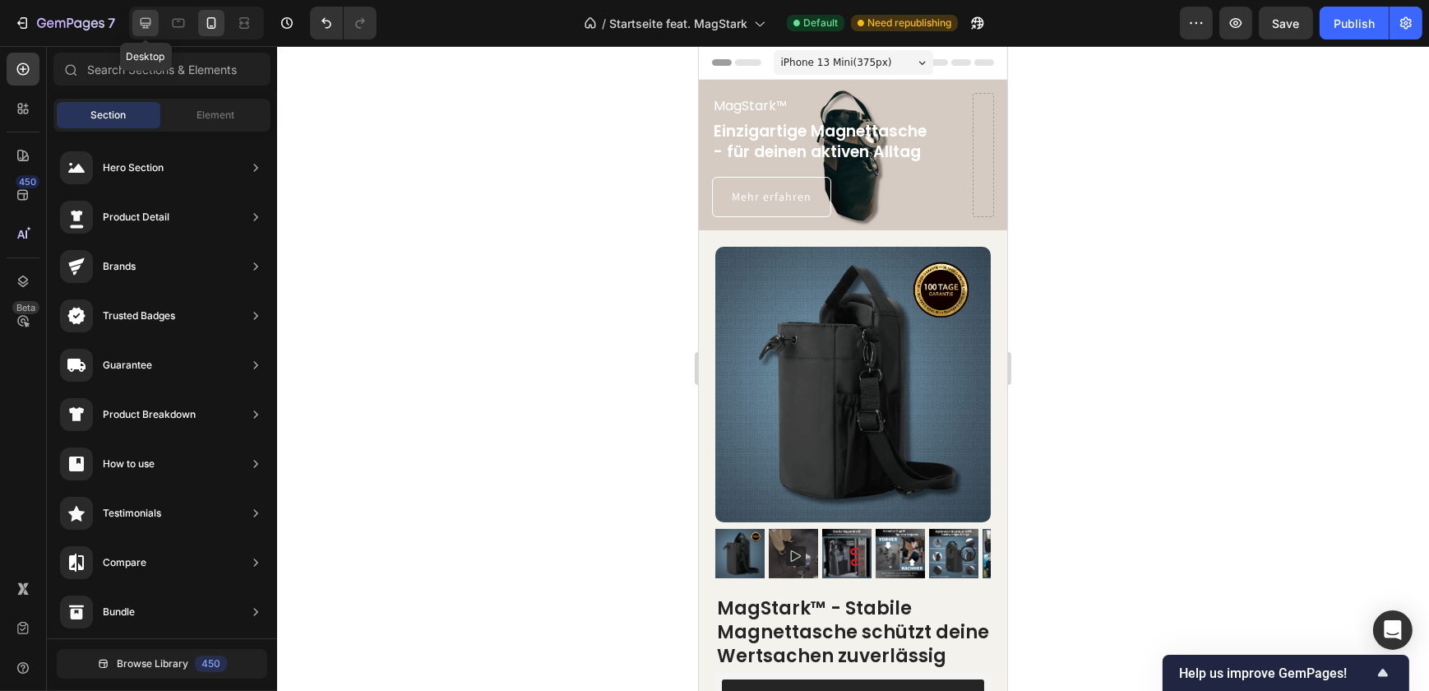
click at [146, 24] on icon at bounding box center [145, 23] width 16 height 16
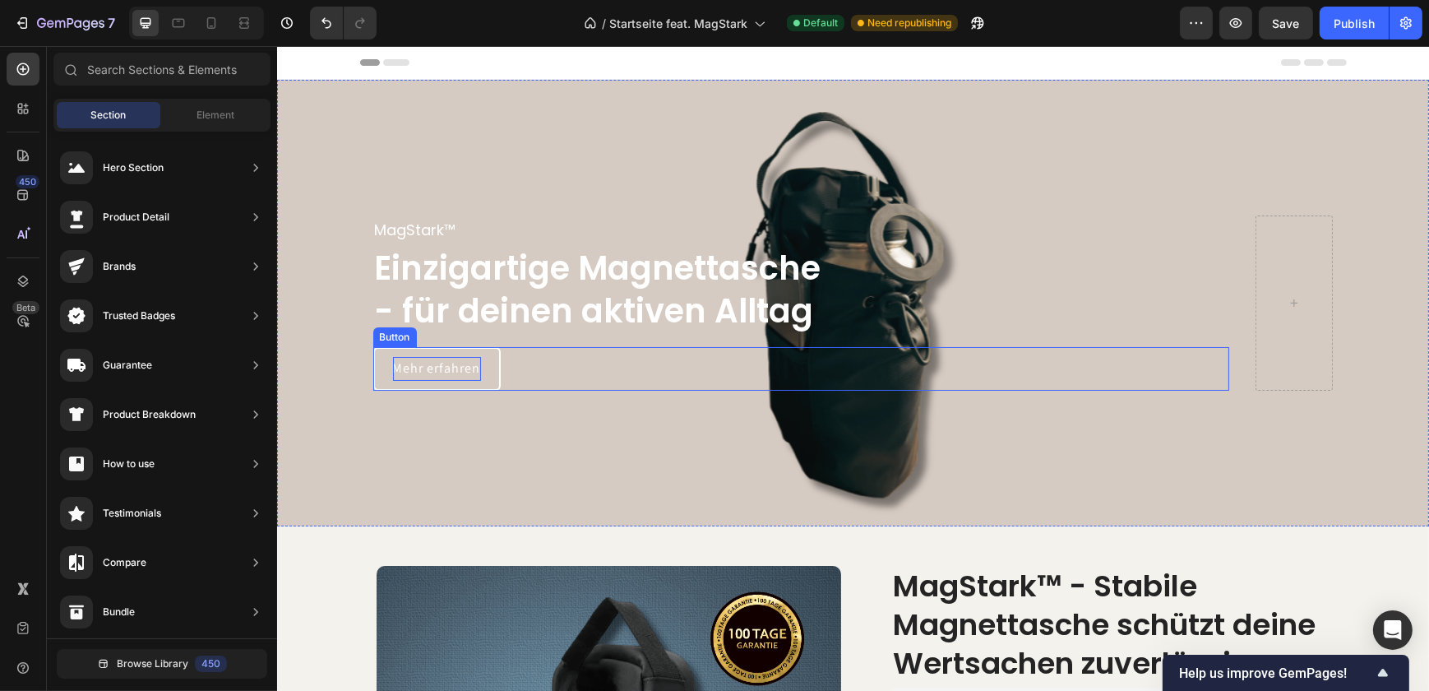
click at [418, 357] on p "Mehr erfahren" at bounding box center [436, 369] width 88 height 24
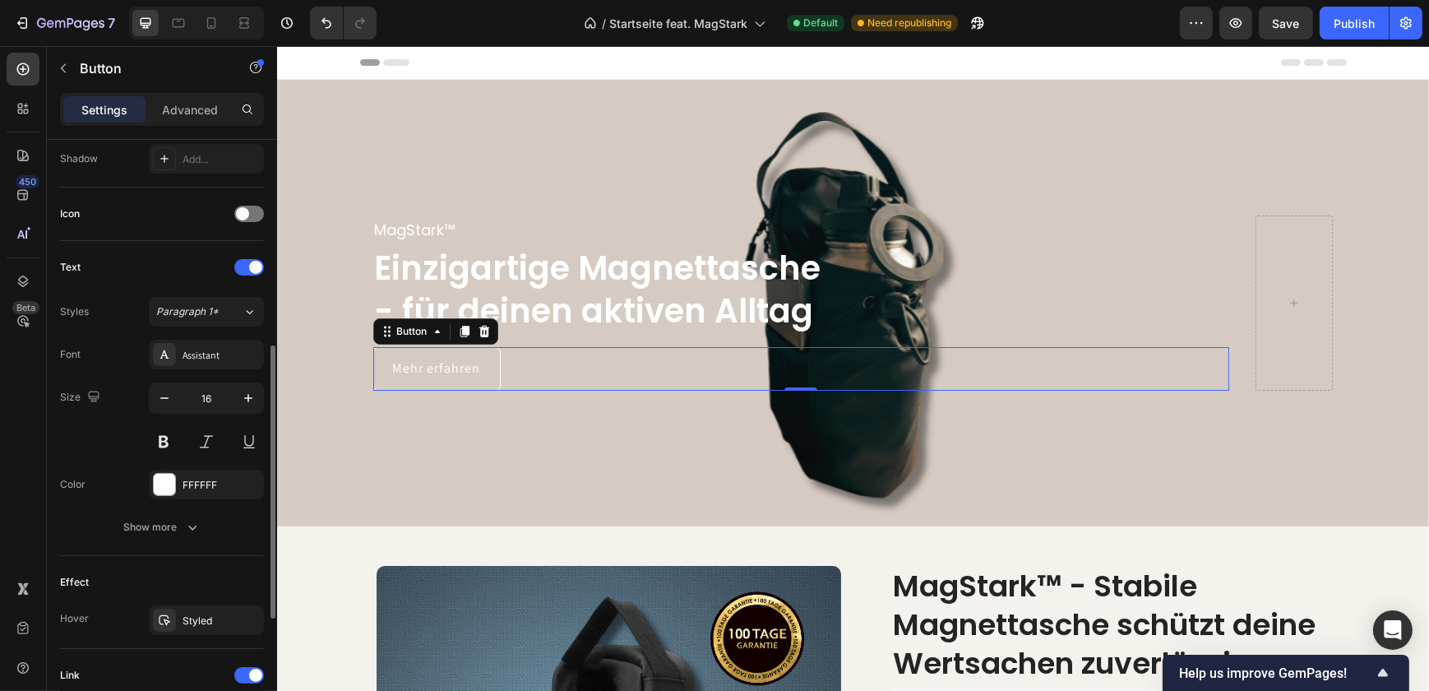
scroll to position [707, 0]
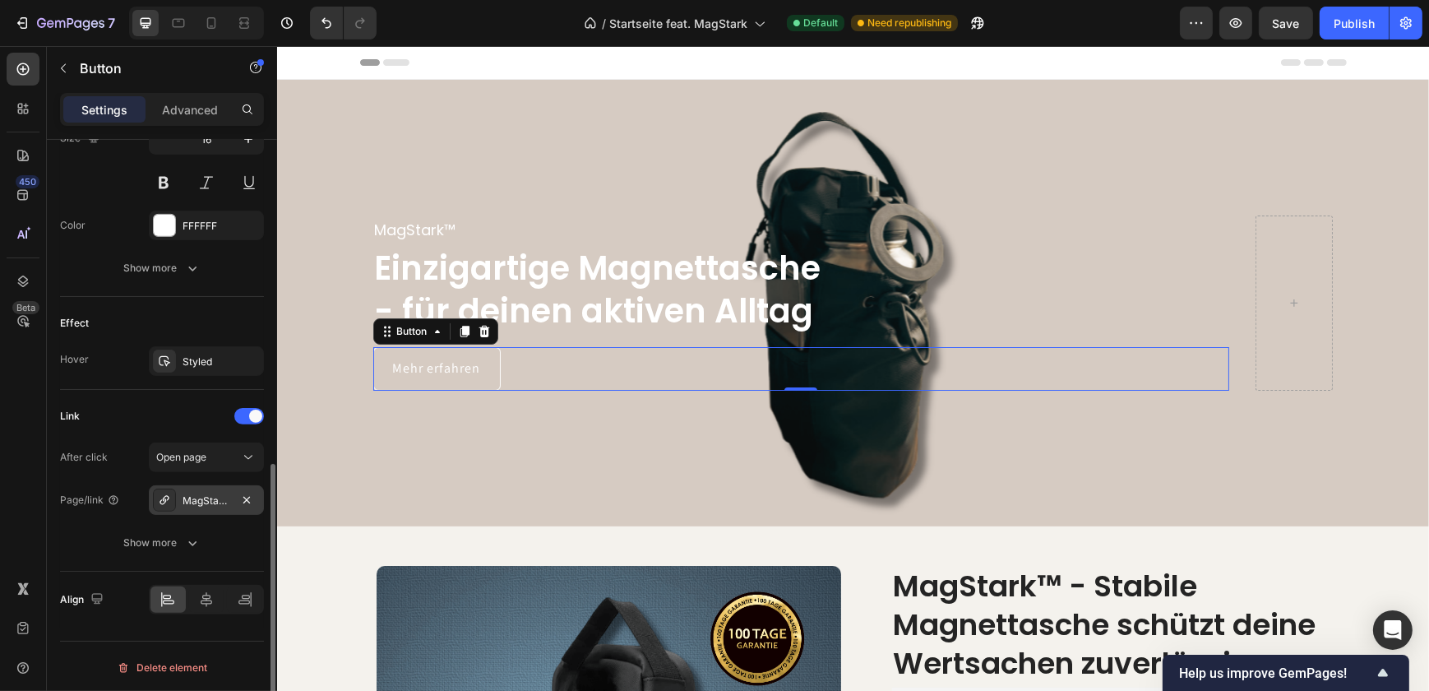
click at [234, 493] on div "MagStark™ - Stabile Magnettasche schützt deine Wertsachen zuverlässig" at bounding box center [206, 500] width 115 height 30
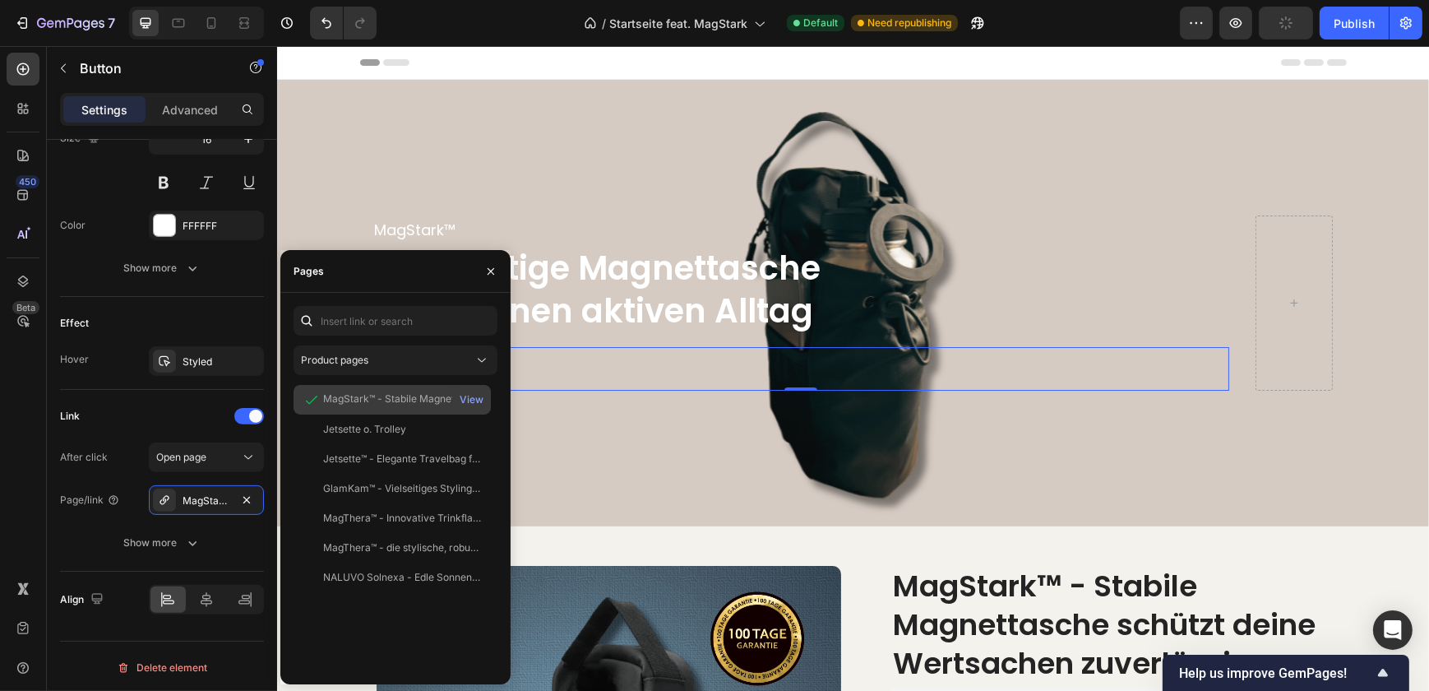
click at [410, 403] on div "MagStark™ - Stabile Magnettasche schützt deine Wertsachen zuverlässig" at bounding box center [402, 398] width 158 height 15
click at [468, 400] on div "View" at bounding box center [472, 399] width 24 height 15
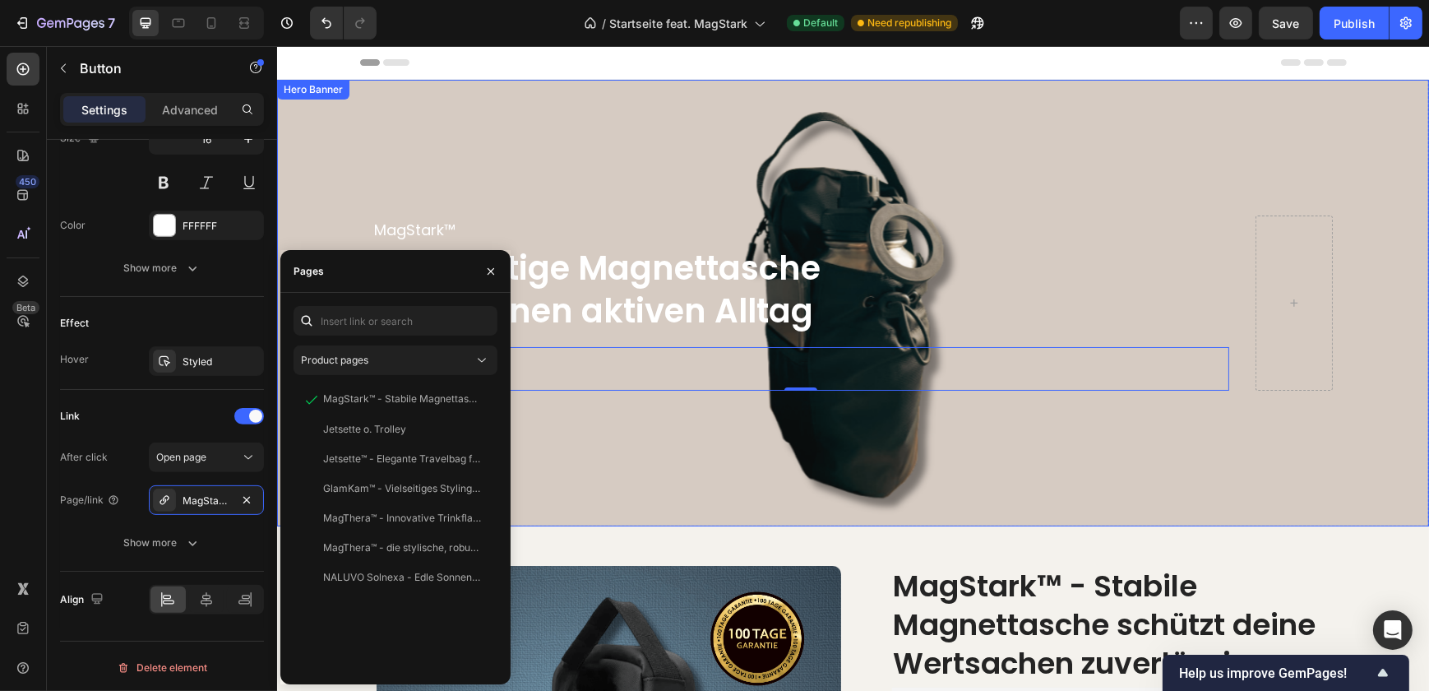
click at [678, 127] on div "Background Image" at bounding box center [852, 303] width 1152 height 447
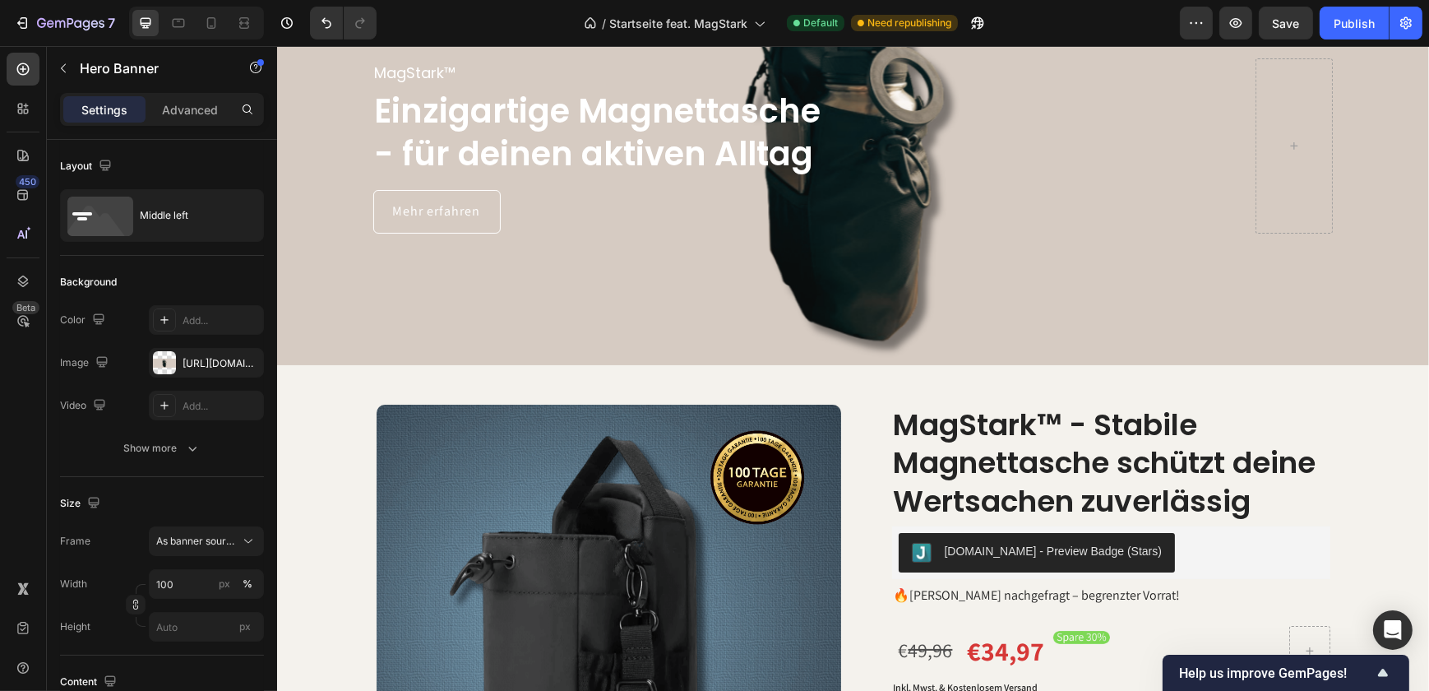
scroll to position [149, 0]
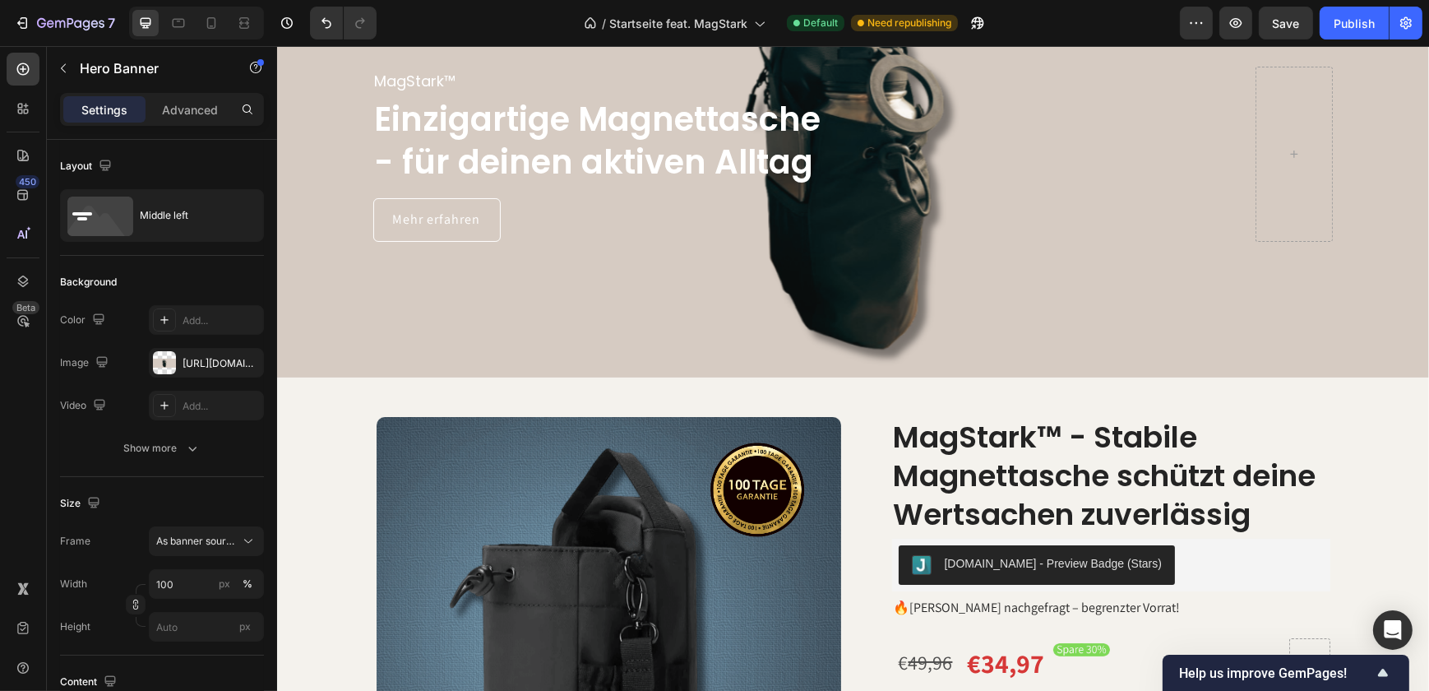
click at [749, 312] on div "Background Image" at bounding box center [852, 154] width 1152 height 447
click at [774, 346] on div "Background Image" at bounding box center [852, 154] width 1152 height 447
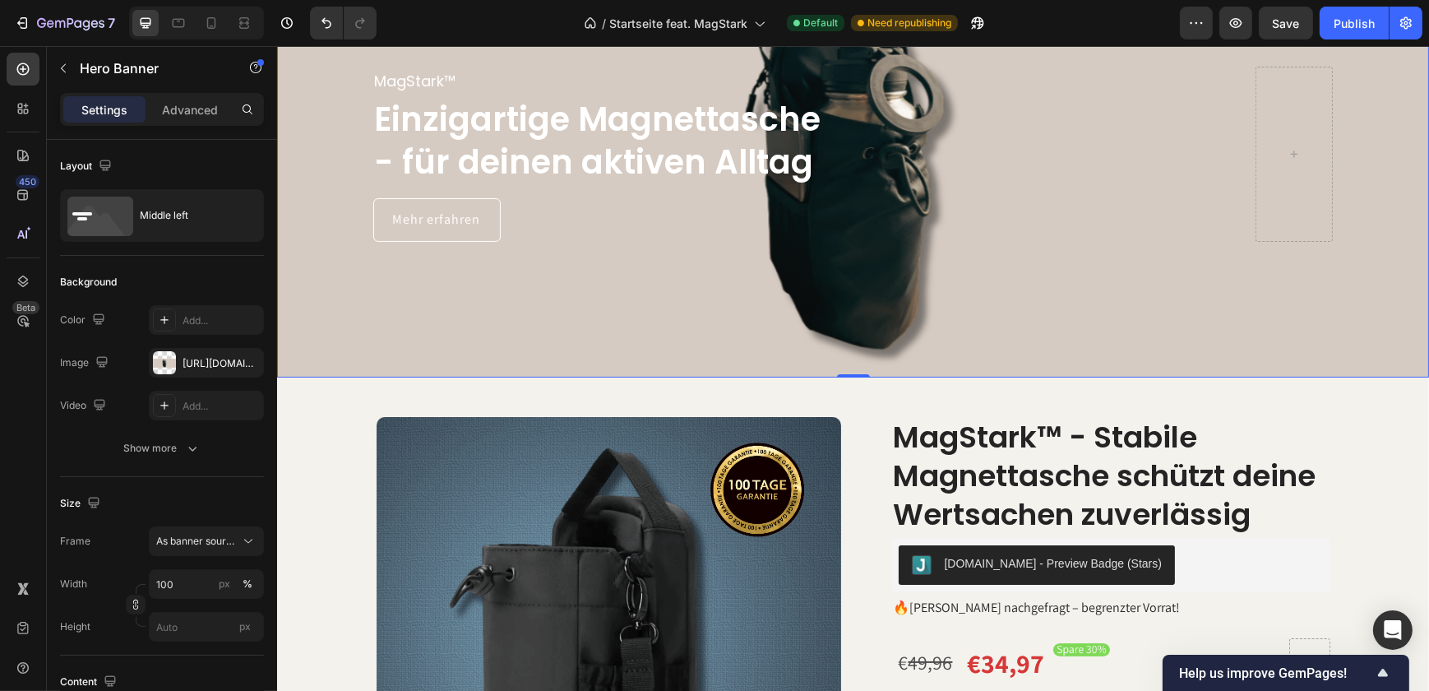
click at [1048, 350] on div "Background Image" at bounding box center [852, 154] width 1152 height 447
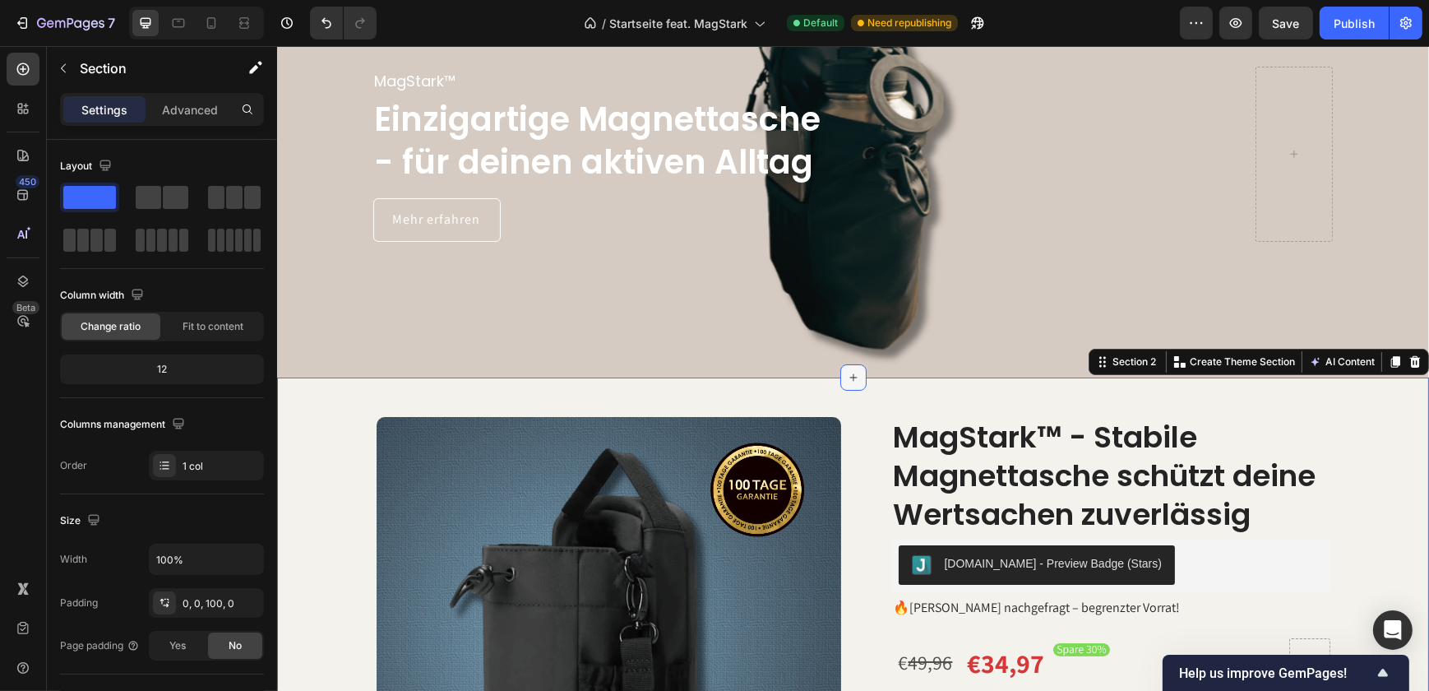
click at [847, 374] on icon at bounding box center [852, 377] width 13 height 13
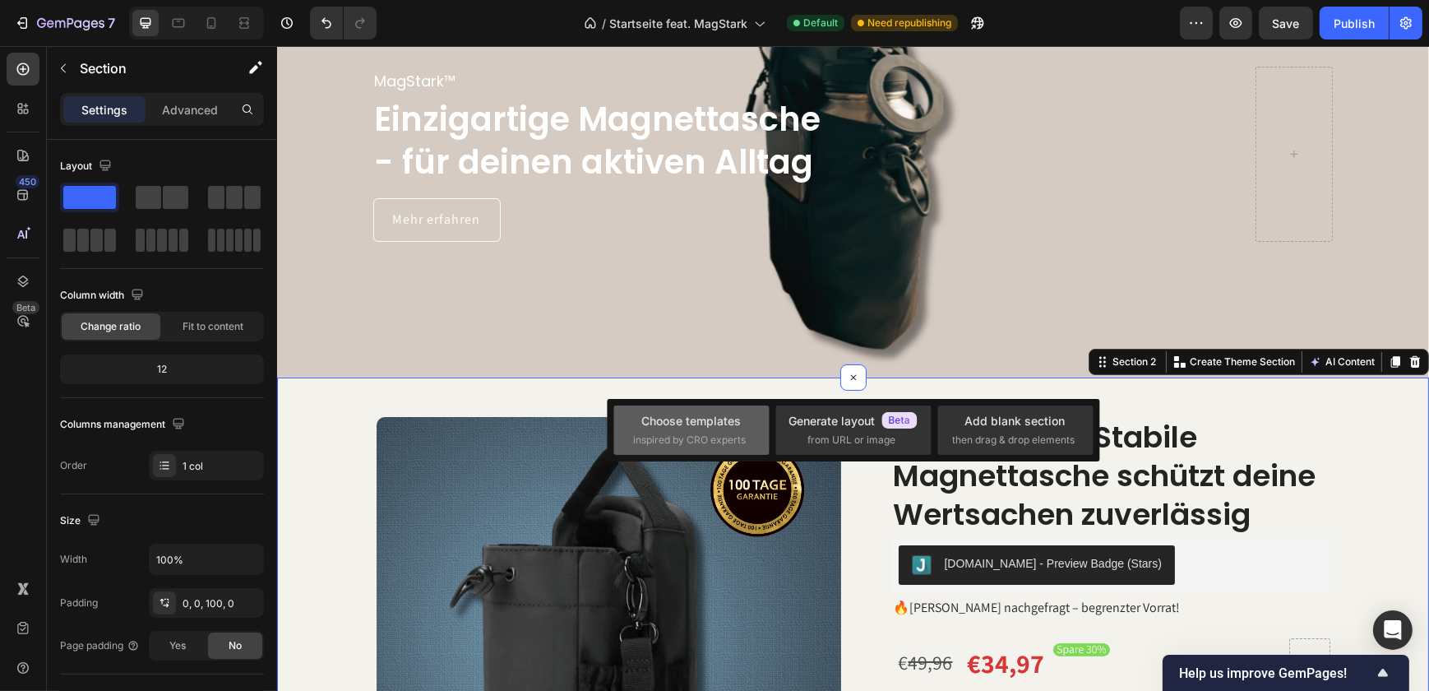
click at [707, 419] on div "Choose templates" at bounding box center [691, 420] width 100 height 17
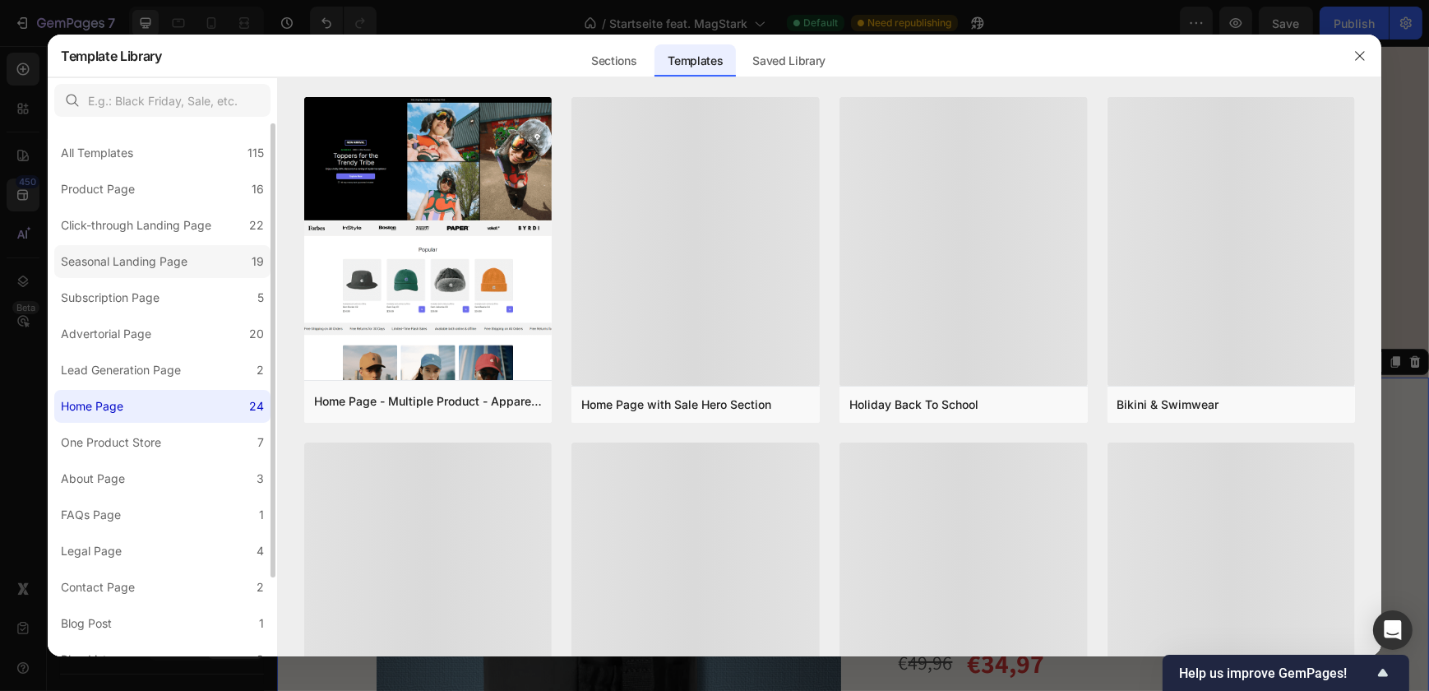
scroll to position [91, 0]
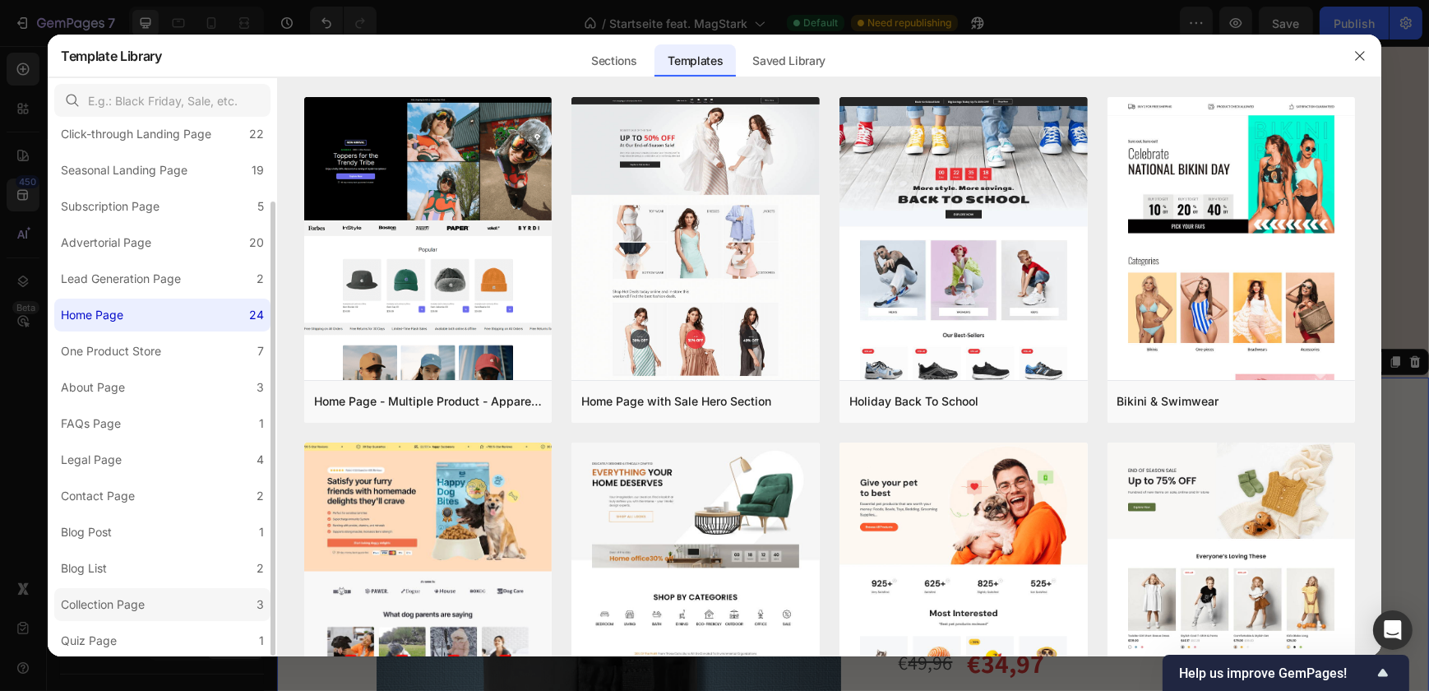
click at [145, 608] on div "Collection Page" at bounding box center [103, 605] width 84 height 20
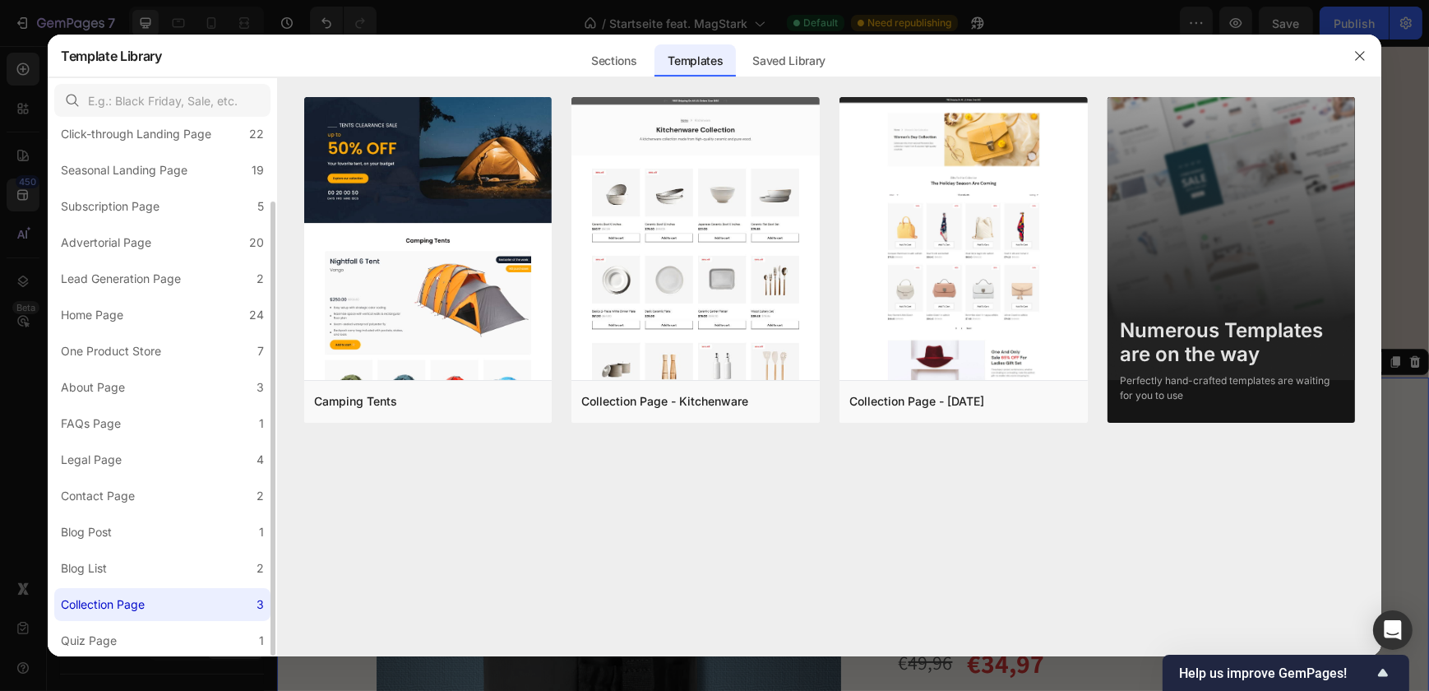
scroll to position [0, 0]
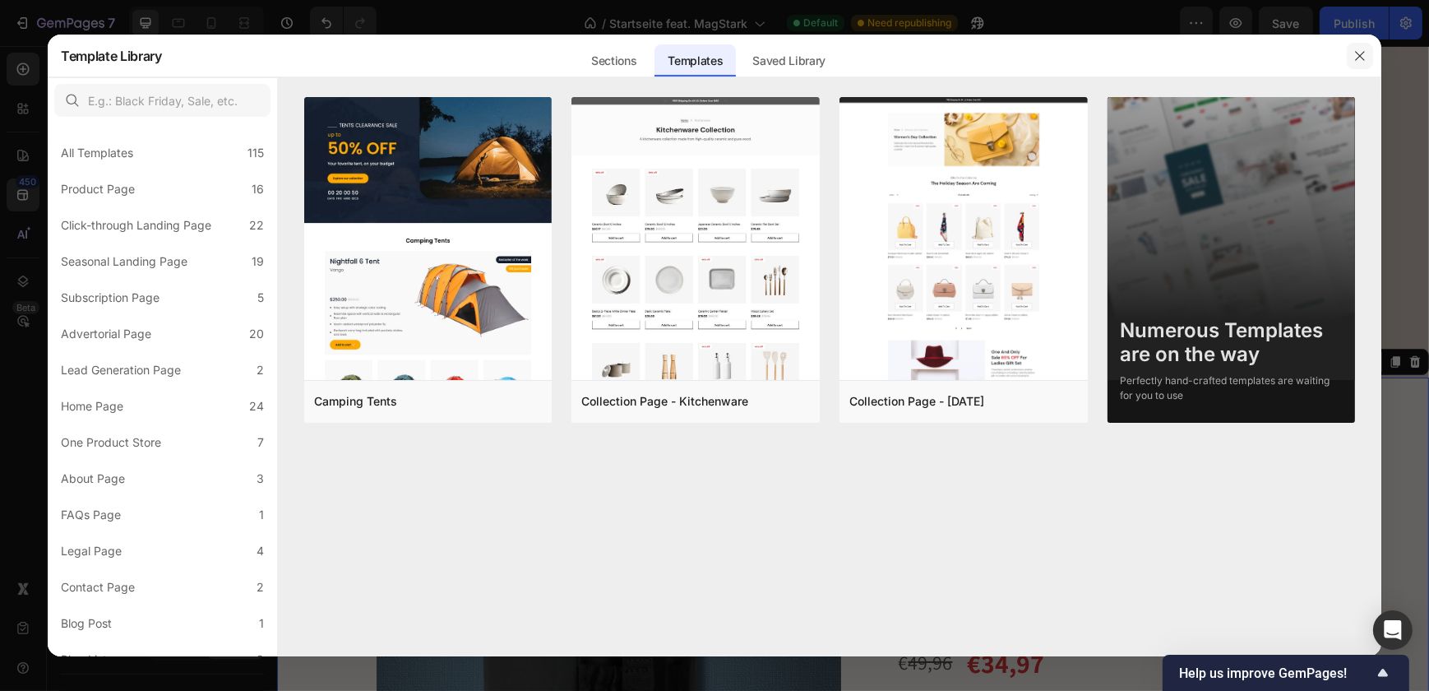
click at [1364, 56] on icon "button" at bounding box center [1360, 55] width 13 height 13
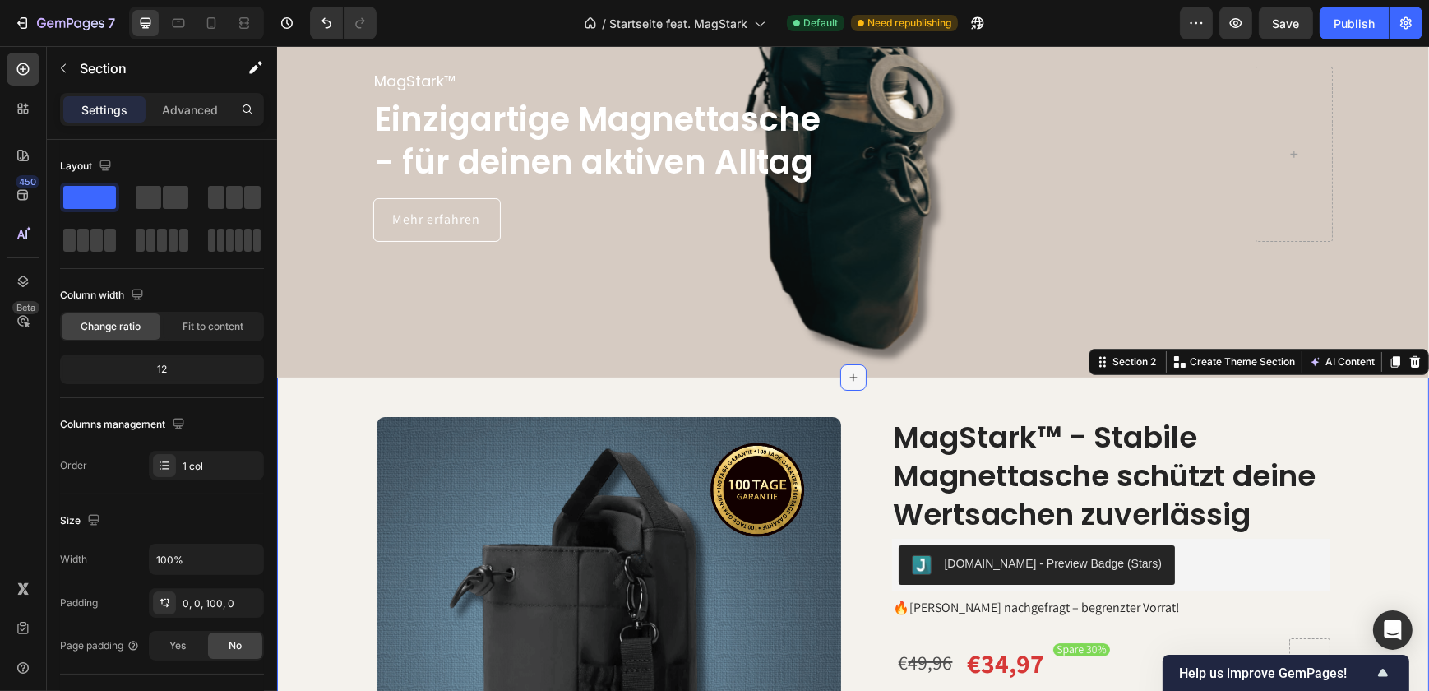
click at [853, 371] on icon at bounding box center [852, 377] width 13 height 13
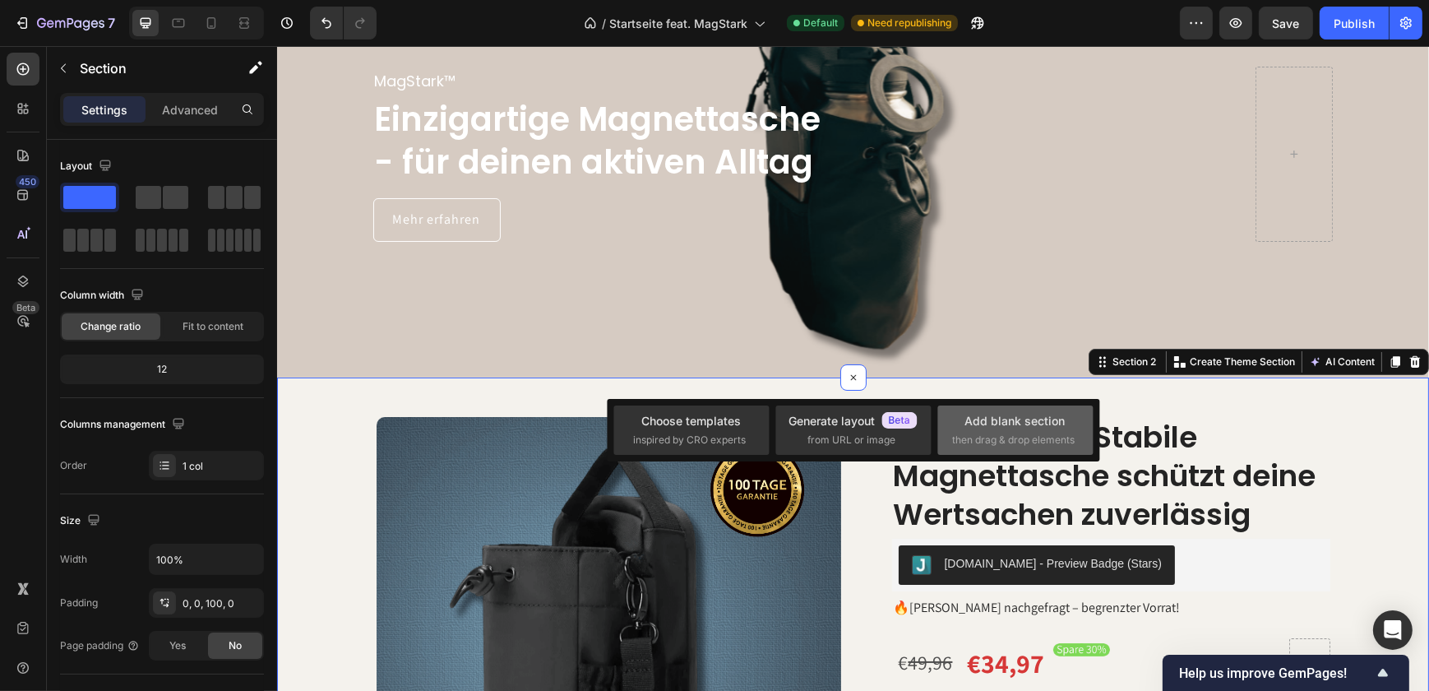
click at [1014, 439] on span "then drag & drop elements" at bounding box center [1014, 440] width 123 height 15
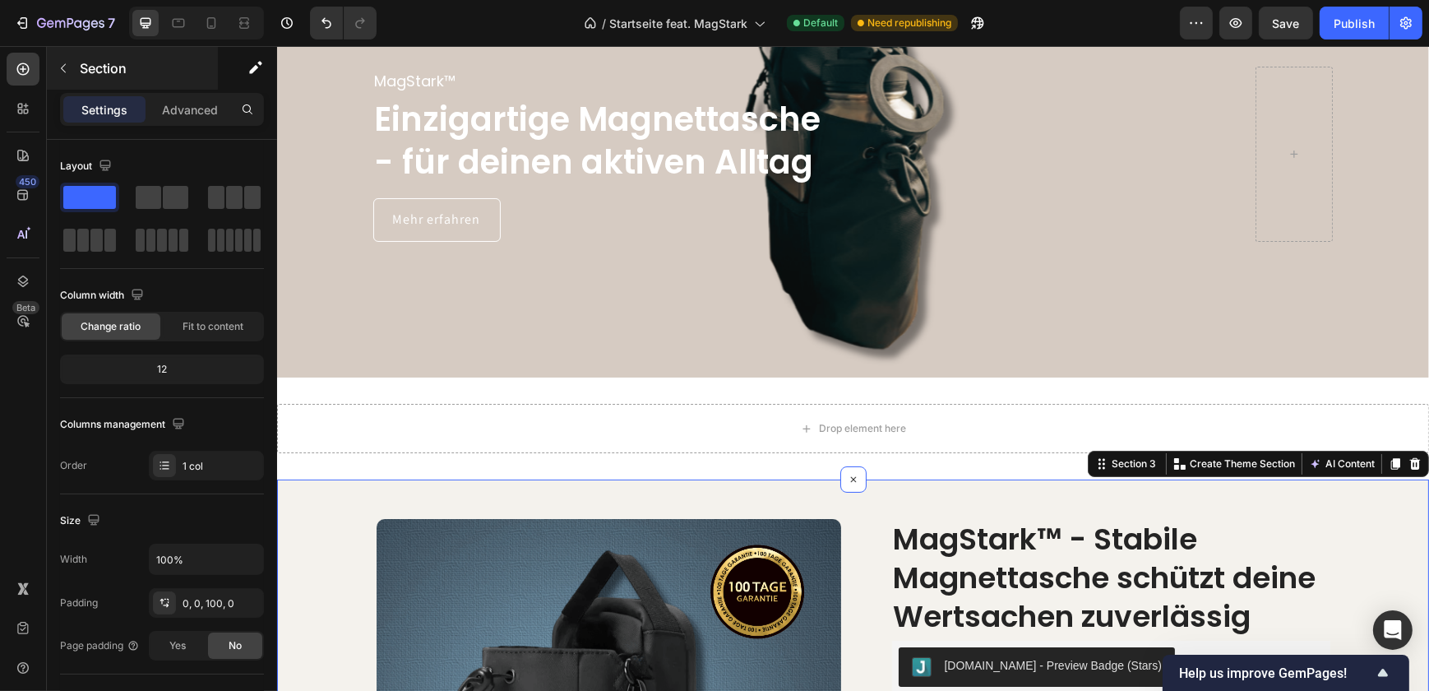
click at [62, 60] on button "button" at bounding box center [63, 68] width 26 height 26
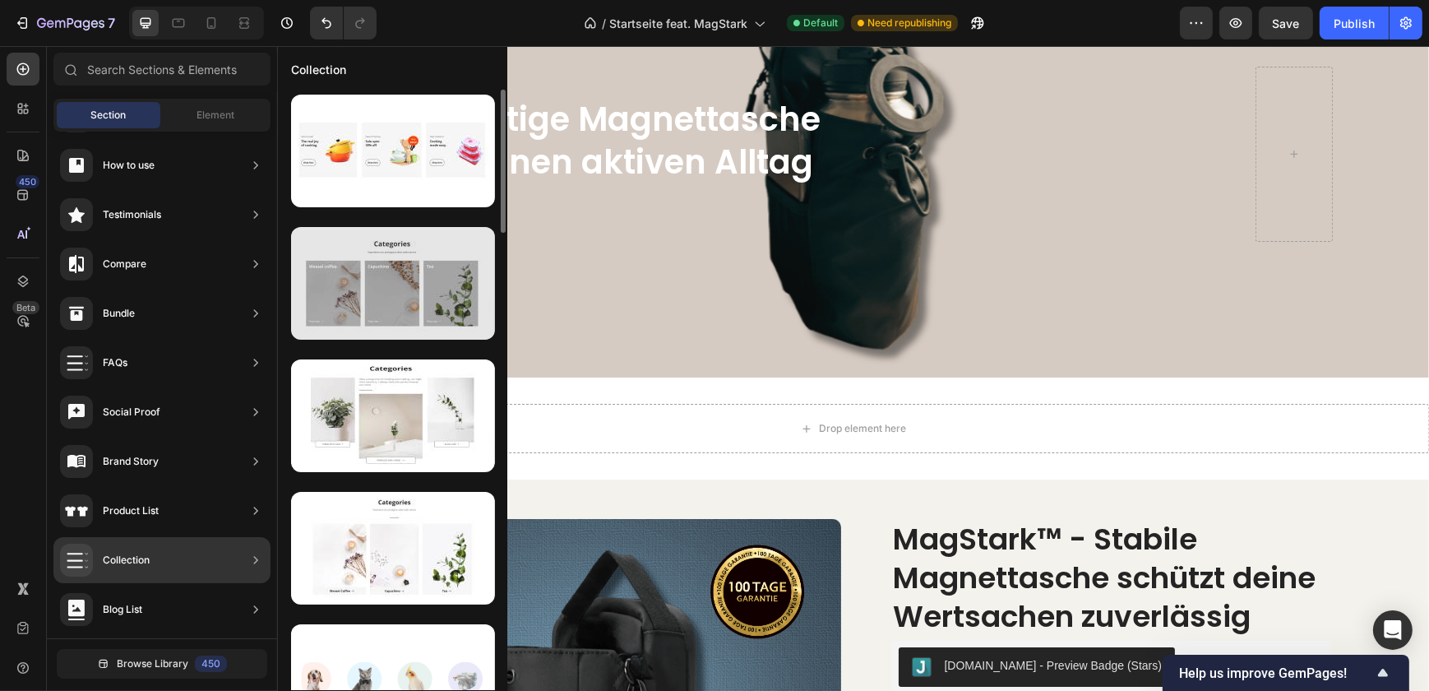
click at [448, 288] on div at bounding box center [393, 283] width 204 height 113
drag, startPoint x: 374, startPoint y: 285, endPoint x: 481, endPoint y: 329, distance: 115.8
click at [481, 329] on div at bounding box center [393, 283] width 204 height 113
click at [447, 299] on div at bounding box center [393, 283] width 204 height 113
click at [367, 254] on div at bounding box center [393, 283] width 204 height 113
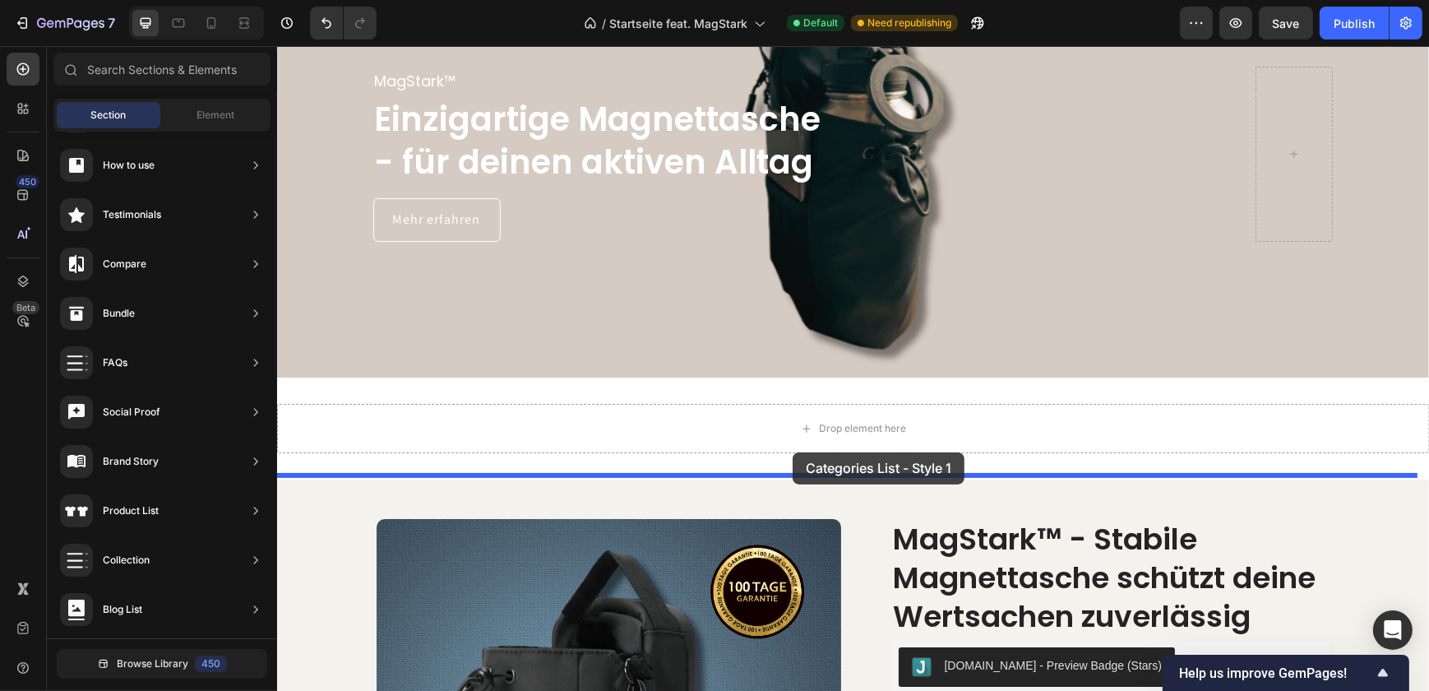
drag, startPoint x: 643, startPoint y: 300, endPoint x: 792, endPoint y: 452, distance: 212.8
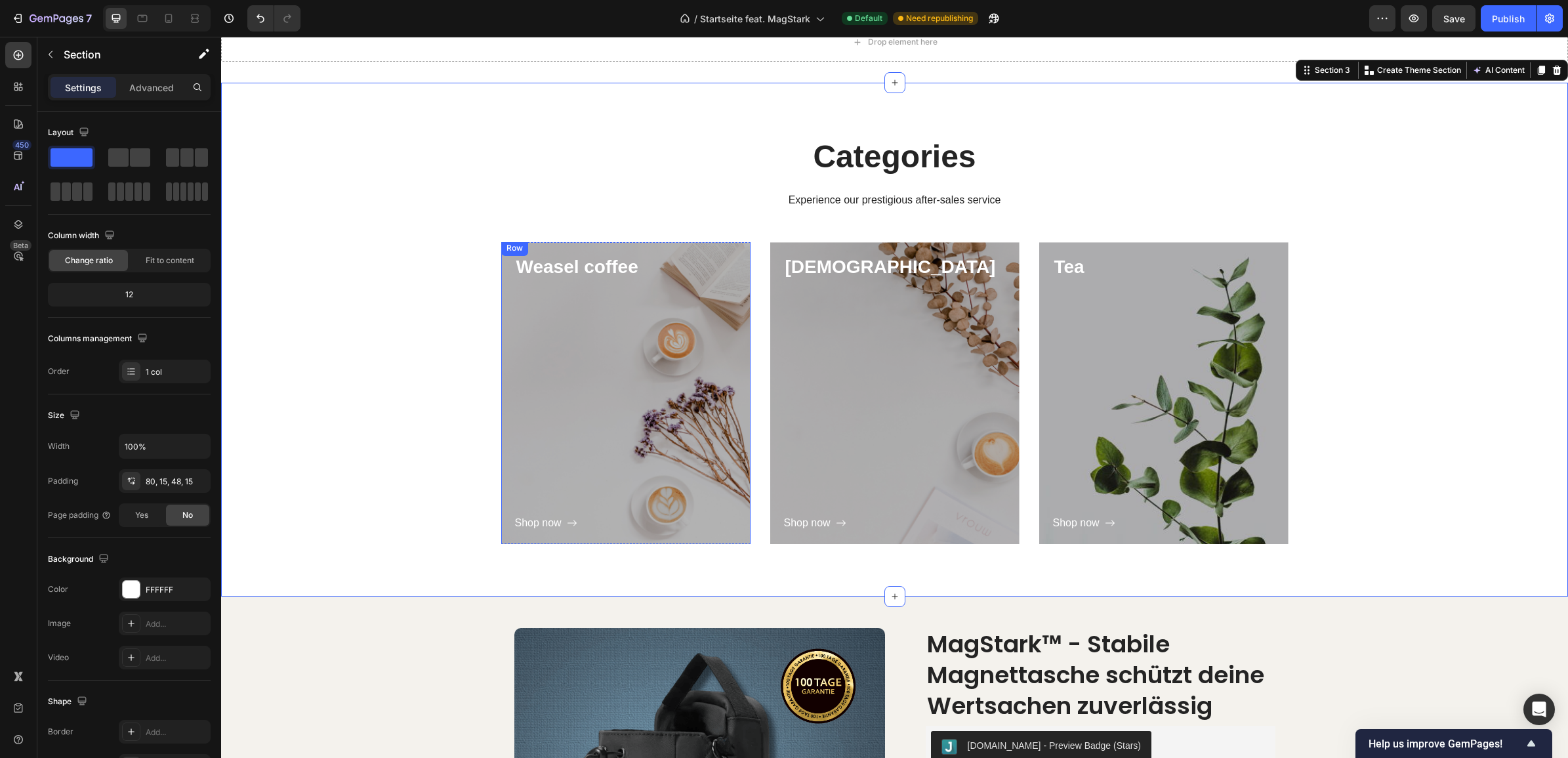
scroll to position [497, 0]
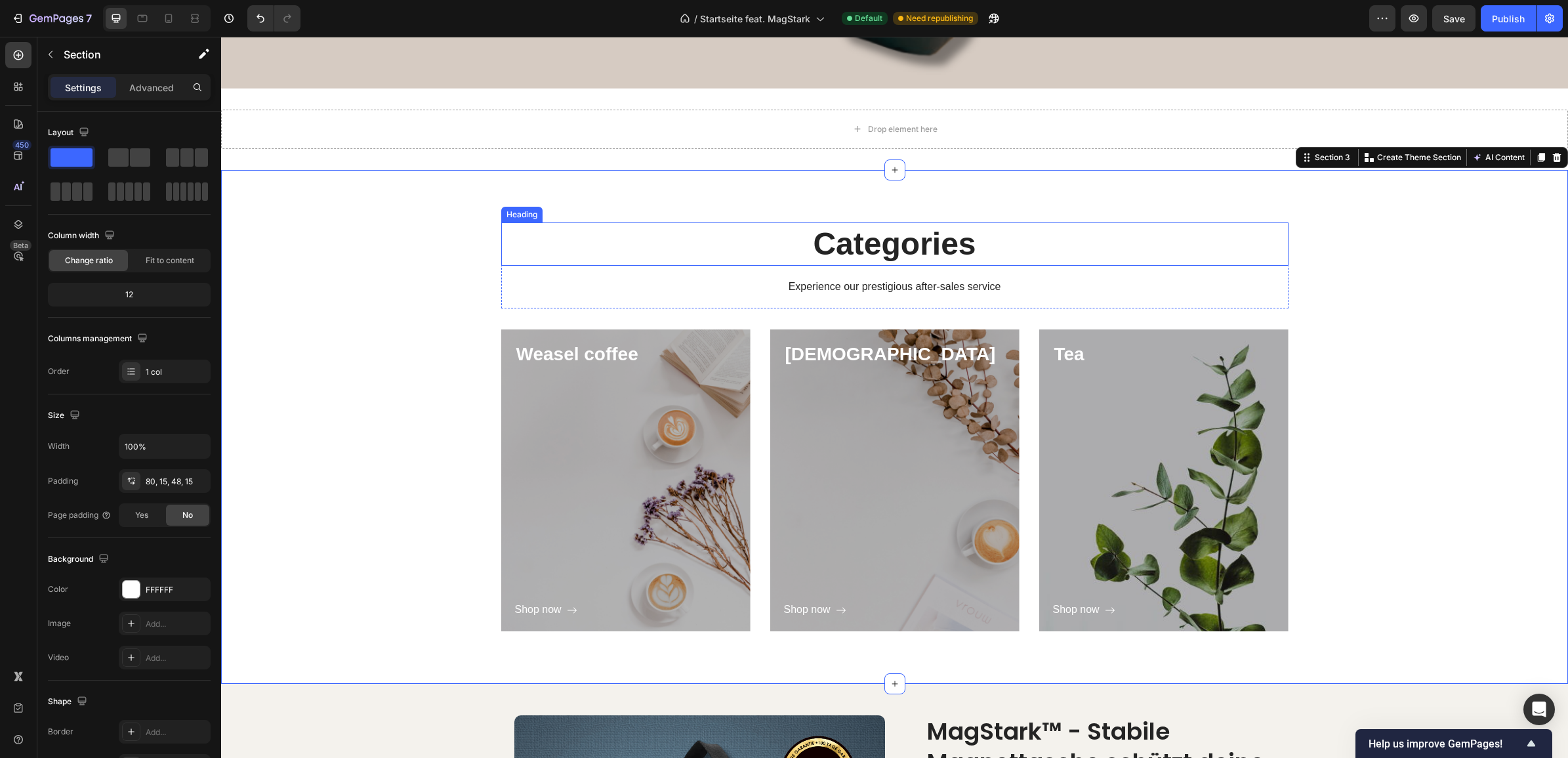
click at [897, 240] on p "Categories" at bounding box center [895, 243] width 785 height 41
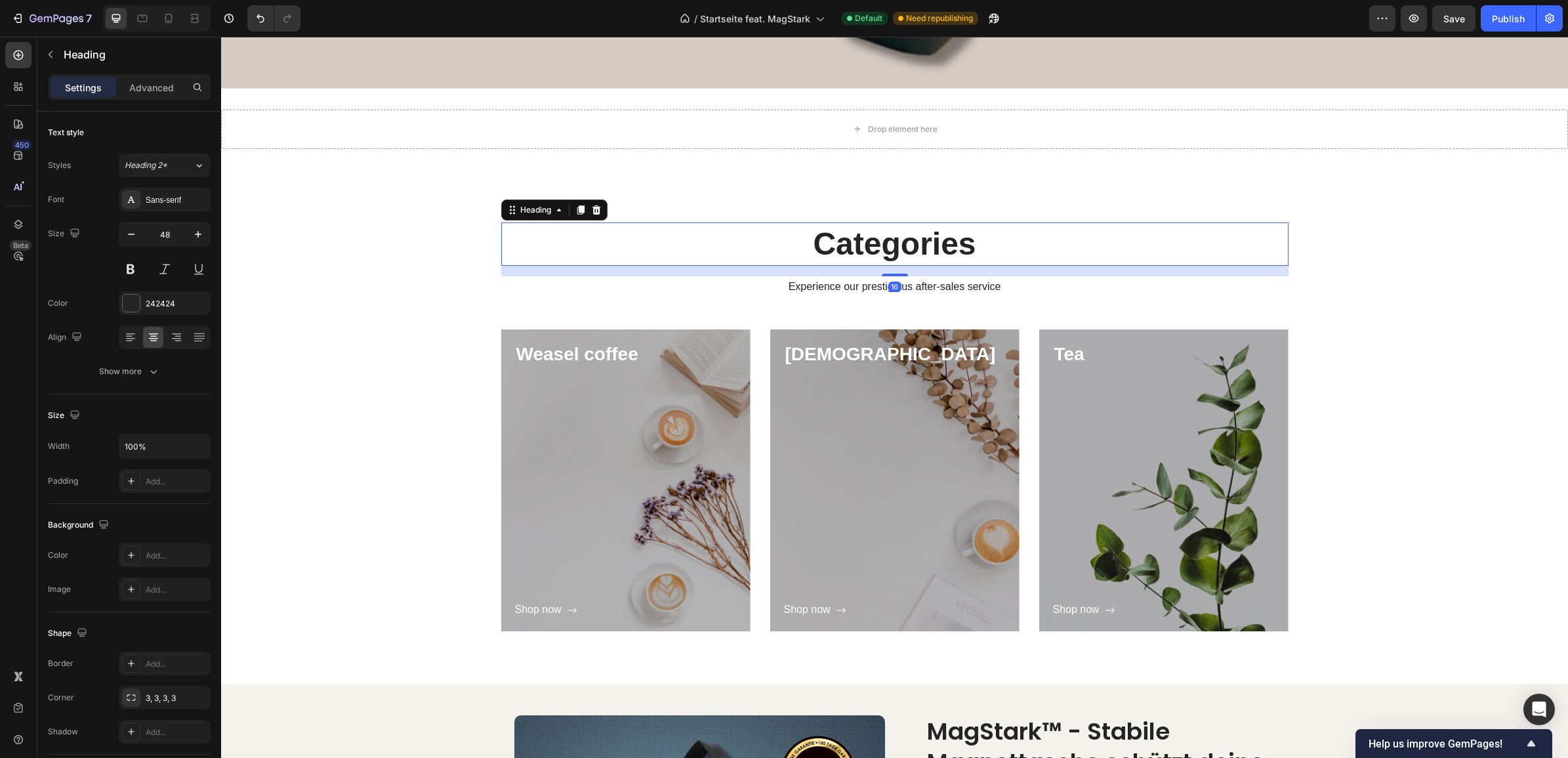
click at [897, 240] on p "Categories" at bounding box center [895, 243] width 785 height 41
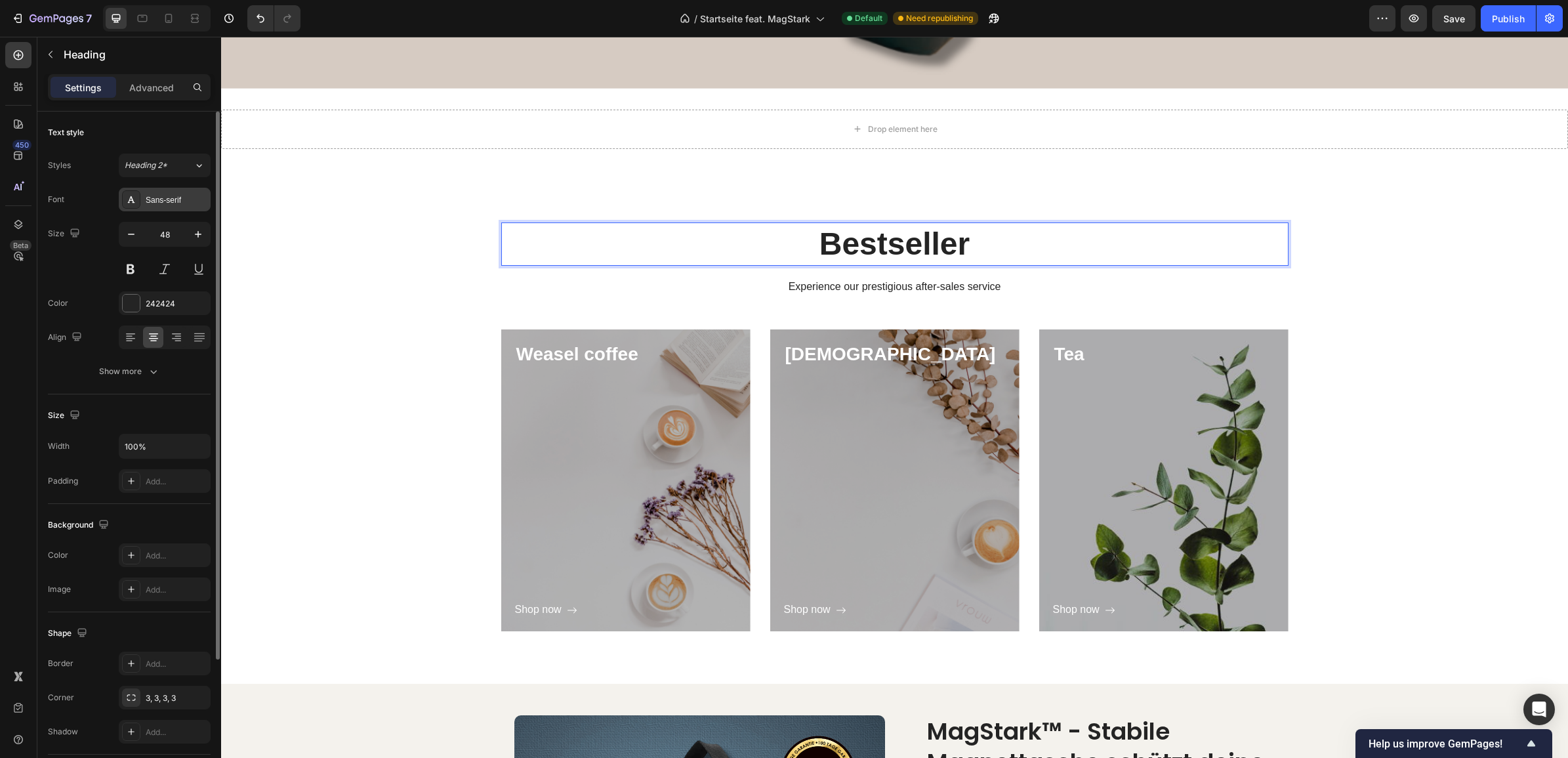
click at [146, 198] on div "Sans-serif" at bounding box center [176, 199] width 61 height 12
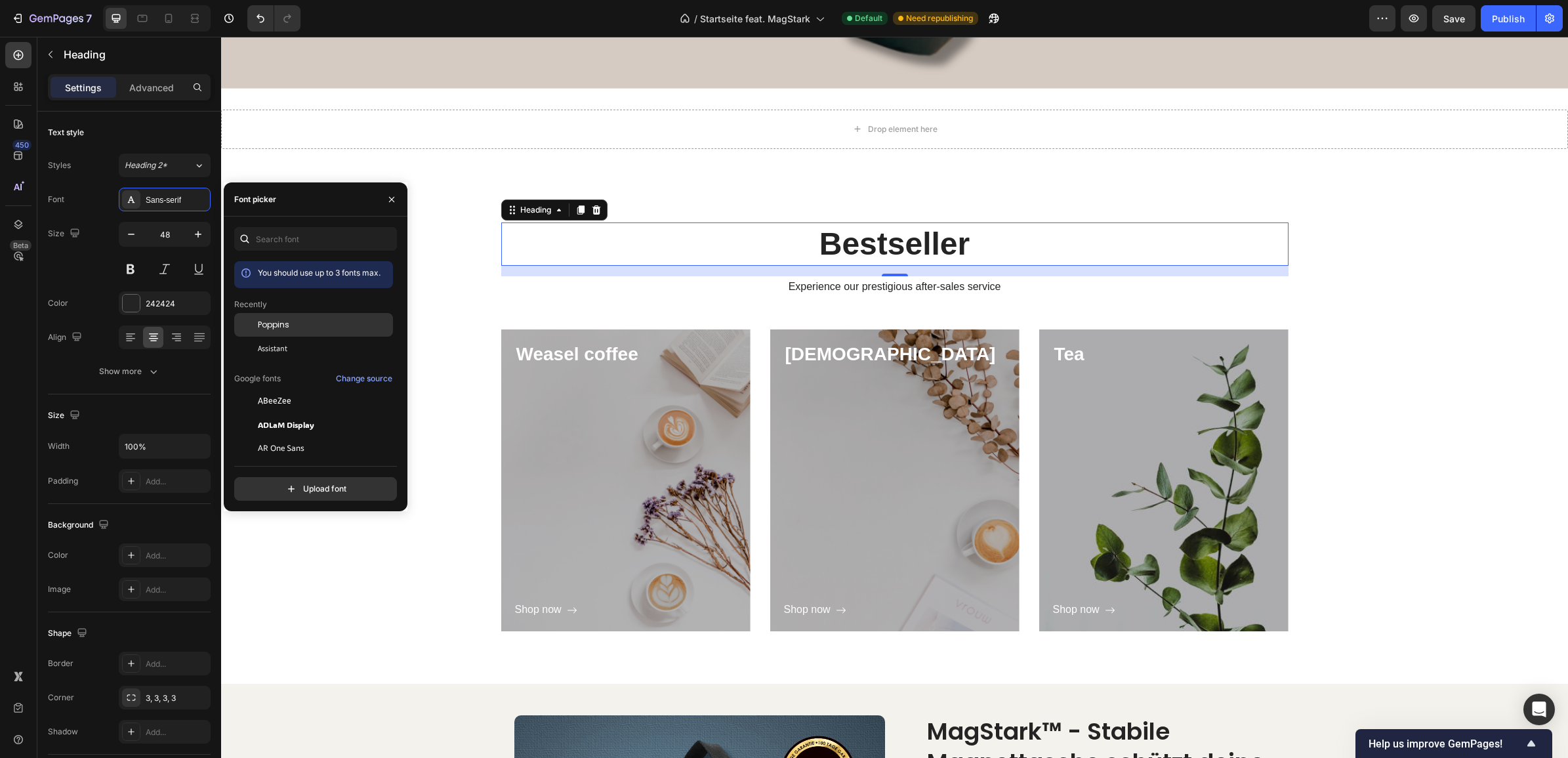
click at [298, 330] on div "Poppins" at bounding box center [324, 325] width 132 height 12
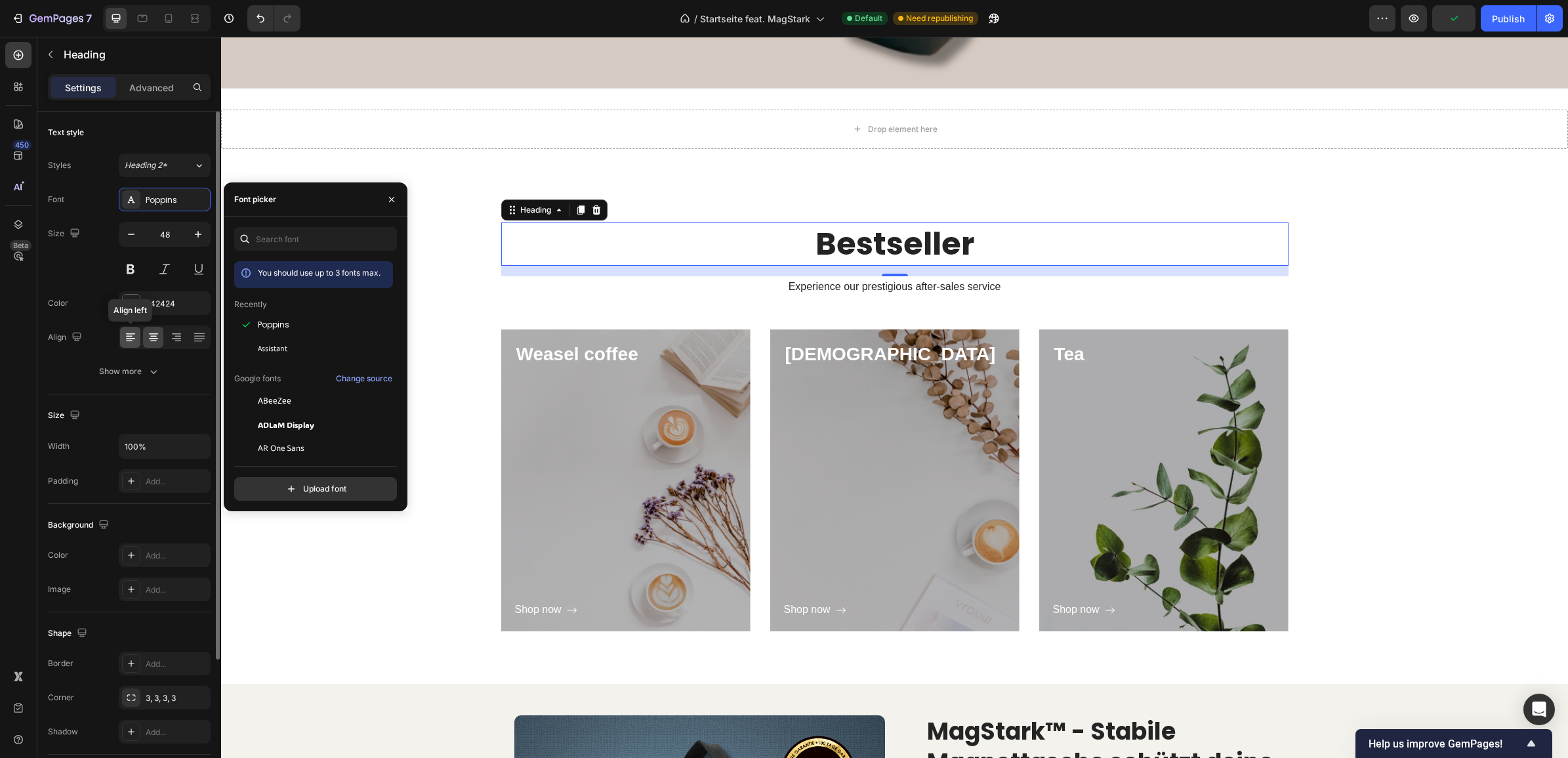
click at [132, 338] on icon at bounding box center [131, 339] width 10 height 2
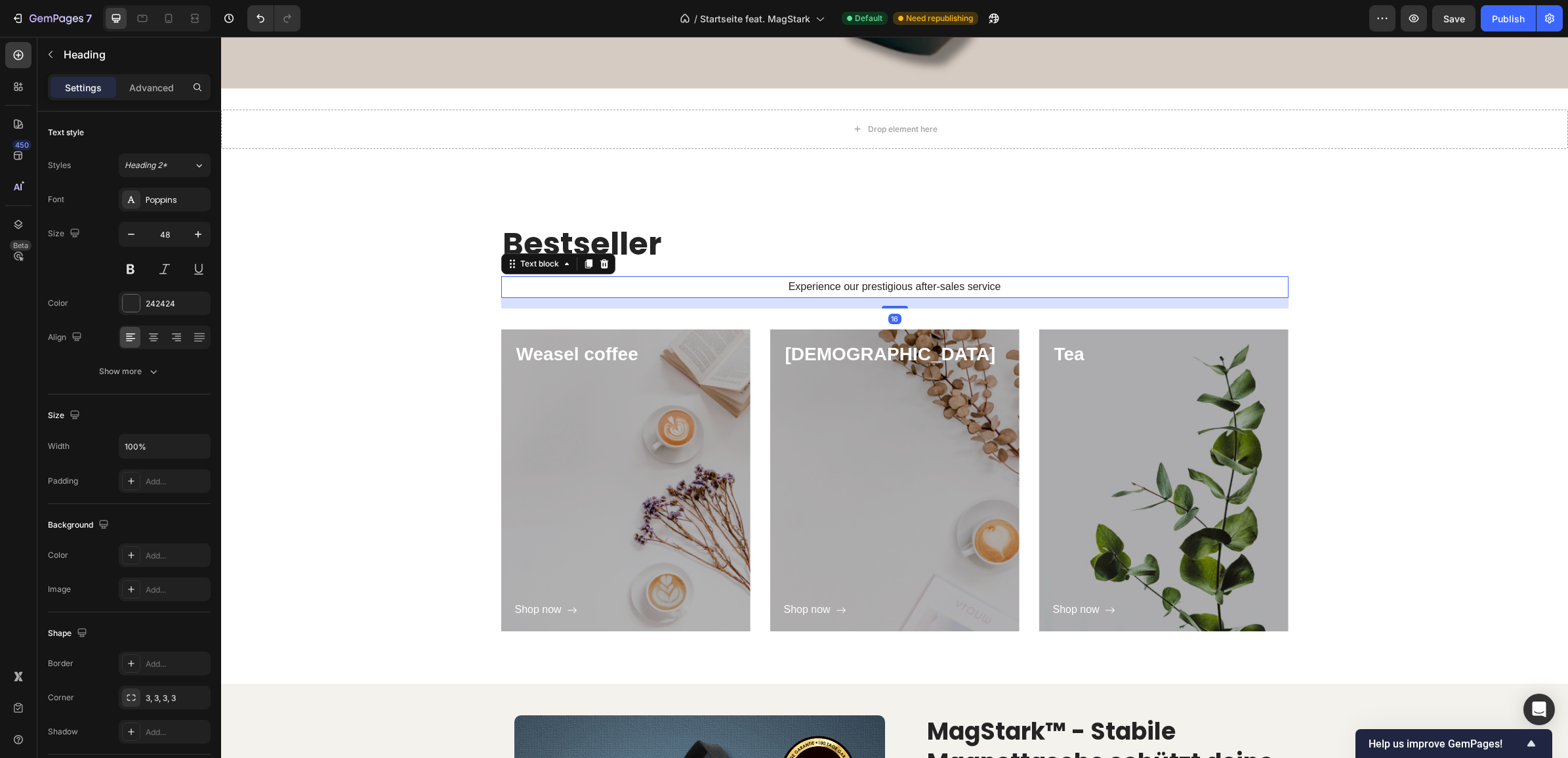
click at [929, 281] on p "Experience our prestigious after-sales service" at bounding box center [895, 287] width 785 height 19
click at [600, 261] on icon at bounding box center [604, 264] width 9 height 10
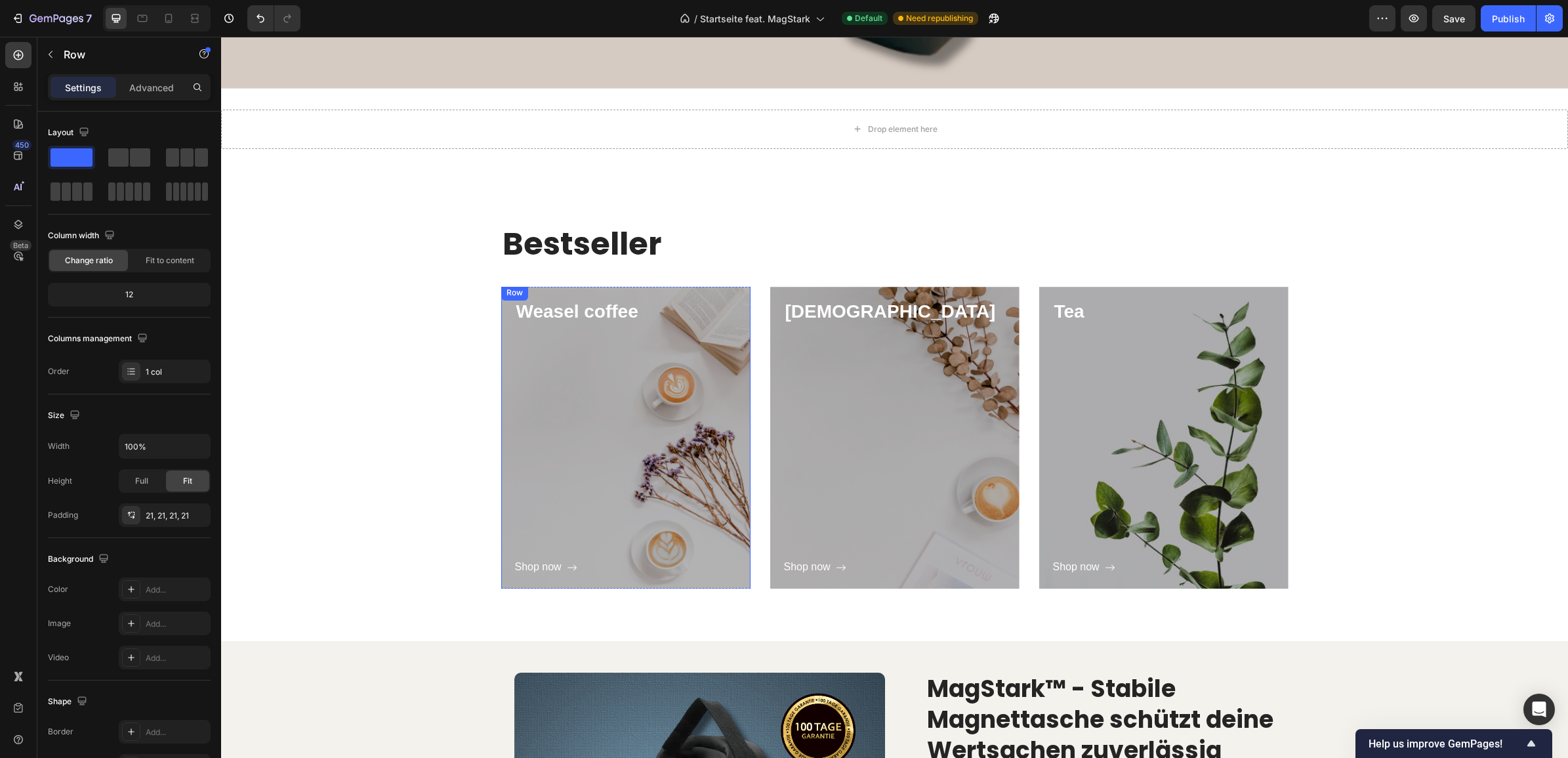
click at [645, 365] on div "Shop now Button" at bounding box center [626, 451] width 222 height 252
click at [829, 190] on div "Bestseller Heading Row Weasel coffee Heading Shop now Button Row 0 Hero Banner …" at bounding box center [895, 405] width 1347 height 471
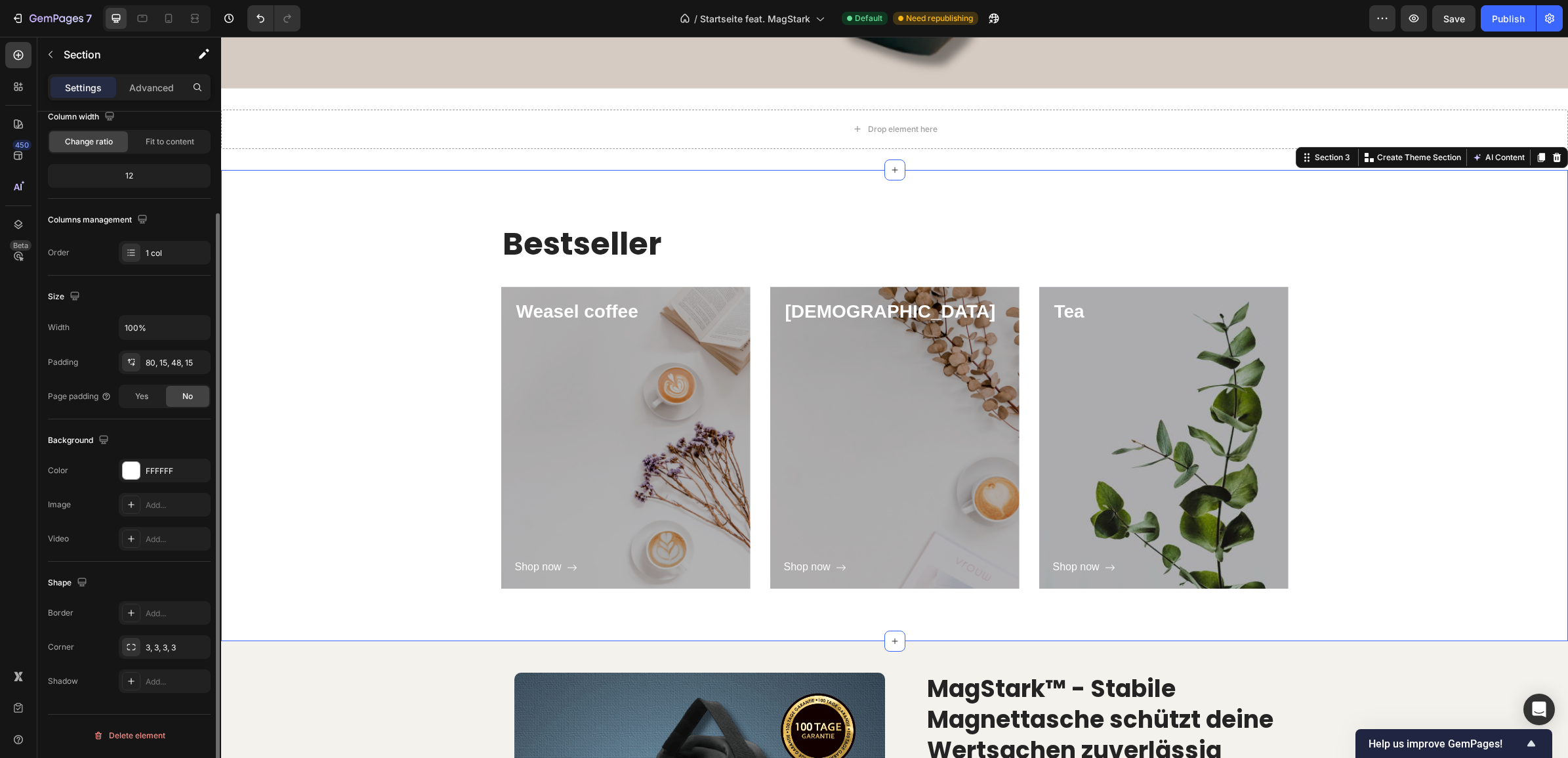
scroll to position [0, 0]
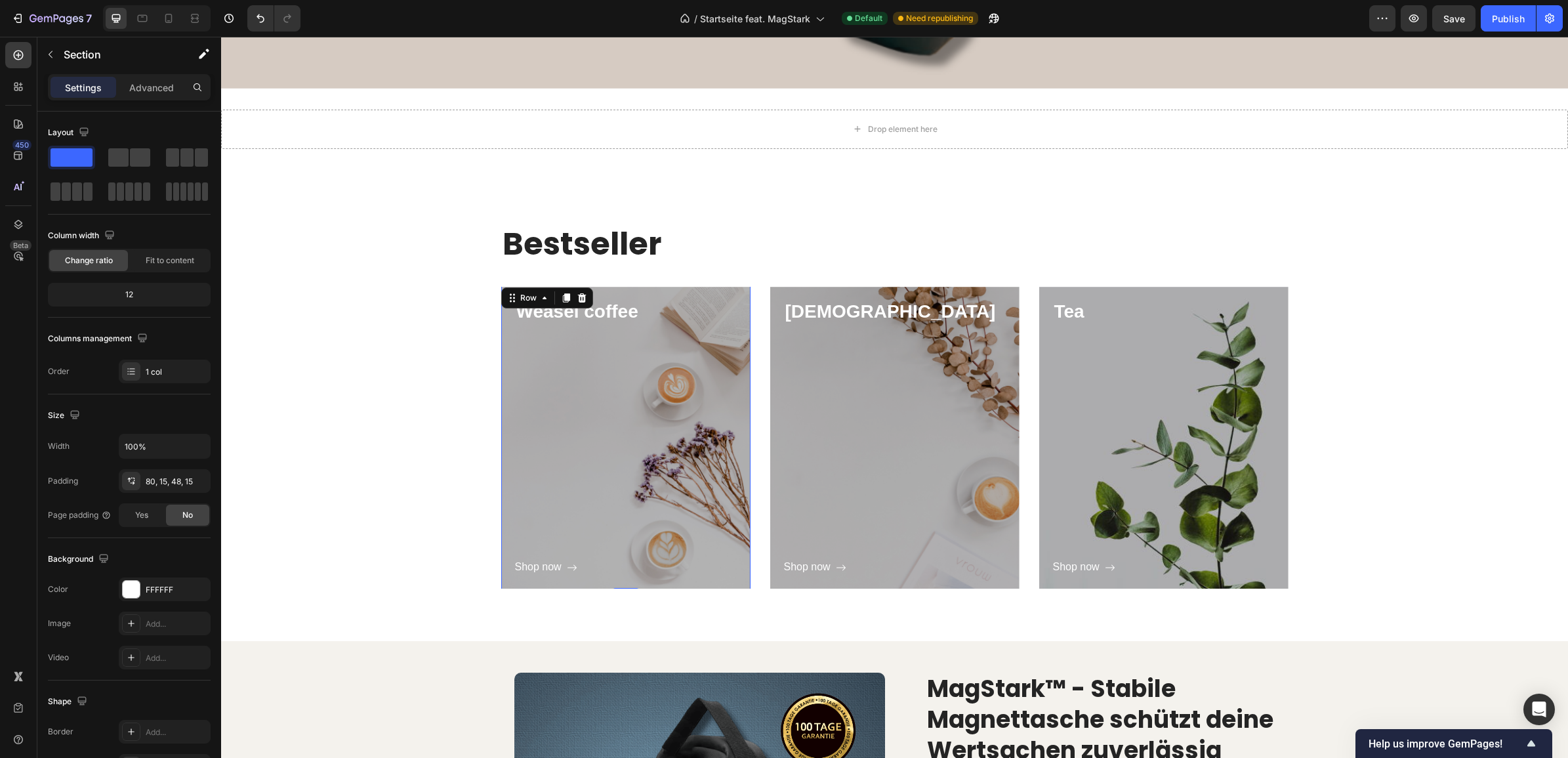
click at [663, 438] on div "Shop now Button" at bounding box center [626, 451] width 222 height 252
click at [652, 330] on div "Shop now Button" at bounding box center [626, 451] width 222 height 252
click at [842, 301] on p "[DEMOGRAPHIC_DATA]" at bounding box center [895, 312] width 219 height 24
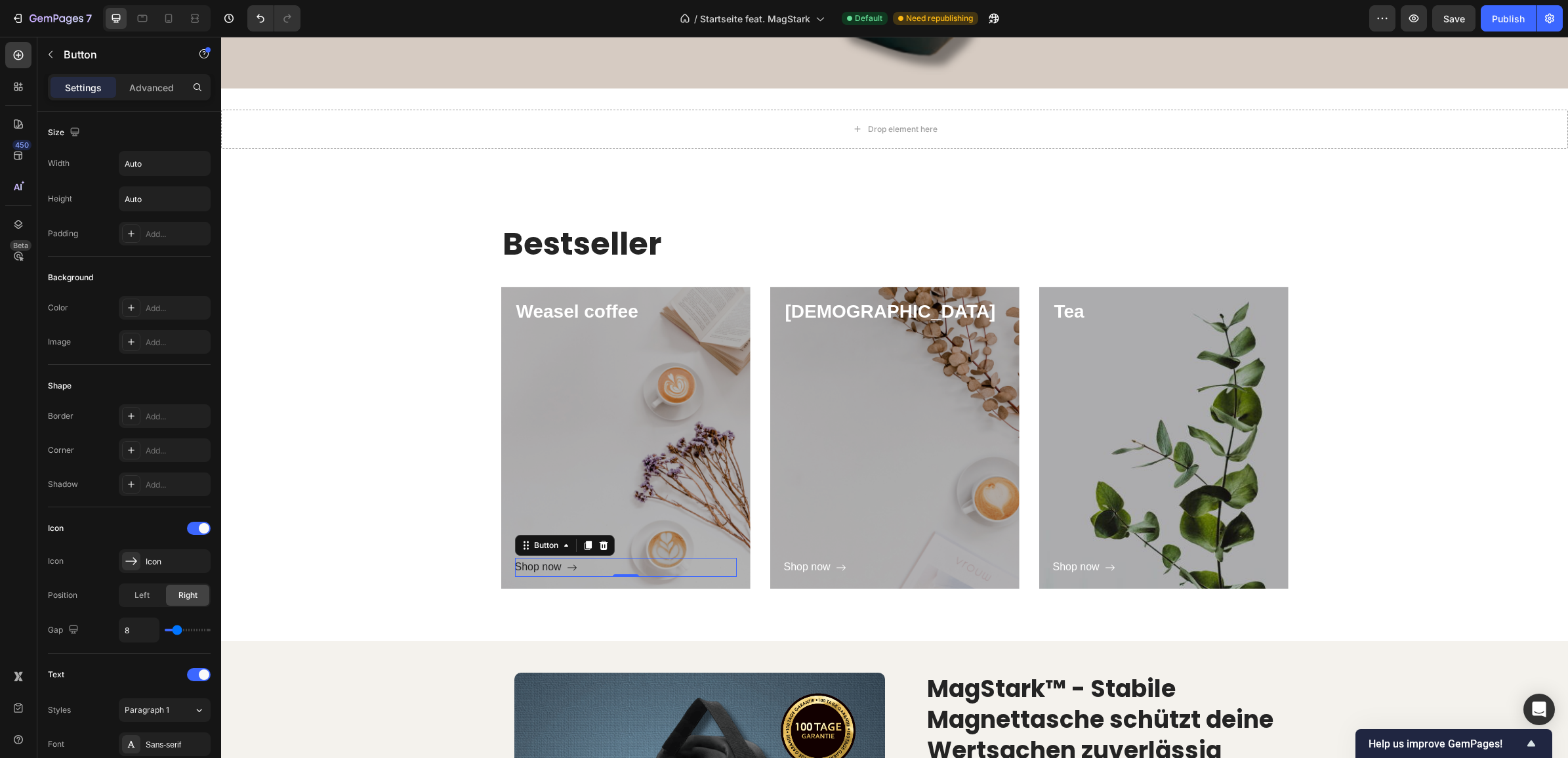
click at [567, 551] on icon "Shop now" at bounding box center [572, 567] width 10 height 10
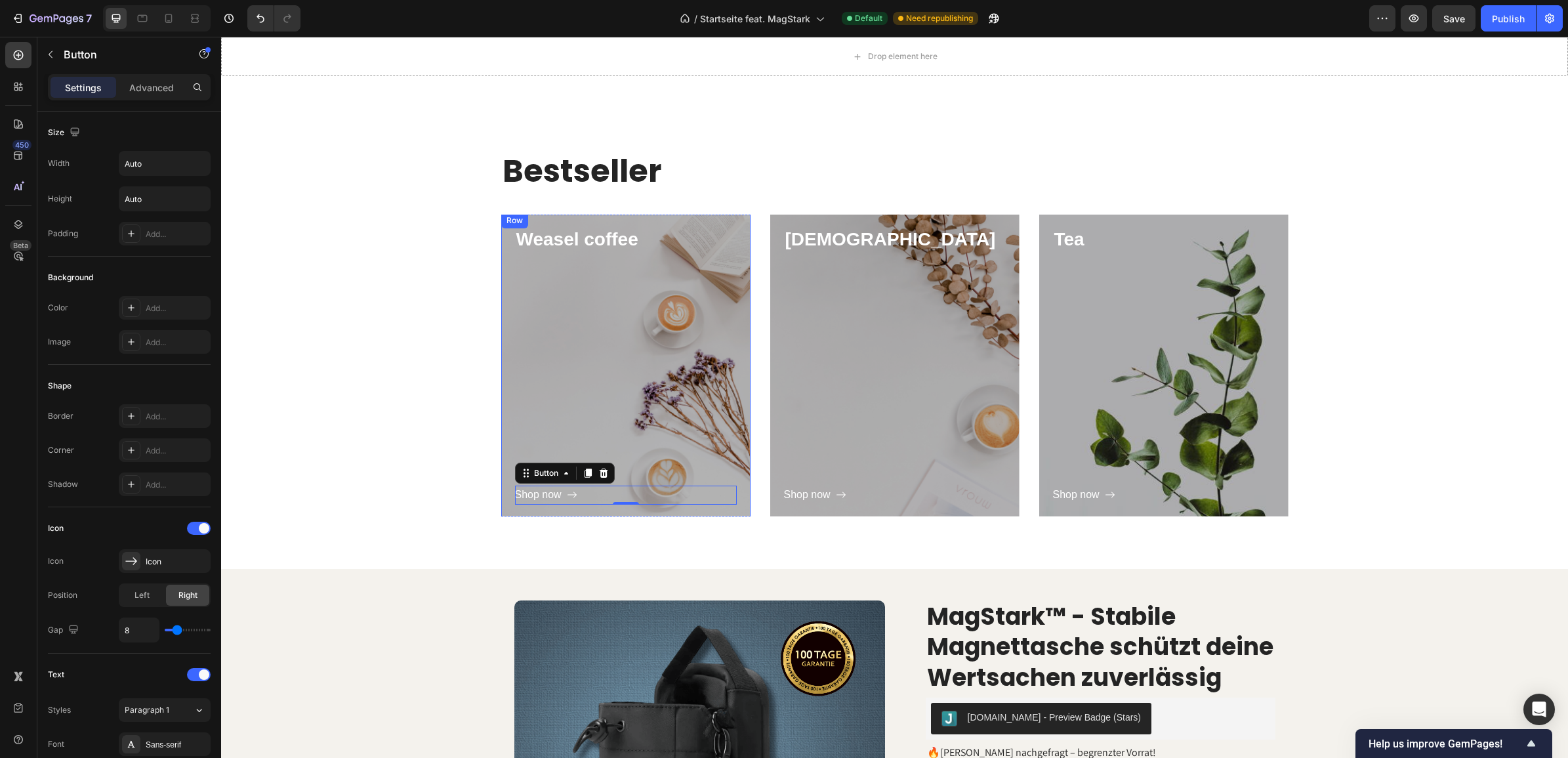
scroll to position [497, 0]
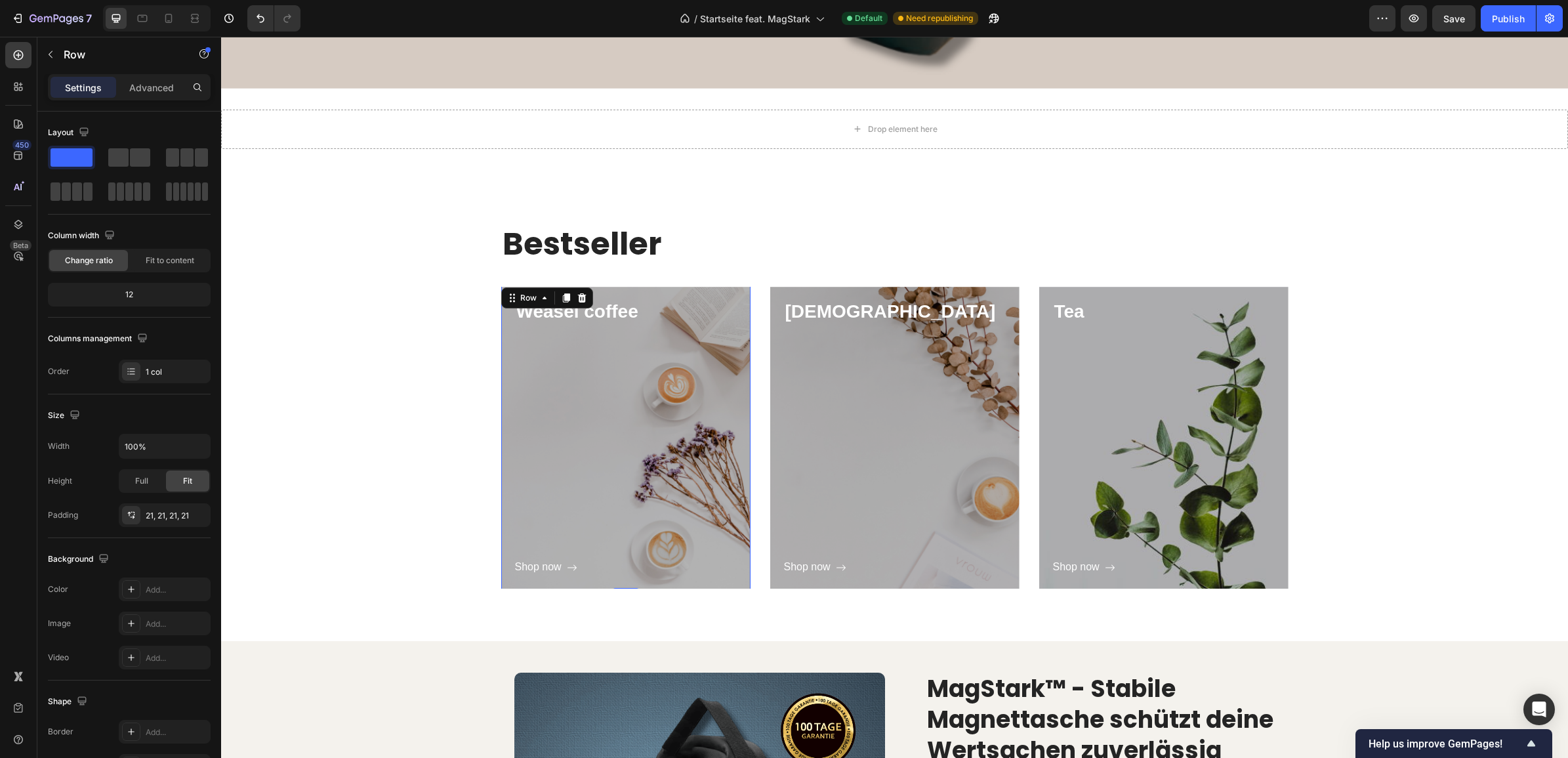
click at [651, 404] on div "Shop now Button" at bounding box center [626, 451] width 222 height 252
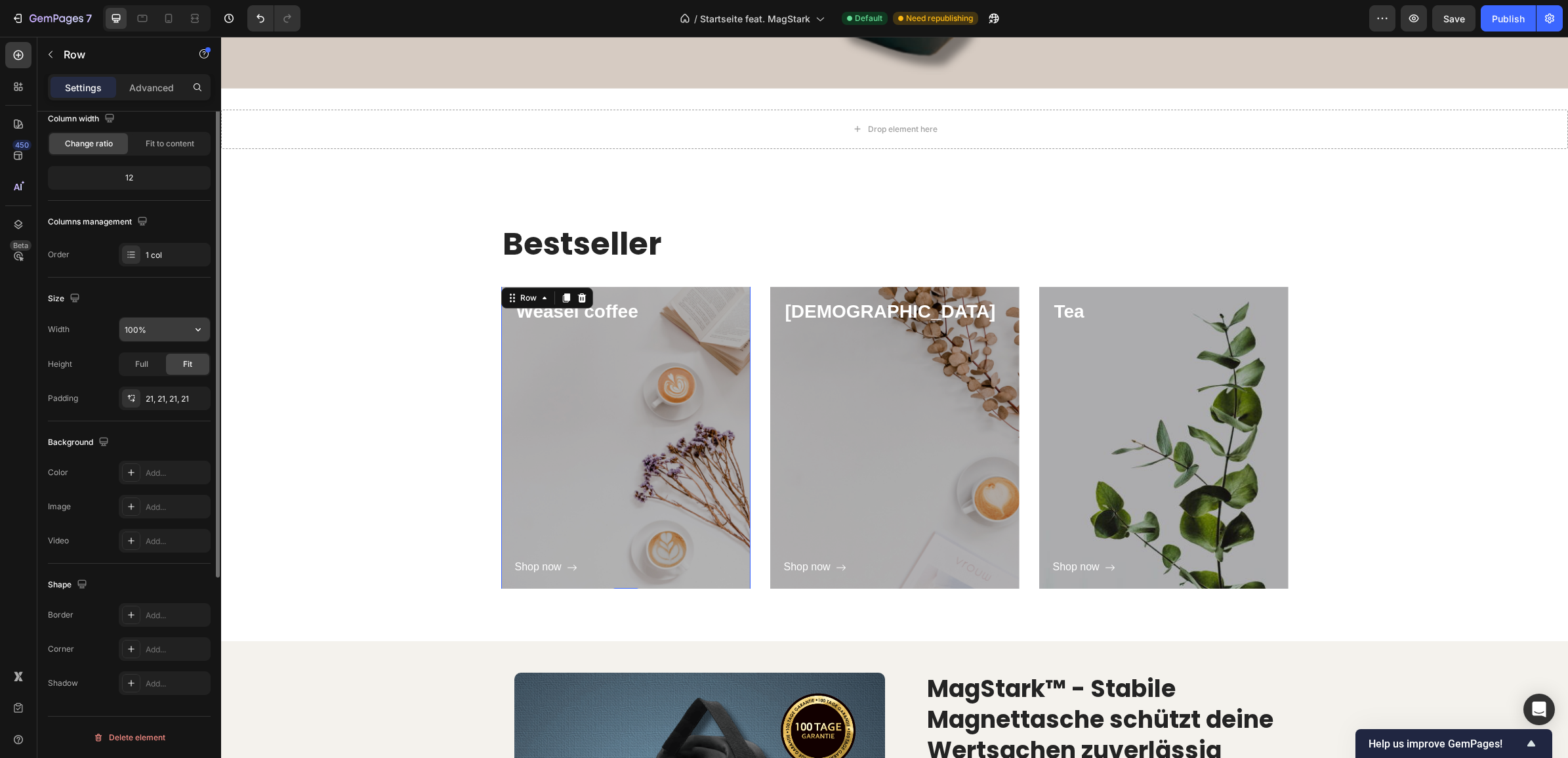
scroll to position [0, 0]
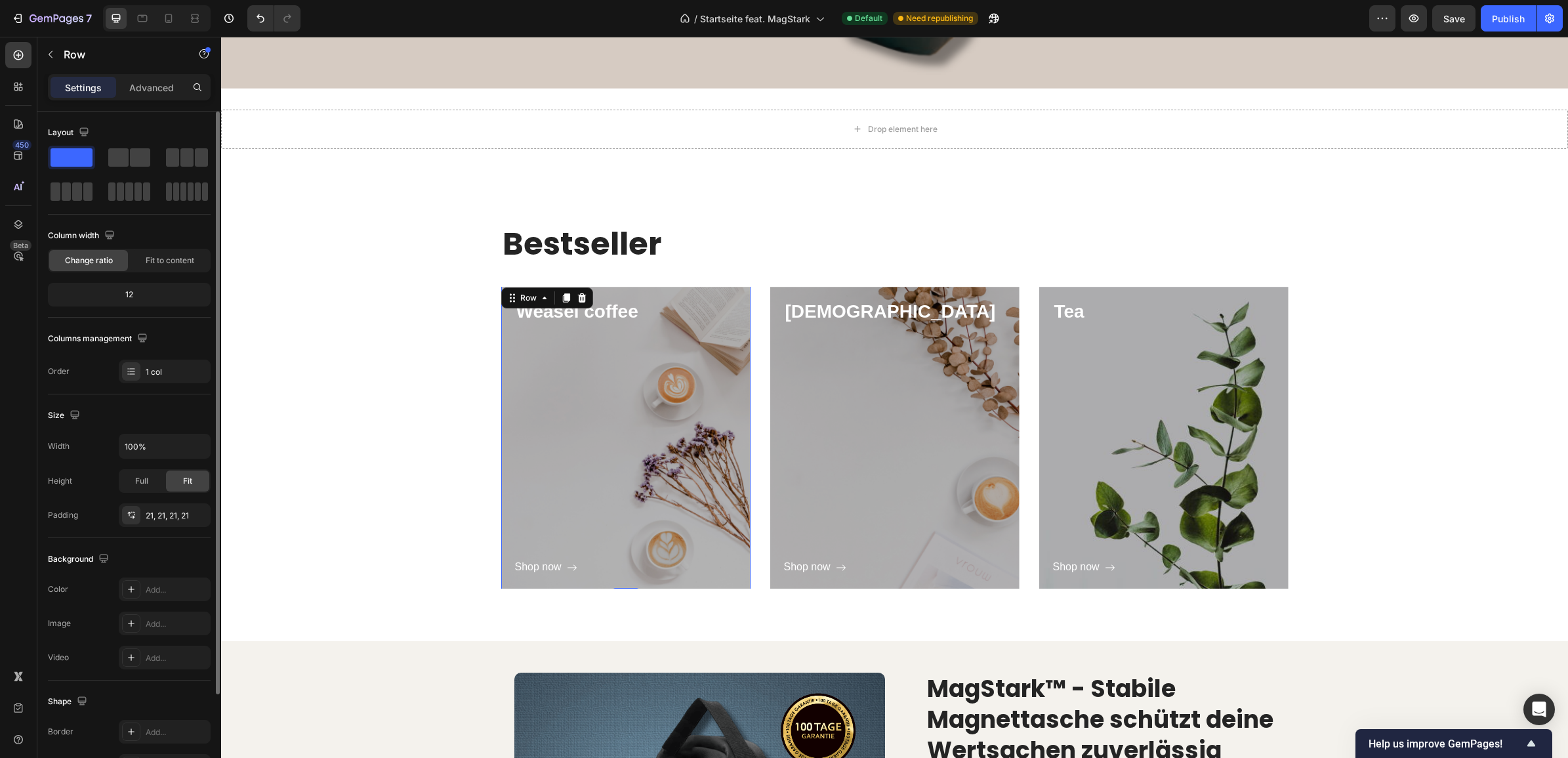
click at [657, 405] on div "Shop now Button" at bounding box center [626, 451] width 222 height 252
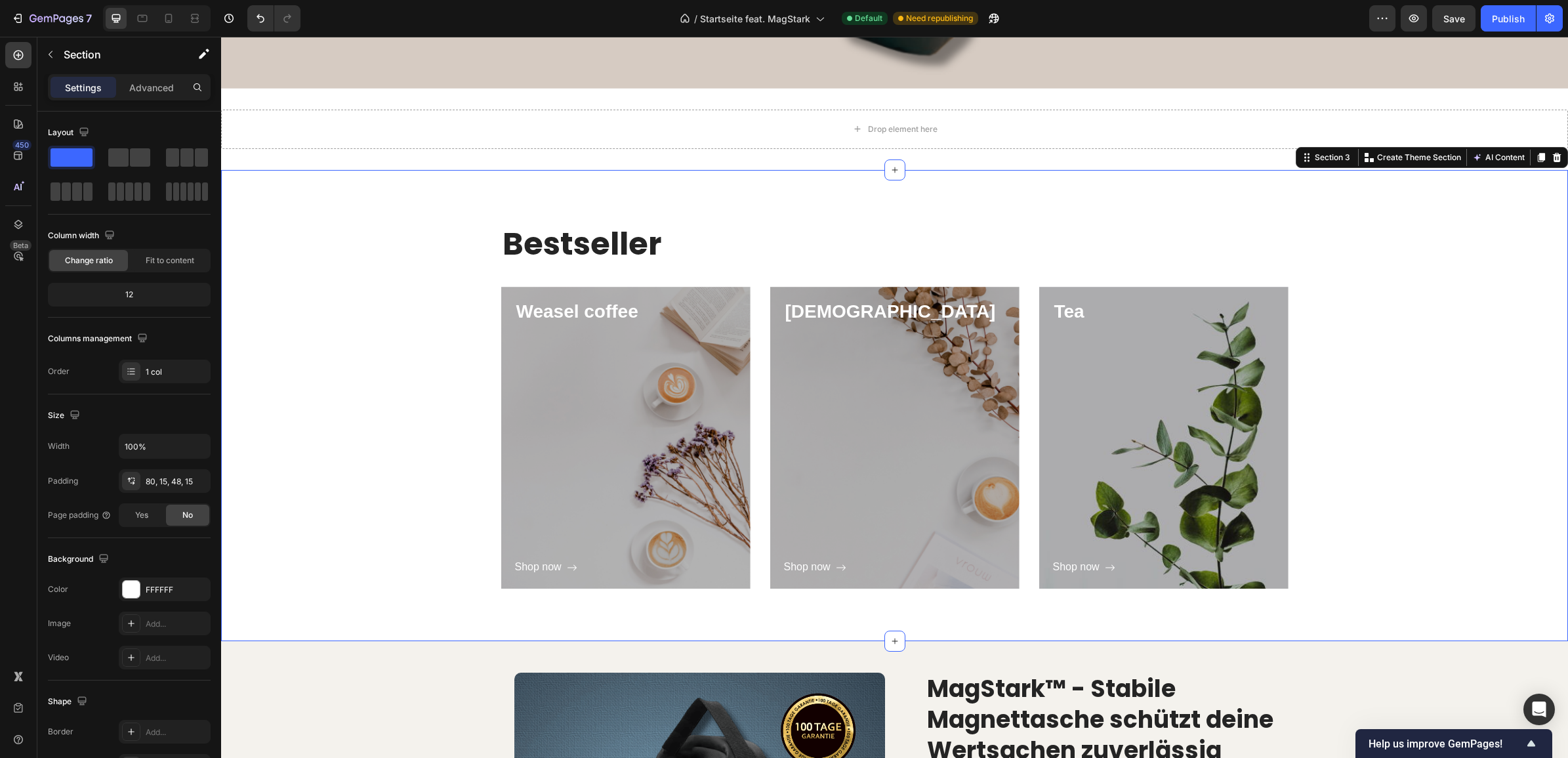
click at [309, 318] on div "Bestseller Heading Row Weasel coffee Heading Shop now Button Row Hero Banner [P…" at bounding box center [895, 416] width 1328 height 387
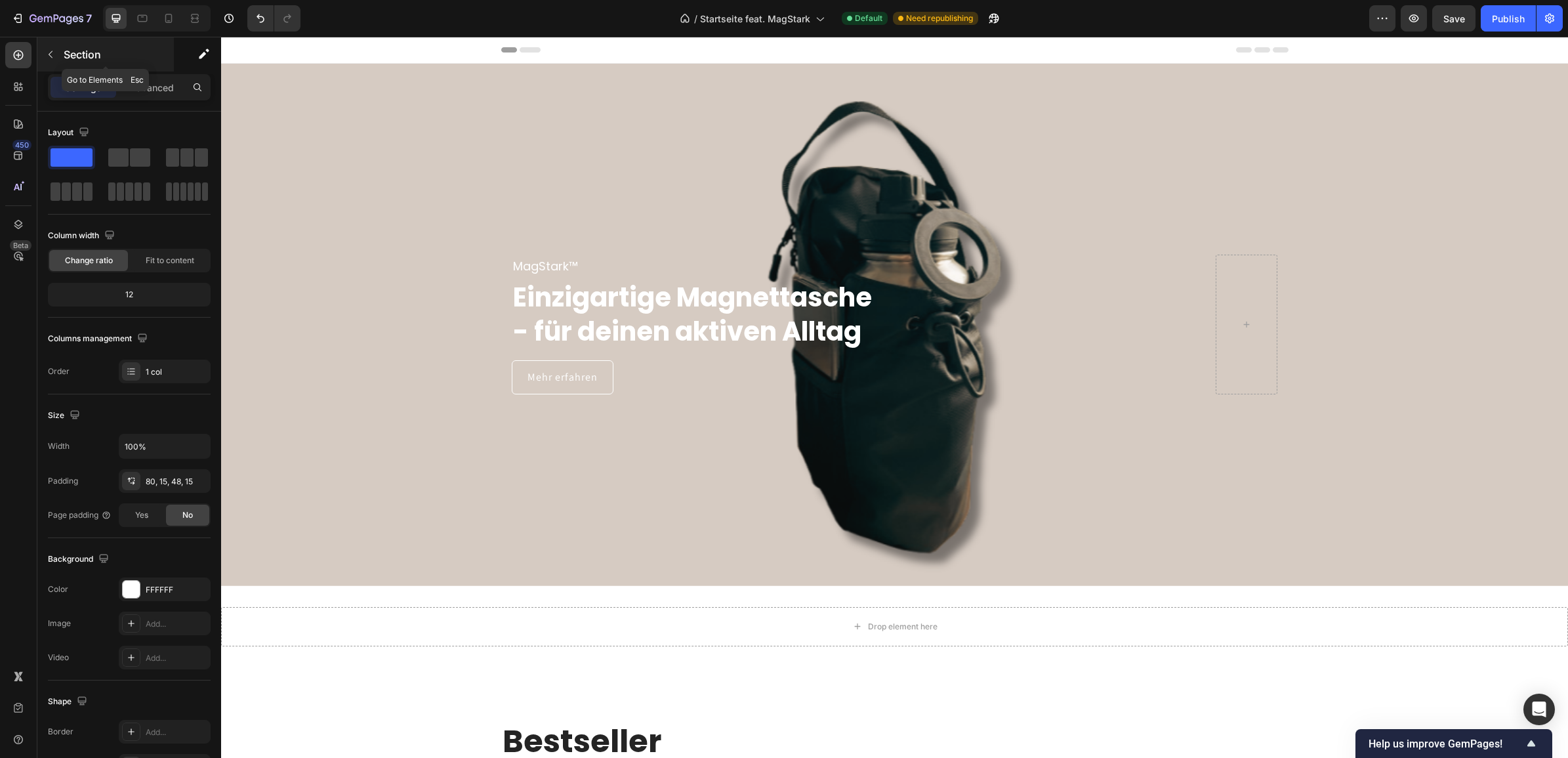
click at [49, 60] on button "button" at bounding box center [50, 54] width 21 height 21
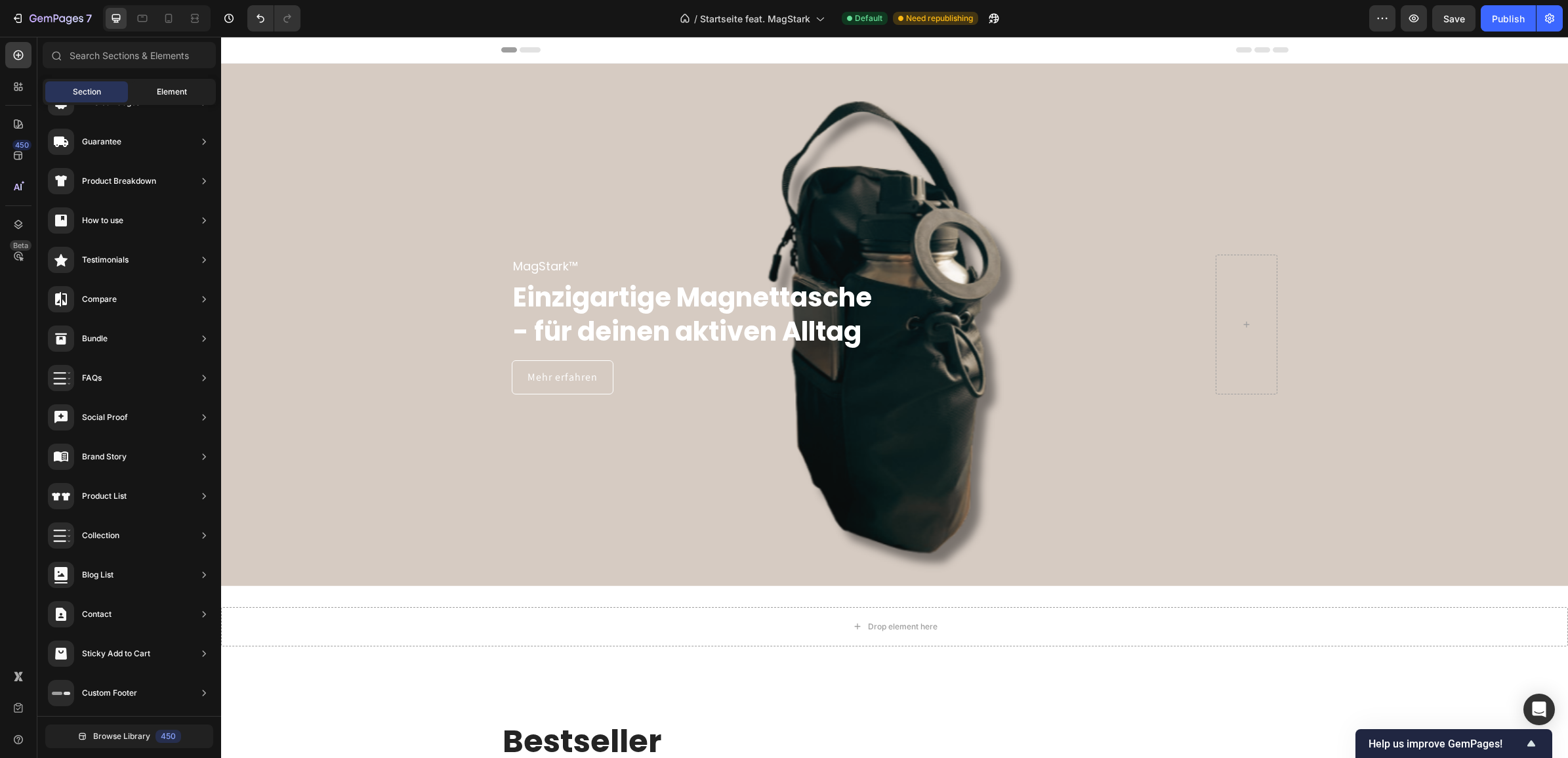
click at [179, 92] on span "Element" at bounding box center [172, 92] width 30 height 12
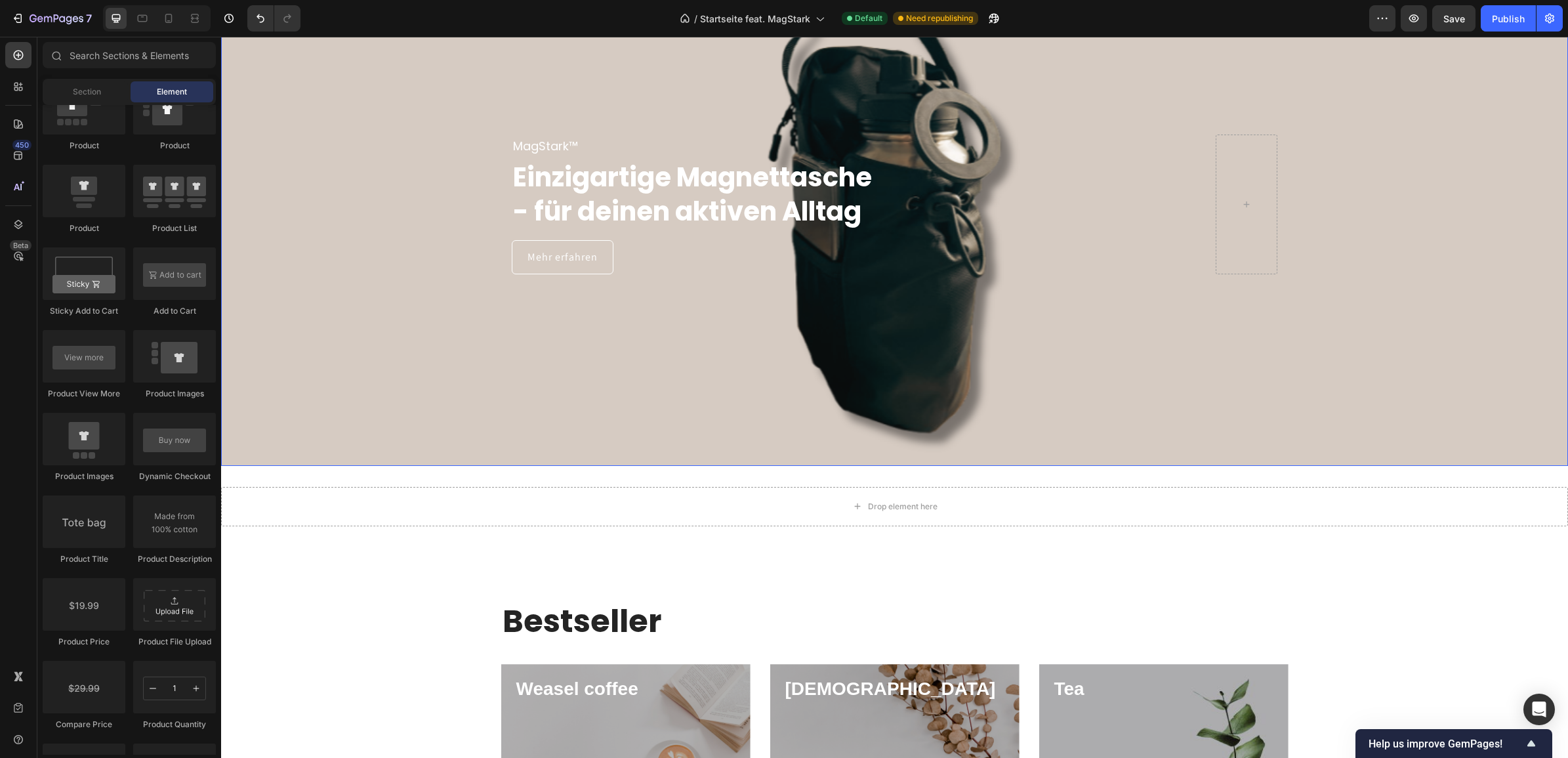
scroll to position [82, 0]
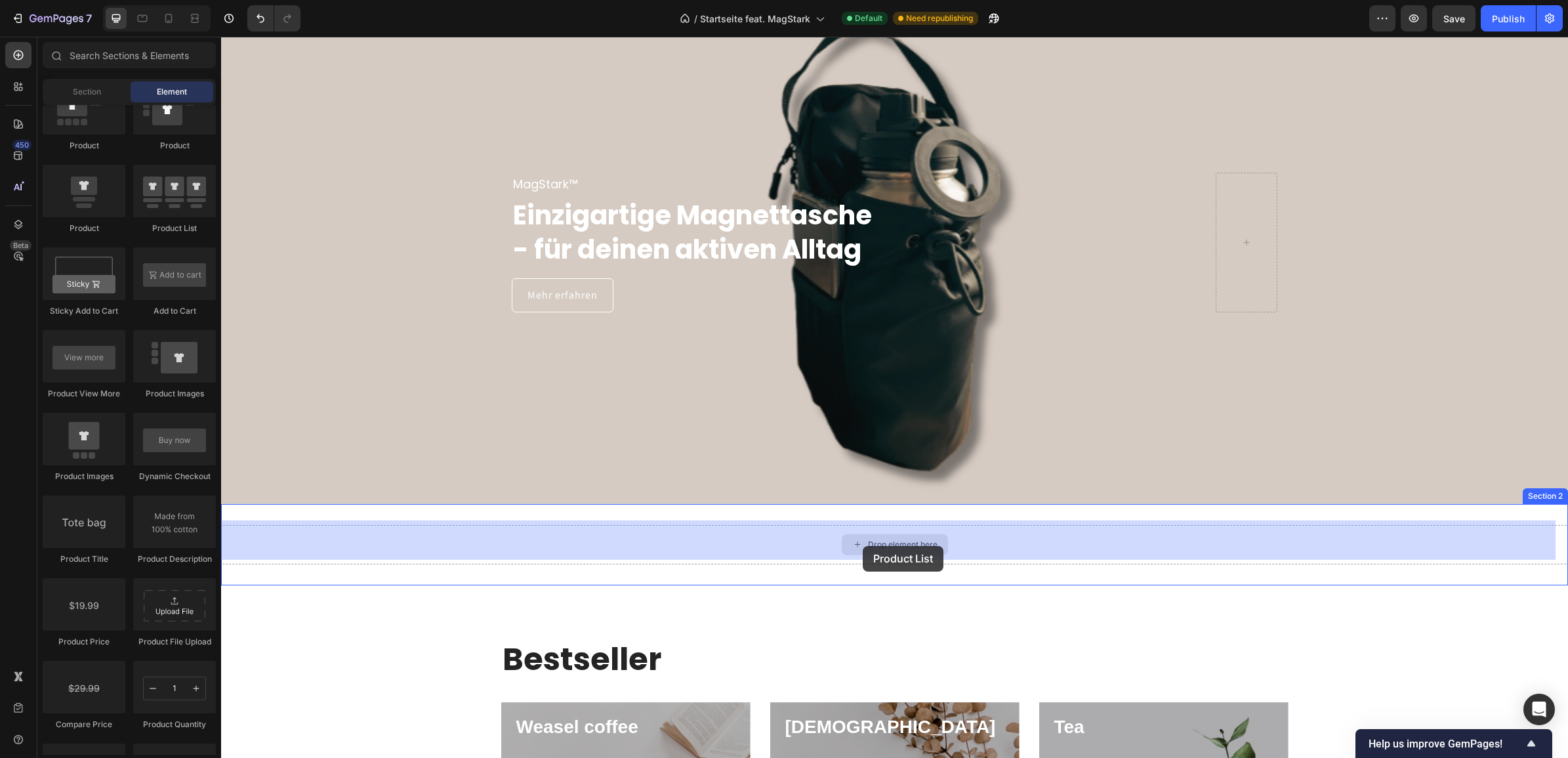
drag, startPoint x: 396, startPoint y: 231, endPoint x: 863, endPoint y: 546, distance: 563.3
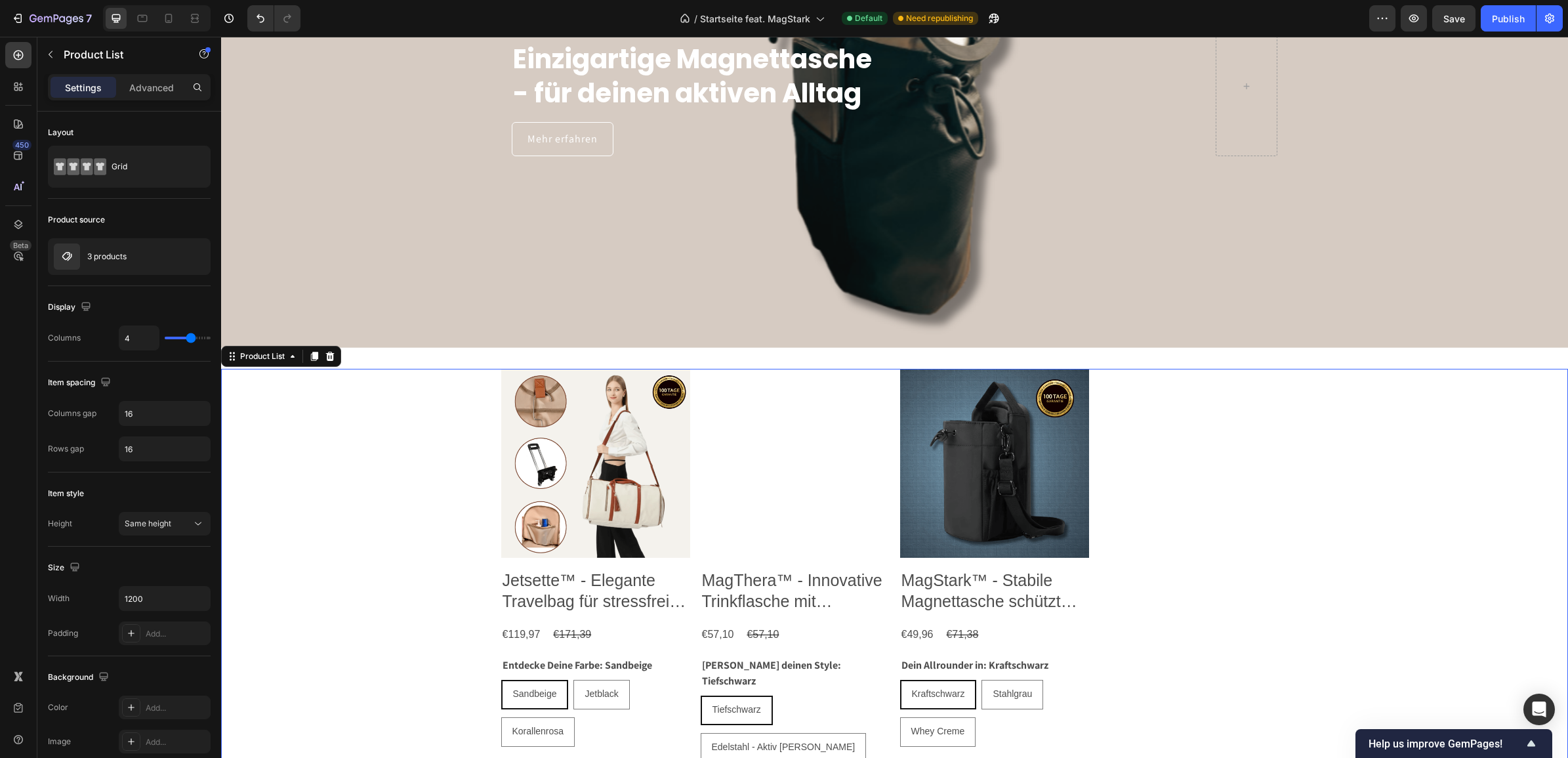
scroll to position [164, 0]
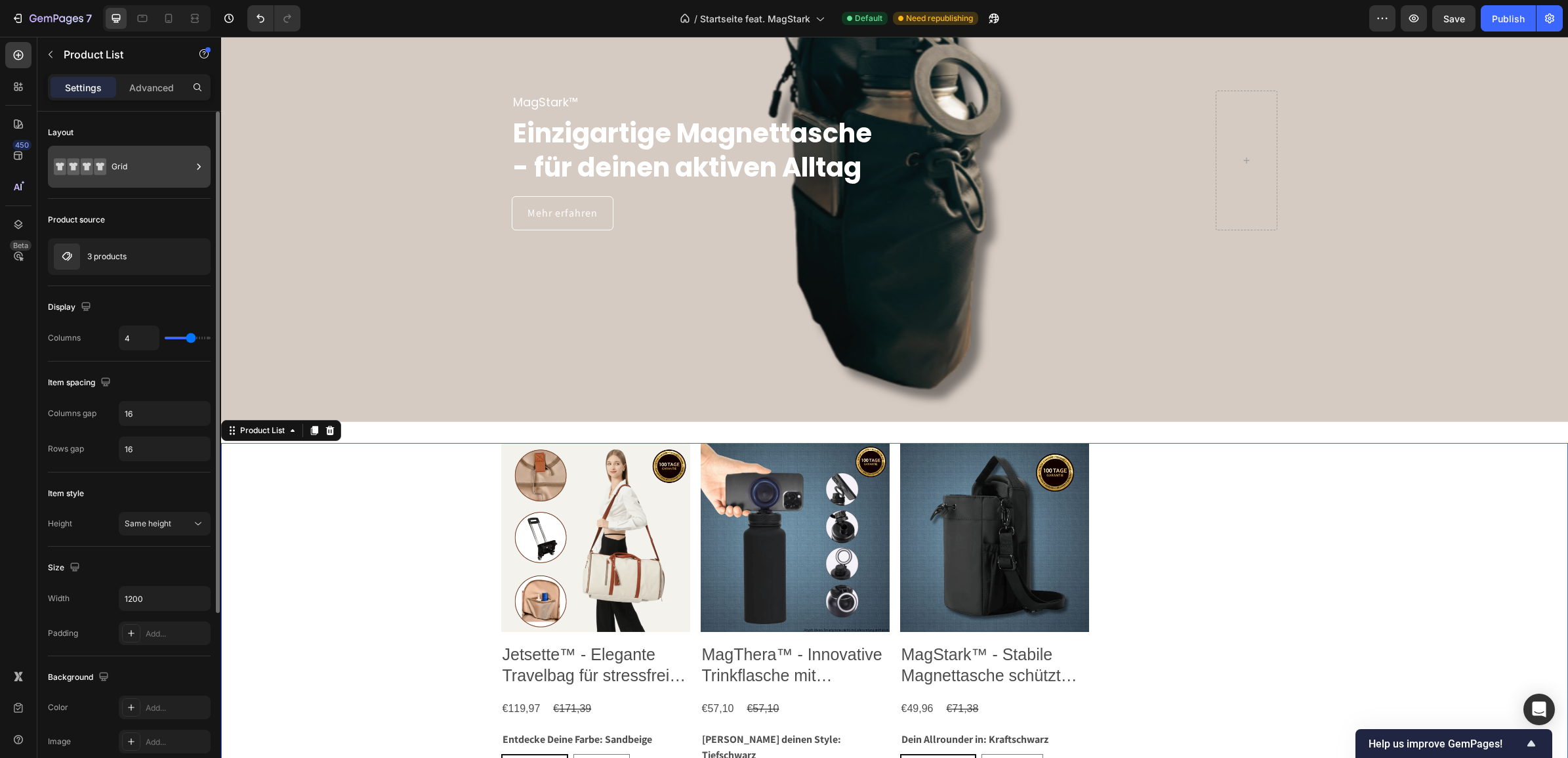
click at [107, 161] on div "Grid" at bounding box center [129, 167] width 163 height 42
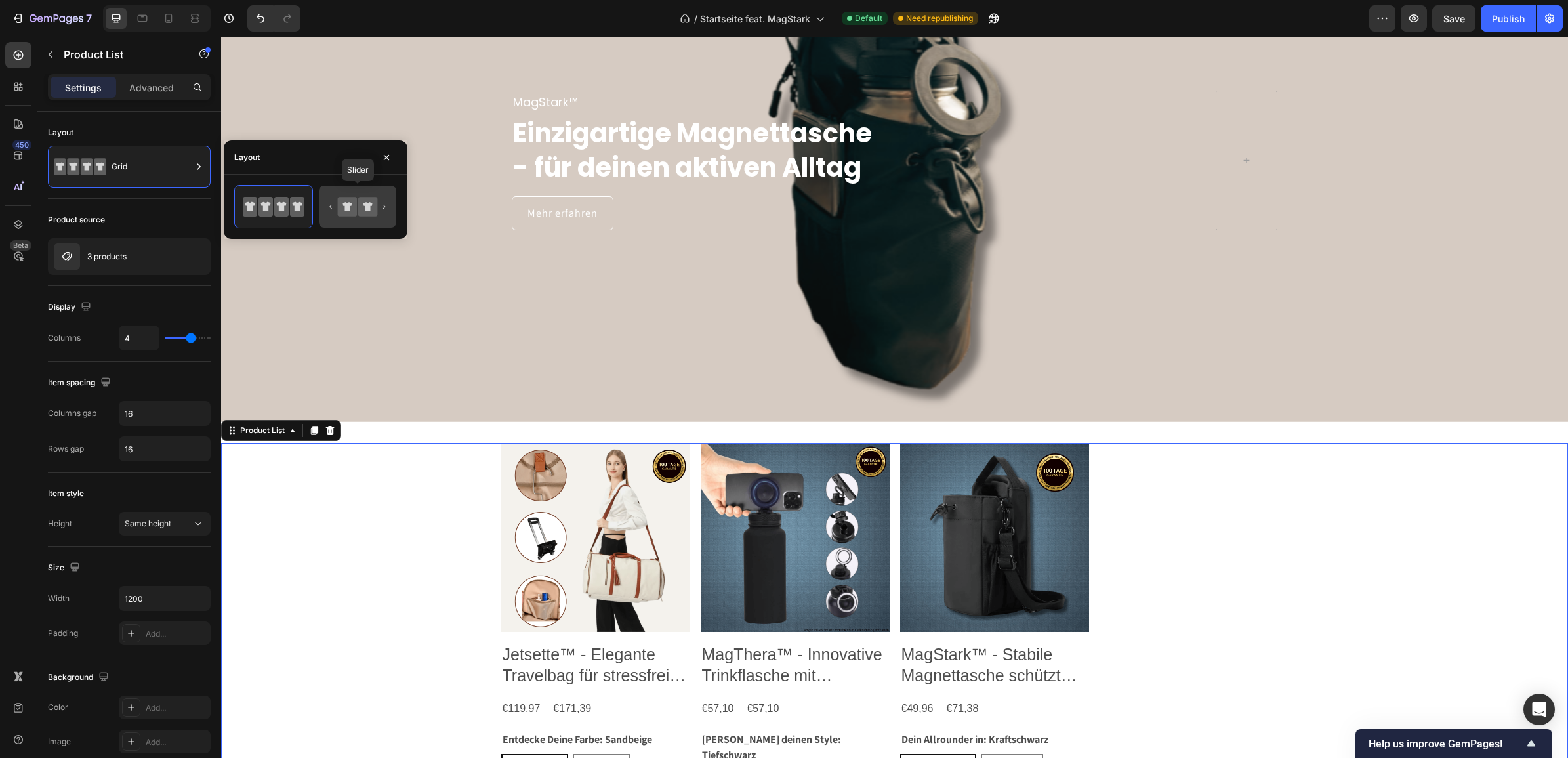
click at [334, 205] on icon at bounding box center [357, 207] width 61 height 26
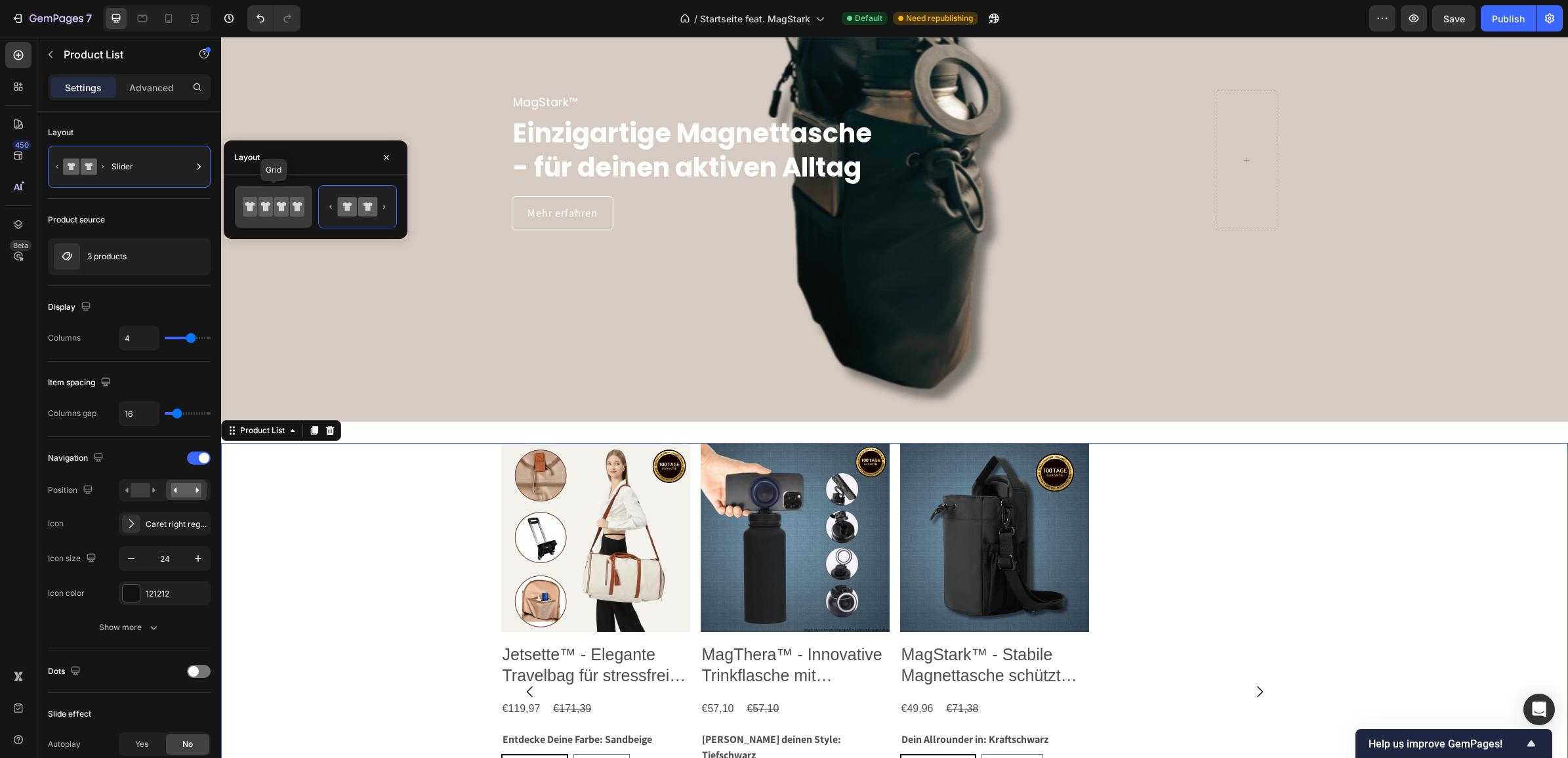
click at [266, 205] on icon at bounding box center [265, 207] width 10 height 10
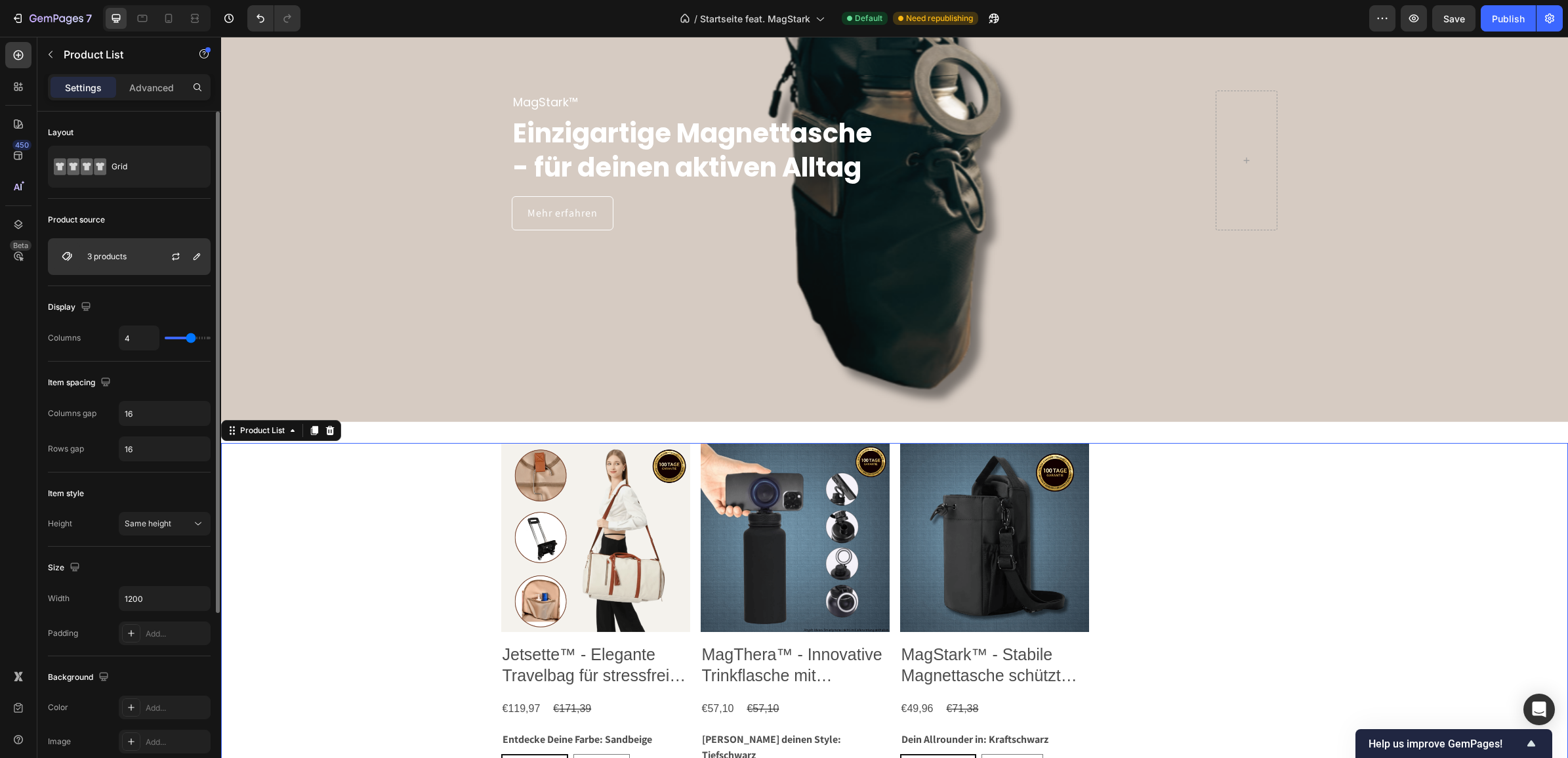
click at [143, 260] on div "3 products" at bounding box center [129, 257] width 163 height 37
click at [376, 551] on div "Product Images Jetsette™ - Elegante Travelbag für stressfreies Reisen Product T…" at bounding box center [895, 691] width 1347 height 497
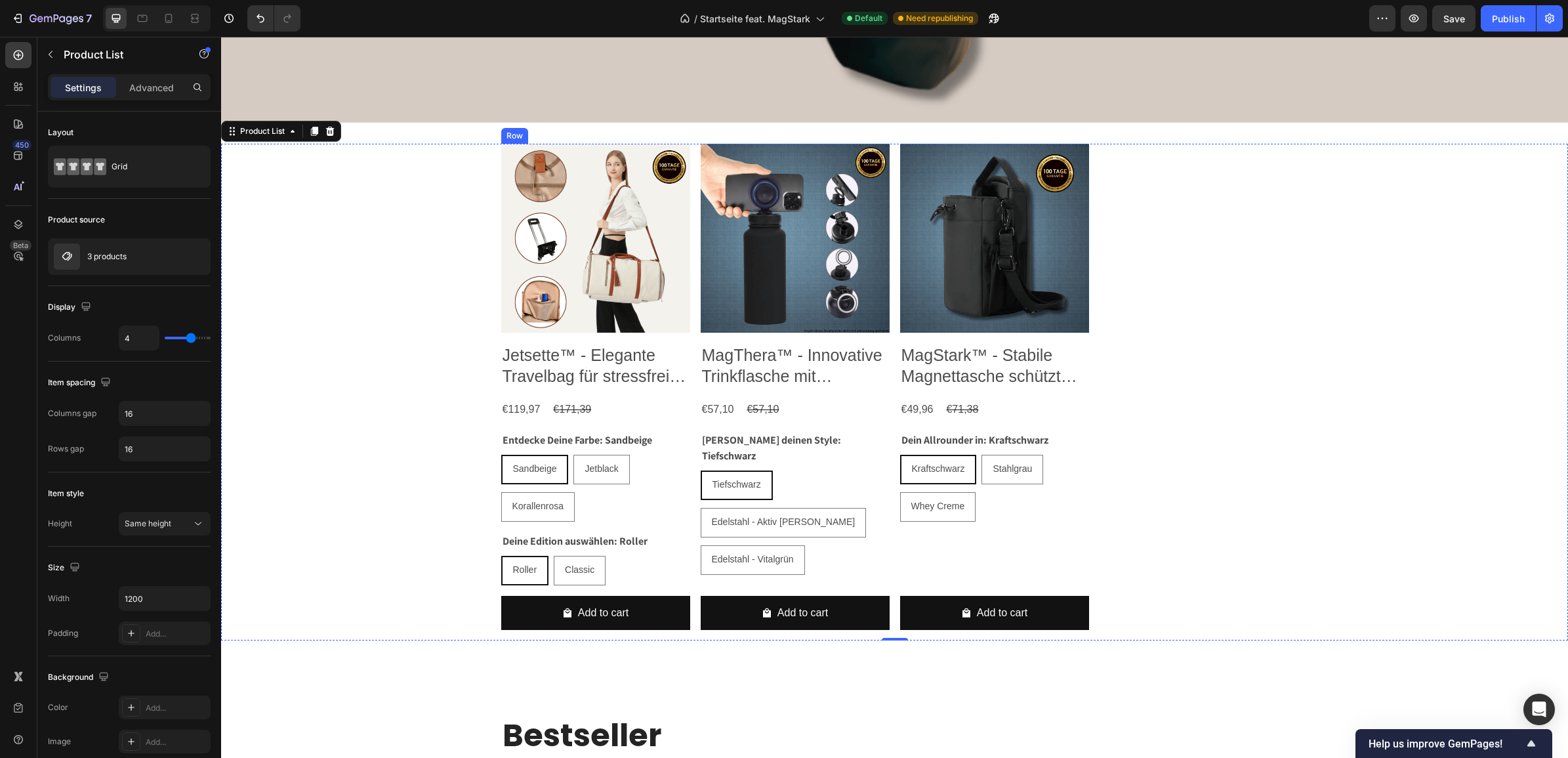
scroll to position [492, 0]
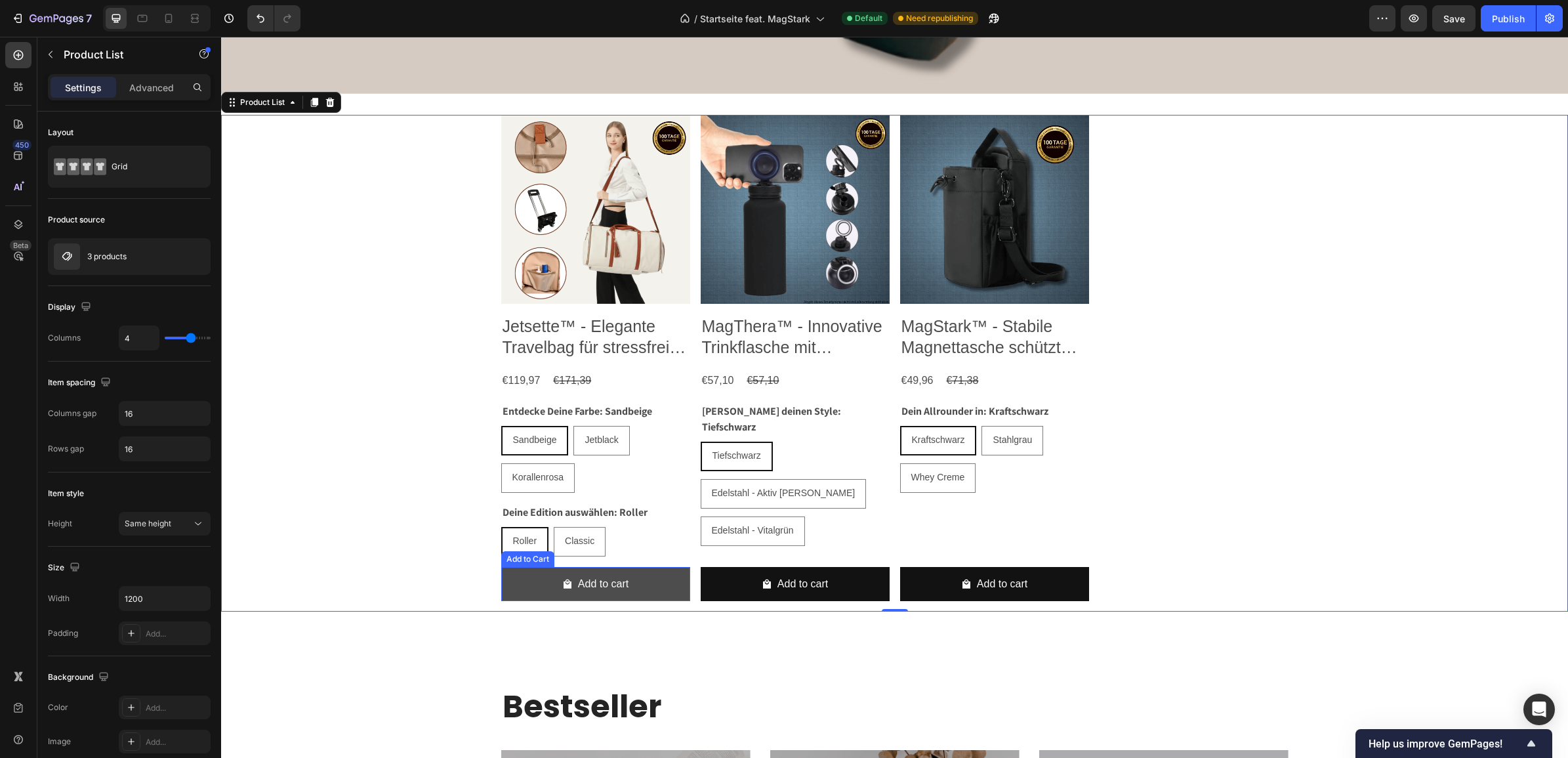
click at [505, 551] on button "Add to cart" at bounding box center [595, 585] width 189 height 35
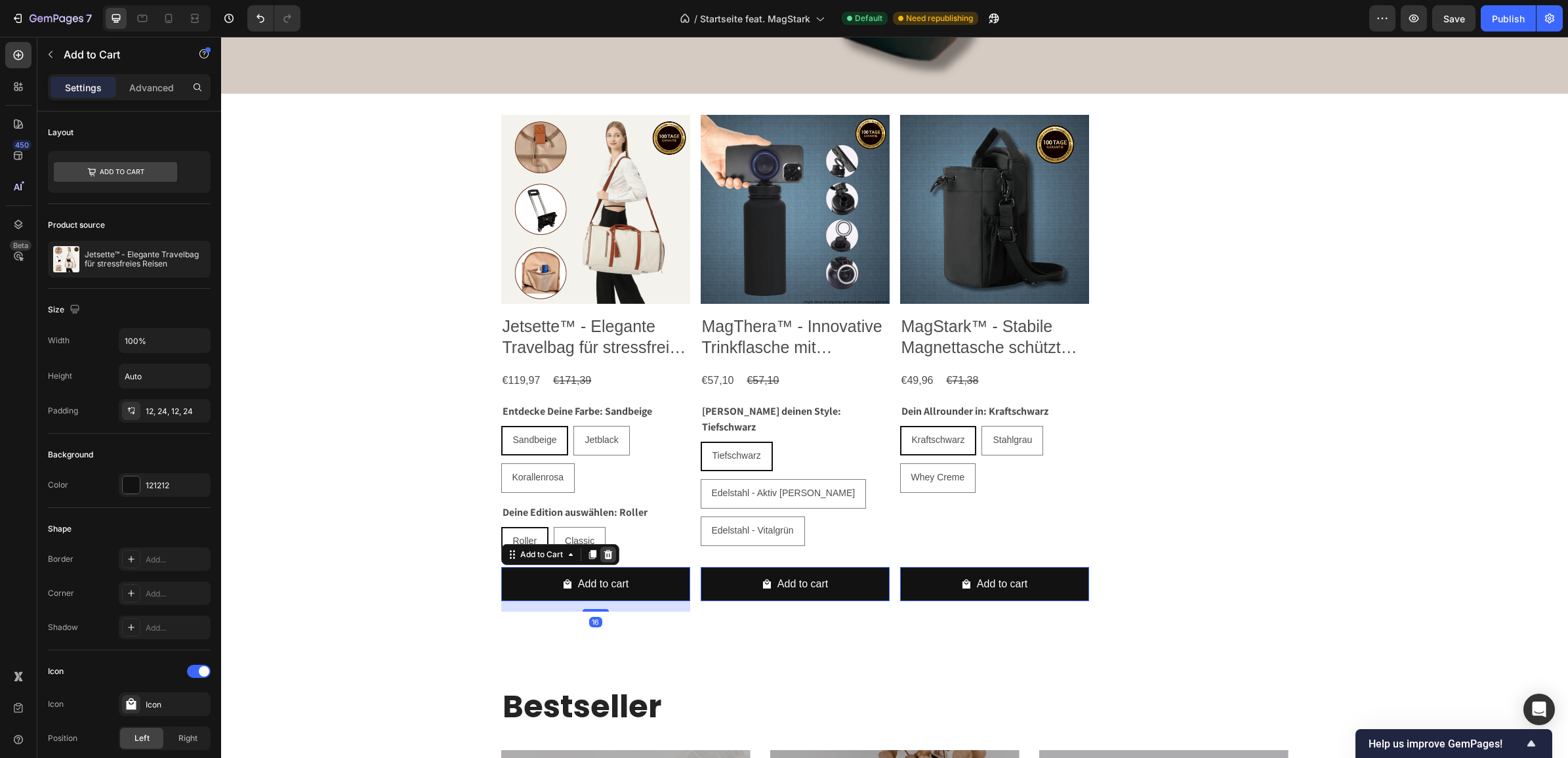
click at [604, 549] on icon at bounding box center [608, 554] width 9 height 10
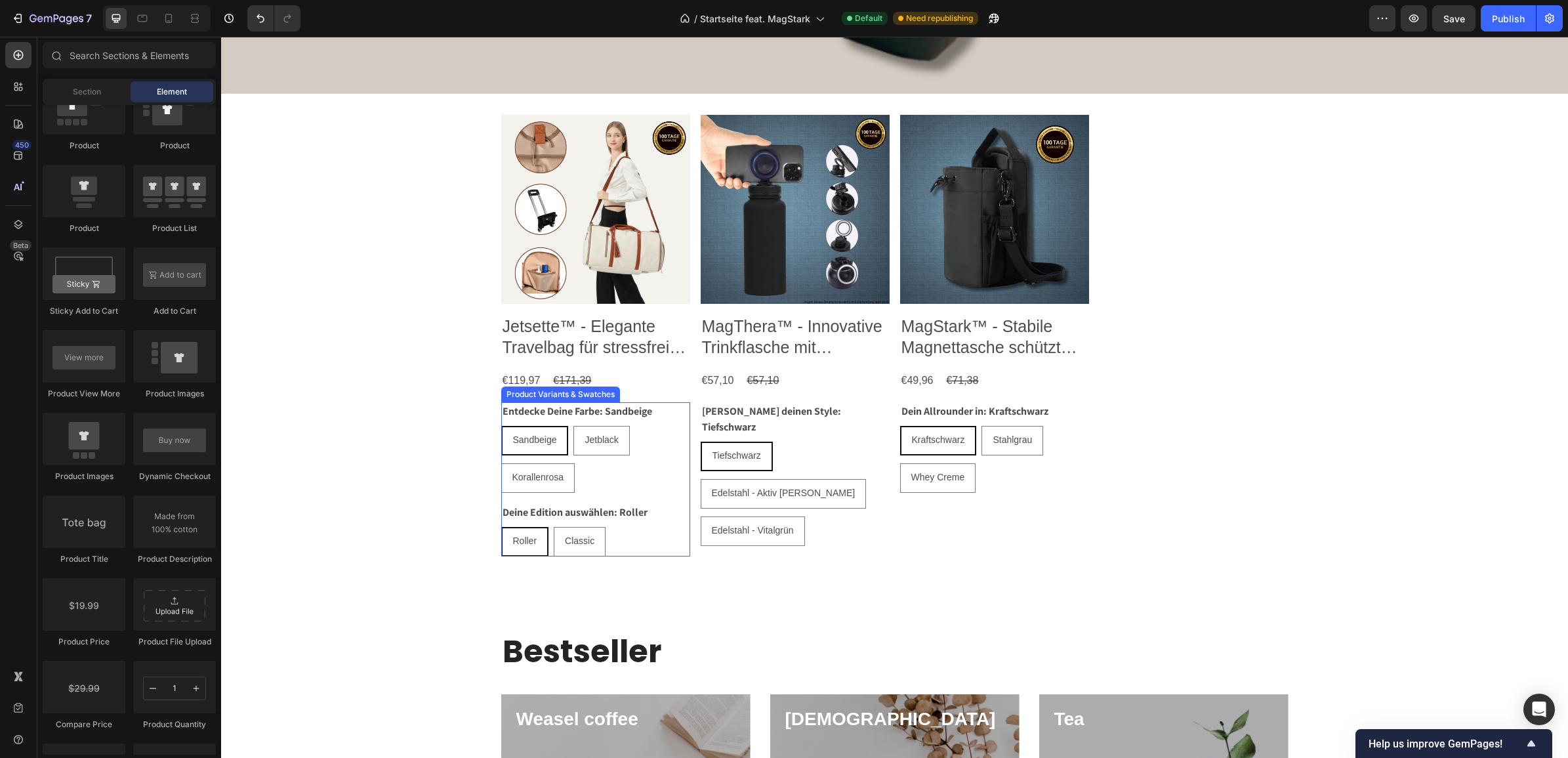
click at [644, 481] on div "Sandbeige Sandbeige Sandbeige Jetblack Jetblack Jetblack Korallenrosa Korallenr…" at bounding box center [595, 460] width 189 height 67
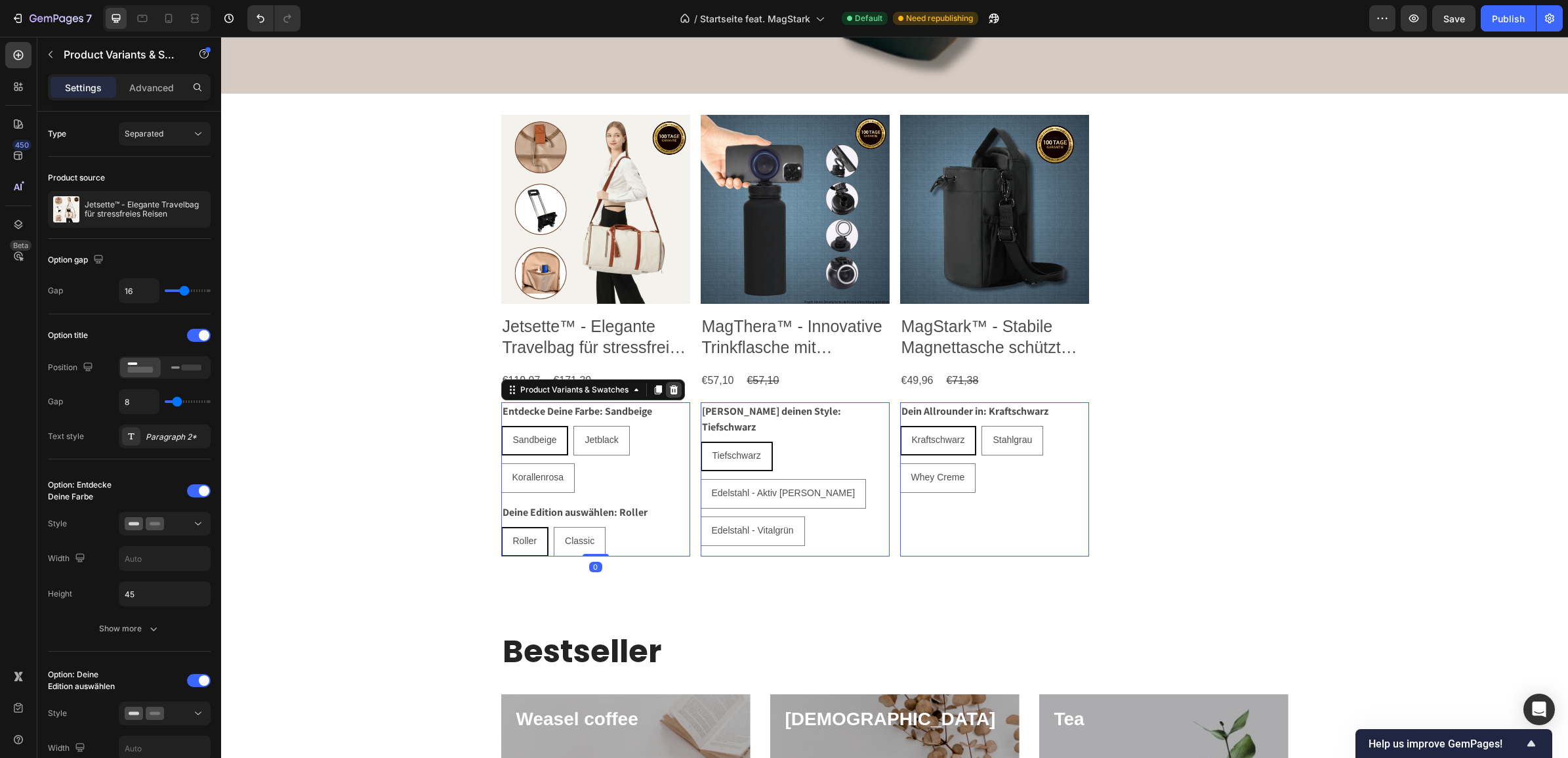
click at [673, 382] on div at bounding box center [674, 390] width 16 height 16
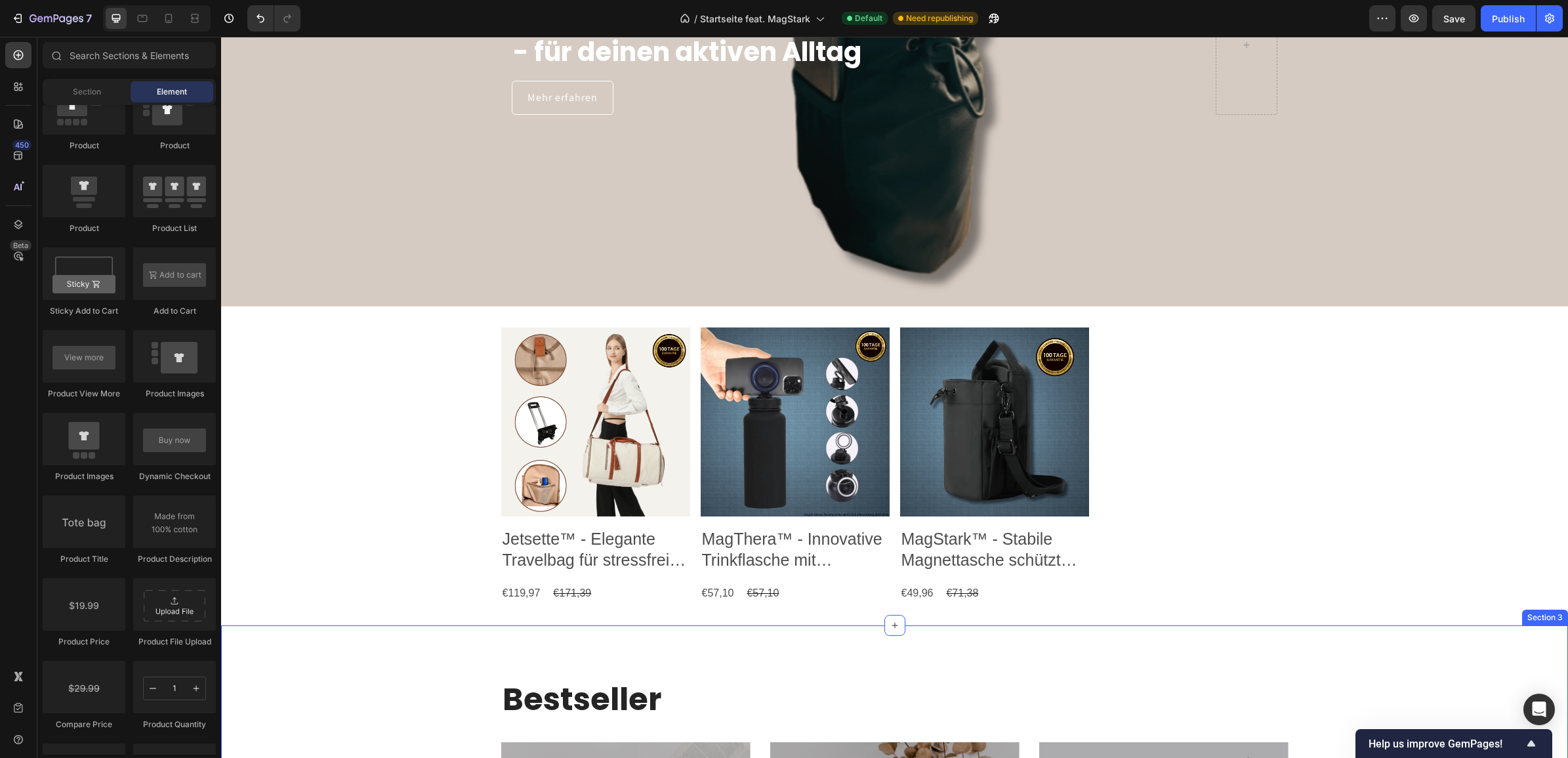
scroll to position [246, 0]
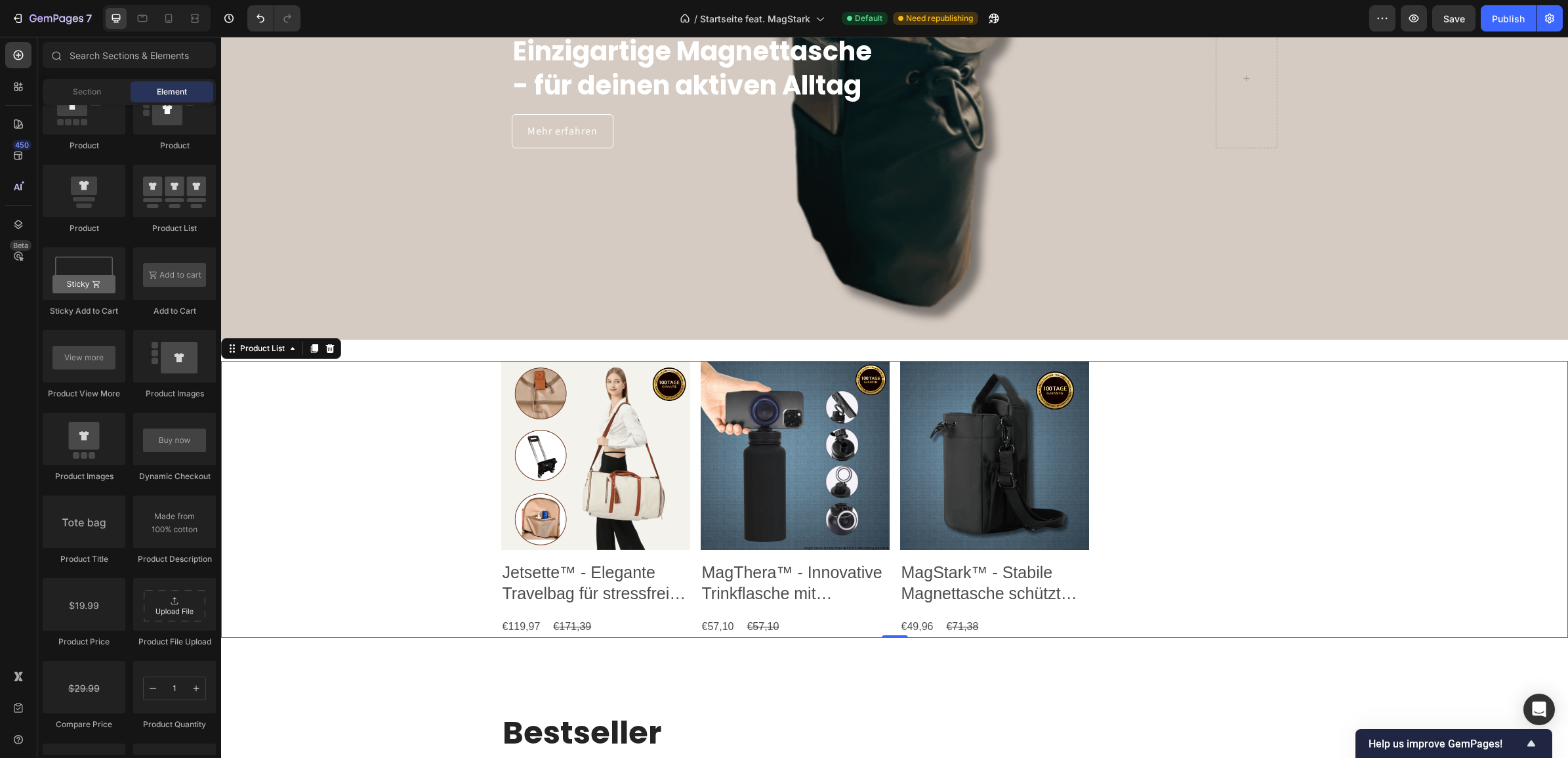
click at [345, 441] on div "Product Images Jetsette™ - Elegante Travelbag für stressfreies Reisen Product T…" at bounding box center [895, 499] width 1347 height 277
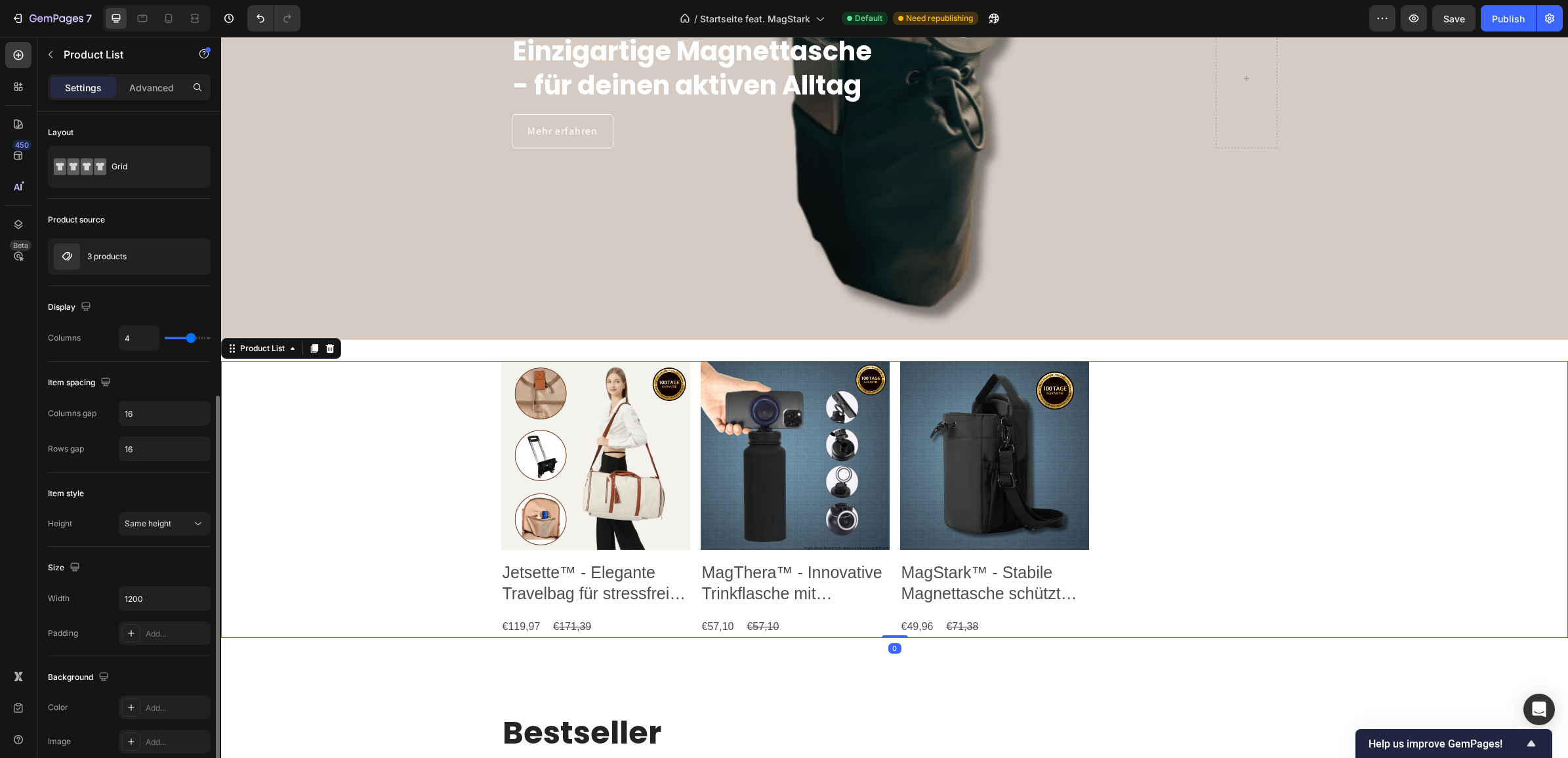
scroll to position [250, 0]
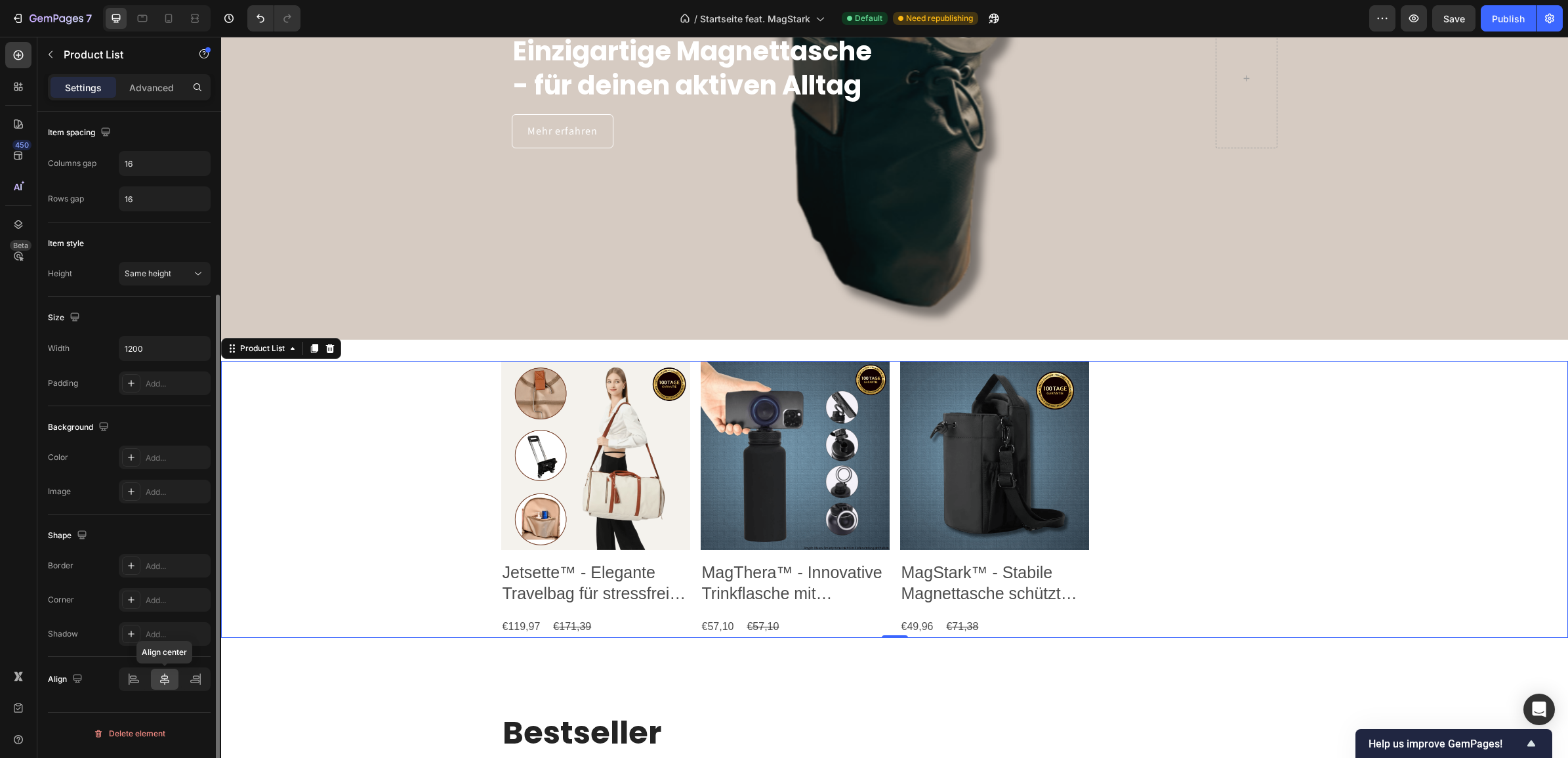
click at [164, 551] on icon at bounding box center [164, 679] width 13 height 13
click at [131, 551] on icon at bounding box center [134, 679] width 13 height 13
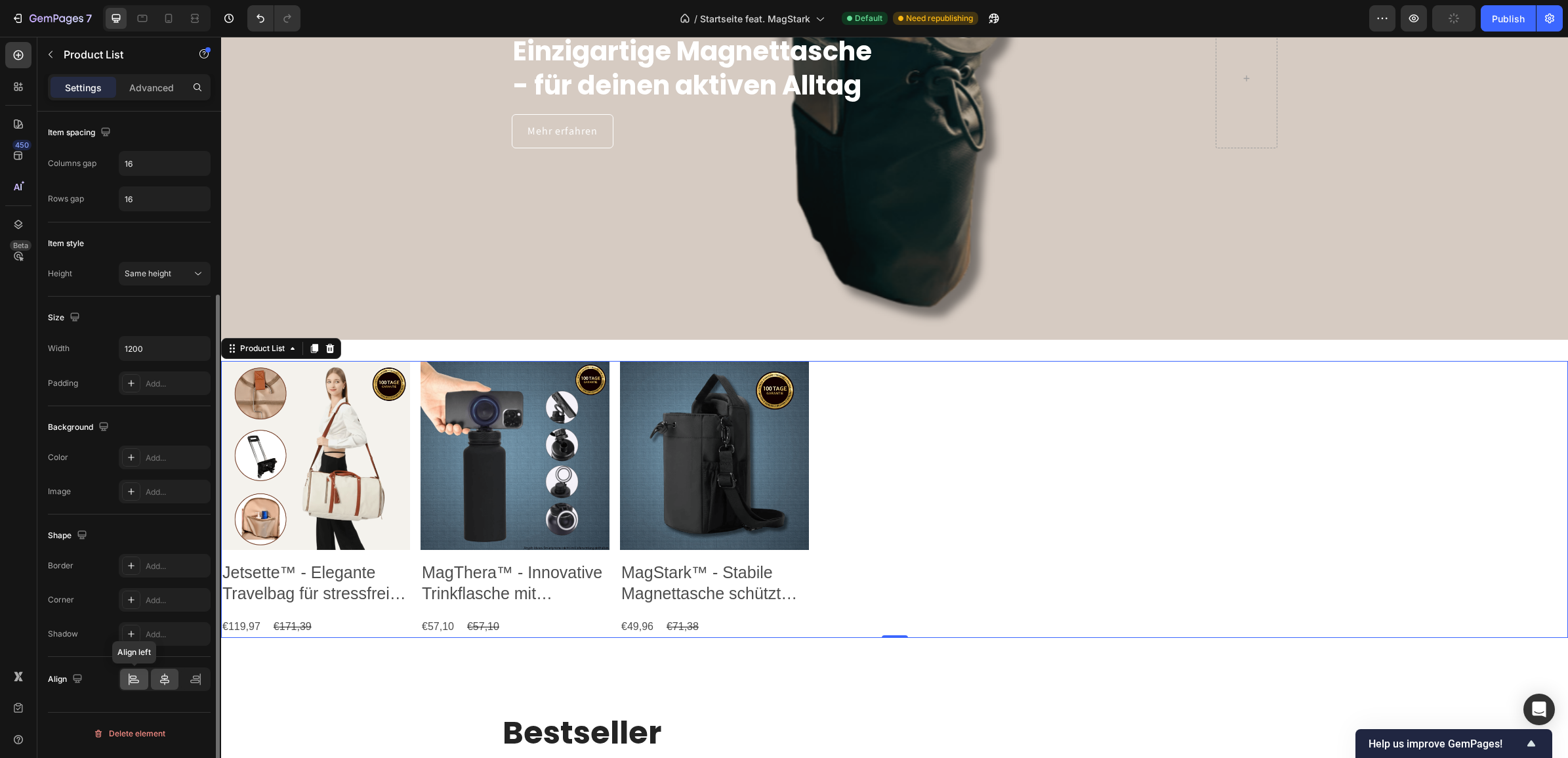
scroll to position [249, 0]
click at [184, 551] on div at bounding box center [195, 680] width 28 height 21
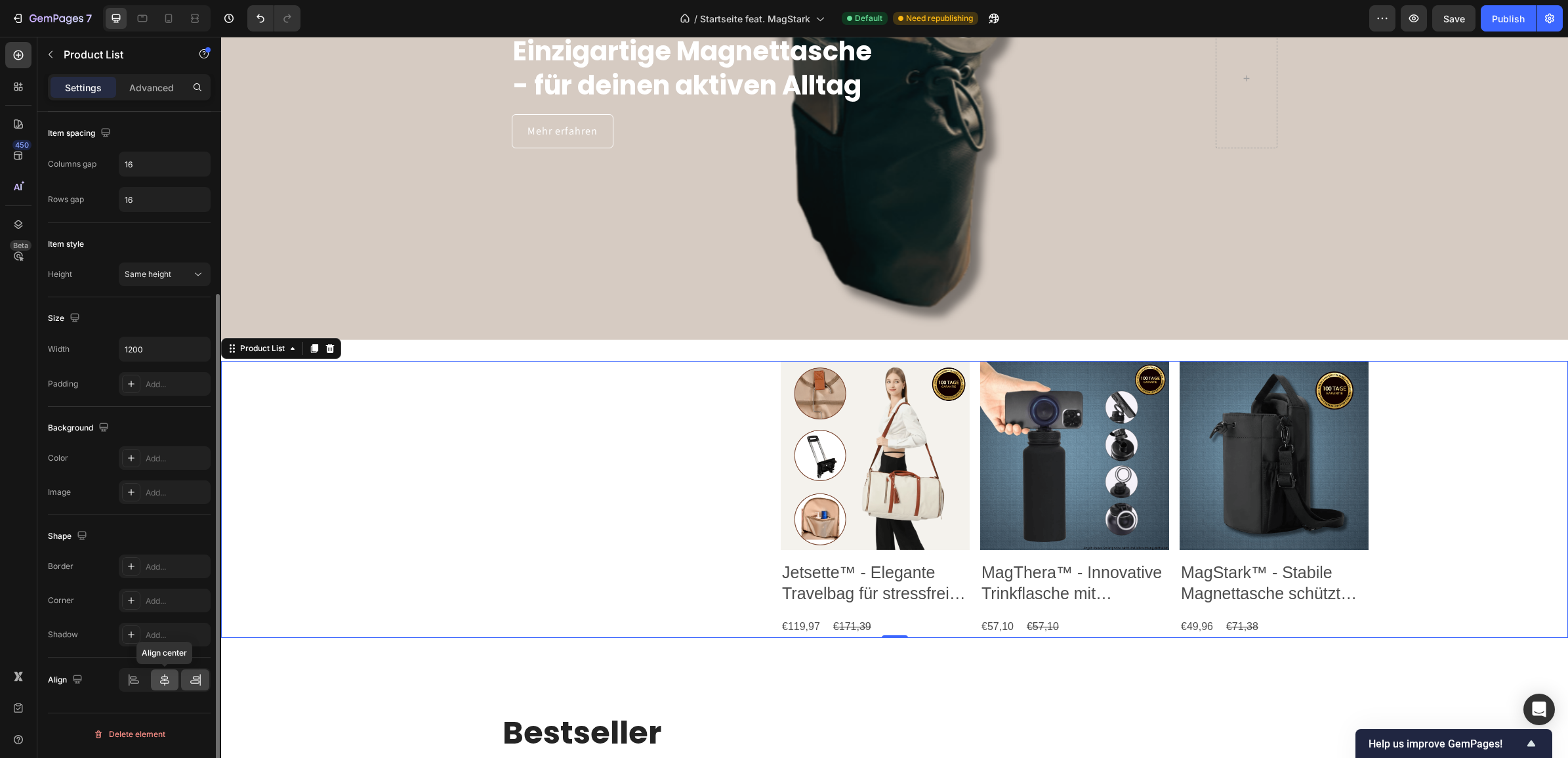
click at [159, 551] on icon at bounding box center [164, 680] width 13 height 13
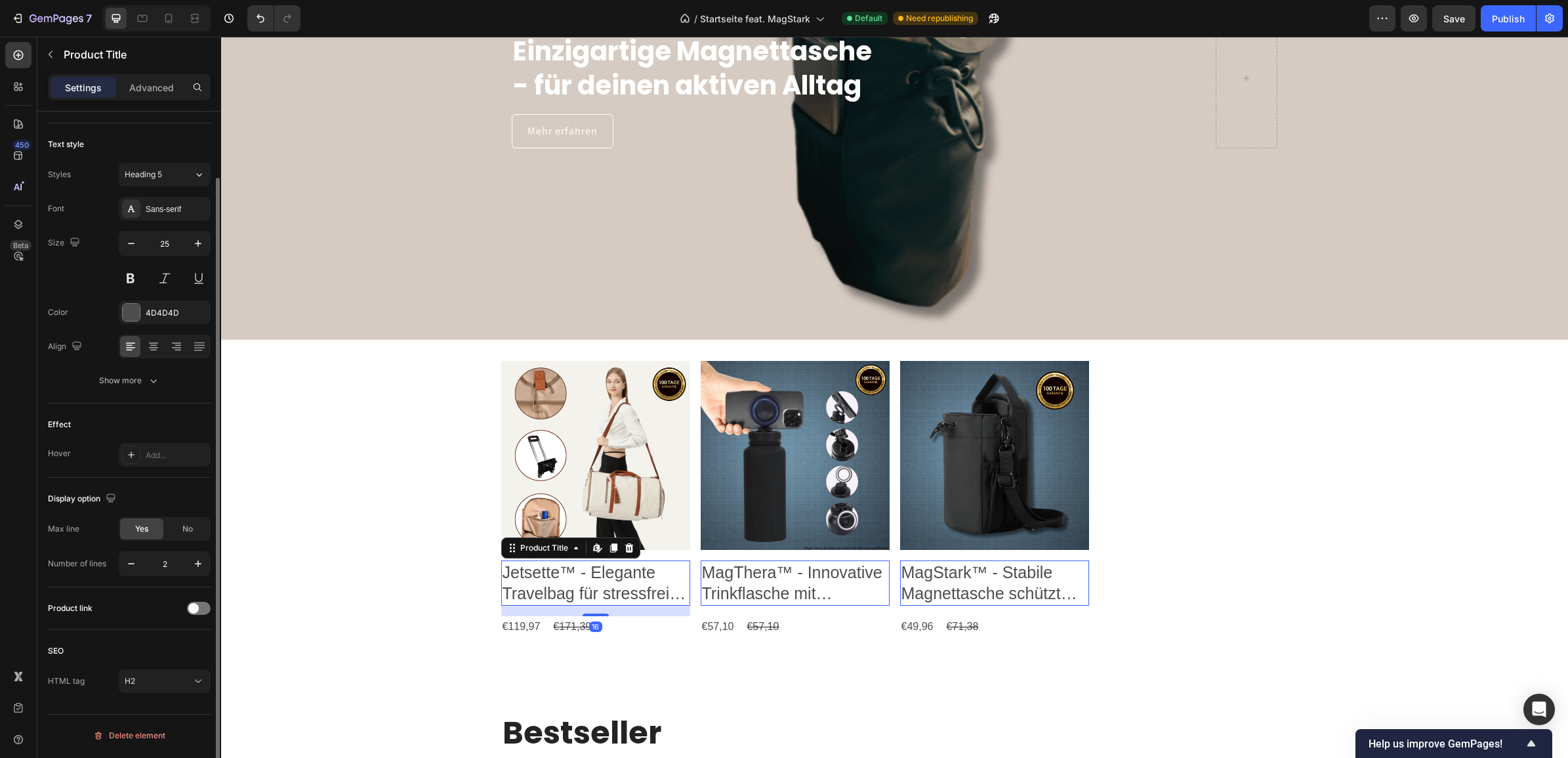
click at [547, 551] on h2 "Jetsette™ - Elegante Travelbag für stressfreies Reisen" at bounding box center [595, 582] width 189 height 45
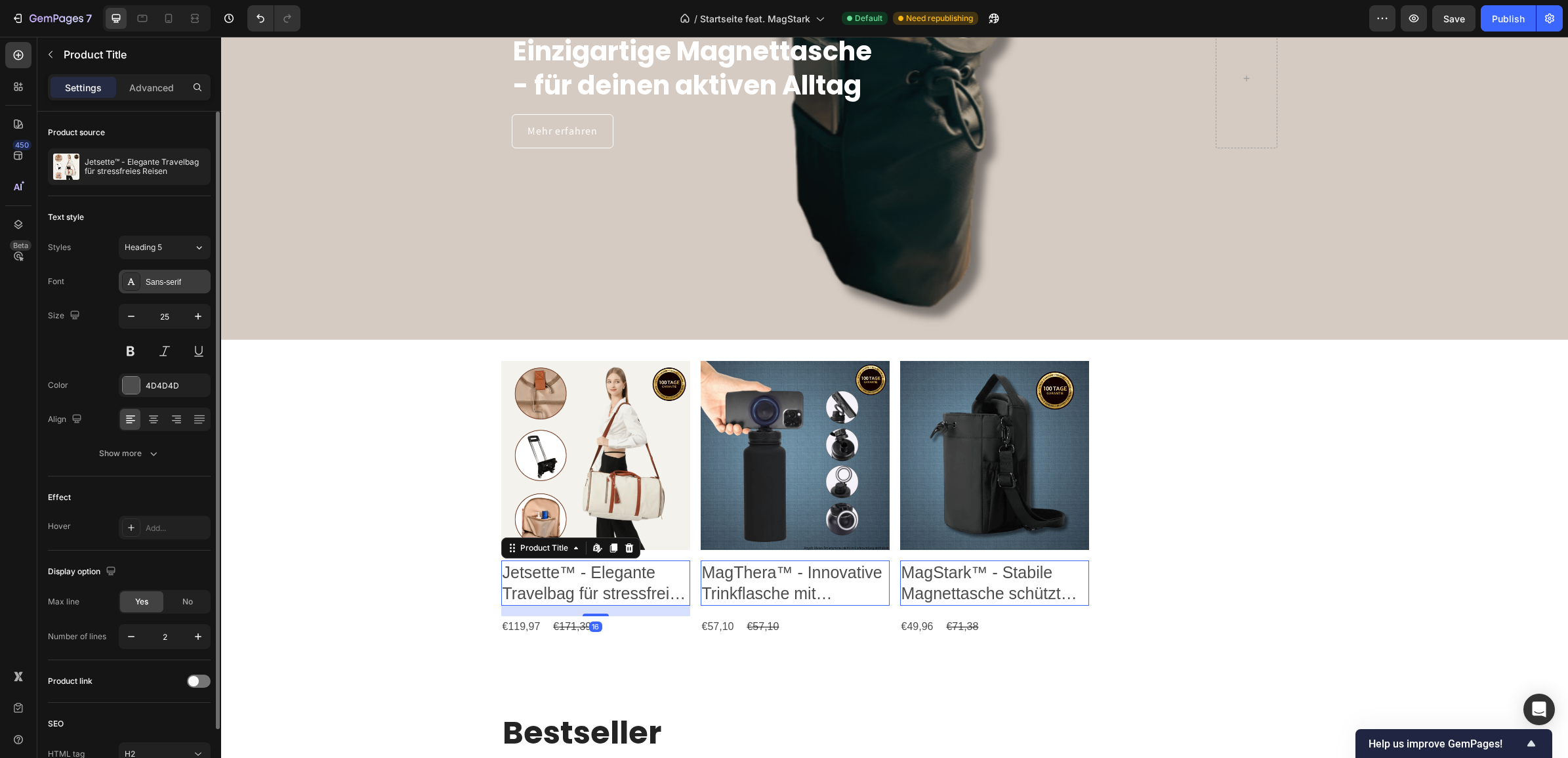
click at [172, 279] on div "Sans-serif" at bounding box center [176, 282] width 61 height 12
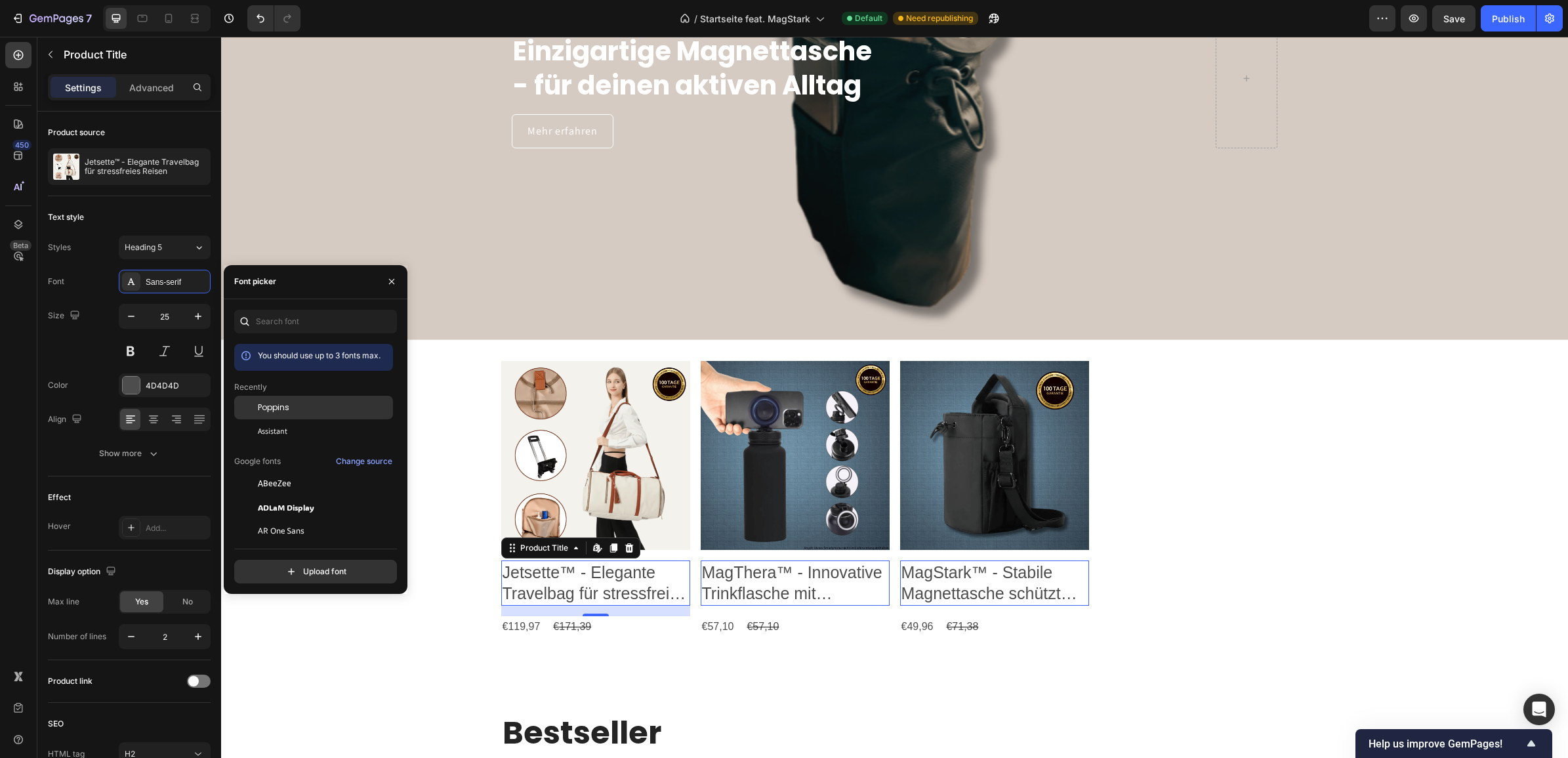
click at [295, 416] on div "Poppins" at bounding box center [314, 408] width 159 height 24
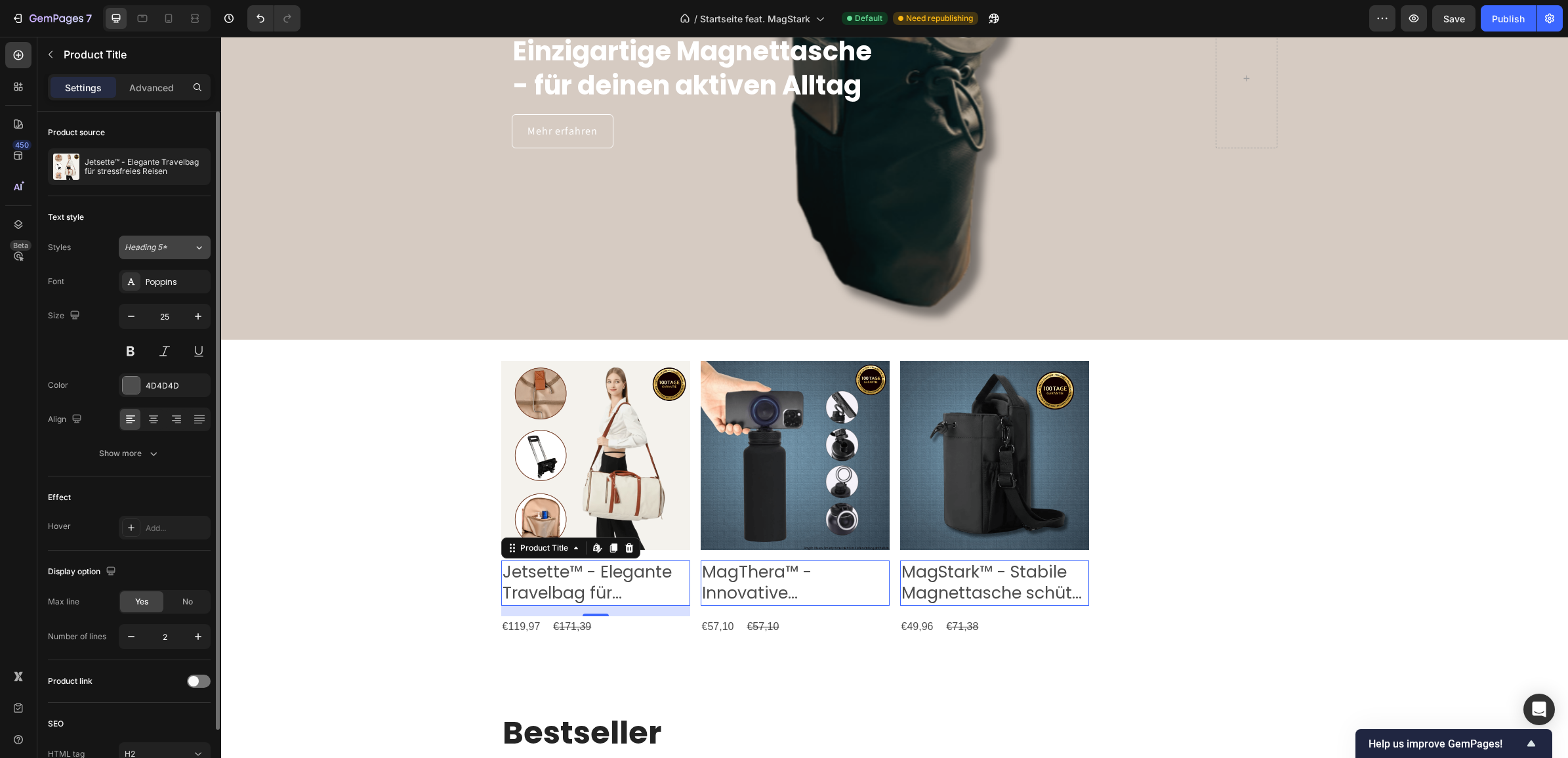
click at [185, 251] on div "Heading 5*" at bounding box center [159, 247] width 69 height 12
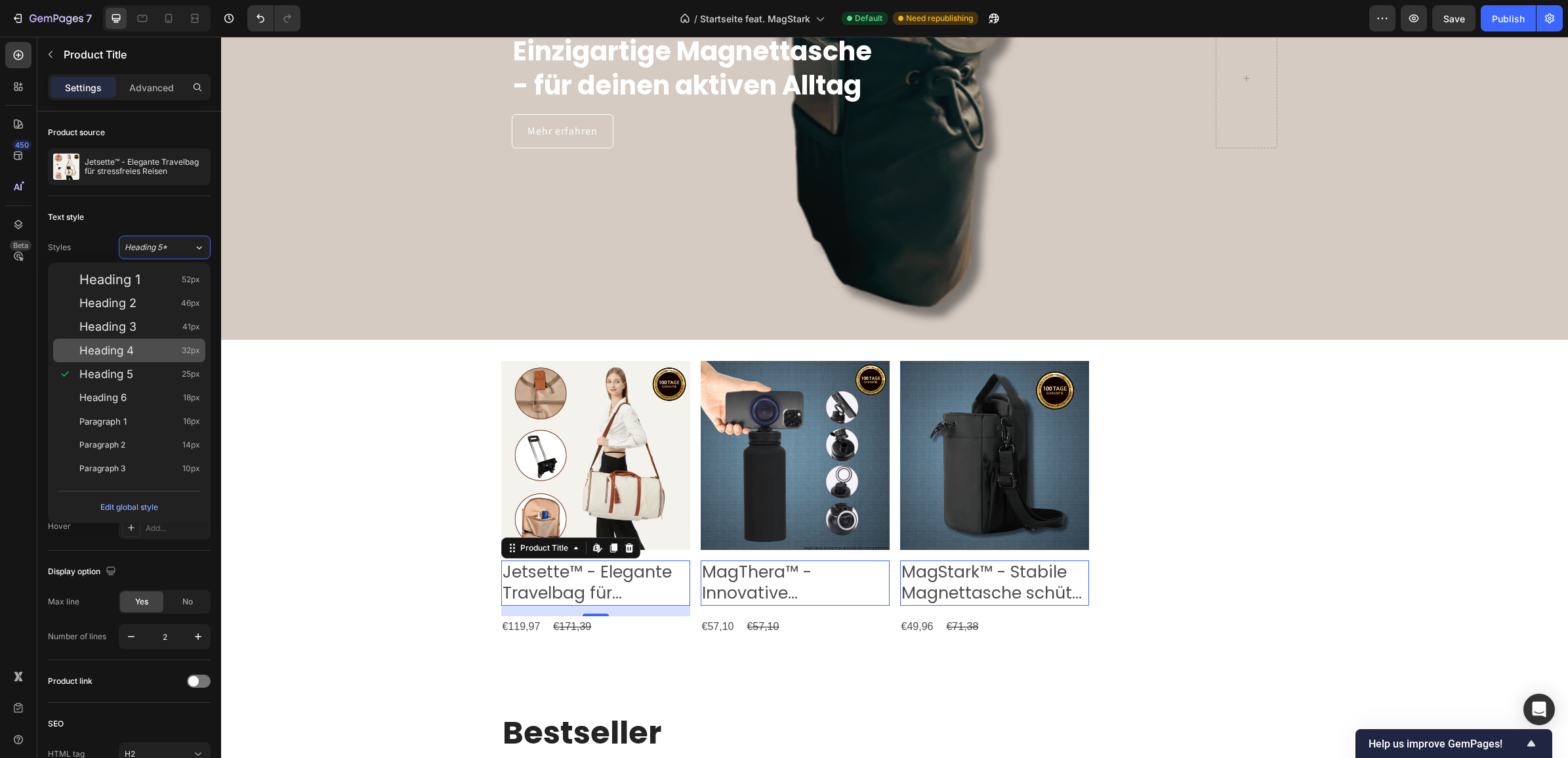
click at [149, 348] on div "Heading 4 32px" at bounding box center [140, 350] width 120 height 13
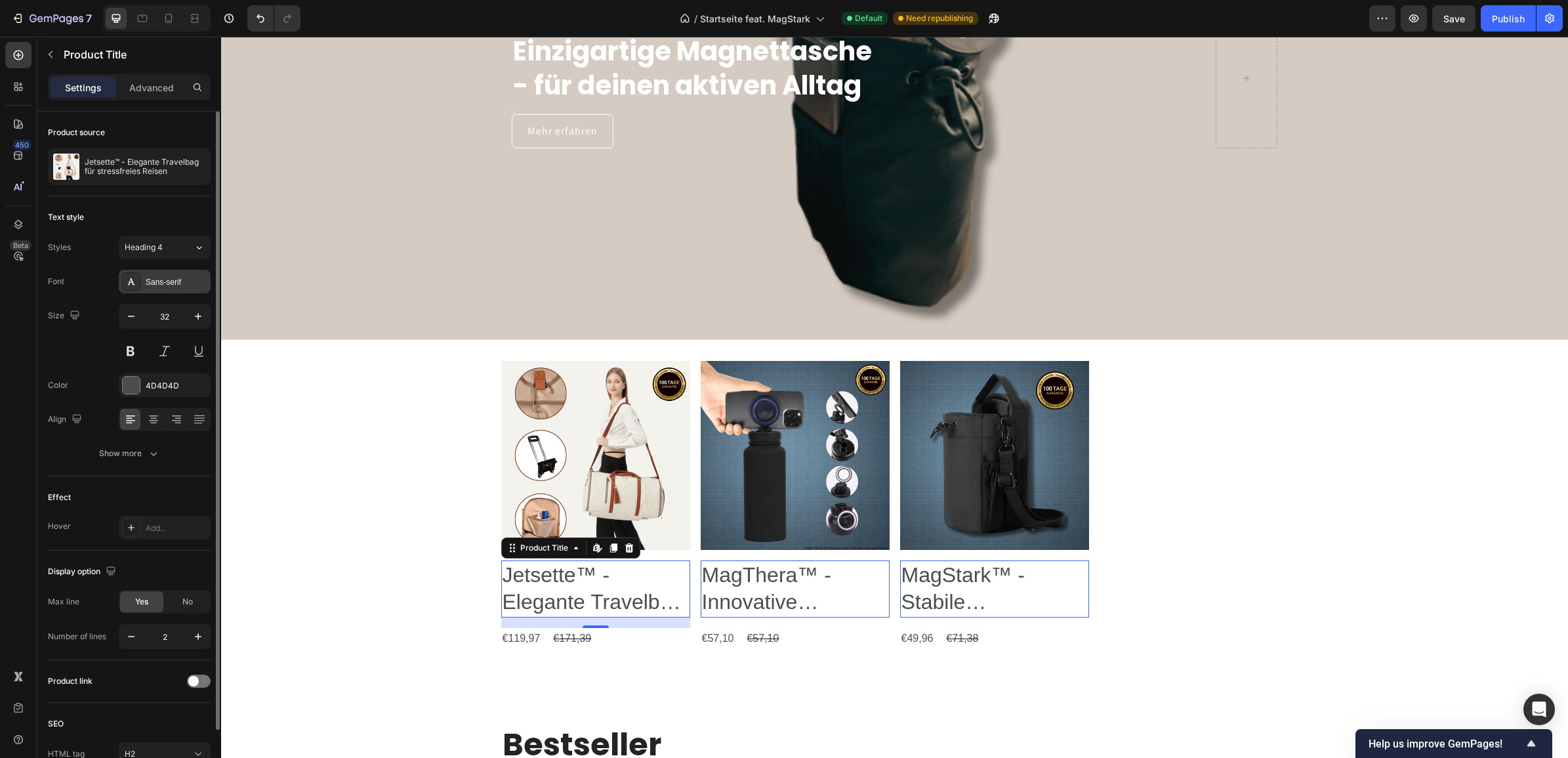
click at [184, 276] on div "Sans-serif" at bounding box center [176, 282] width 61 height 12
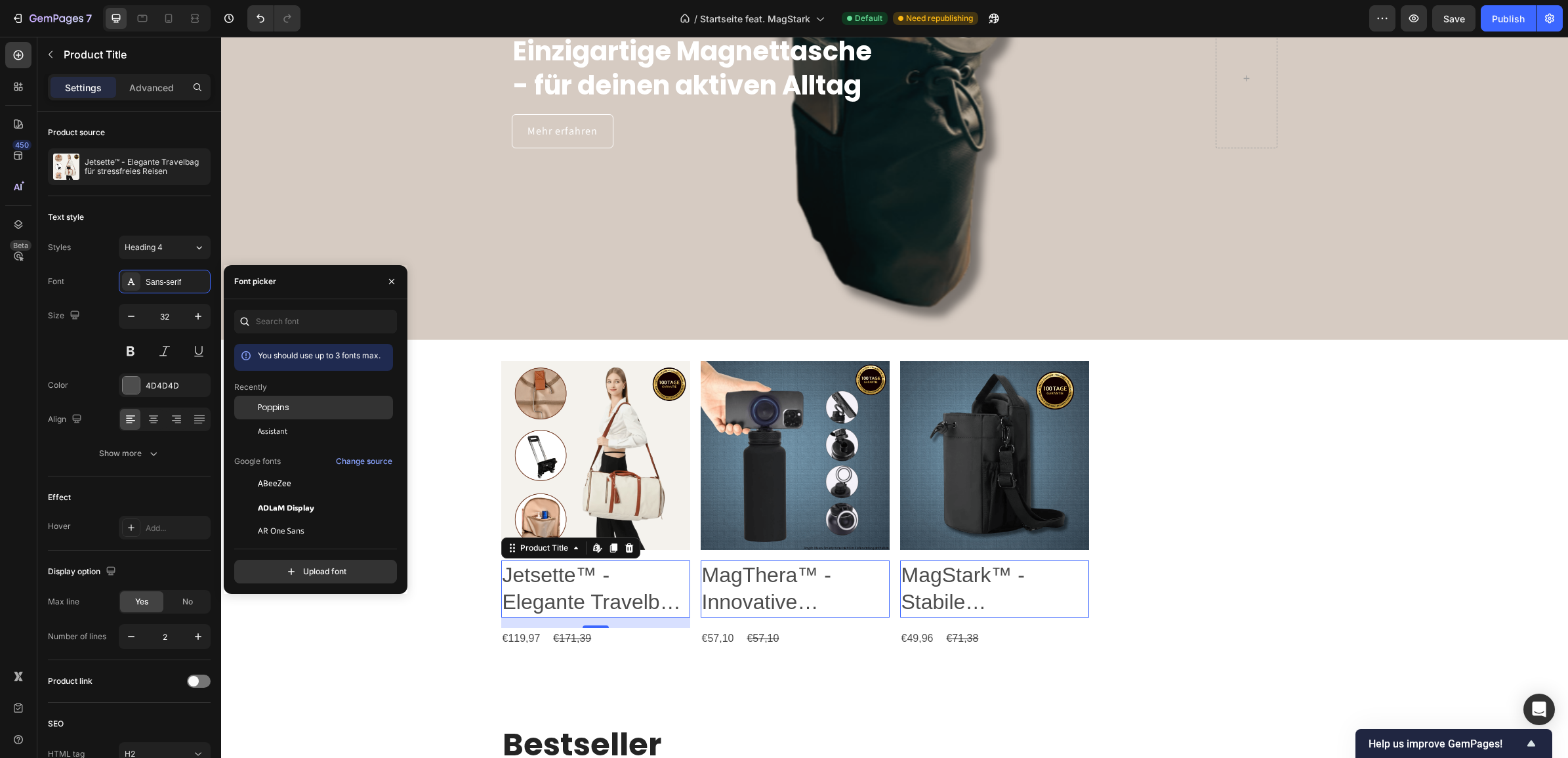
click at [270, 407] on span "Poppins" at bounding box center [273, 407] width 31 height 12
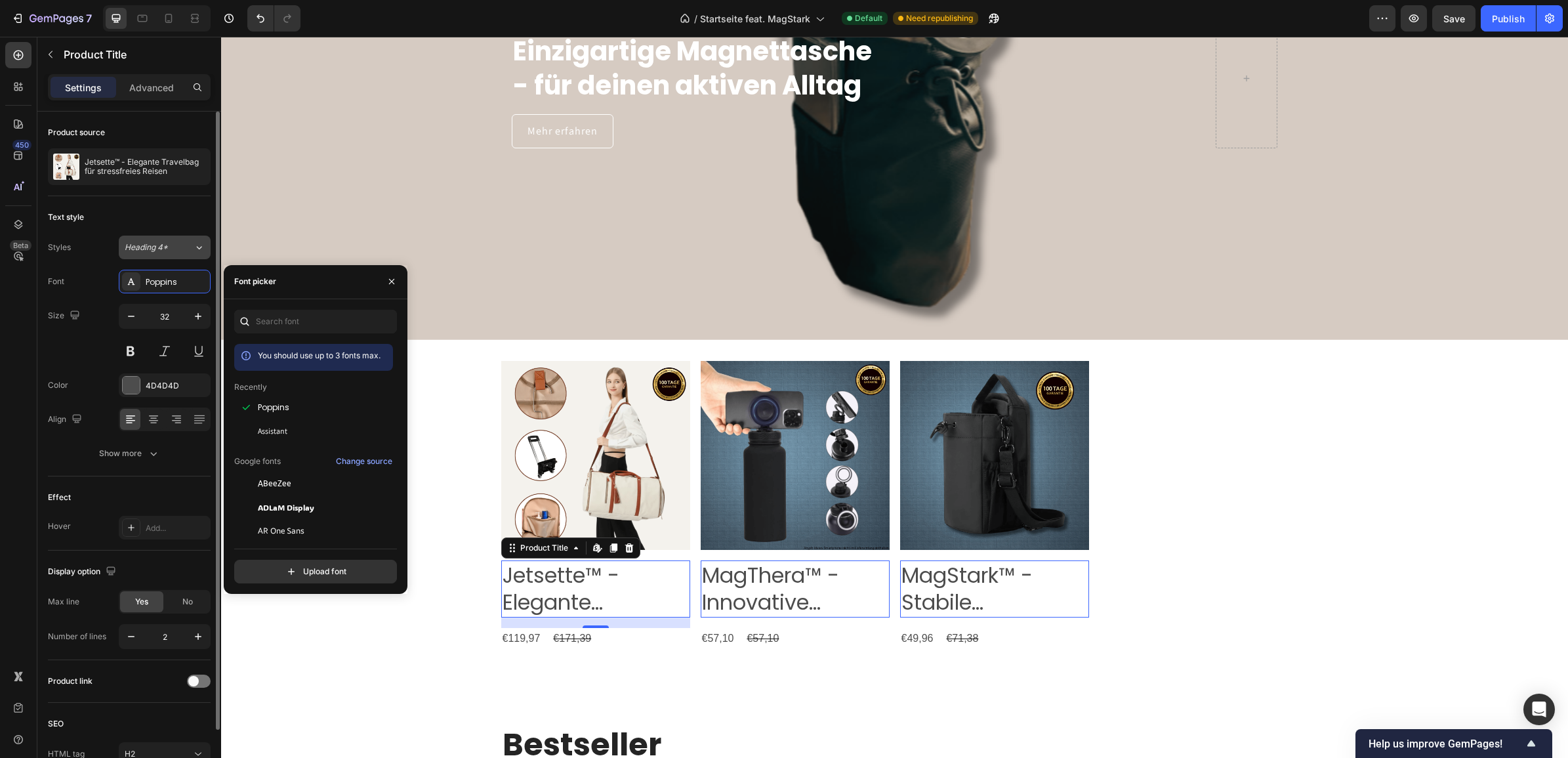
click at [180, 246] on div "Heading 4*" at bounding box center [159, 247] width 69 height 12
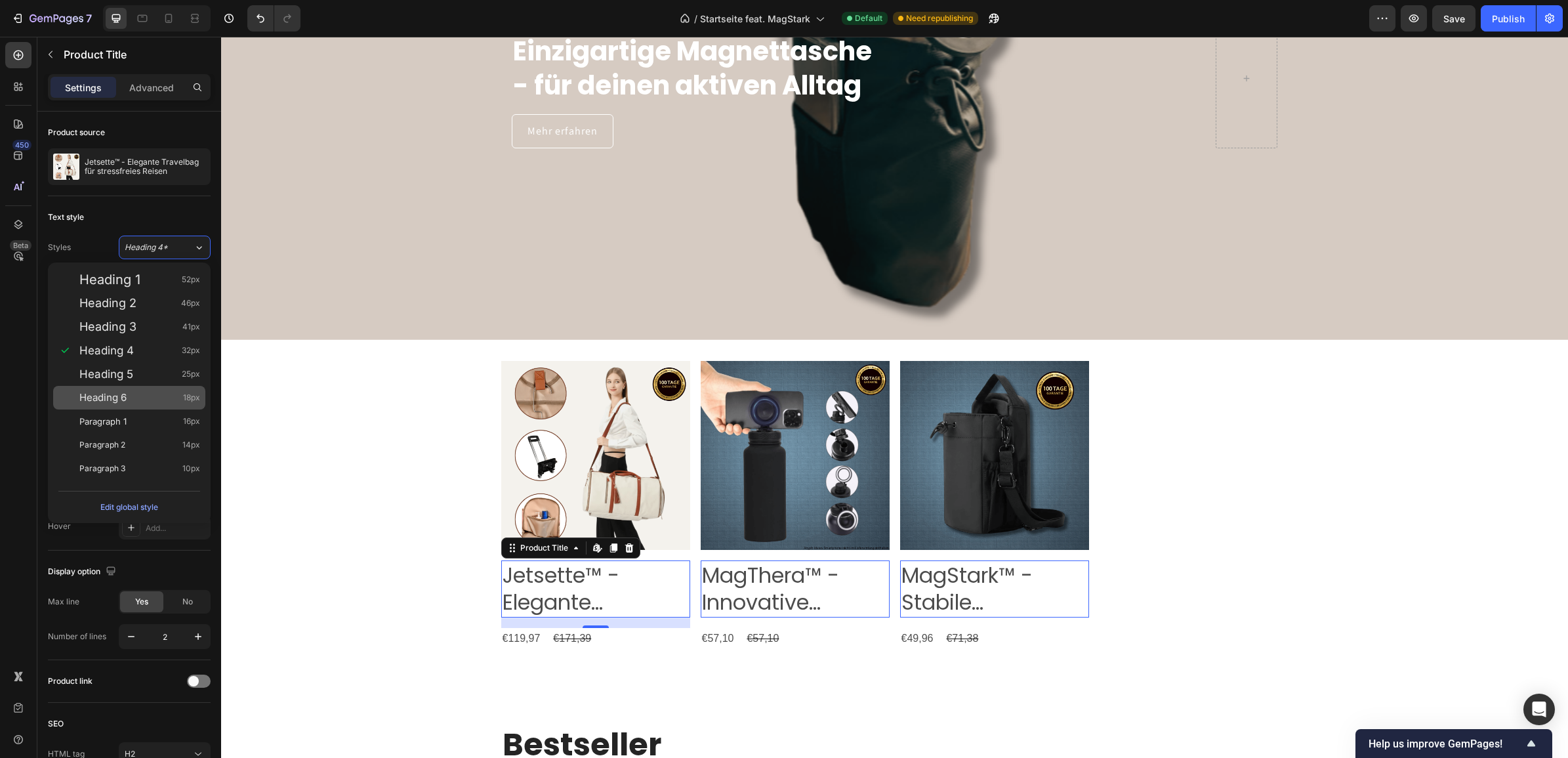
click at [162, 389] on div "Heading 6 18px" at bounding box center [129, 398] width 152 height 24
type input "18"
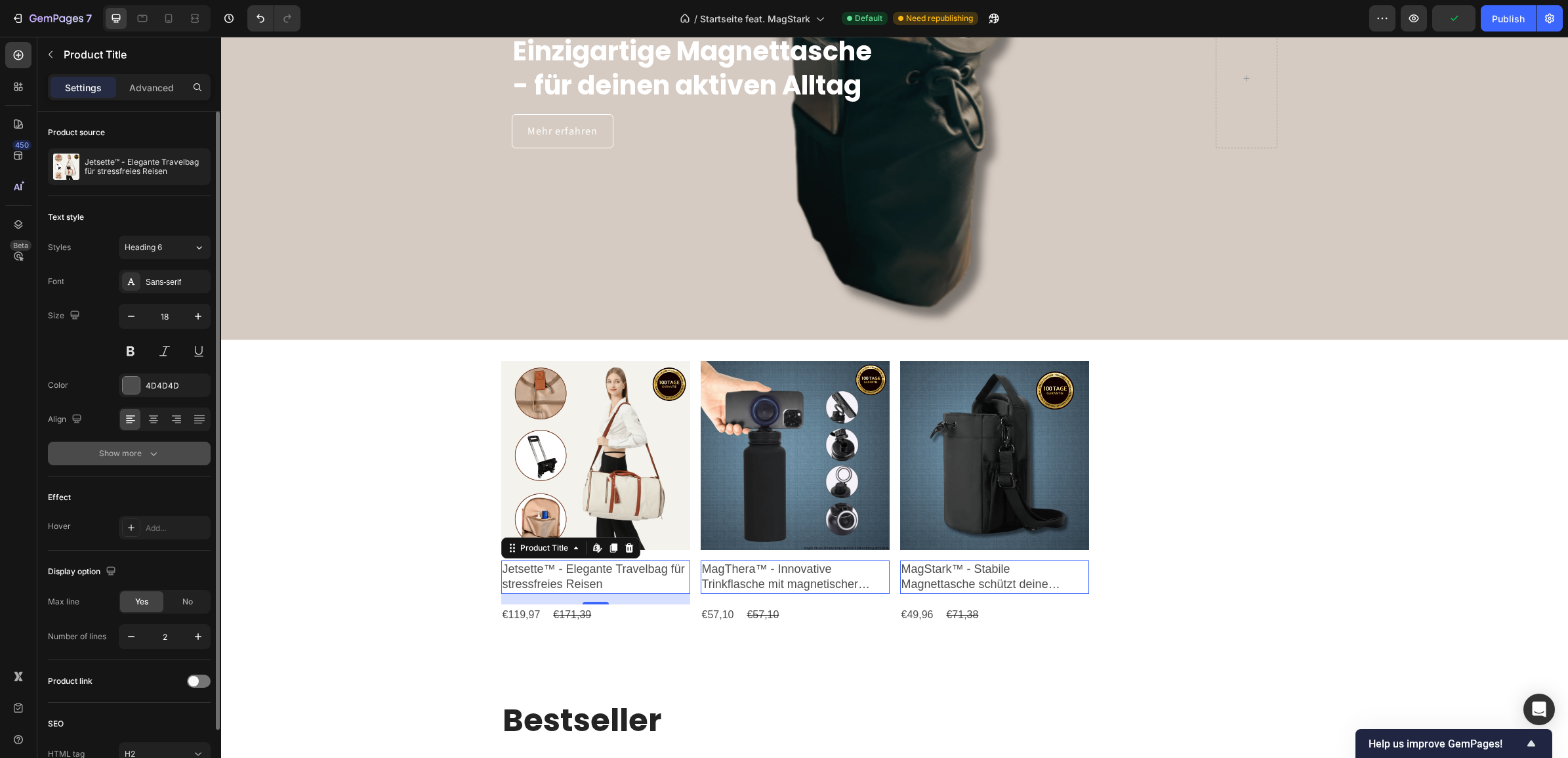
click at [160, 455] on button "Show more" at bounding box center [129, 453] width 163 height 24
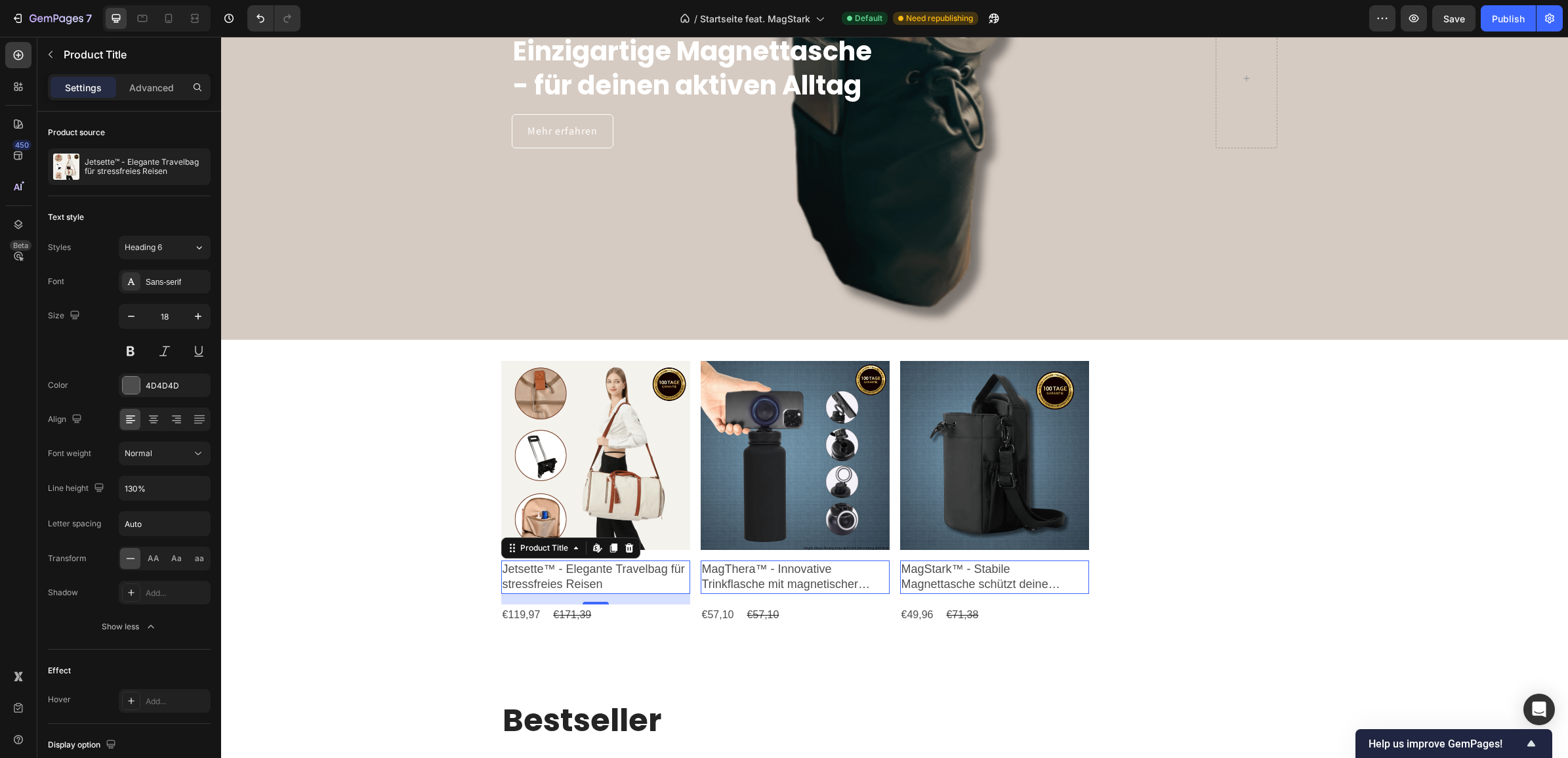
click at [630, 551] on h2 "Jetsette™ - Elegante Travelbag für stressfreies Reisen" at bounding box center [595, 577] width 189 height 34
click at [553, 551] on h2 "Jetsette™ - Elegante Travelbag für stressfreies Reisen" at bounding box center [595, 577] width 189 height 34
click at [658, 551] on h2 "Jetsette™ - Elegante Travelbag für stressfreies Reisen" at bounding box center [595, 577] width 189 height 34
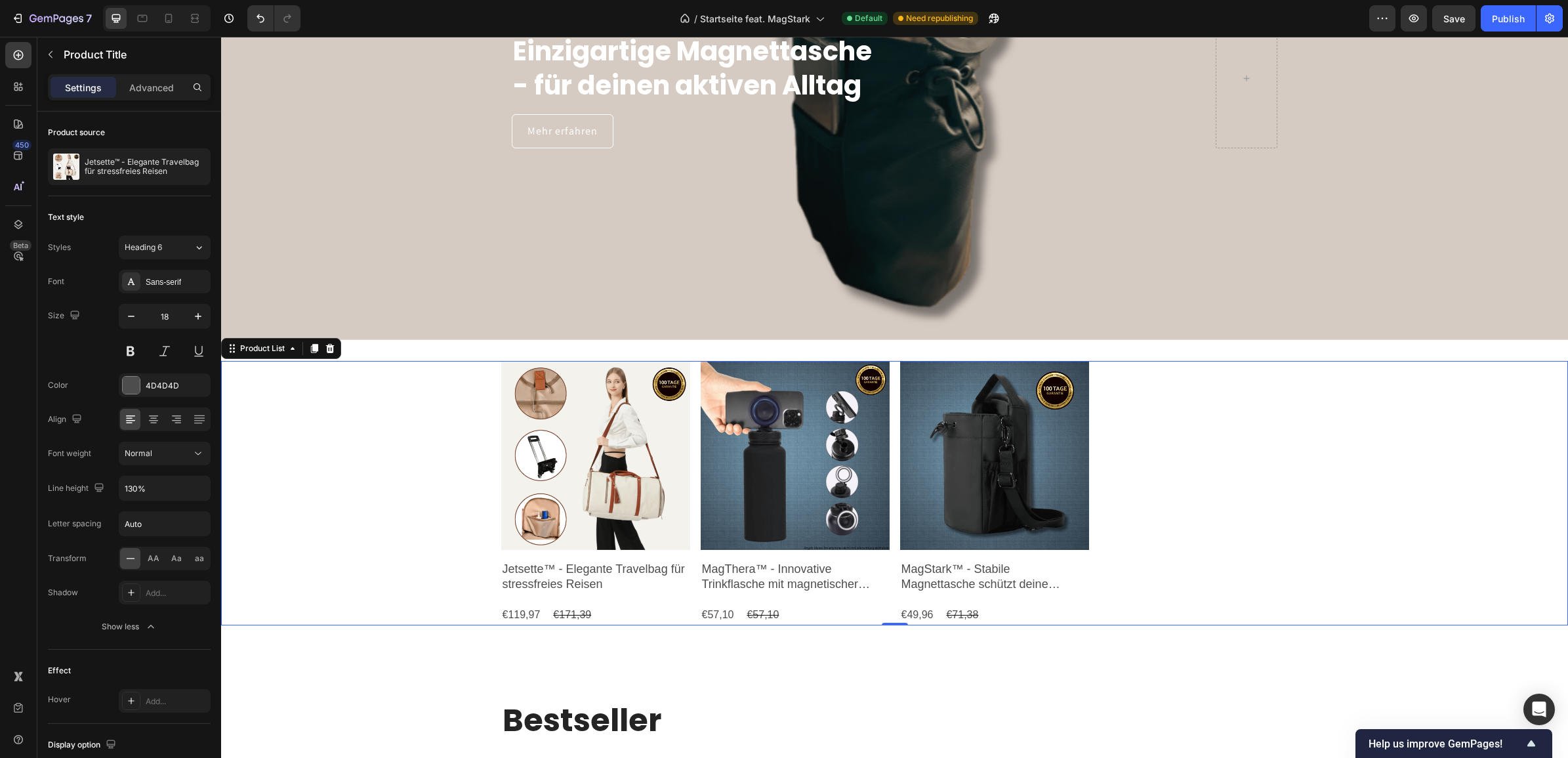
click at [1139, 515] on div "Product Images Jetsette™ - Elegante Travelbag für stressfreies Reisen Product T…" at bounding box center [895, 493] width 788 height 265
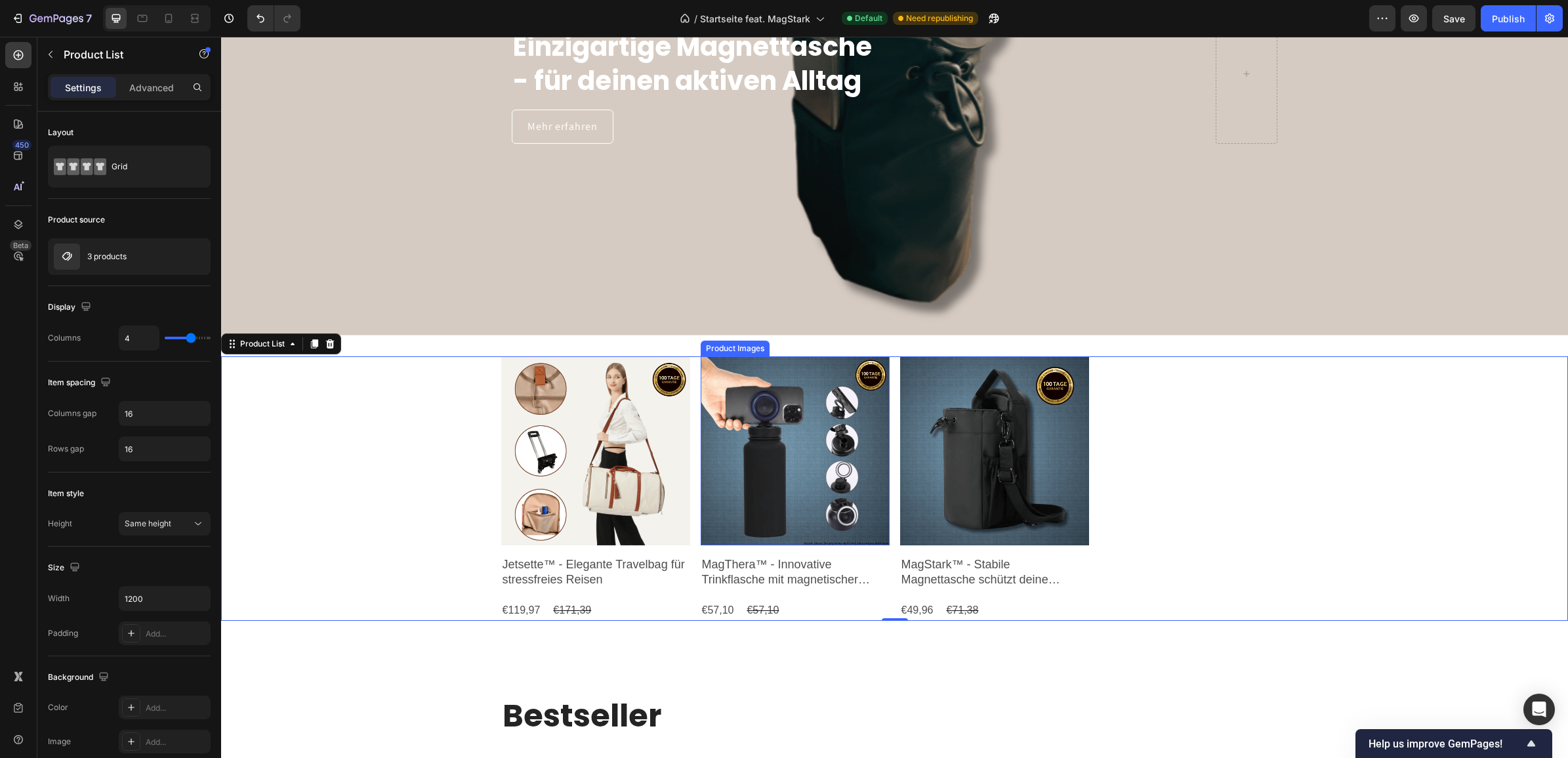
scroll to position [246, 0]
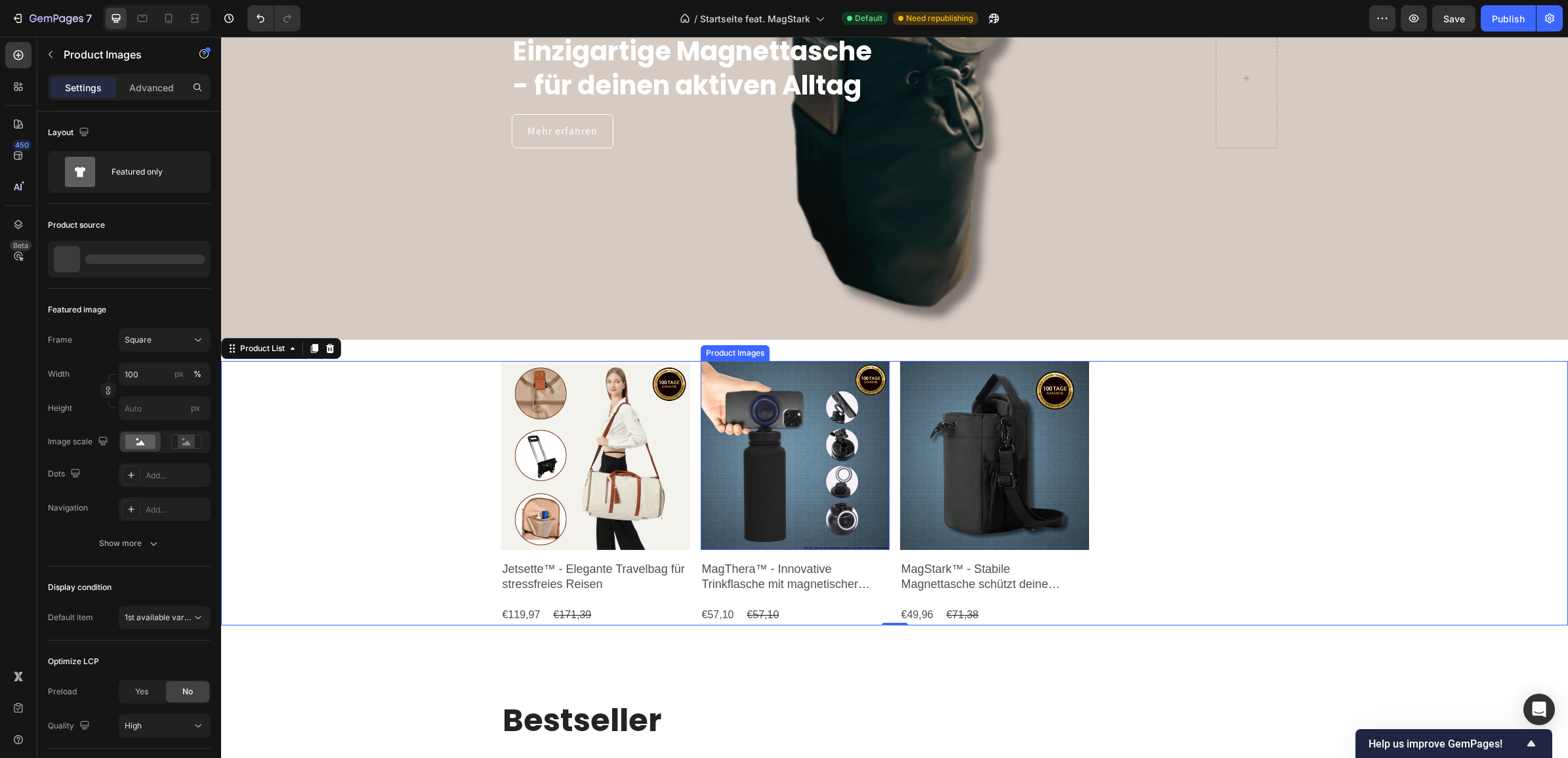
click at [788, 455] on img at bounding box center [795, 455] width 189 height 189
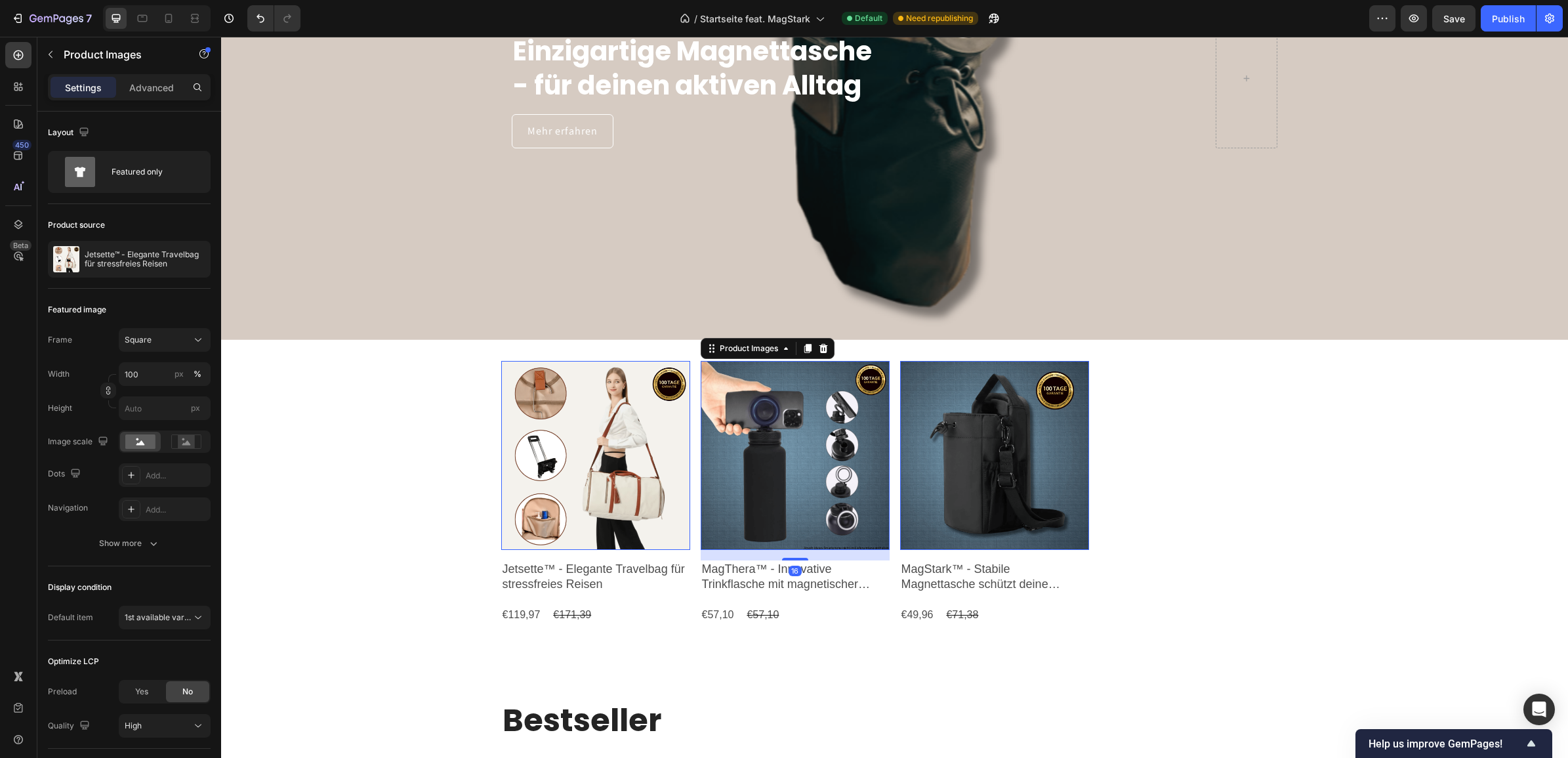
click at [582, 453] on img at bounding box center [595, 455] width 189 height 189
click at [800, 434] on img at bounding box center [795, 455] width 189 height 189
click at [1012, 433] on img at bounding box center [994, 455] width 189 height 189
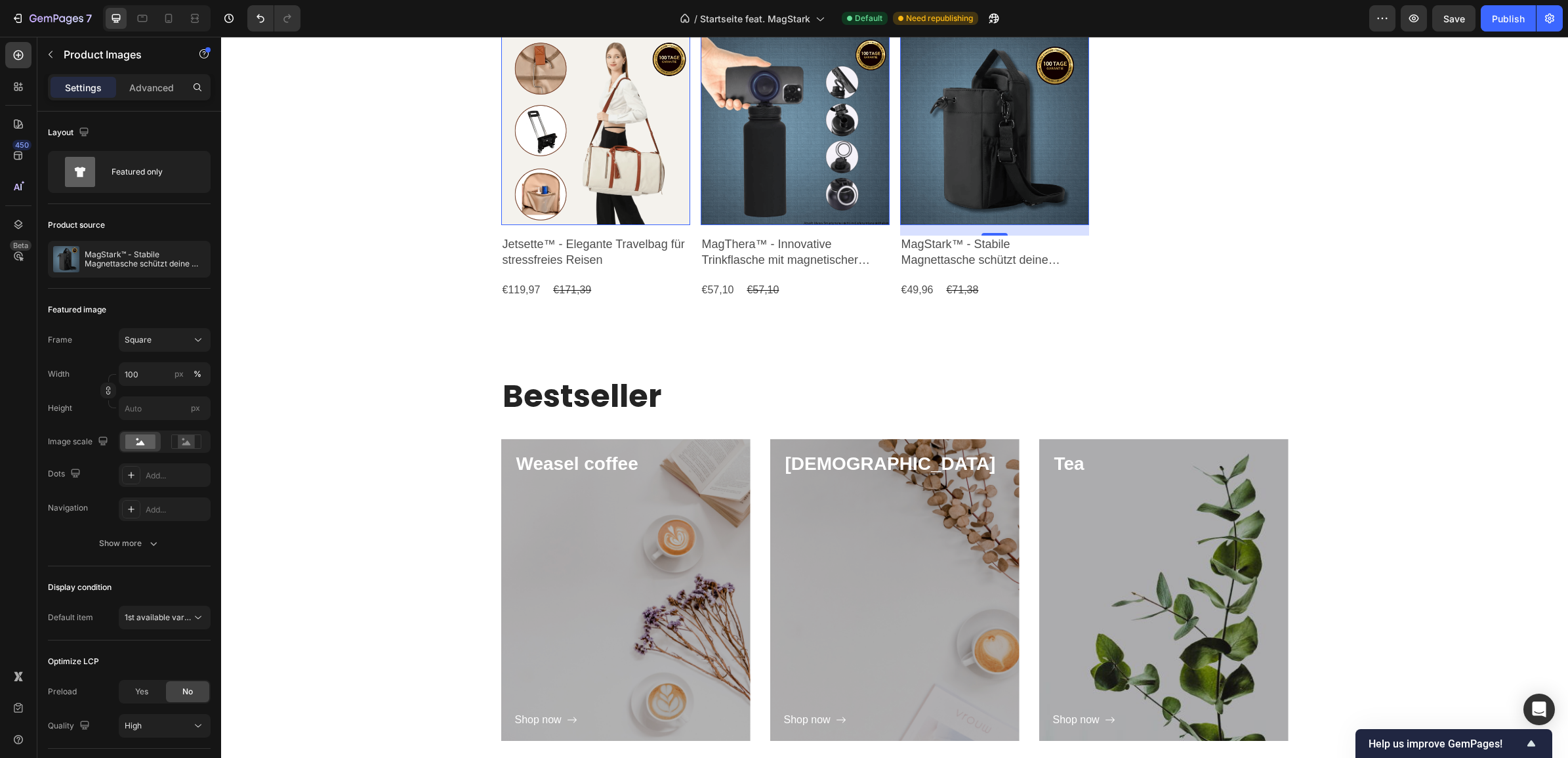
scroll to position [656, 0]
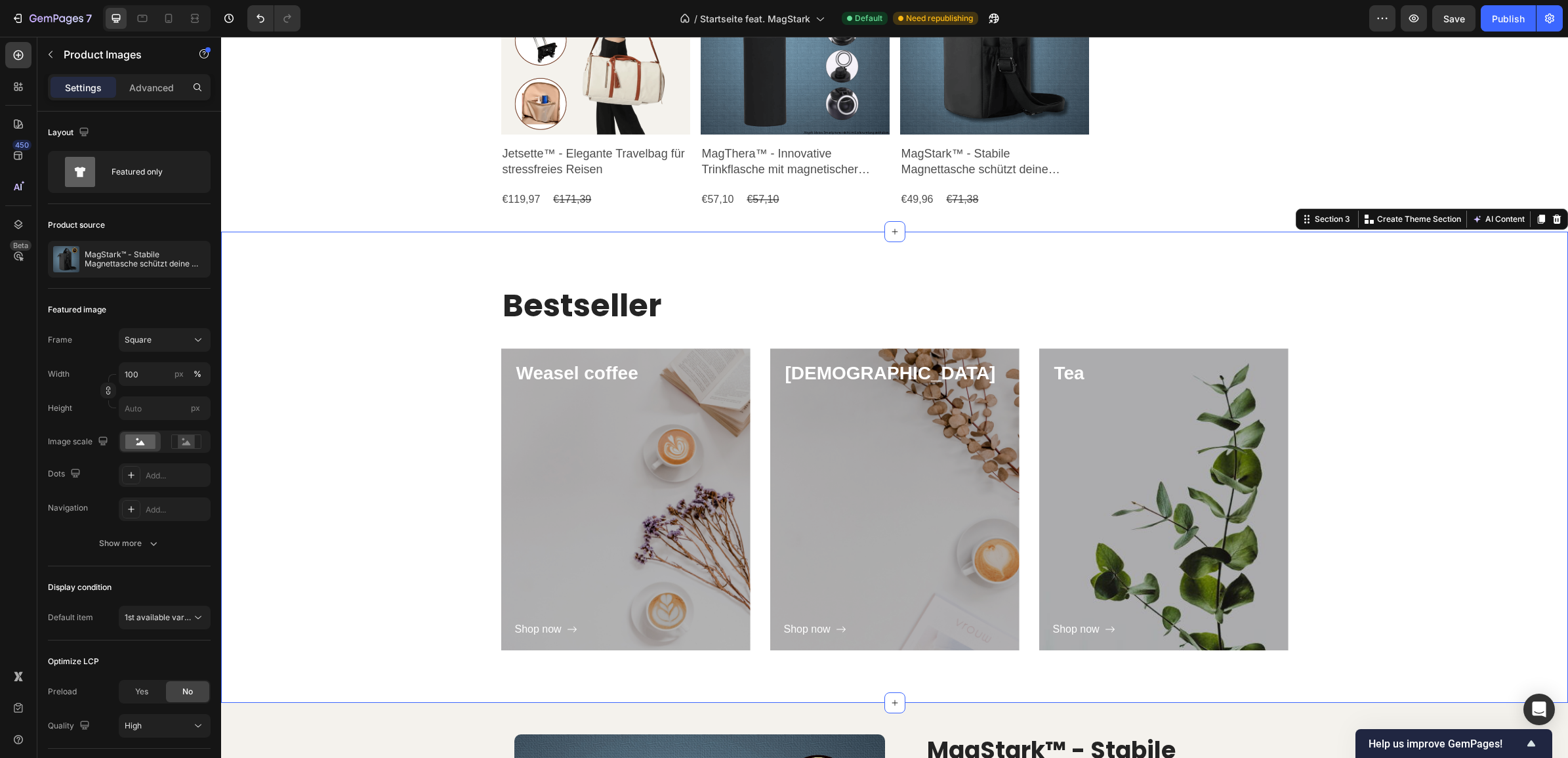
click at [983, 275] on div "Bestseller Heading Row Weasel coffee Heading Shop now Button Row Hero Banner [P…" at bounding box center [895, 467] width 1347 height 471
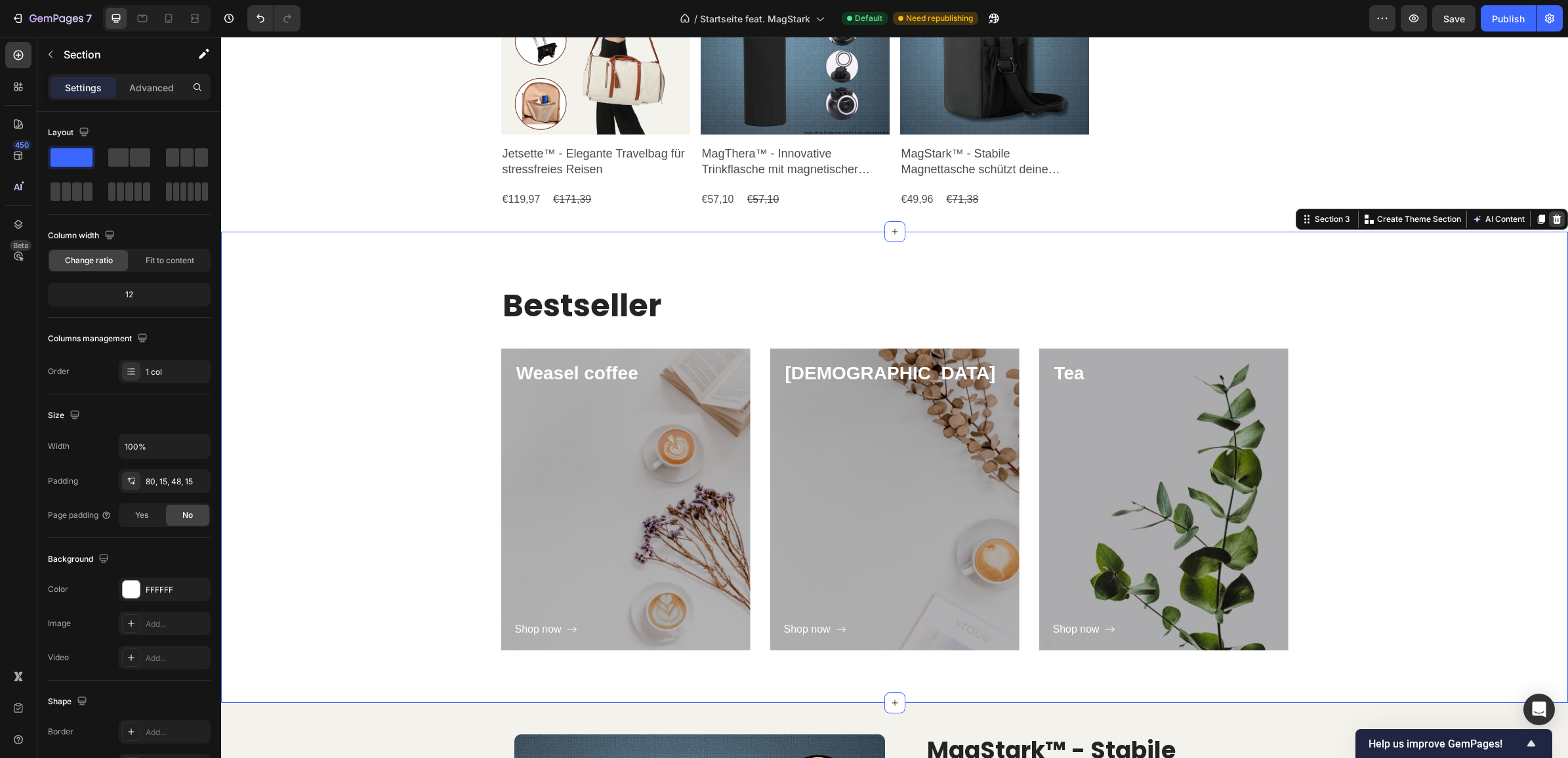
click at [1139, 219] on div at bounding box center [1558, 219] width 16 height 16
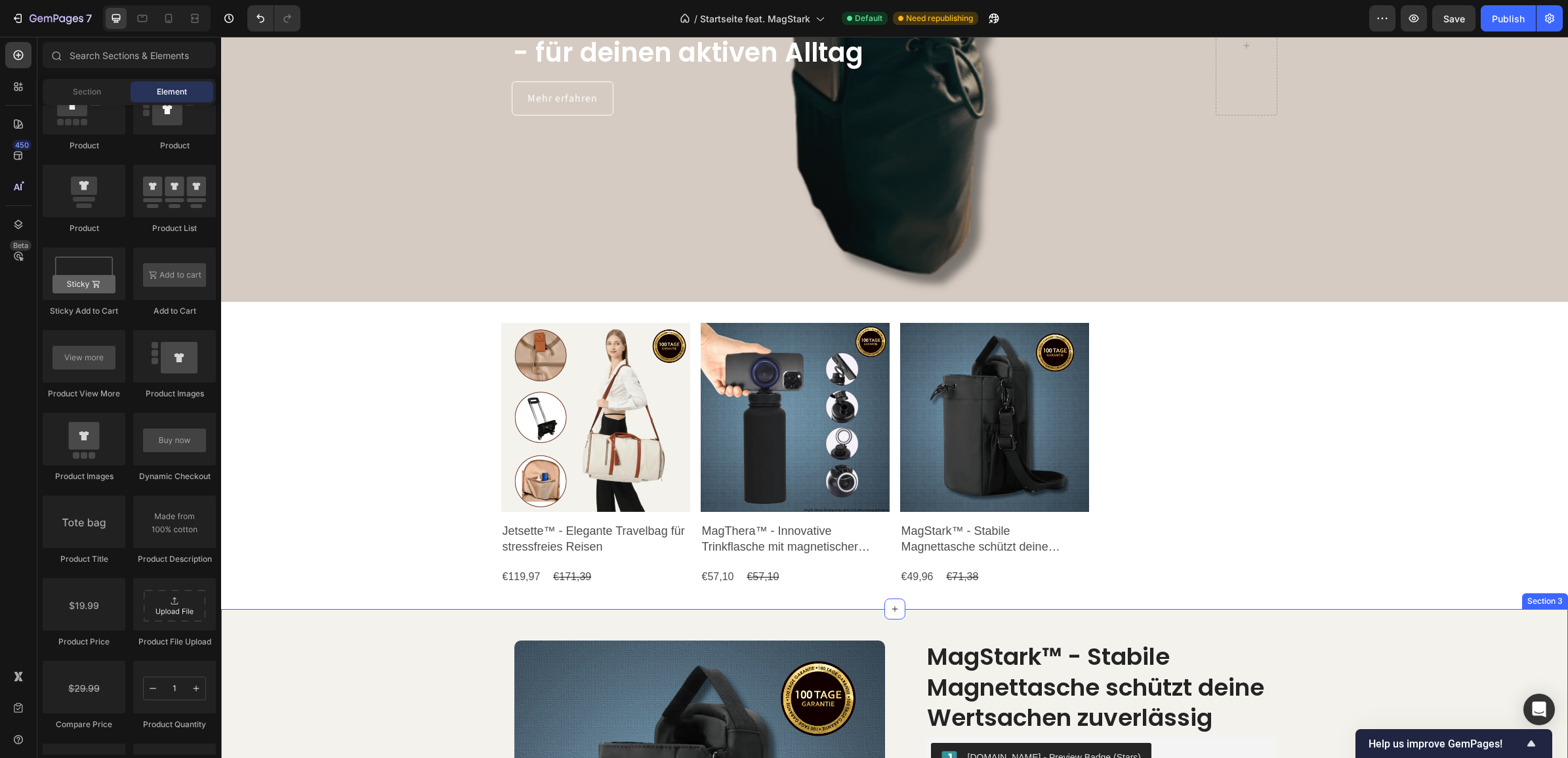
scroll to position [246, 0]
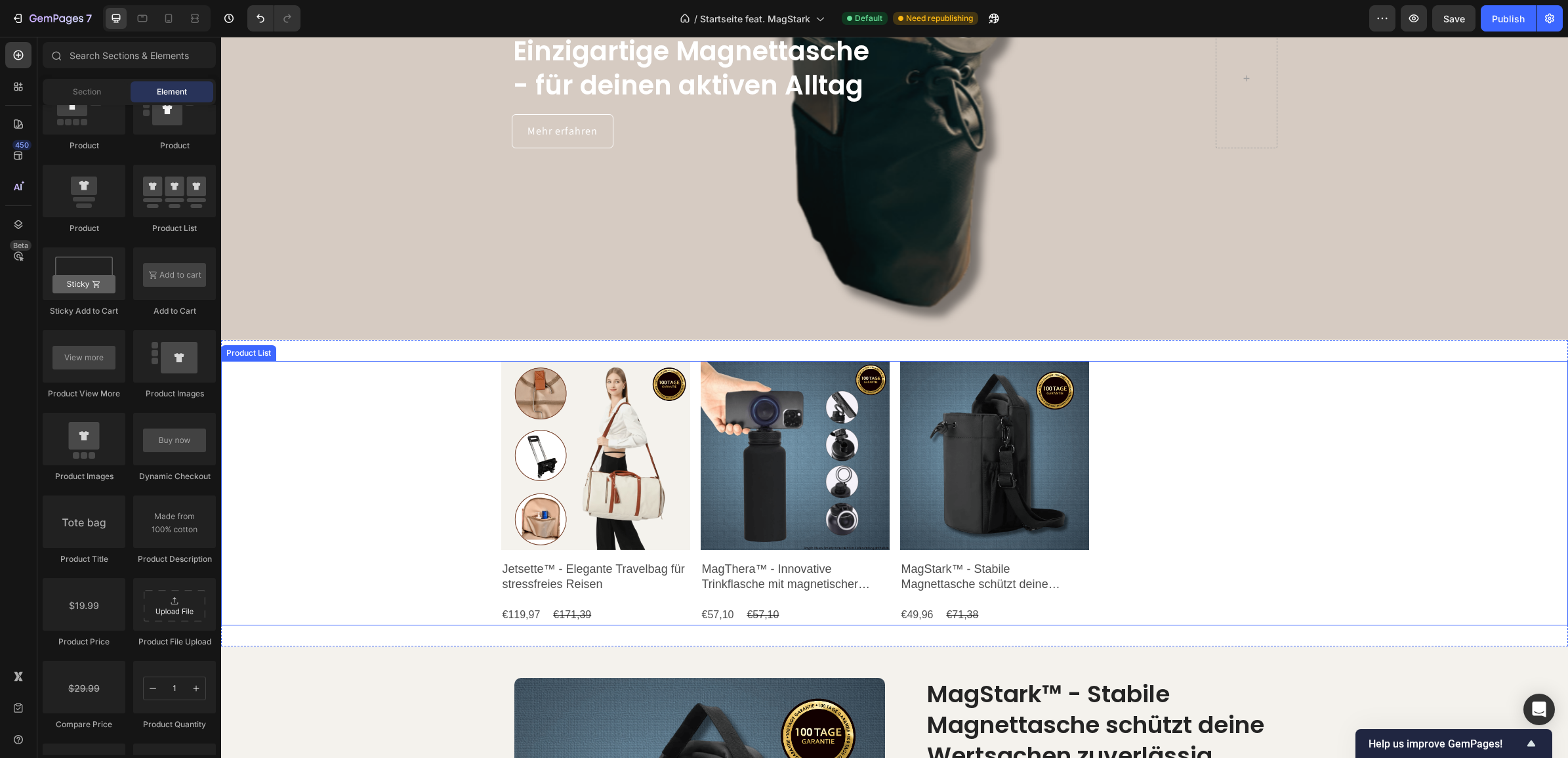
click at [448, 441] on div "Product Images Jetsette™ - Elegante Travelbag für stressfreies Reisen Product T…" at bounding box center [895, 493] width 1347 height 265
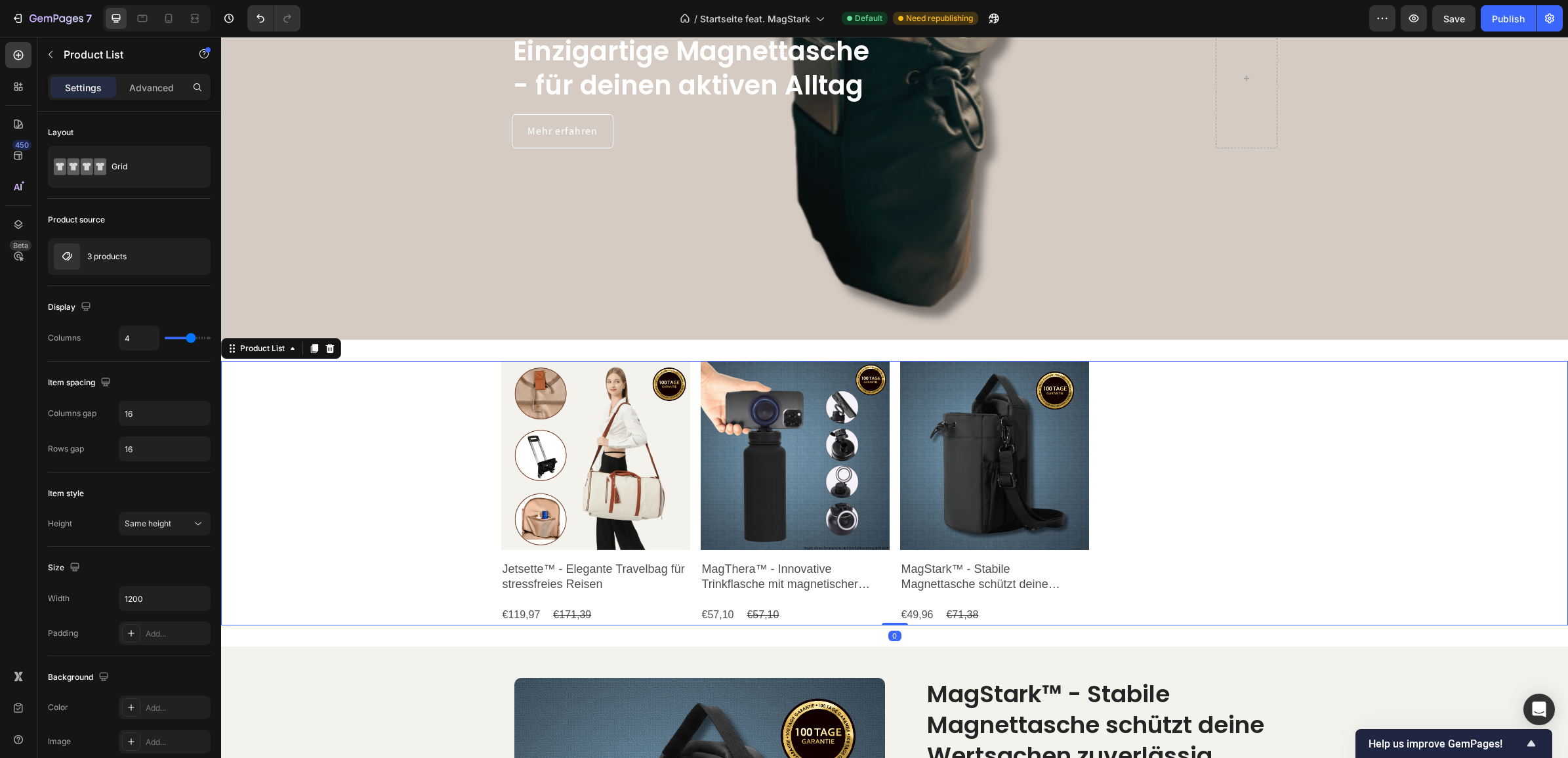
scroll to position [328, 0]
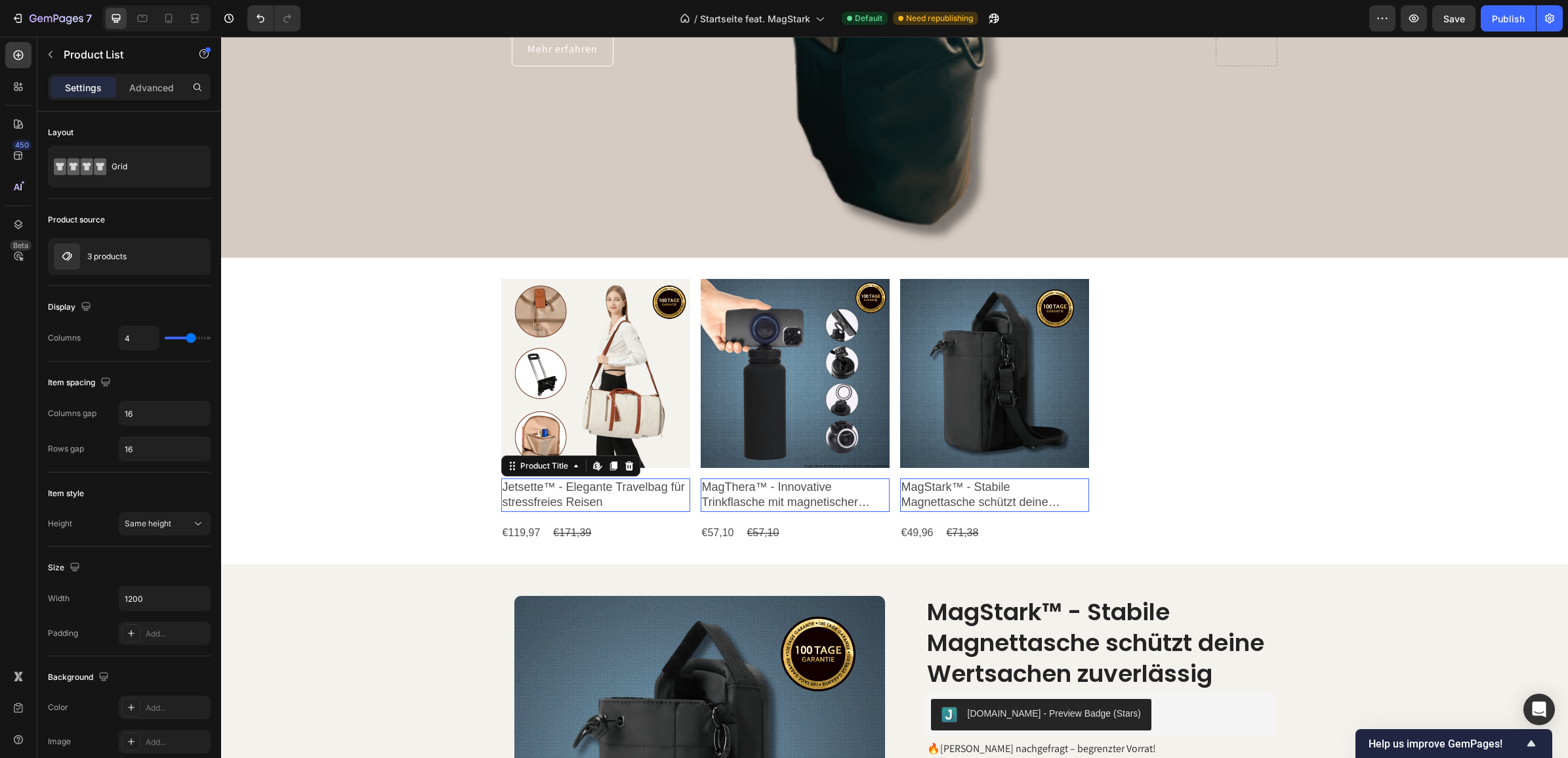
click at [589, 484] on h2 "Jetsette™ - Elegante Travelbag für stressfreies Reisen" at bounding box center [595, 495] width 189 height 34
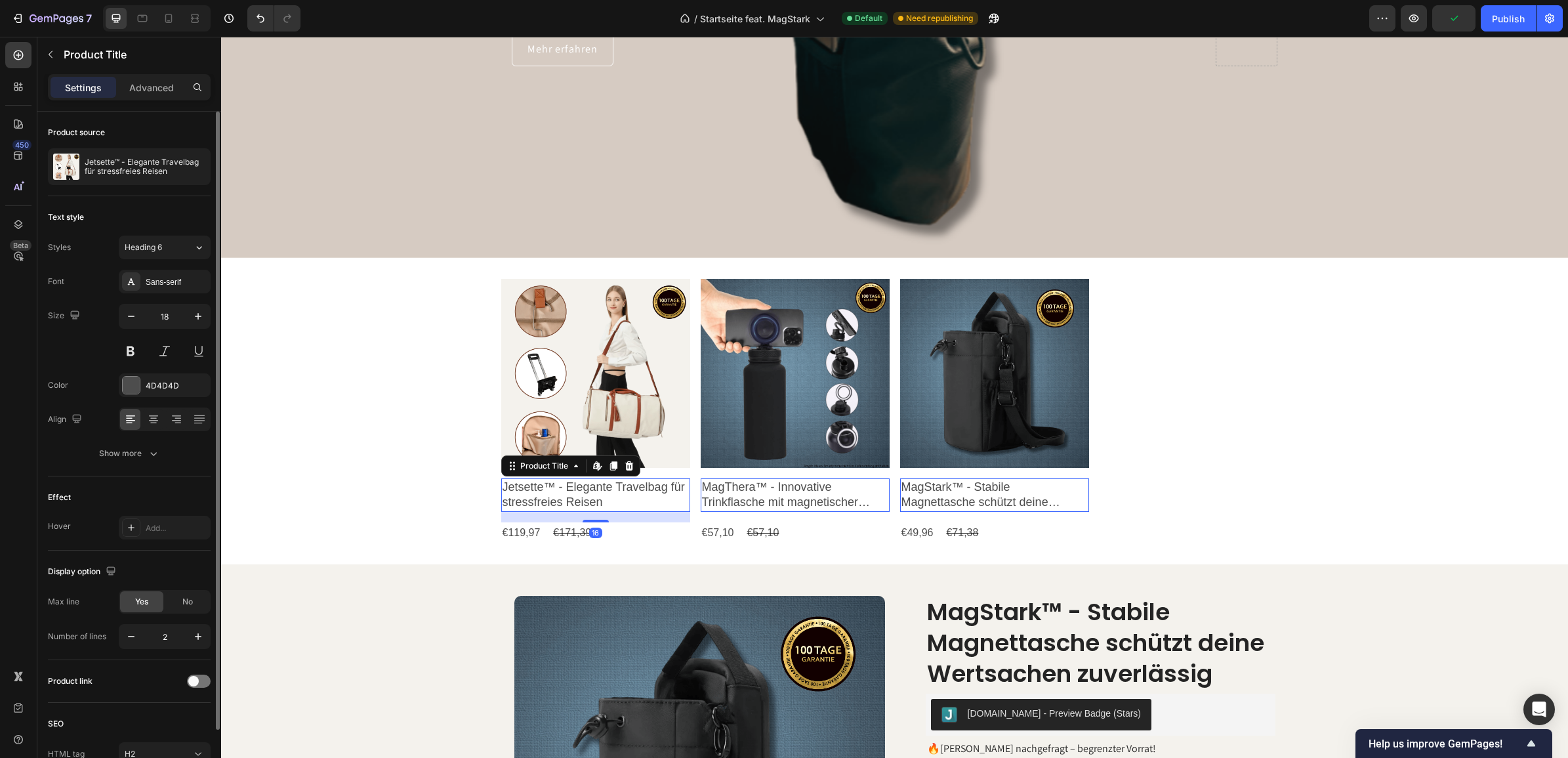
click at [164, 295] on div "Font Sans-serif Size 18 Color 4D4D4D Align Show more" at bounding box center [129, 367] width 163 height 195
click at [168, 284] on div "Sans-serif" at bounding box center [176, 282] width 61 height 12
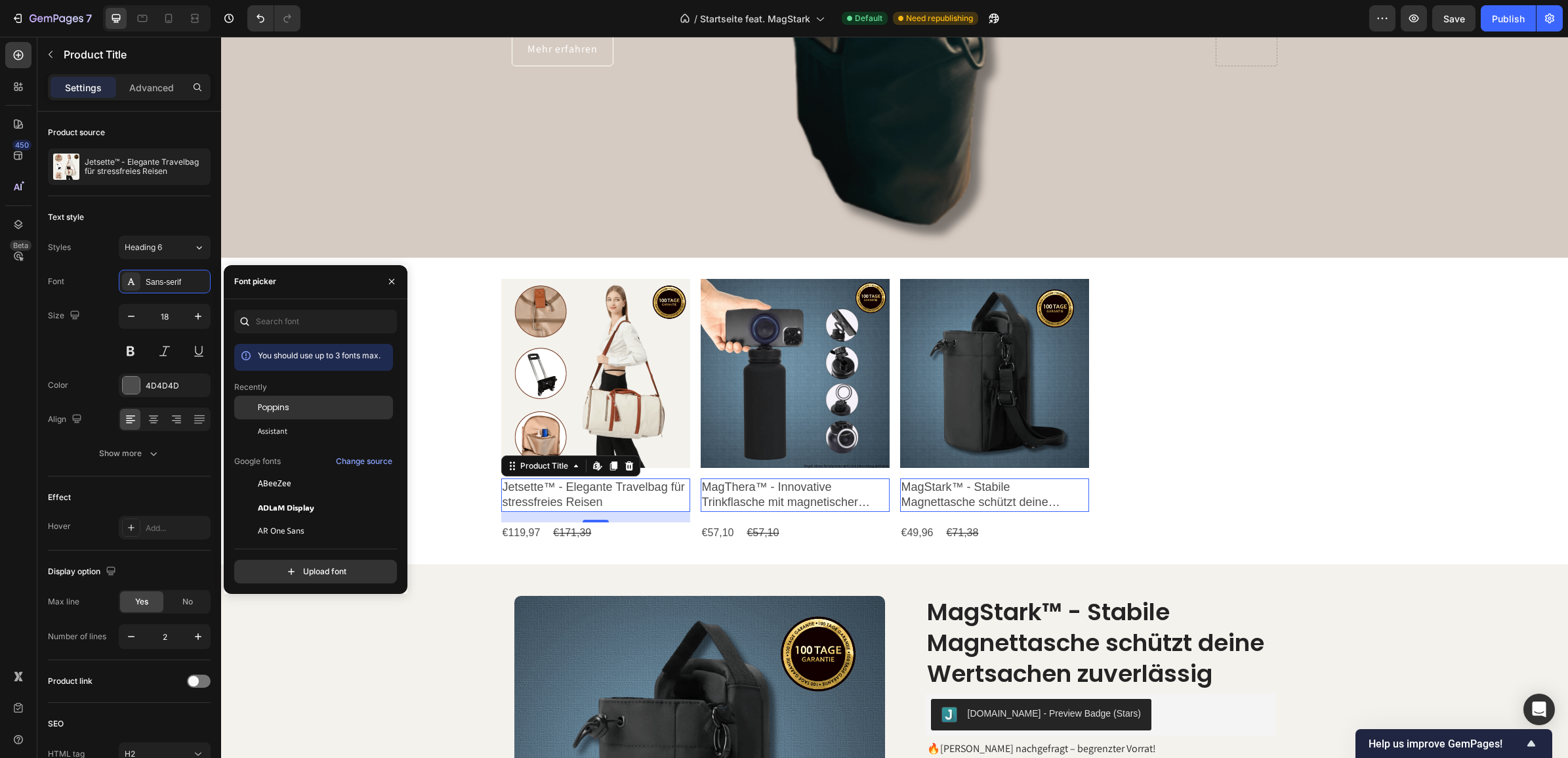
click at [286, 409] on span "Poppins" at bounding box center [273, 407] width 31 height 12
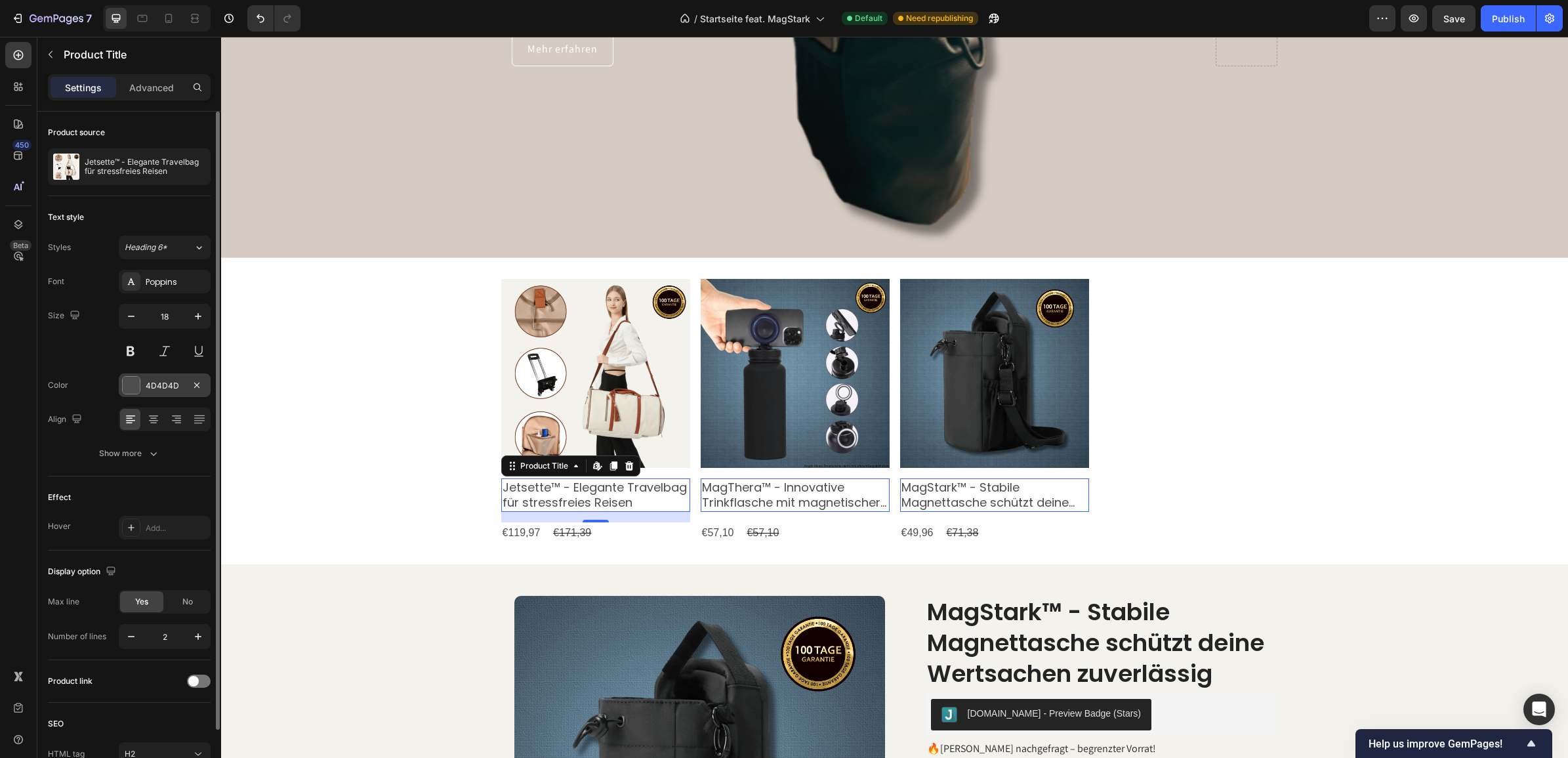
click at [175, 389] on div "4D4D4D" at bounding box center [165, 385] width 38 height 12
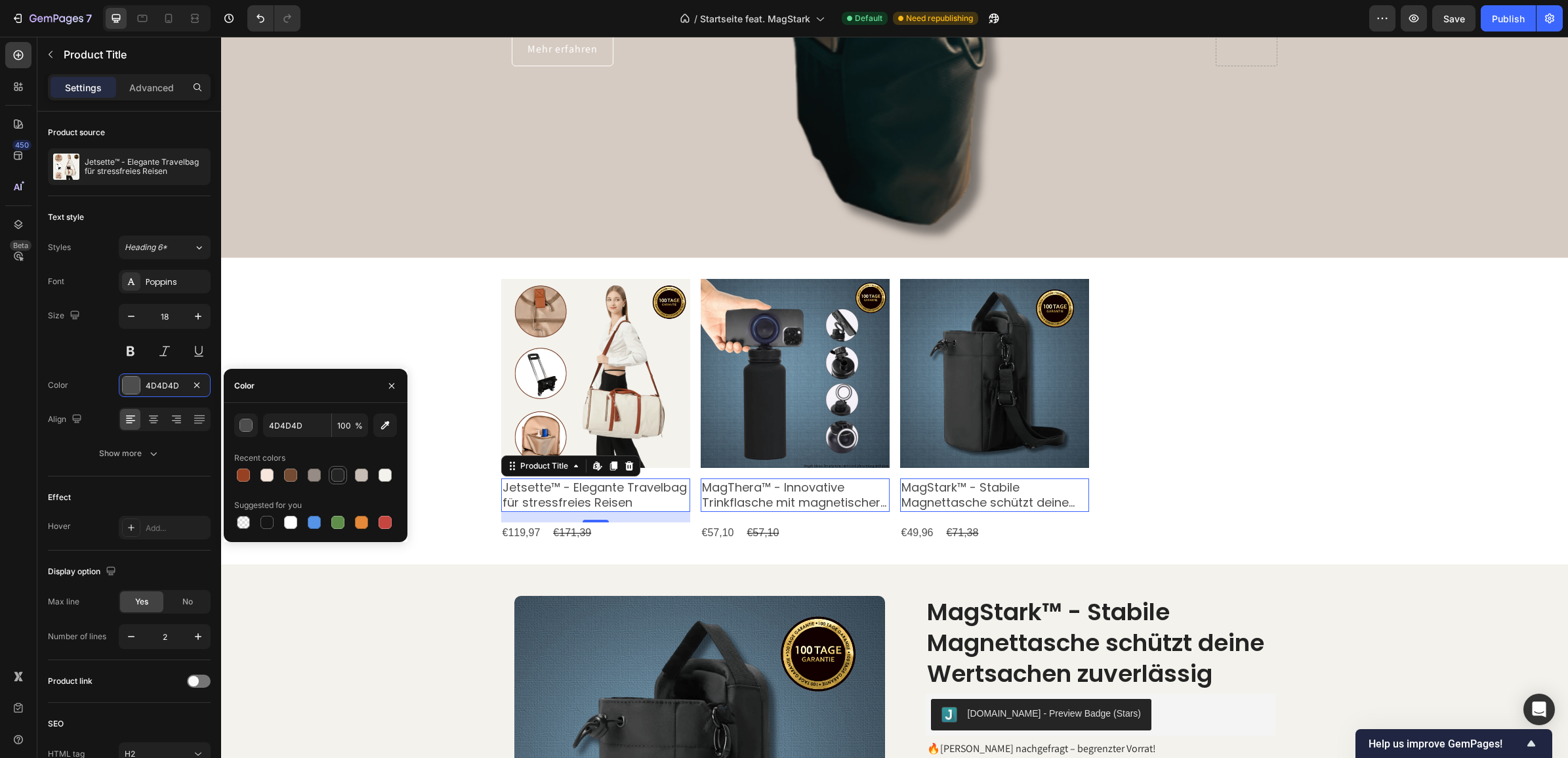
click at [329, 475] on div at bounding box center [338, 475] width 18 height 18
type input "242424"
click at [334, 475] on div at bounding box center [338, 475] width 13 height 13
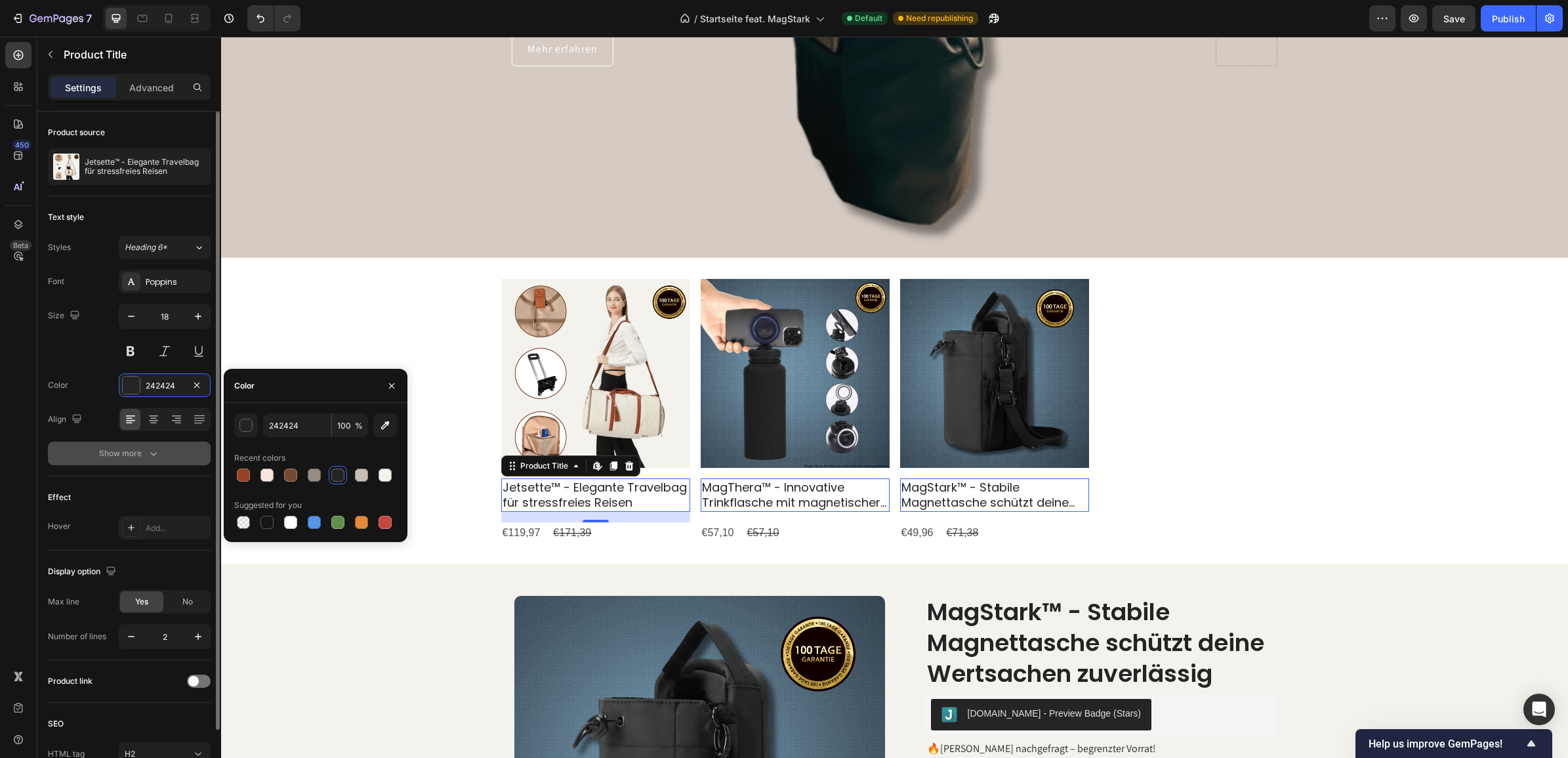
click at [157, 455] on icon "button" at bounding box center [153, 453] width 13 height 13
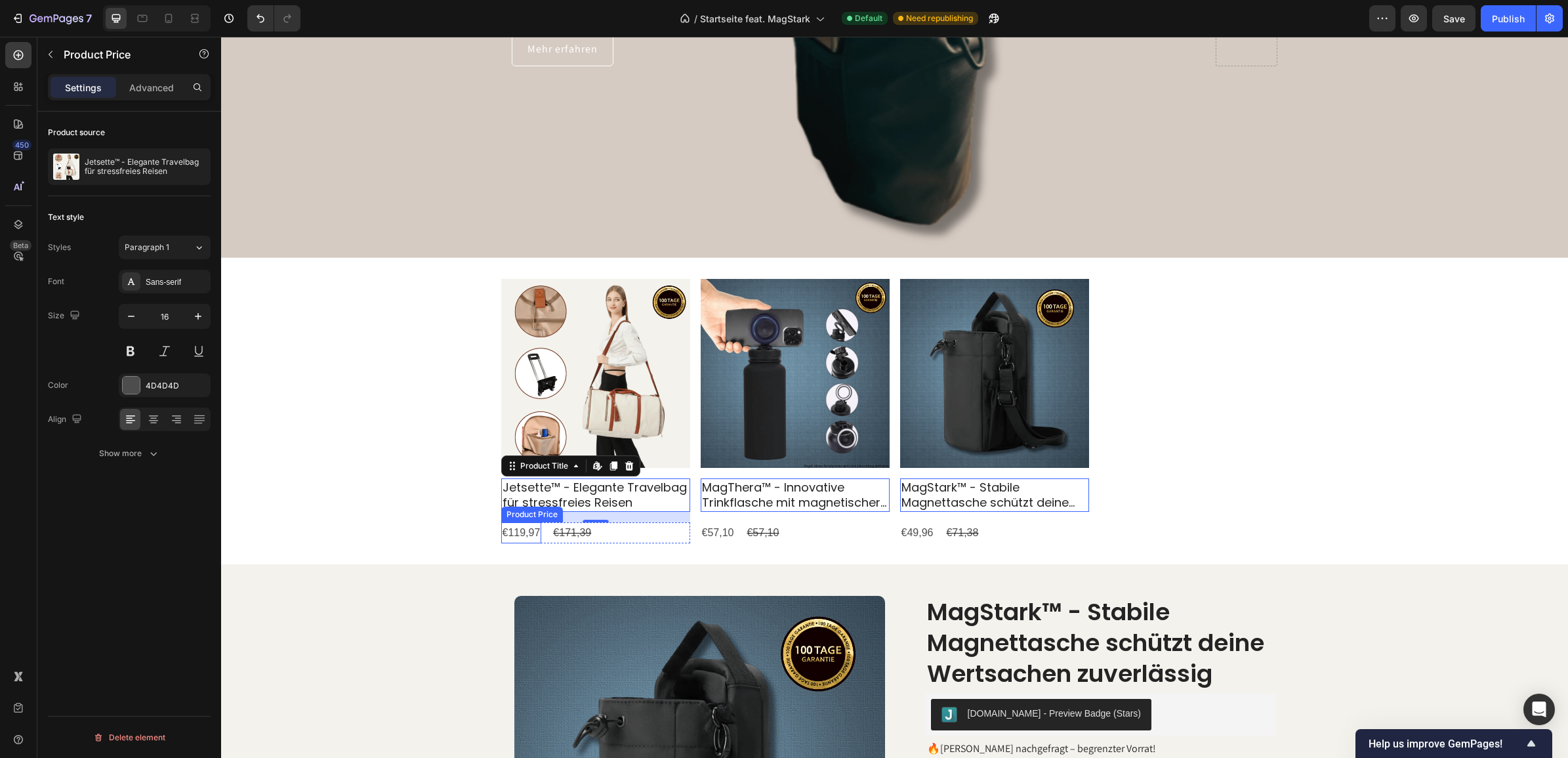
click at [510, 523] on div "€119,97" at bounding box center [521, 533] width 41 height 22
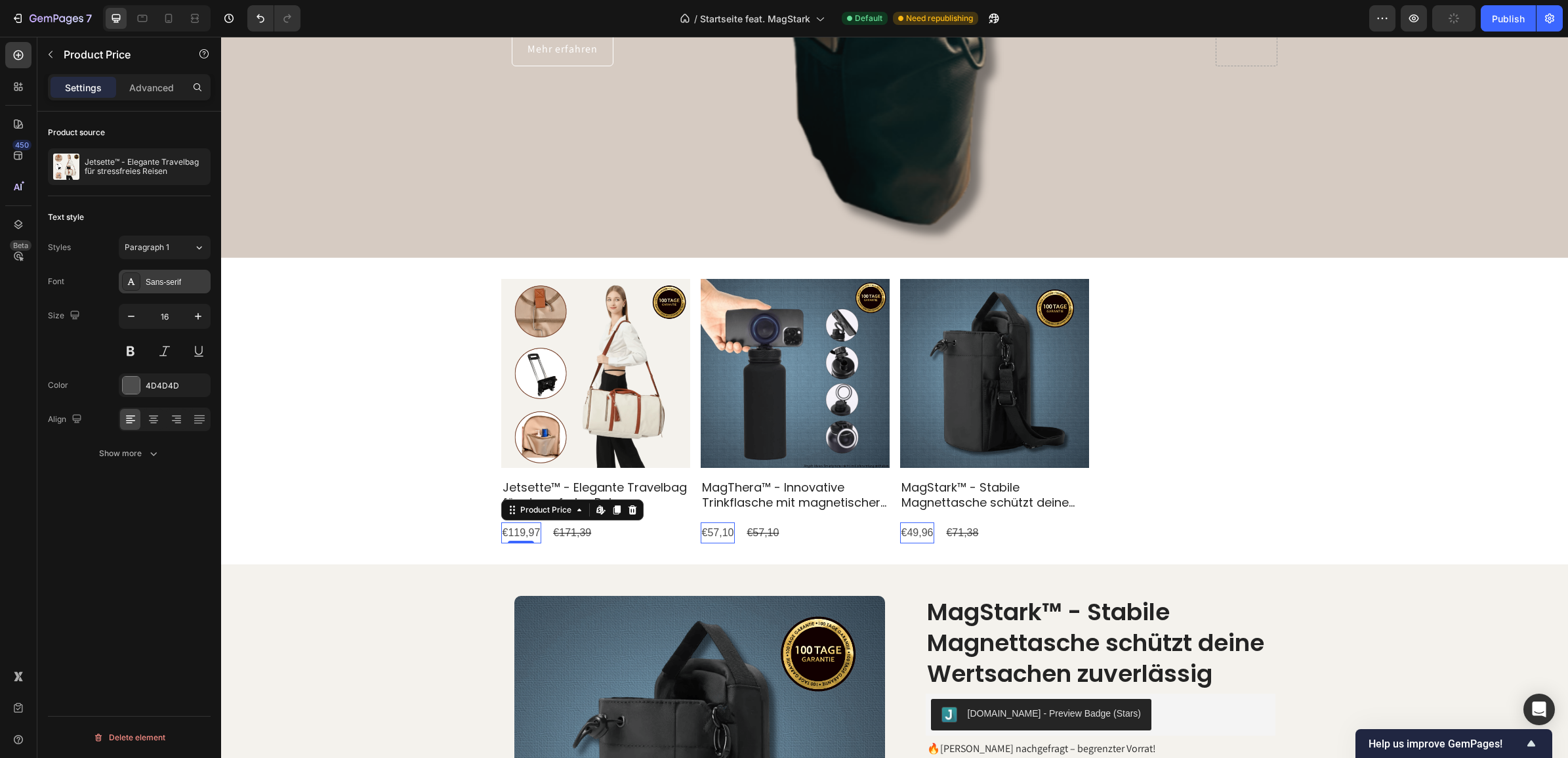
click at [161, 282] on div "Sans-serif" at bounding box center [176, 282] width 61 height 12
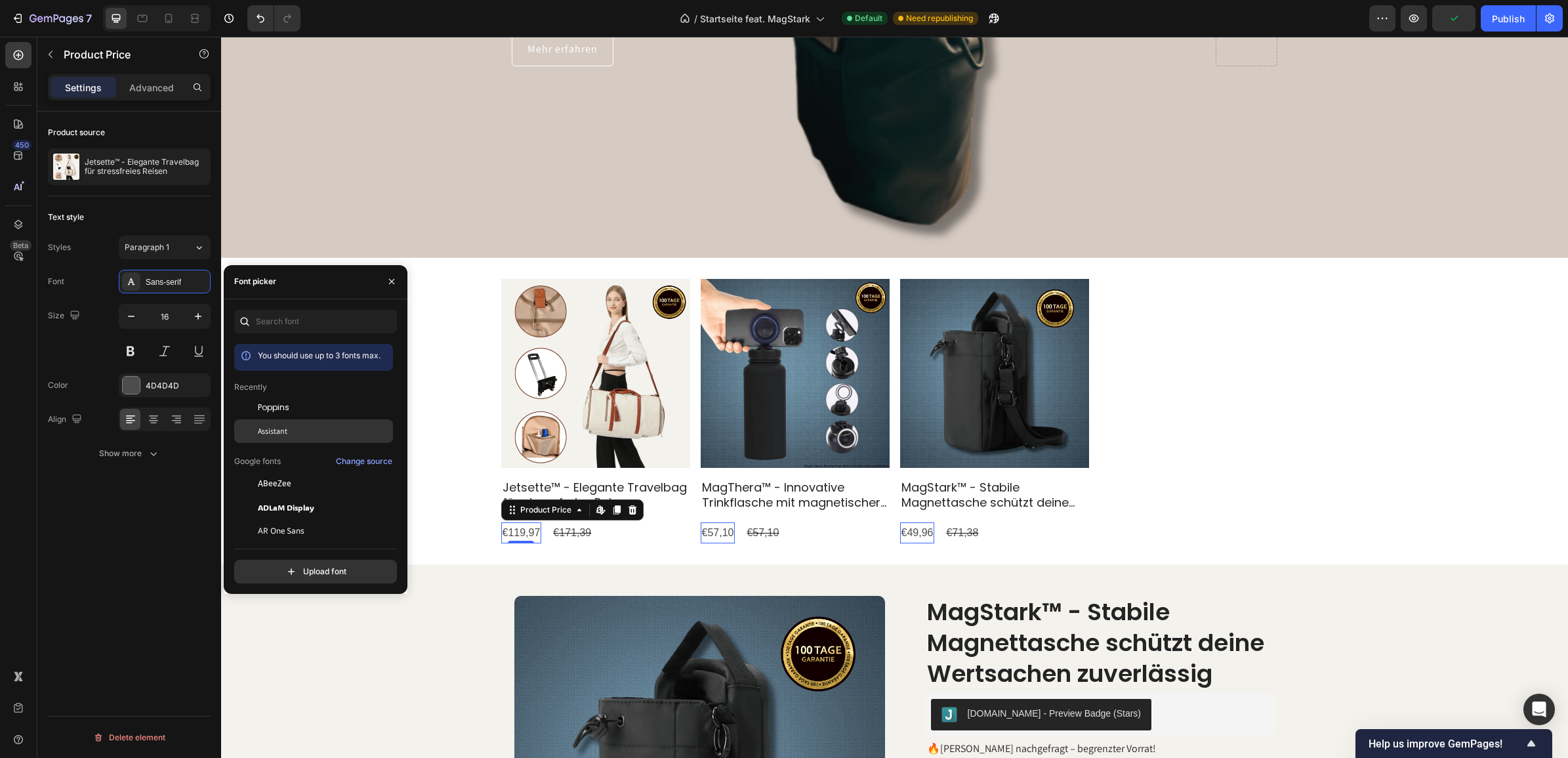
click at [310, 431] on div "Assistant" at bounding box center [324, 431] width 132 height 12
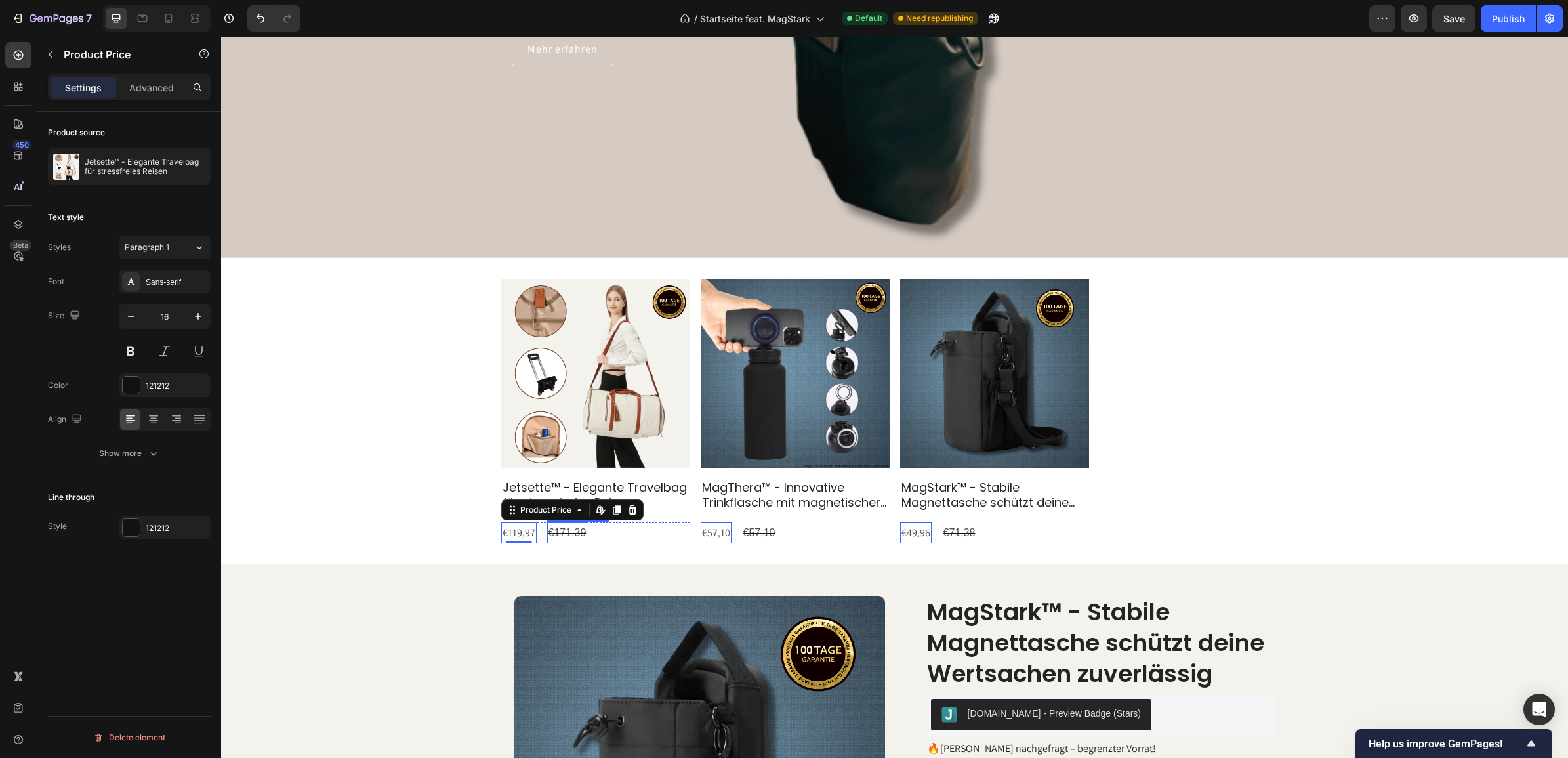
click at [562, 530] on div "€171,39" at bounding box center [567, 533] width 41 height 22
click at [160, 286] on div "Sans-serif" at bounding box center [176, 282] width 61 height 12
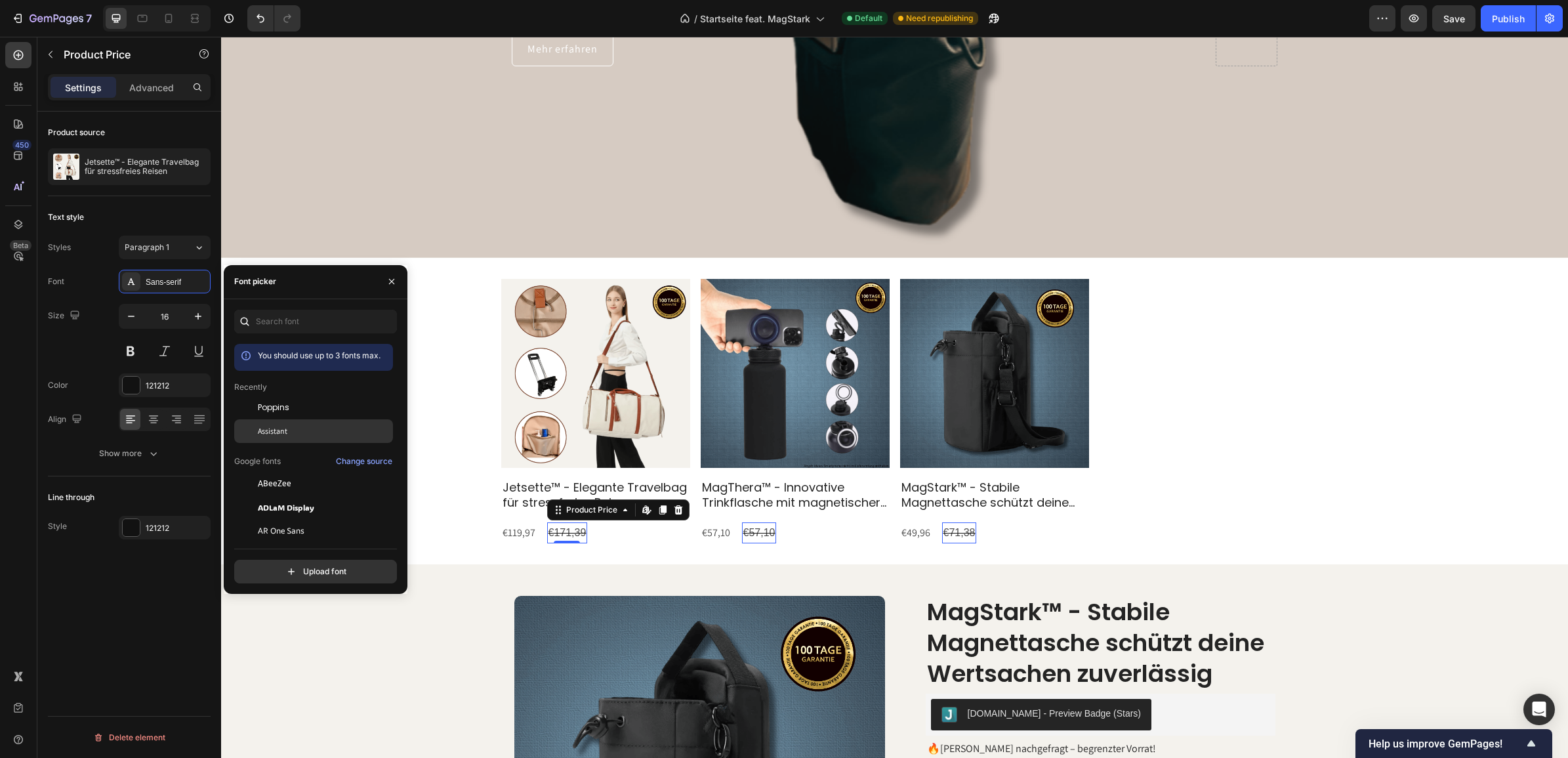
click at [294, 425] on div "Assistant" at bounding box center [324, 431] width 132 height 12
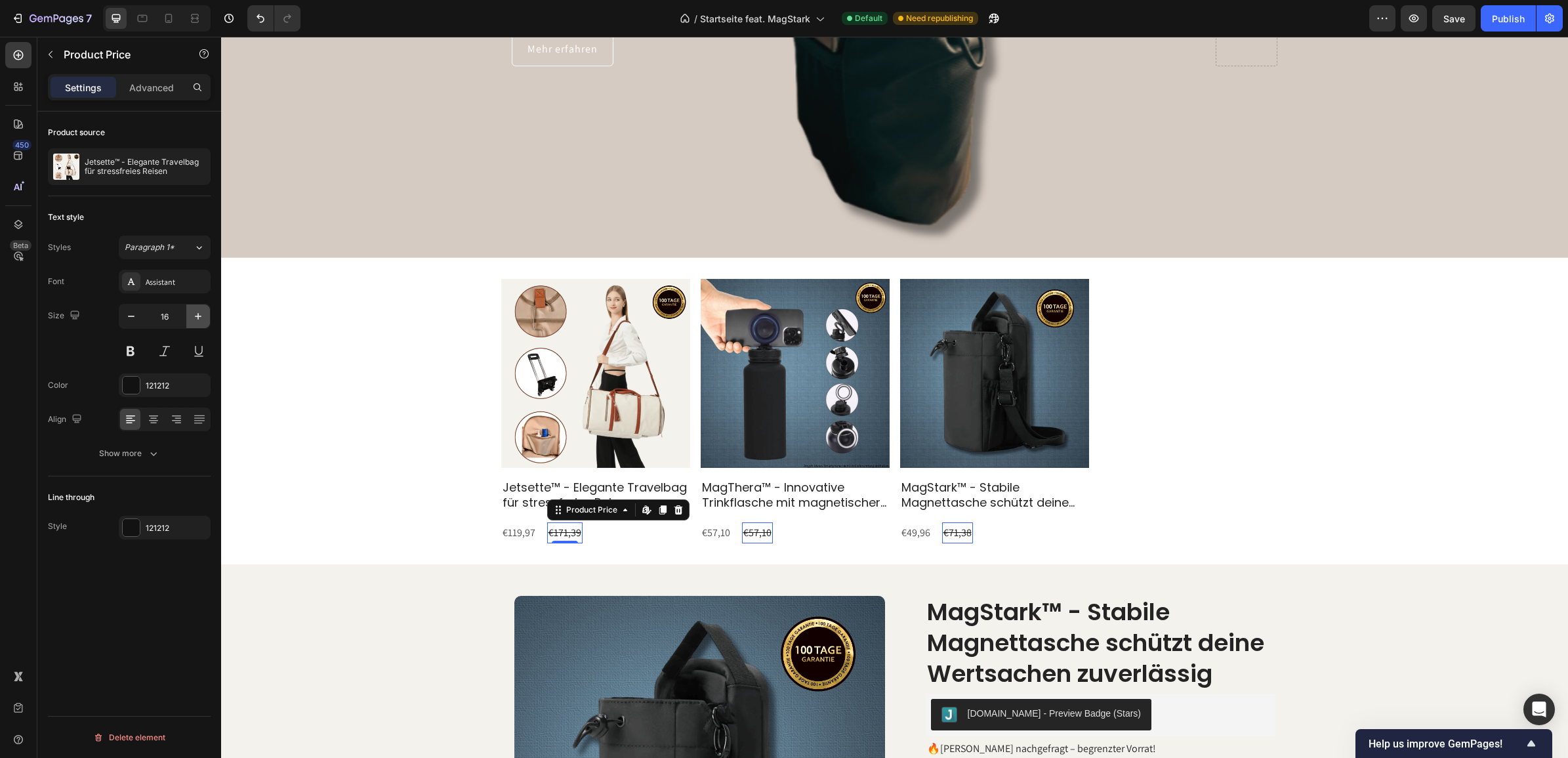
click at [198, 315] on icon "button" at bounding box center [198, 316] width 13 height 13
type input "18"
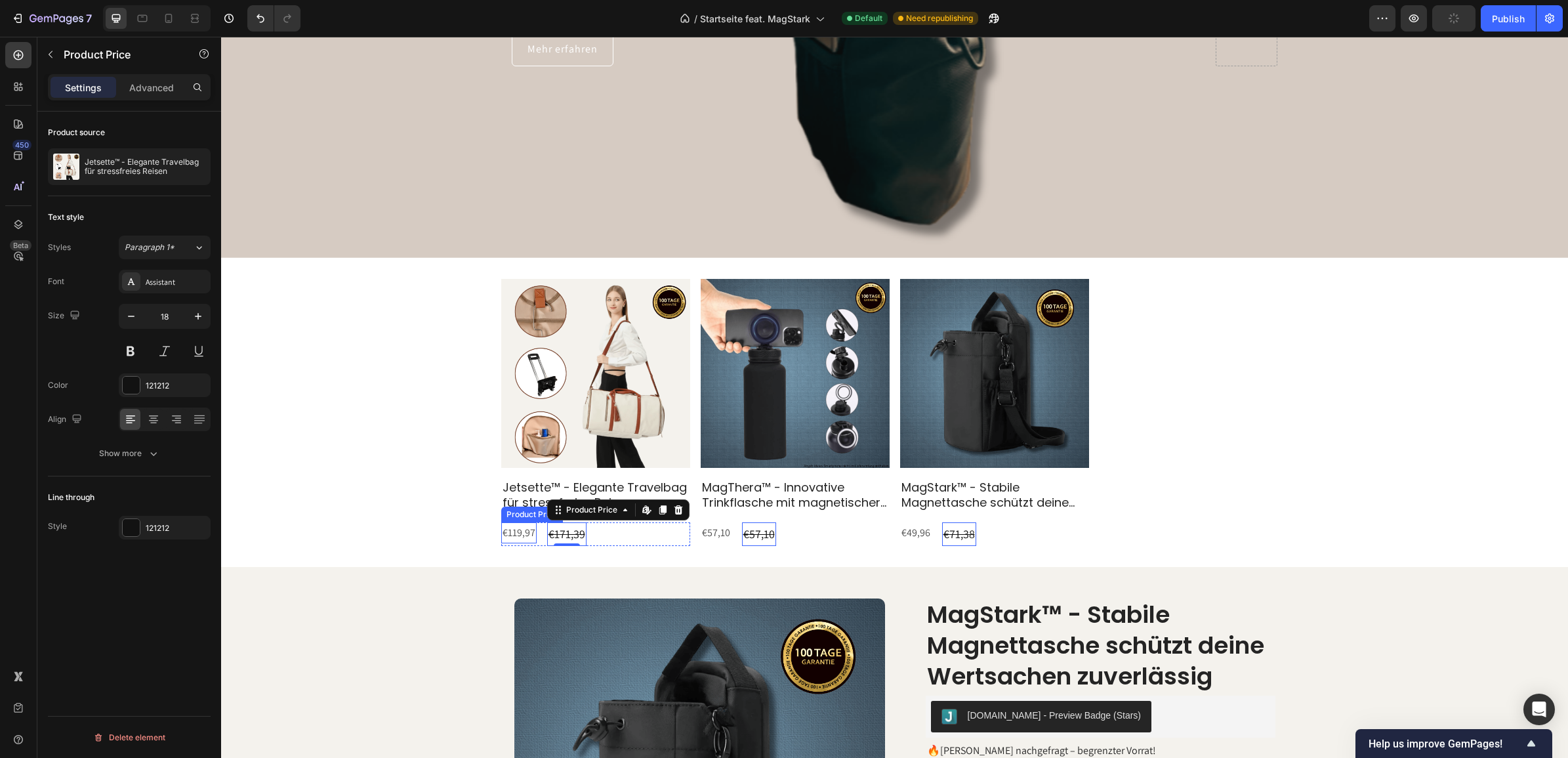
click at [514, 526] on div "€119,97" at bounding box center [519, 533] width 35 height 22
click at [197, 319] on icon "button" at bounding box center [198, 316] width 13 height 13
type input "18"
click at [168, 385] on div "4D4D4D" at bounding box center [165, 385] width 38 height 12
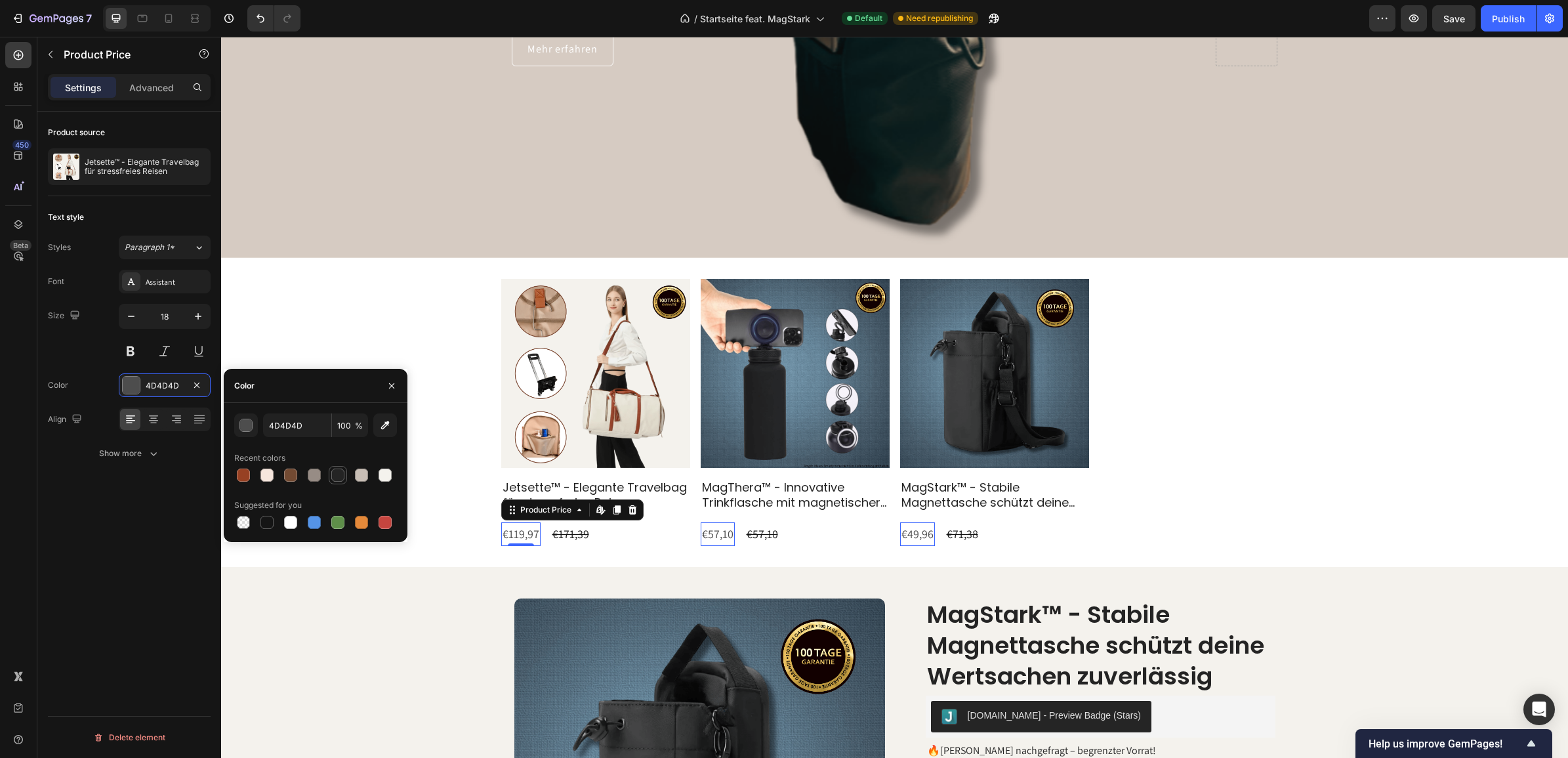
click at [339, 476] on div at bounding box center [338, 475] width 13 height 13
type input "242424"
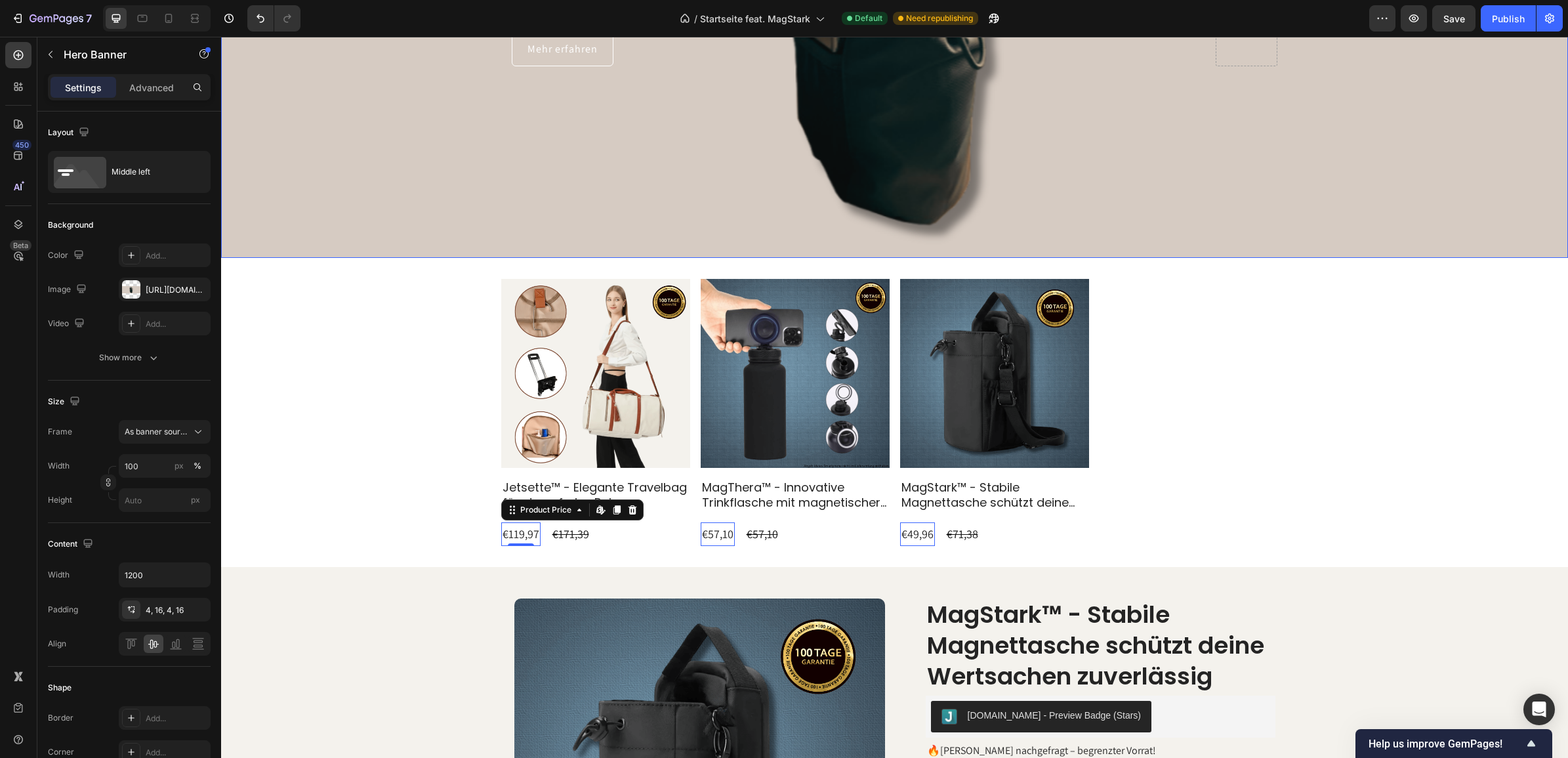
click at [176, 430] on span "As banner source" at bounding box center [156, 432] width 65 height 12
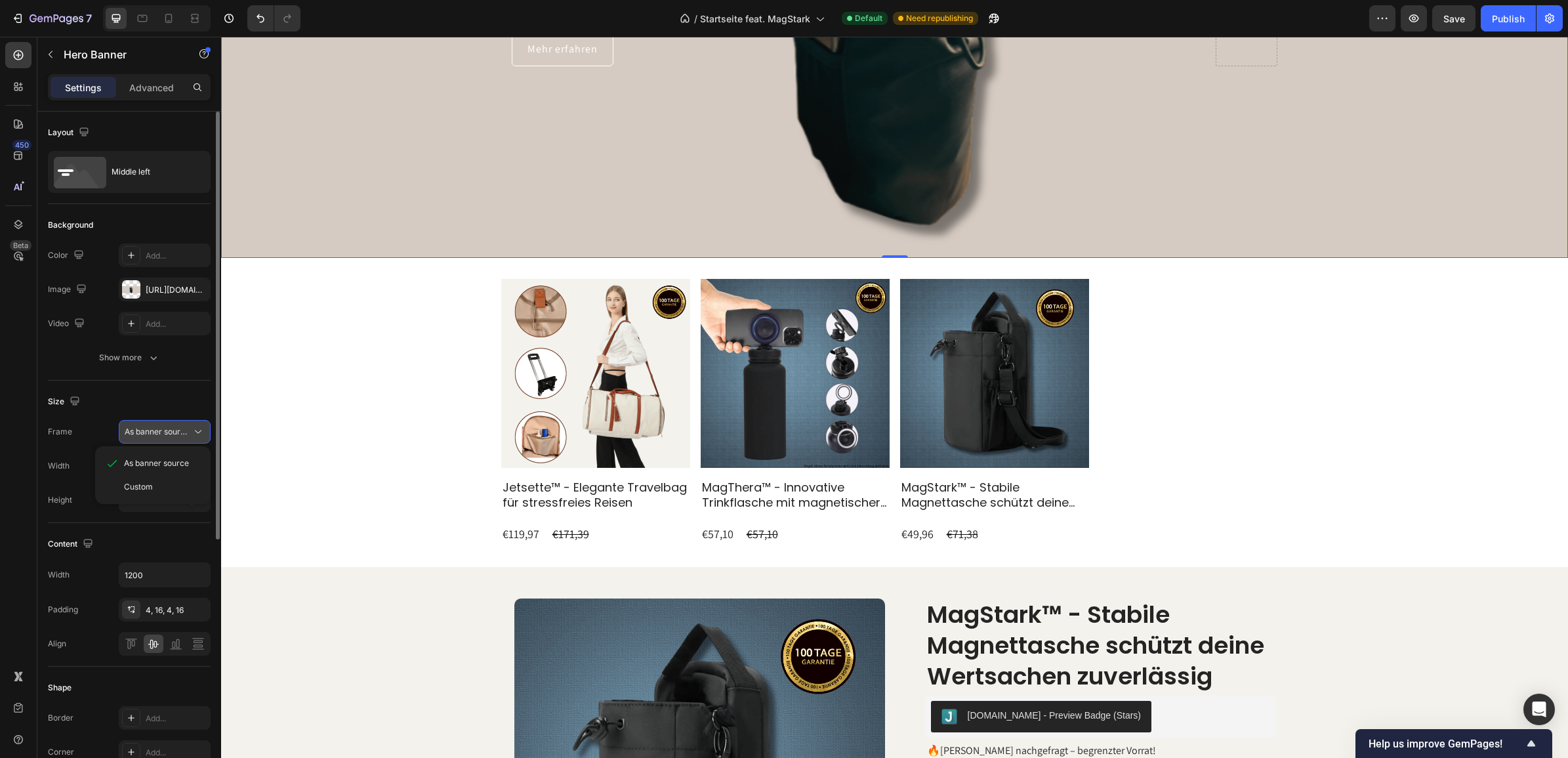
click at [176, 430] on span "As banner source" at bounding box center [156, 432] width 65 height 12
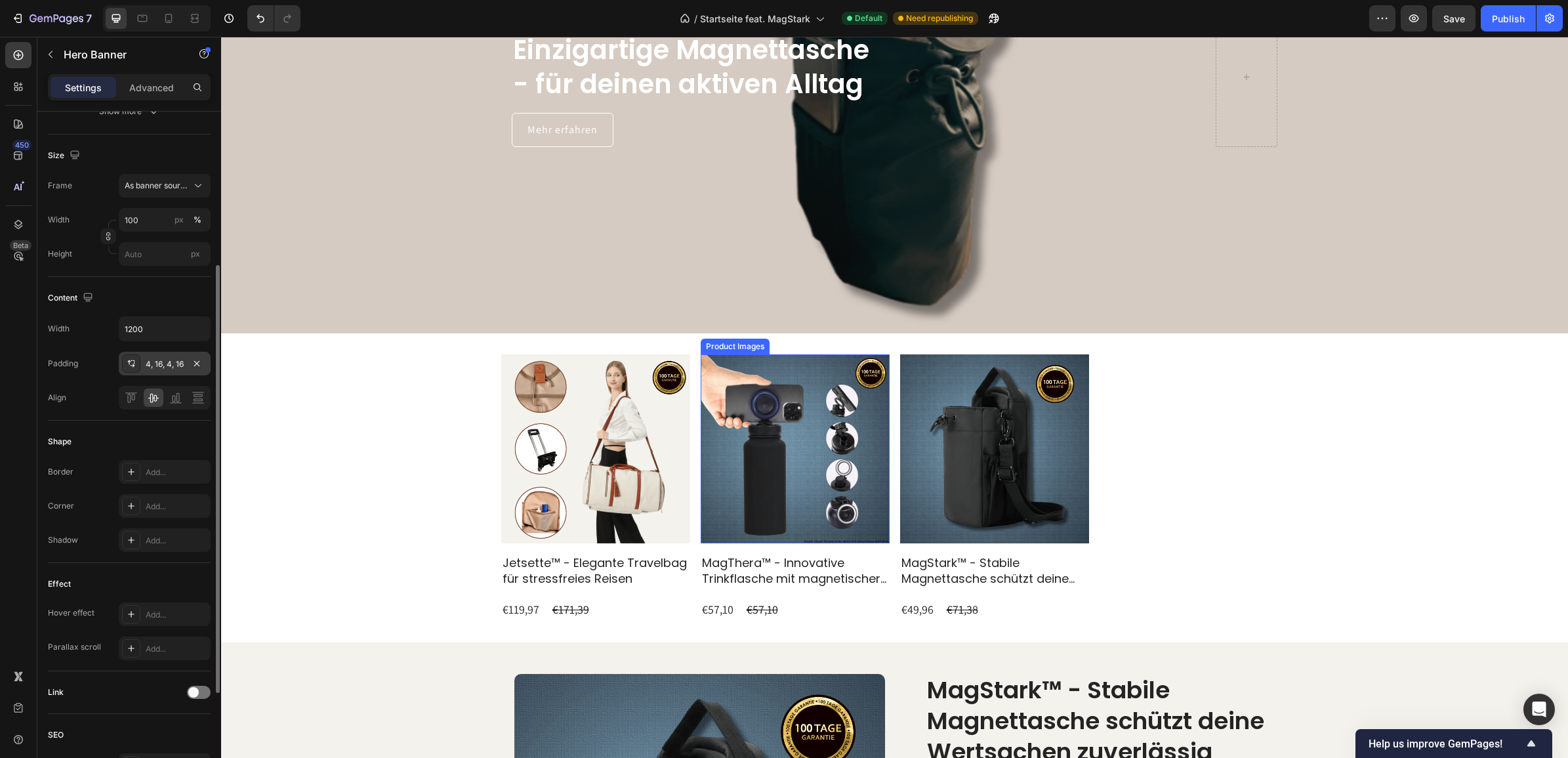
scroll to position [246, 0]
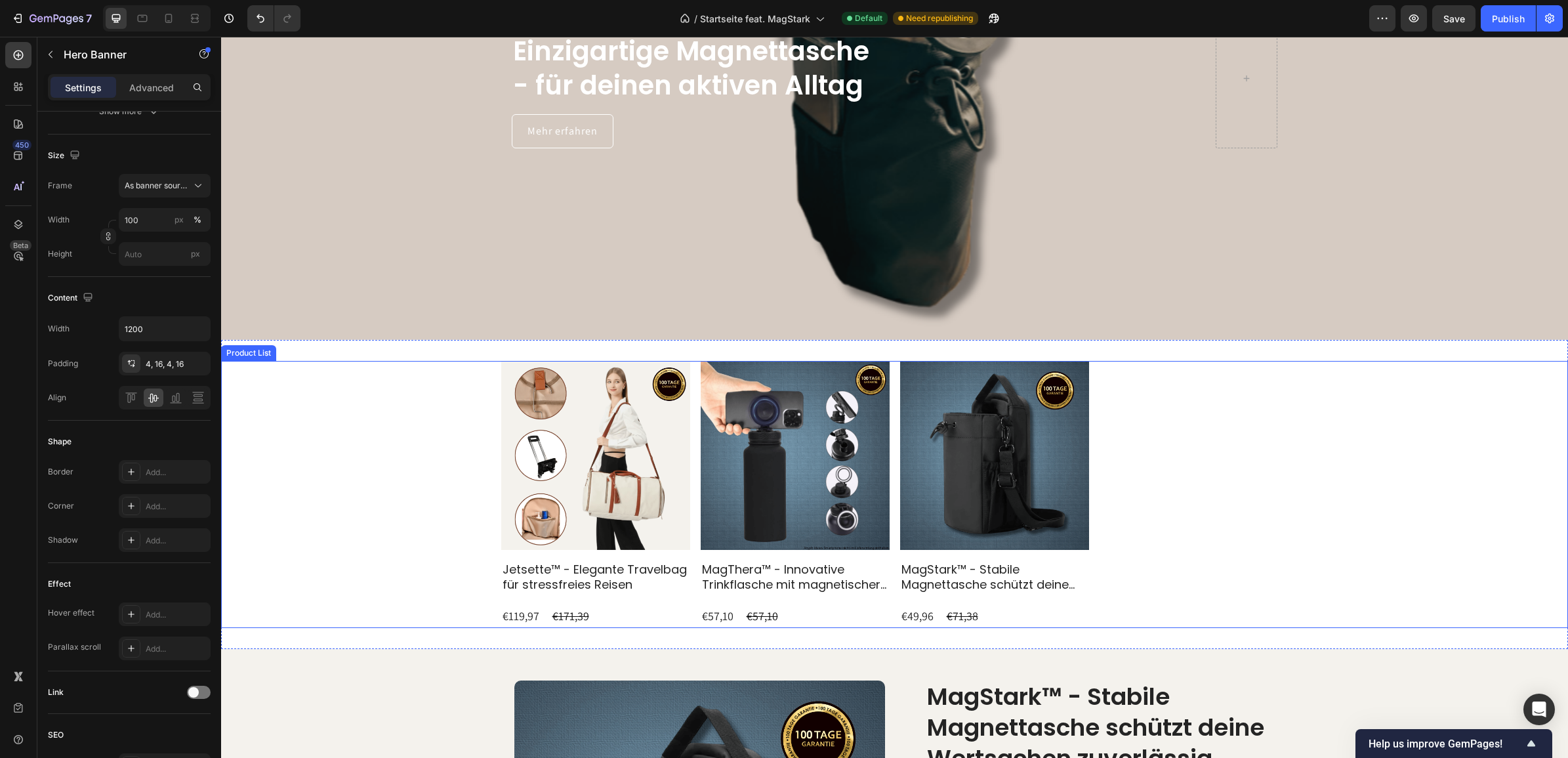
click at [455, 430] on div "Product Images Jetsette™ - Elegante Travelbag für stressfreies Reisen Product T…" at bounding box center [895, 494] width 1347 height 267
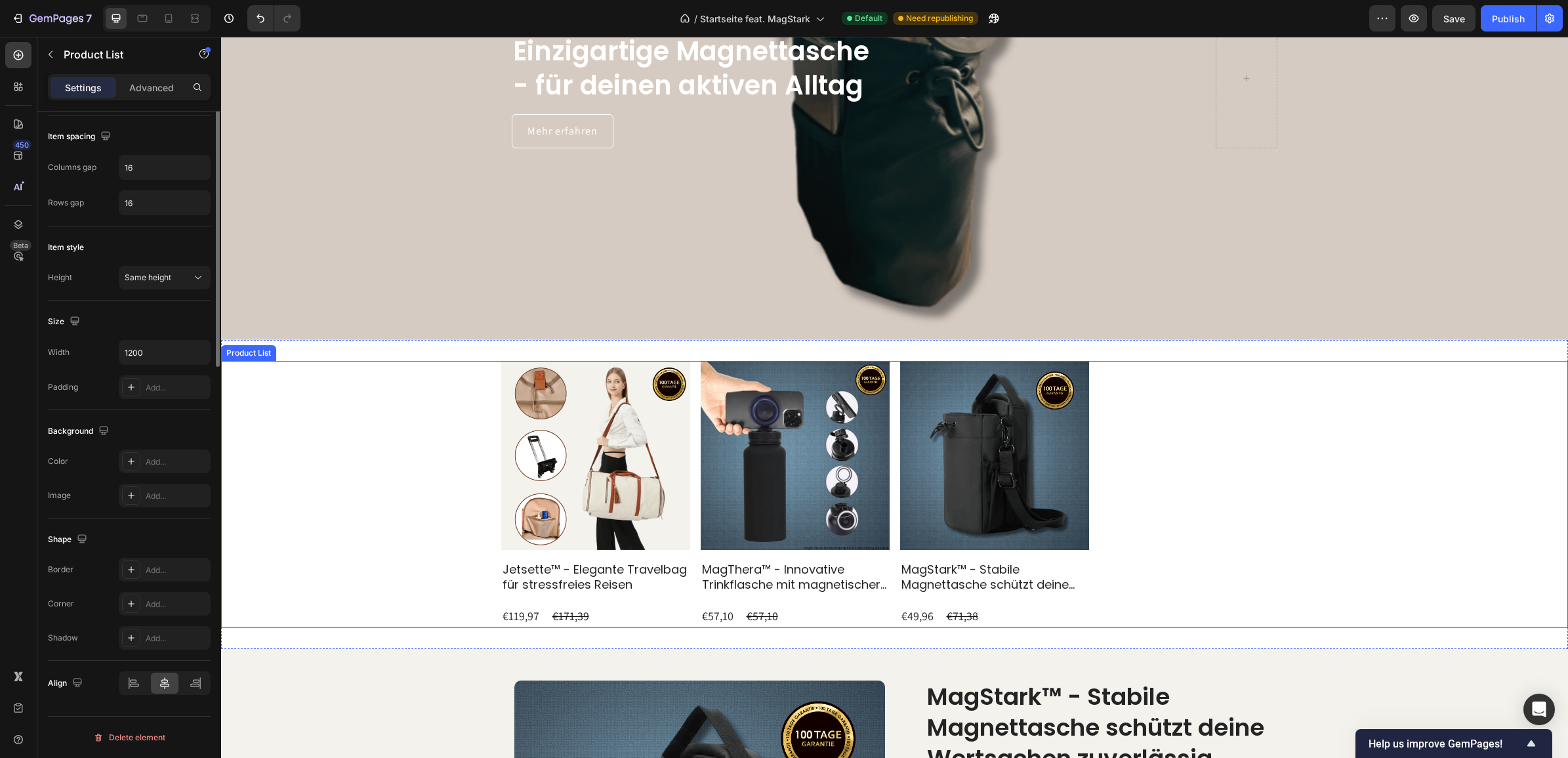
scroll to position [0, 0]
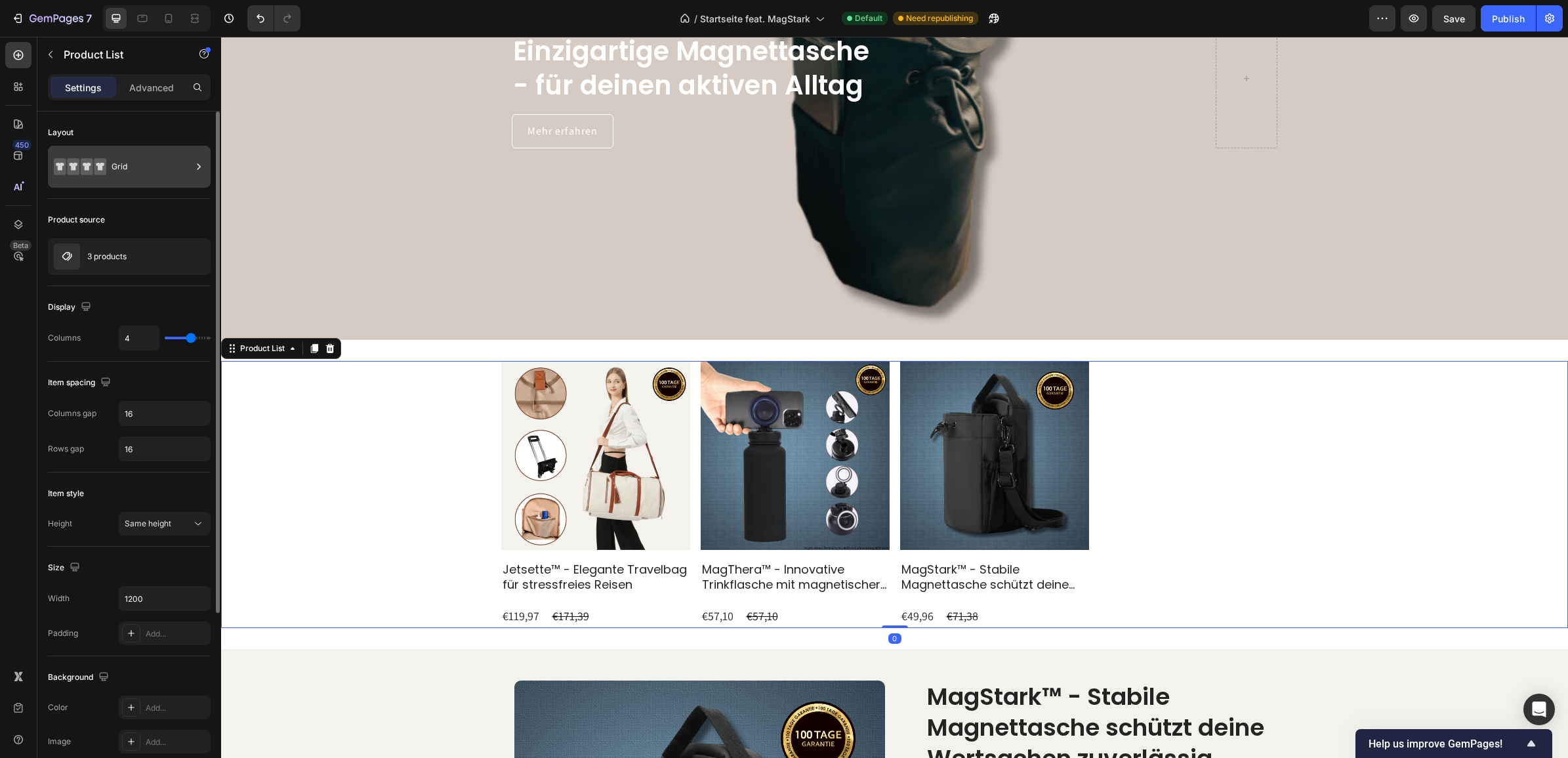
click at [148, 164] on div "Grid" at bounding box center [152, 167] width 80 height 30
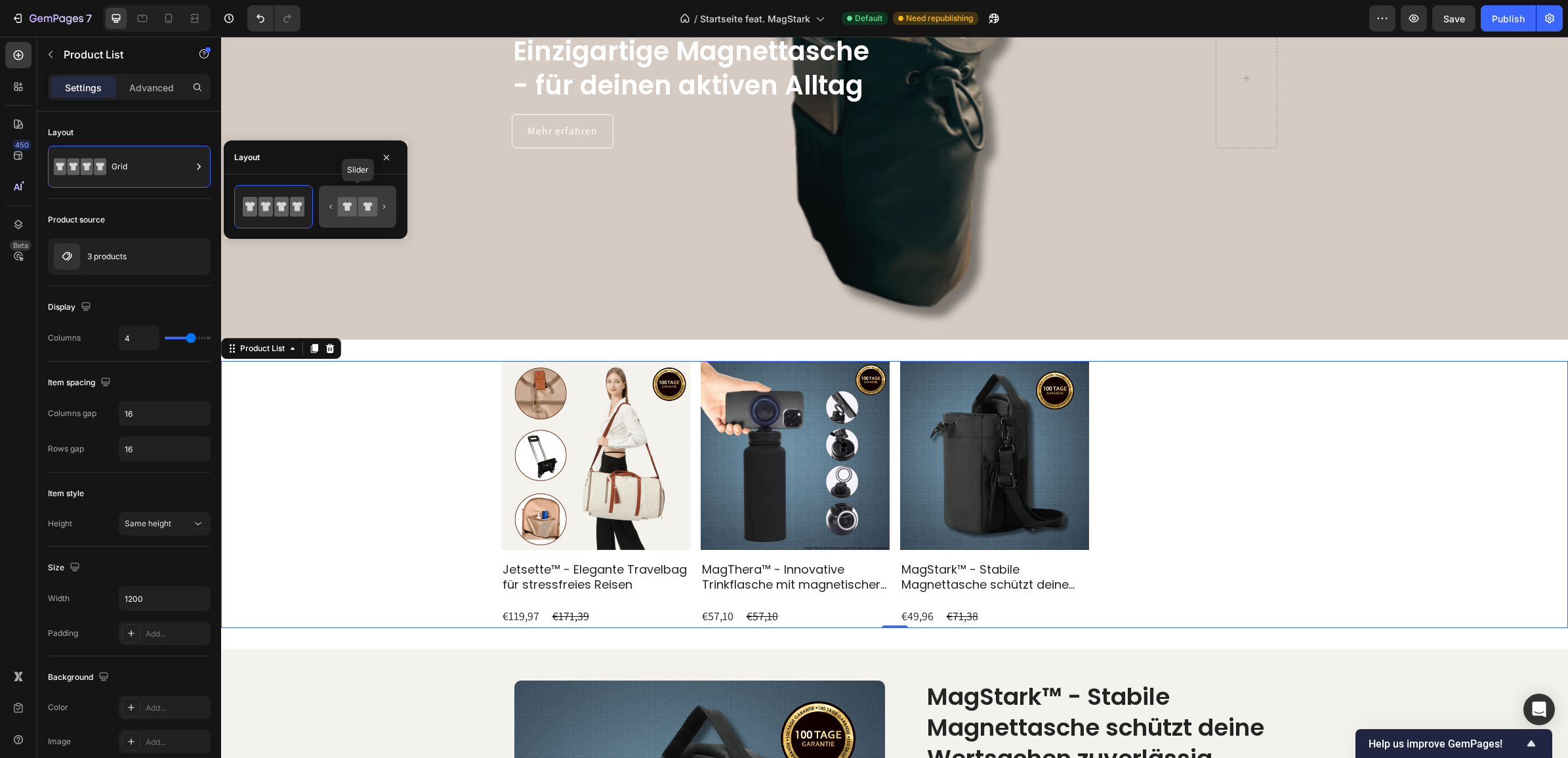
click at [342, 211] on icon at bounding box center [348, 207] width 19 height 19
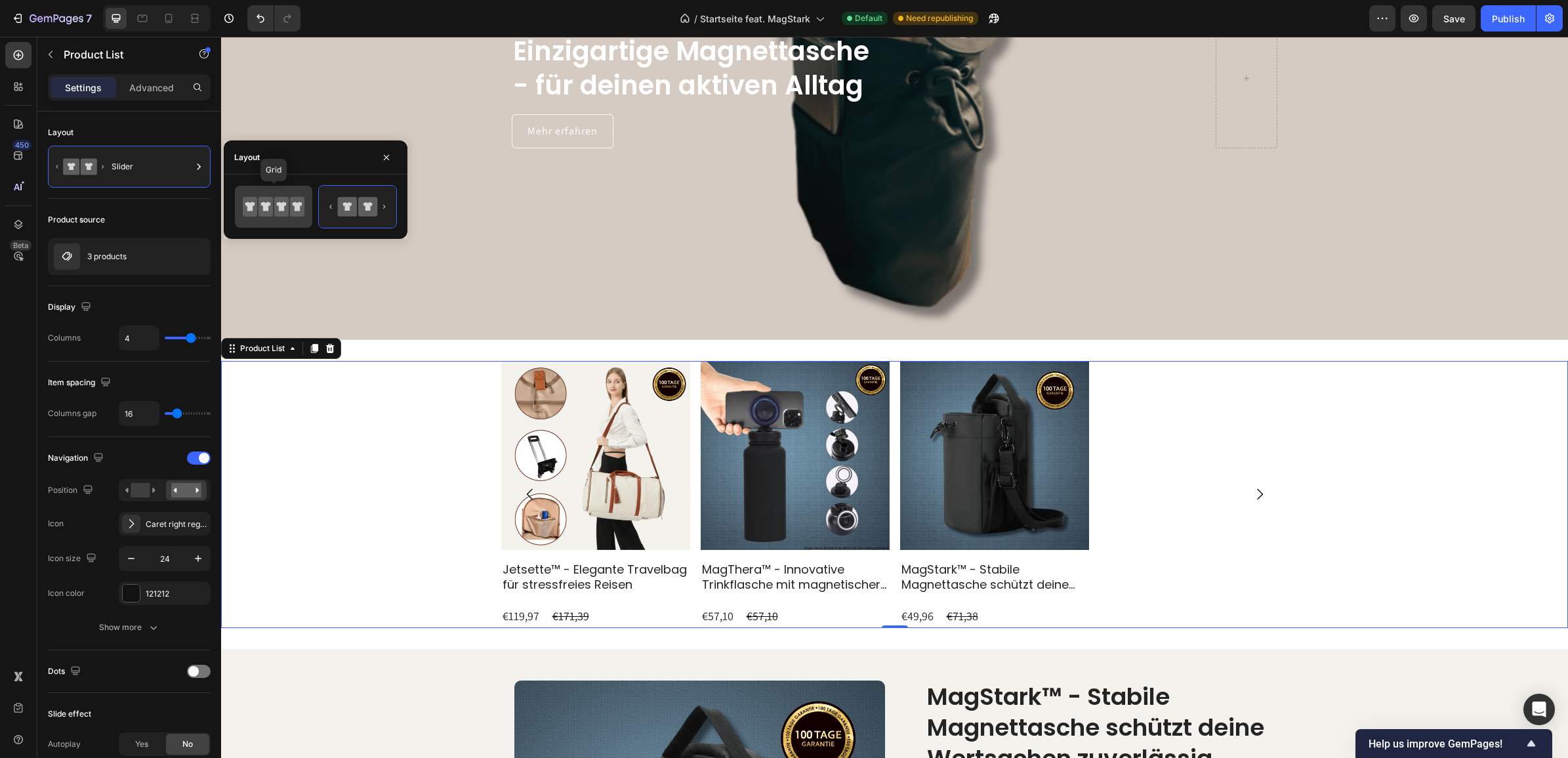
click at [295, 211] on icon at bounding box center [297, 207] width 10 height 10
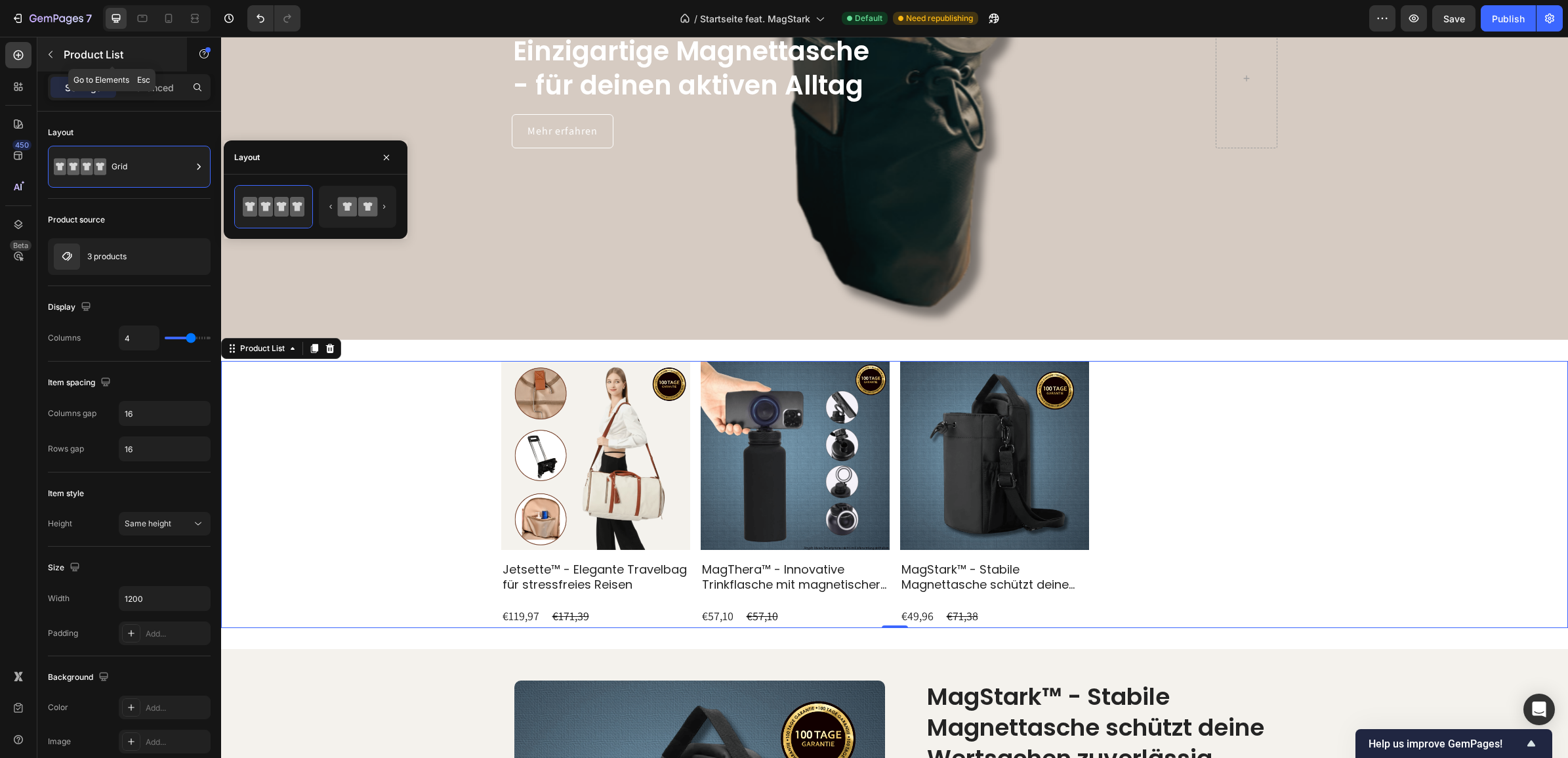
click at [53, 53] on icon "button" at bounding box center [50, 54] width 10 height 10
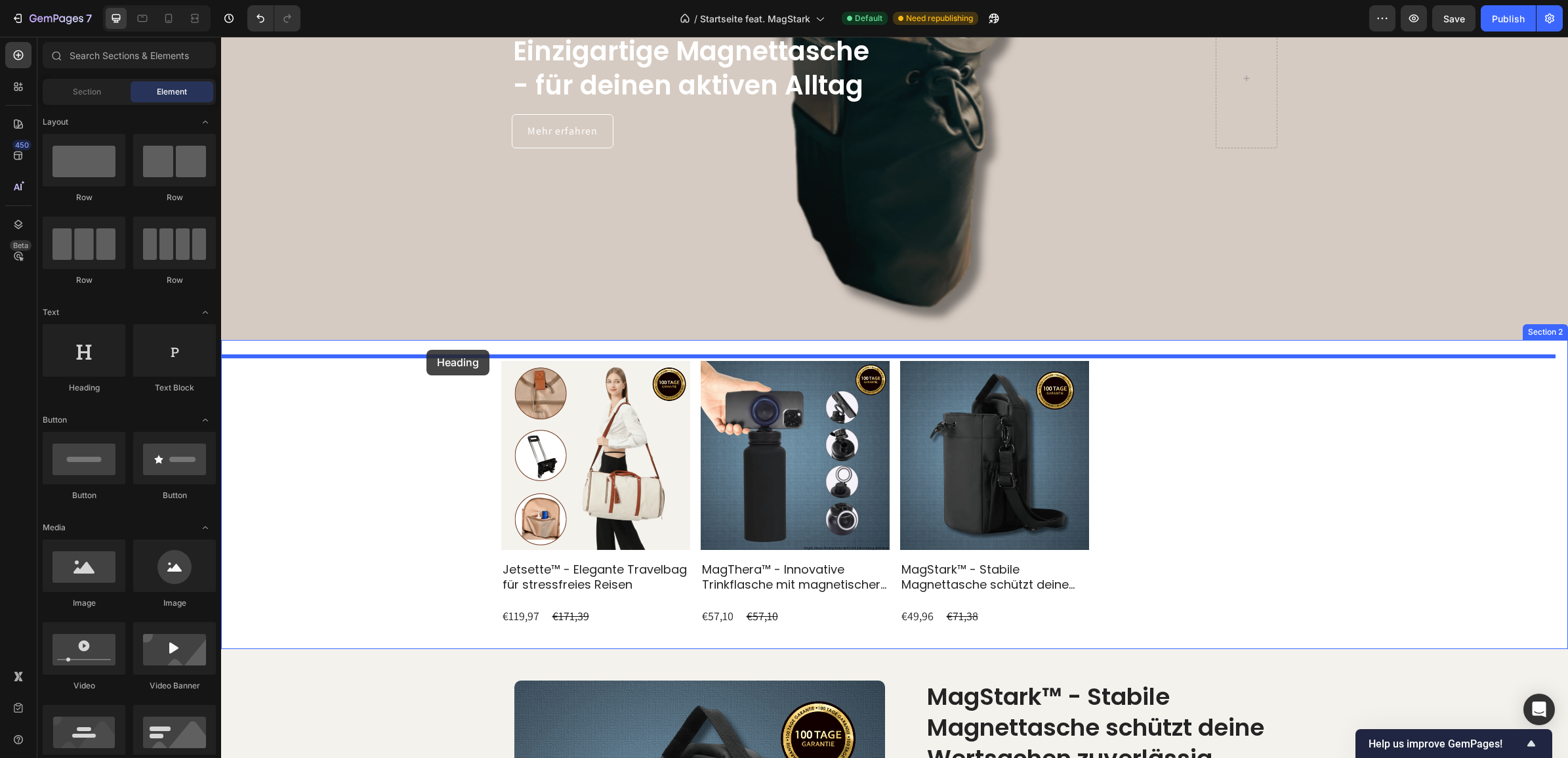
drag, startPoint x: 336, startPoint y: 405, endPoint x: 427, endPoint y: 349, distance: 106.9
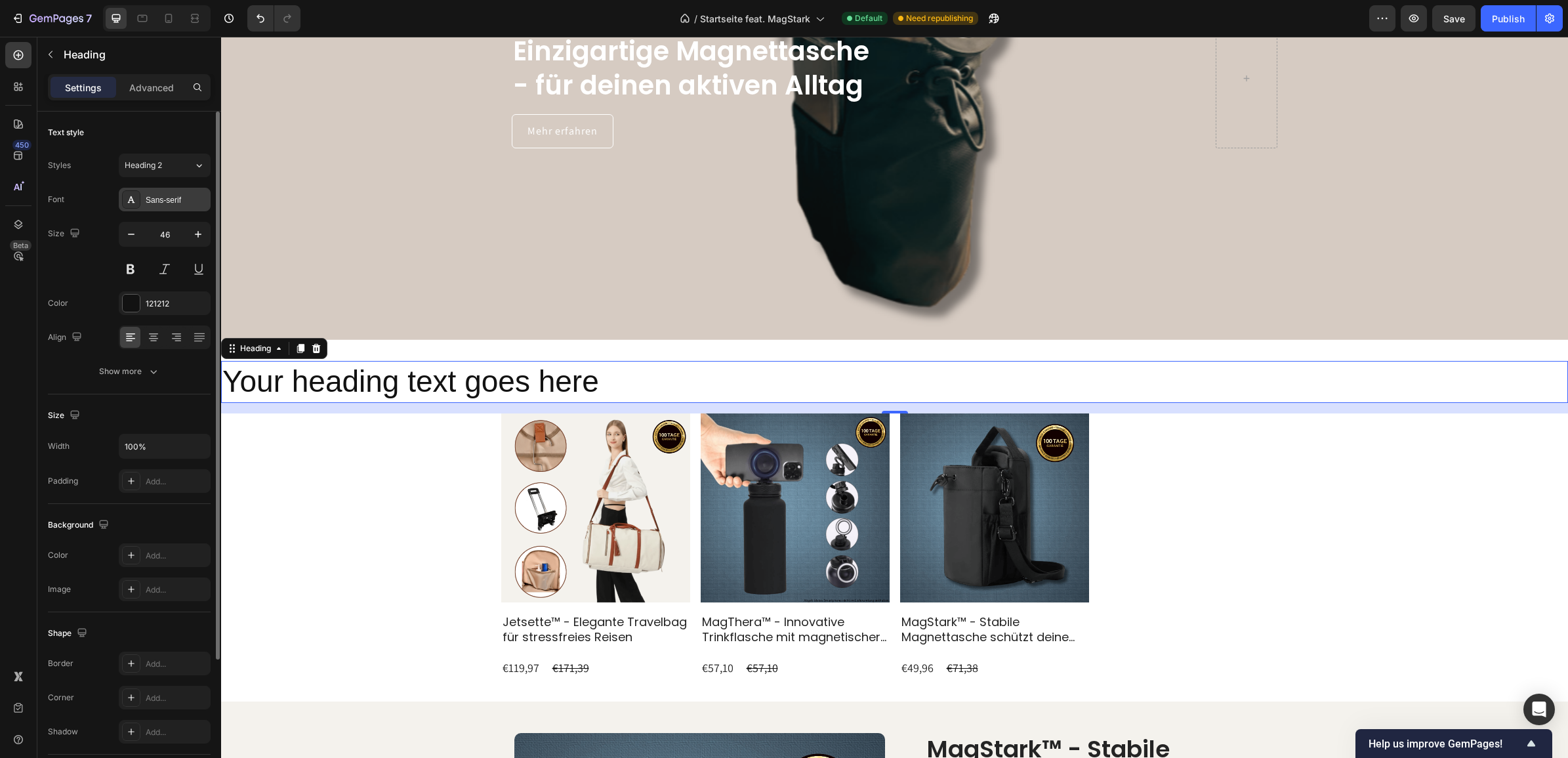
click at [176, 189] on div "Sans-serif" at bounding box center [164, 199] width 92 height 24
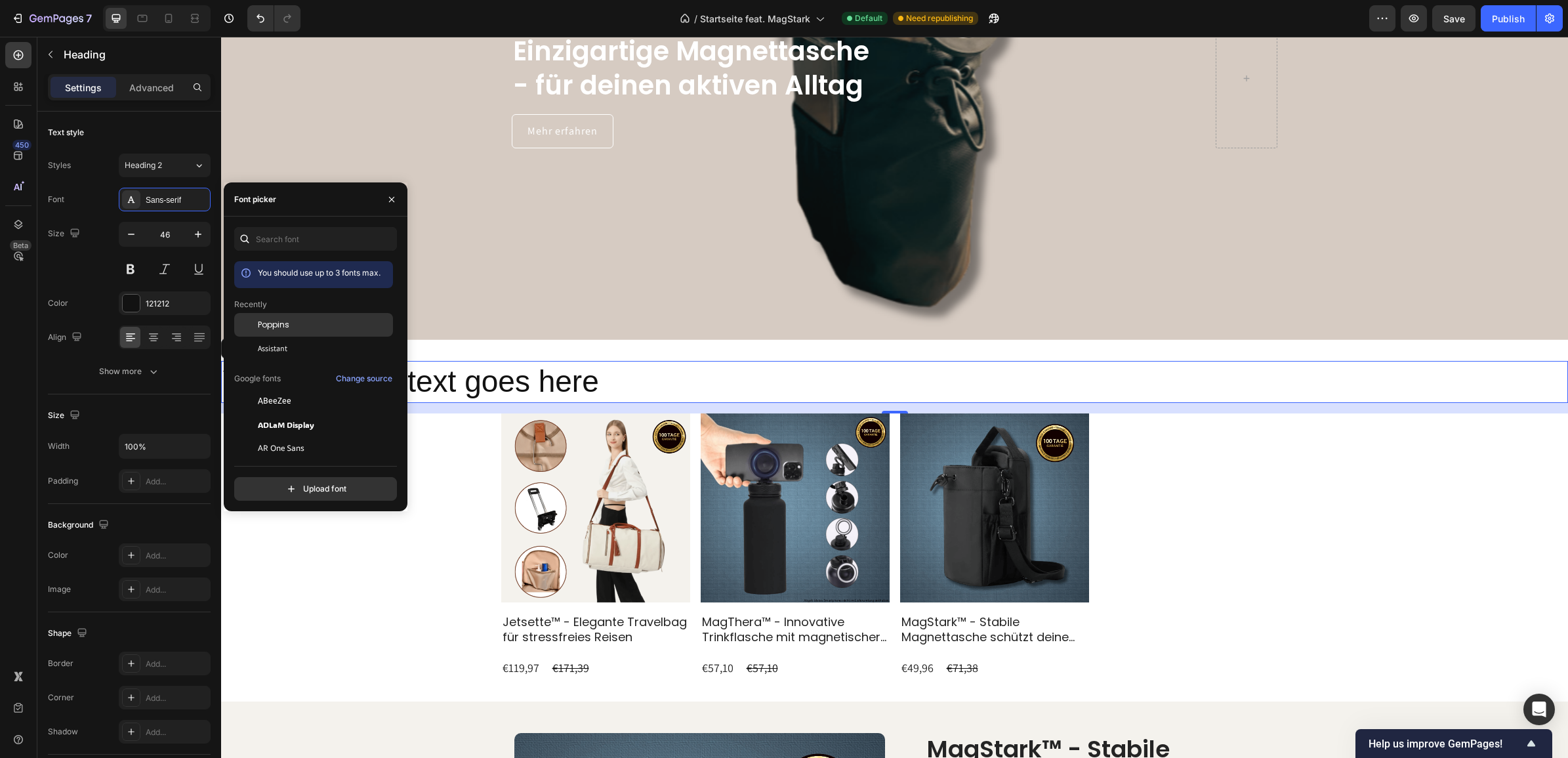
click at [290, 322] on div "Poppins" at bounding box center [324, 325] width 132 height 12
click at [553, 375] on h2 "Your heading text goes here" at bounding box center [895, 381] width 1347 height 42
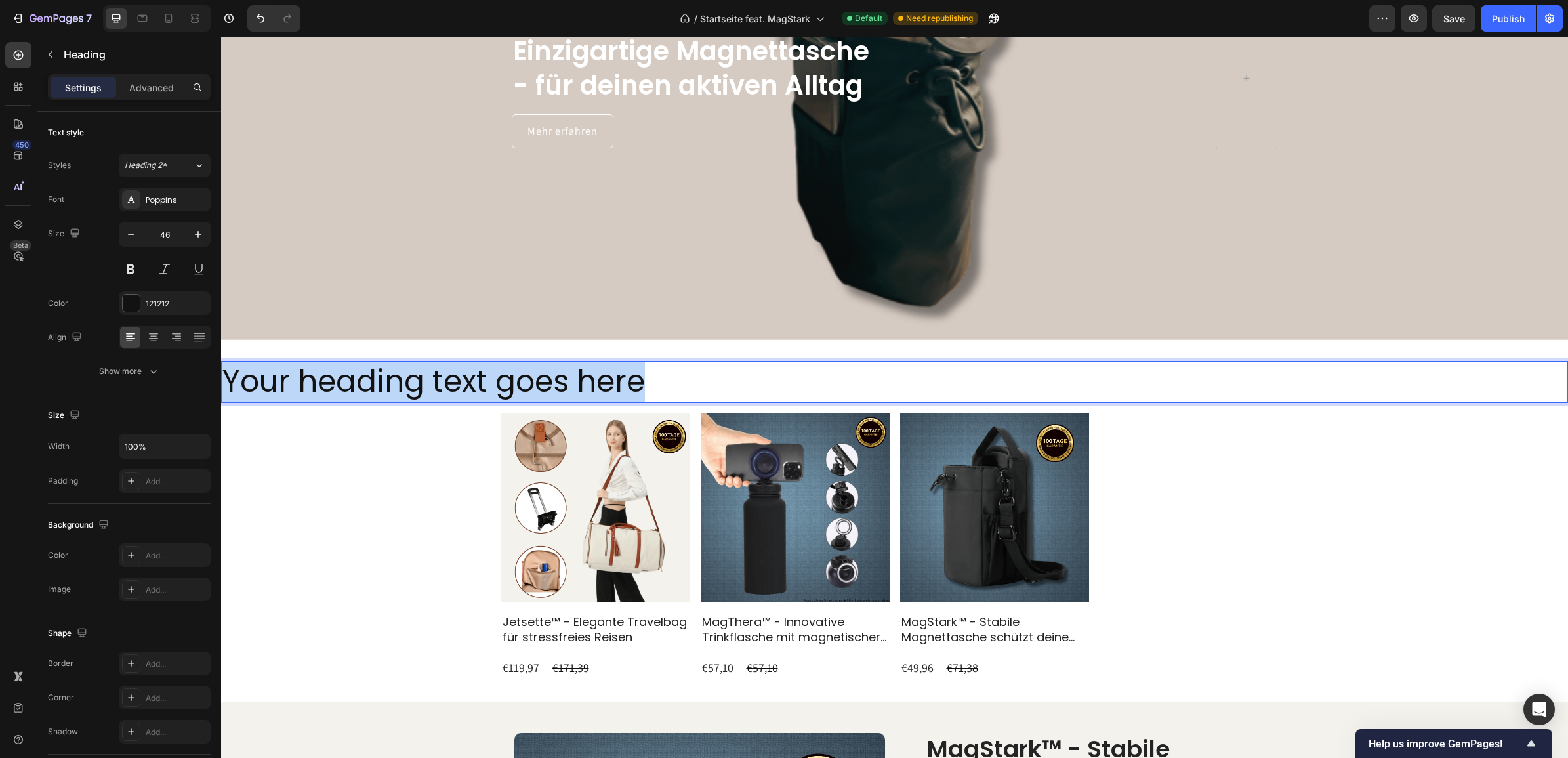
drag, startPoint x: 687, startPoint y: 375, endPoint x: 409, endPoint y: 391, distance: 278.5
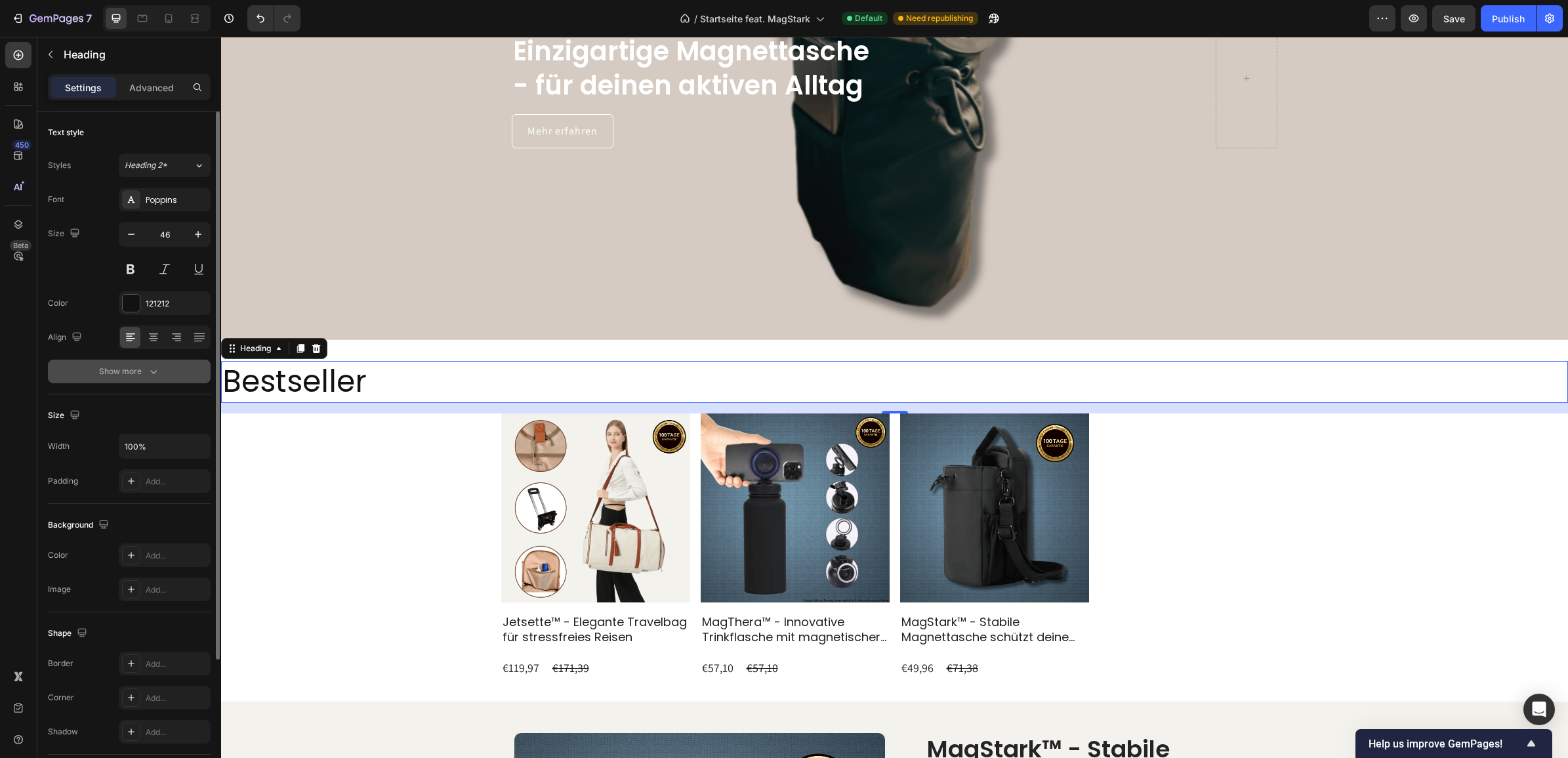
click at [135, 375] on div "Show more" at bounding box center [129, 371] width 61 height 13
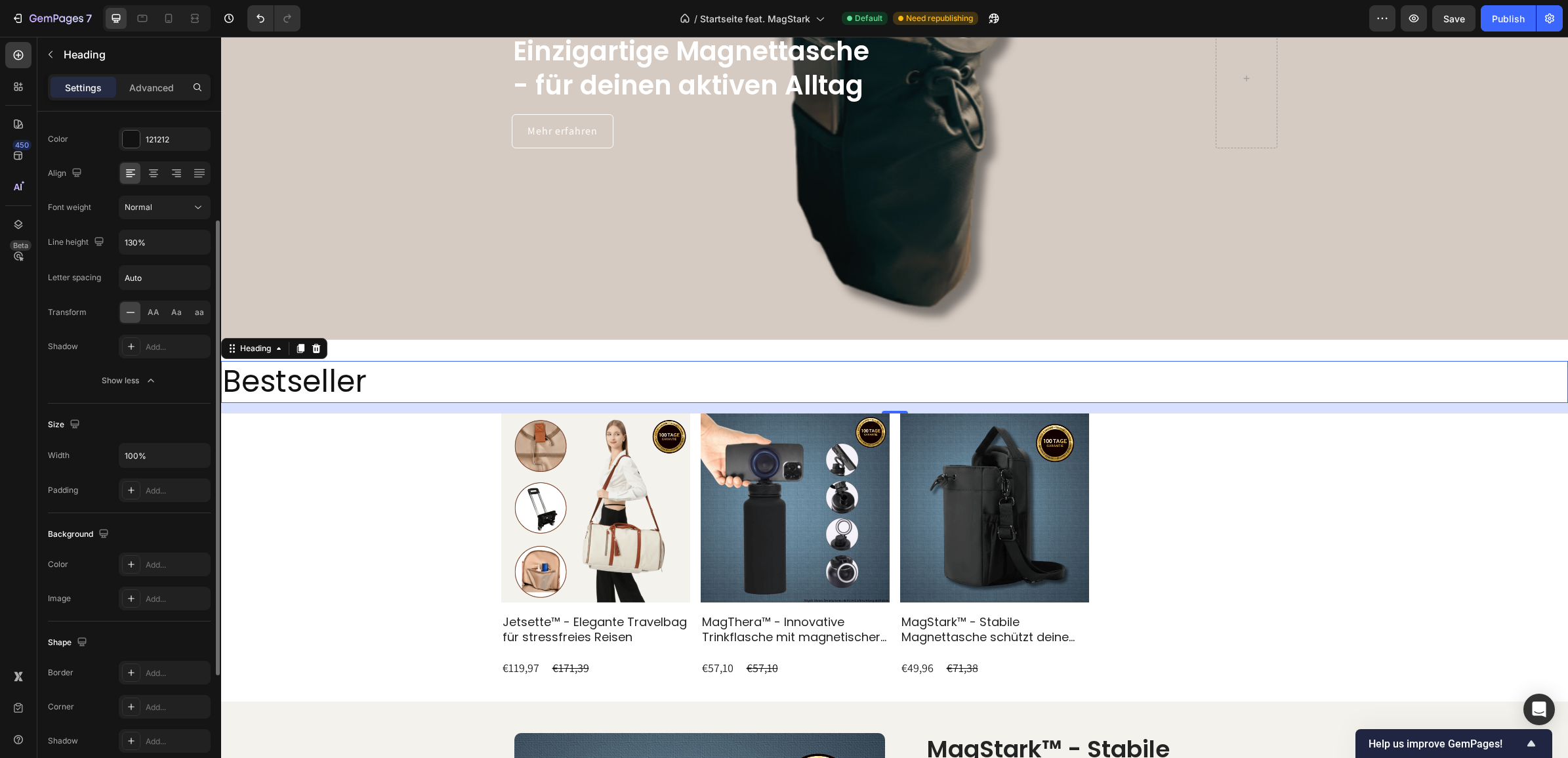
scroll to position [246, 0]
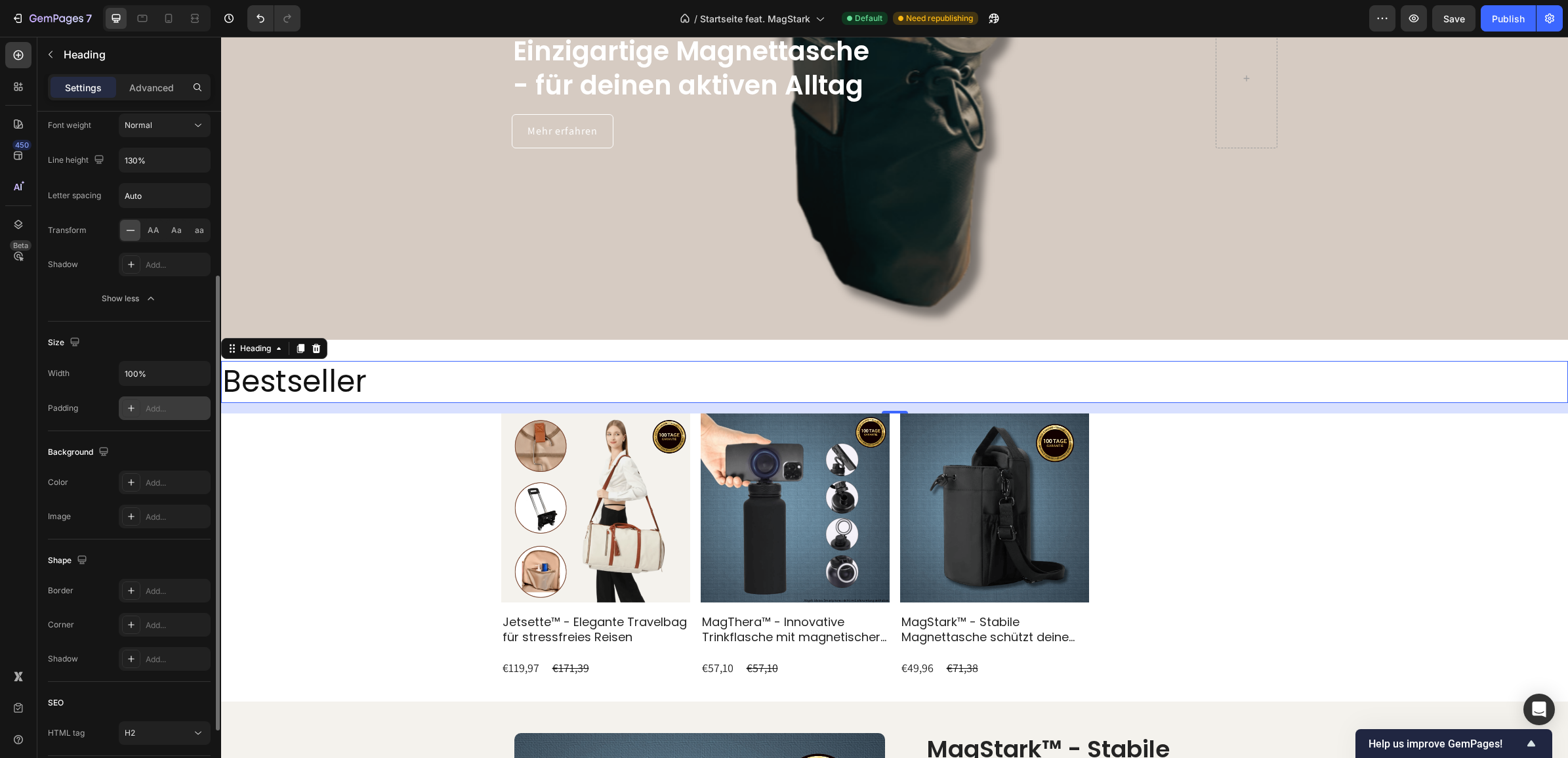
click at [156, 420] on div "Add..." at bounding box center [164, 409] width 92 height 24
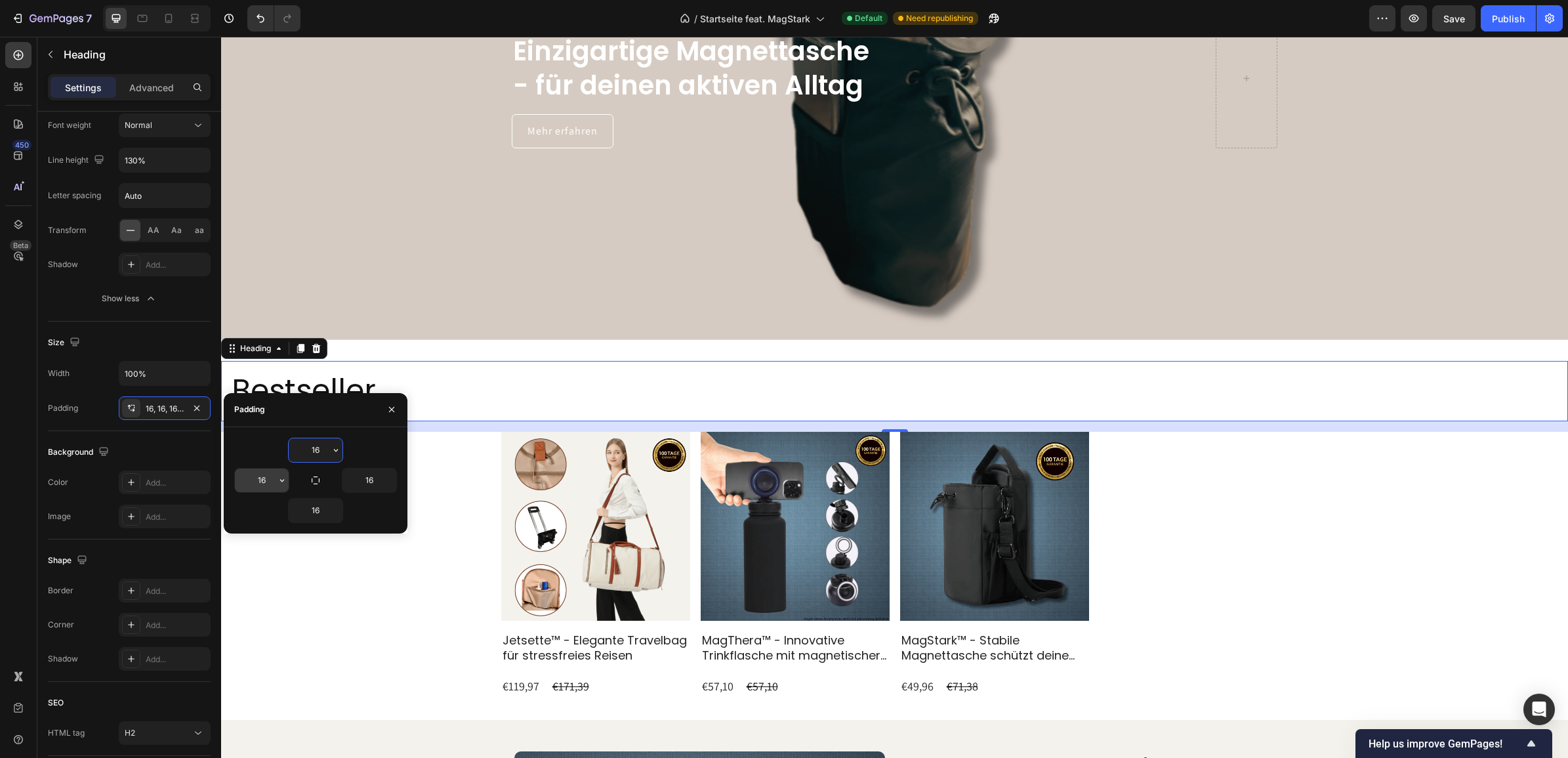
click at [274, 483] on input "16" at bounding box center [261, 480] width 53 height 24
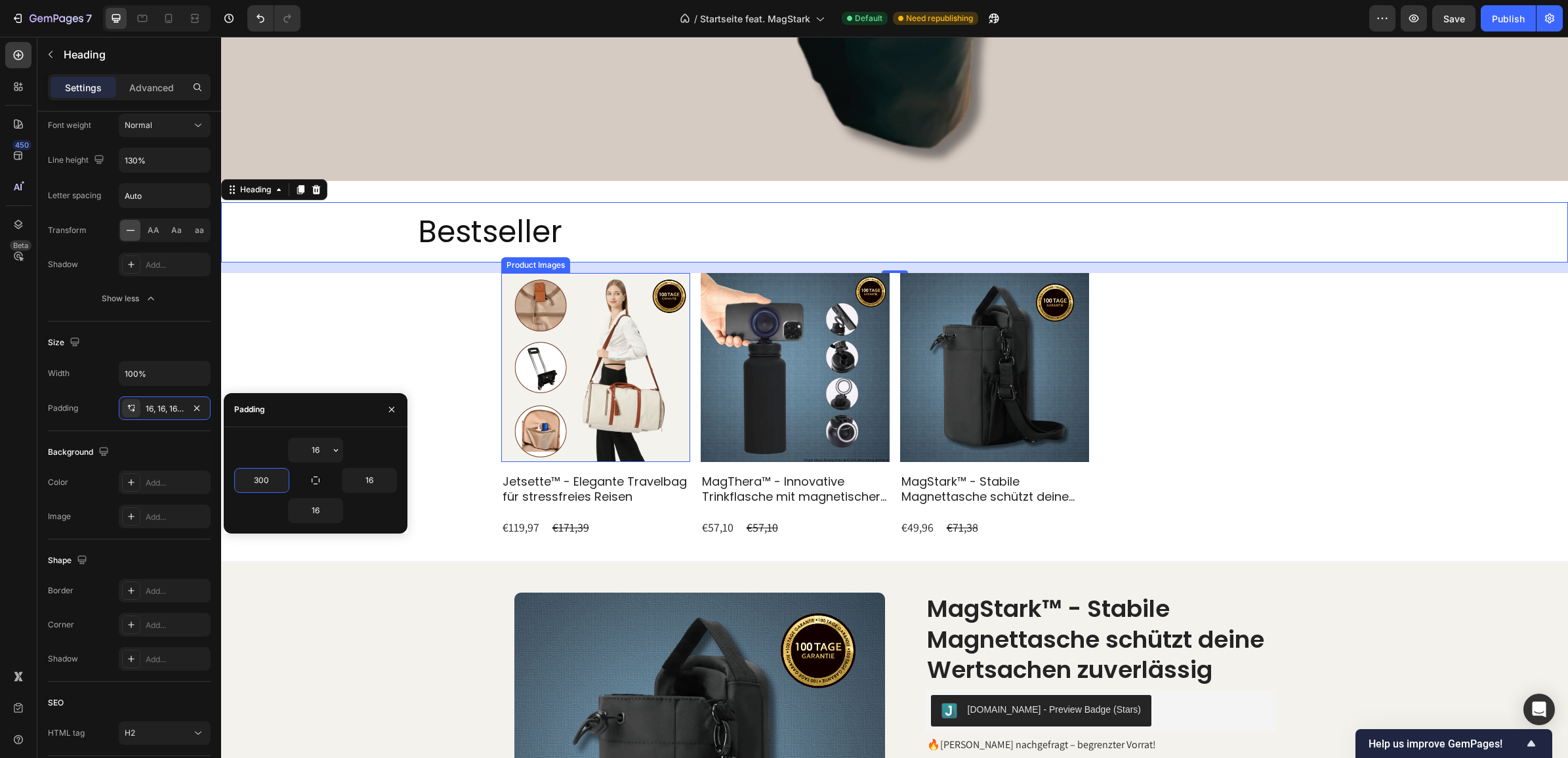
scroll to position [492, 0]
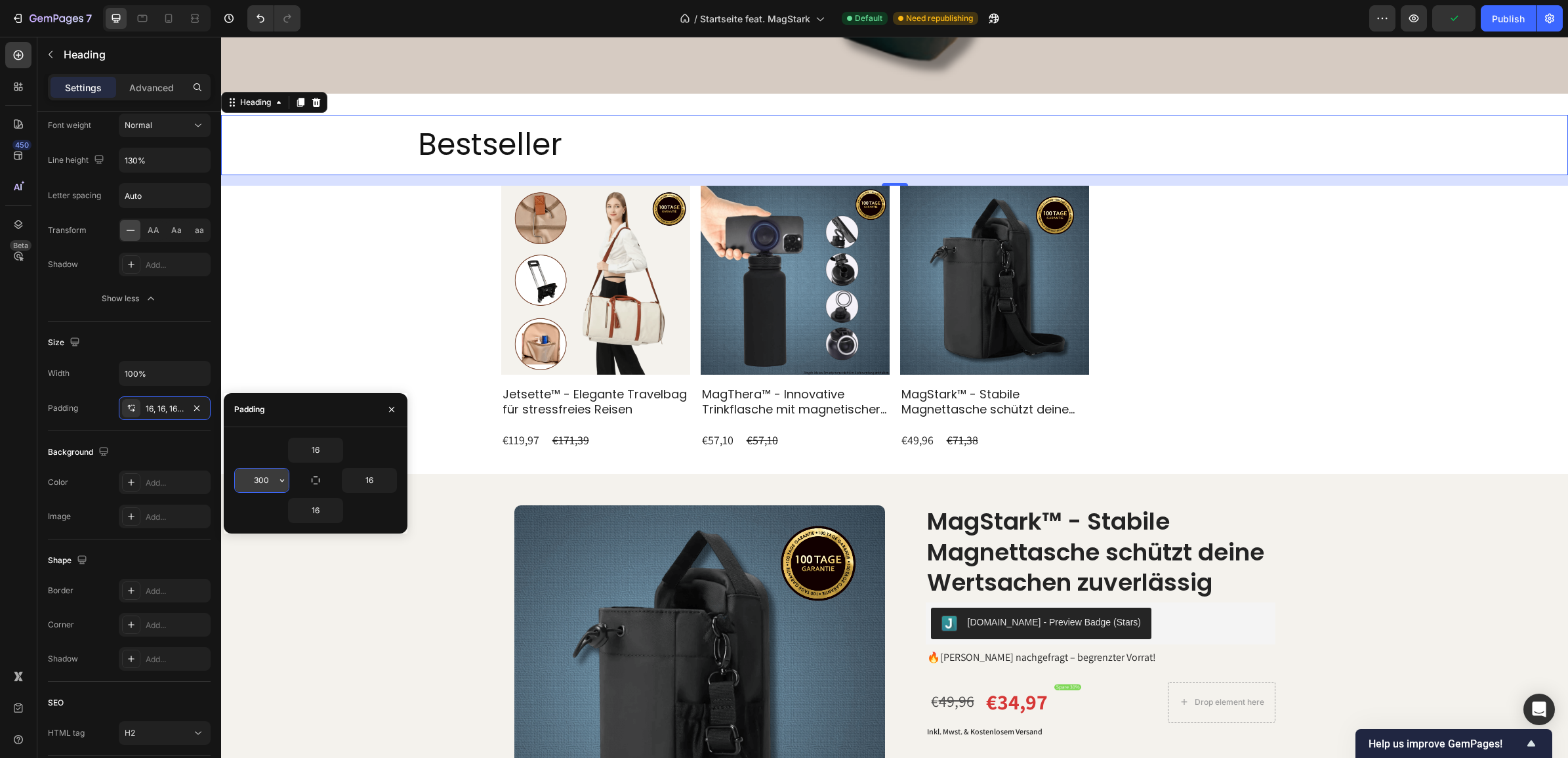
drag, startPoint x: 275, startPoint y: 471, endPoint x: 246, endPoint y: 476, distance: 29.4
click at [246, 476] on div "300" at bounding box center [261, 480] width 53 height 24
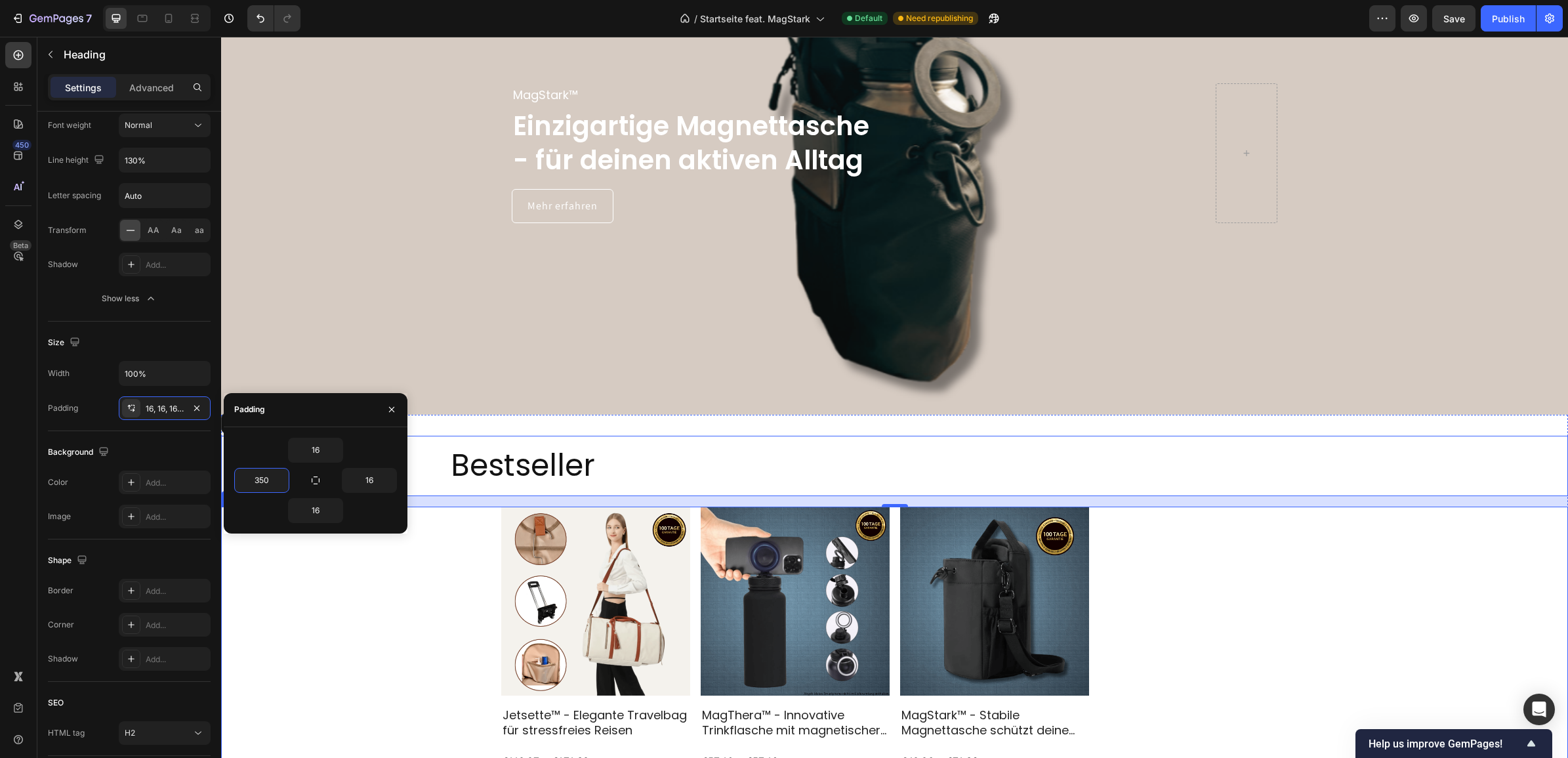
scroll to position [164, 0]
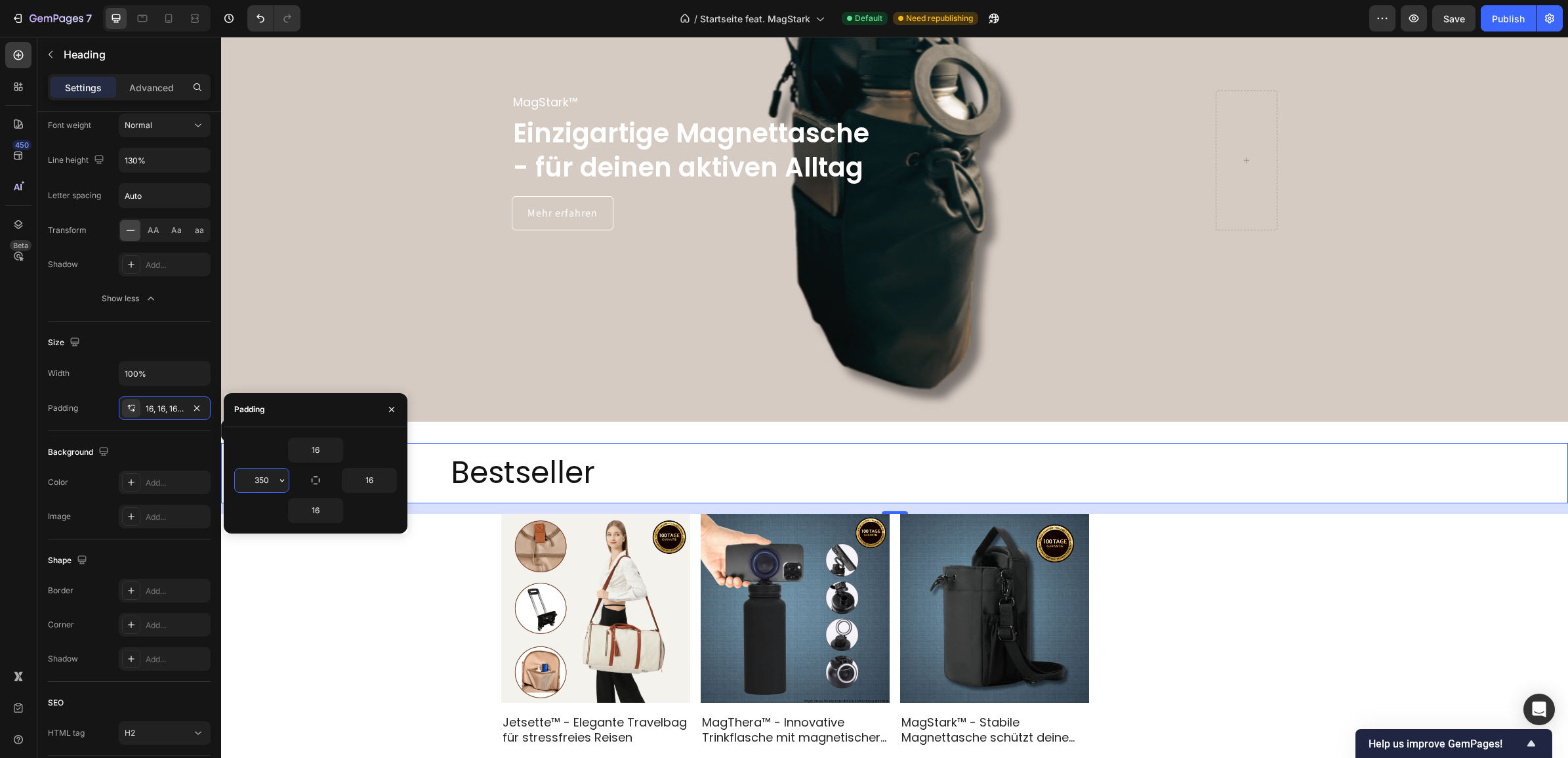
drag, startPoint x: 271, startPoint y: 476, endPoint x: 246, endPoint y: 480, distance: 25.3
click at [246, 480] on input "350" at bounding box center [261, 480] width 53 height 24
drag, startPoint x: 270, startPoint y: 473, endPoint x: 260, endPoint y: 475, distance: 10.2
click at [260, 475] on input "400" at bounding box center [261, 480] width 53 height 24
type input "415"
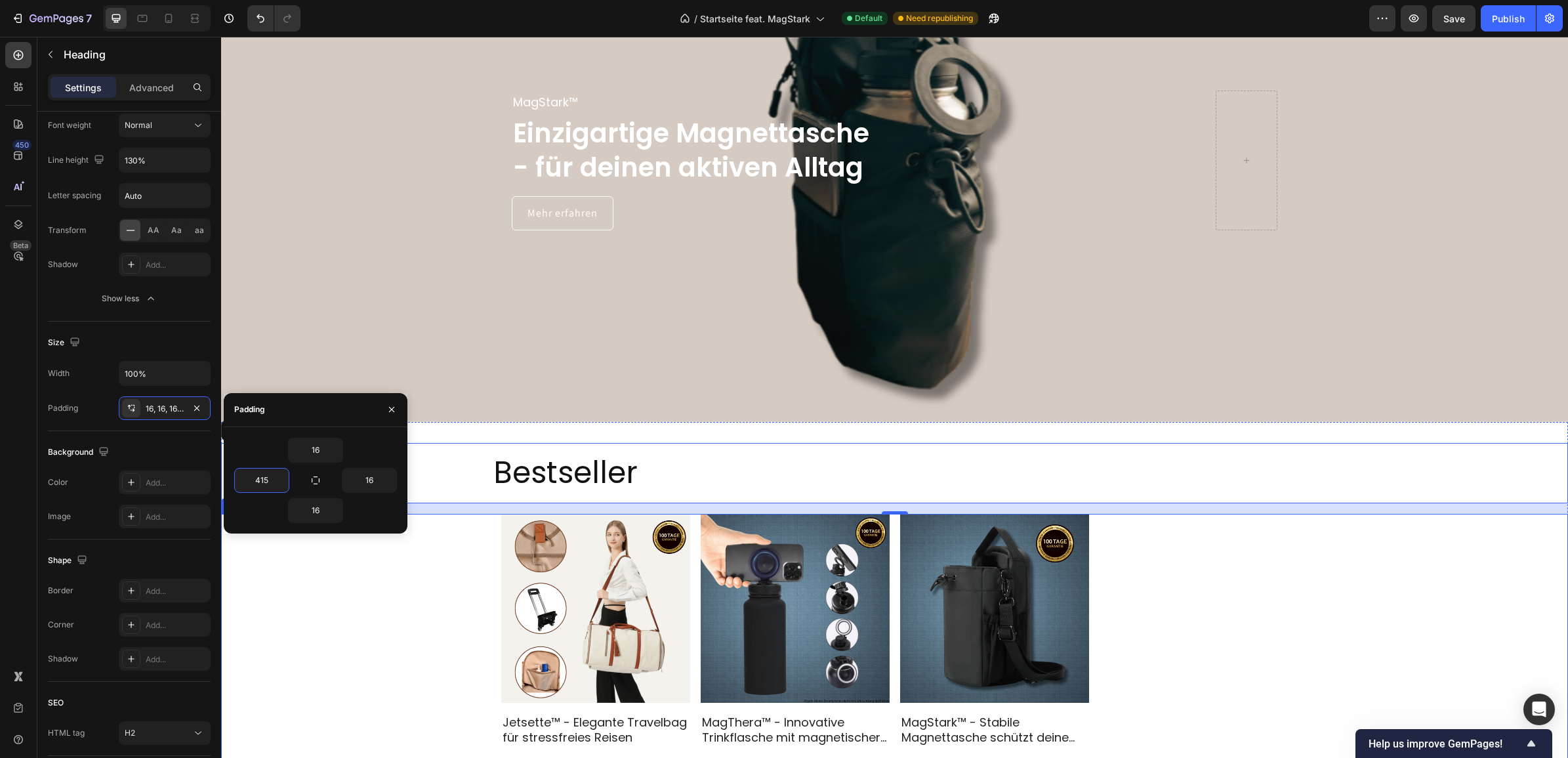
click at [1139, 537] on div "Product Images Jetsette™ - Elegante Travelbag für stressfreies Reisen Product T…" at bounding box center [895, 647] width 1347 height 267
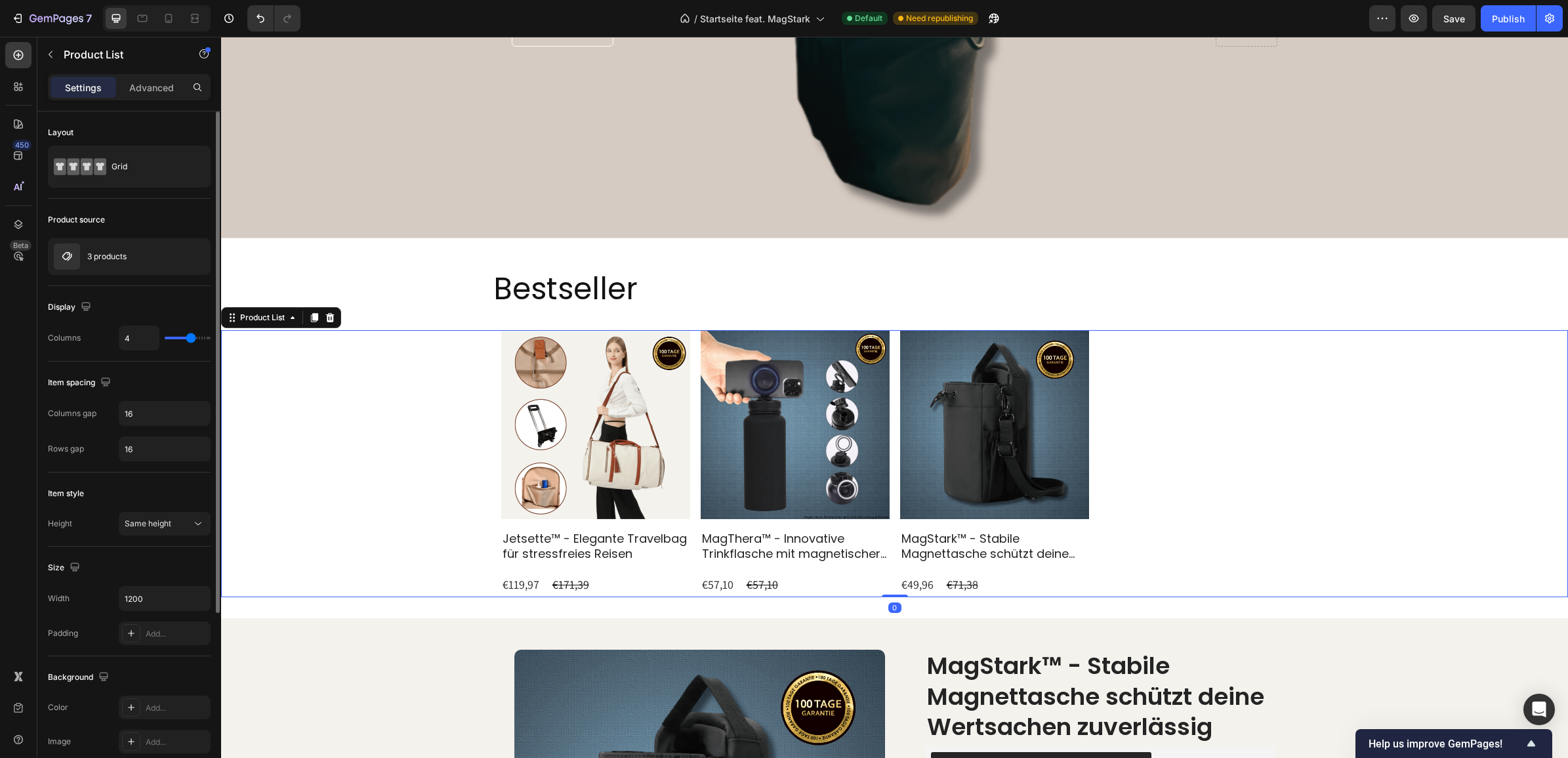
scroll to position [410, 0]
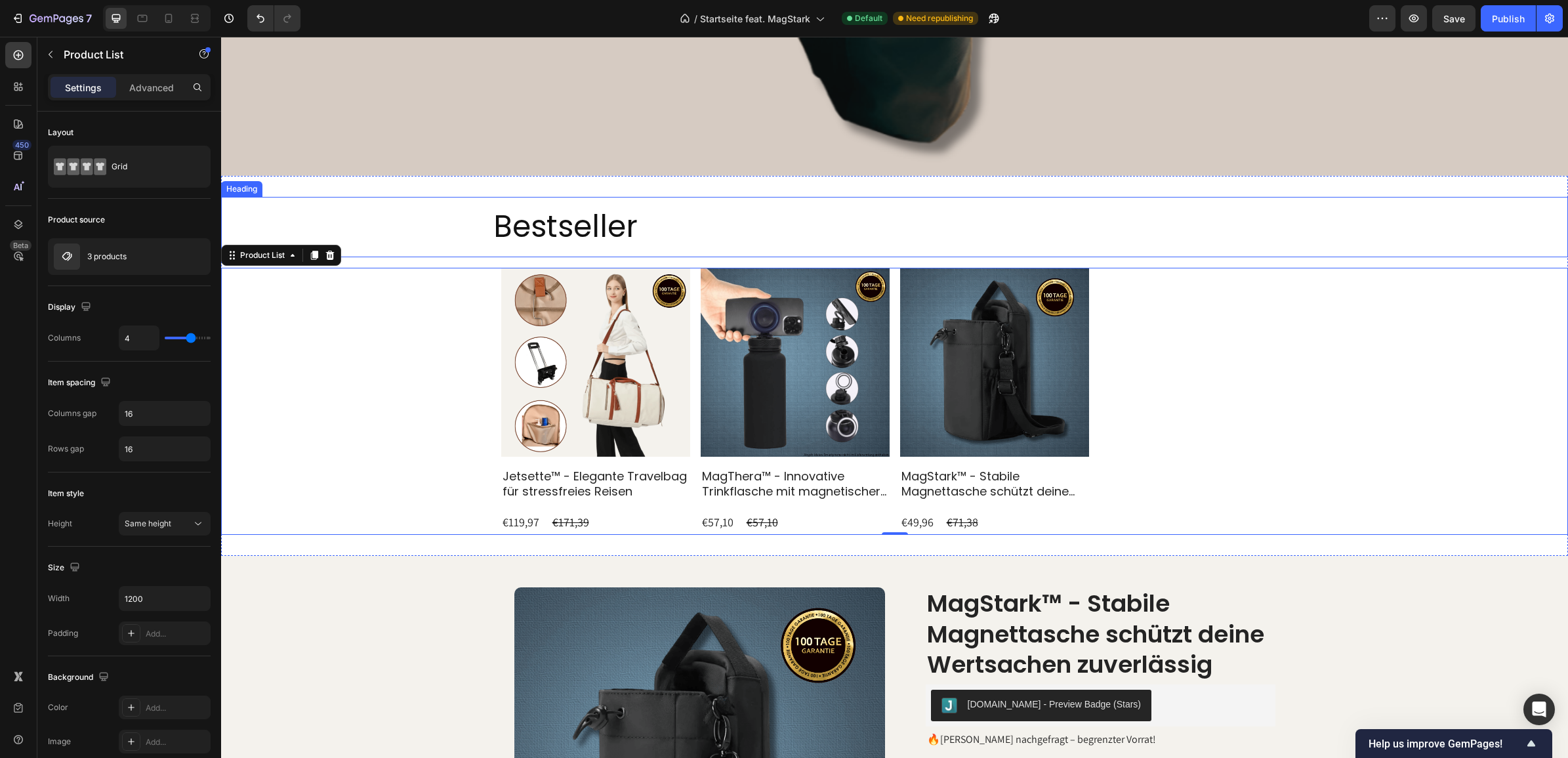
click at [679, 214] on p "Bestseller" at bounding box center [1025, 227] width 1064 height 39
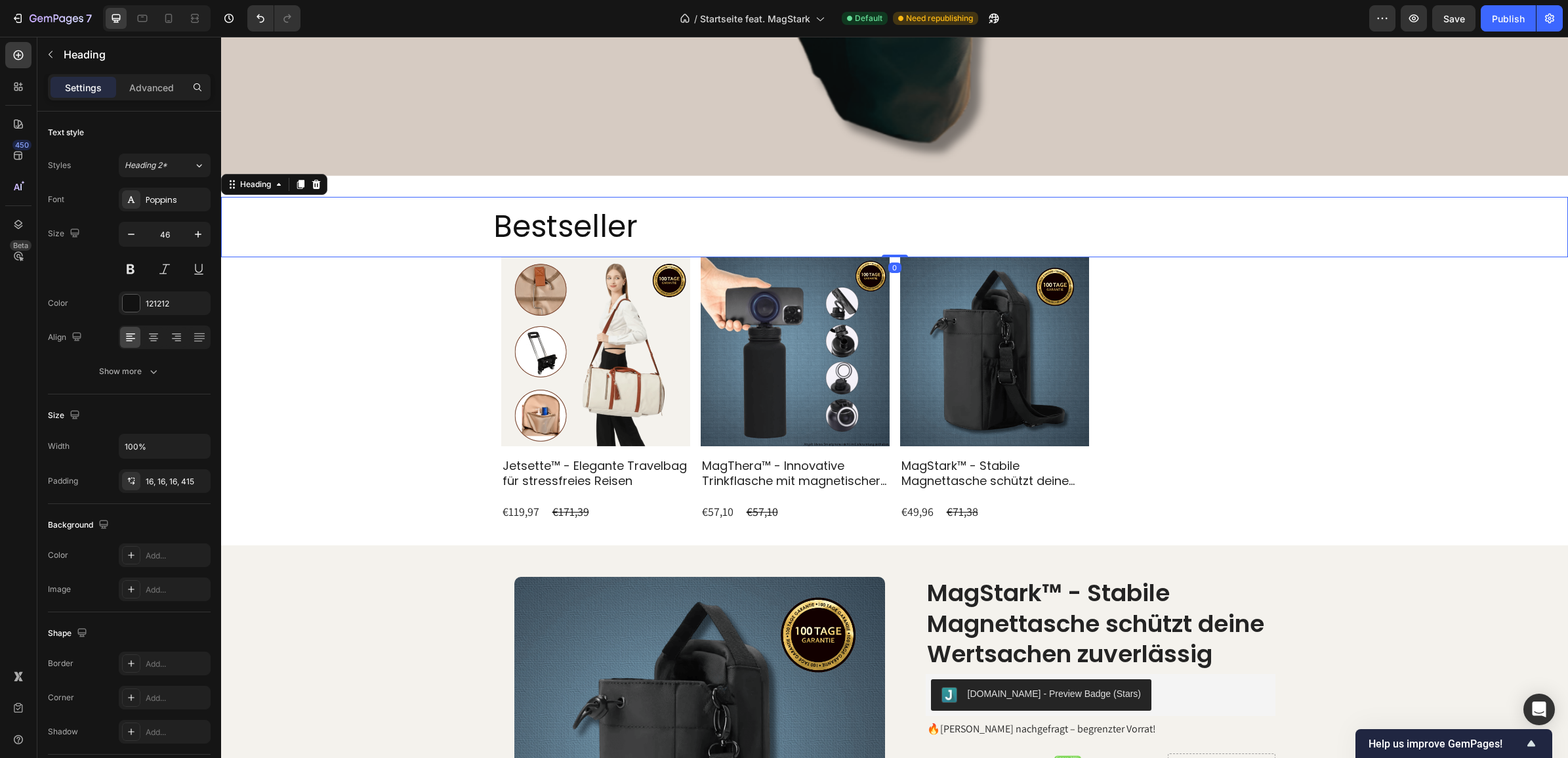
drag, startPoint x: 894, startPoint y: 260, endPoint x: 894, endPoint y: 242, distance: 18.0
click at [894, 242] on div "Bestseller Heading 0" at bounding box center [895, 227] width 1347 height 61
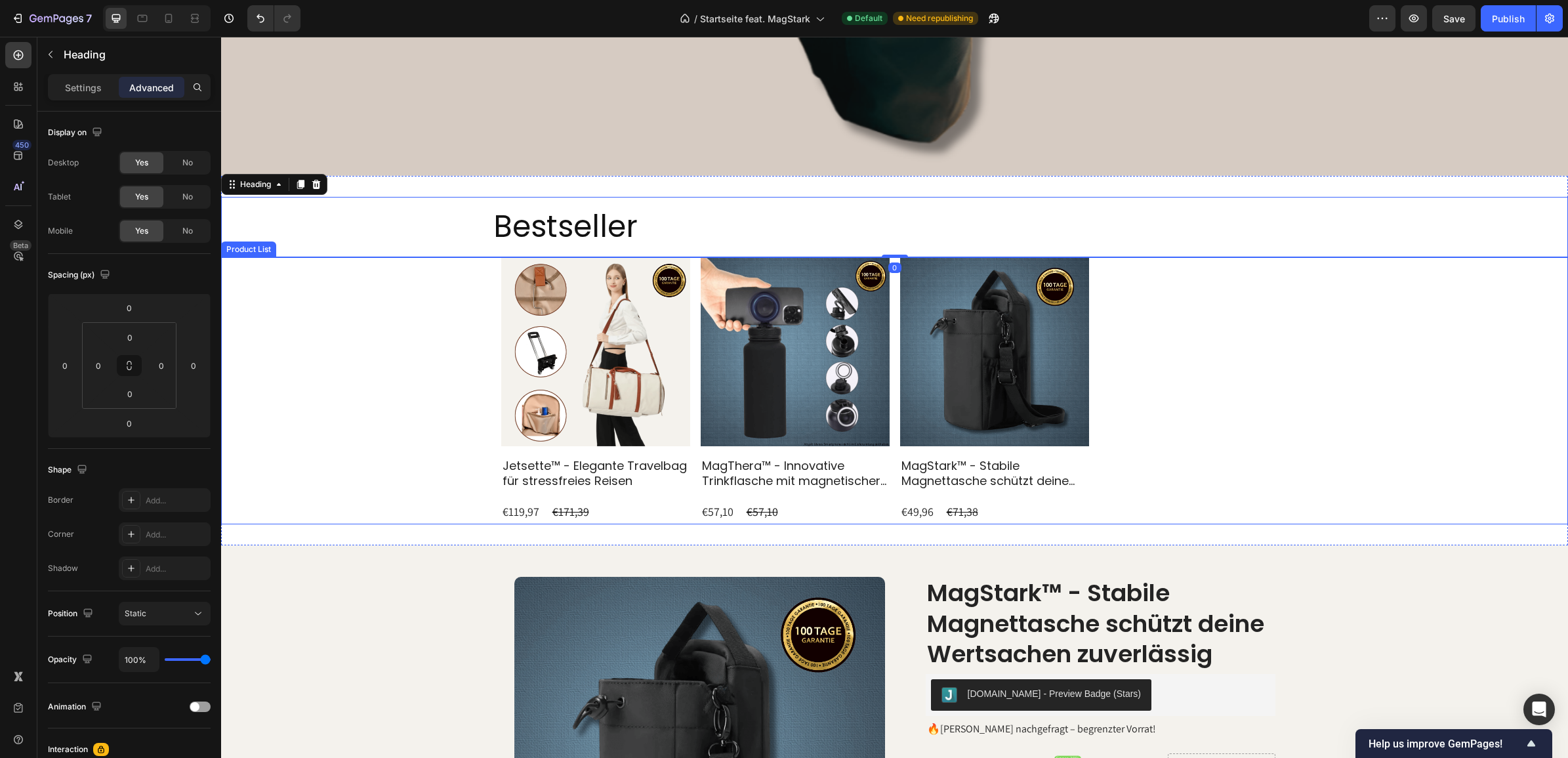
click at [1139, 352] on div "Product Images Jetsette™ - Elegante Travelbag für stressfreies Reisen Product T…" at bounding box center [895, 390] width 1347 height 267
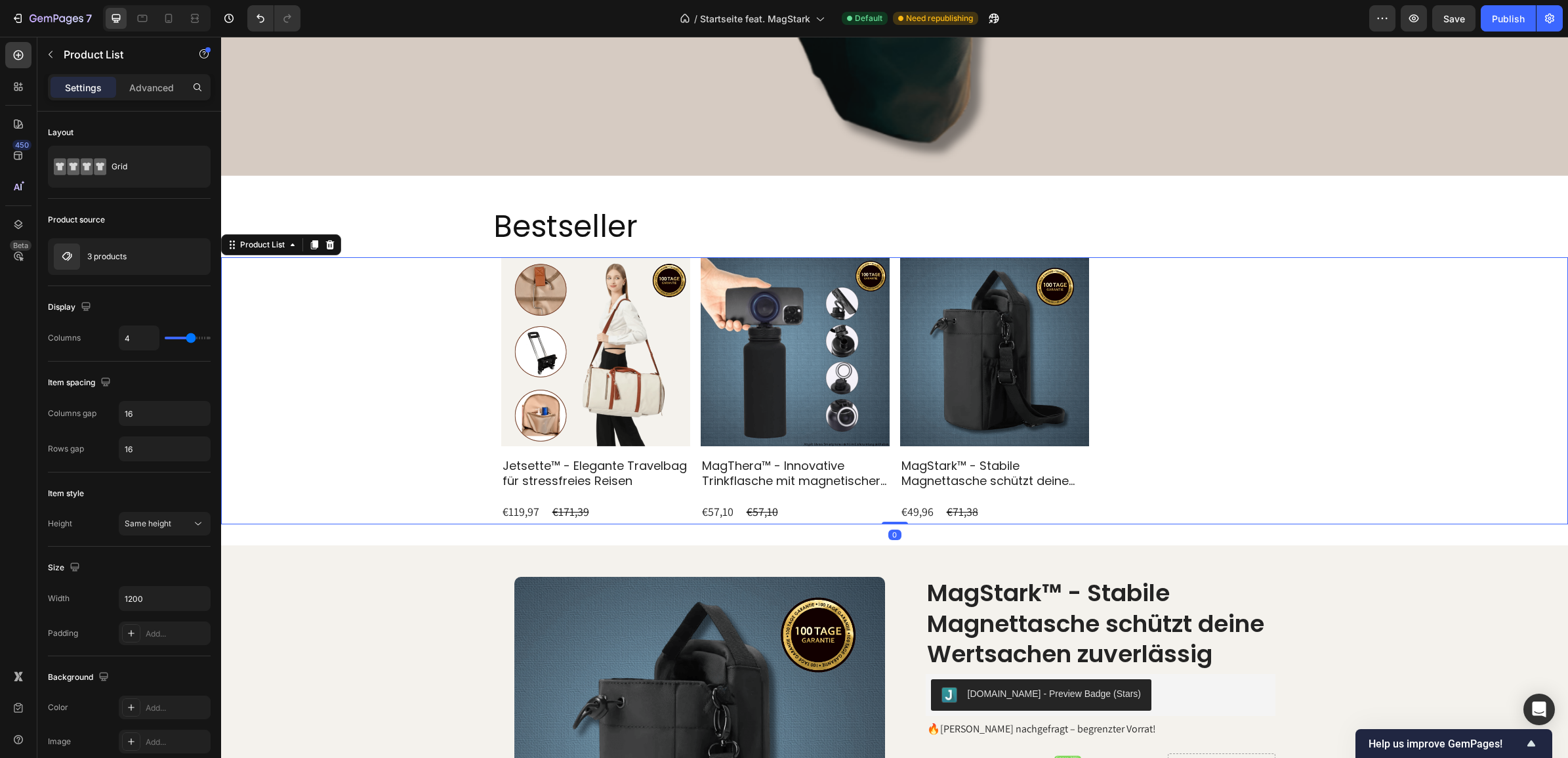
click at [1139, 379] on div "Product Images Jetsette™ - Elegante Travelbag für stressfreies Reisen Product T…" at bounding box center [895, 390] width 1347 height 267
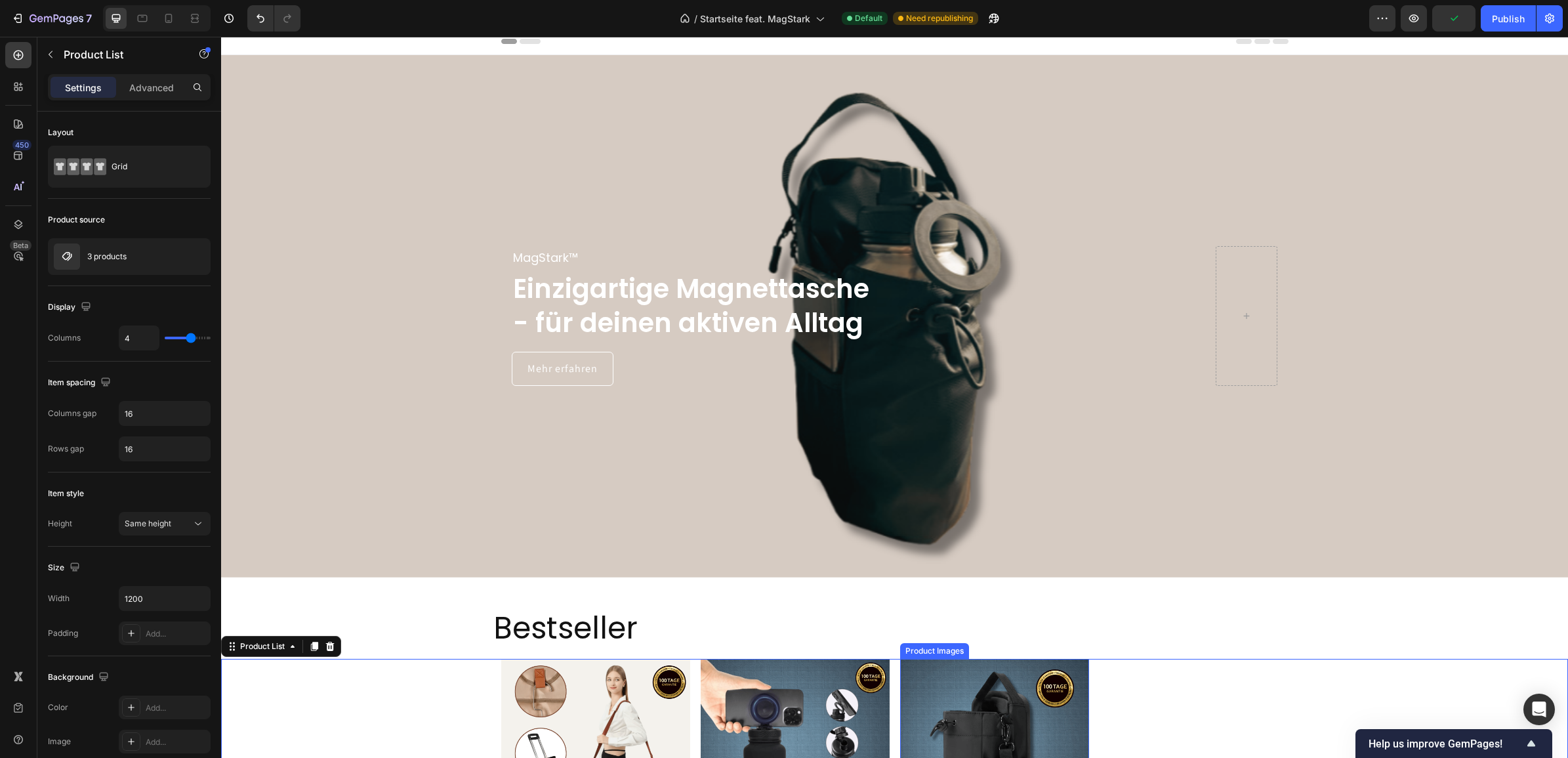
scroll to position [0, 0]
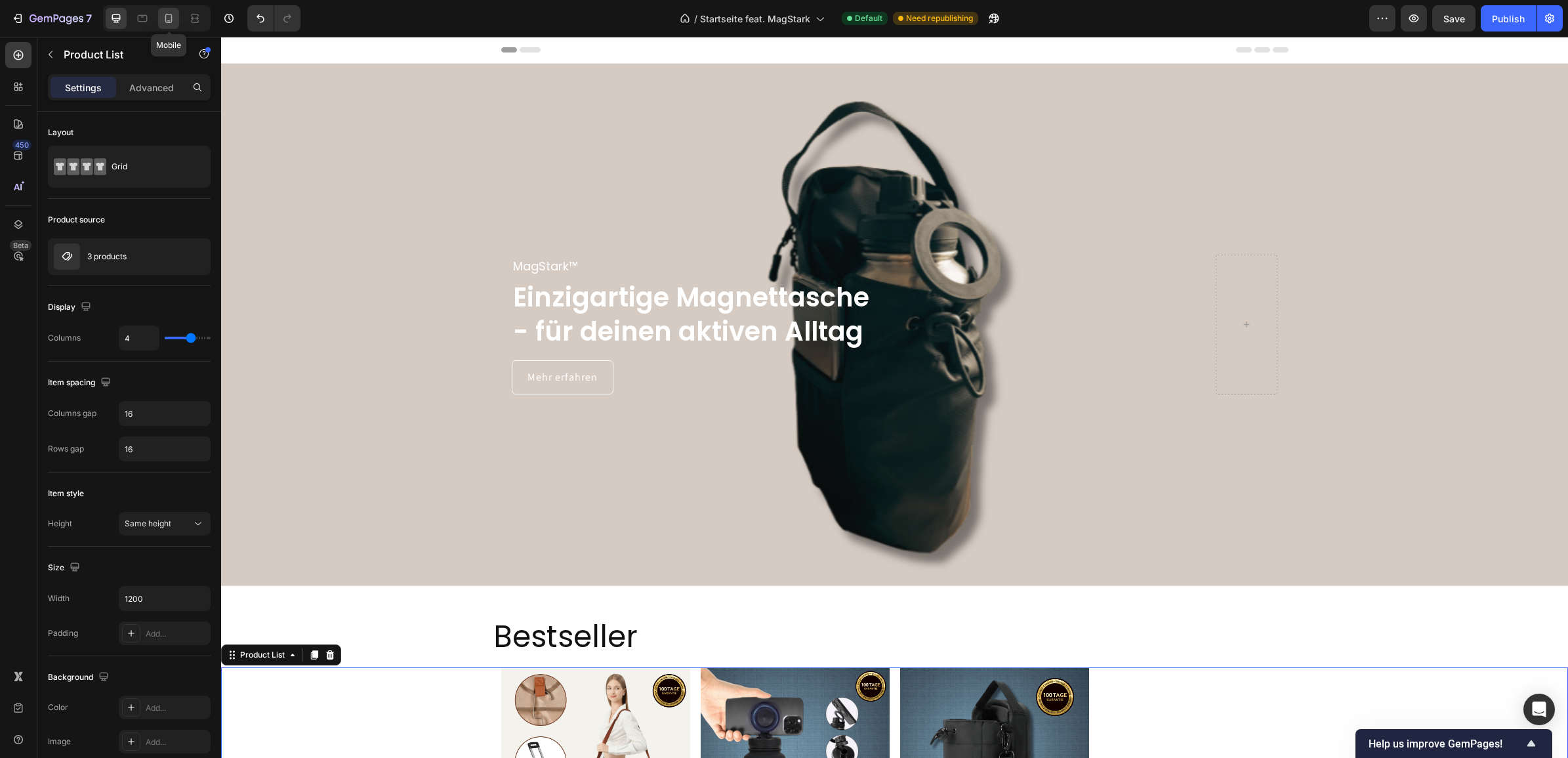
click at [168, 20] on icon at bounding box center [168, 18] width 13 height 13
type input "2"
type input "100%"
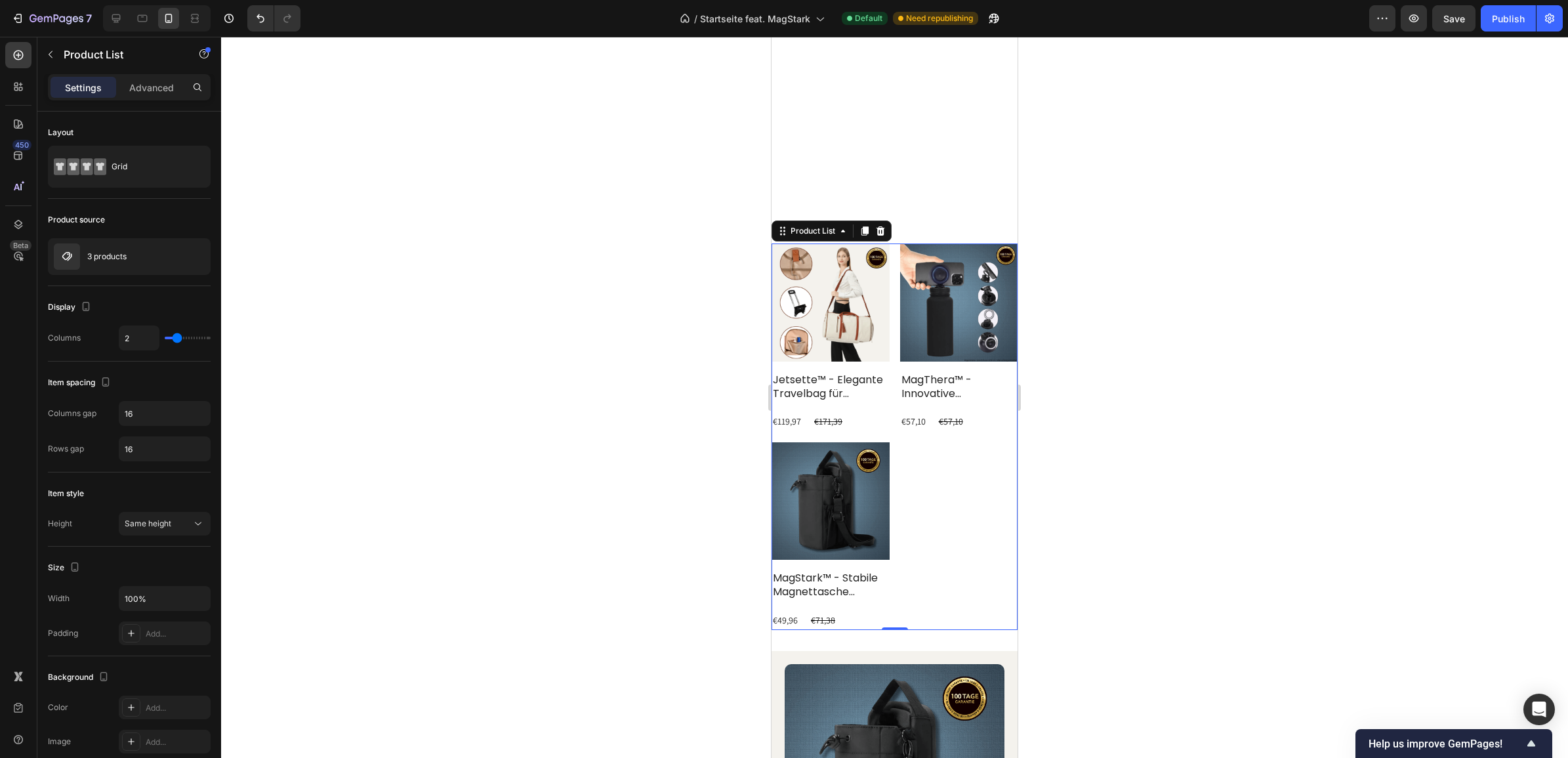
scroll to position [329, 0]
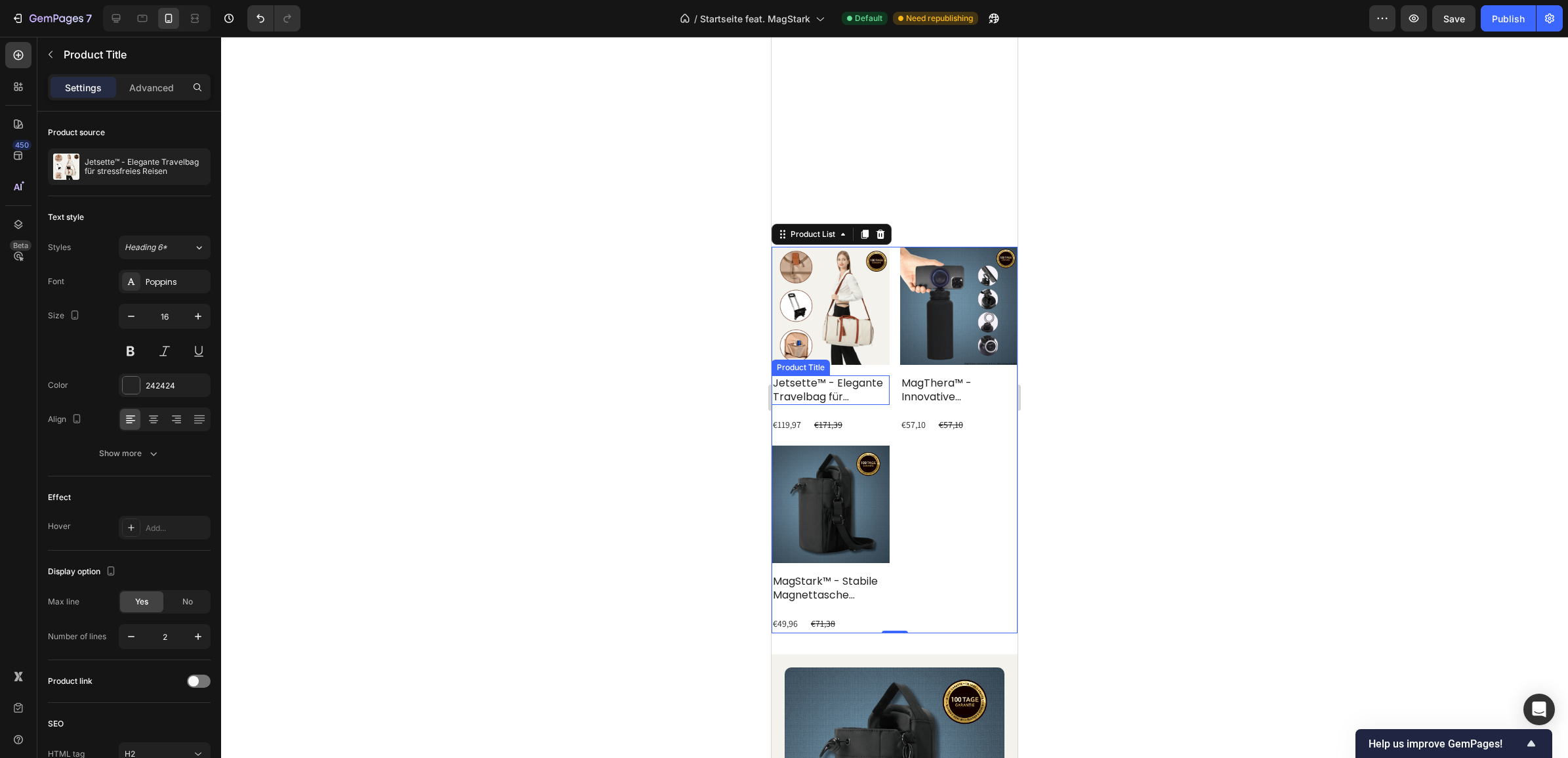
click at [838, 391] on h2 "Jetsette™ - Elegante Travelbag für stressfreies Reisen" at bounding box center [831, 390] width 118 height 30
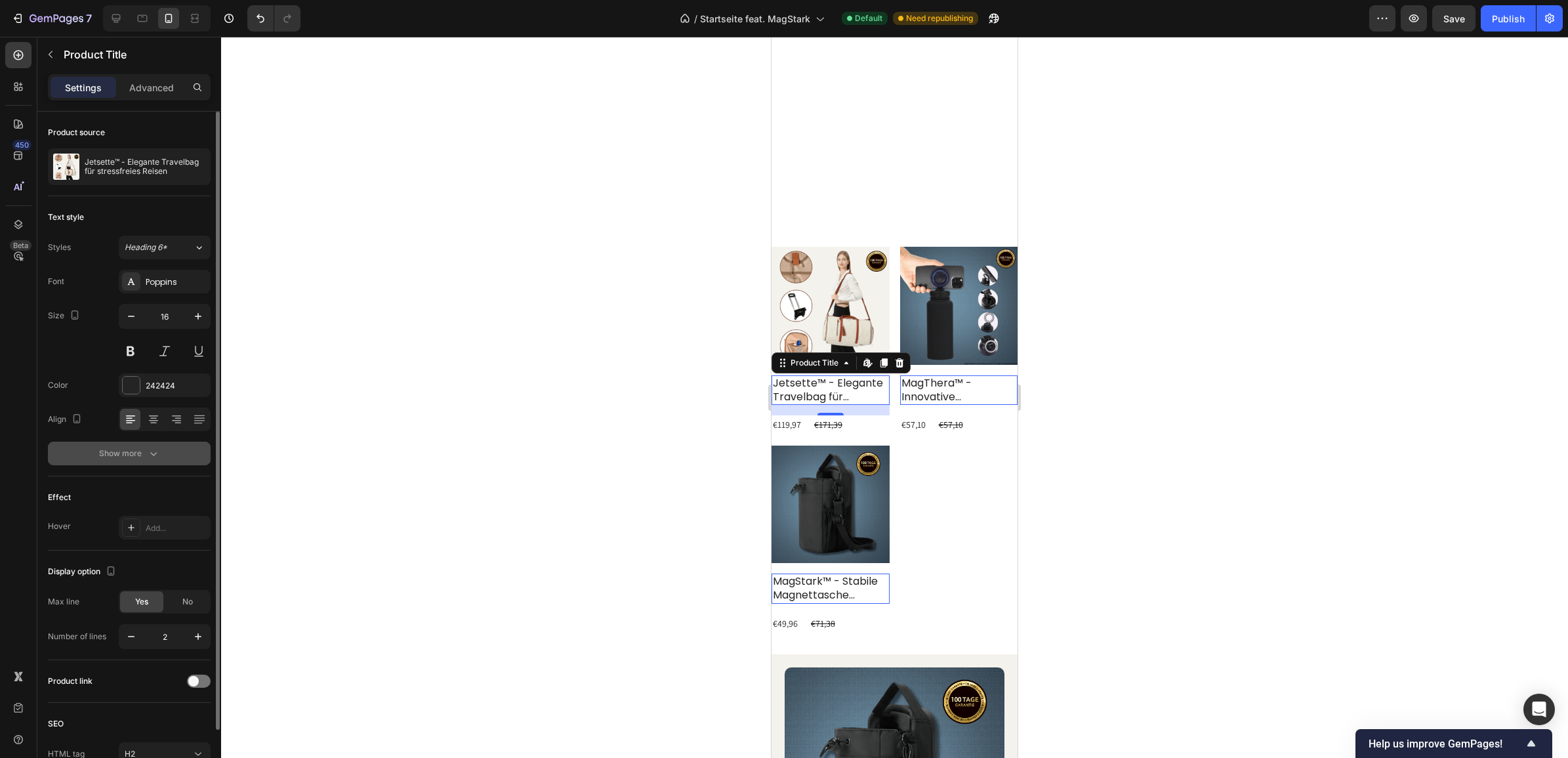
click at [148, 454] on icon "button" at bounding box center [153, 453] width 13 height 13
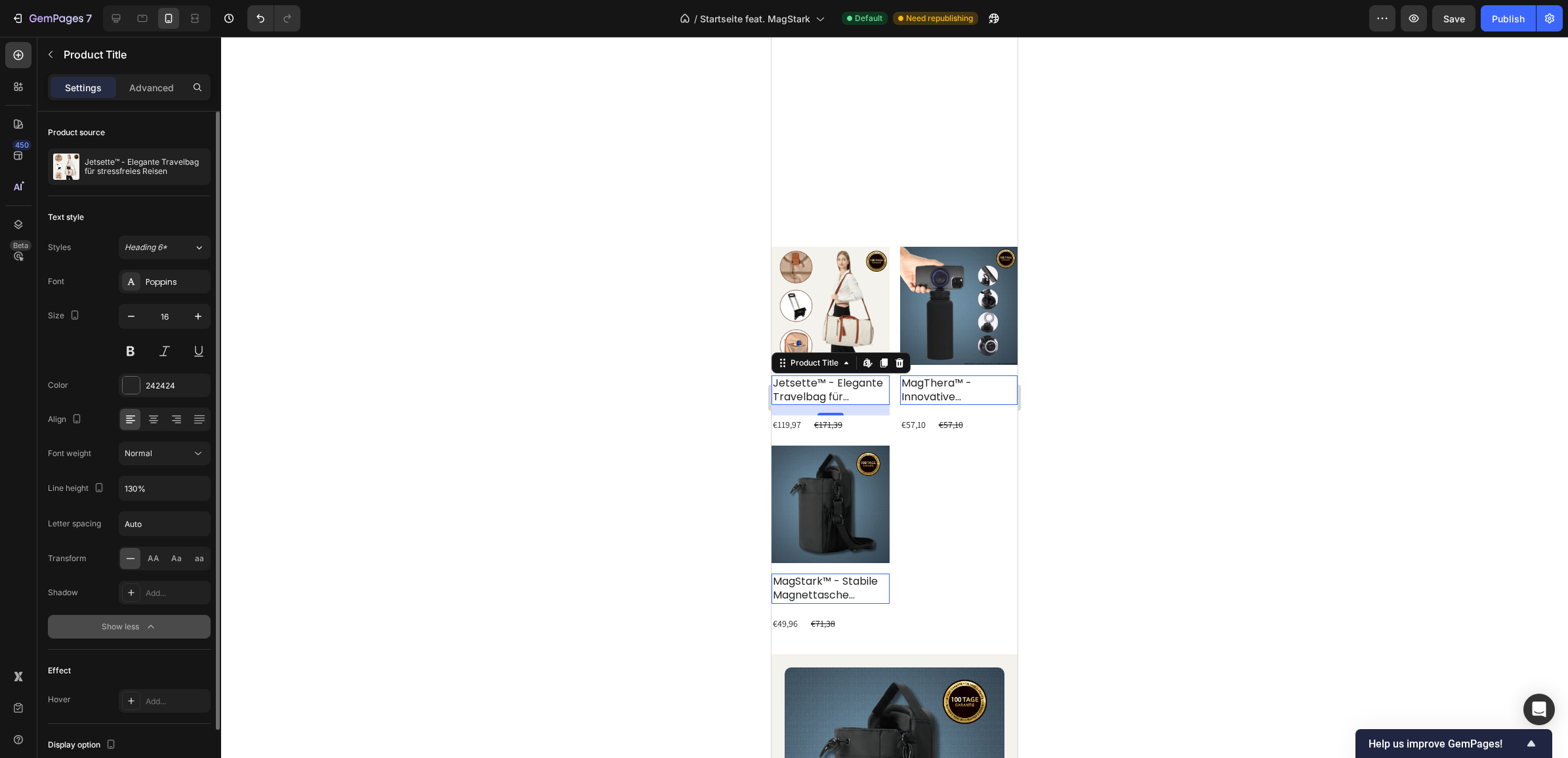
click at [148, 454] on span "Normal" at bounding box center [138, 453] width 28 height 10
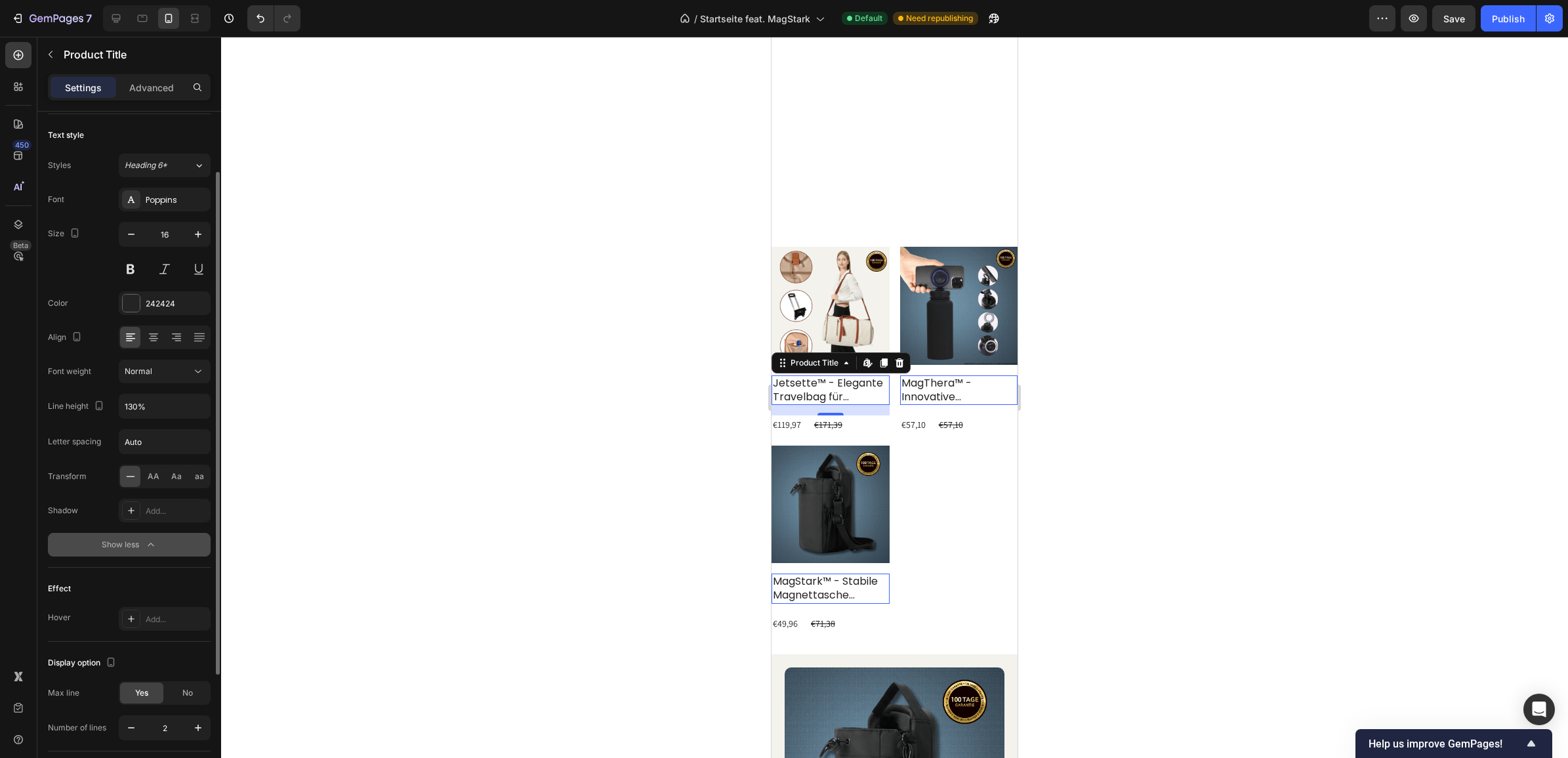
scroll to position [164, 0]
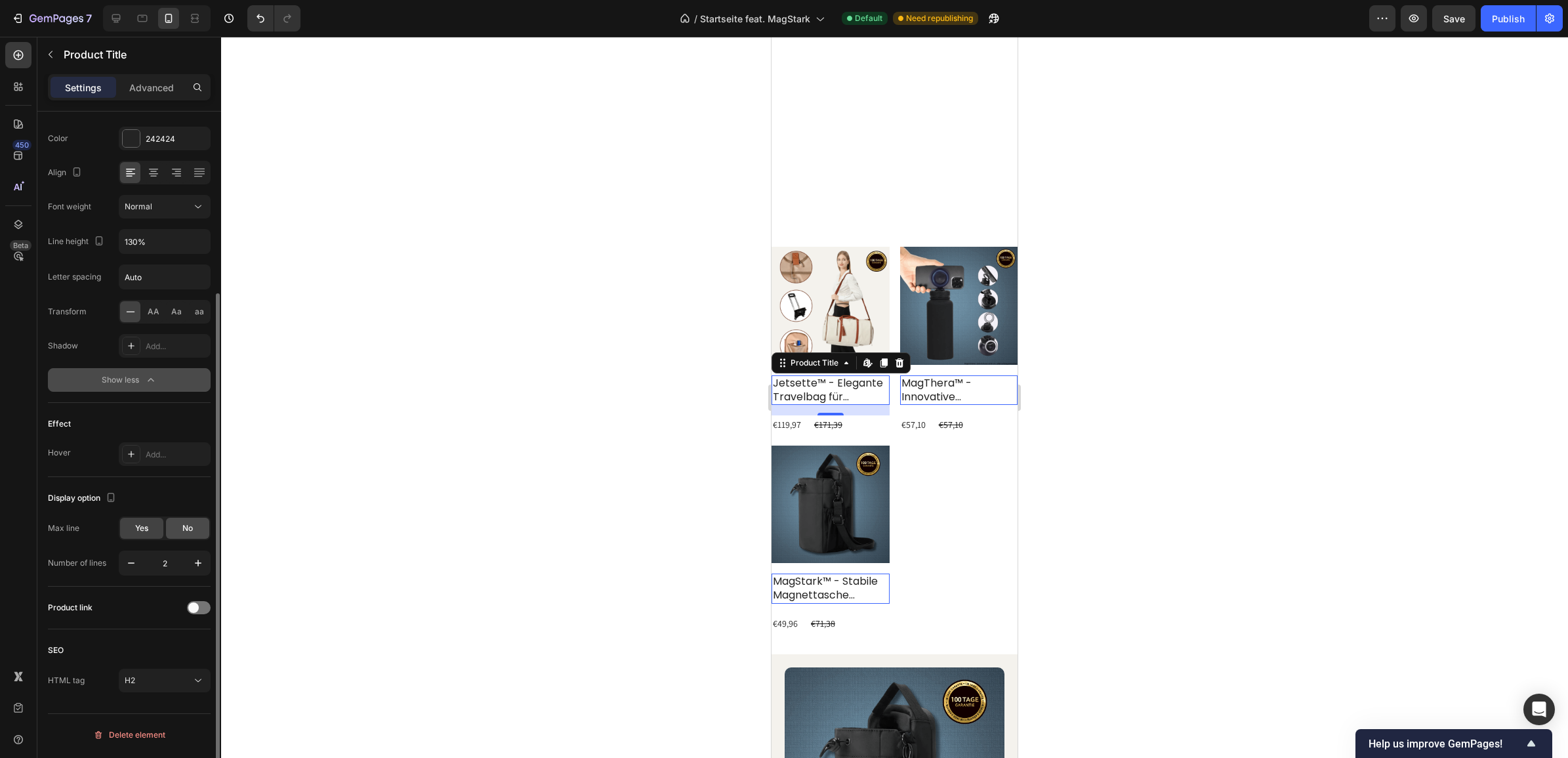
click at [191, 535] on div "No" at bounding box center [188, 528] width 43 height 21
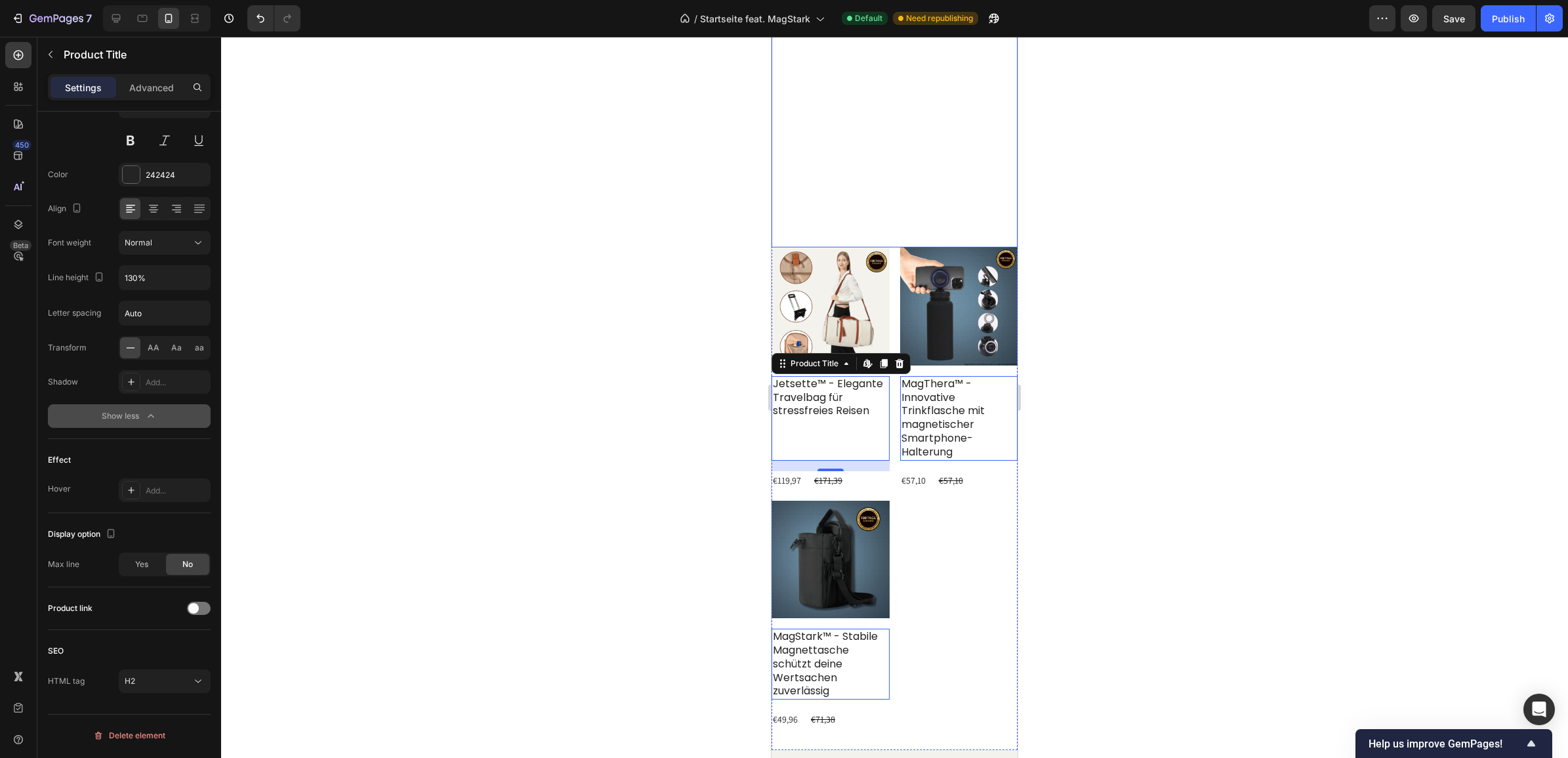
scroll to position [0, 0]
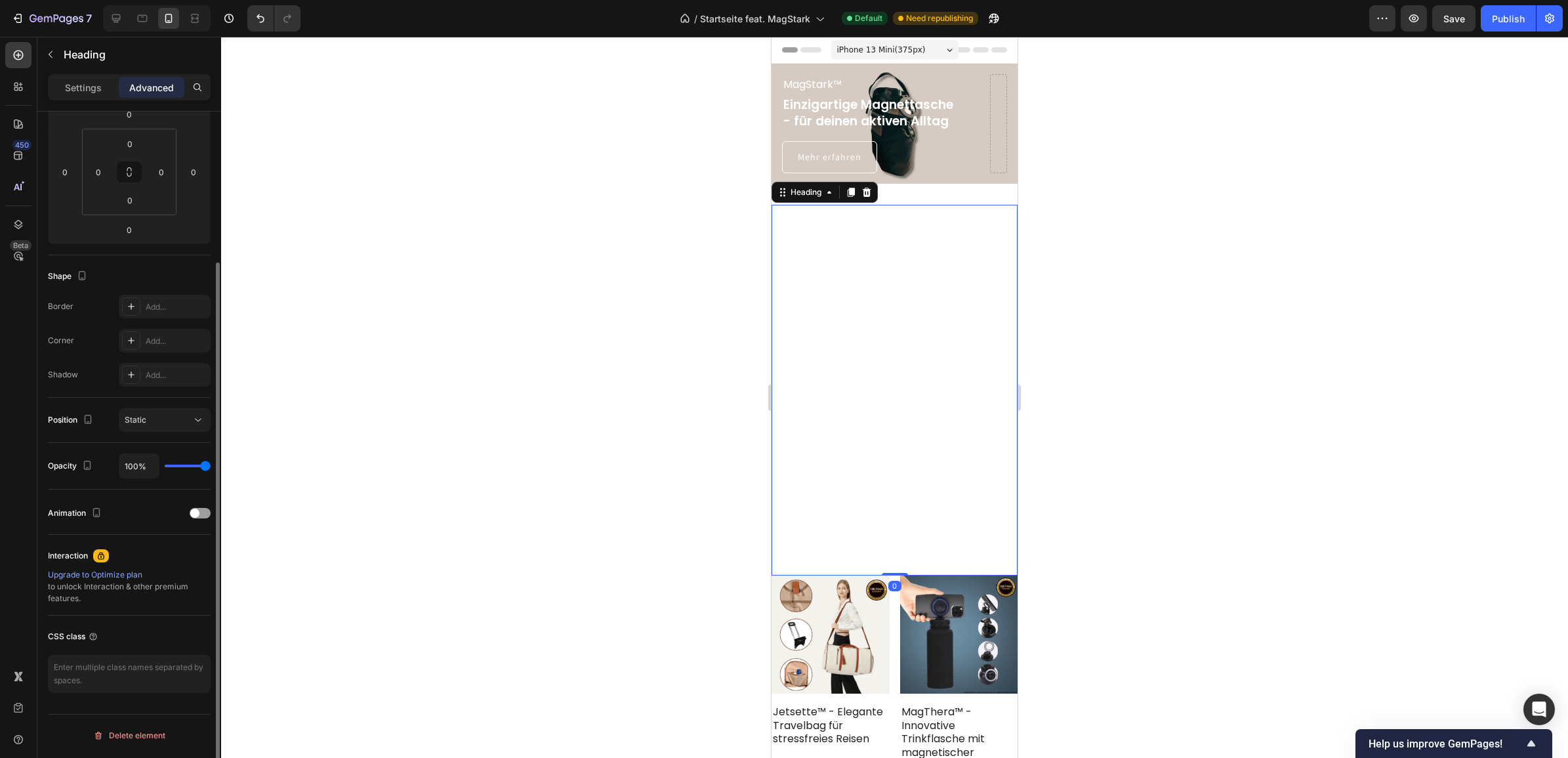
click at [953, 412] on h2 "Bestseller" at bounding box center [913, 390] width 282 height 371
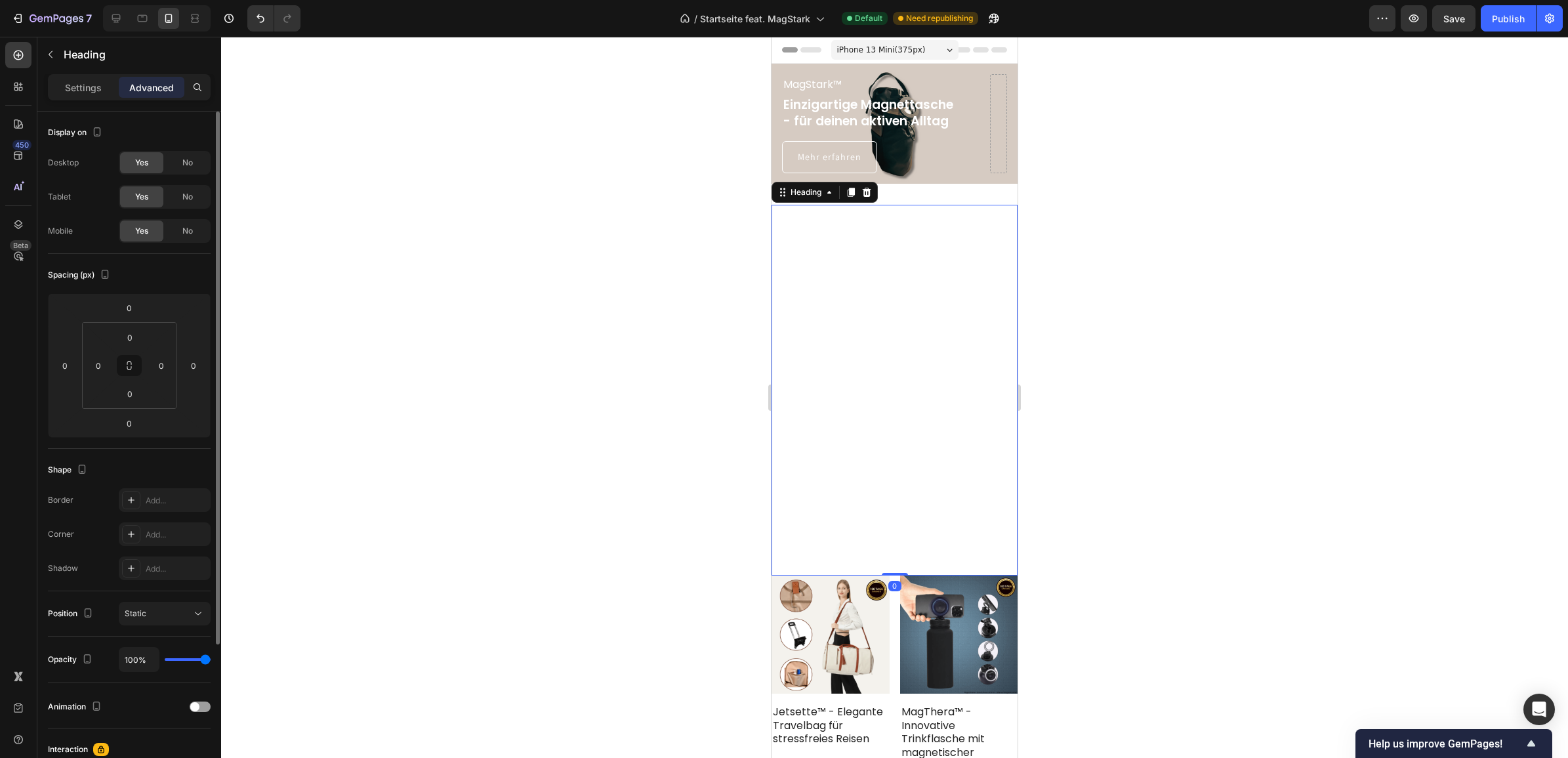
click at [1139, 390] on div at bounding box center [895, 397] width 1347 height 721
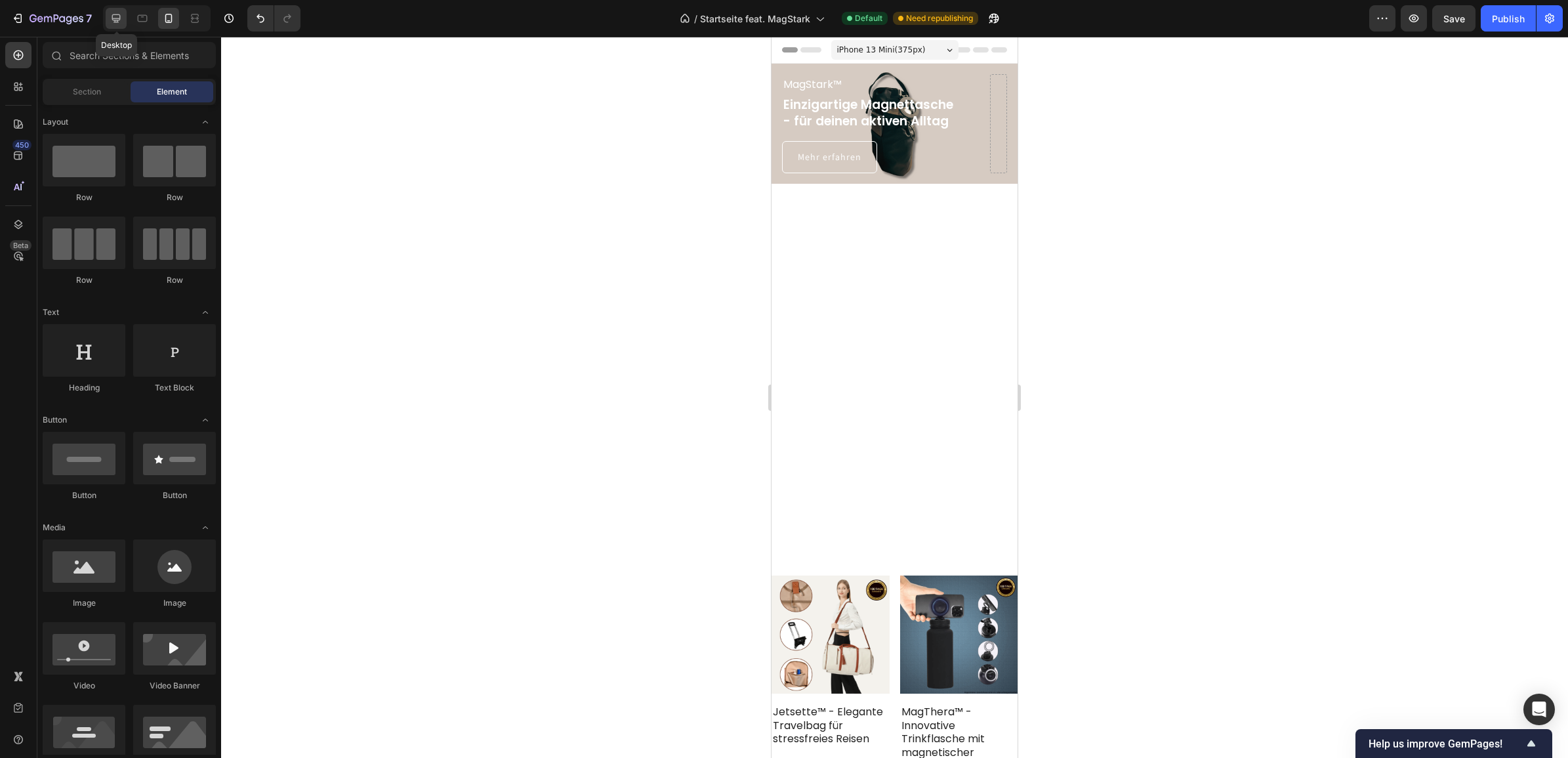
click at [115, 14] on icon at bounding box center [116, 18] width 13 height 13
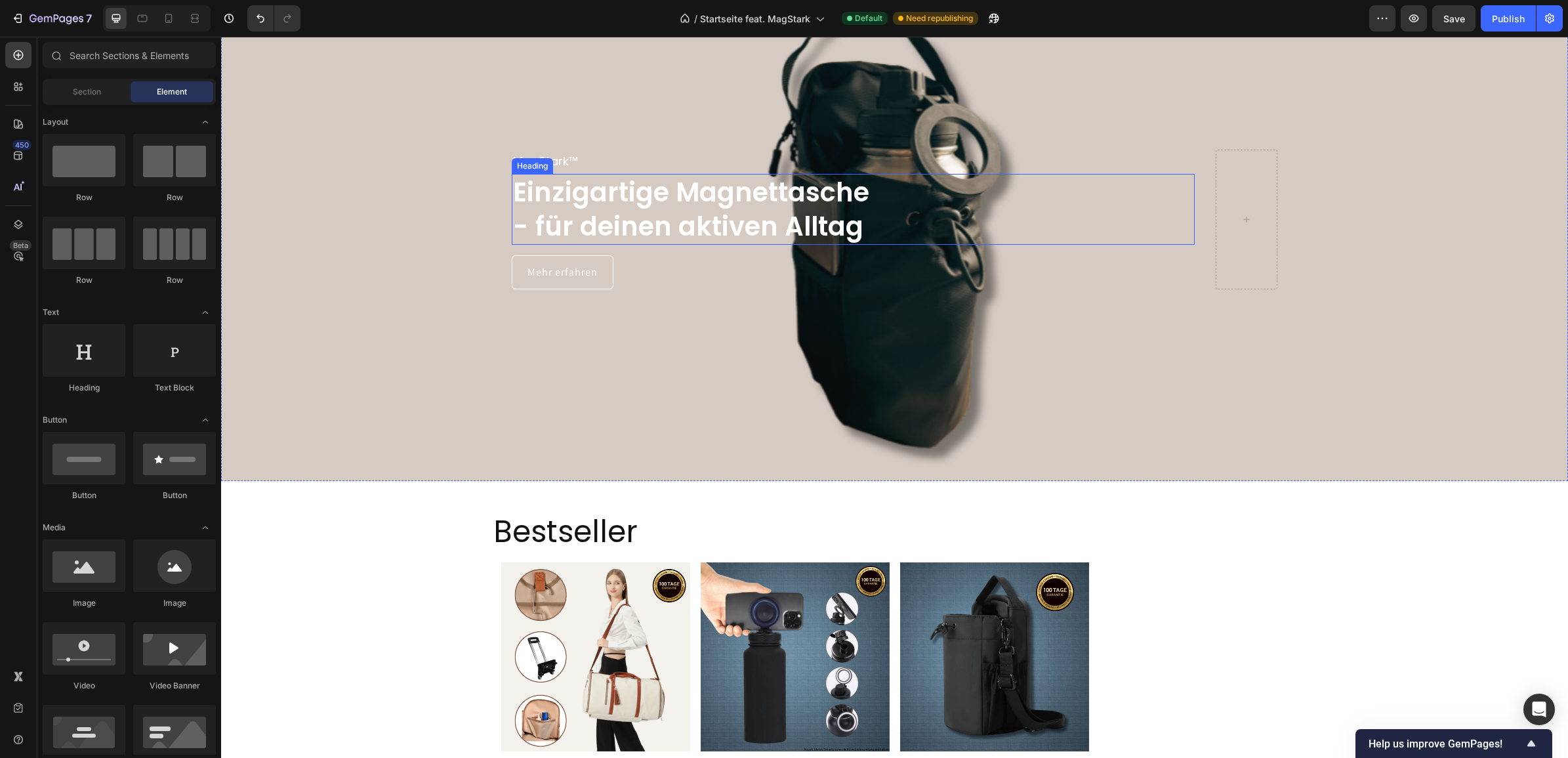
scroll to position [492, 0]
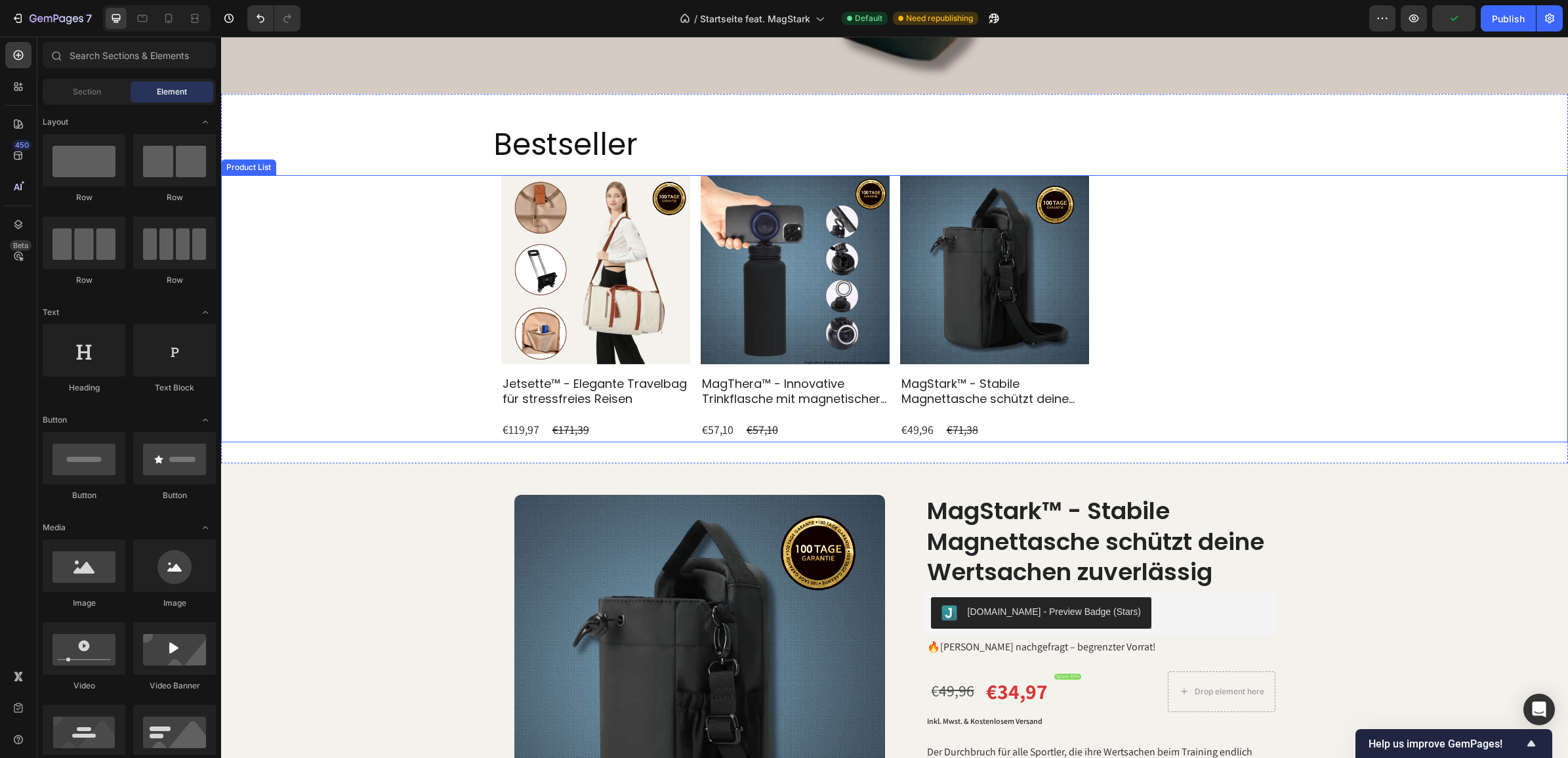
click at [376, 246] on div "Product Images Jetsette™ - Elegante Travelbag für stressfreies Reisen Product T…" at bounding box center [895, 309] width 1347 height 267
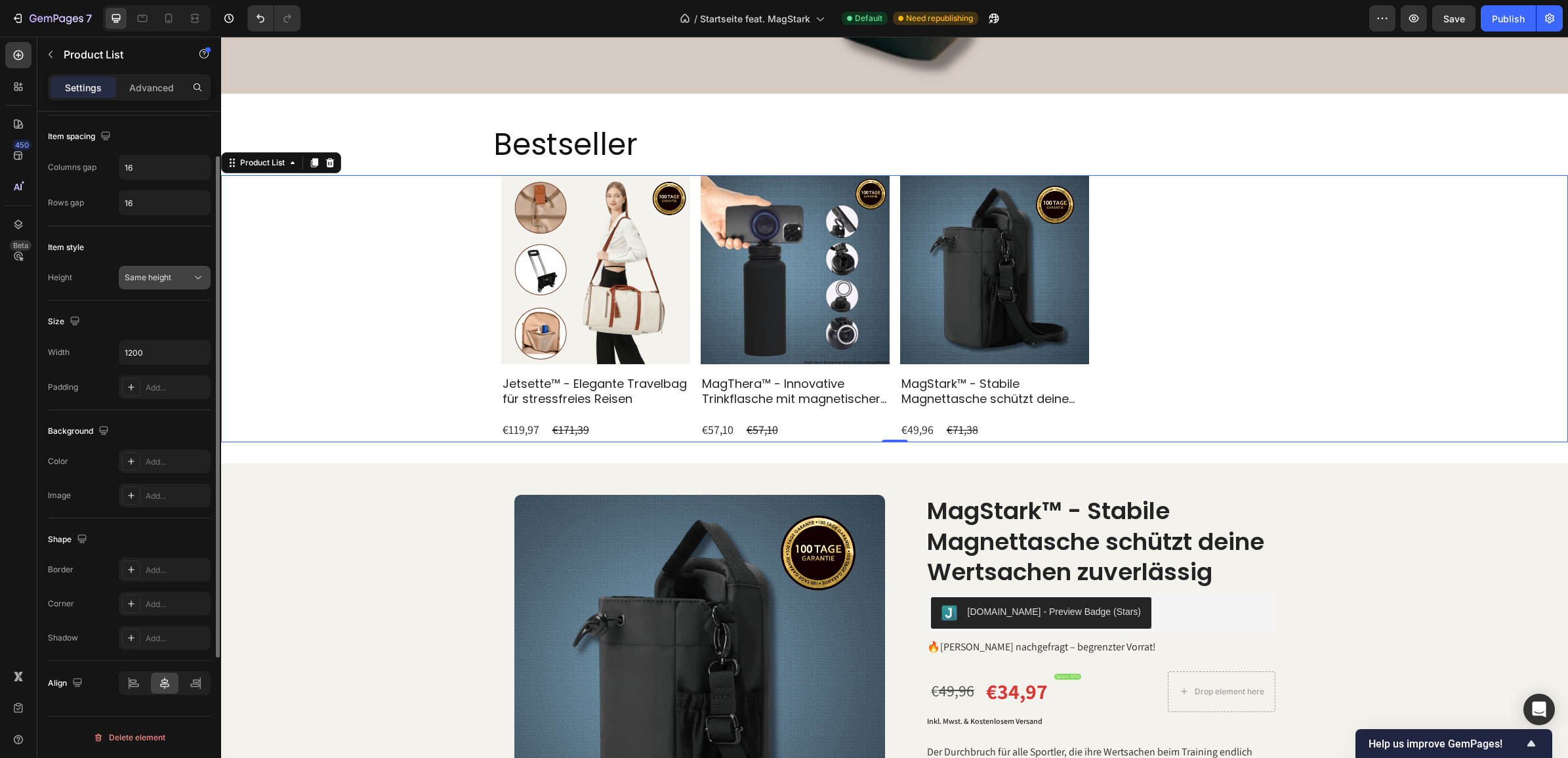
scroll to position [86, 0]
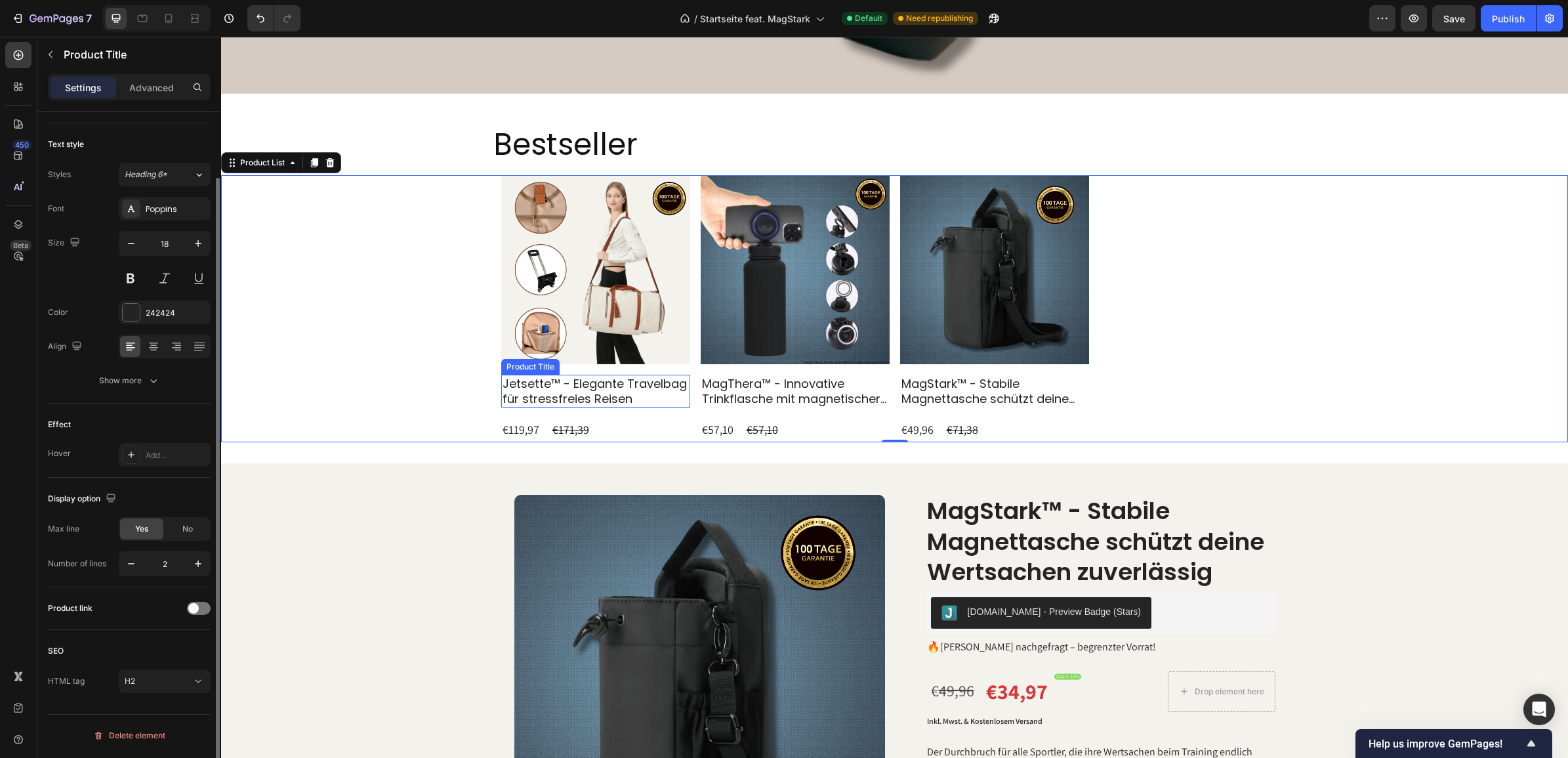
click at [576, 385] on h2 "Jetsette™ - Elegante Travelbag für stressfreies Reisen" at bounding box center [595, 392] width 189 height 34
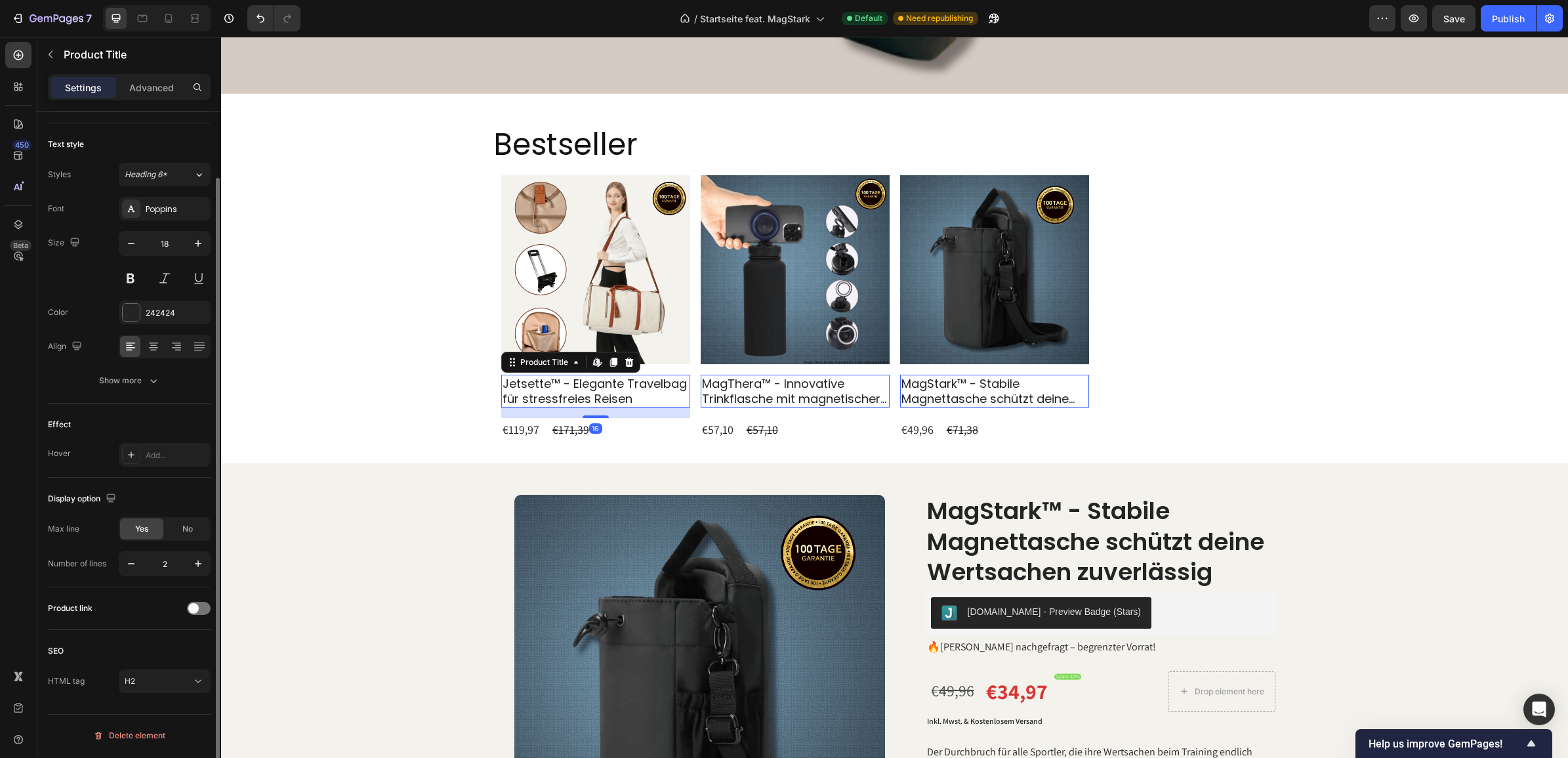
scroll to position [0, 0]
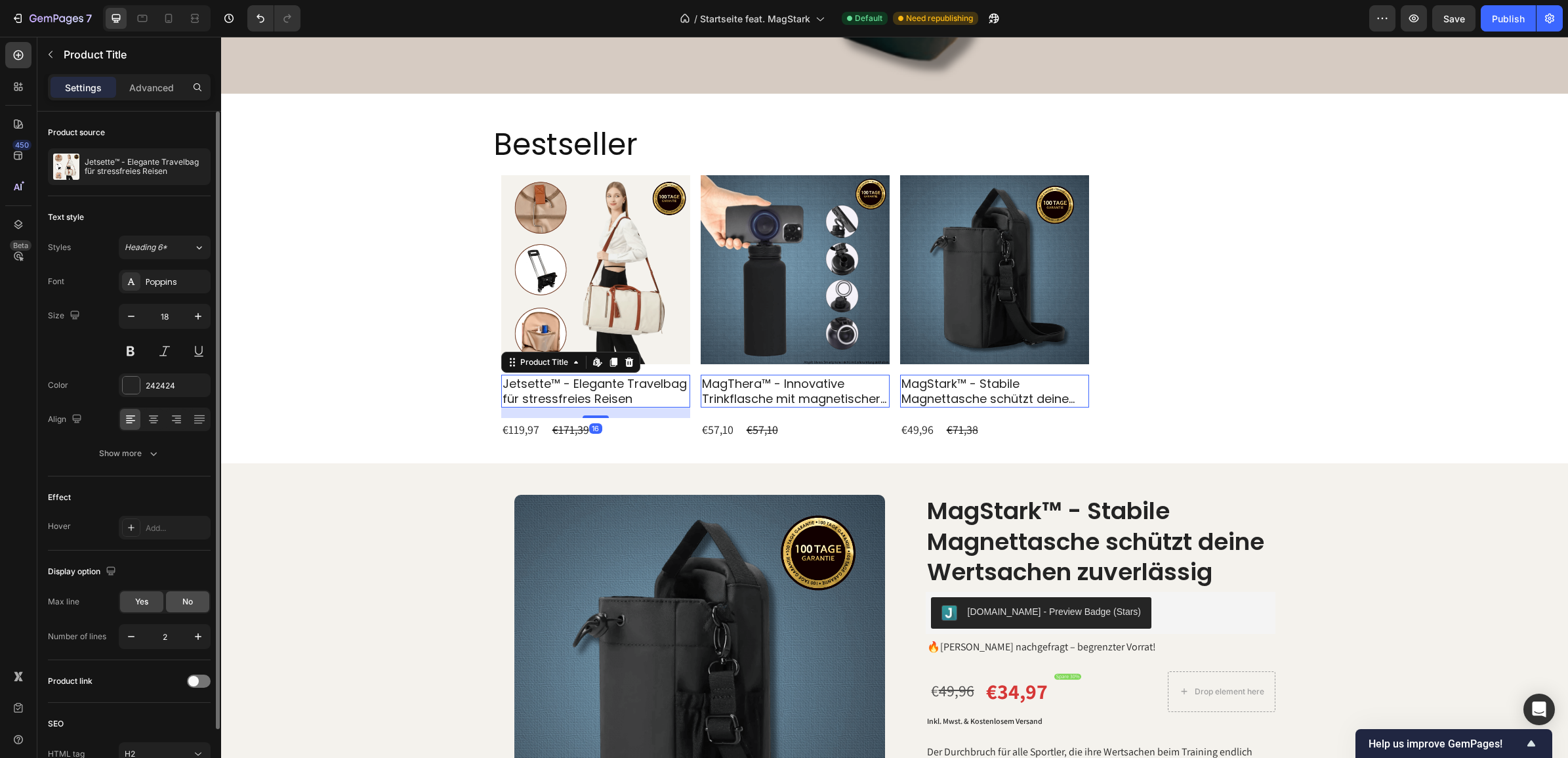
click at [192, 551] on span "No" at bounding box center [188, 602] width 10 height 12
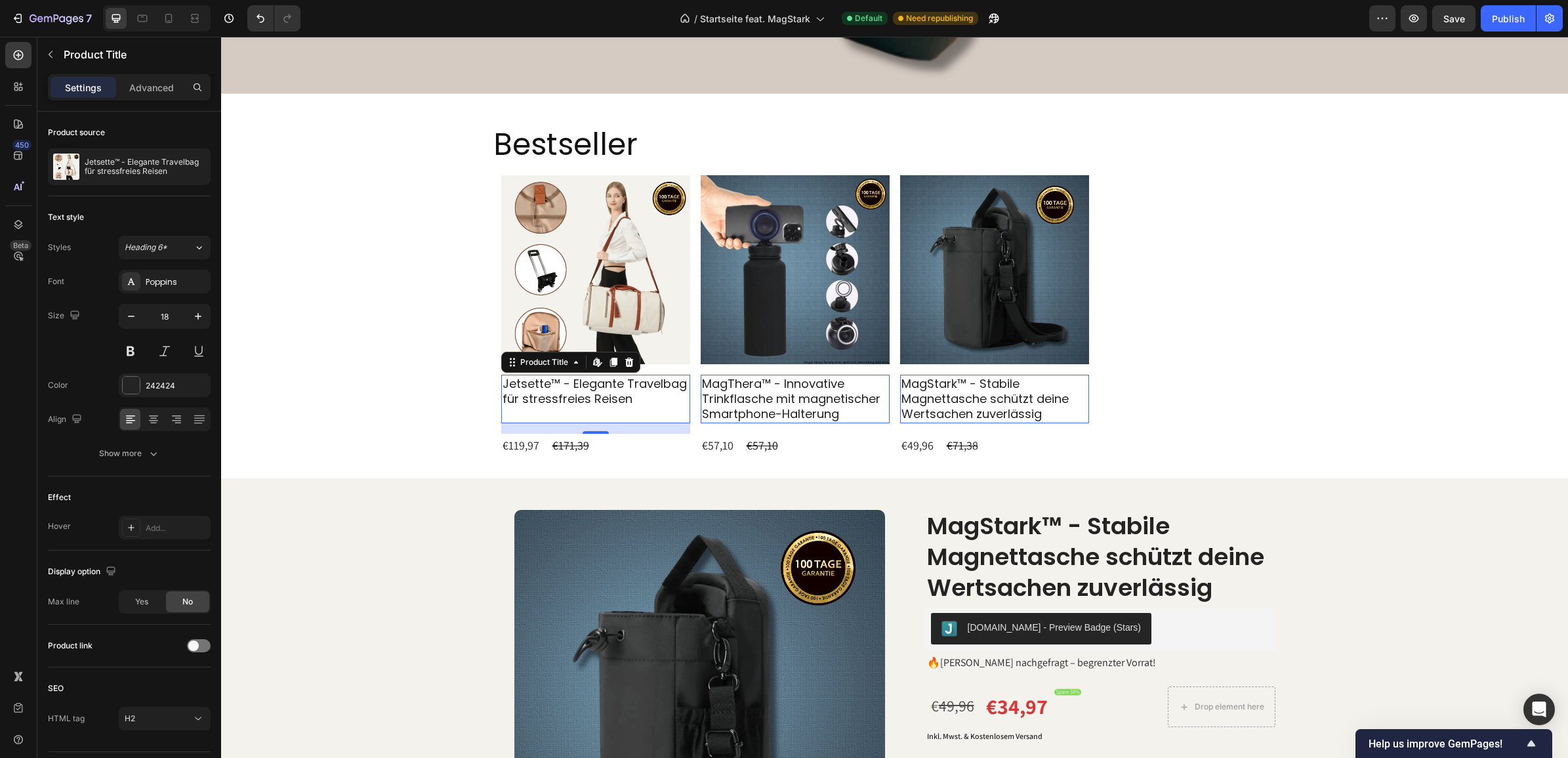
click at [646, 397] on h2 "Jetsette™ - Elegante Travelbag für stressfreies Reisen" at bounding box center [595, 392] width 189 height 34
click at [1139, 373] on div "Product Images Jetsette™ - Elegante Travelbag für stressfreies Reisen Product T…" at bounding box center [895, 317] width 1347 height 282
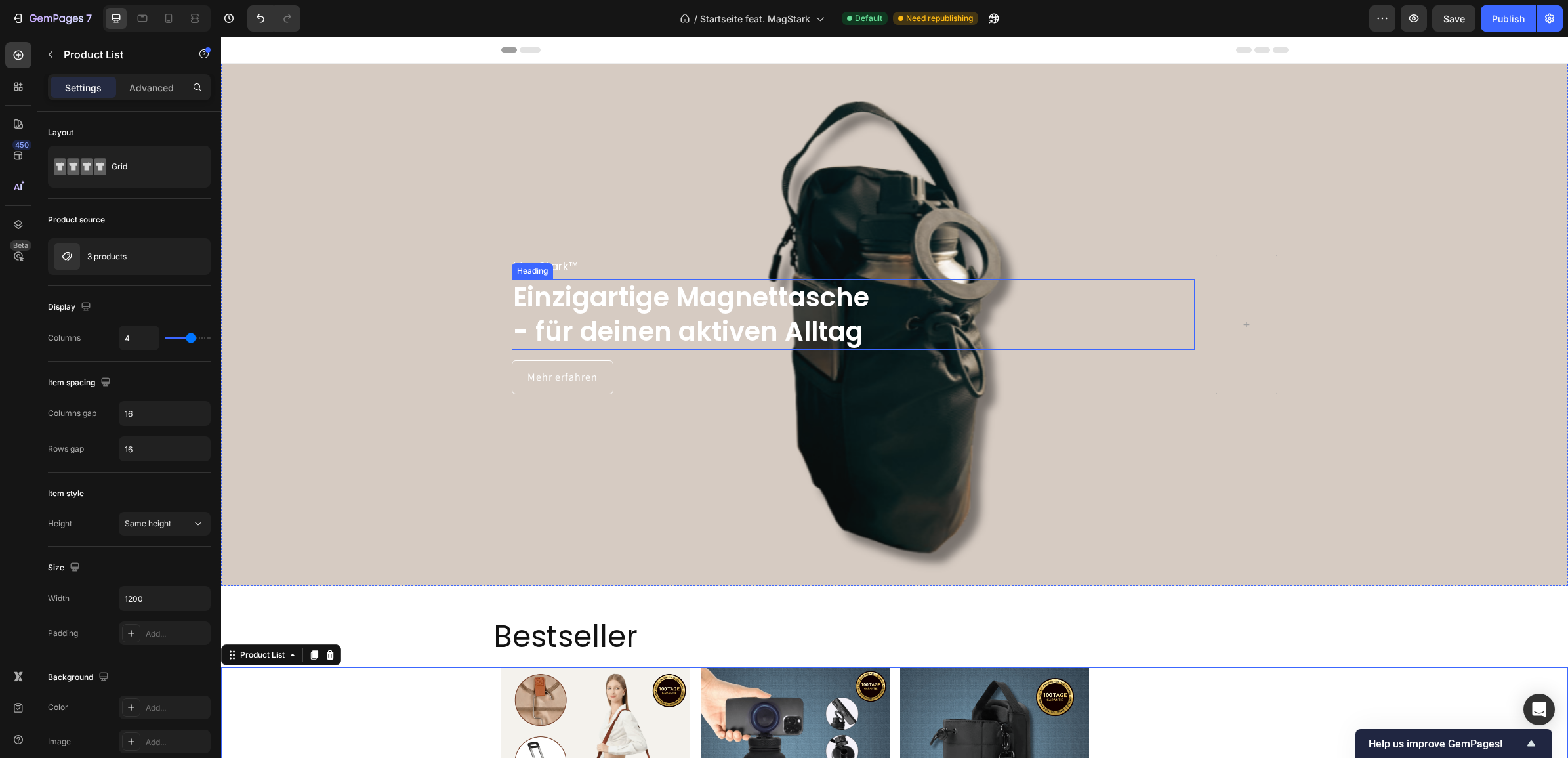
click at [614, 296] on h2 "Einzigartige Magnettasche - für deinen aktiven Alltag" at bounding box center [853, 314] width 683 height 71
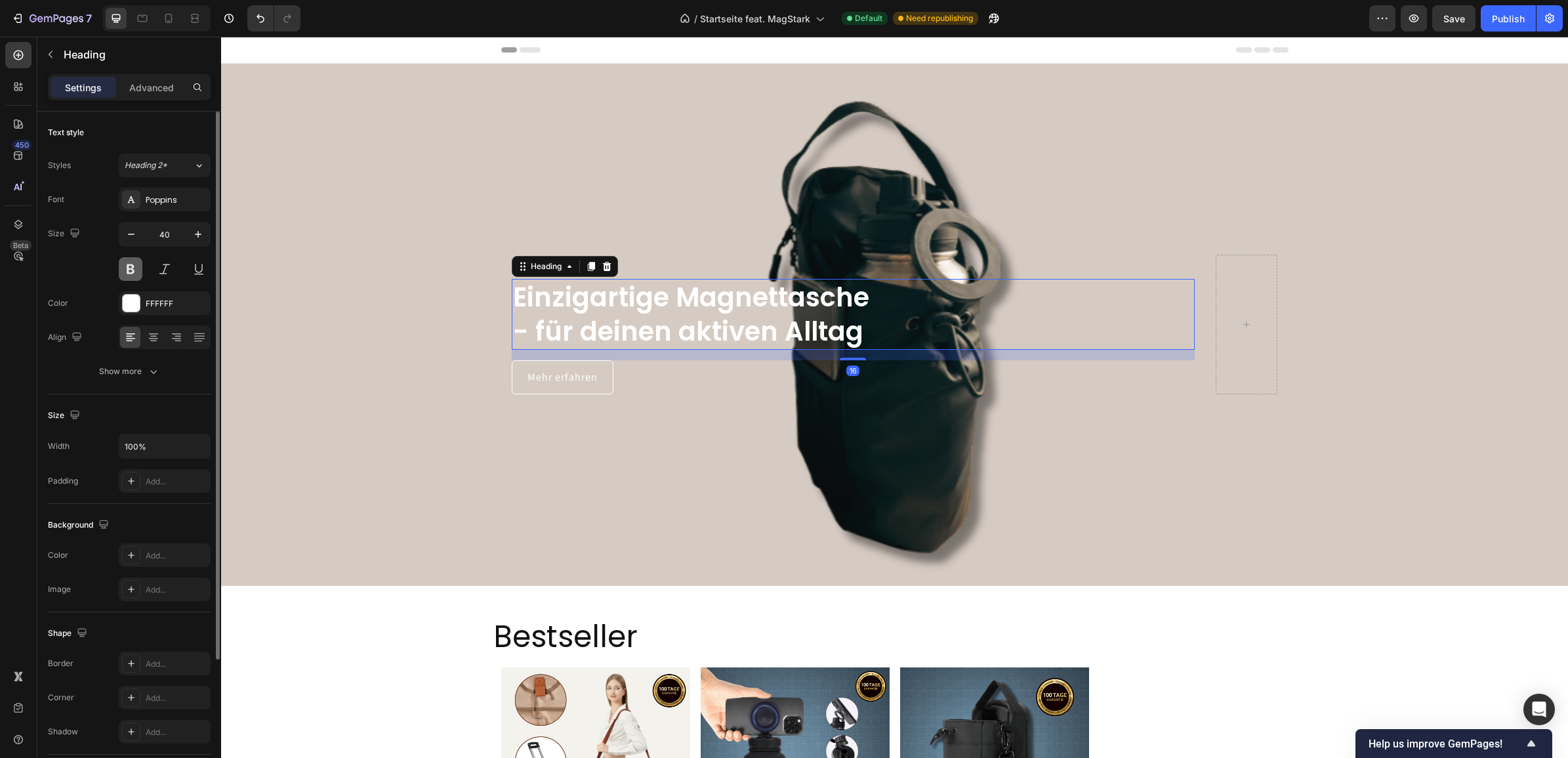
click at [129, 274] on button at bounding box center [131, 269] width 24 height 24
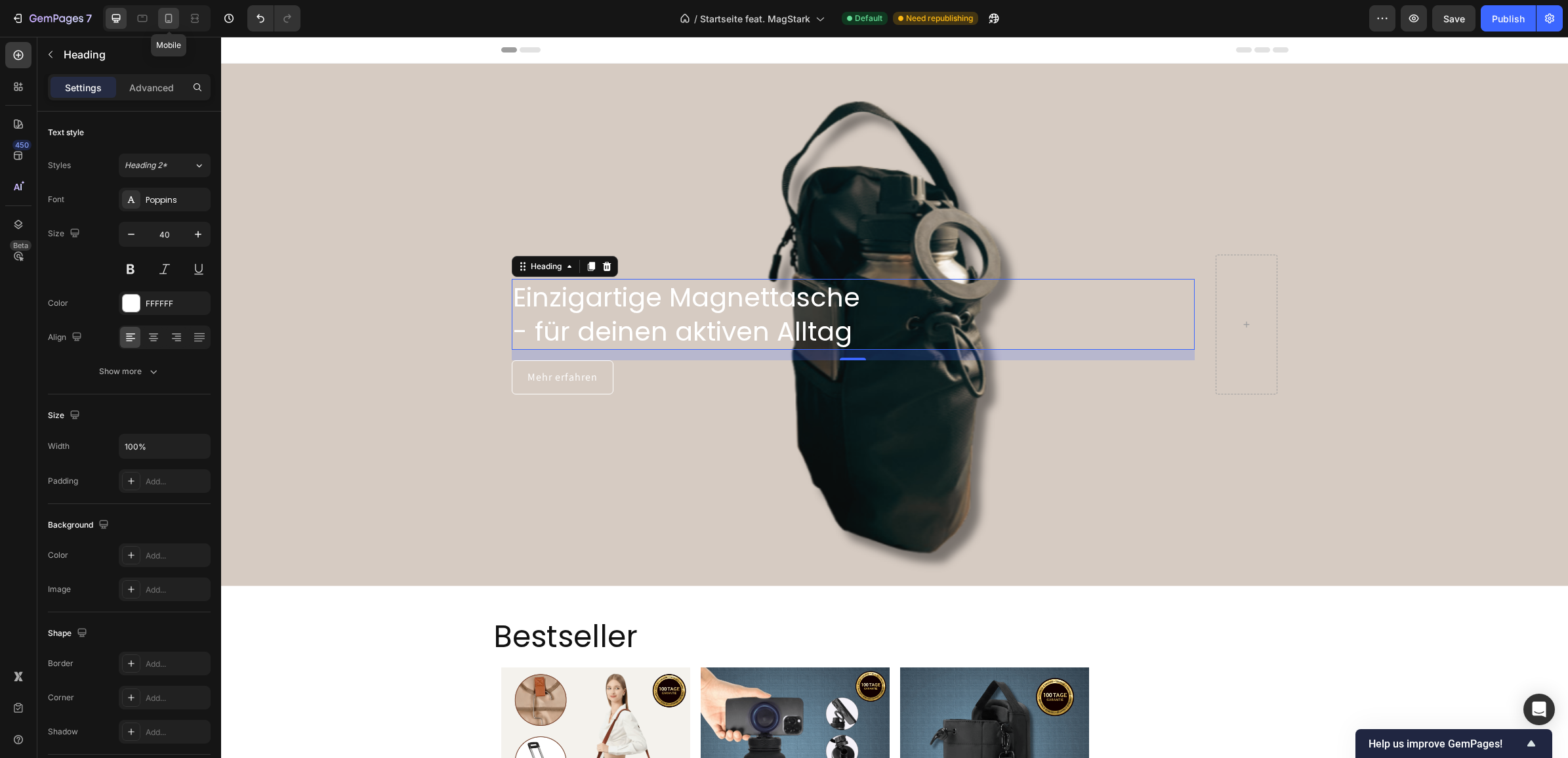
click at [164, 15] on icon at bounding box center [168, 18] width 13 height 13
type input "19"
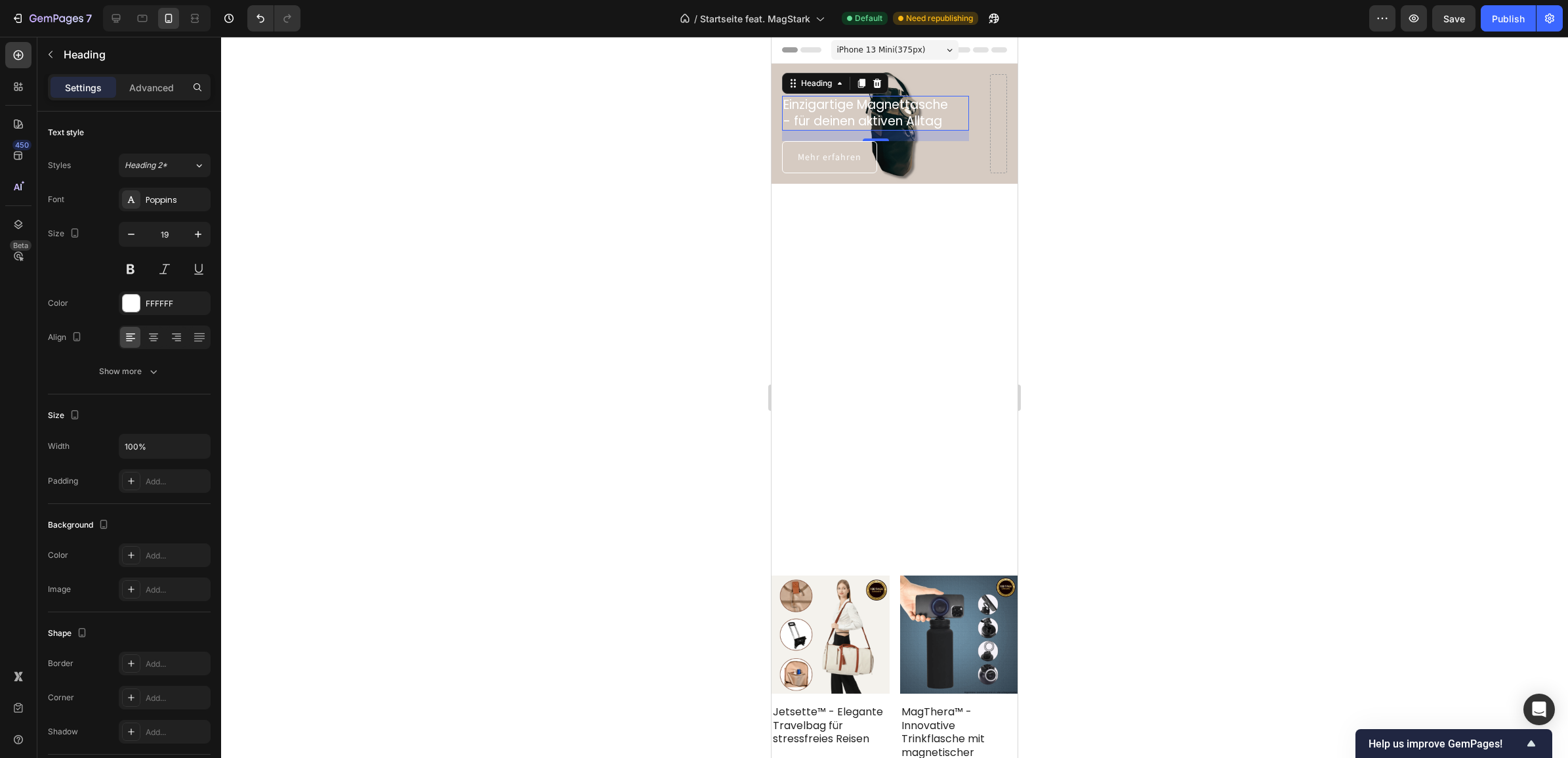
click at [889, 116] on h2 "Einzigartige Magnettasche - für deinen aktiven Alltag" at bounding box center [875, 113] width 187 height 35
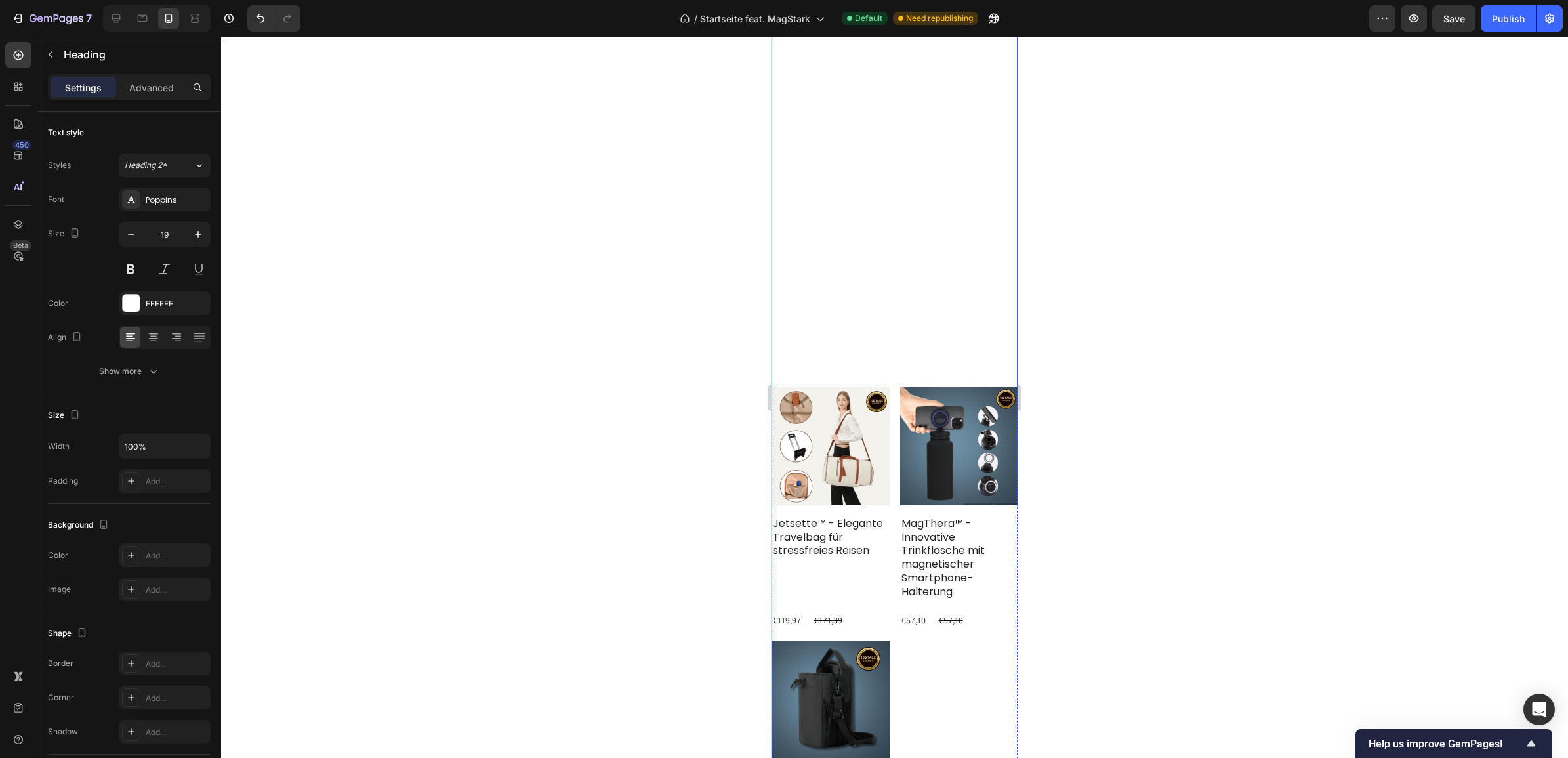
scroll to position [164, 0]
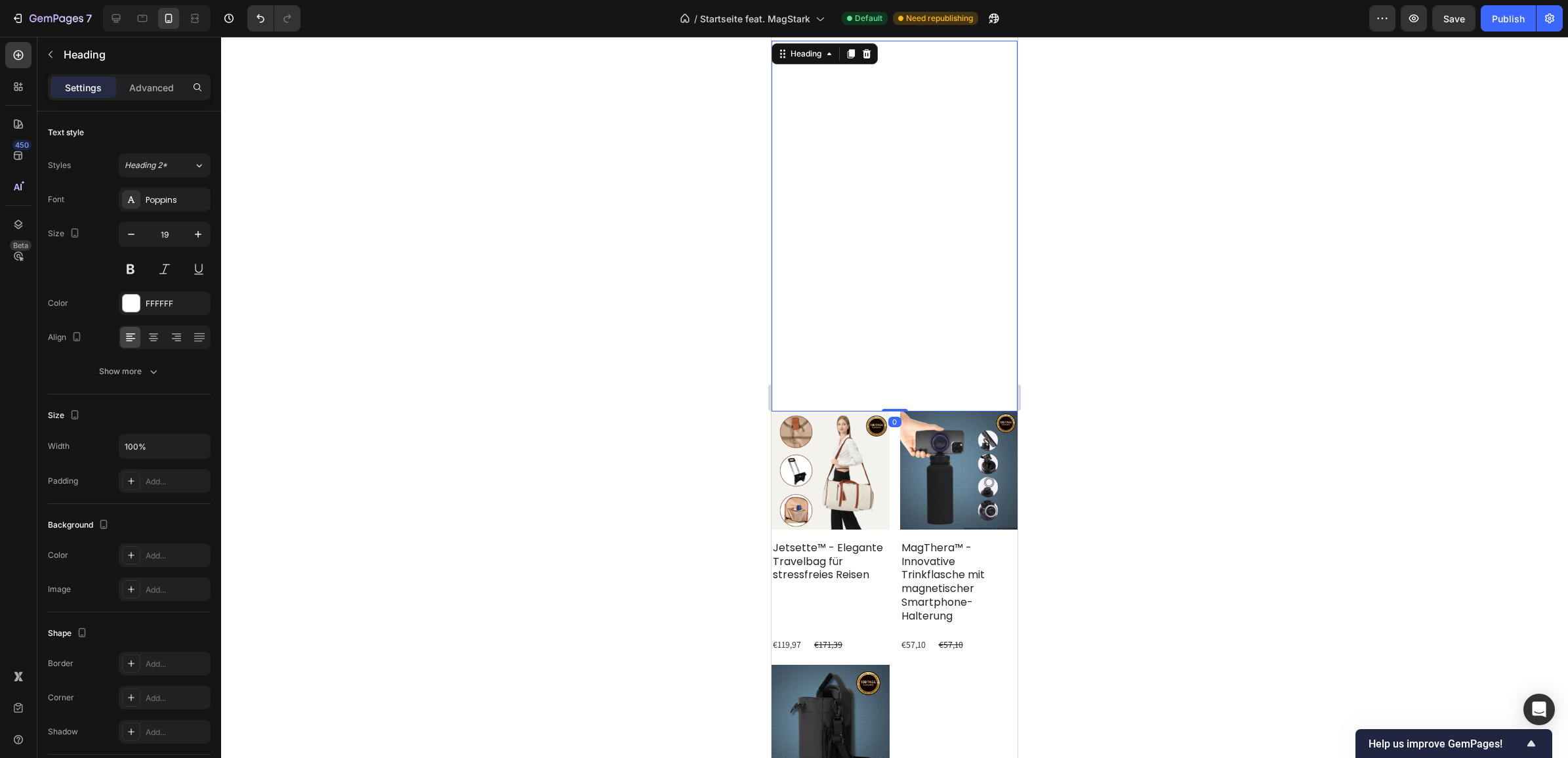
click at [919, 177] on h2 "Bestseller" at bounding box center [913, 226] width 282 height 371
click at [110, 21] on icon at bounding box center [116, 18] width 13 height 13
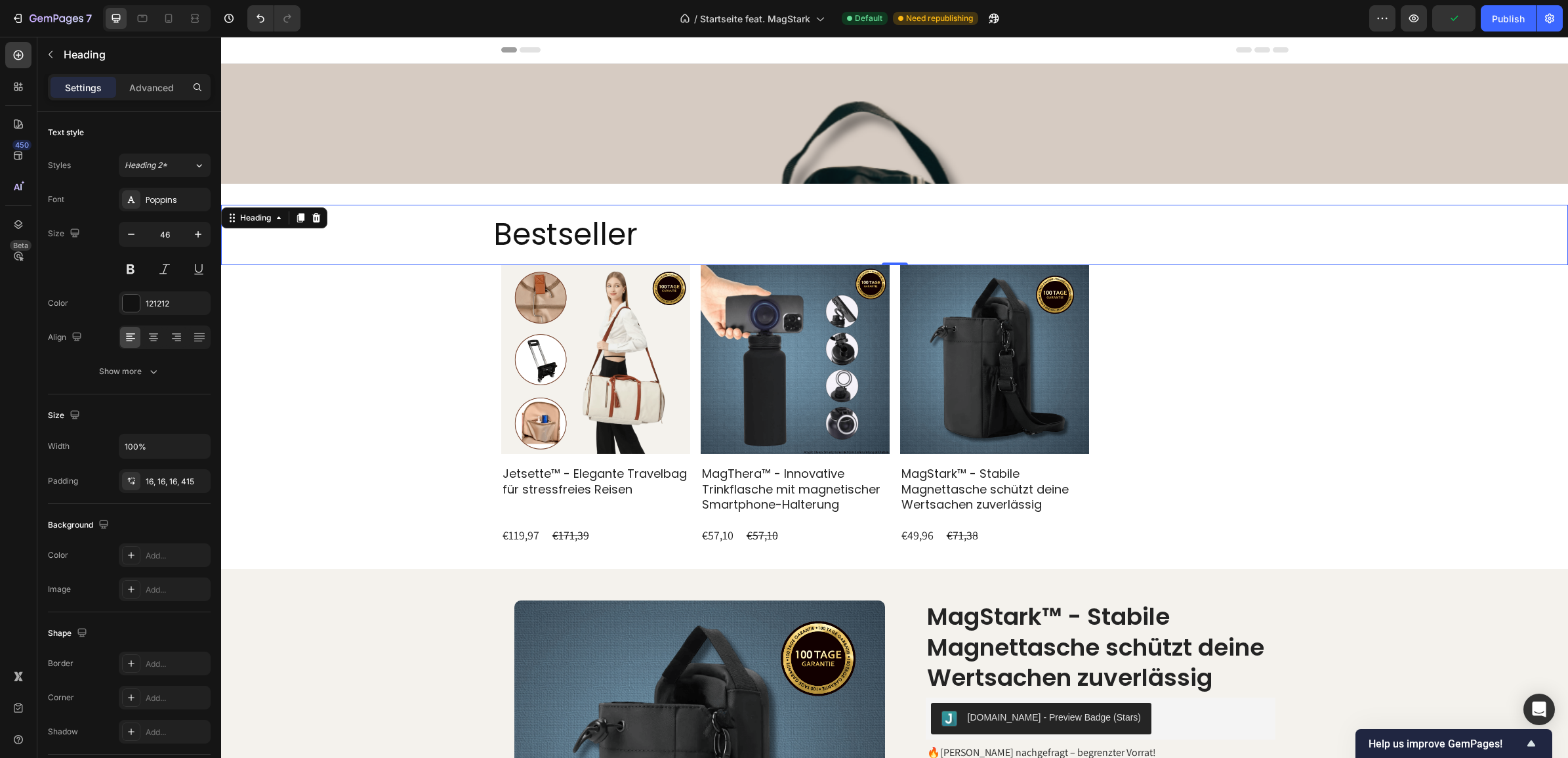
click at [444, 240] on h2 "Bestseller" at bounding box center [895, 235] width 1347 height 61
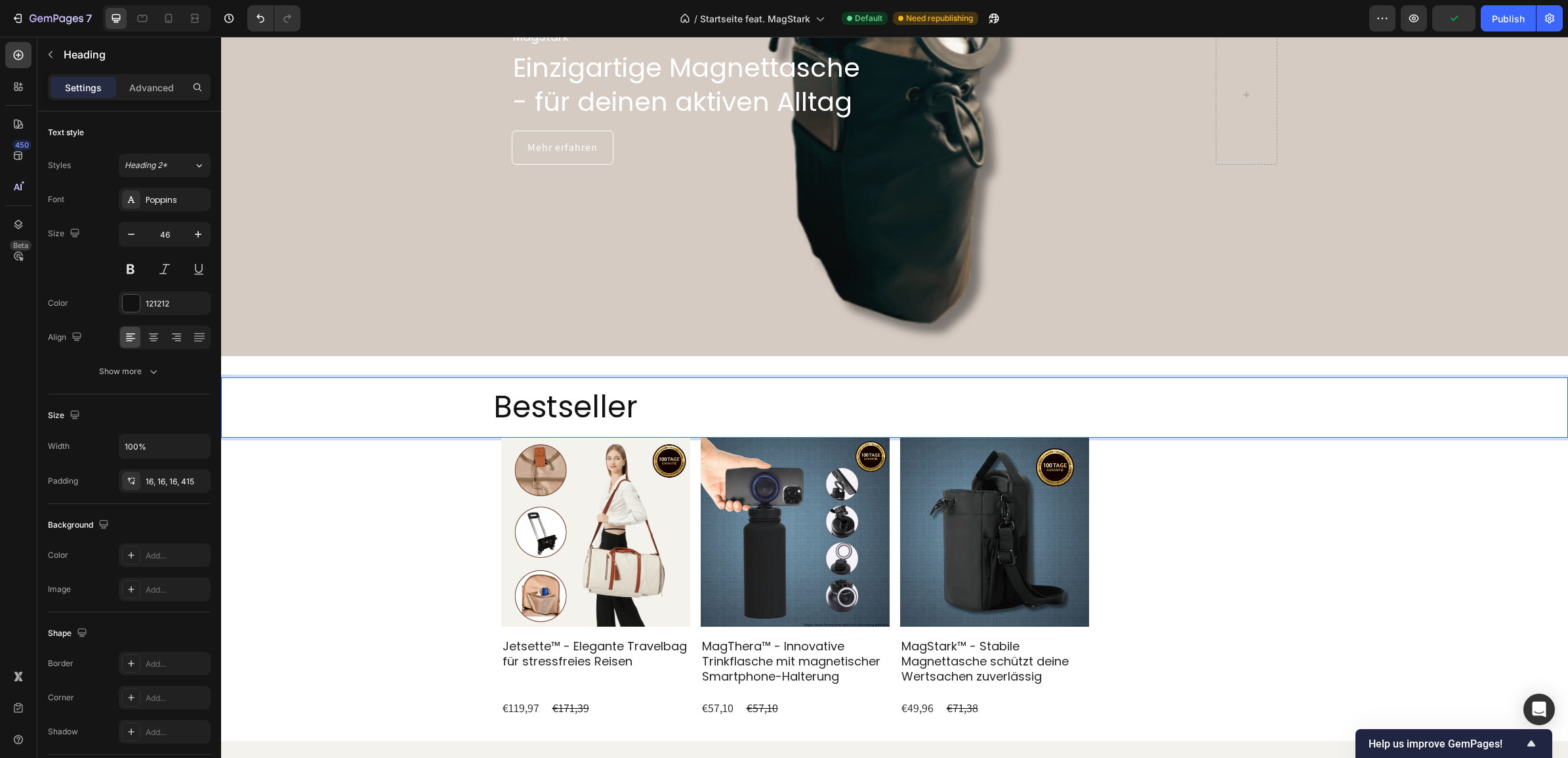
scroll to position [246, 0]
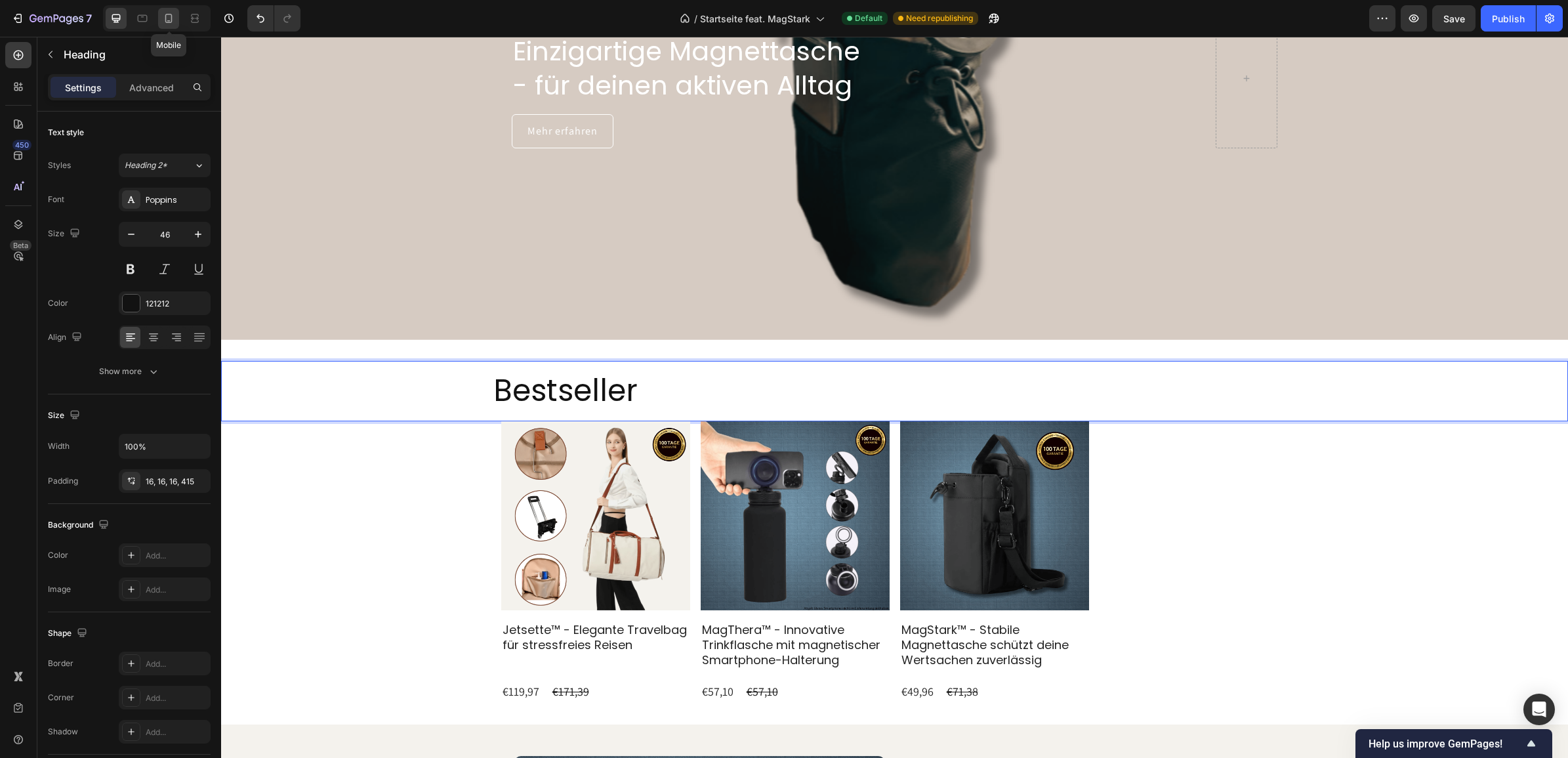
click at [168, 22] on icon at bounding box center [168, 18] width 7 height 10
type input "41"
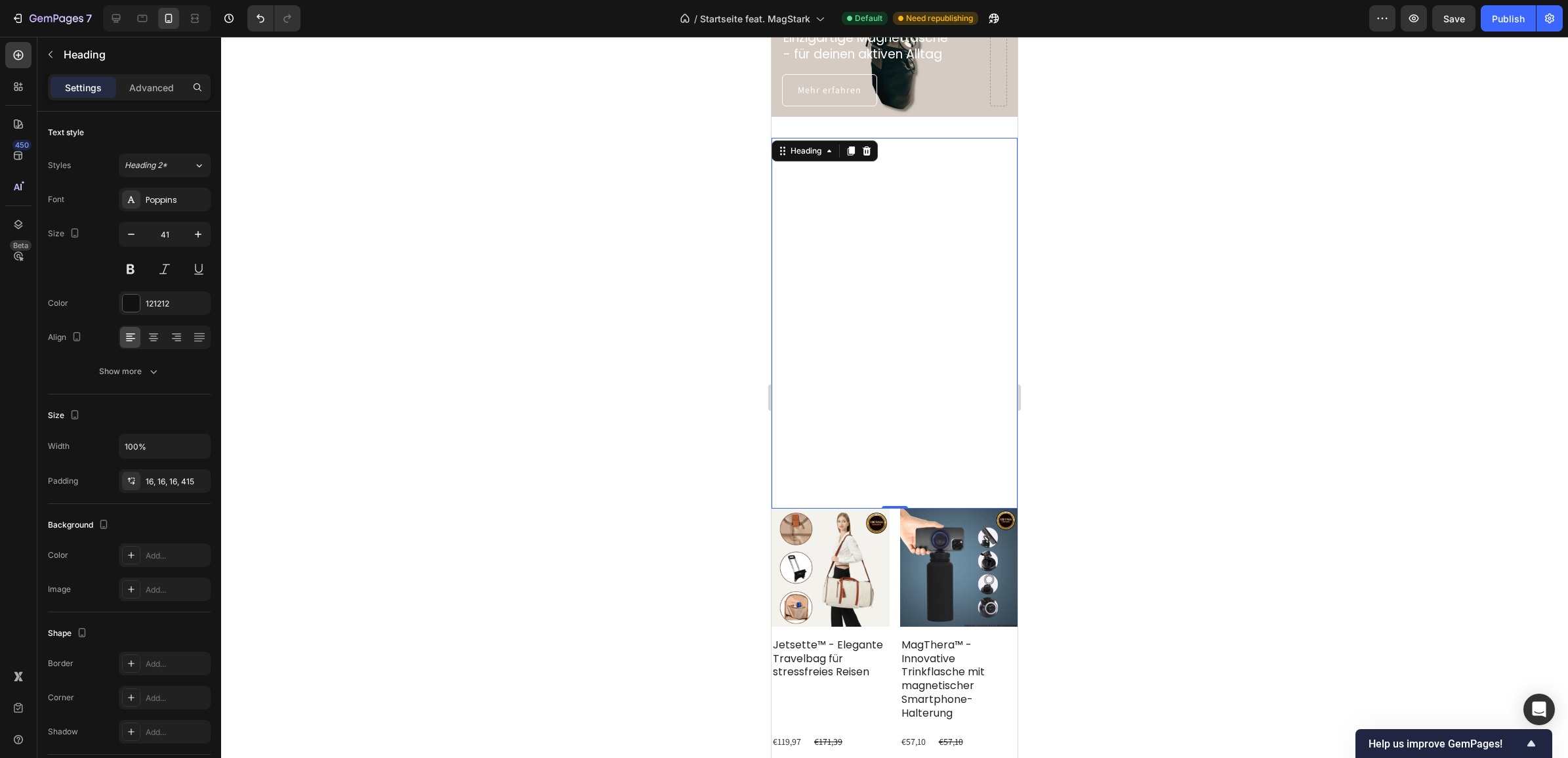
scroll to position [40, 0]
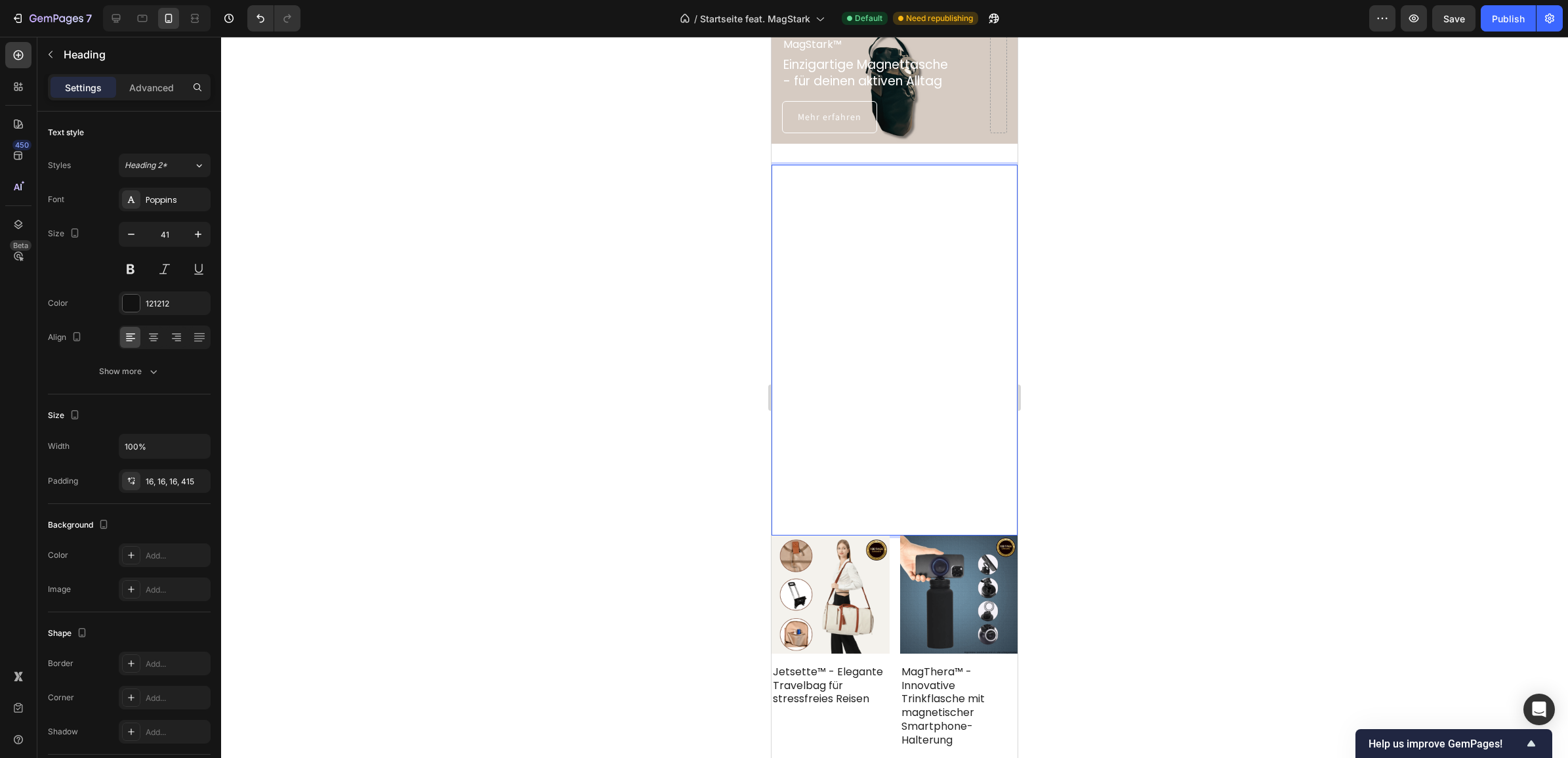
click at [867, 271] on h2 "Bestseller" at bounding box center [913, 349] width 282 height 371
click at [156, 83] on p "Advanced" at bounding box center [152, 87] width 45 height 14
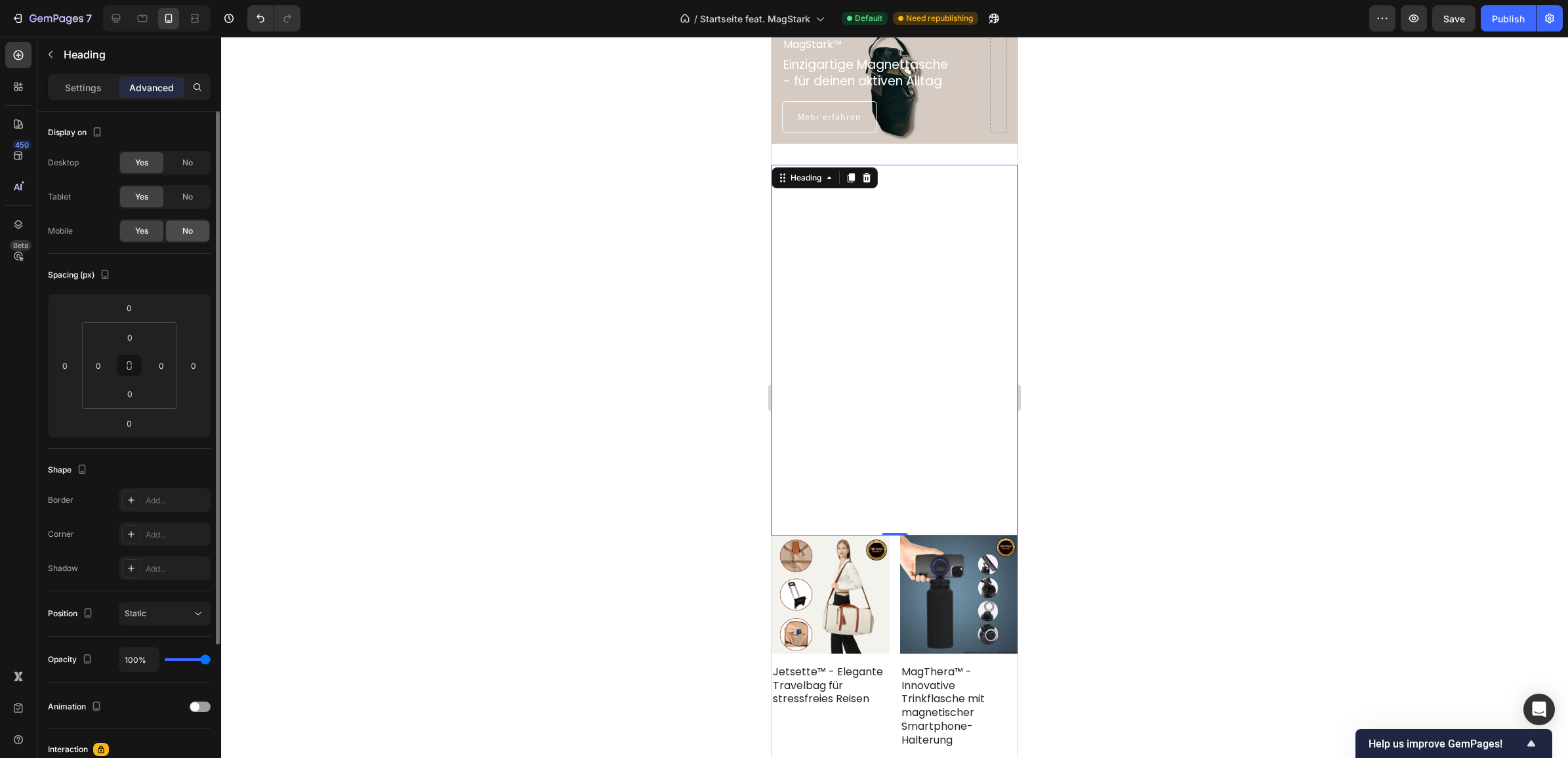
click at [194, 227] on div "No" at bounding box center [188, 231] width 43 height 21
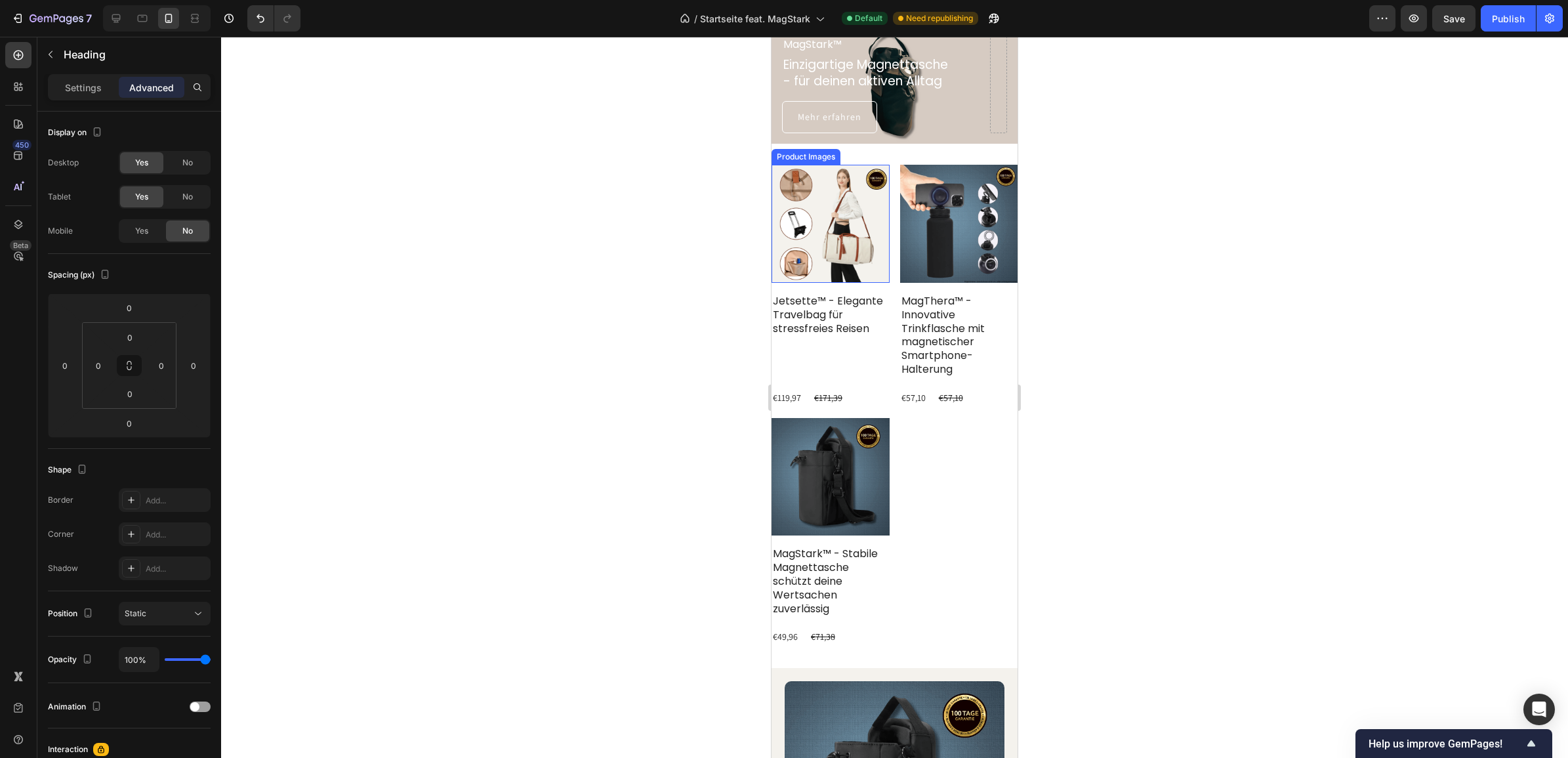
scroll to position [0, 0]
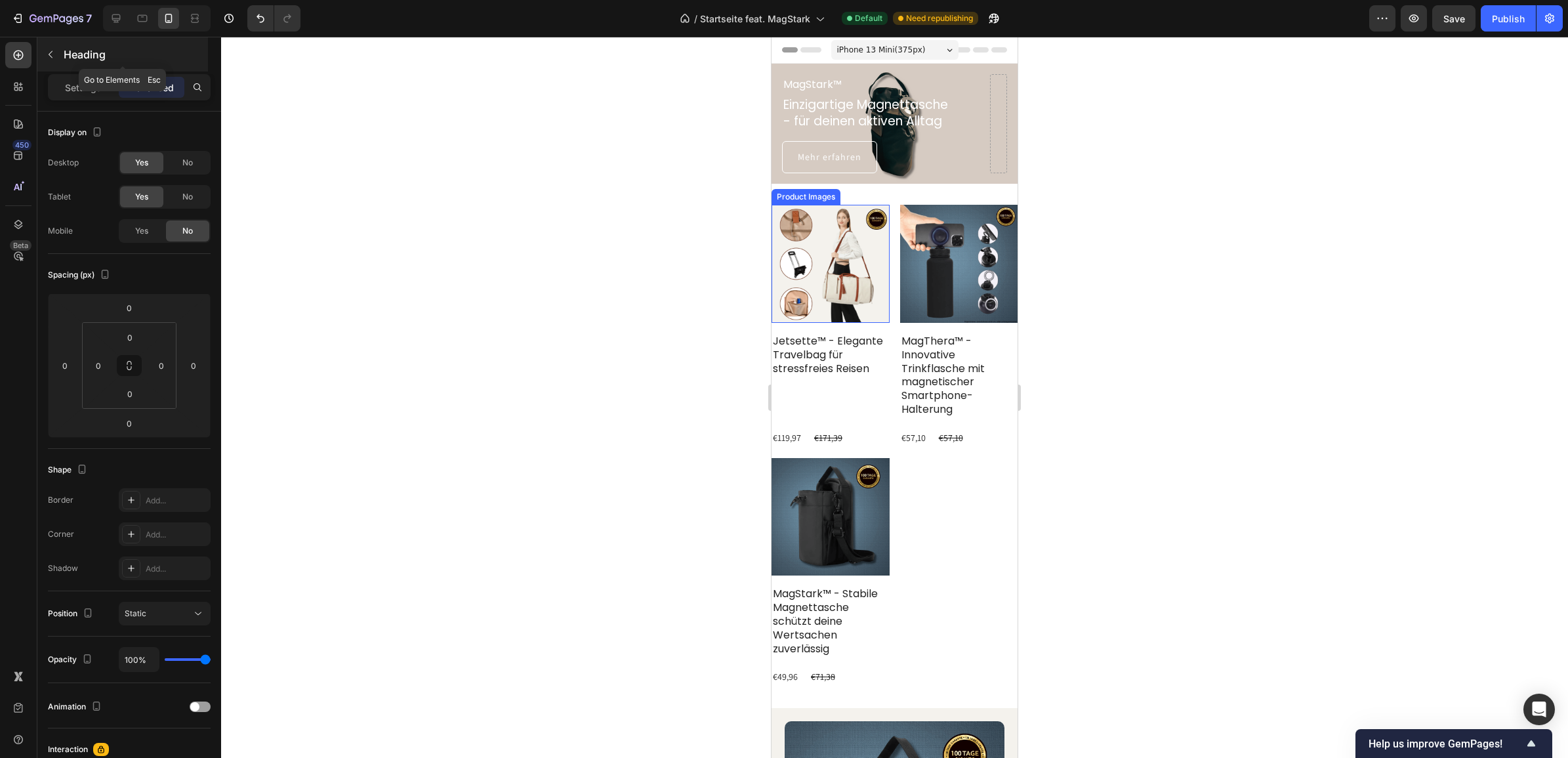
click at [56, 57] on button "button" at bounding box center [50, 54] width 21 height 21
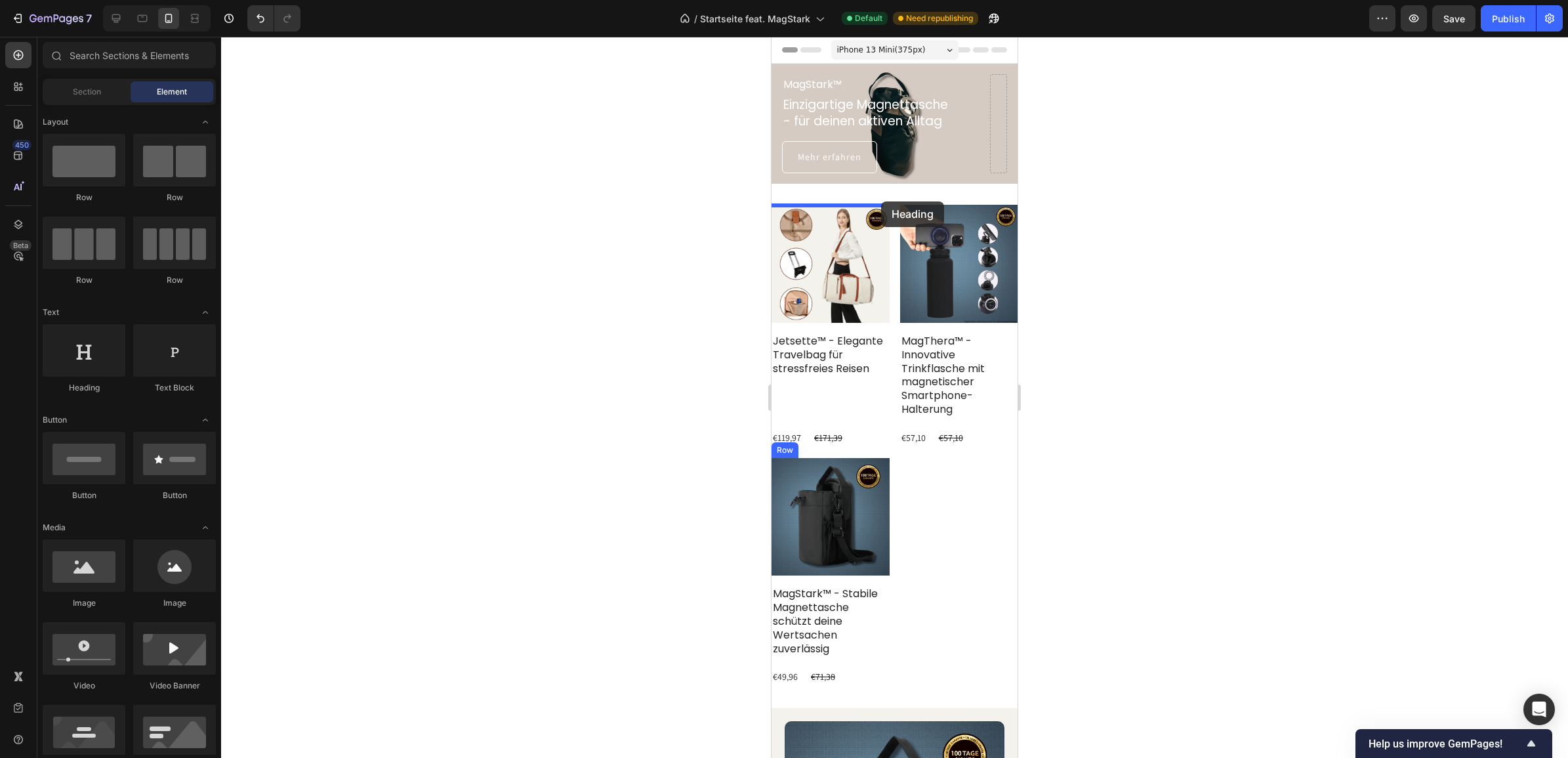
drag, startPoint x: 864, startPoint y: 409, endPoint x: 881, endPoint y: 201, distance: 208.7
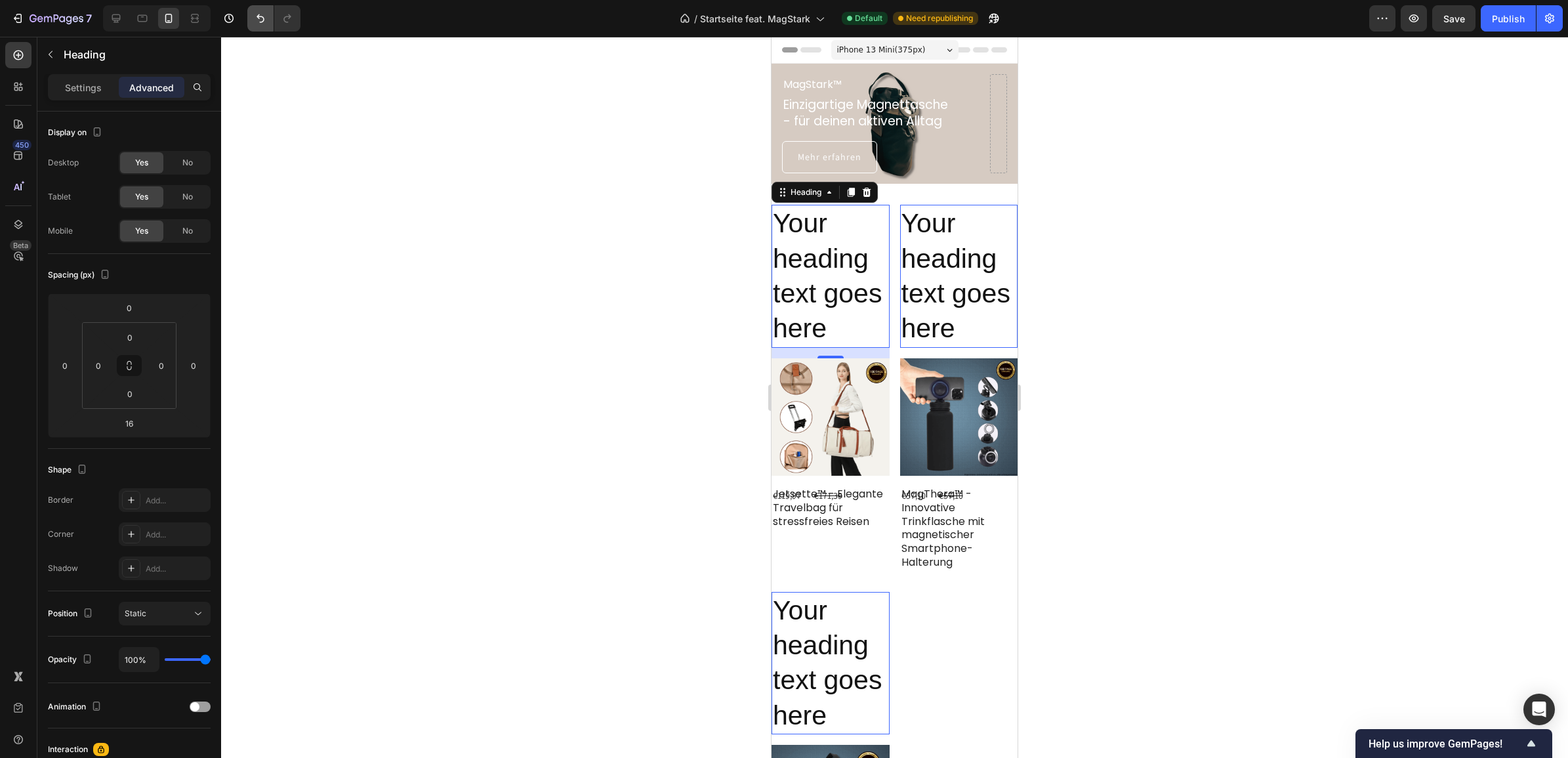
click at [258, 24] on icon "Undo/Redo" at bounding box center [260, 18] width 13 height 13
click at [263, 14] on icon "Undo/Redo" at bounding box center [260, 18] width 13 height 13
click at [1139, 326] on div at bounding box center [895, 397] width 1347 height 721
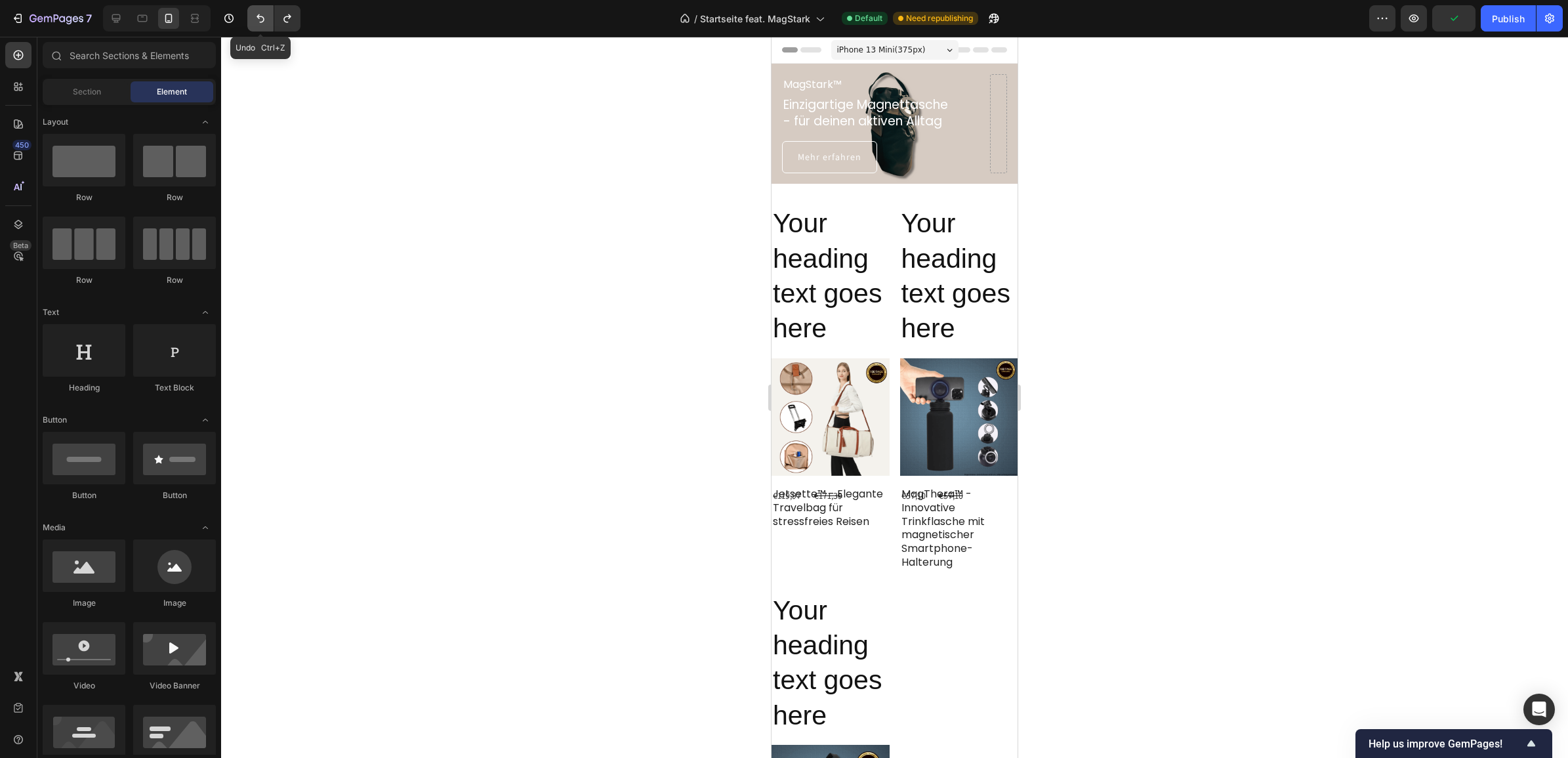
click at [257, 17] on icon "Undo/Redo" at bounding box center [261, 18] width 8 height 9
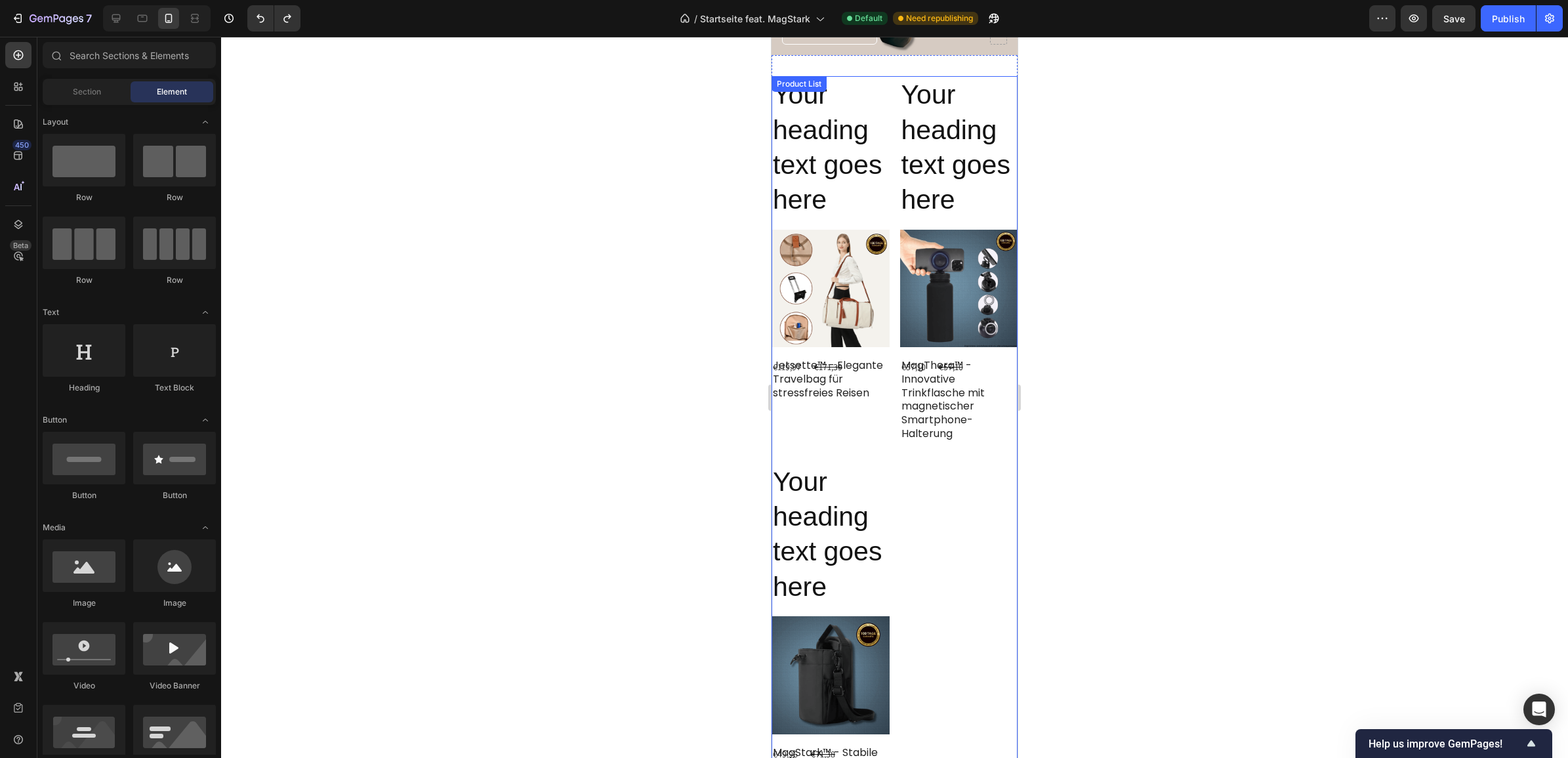
scroll to position [82, 0]
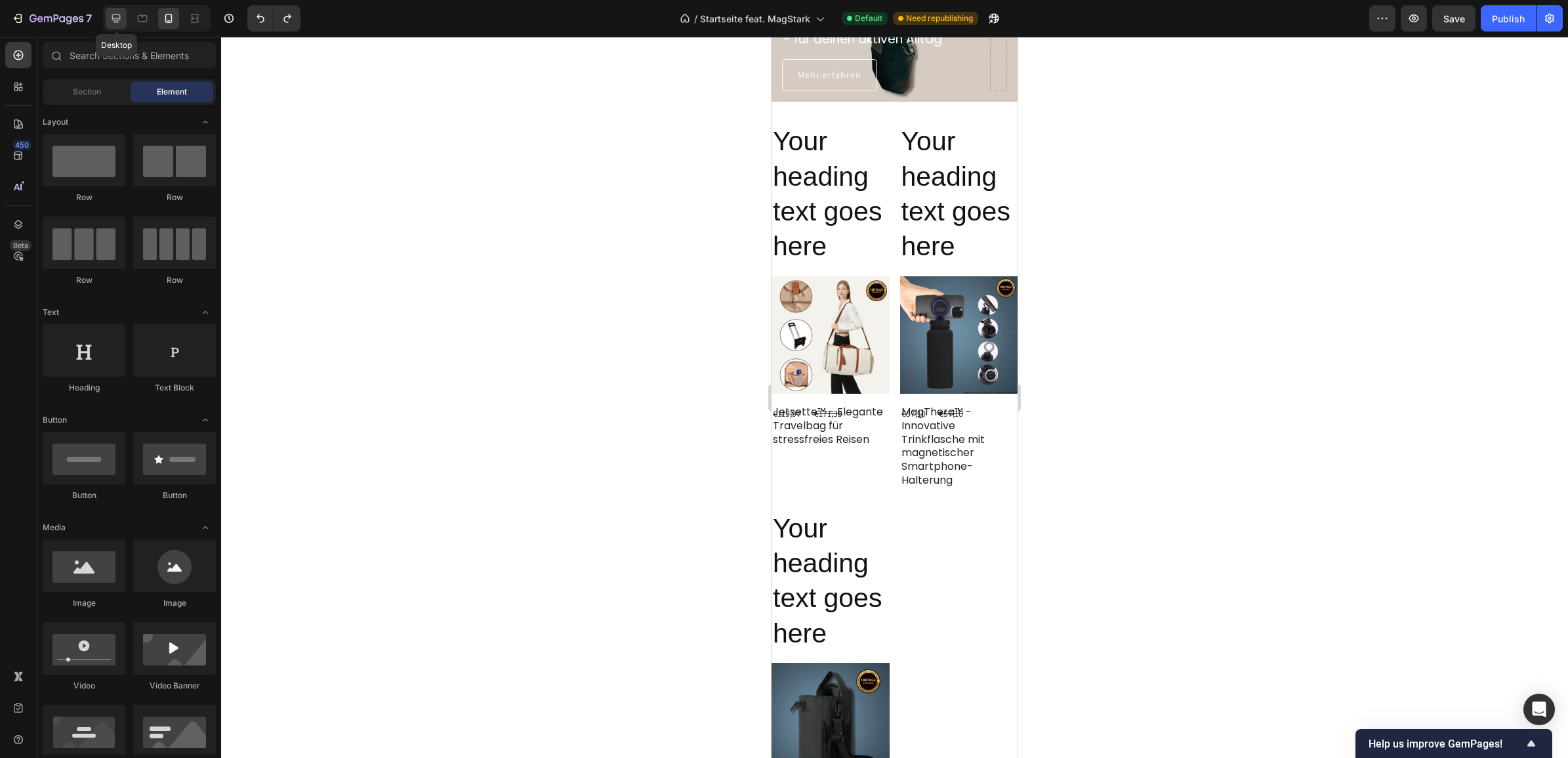
click at [109, 20] on div at bounding box center [116, 18] width 21 height 21
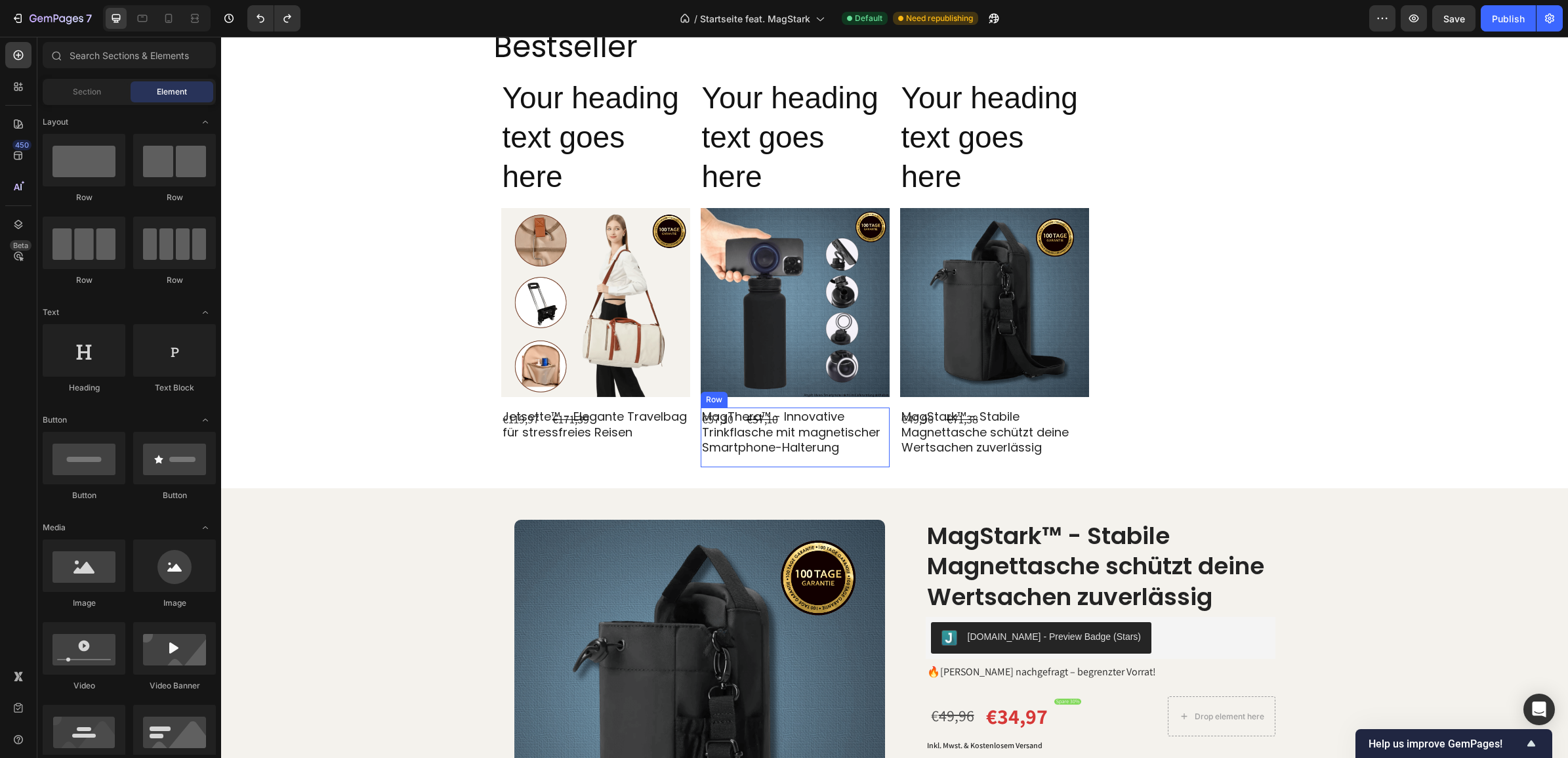
scroll to position [328, 0]
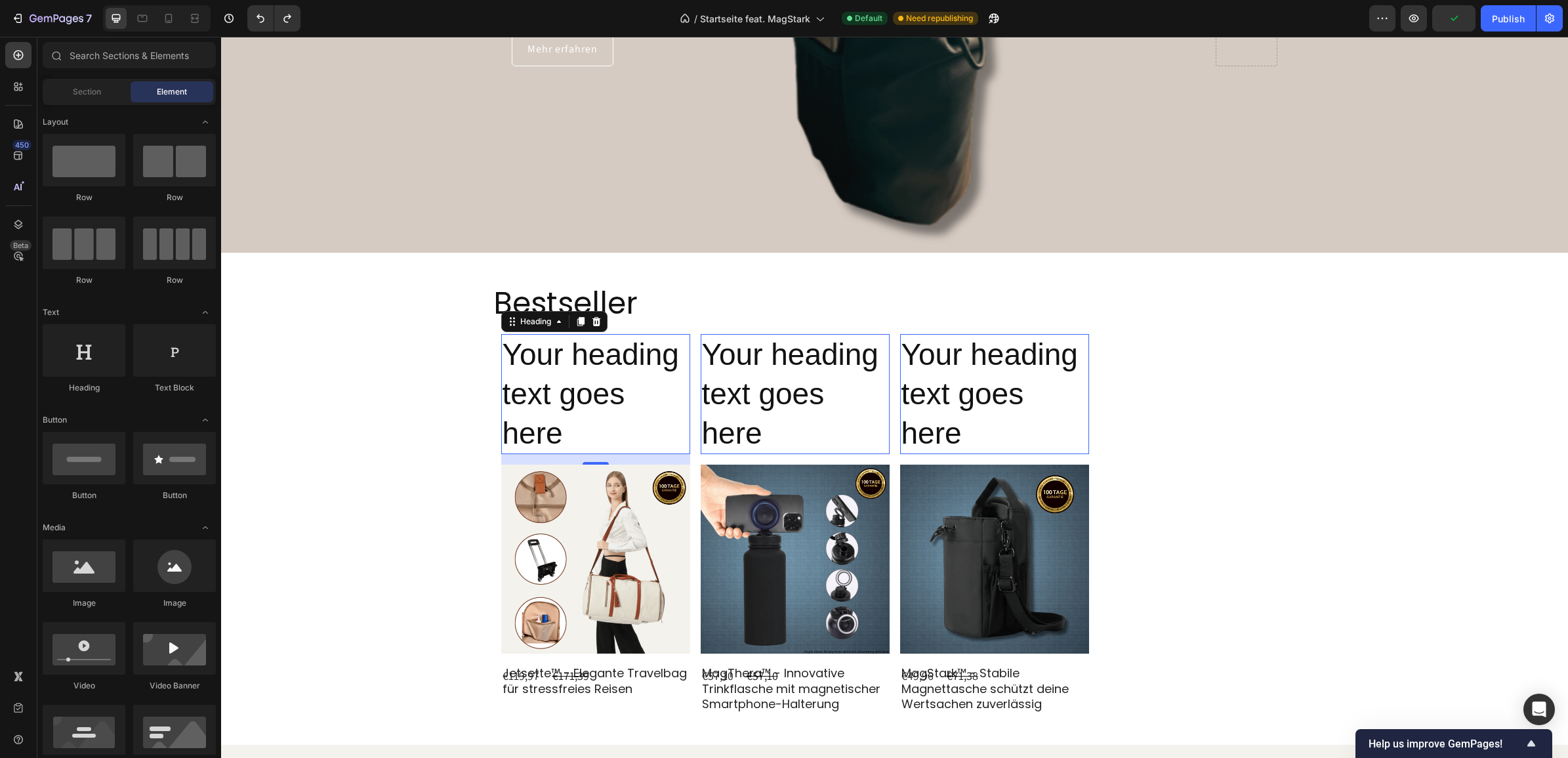
click at [572, 368] on h2 "Your heading text goes here" at bounding box center [595, 394] width 189 height 120
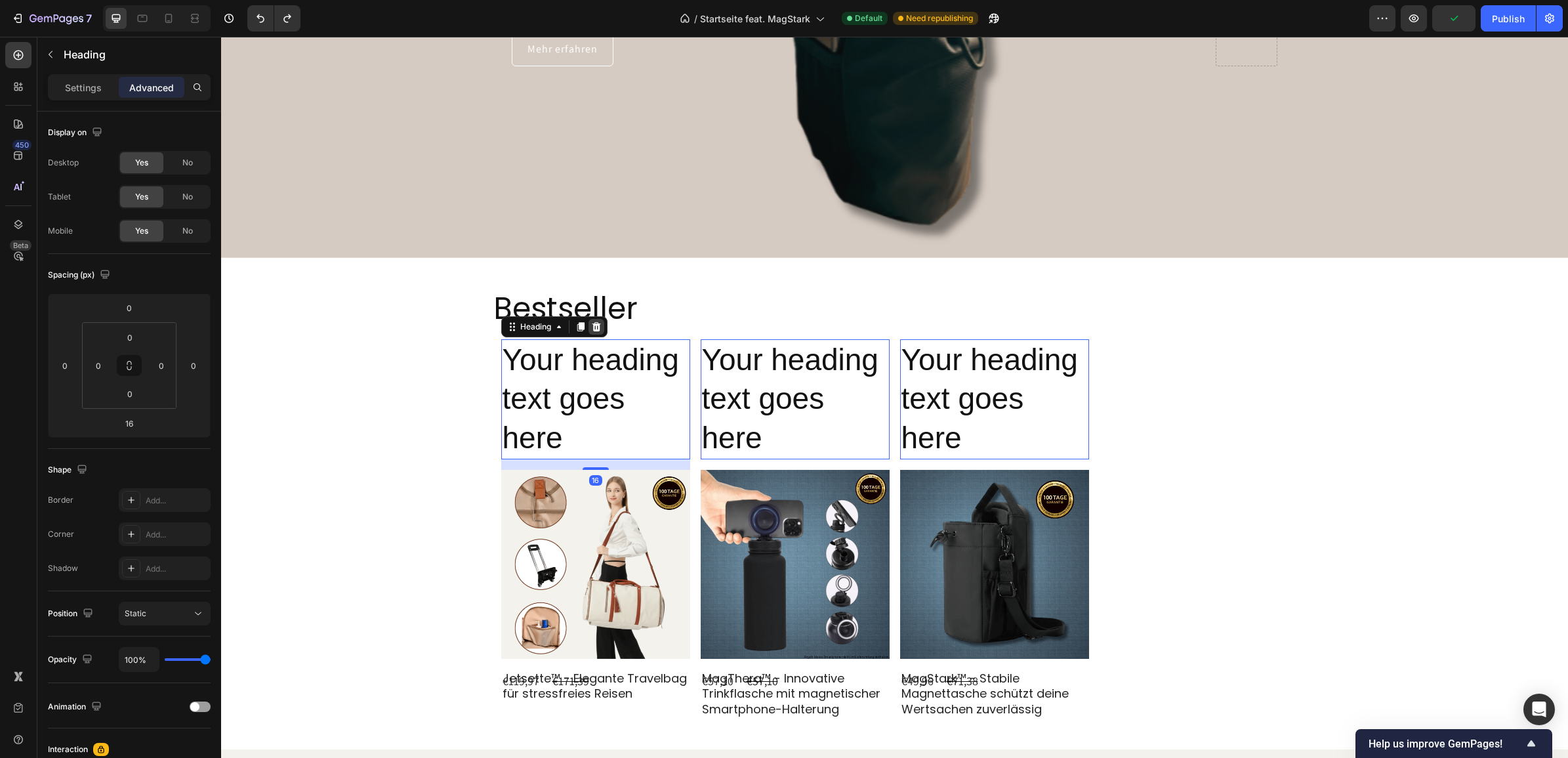
click at [596, 325] on div at bounding box center [597, 327] width 16 height 16
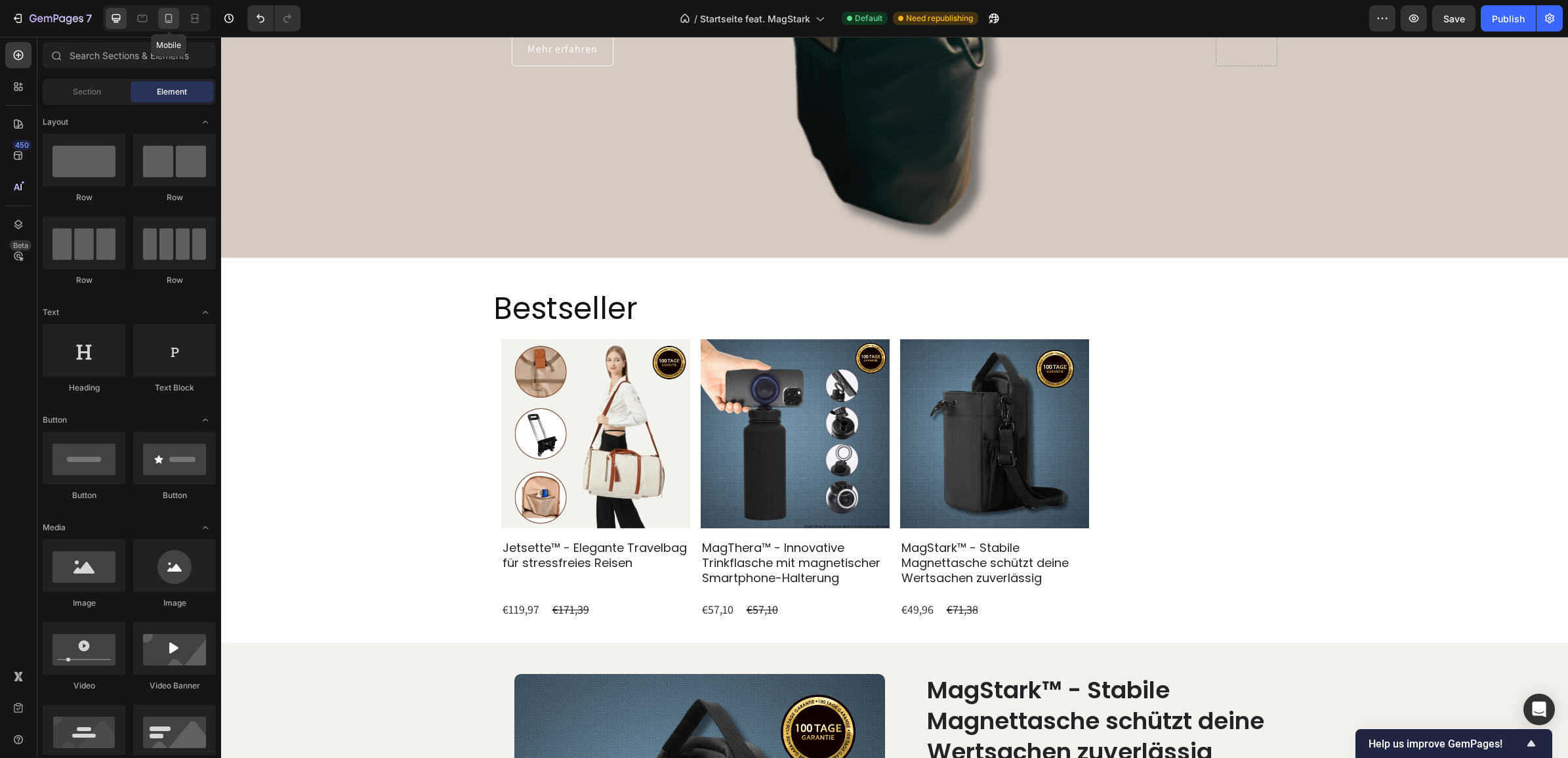
click at [168, 18] on icon at bounding box center [168, 18] width 13 height 13
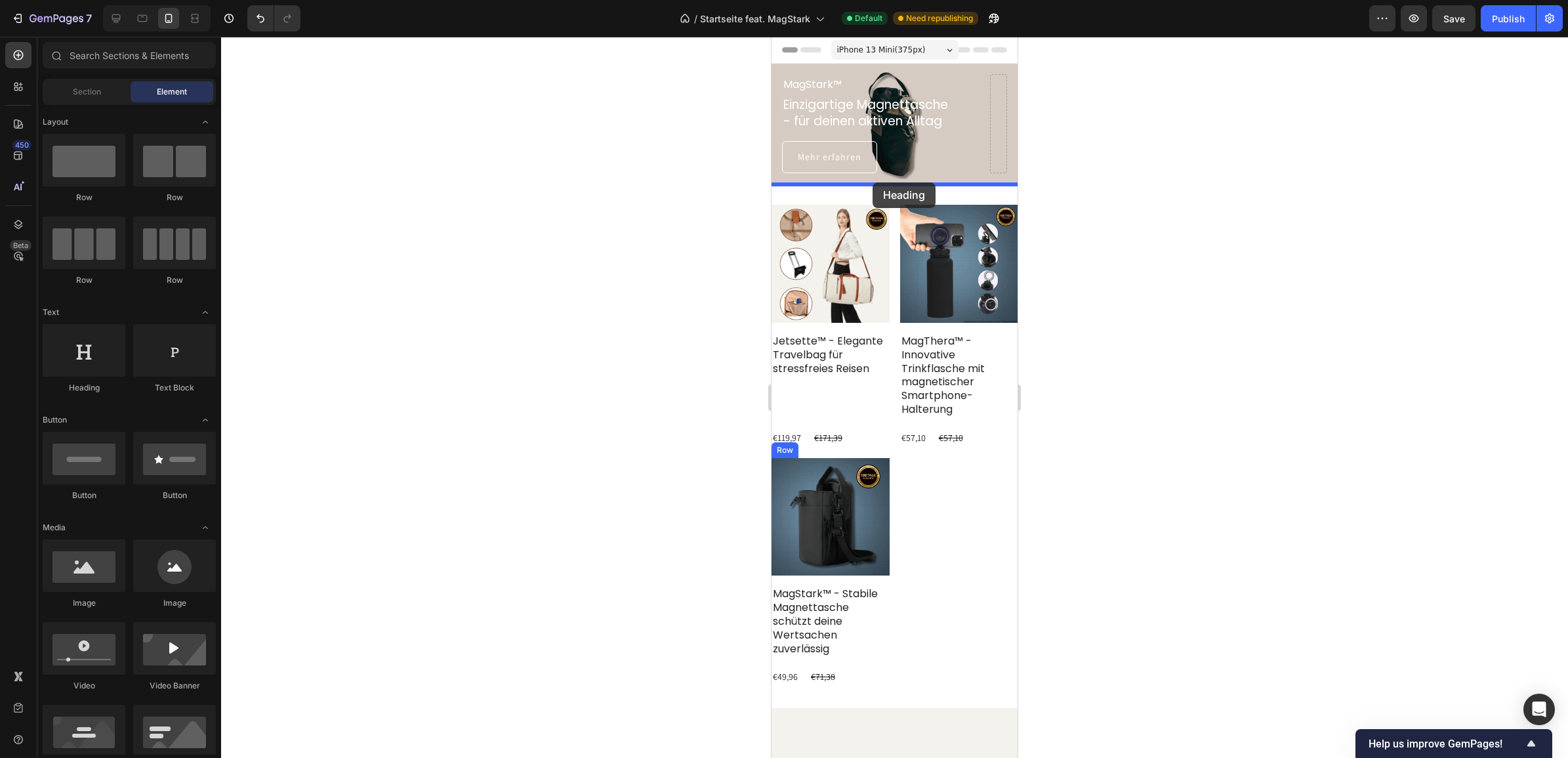
drag, startPoint x: 863, startPoint y: 393, endPoint x: 873, endPoint y: 183, distance: 210.2
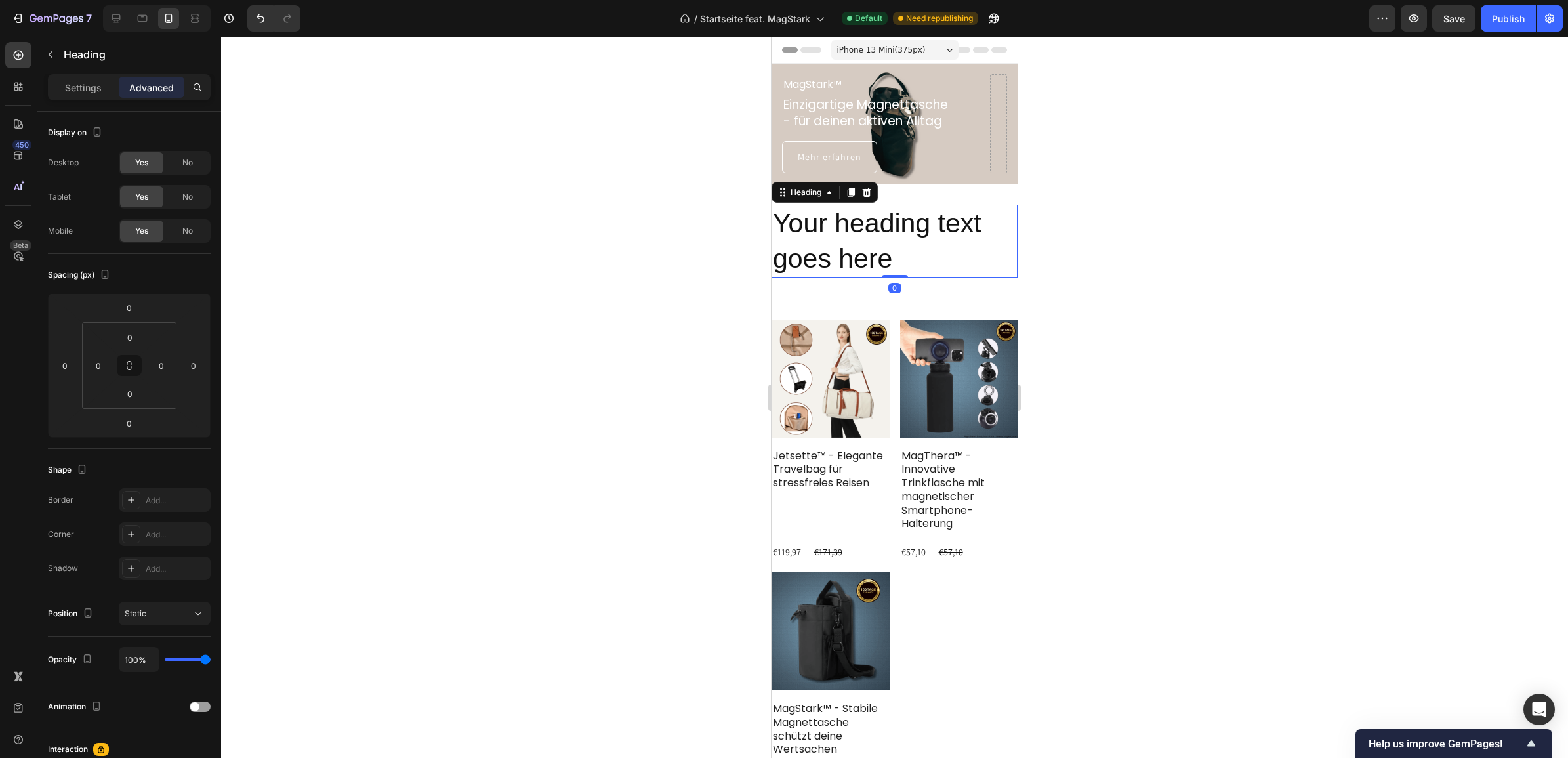
click at [909, 247] on h2 "Your heading text goes here" at bounding box center [895, 241] width 246 height 73
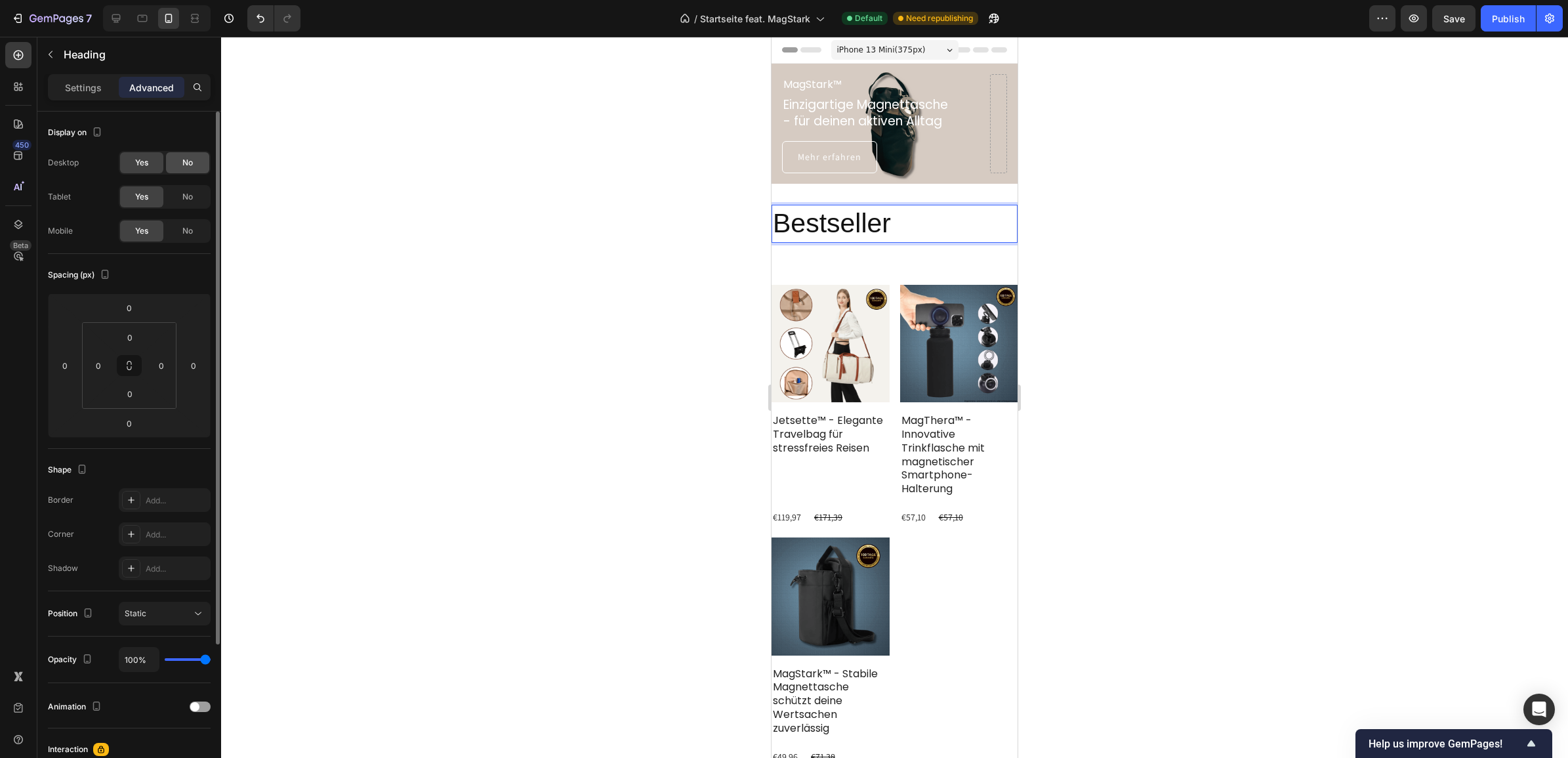
click at [201, 161] on div "No" at bounding box center [188, 163] width 43 height 21
click at [189, 200] on span "No" at bounding box center [188, 196] width 10 height 12
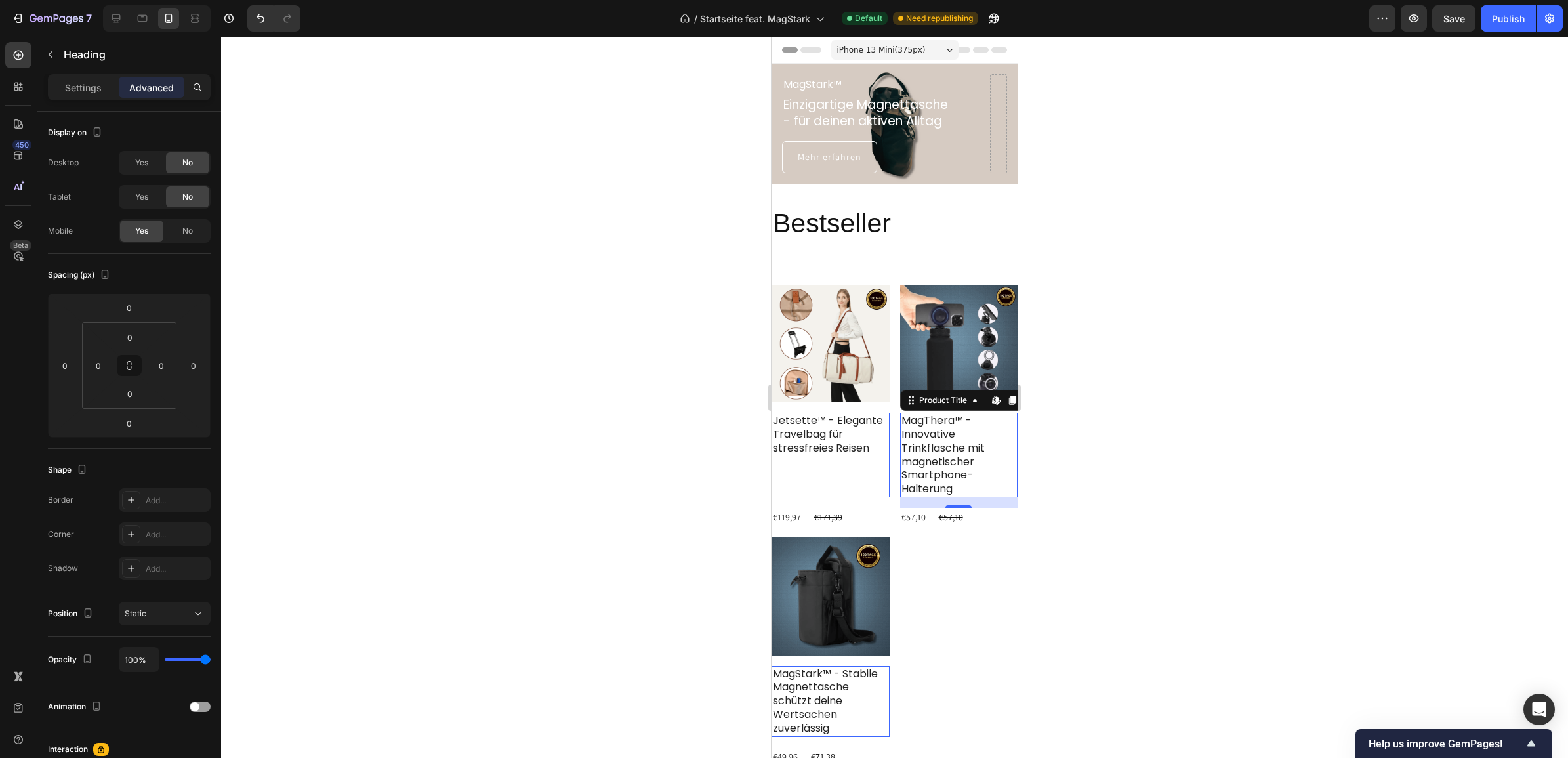
click at [922, 427] on h2 "MagThera™ - Innovative Trinkflasche mit magnetischer Smartphone-Halterung" at bounding box center [959, 455] width 118 height 85
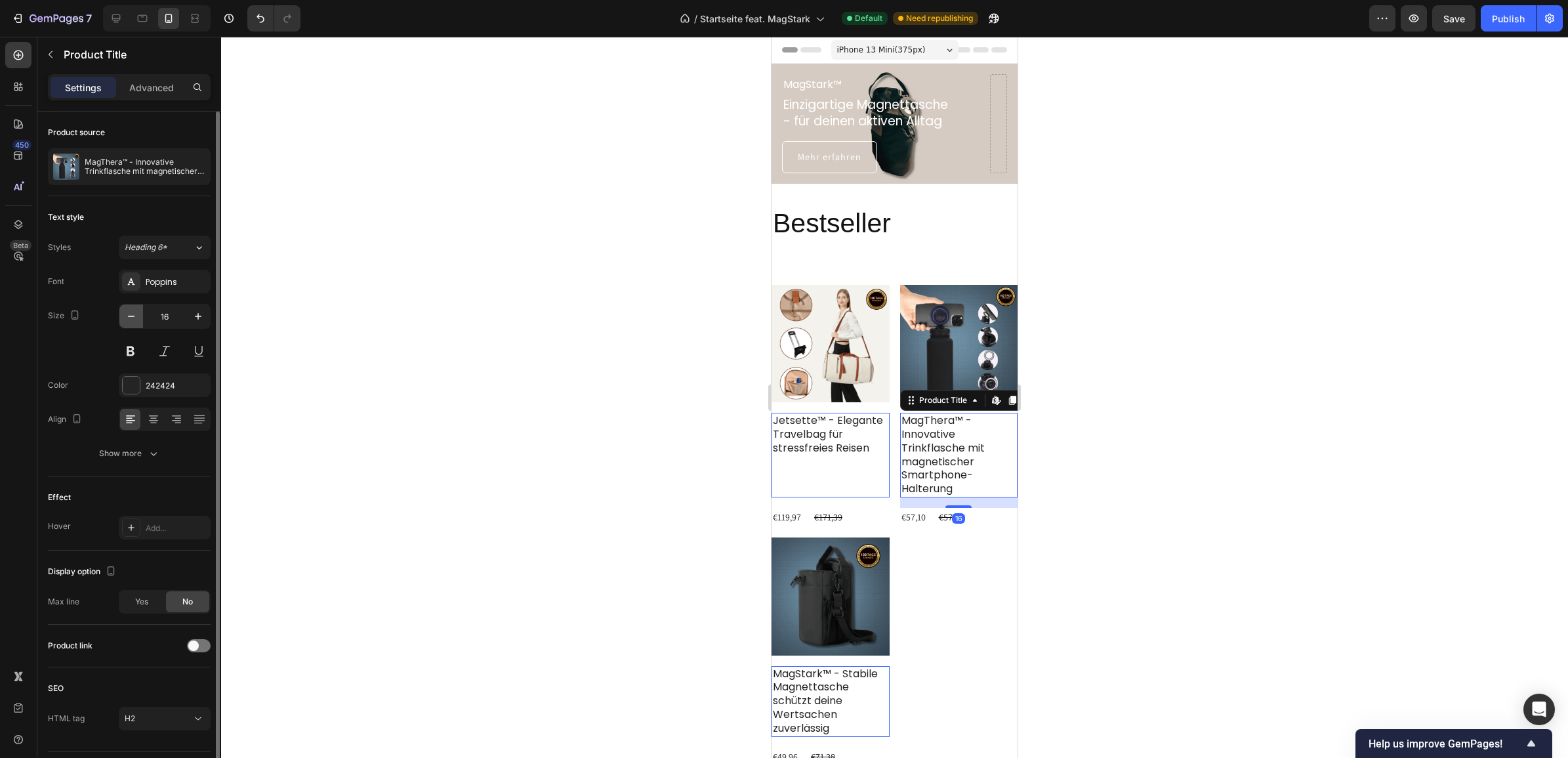
click at [131, 319] on icon "button" at bounding box center [131, 316] width 13 height 13
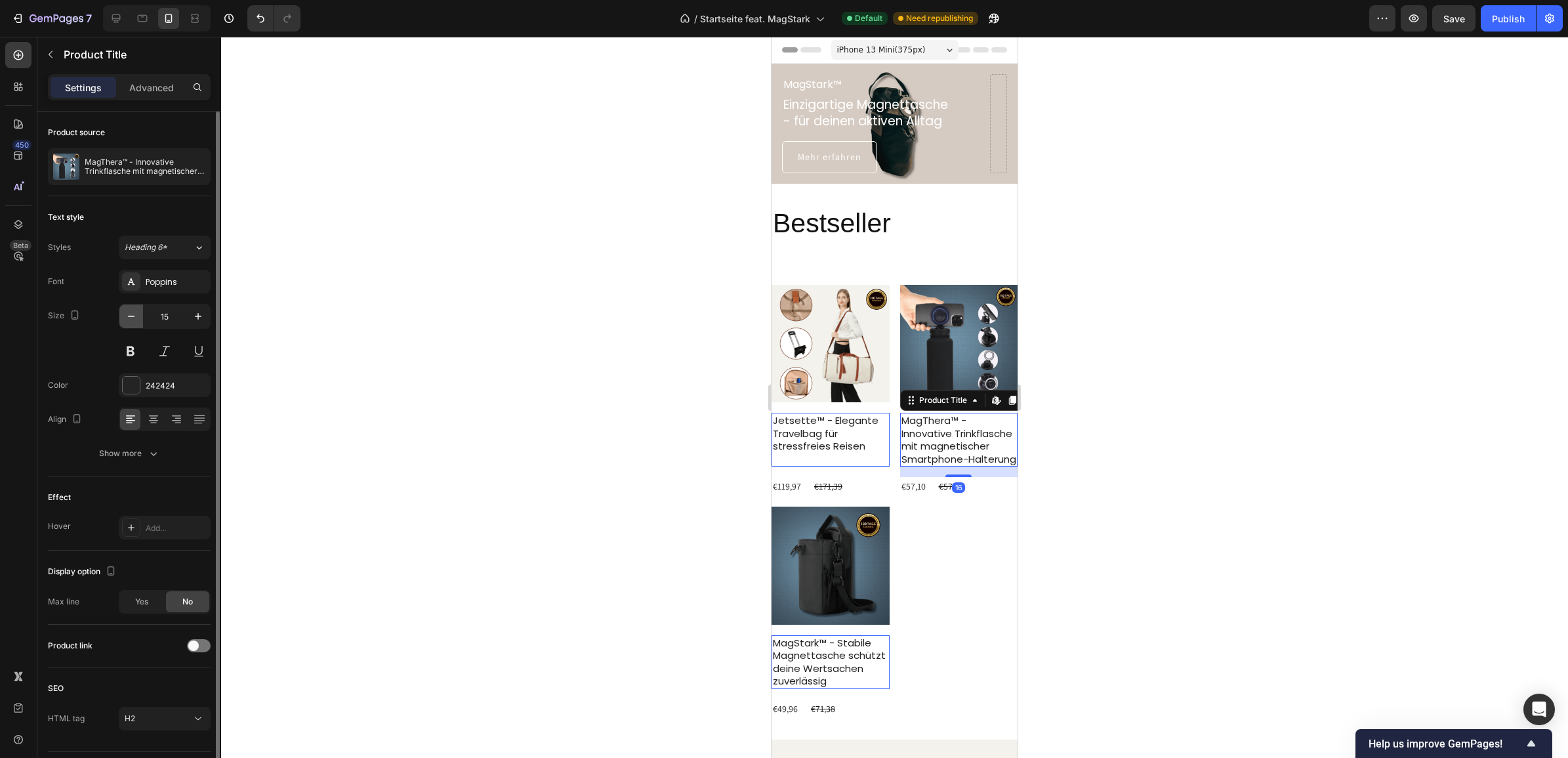
click at [131, 319] on icon "button" at bounding box center [131, 316] width 13 height 13
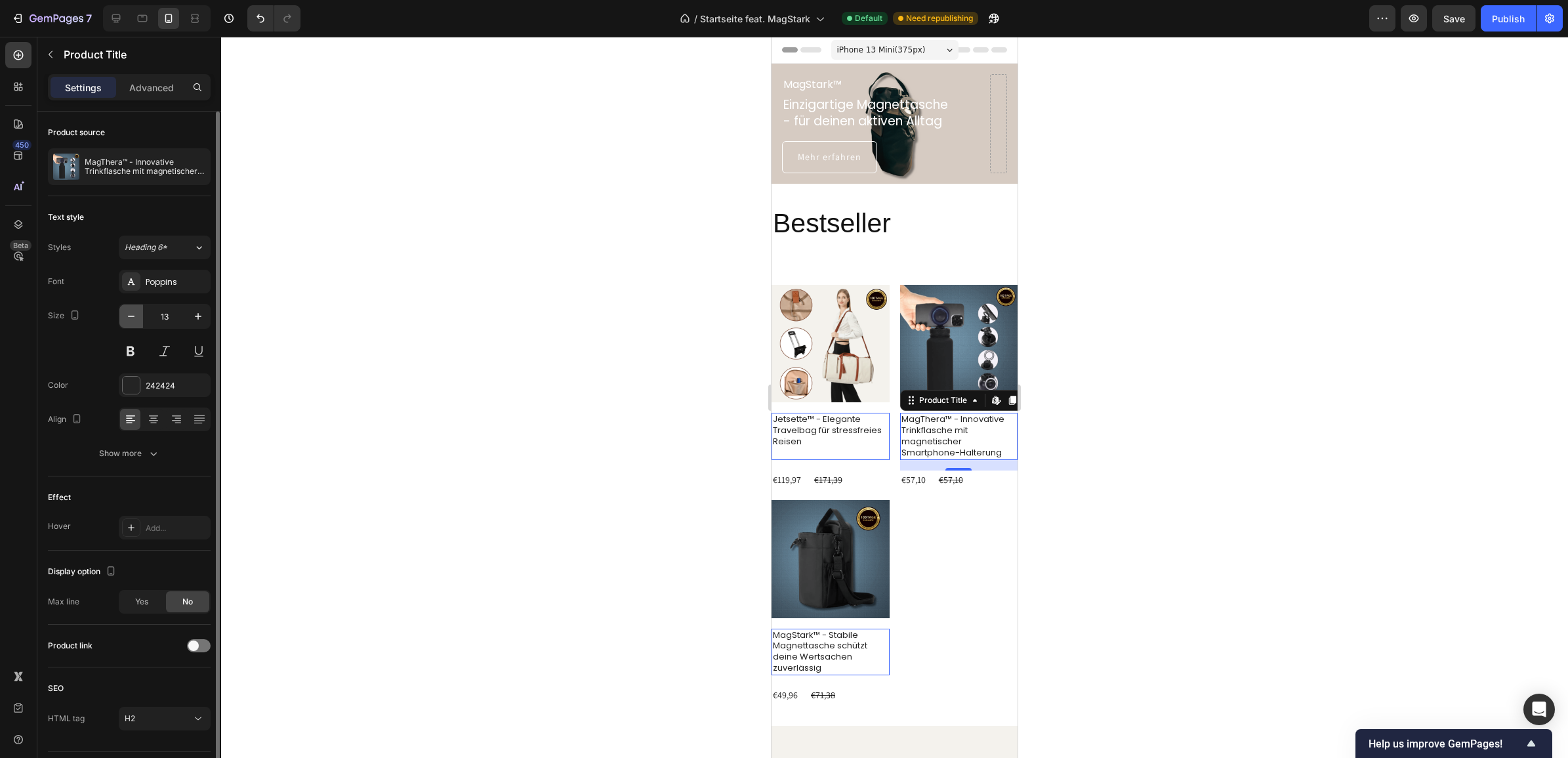
click at [131, 319] on icon "button" at bounding box center [131, 316] width 13 height 13
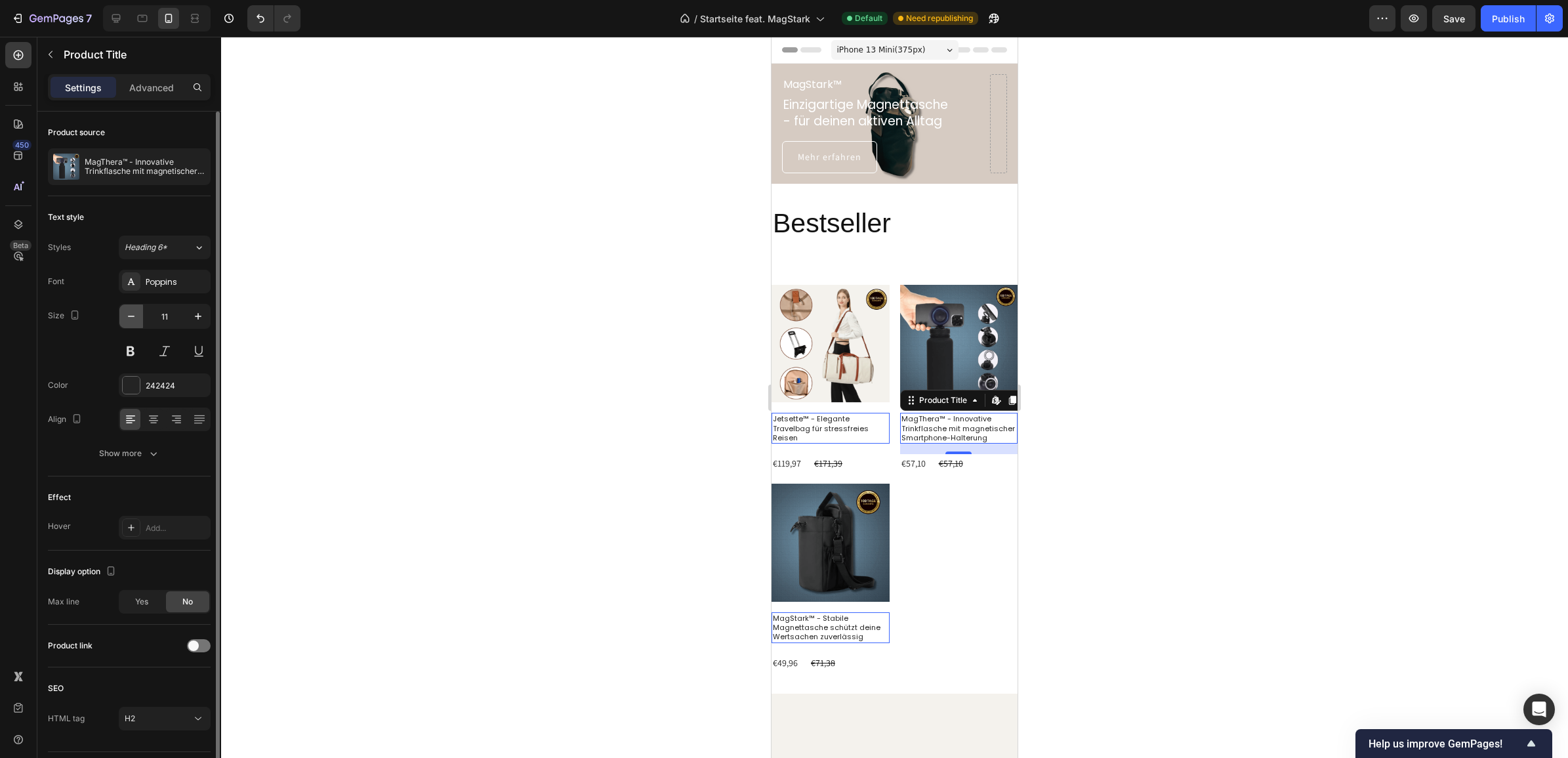
click at [131, 319] on icon "button" at bounding box center [131, 316] width 13 height 13
click at [195, 318] on icon "button" at bounding box center [198, 316] width 13 height 13
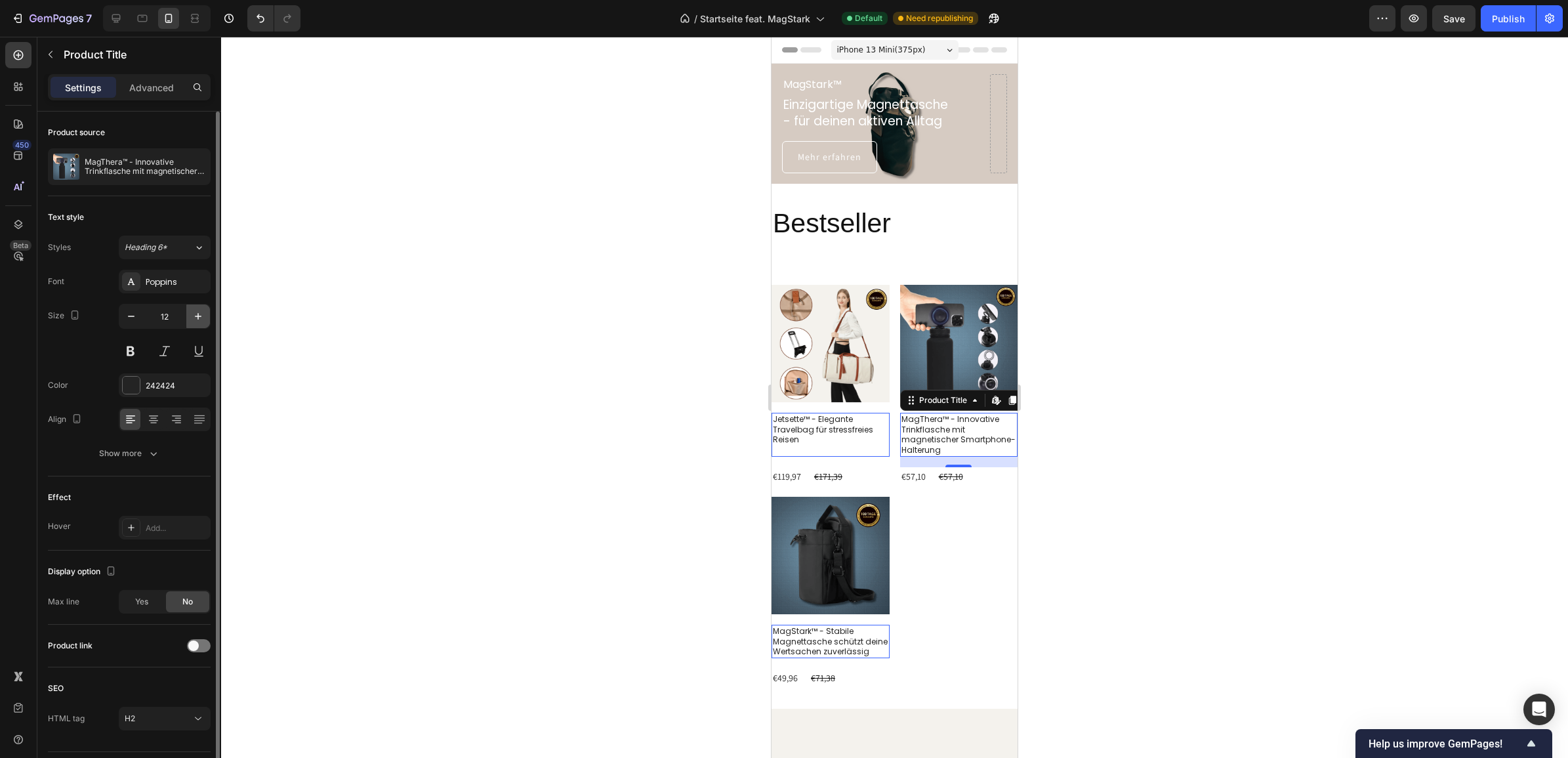
click at [195, 318] on icon "button" at bounding box center [198, 316] width 13 height 13
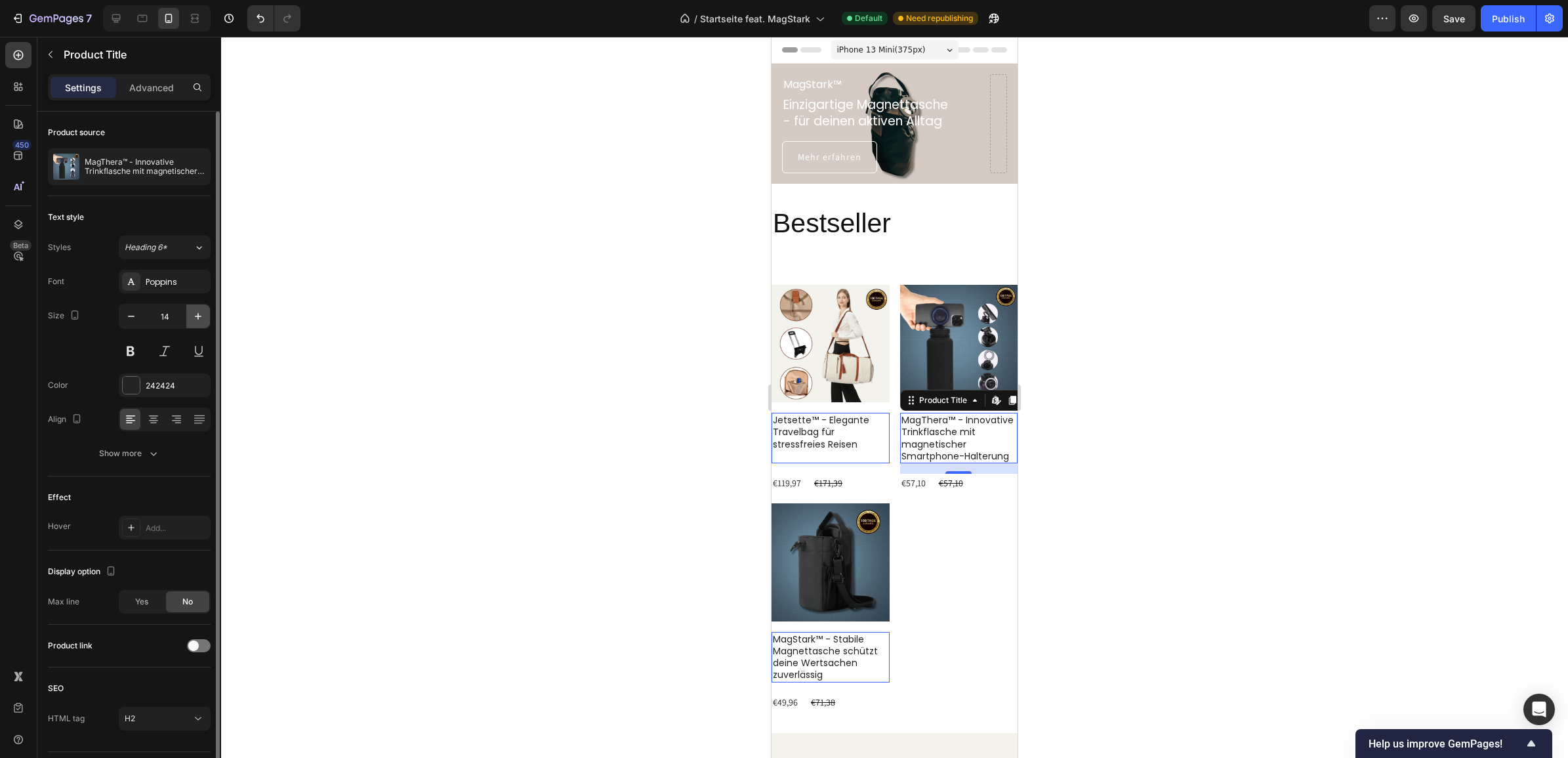
click at [195, 318] on icon "button" at bounding box center [198, 316] width 13 height 13
type input "15"
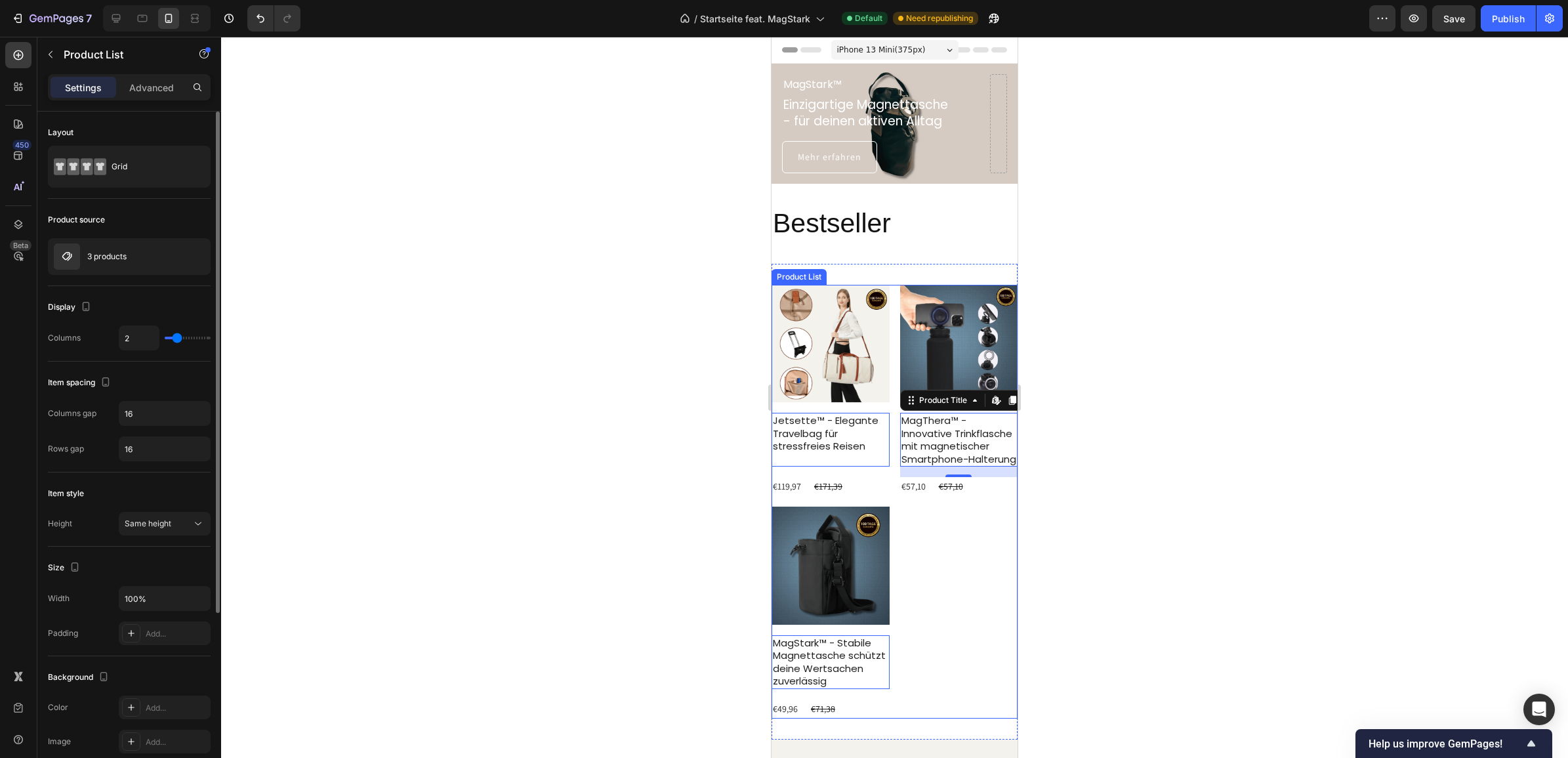
click at [973, 551] on div "Product Images Jetsette™ - Elegante Travelbag für stressfreies Reisen Product T…" at bounding box center [895, 502] width 246 height 434
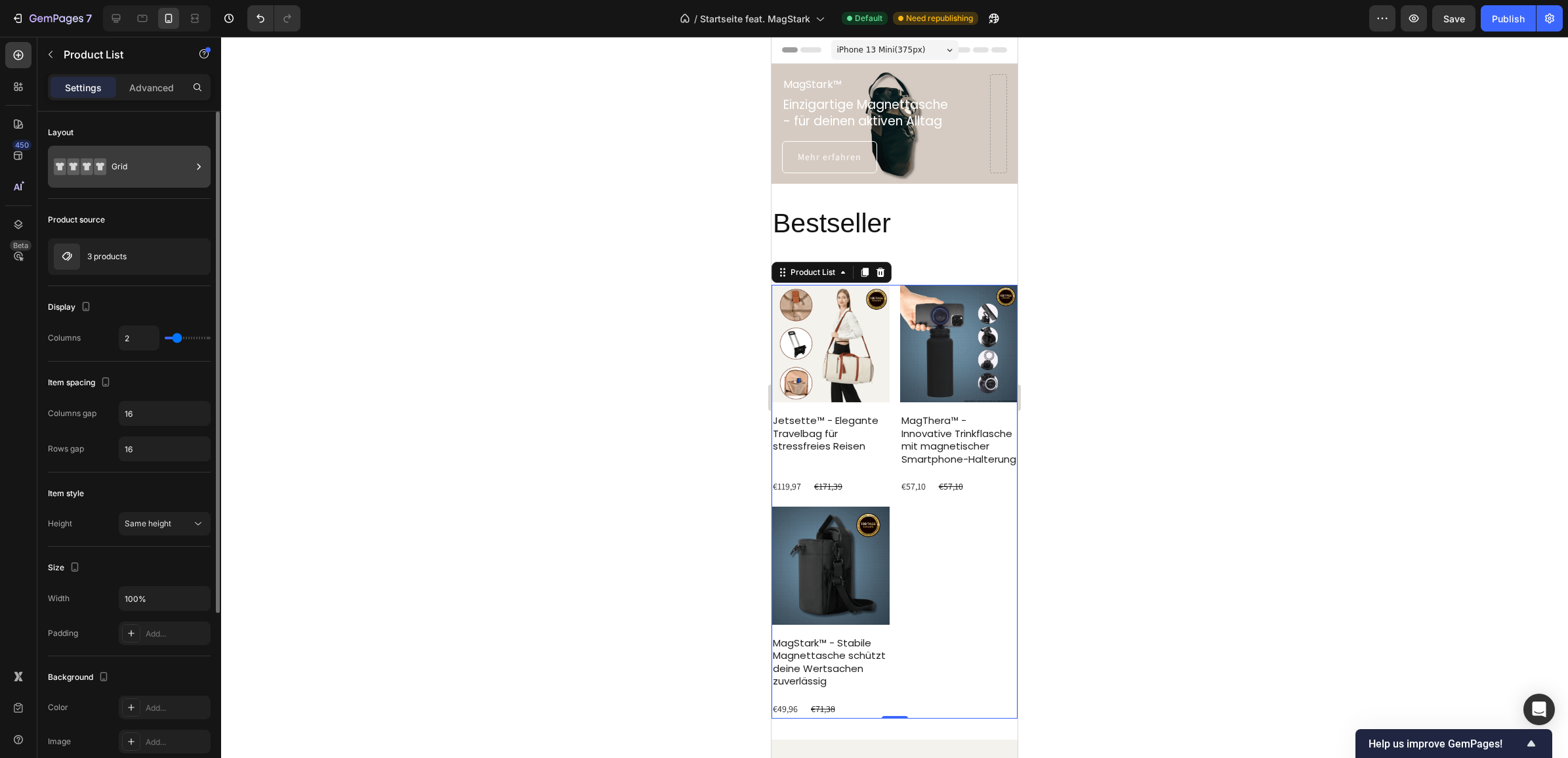
click at [92, 169] on icon at bounding box center [87, 166] width 13 height 17
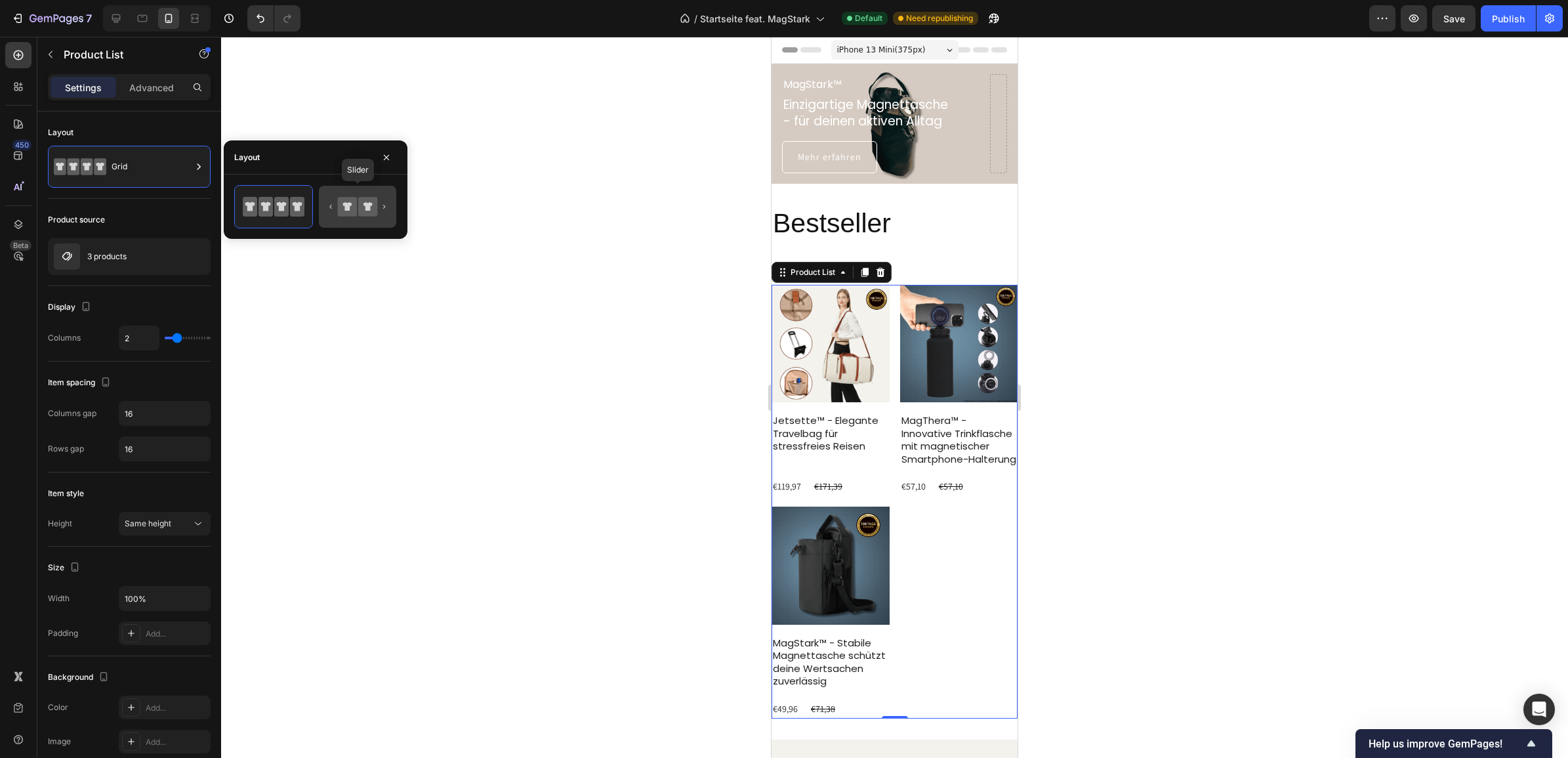
click at [381, 209] on icon at bounding box center [357, 207] width 61 height 26
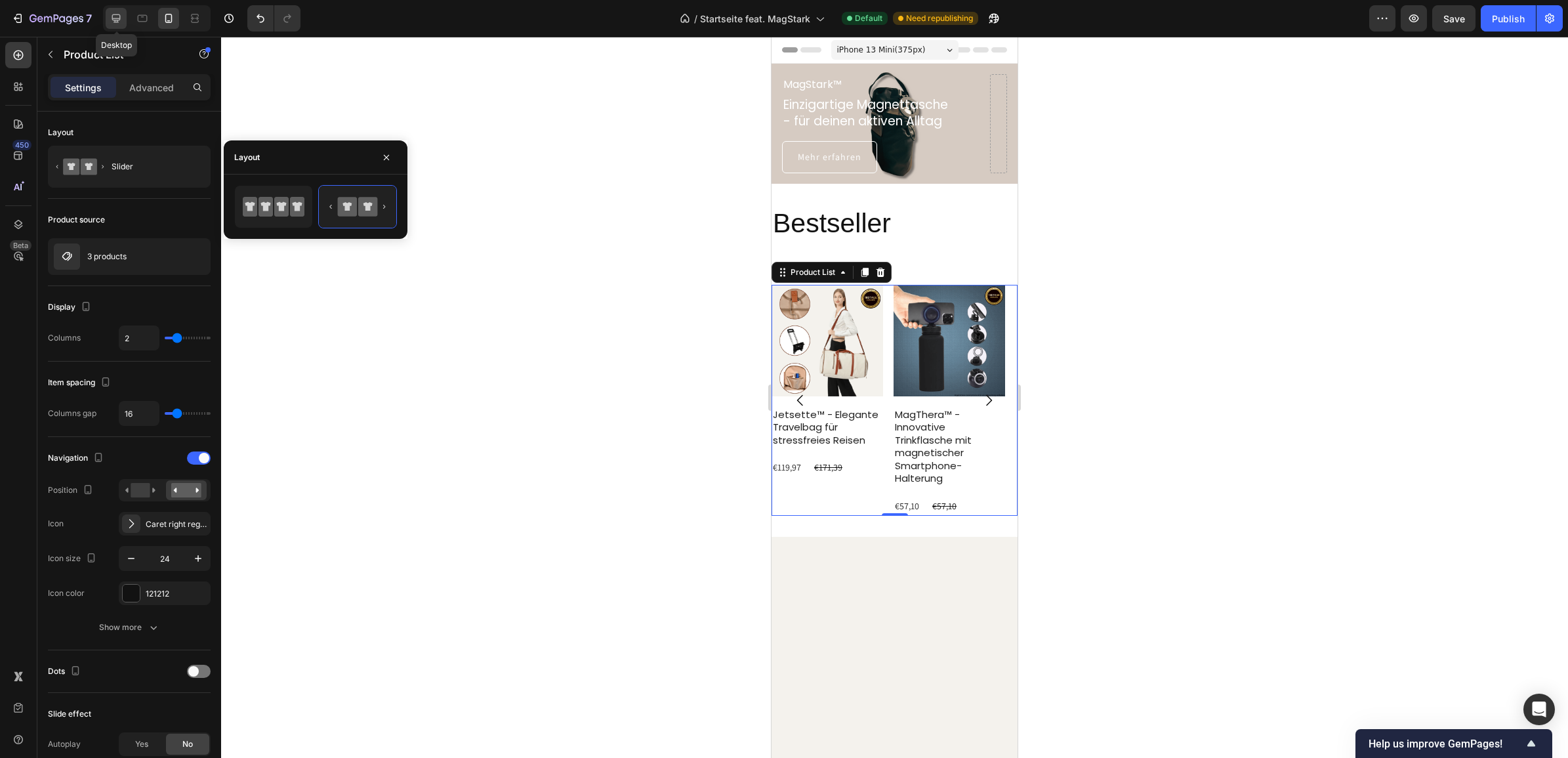
click at [117, 22] on icon at bounding box center [117, 18] width 9 height 9
type input "4"
type input "1200"
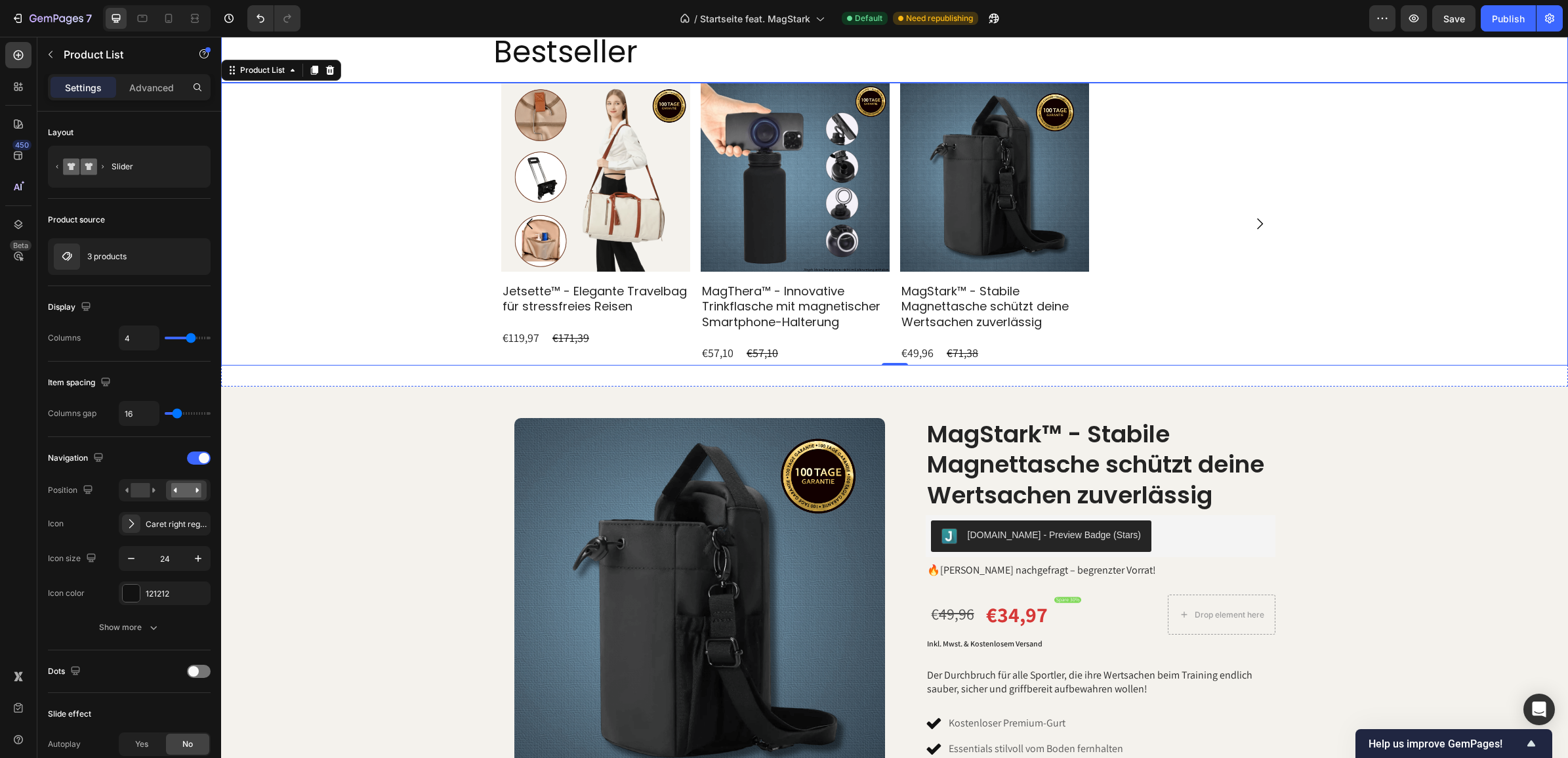
scroll to position [539, 0]
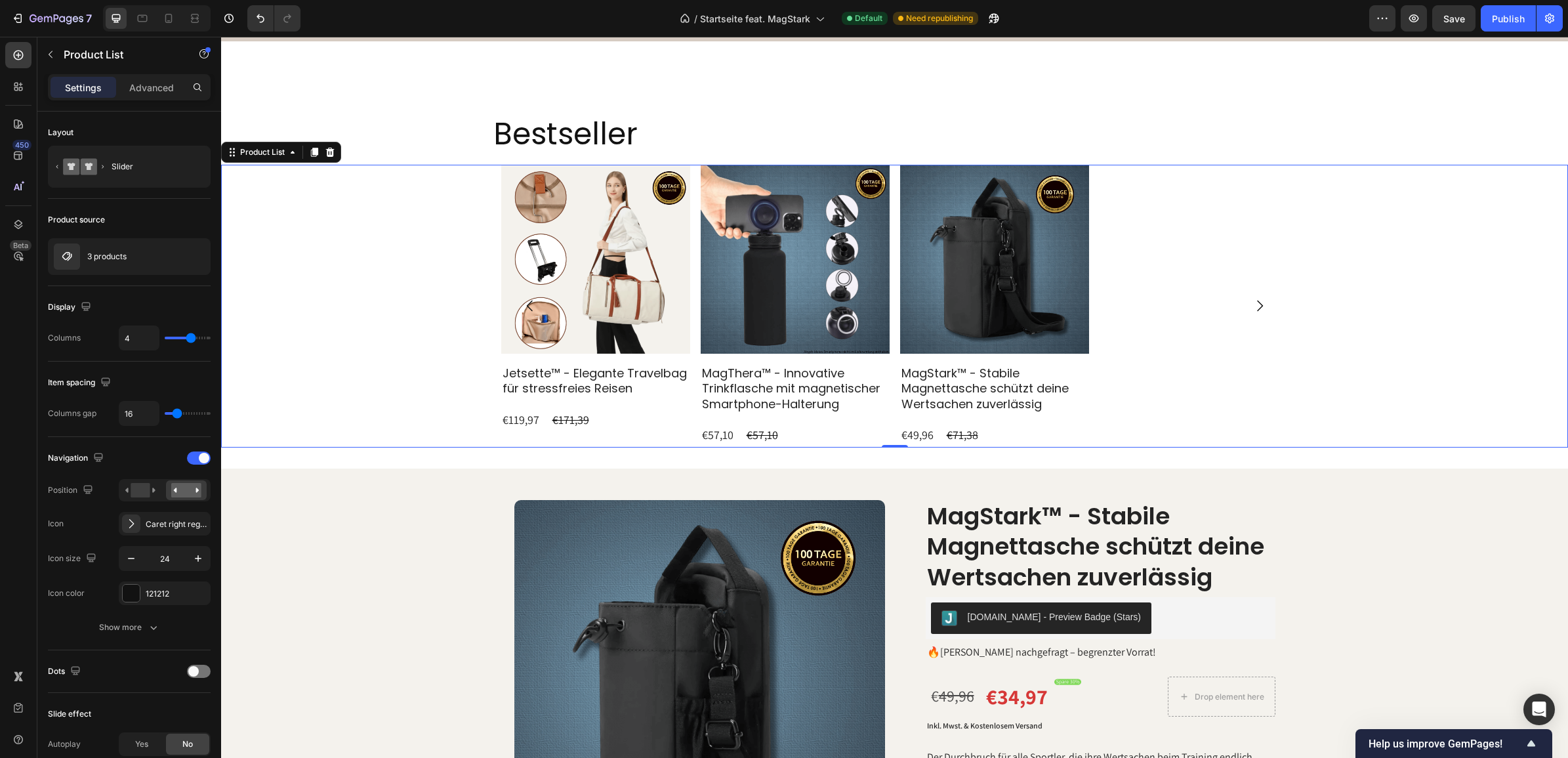
click at [1139, 306] on icon "Carousel Next Arrow" at bounding box center [1260, 306] width 16 height 16
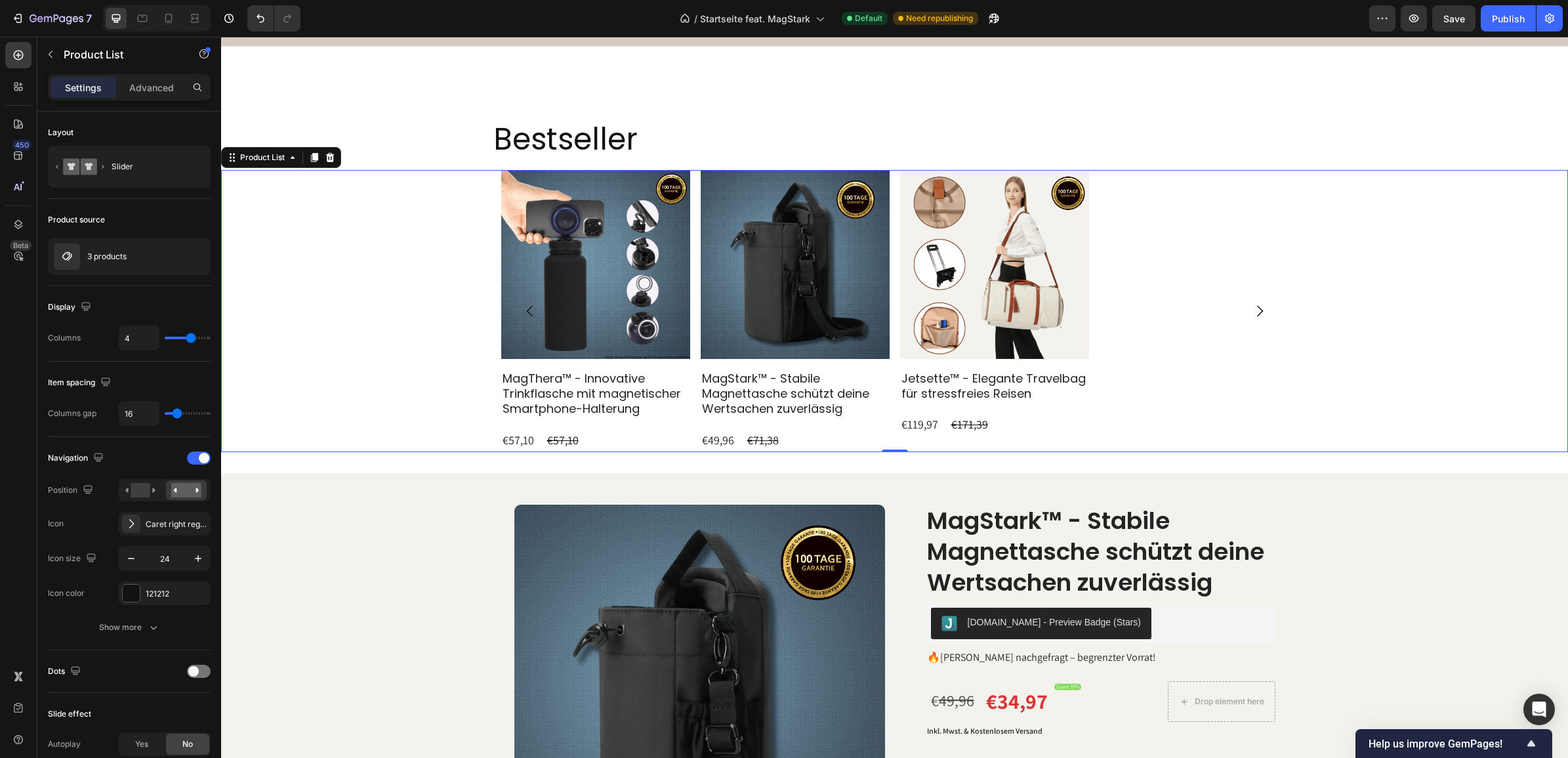
click at [1139, 306] on icon "Carousel Next Arrow" at bounding box center [1260, 311] width 16 height 16
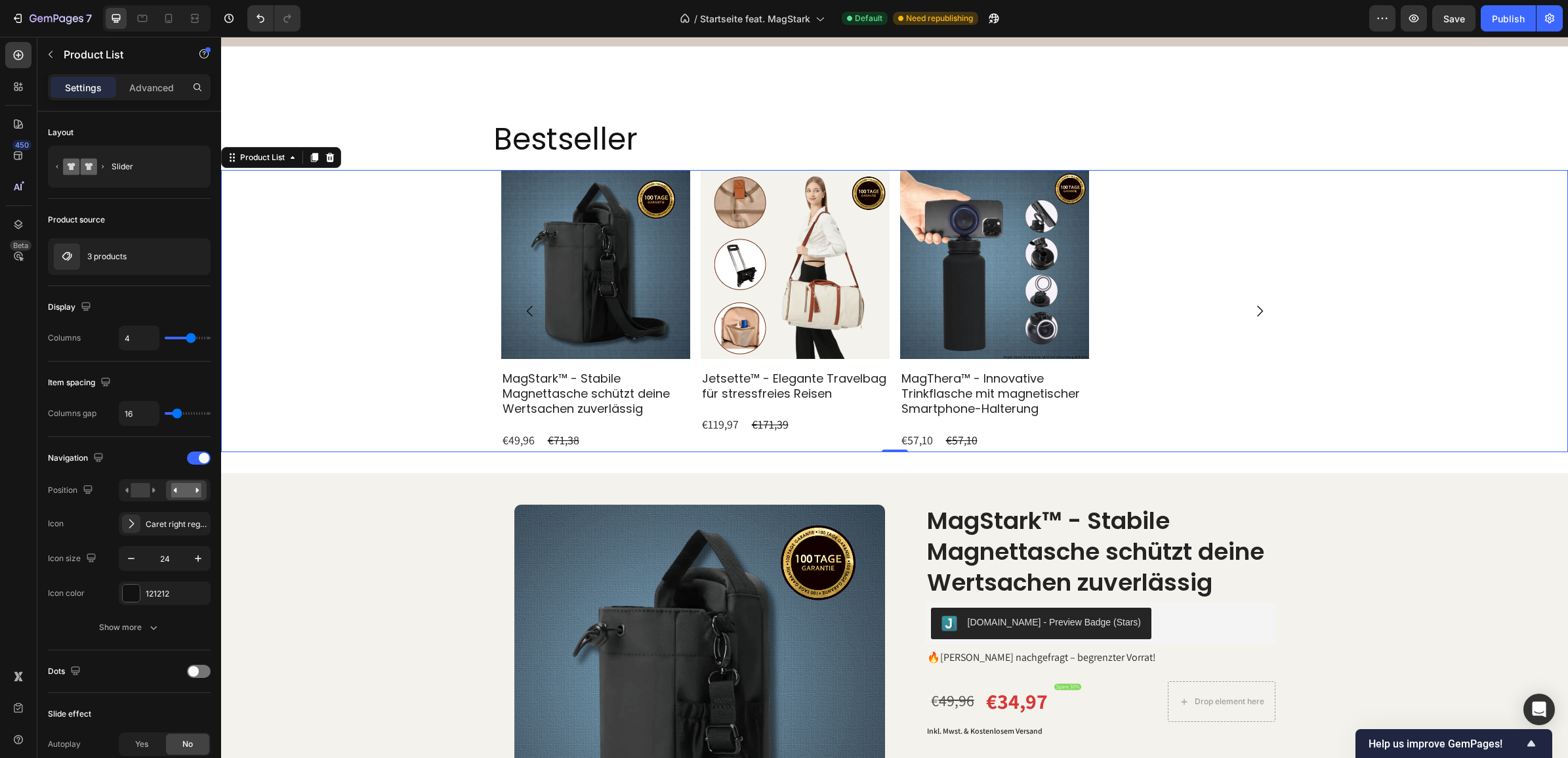
click at [1139, 306] on icon "Carousel Next Arrow" at bounding box center [1260, 311] width 16 height 16
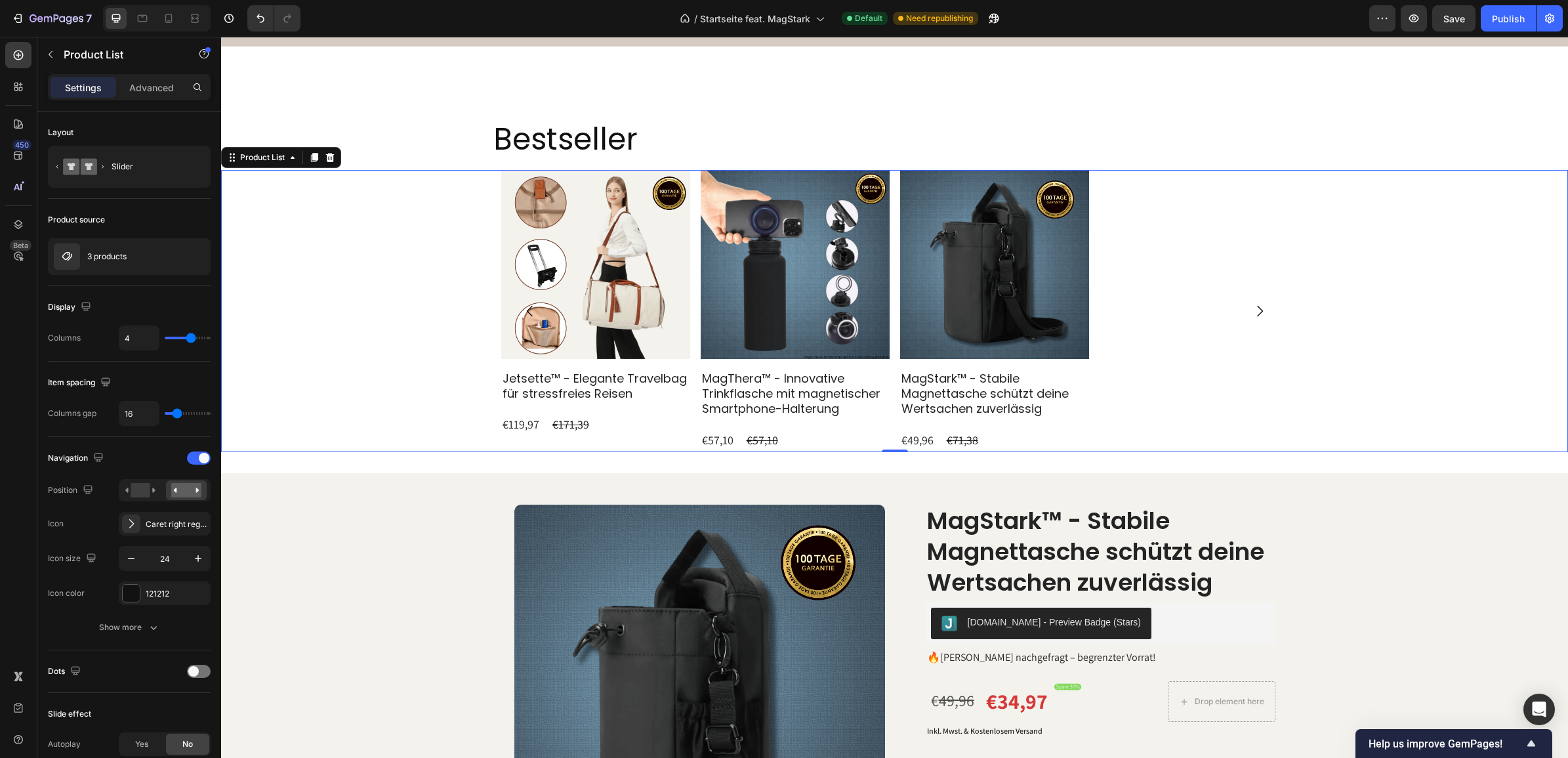
click at [1139, 306] on icon "Carousel Next Arrow" at bounding box center [1260, 311] width 16 height 16
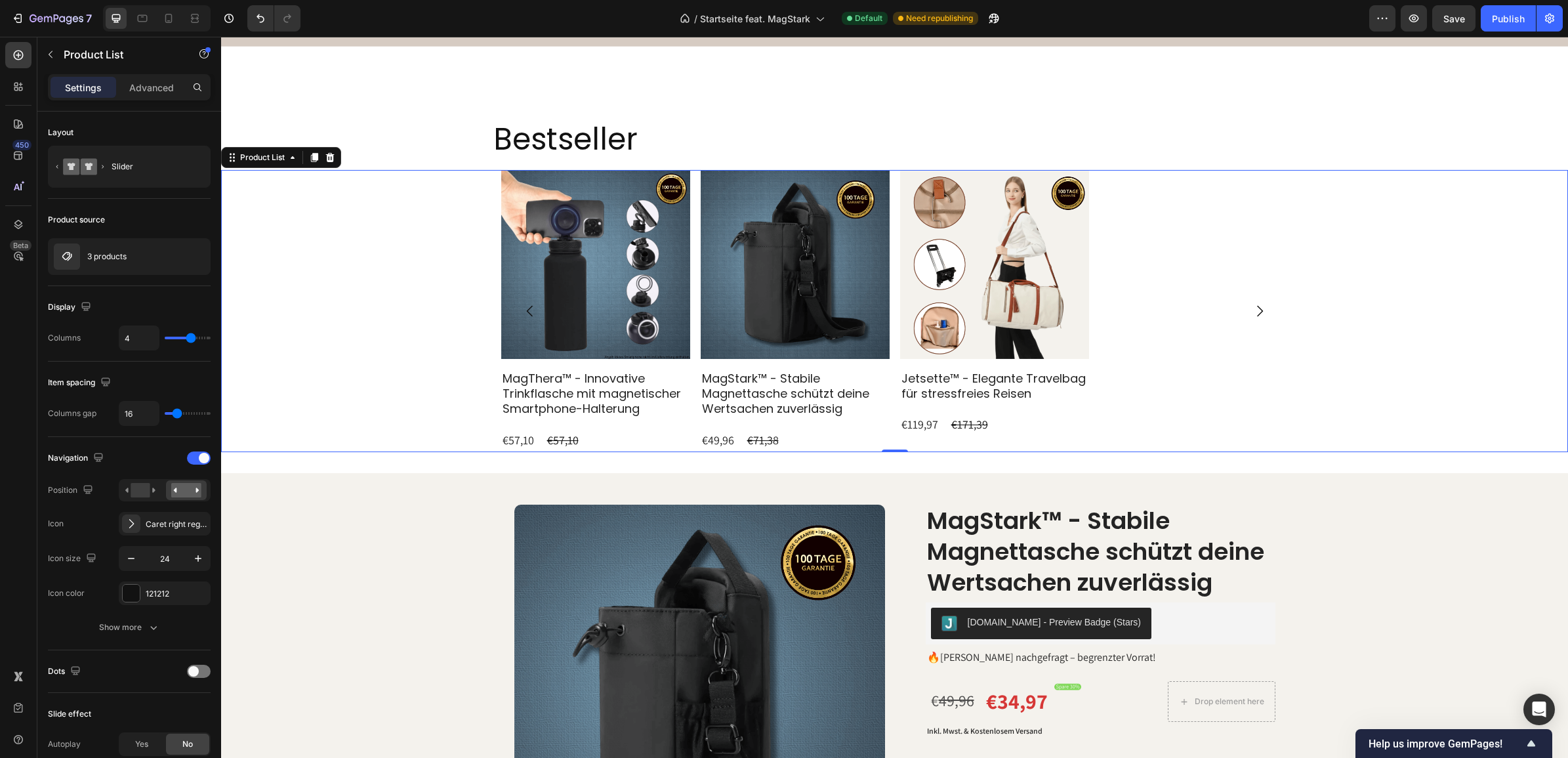
click at [1139, 306] on icon "Carousel Next Arrow" at bounding box center [1260, 311] width 16 height 16
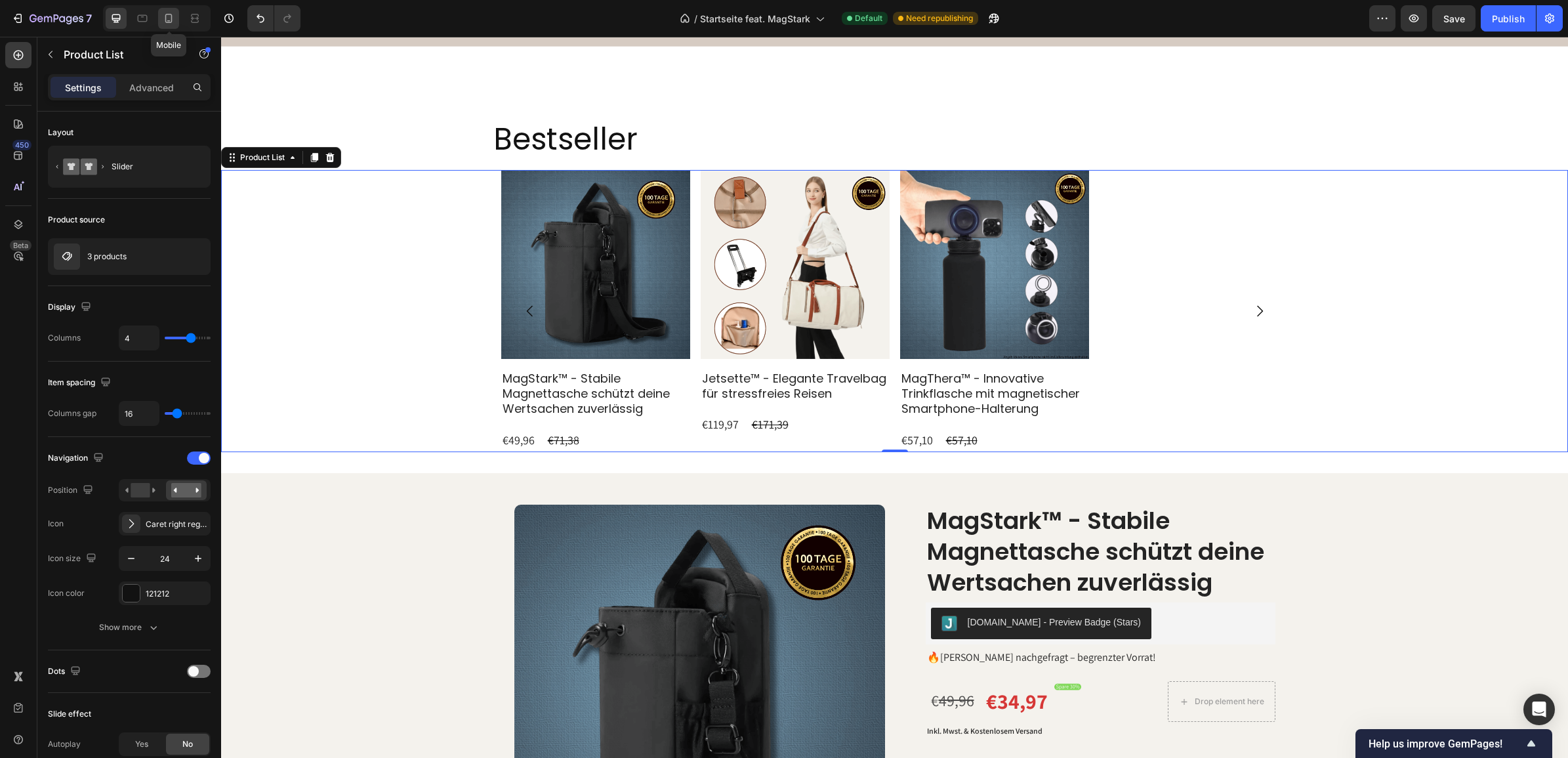
click at [174, 25] on div at bounding box center [168, 18] width 21 height 21
type input "2"
type input "100%"
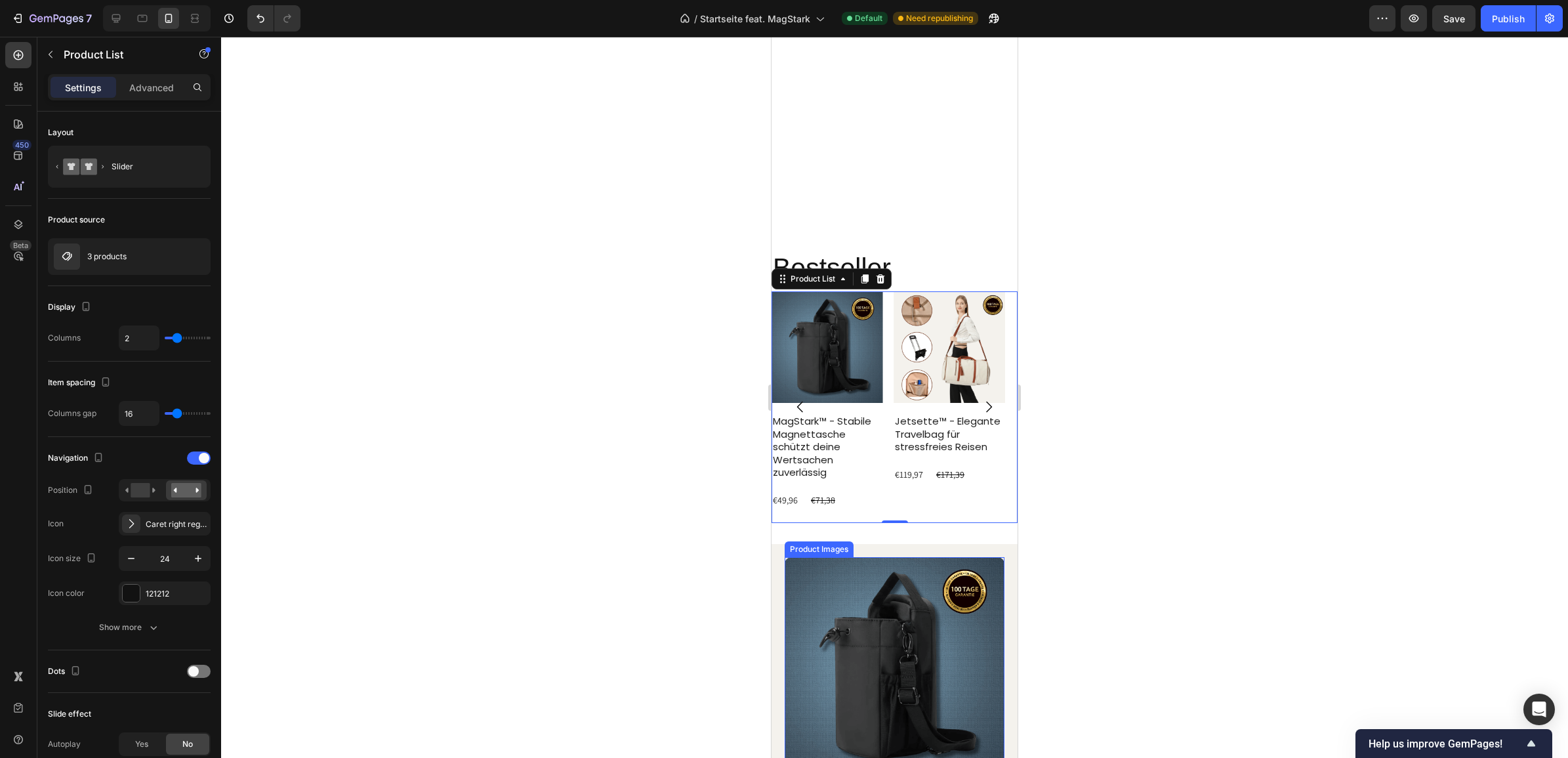
scroll to position [140, 0]
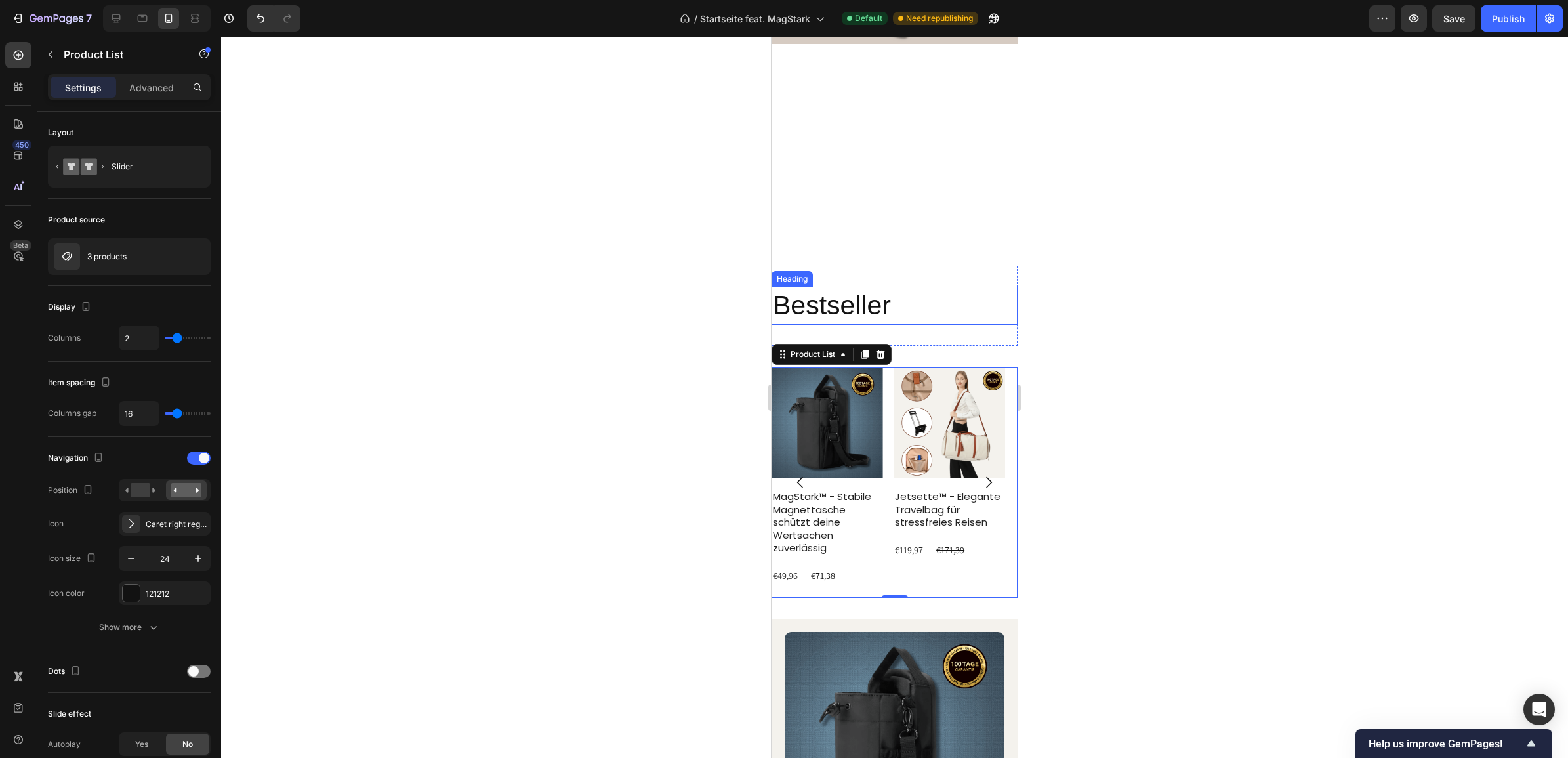
click at [890, 296] on h2 "Bestseller" at bounding box center [895, 305] width 246 height 38
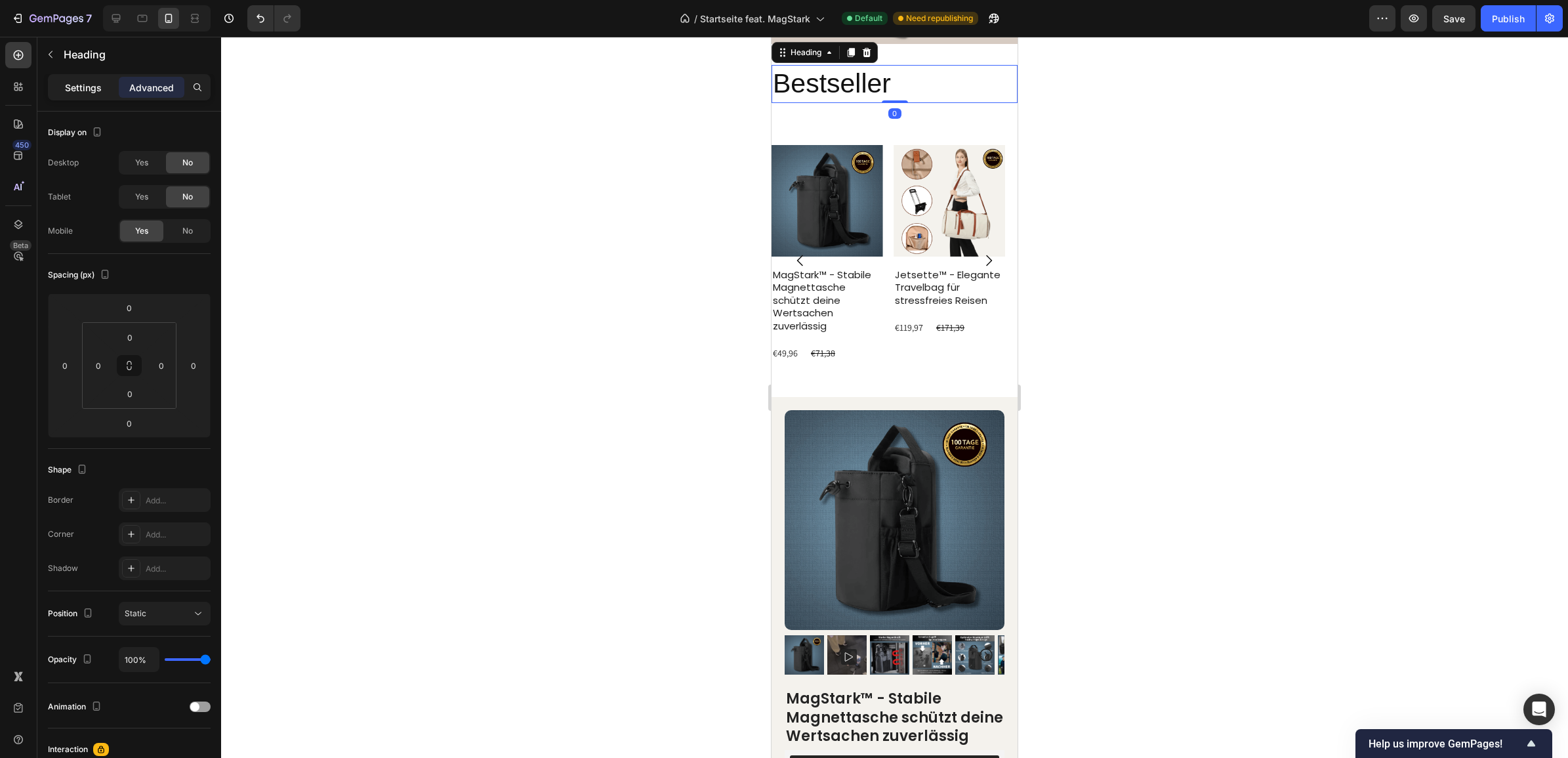
click at [66, 97] on div "Settings" at bounding box center [83, 87] width 65 height 21
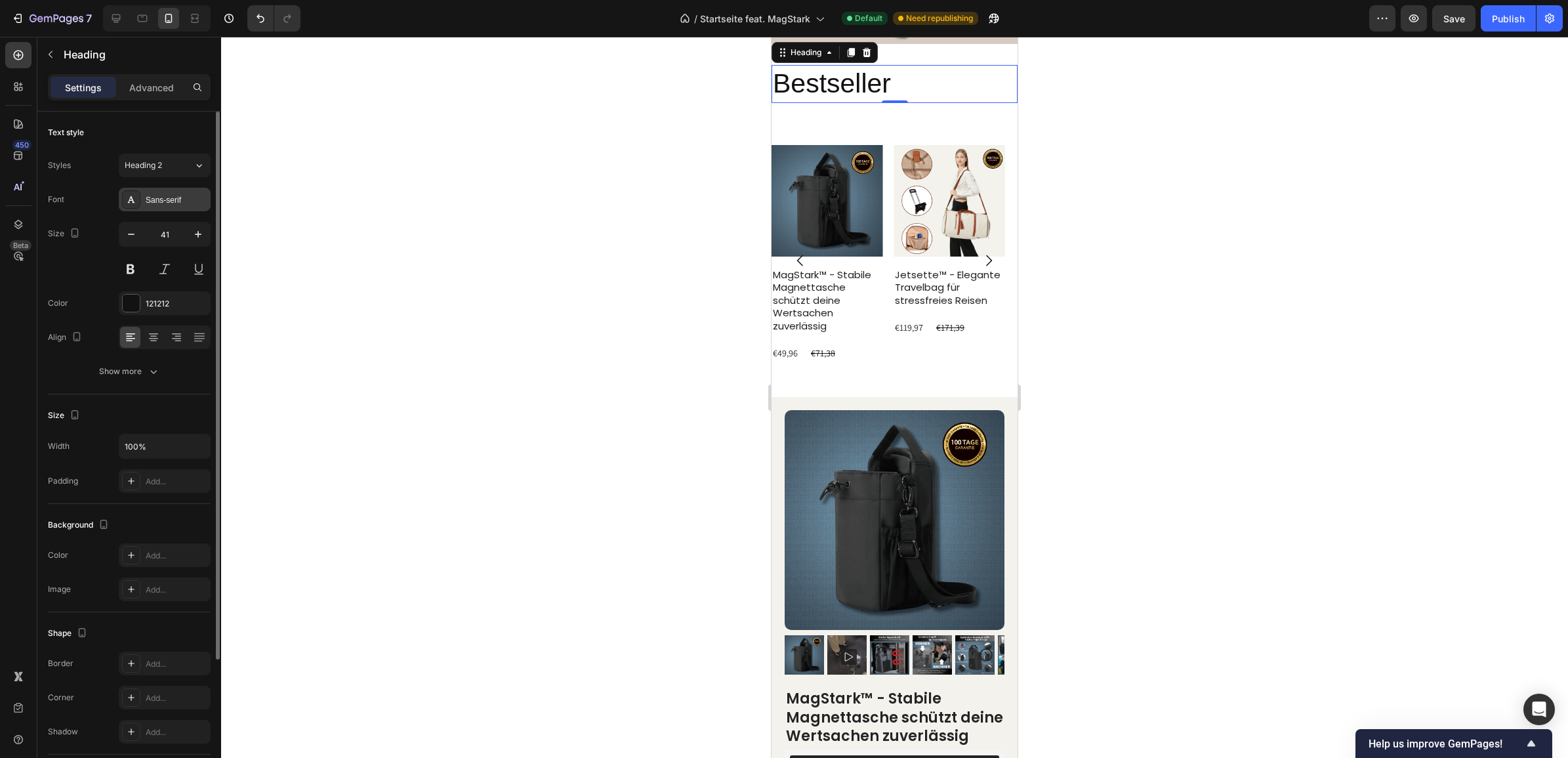
click at [163, 198] on div "Sans-serif" at bounding box center [176, 199] width 61 height 12
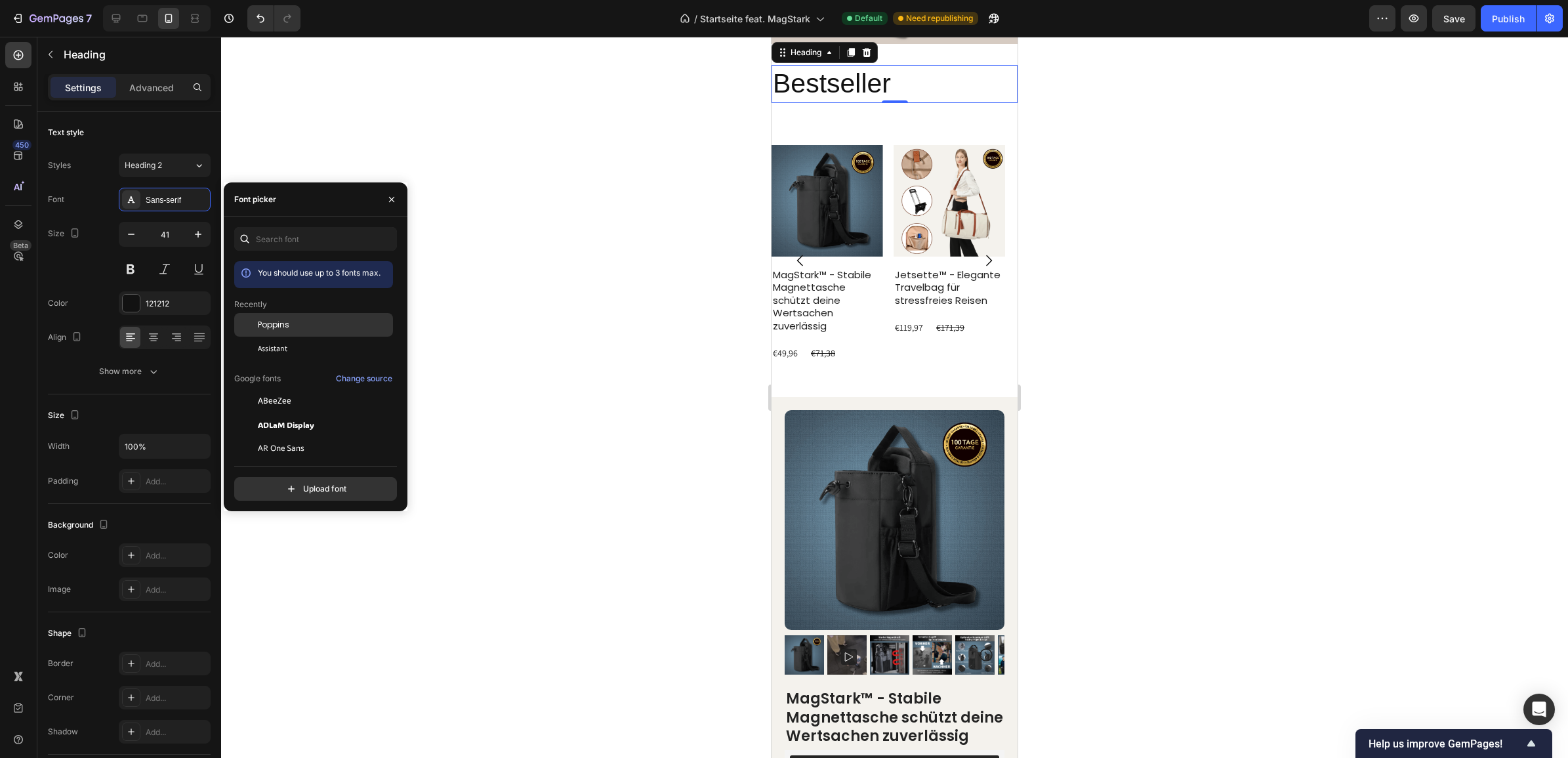
click at [304, 329] on div "Poppins" at bounding box center [324, 325] width 132 height 12
click at [1139, 371] on div at bounding box center [895, 397] width 1347 height 721
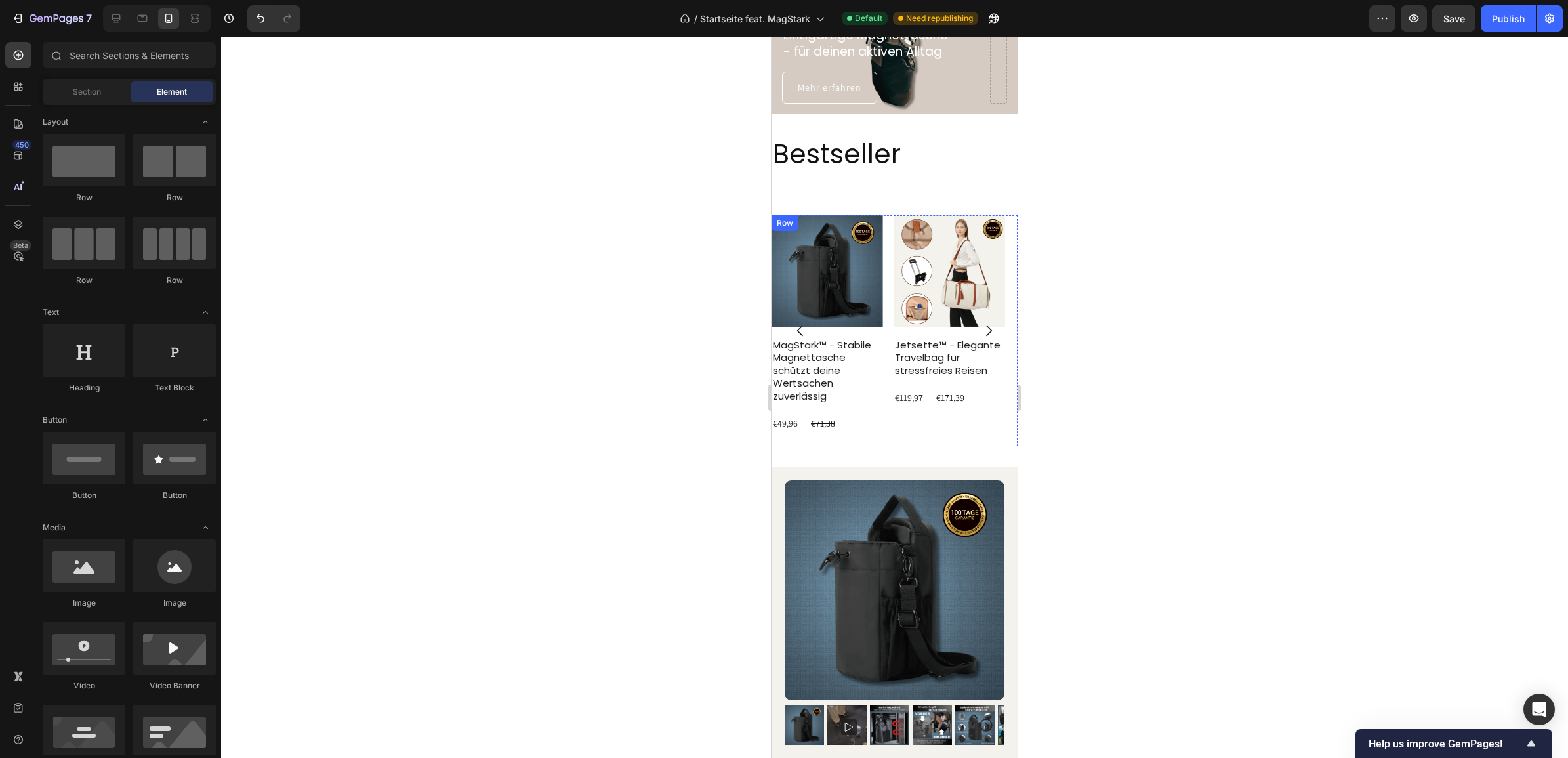
scroll to position [0, 0]
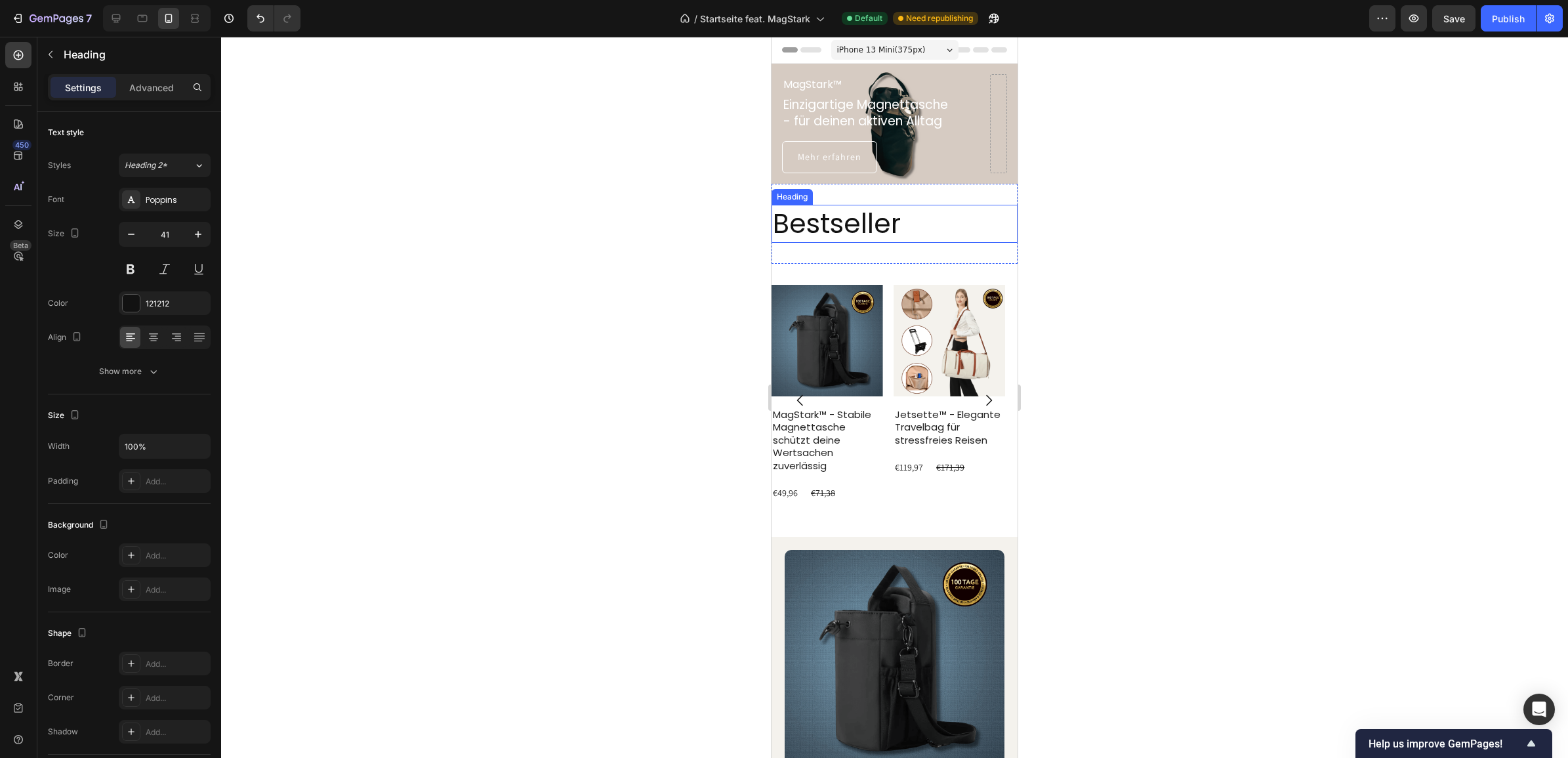
click at [918, 230] on h2 "Bestseller" at bounding box center [895, 223] width 246 height 38
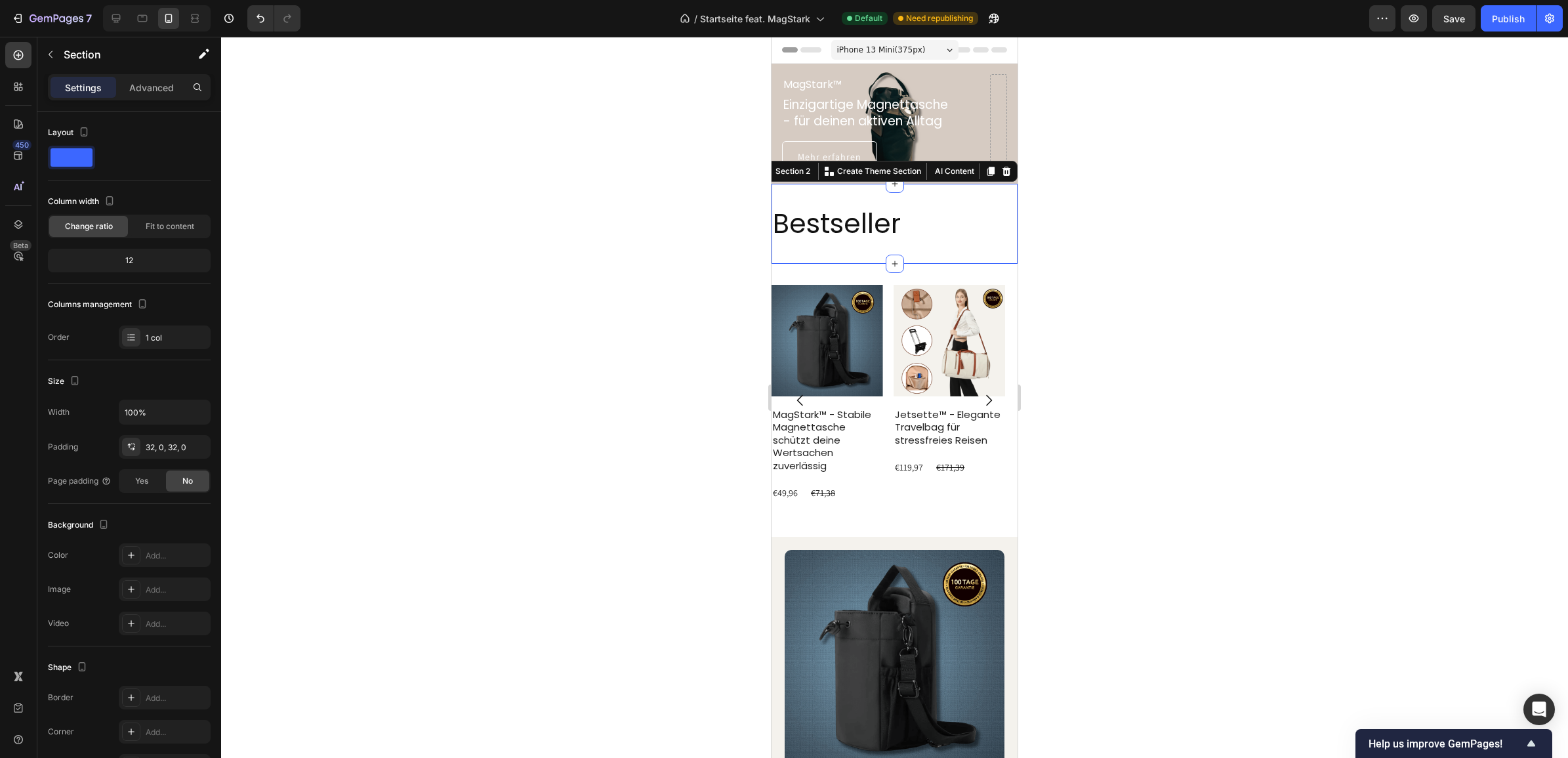
click at [940, 191] on div "Bestseller Heading Section 2 You can create reusable sections Create Theme Sect…" at bounding box center [895, 223] width 246 height 80
click at [180, 441] on div "32, 0, 32, 0" at bounding box center [165, 447] width 38 height 12
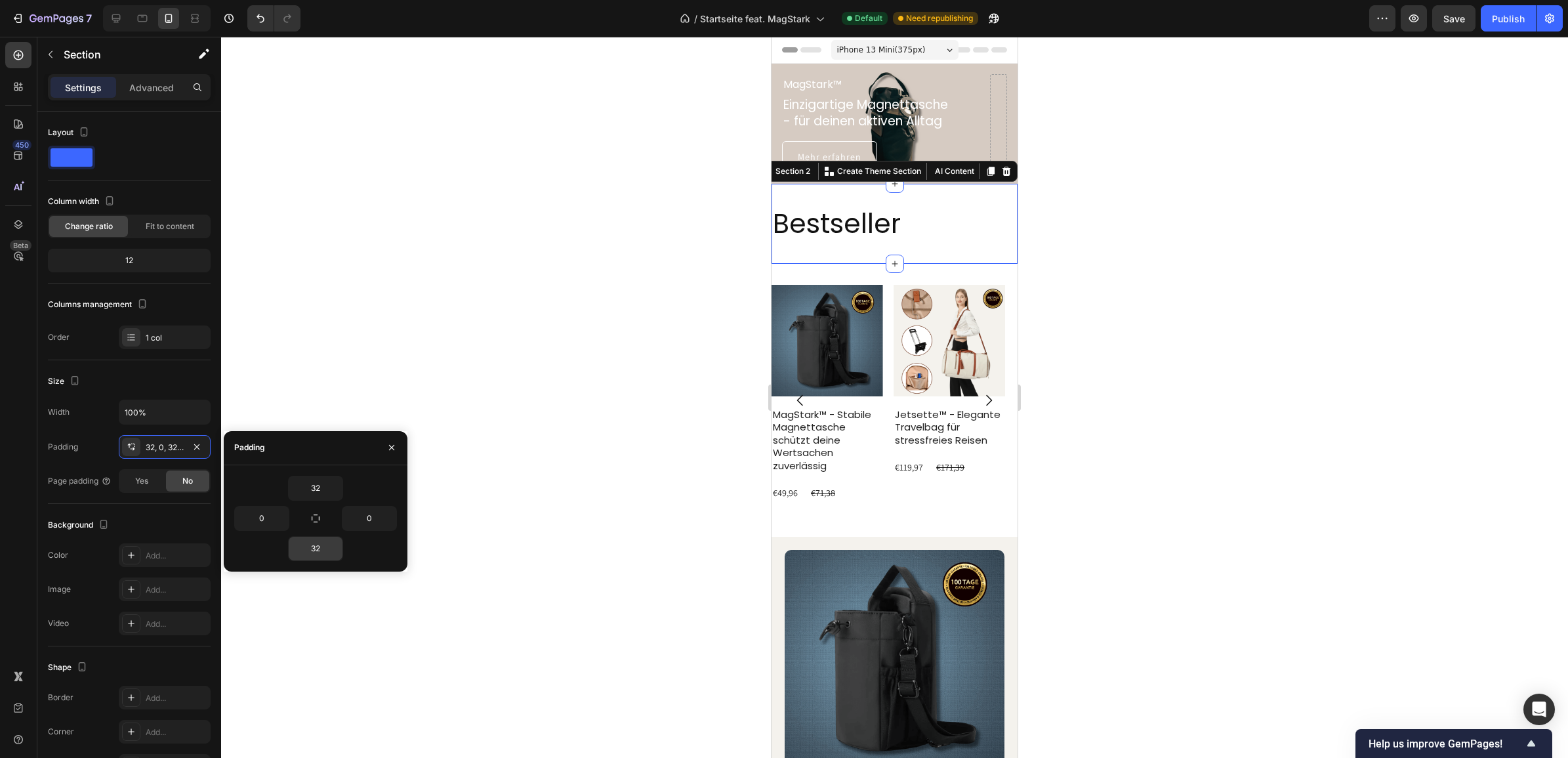
click at [323, 547] on input "32" at bounding box center [315, 549] width 53 height 24
type input "0"
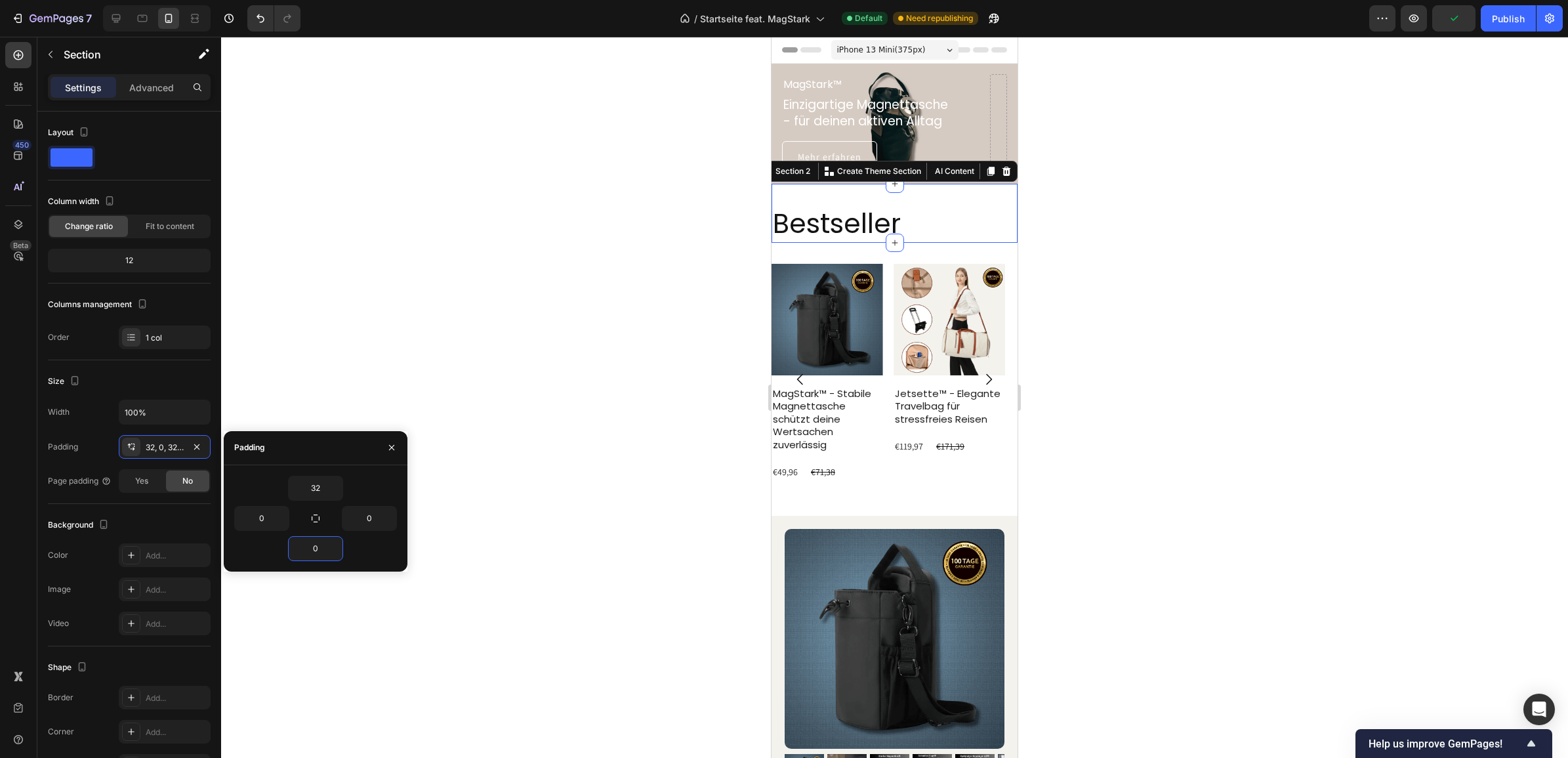
click at [1139, 441] on div at bounding box center [895, 397] width 1347 height 721
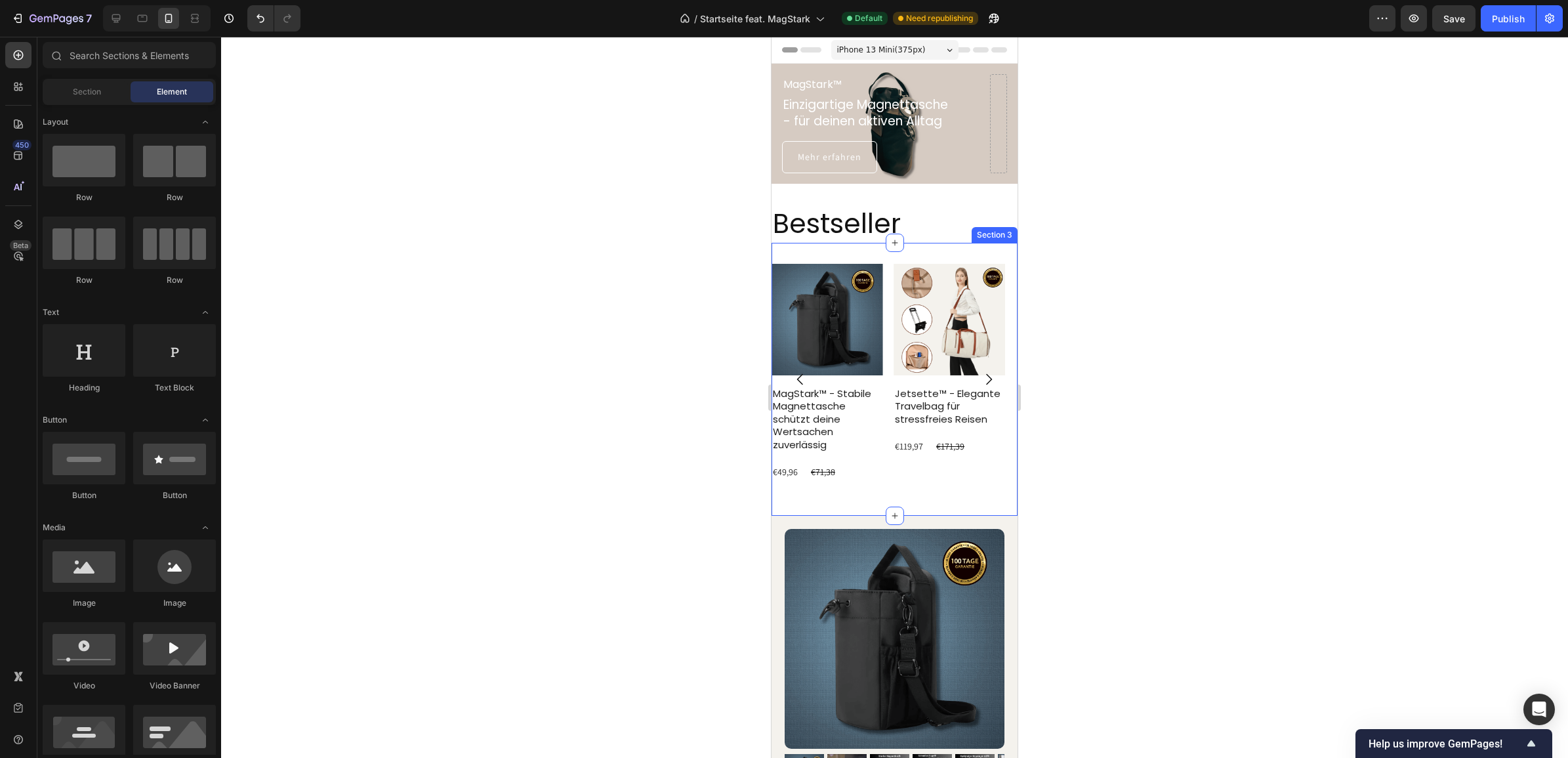
click at [922, 243] on div "Bestseller Heading Product Images Jetsette™ - Elegante Travelbag für stressfrei…" at bounding box center [895, 379] width 246 height 273
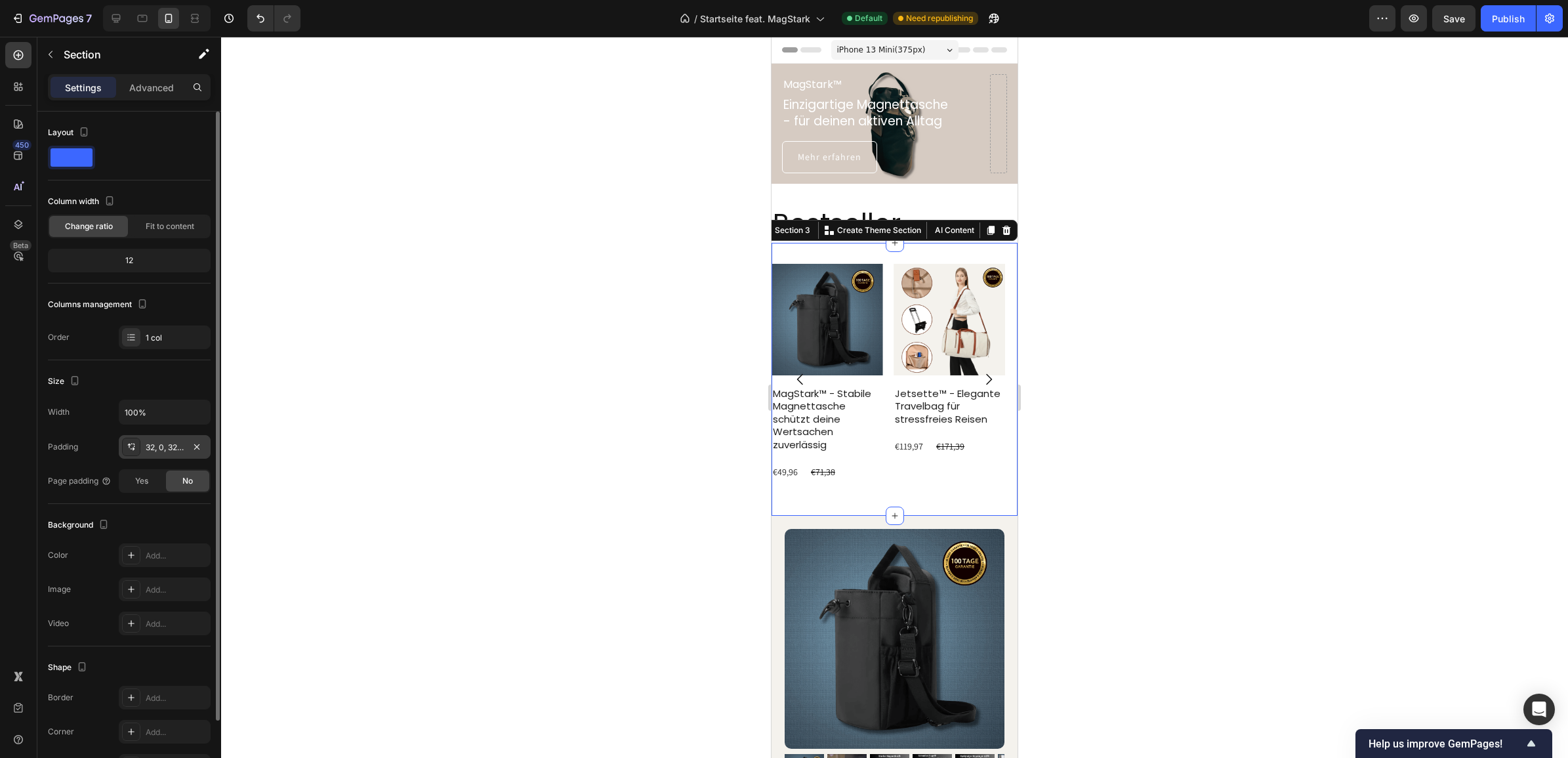
click at [156, 444] on div "32, 0, 32, 0" at bounding box center [165, 447] width 38 height 12
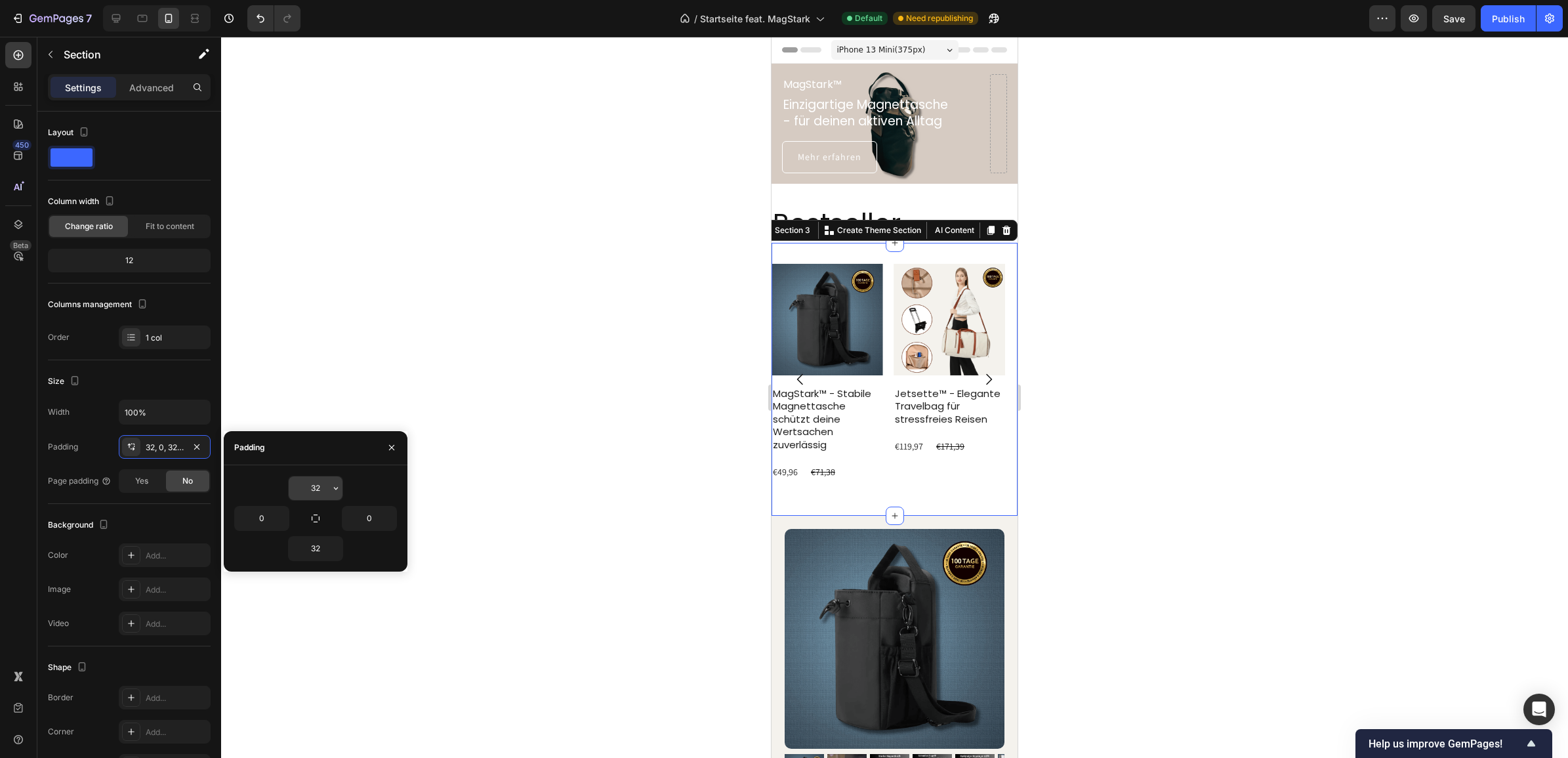
click at [323, 486] on input "32" at bounding box center [315, 488] width 53 height 24
type input "0"
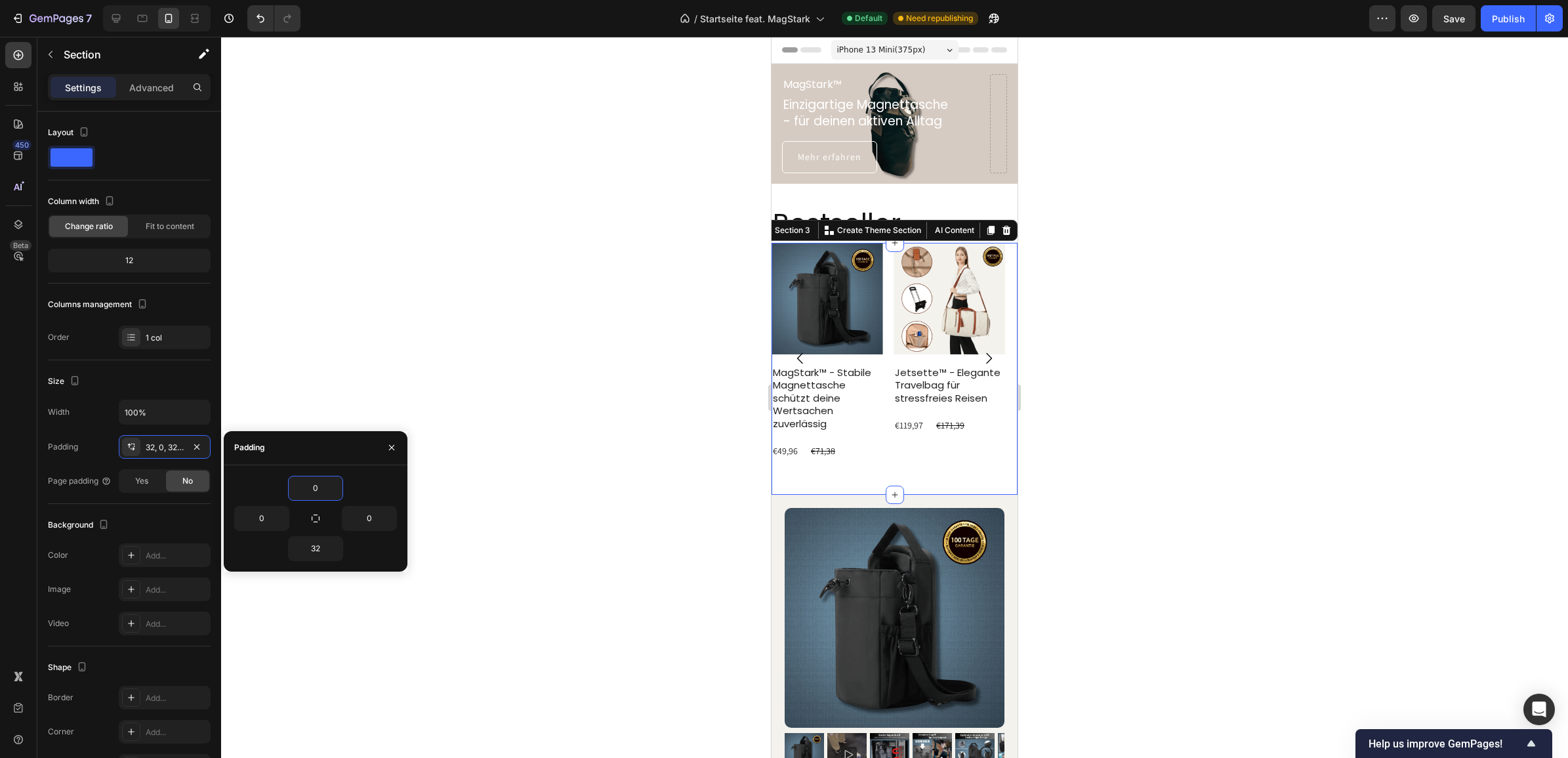
click at [1139, 357] on div at bounding box center [895, 397] width 1347 height 721
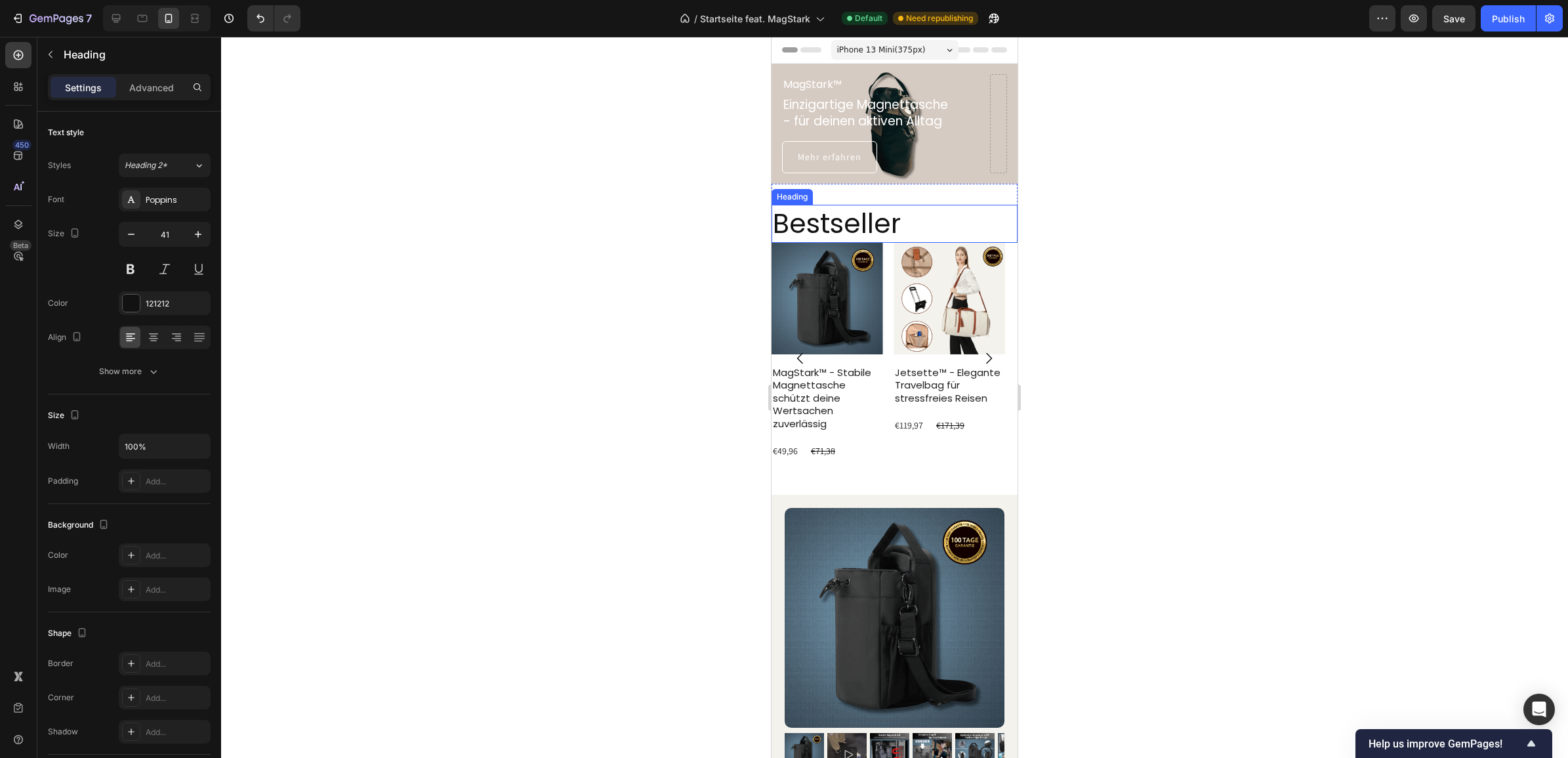
click at [886, 222] on h2 "Bestseller" at bounding box center [895, 223] width 246 height 38
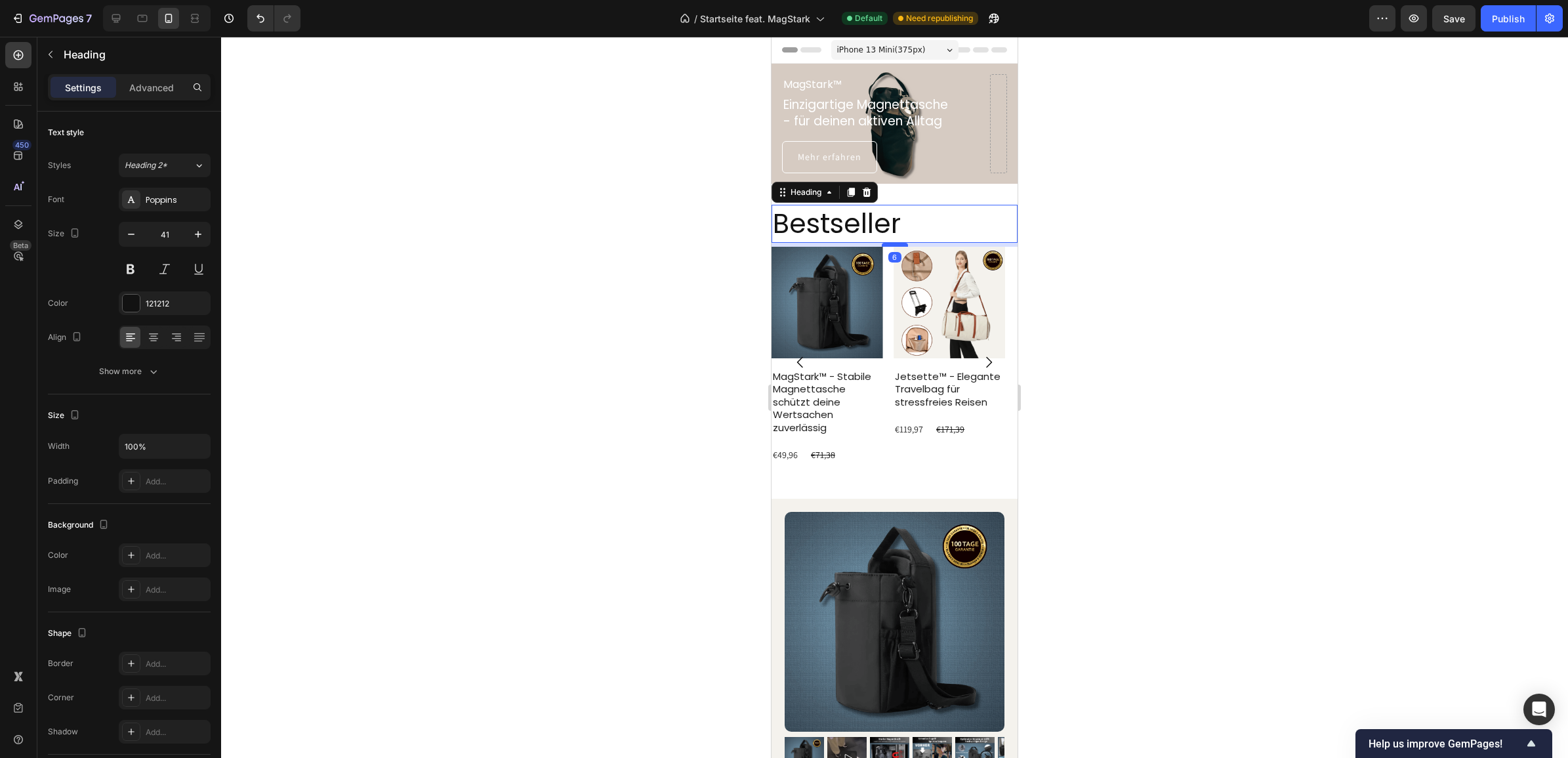
click at [891, 244] on div at bounding box center [895, 244] width 26 height 4
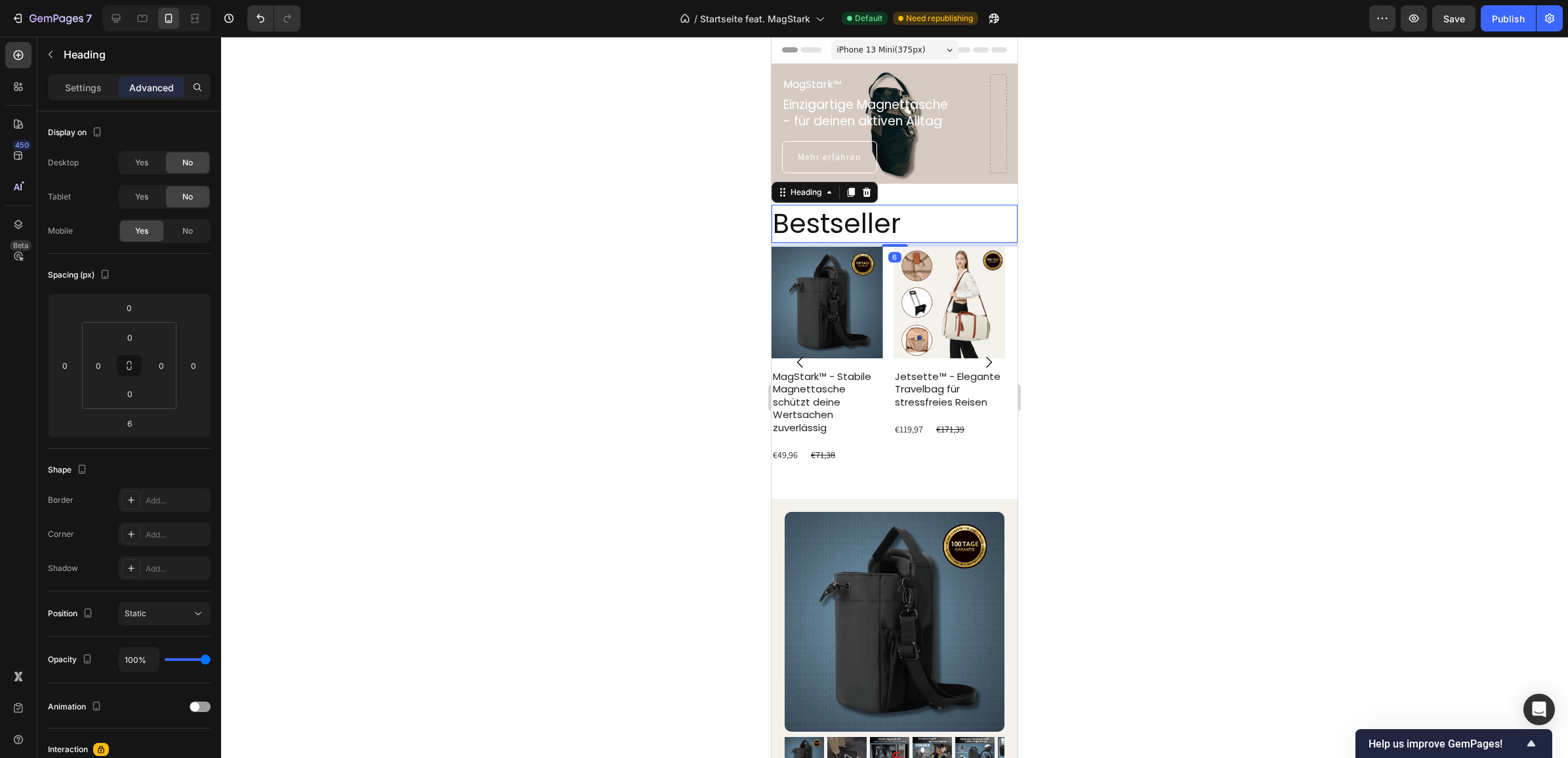
click at [1139, 264] on div at bounding box center [895, 397] width 1347 height 721
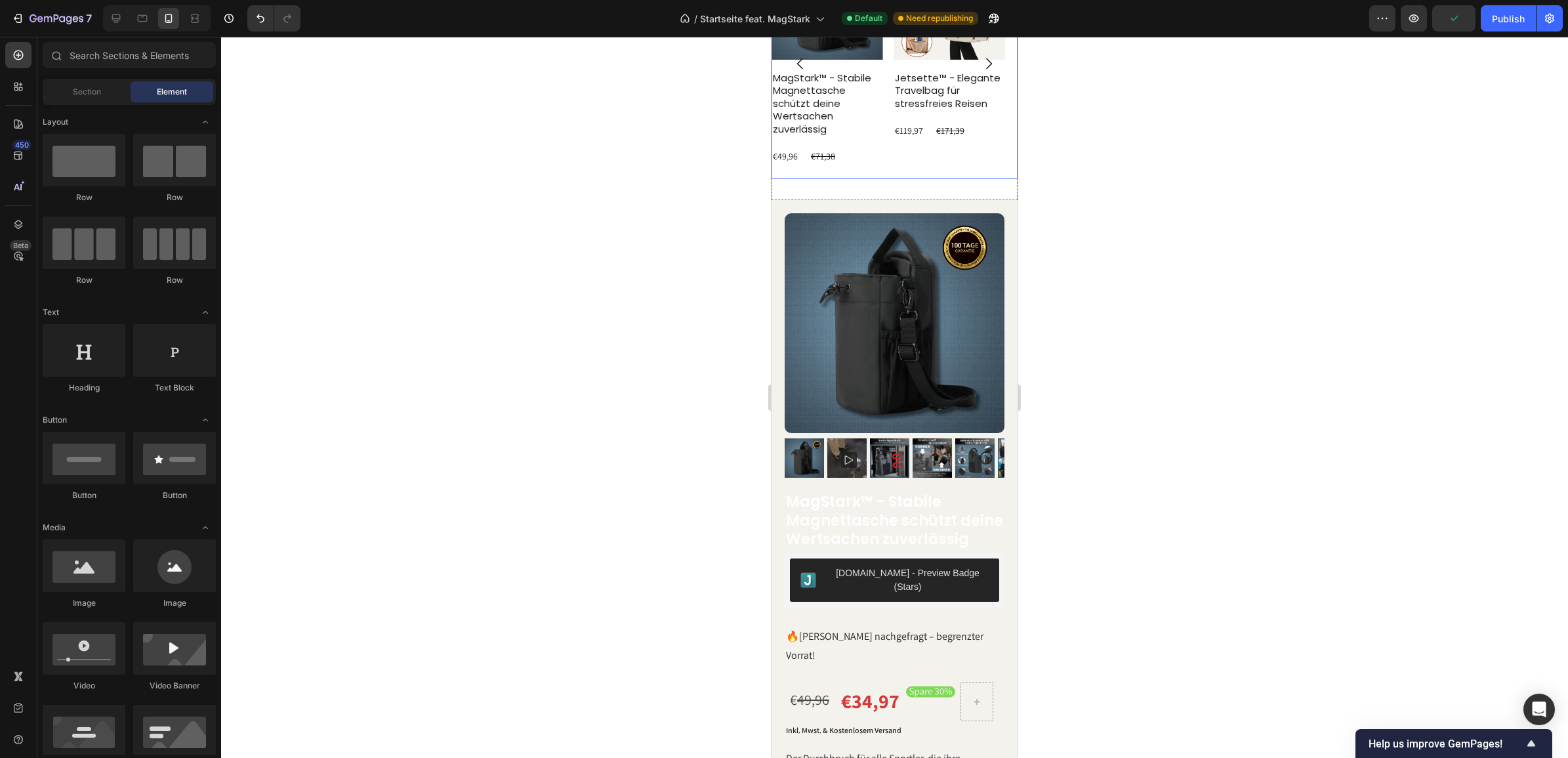
scroll to position [328, 0]
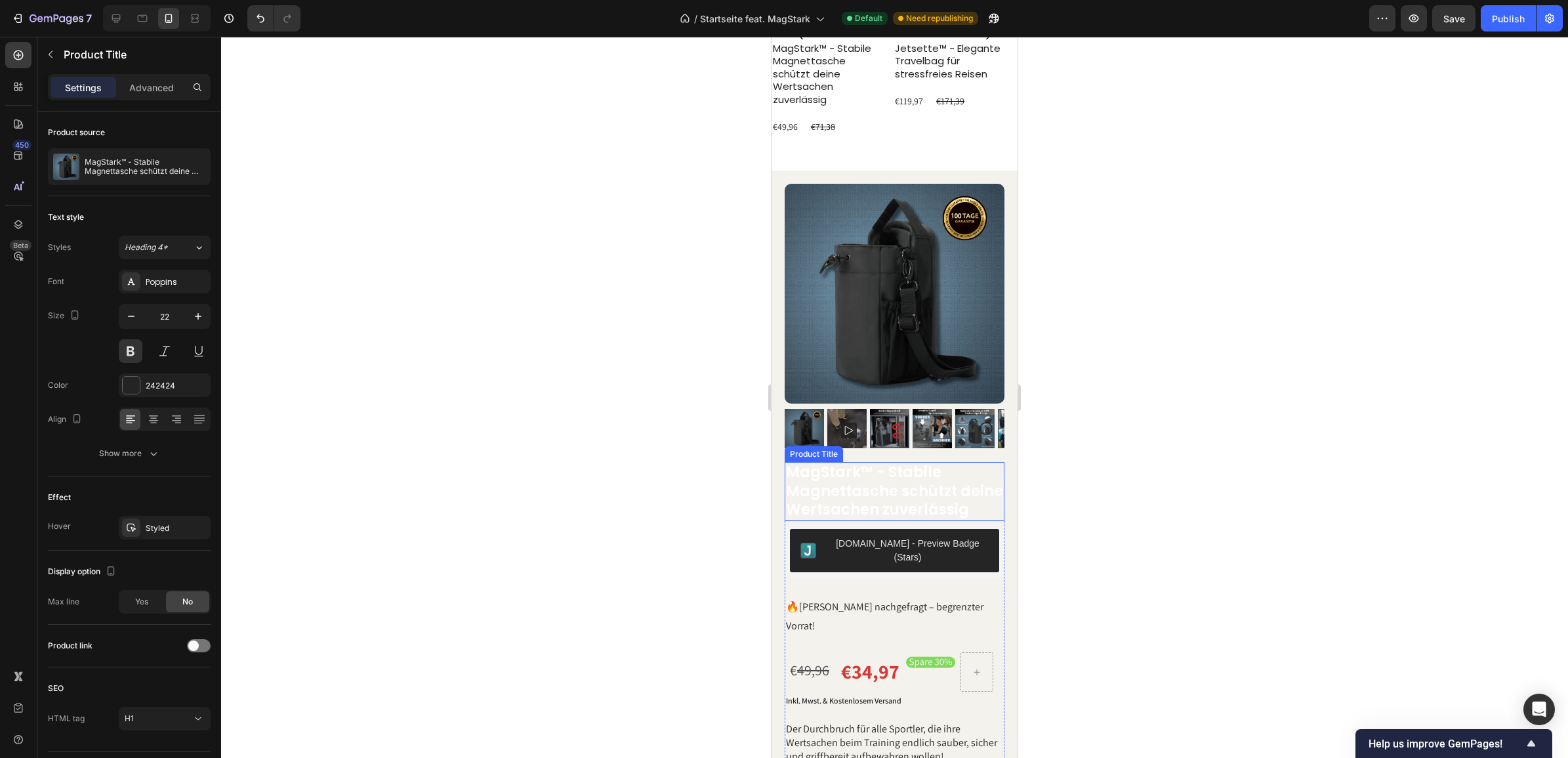
click at [888, 484] on h1 "MagStark™ - Stabile Magnettasche schützt deine Wertsachen zuverlässig" at bounding box center [895, 492] width 219 height 59
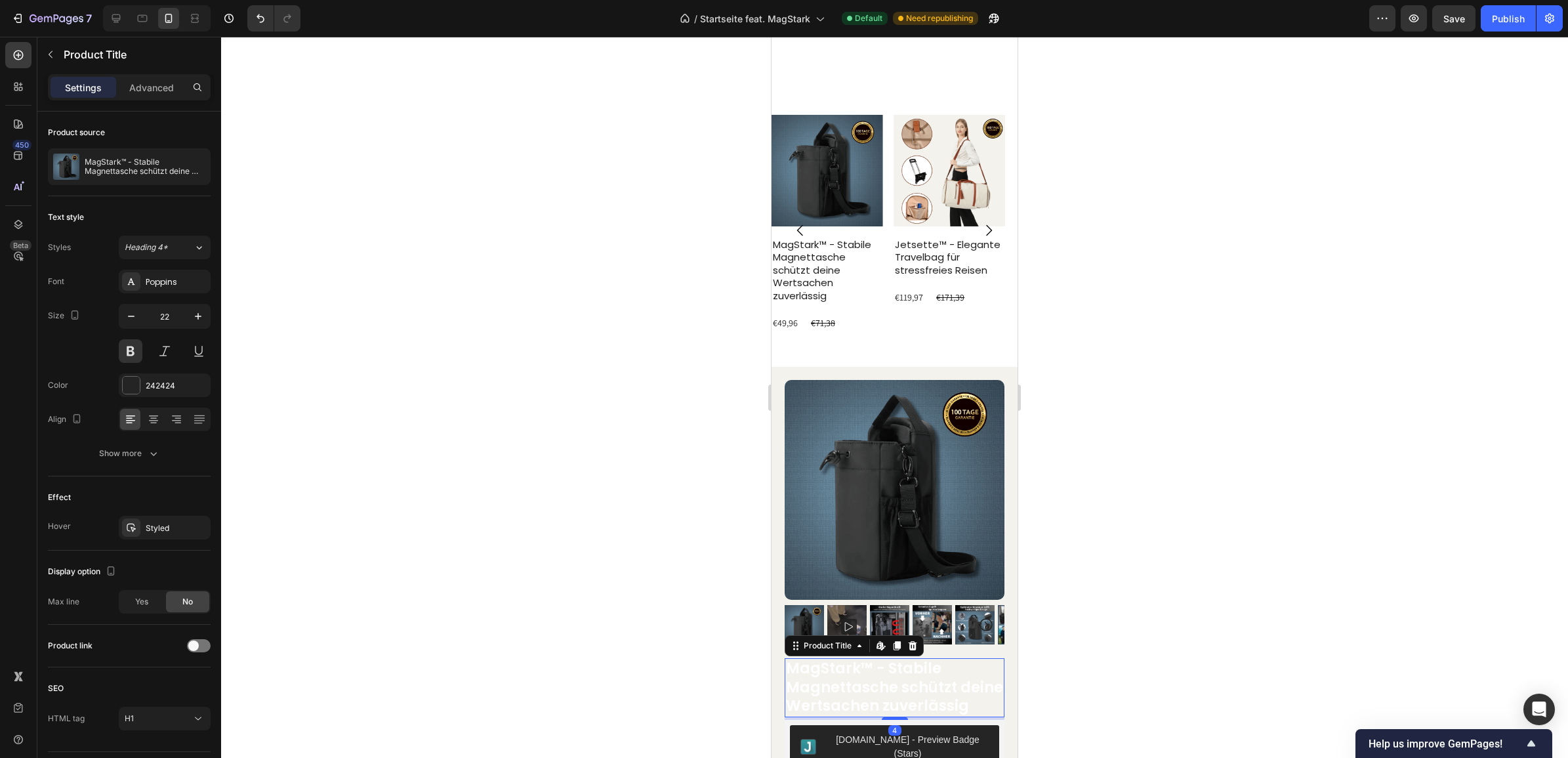
scroll to position [0, 0]
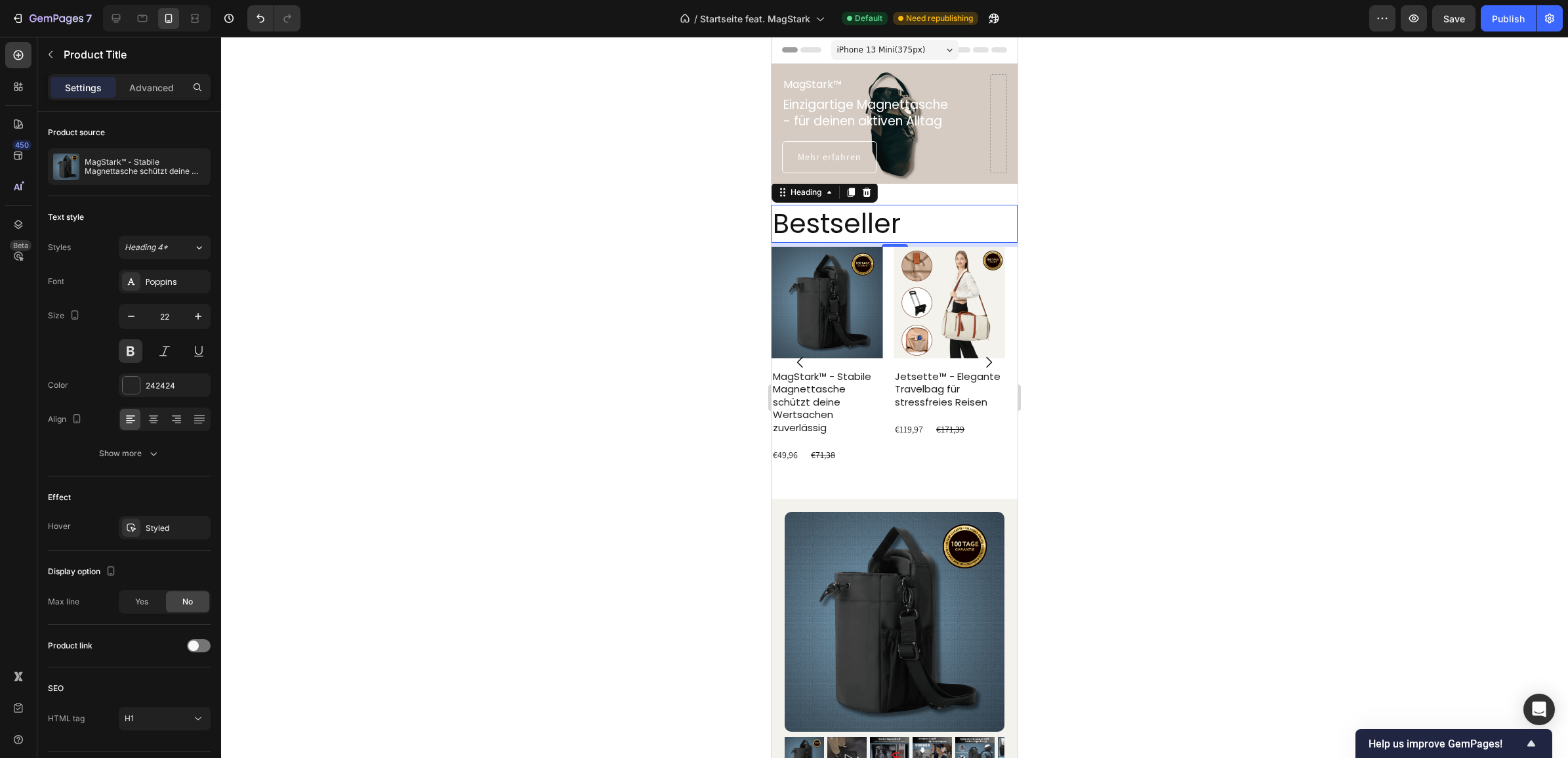
click at [823, 228] on h2 "Bestseller" at bounding box center [895, 223] width 246 height 38
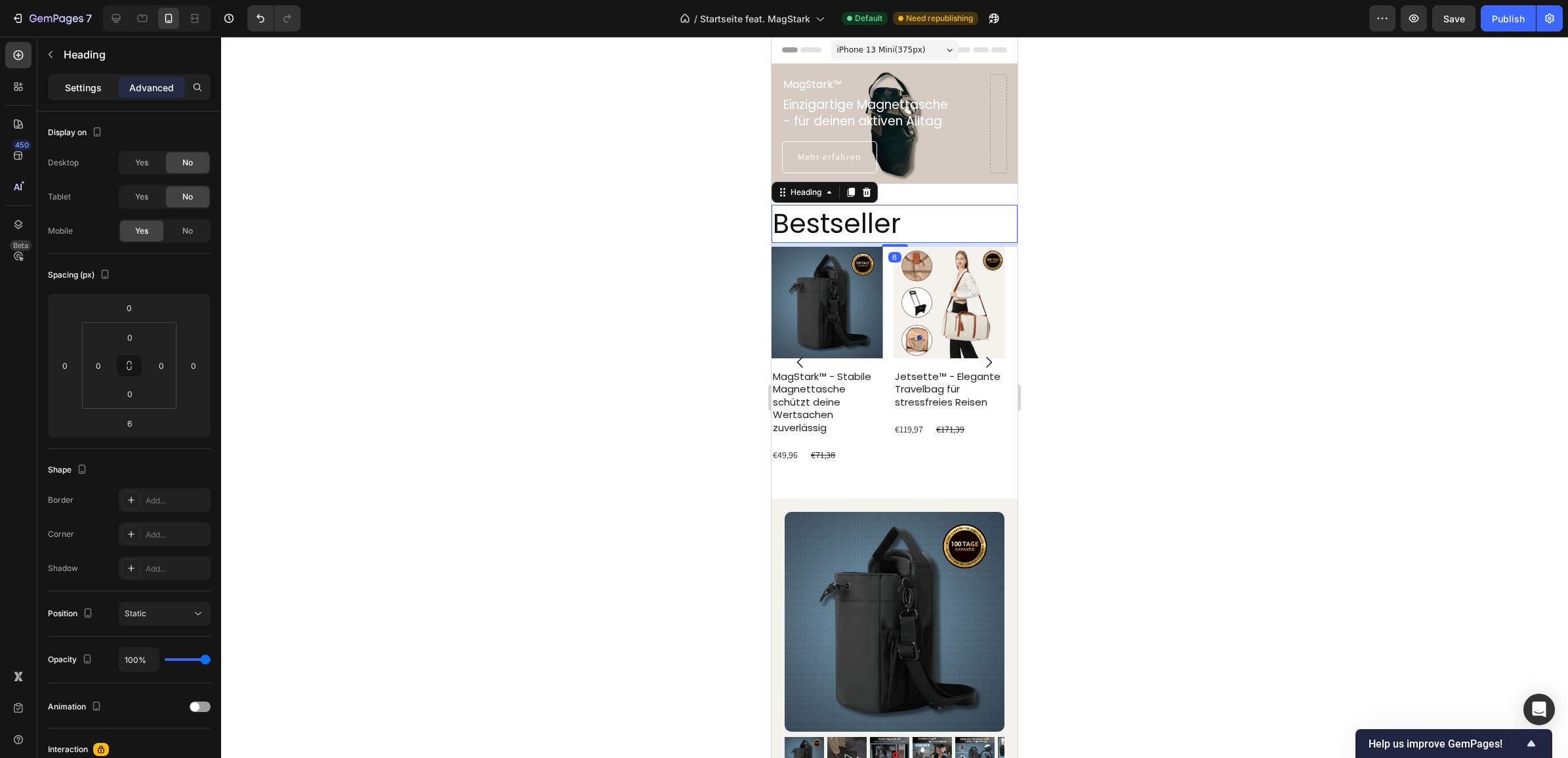
click at [83, 89] on p "Settings" at bounding box center [83, 87] width 37 height 14
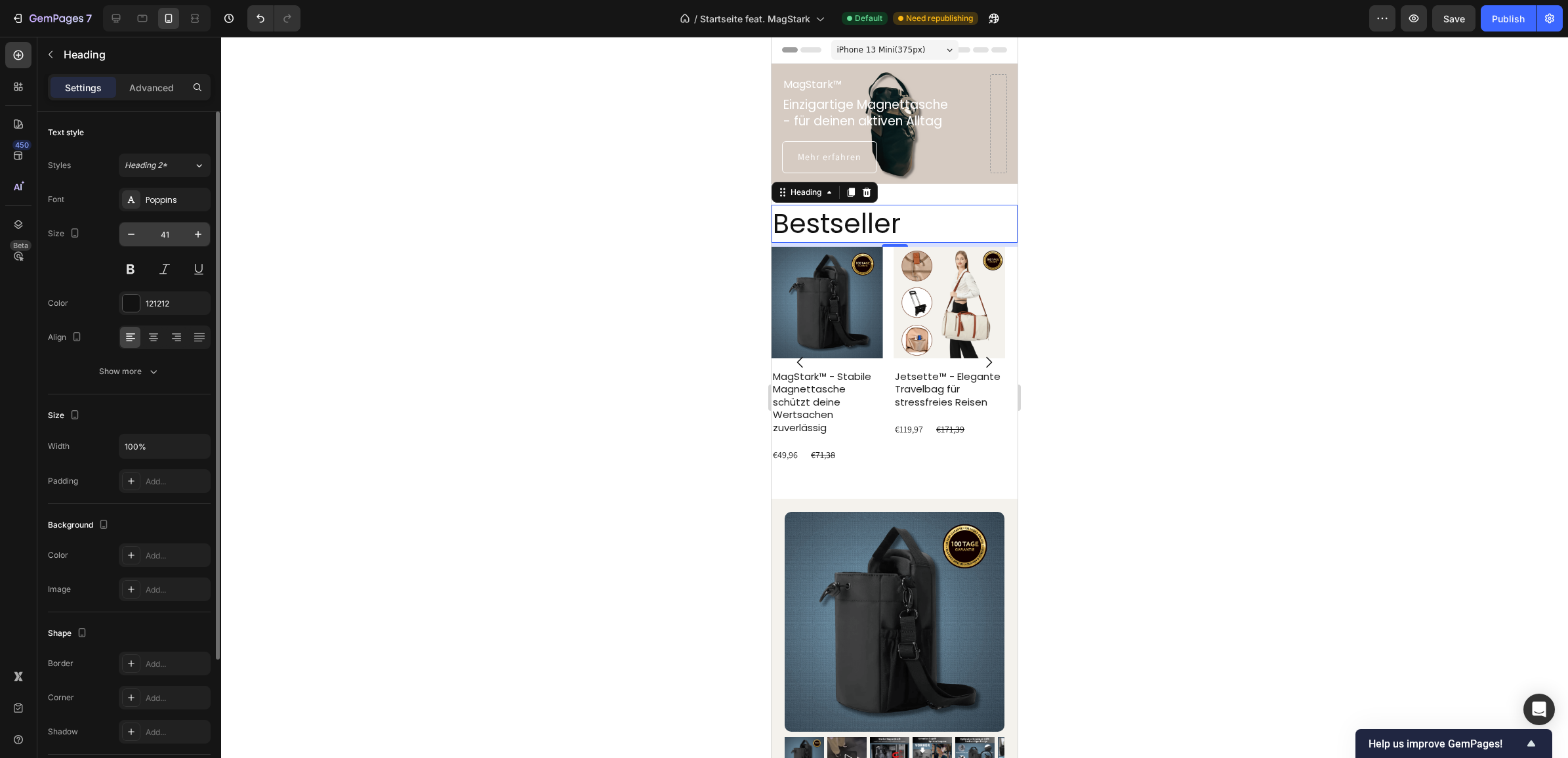
click at [176, 233] on input "41" at bounding box center [164, 235] width 43 height 24
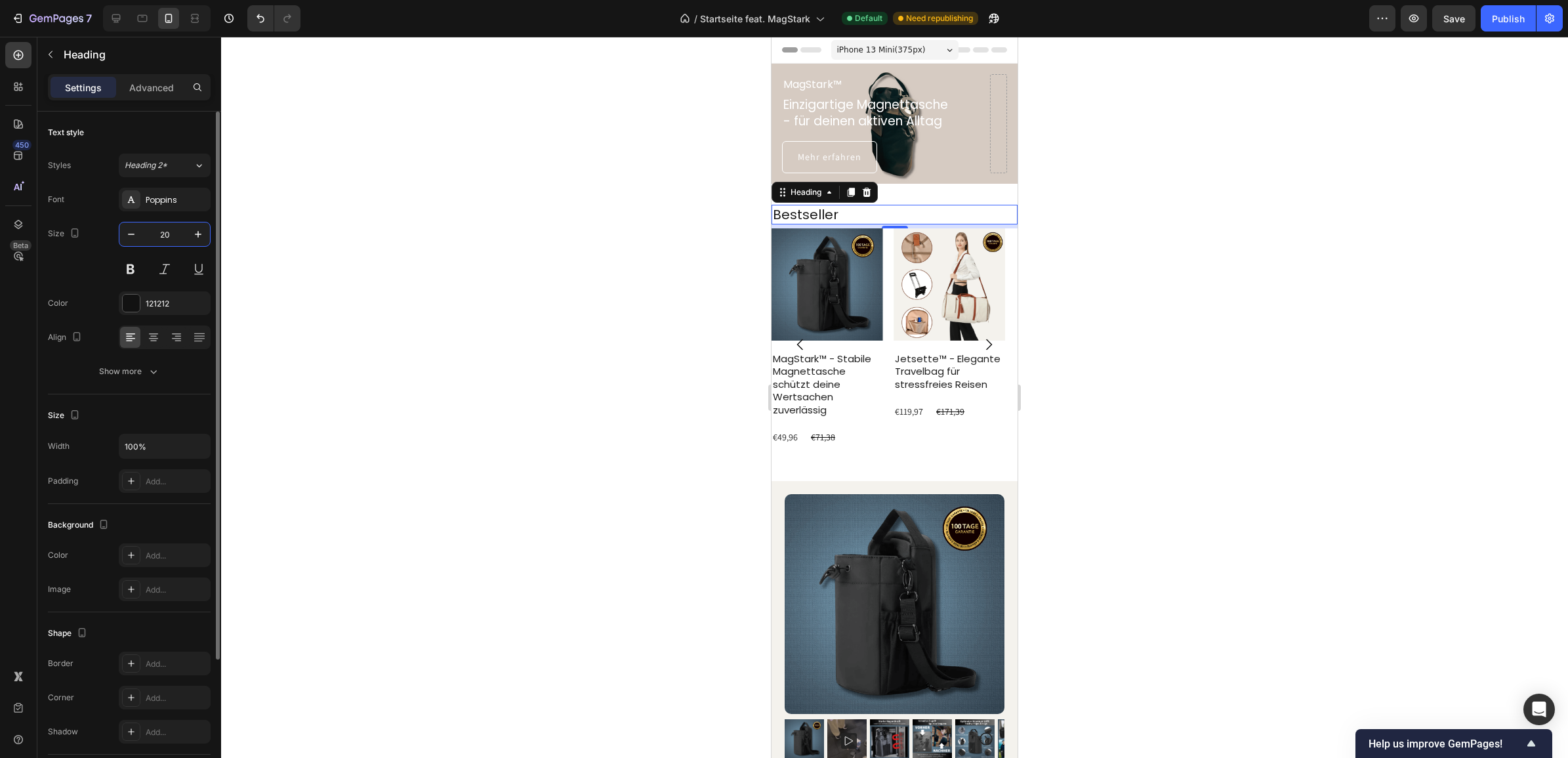
drag, startPoint x: 172, startPoint y: 230, endPoint x: 152, endPoint y: 230, distance: 20.0
click at [152, 230] on input "20" at bounding box center [164, 235] width 43 height 24
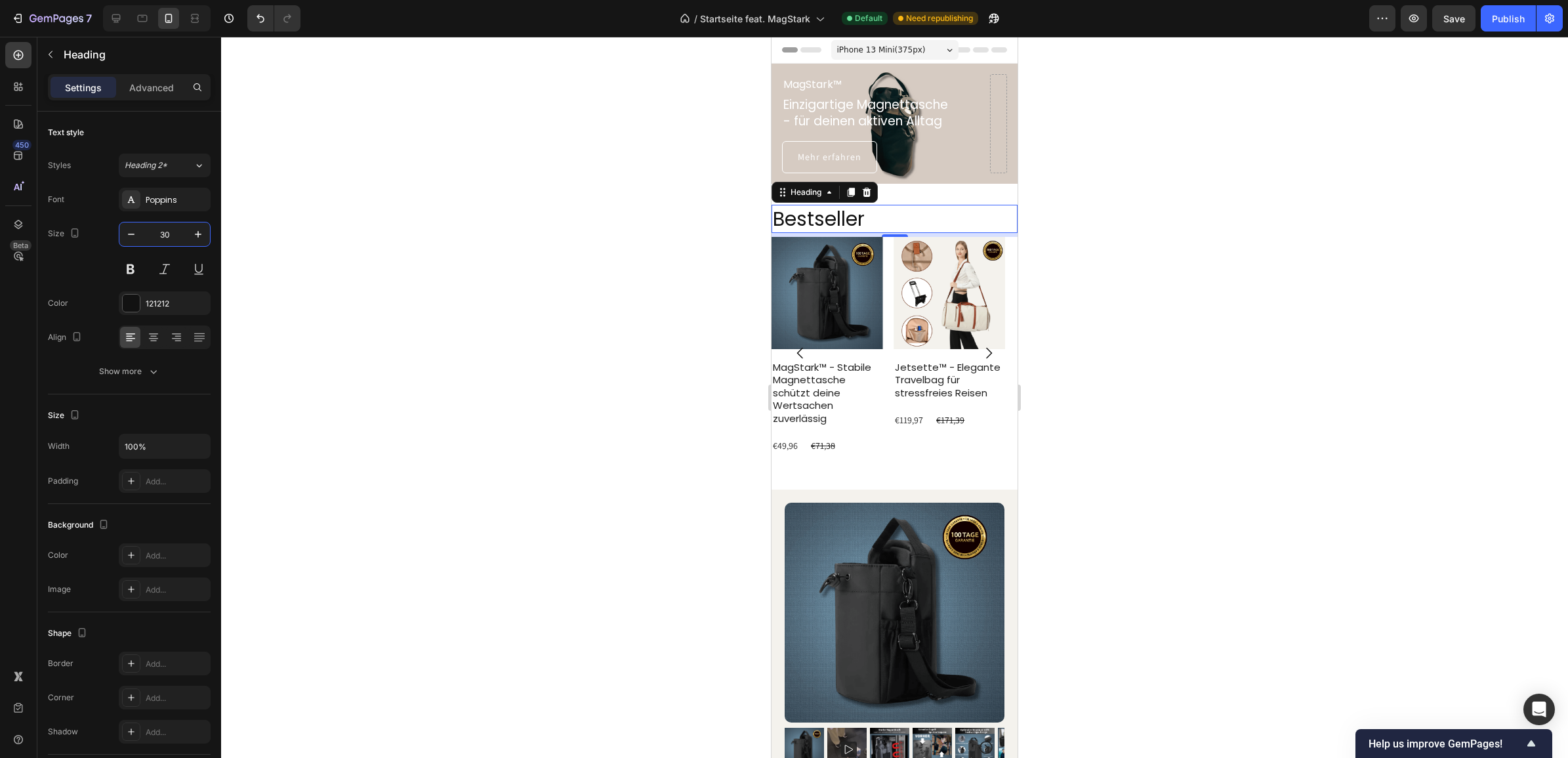
type input "30"
click at [1139, 359] on div at bounding box center [895, 397] width 1347 height 721
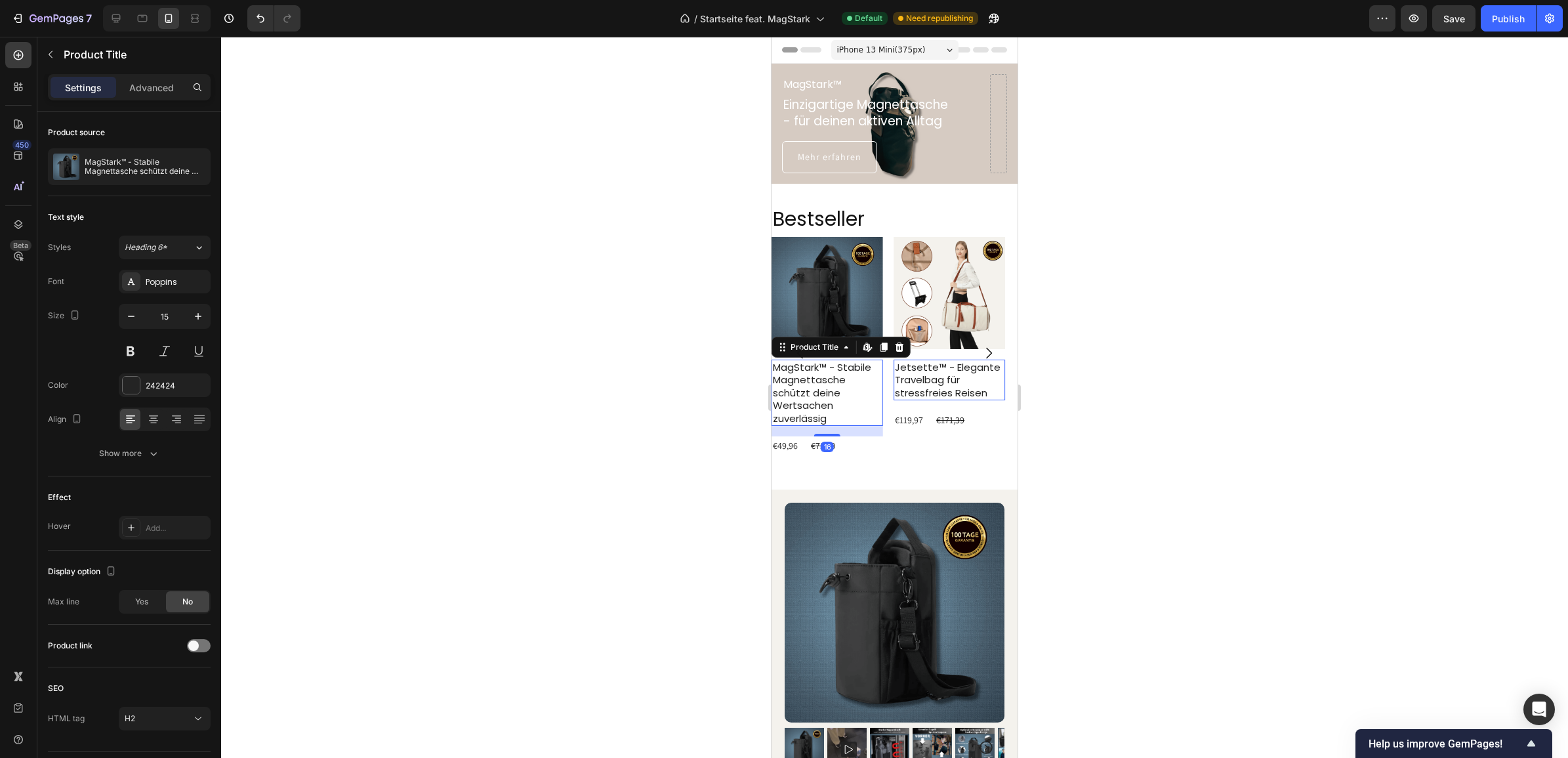
click at [845, 385] on h2 "MagStark™ - Stabile Magnettasche schützt deine Wertsachen zuverlässig" at bounding box center [827, 393] width 112 height 67
click at [126, 323] on icon "button" at bounding box center [131, 316] width 13 height 13
type input "14"
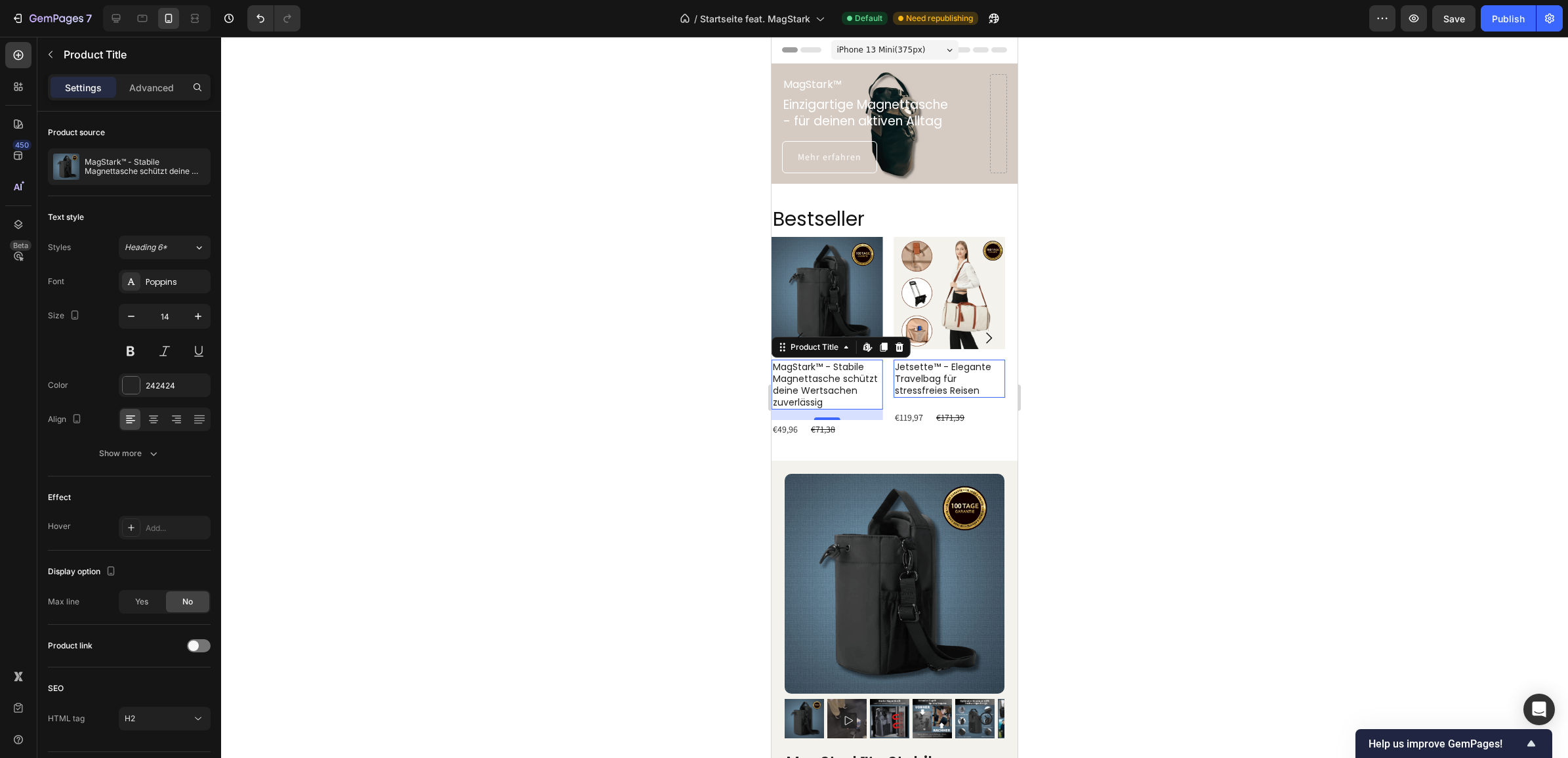
click at [1139, 385] on div at bounding box center [895, 397] width 1347 height 721
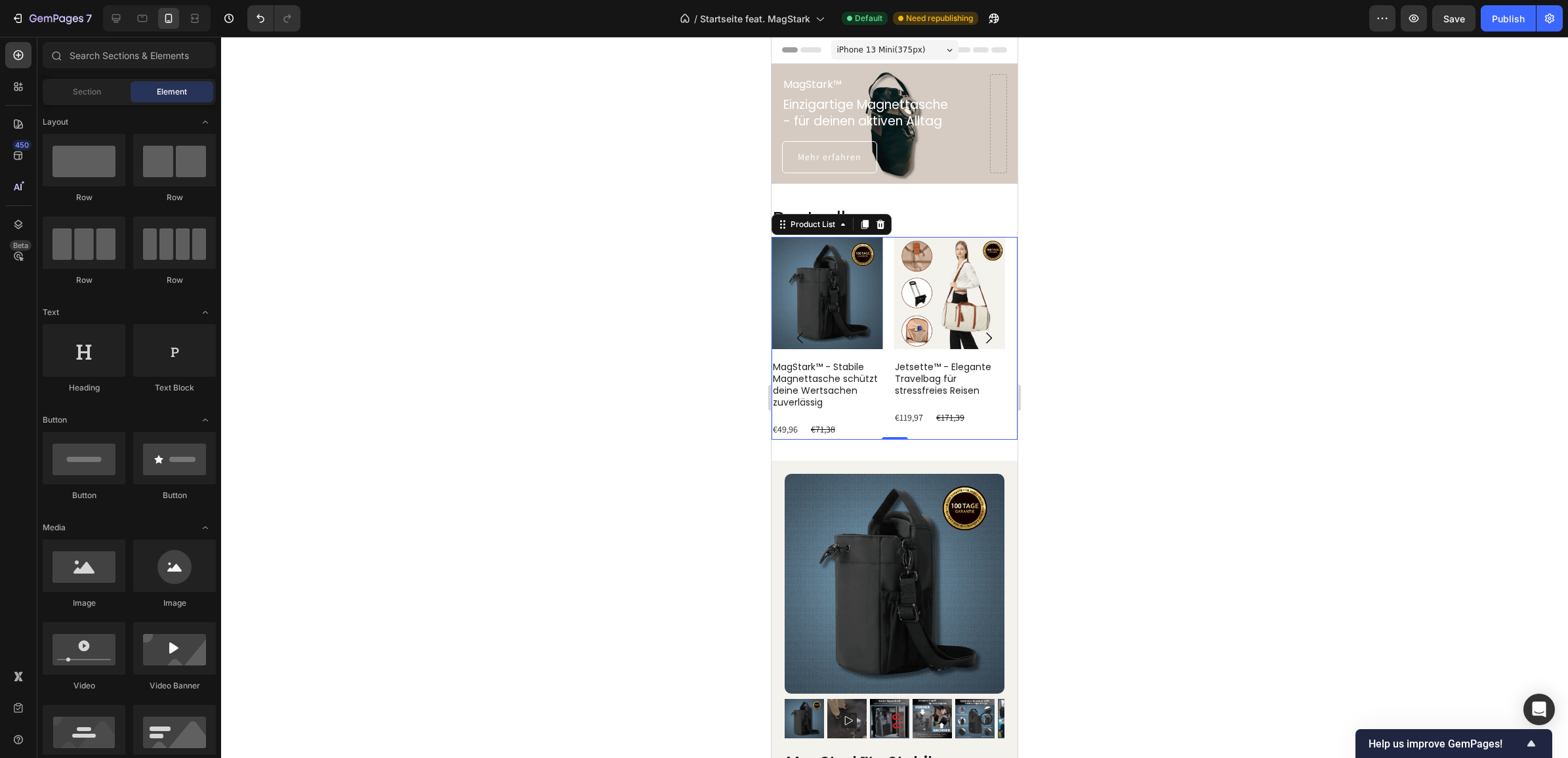
click at [981, 336] on icon "Carousel Next Arrow" at bounding box center [989, 338] width 16 height 16
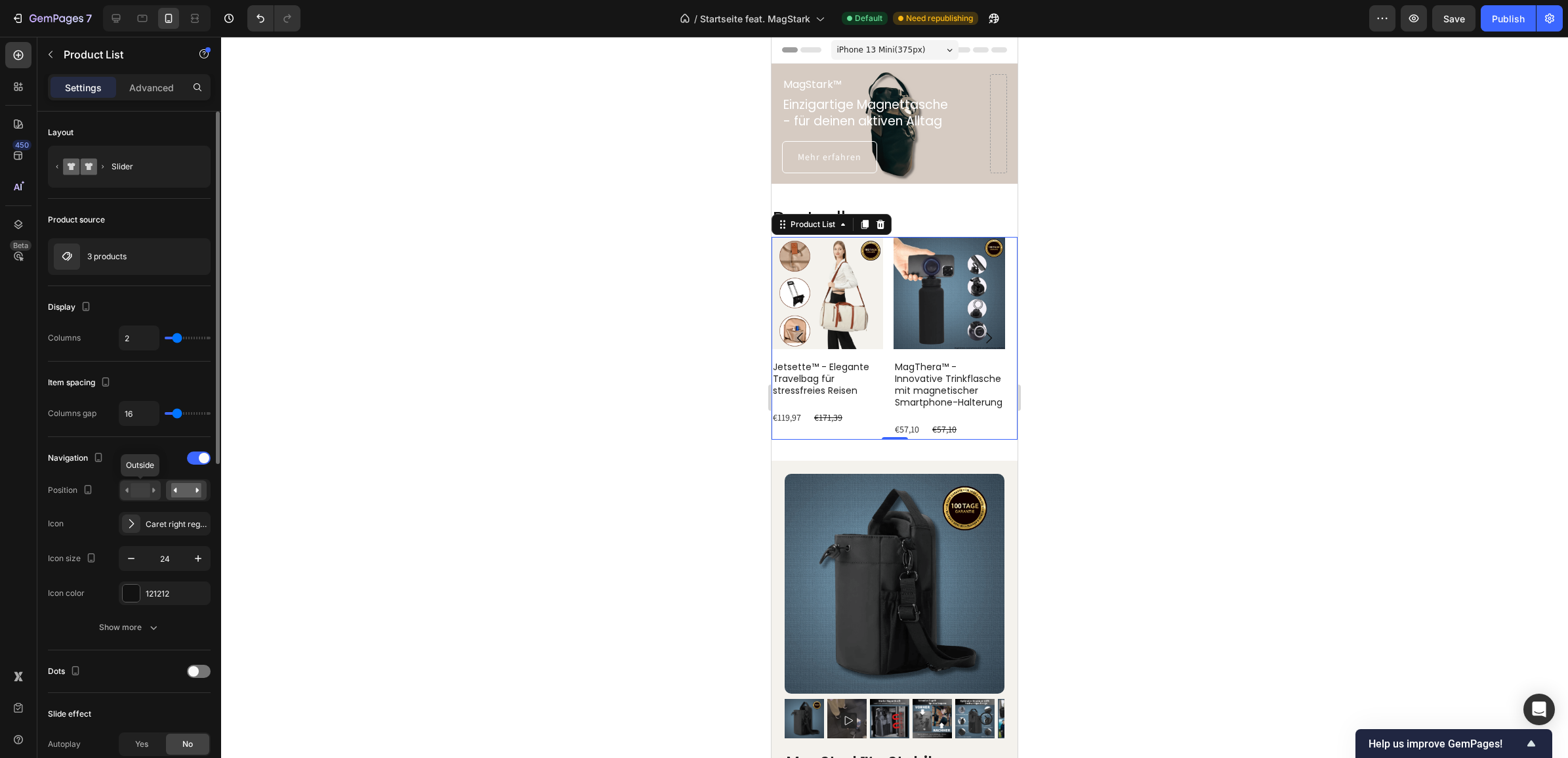
click at [133, 497] on rect at bounding box center [140, 490] width 19 height 14
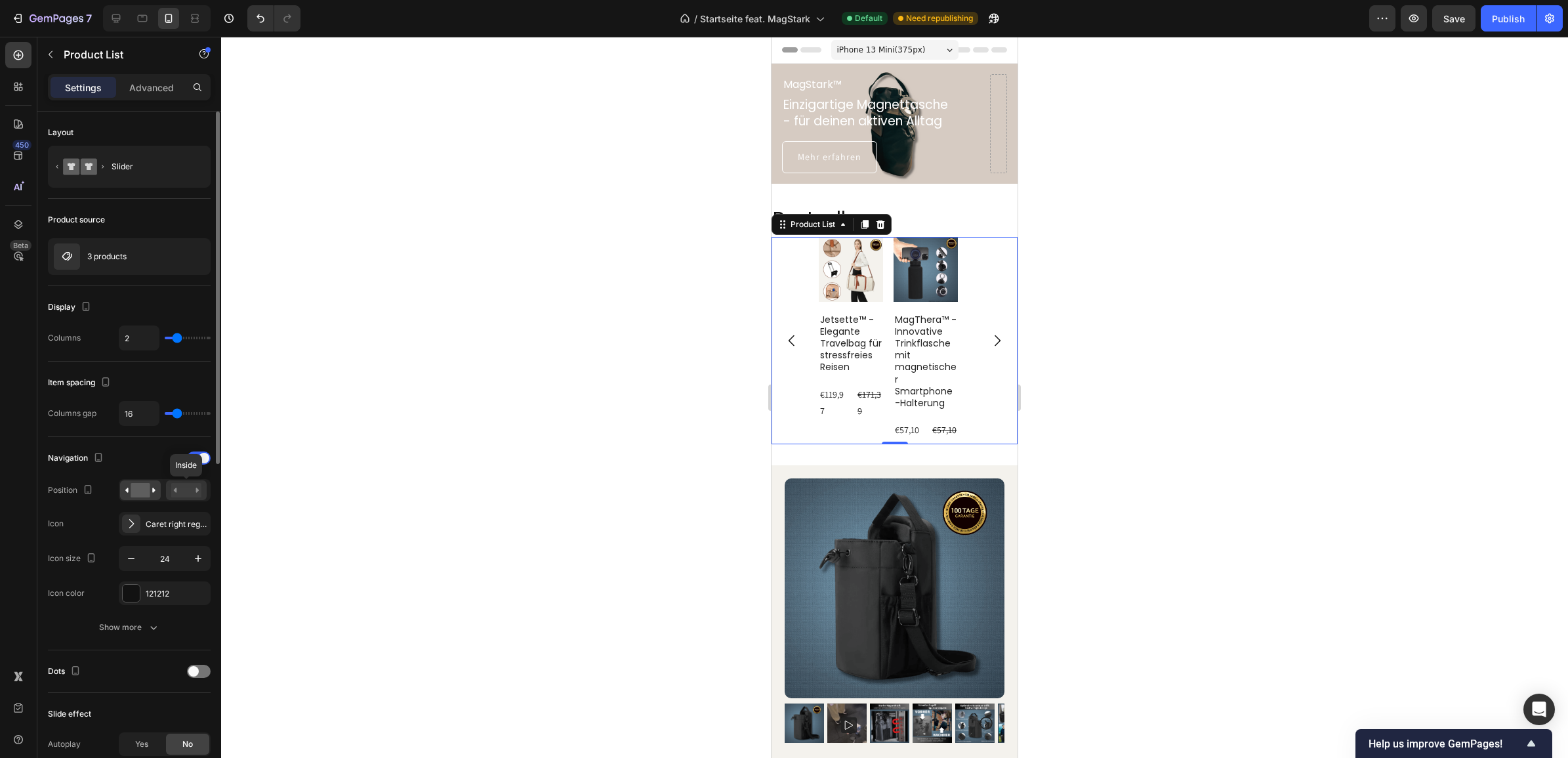
click at [188, 497] on rect at bounding box center [187, 490] width 30 height 14
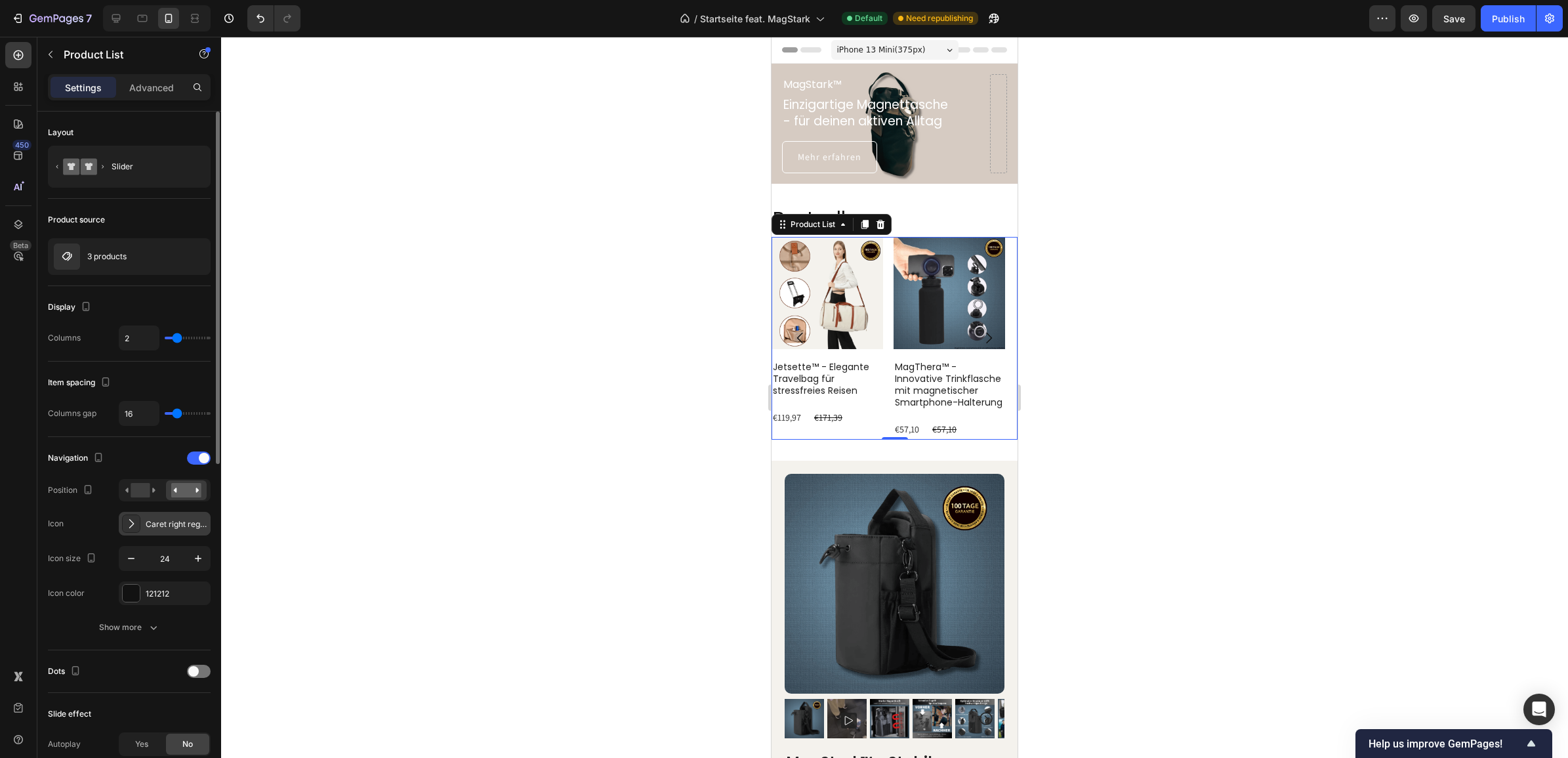
click at [172, 530] on div "Caret right regular" at bounding box center [176, 524] width 61 height 12
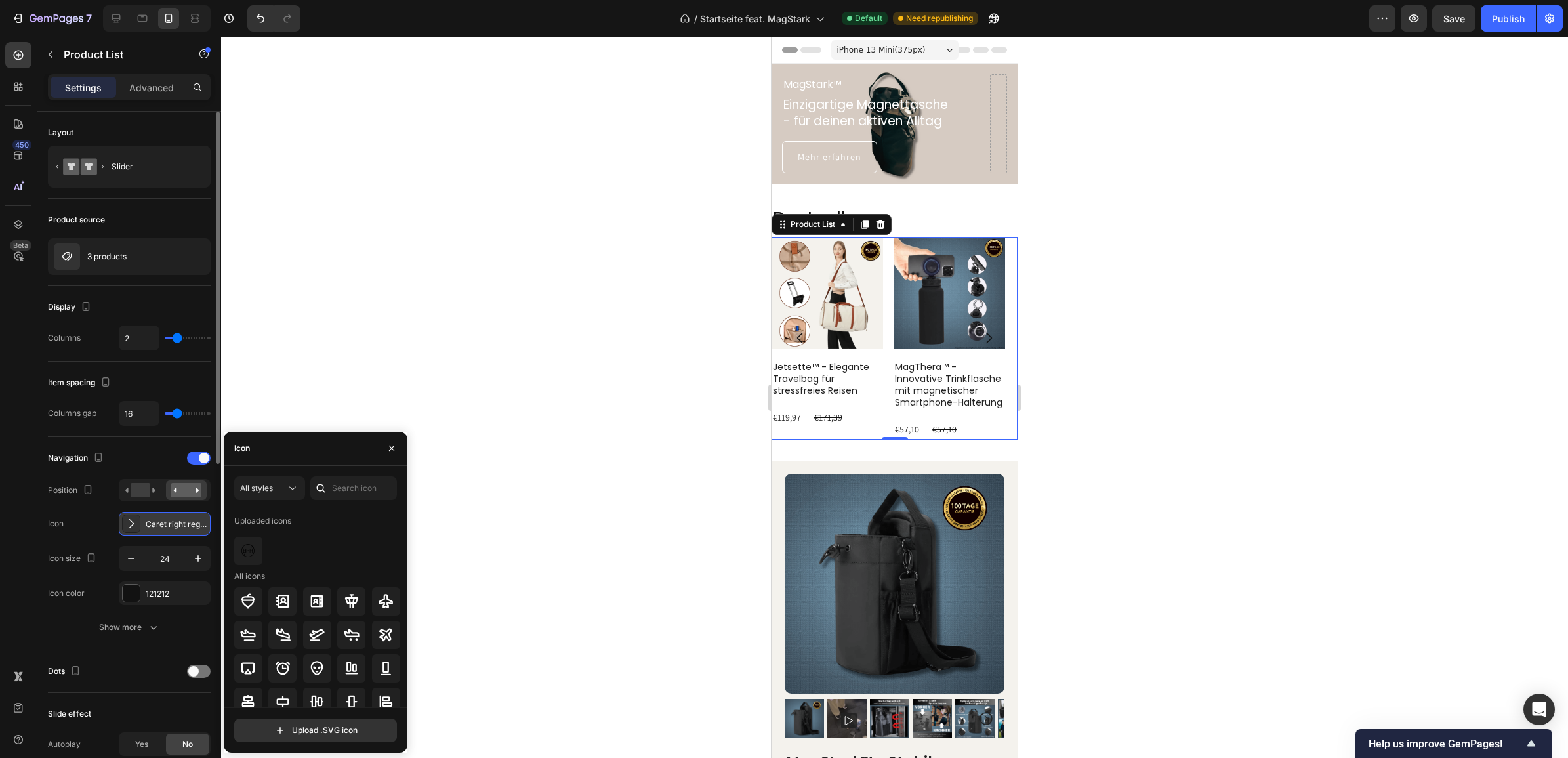
click at [172, 530] on div "Caret right regular" at bounding box center [176, 524] width 61 height 12
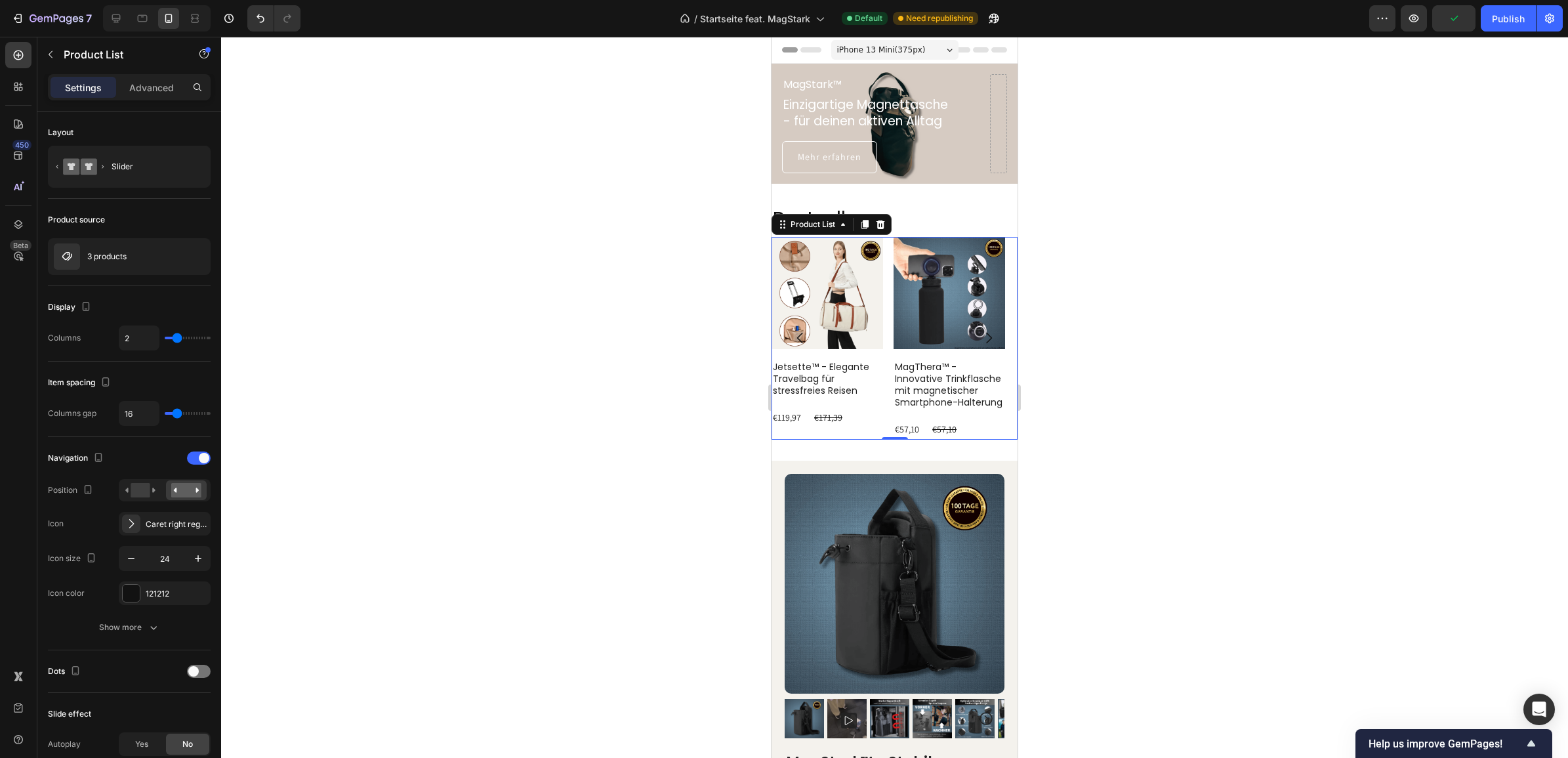
click at [798, 326] on button "Carousel Back Arrow" at bounding box center [800, 338] width 37 height 37
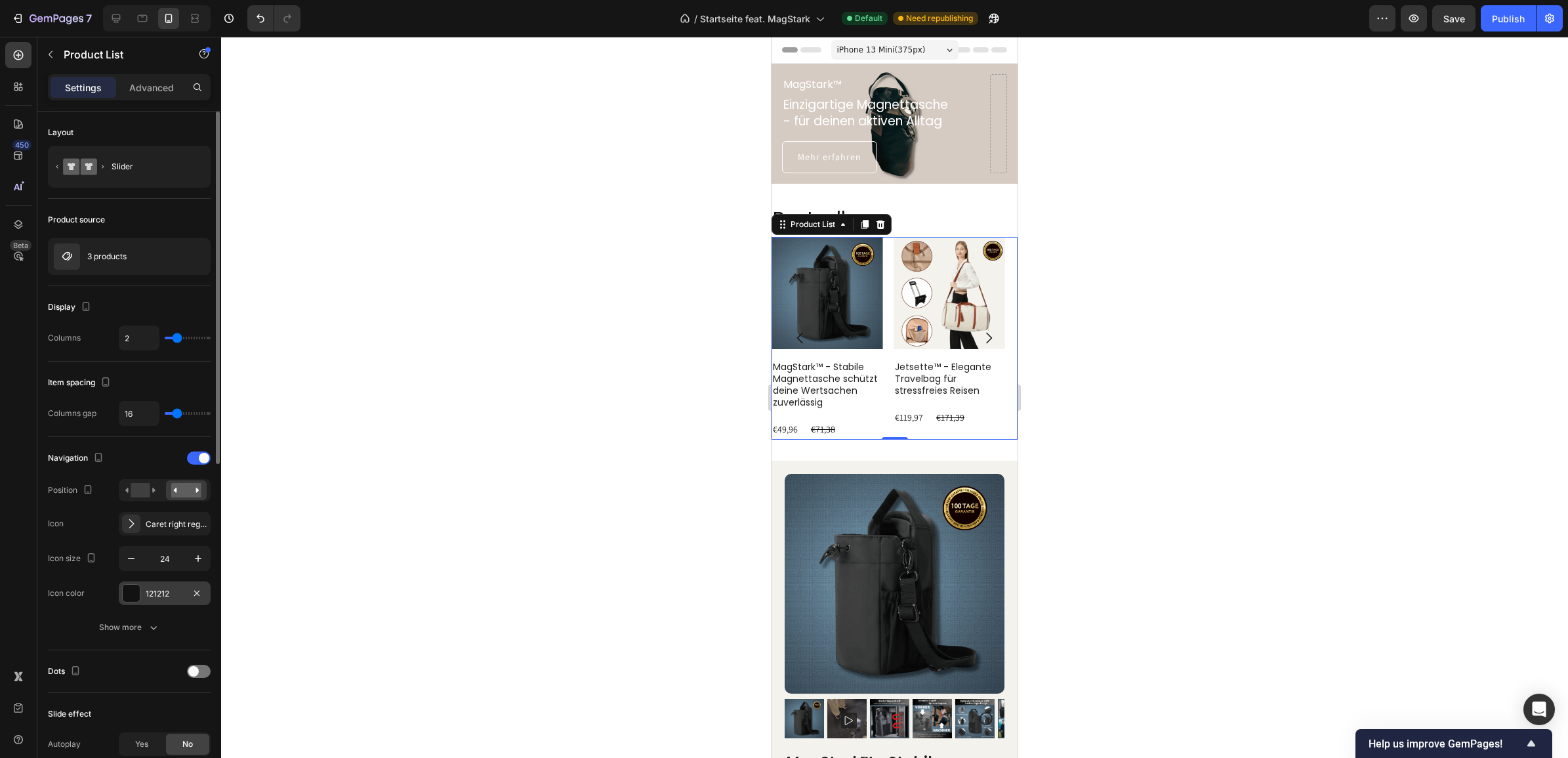
click at [159, 551] on div "121212" at bounding box center [164, 594] width 92 height 24
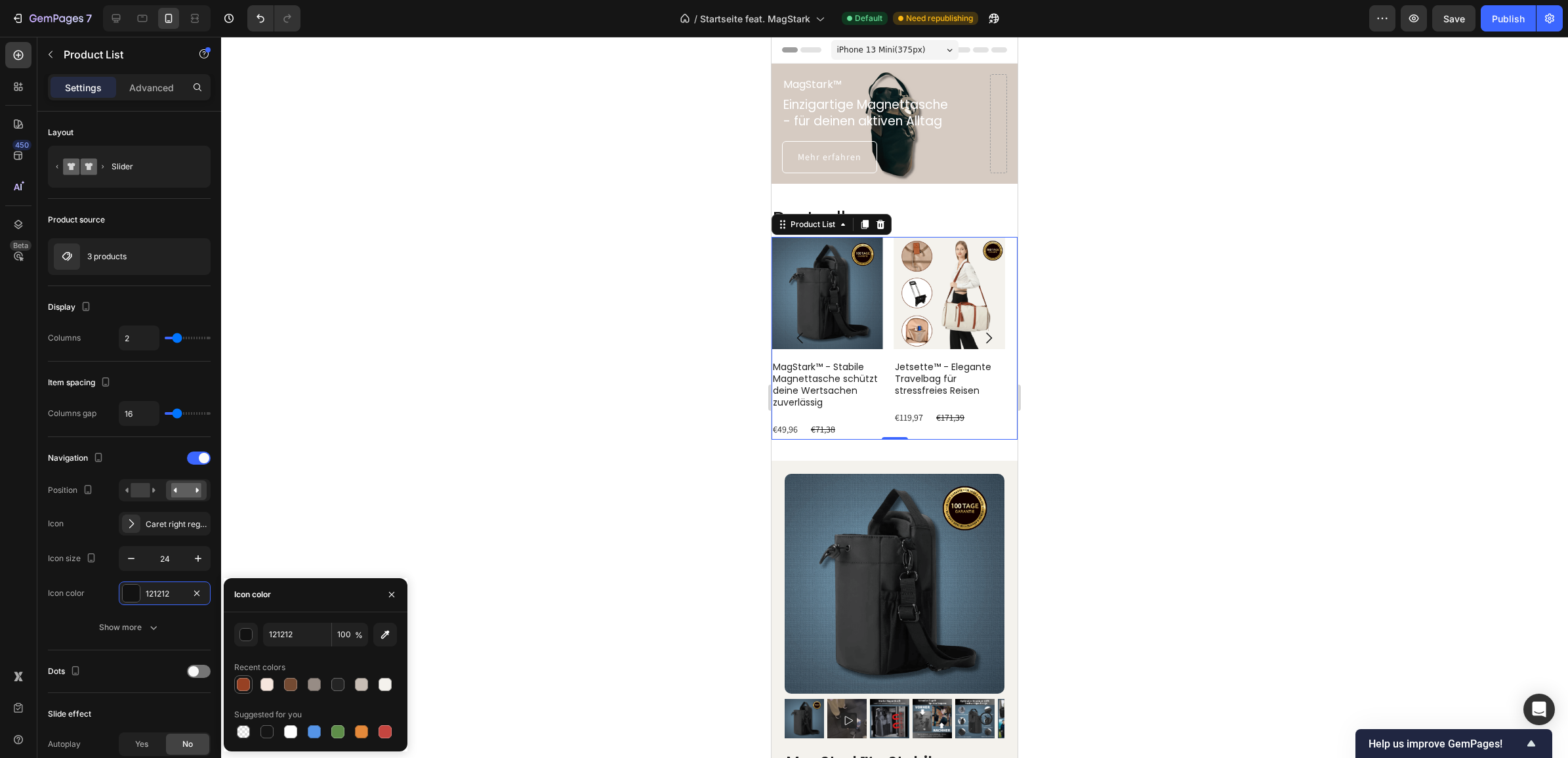
click at [238, 551] on div at bounding box center [243, 685] width 13 height 13
click at [385, 551] on div at bounding box center [385, 685] width 13 height 13
click at [267, 551] on div at bounding box center [267, 732] width 13 height 13
click at [290, 551] on div at bounding box center [290, 732] width 13 height 13
click at [392, 551] on div at bounding box center [385, 732] width 16 height 16
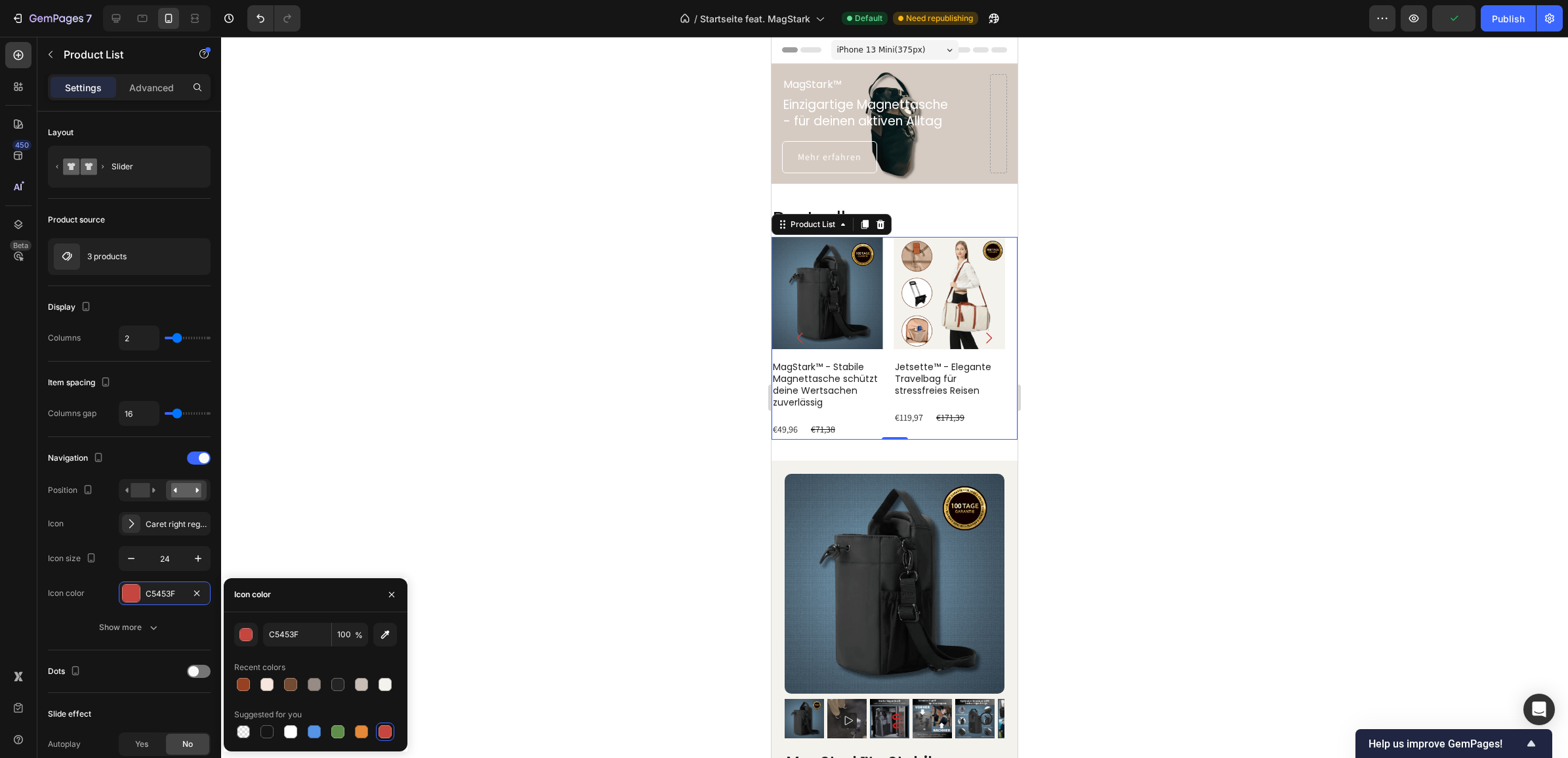
click at [797, 339] on icon "Carousel Back Arrow" at bounding box center [800, 338] width 16 height 16
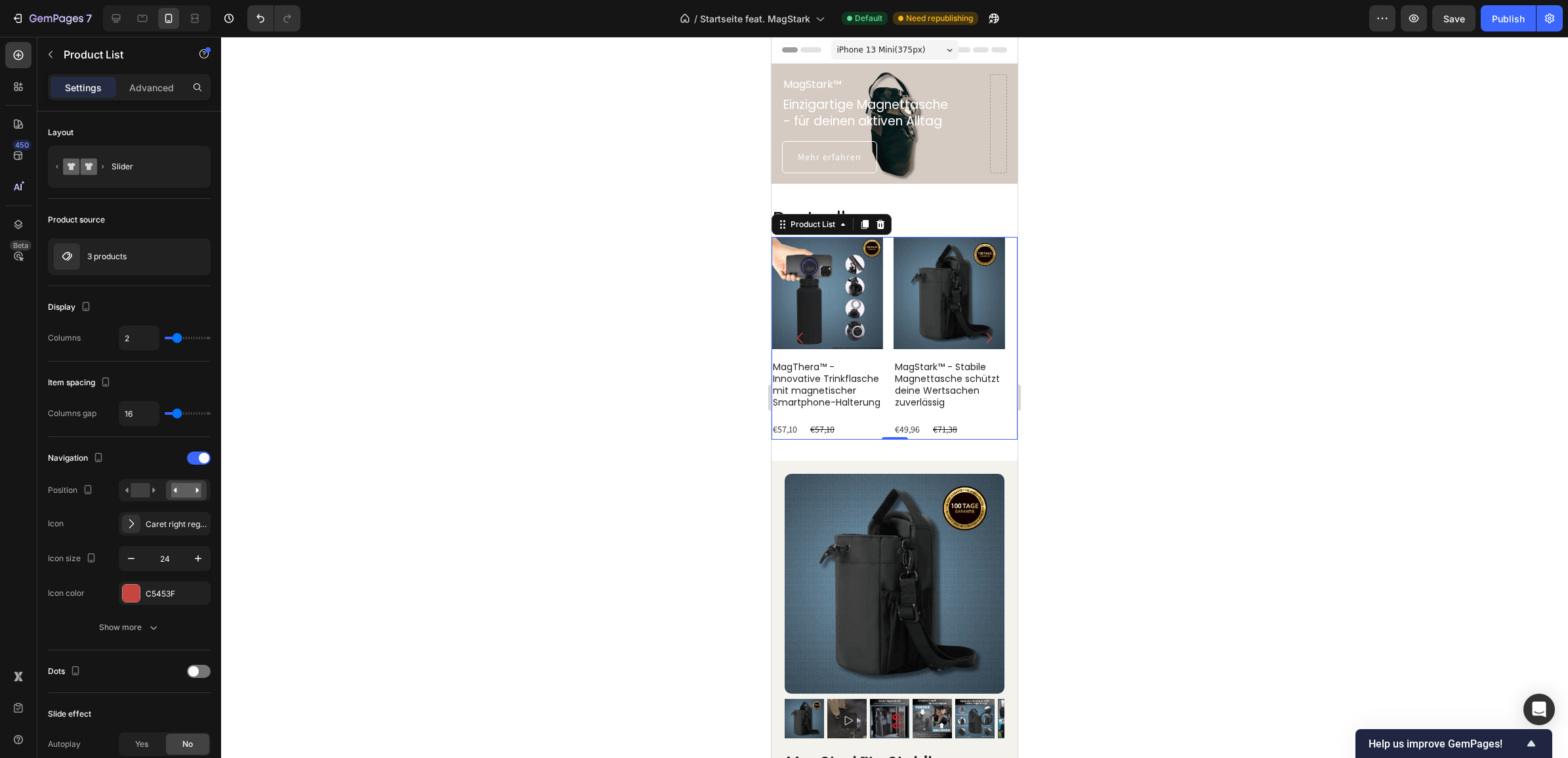
click at [799, 339] on icon "Carousel Back Arrow" at bounding box center [800, 338] width 6 height 11
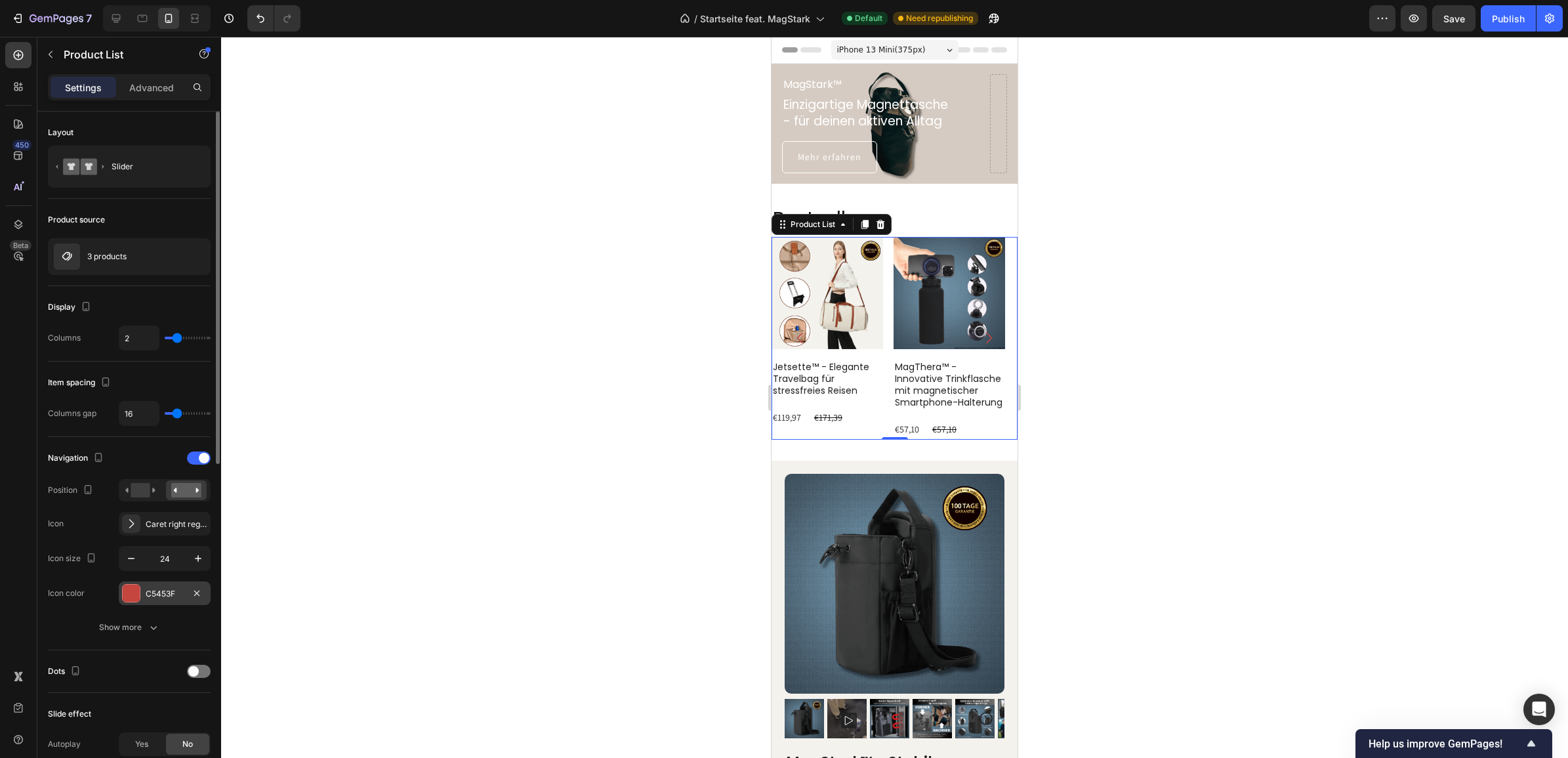
click at [156, 551] on div "C5453F" at bounding box center [165, 594] width 38 height 12
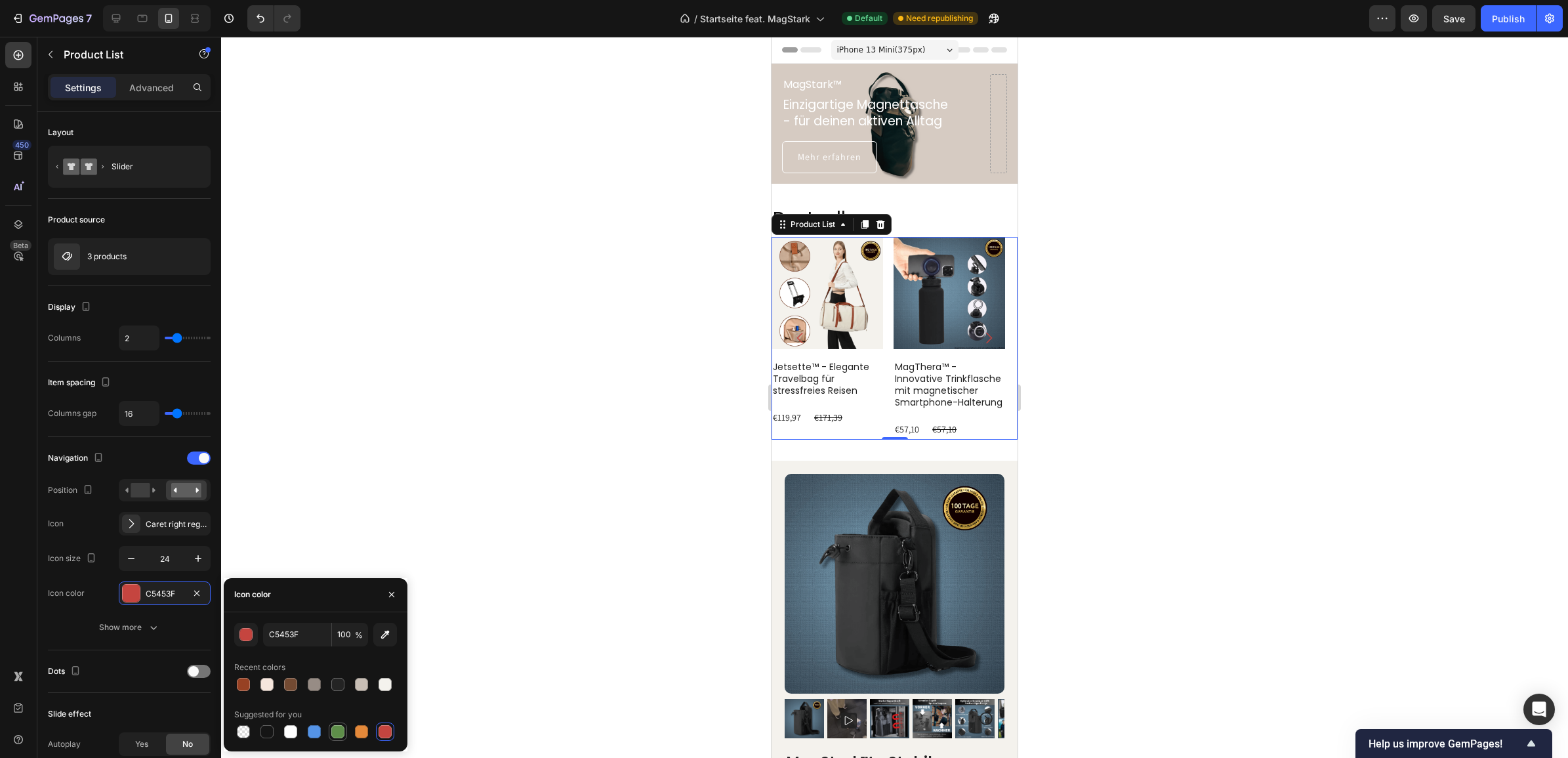
click at [335, 551] on div at bounding box center [338, 732] width 13 height 13
click at [286, 551] on div at bounding box center [290, 732] width 13 height 13
type input "FFFFFF"
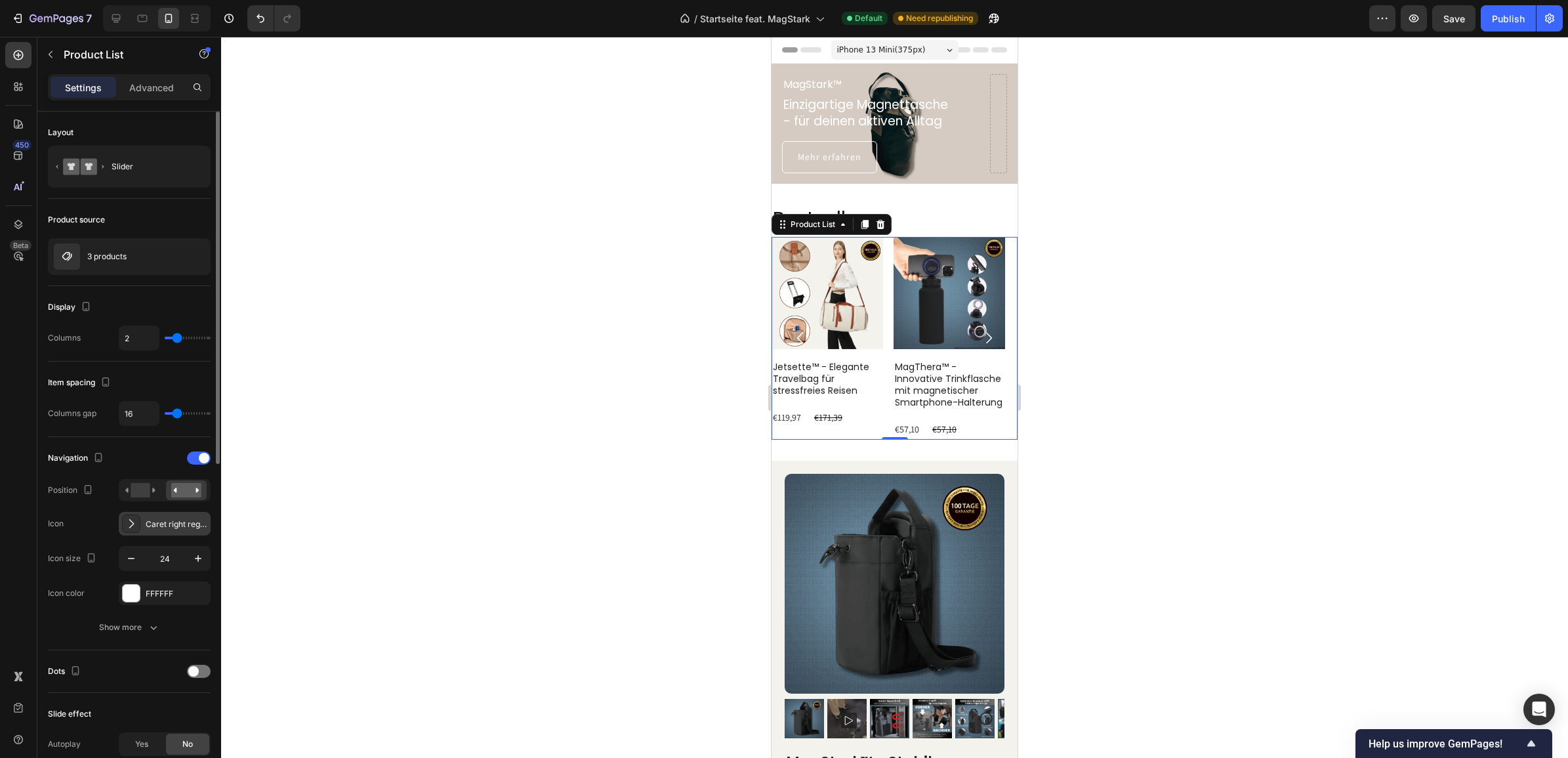
click at [132, 526] on icon at bounding box center [132, 523] width 6 height 10
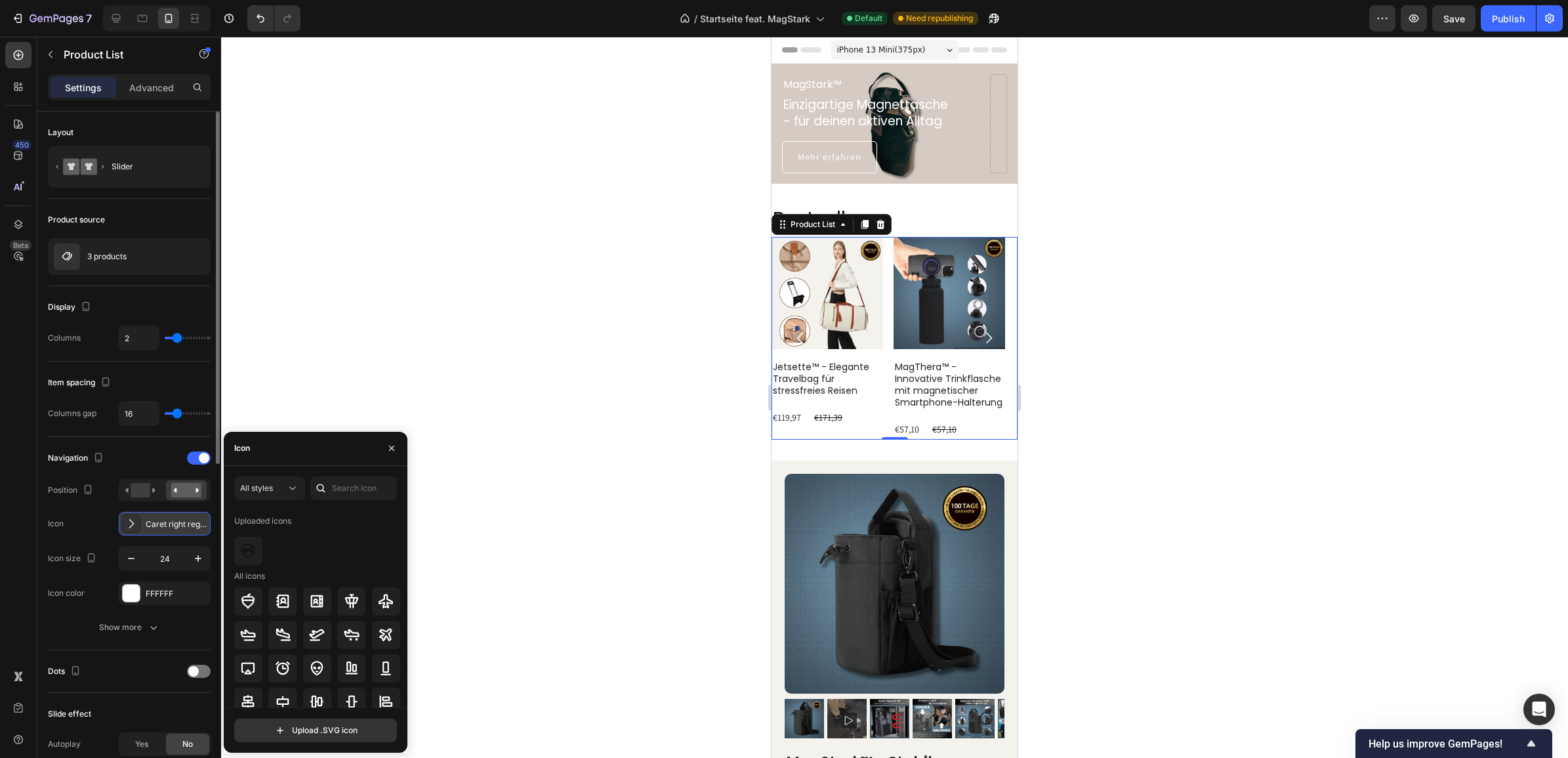
click at [162, 527] on div "Caret right regular" at bounding box center [176, 524] width 61 height 12
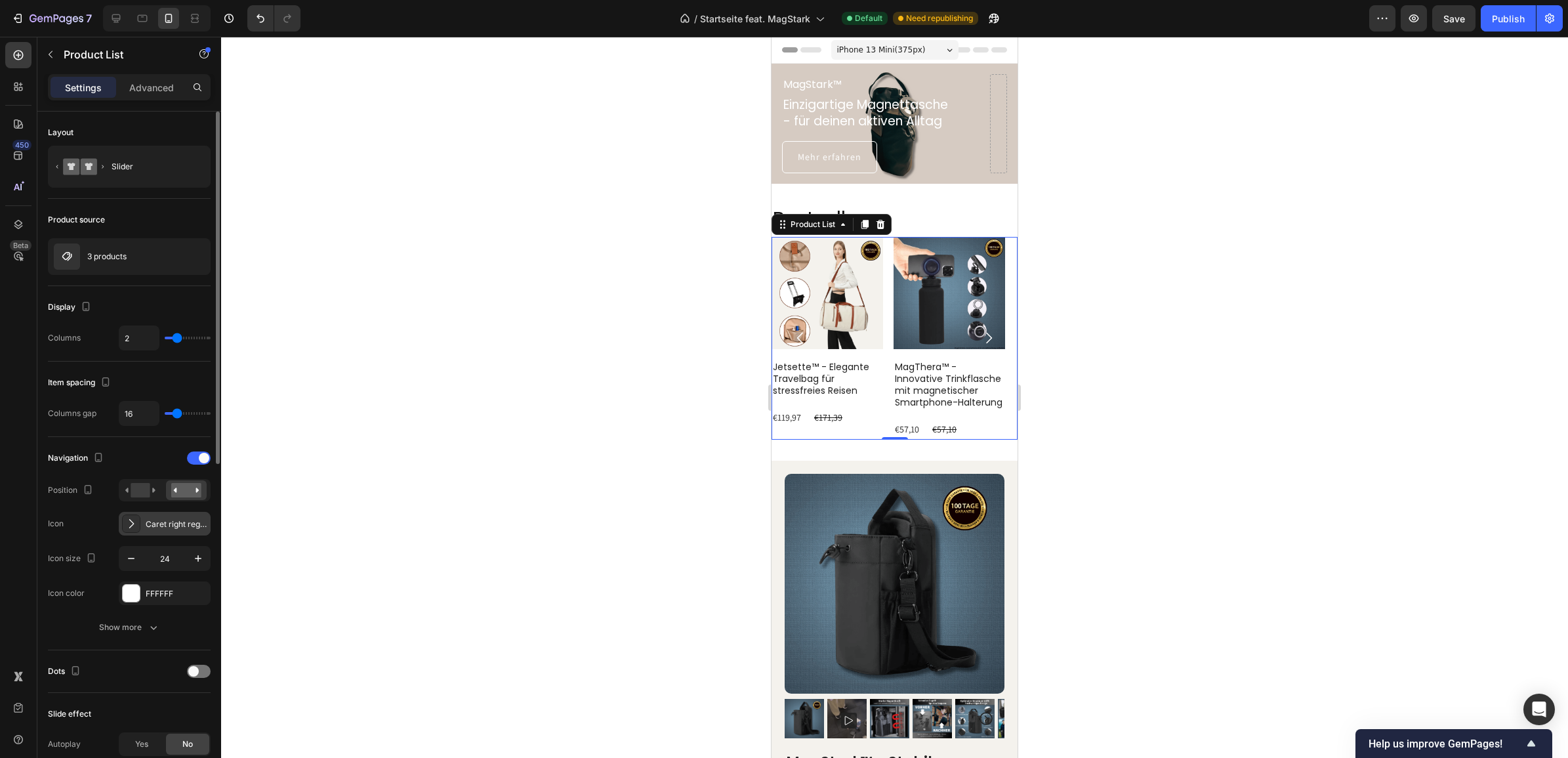
click at [161, 527] on div "Caret right regular" at bounding box center [176, 524] width 61 height 12
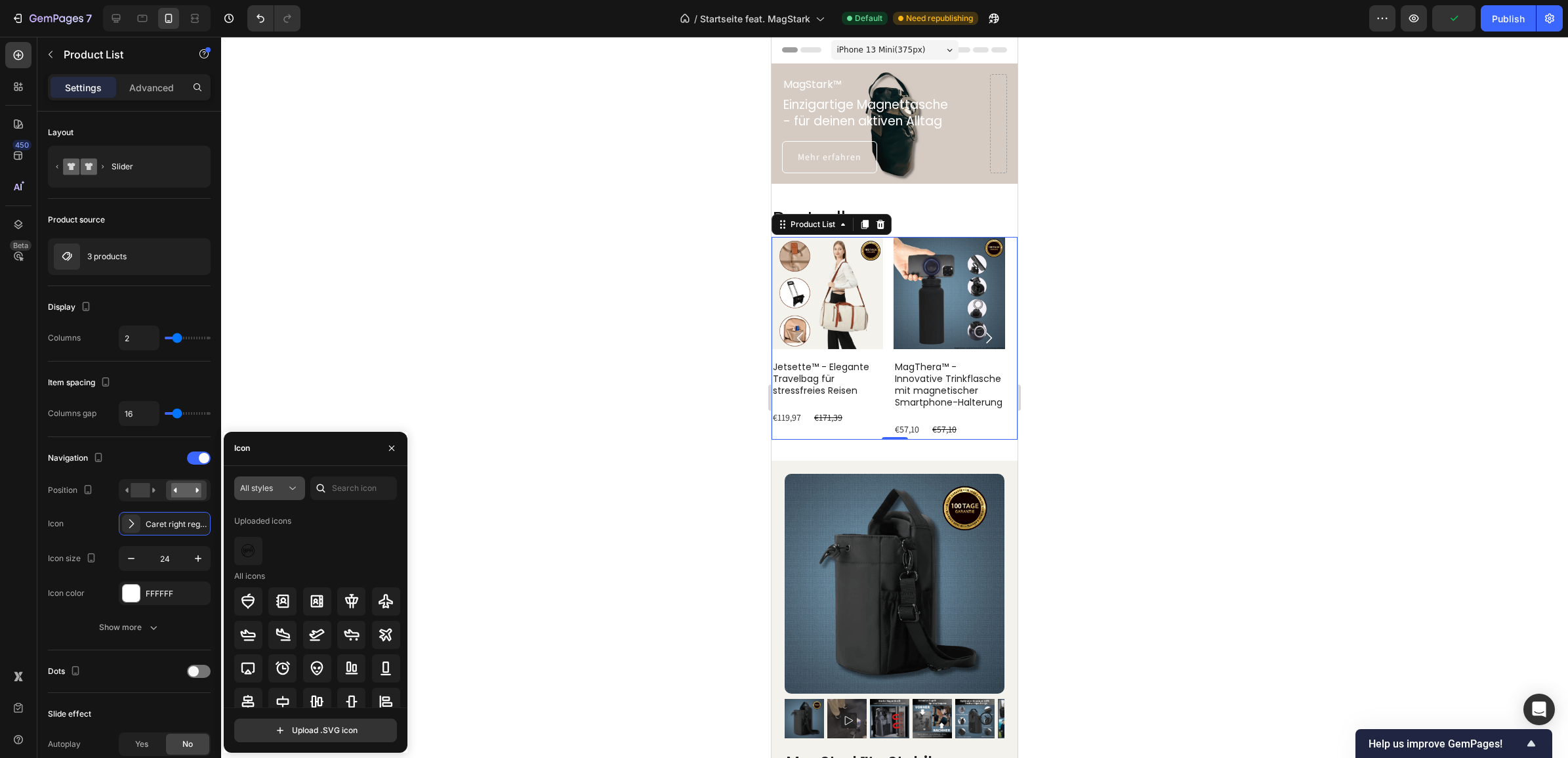
click at [294, 493] on icon at bounding box center [293, 488] width 13 height 13
click at [253, 551] on p "Filled" at bounding box center [257, 620] width 75 height 13
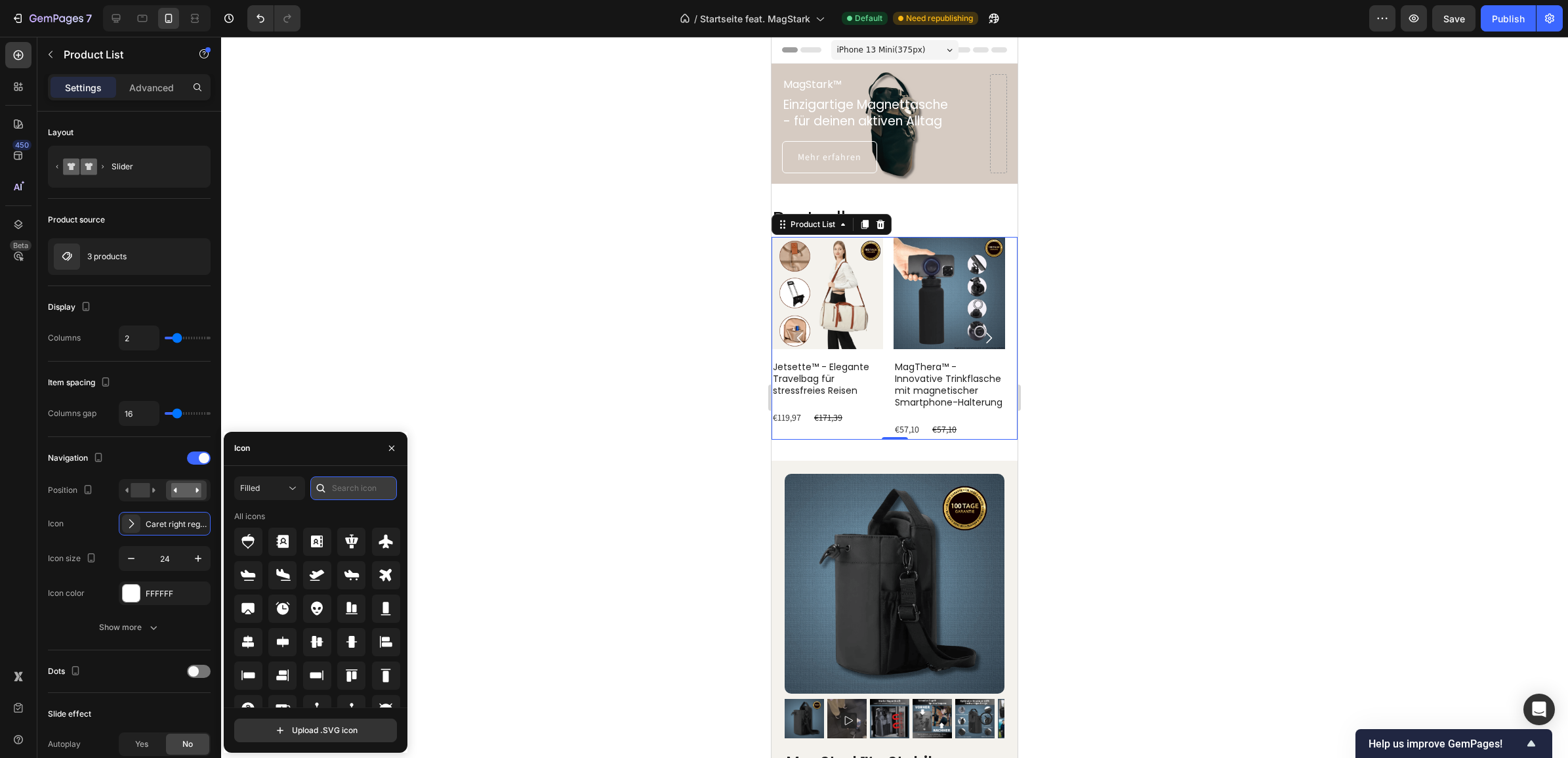
click at [353, 487] on input "text" at bounding box center [353, 488] width 87 height 24
type input "s"
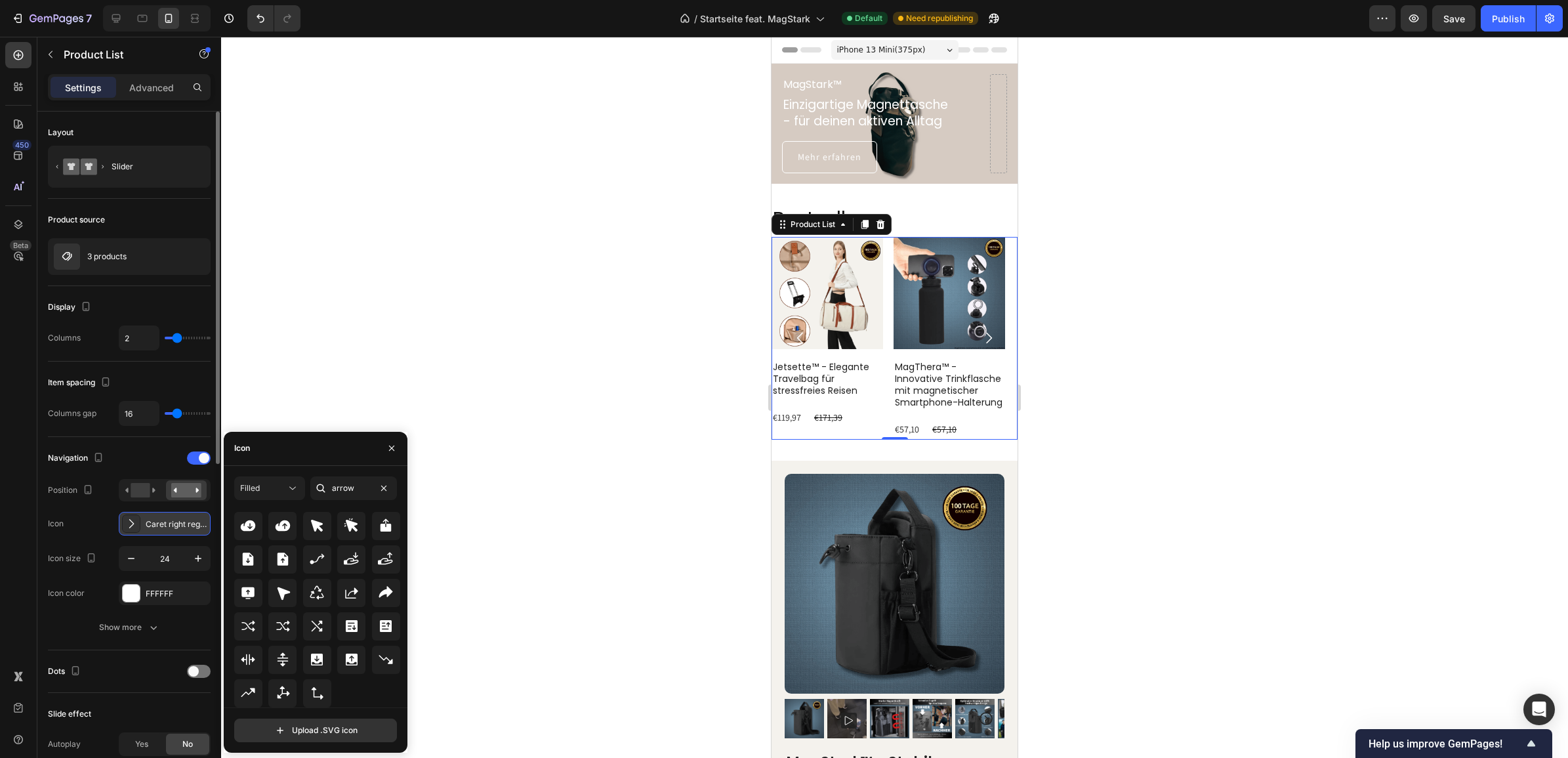
click at [190, 523] on div "Caret right regular" at bounding box center [176, 524] width 61 height 12
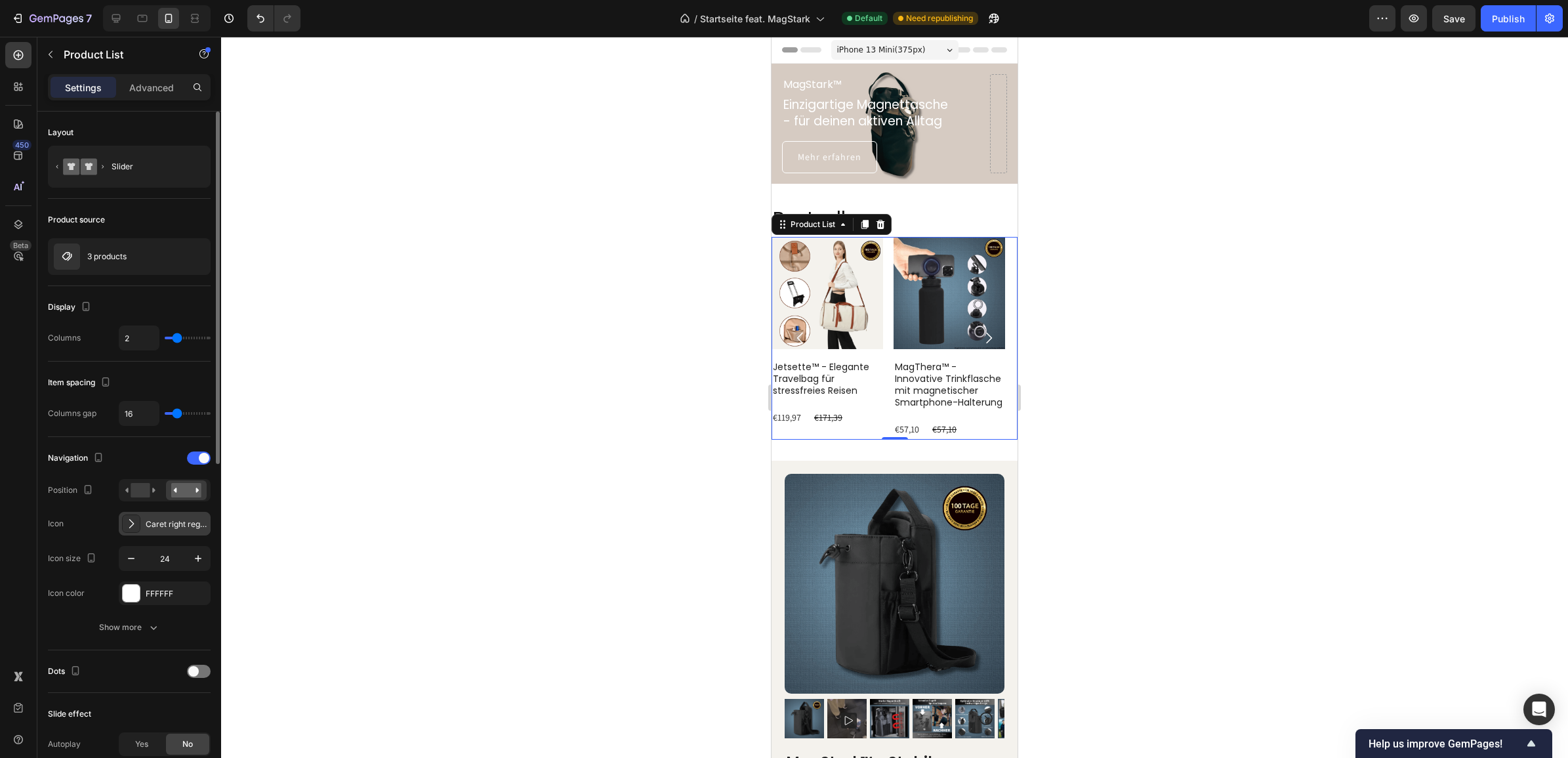
click at [199, 523] on div "Caret right regular" at bounding box center [176, 524] width 61 height 12
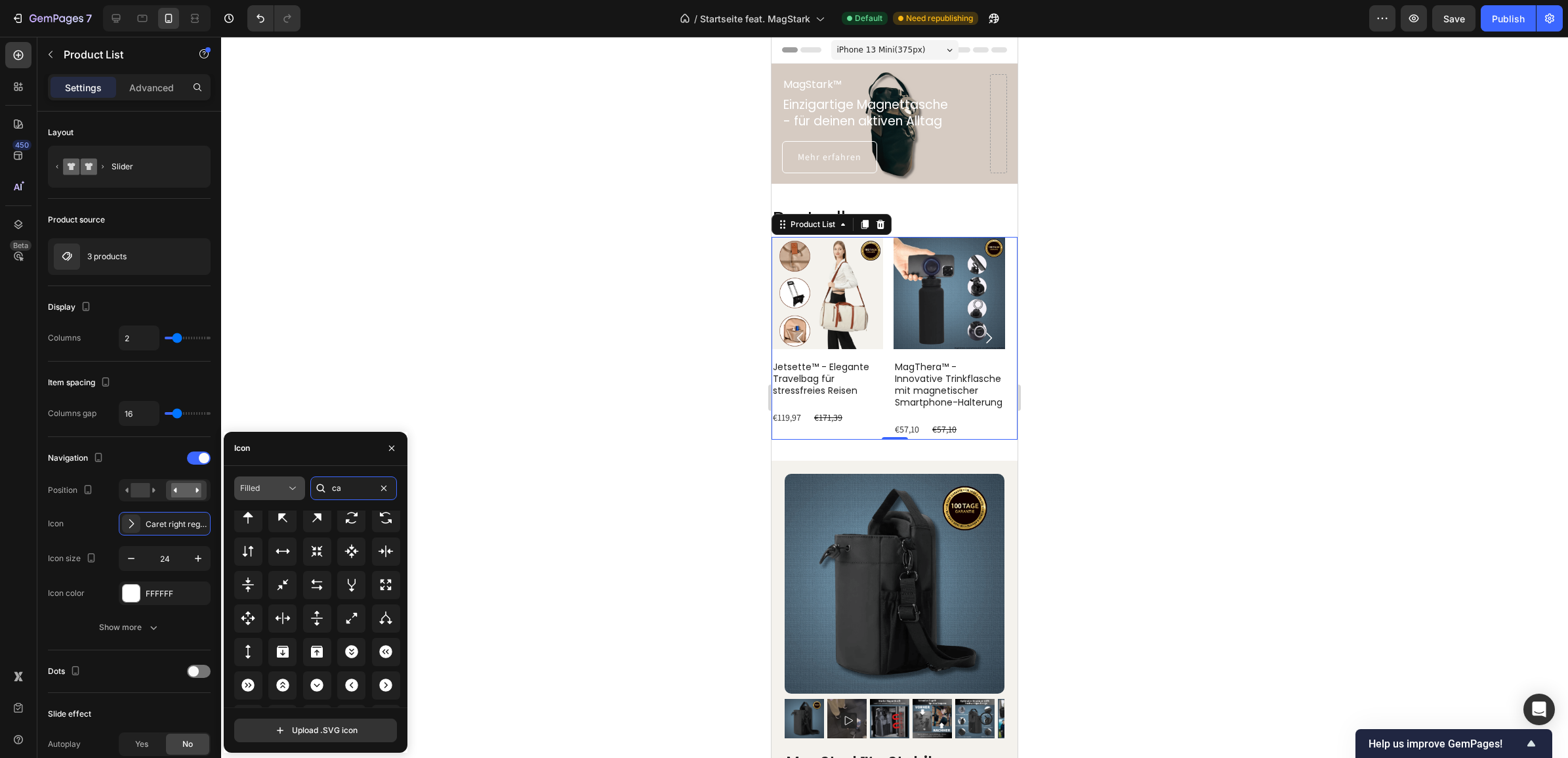
scroll to position [0, 0]
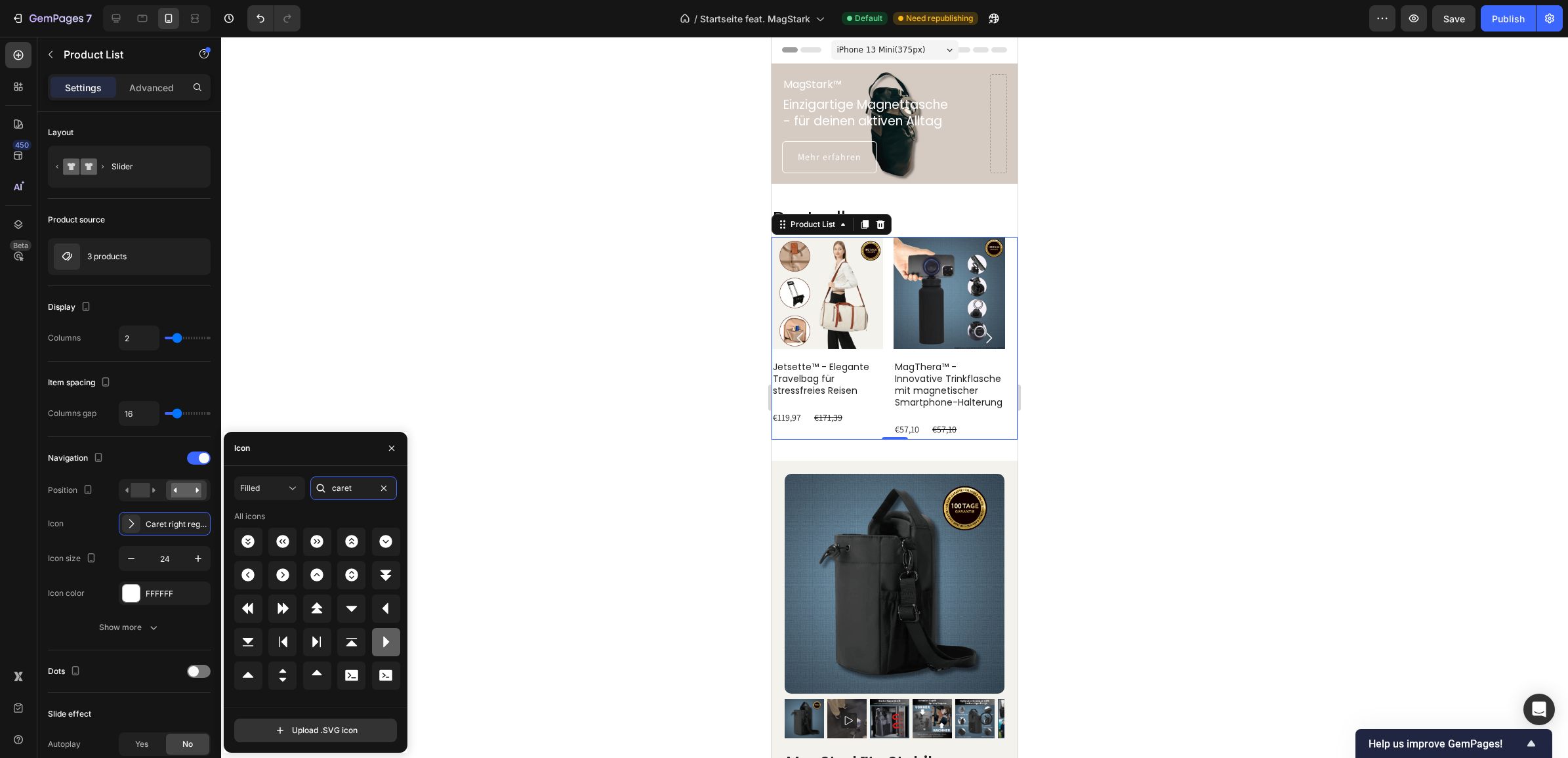
type input "caret"
click at [382, 551] on icon at bounding box center [386, 642] width 16 height 16
click at [282, 551] on icon at bounding box center [282, 575] width 13 height 13
click at [531, 515] on div at bounding box center [895, 397] width 1347 height 721
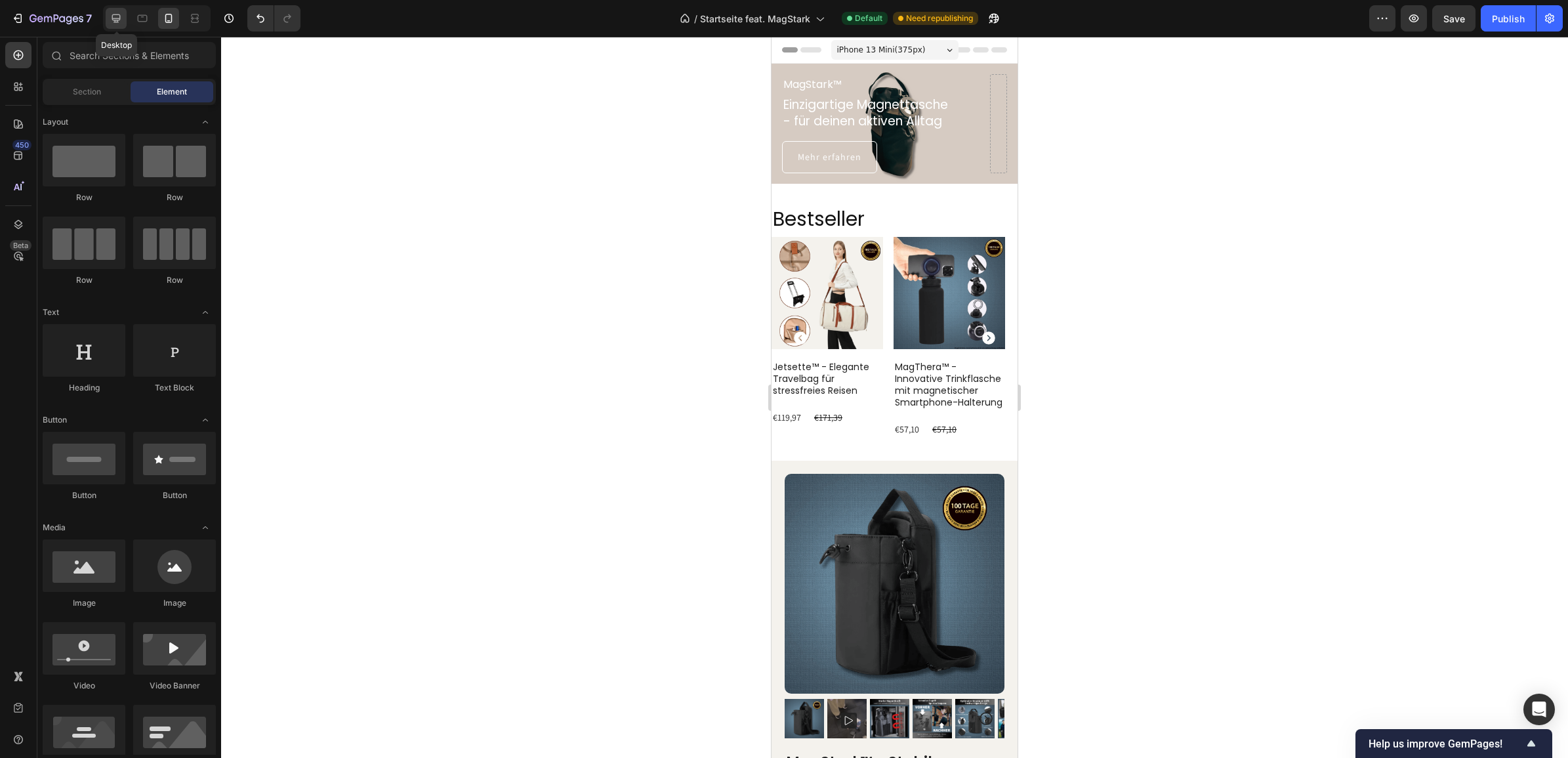
click at [119, 21] on icon at bounding box center [116, 18] width 13 height 13
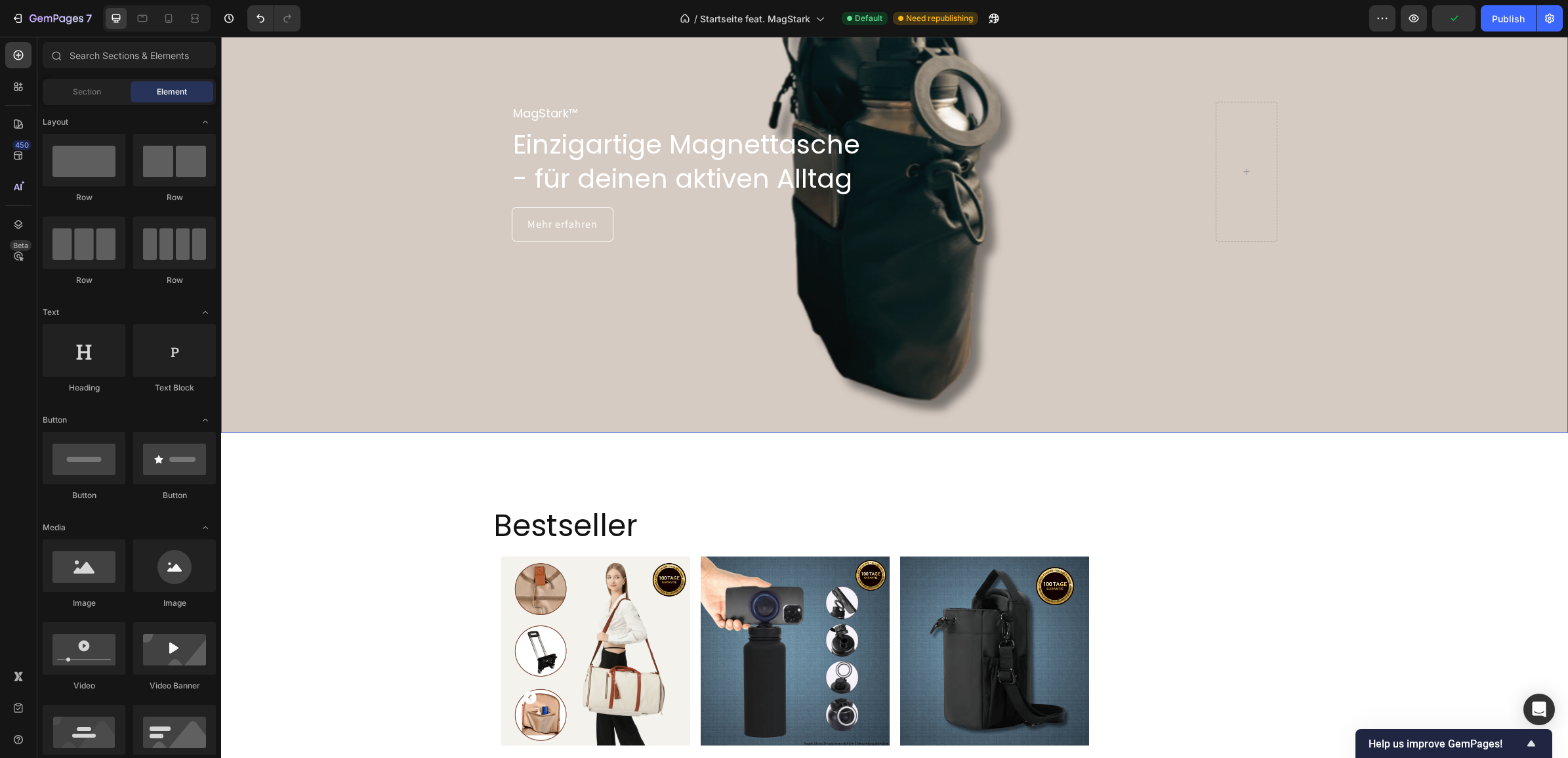
scroll to position [410, 0]
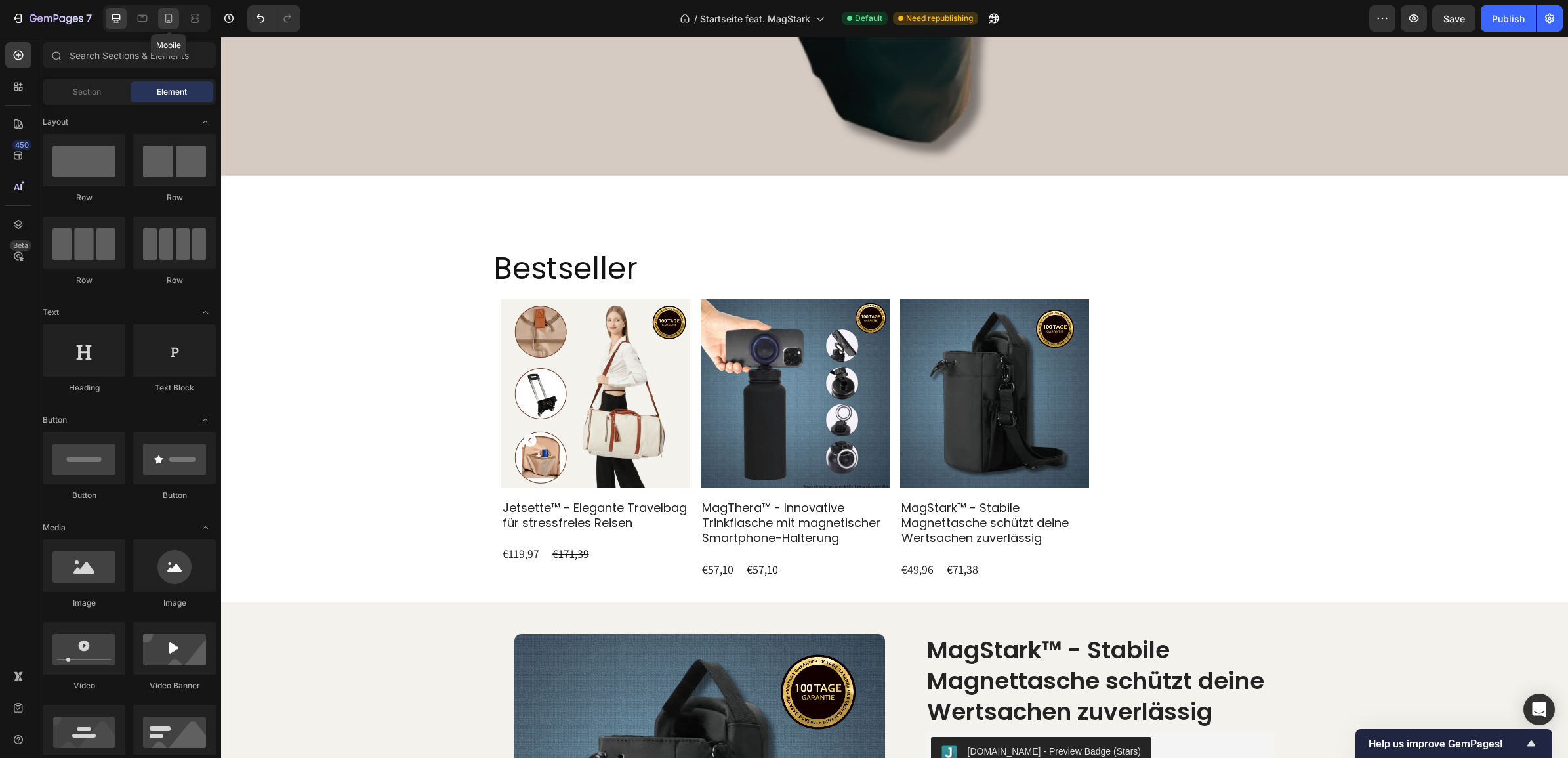
click at [165, 14] on icon at bounding box center [168, 18] width 13 height 13
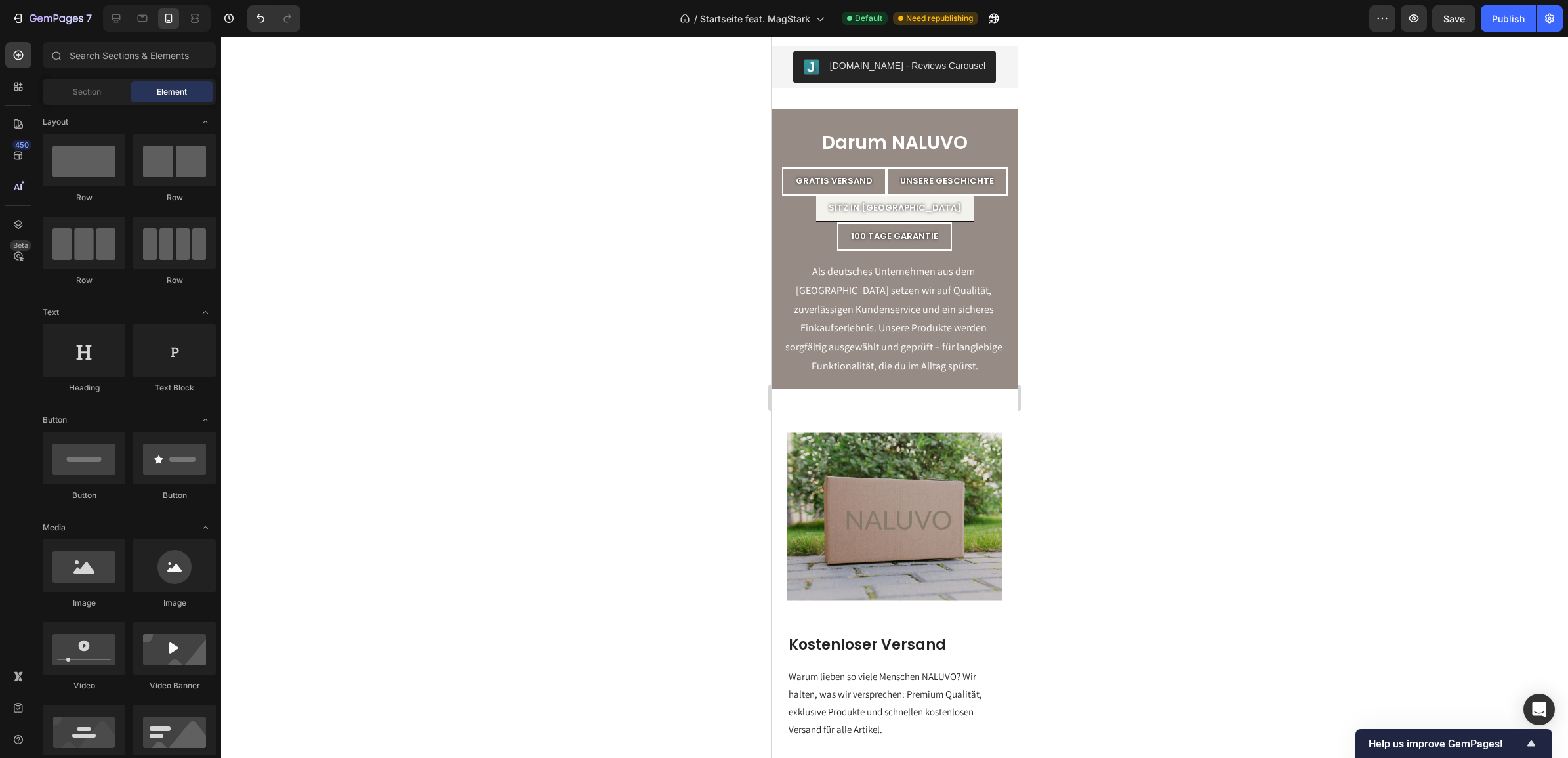
scroll to position [1455, 0]
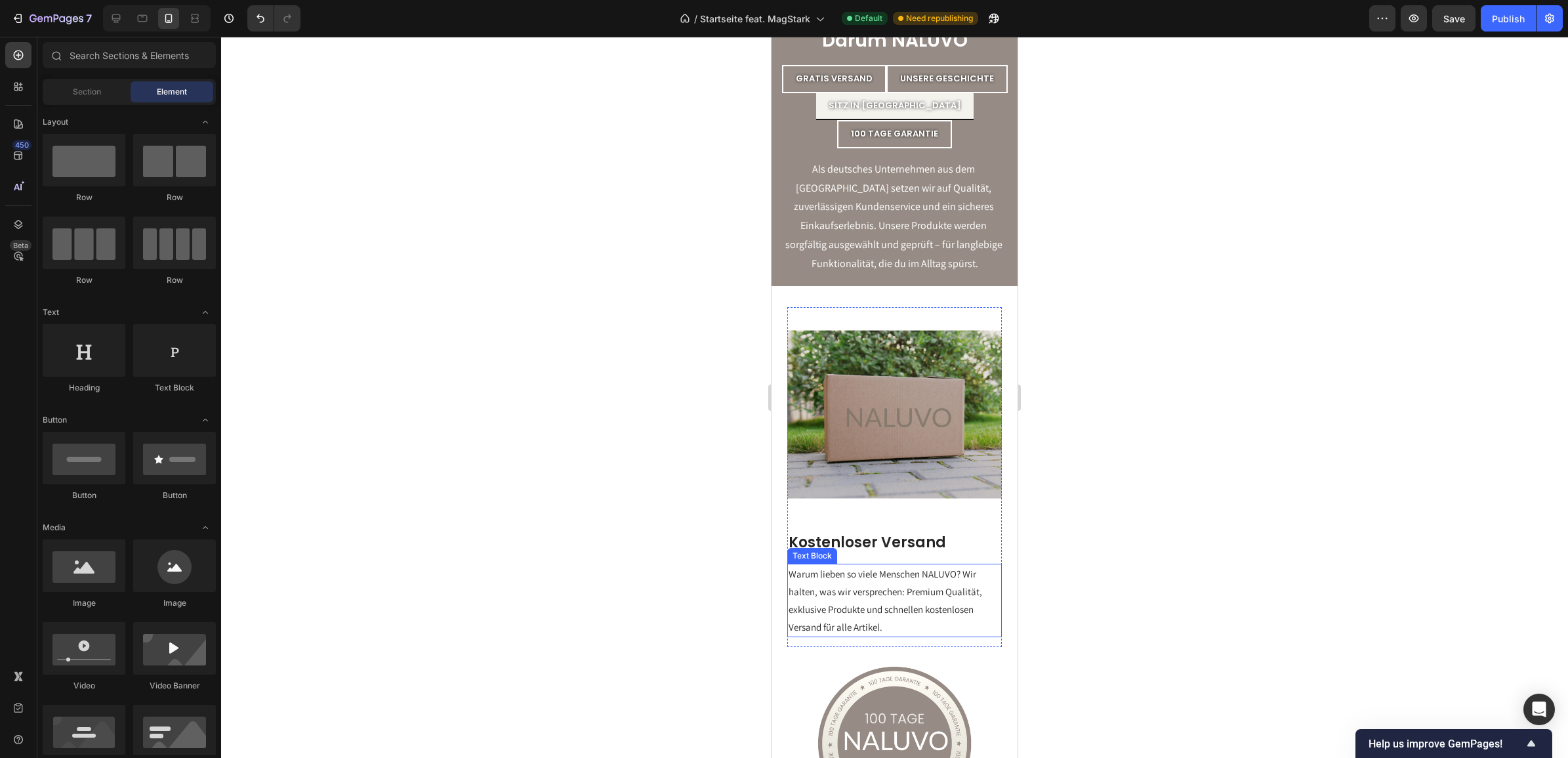
click at [859, 551] on p "Warum lieben so viele Menschen NALUVO? Wir halten, was wir versprechen: Premium…" at bounding box center [895, 600] width 212 height 71
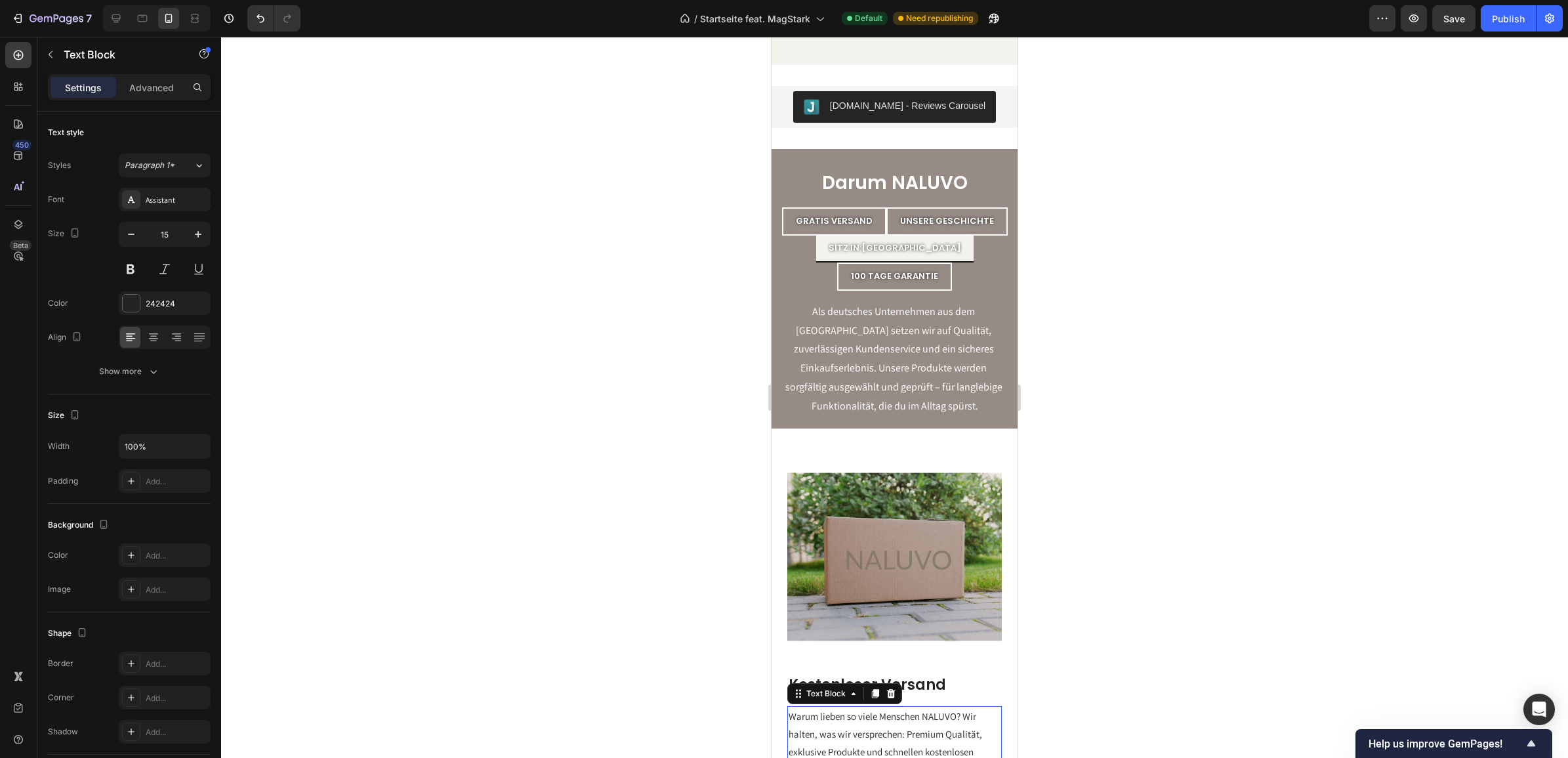
scroll to position [1175, 0]
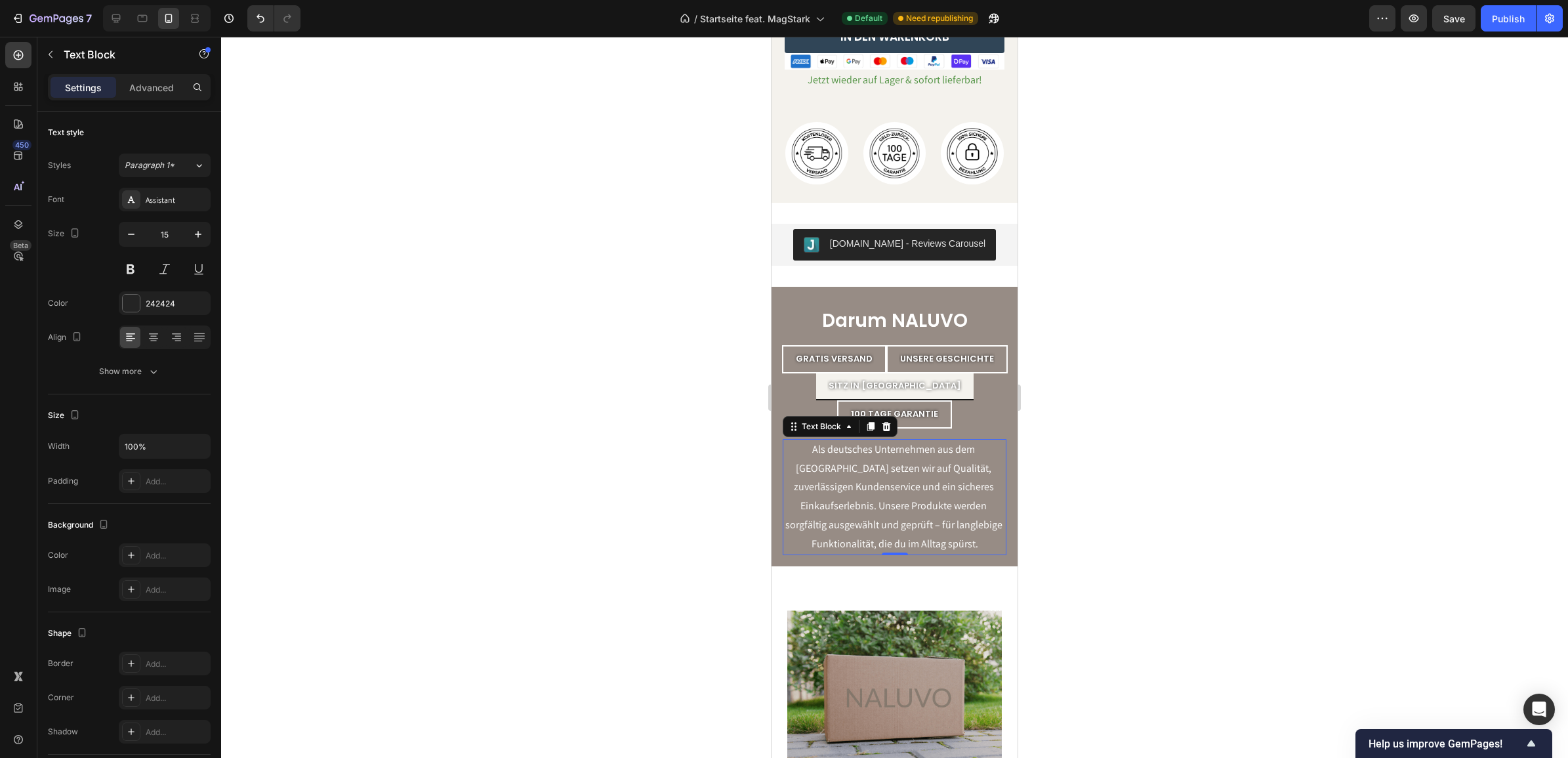
click at [867, 460] on p "Als deutsches Unternehmen aus dem [GEOGRAPHIC_DATA] setzen wir auf Qualität, zu…" at bounding box center [895, 497] width 221 height 113
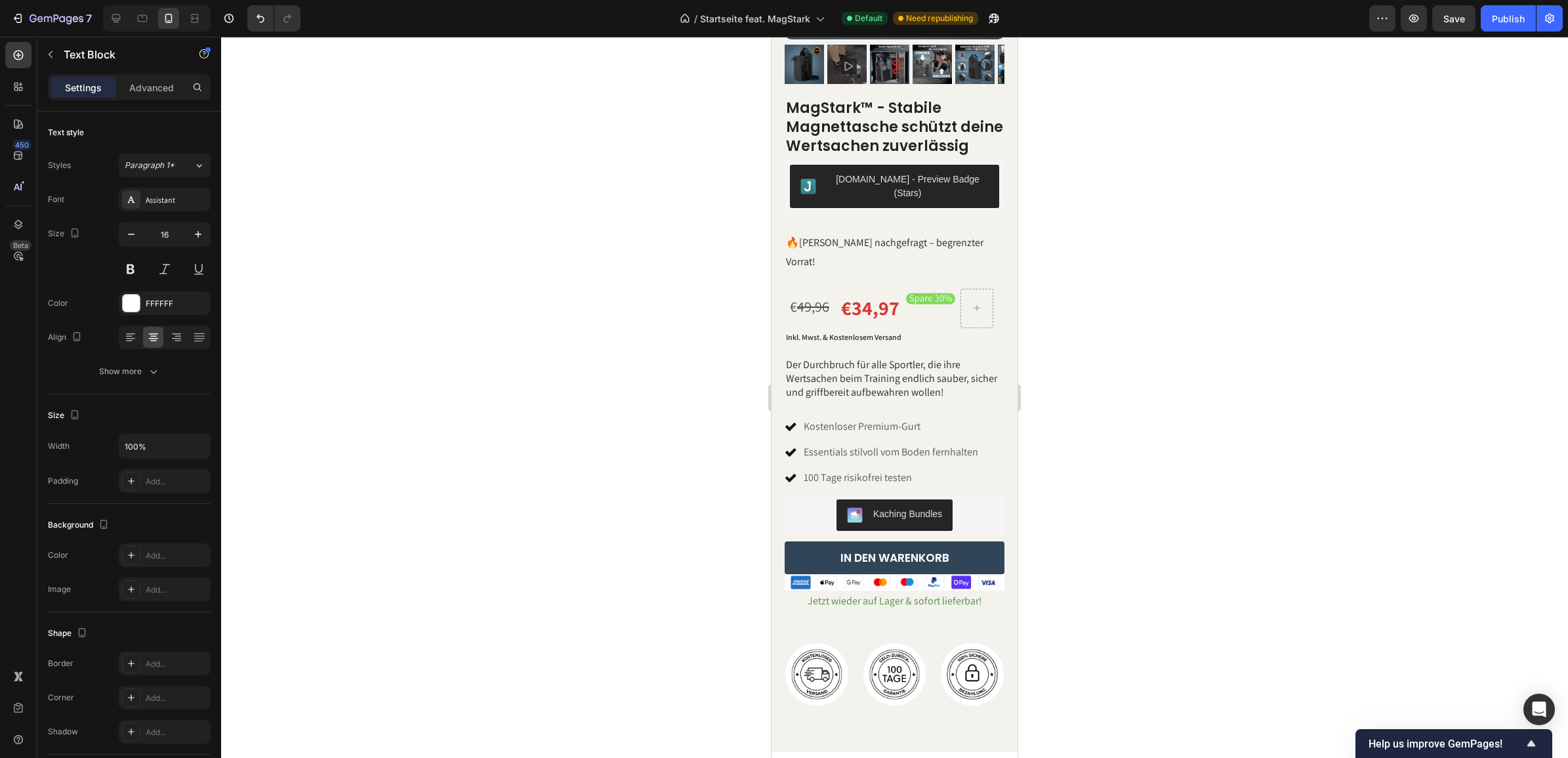
scroll to position [600, 0]
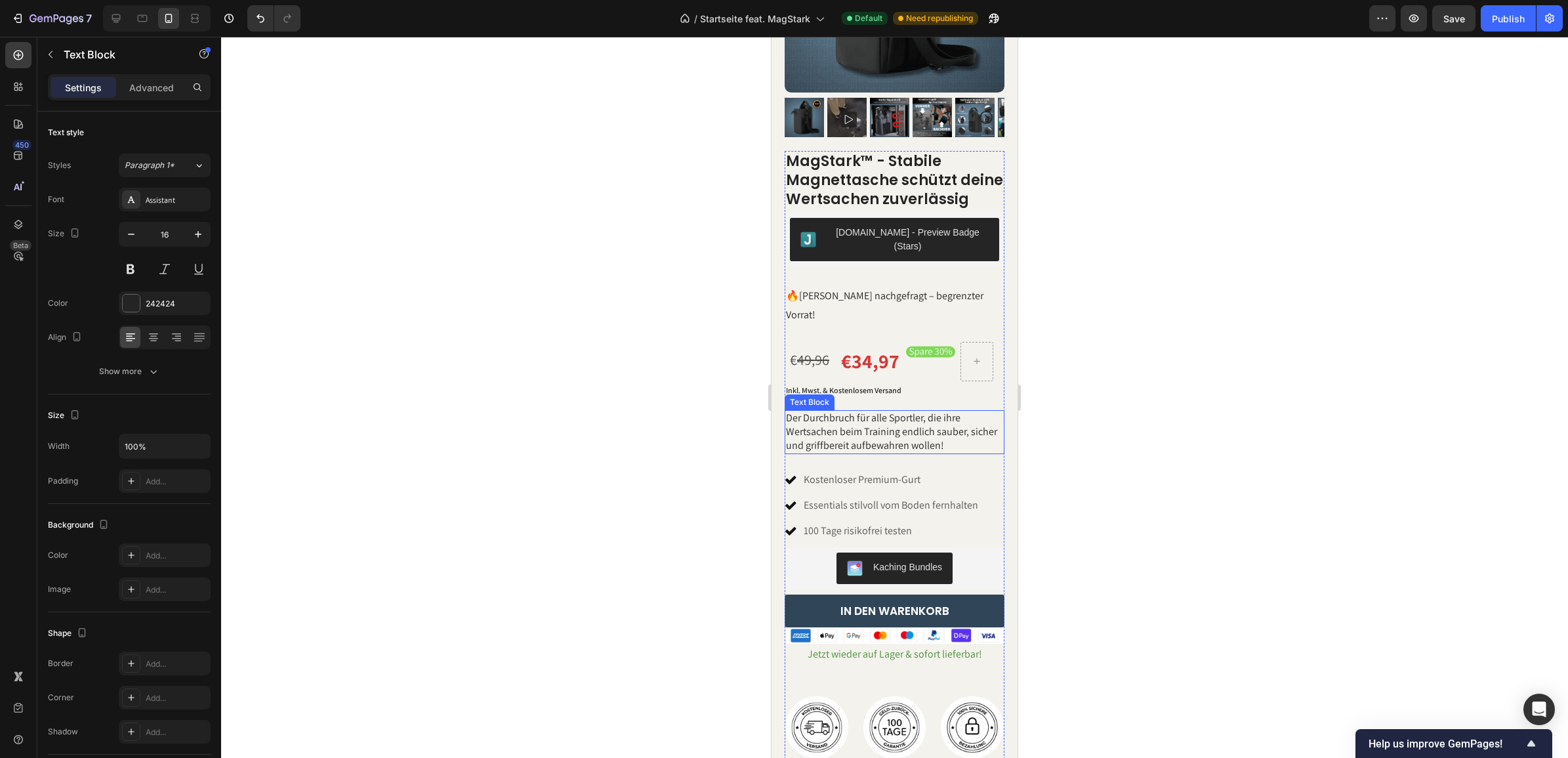
click at [885, 412] on p "Der Durchbruch für alle Sportler, die ihre Wertsachen beim Training endlich sau…" at bounding box center [895, 432] width 217 height 41
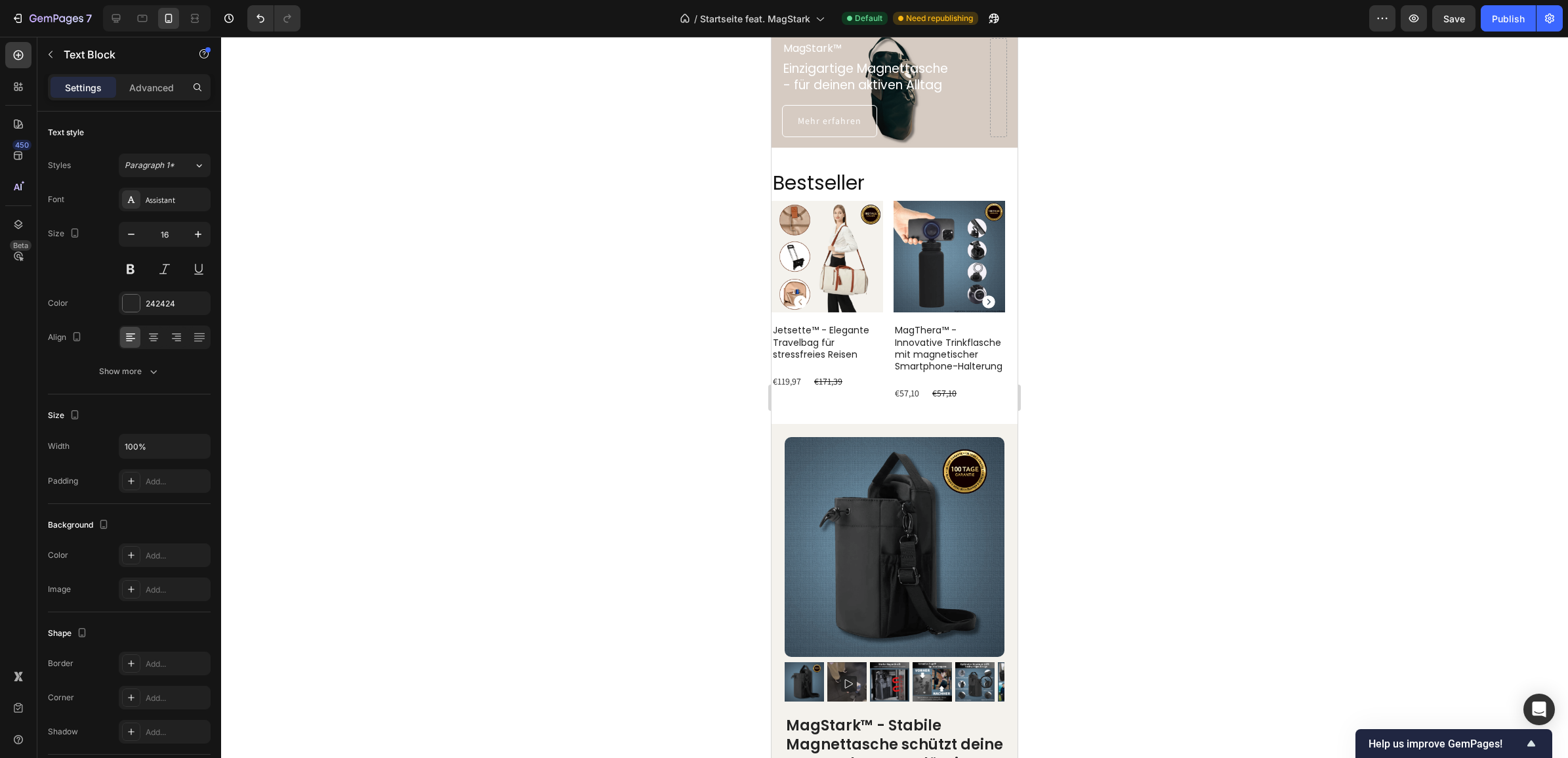
scroll to position [0, 0]
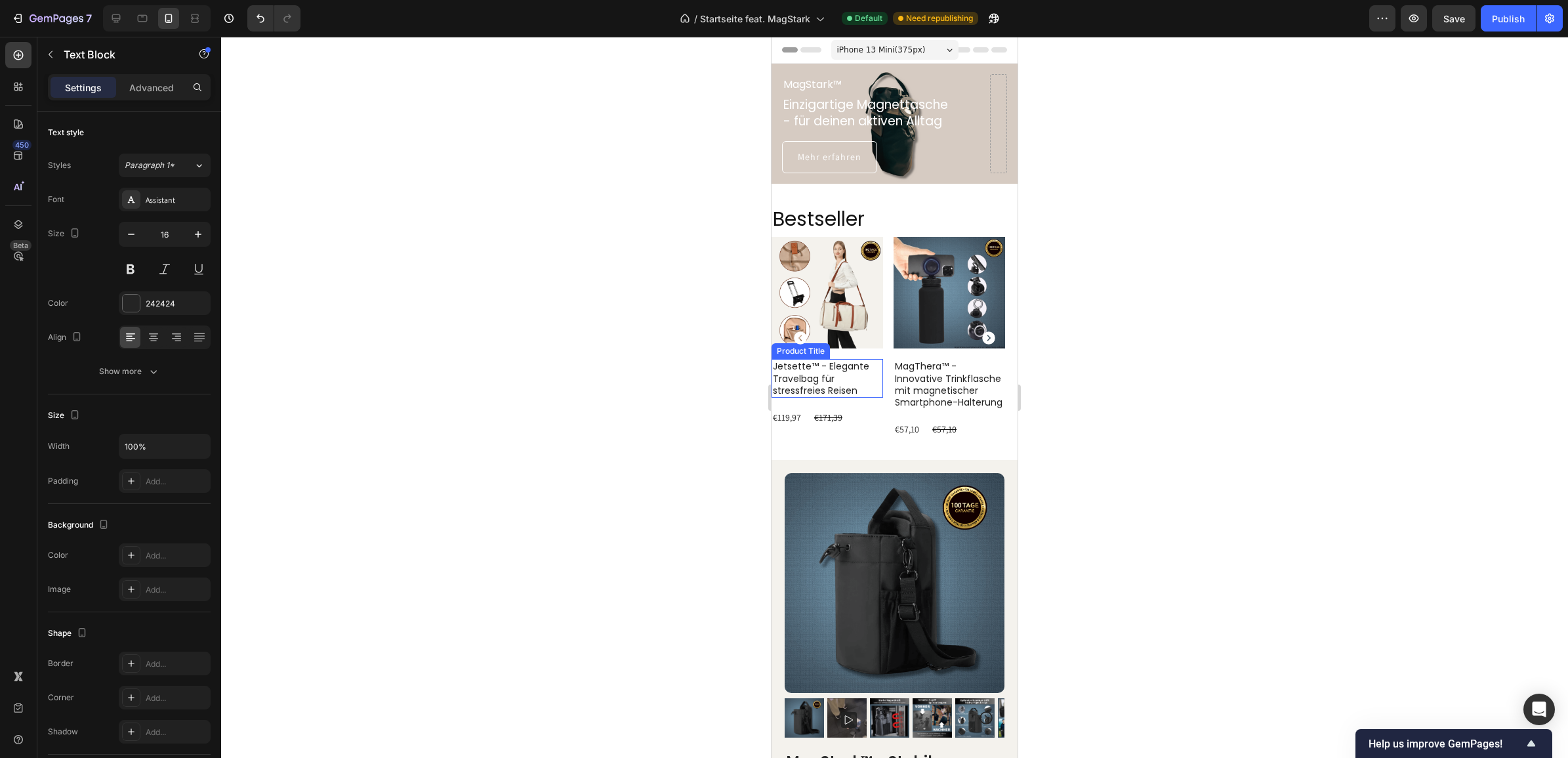
click at [838, 388] on h2 "Jetsette™ - Elegante Travelbag für stressfreies Reisen" at bounding box center [827, 378] width 112 height 39
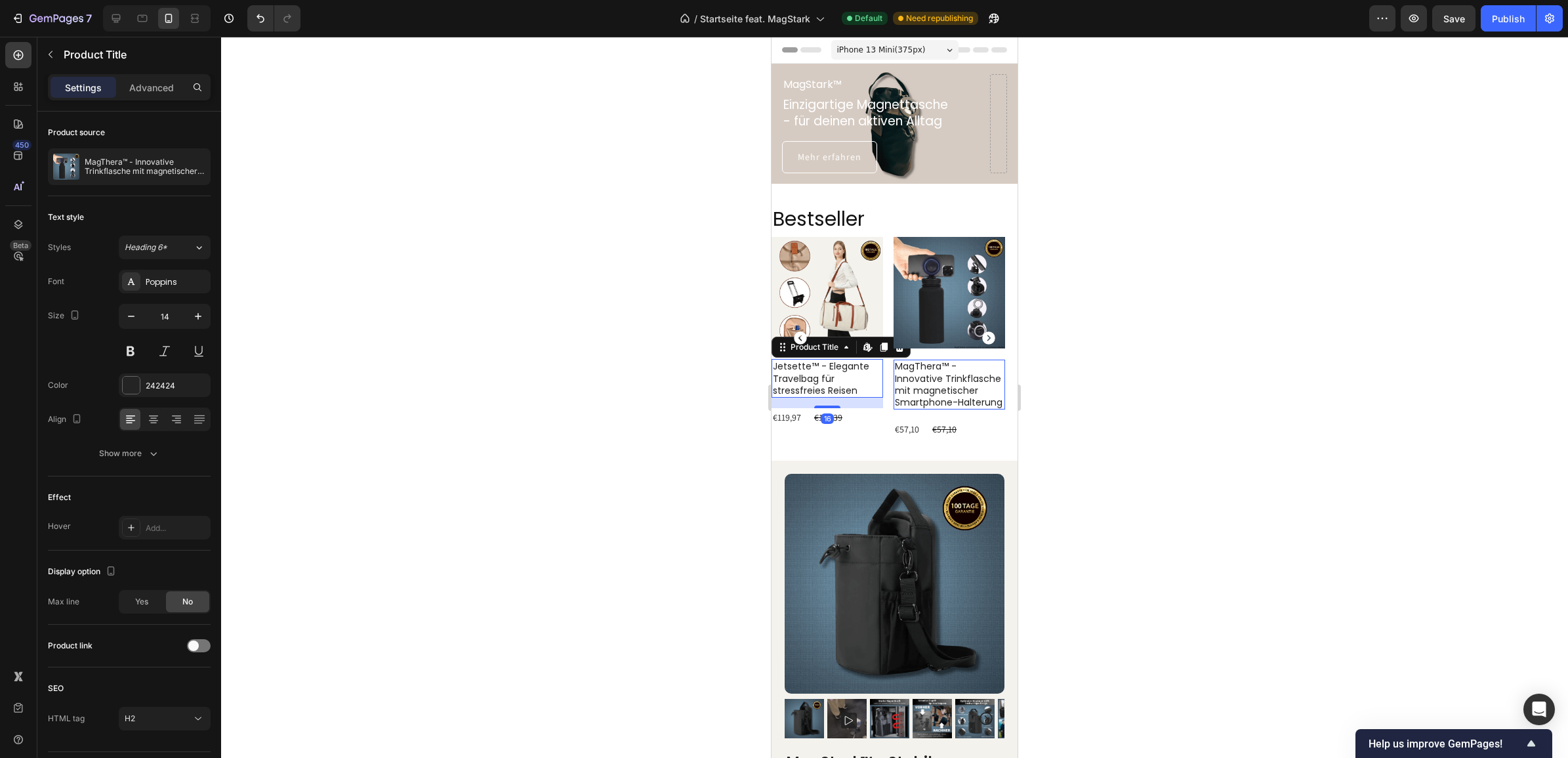
click at [953, 385] on h2 "MagThera™ - Innovative Trinkflasche mit magnetischer Smartphone-Halterung" at bounding box center [950, 385] width 112 height 50
click at [1139, 405] on div at bounding box center [895, 397] width 1347 height 721
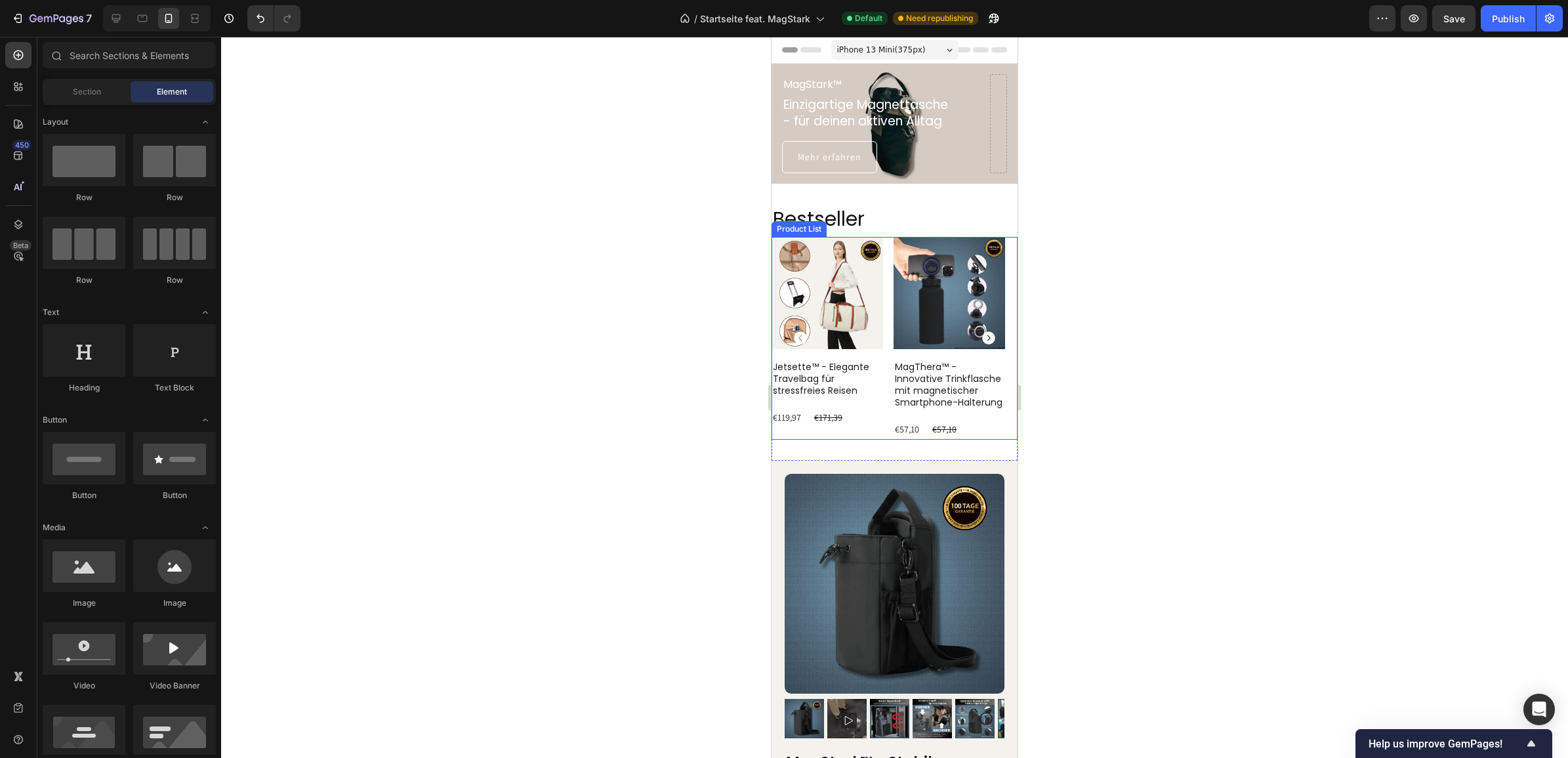
click at [804, 341] on icon "Carousel Back Arrow" at bounding box center [800, 338] width 13 height 13
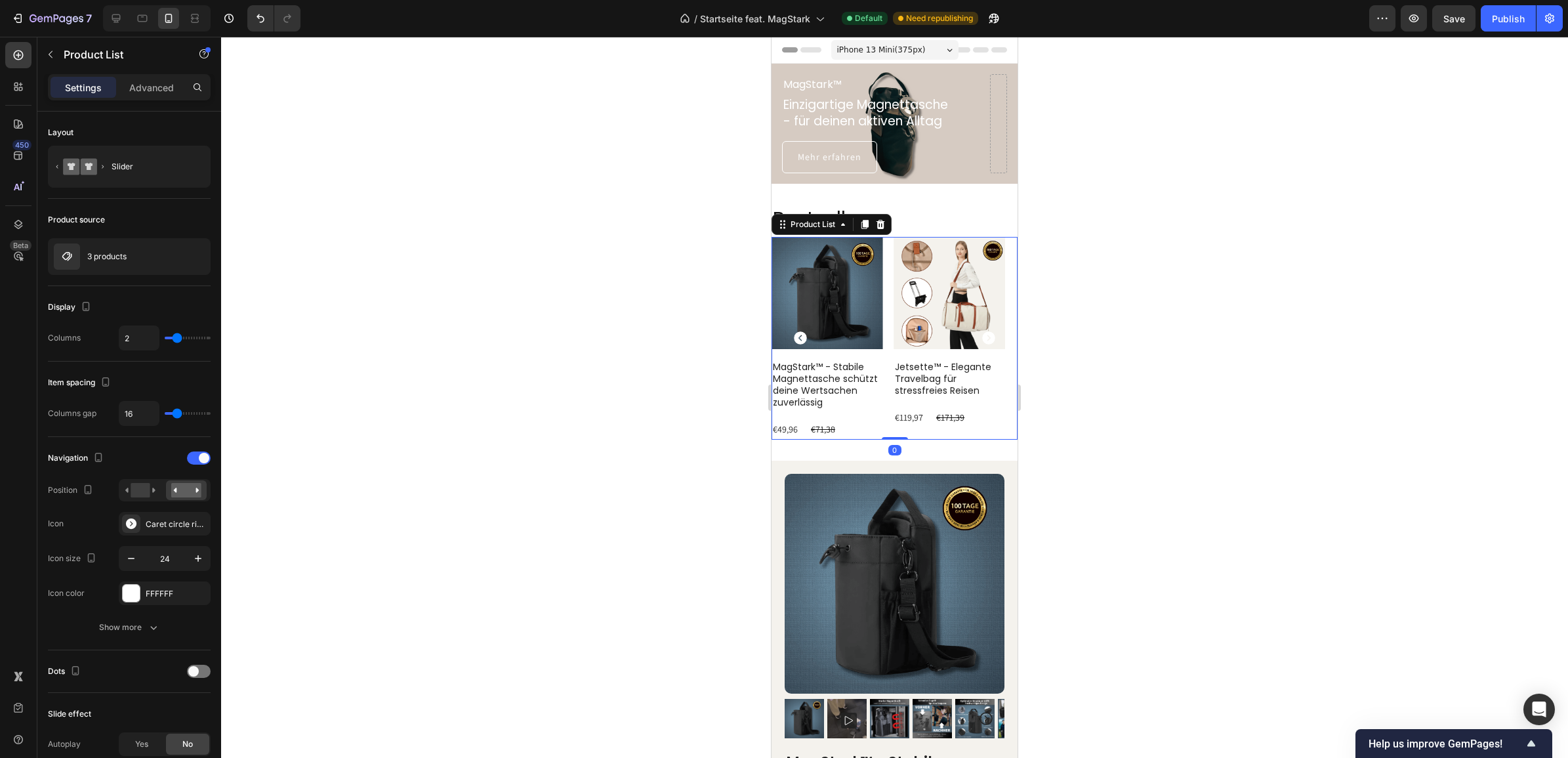
click at [804, 341] on icon "Carousel Back Arrow" at bounding box center [800, 338] width 13 height 13
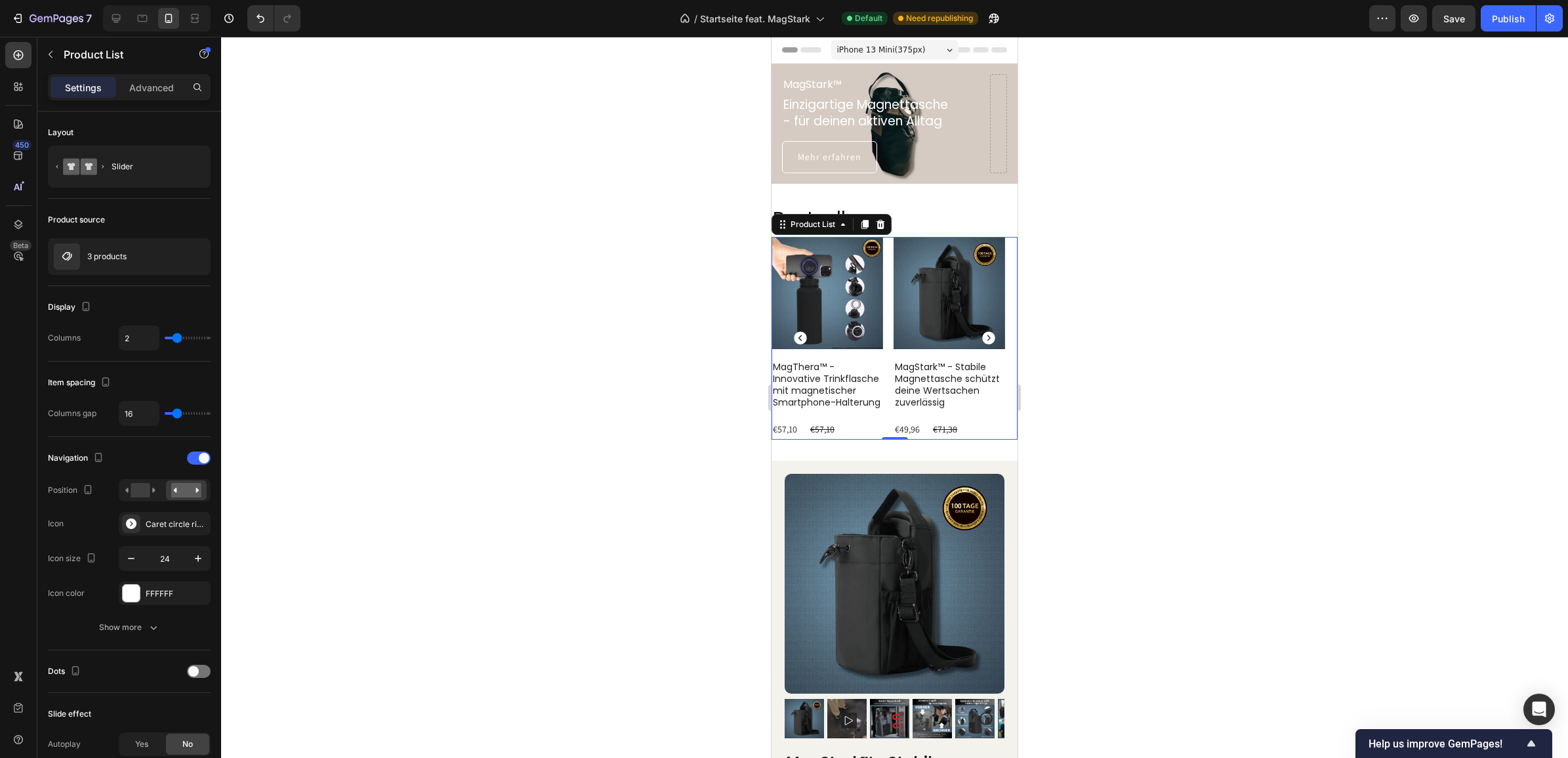
click at [804, 341] on icon "Carousel Back Arrow" at bounding box center [800, 338] width 13 height 13
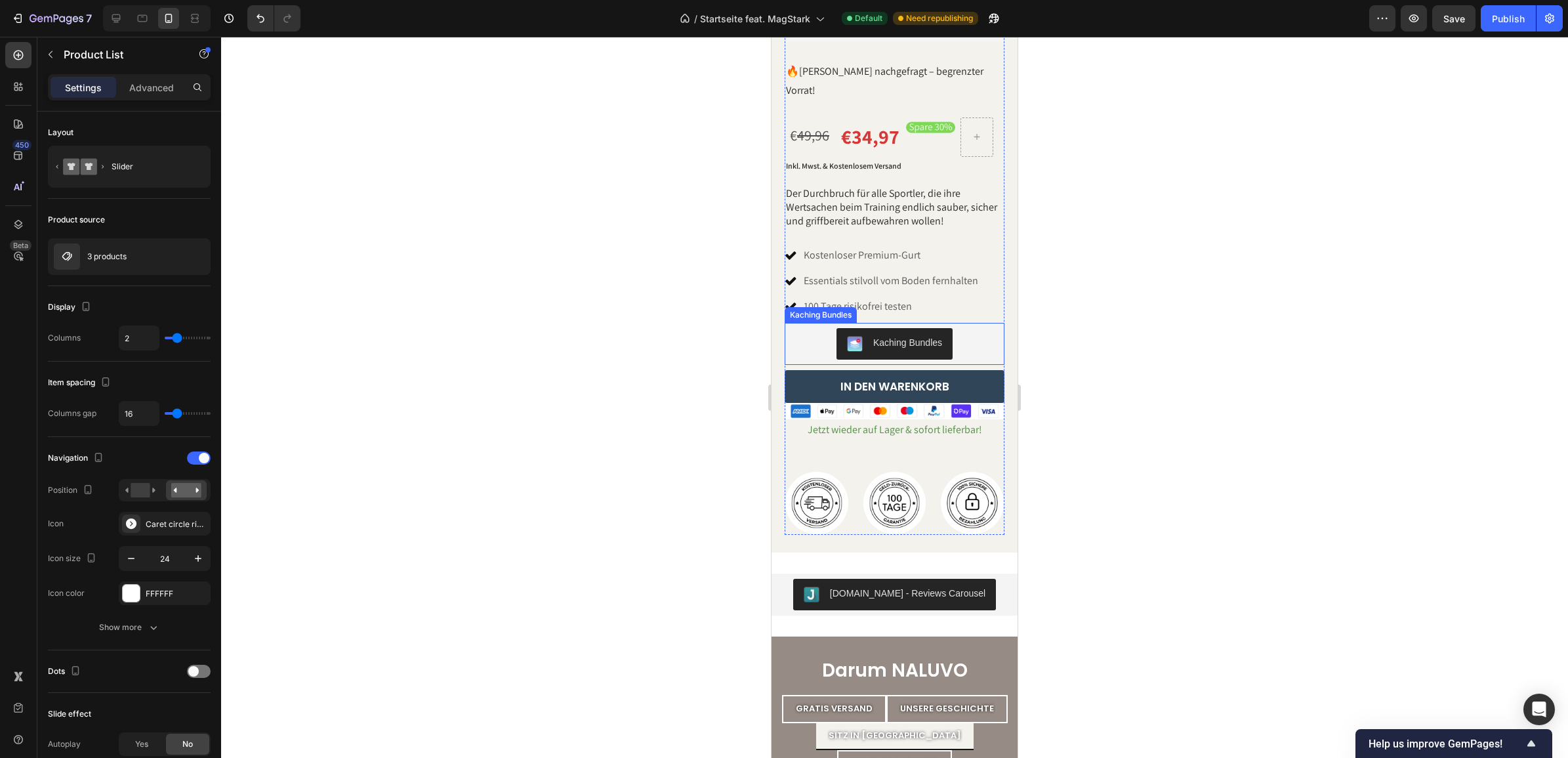
scroll to position [792, 0]
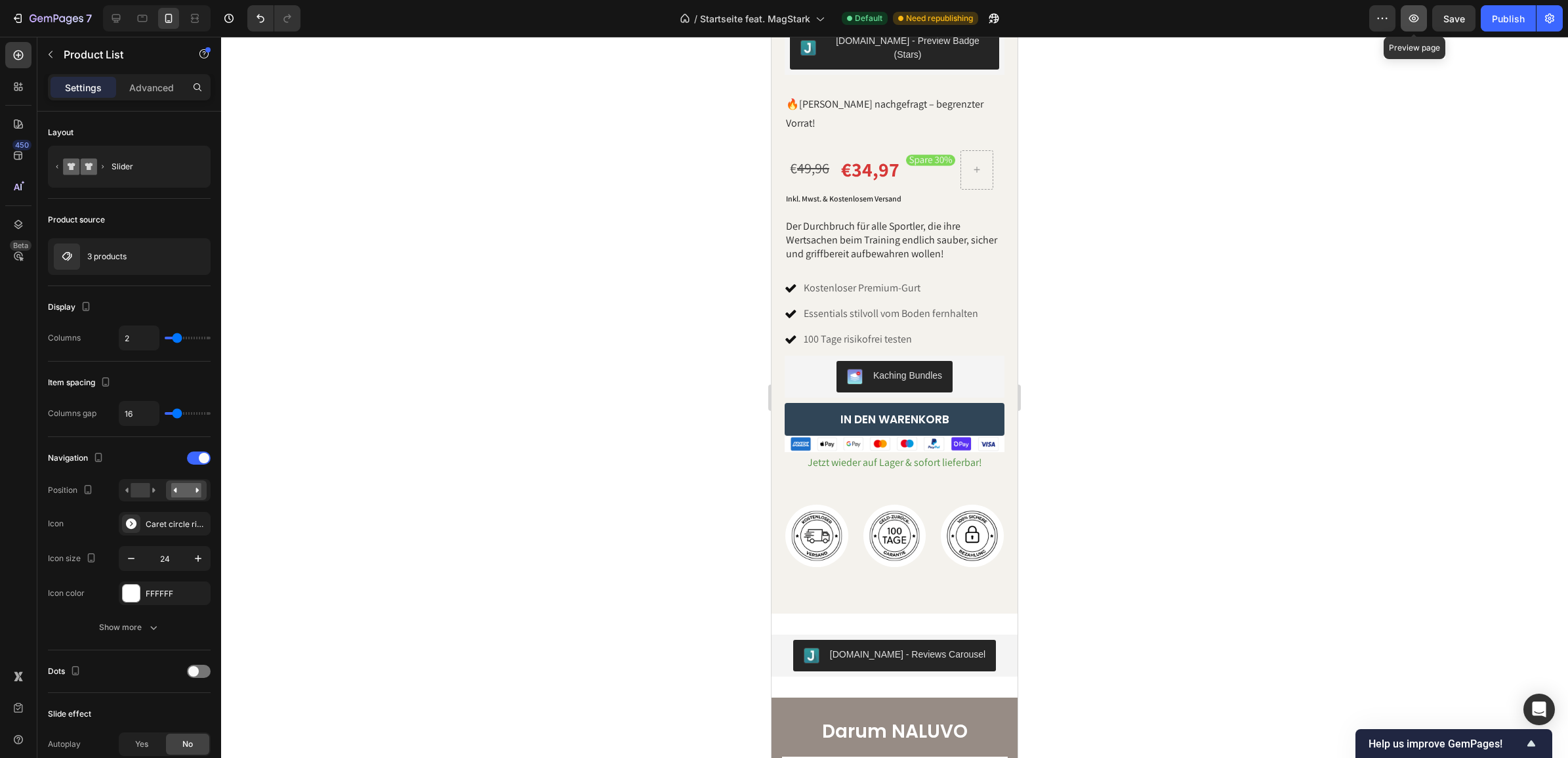
click at [1139, 18] on icon "button" at bounding box center [1414, 18] width 10 height 8
click at [110, 14] on icon at bounding box center [116, 18] width 13 height 13
type input "4"
type input "1200"
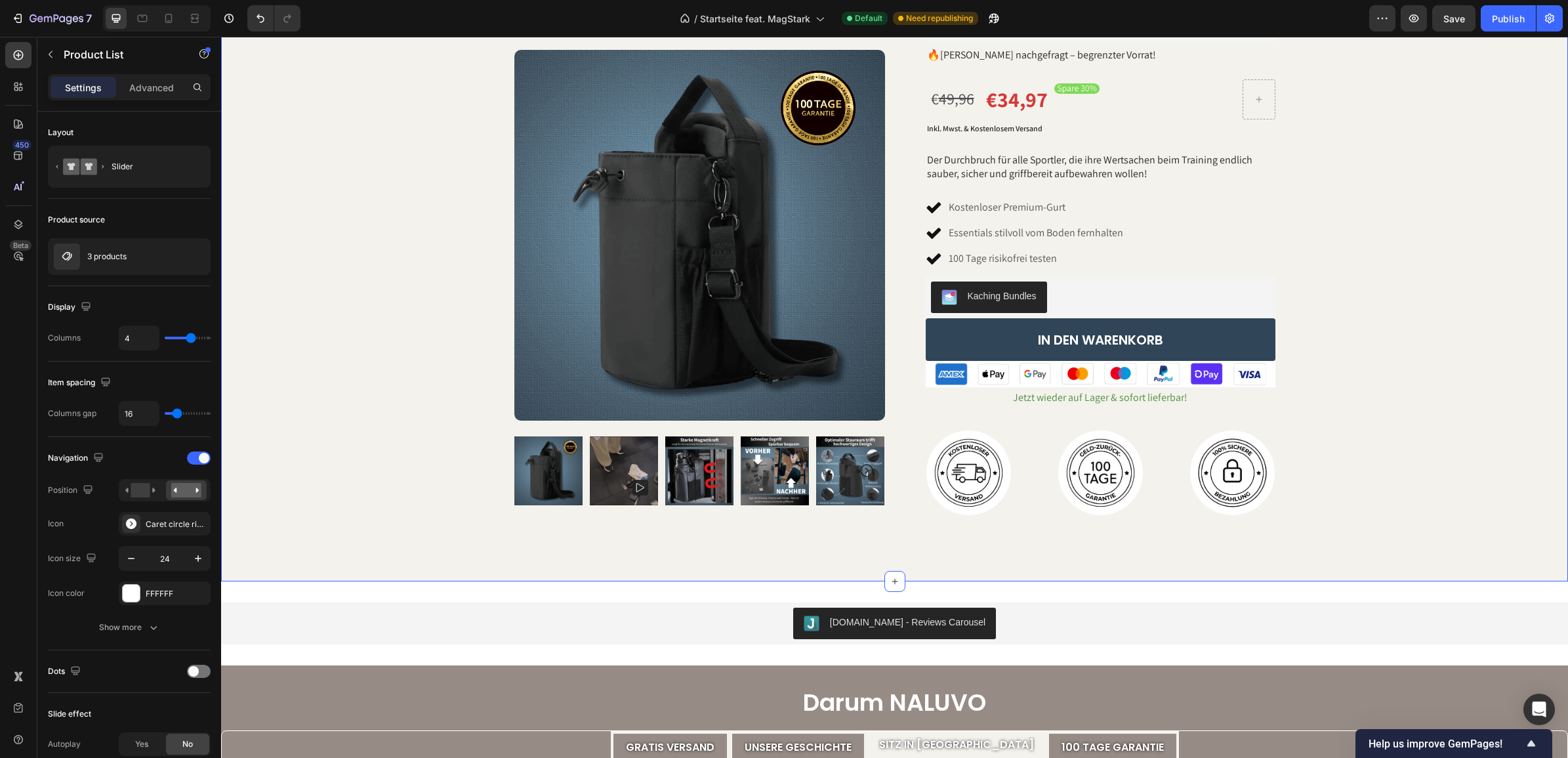
scroll to position [586, 0]
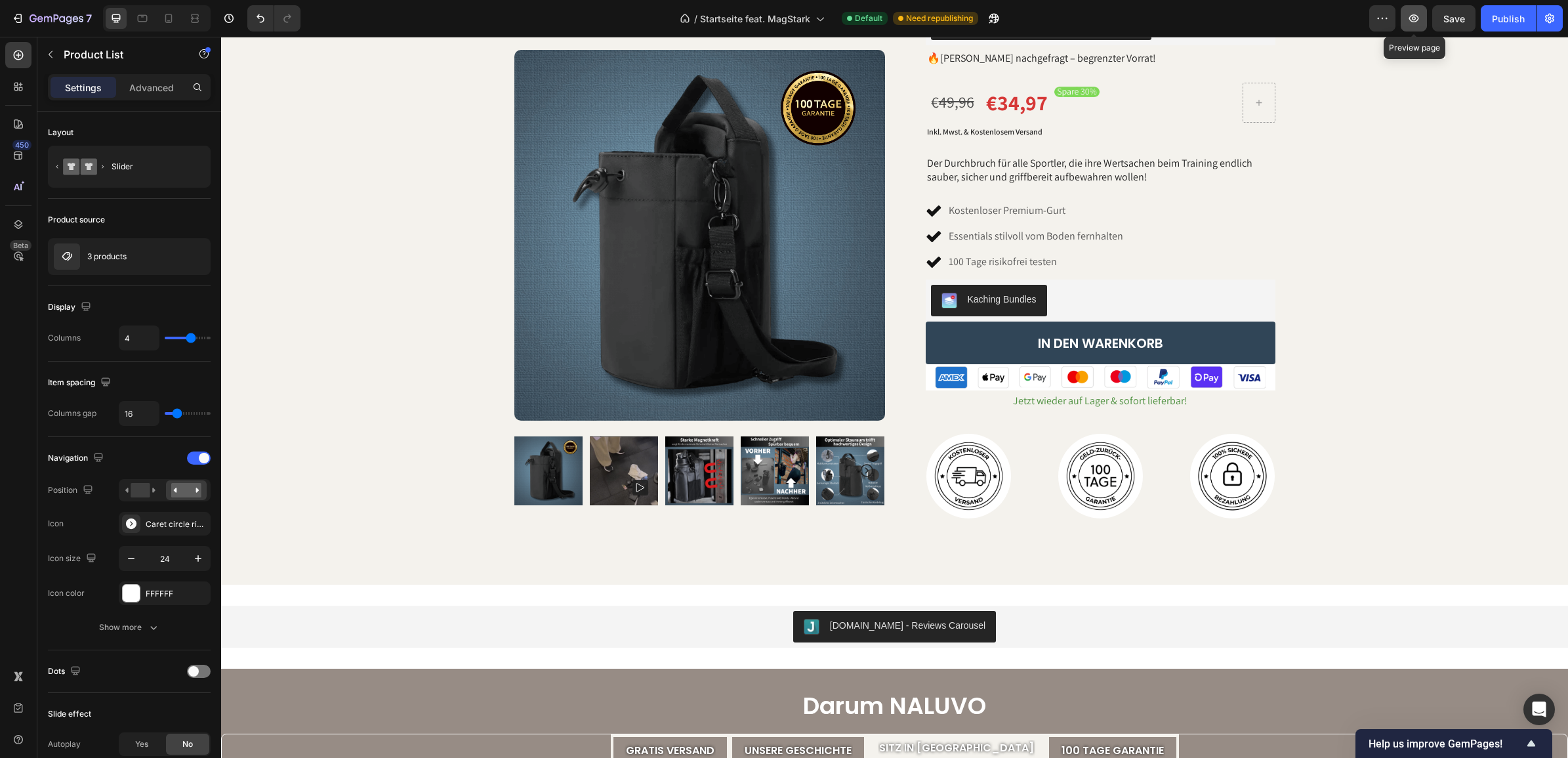
click at [1139, 24] on icon "button" at bounding box center [1414, 18] width 13 height 13
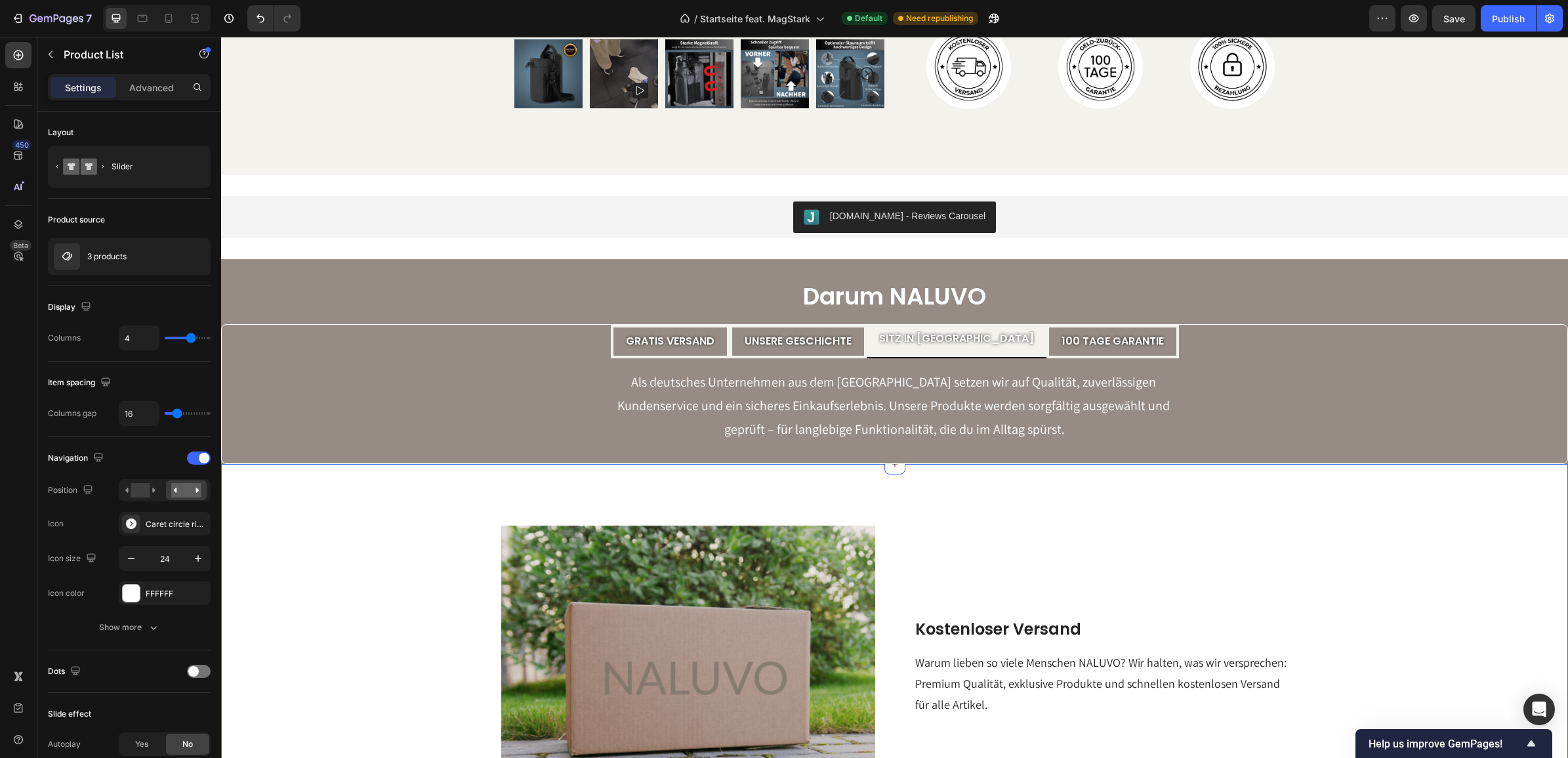
scroll to position [996, 0]
click at [480, 369] on div "Als deutsches Unternehmen aus dem [GEOGRAPHIC_DATA] setzen wir auf Qualität, zu…" at bounding box center [895, 405] width 1325 height 73
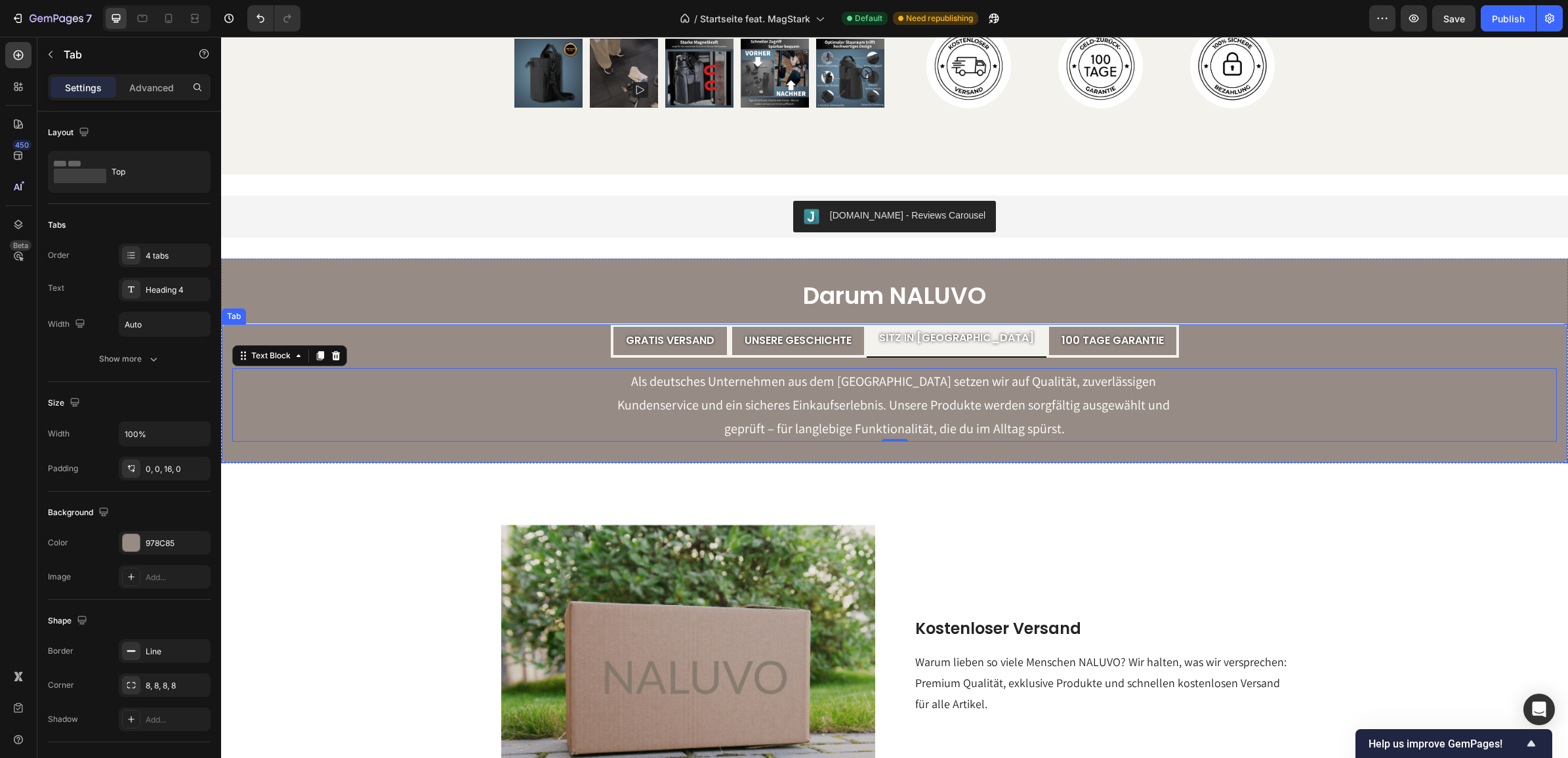
click at [467, 334] on ul "Gratis Versand Unsere Geschichte Sitz in [GEOGRAPHIC_DATA] 100 Tage Garantie" at bounding box center [895, 341] width 1346 height 34
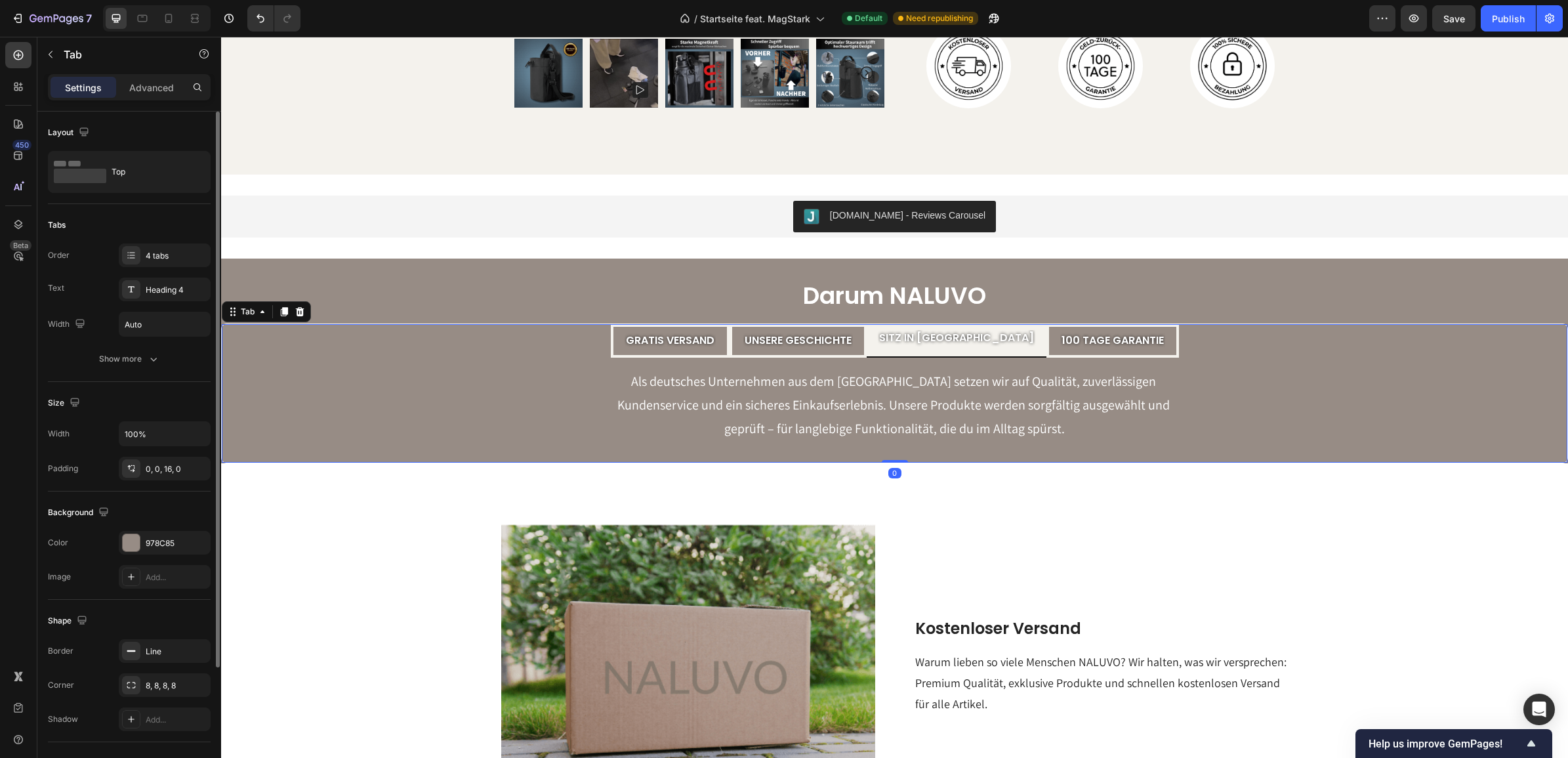
scroll to position [158, 0]
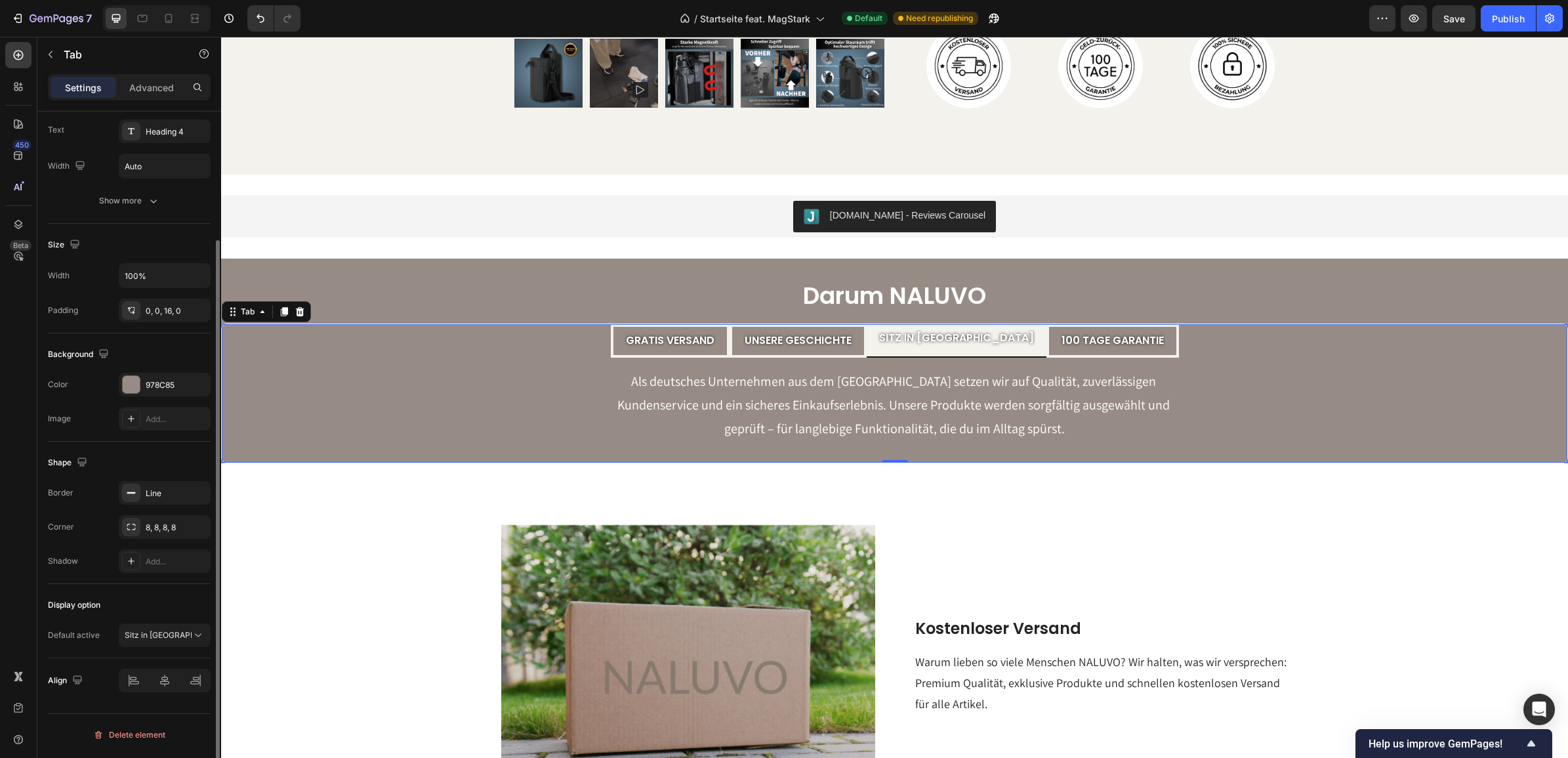
click at [171, 490] on div "Line" at bounding box center [176, 493] width 61 height 12
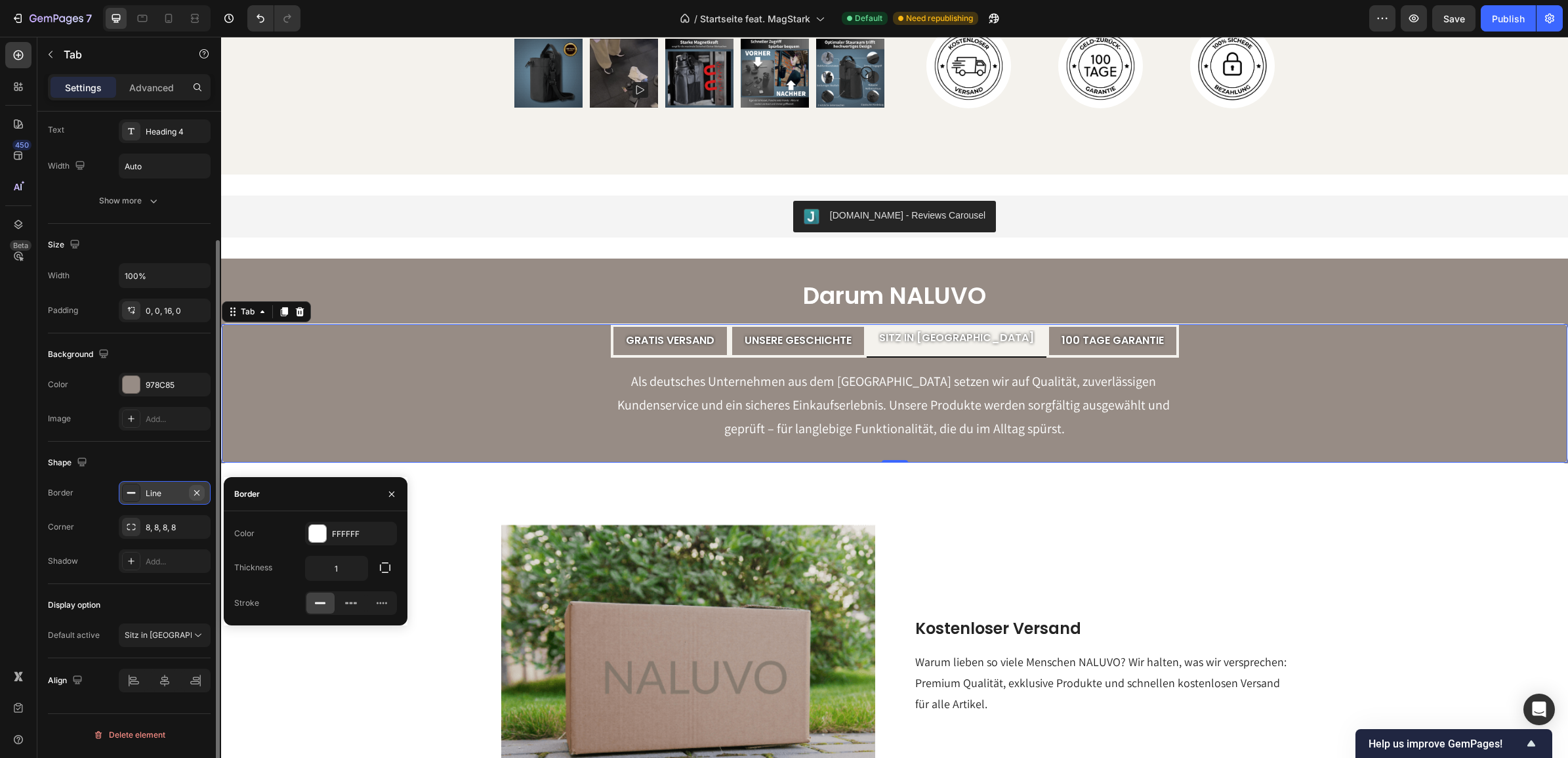
click at [197, 494] on icon "button" at bounding box center [196, 492] width 10 height 10
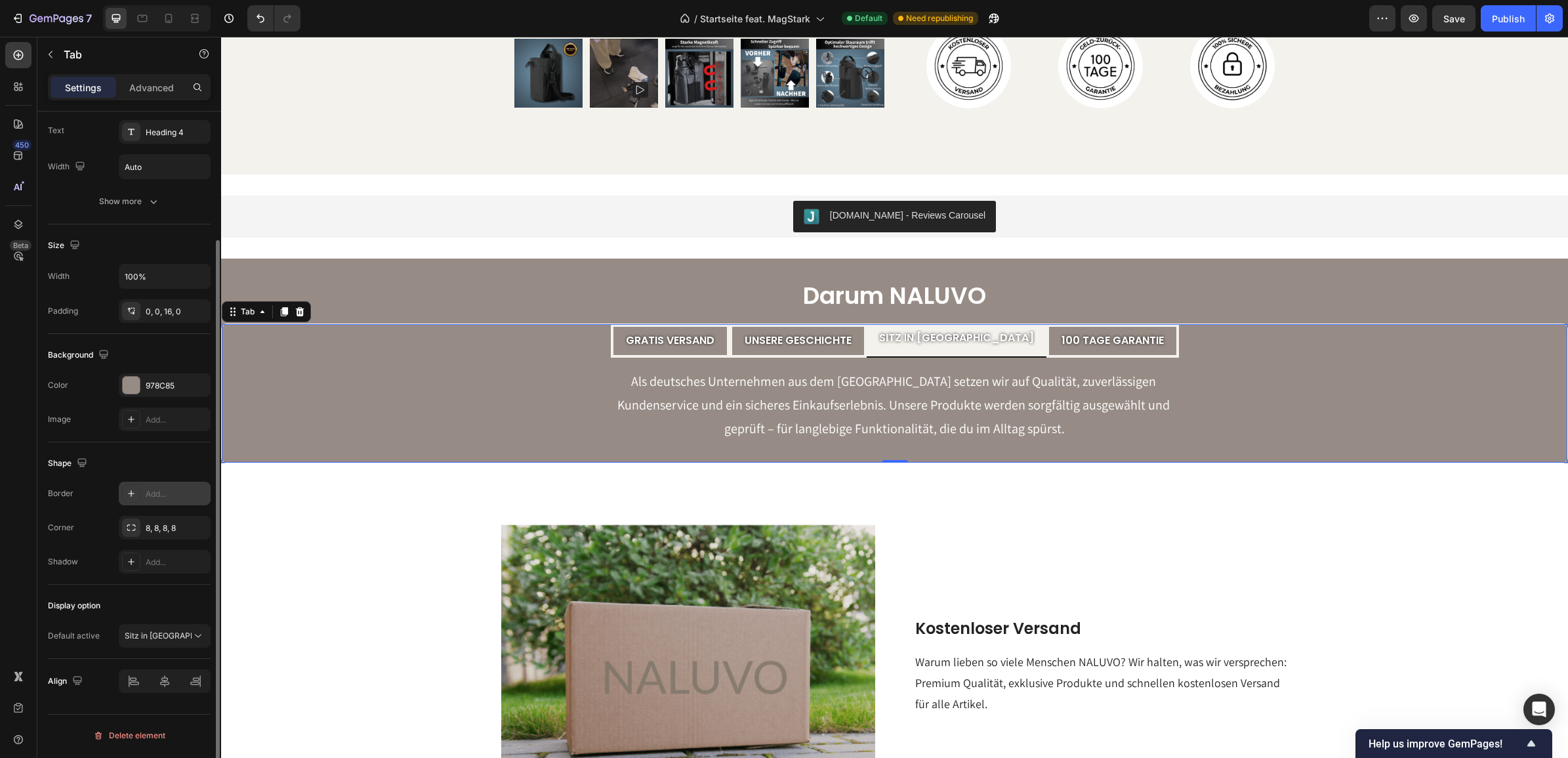
scroll to position [157, 0]
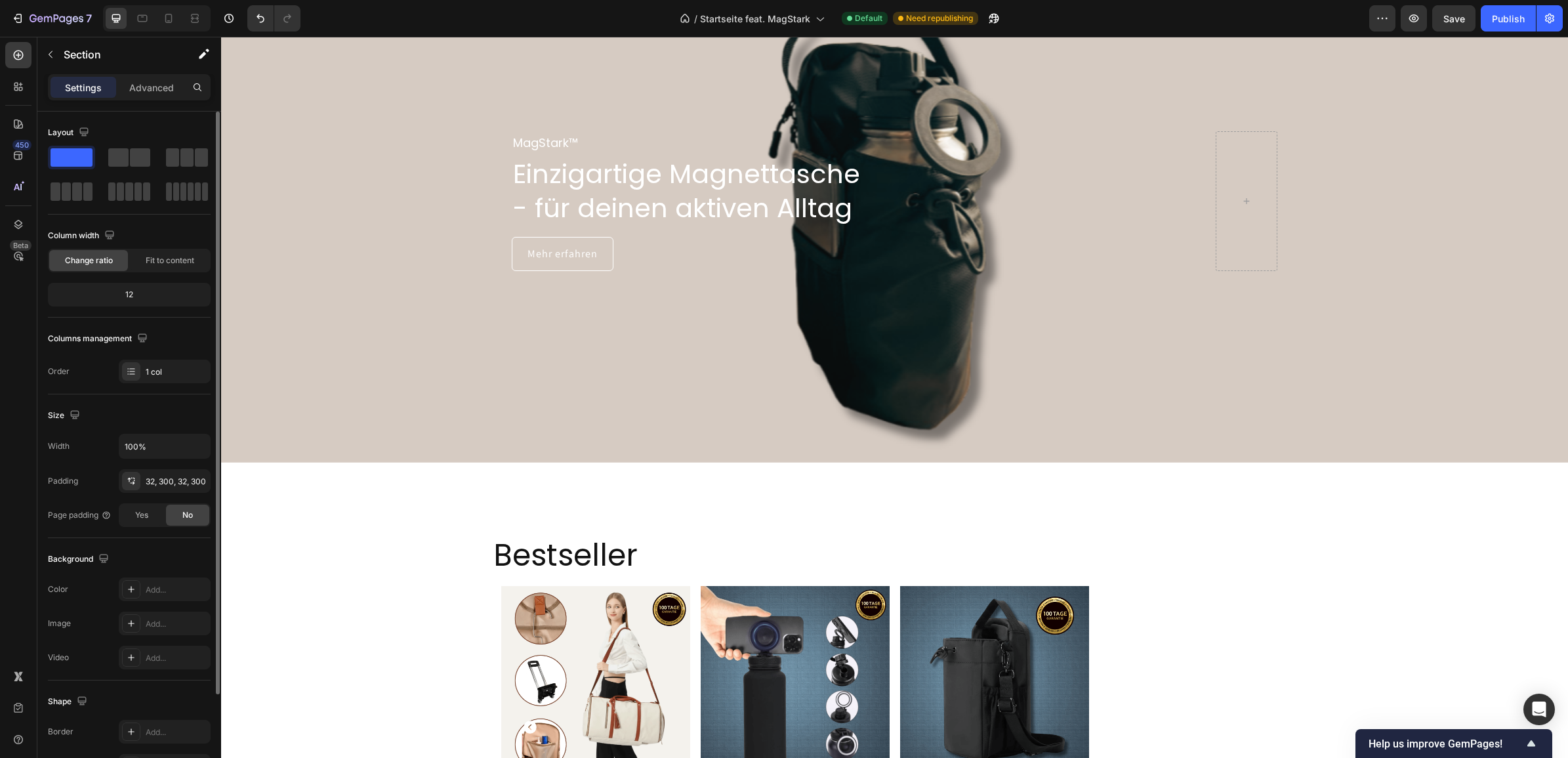
scroll to position [164, 0]
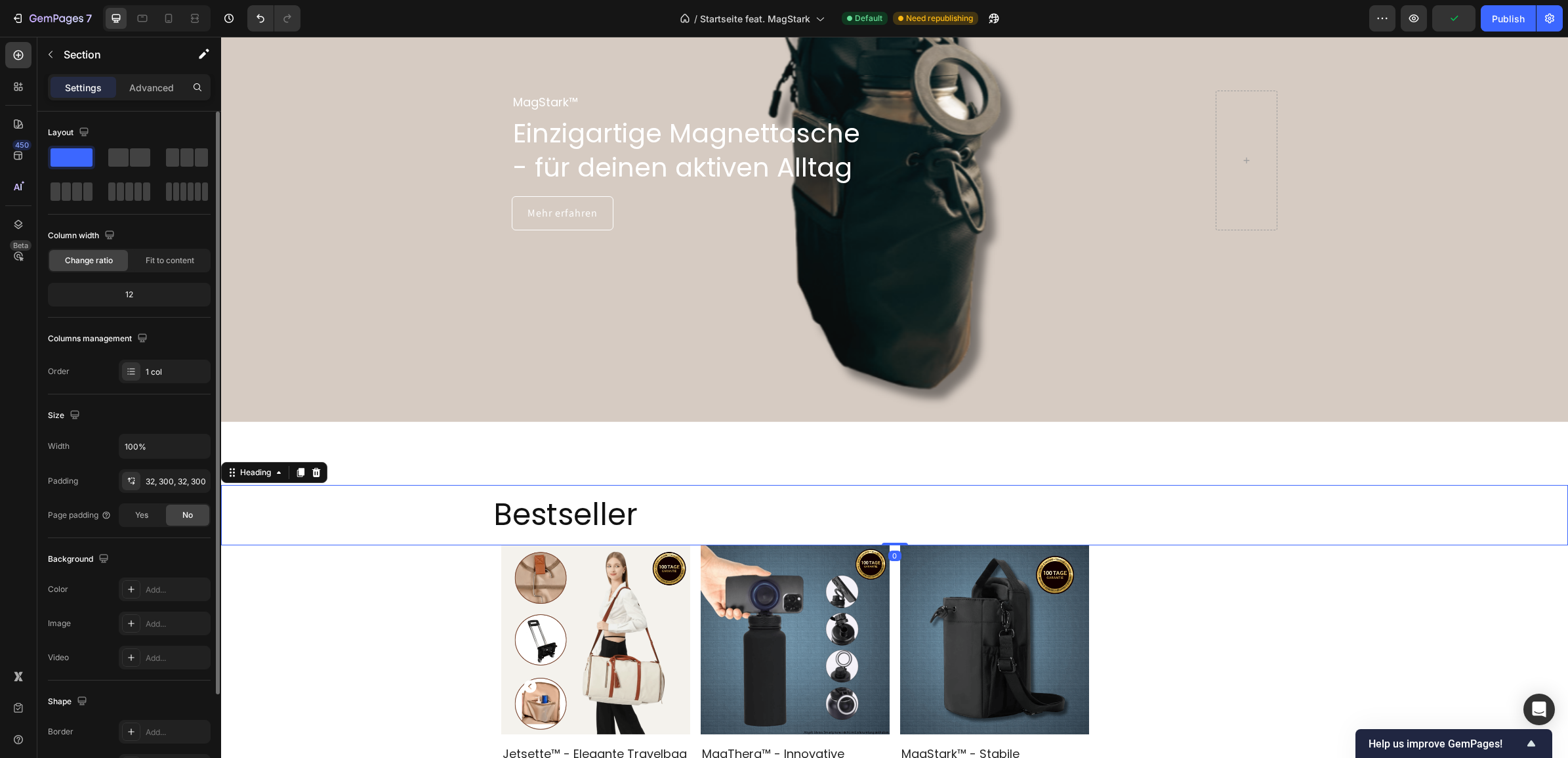
click at [511, 500] on h2 "Bestseller" at bounding box center [895, 515] width 1347 height 61
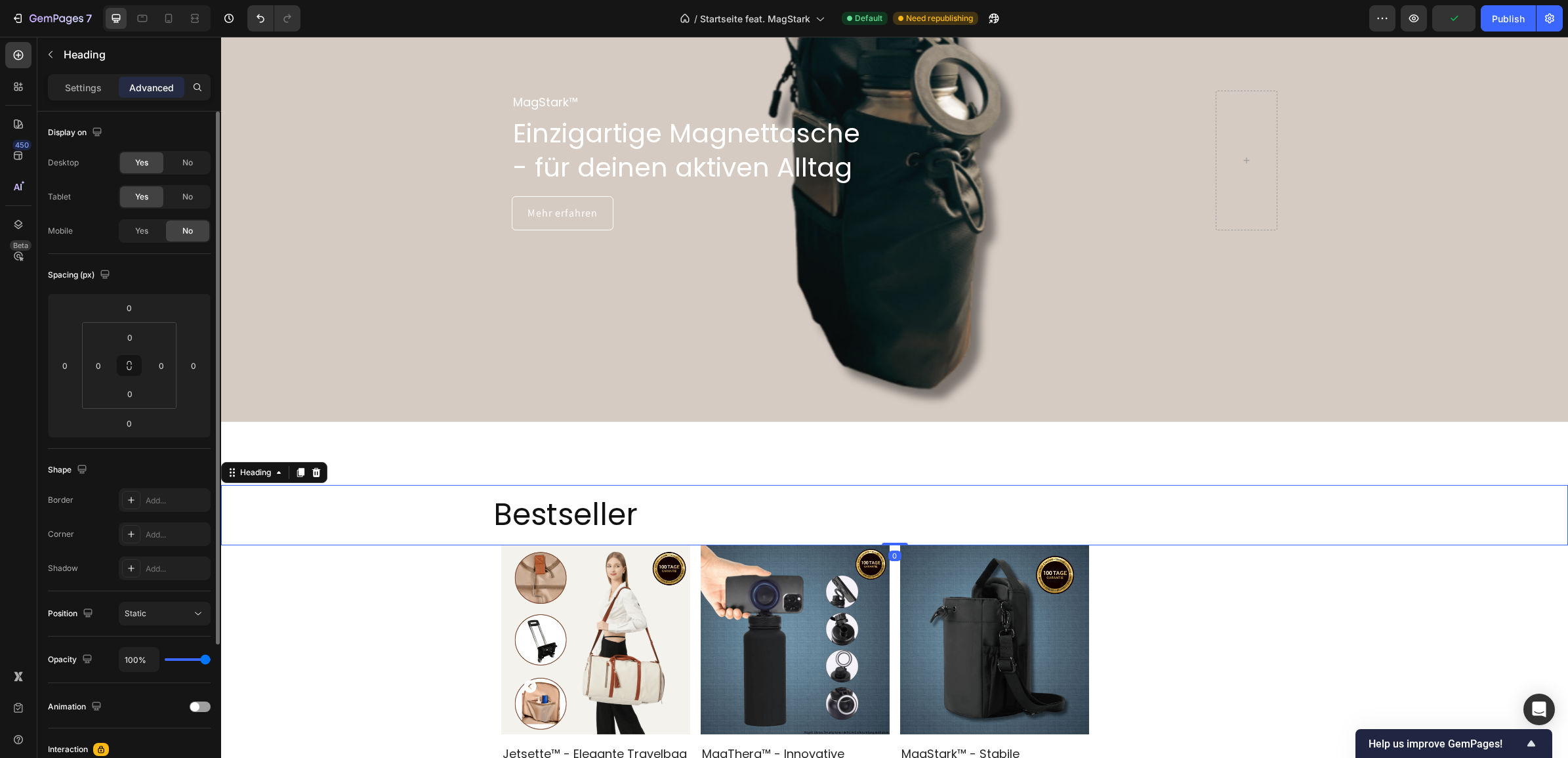
click at [417, 505] on h2 "Bestseller" at bounding box center [895, 515] width 1347 height 61
click at [90, 87] on p "Settings" at bounding box center [83, 87] width 37 height 14
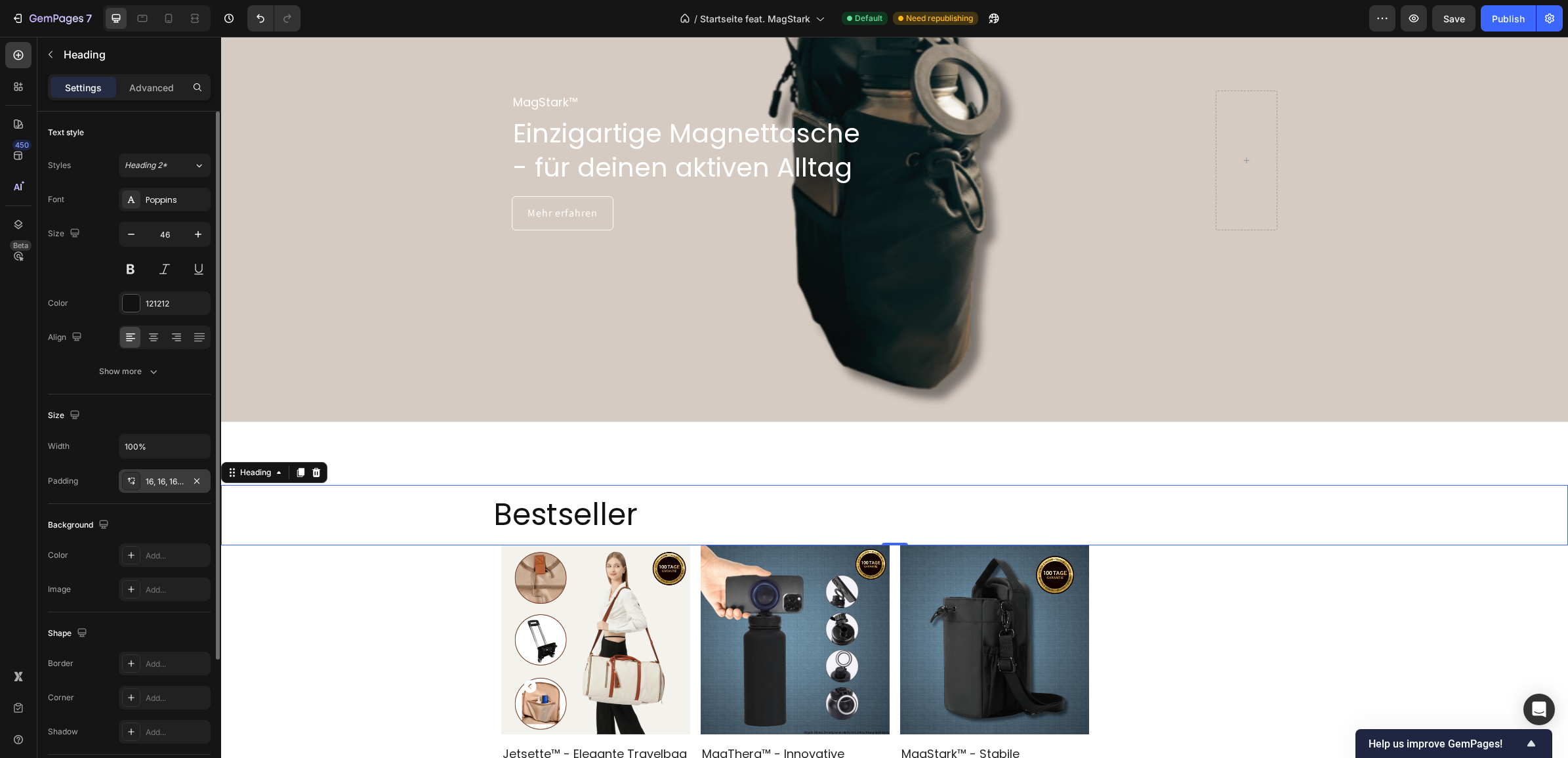
click at [178, 486] on div "16, 16, 16, 415" at bounding box center [165, 481] width 38 height 12
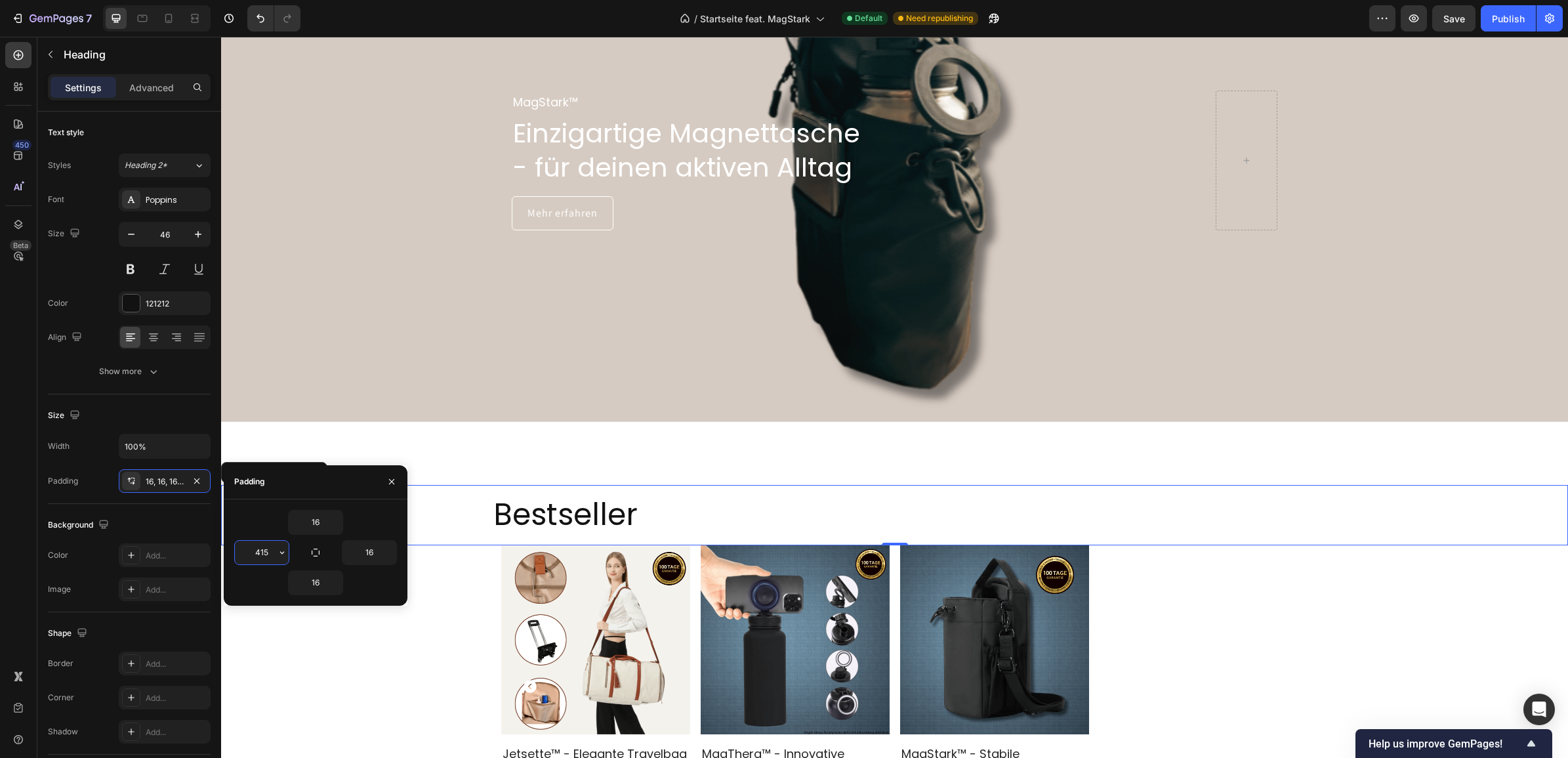
click at [264, 551] on input "415" at bounding box center [261, 553] width 53 height 24
type input "300"
click at [375, 551] on input "16" at bounding box center [369, 553] width 53 height 24
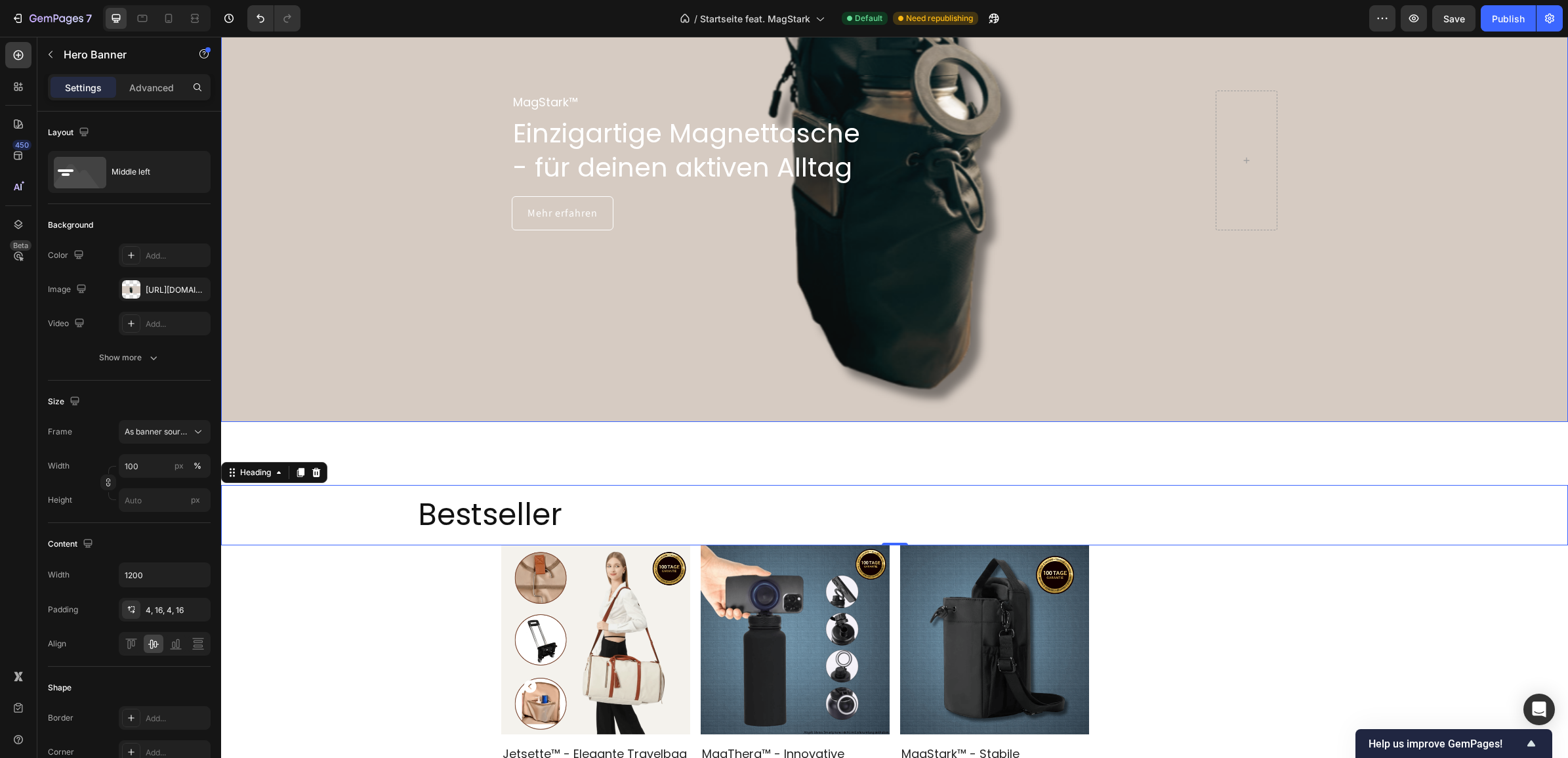
click at [354, 366] on div "Background Image" at bounding box center [895, 160] width 1347 height 523
click at [1139, 20] on icon "button" at bounding box center [1414, 18] width 13 height 13
click at [430, 504] on p "Bestseller" at bounding box center [988, 515] width 1139 height 39
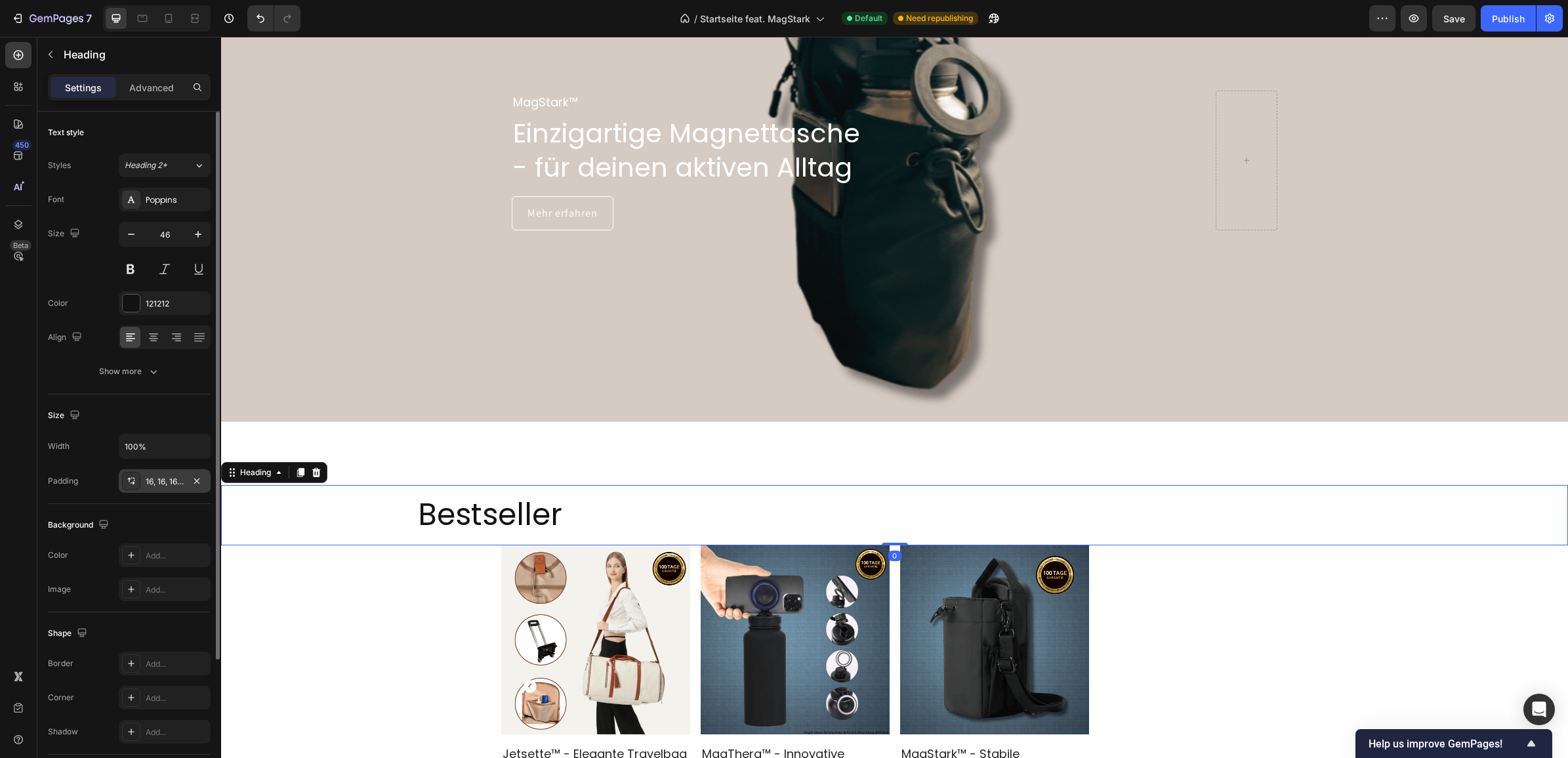
click at [156, 489] on div "16, 16, 16, 300" at bounding box center [164, 481] width 92 height 24
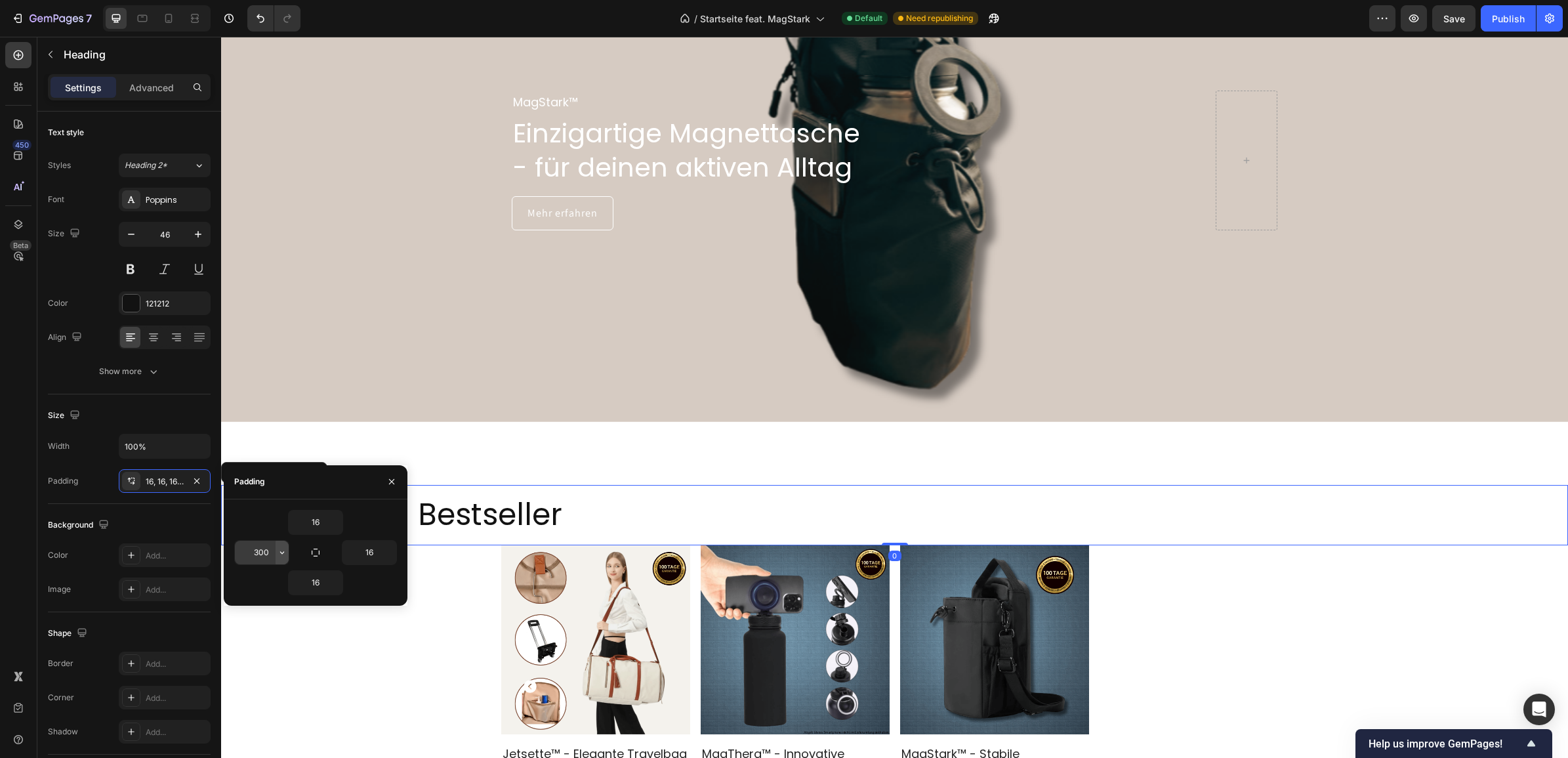
click at [275, 551] on button "button" at bounding box center [282, 553] width 13 height 24
click at [270, 551] on input "300" at bounding box center [261, 553] width 53 height 24
type input "350"
click at [1139, 551] on div "Product Images Jetsette™ - Elegante Travelbag für stressfreies Reisen Product T…" at bounding box center [895, 686] width 1347 height 282
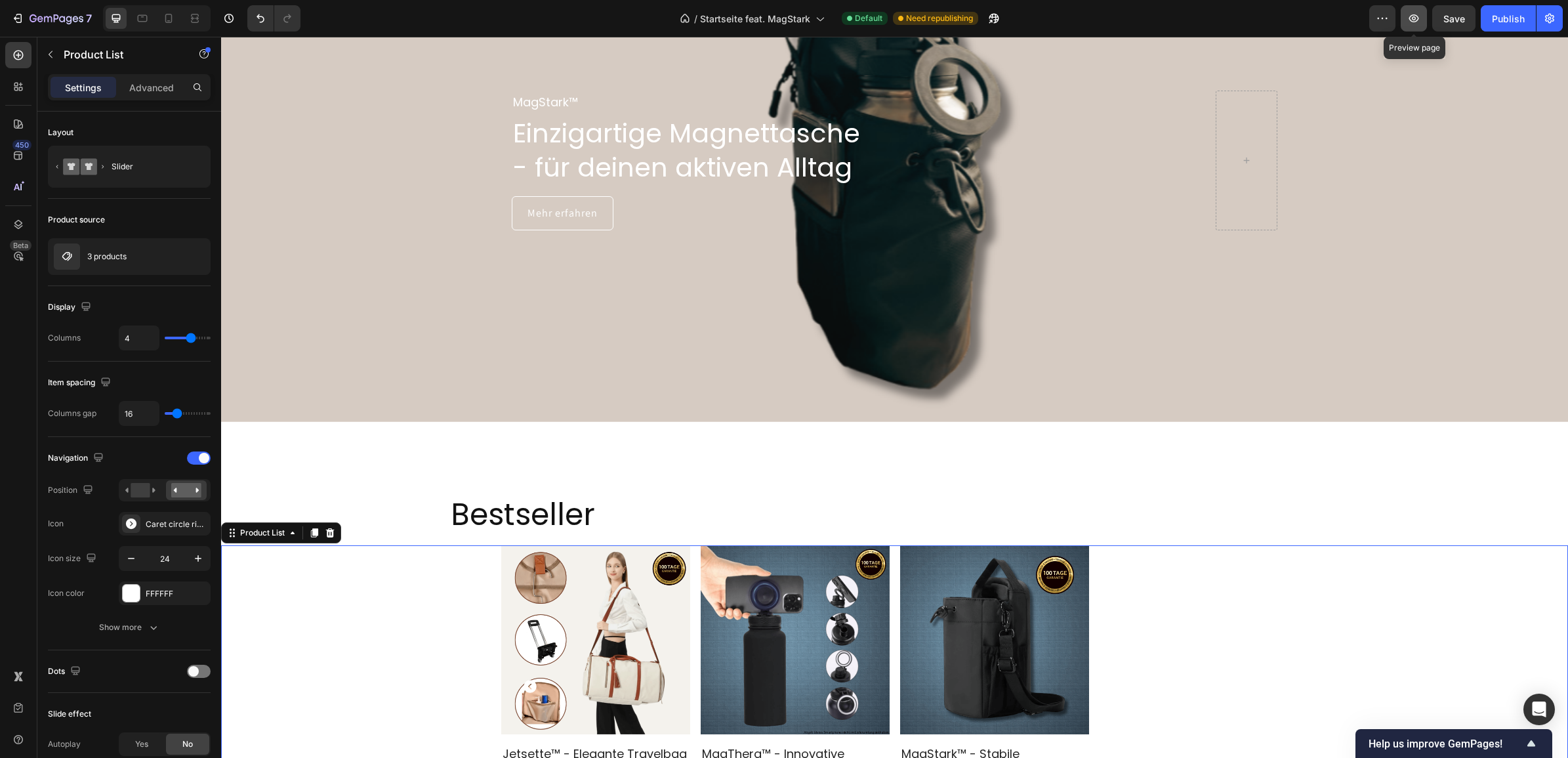
click at [1139, 17] on icon "button" at bounding box center [1414, 18] width 10 height 8
click at [548, 499] on p "Bestseller" at bounding box center [1004, 515] width 1107 height 39
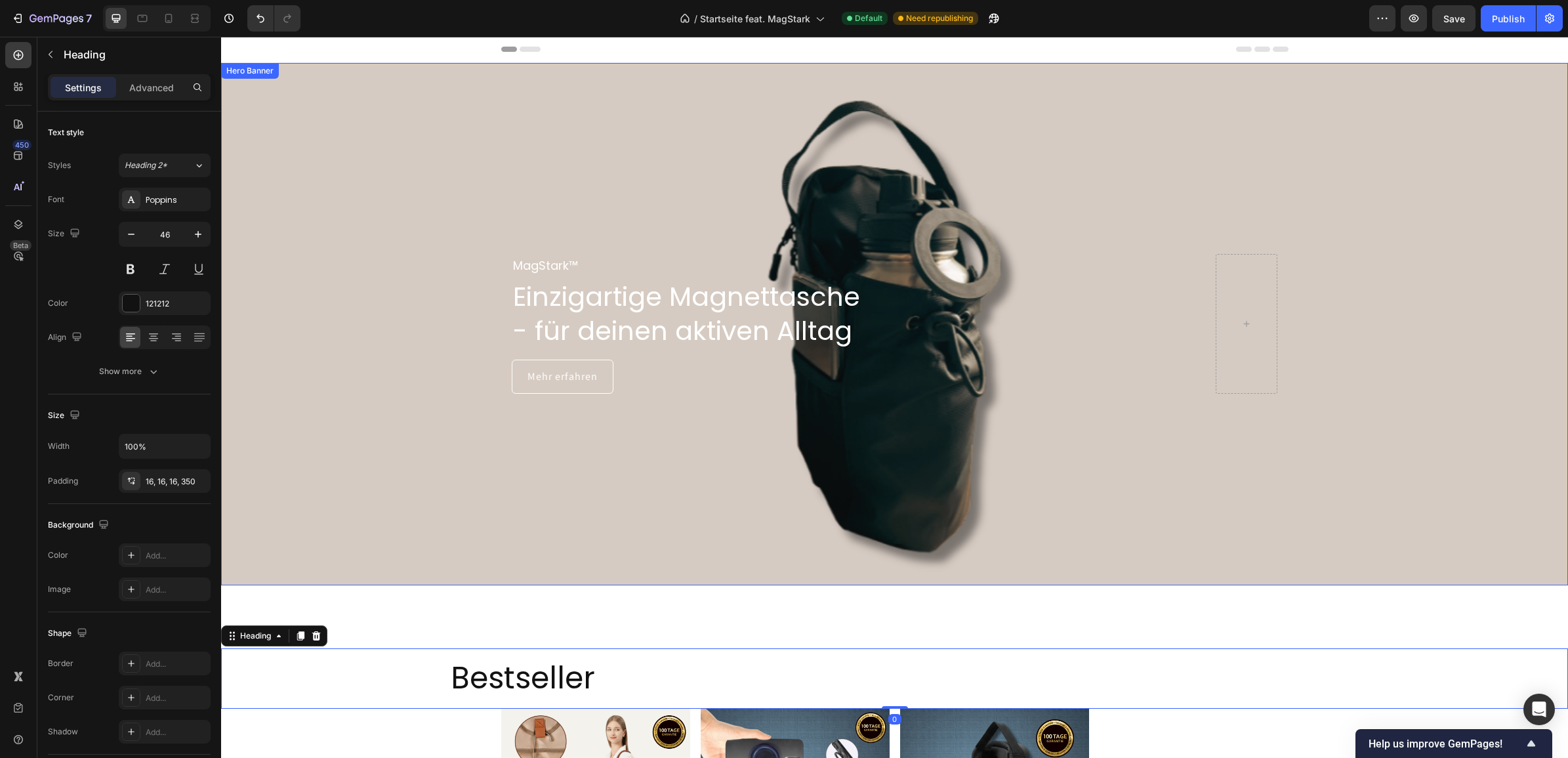
scroll to position [0, 0]
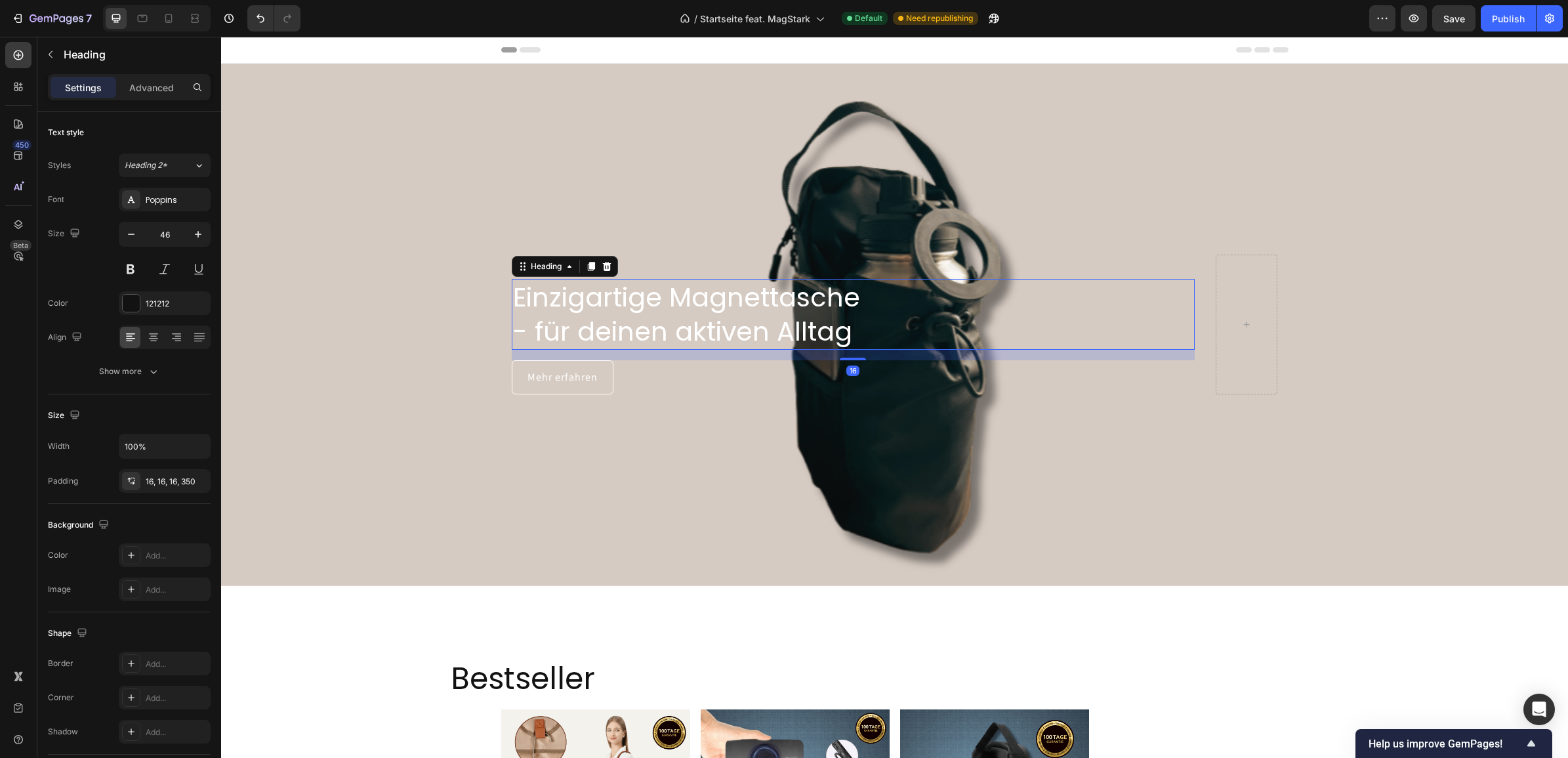
click at [647, 316] on h2 "Einzigartige Magnettasche - für deinen aktiven Alltag" at bounding box center [853, 314] width 683 height 71
click at [135, 271] on button at bounding box center [131, 269] width 24 height 24
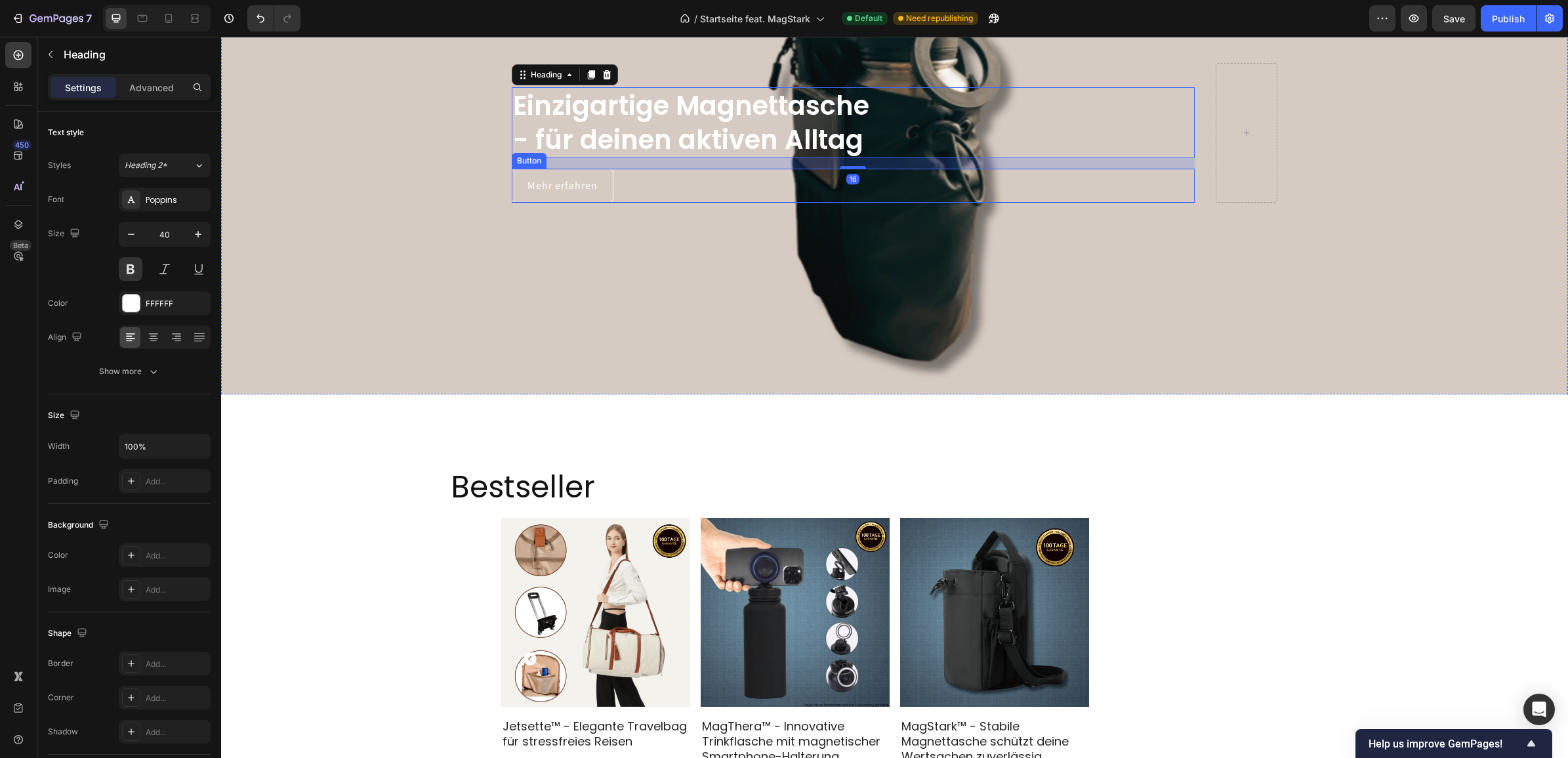
scroll to position [246, 0]
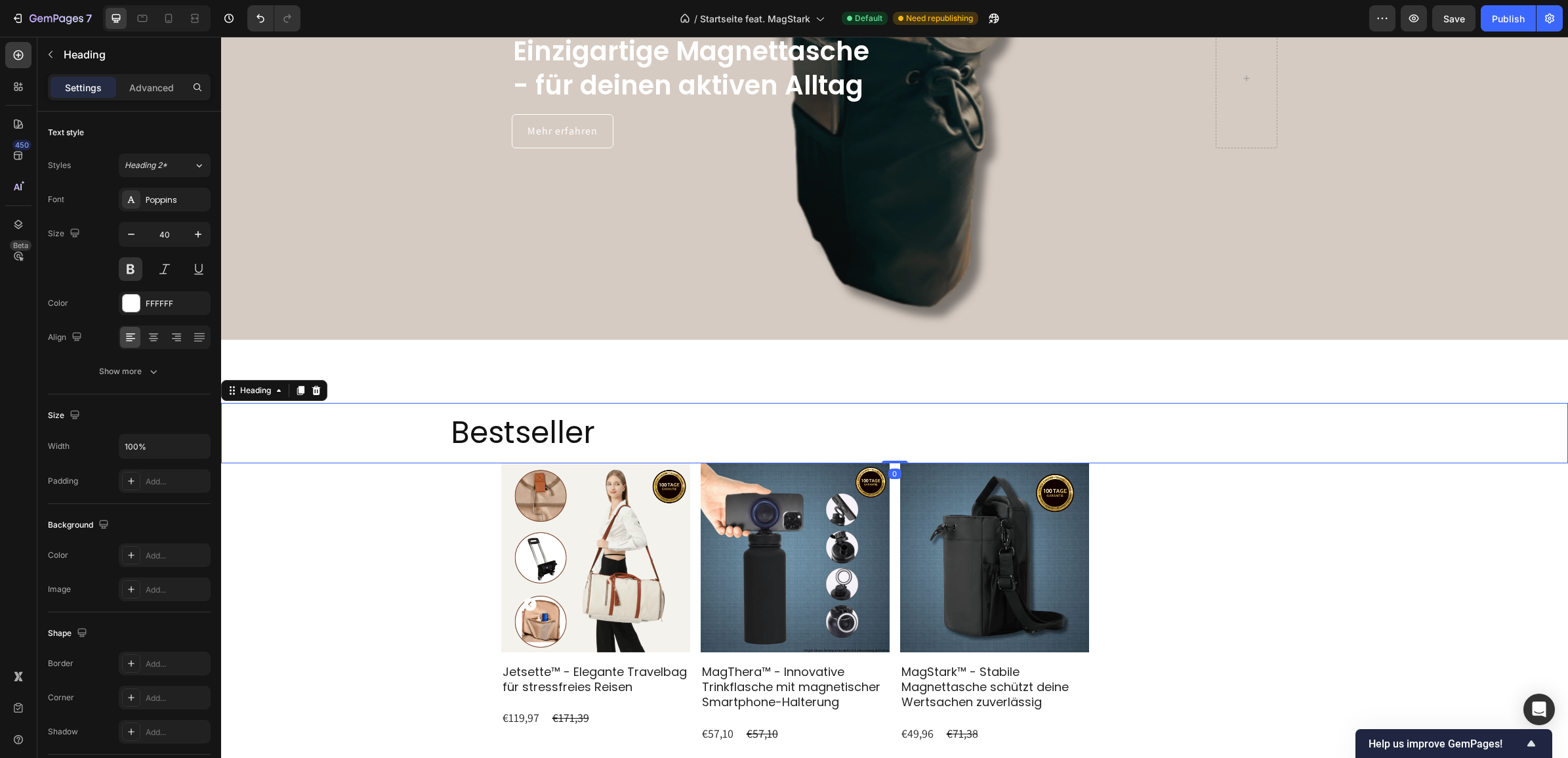
click at [575, 423] on p "Bestseller" at bounding box center [1004, 432] width 1107 height 39
click at [132, 272] on button at bounding box center [131, 269] width 24 height 24
click at [171, 234] on input "46" at bounding box center [164, 235] width 43 height 24
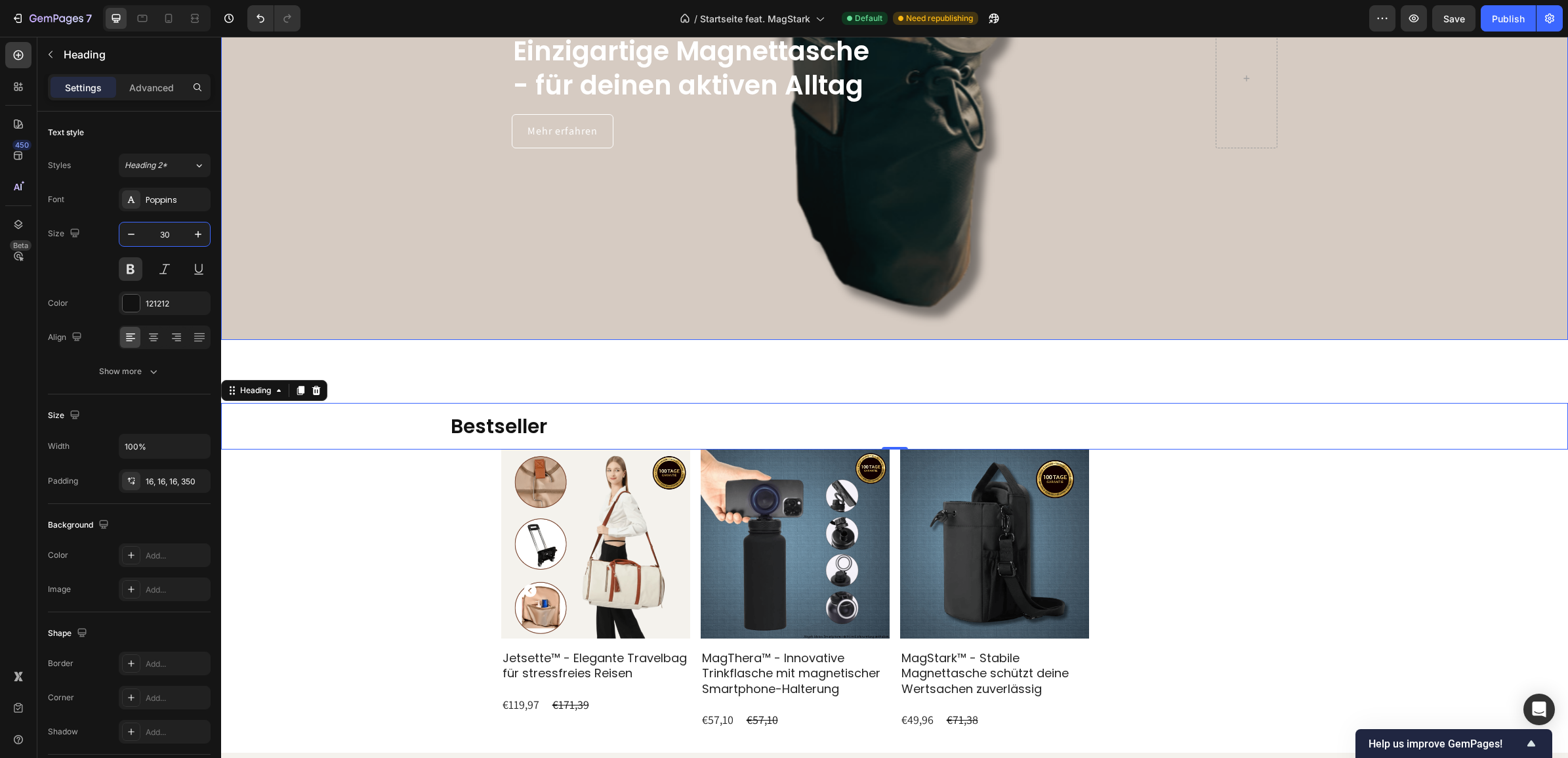
scroll to position [0, 0]
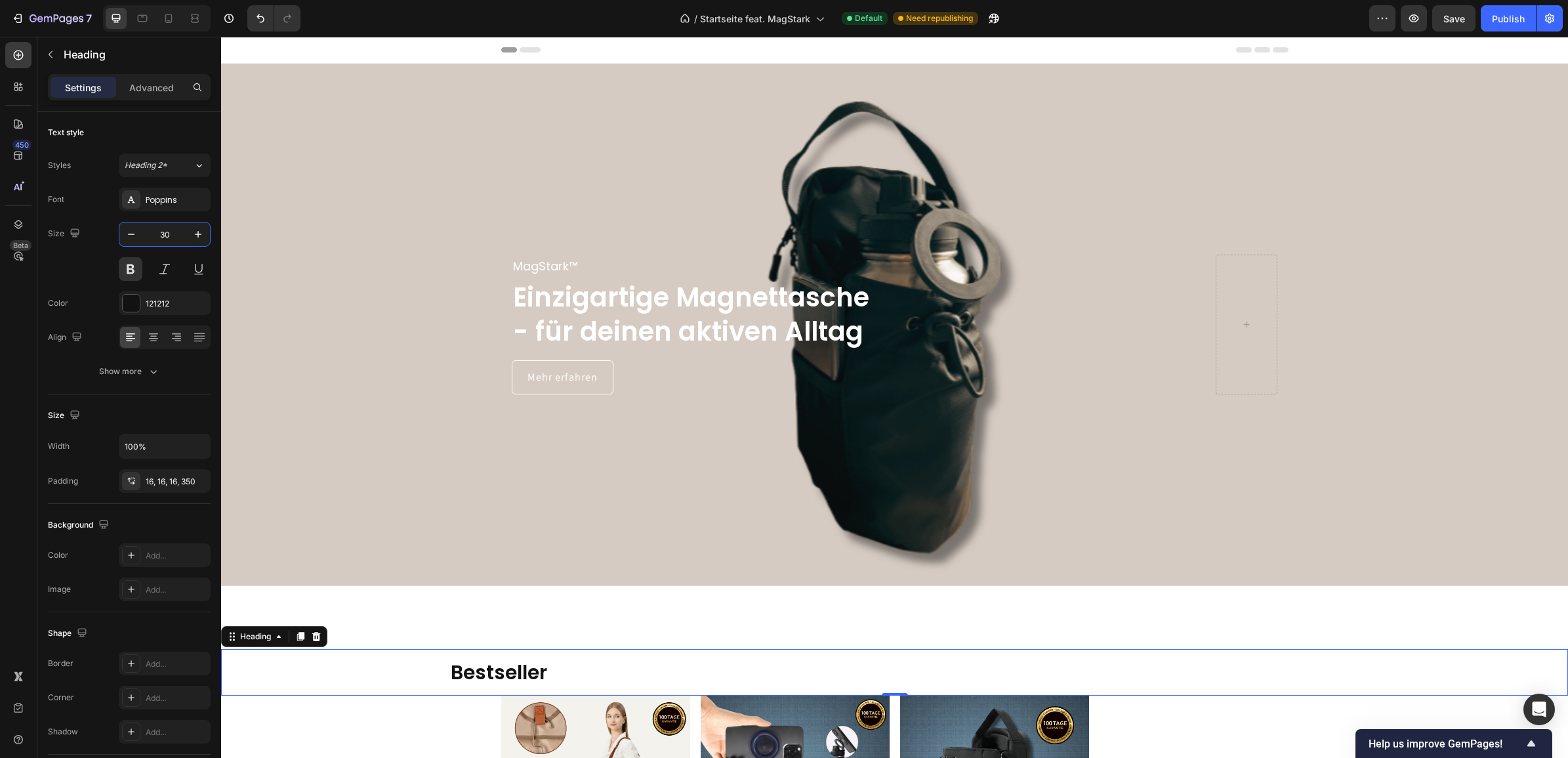
type input "30"
click at [1139, 20] on icon "button" at bounding box center [1414, 18] width 13 height 13
click at [546, 267] on p "MagStark™" at bounding box center [853, 266] width 681 height 21
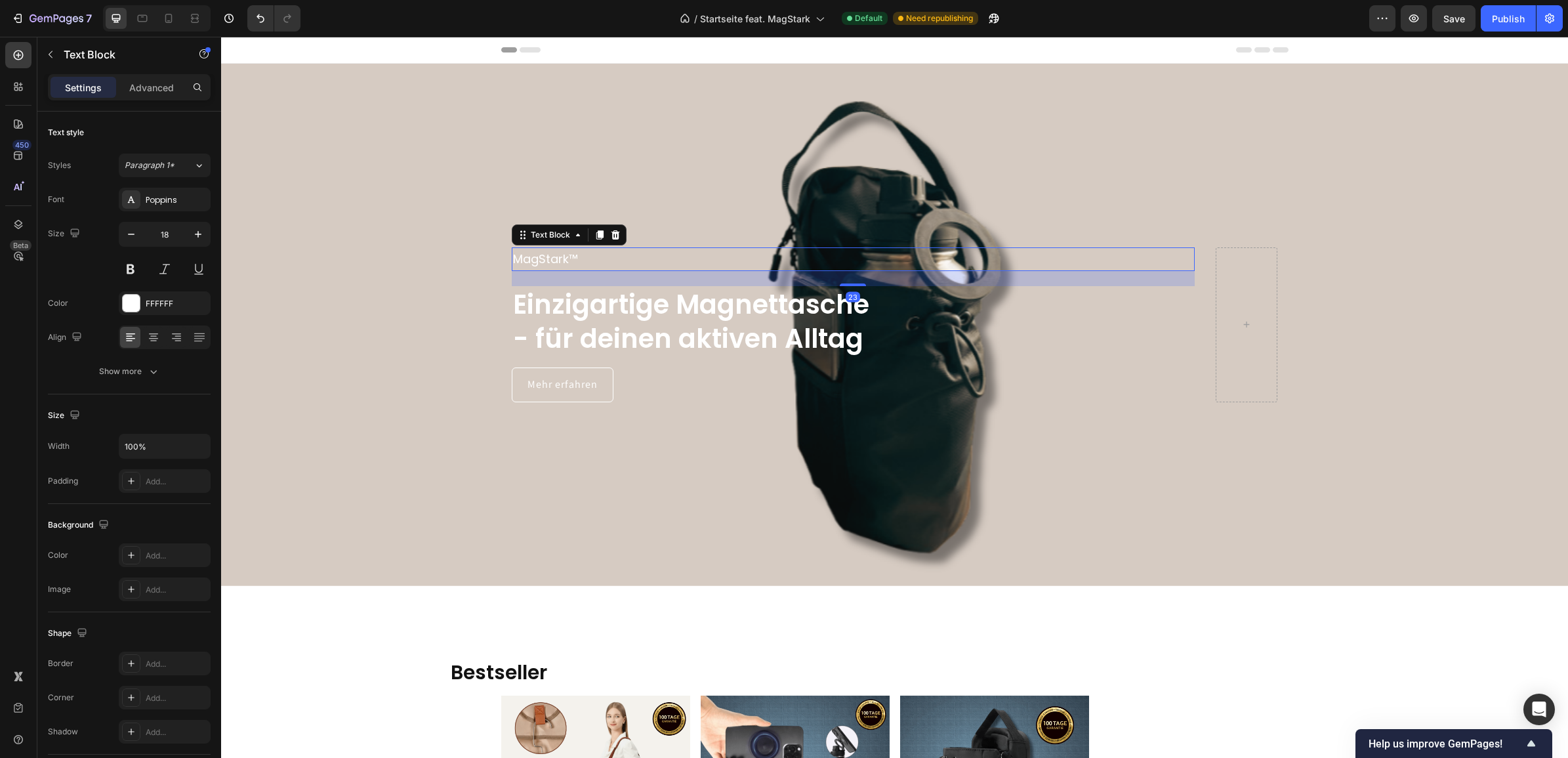
drag, startPoint x: 845, startPoint y: 272, endPoint x: 845, endPoint y: 287, distance: 15.0
click at [845, 287] on div "MagStark™ Text Block 23 Einzigartige Magnettasche - für deinen aktiven Alltag H…" at bounding box center [853, 325] width 683 height 155
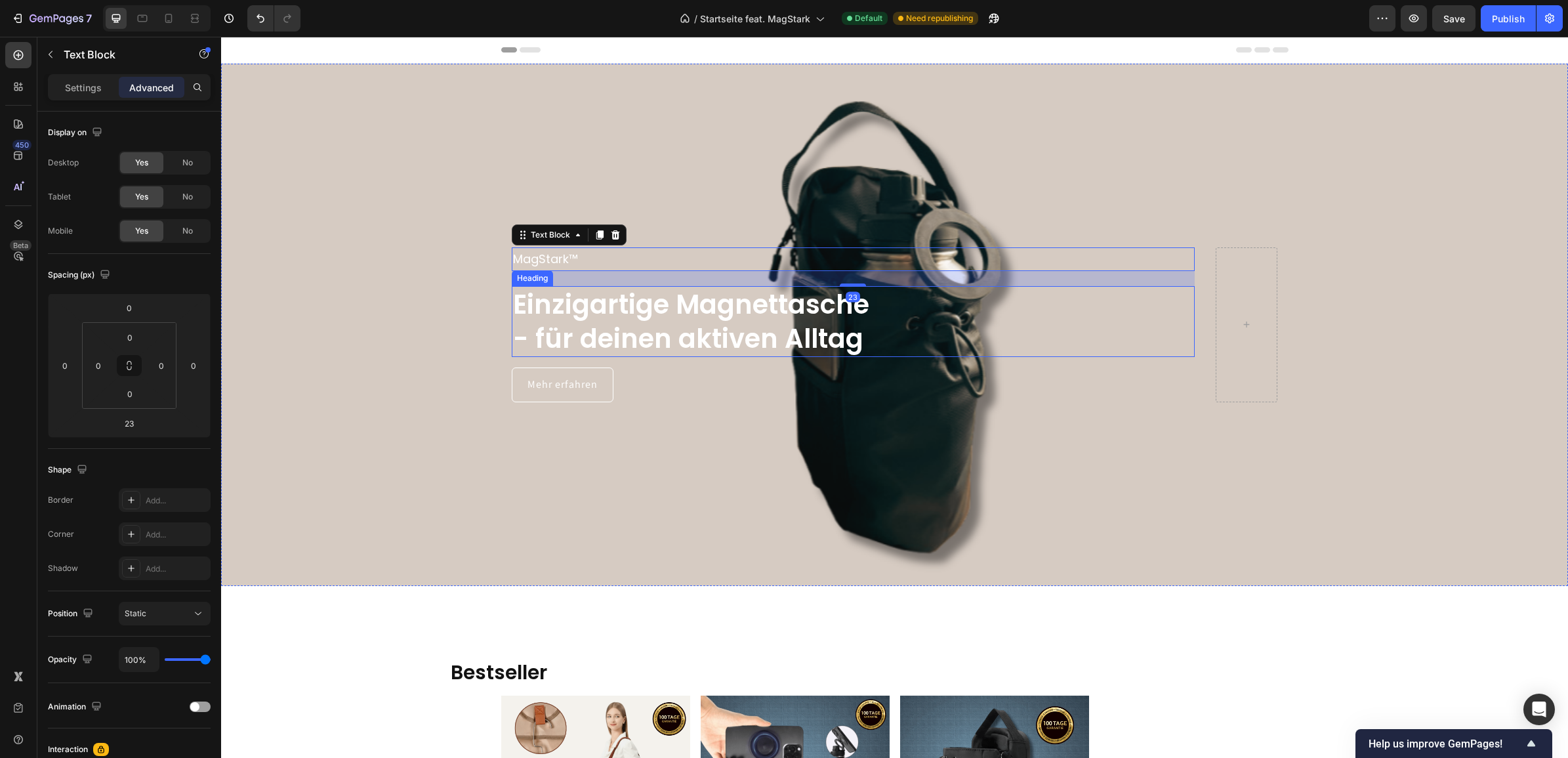
click at [737, 323] on h2 "Einzigartige Magnettasche - für deinen aktiven Alltag" at bounding box center [853, 322] width 683 height 71
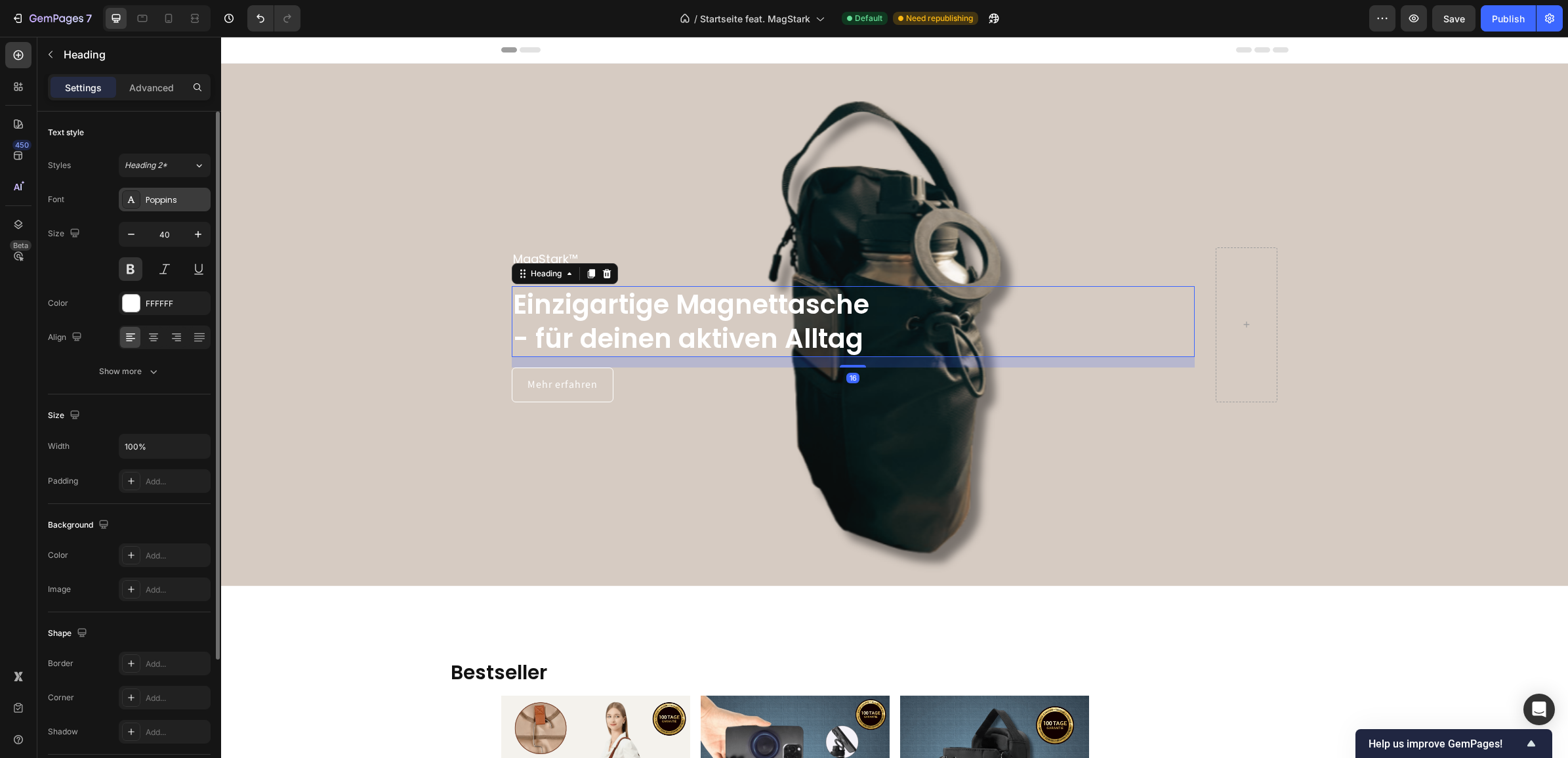
click at [148, 198] on div "Poppins" at bounding box center [176, 199] width 61 height 12
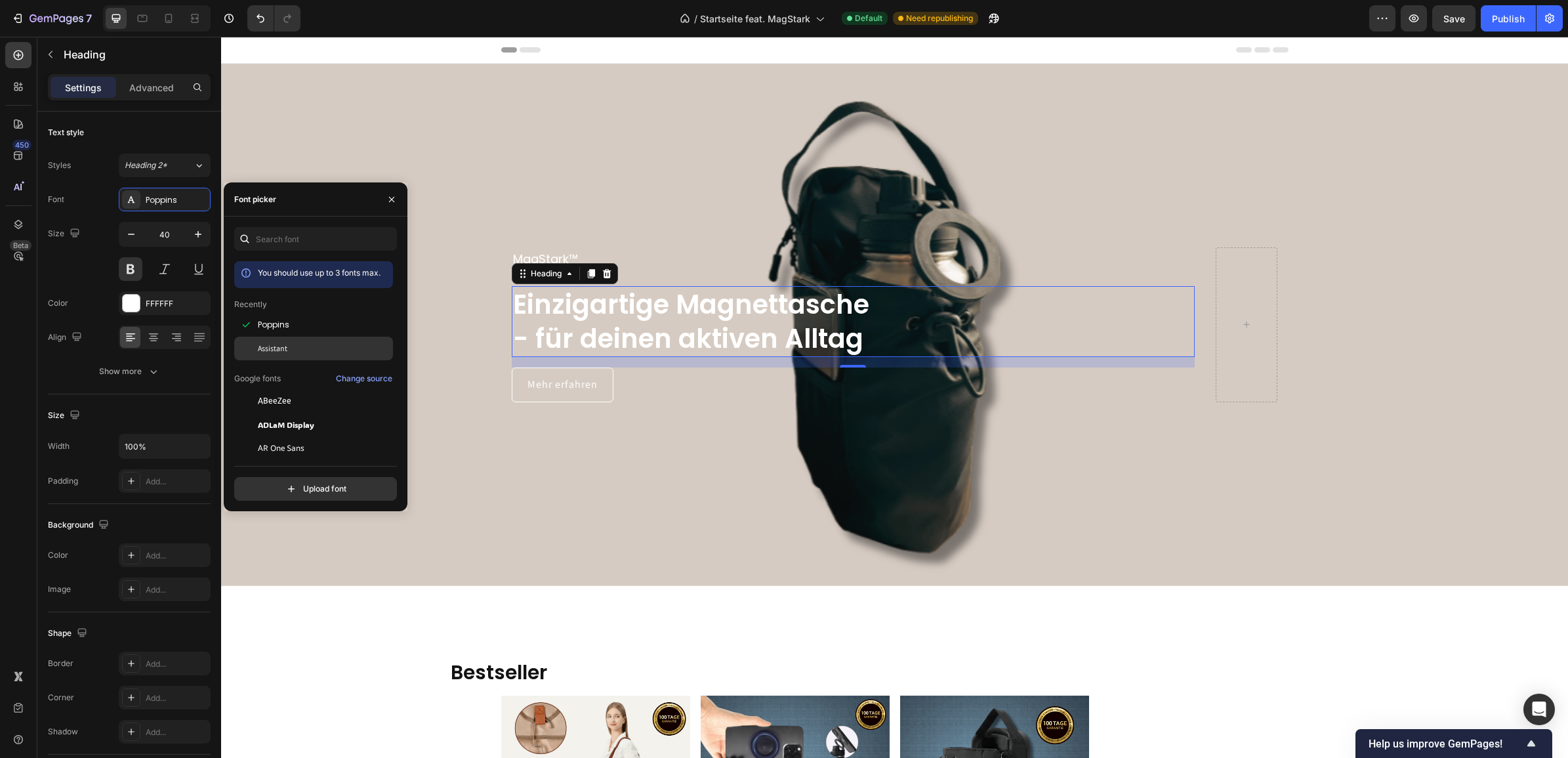
click at [292, 343] on div "Assistant" at bounding box center [324, 348] width 132 height 12
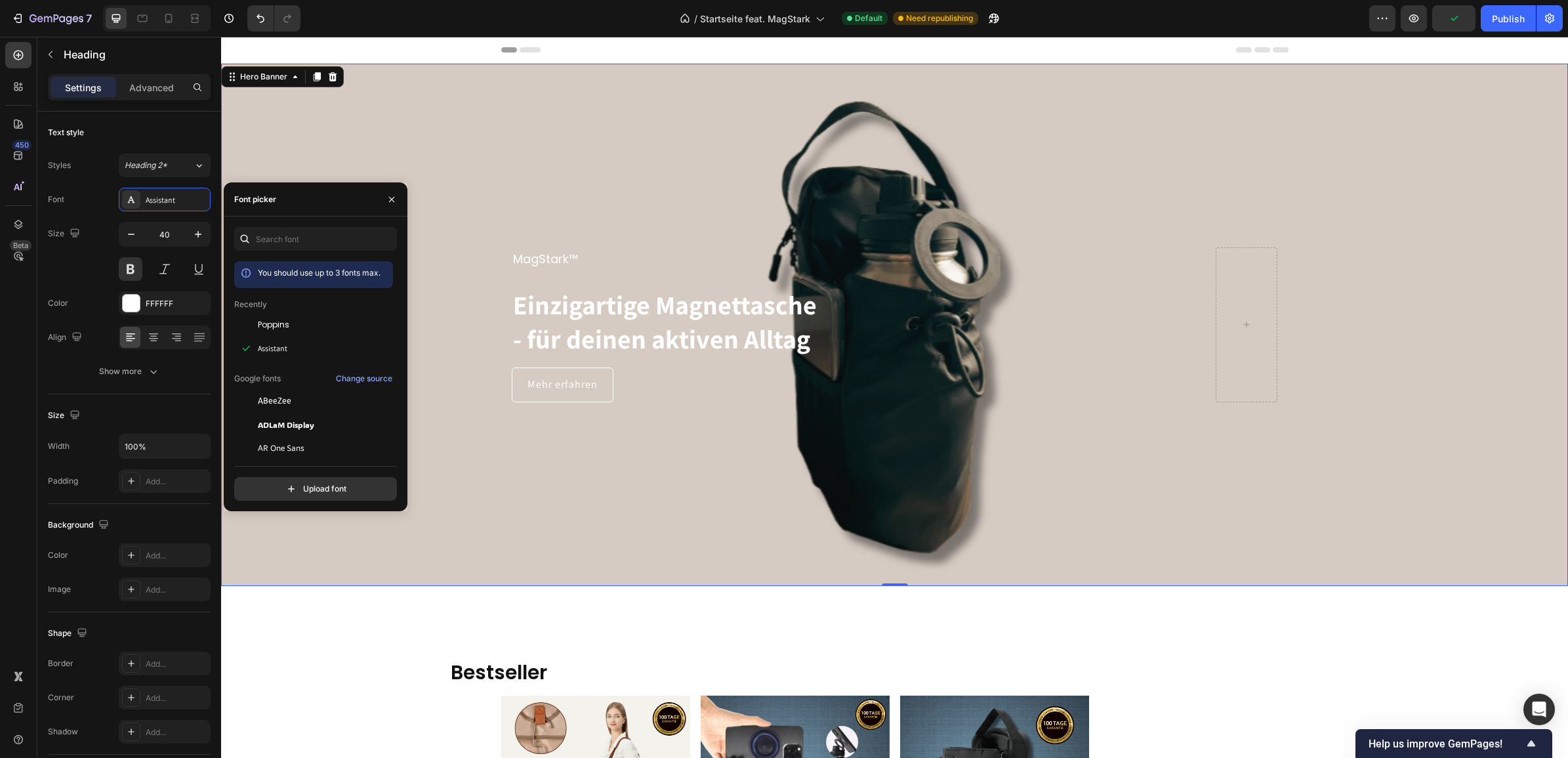
click at [674, 444] on div "Background Image" at bounding box center [895, 325] width 1347 height 523
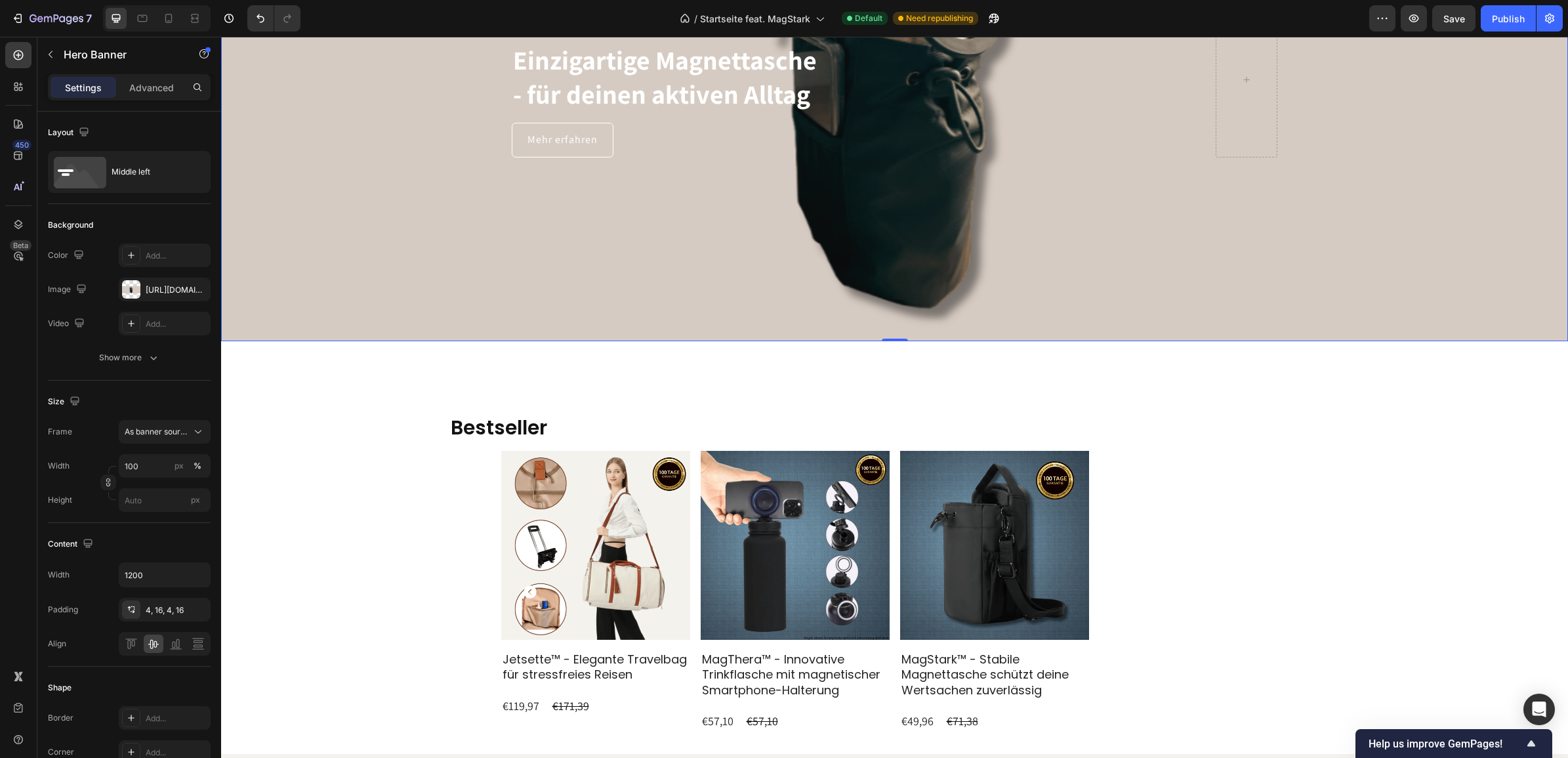
scroll to position [82, 0]
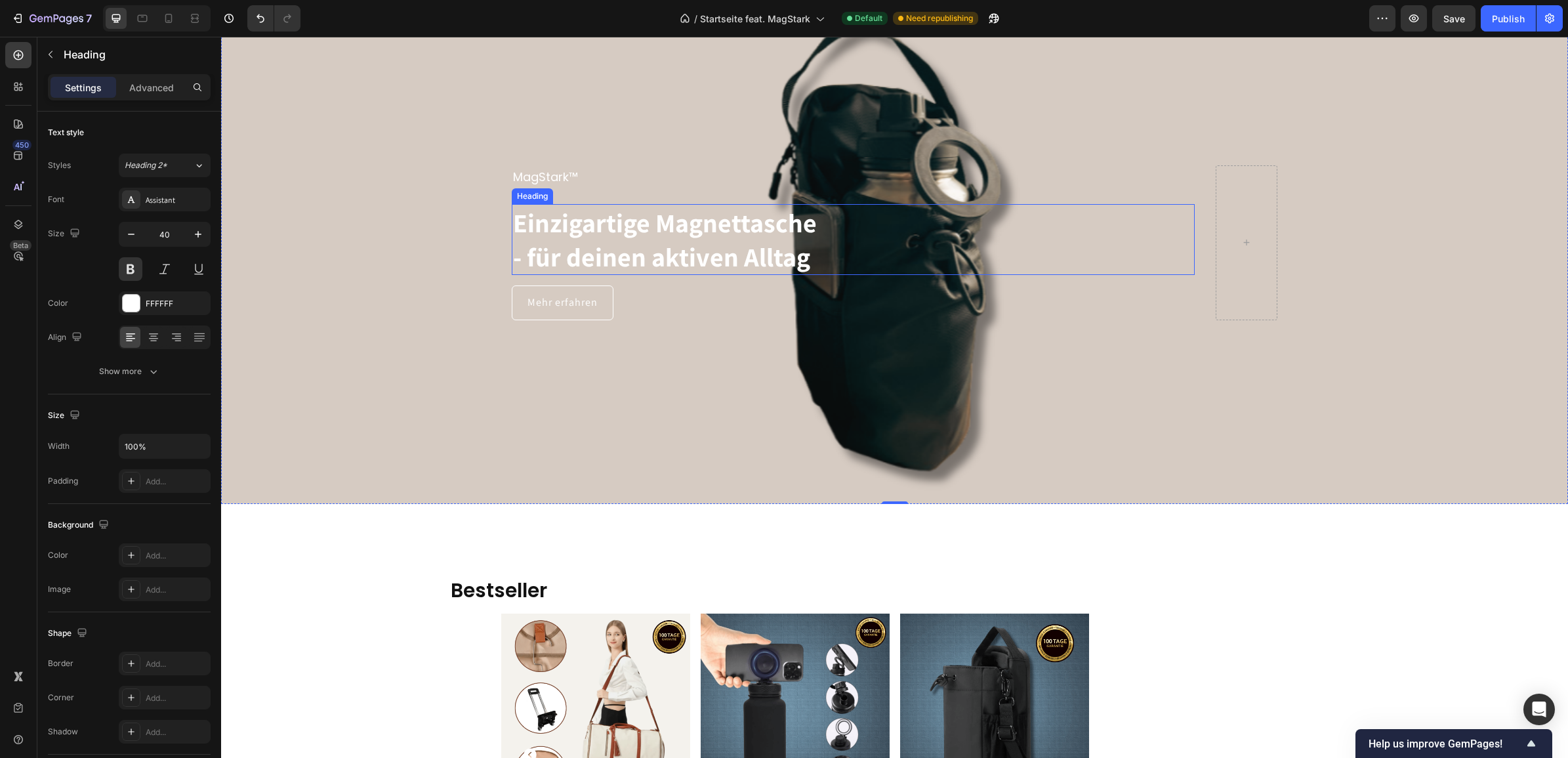
click at [685, 228] on h2 "Einzigartige Magnettasche - für deinen aktiven Alltag" at bounding box center [853, 239] width 683 height 71
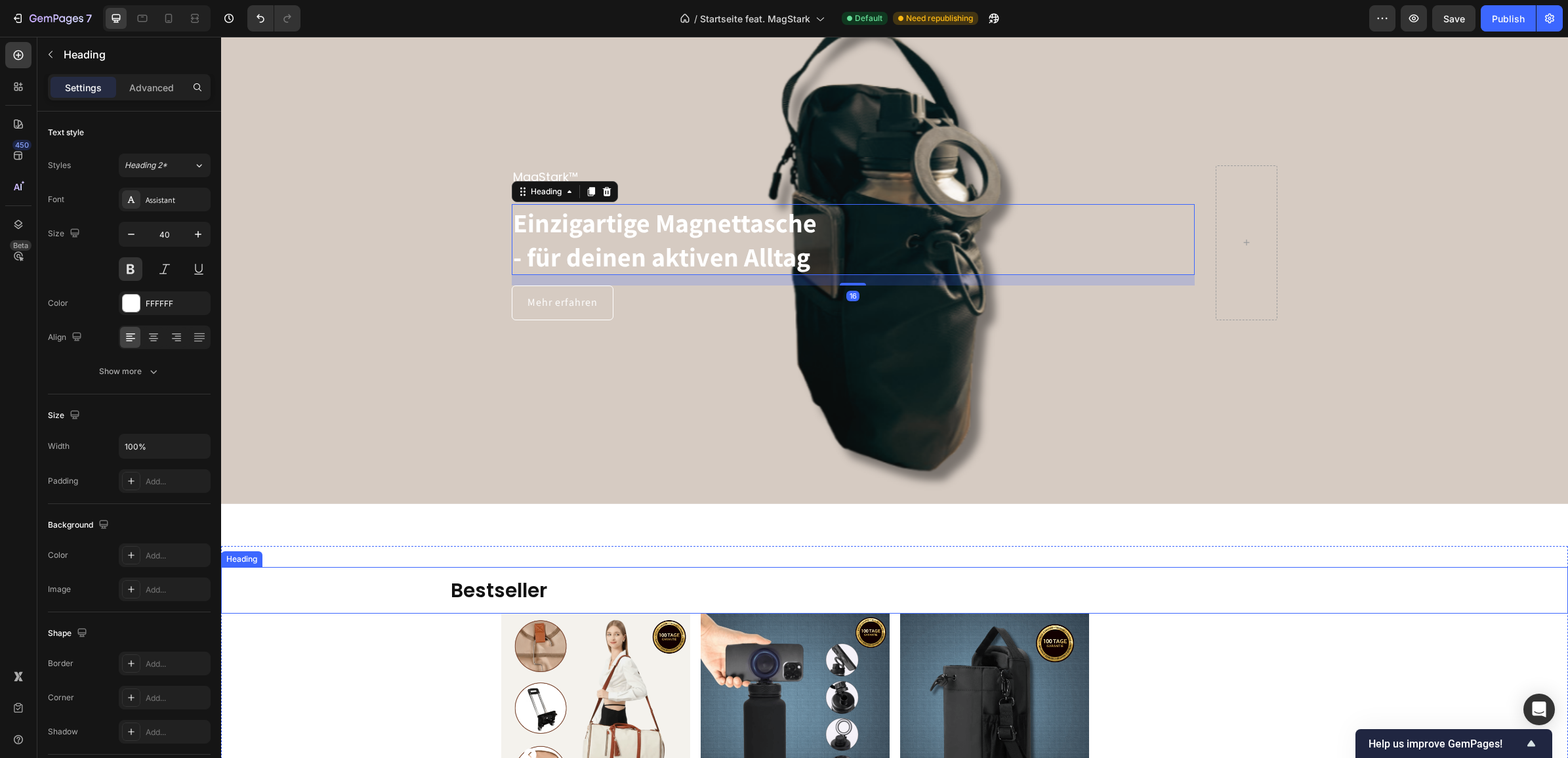
click at [520, 551] on p "Bestseller" at bounding box center [1004, 590] width 1107 height 26
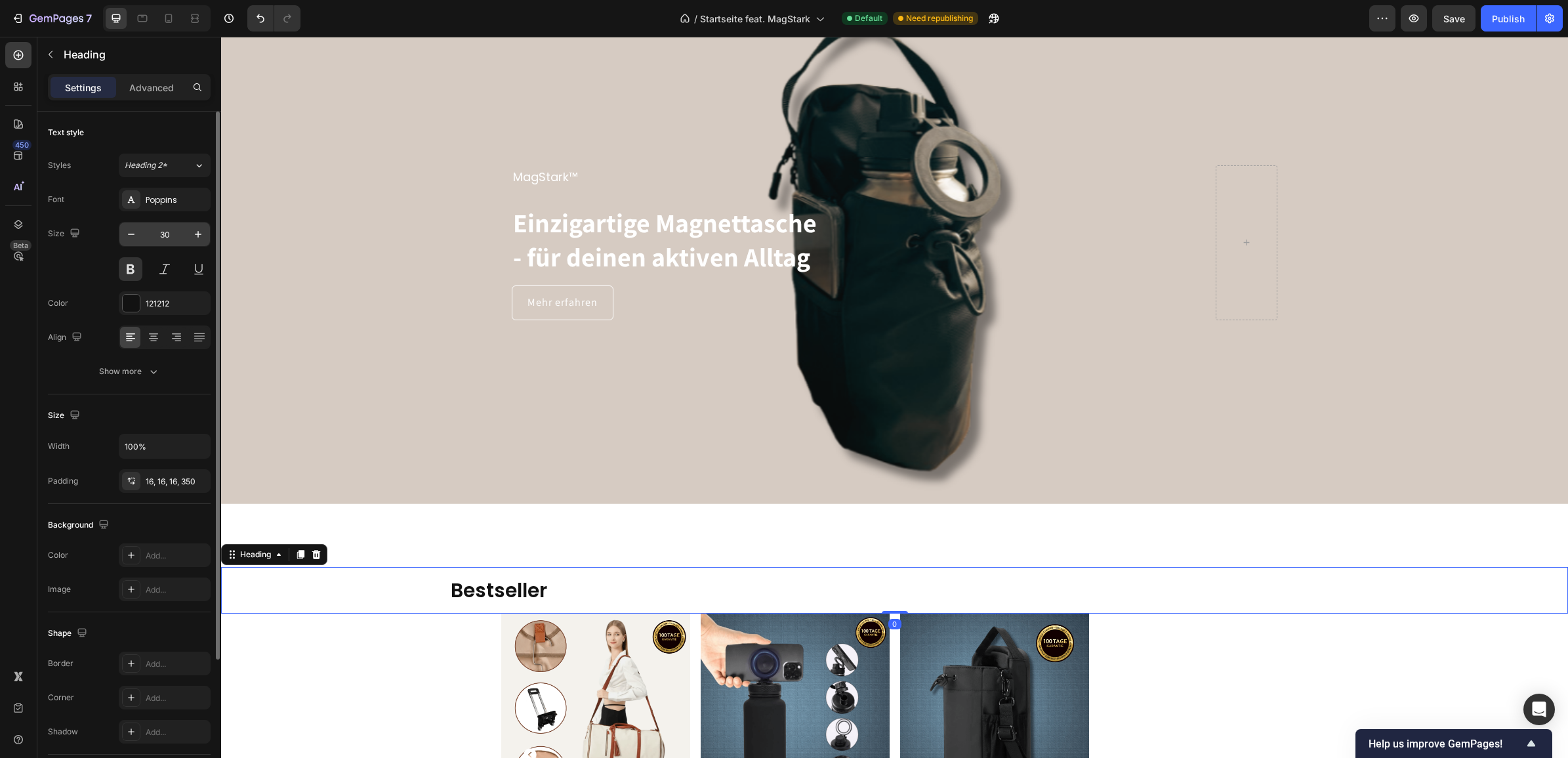
click at [172, 230] on input "30" at bounding box center [164, 235] width 43 height 24
type input "40"
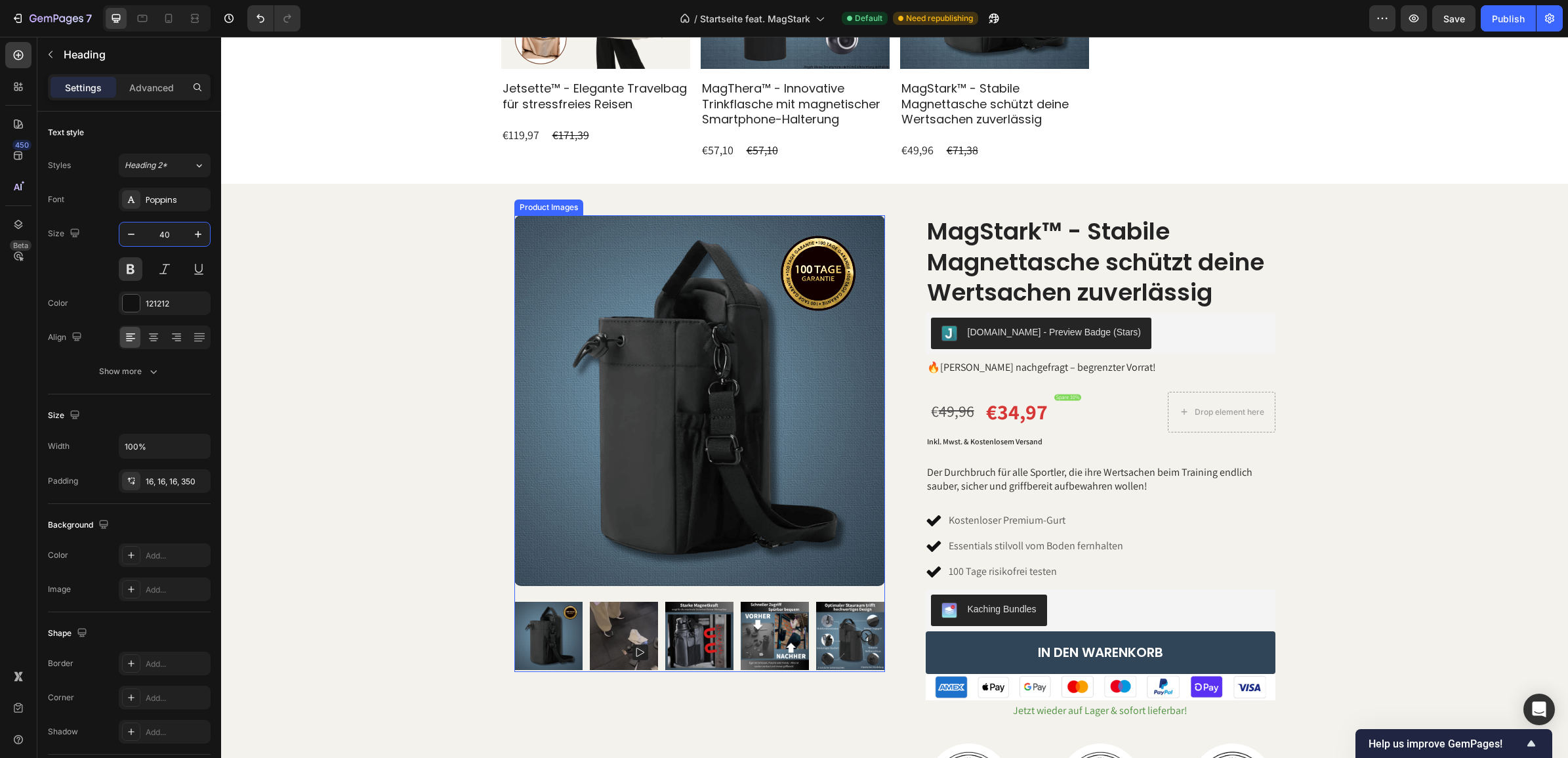
scroll to position [820, 0]
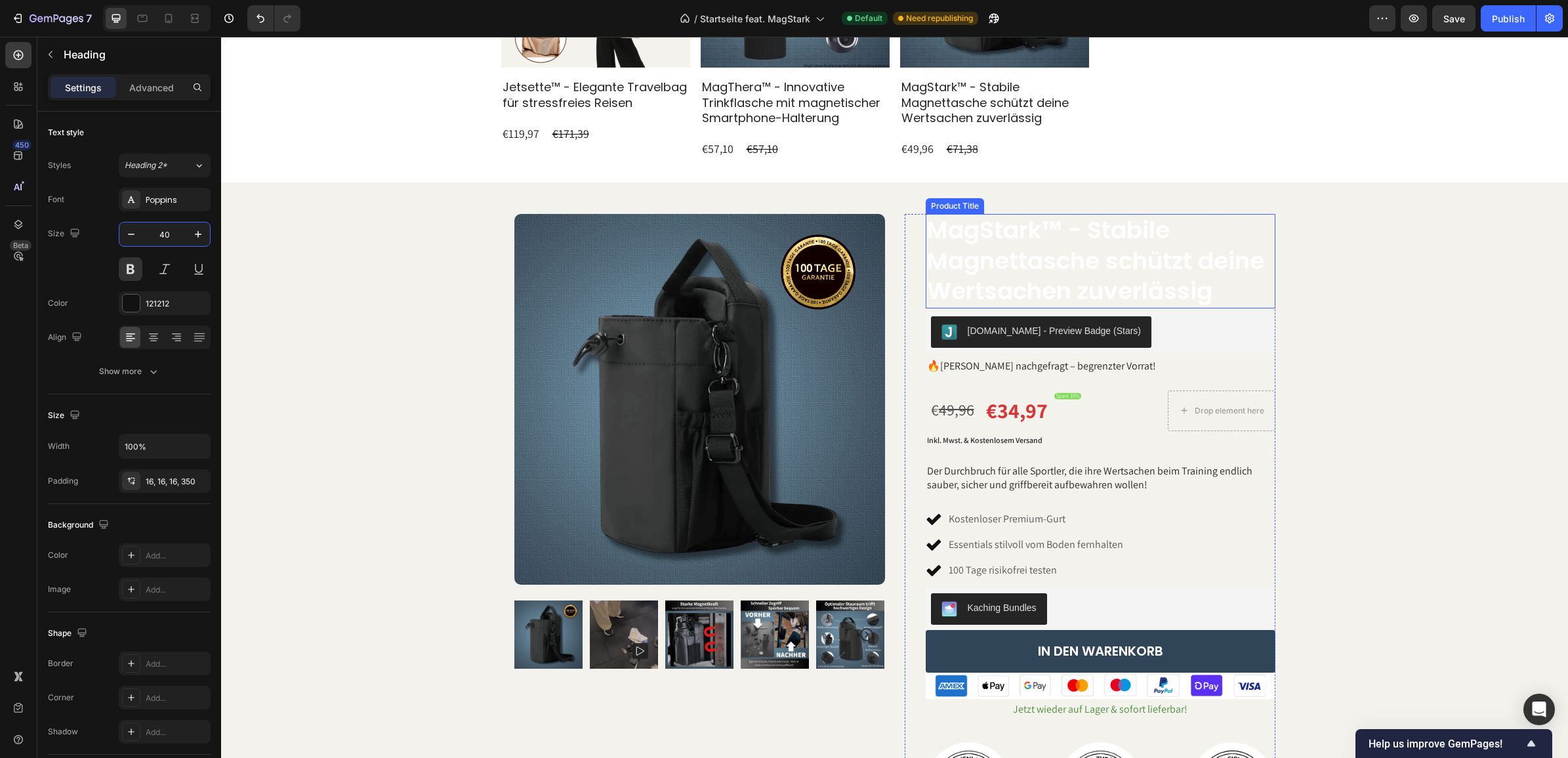
click at [1015, 244] on h1 "MagStark™ - Stabile Magnettasche schützt deine Wertsachen zuverlässig" at bounding box center [1100, 261] width 350 height 94
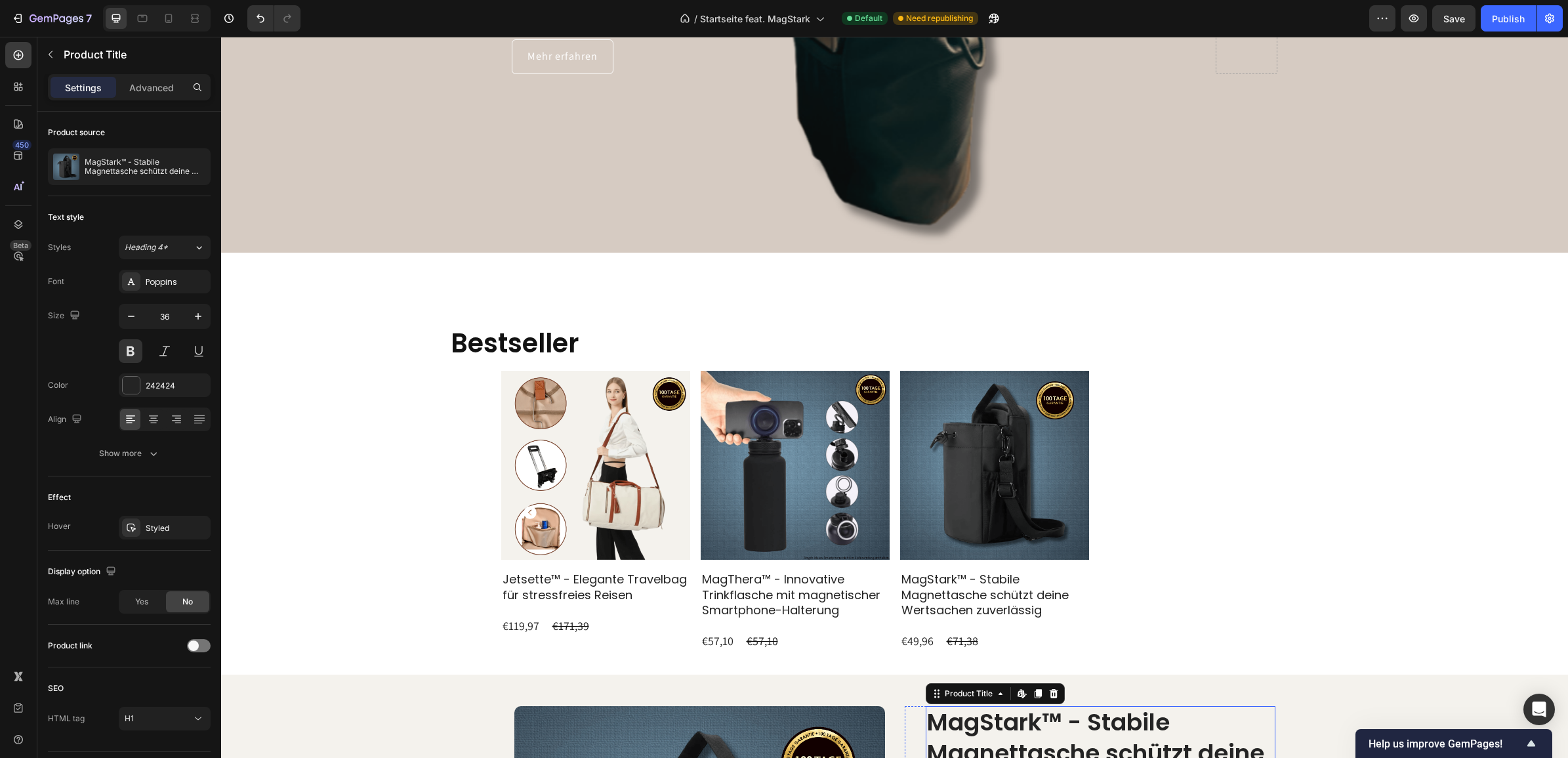
scroll to position [0, 0]
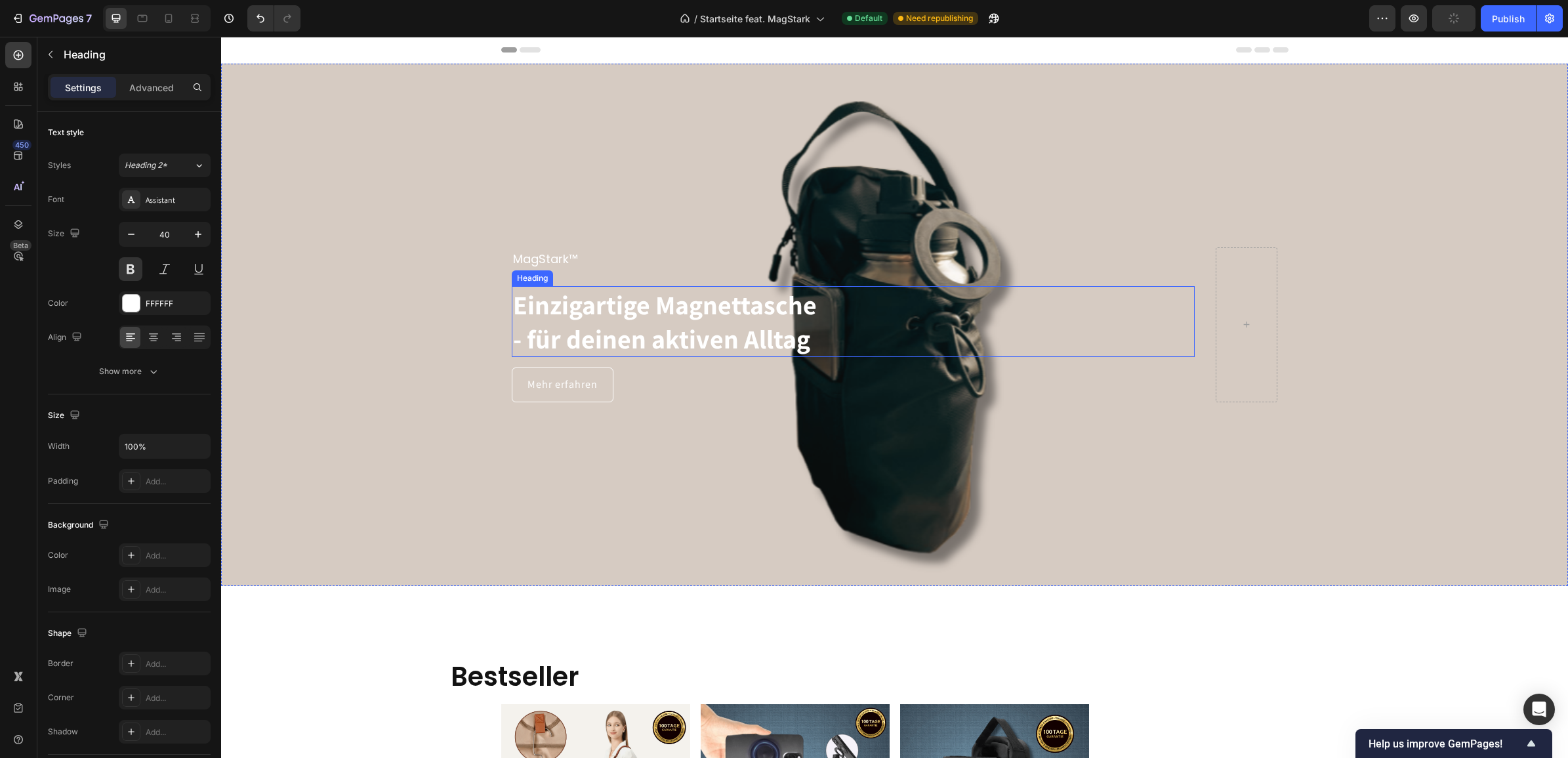
click at [650, 312] on h2 "Einzigartige Magnettasche - für deinen aktiven Alltag" at bounding box center [853, 322] width 683 height 71
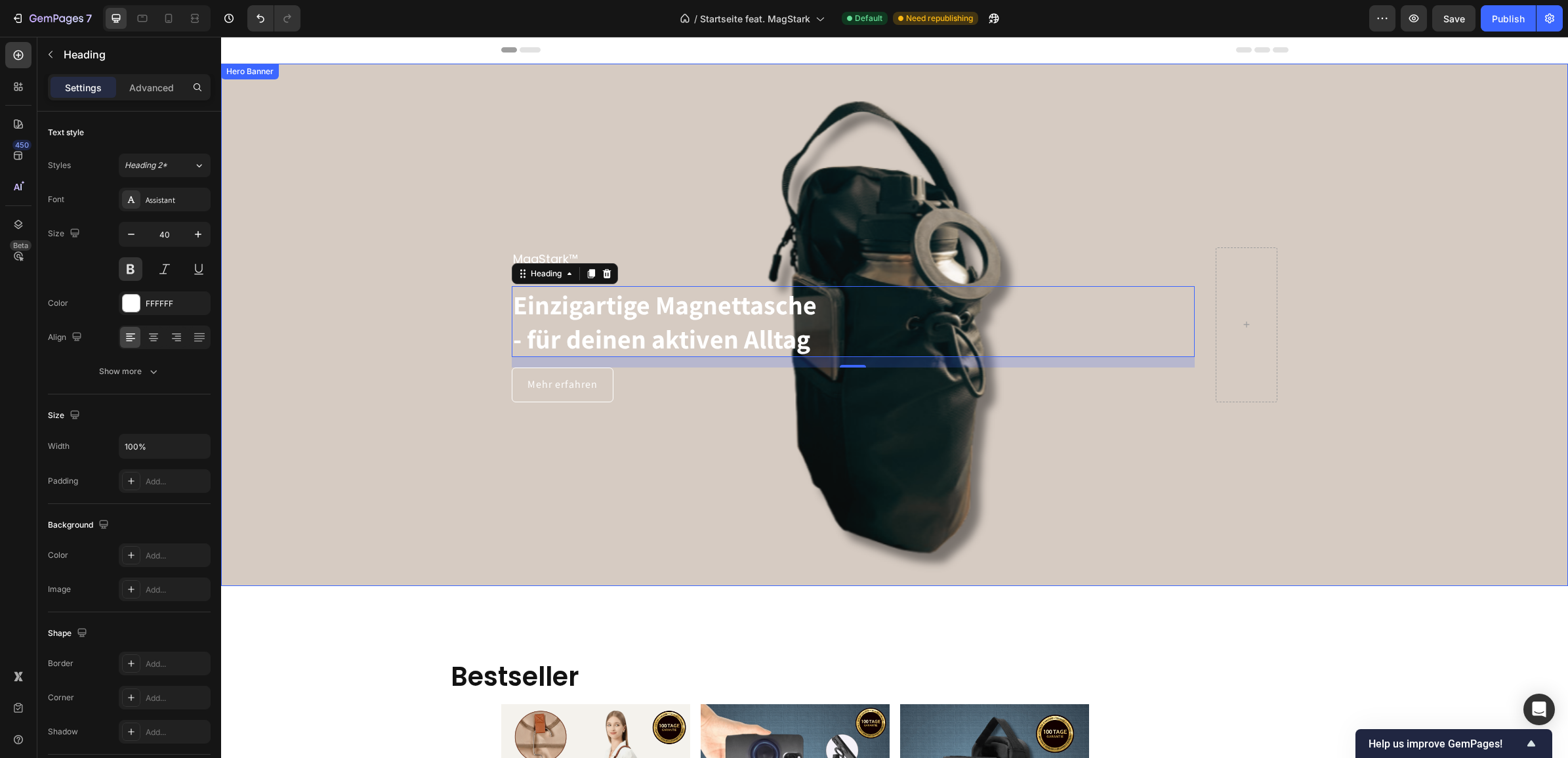
click at [582, 433] on div "Background Image" at bounding box center [895, 325] width 1347 height 523
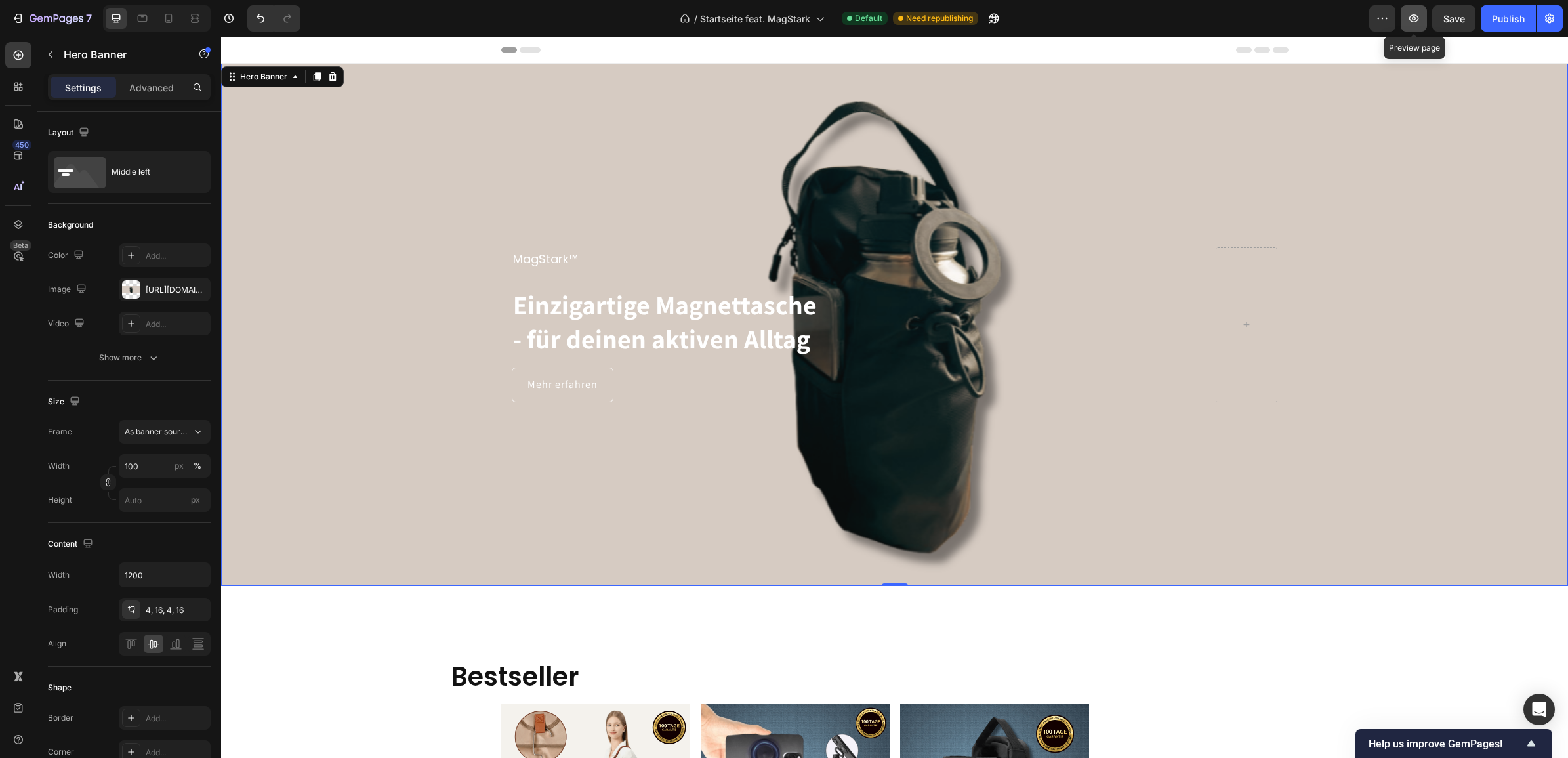
click at [1139, 24] on icon "button" at bounding box center [1414, 18] width 13 height 13
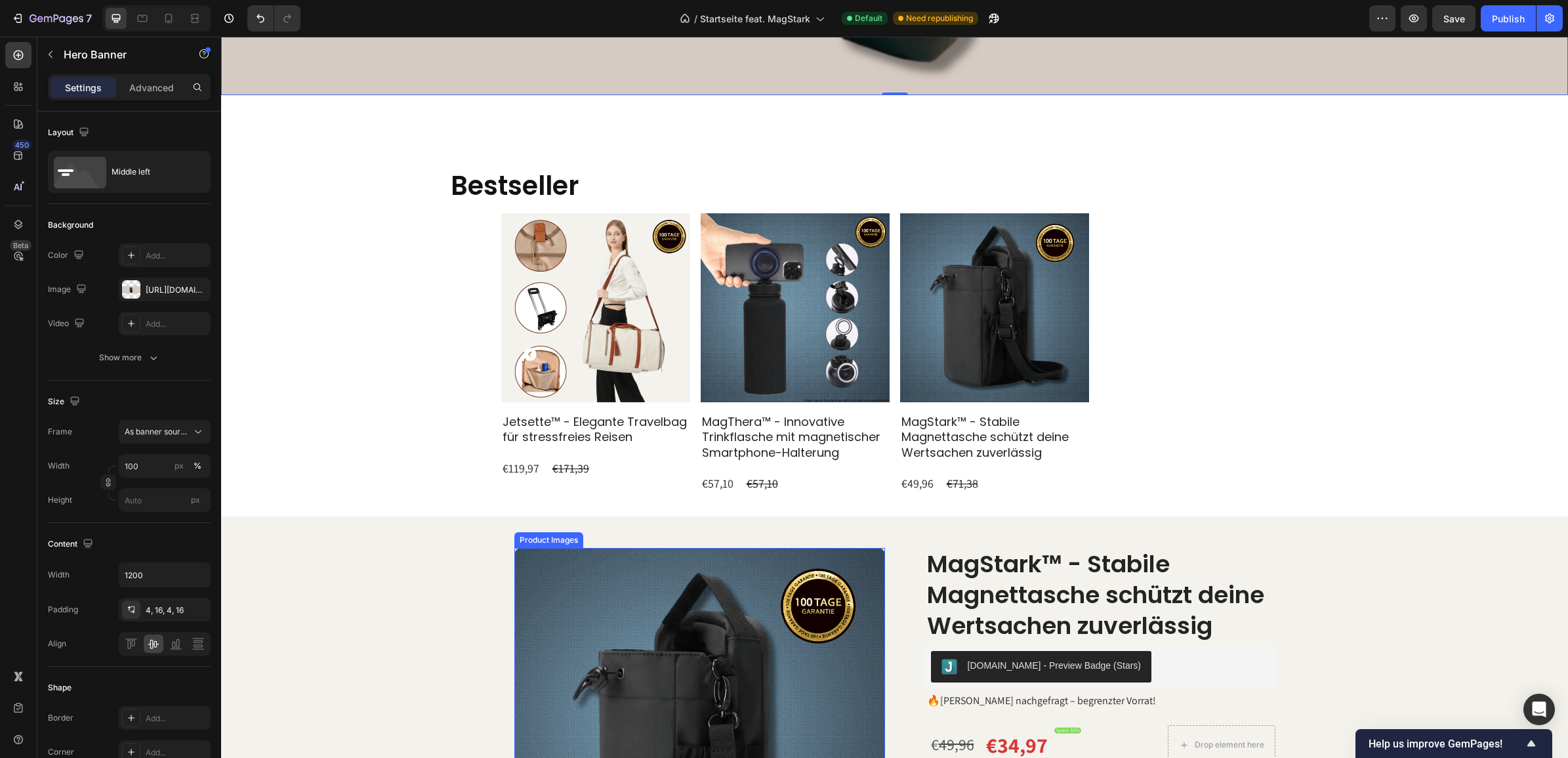
scroll to position [492, 0]
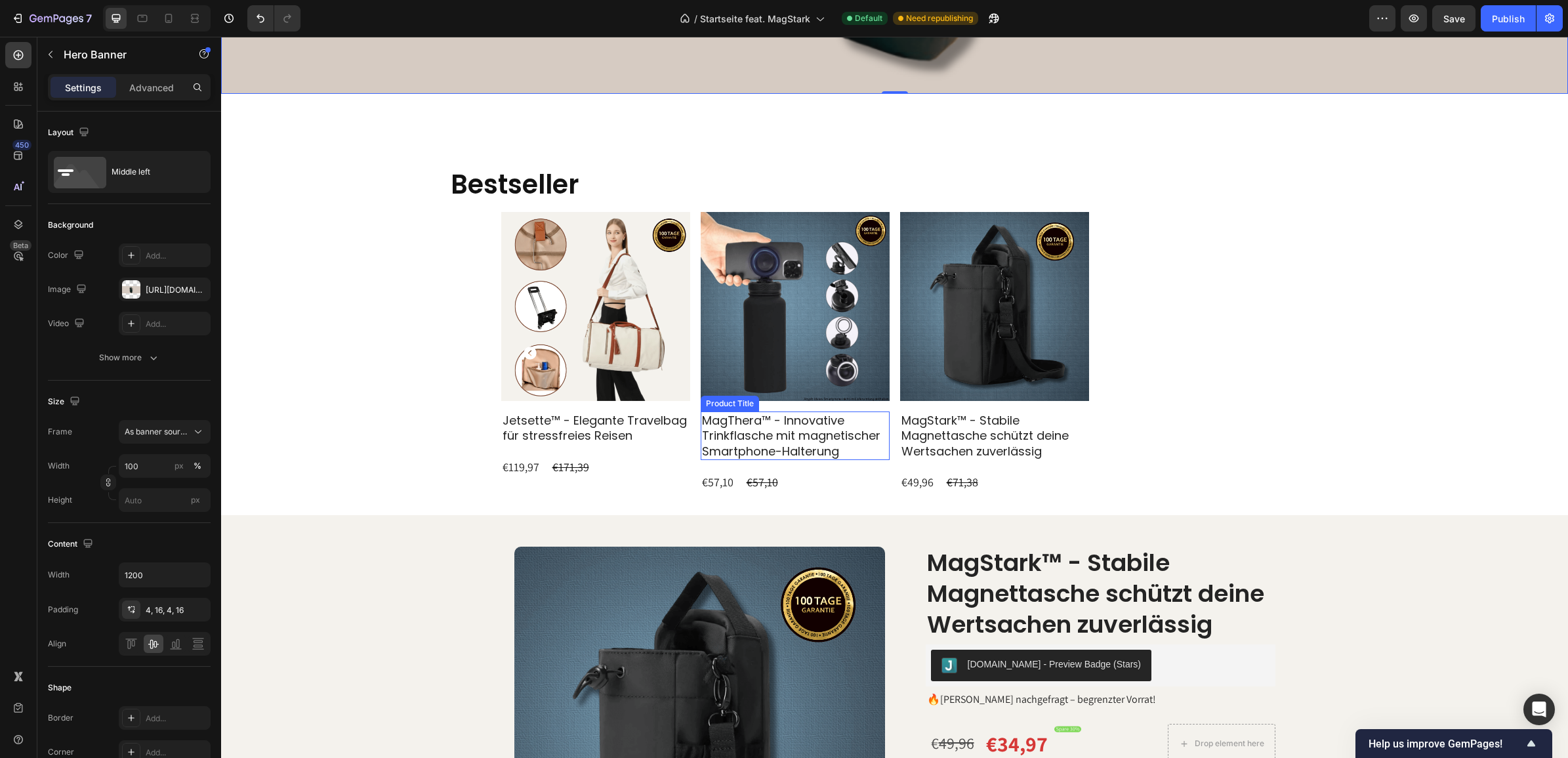
click at [785, 416] on h2 "MagThera™ - Innovative Trinkflasche mit magnetischer Smartphone-Halterung" at bounding box center [795, 436] width 189 height 49
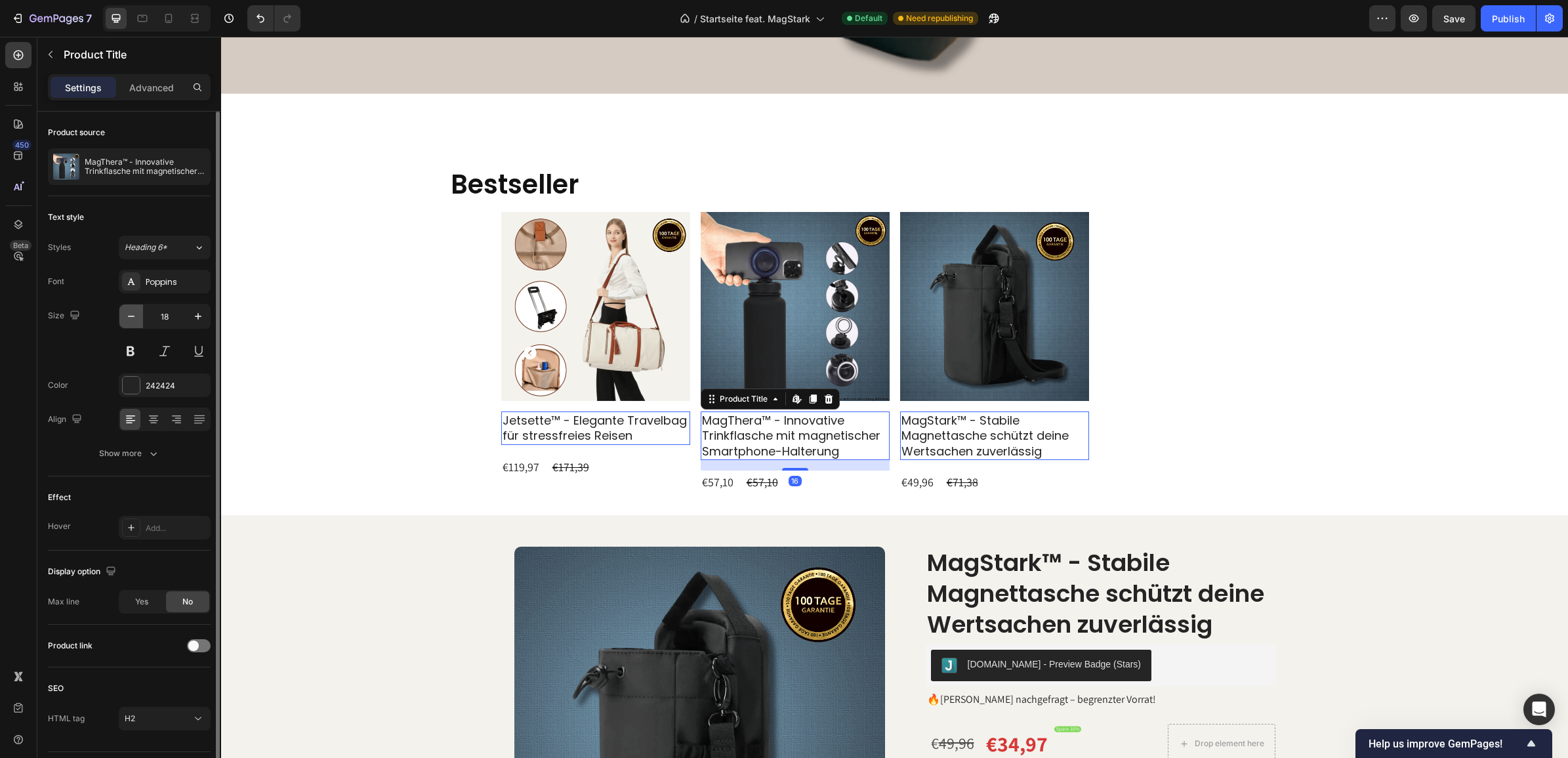
click at [133, 319] on icon "button" at bounding box center [131, 316] width 13 height 13
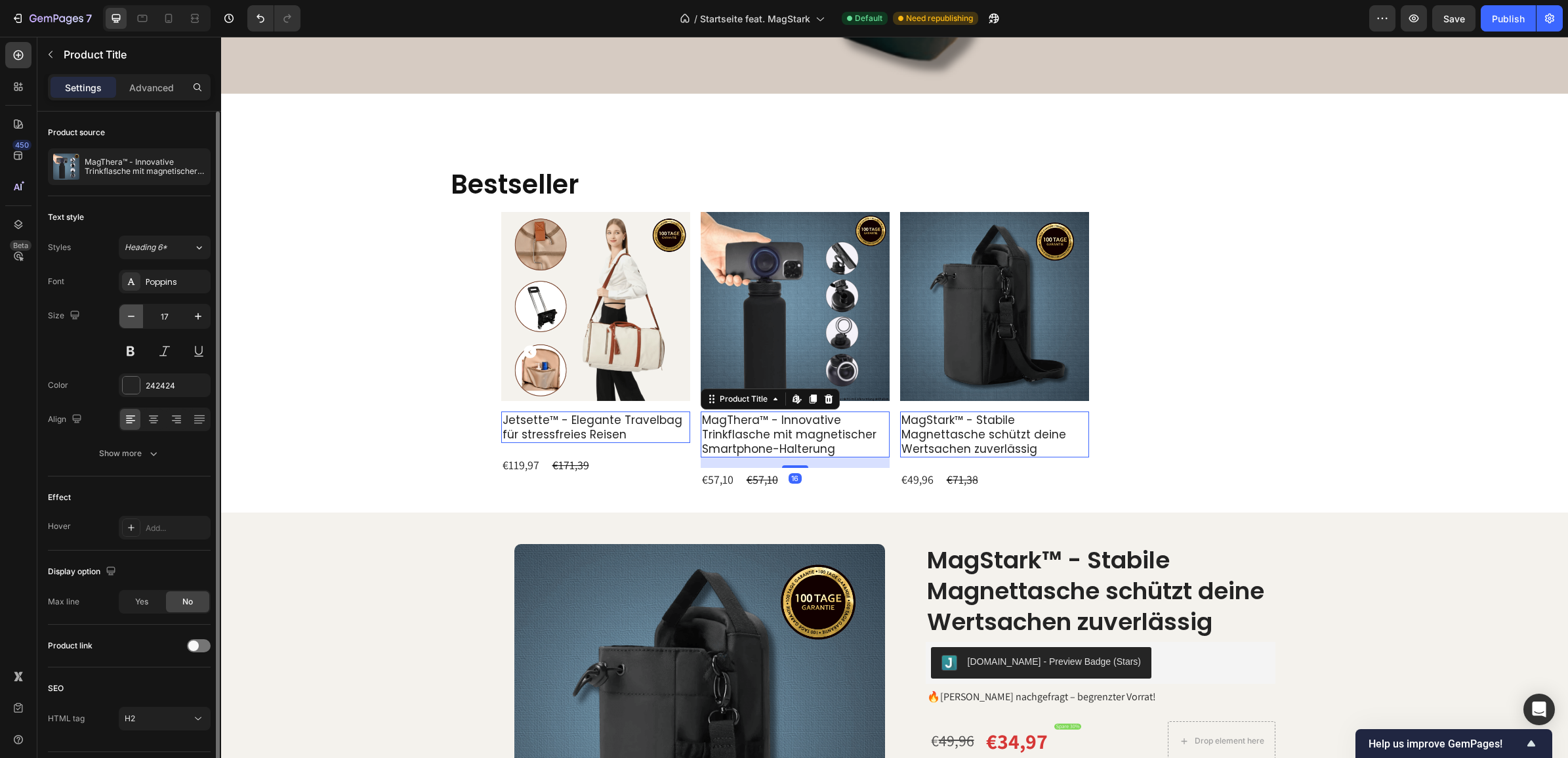
type input "16"
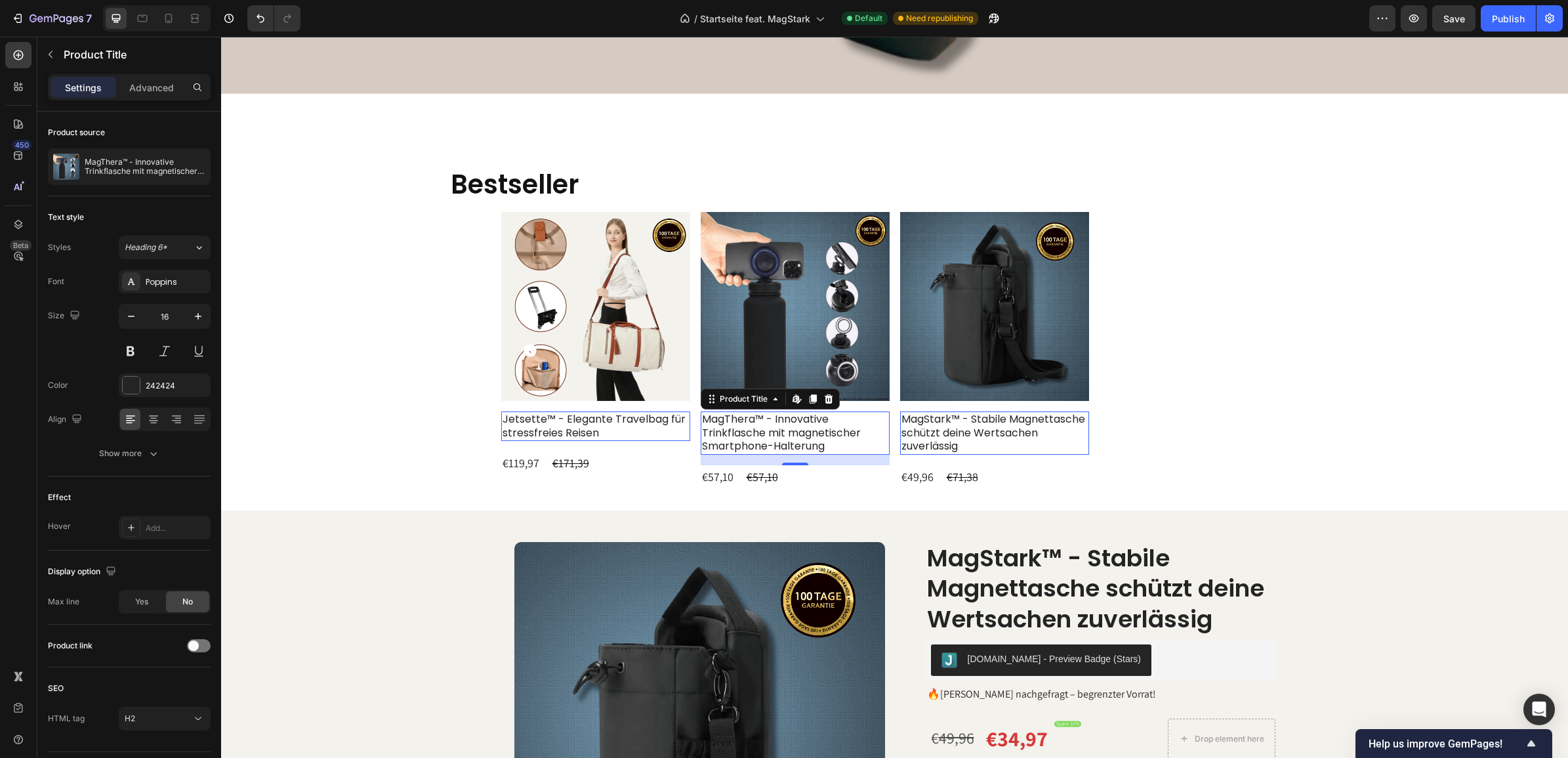
click at [133, 319] on icon "button" at bounding box center [131, 316] width 13 height 13
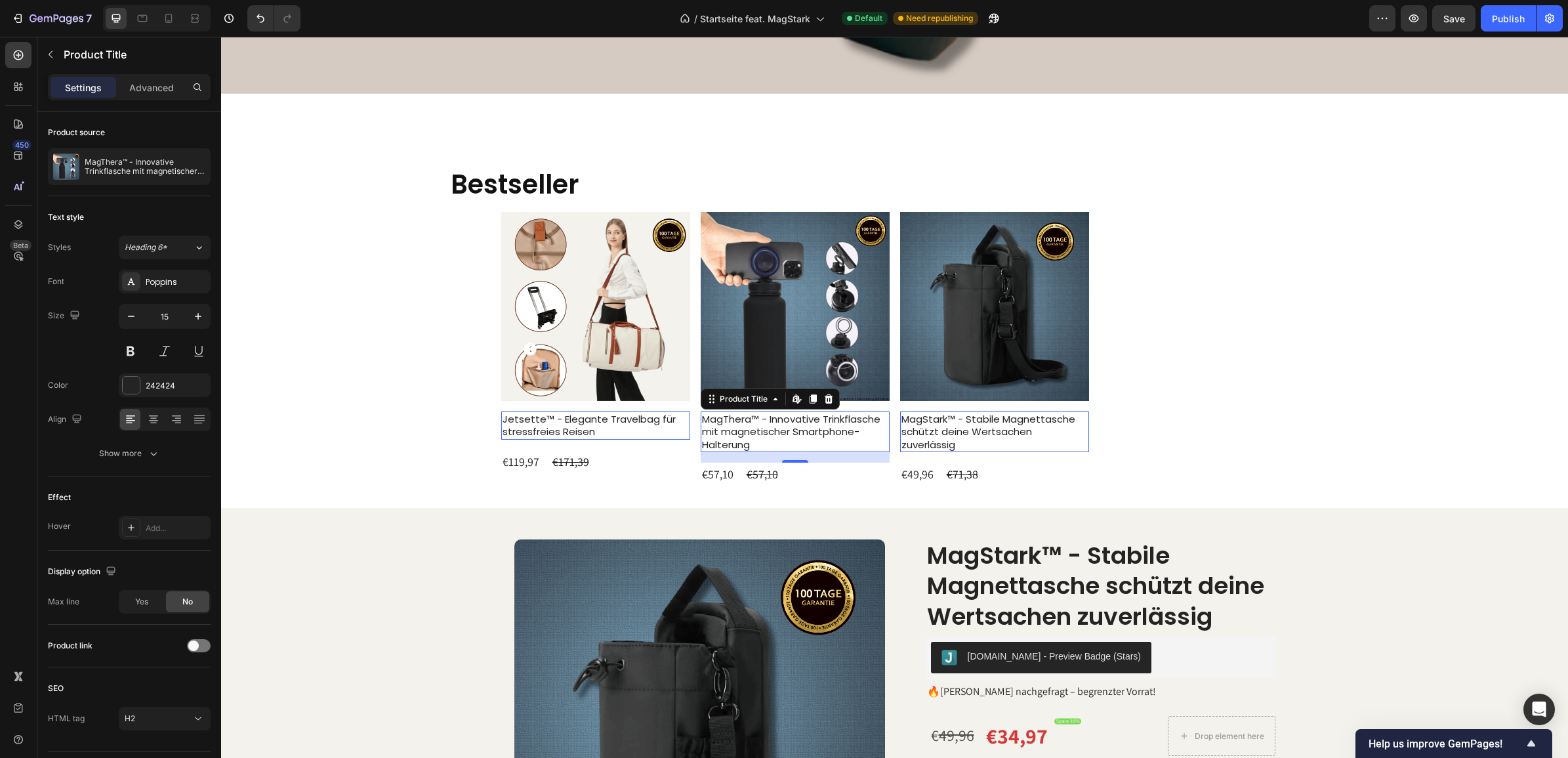
click at [133, 319] on icon "button" at bounding box center [131, 316] width 13 height 13
type input "14"
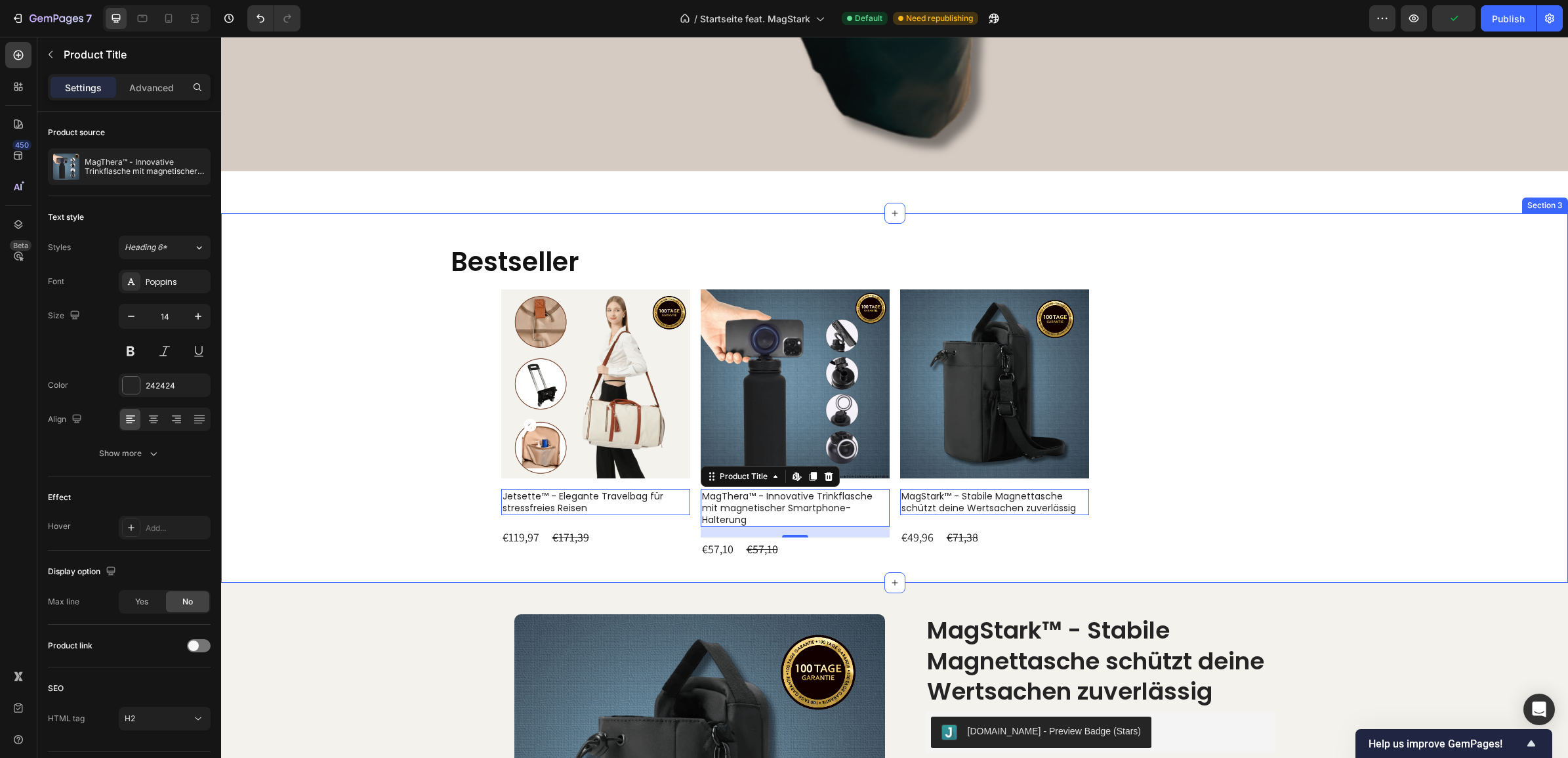
scroll to position [328, 0]
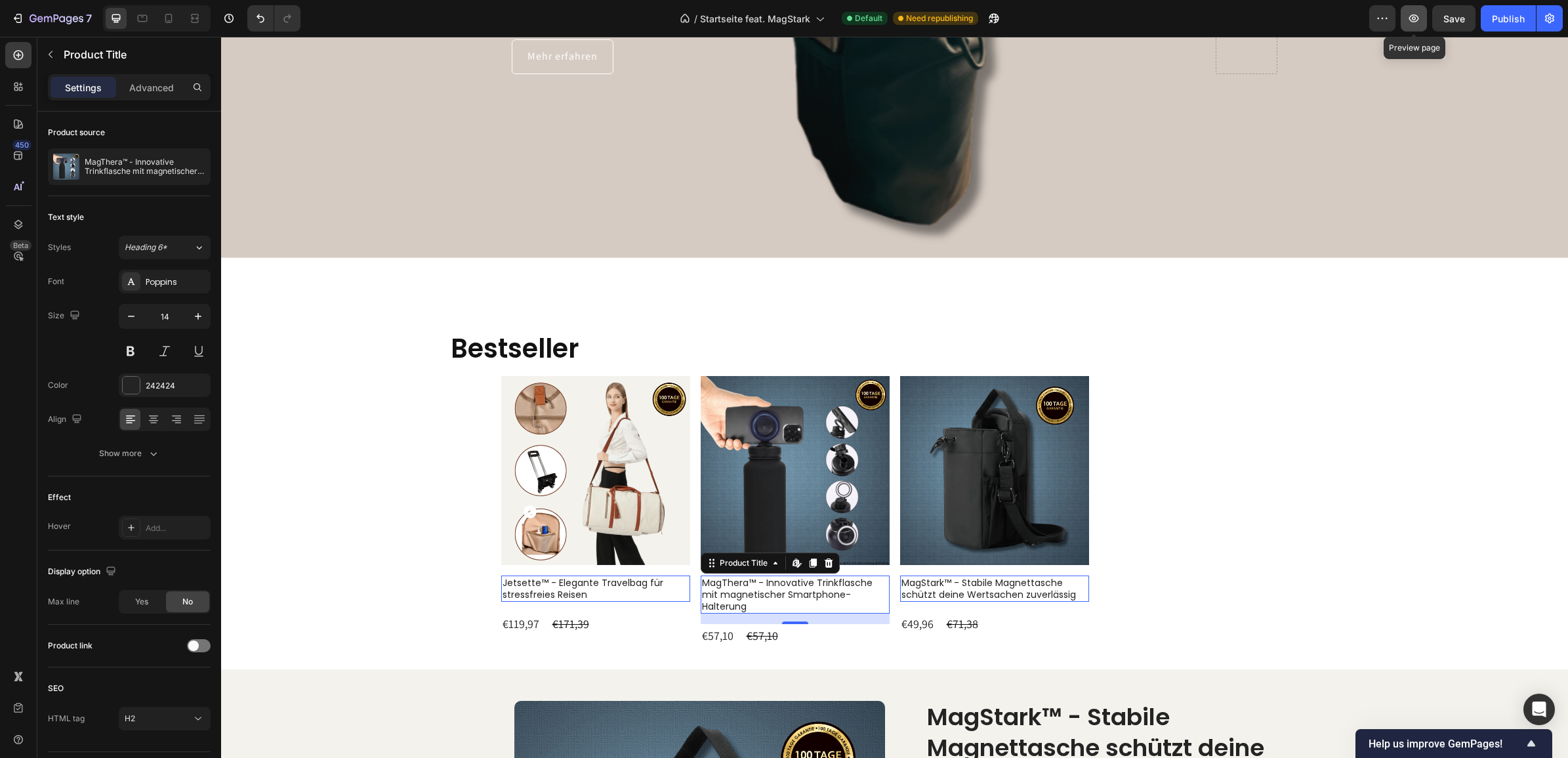
click at [1409, 20] on icon "button" at bounding box center [1414, 18] width 13 height 13
click at [175, 18] on icon at bounding box center [168, 18] width 13 height 13
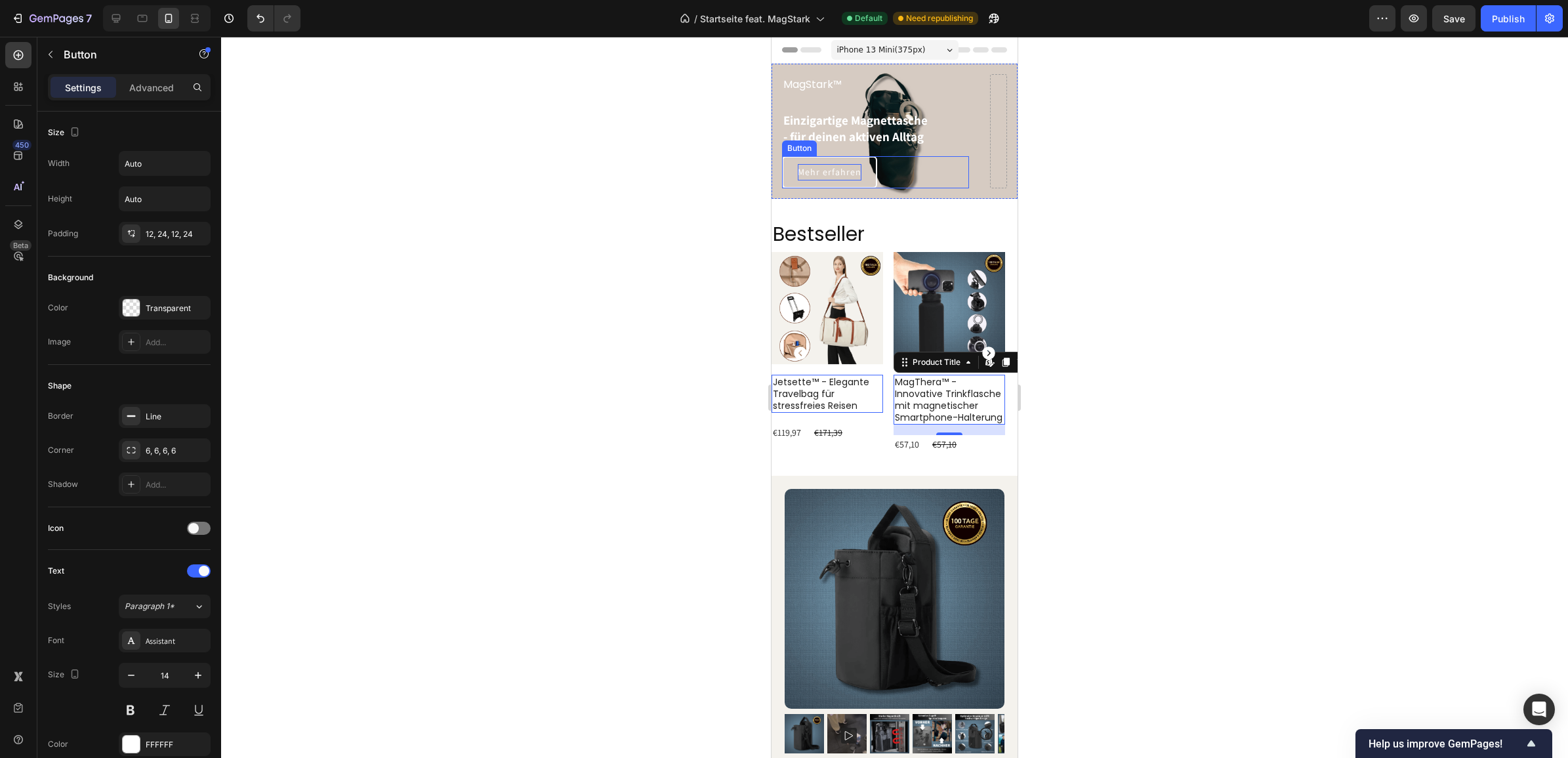
click at [847, 175] on p "Mehr erfahren" at bounding box center [830, 172] width 64 height 17
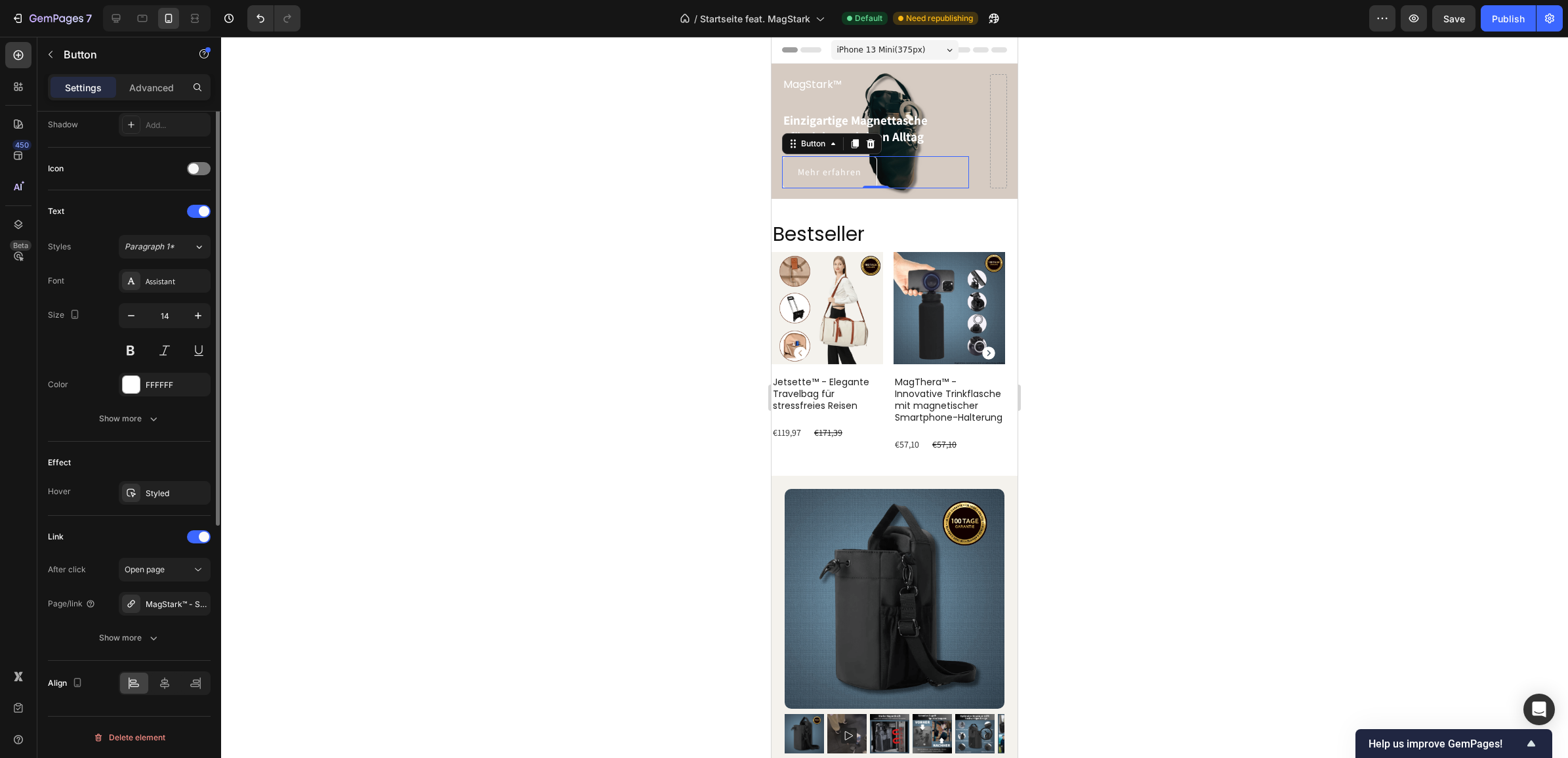
scroll to position [198, 0]
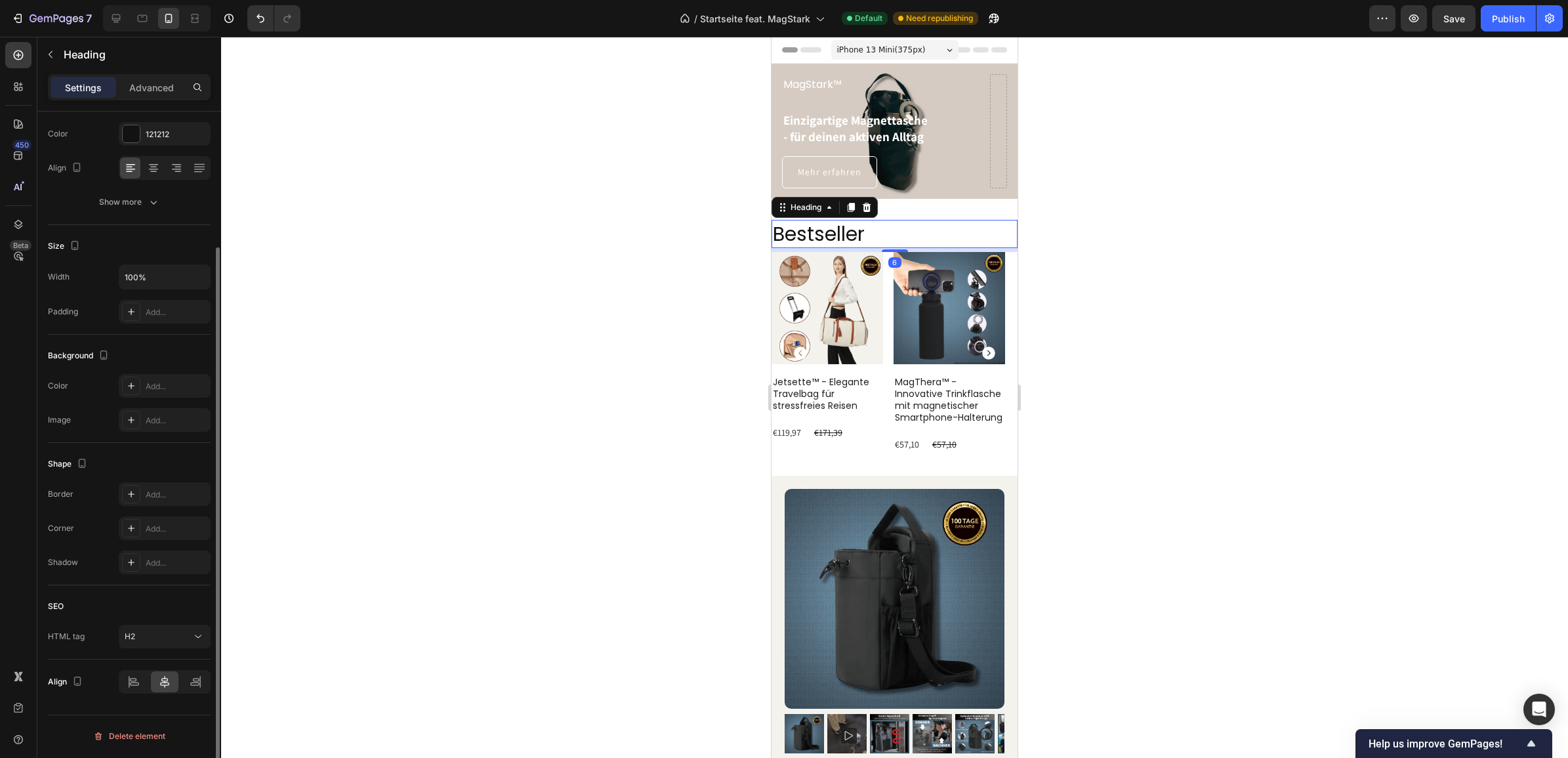
click at [820, 235] on h2 "Bestseller" at bounding box center [895, 233] width 246 height 28
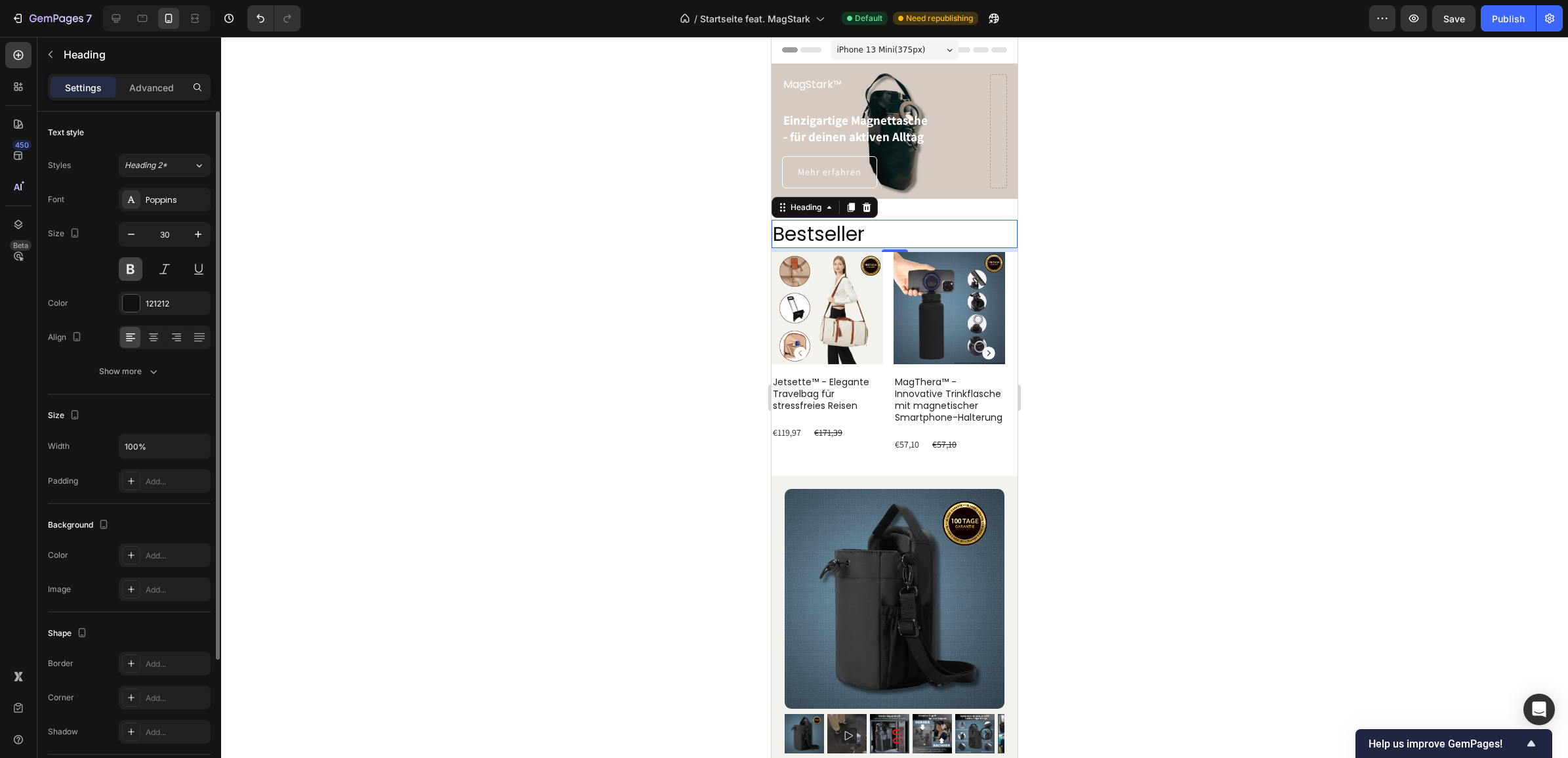
click at [136, 270] on button at bounding box center [131, 269] width 24 height 24
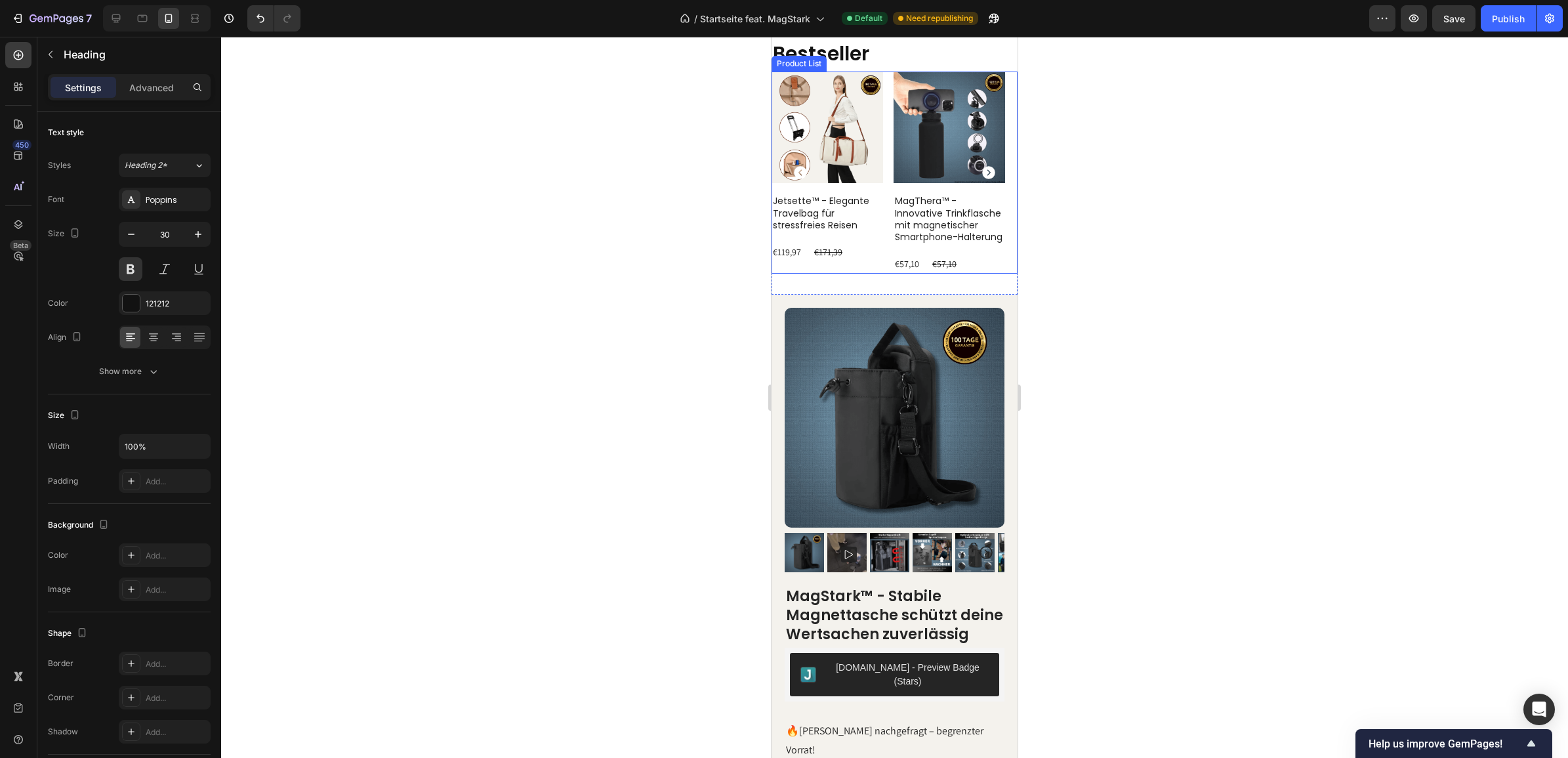
scroll to position [82, 0]
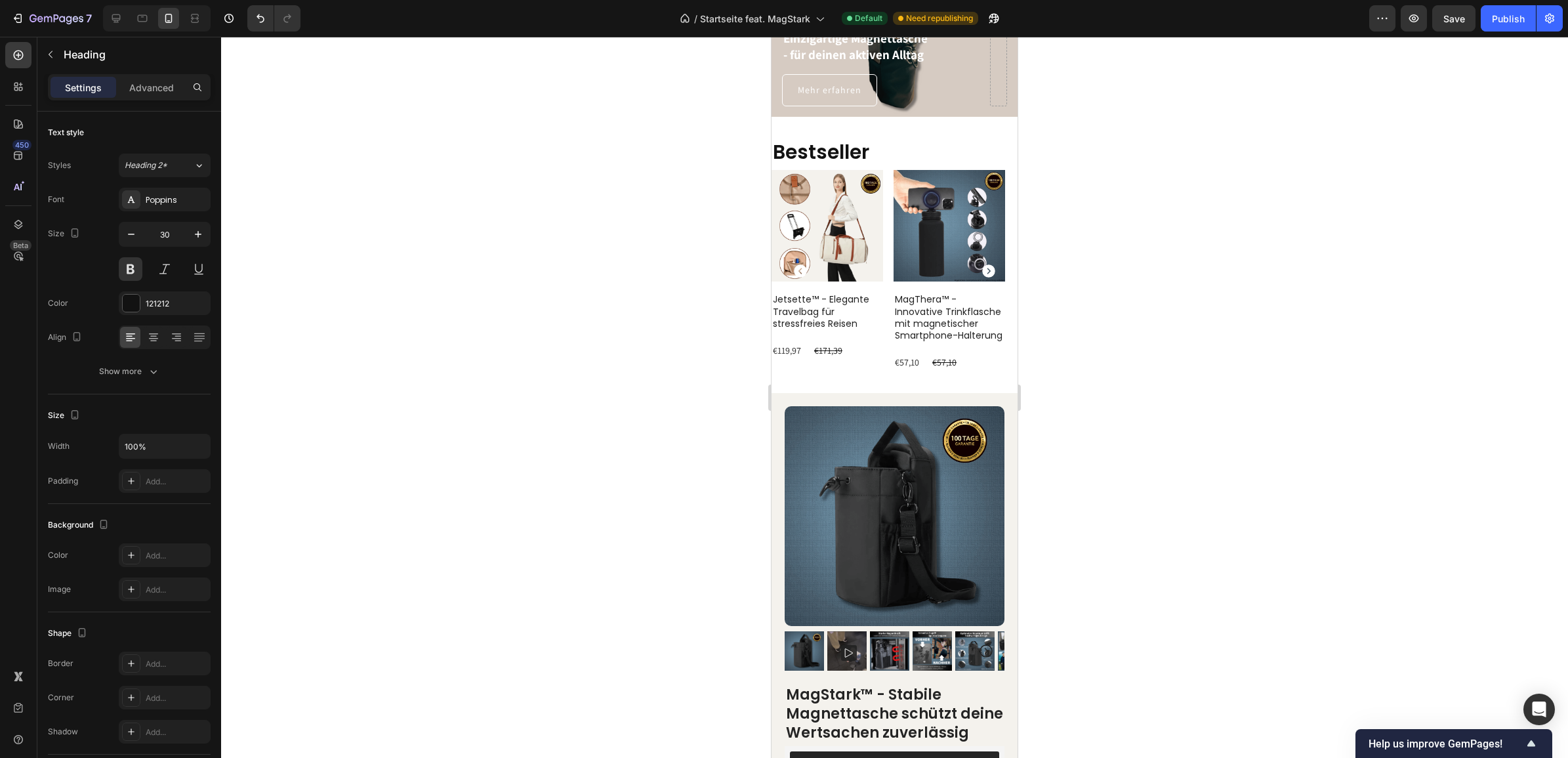
click at [1213, 326] on div at bounding box center [895, 397] width 1347 height 721
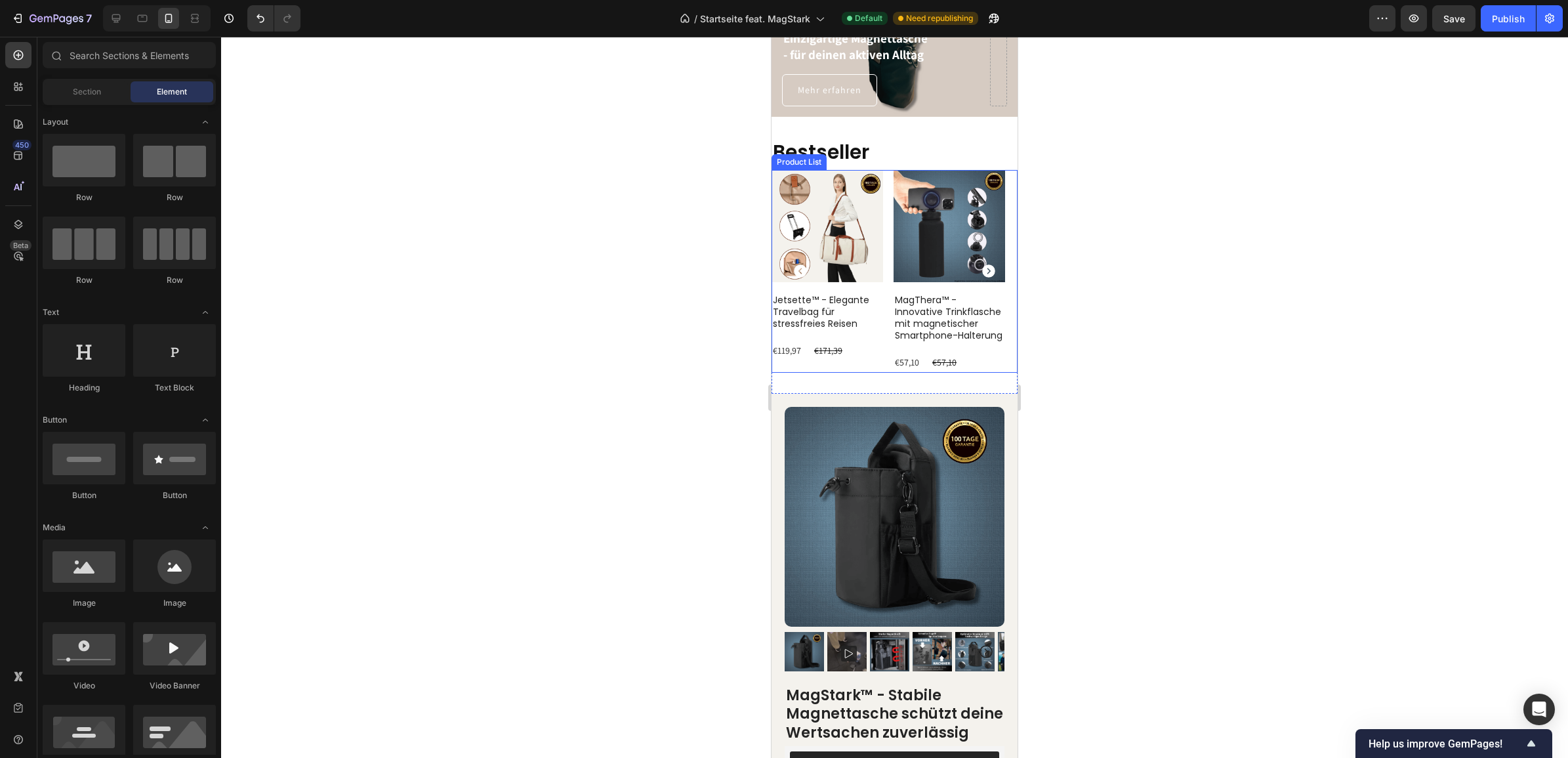
click at [982, 273] on icon "Carousel Next Arrow" at bounding box center [989, 271] width 13 height 13
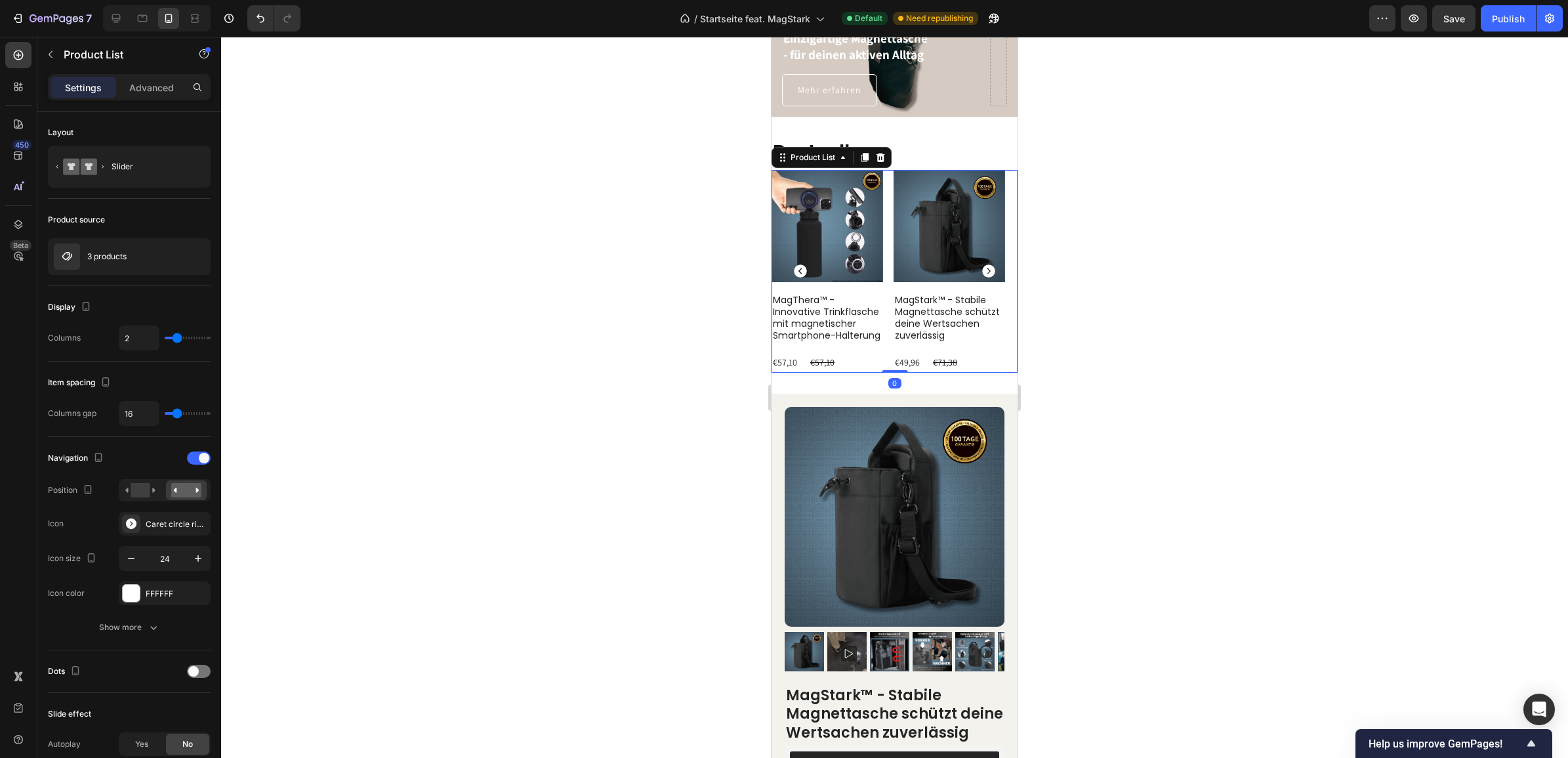
click at [982, 273] on icon "Carousel Next Arrow" at bounding box center [989, 271] width 13 height 13
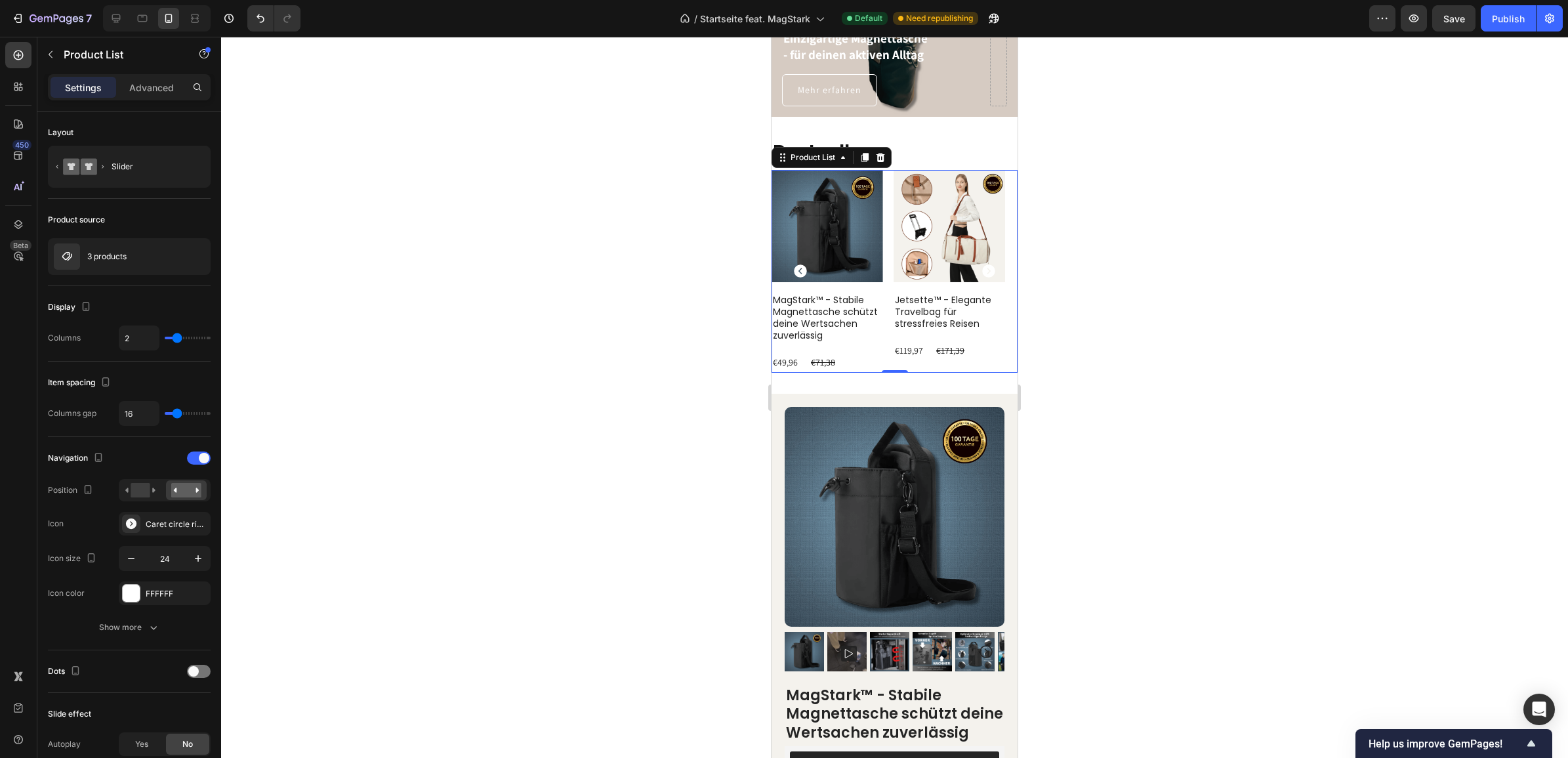
click at [982, 274] on icon "Carousel Next Arrow" at bounding box center [989, 271] width 13 height 13
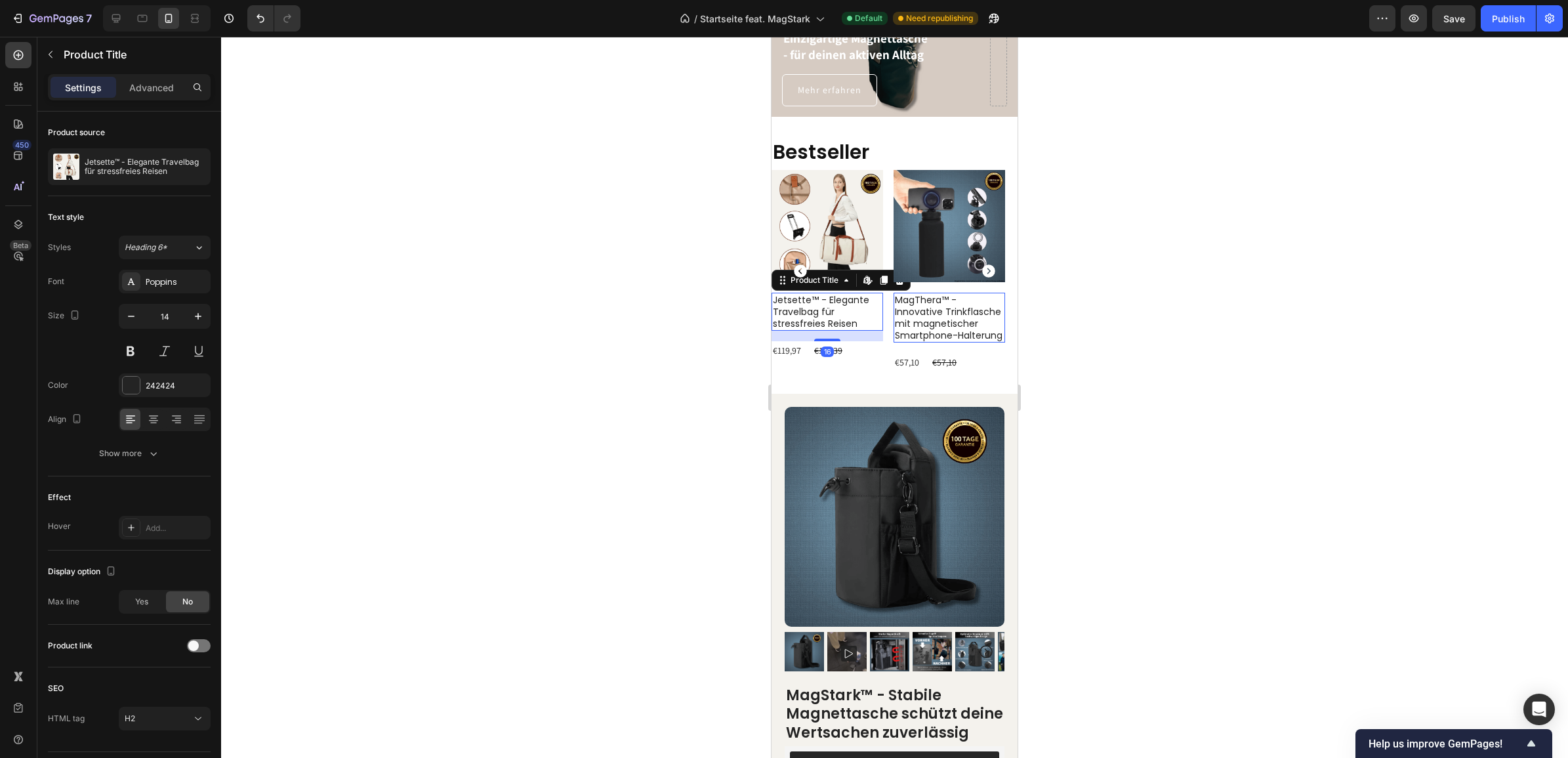
click at [858, 315] on h2 "Jetsette™ - Elegante Travelbag für stressfreies Reisen" at bounding box center [827, 312] width 112 height 39
click at [938, 319] on h2 "MagThera™ - Innovative Trinkflasche mit magnetischer Smartphone-Halterung" at bounding box center [950, 318] width 112 height 50
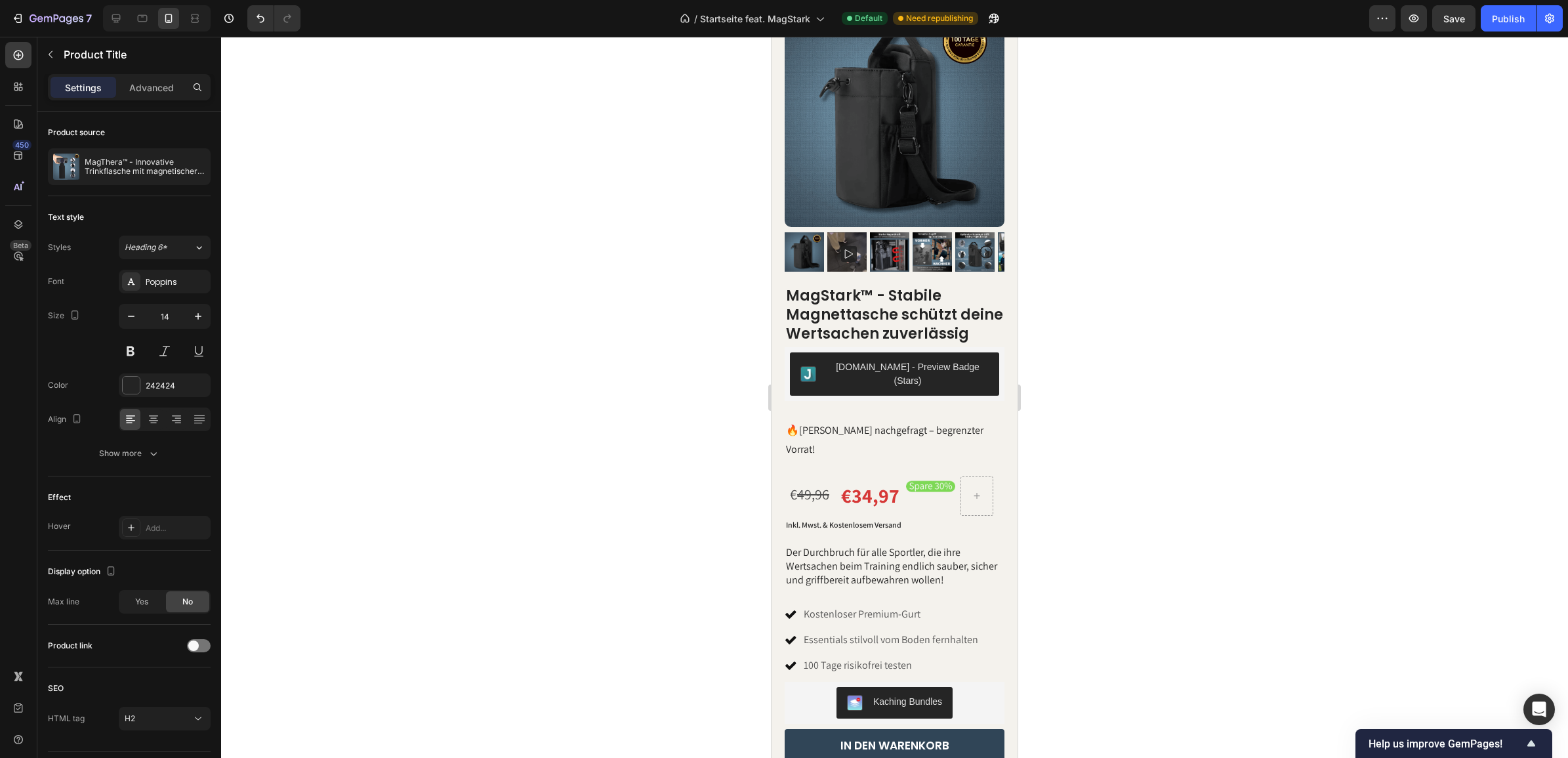
scroll to position [492, 0]
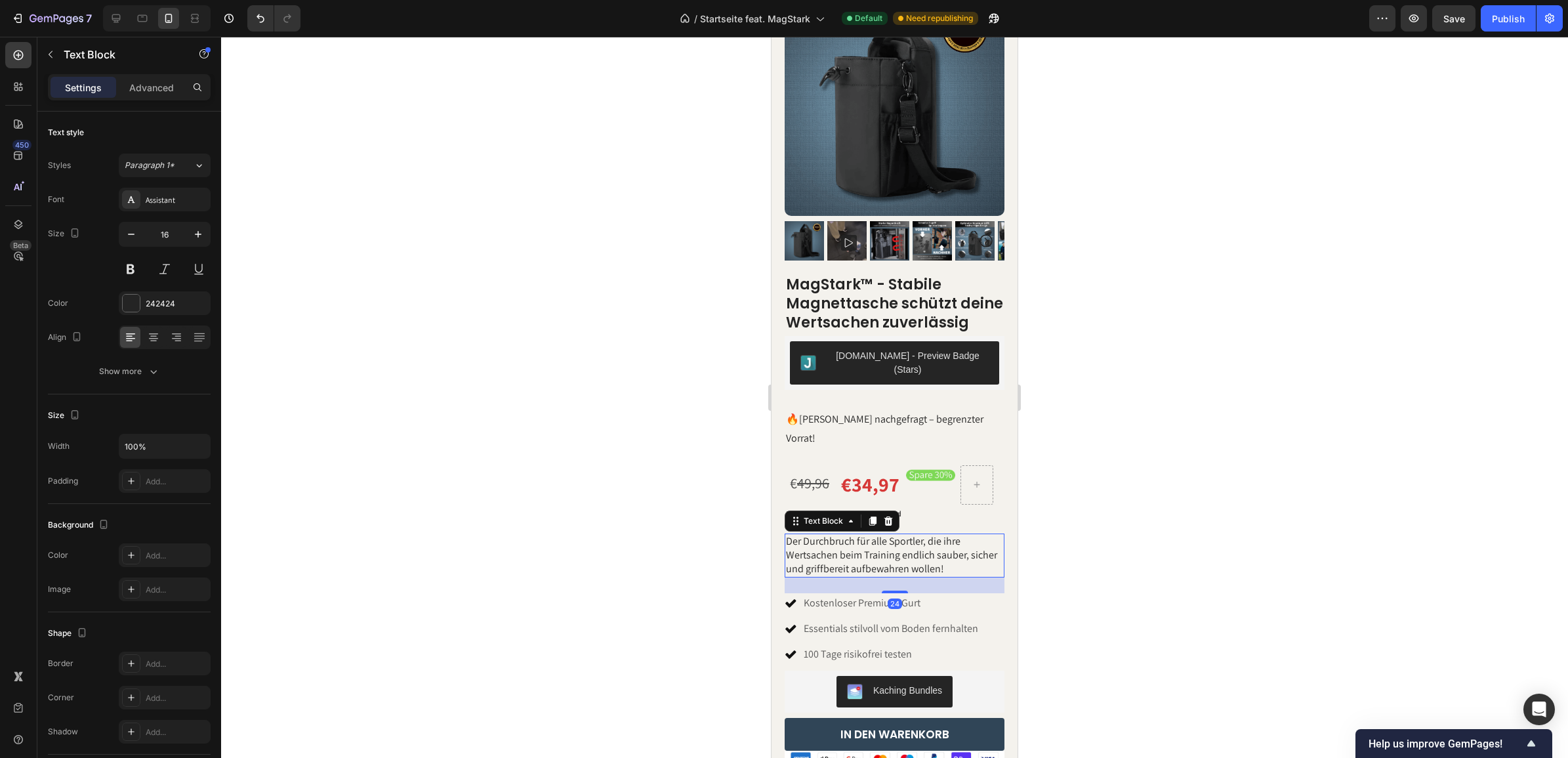
click at [878, 535] on p "Der Durchbruch für alle Sportler, die ihre Wertsachen beim Training endlich sau…" at bounding box center [895, 555] width 217 height 41
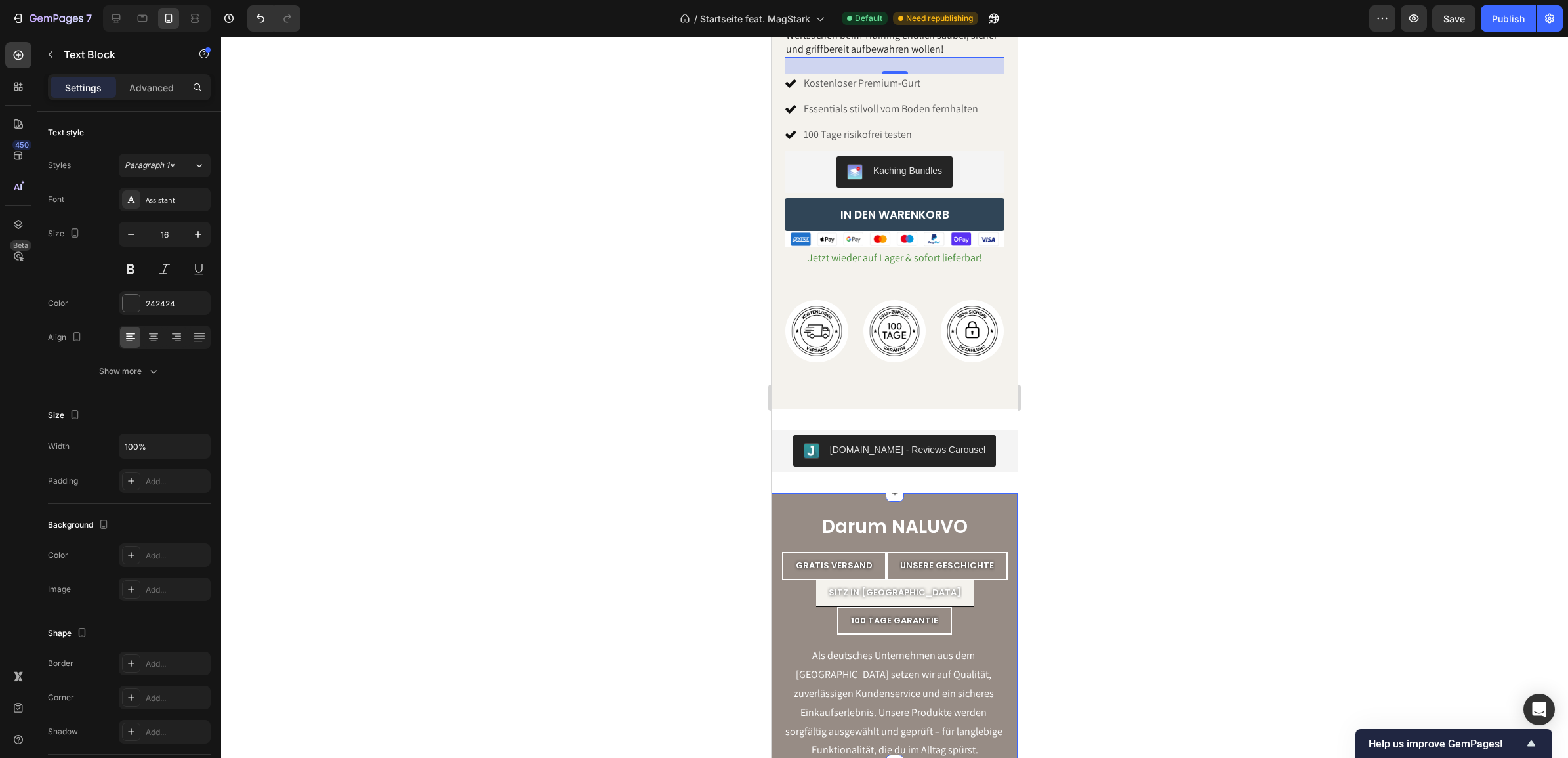
scroll to position [985, 0]
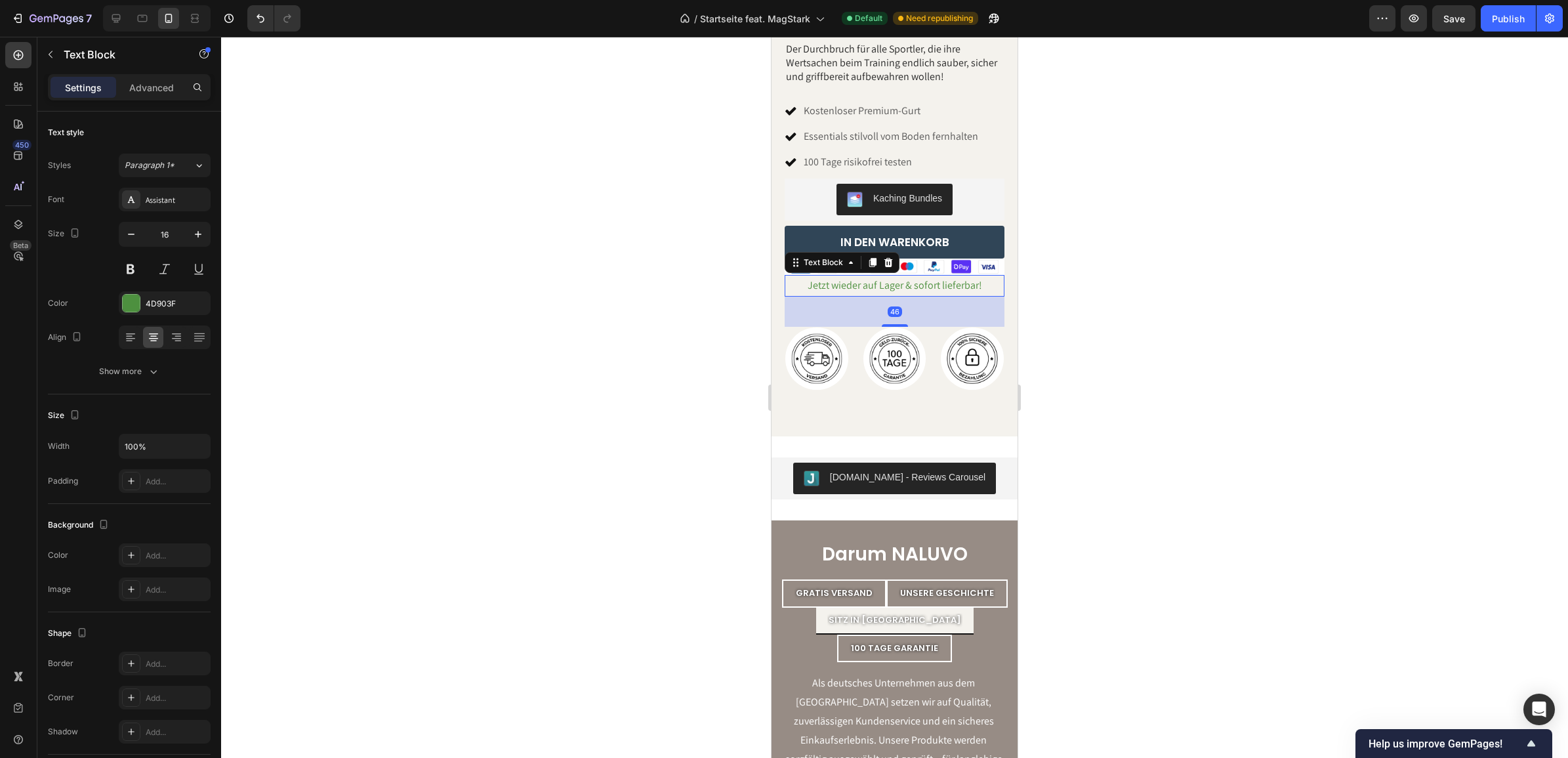
click at [881, 276] on p "Jetzt wieder auf Lager & sofort lieferbar!" at bounding box center [895, 286] width 217 height 19
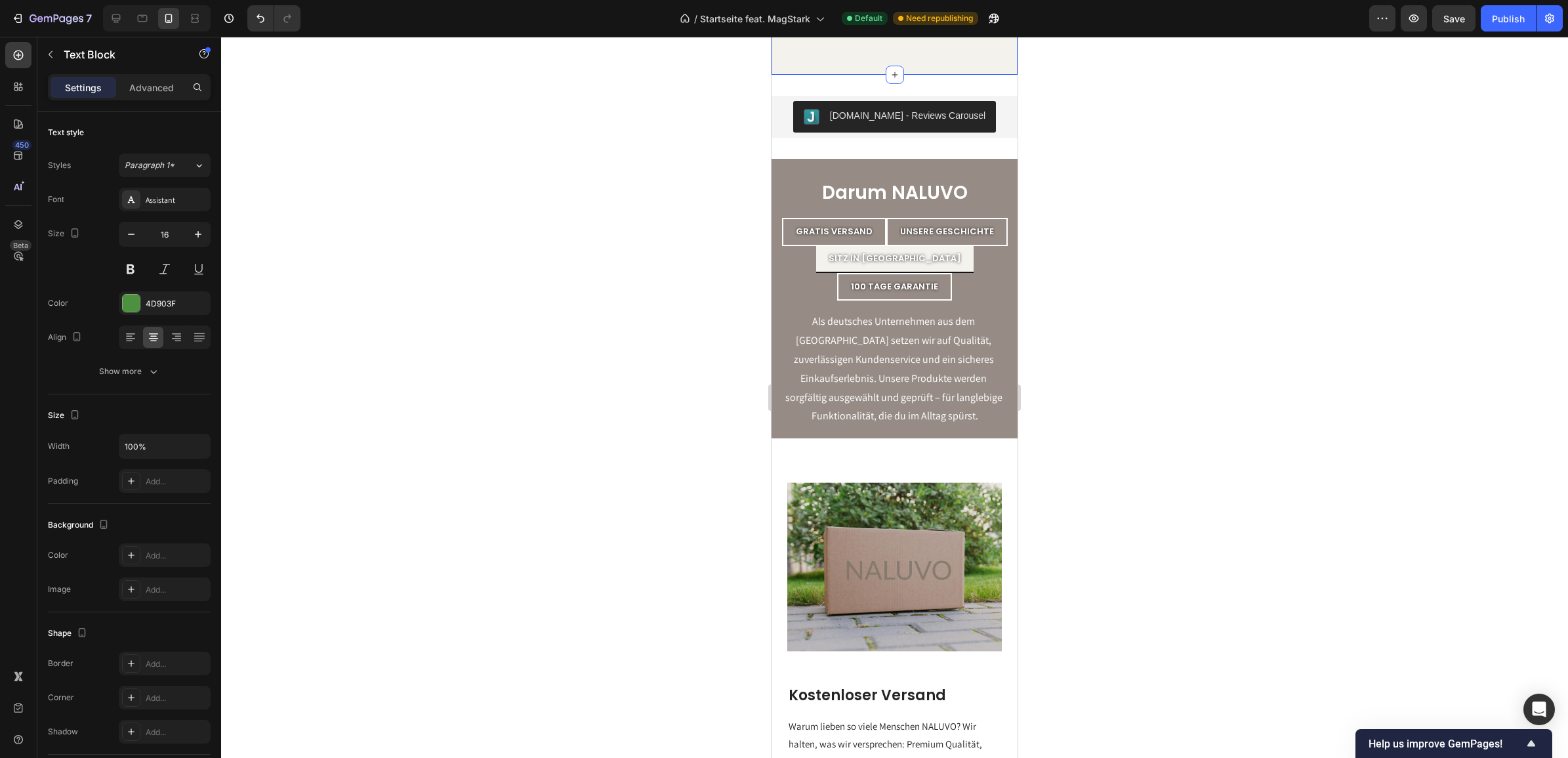
scroll to position [1395, 0]
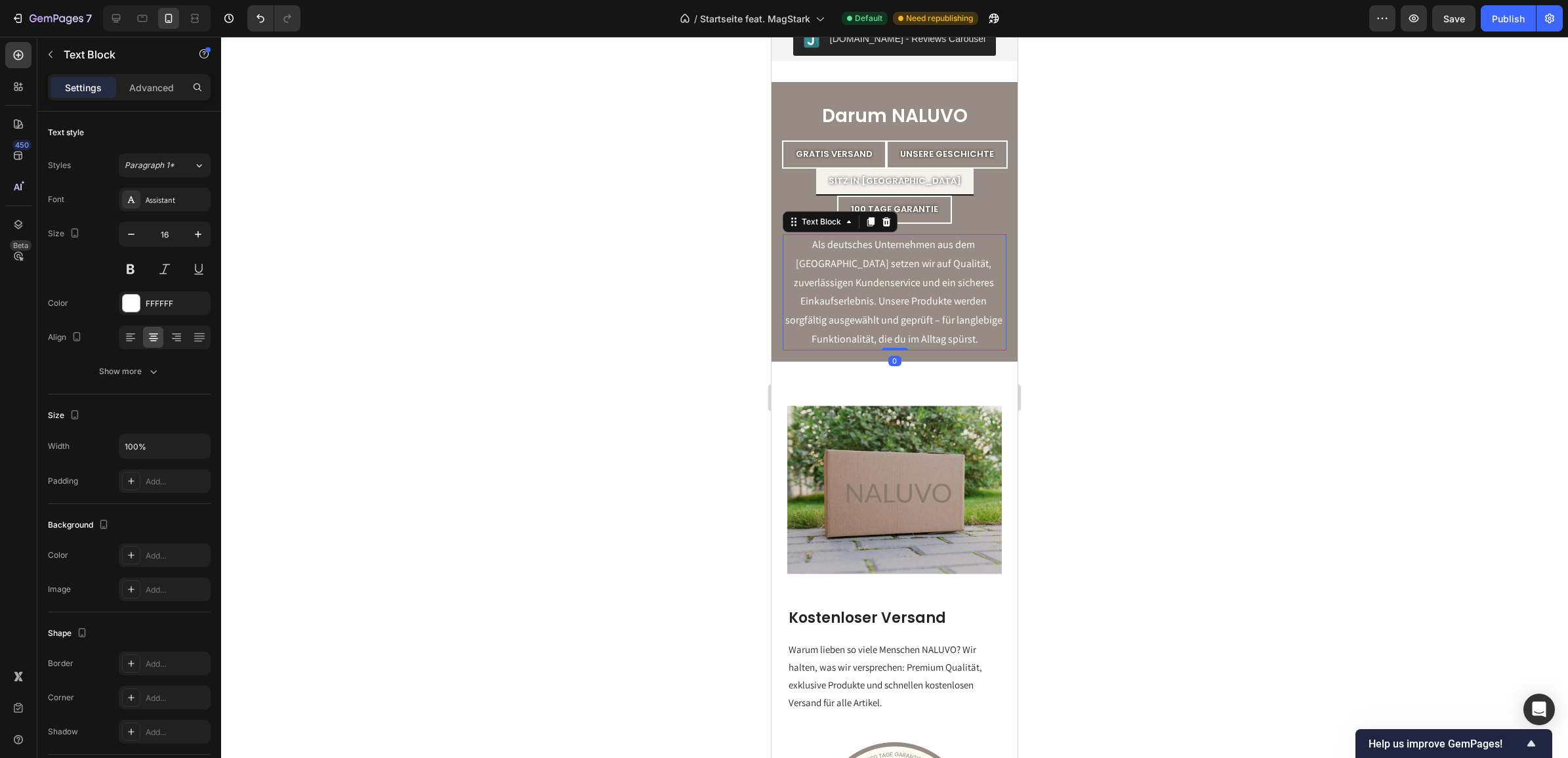
click at [891, 280] on p "Als deutsches Unternehmen aus dem [GEOGRAPHIC_DATA] setzen wir auf Qualität, zu…" at bounding box center [895, 292] width 221 height 113
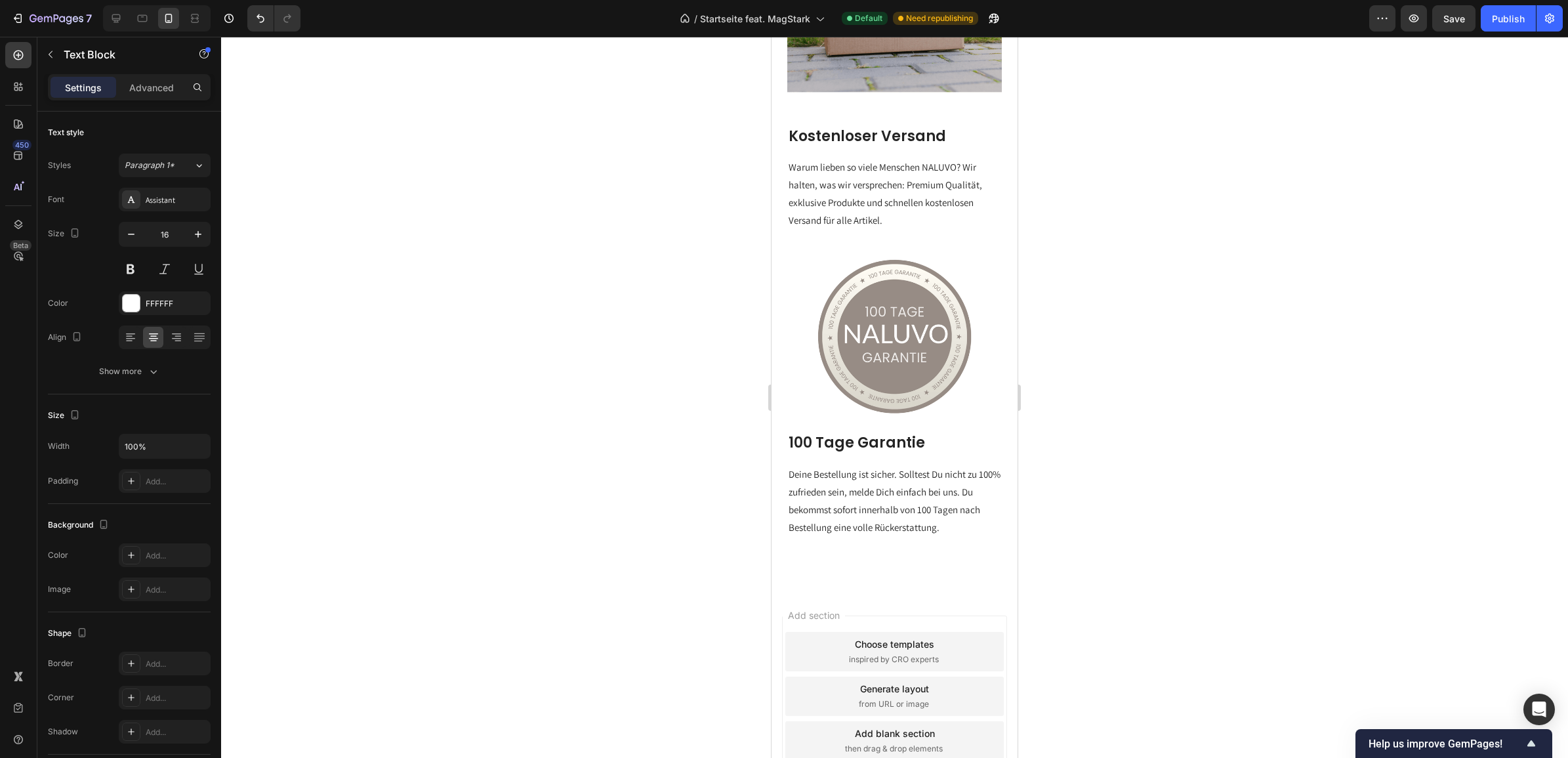
scroll to position [1886, 0]
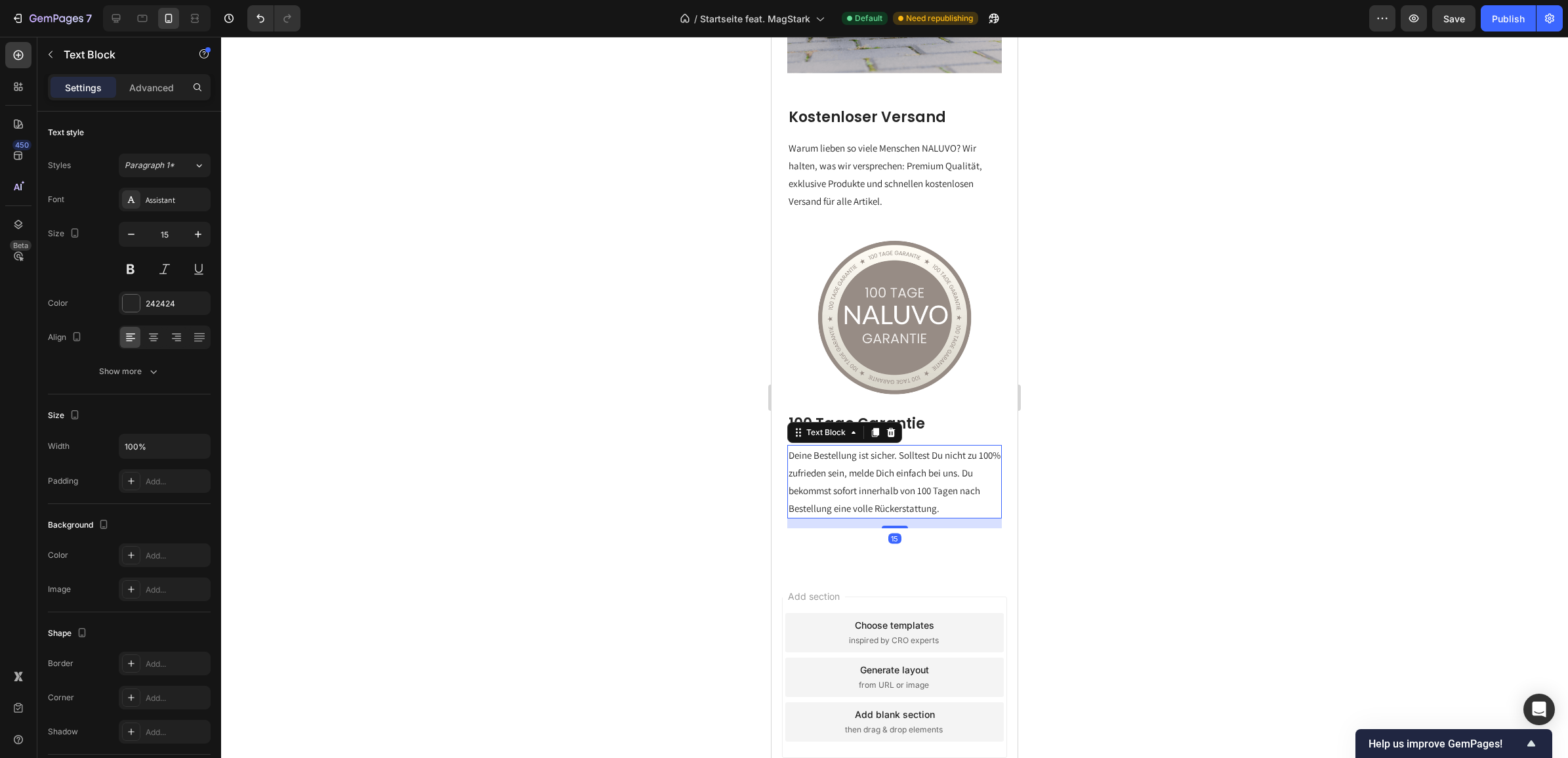
click at [883, 446] on p "Deine Bestellung ist sicher. Solltest Du nicht zu 100% zufrieden sein, melde Di…" at bounding box center [895, 481] width 212 height 71
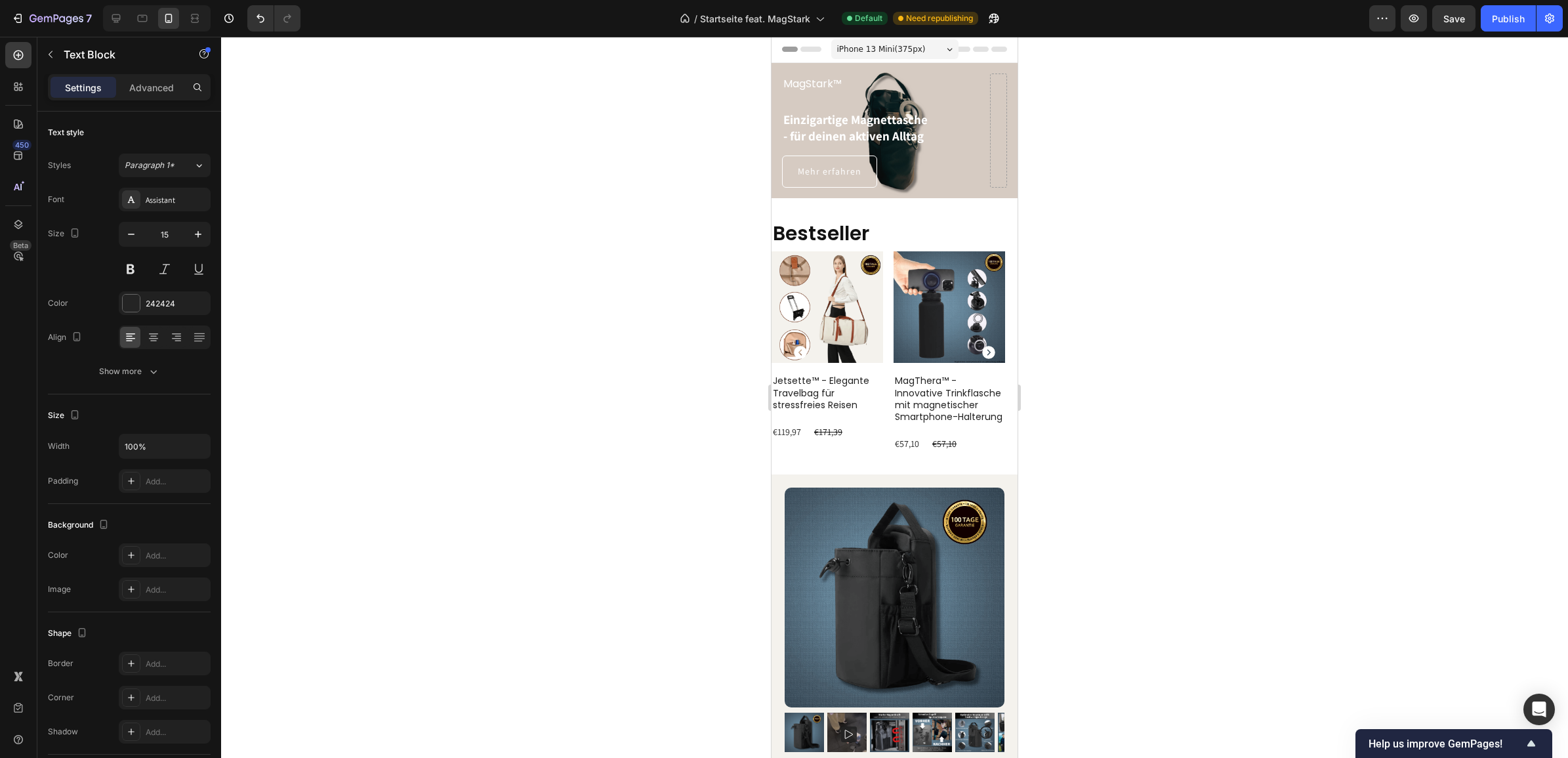
scroll to position [0, 0]
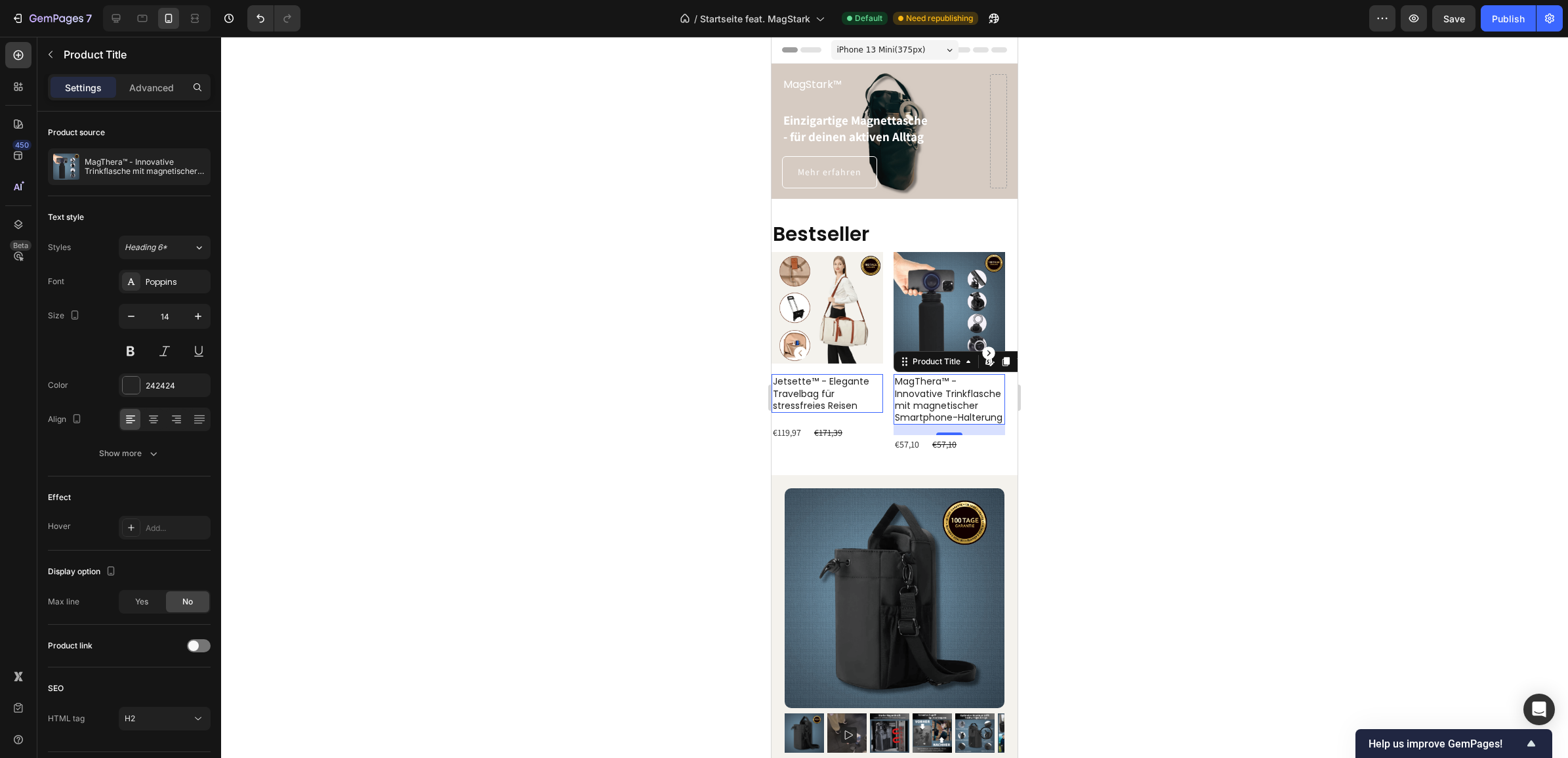
click at [915, 393] on h2 "MagThera™ - Innovative Trinkflasche mit magnetischer Smartphone-Halterung" at bounding box center [950, 399] width 112 height 50
click at [1413, 24] on icon "button" at bounding box center [1414, 18] width 13 height 13
click at [105, 17] on div at bounding box center [156, 18] width 108 height 26
click at [109, 18] on div at bounding box center [116, 18] width 21 height 21
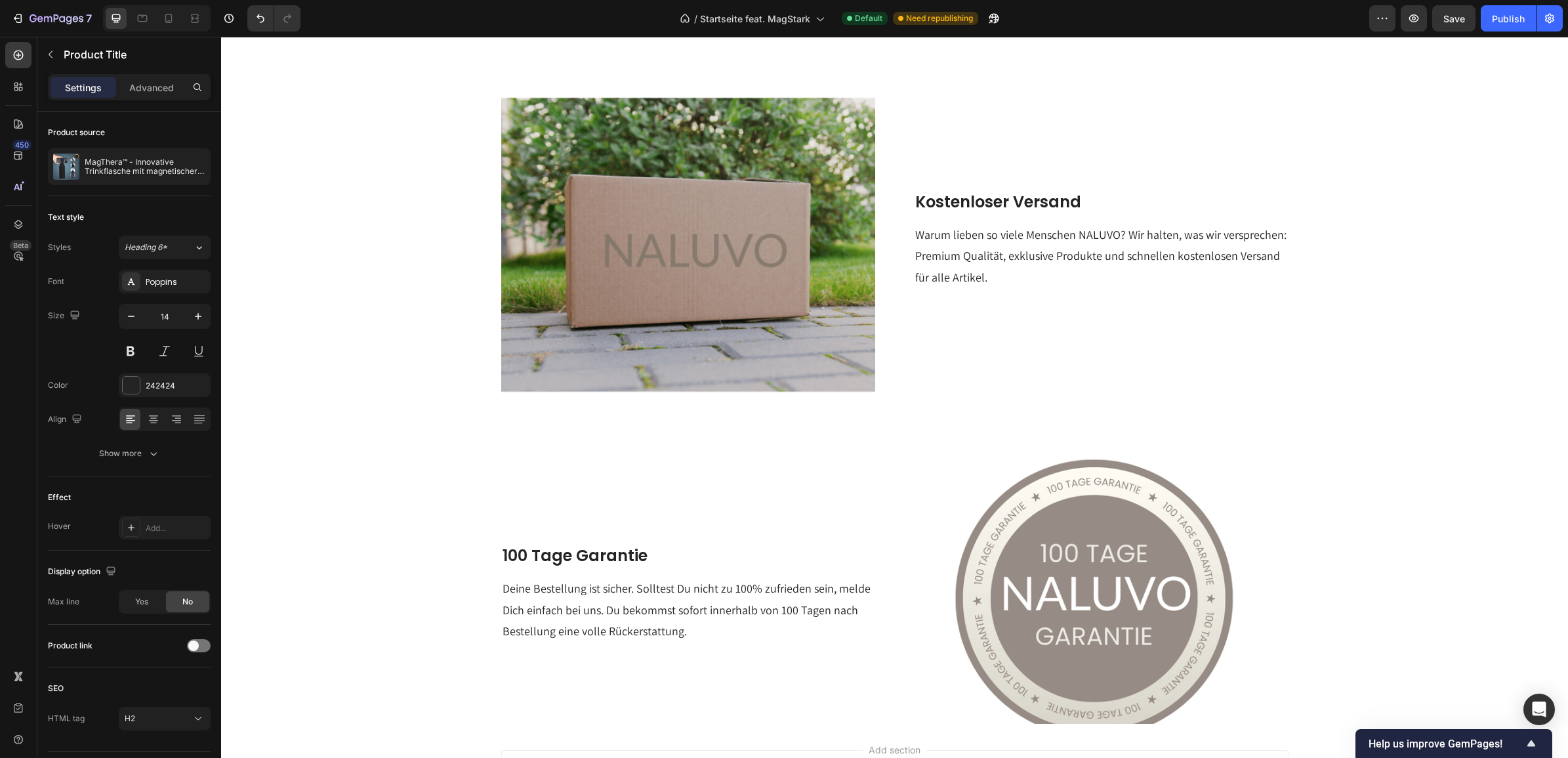
scroll to position [2046, 0]
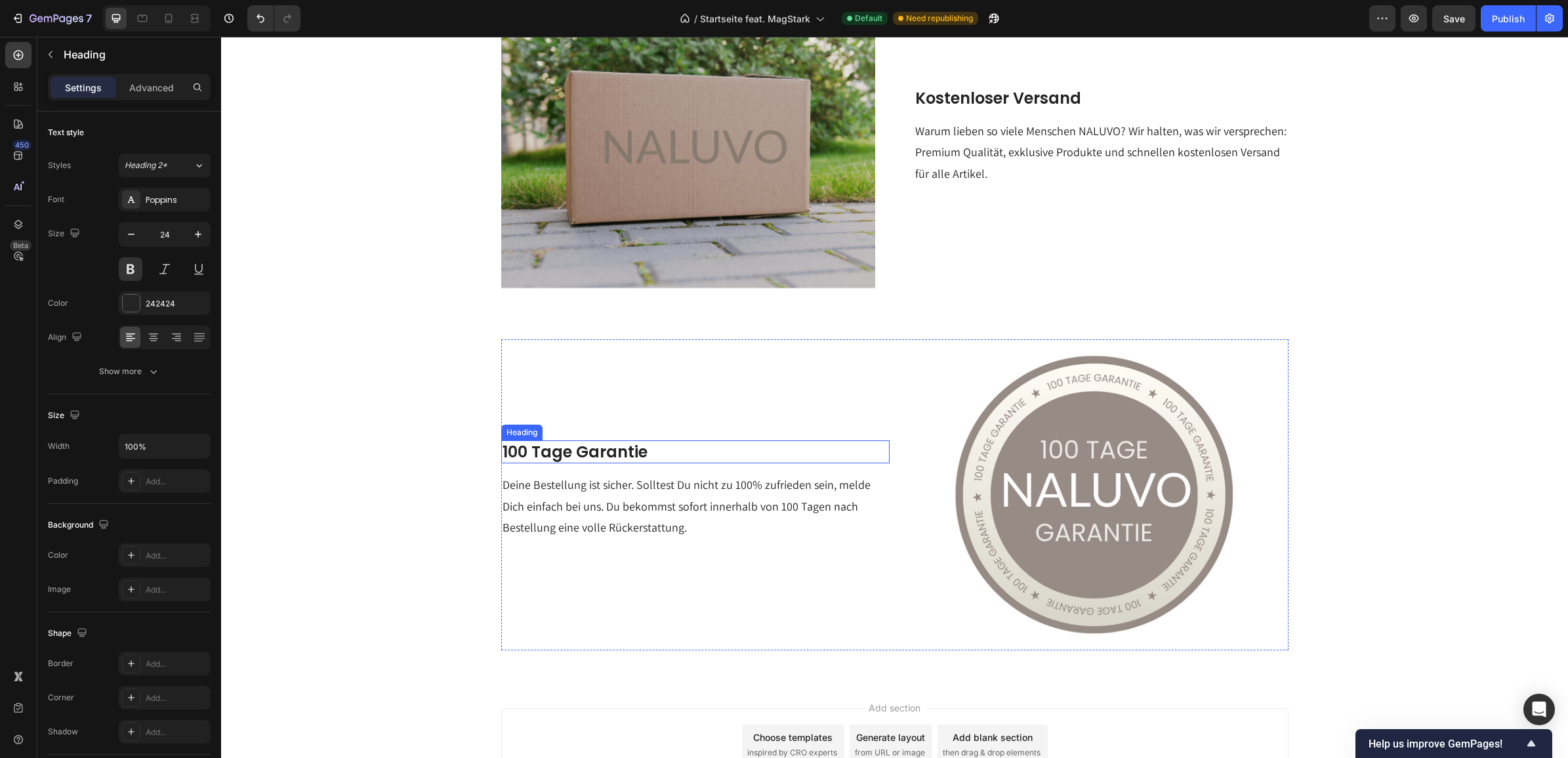
click at [681, 450] on h2 "100 Tage Garantie" at bounding box center [695, 452] width 389 height 23
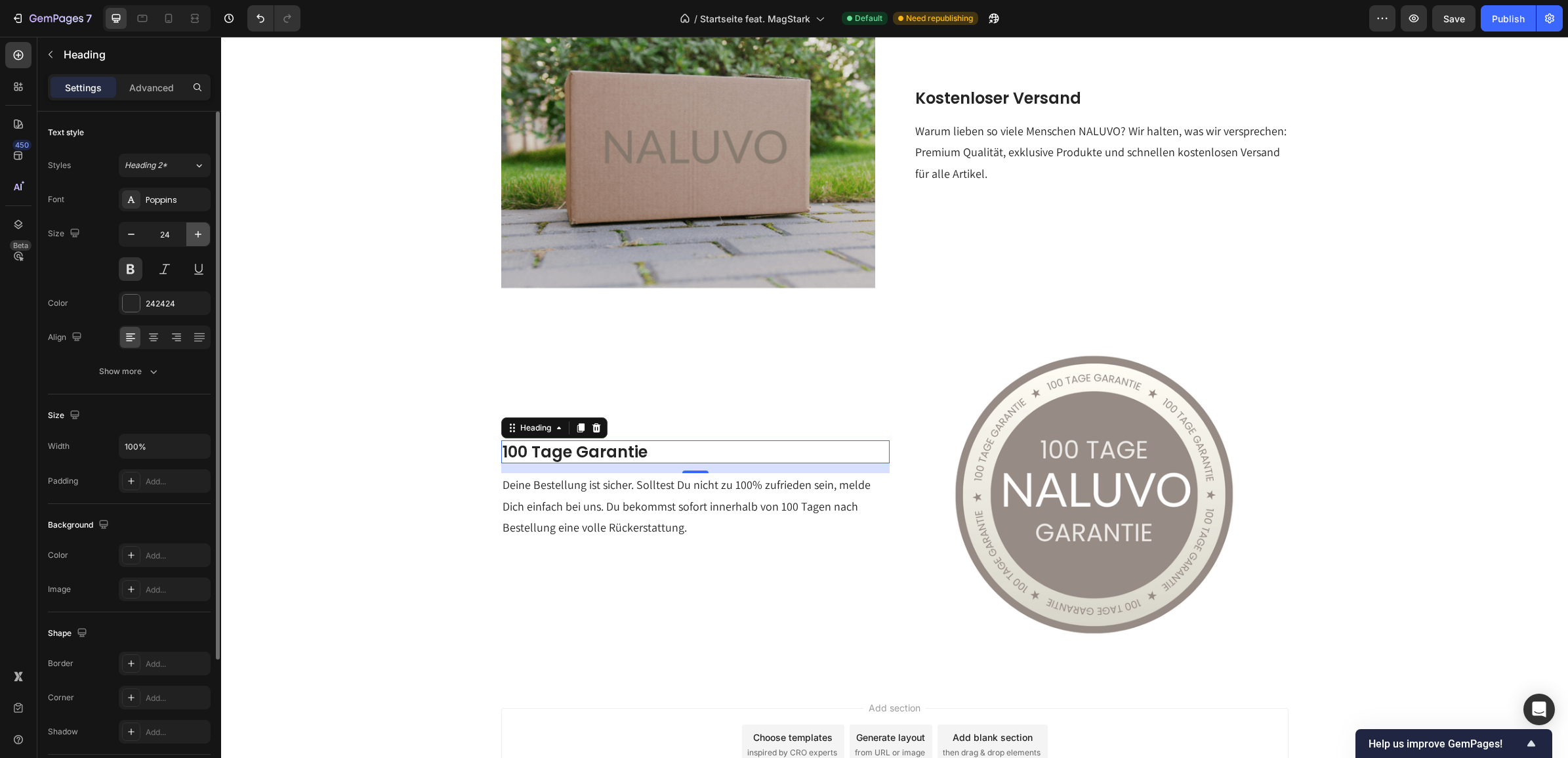
click at [194, 236] on icon "button" at bounding box center [198, 234] width 13 height 13
type input "26"
click at [1087, 94] on h2 "Kostenloser Versand" at bounding box center [1102, 98] width 375 height 23
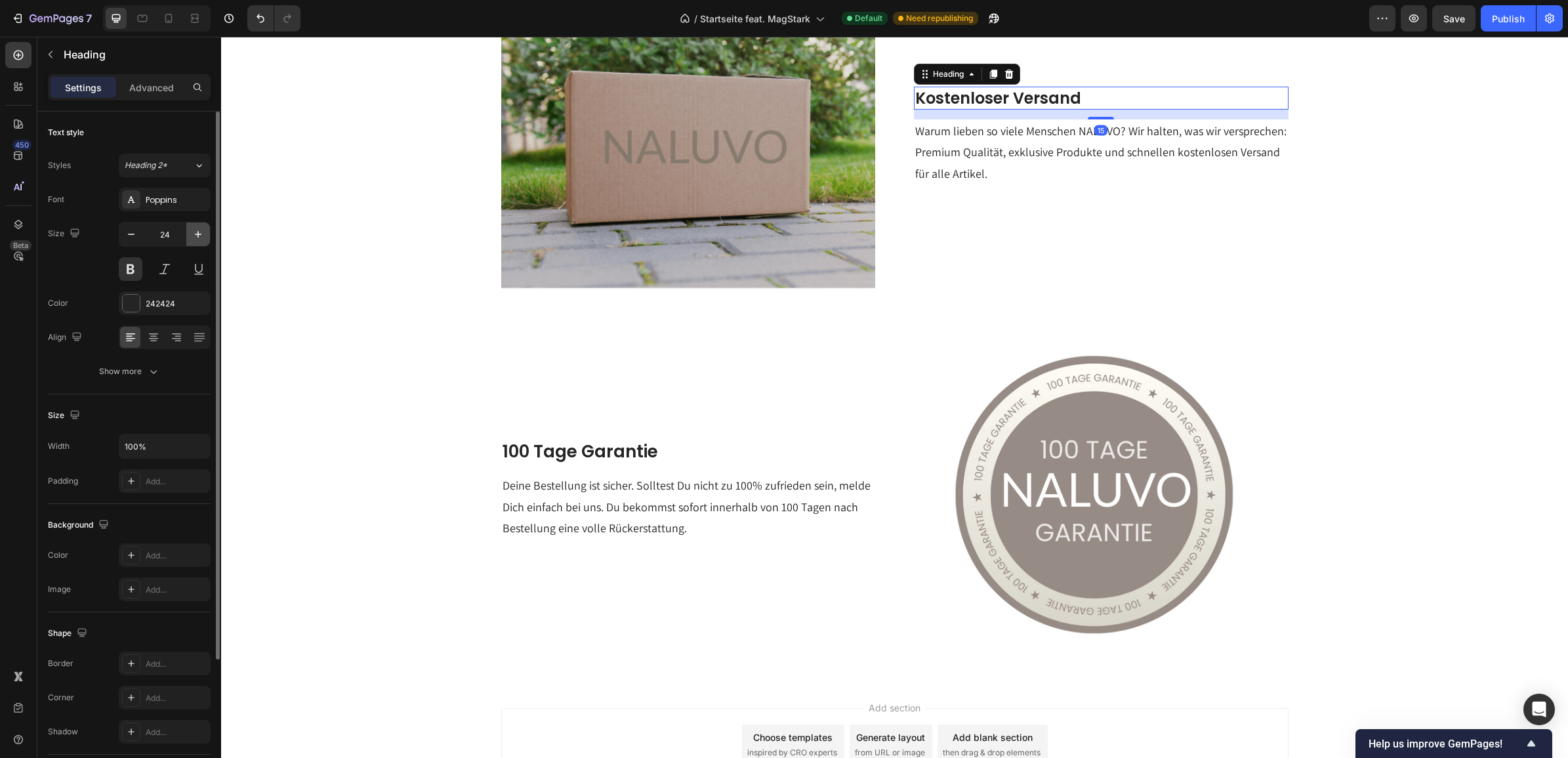
click at [201, 238] on icon "button" at bounding box center [198, 234] width 13 height 13
type input "26"
click at [1421, 25] on button "button" at bounding box center [1414, 18] width 26 height 26
click at [604, 456] on h2 "100 Tage Garantie" at bounding box center [695, 452] width 389 height 25
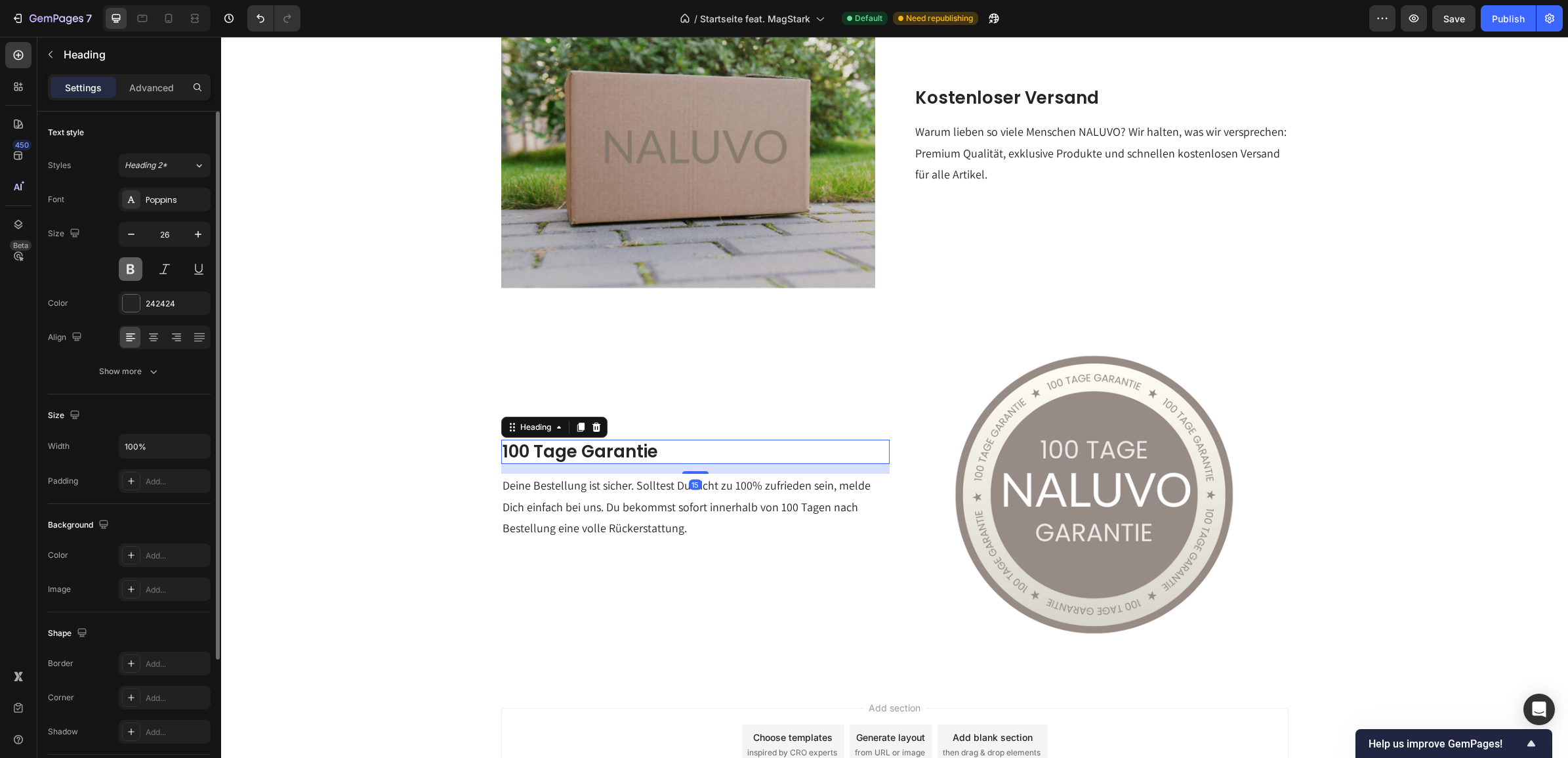
click at [128, 270] on button at bounding box center [131, 269] width 24 height 24
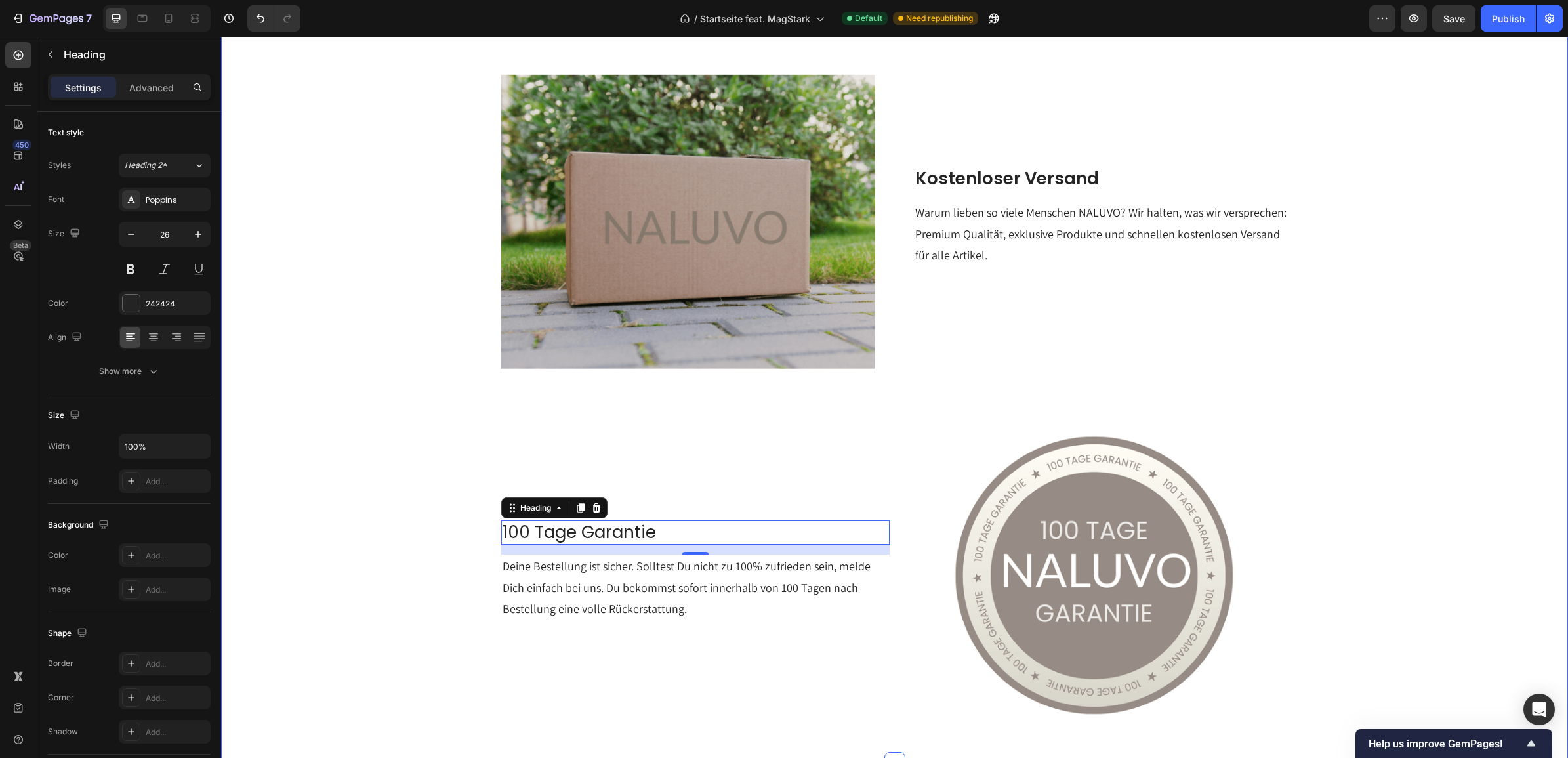
scroll to position [1964, 0]
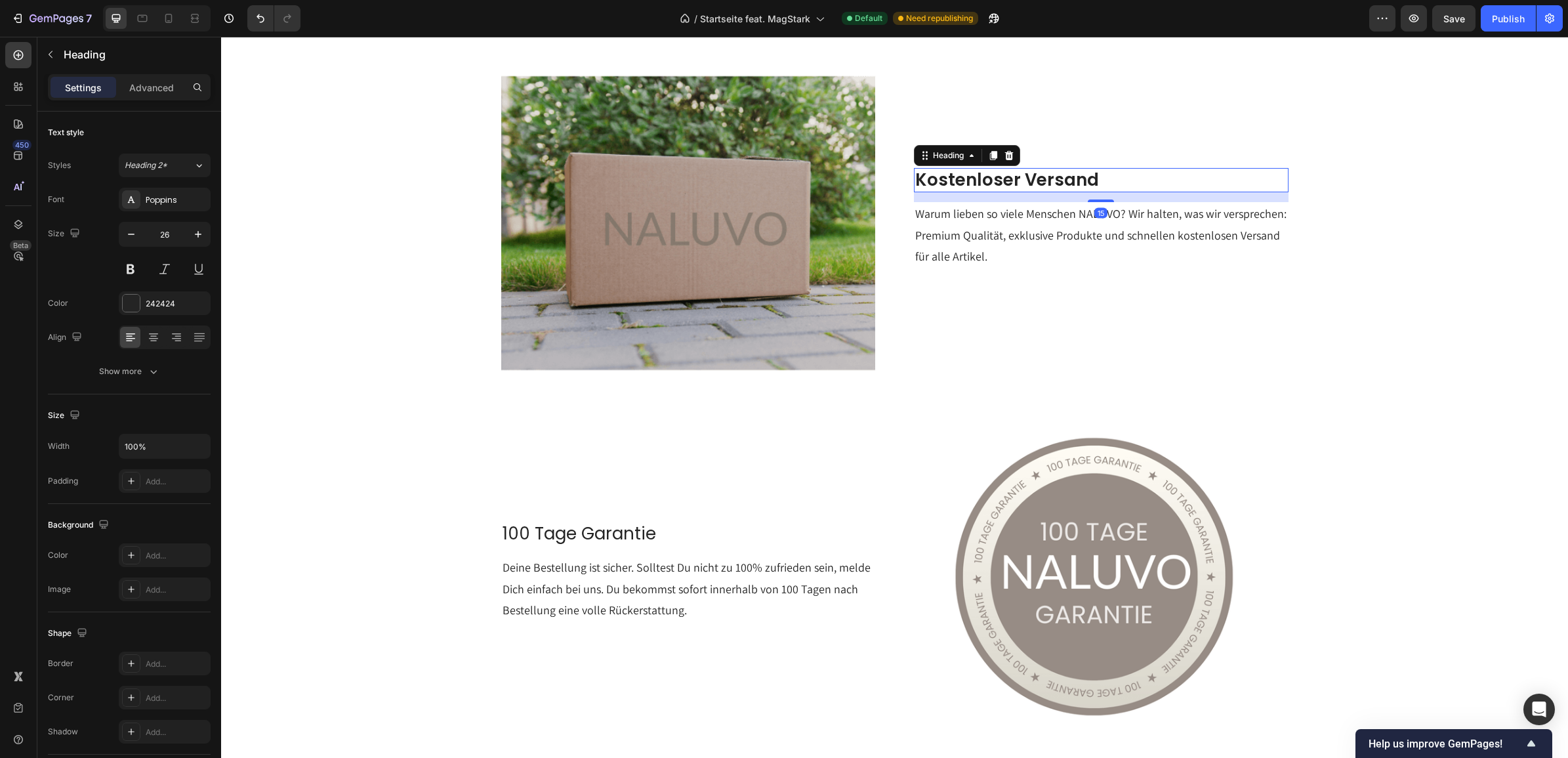
click at [957, 184] on h2 "Kostenloser Versand" at bounding box center [1102, 180] width 375 height 25
click at [135, 264] on button at bounding box center [131, 269] width 24 height 24
click at [1423, 24] on button "button" at bounding box center [1414, 18] width 26 height 26
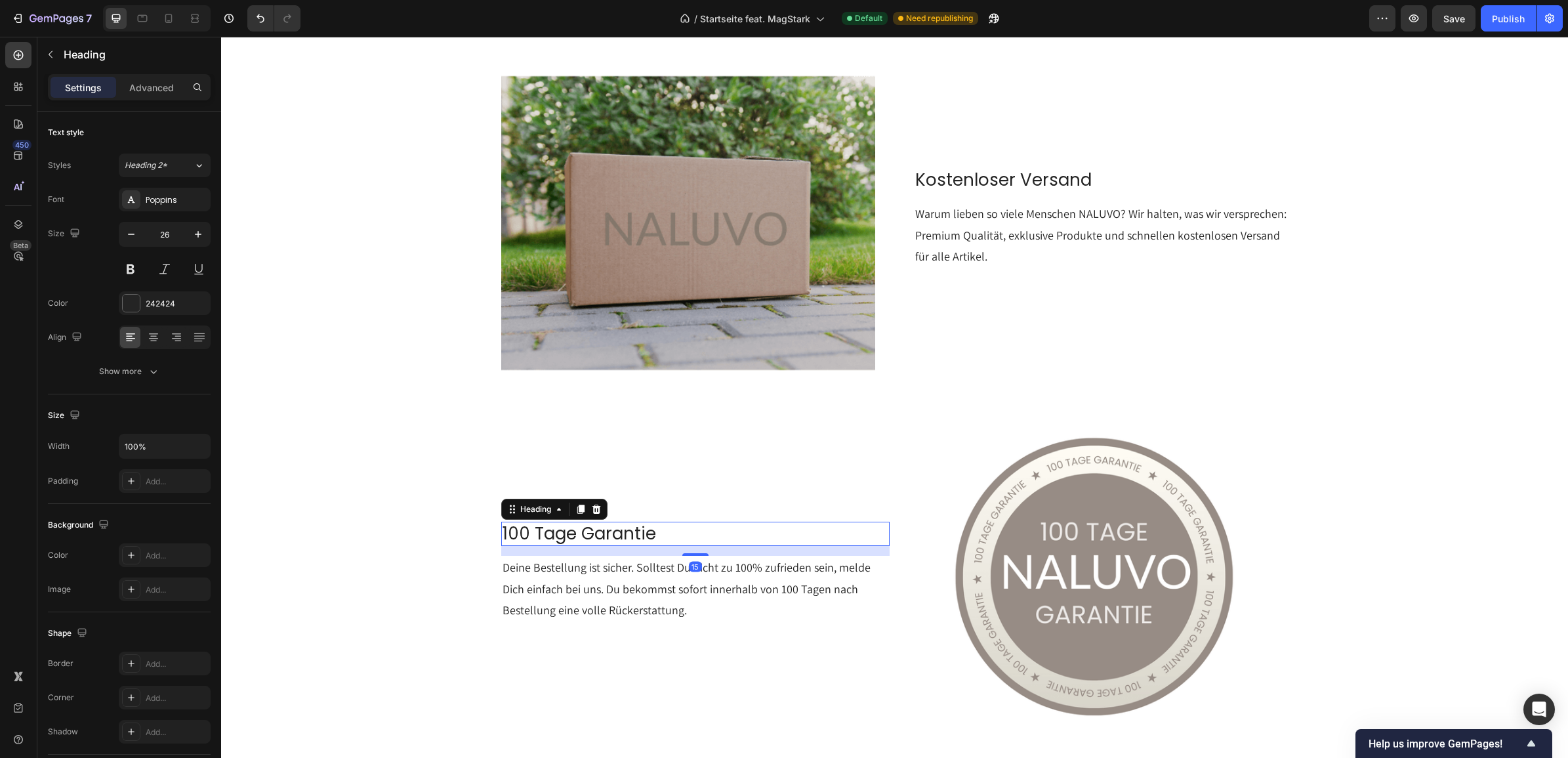
click at [581, 536] on h2 "100 Tage Garantie" at bounding box center [695, 534] width 389 height 25
click at [133, 270] on button at bounding box center [131, 269] width 24 height 24
click at [1005, 182] on h2 "Kostenloser Versand" at bounding box center [1102, 180] width 375 height 25
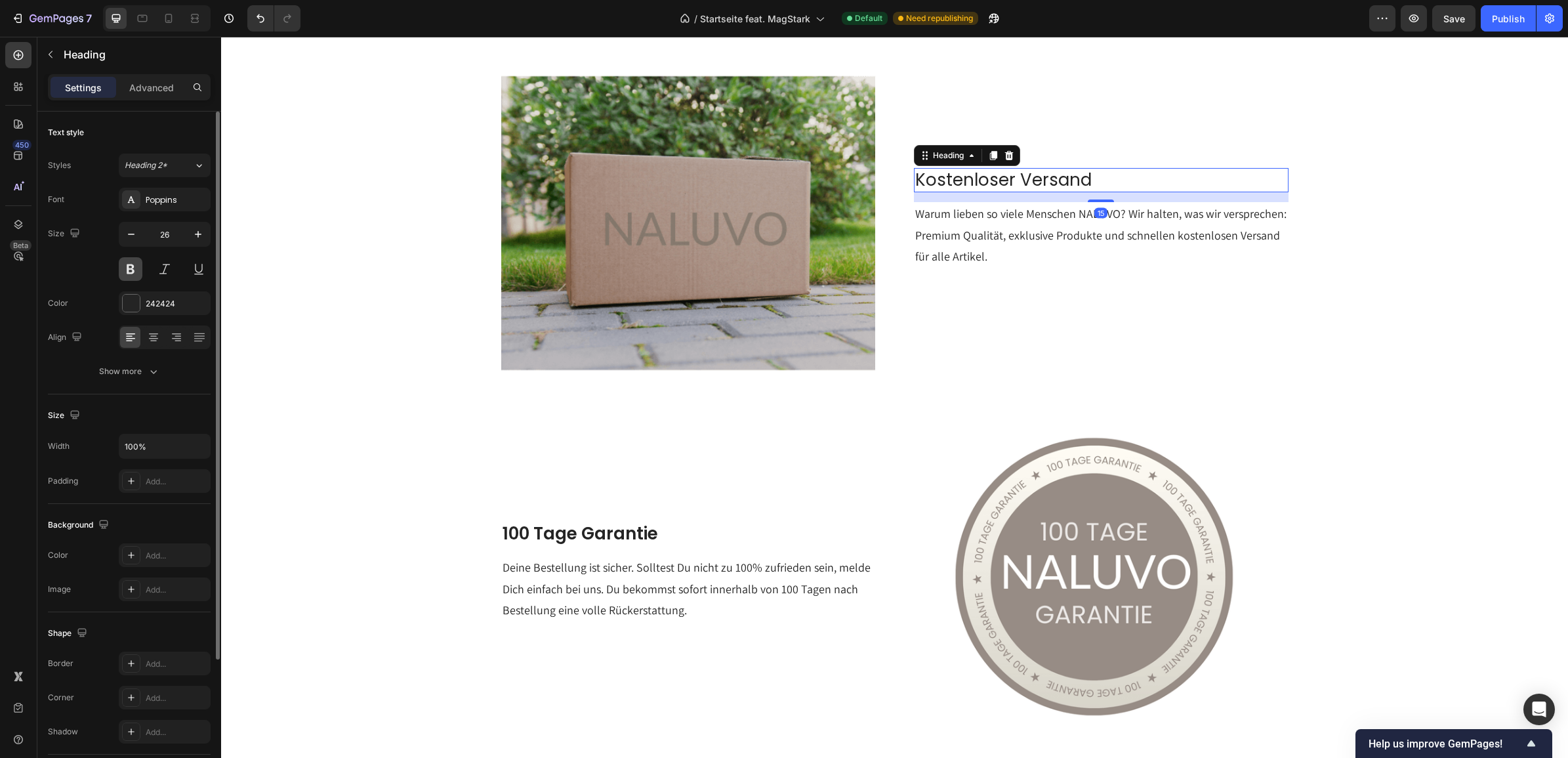
click at [135, 274] on button at bounding box center [131, 269] width 24 height 24
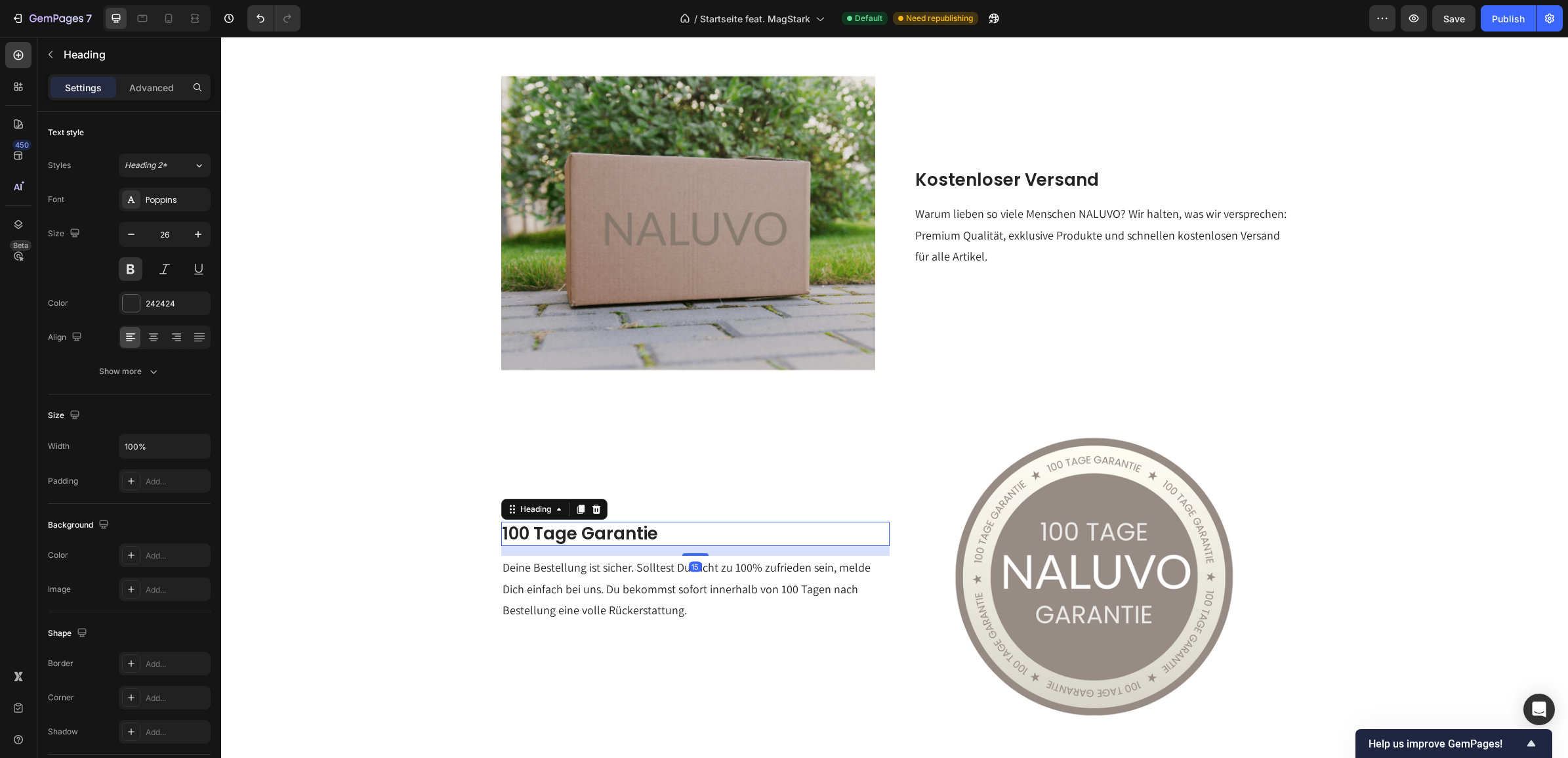
click at [625, 531] on h2 "100 Tage Garantie" at bounding box center [695, 534] width 389 height 25
click at [204, 239] on icon "button" at bounding box center [198, 234] width 13 height 13
type input "28"
click at [1025, 176] on h2 "Kostenloser Versand" at bounding box center [1102, 180] width 375 height 25
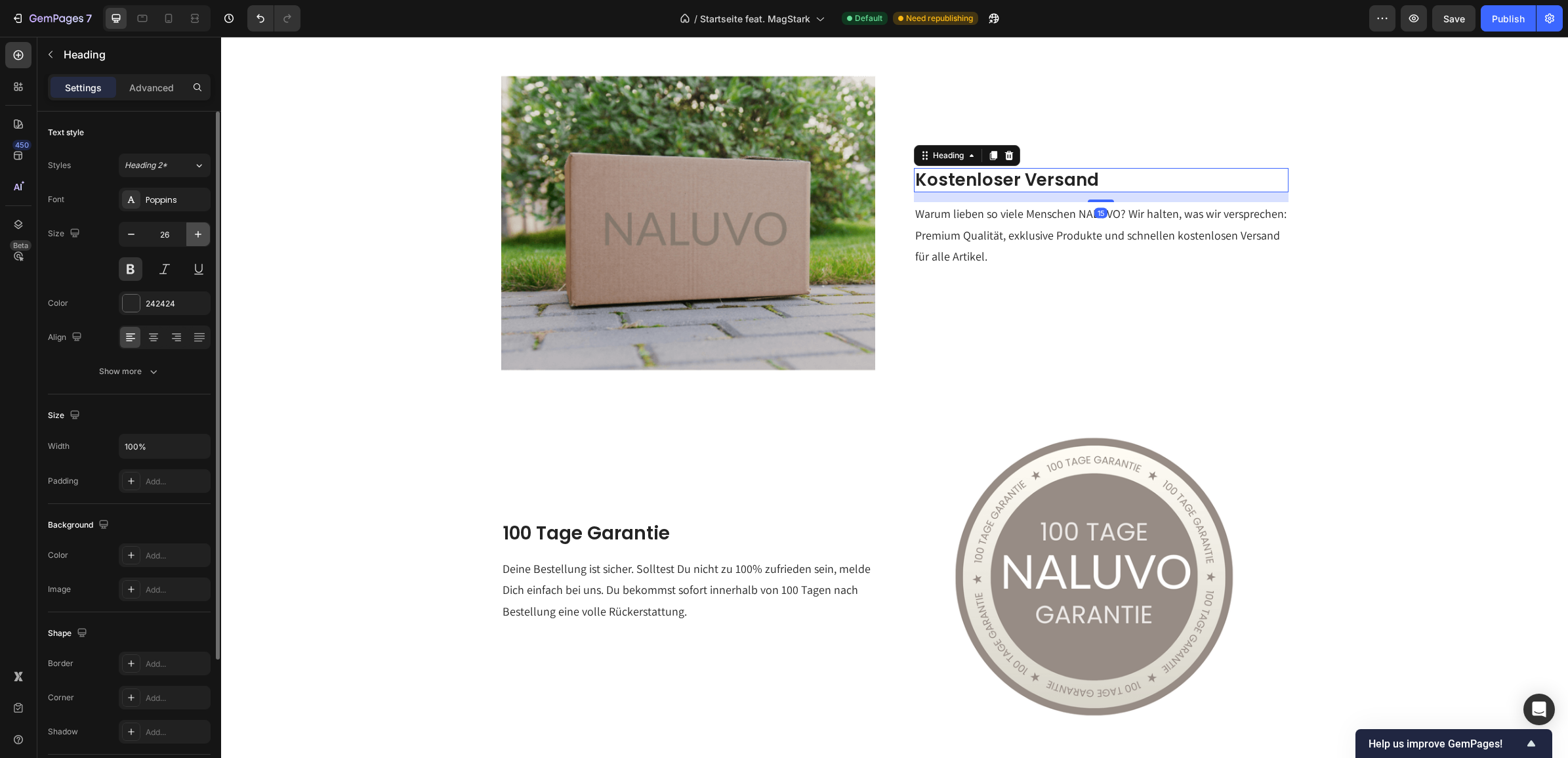
click at [198, 231] on icon "button" at bounding box center [198, 234] width 13 height 13
type input "28"
click at [1419, 20] on icon "button" at bounding box center [1414, 18] width 13 height 13
click at [614, 528] on h2 "100 Tage Garantie" at bounding box center [695, 533] width 389 height 26
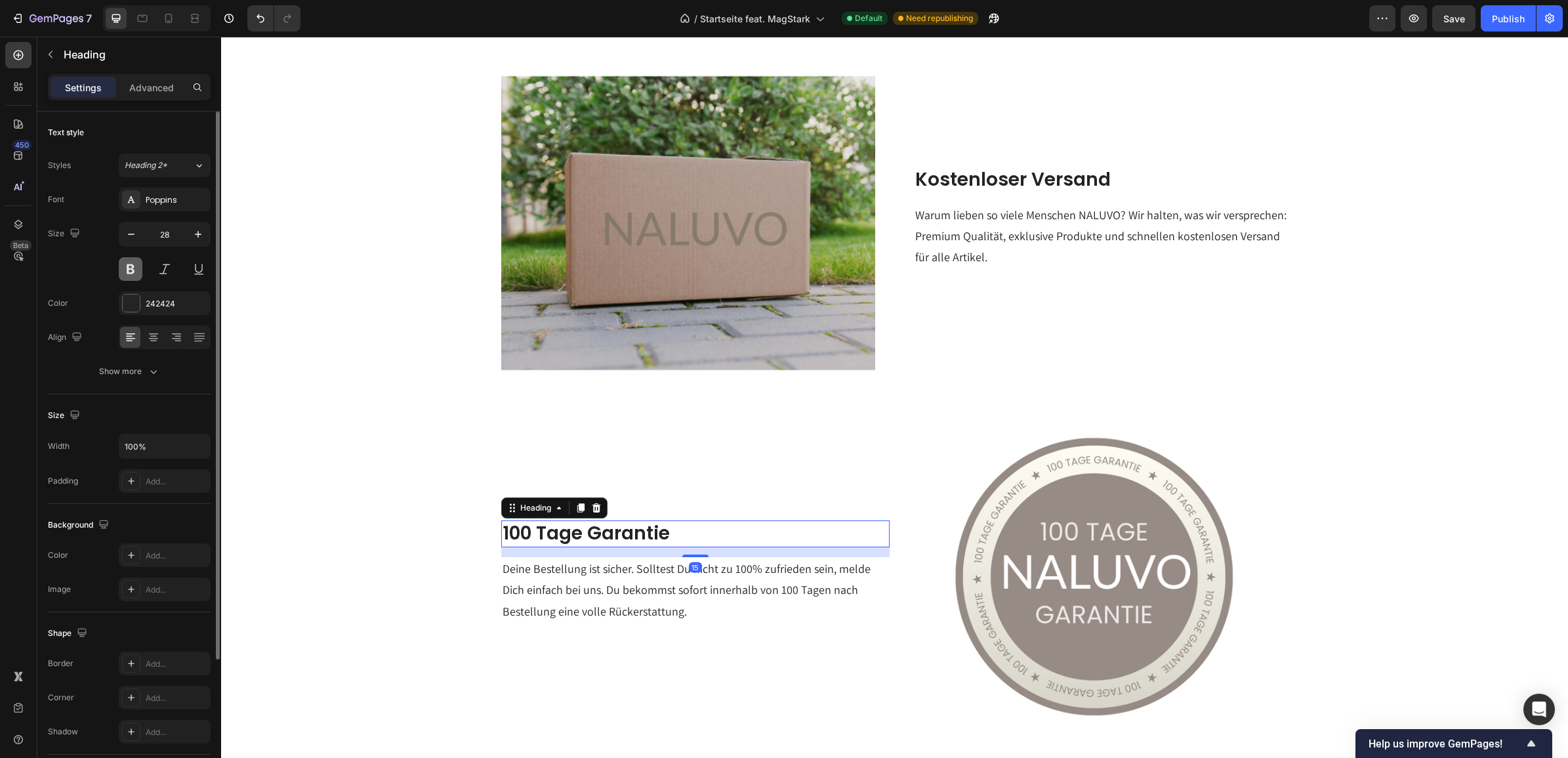
click at [138, 279] on button at bounding box center [131, 269] width 24 height 24
click at [1016, 172] on h2 "Kostenloser Versand" at bounding box center [1102, 180] width 375 height 26
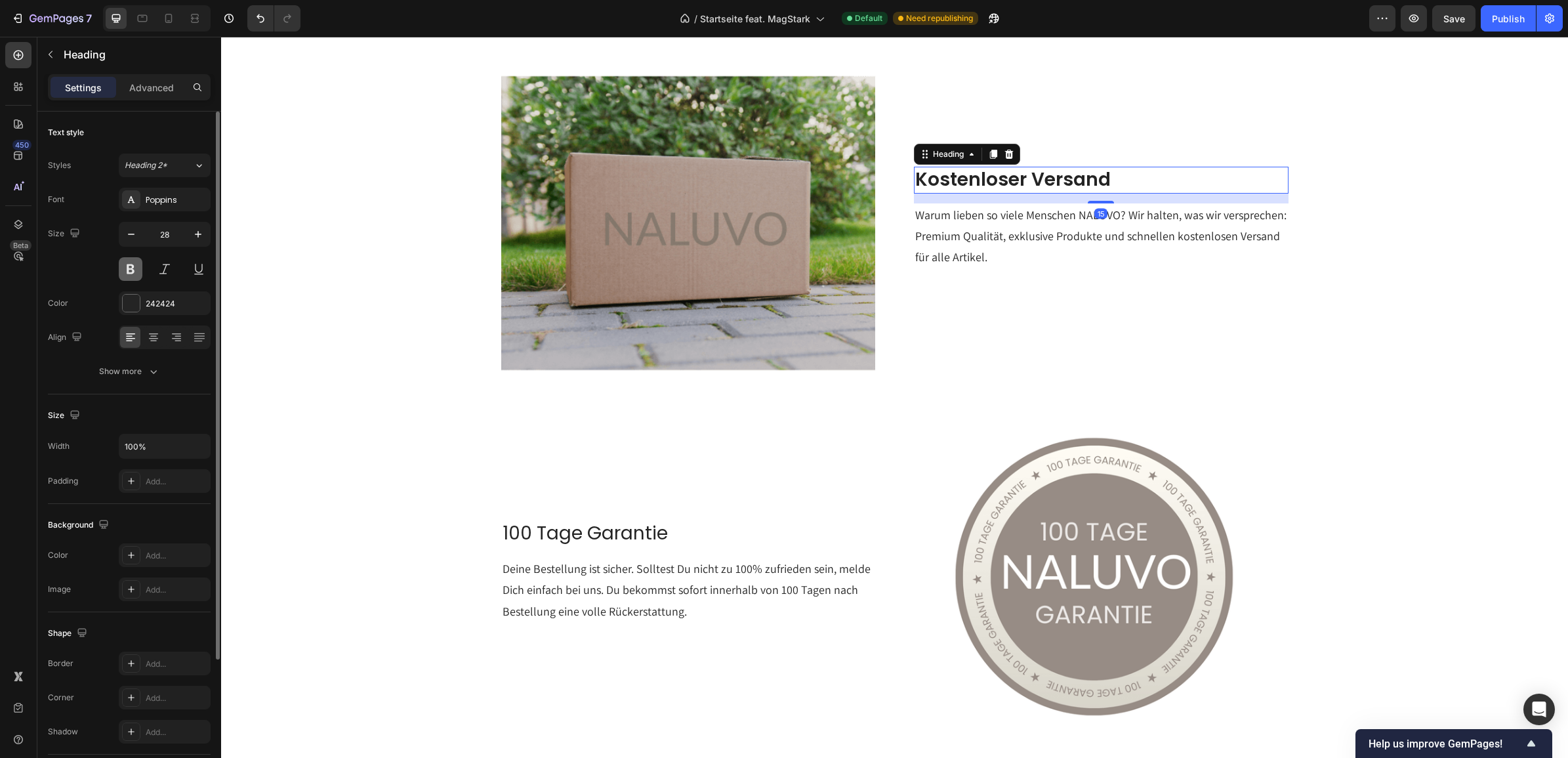
click at [128, 271] on button at bounding box center [131, 269] width 24 height 24
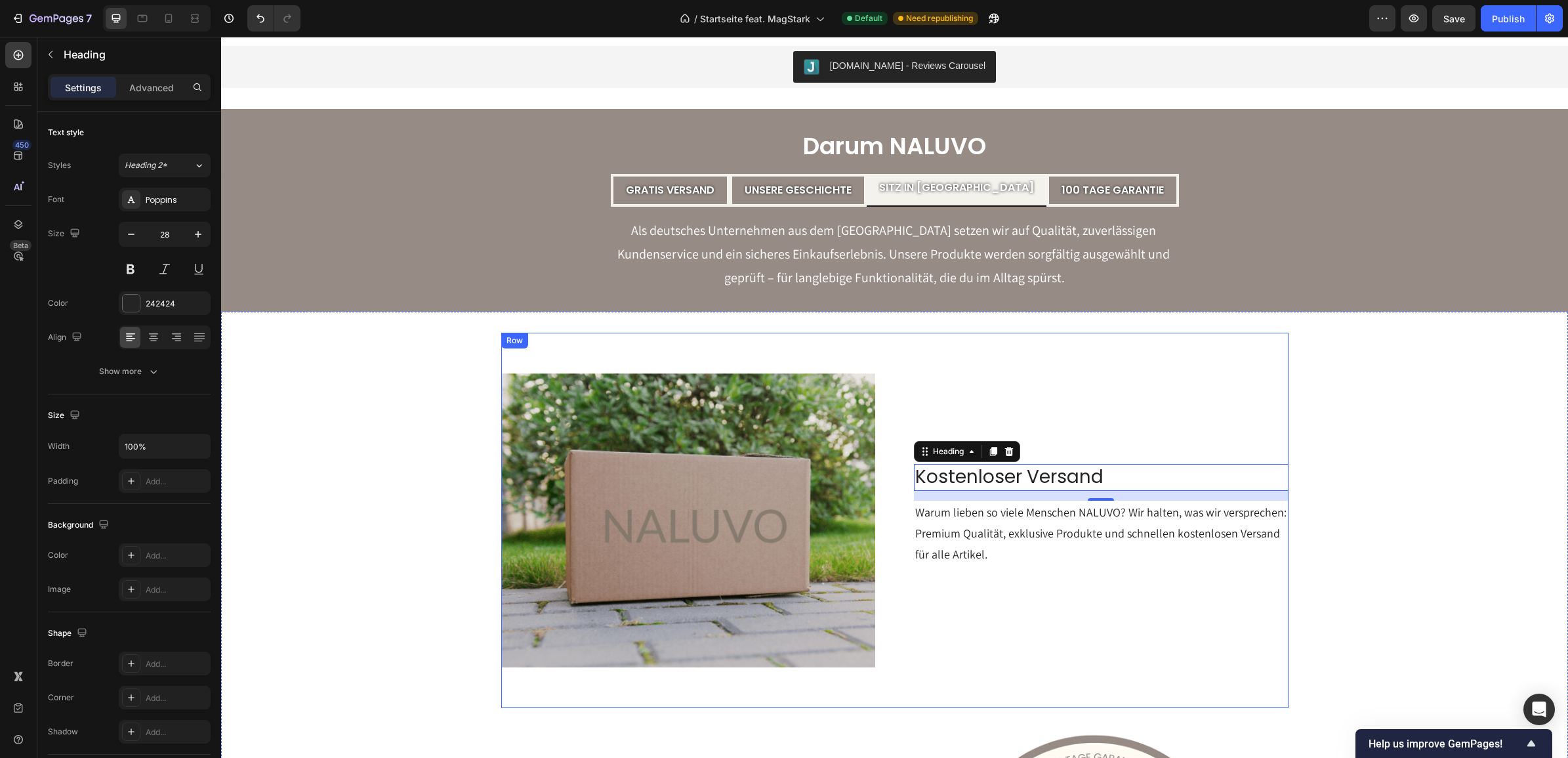
scroll to position [1472, 0]
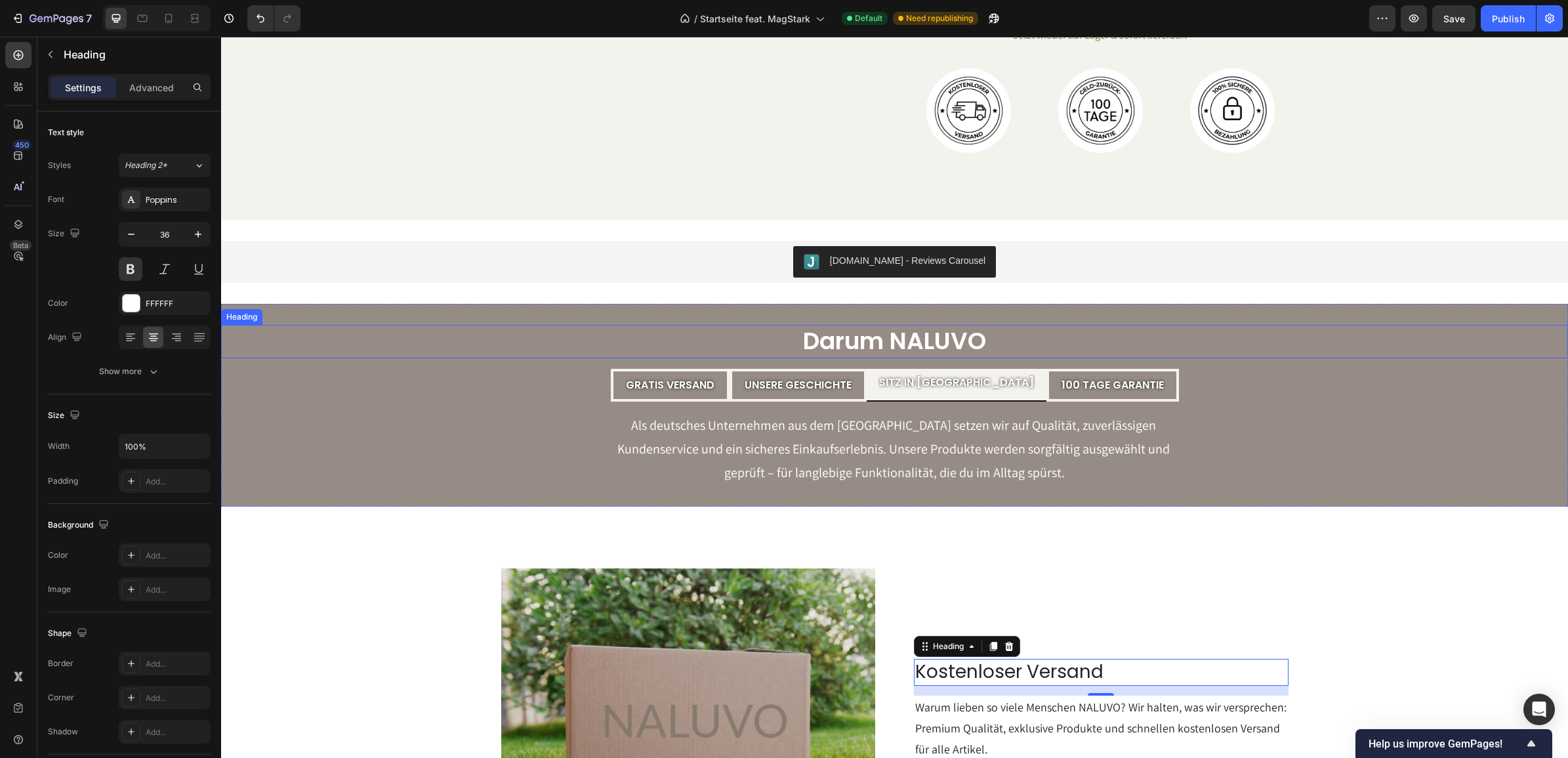
click at [907, 342] on h2 "Darum NALUVO" at bounding box center [895, 341] width 1347 height 34
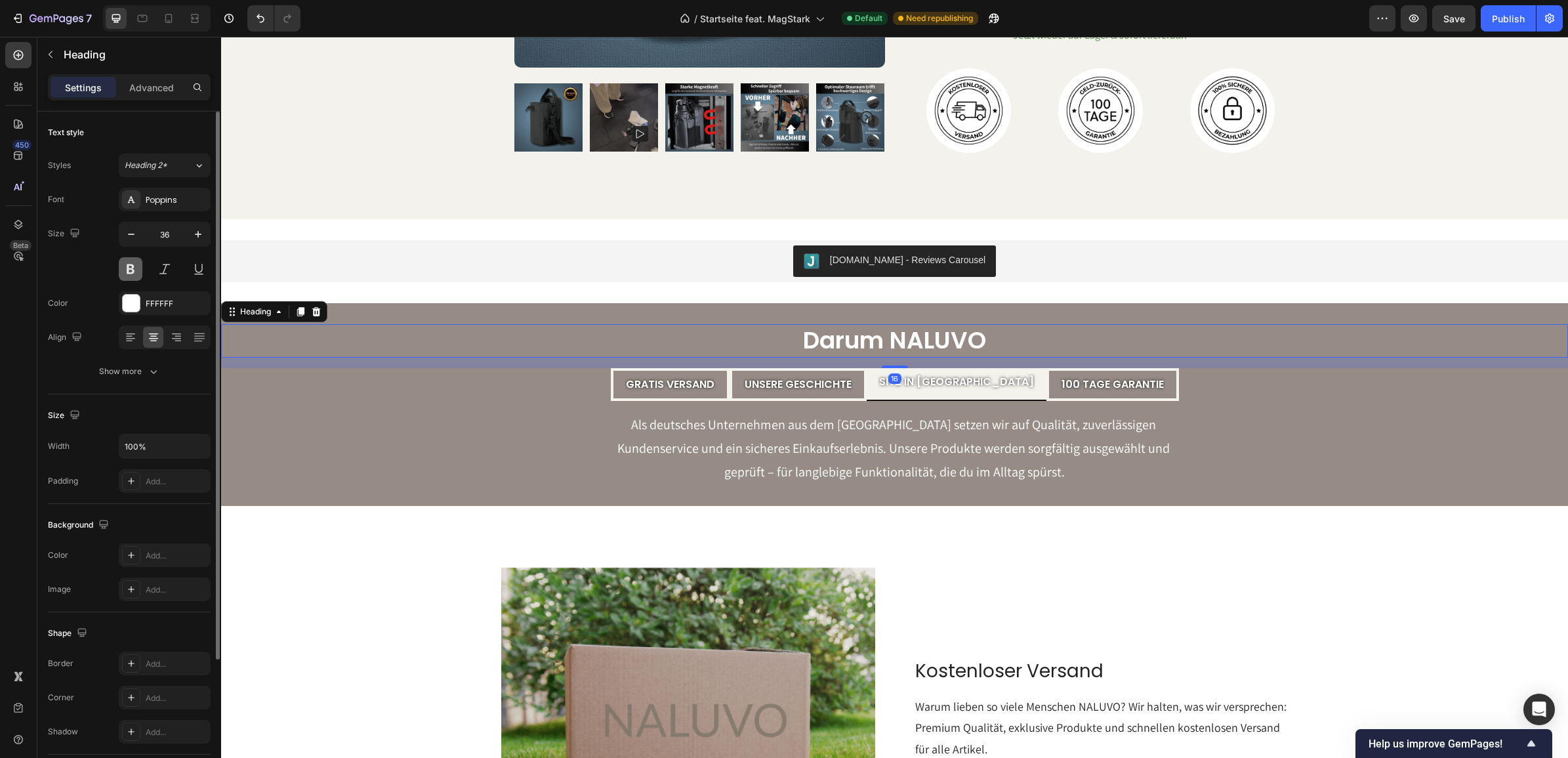
click at [135, 268] on button at bounding box center [131, 269] width 24 height 24
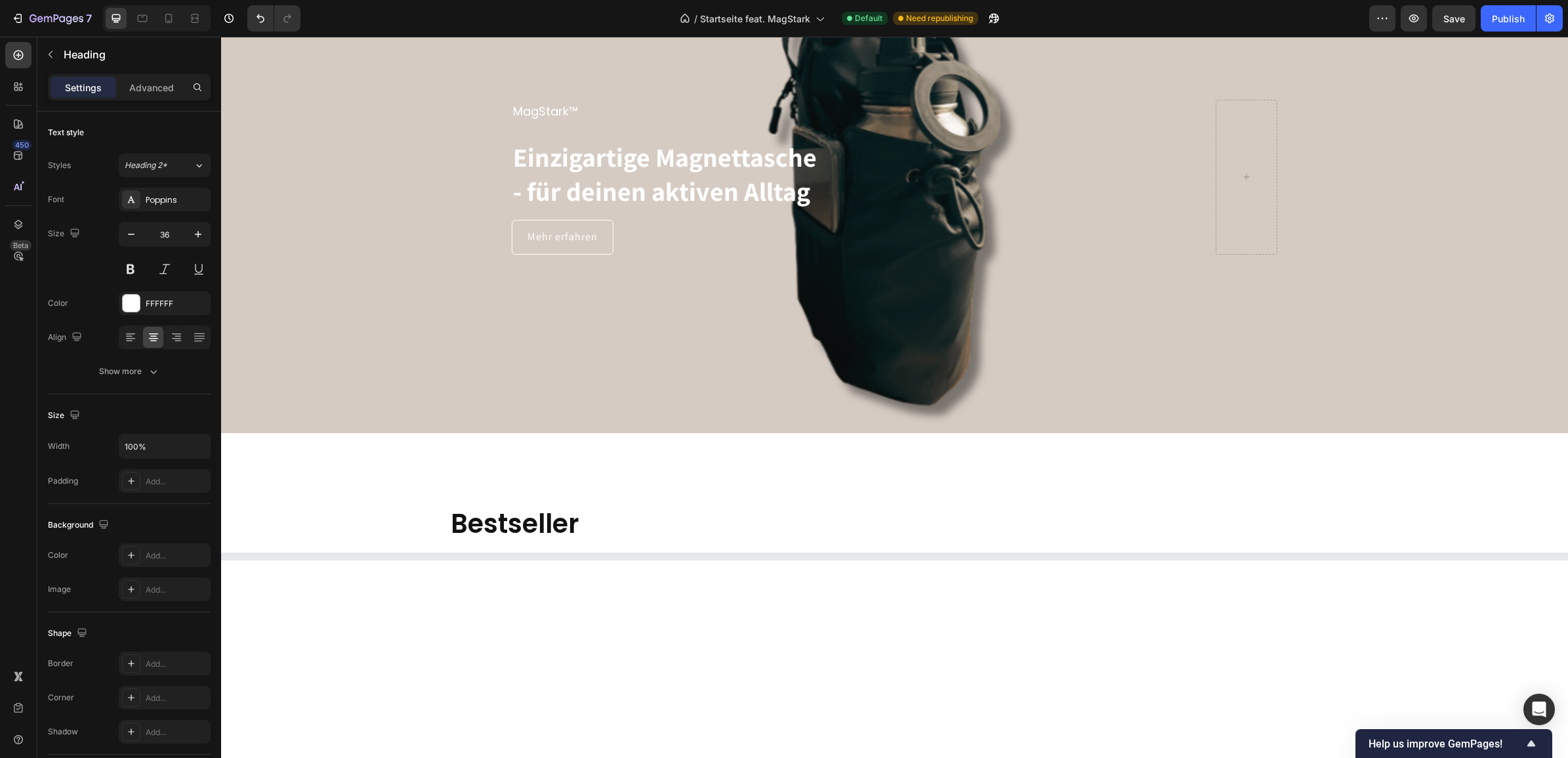
scroll to position [77, 0]
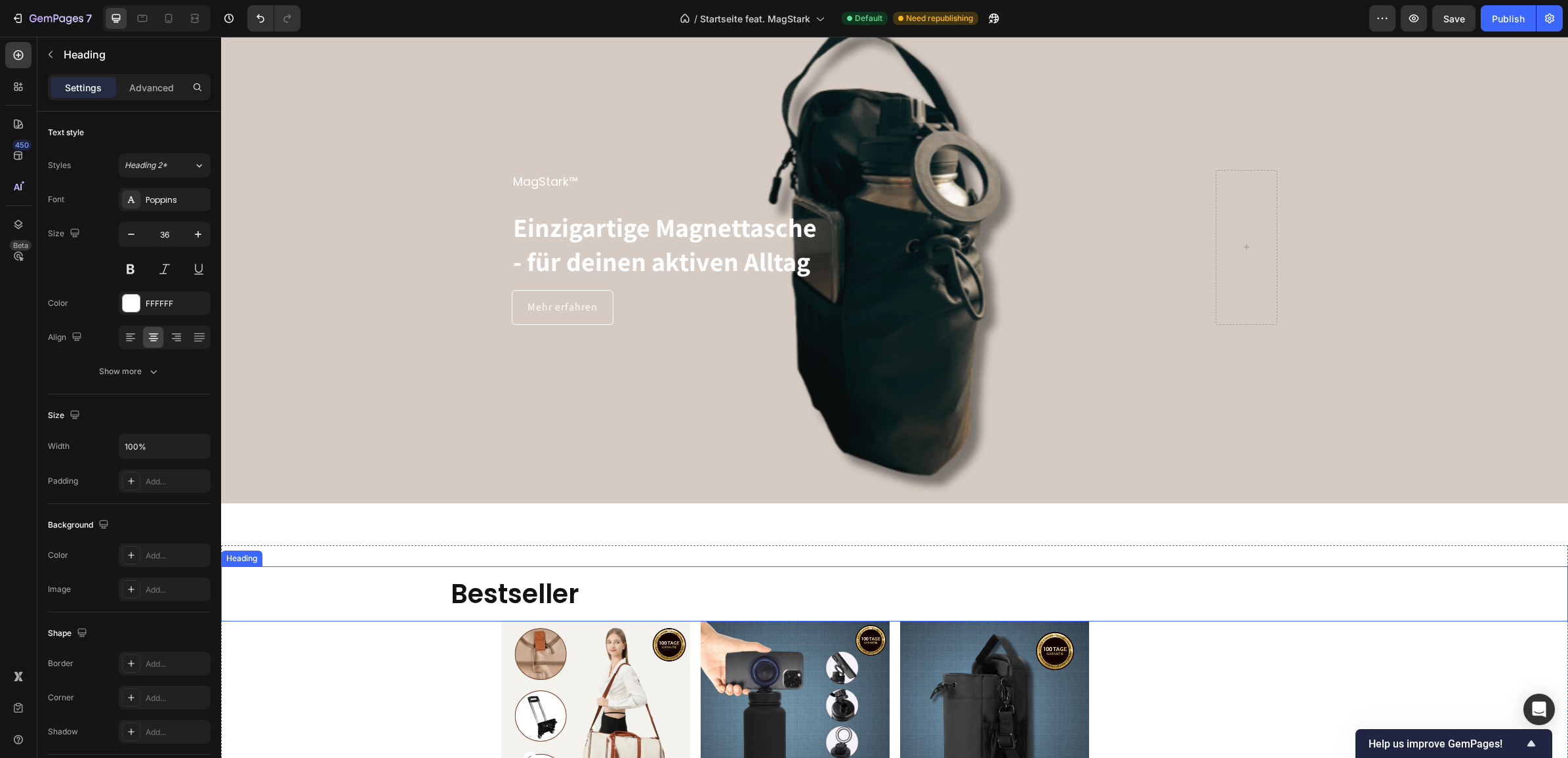
click at [508, 592] on h2 "Bestseller" at bounding box center [895, 594] width 1347 height 55
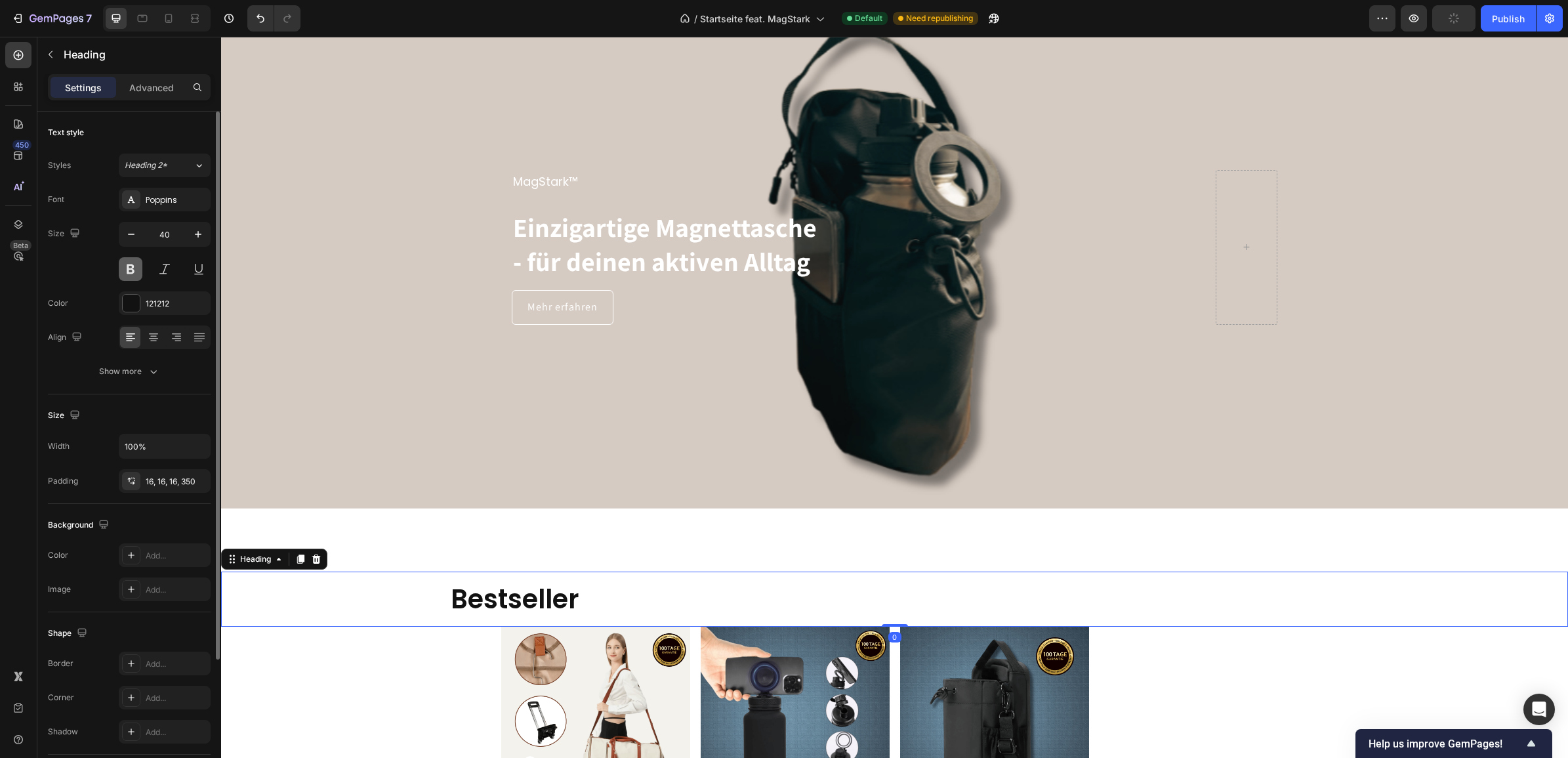
click at [130, 273] on button at bounding box center [131, 269] width 24 height 24
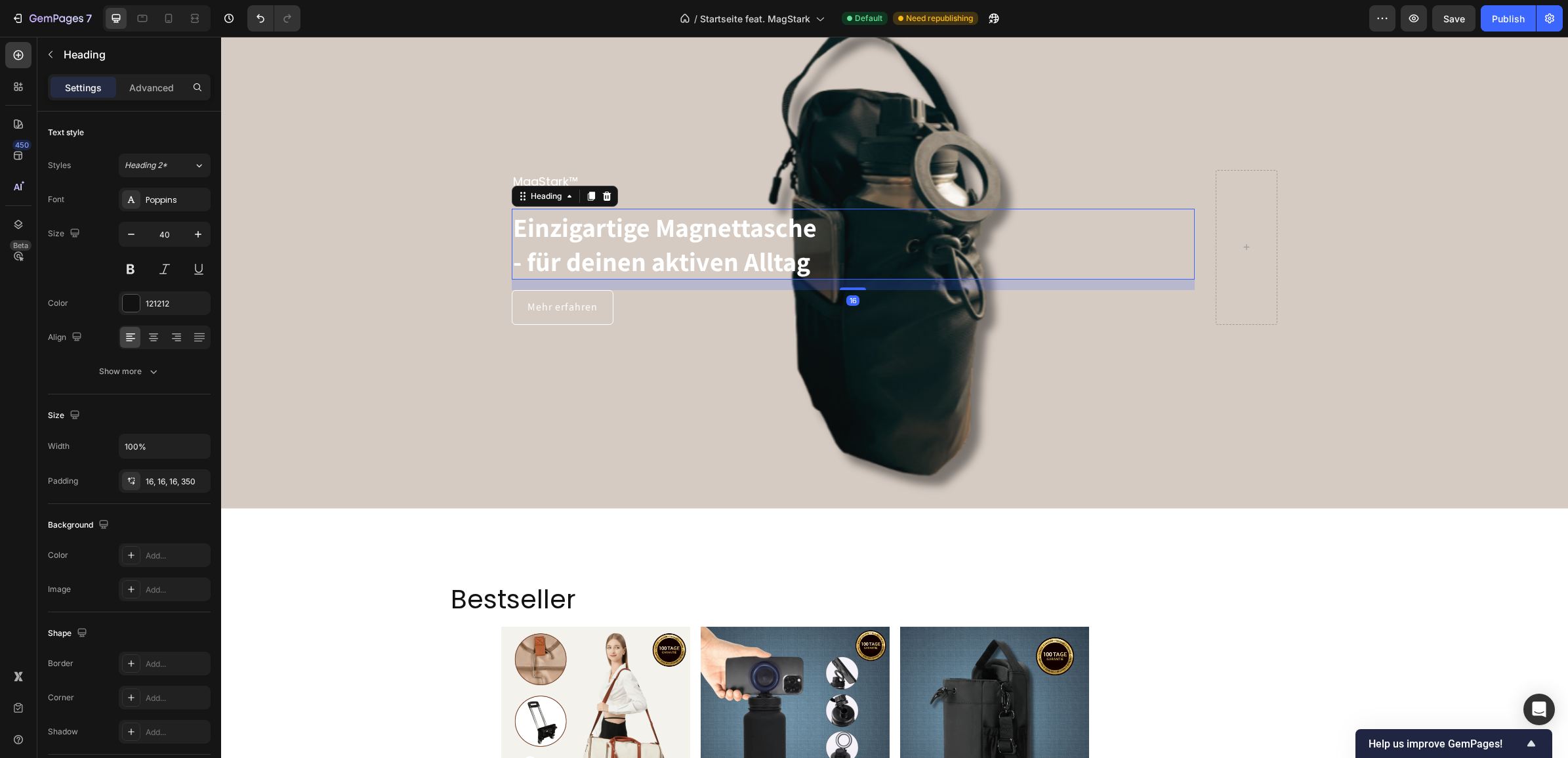
click at [659, 251] on h2 "Einzigartige Magnettasche - für deinen aktiven Alltag" at bounding box center [853, 244] width 683 height 71
click at [124, 272] on button at bounding box center [131, 269] width 24 height 24
click at [741, 376] on div "Background Image" at bounding box center [895, 247] width 1347 height 523
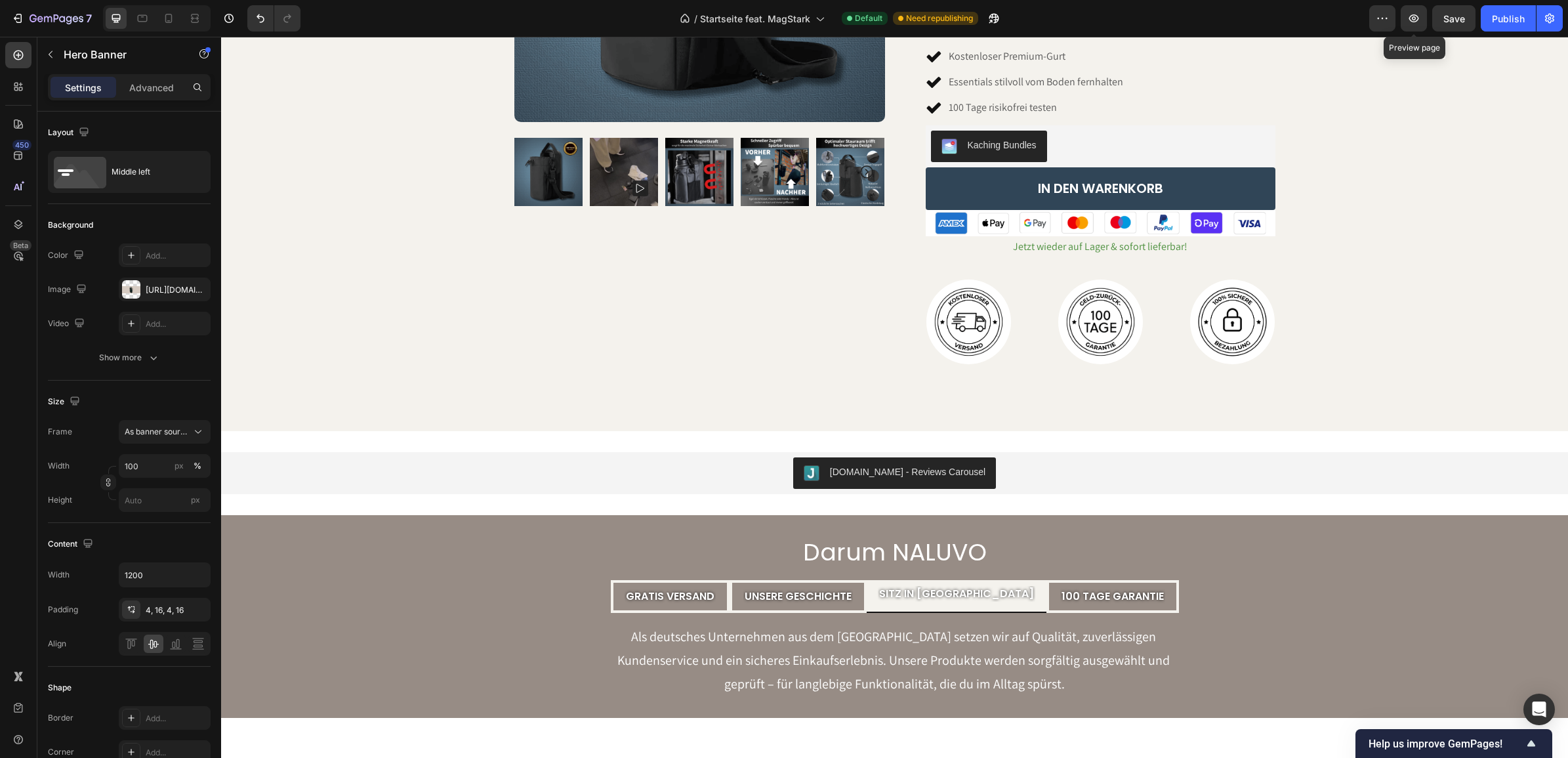
scroll to position [1257, 0]
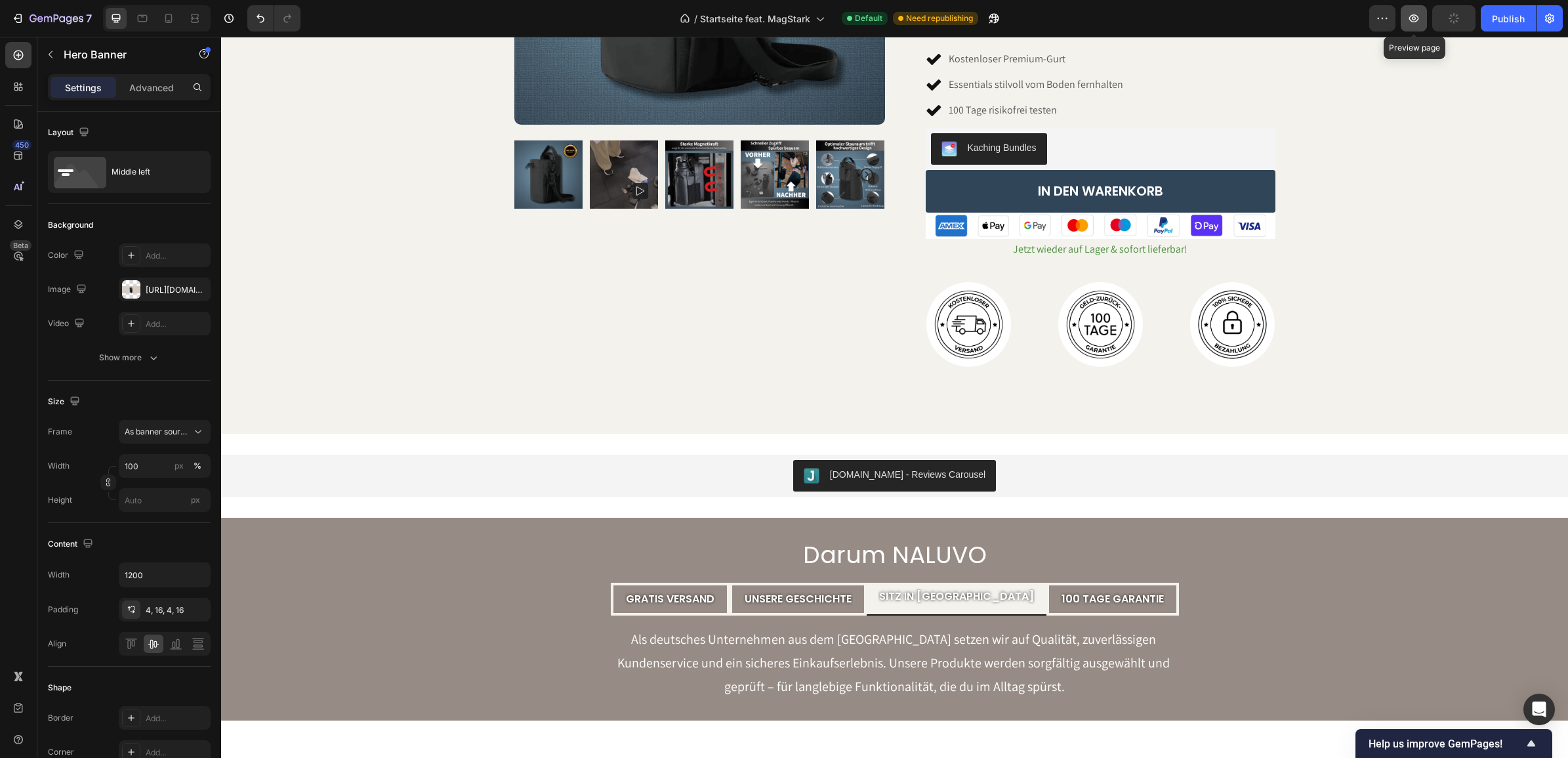
click at [1420, 8] on button "button" at bounding box center [1414, 18] width 26 height 26
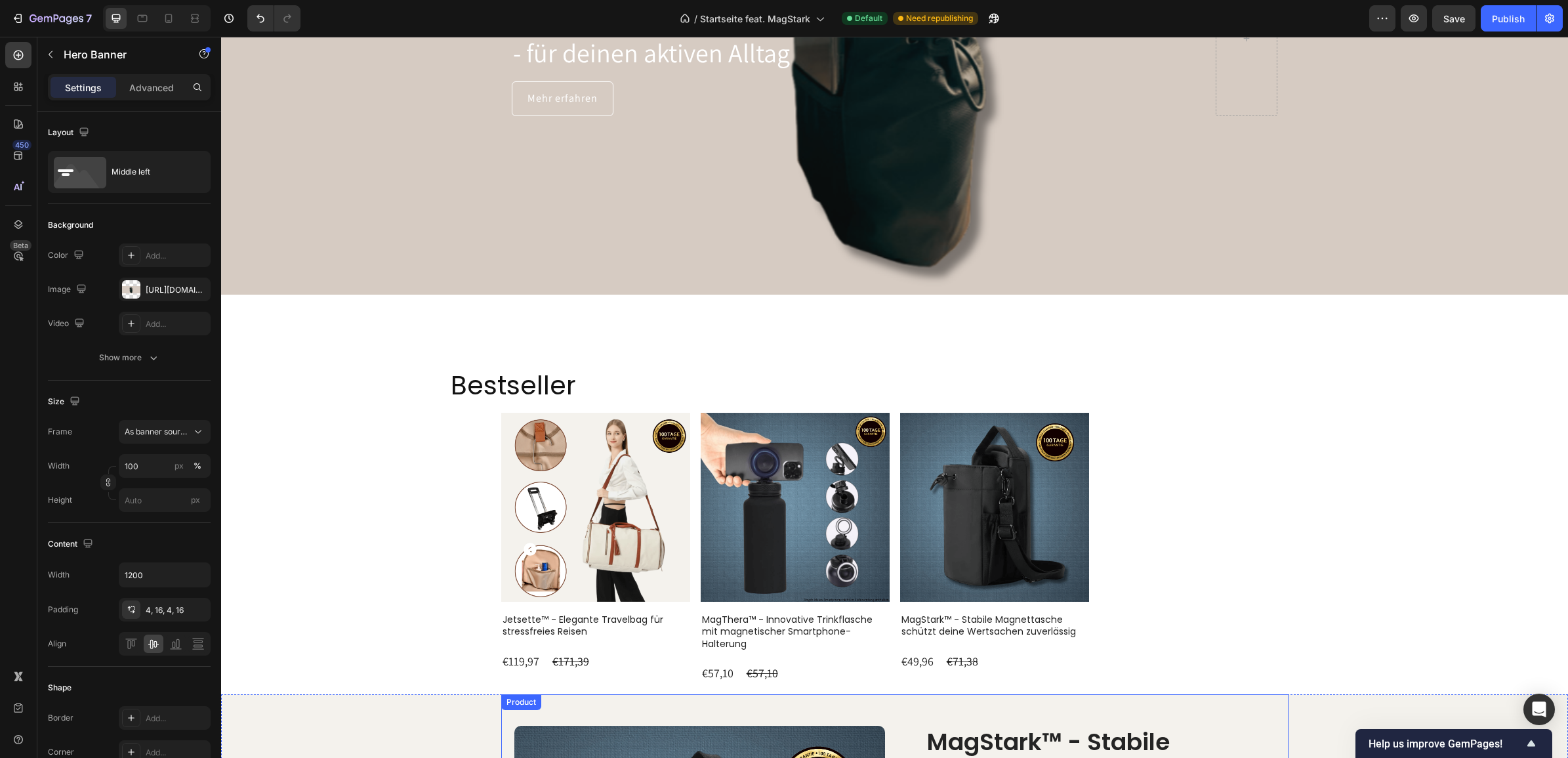
scroll to position [274, 0]
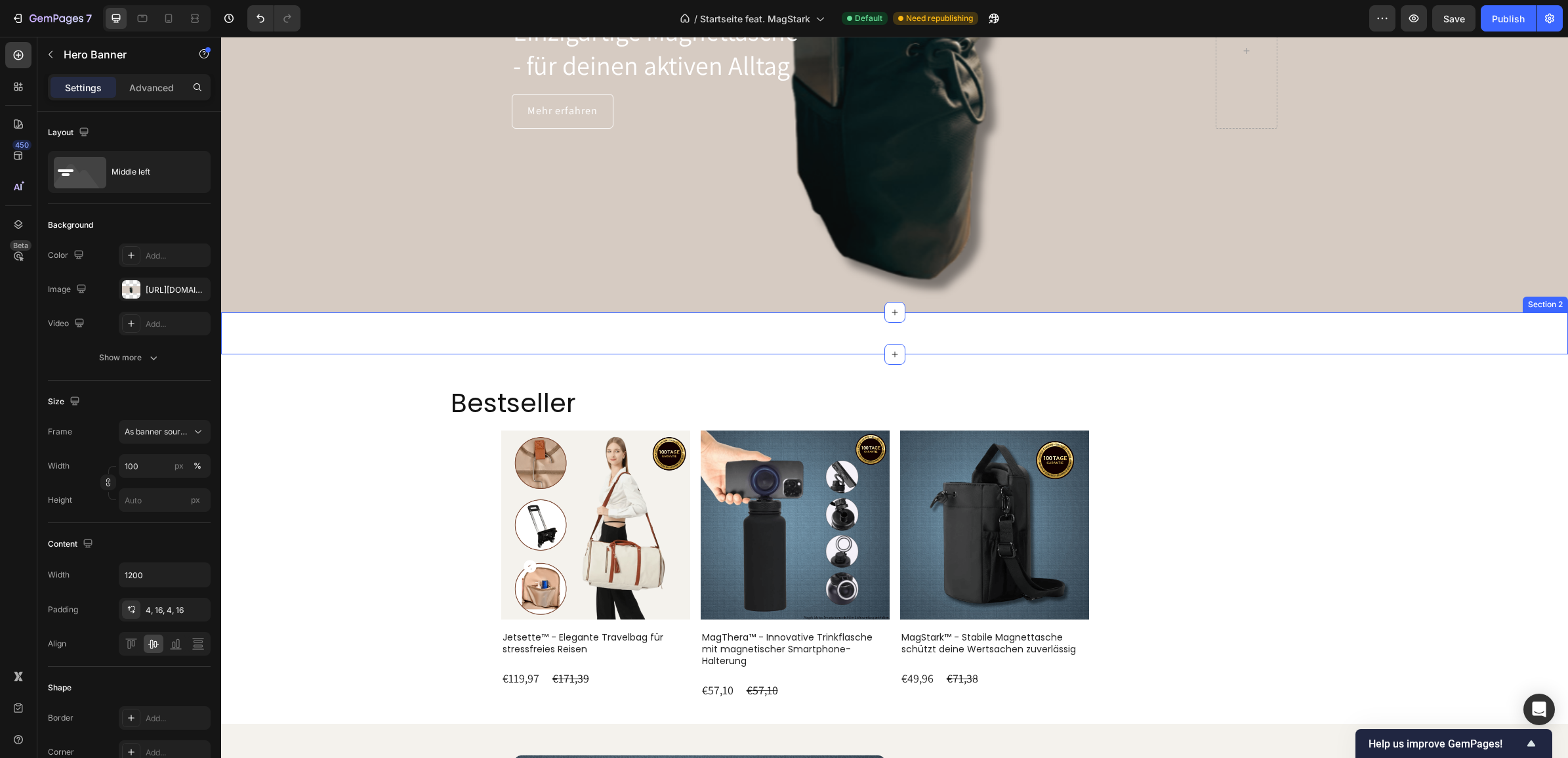
click at [405, 326] on div "Bestseller Heading Section 2" at bounding box center [895, 333] width 1347 height 42
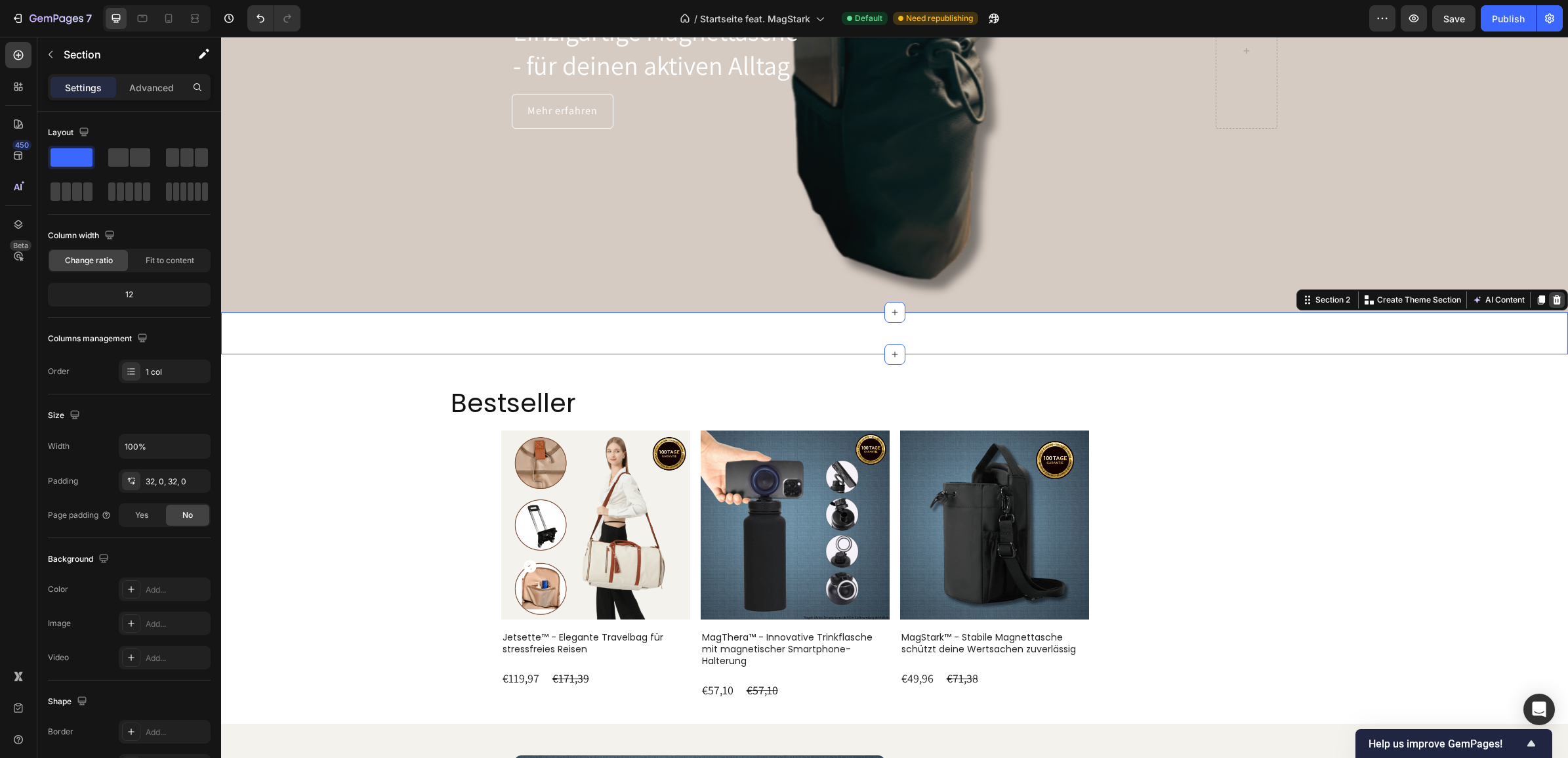
click at [1554, 298] on icon at bounding box center [1558, 300] width 9 height 10
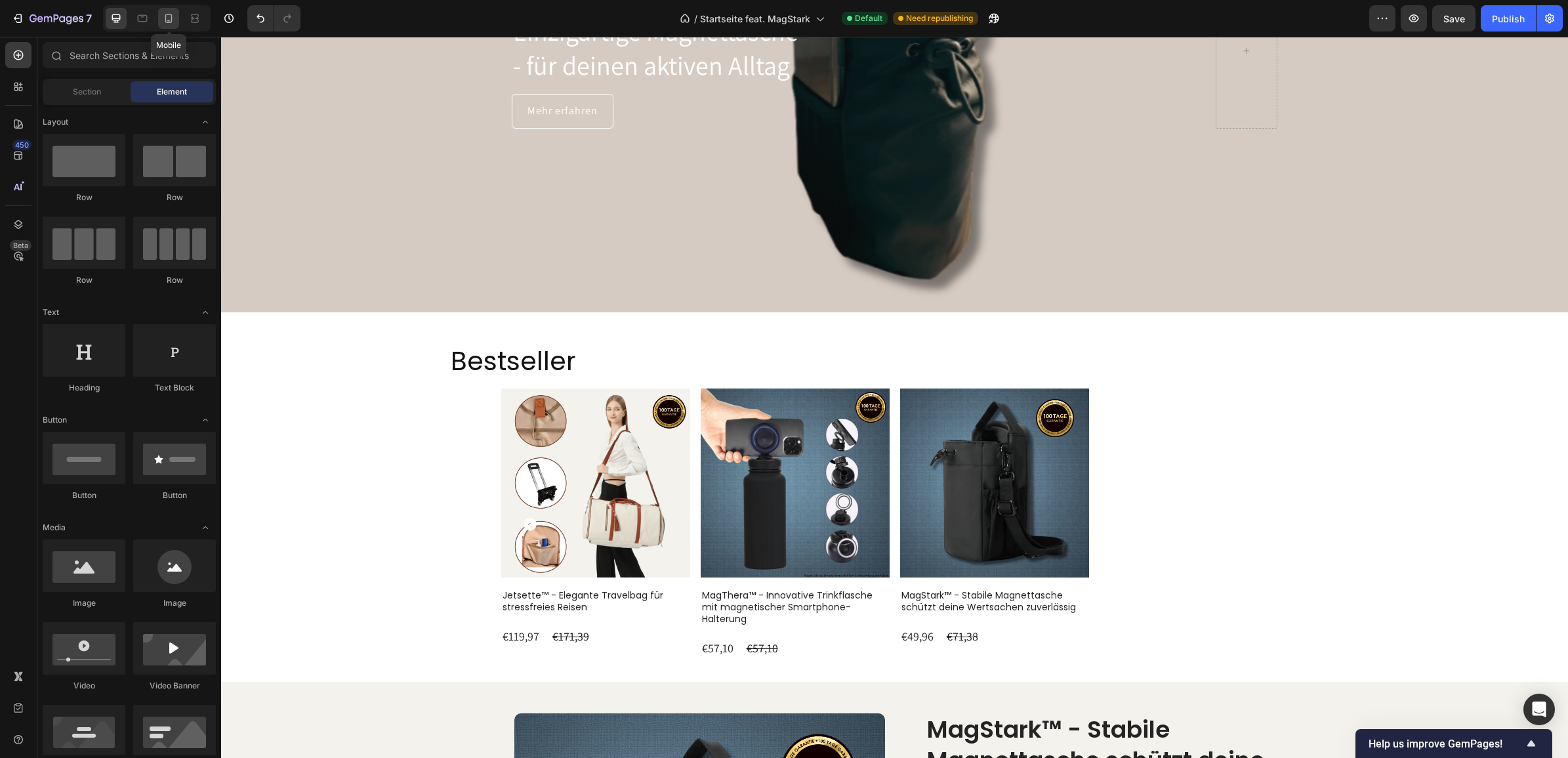
click at [165, 14] on icon at bounding box center [168, 18] width 13 height 13
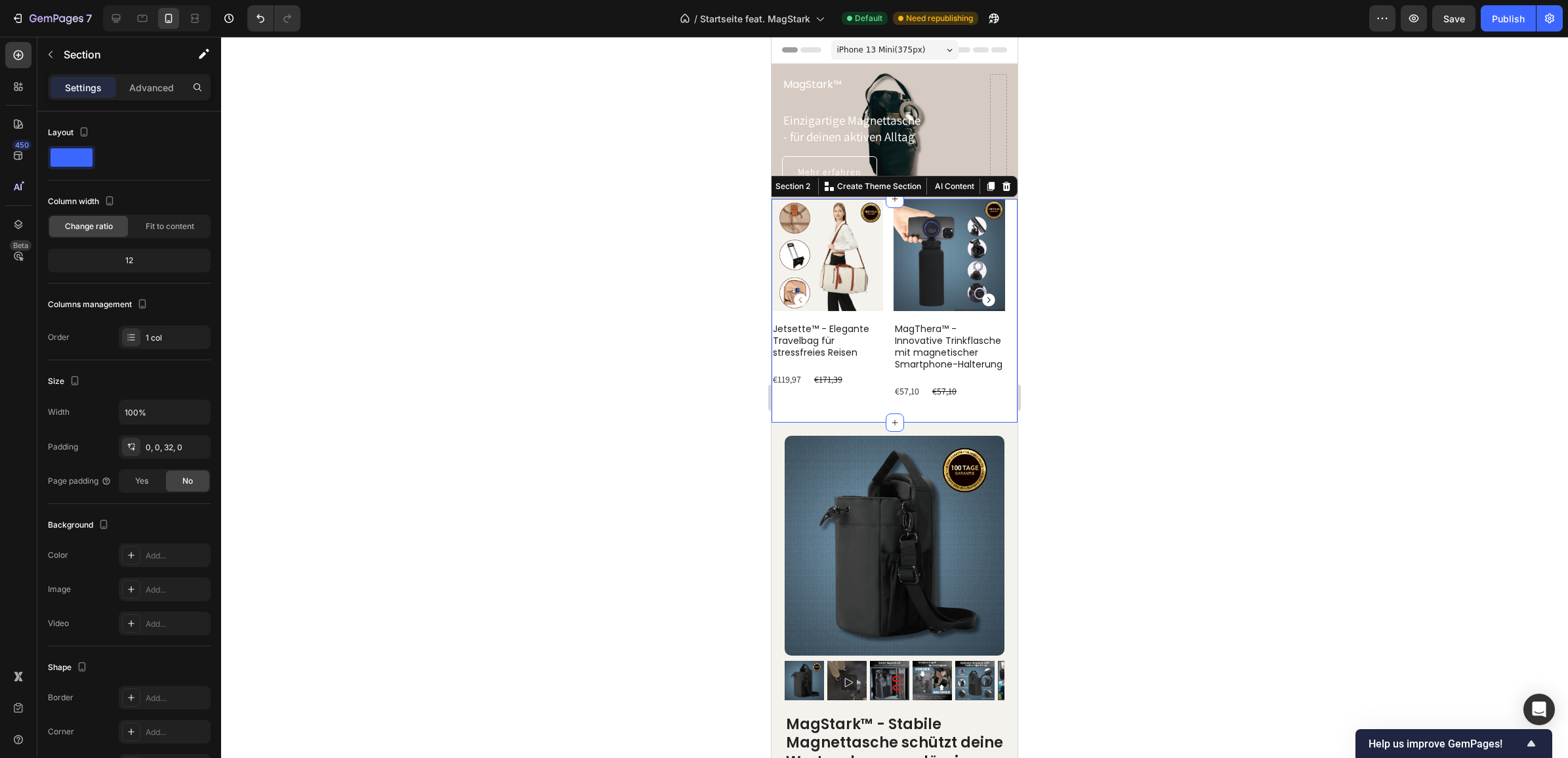
click at [874, 409] on div "Bestseller Heading Product Images Jetsette™ - Elegante Travelbag für stressfrei…" at bounding box center [895, 310] width 246 height 223
click at [164, 449] on div "0, 0, 32, 0" at bounding box center [165, 447] width 38 height 12
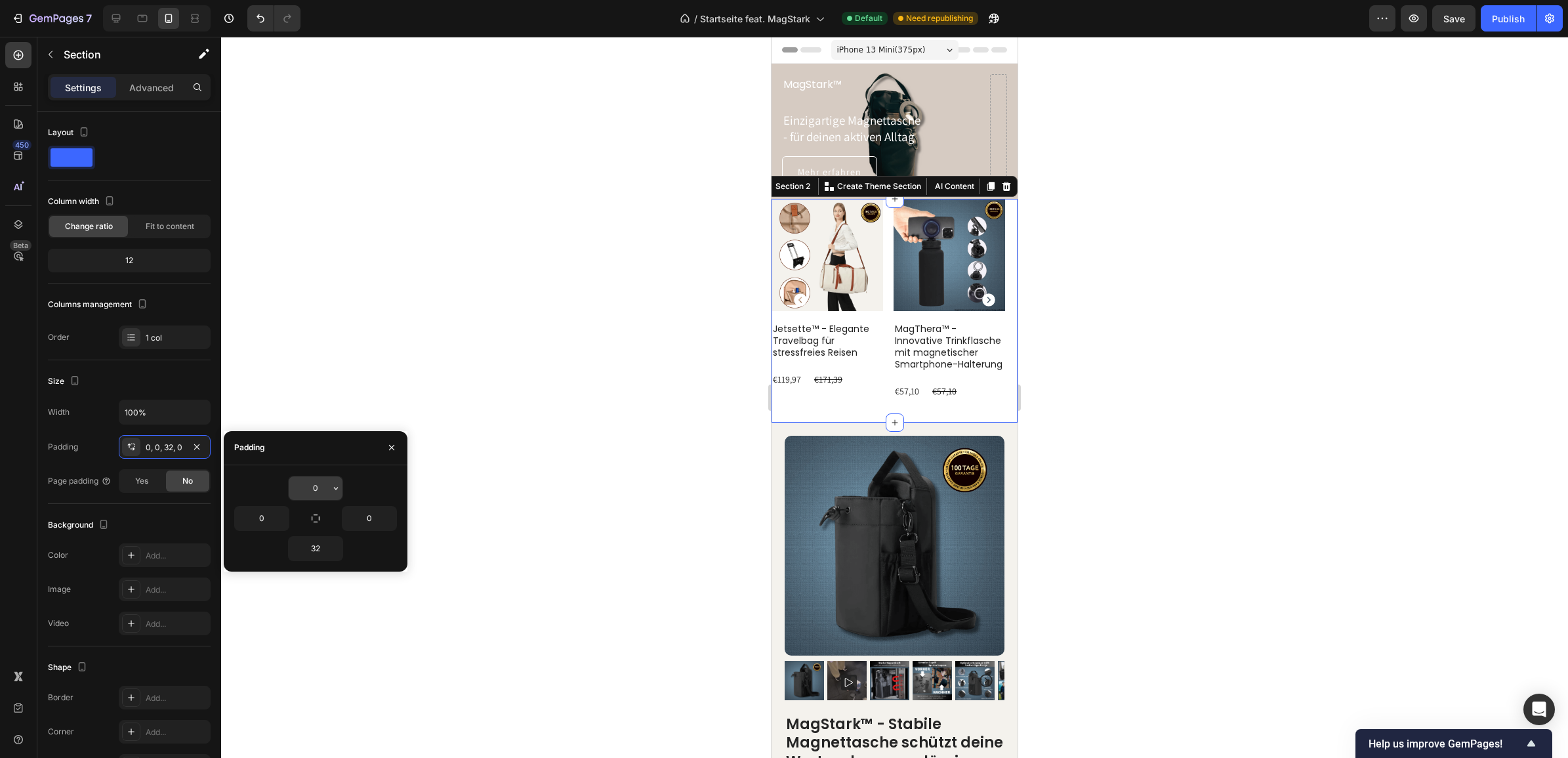
click at [326, 491] on input "0" at bounding box center [315, 488] width 53 height 24
type input "32"
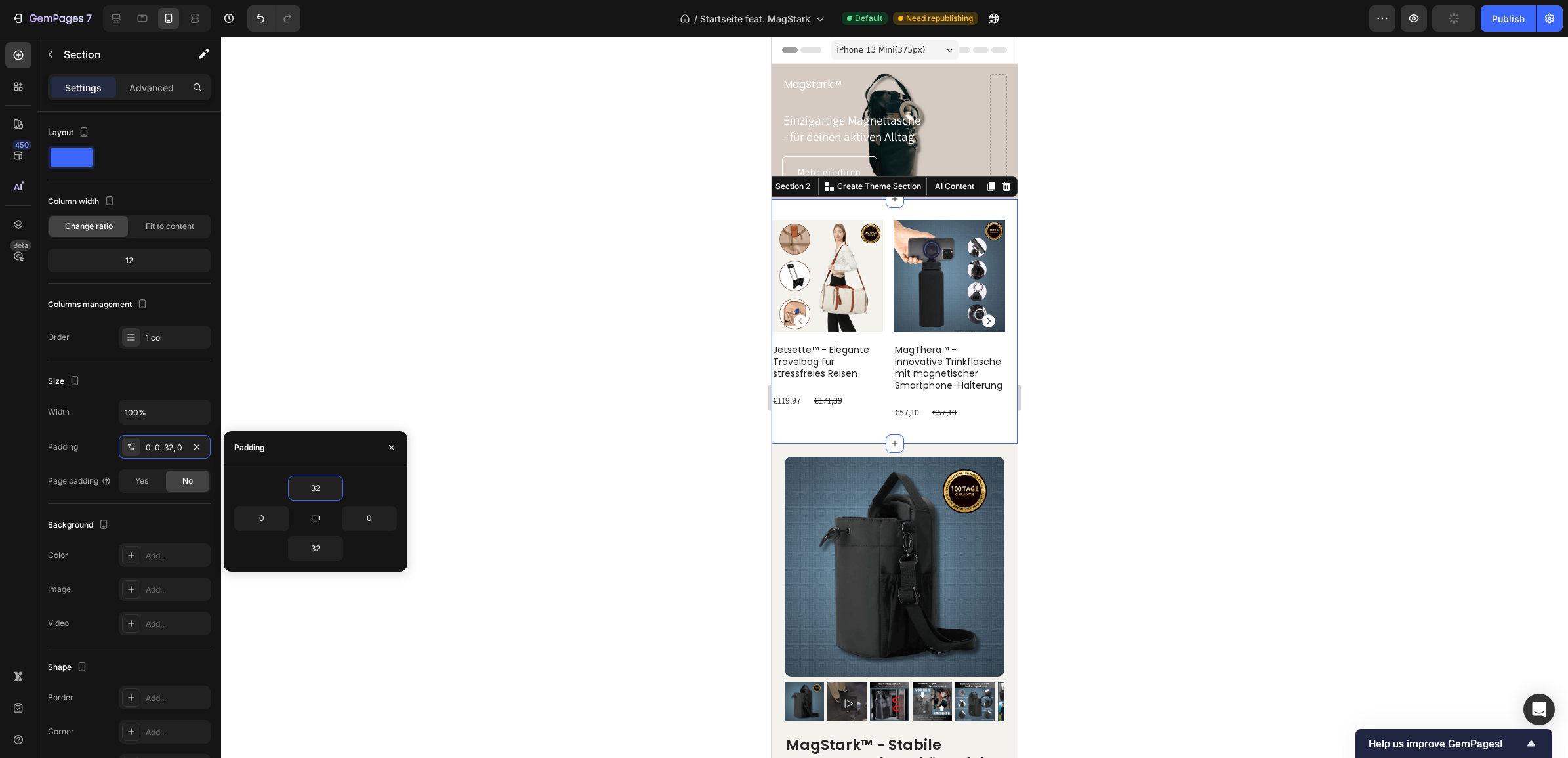
click at [540, 334] on div at bounding box center [895, 397] width 1347 height 721
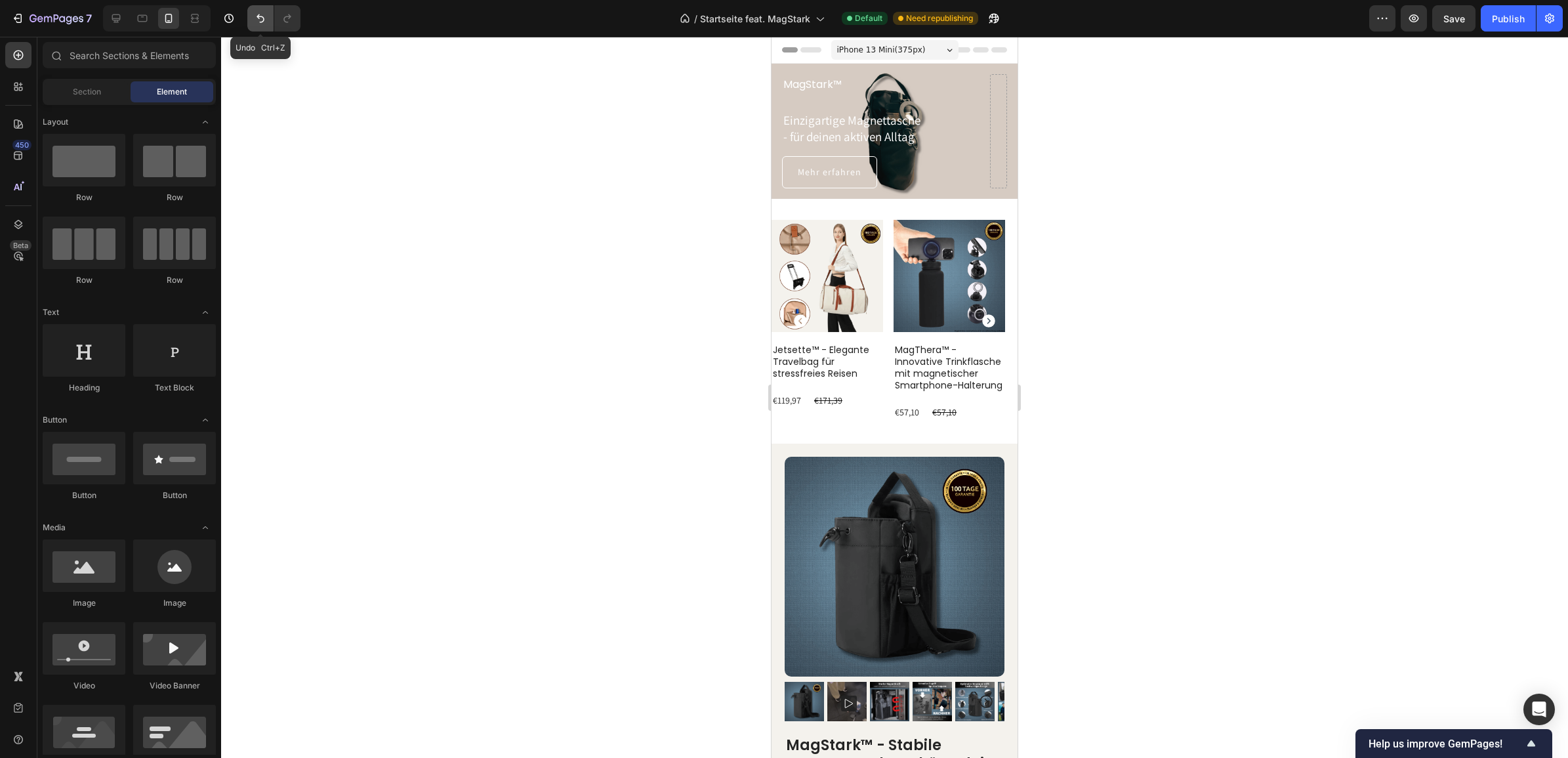
click at [254, 21] on icon "Undo/Redo" at bounding box center [260, 18] width 13 height 13
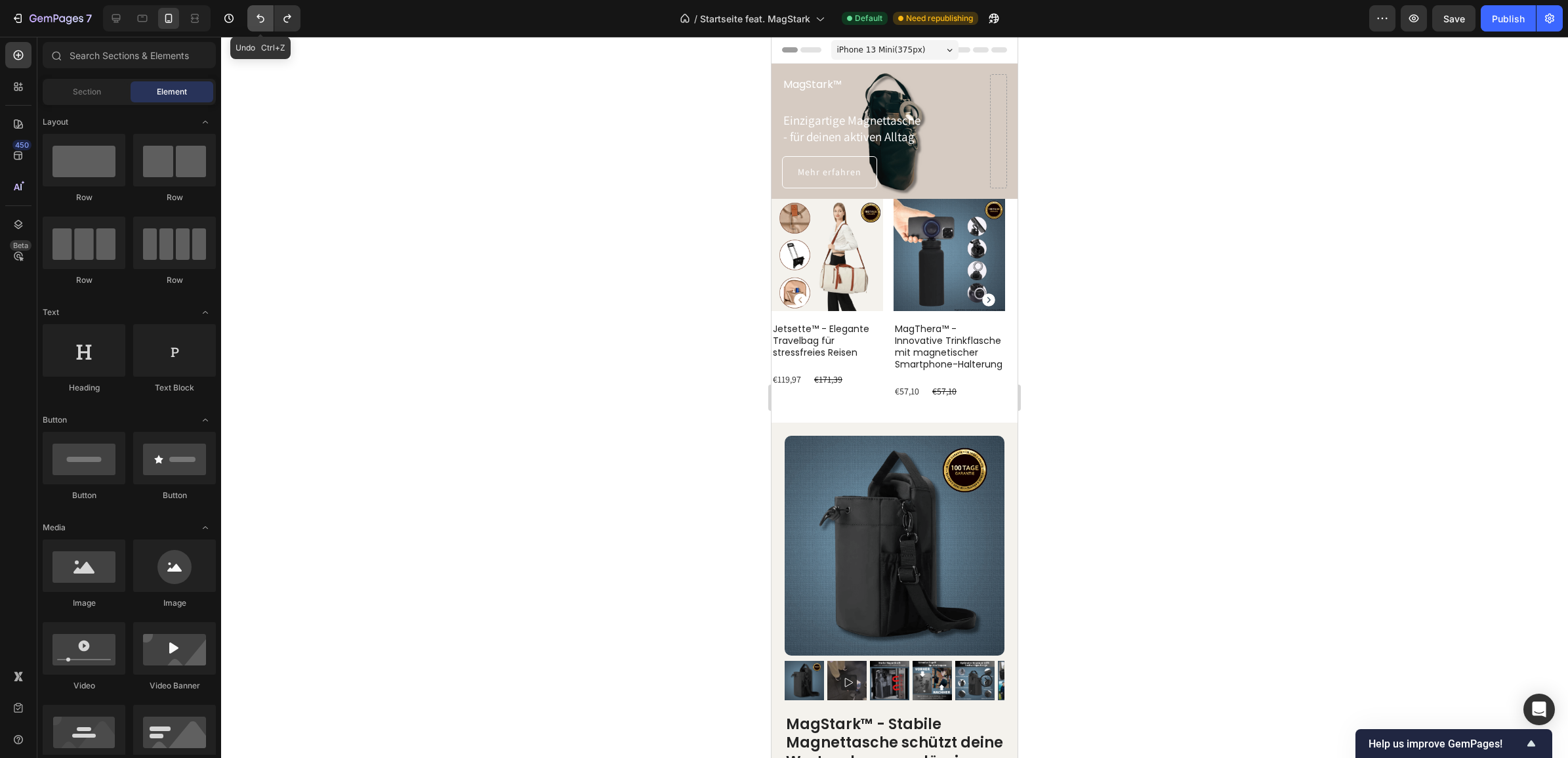
click at [254, 21] on icon "Undo/Redo" at bounding box center [260, 18] width 13 height 13
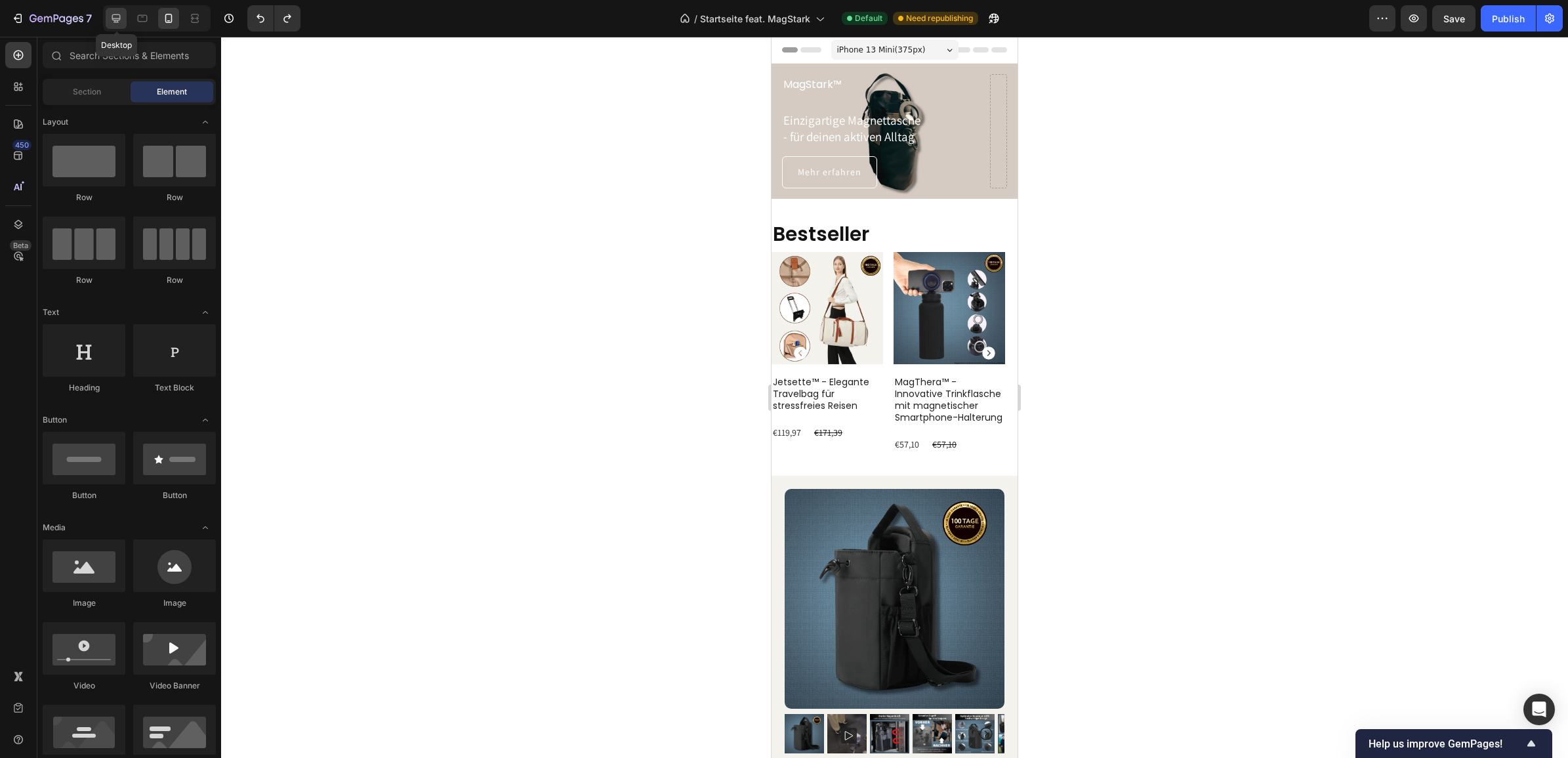
click at [119, 21] on icon at bounding box center [116, 18] width 13 height 13
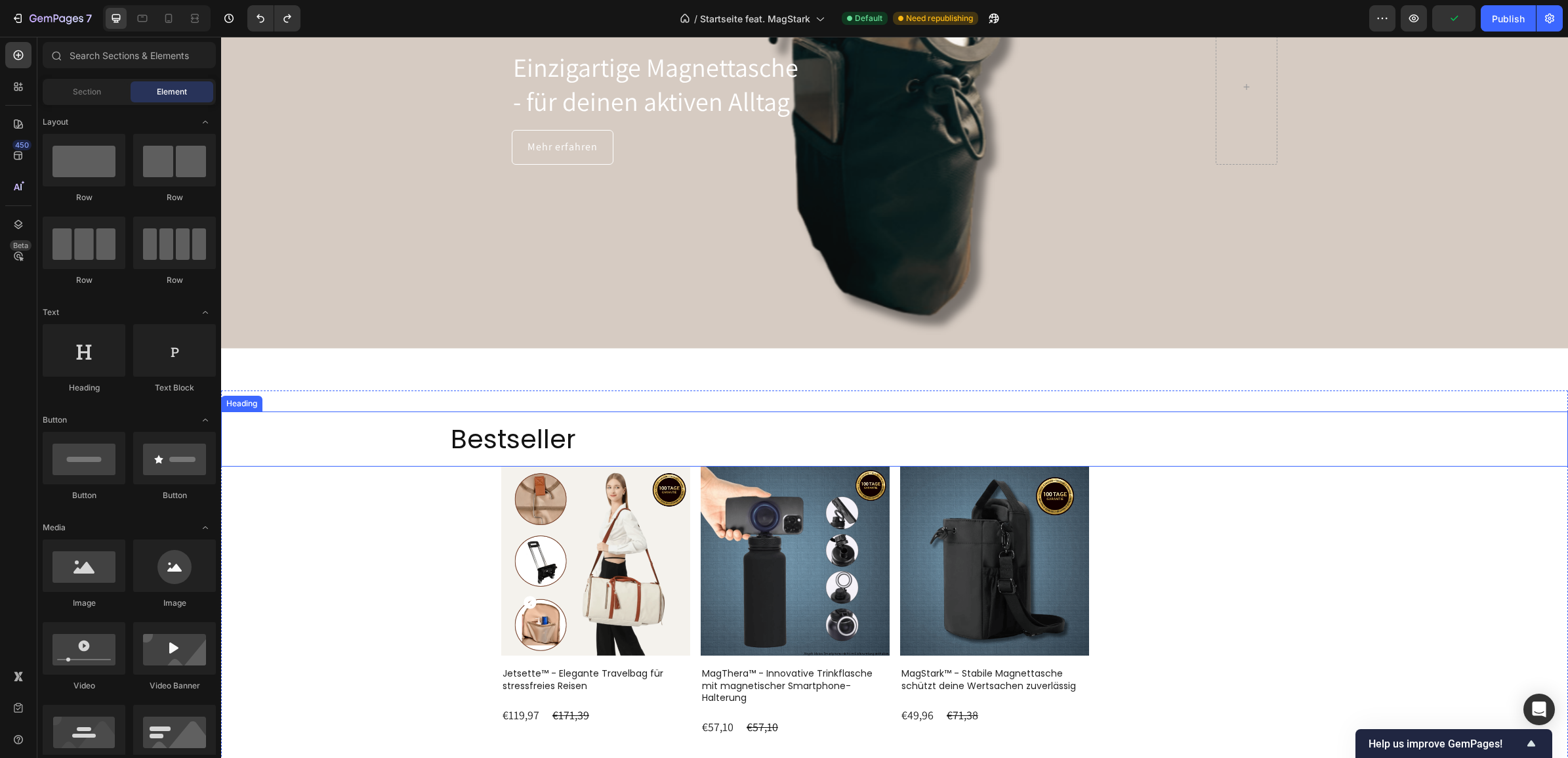
scroll to position [246, 0]
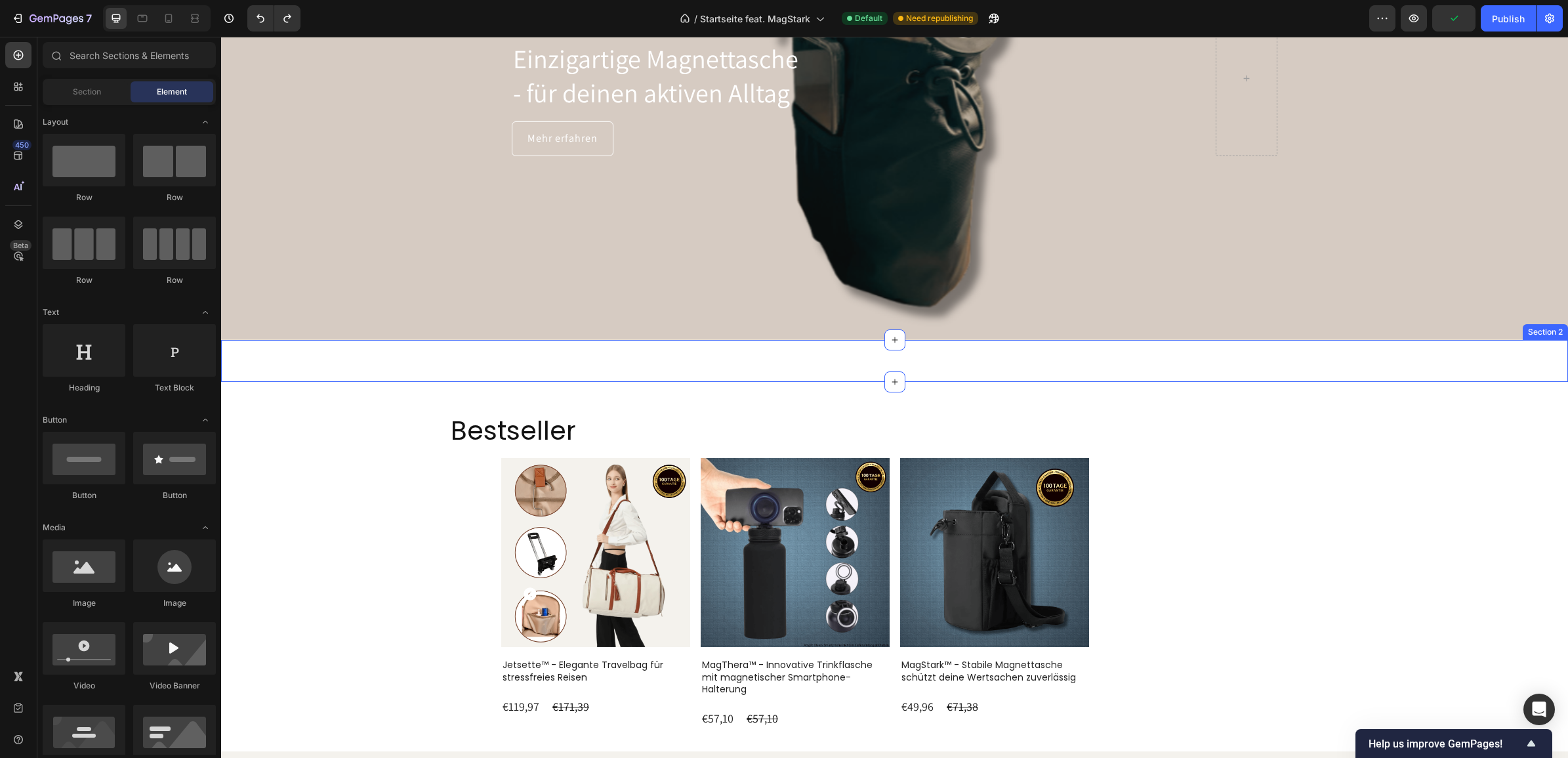
click at [788, 372] on div "Bestseller Heading Section 2" at bounding box center [895, 361] width 1347 height 42
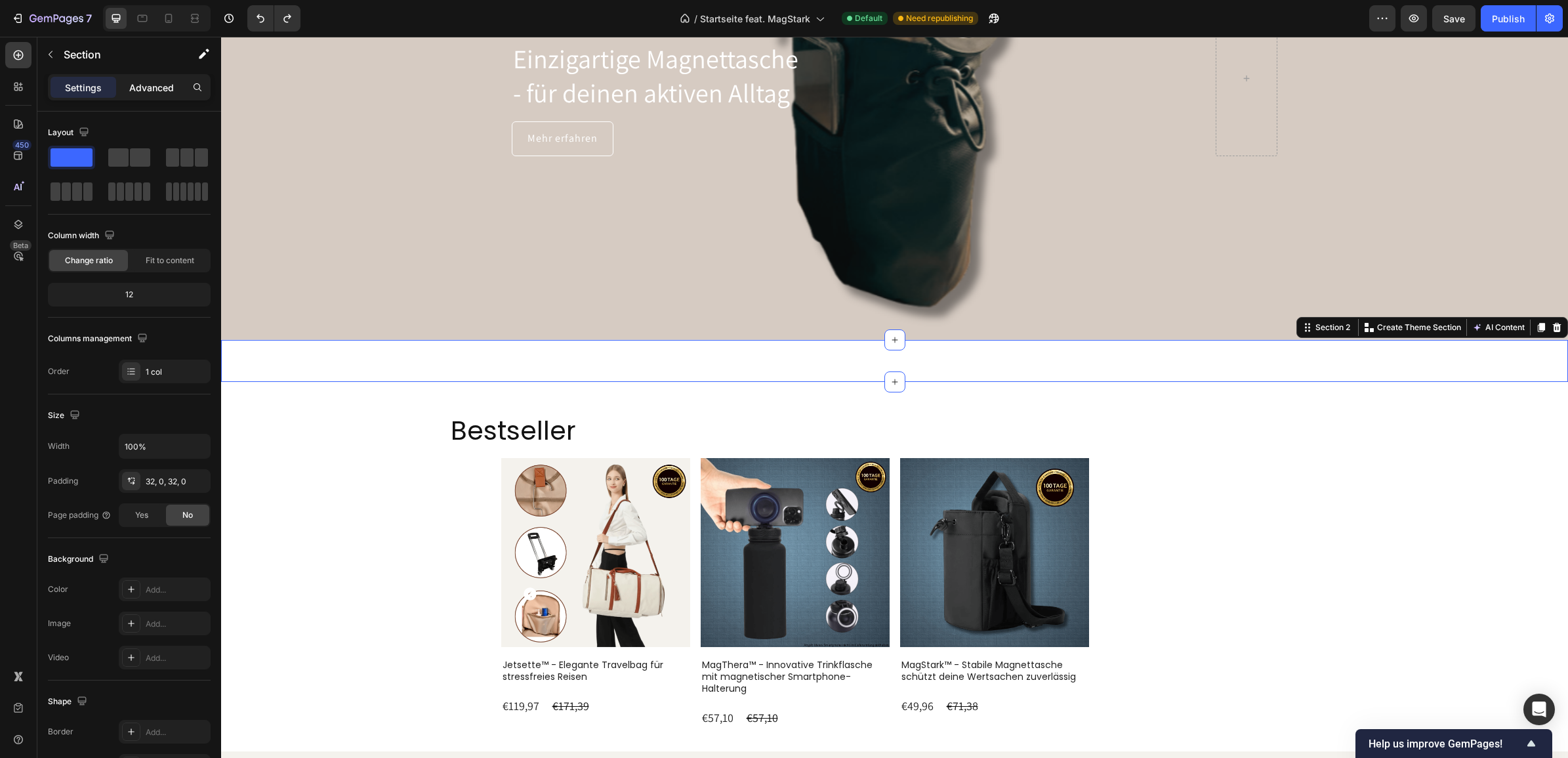
click at [135, 77] on div "Advanced" at bounding box center [152, 87] width 65 height 21
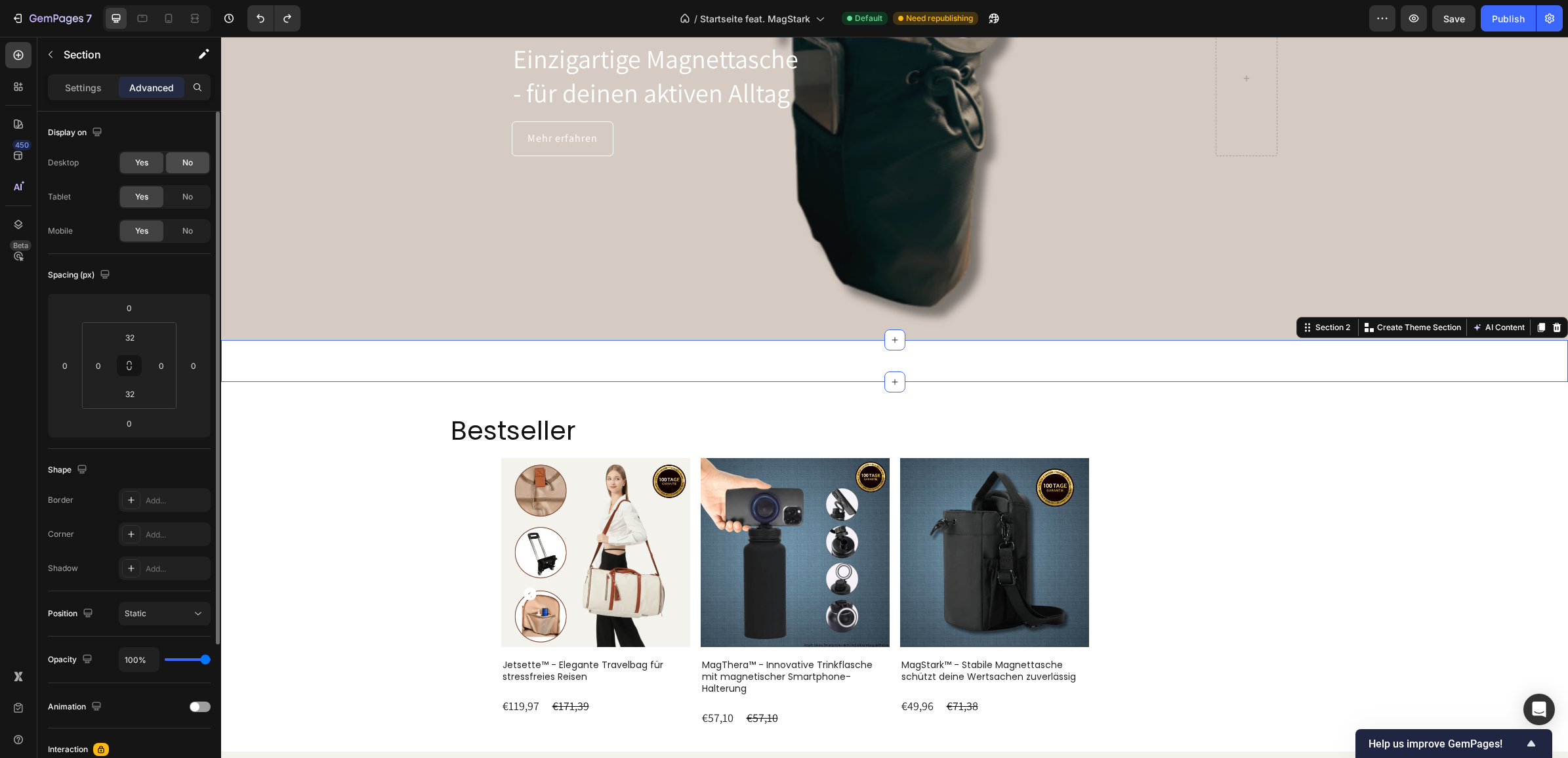
click at [192, 158] on span "No" at bounding box center [188, 163] width 10 height 12
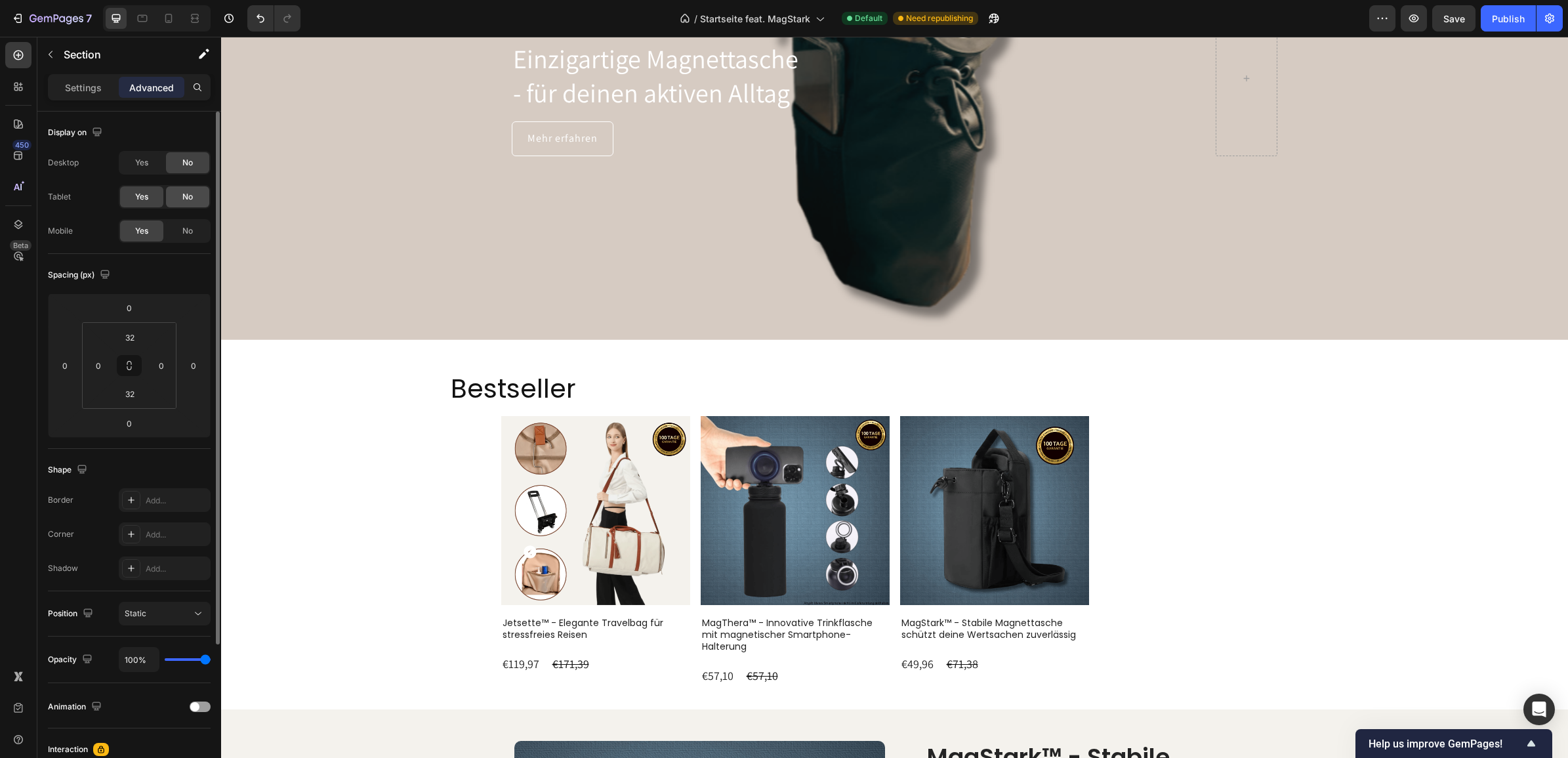
click at [189, 194] on span "No" at bounding box center [188, 196] width 10 height 12
click at [156, 22] on div "Mobile" at bounding box center [156, 18] width 108 height 26
click at [175, 22] on icon at bounding box center [168, 18] width 13 height 13
type input "0"
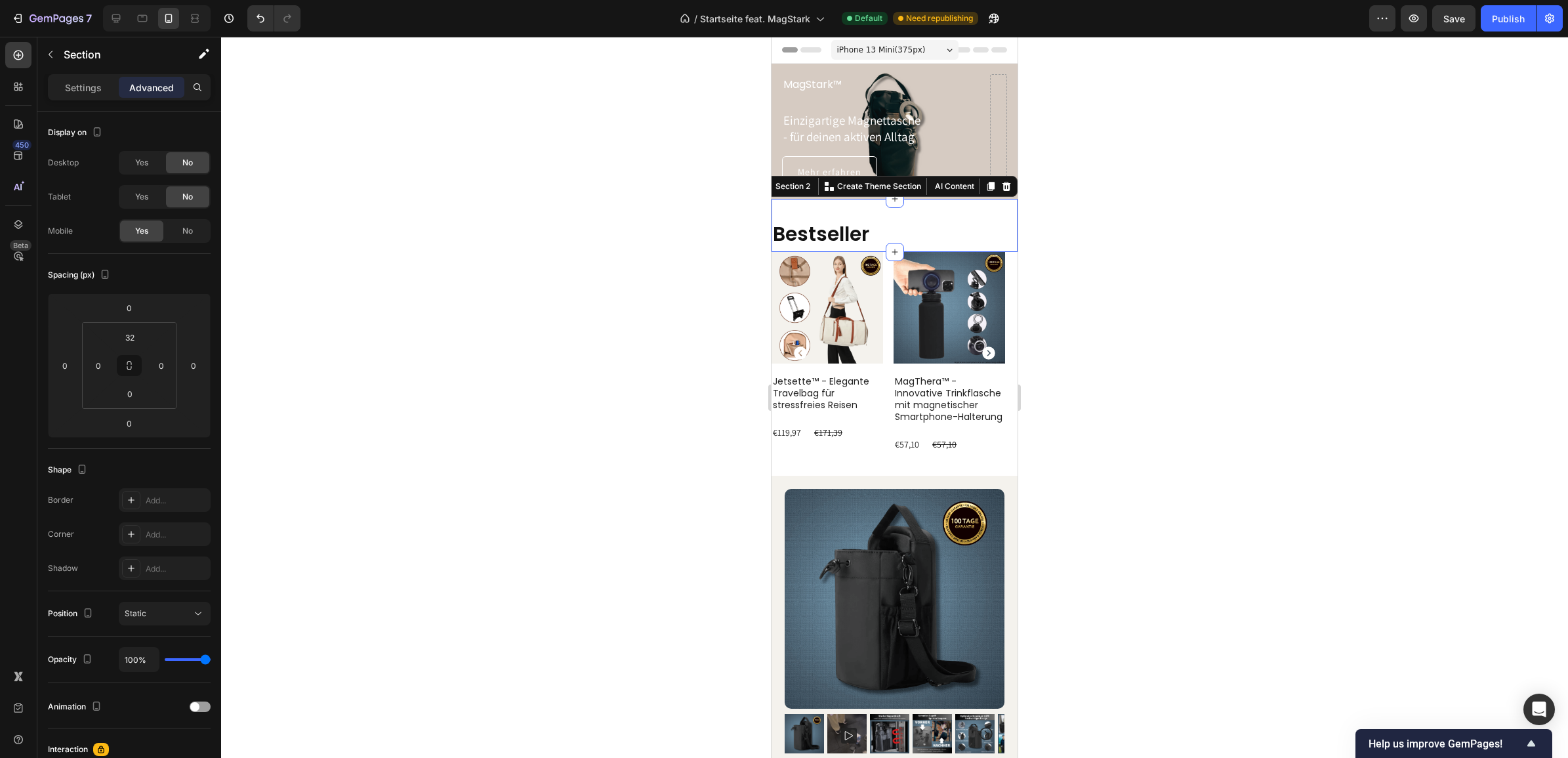
click at [1140, 290] on div at bounding box center [895, 397] width 1347 height 721
click at [909, 219] on div "Bestseller Heading Section 2 You can create reusable sections Create Theme Sect…" at bounding box center [895, 225] width 246 height 53
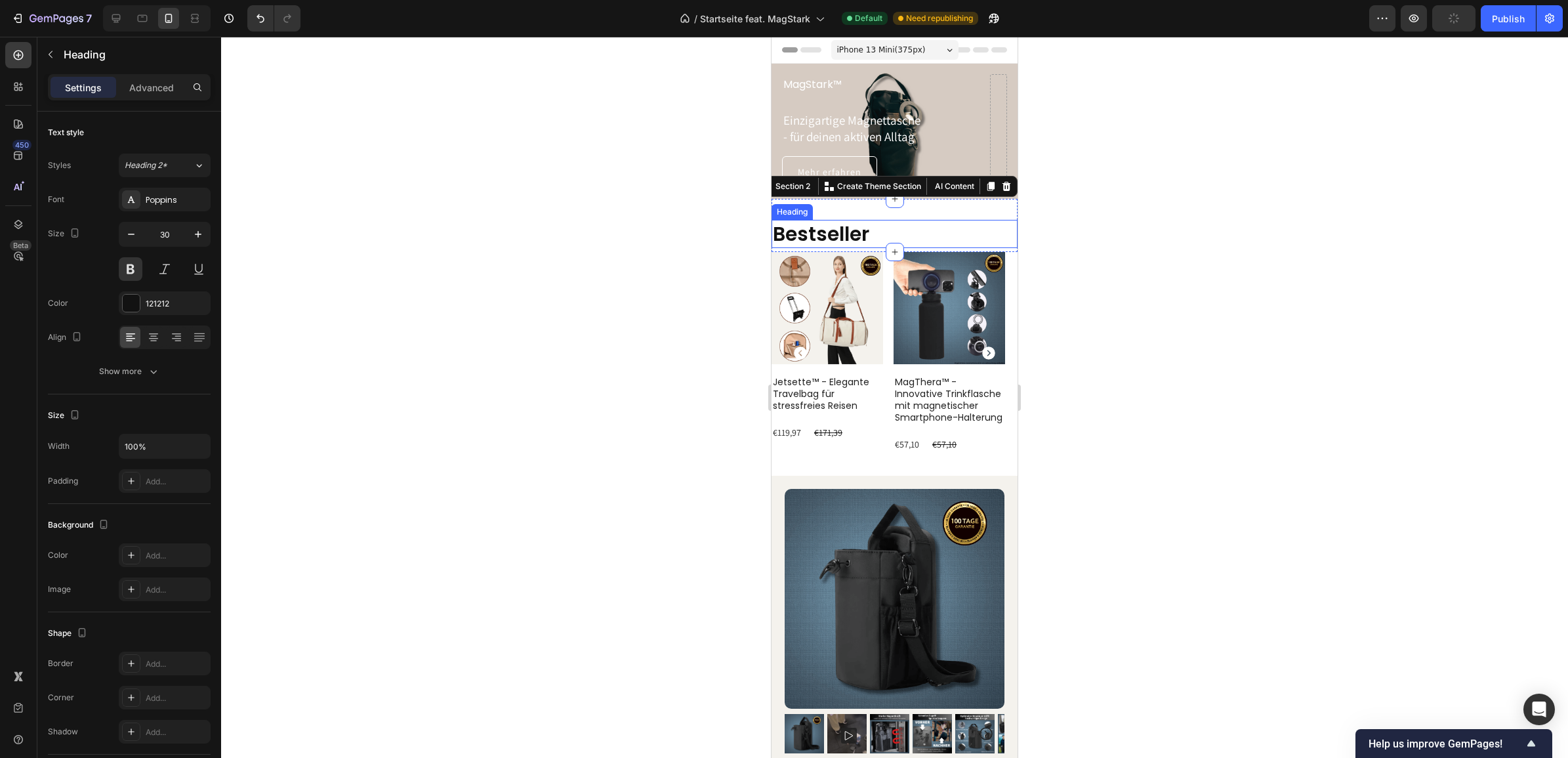
click at [819, 231] on h2 "Bestseller" at bounding box center [895, 233] width 246 height 28
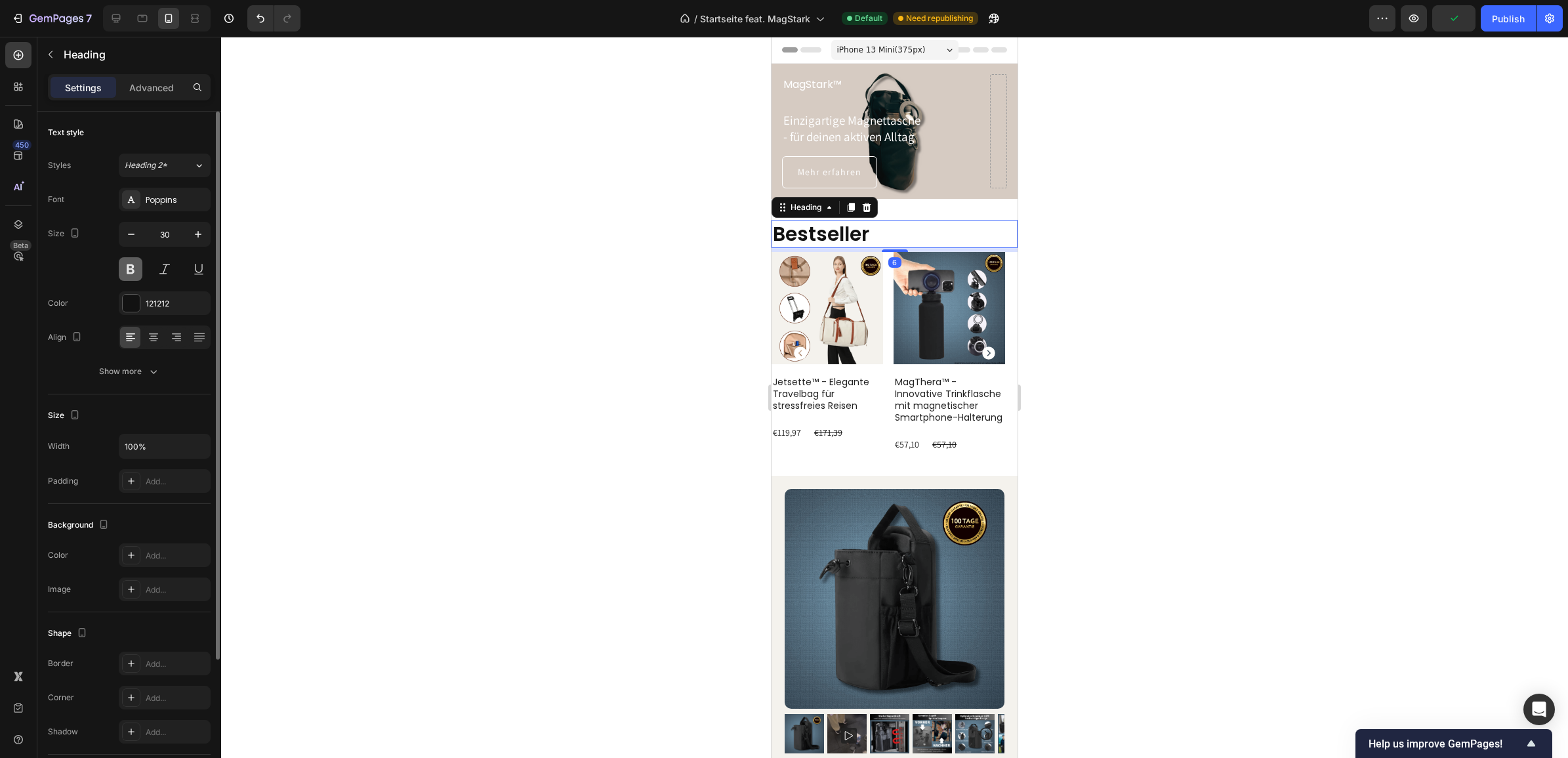
click at [128, 266] on button at bounding box center [131, 269] width 24 height 24
click at [885, 231] on h2 "Bestseller" at bounding box center [895, 233] width 246 height 28
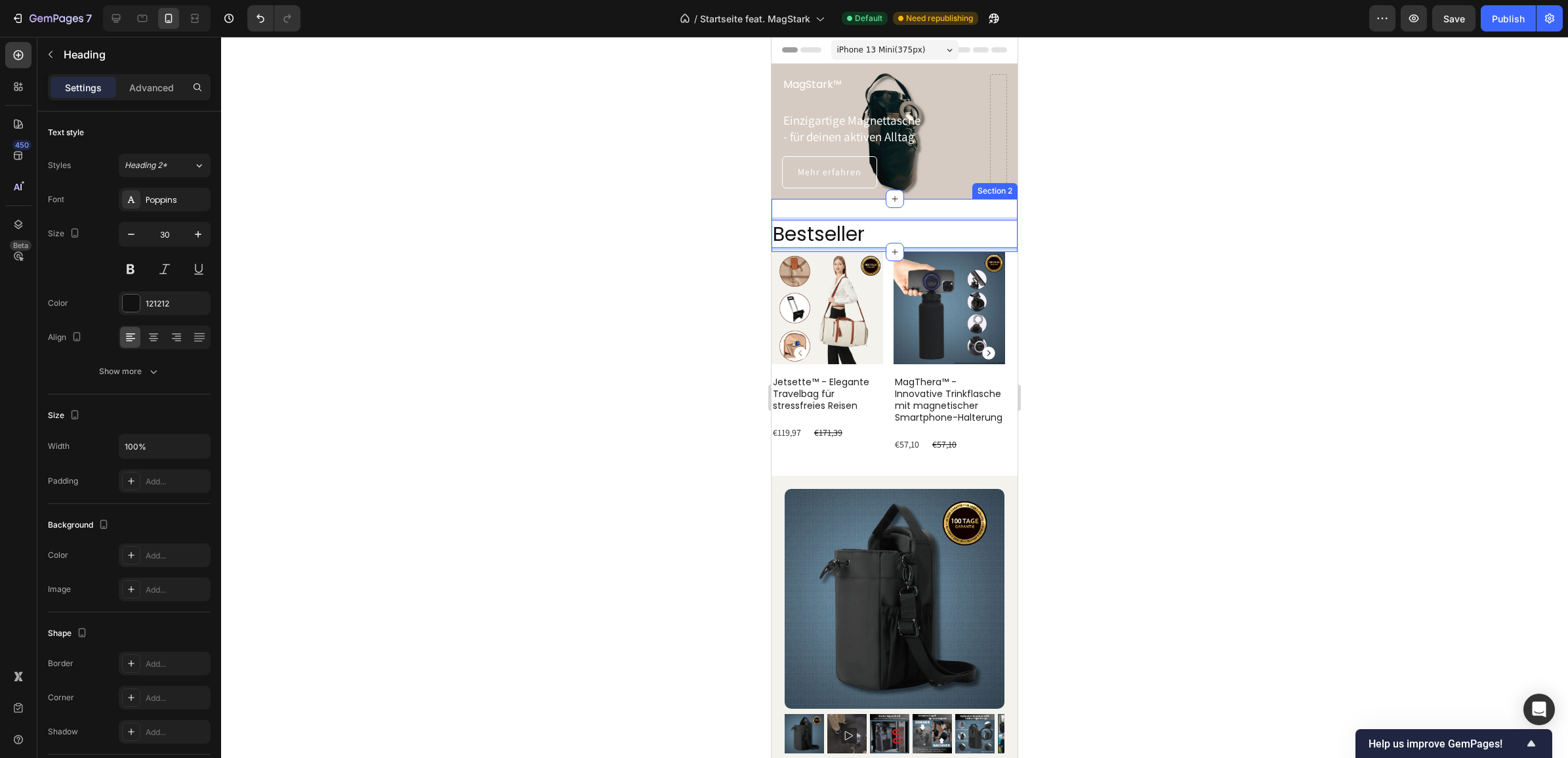
click at [926, 204] on div "Bestseller Heading 6 Section 2" at bounding box center [895, 225] width 246 height 53
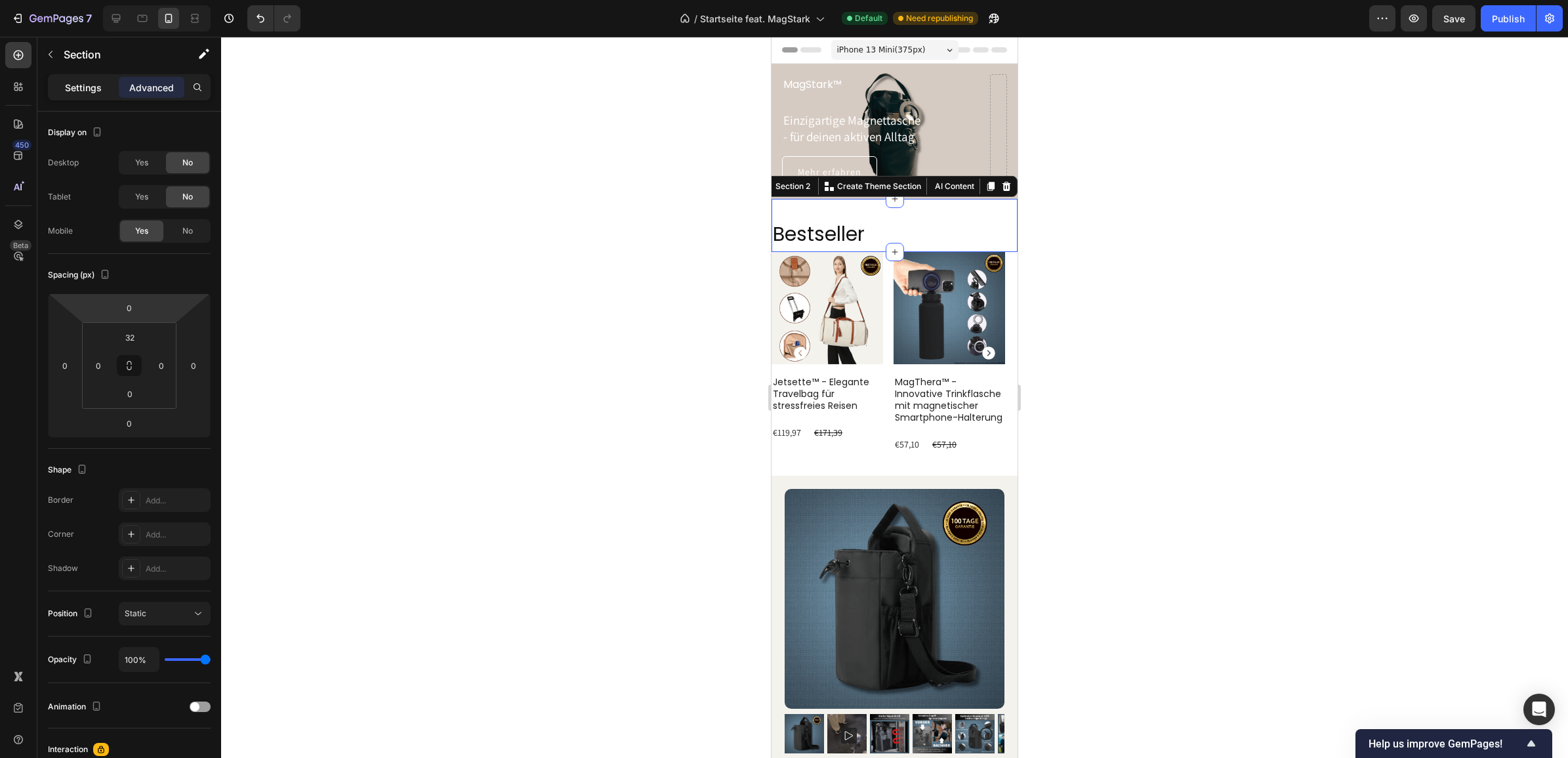
click at [80, 87] on p "Settings" at bounding box center [83, 87] width 37 height 14
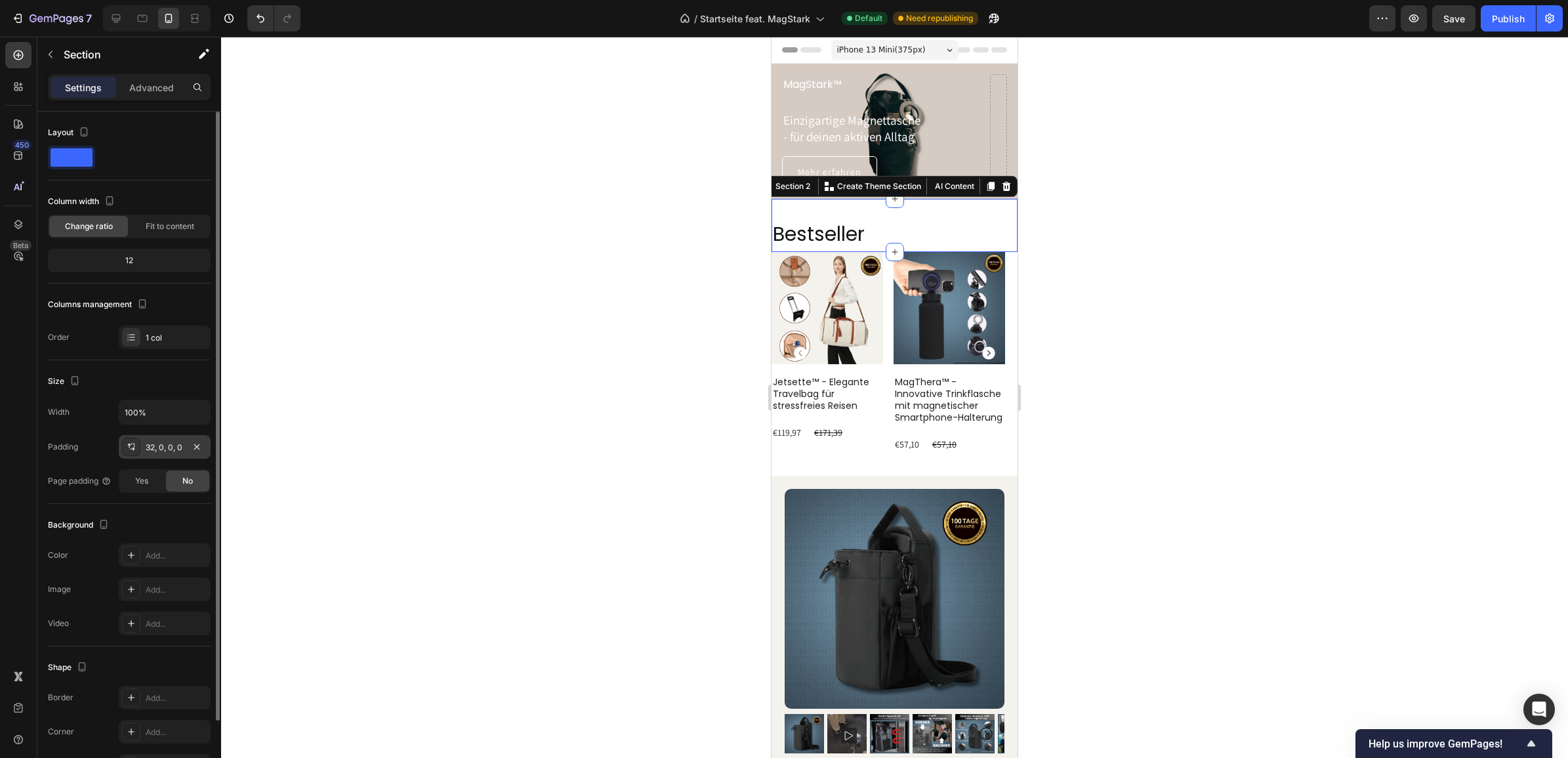
click at [169, 448] on div "32, 0, 0, 0" at bounding box center [165, 447] width 38 height 12
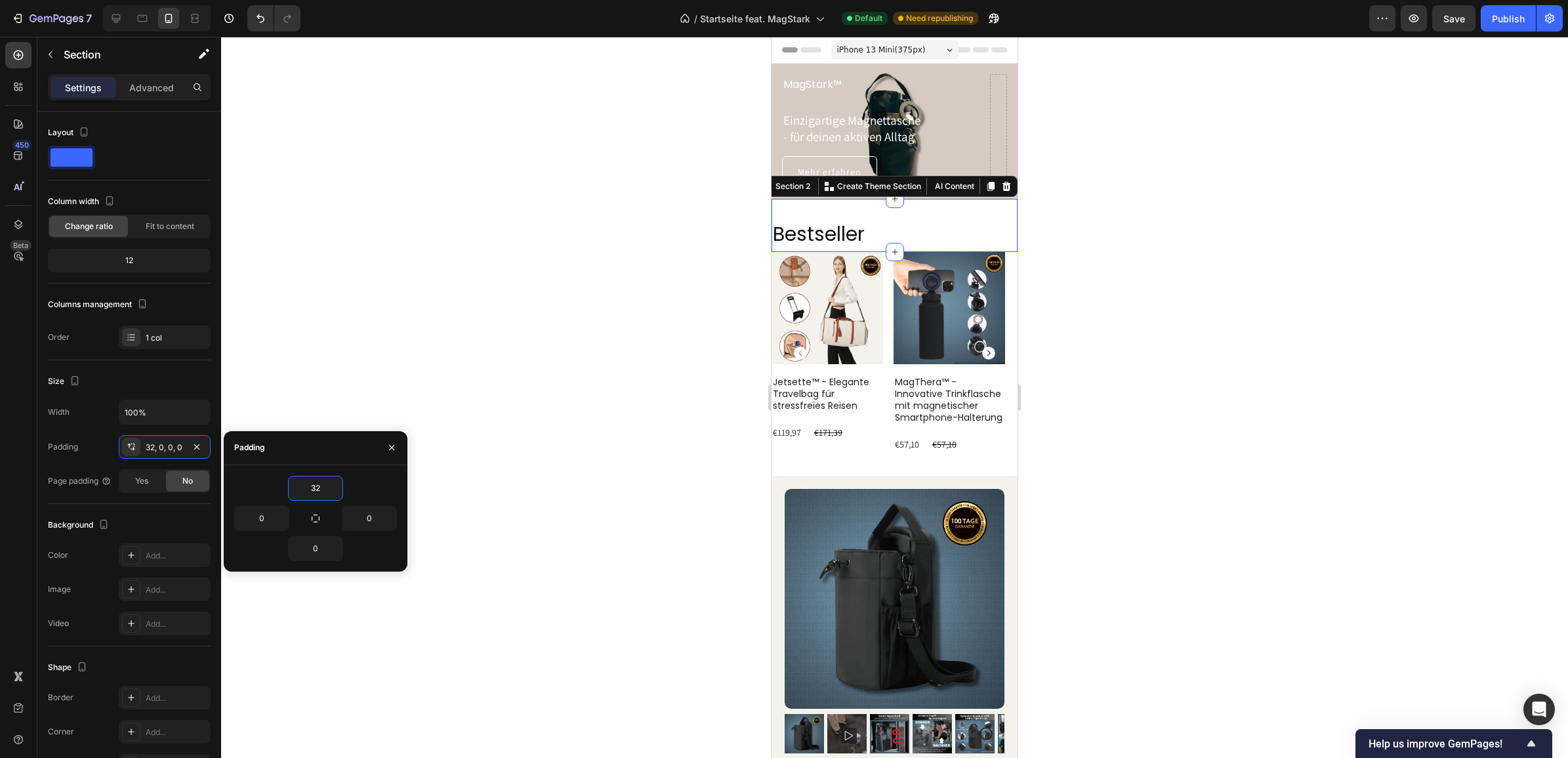
type input "0"
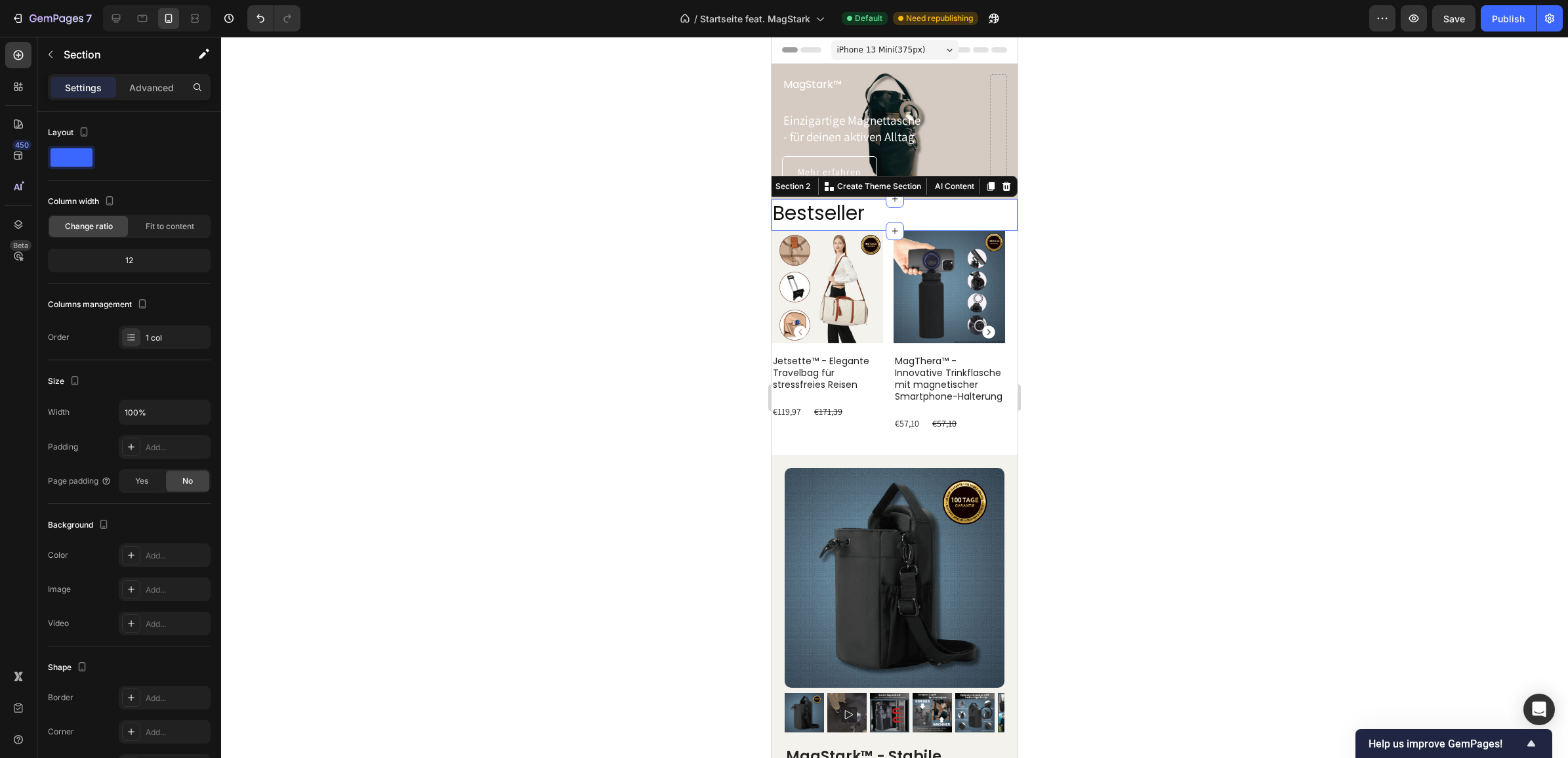
click at [1143, 334] on div at bounding box center [895, 397] width 1347 height 721
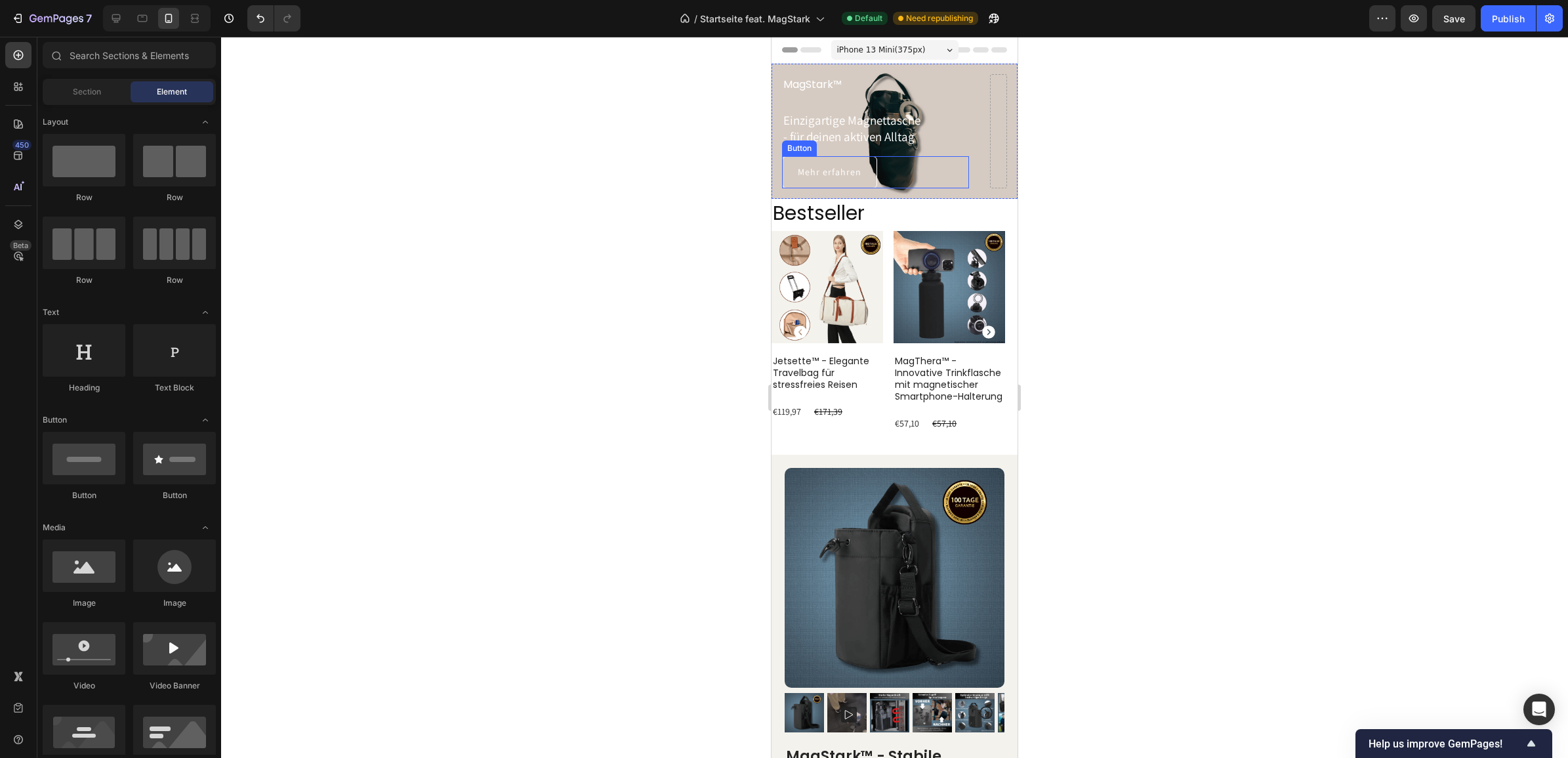
click at [922, 160] on div "Mehr erfahren Button" at bounding box center [875, 172] width 187 height 32
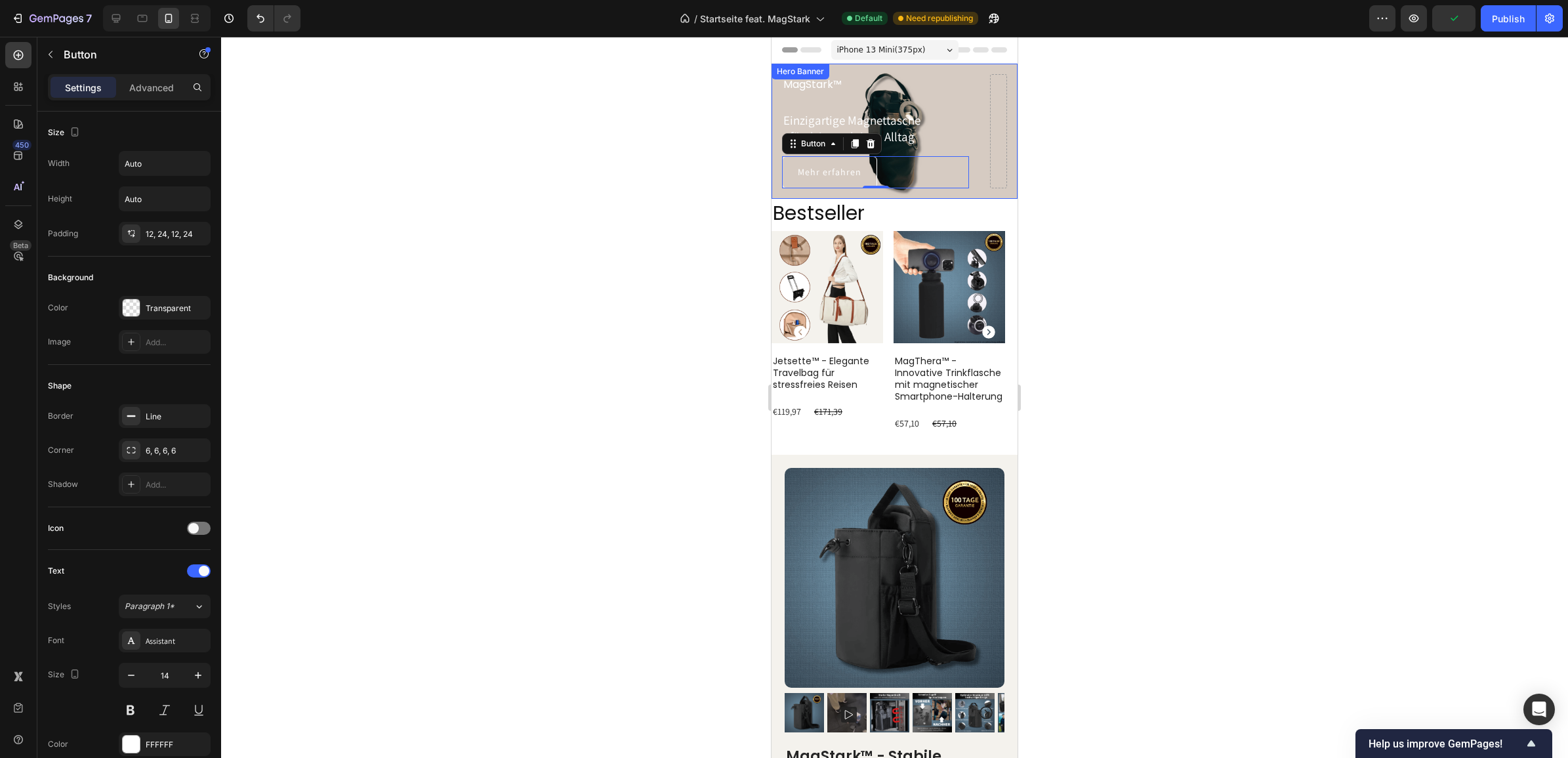
click at [969, 192] on div "MagStark™ Text Block Einzigartige Magnettasche - für deinen aktiven Alltag Head…" at bounding box center [895, 131] width 246 height 135
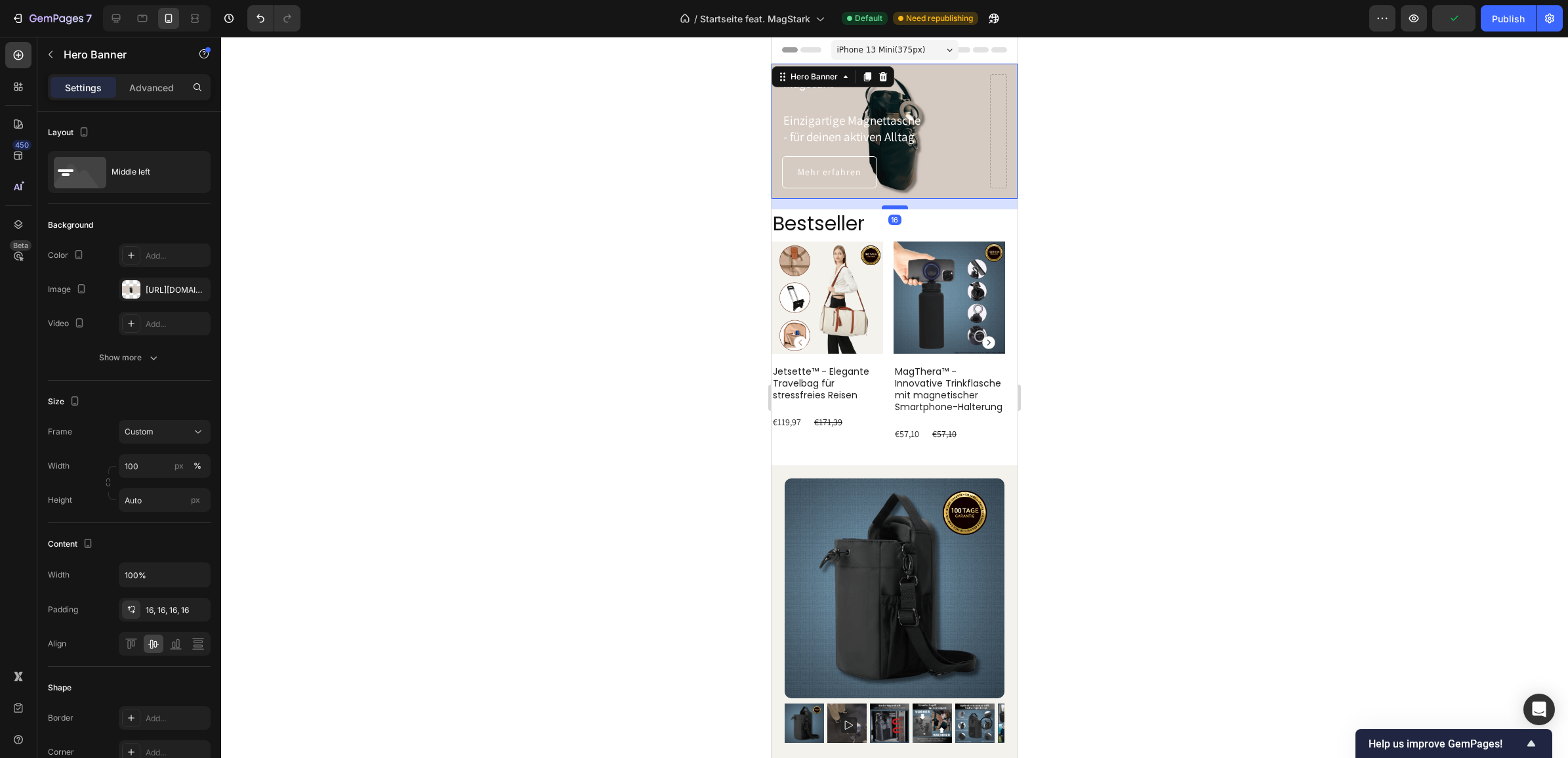
drag, startPoint x: 892, startPoint y: 197, endPoint x: 892, endPoint y: 208, distance: 11.0
click at [892, 208] on div at bounding box center [895, 207] width 26 height 4
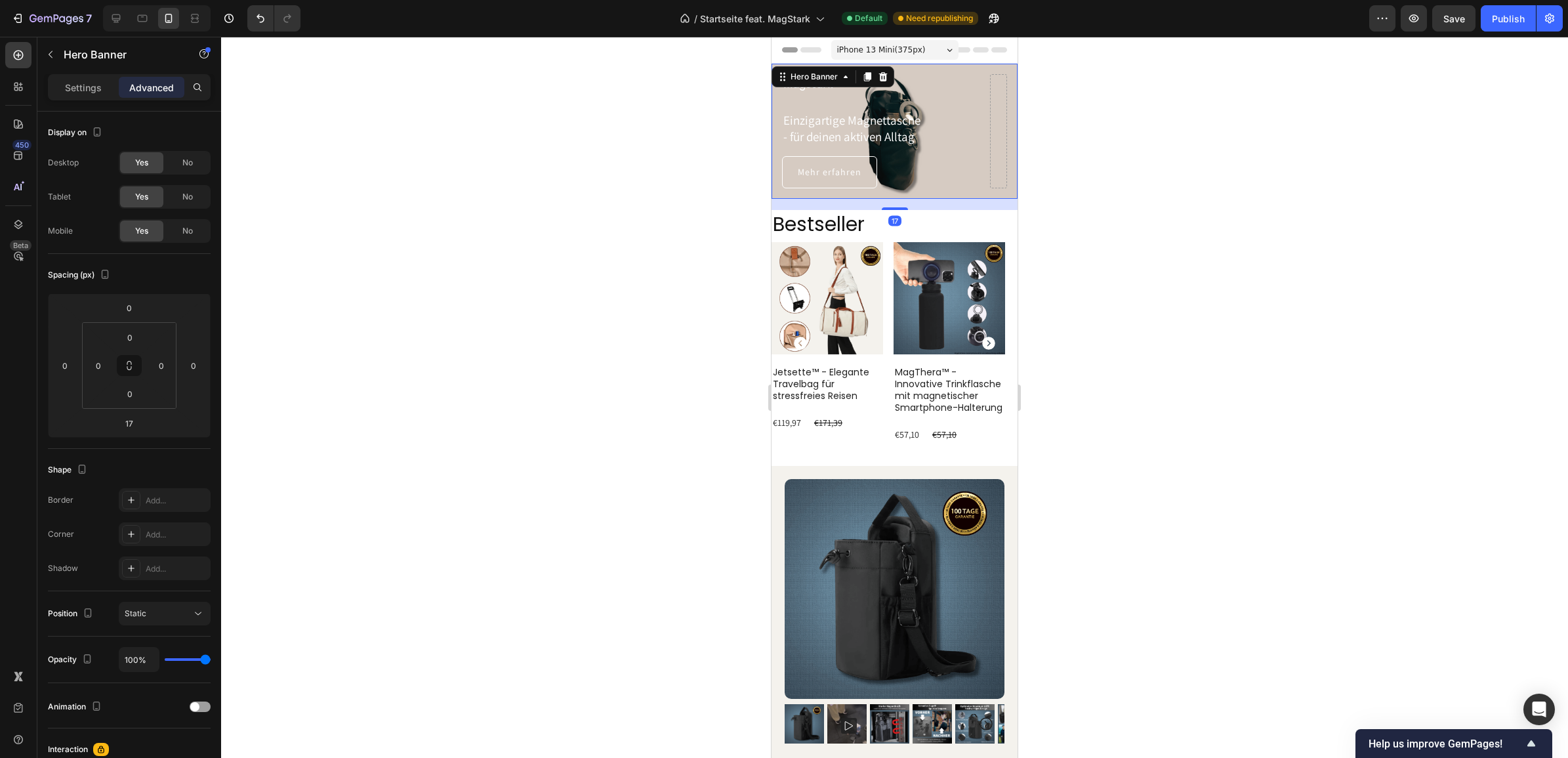
click at [1100, 234] on div at bounding box center [895, 397] width 1347 height 721
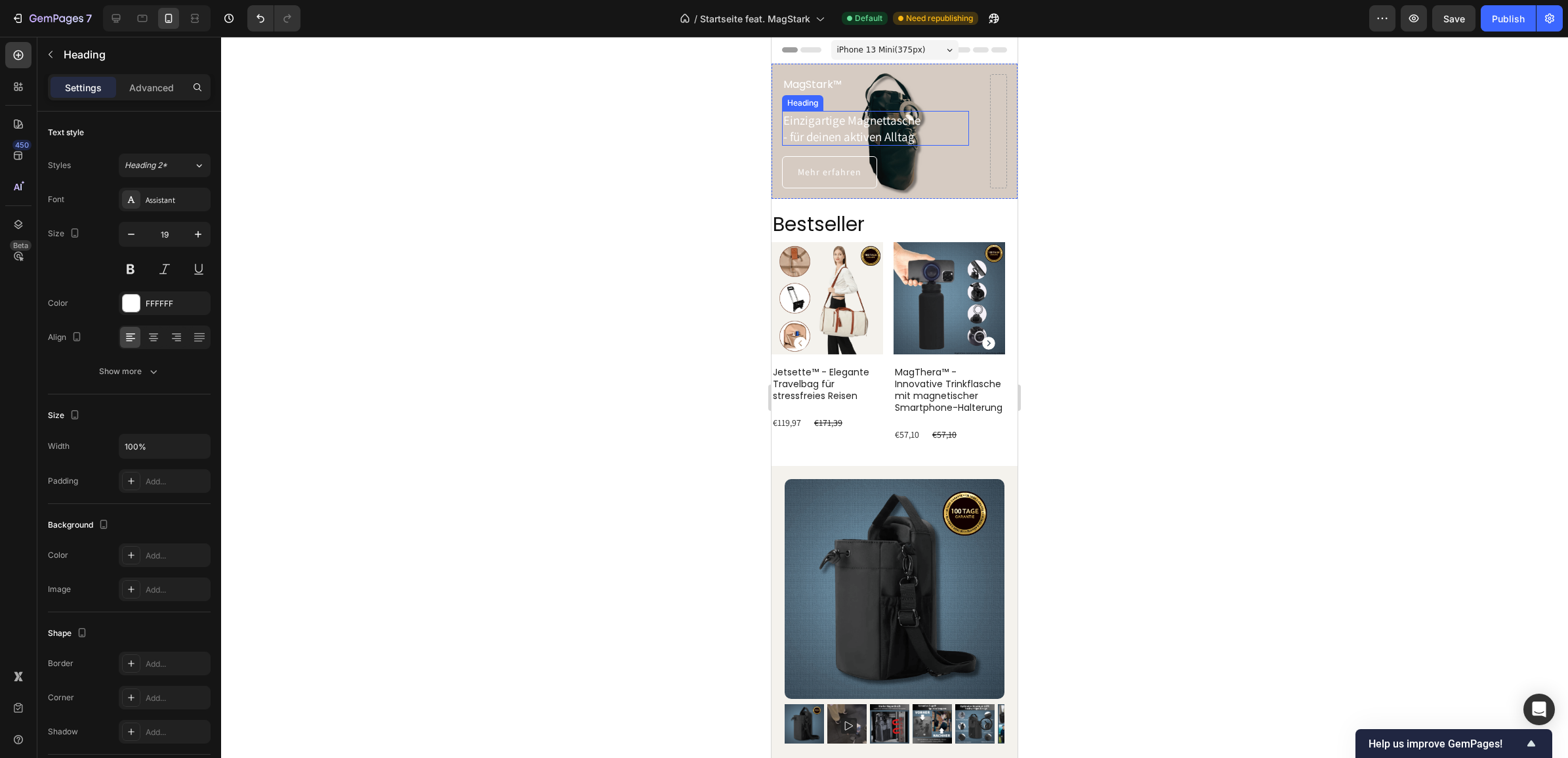
click at [889, 139] on h2 "Einzigartige Magnettasche - für deinen aktiven Alltag" at bounding box center [875, 128] width 187 height 35
click at [202, 236] on icon "button" at bounding box center [198, 234] width 13 height 13
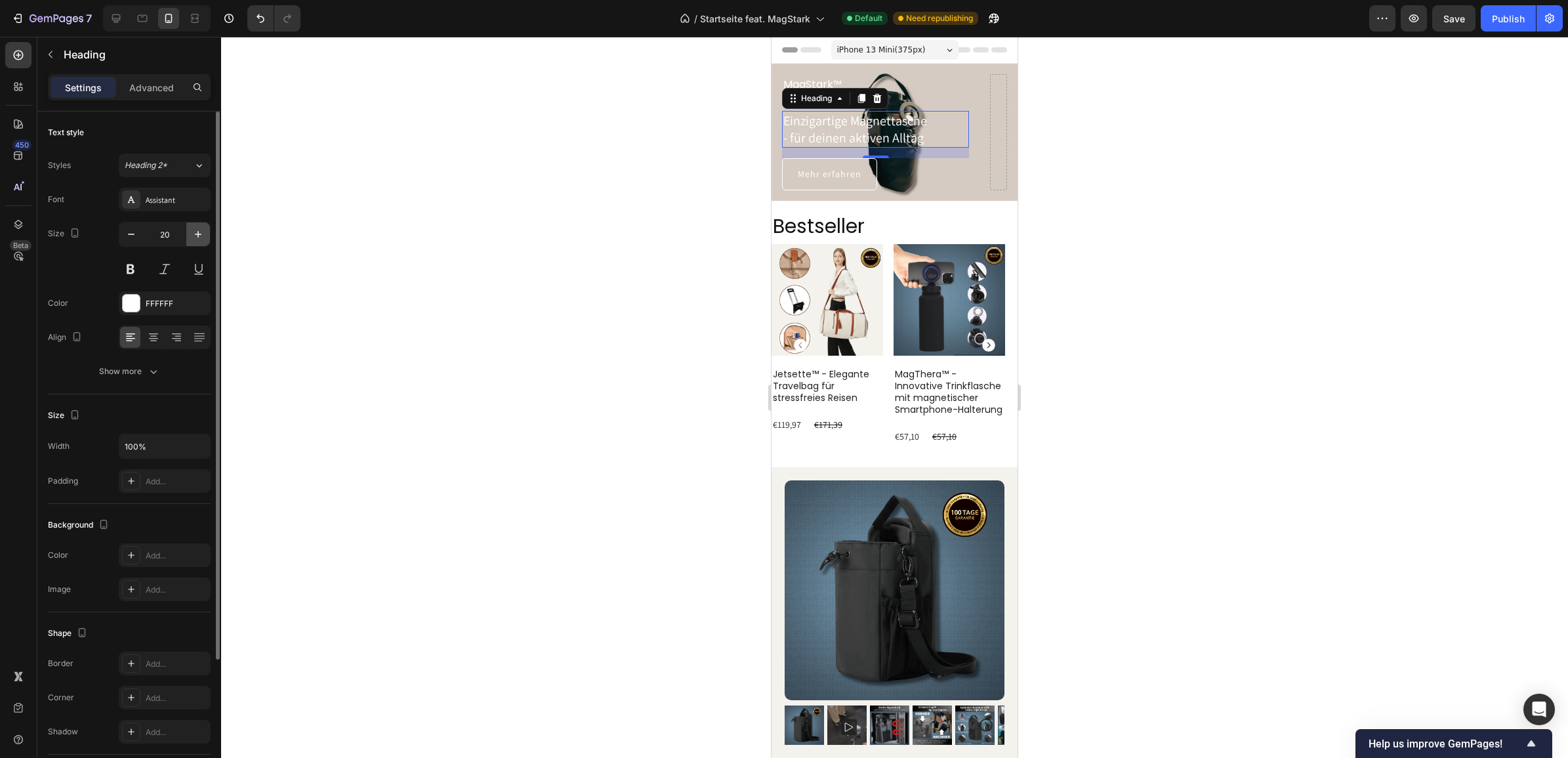
click at [202, 236] on icon "button" at bounding box center [198, 234] width 13 height 13
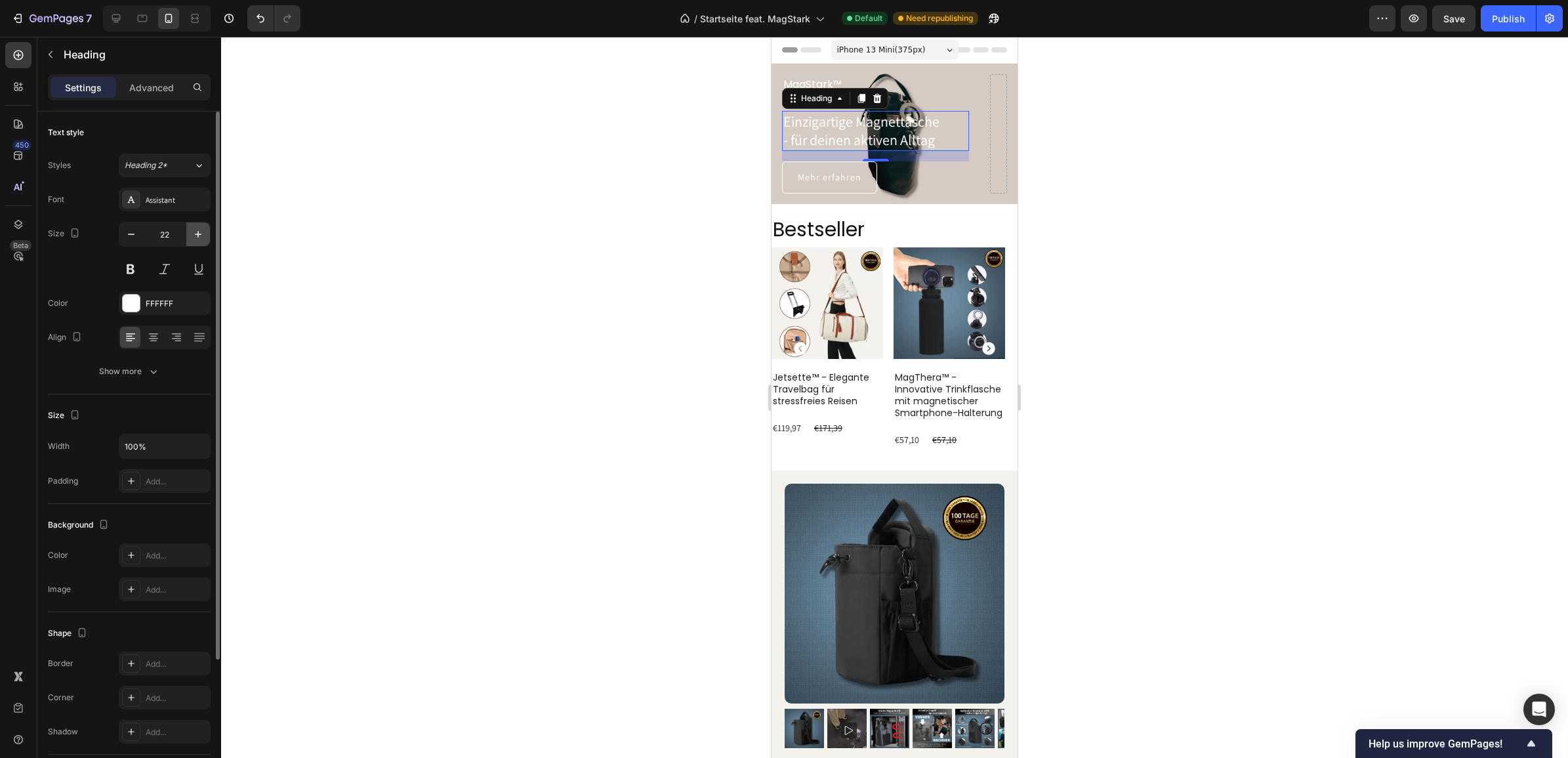
click at [202, 236] on icon "button" at bounding box center [198, 234] width 13 height 13
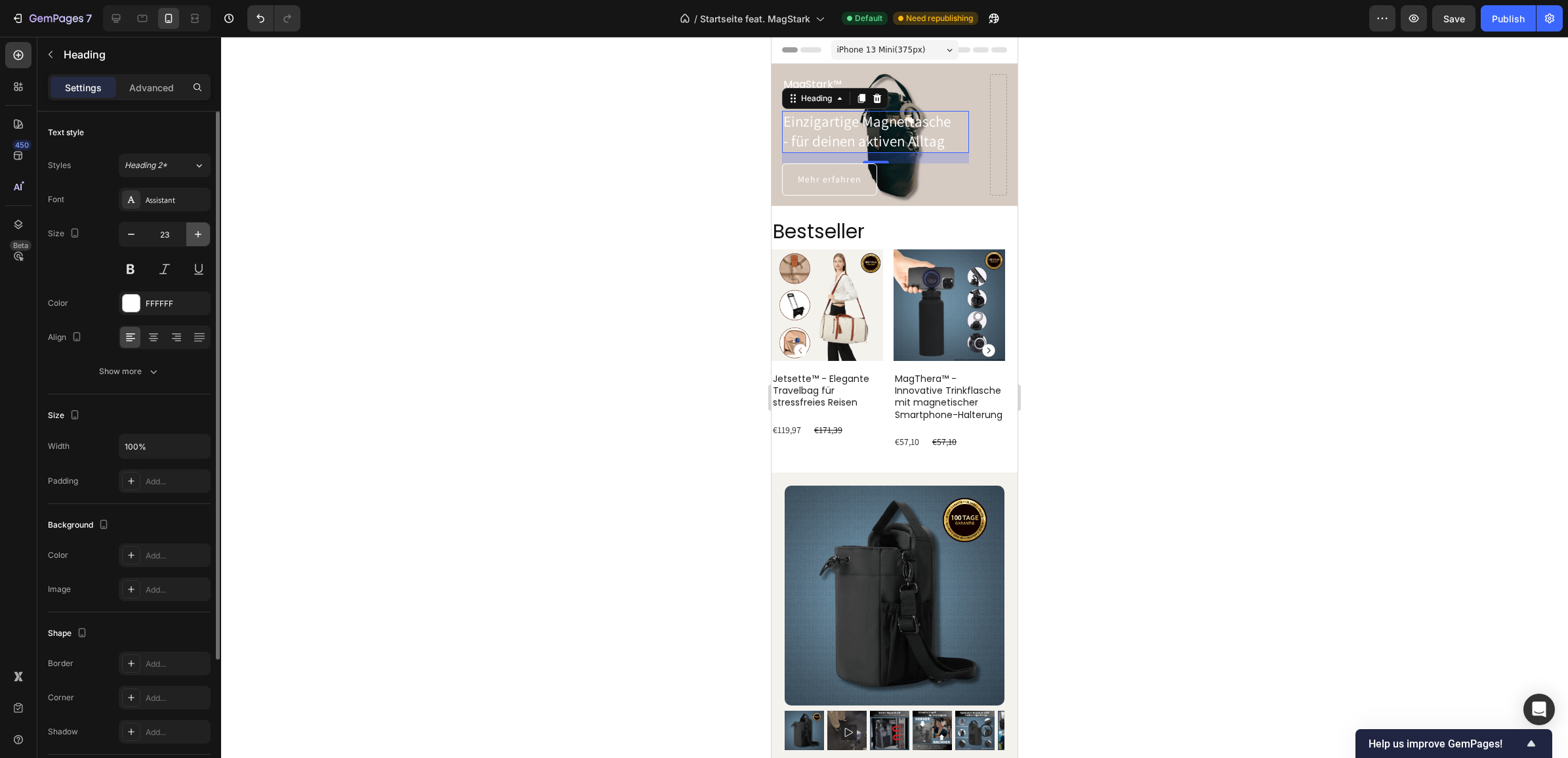
click at [202, 236] on icon "button" at bounding box center [198, 234] width 13 height 13
type input "24"
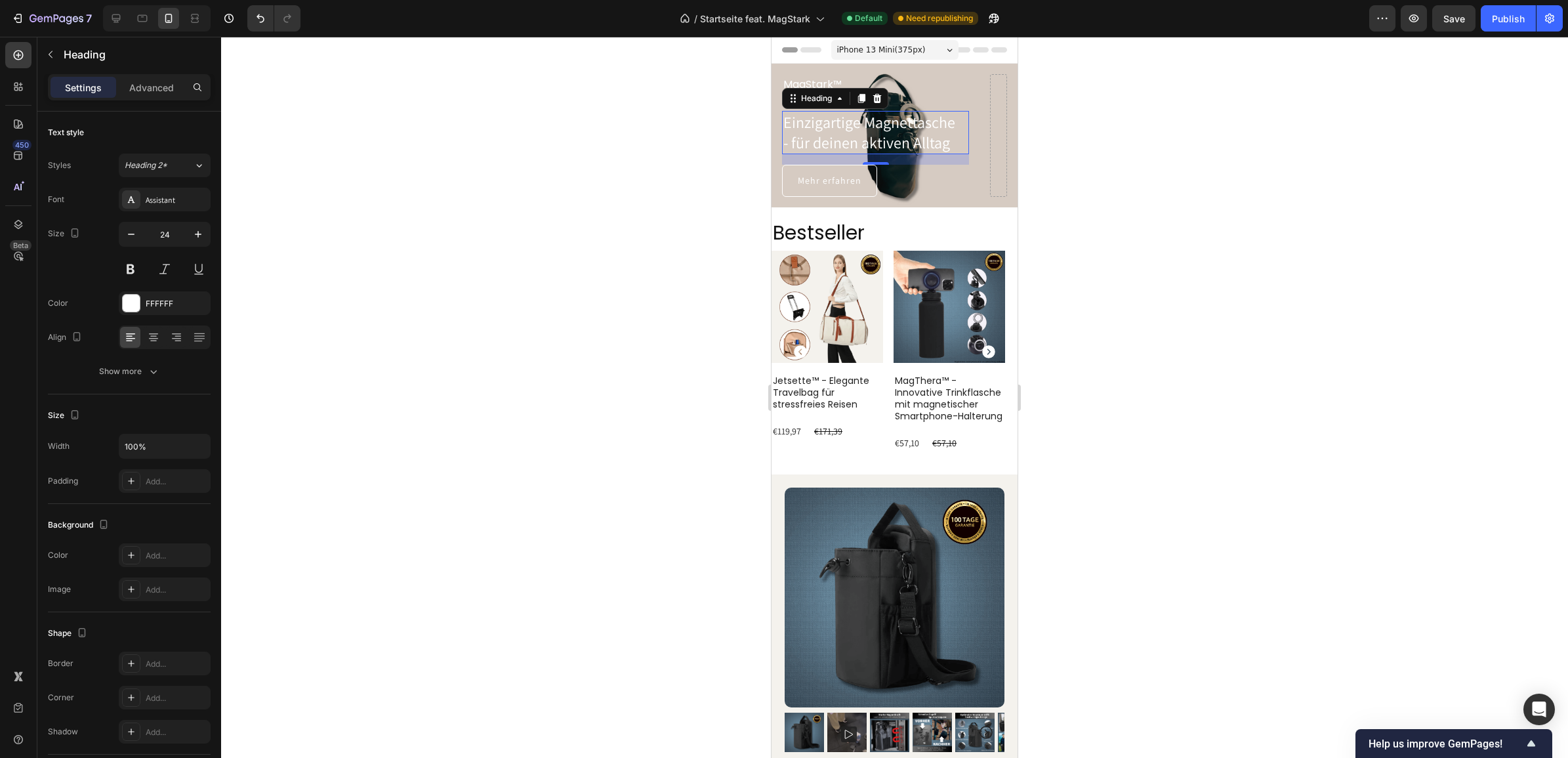
click at [1207, 273] on div at bounding box center [895, 397] width 1347 height 721
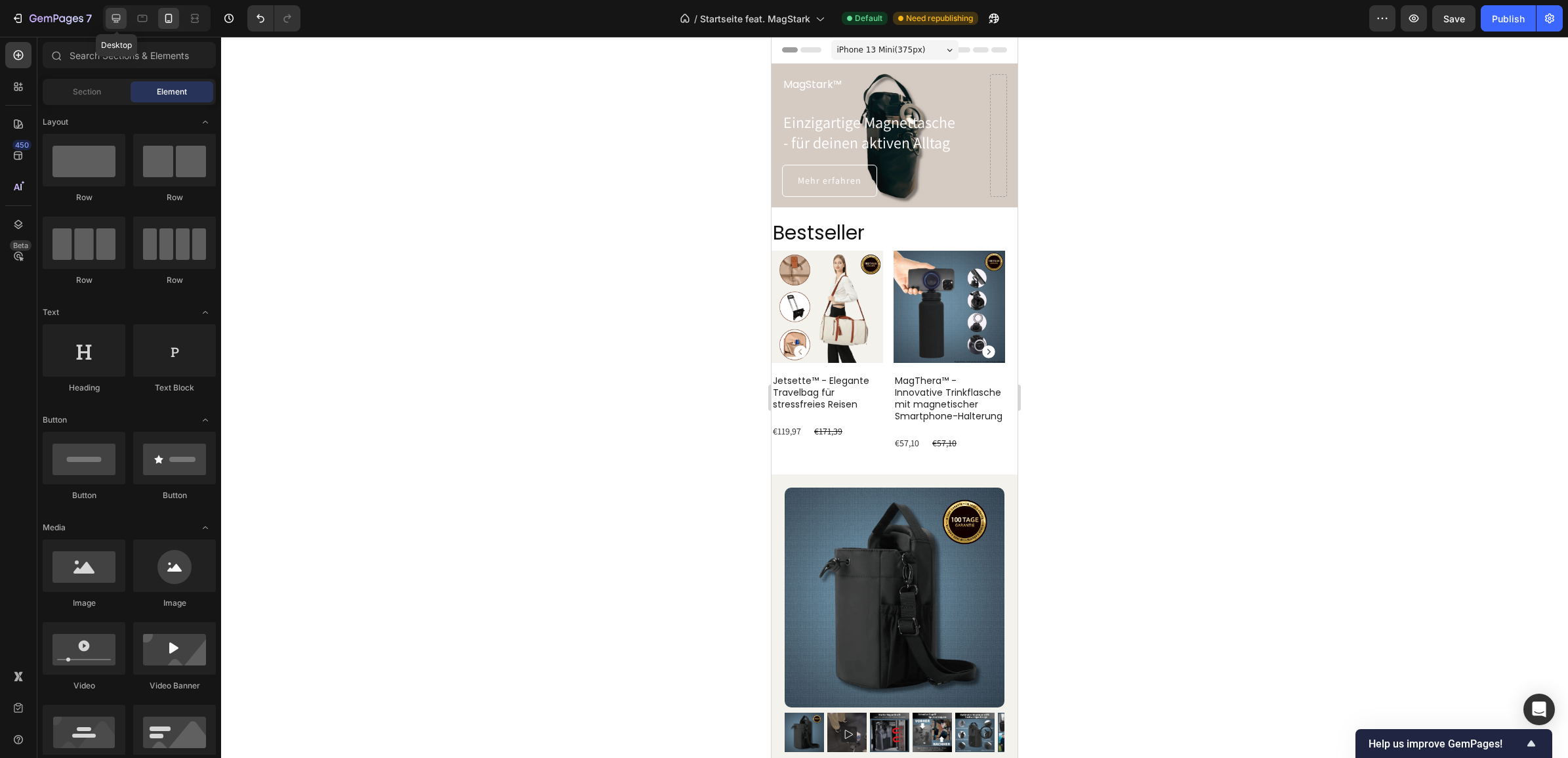
click at [122, 17] on icon at bounding box center [116, 18] width 13 height 13
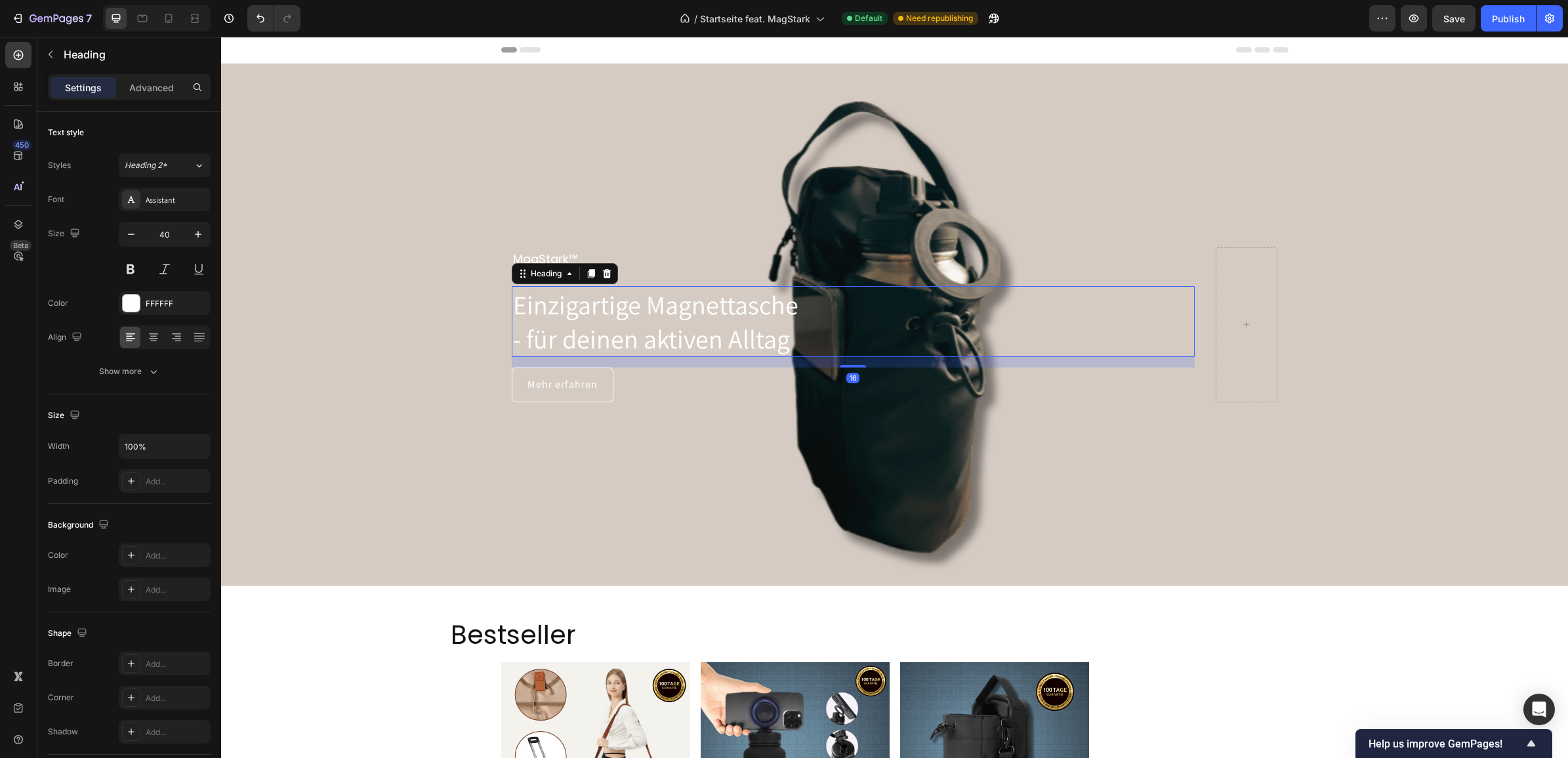
click at [729, 314] on h2 "Einzigartige Magnettasche - für deinen aktiven Alltag" at bounding box center [853, 322] width 683 height 71
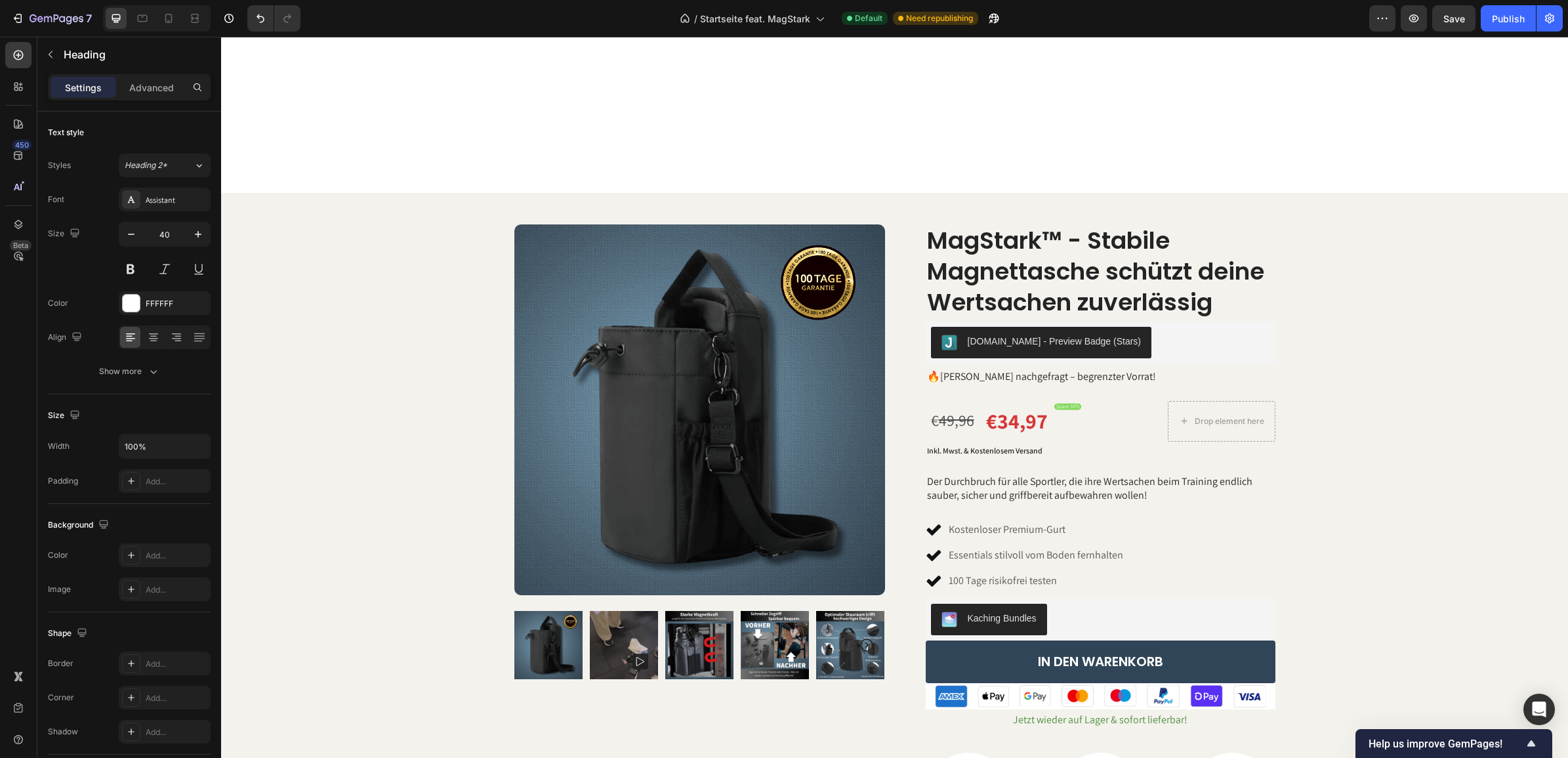
scroll to position [738, 0]
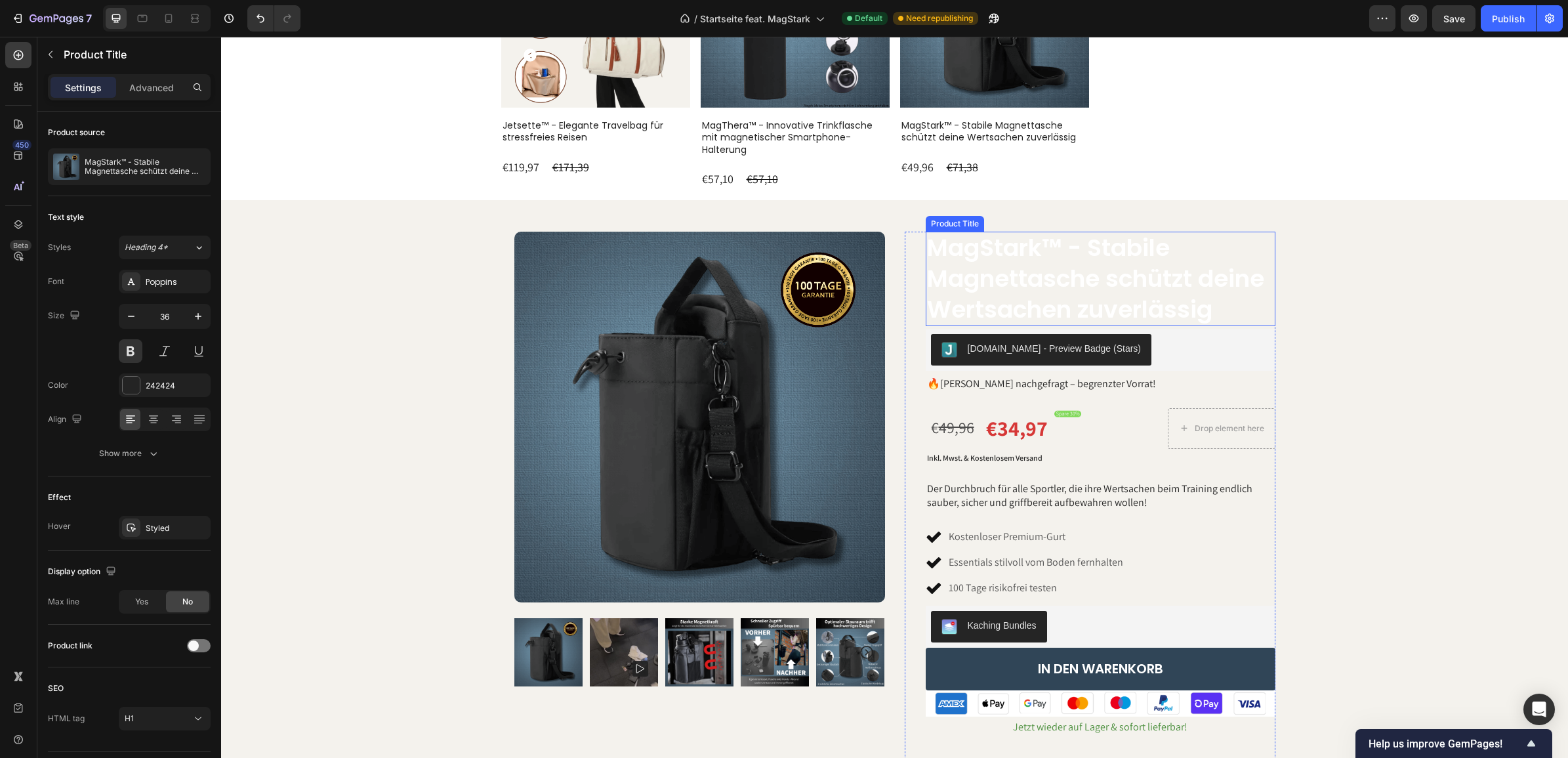
click at [1044, 243] on h1 "MagStark™ - Stabile Magnettasche schützt deine Wertsachen zuverlässig" at bounding box center [1100, 278] width 350 height 94
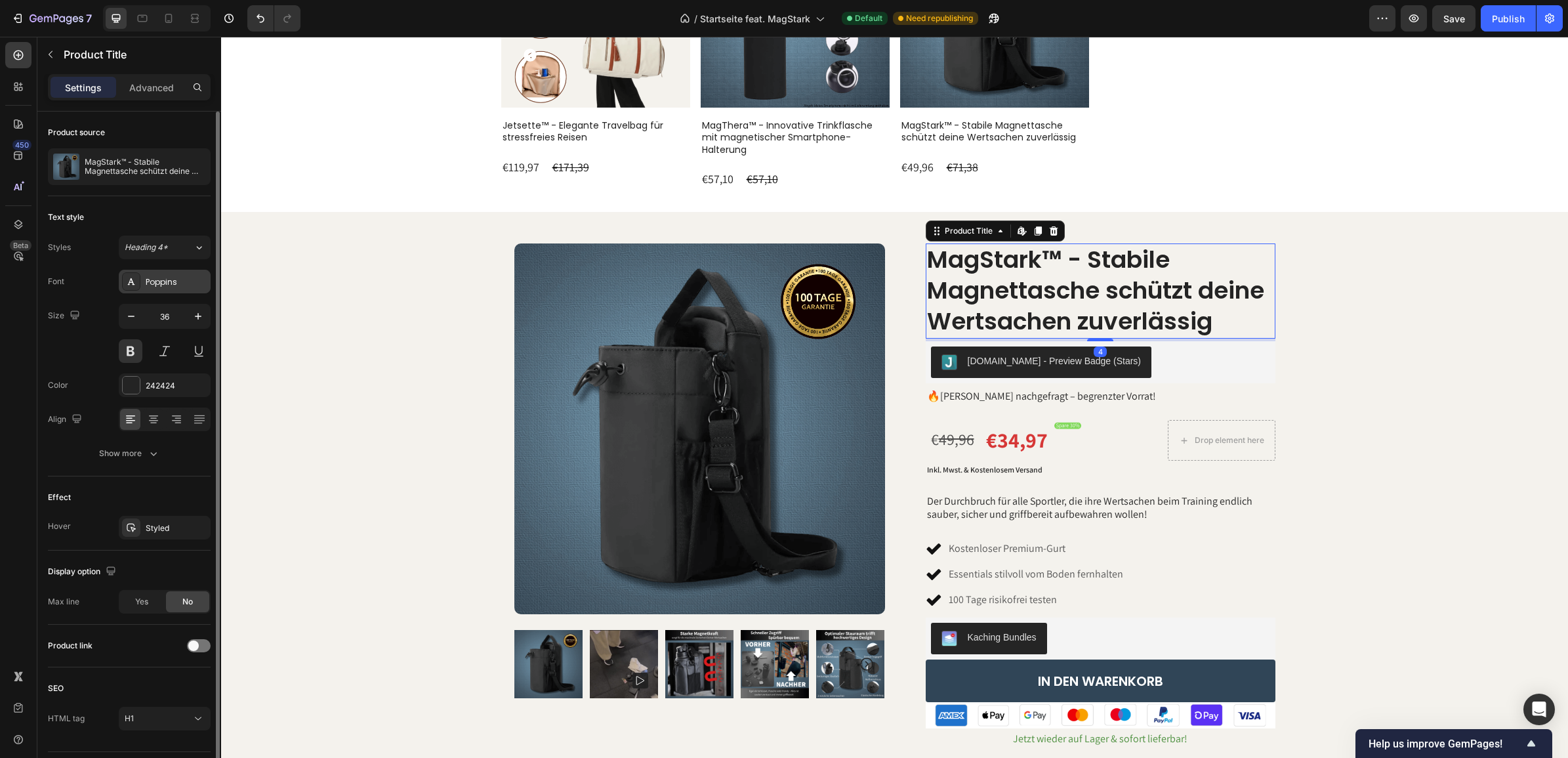
click at [171, 278] on div "Poppins" at bounding box center [176, 282] width 61 height 12
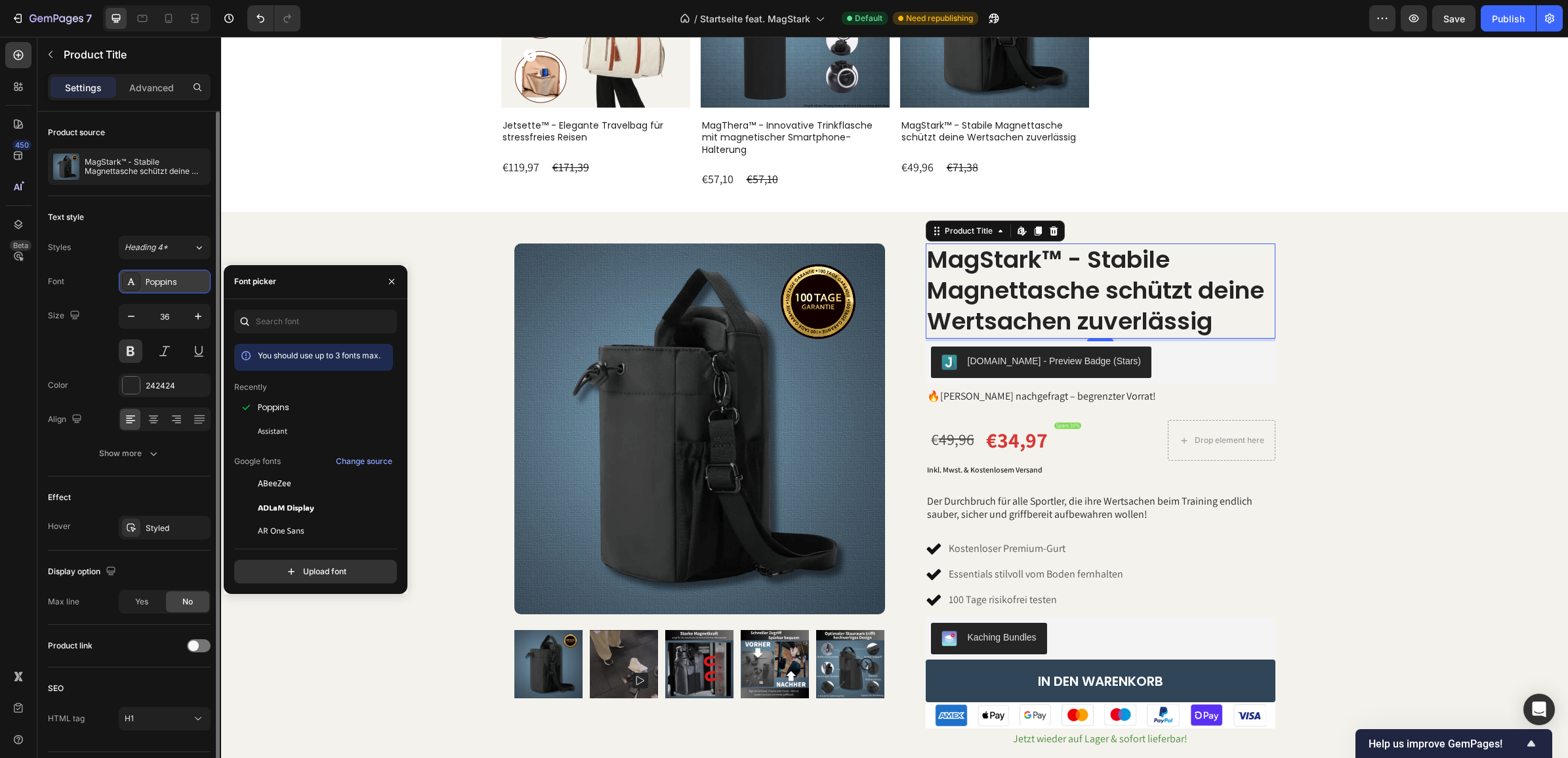
click at [171, 278] on div "Poppins" at bounding box center [176, 282] width 61 height 12
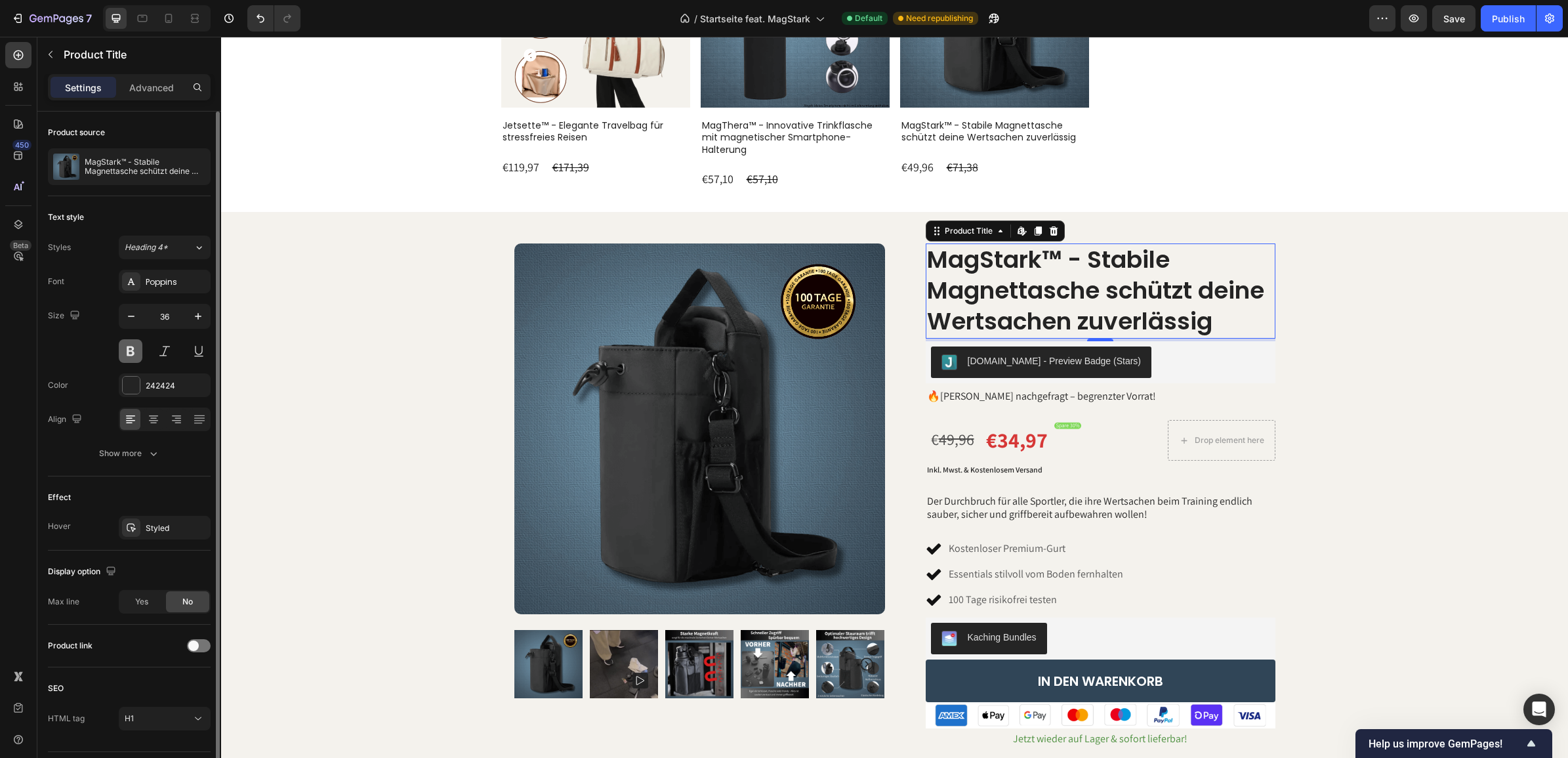
click at [136, 352] on button at bounding box center [131, 351] width 24 height 24
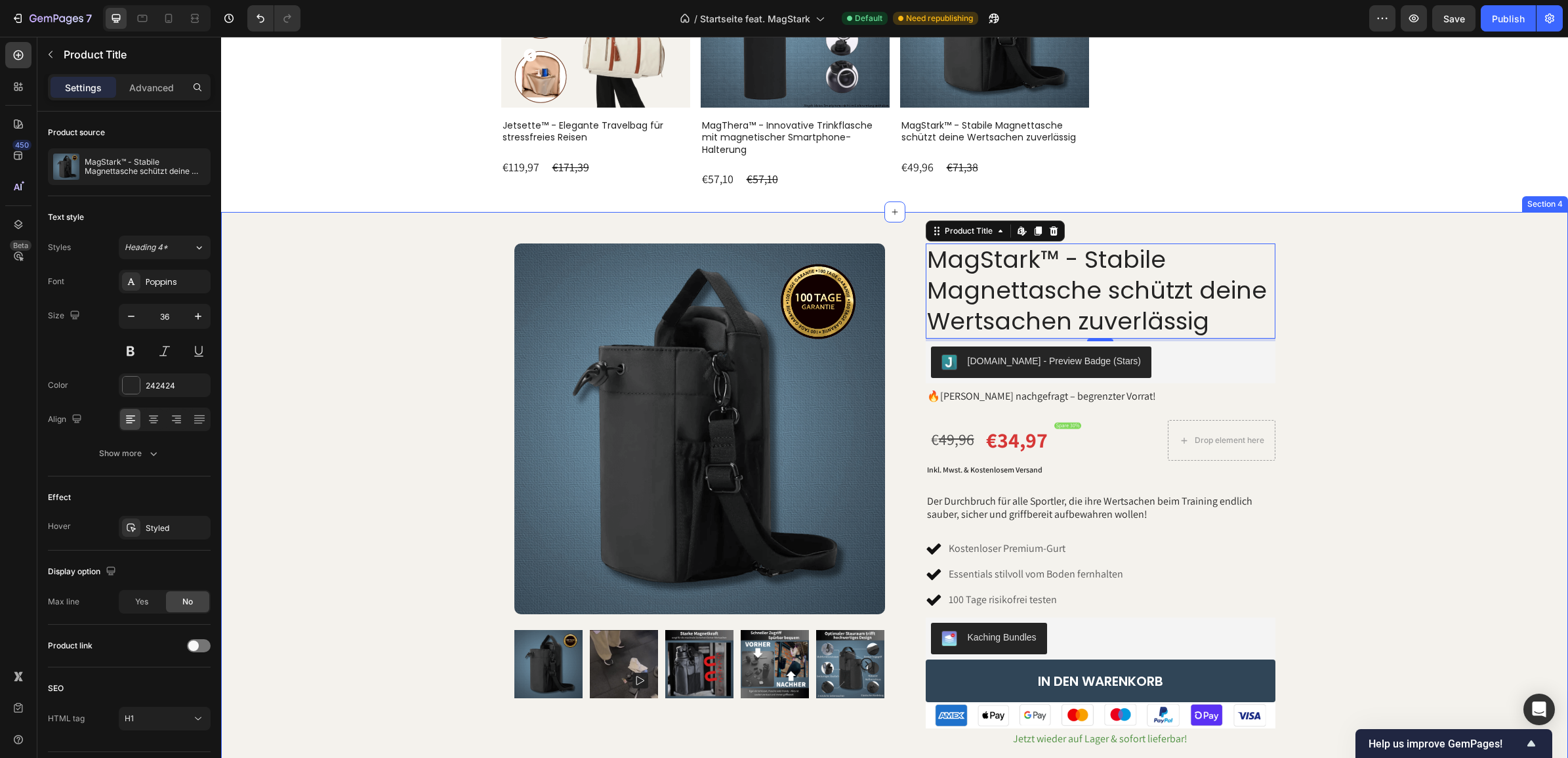
click at [376, 263] on div "Product Images Judge.me - Reviews Carousel Judge.me Row Row MagStark™ - Stabile…" at bounding box center [895, 535] width 1347 height 645
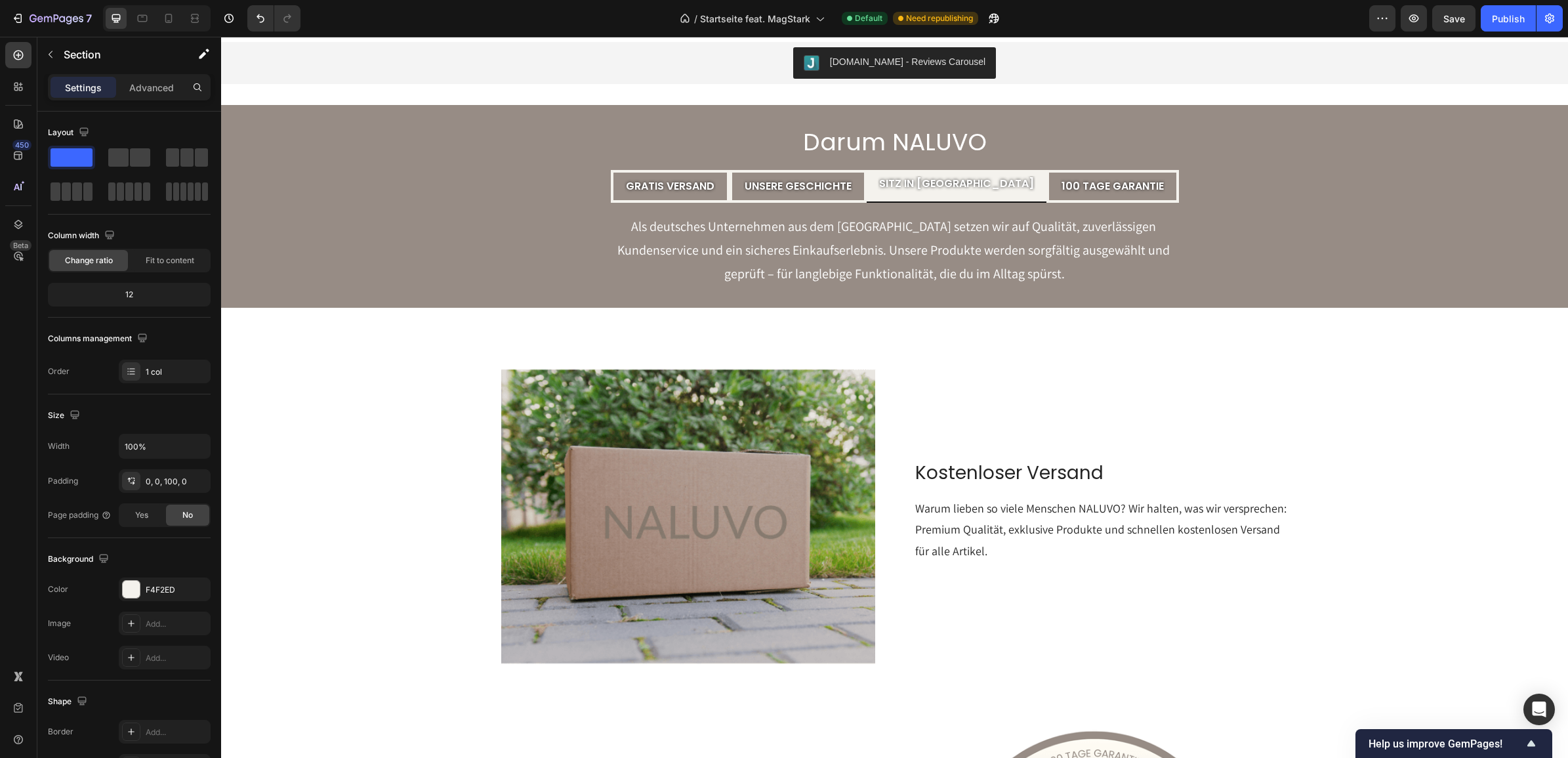
scroll to position [1230, 0]
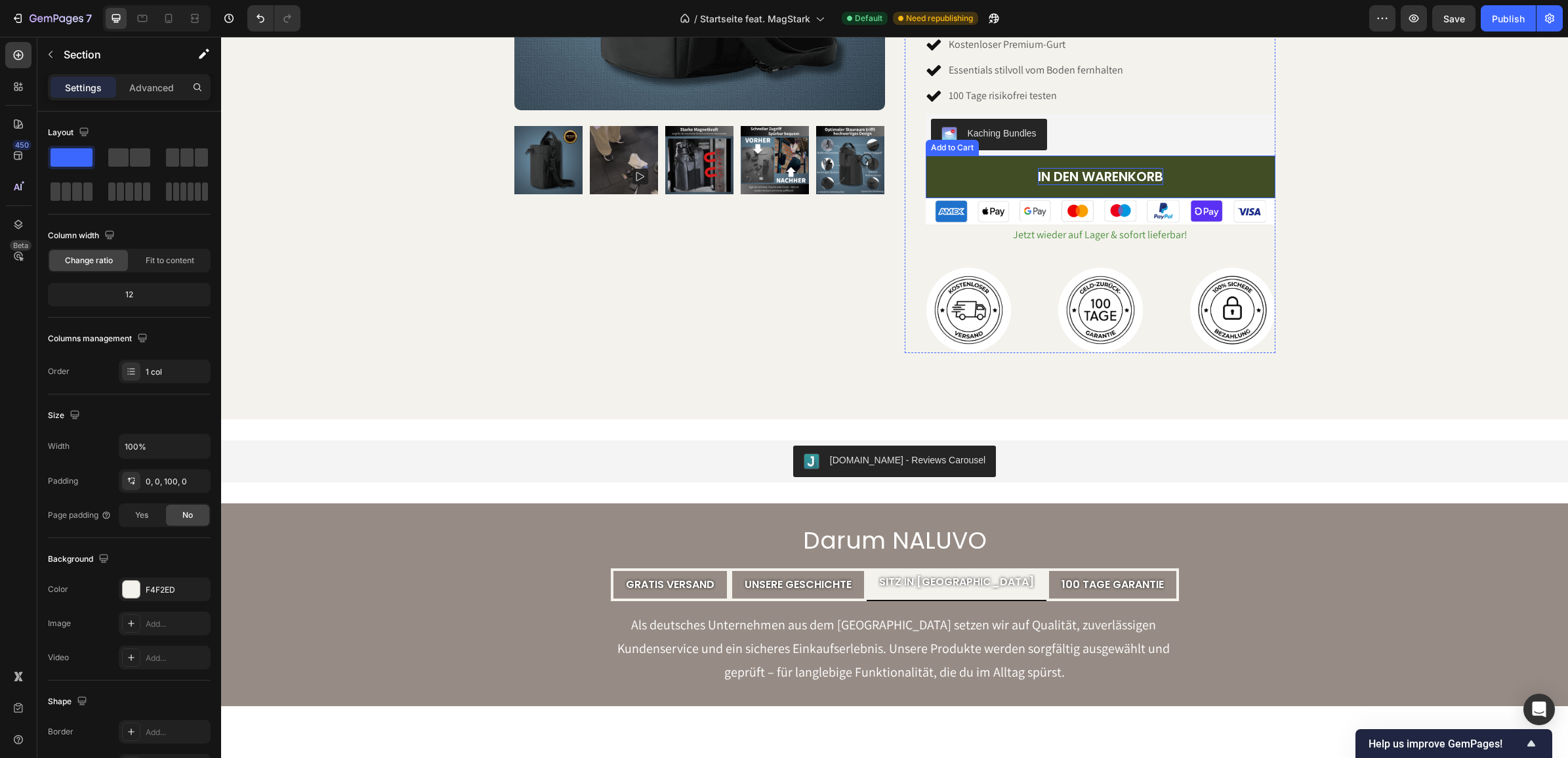
click at [1130, 178] on div "In den Warenkorb" at bounding box center [1100, 176] width 125 height 17
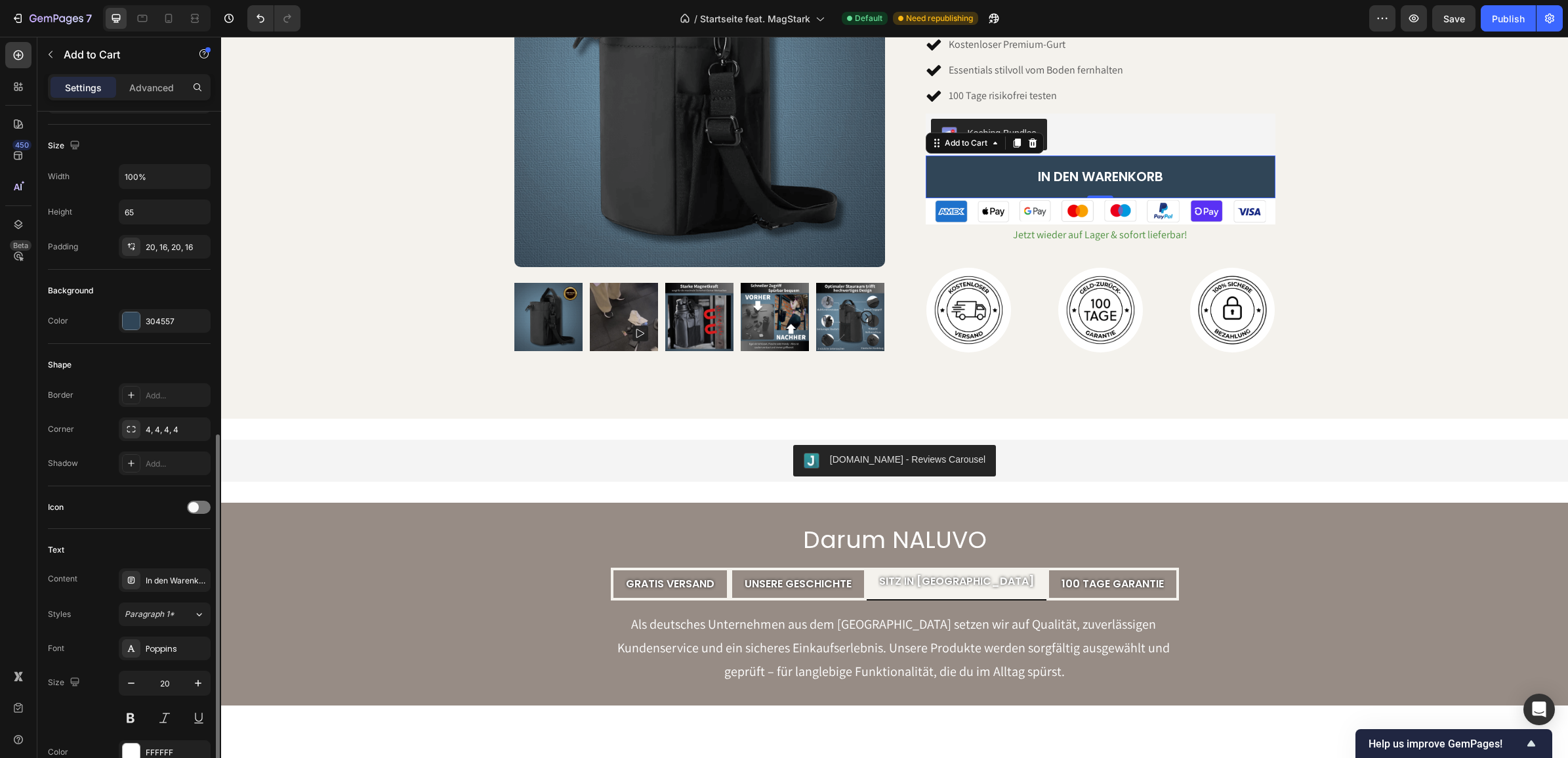
scroll to position [328, 0]
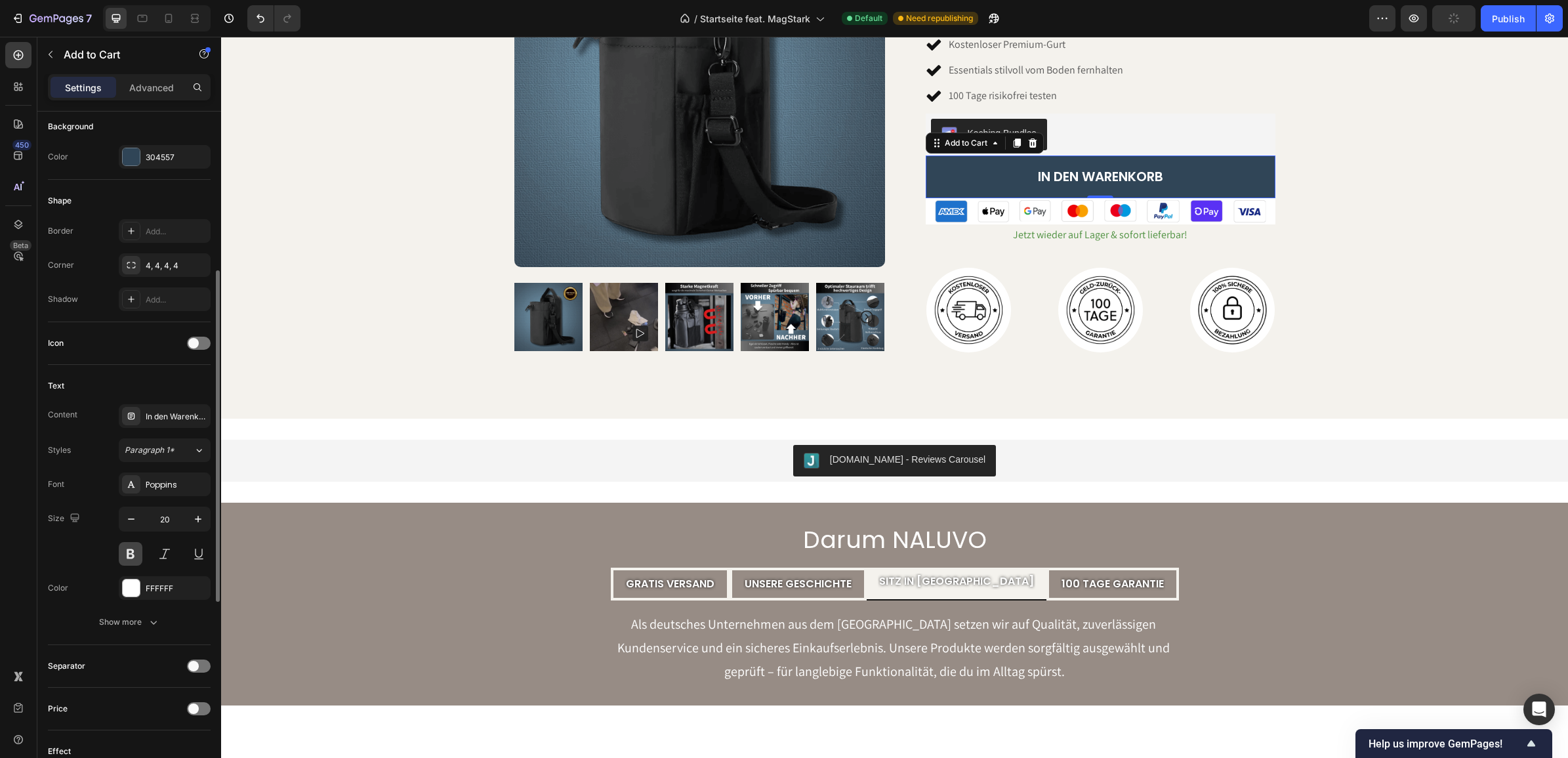
click at [132, 553] on button at bounding box center [131, 554] width 24 height 24
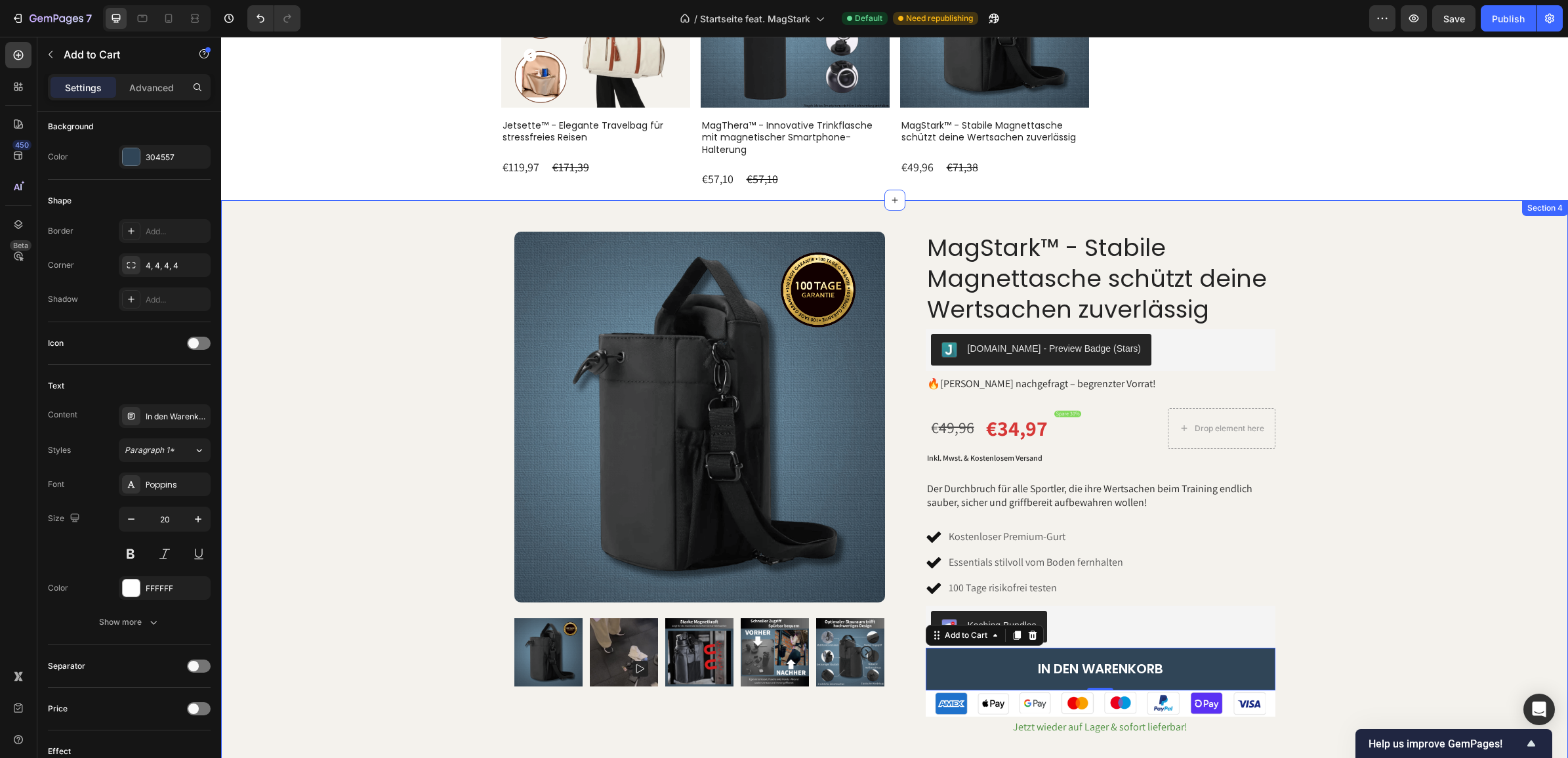
scroll to position [246, 0]
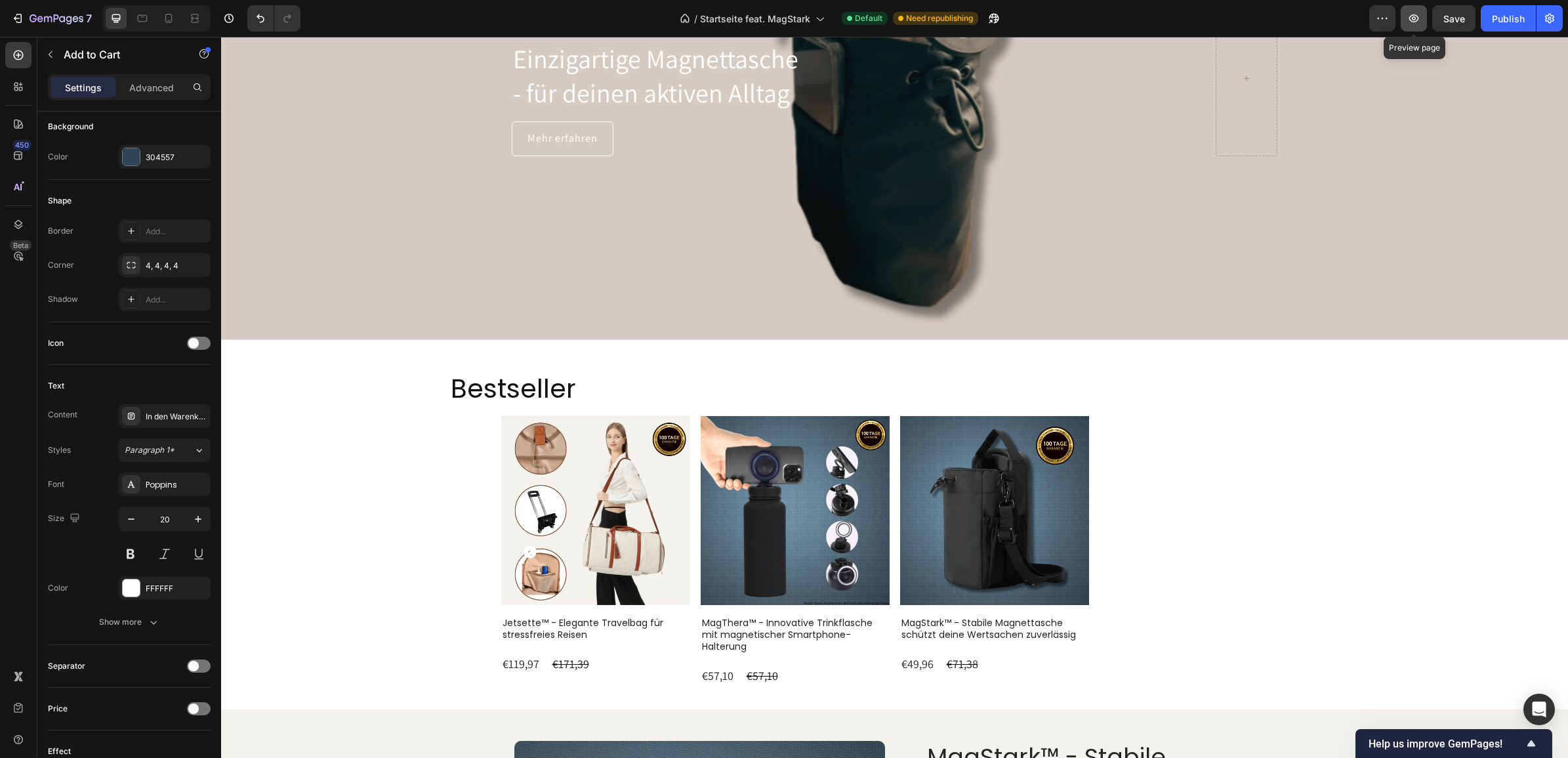
click at [1409, 18] on icon "button" at bounding box center [1414, 18] width 13 height 13
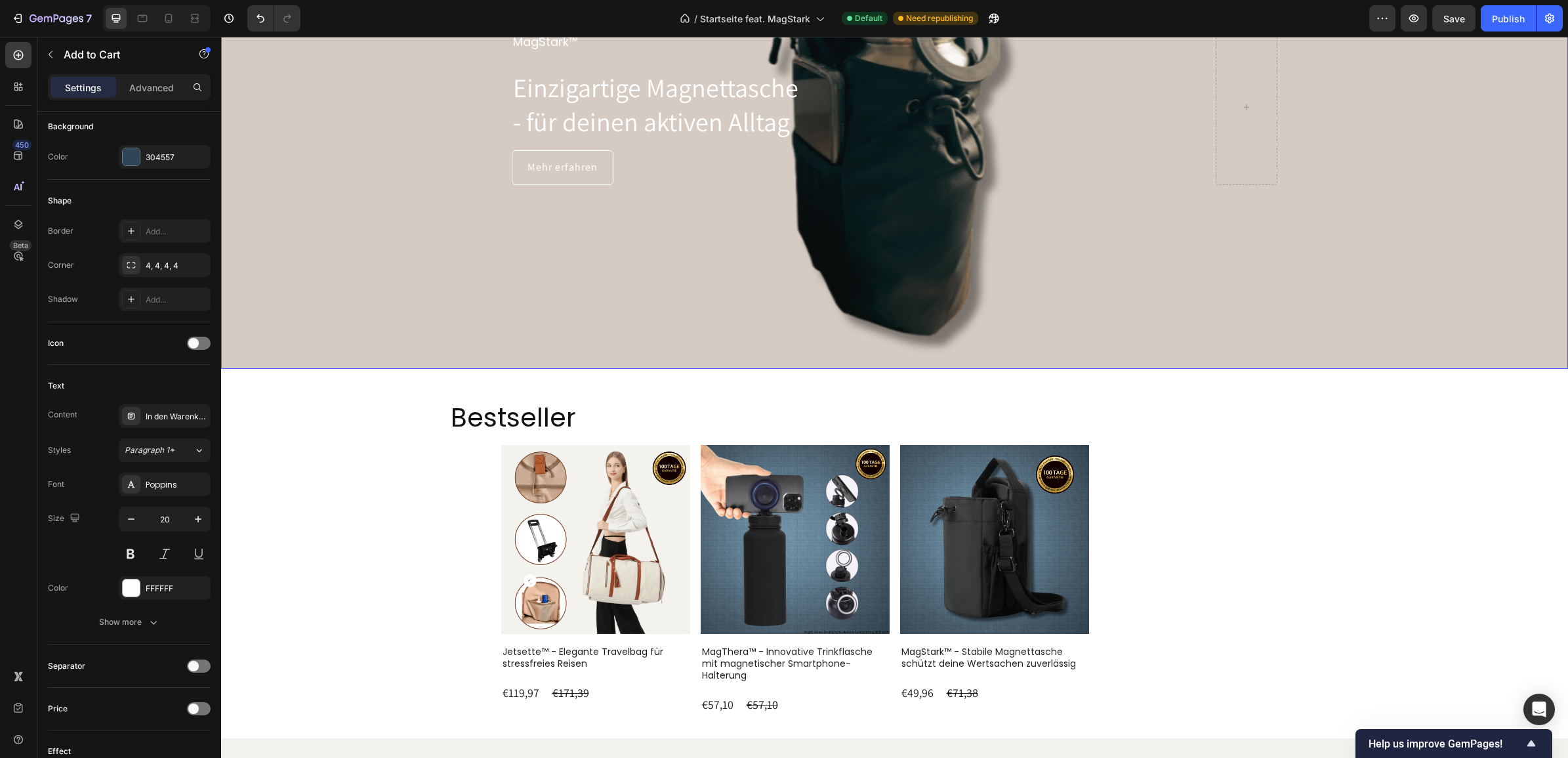
scroll to position [0, 0]
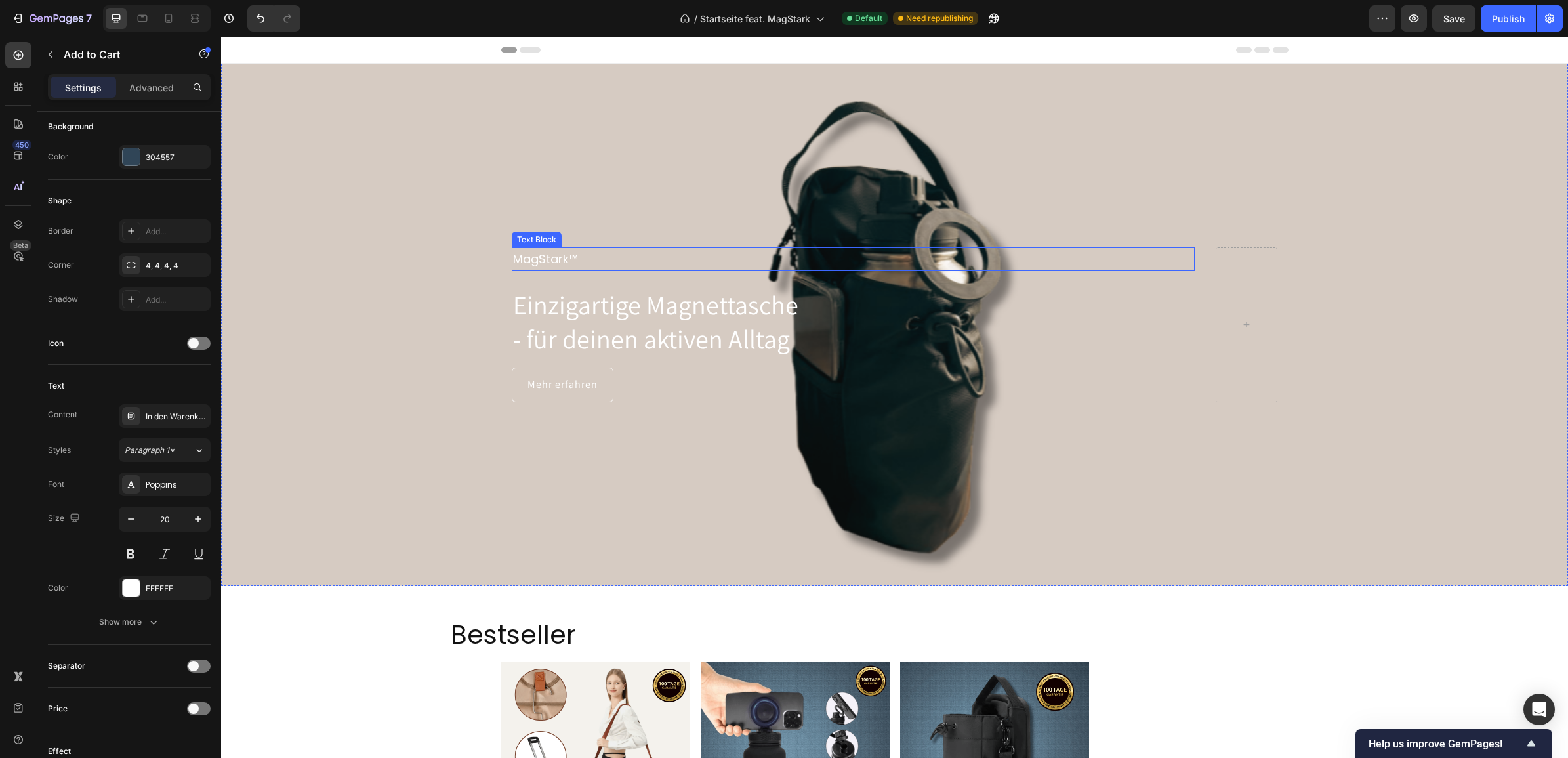
click at [587, 250] on p "MagStark™" at bounding box center [853, 259] width 681 height 21
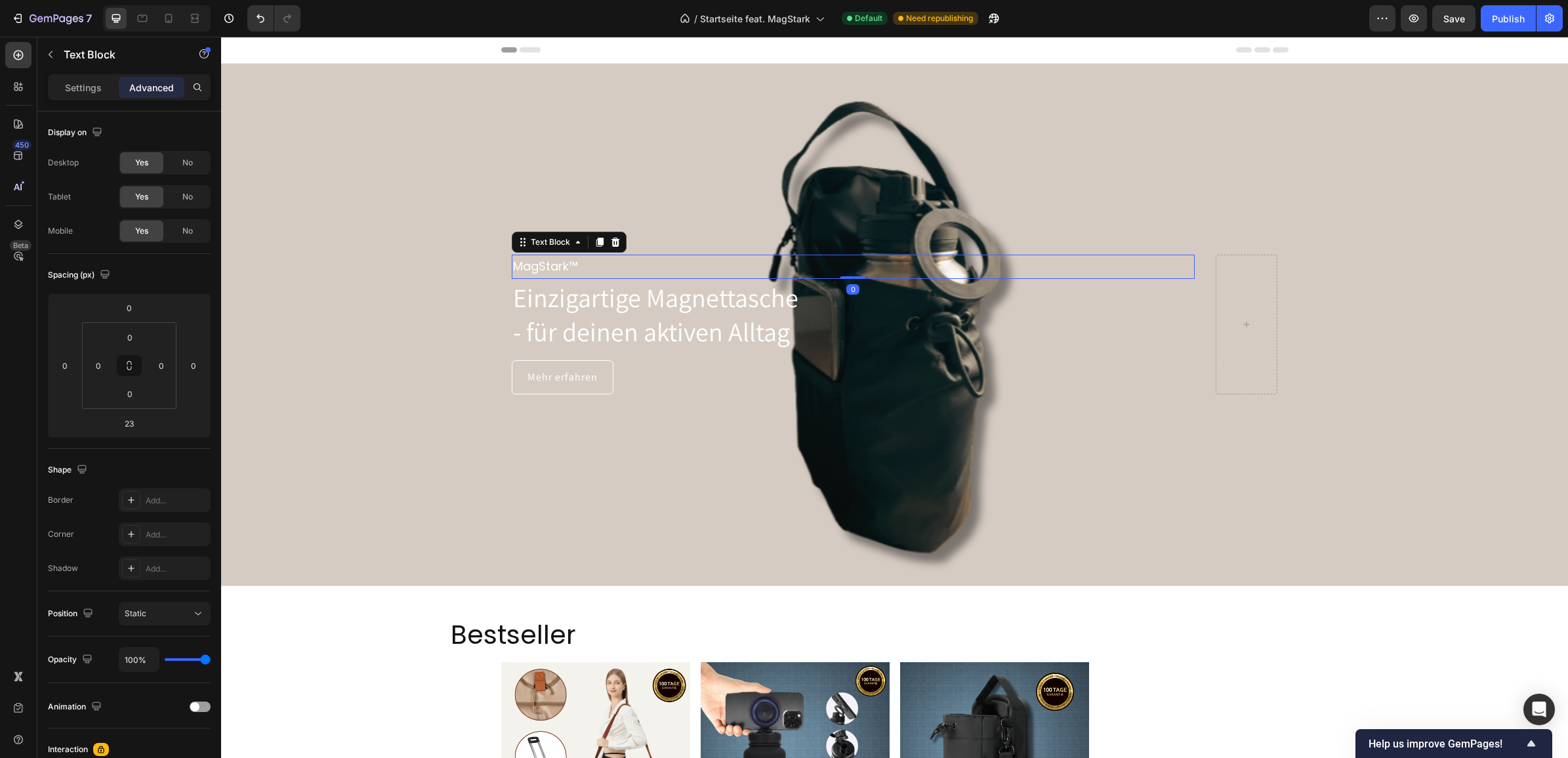
drag, startPoint x: 841, startPoint y: 282, endPoint x: 841, endPoint y: 264, distance: 18.0
click at [841, 264] on div "MagStark™ Text Block 0" at bounding box center [853, 266] width 683 height 24
type input "0"
click at [637, 174] on div "Background Image" at bounding box center [895, 325] width 1347 height 523
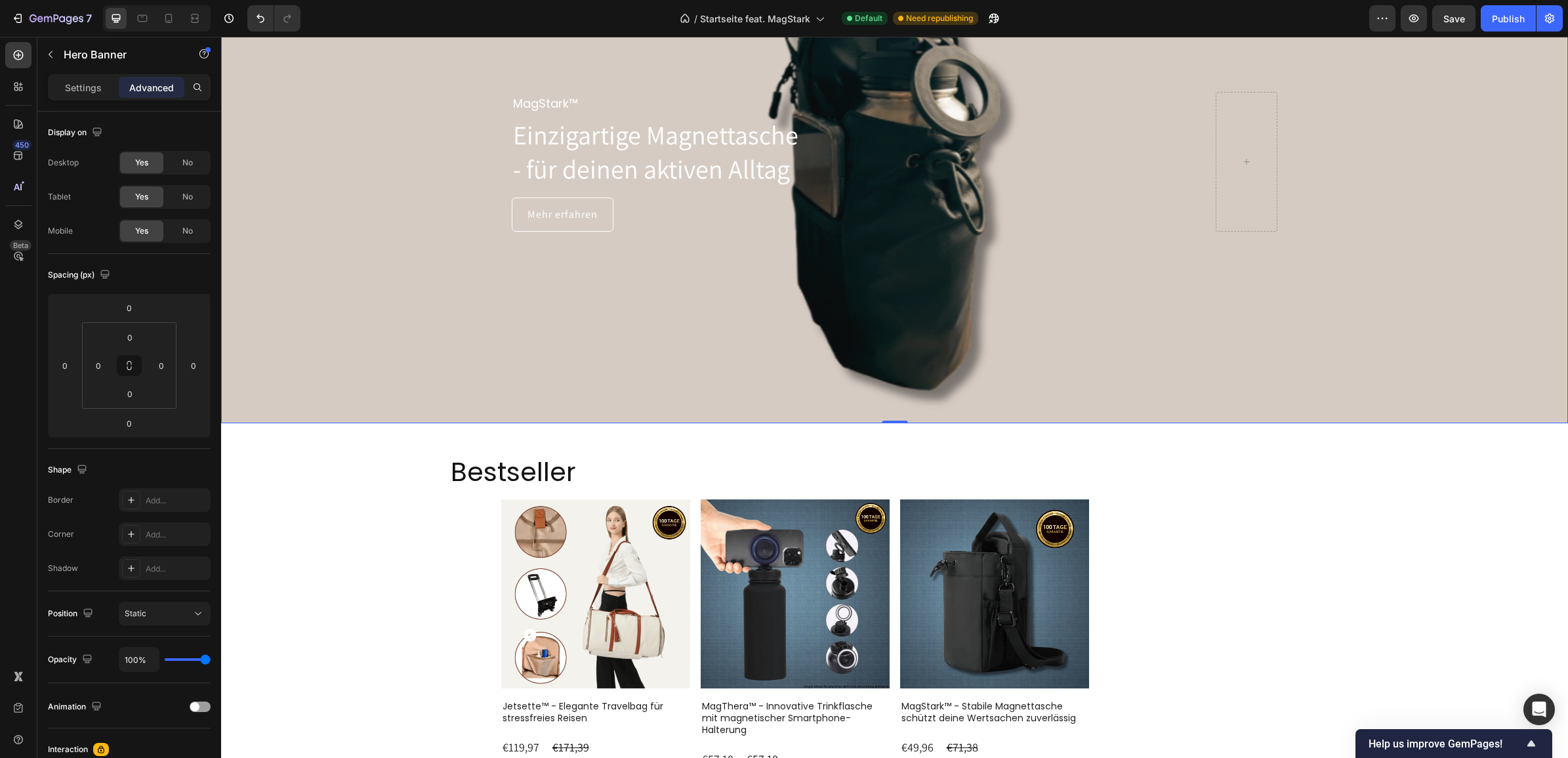
scroll to position [82, 0]
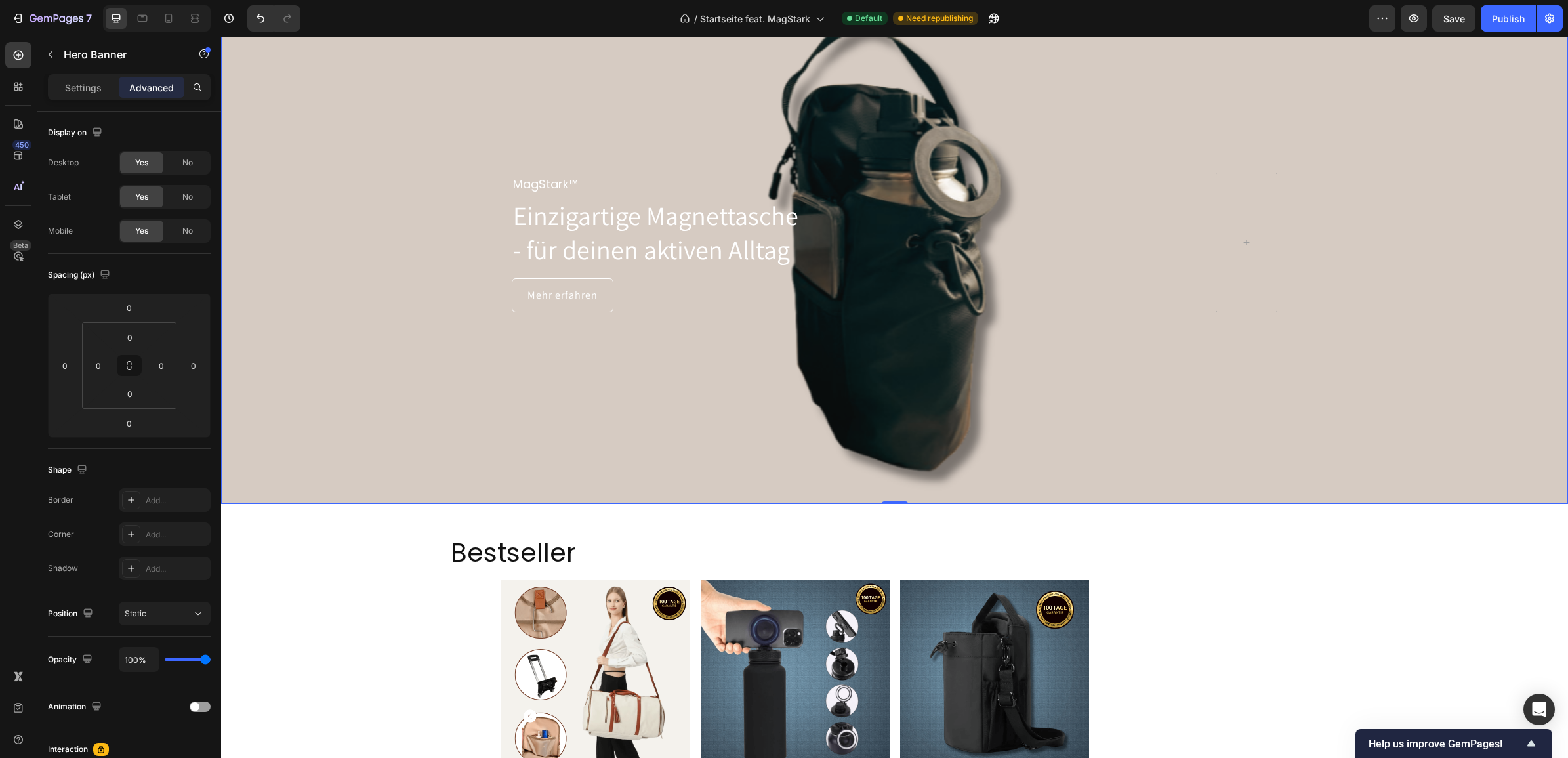
click at [1148, 322] on div "Background Image" at bounding box center [895, 243] width 1347 height 523
click at [50, 90] on div "Settings" at bounding box center [83, 87] width 65 height 21
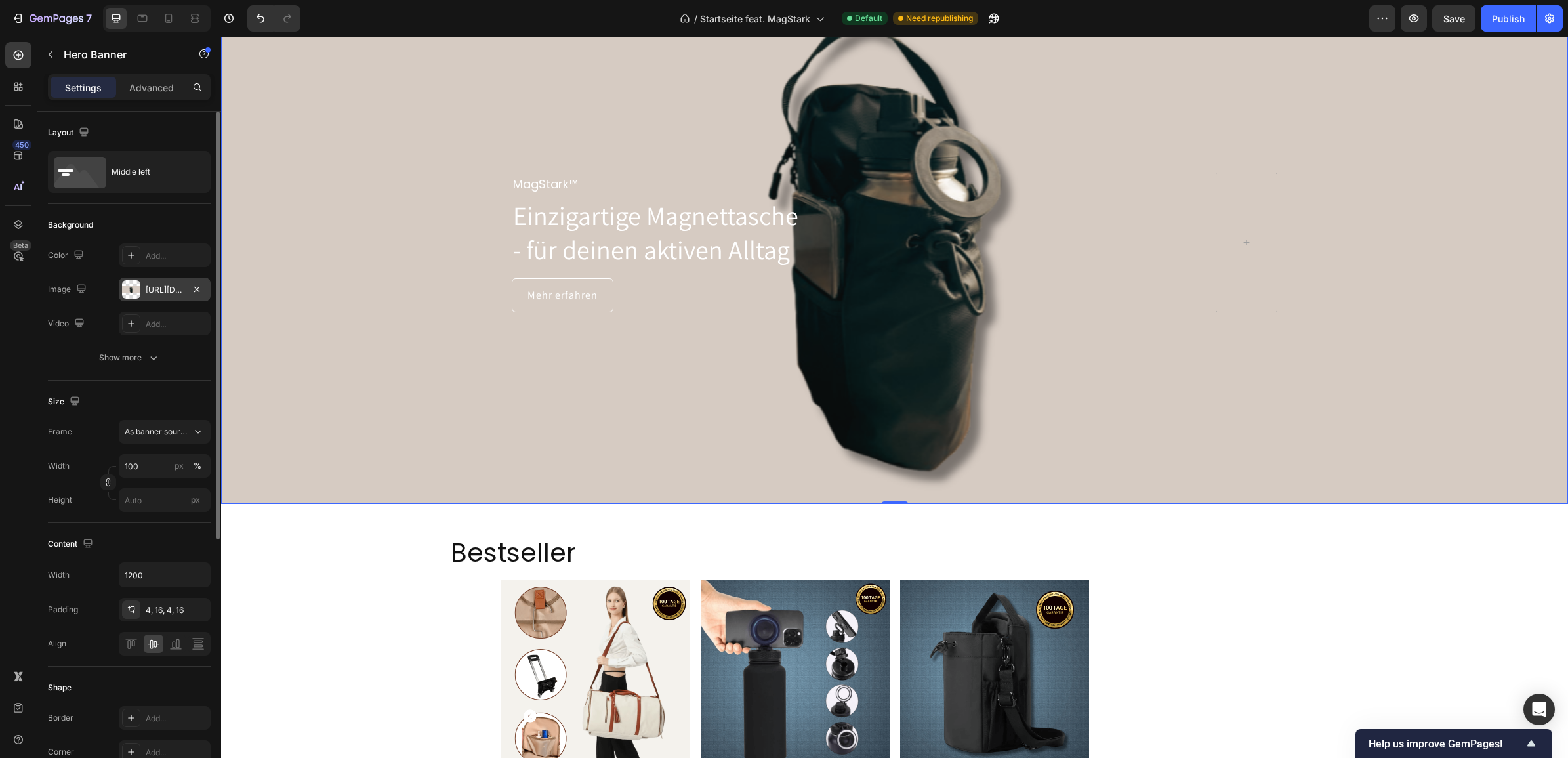
click at [172, 289] on div "[URL][DOMAIN_NAME]" at bounding box center [165, 290] width 38 height 12
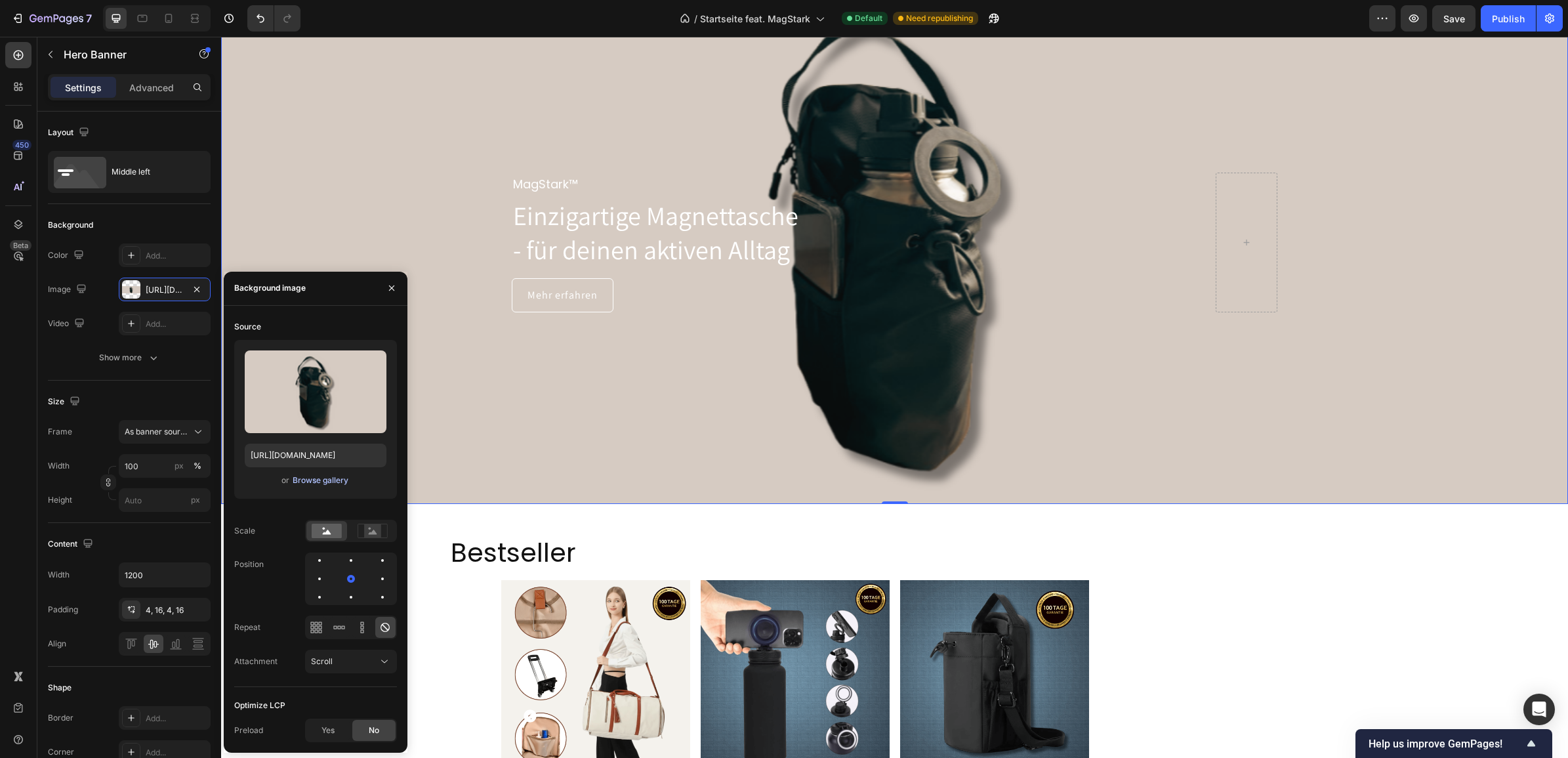
click at [327, 484] on div "Browse gallery" at bounding box center [321, 480] width 56 height 12
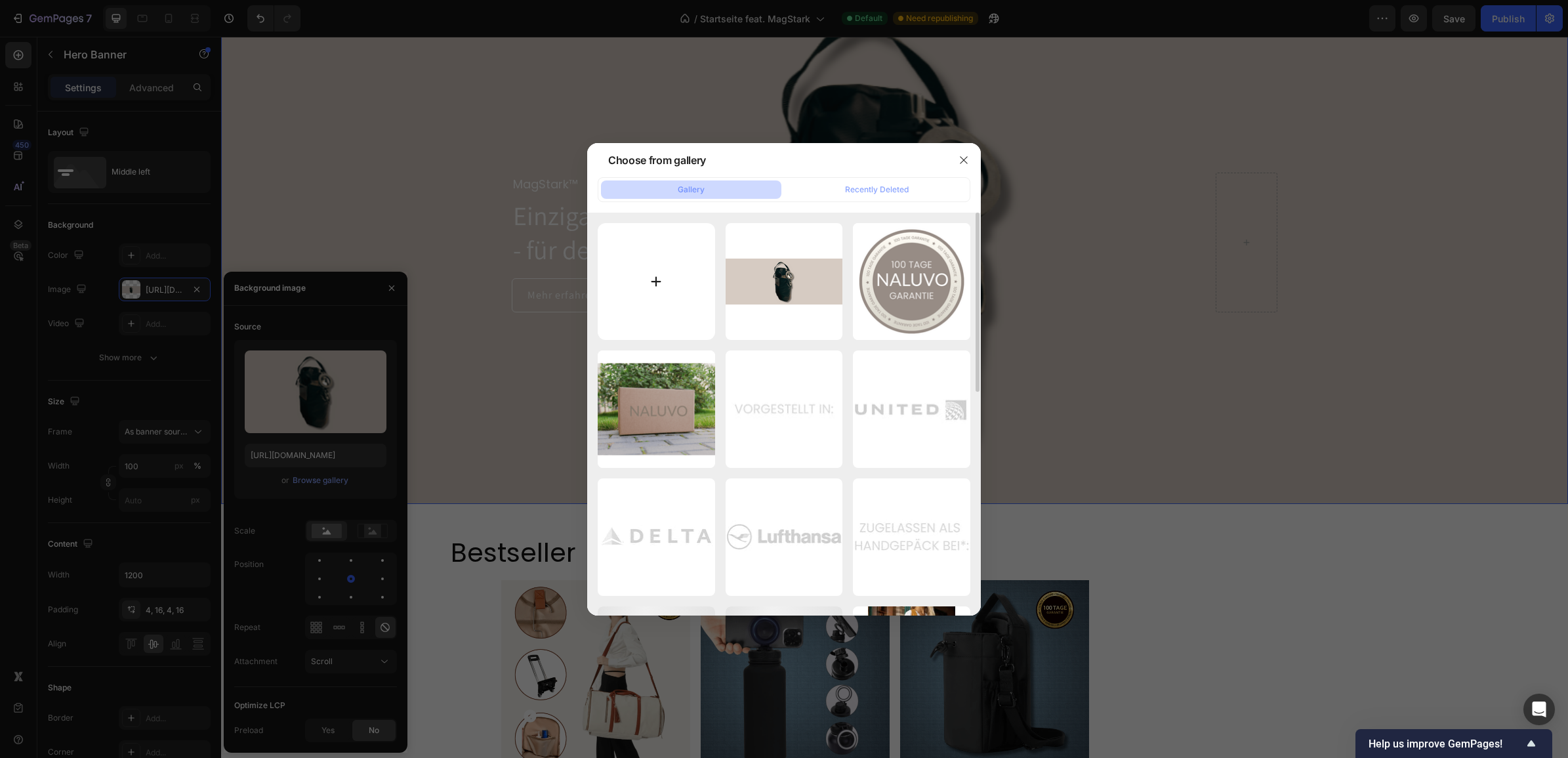
click at [663, 279] on input "file" at bounding box center [656, 282] width 117 height 117
click at [955, 157] on button "button" at bounding box center [964, 160] width 21 height 21
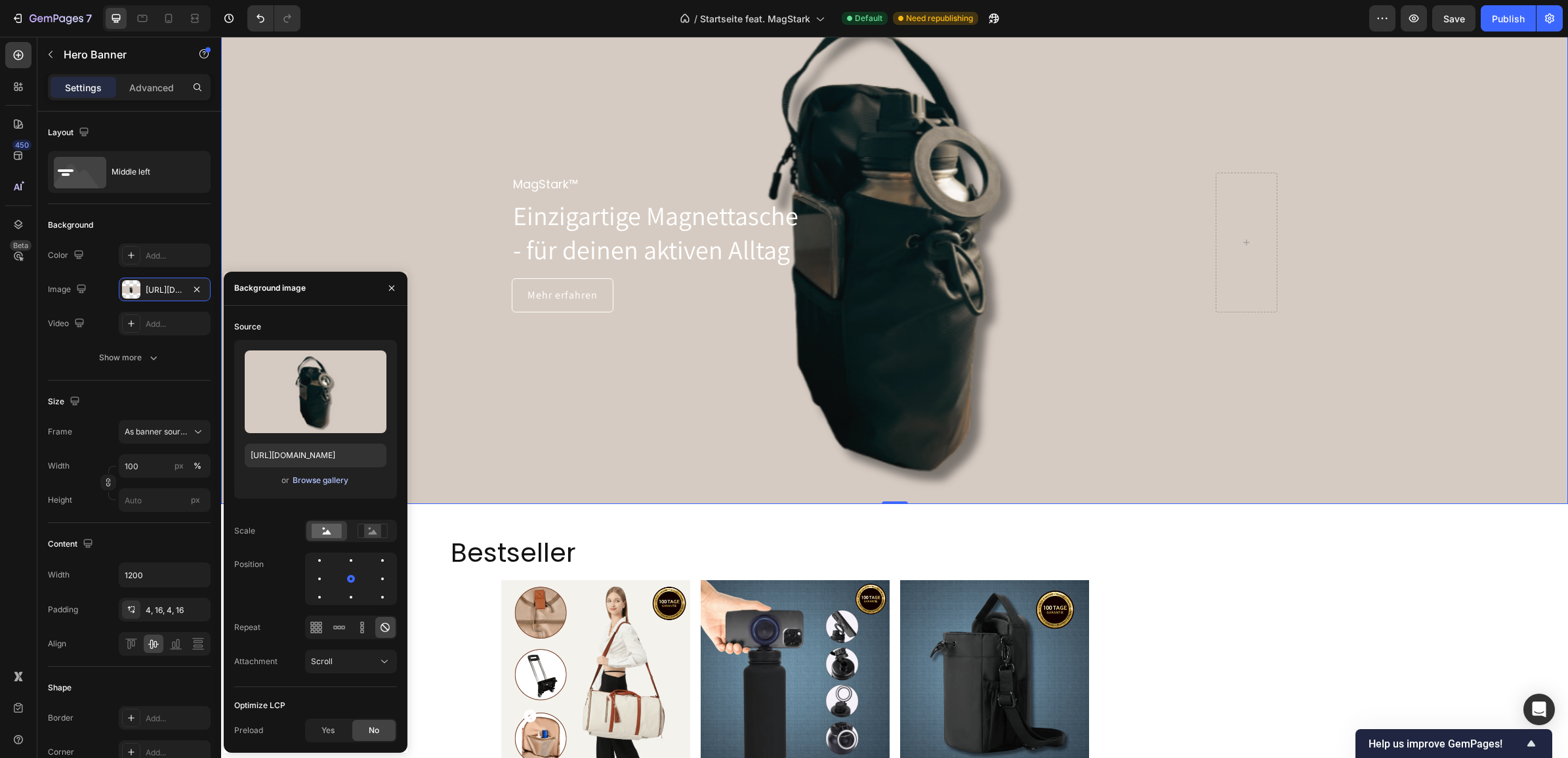
click at [334, 476] on div "Browse gallery" at bounding box center [321, 480] width 56 height 12
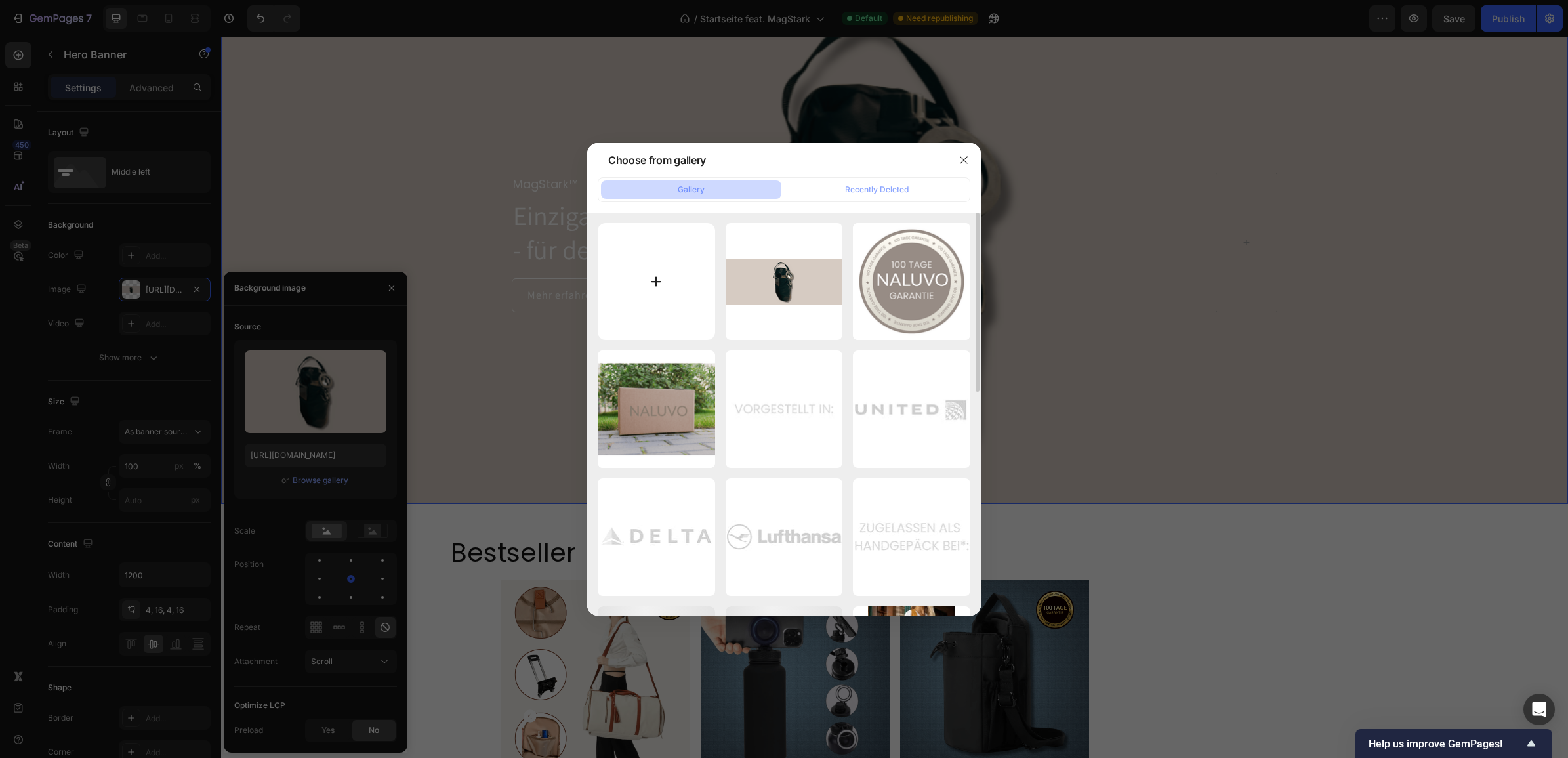
click at [647, 292] on input "file" at bounding box center [656, 282] width 117 height 117
type input "C:\fakepath\Bildbanner Shopify (3).png"
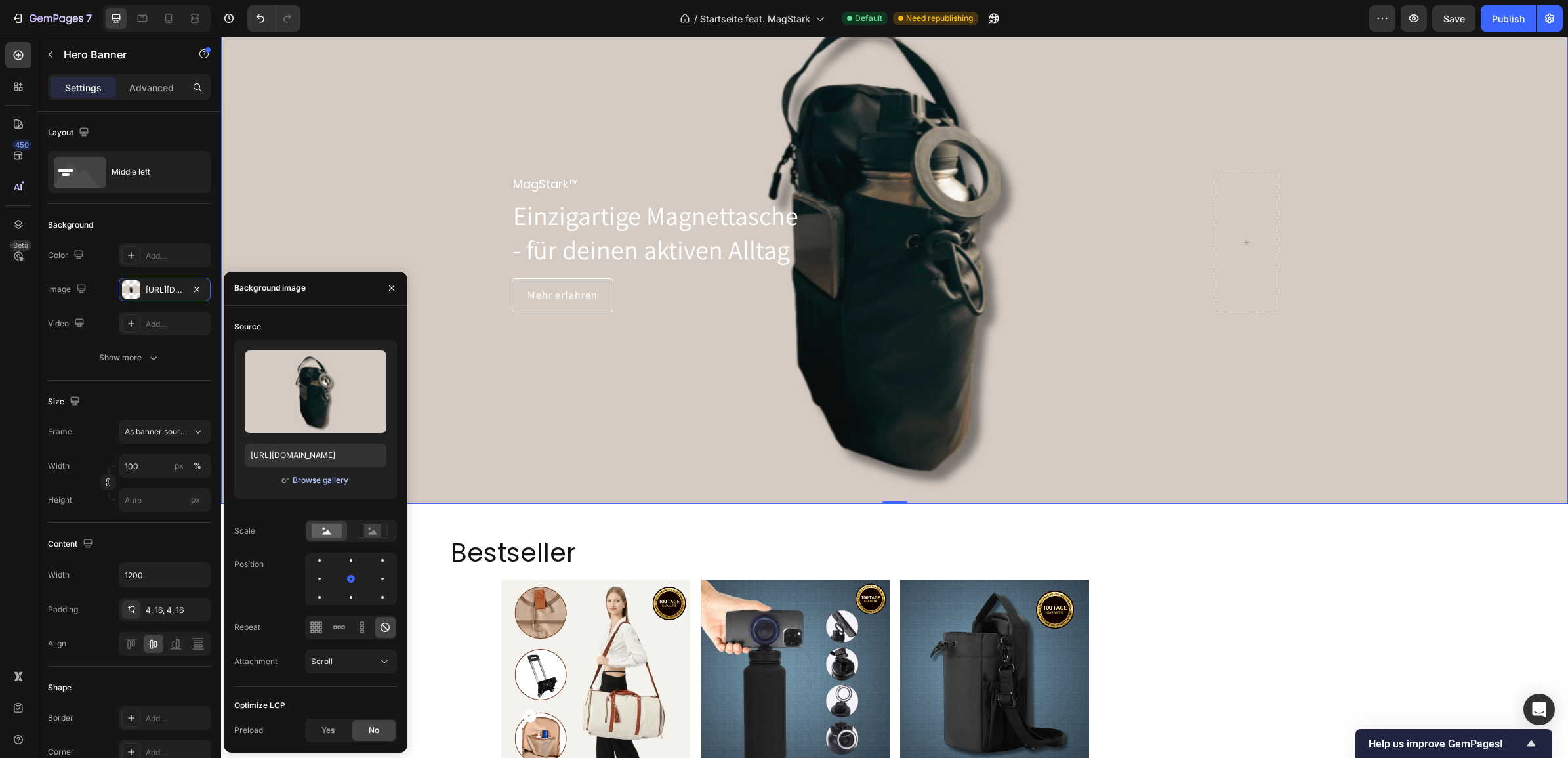
click at [327, 477] on div "Browse gallery" at bounding box center [321, 480] width 56 height 12
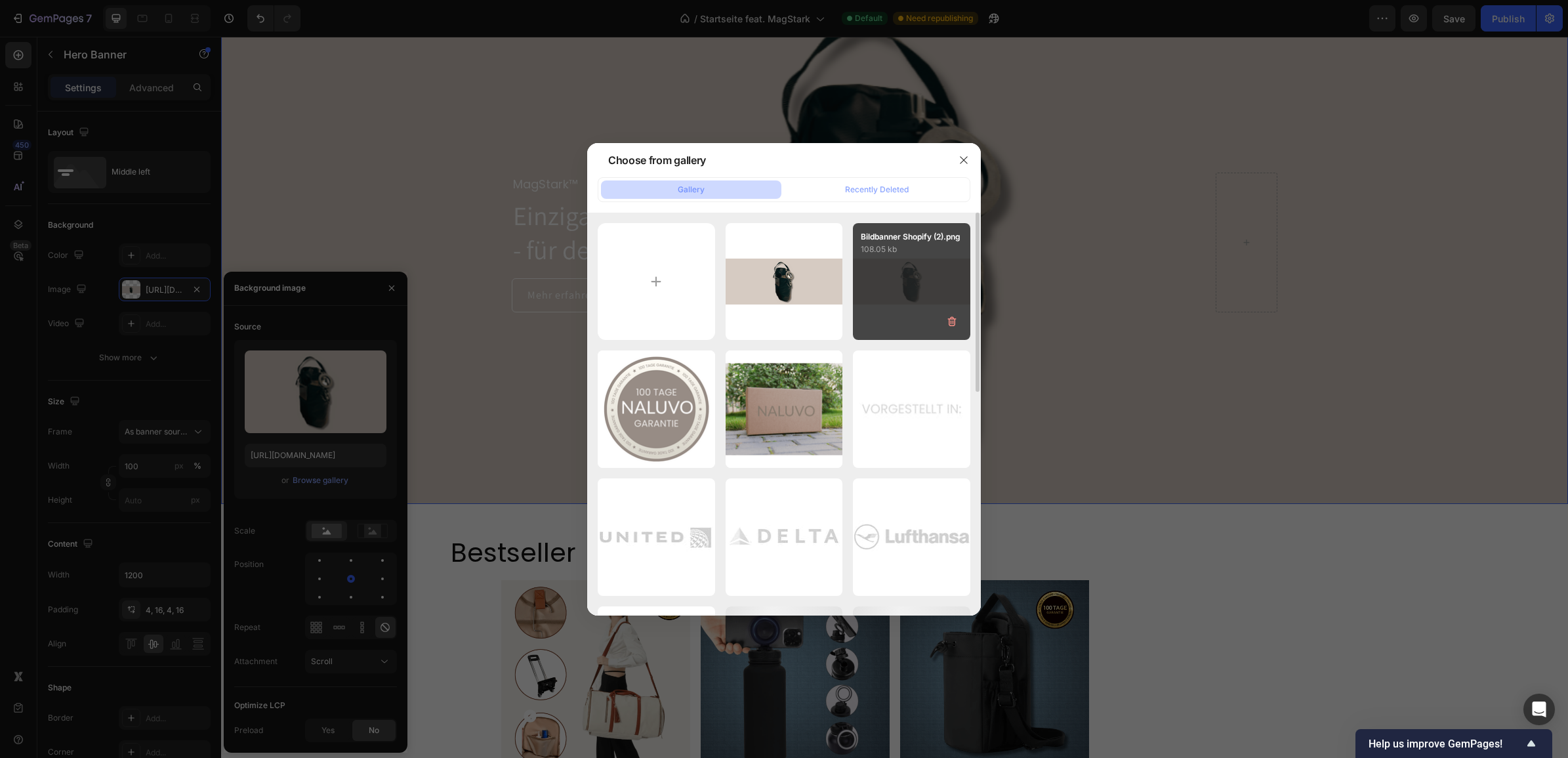
click at [902, 270] on div "Bildbanner Shopify (2).png 108.05 kb" at bounding box center [911, 282] width 117 height 117
type input "[URL][DOMAIN_NAME]"
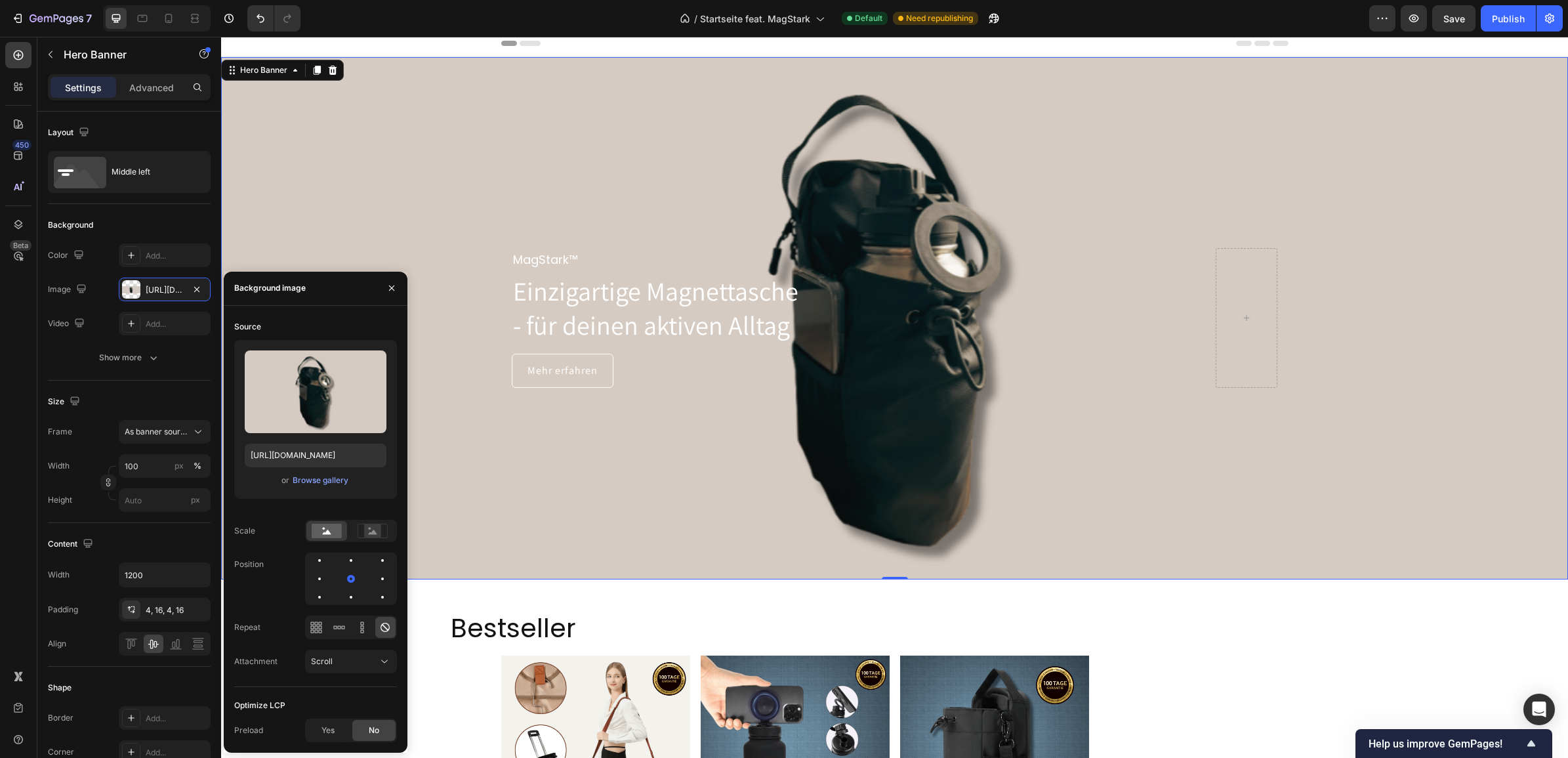
scroll to position [0, 0]
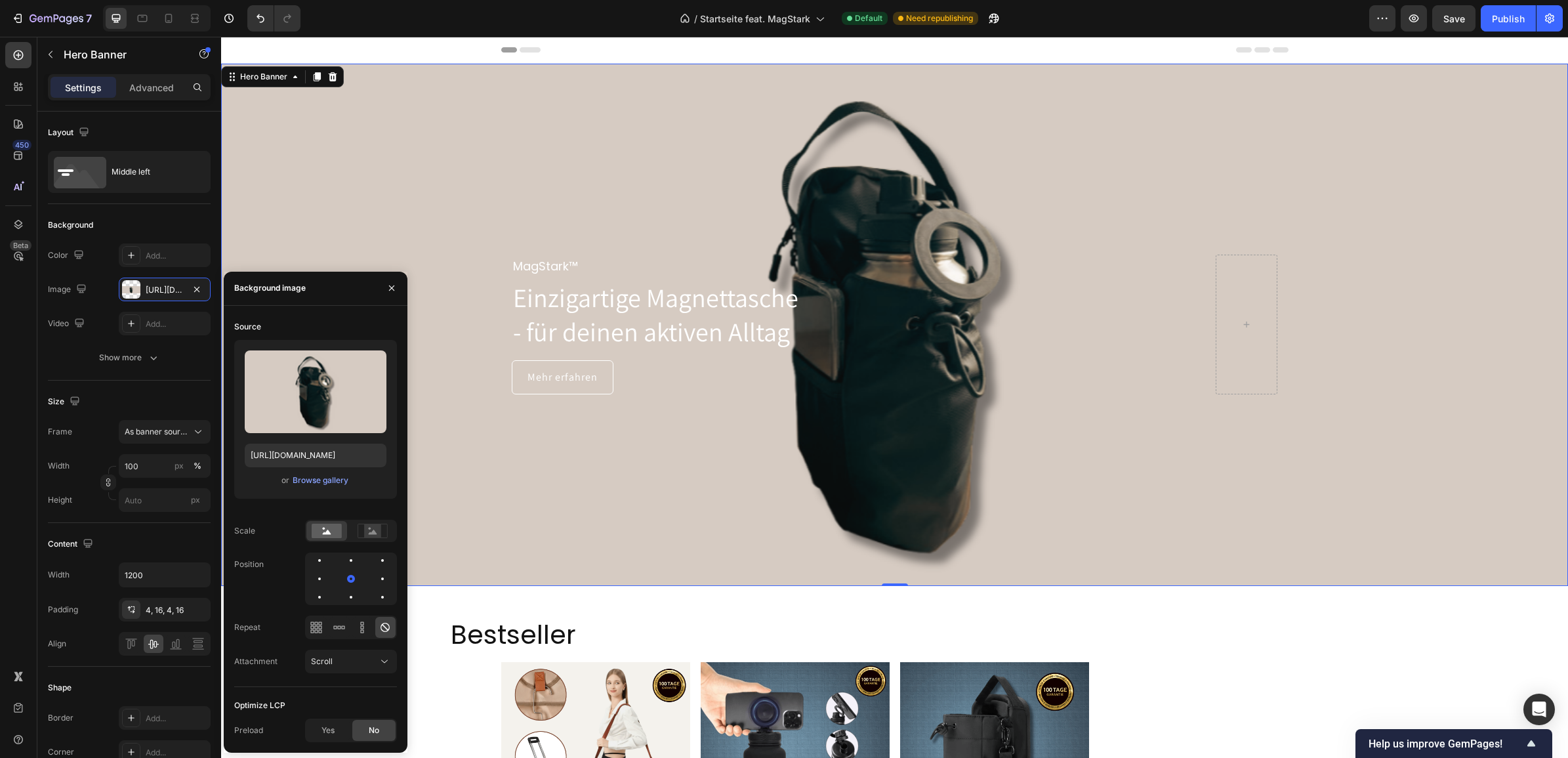
click at [502, 179] on div "Background Image" at bounding box center [895, 325] width 1347 height 523
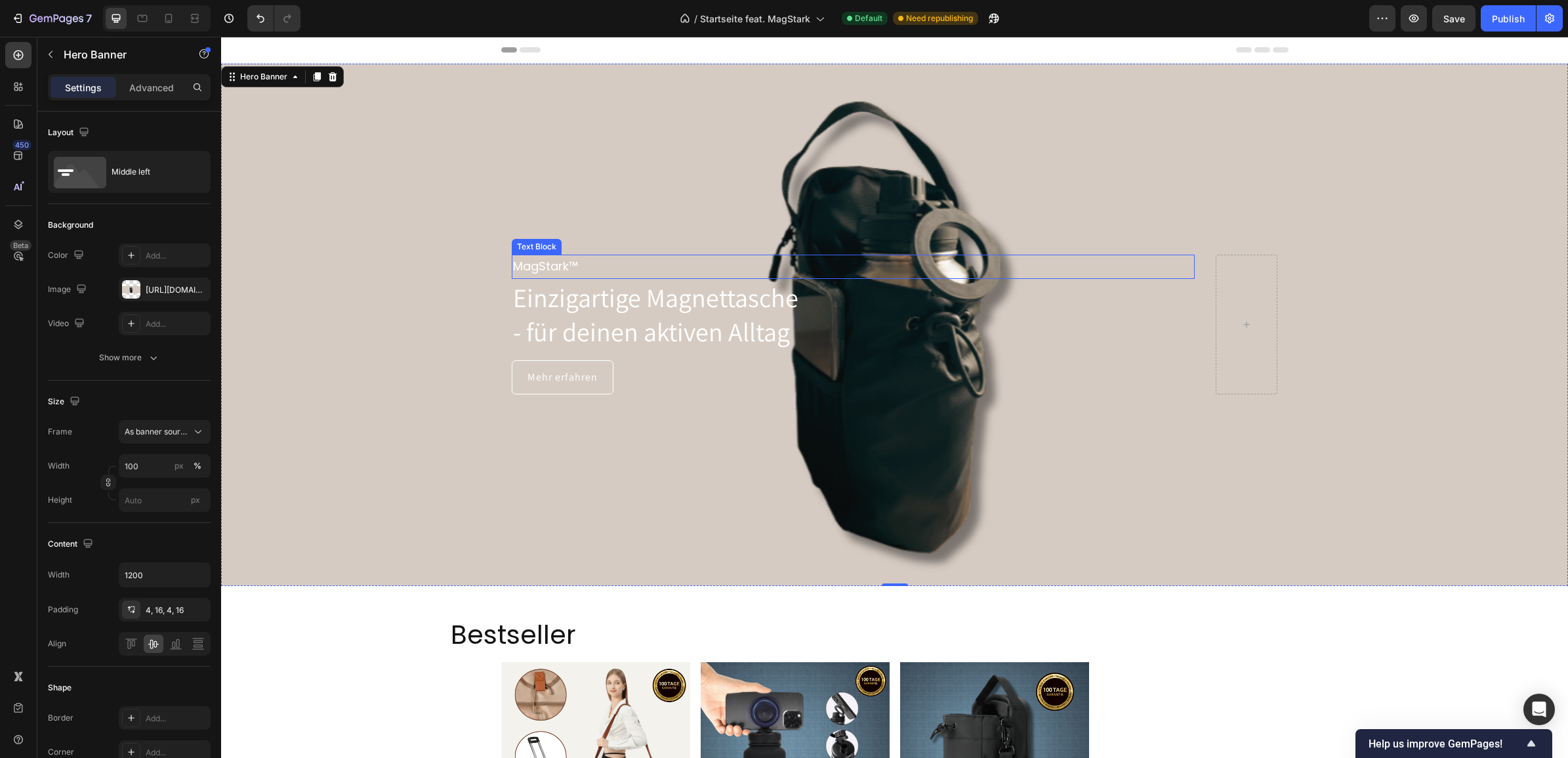
click at [556, 256] on p "MagStark™" at bounding box center [853, 266] width 681 height 21
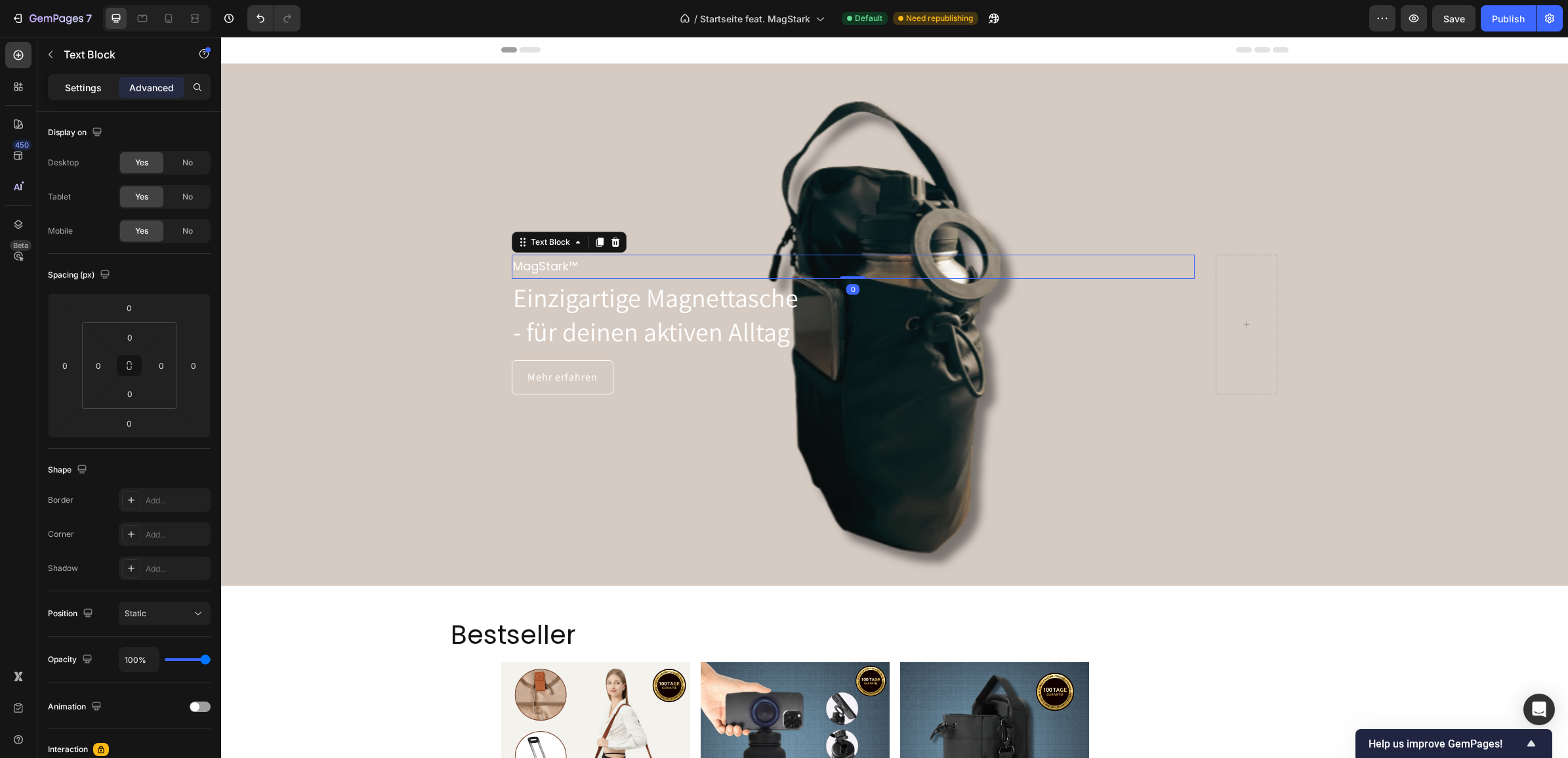
click at [86, 89] on p "Settings" at bounding box center [83, 87] width 37 height 14
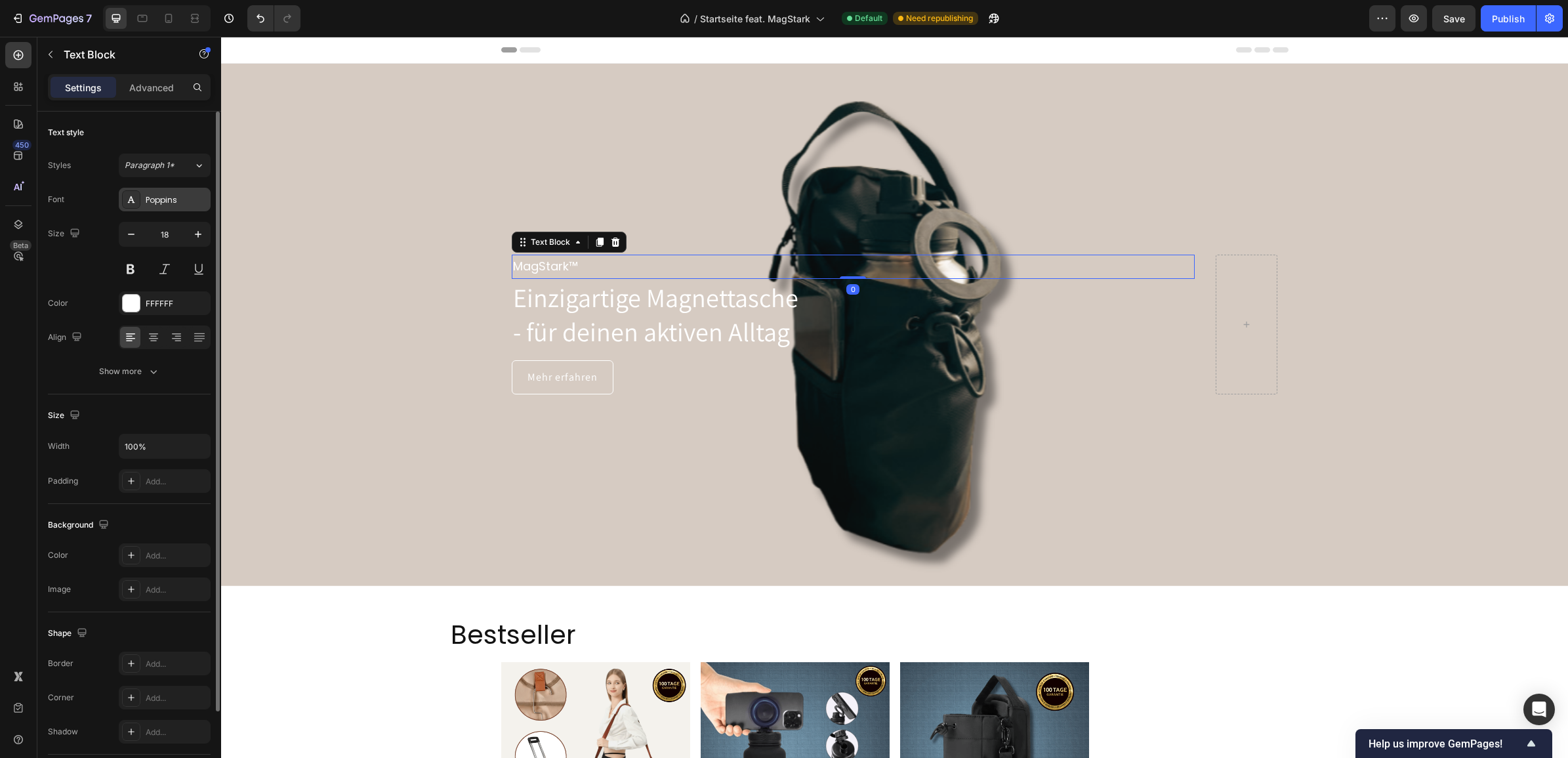
click at [176, 201] on div "Poppins" at bounding box center [176, 199] width 61 height 12
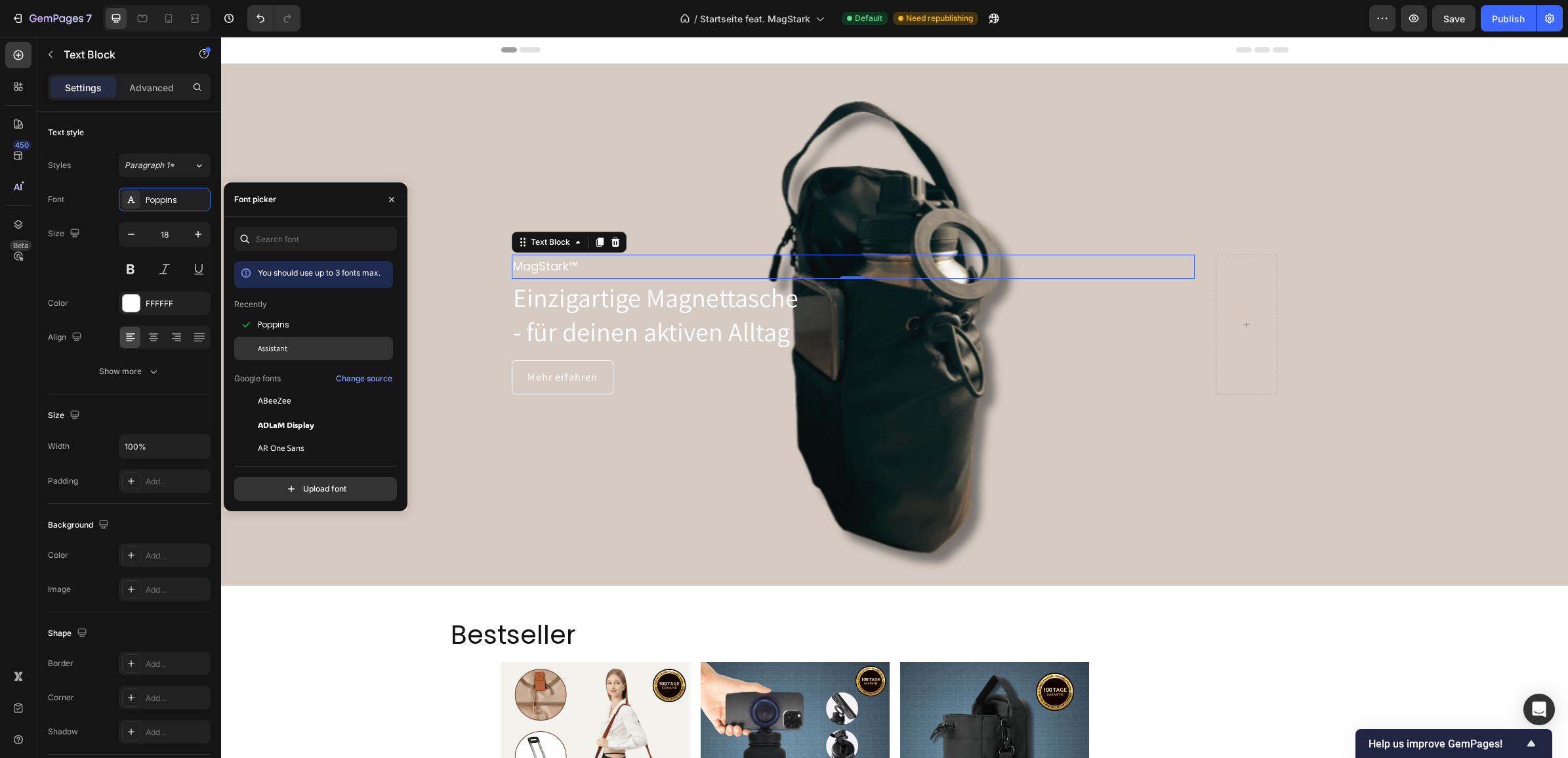
click at [295, 339] on div "Assistant" at bounding box center [314, 349] width 159 height 24
click at [638, 310] on h2 "Einzigartige Magnettasche - für deinen aktiven Alltag" at bounding box center [853, 314] width 683 height 71
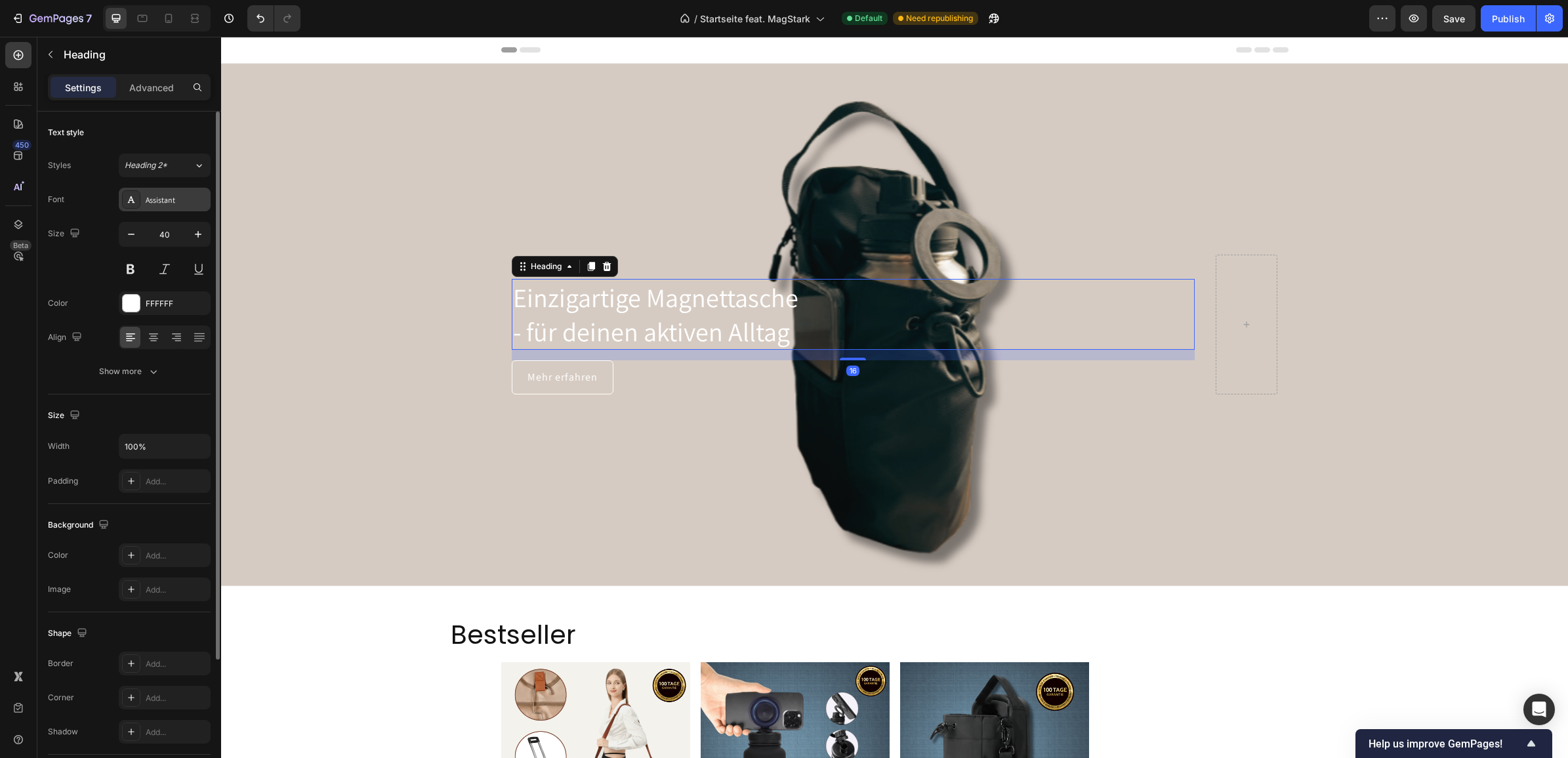
click at [158, 200] on div "Assistant" at bounding box center [176, 199] width 61 height 12
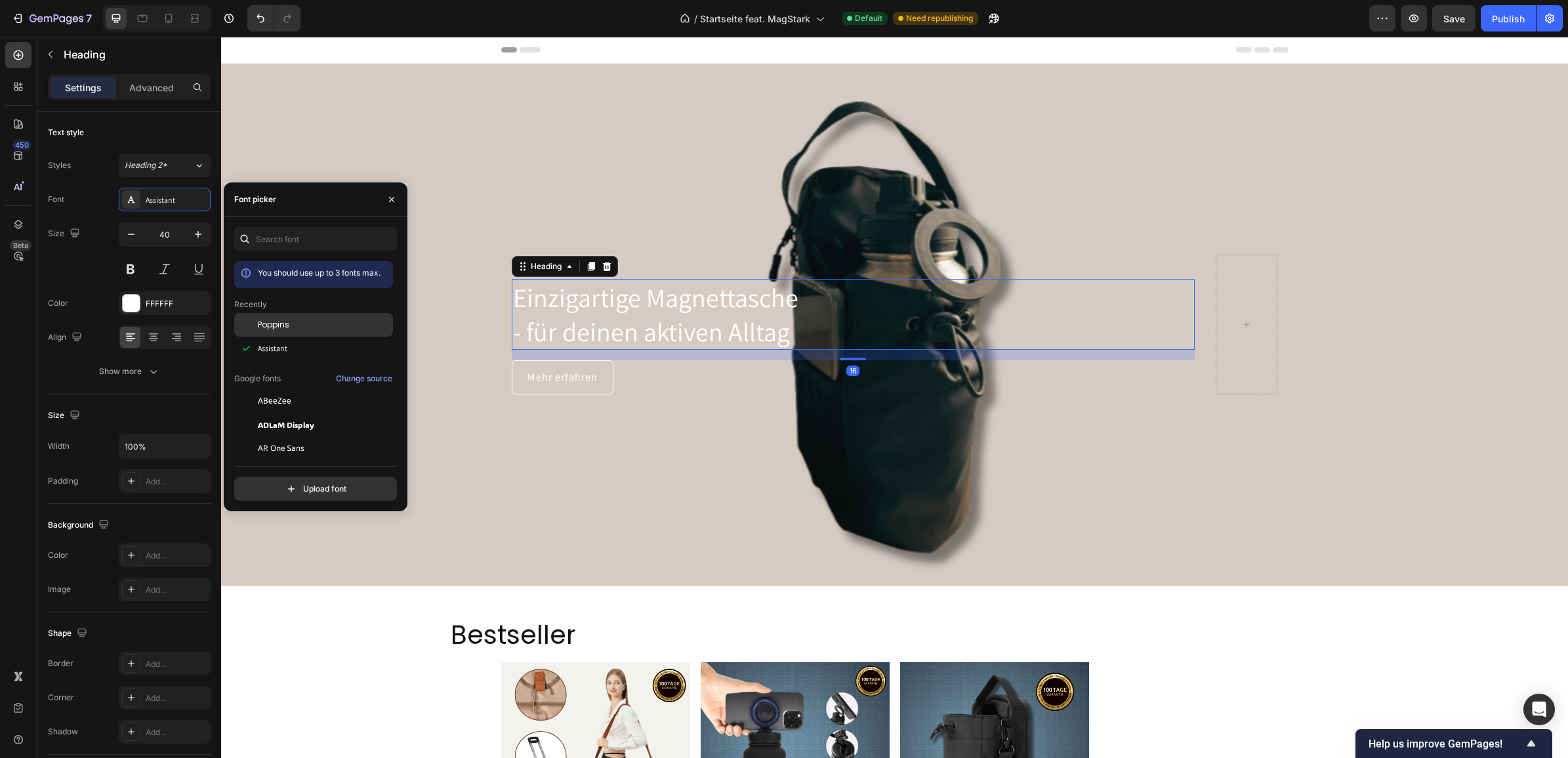
click at [286, 323] on span "Poppins" at bounding box center [273, 325] width 31 height 12
click at [172, 14] on icon at bounding box center [168, 18] width 13 height 13
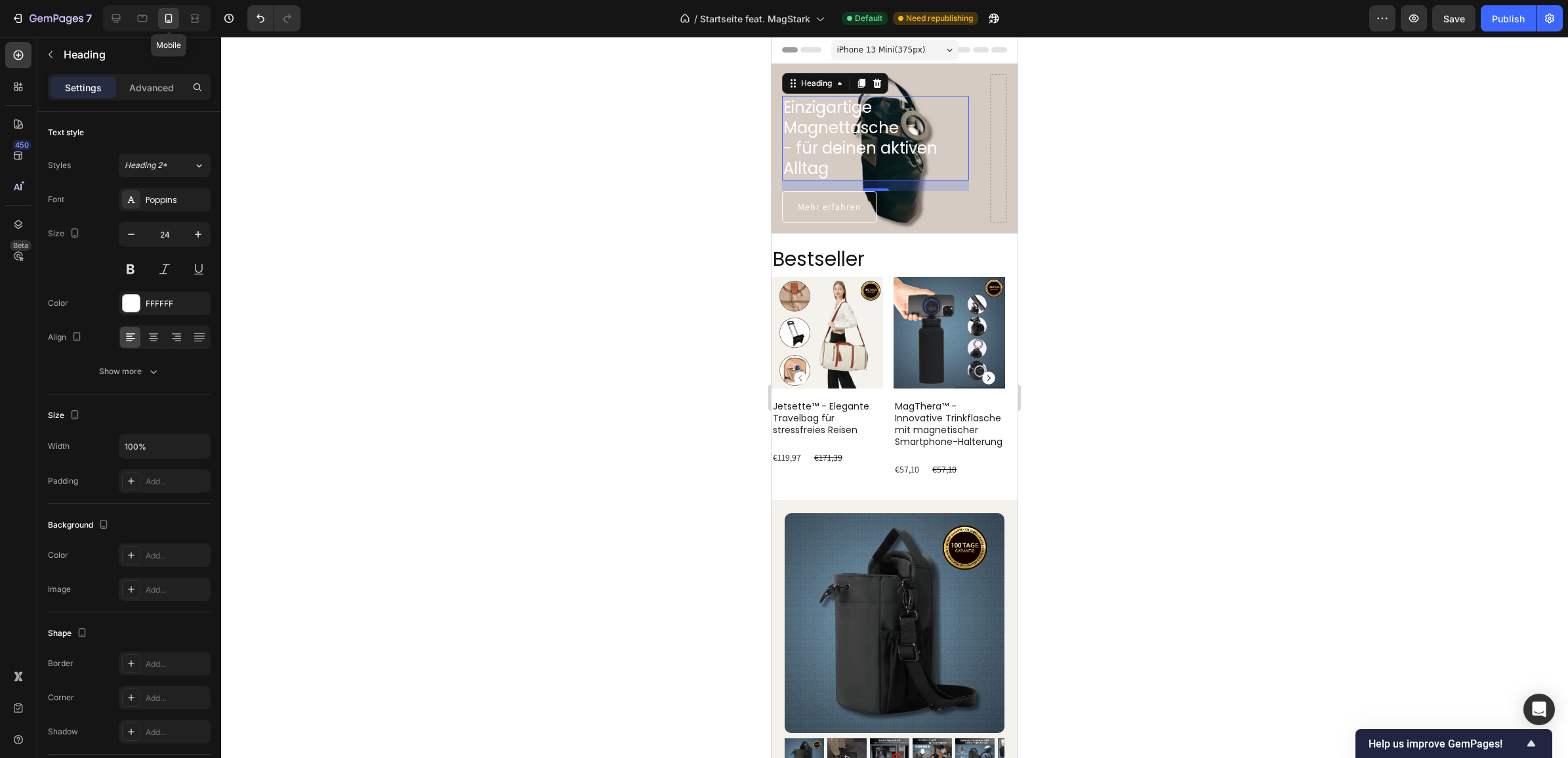
scroll to position [13, 0]
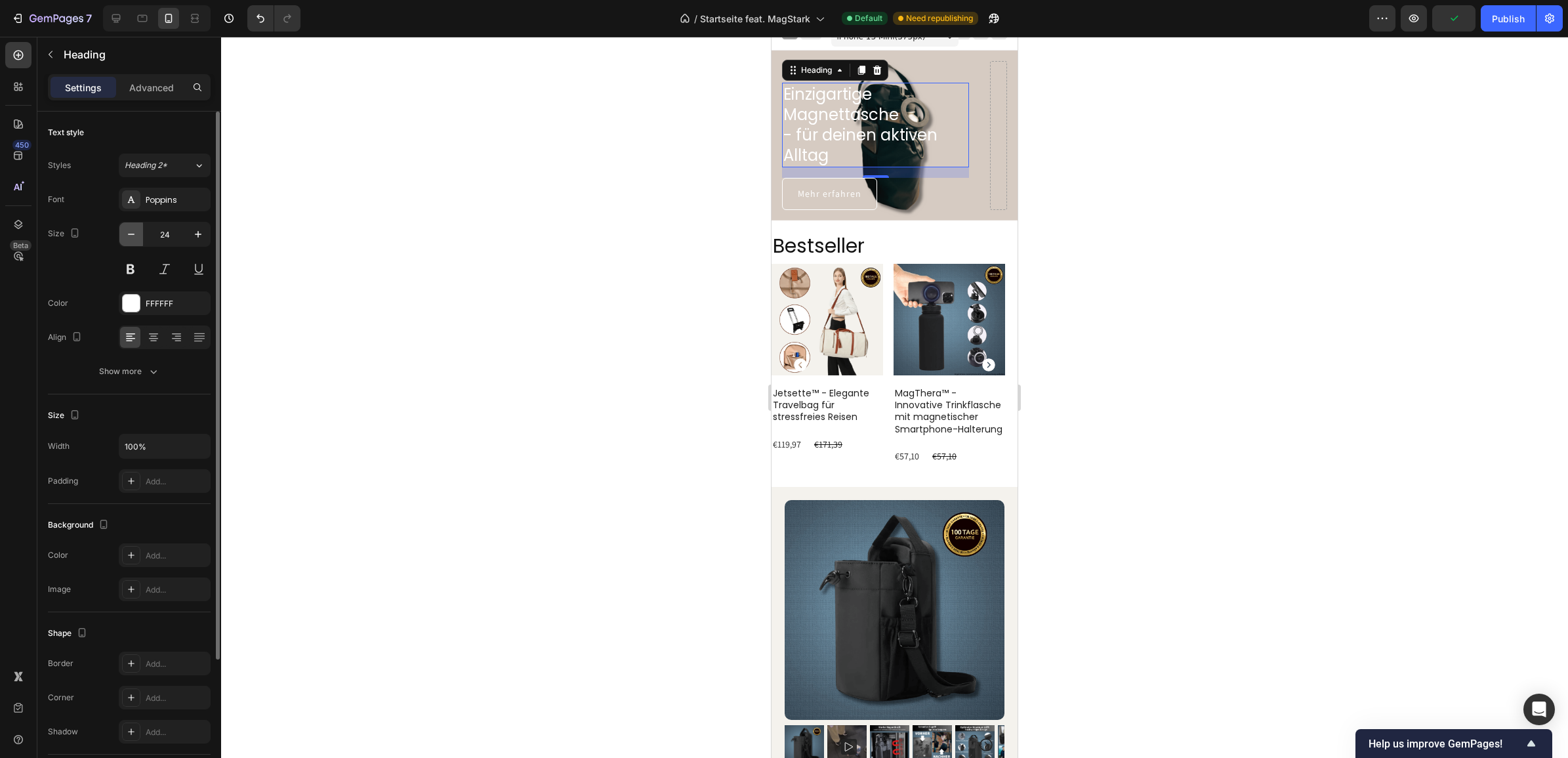
click at [135, 228] on icon "button" at bounding box center [131, 234] width 13 height 13
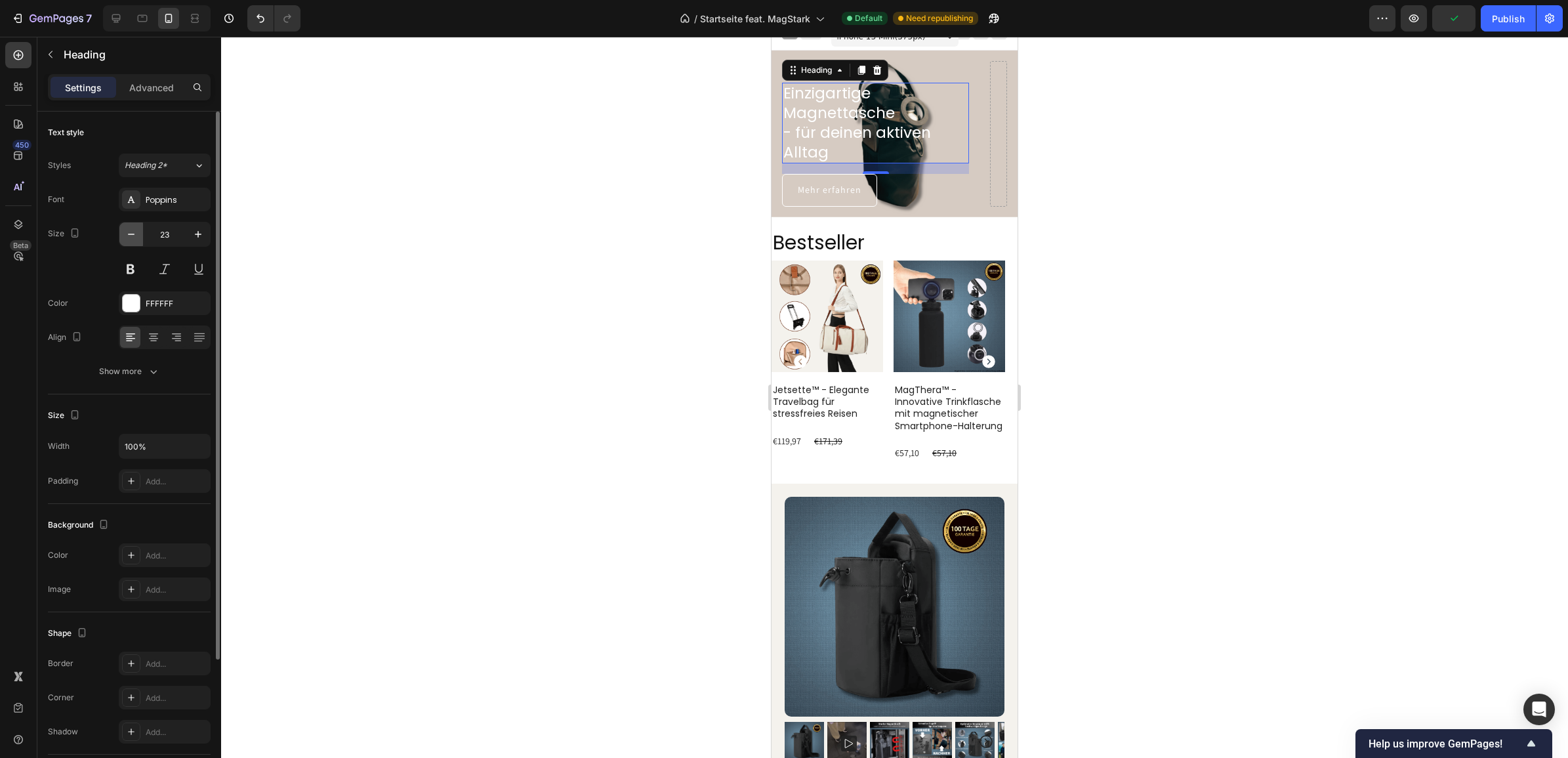
click at [135, 228] on icon "button" at bounding box center [131, 234] width 13 height 13
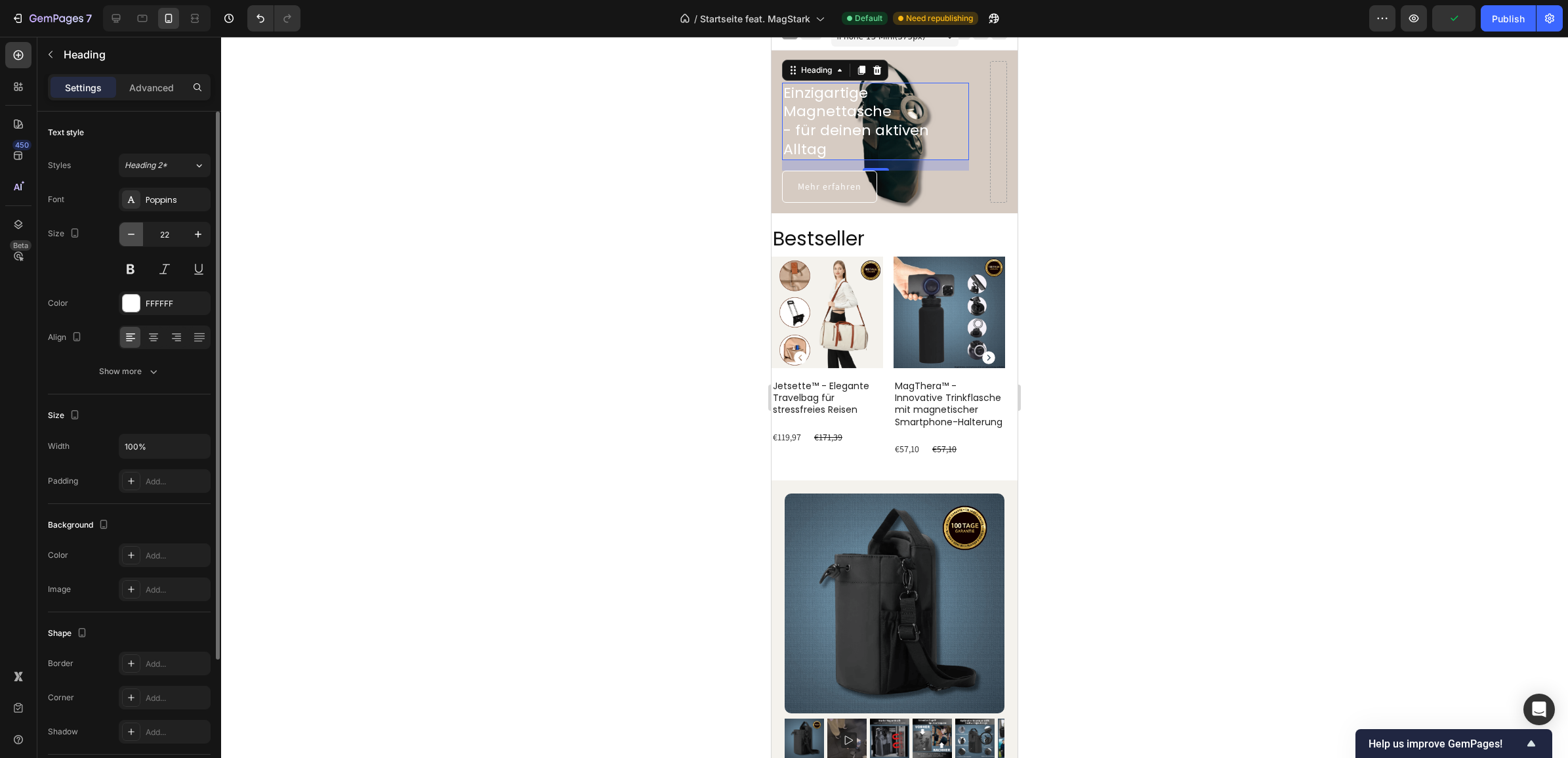
click at [135, 228] on icon "button" at bounding box center [131, 234] width 13 height 13
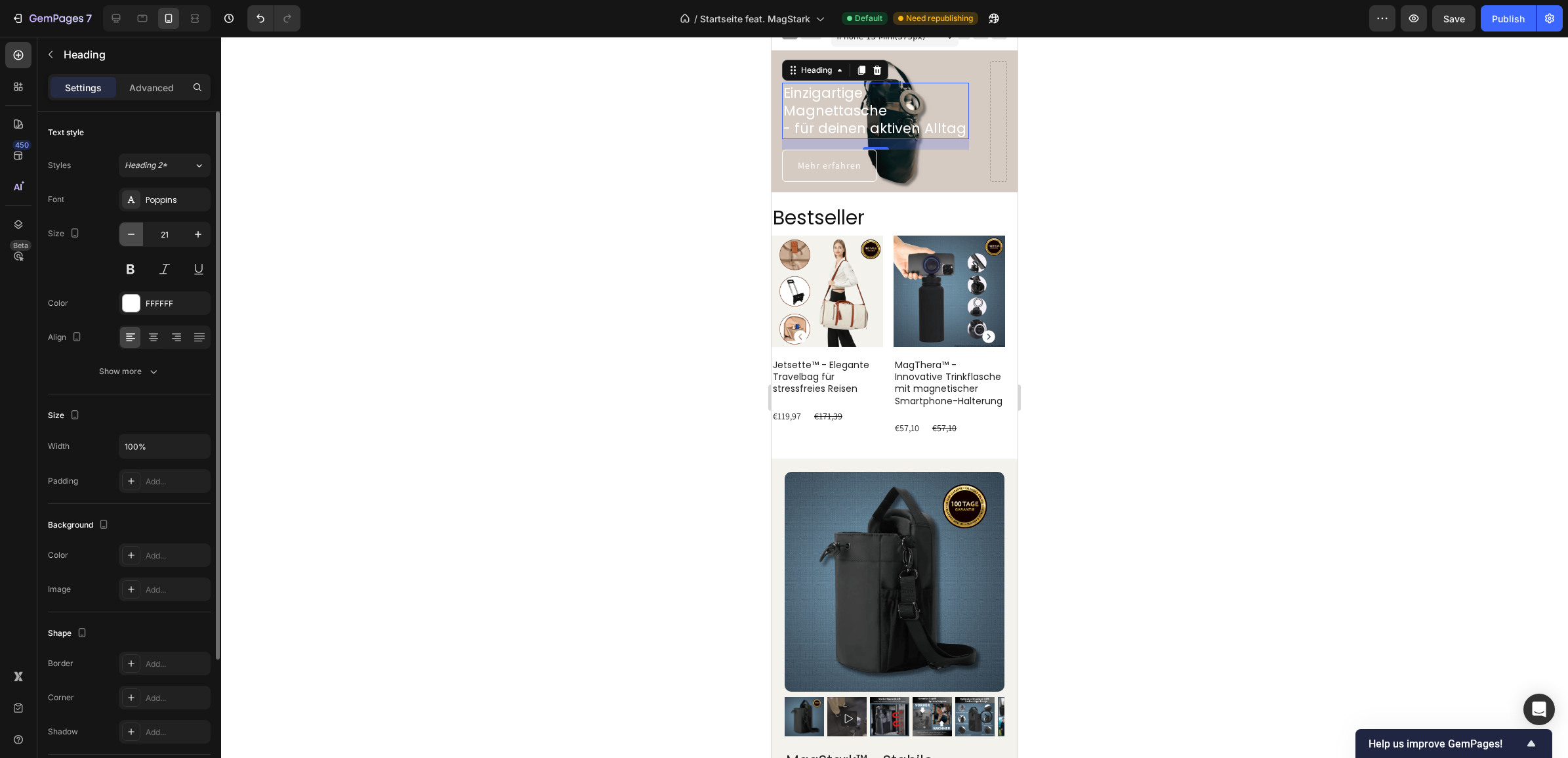
click at [135, 228] on icon "button" at bounding box center [131, 234] width 13 height 13
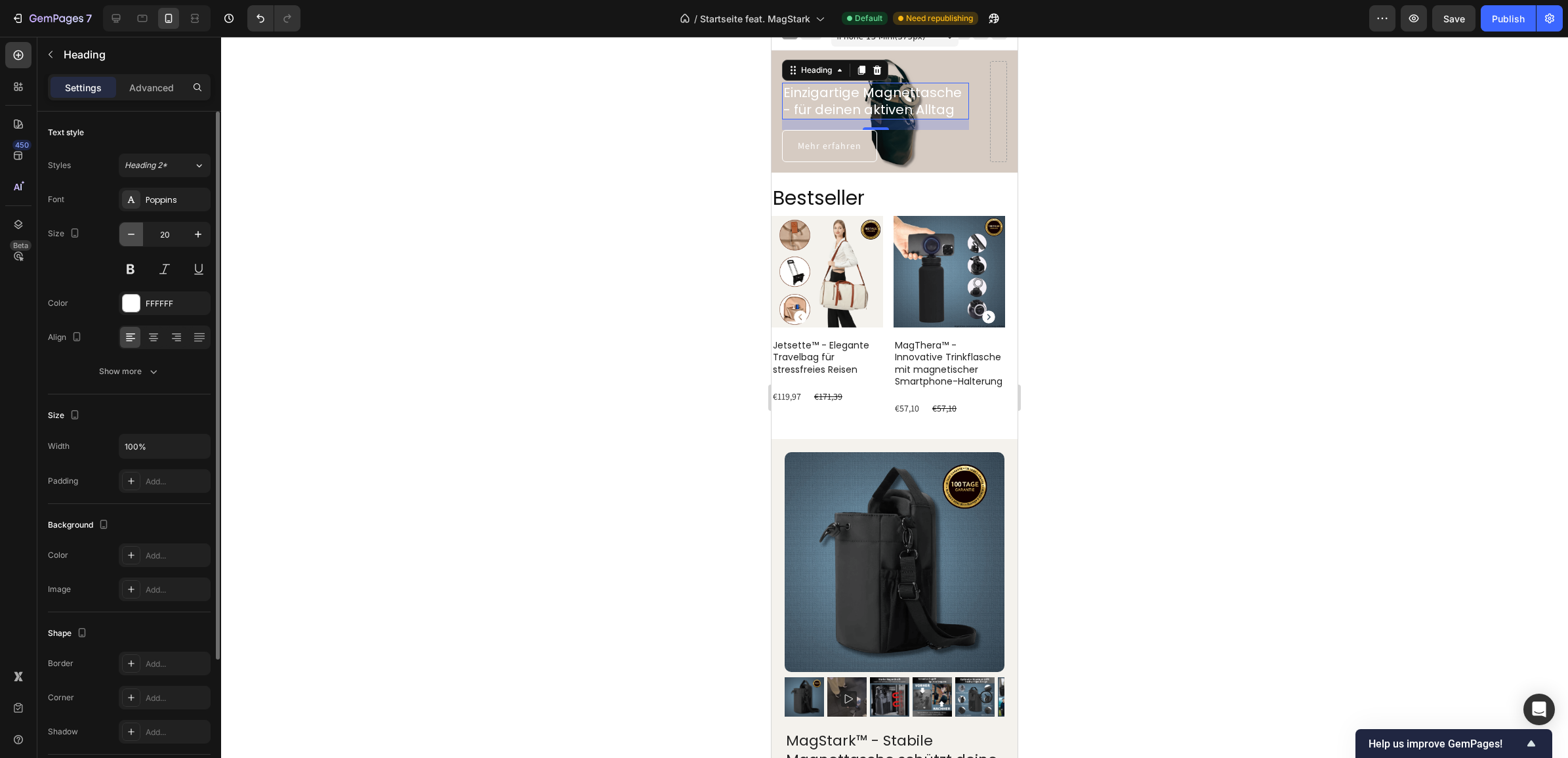
click at [135, 228] on icon "button" at bounding box center [131, 234] width 13 height 13
type input "19"
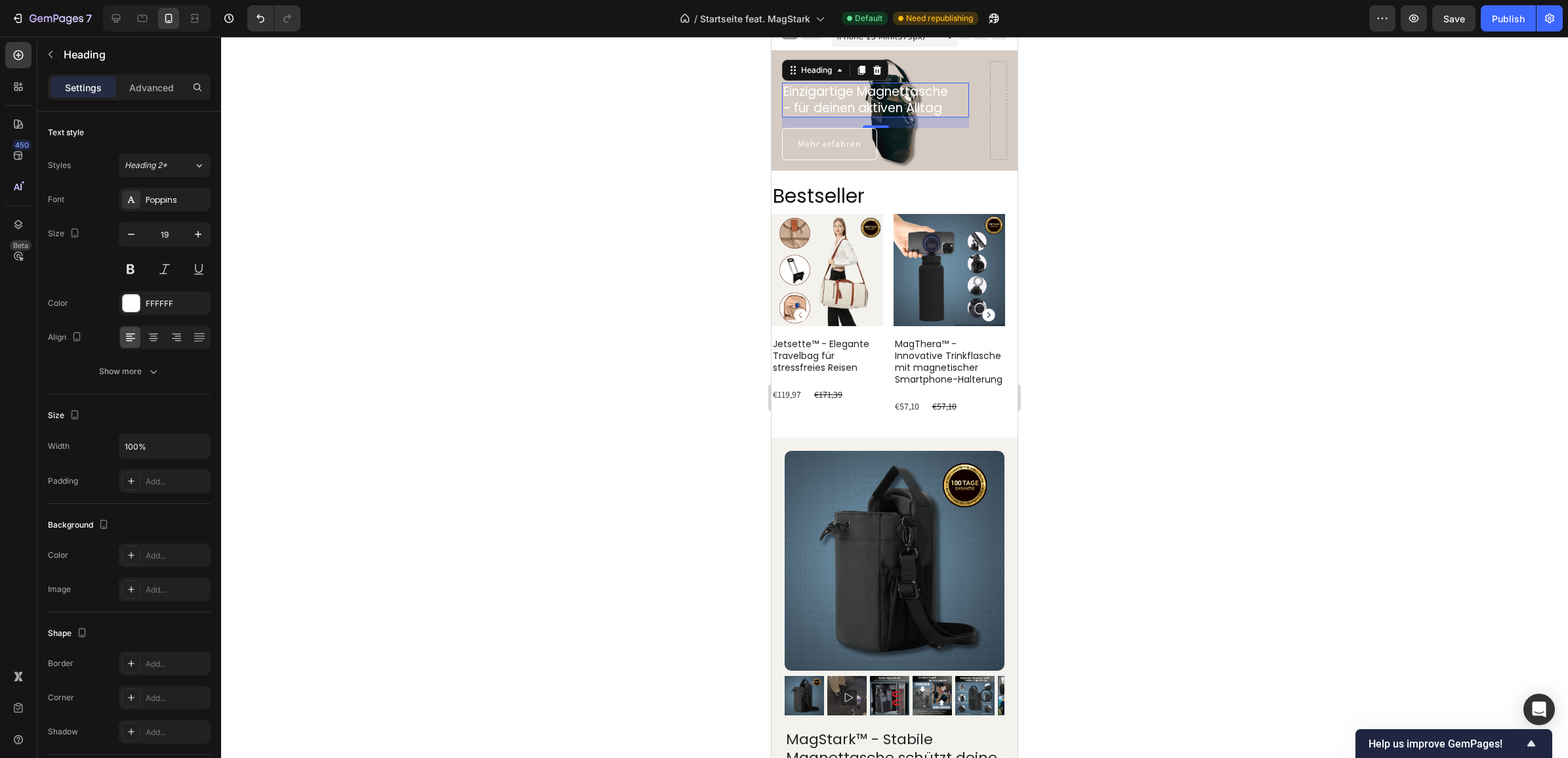
click at [1154, 305] on div at bounding box center [895, 397] width 1347 height 721
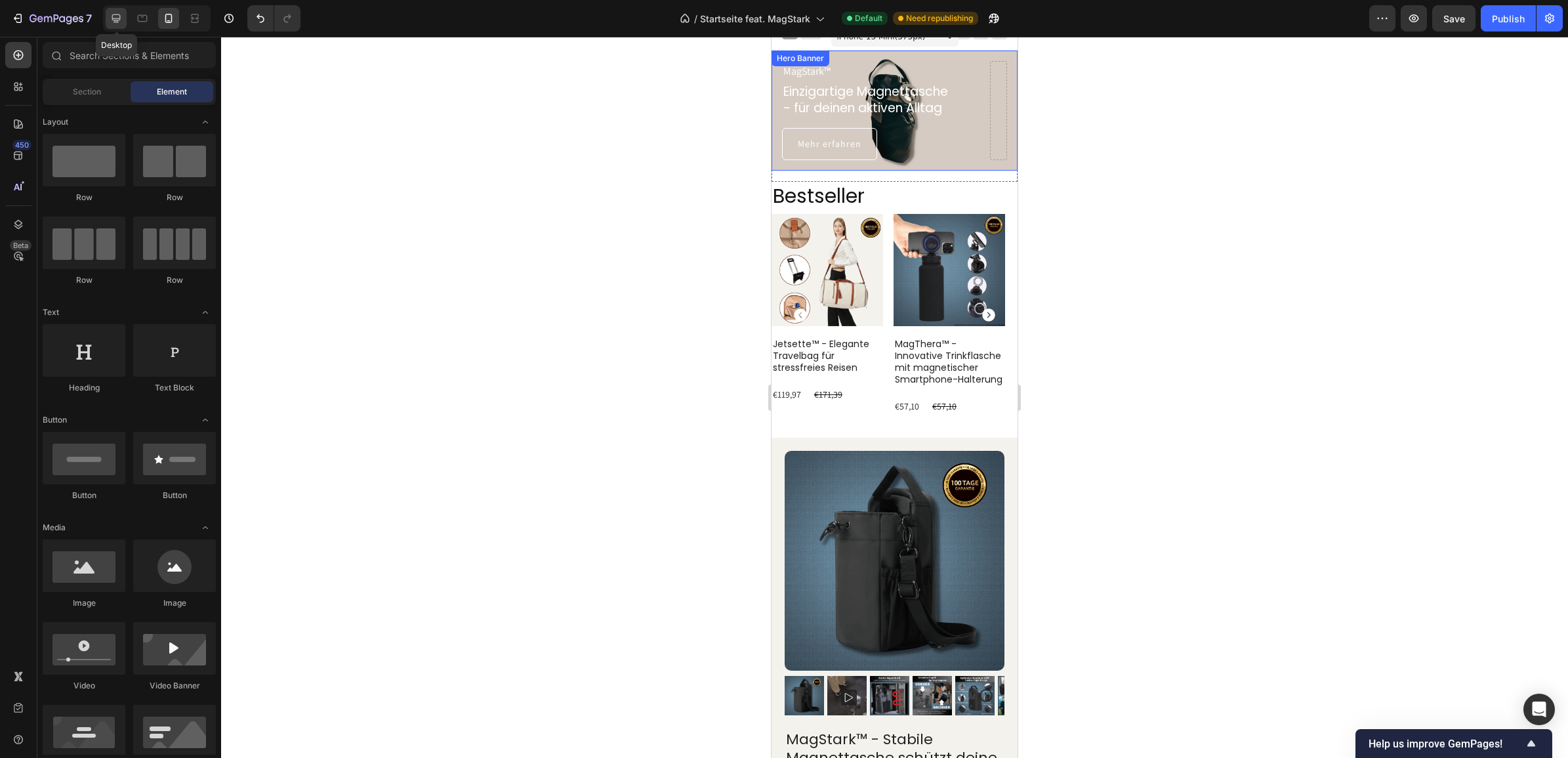
click at [113, 18] on icon at bounding box center [117, 18] width 9 height 9
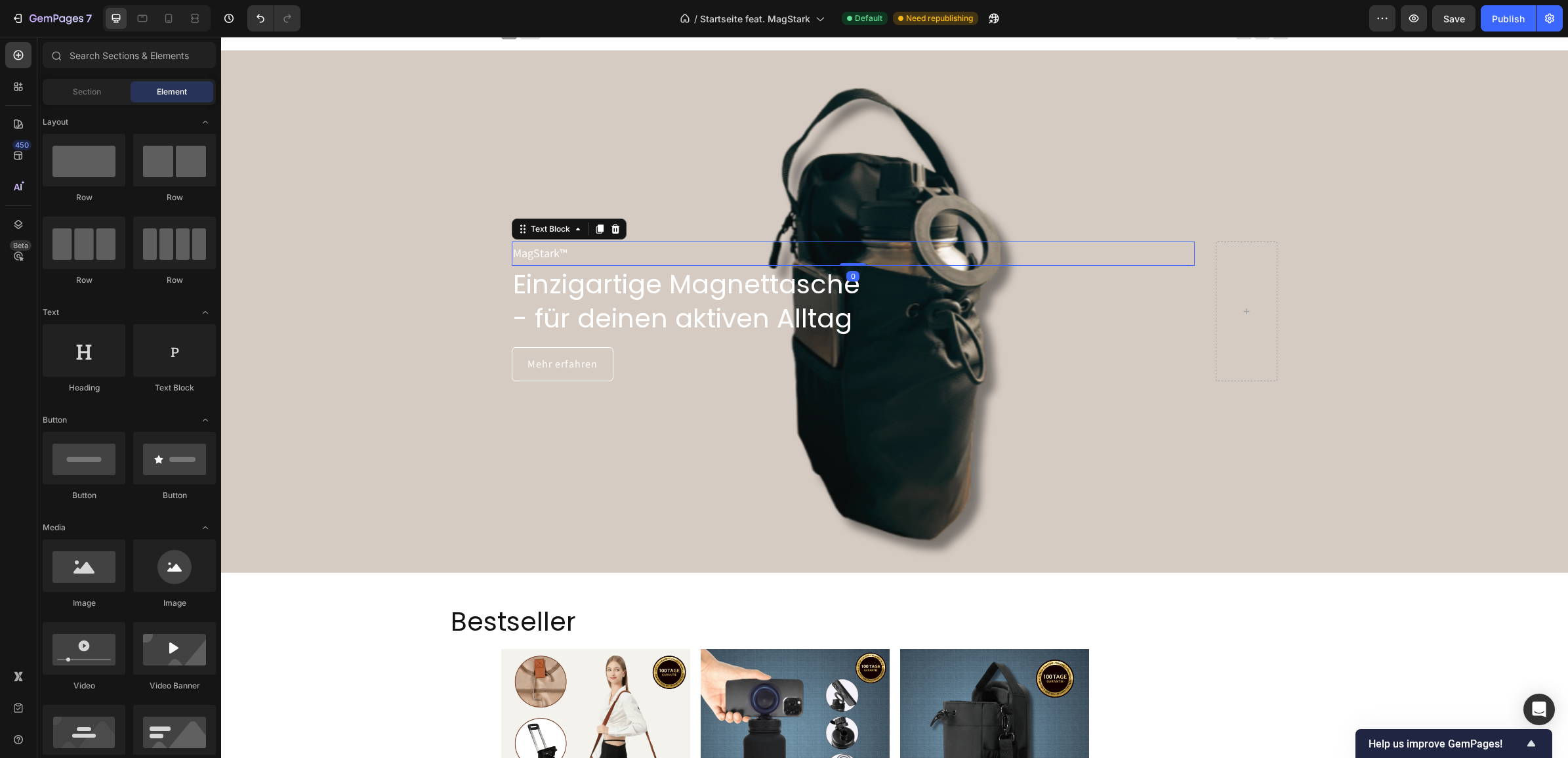
click at [551, 248] on p "MagStark™" at bounding box center [853, 253] width 681 height 21
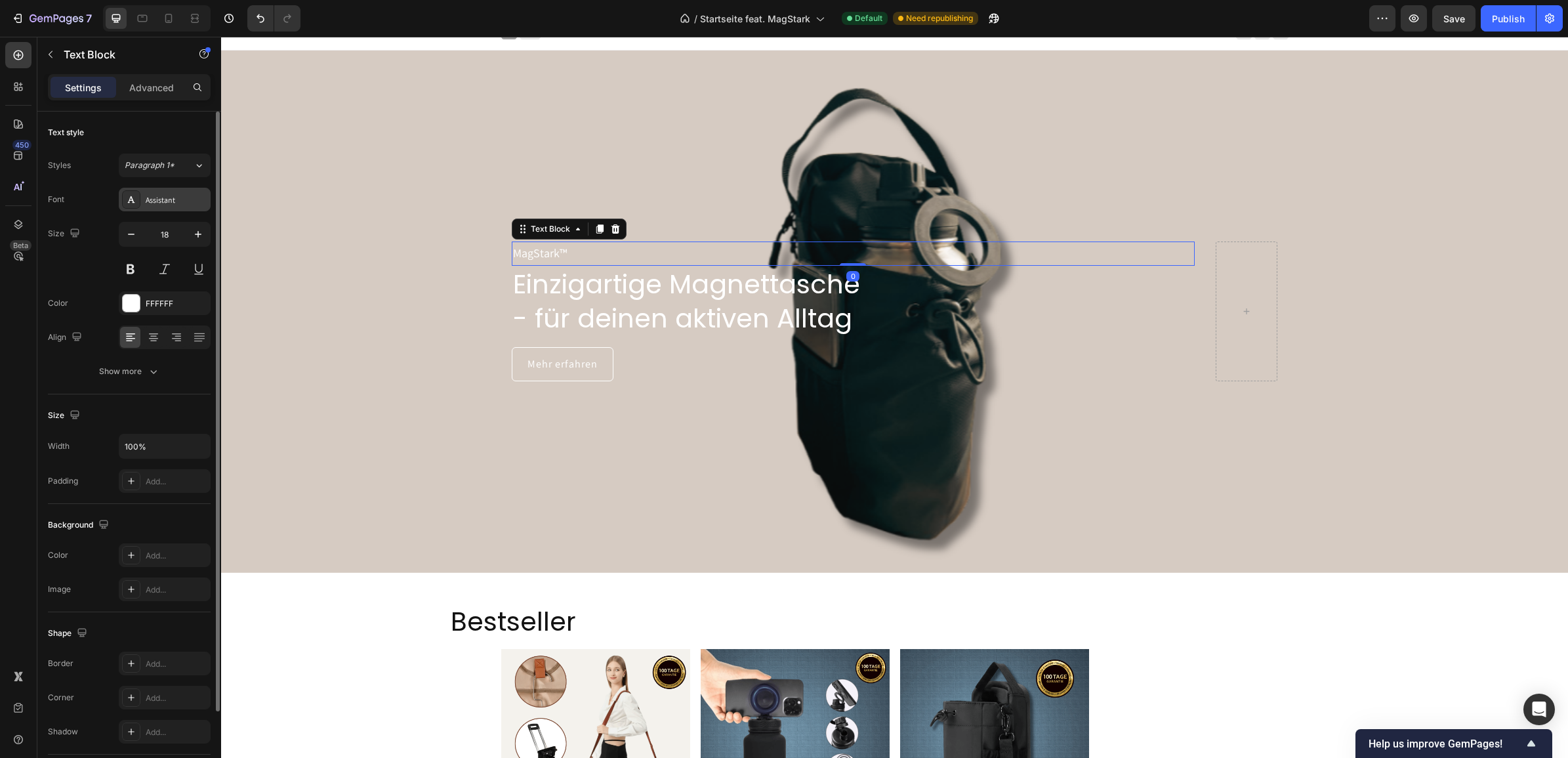
click at [176, 201] on div "Assistant" at bounding box center [176, 199] width 61 height 12
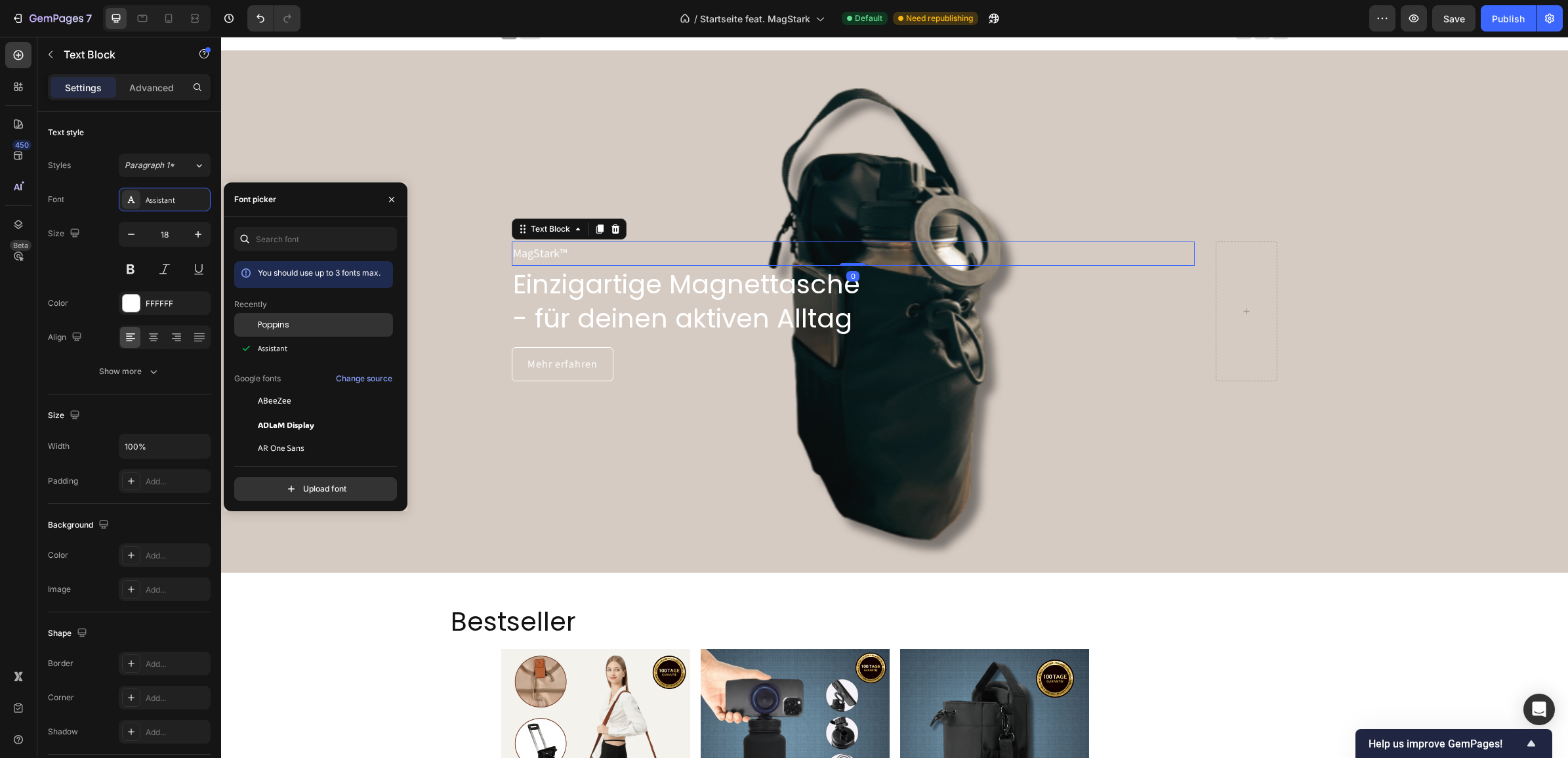
click at [286, 326] on span "Poppins" at bounding box center [273, 325] width 31 height 12
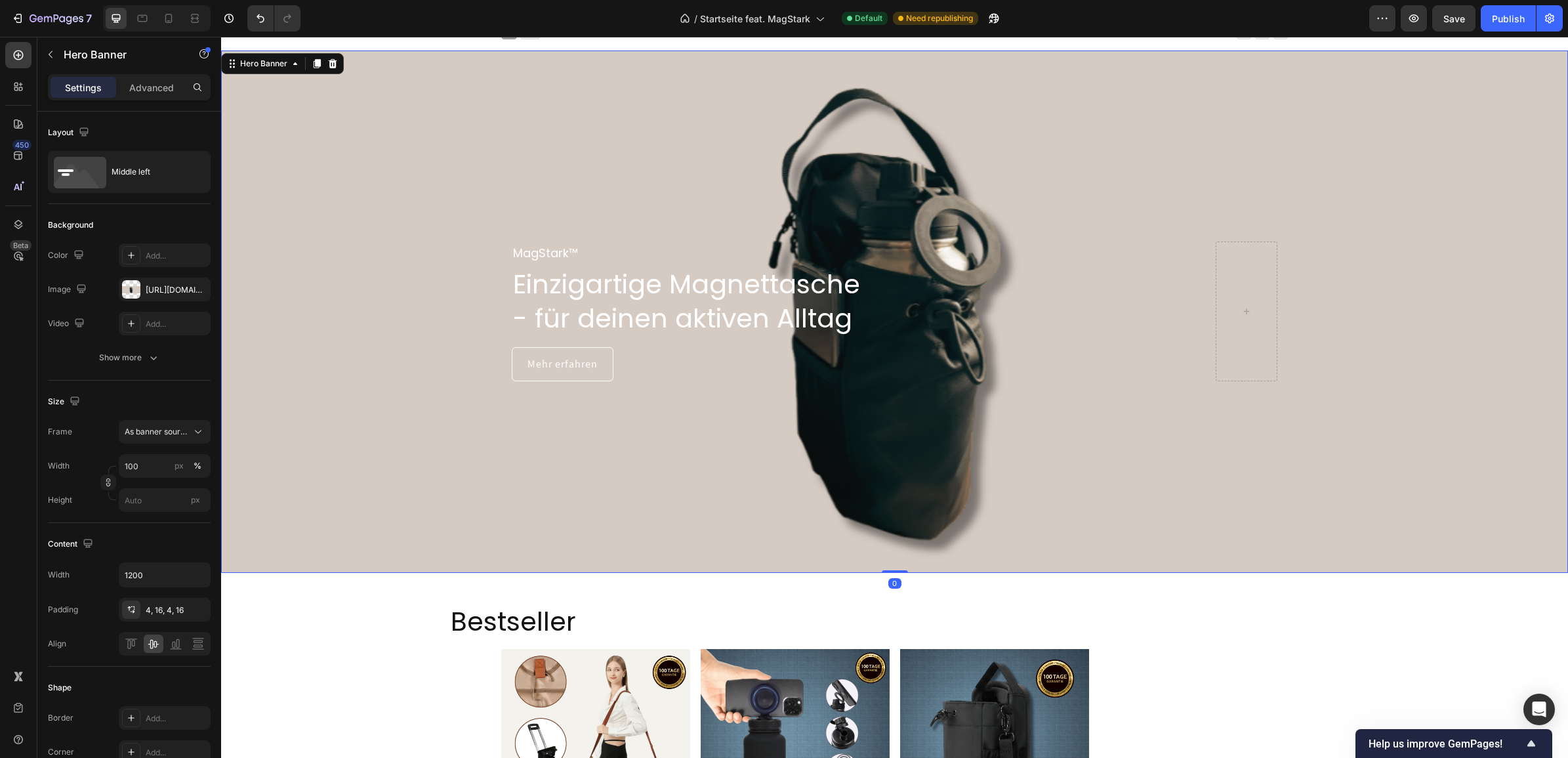
click at [401, 132] on div "Background Image" at bounding box center [895, 311] width 1347 height 523
